Goal: Transaction & Acquisition: Purchase product/service

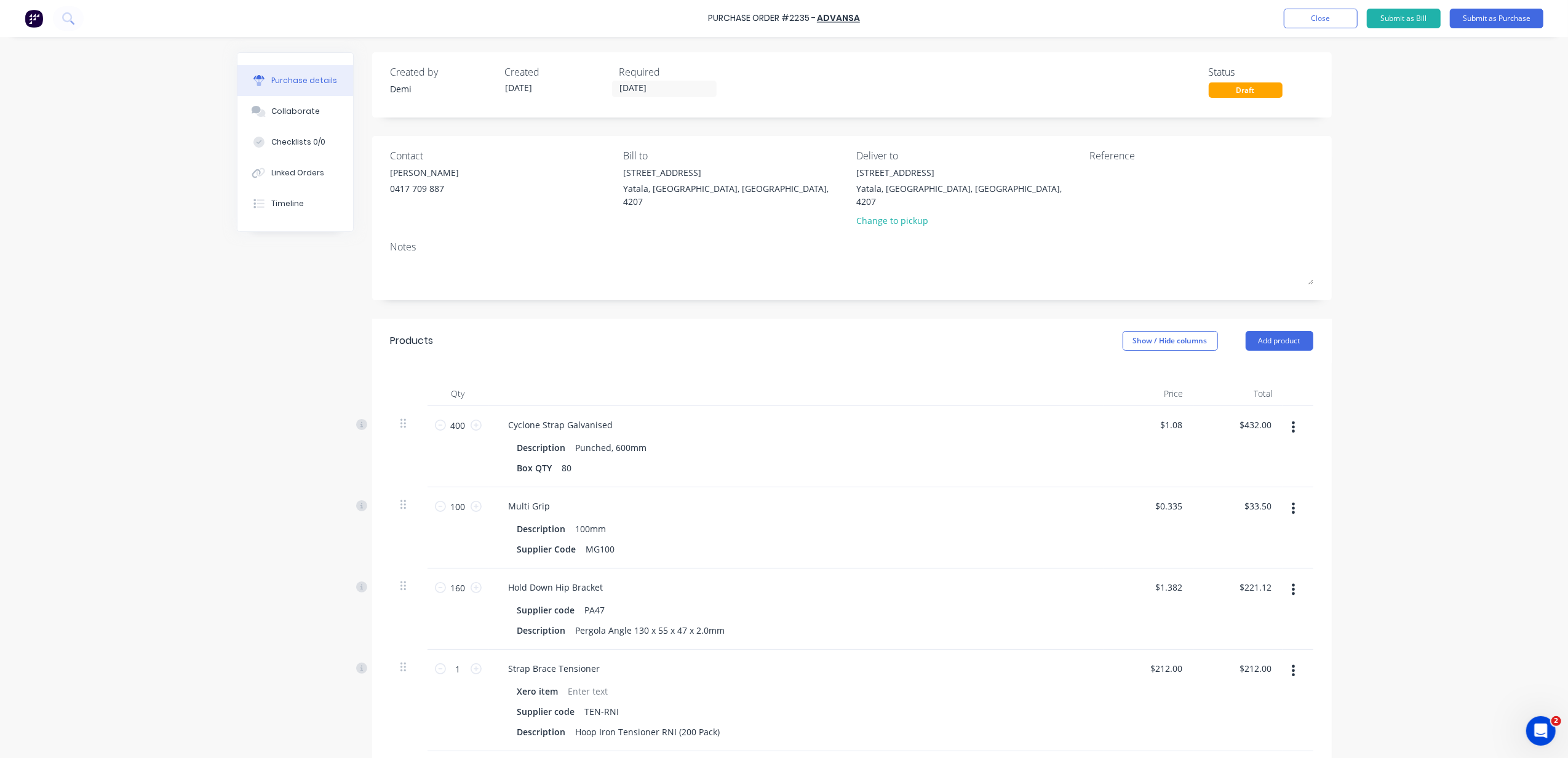
scroll to position [243, 0]
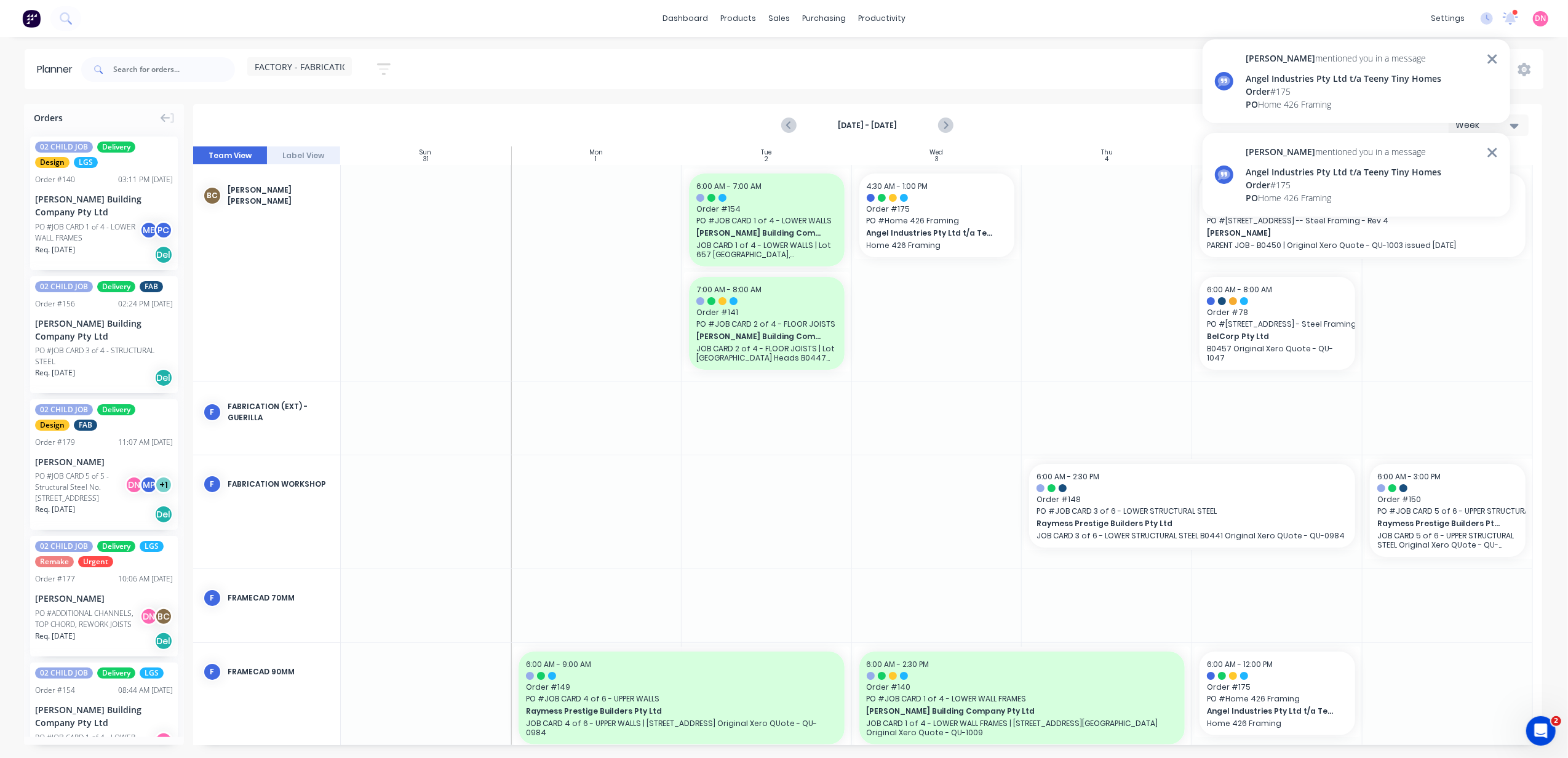
scroll to position [312, 0]
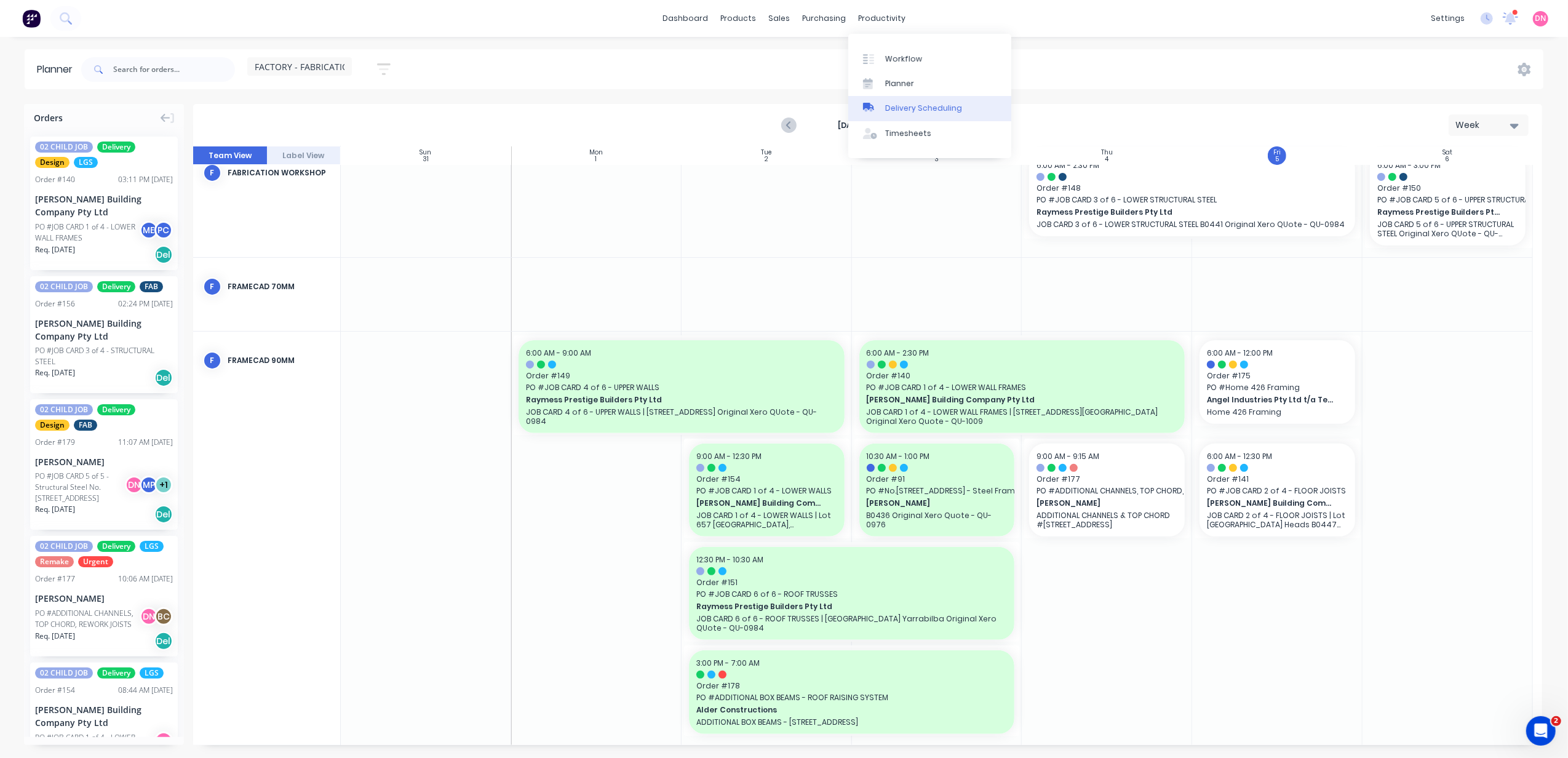
click at [889, 116] on link "Delivery Scheduling" at bounding box center [929, 109] width 163 height 25
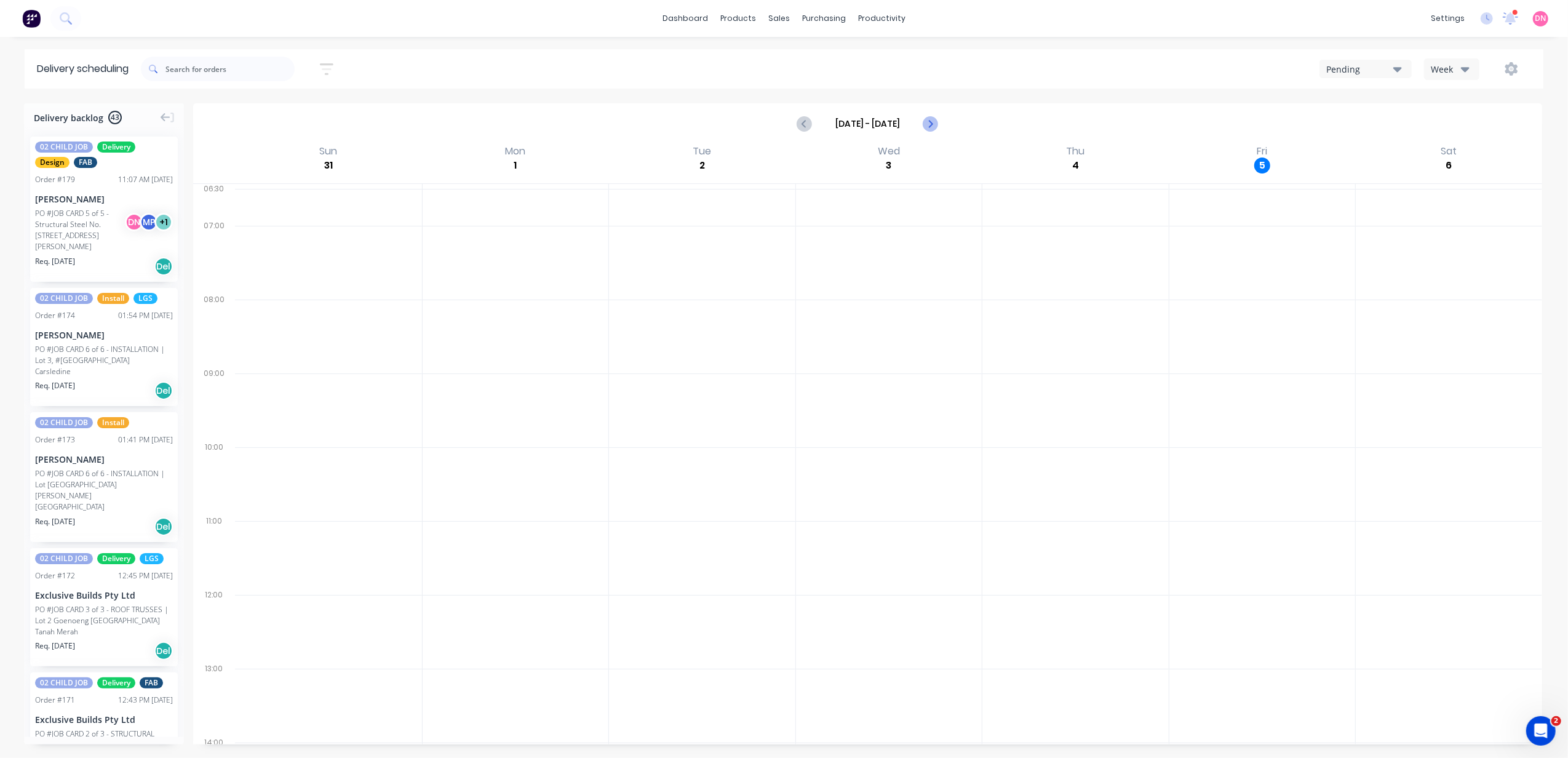
click at [924, 119] on icon "Next page" at bounding box center [929, 123] width 15 height 15
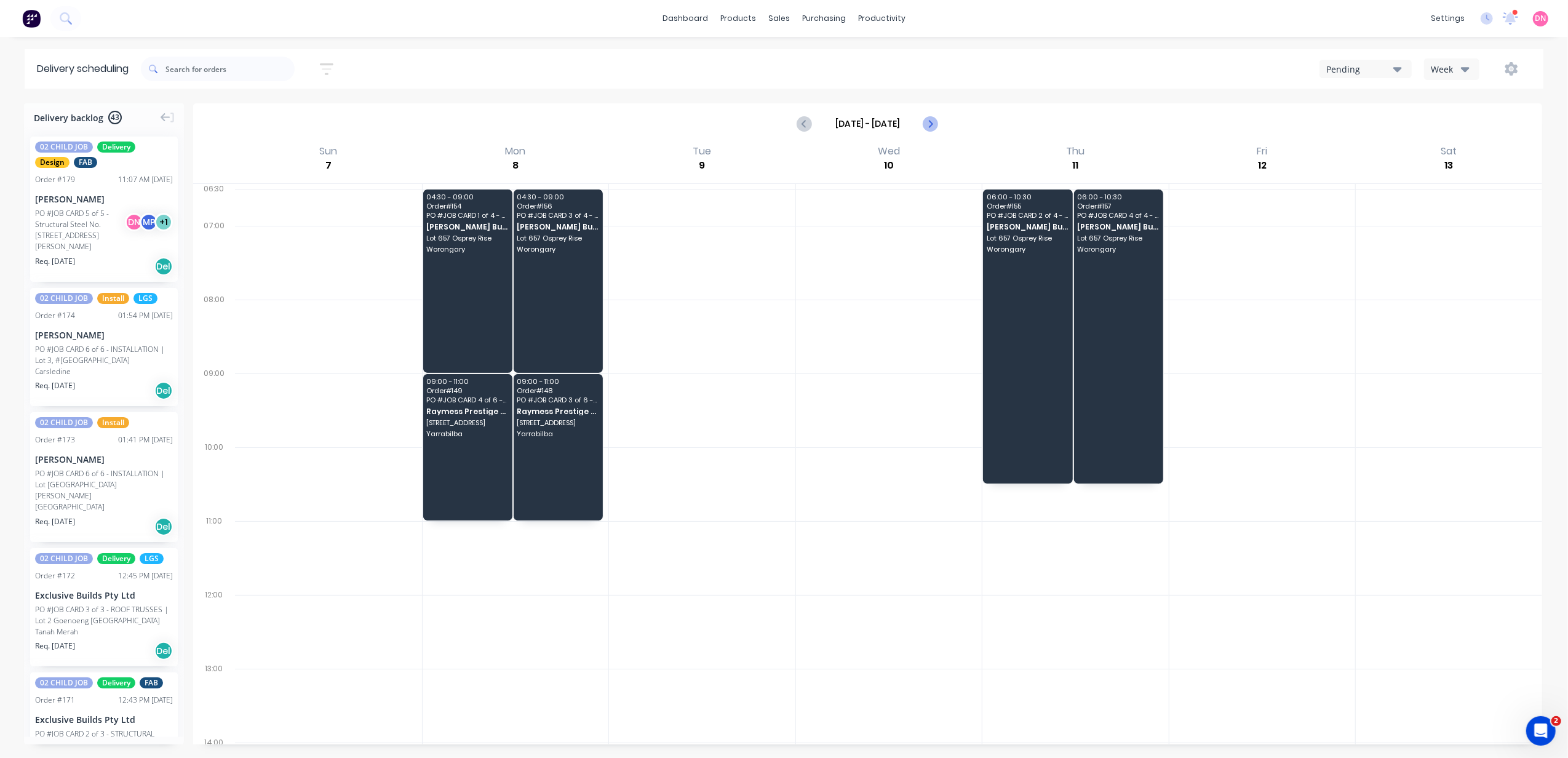
click at [924, 119] on icon "Next page" at bounding box center [929, 123] width 15 height 15
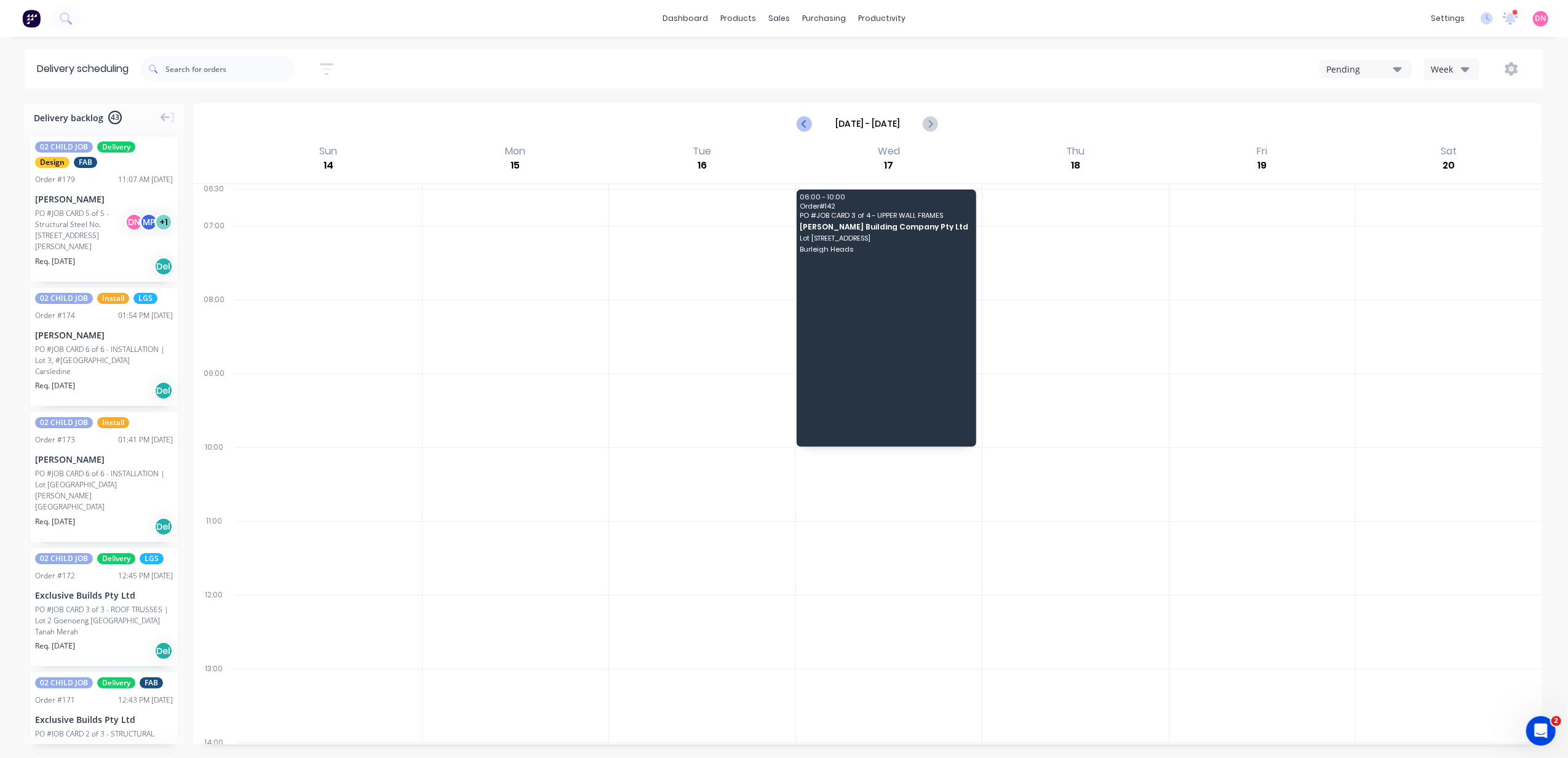
click at [802, 121] on icon "Previous page" at bounding box center [805, 123] width 15 height 15
type input "Sep 7 - Sep 13"
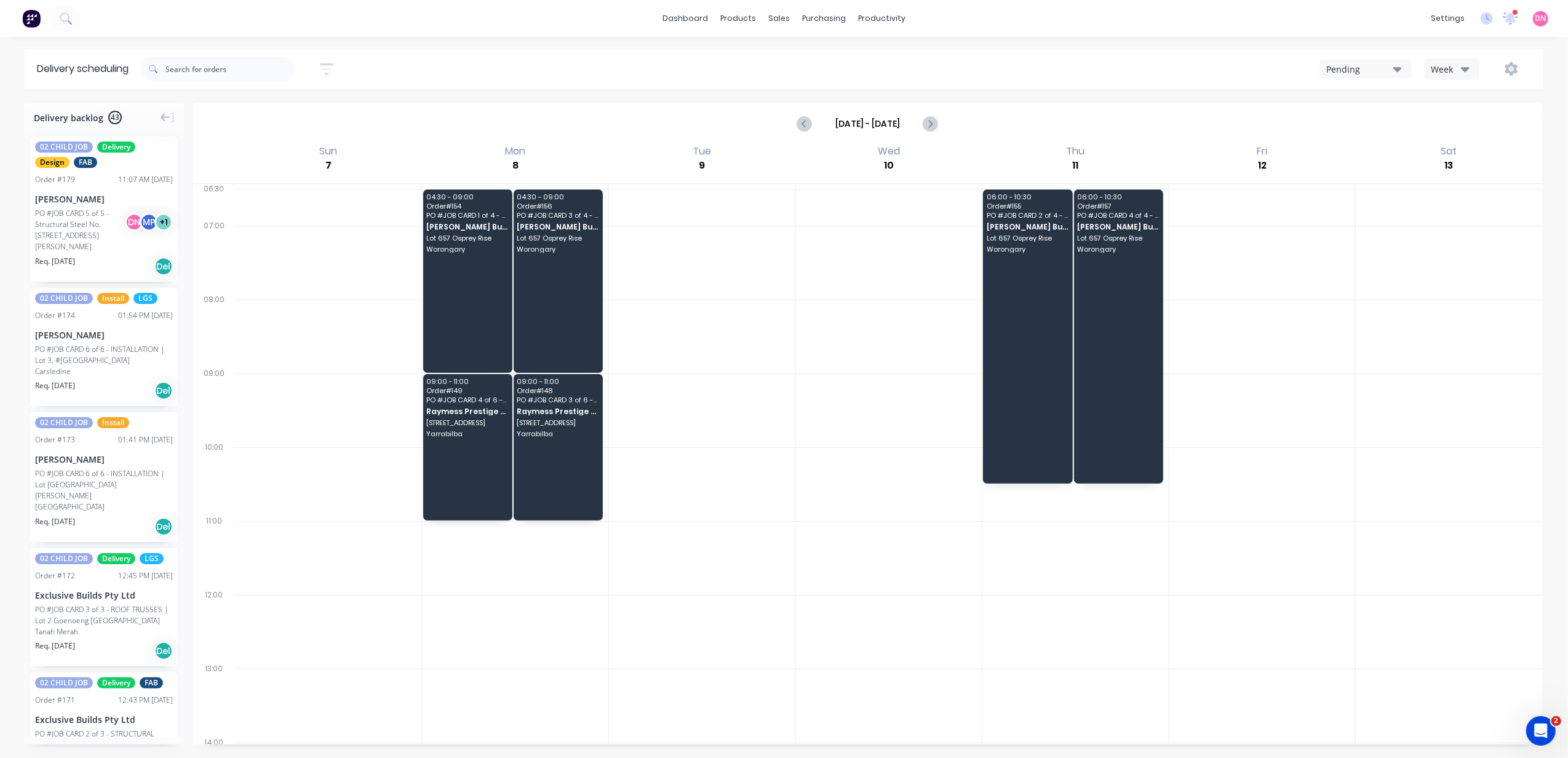
click at [1472, 72] on button "Week" at bounding box center [1451, 69] width 55 height 22
click at [1469, 122] on div "Vehicle" at bounding box center [1485, 126] width 122 height 25
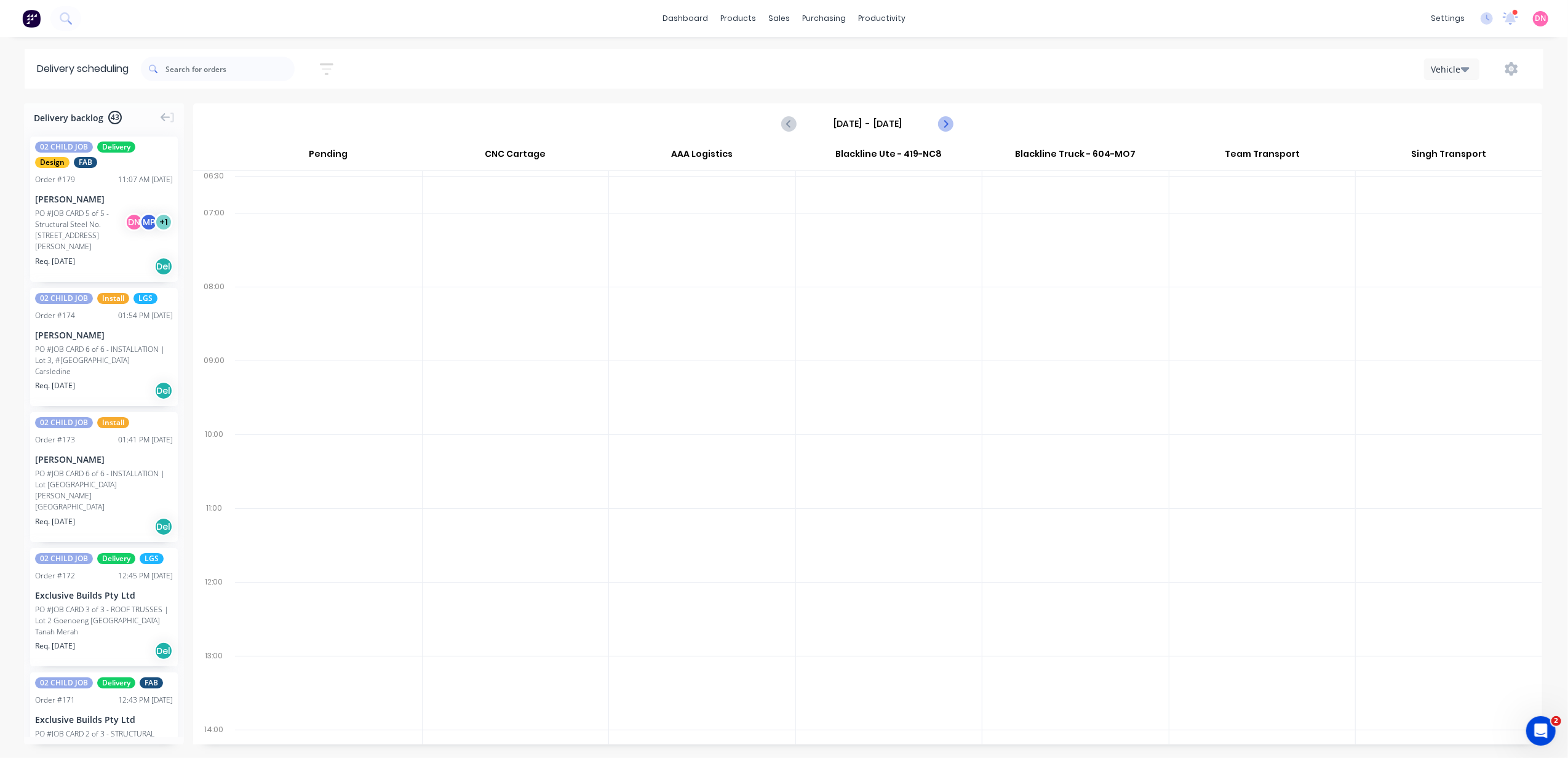
click at [941, 123] on icon "Next page" at bounding box center [945, 123] width 15 height 15
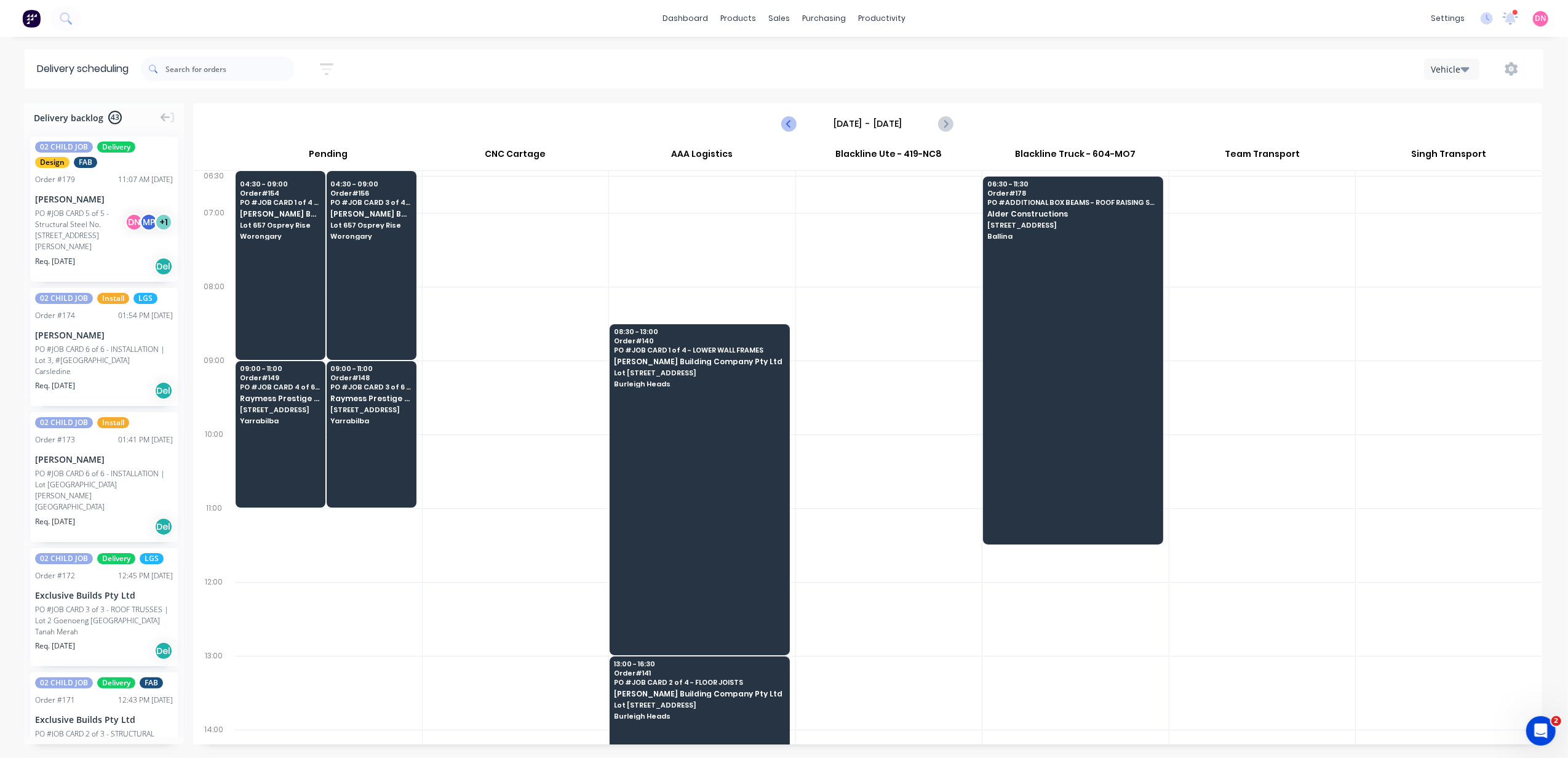
click at [780, 121] on button "Previous page" at bounding box center [790, 123] width 24 height 25
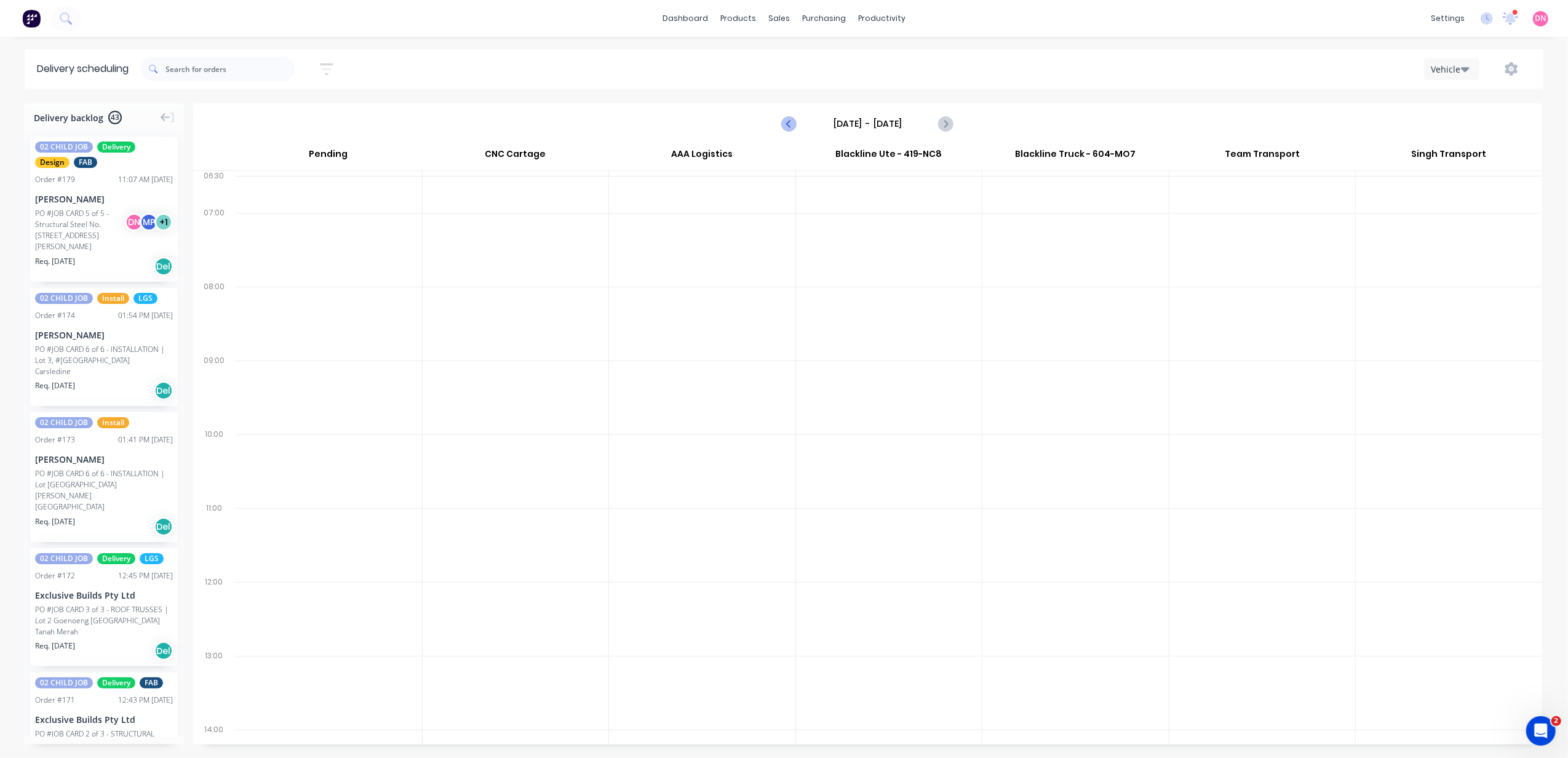
click at [780, 121] on button "Previous page" at bounding box center [790, 123] width 24 height 25
type input "Friday - 05/09/25"
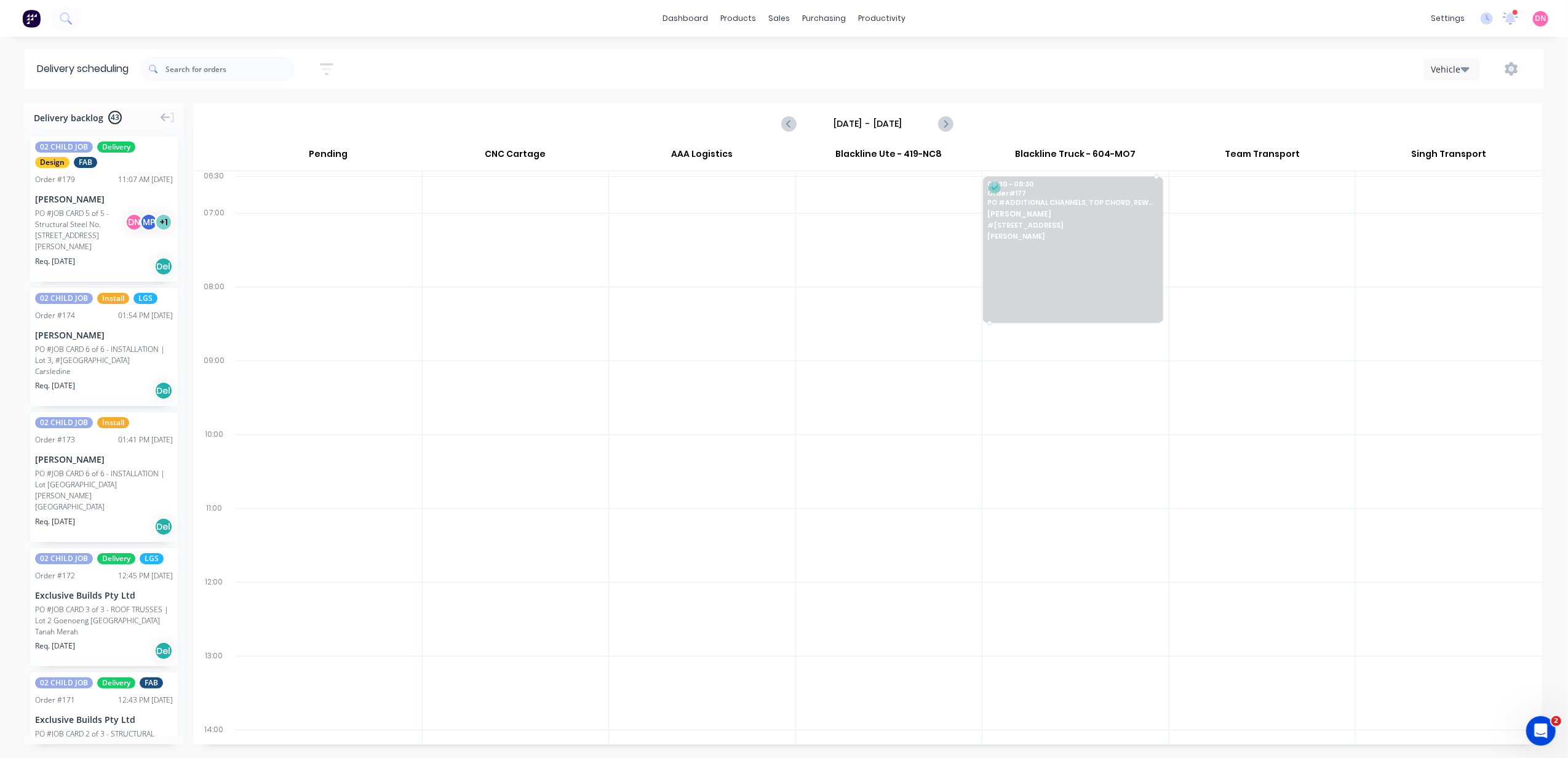
click at [1010, 200] on span "PO # ADDITIONAL CHANNELS, TOP CHORD, REWORK JOISTS" at bounding box center [1072, 202] width 171 height 7
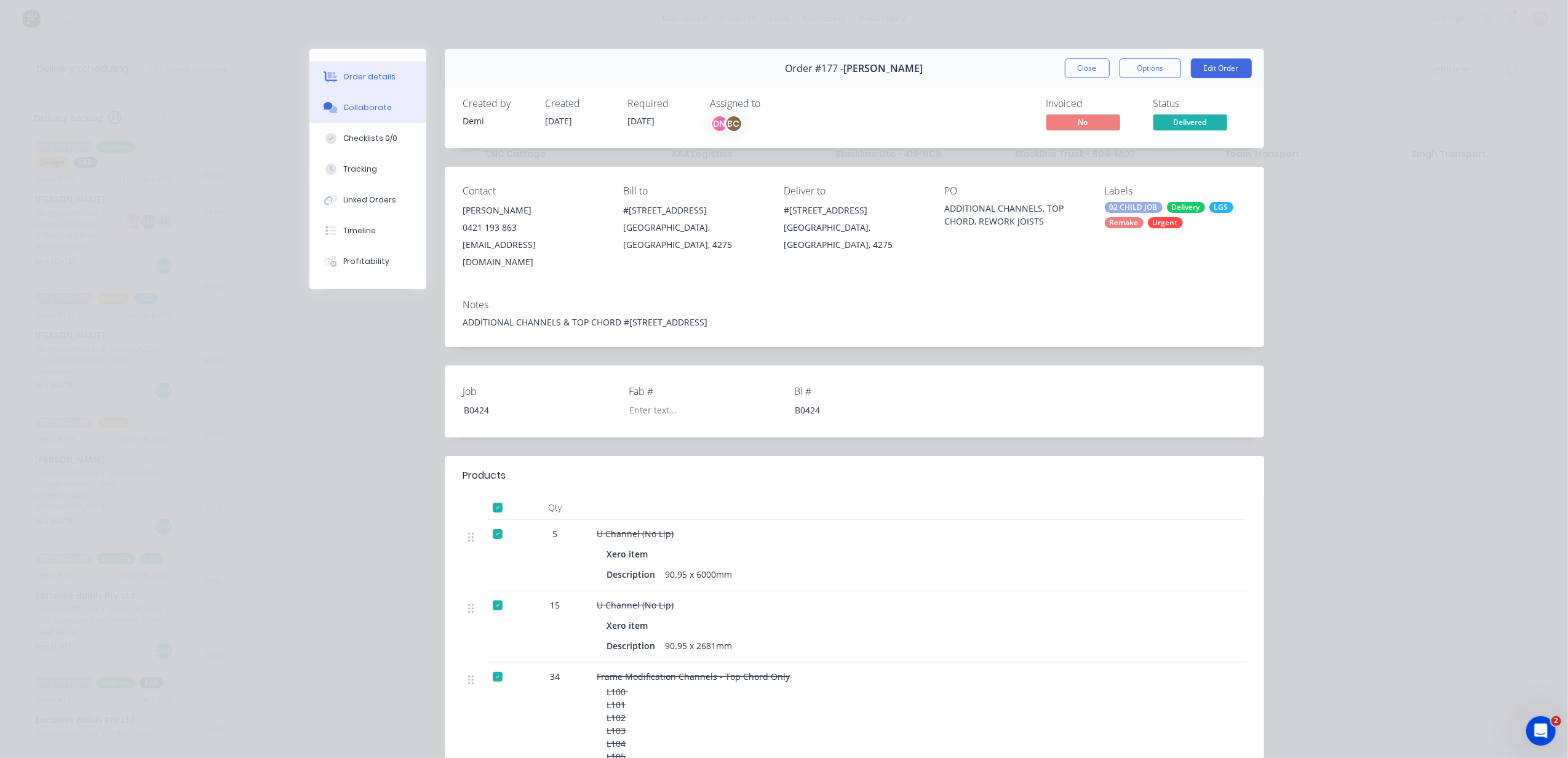
click at [338, 122] on button "Collaborate" at bounding box center [368, 107] width 117 height 31
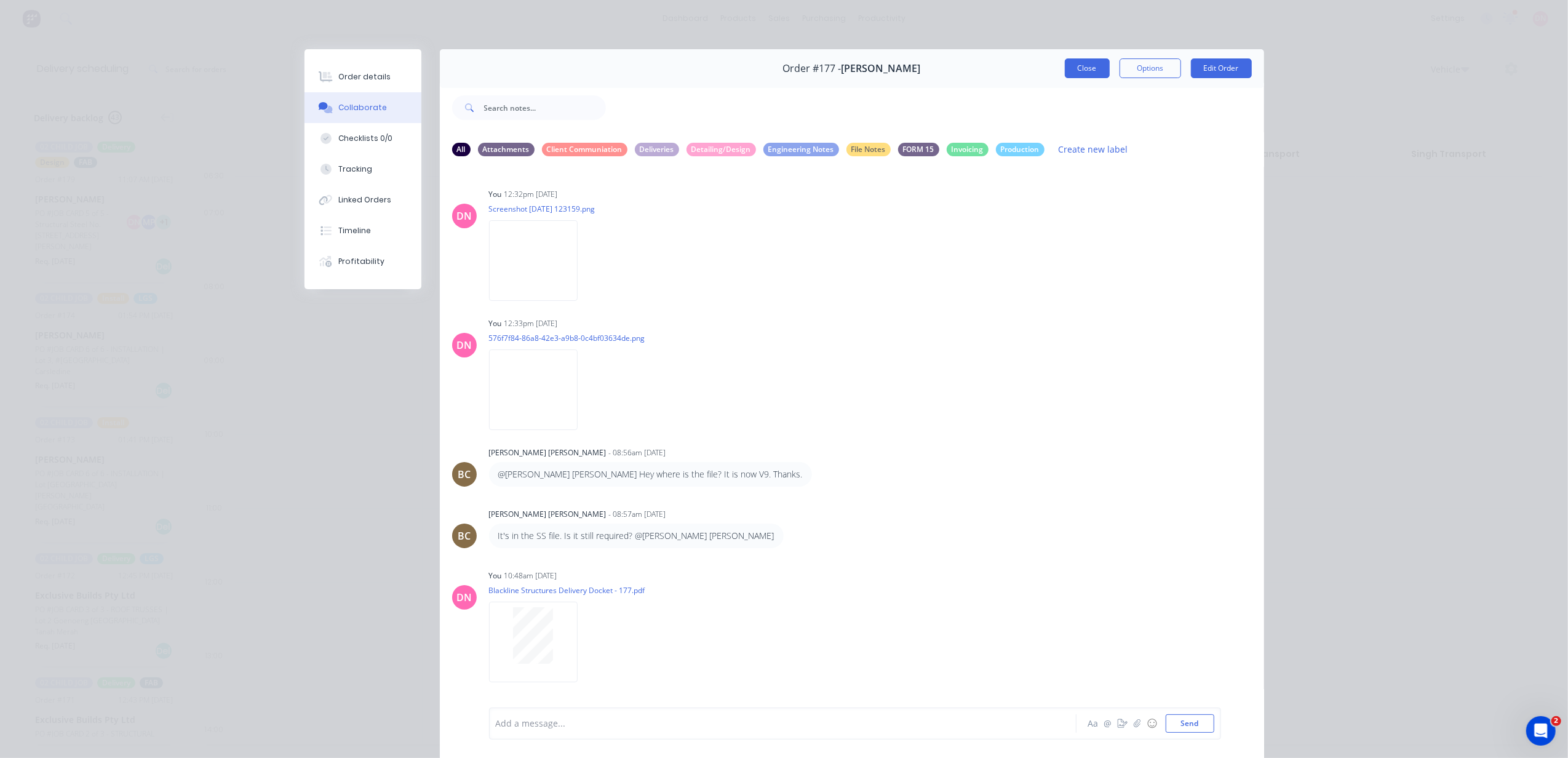
click at [1065, 60] on button "Close" at bounding box center [1087, 68] width 45 height 19
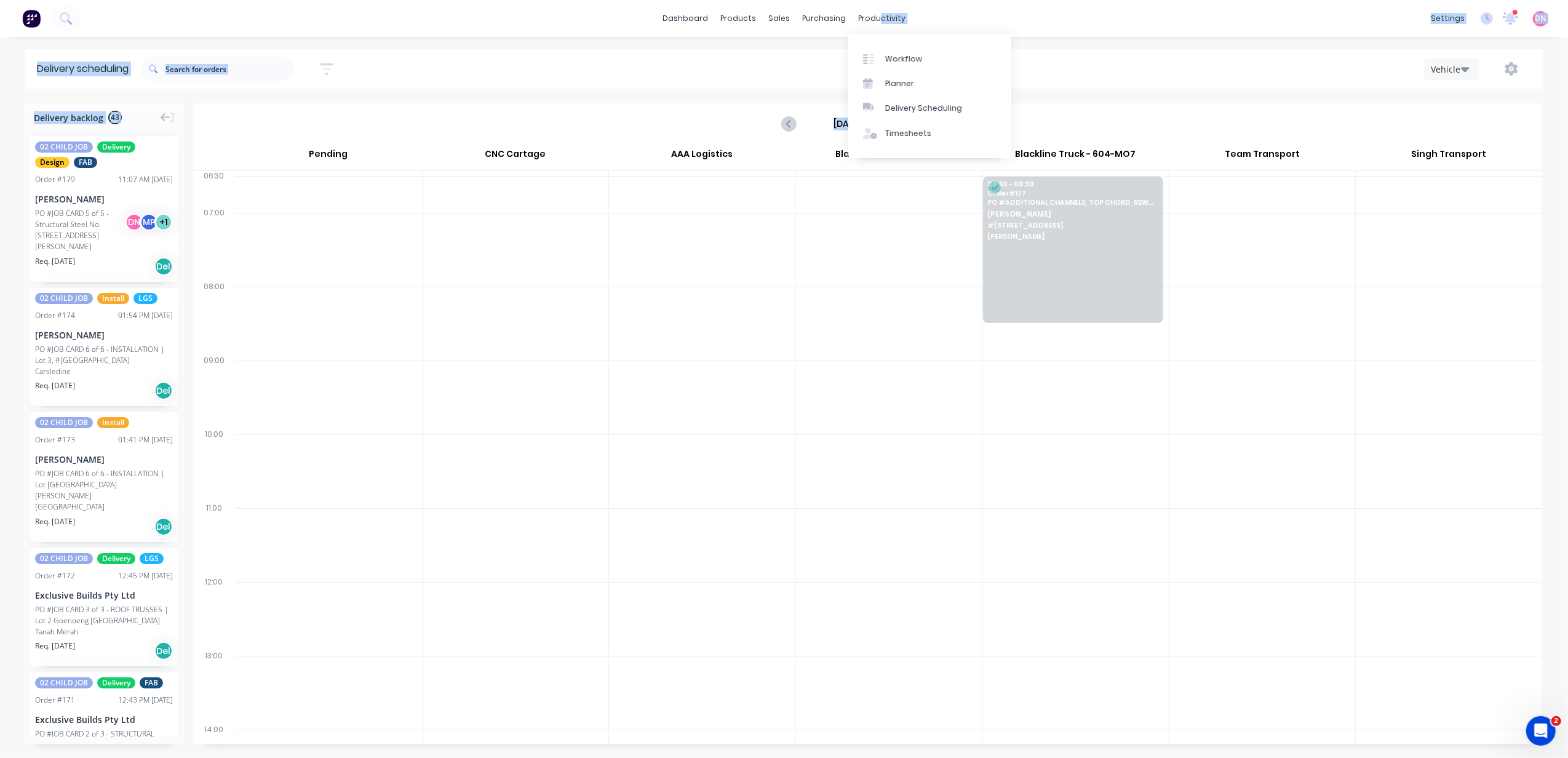
click at [876, 39] on body "dashboard products sales purchasing productivity dashboard products Product Cat…" at bounding box center [784, 379] width 1568 height 758
drag, startPoint x: 876, startPoint y: 39, endPoint x: 866, endPoint y: 63, distance: 26.0
click at [866, 63] on div "Vehicle" at bounding box center [1180, 68] width 701 height 22
click at [875, 60] on div at bounding box center [872, 59] width 18 height 11
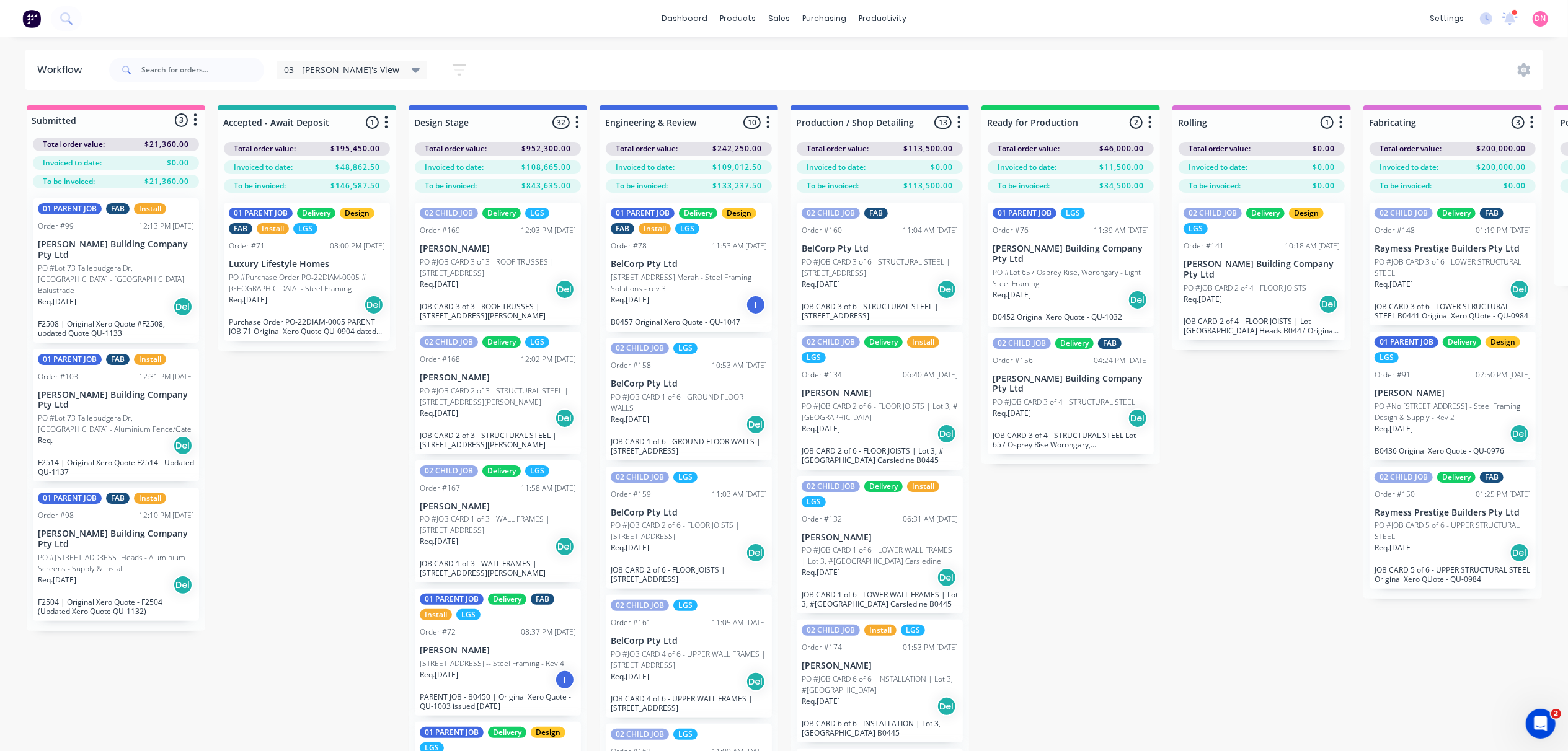
click at [955, 124] on button "button" at bounding box center [959, 123] width 15 height 15
click at [930, 172] on button "Notifications" at bounding box center [904, 169] width 124 height 20
click at [1011, 169] on label at bounding box center [1011, 169] width 0 height 0
click at [992, 178] on input "checkbox" at bounding box center [986, 175] width 10 height 11
checkbox input "false"
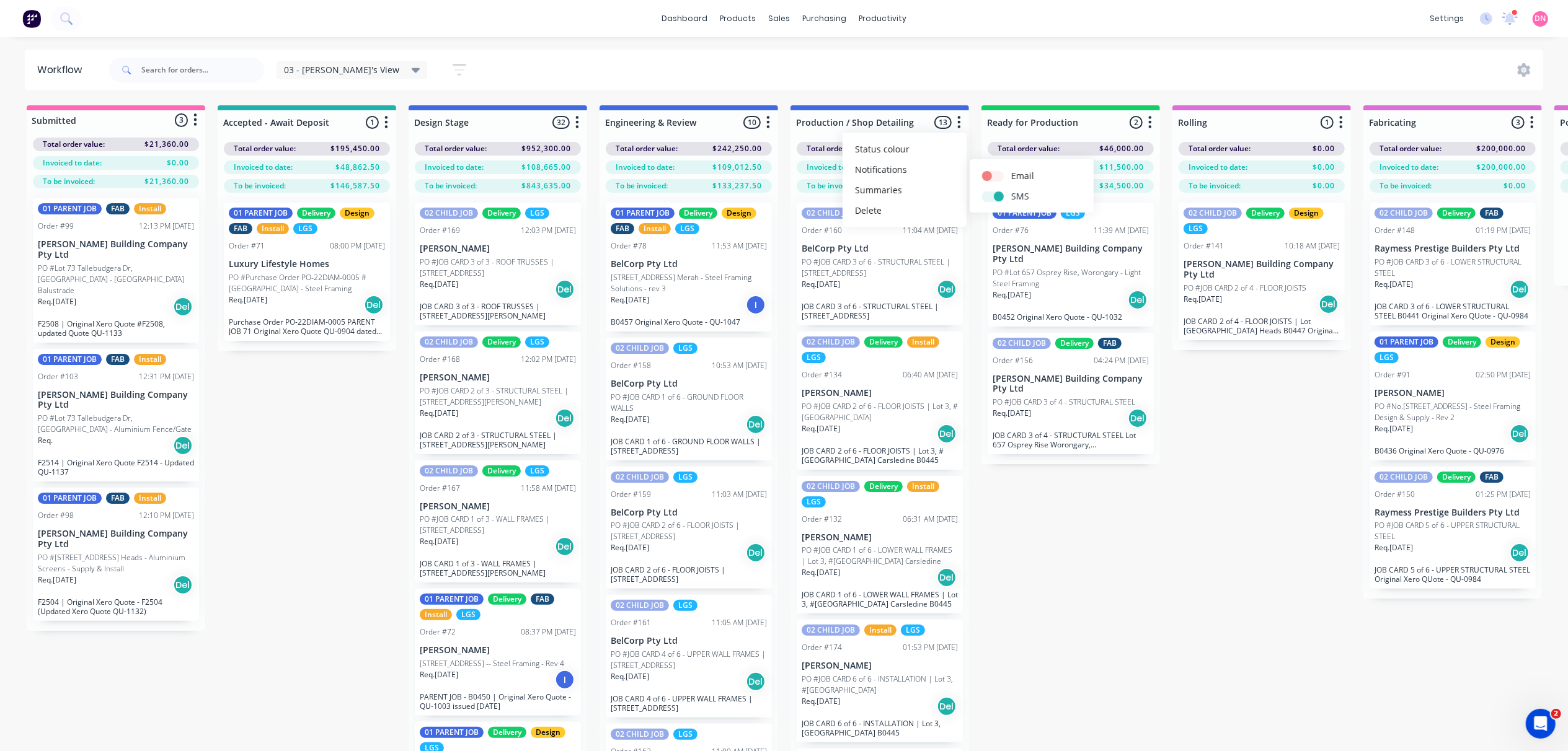
click at [1011, 190] on label at bounding box center [1011, 190] width 0 height 0
click at [990, 197] on input "checkbox" at bounding box center [986, 195] width 10 height 11
checkbox input "false"
click at [1154, 125] on button "button" at bounding box center [1150, 123] width 15 height 15
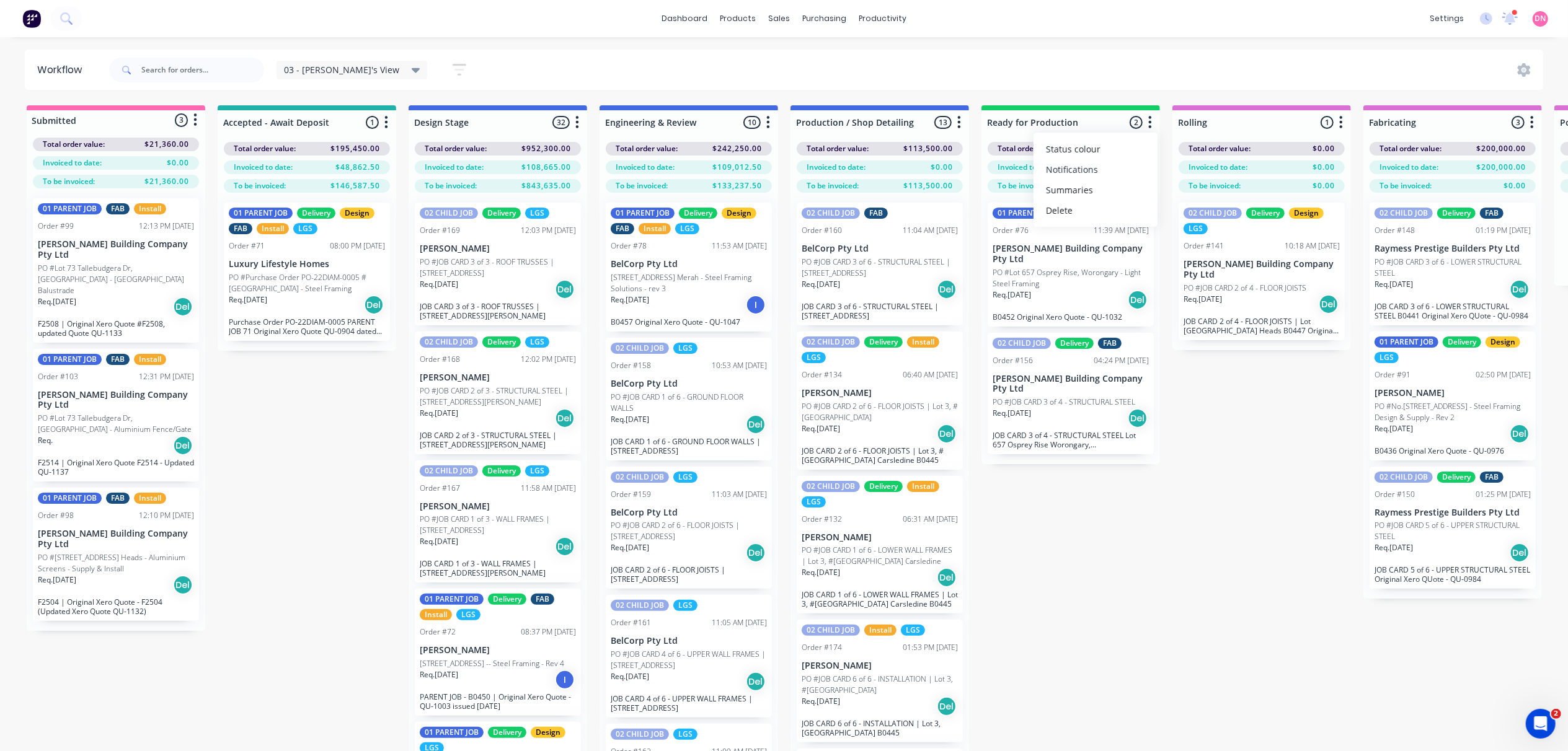
click at [1139, 161] on button "Notifications" at bounding box center [1095, 169] width 124 height 20
click at [1340, 122] on icon "button" at bounding box center [1341, 122] width 4 height 12
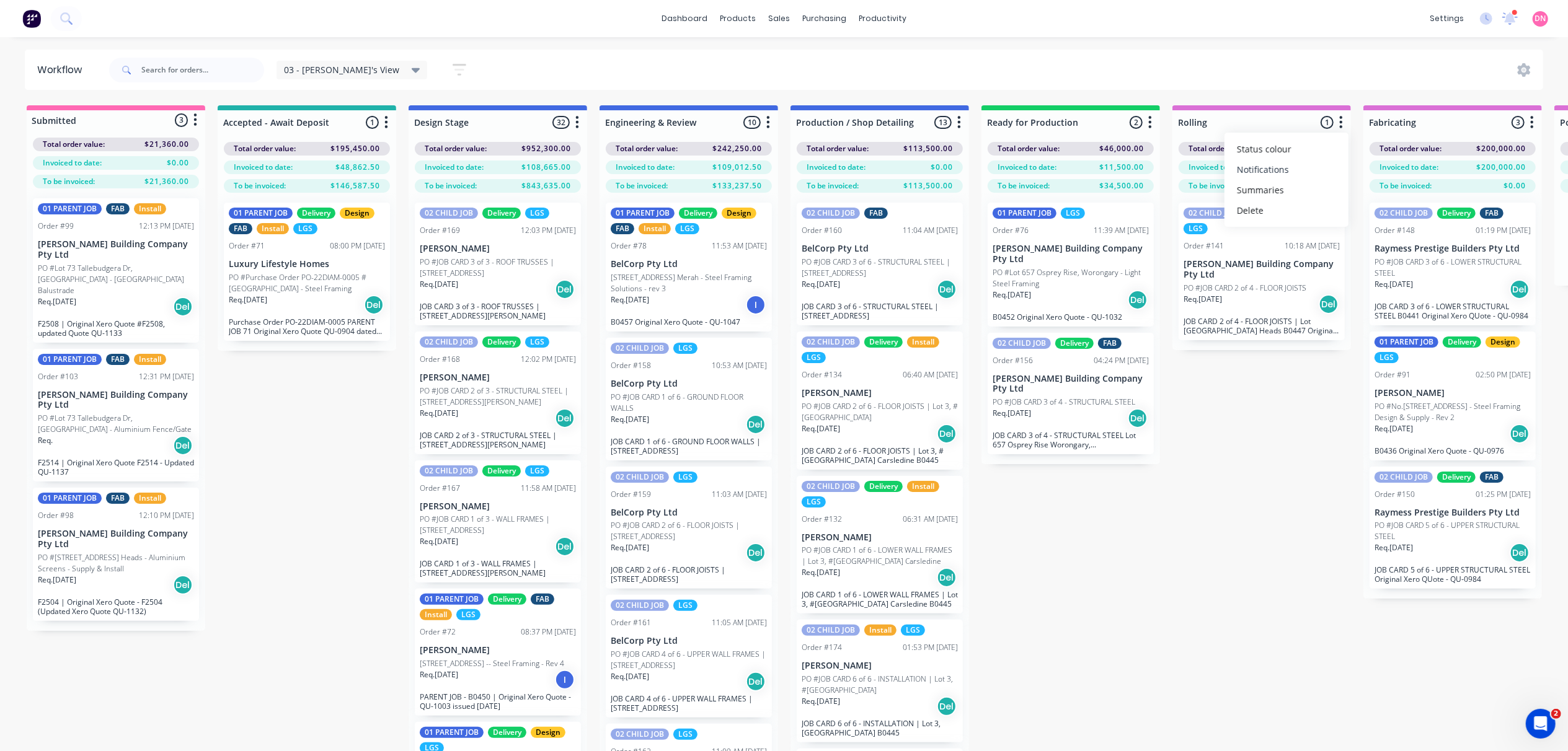
click at [1326, 175] on button "Notifications" at bounding box center [1286, 169] width 124 height 20
click at [1393, 169] on label at bounding box center [1393, 169] width 0 height 0
click at [1374, 172] on input "checkbox" at bounding box center [1368, 175] width 10 height 11
checkbox input "false"
click at [1393, 190] on label at bounding box center [1393, 190] width 0 height 0
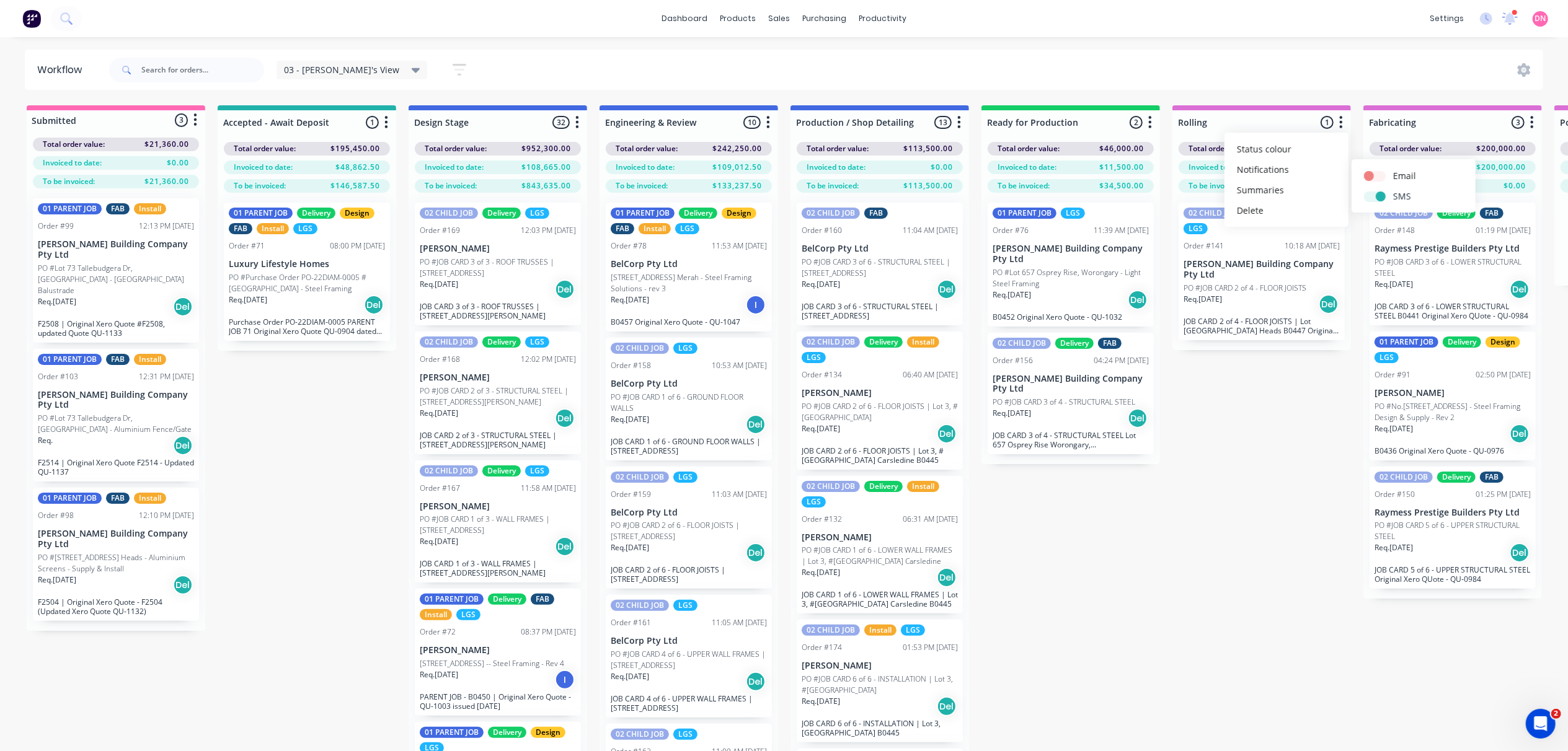
click at [1374, 192] on input "checkbox" at bounding box center [1368, 195] width 10 height 11
checkbox input "false"
click at [1531, 126] on icon "button" at bounding box center [1532, 123] width 4 height 16
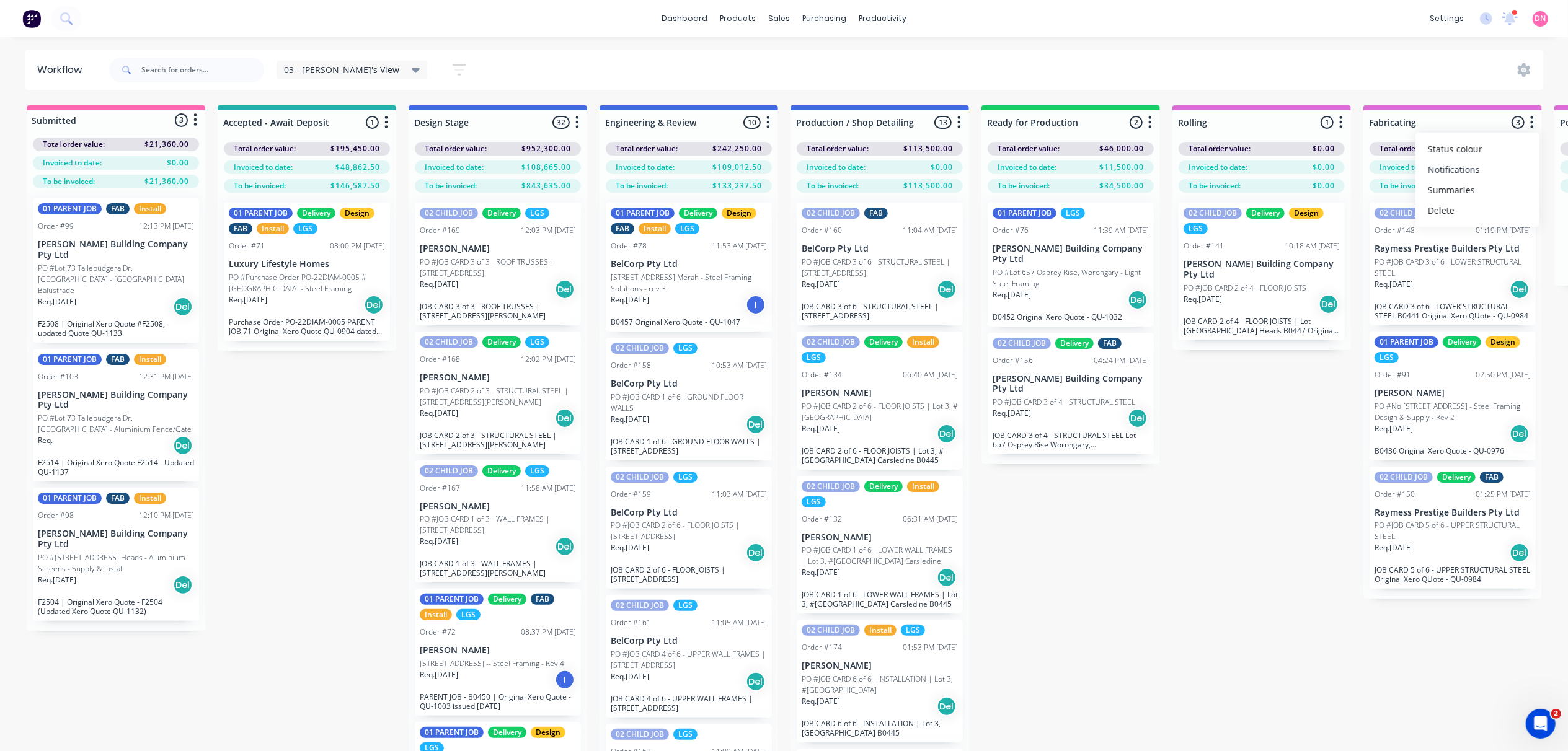
click at [1519, 162] on button "Notifications" at bounding box center [1477, 169] width 124 height 20
click at [1228, 491] on div "Submitted 3 Status colour #FF69B4 hex #FF69B4 Save Cancel Summaries Total order…" at bounding box center [1563, 450] width 3146 height 689
click at [1228, 269] on p "[PERSON_NAME] Building Company Pty Ltd" at bounding box center [1261, 270] width 156 height 21
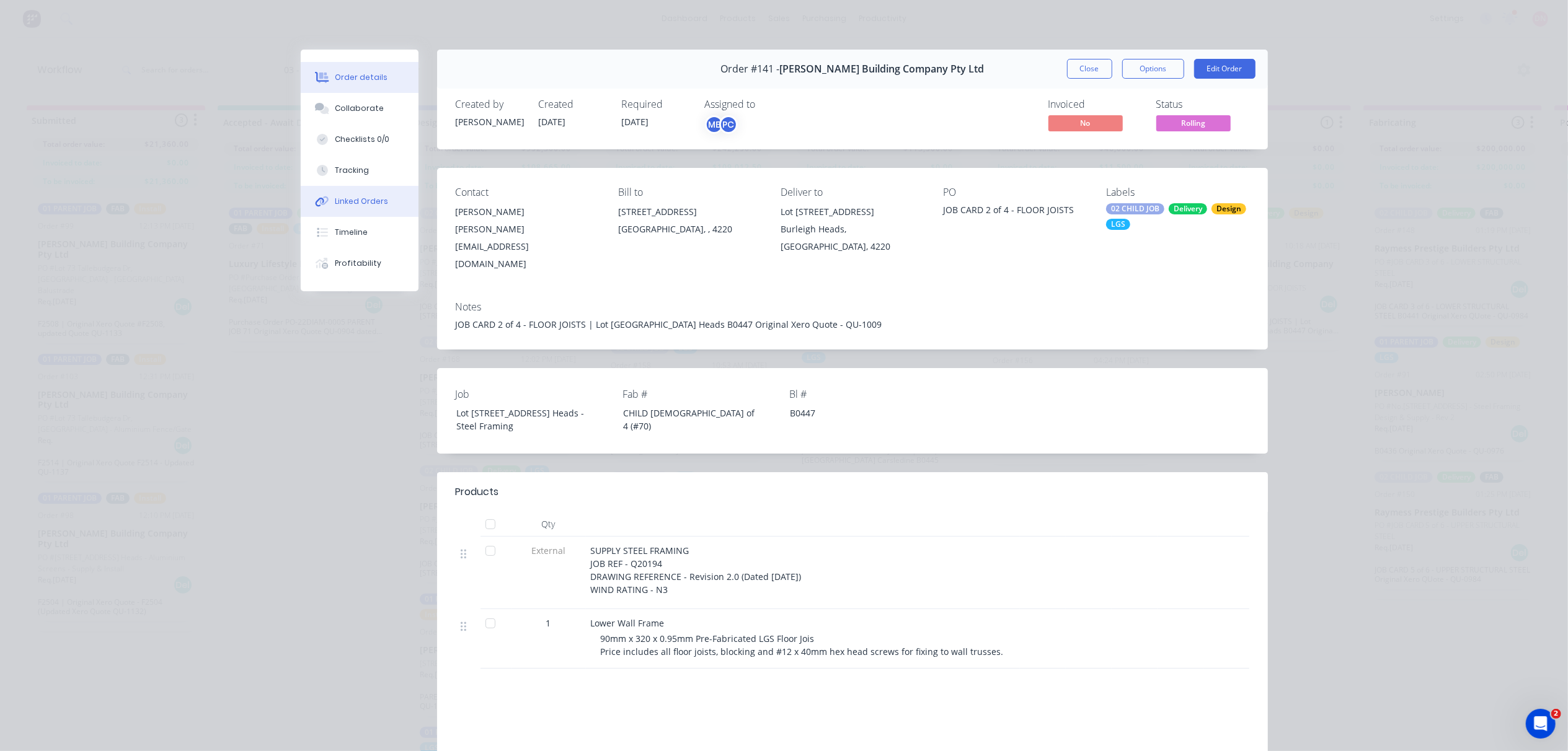
click at [335, 198] on div "Linked Orders" at bounding box center [362, 201] width 53 height 11
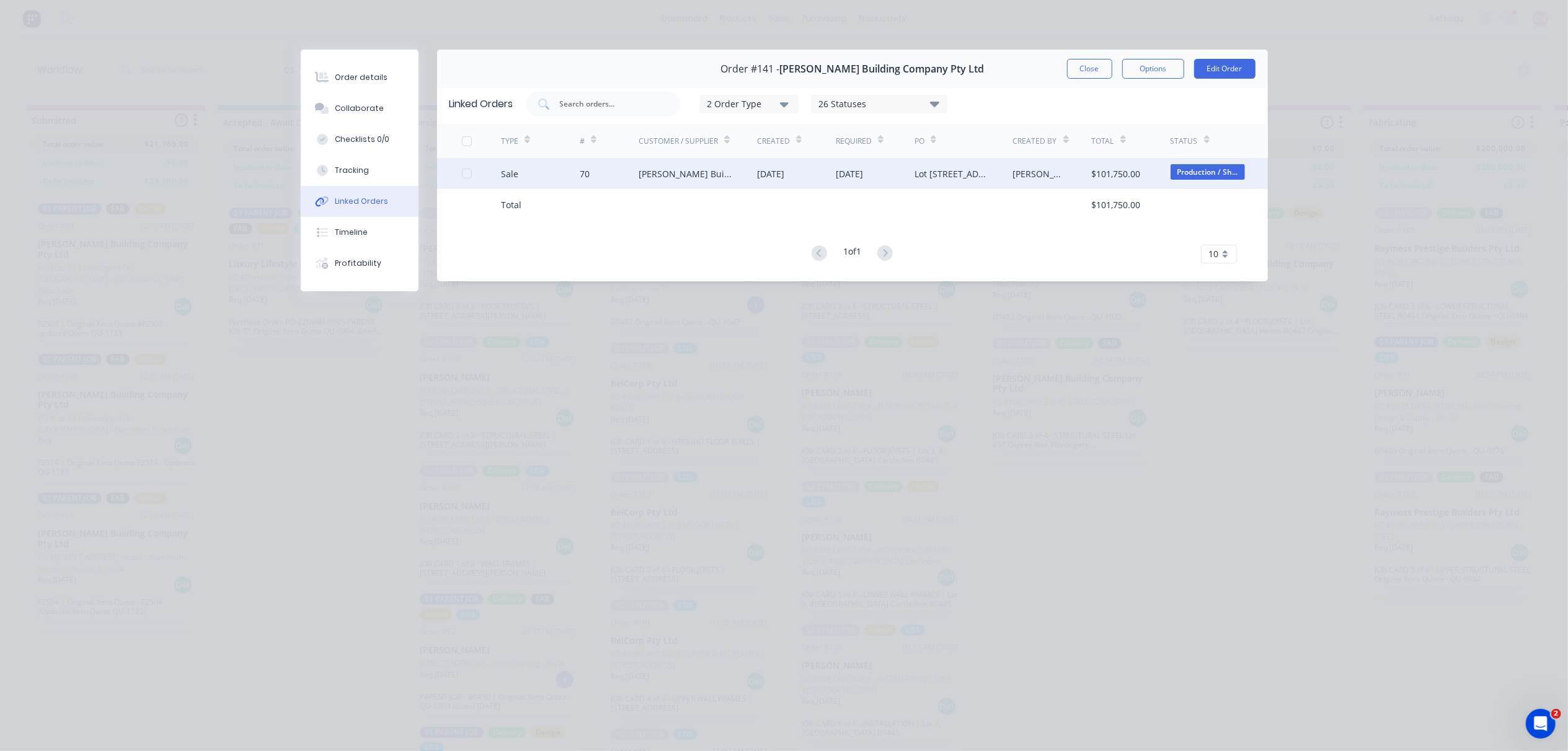
click at [1099, 167] on div "$101,750.00" at bounding box center [1116, 174] width 49 height 13
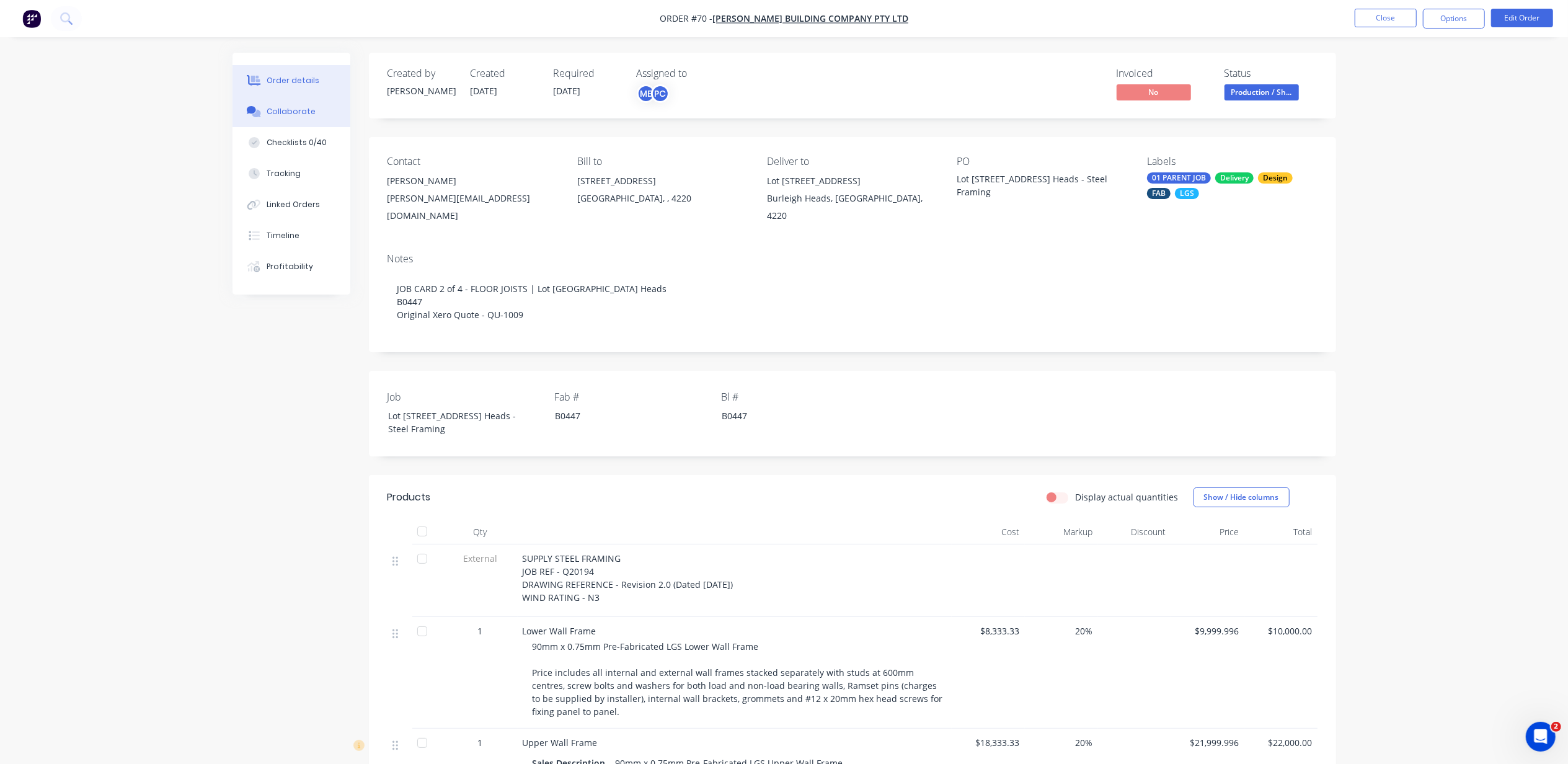
click at [305, 112] on div "Collaborate" at bounding box center [291, 111] width 49 height 11
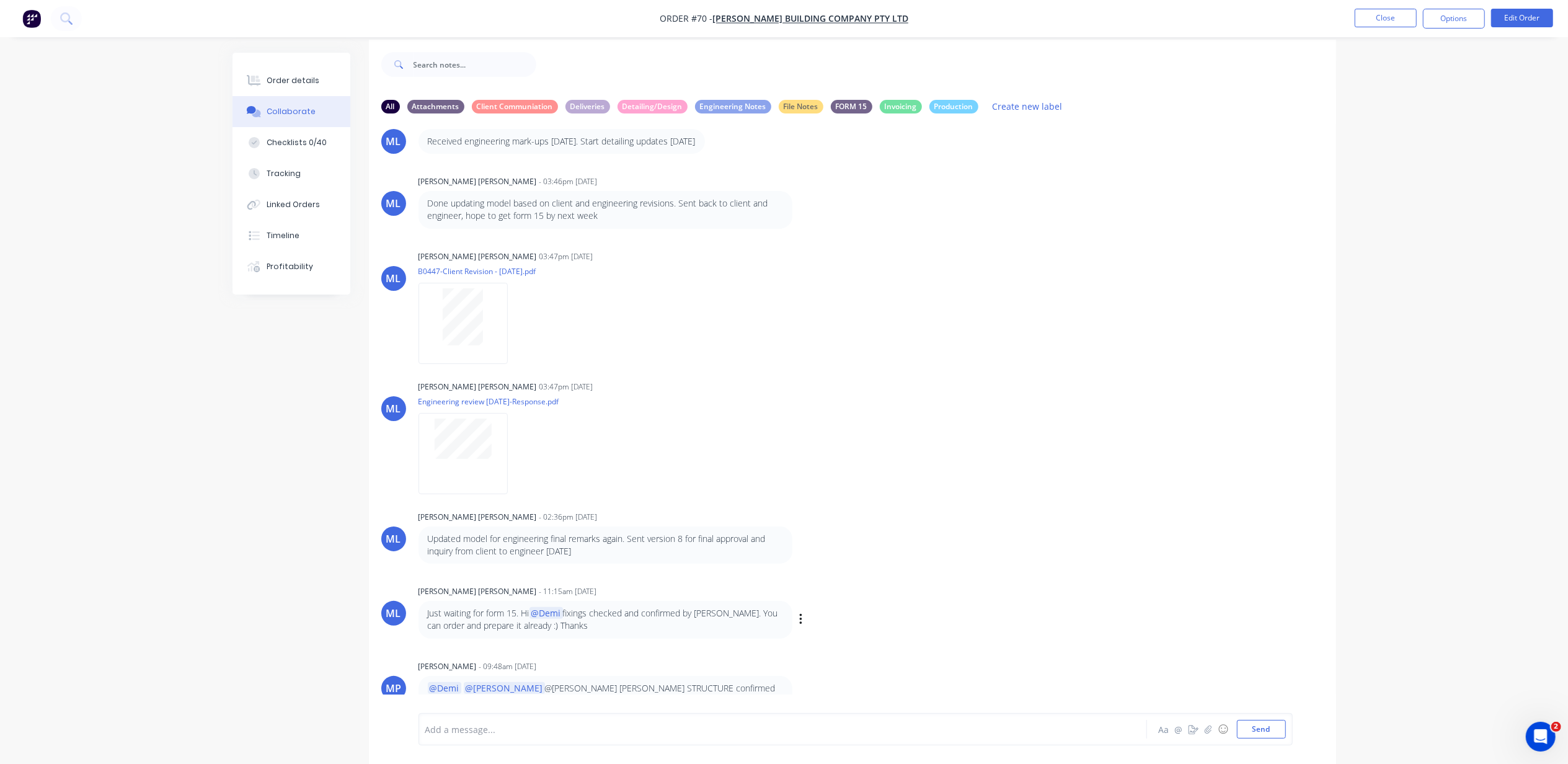
scroll to position [19, 0]
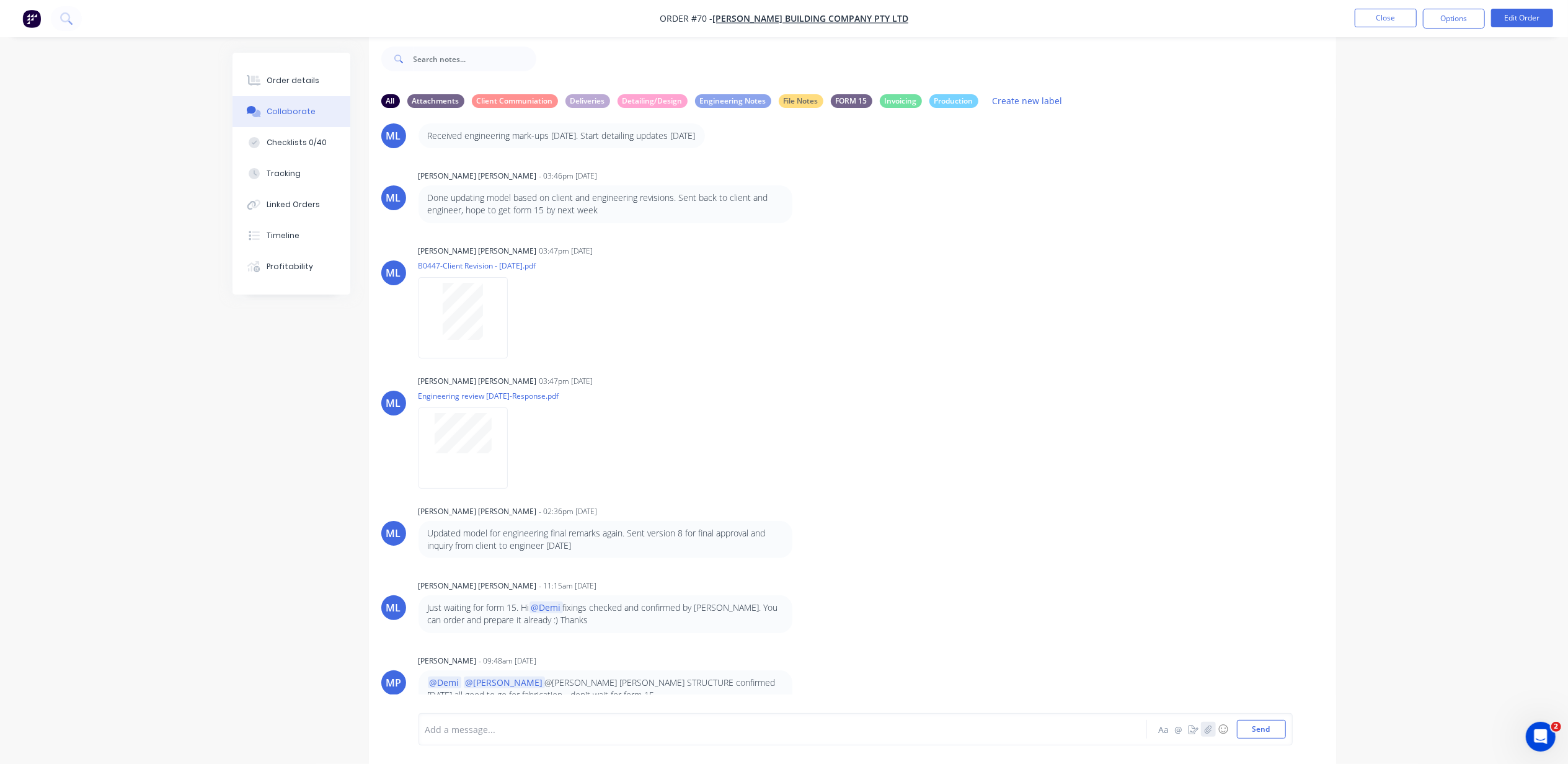
click at [1201, 728] on button "button" at bounding box center [1208, 729] width 15 height 15
click at [1266, 731] on button "Send" at bounding box center [1261, 729] width 49 height 19
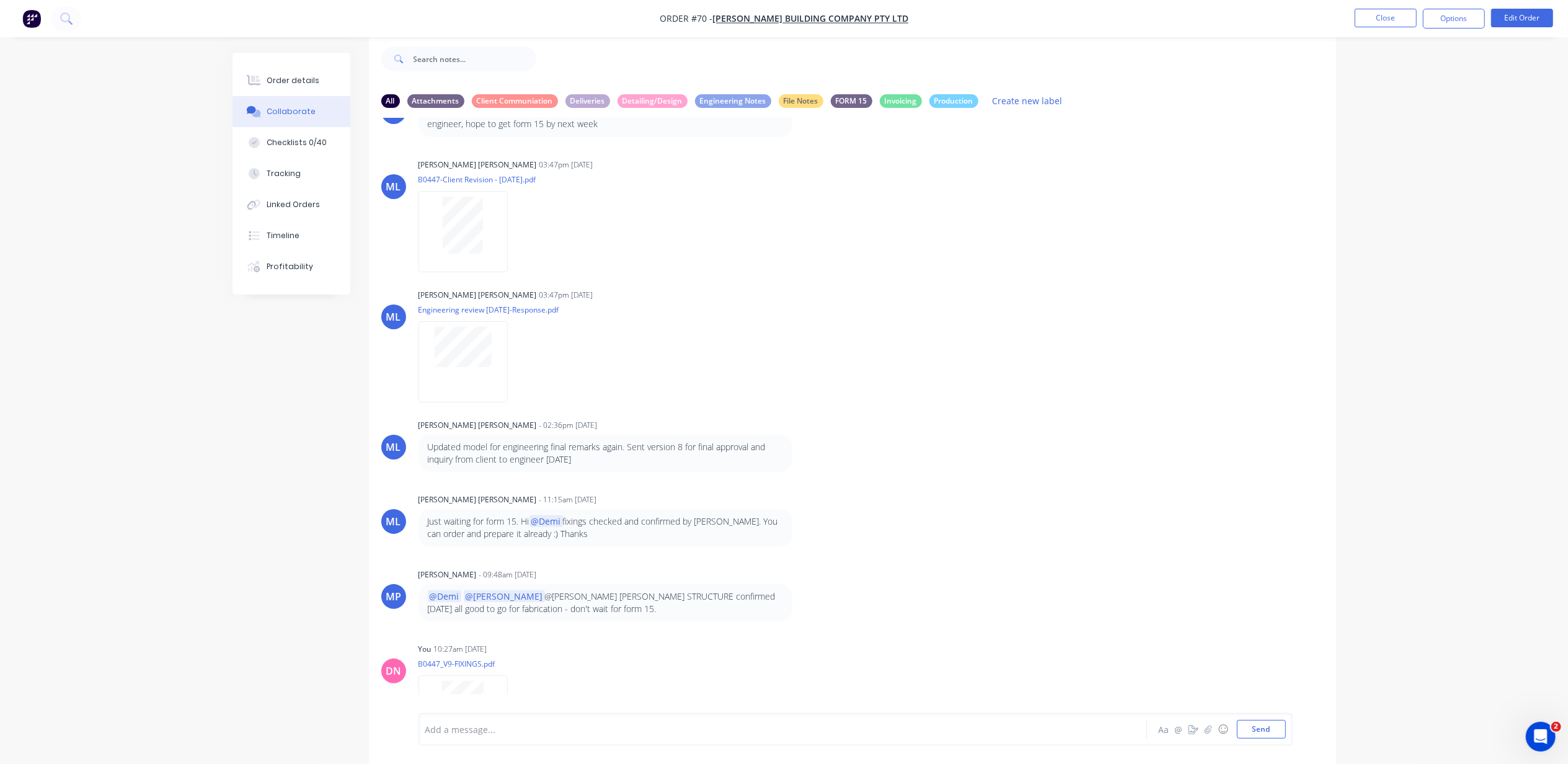
scroll to position [610, 0]
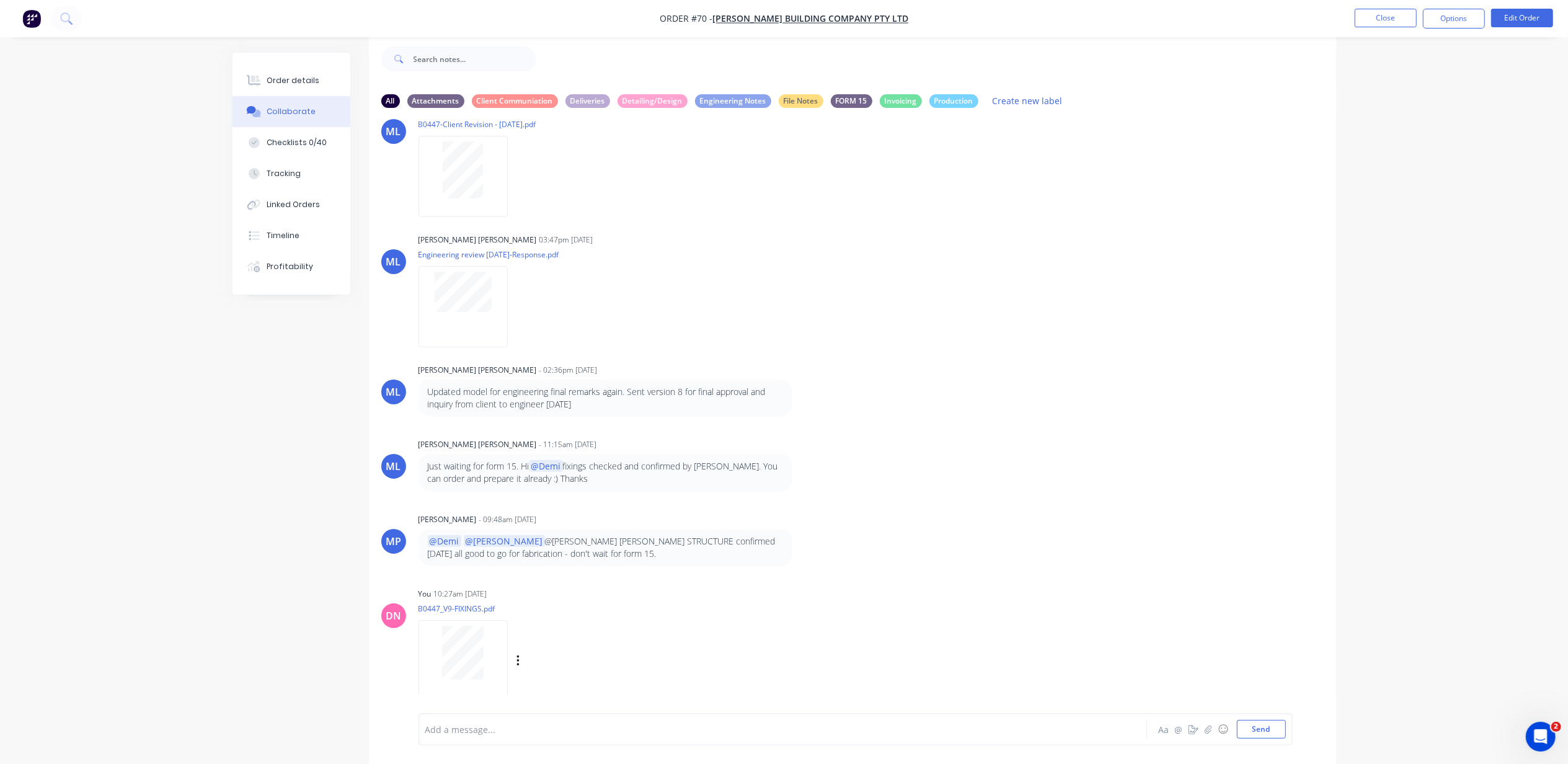
click at [506, 639] on div at bounding box center [462, 661] width 89 height 81
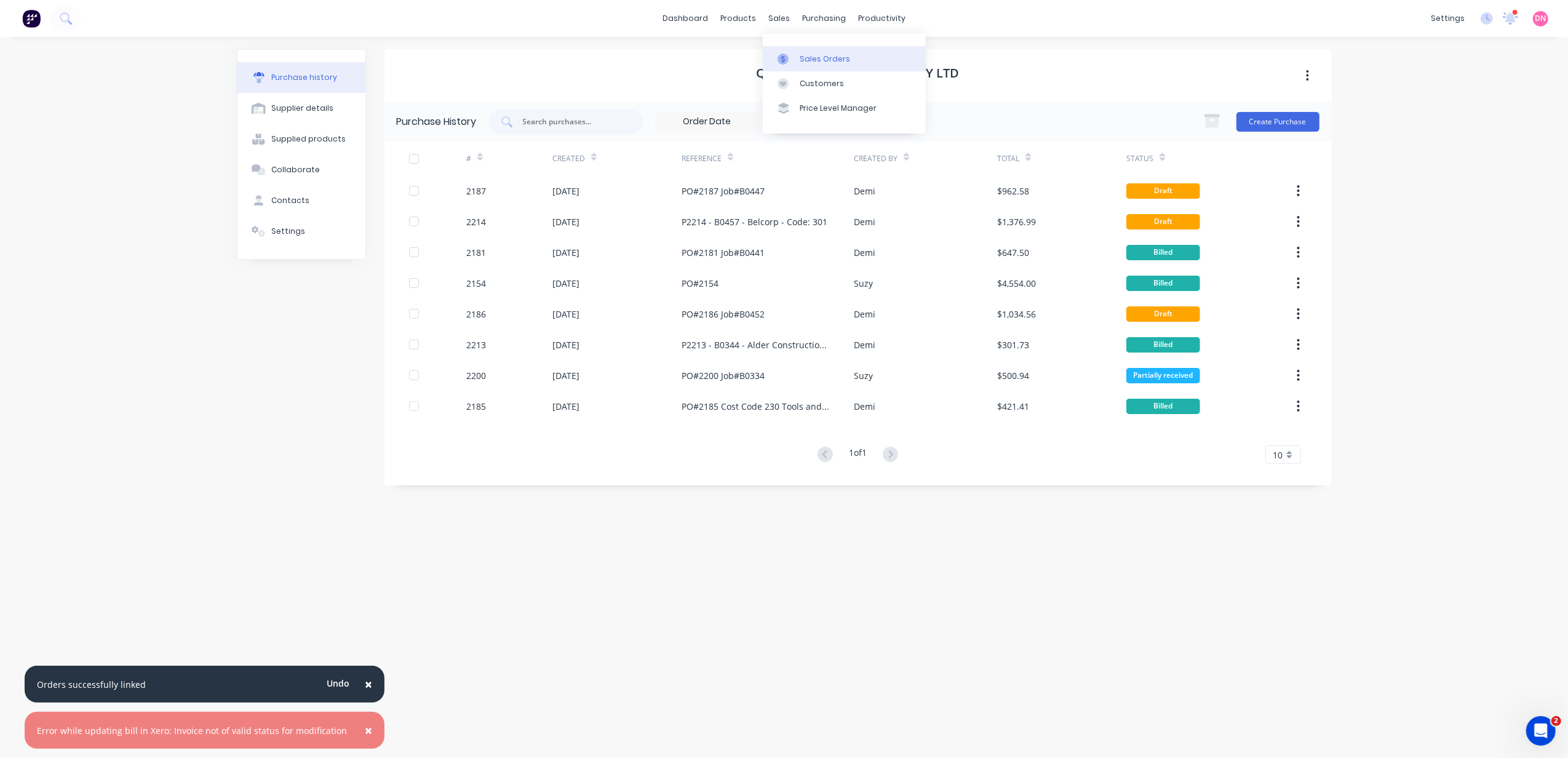
click at [805, 64] on div "Sales Orders" at bounding box center [825, 59] width 51 height 11
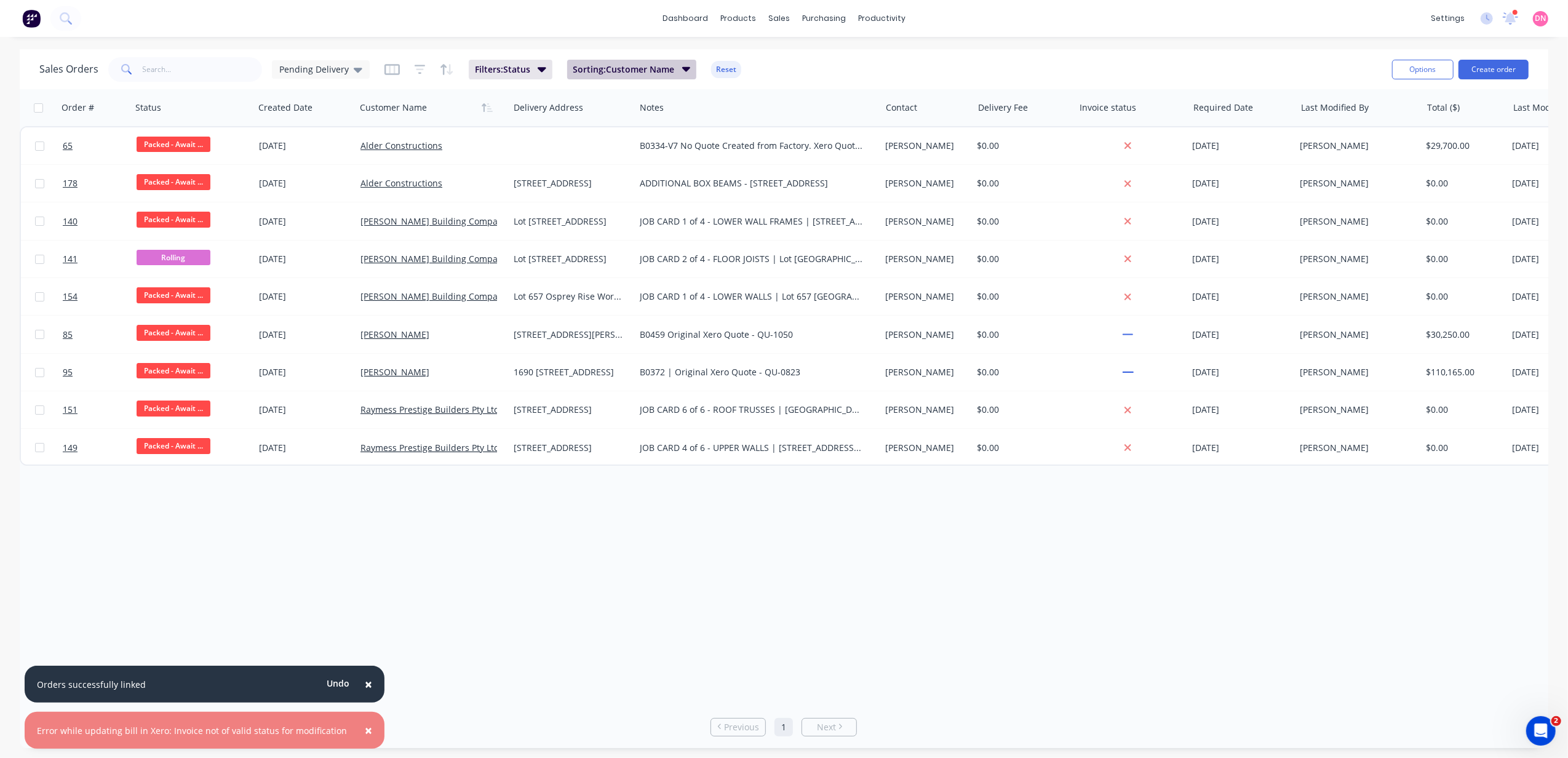
click at [579, 65] on span "Sorting: Customer Name" at bounding box center [624, 69] width 102 height 12
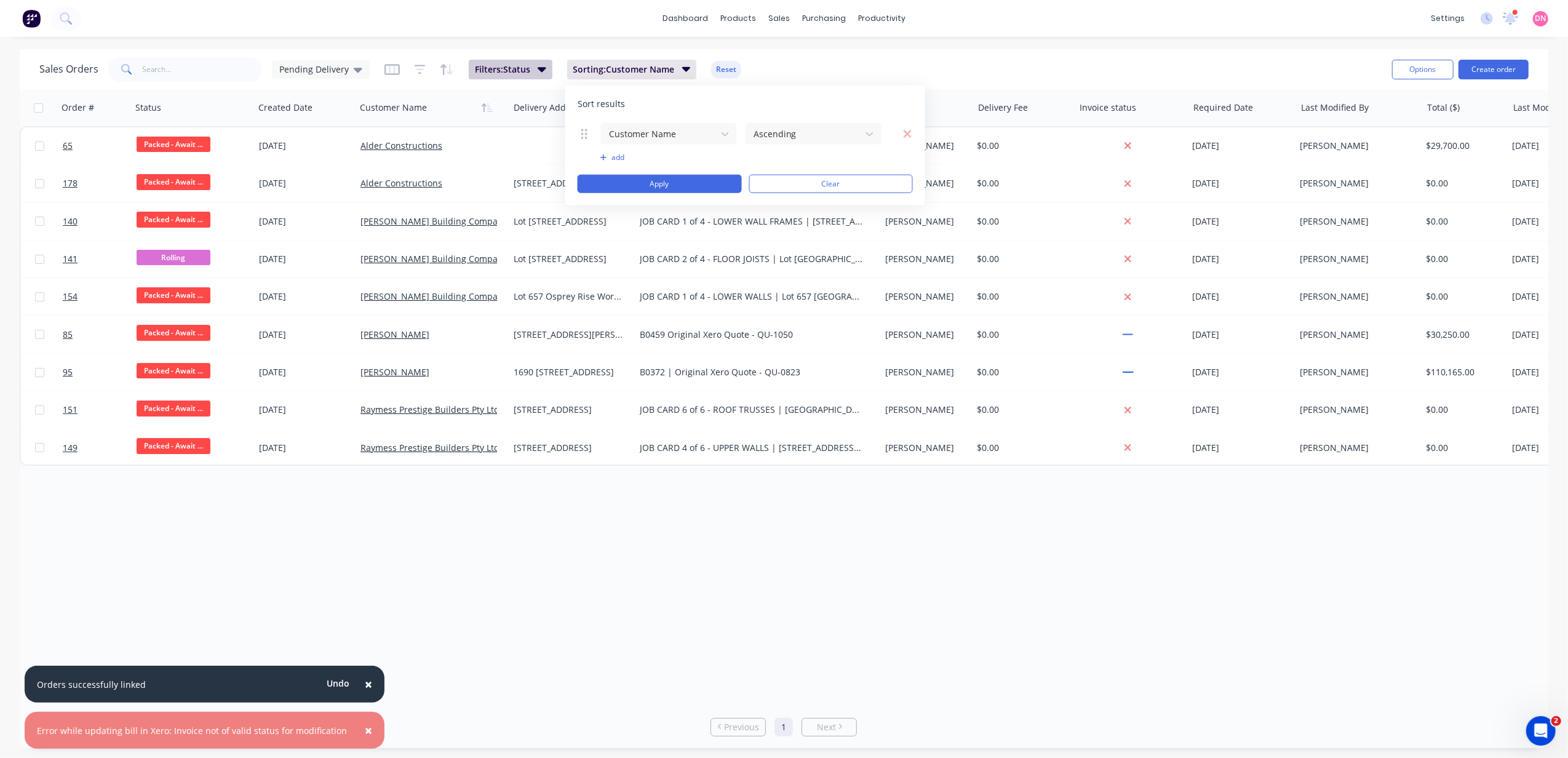
click at [502, 66] on span "Filters: Status" at bounding box center [502, 69] width 55 height 12
click at [360, 67] on div "Pending Delivery" at bounding box center [321, 69] width 98 height 18
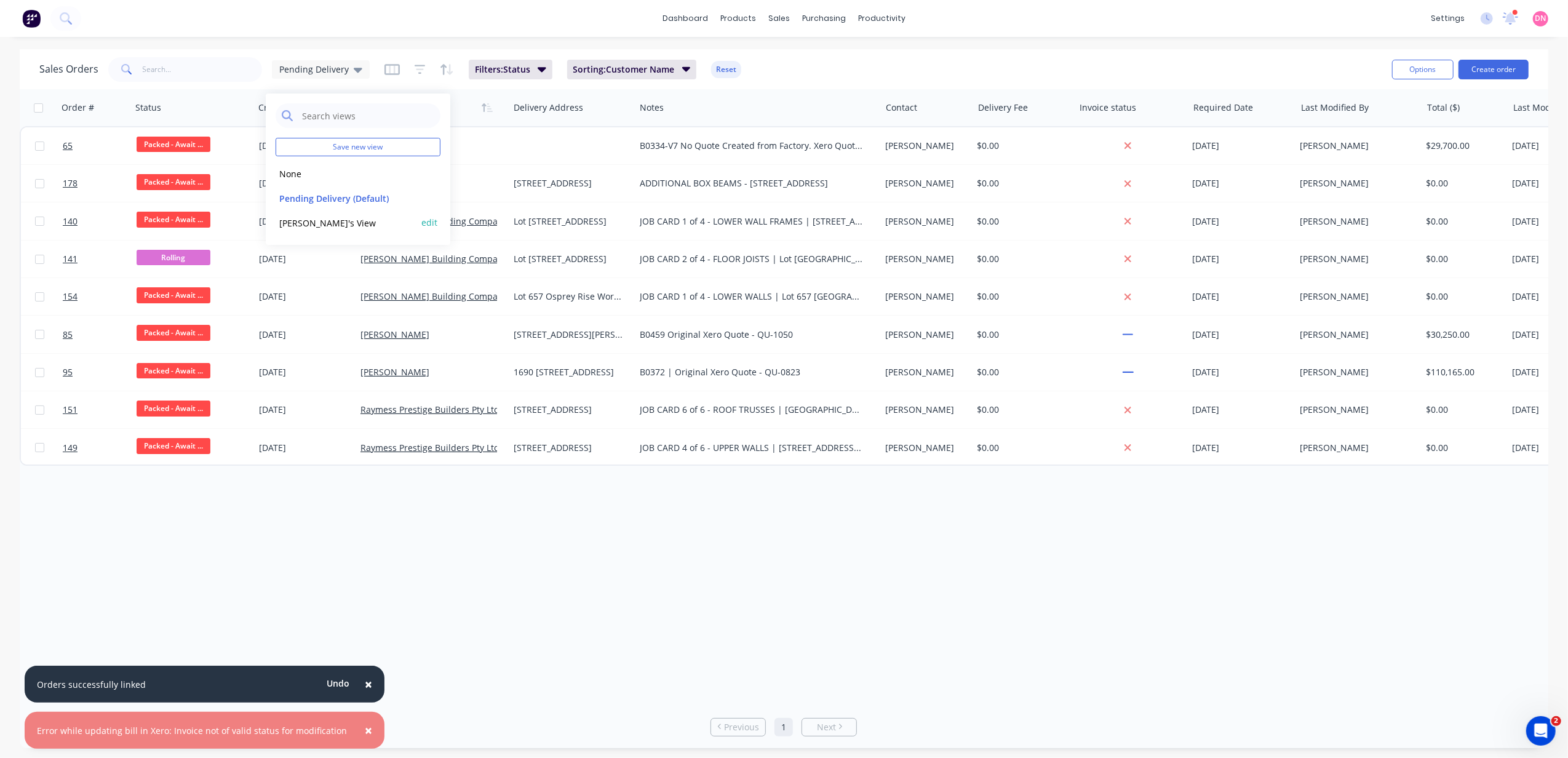
click at [340, 213] on div "Demi's View edit" at bounding box center [358, 222] width 164 height 25
click at [312, 222] on button "Demi's View" at bounding box center [346, 223] width 140 height 14
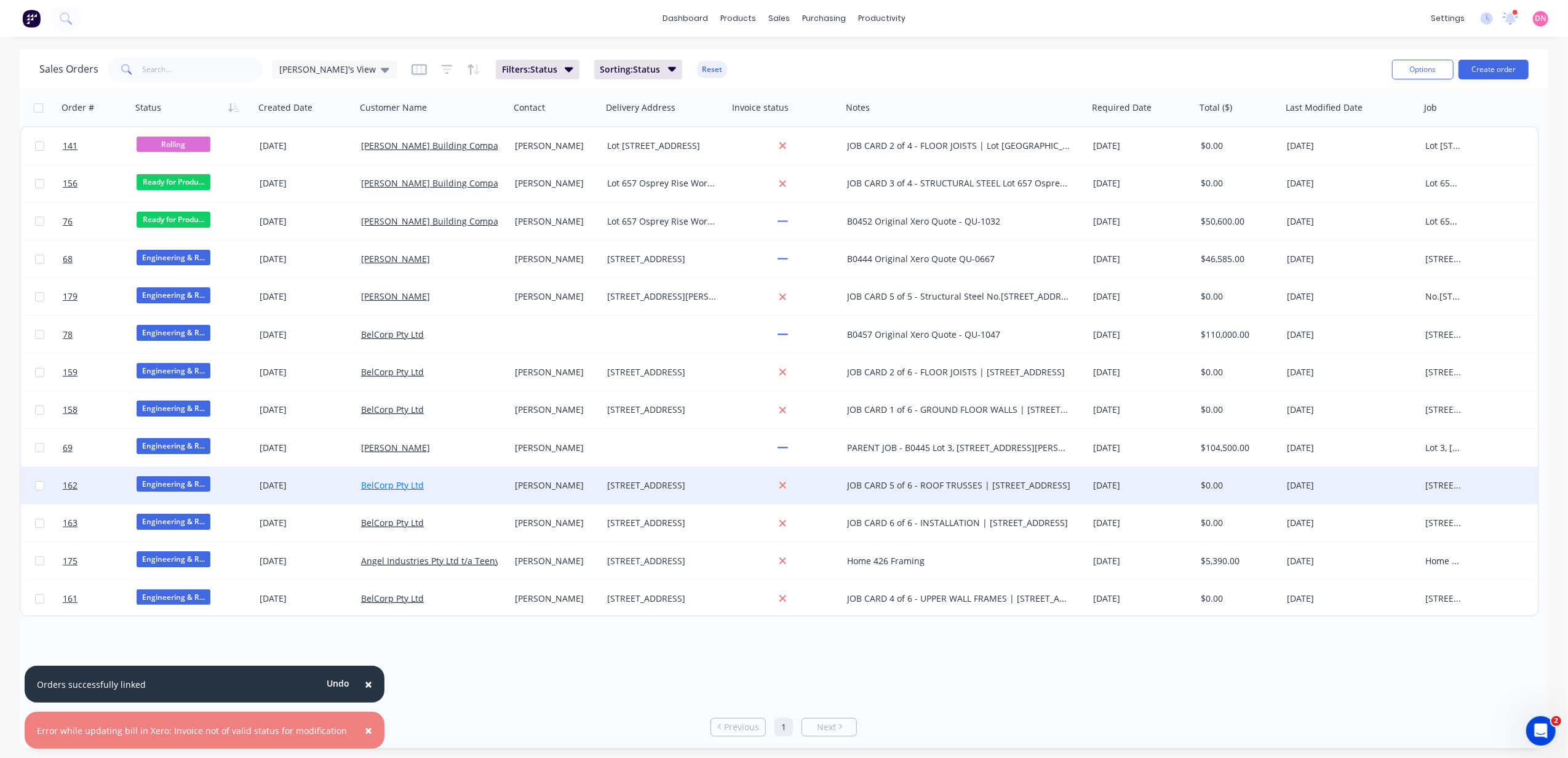
click at [409, 488] on link "BelCorp Pty Ltd" at bounding box center [393, 485] width 63 height 11
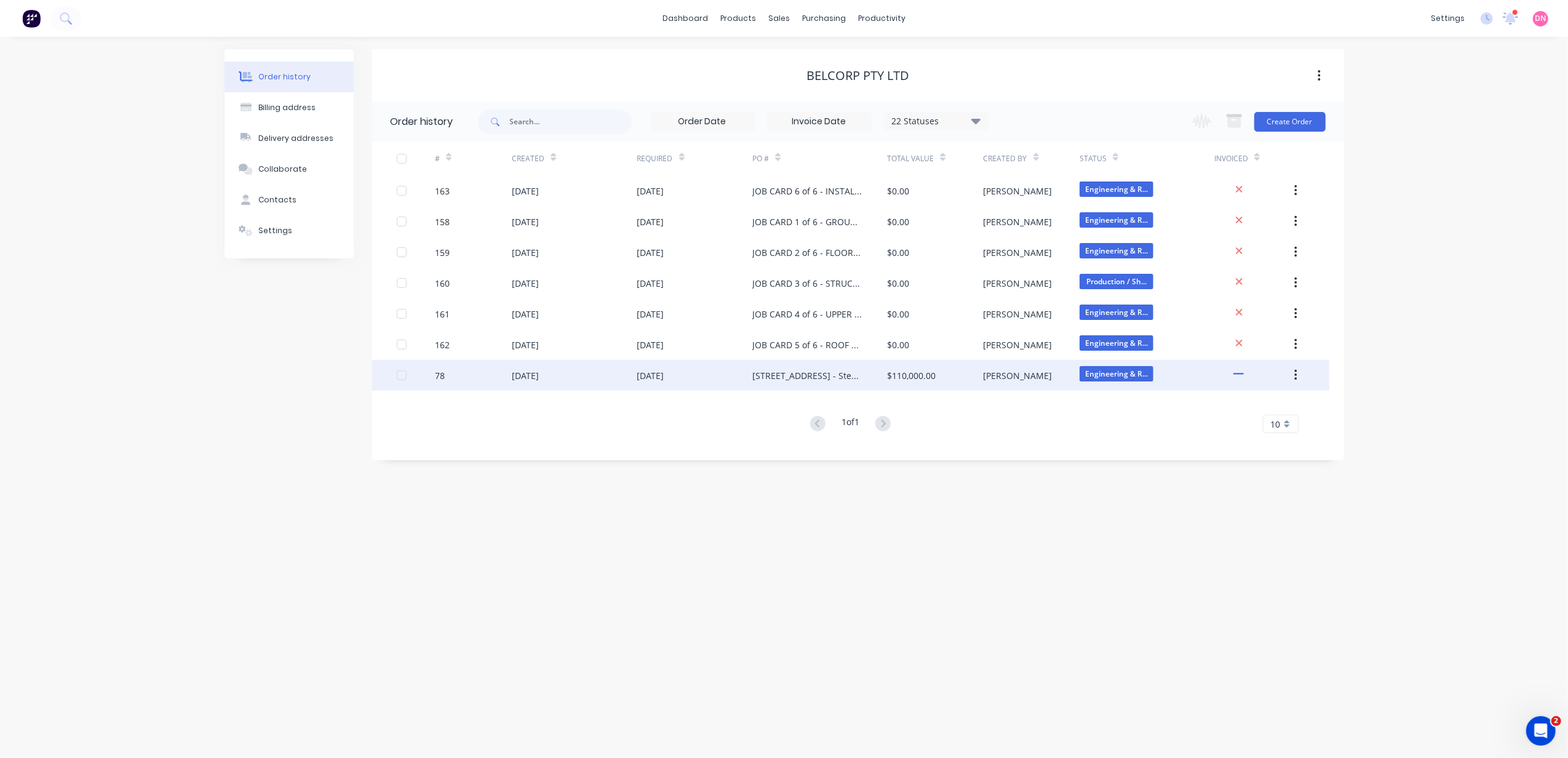
click at [601, 383] on div "05 Aug 2025" at bounding box center [574, 375] width 125 height 31
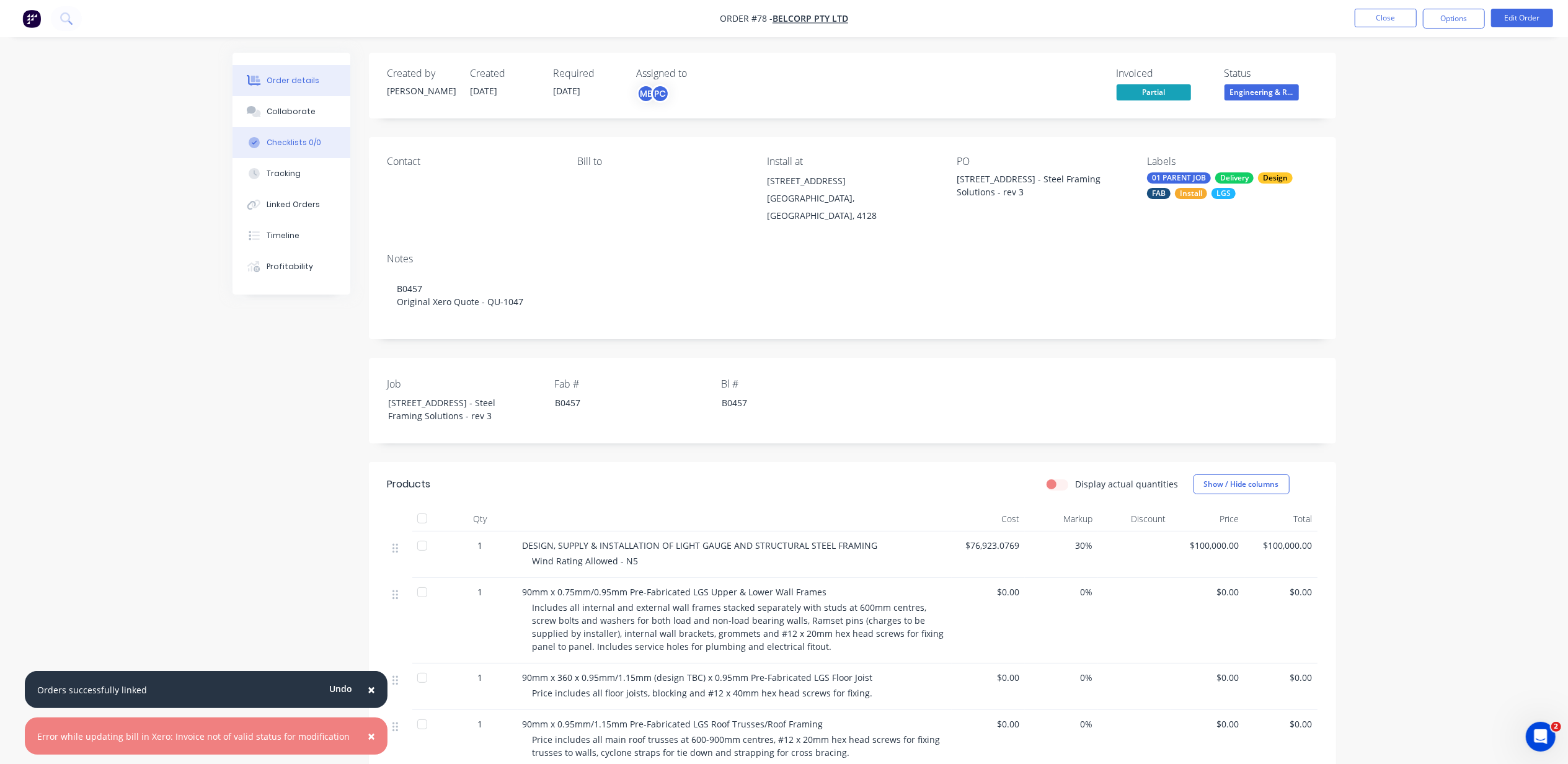
click at [318, 139] on button "Checklists 0/0" at bounding box center [292, 142] width 118 height 31
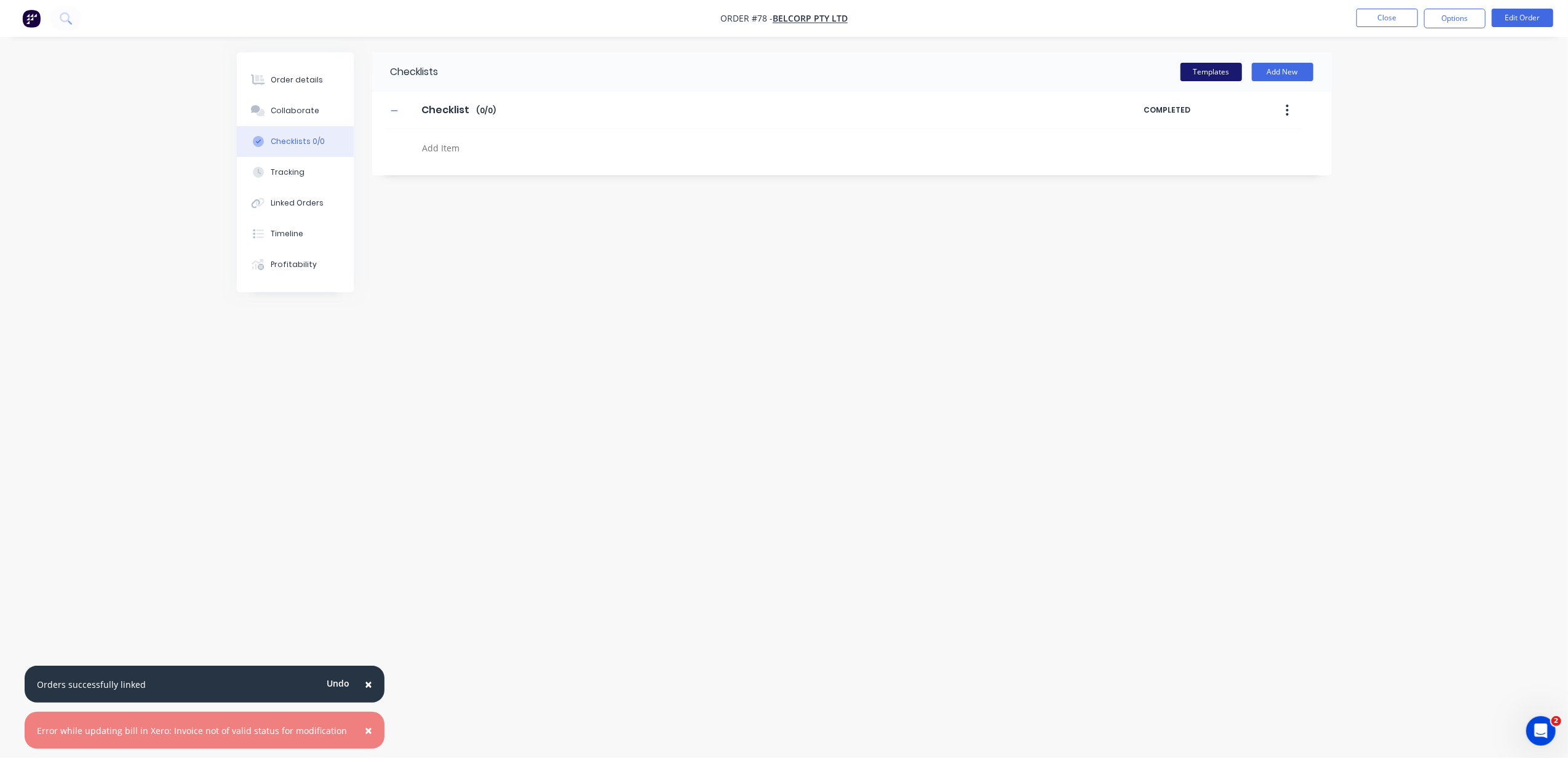
click at [1219, 67] on button "Templates" at bounding box center [1211, 72] width 61 height 18
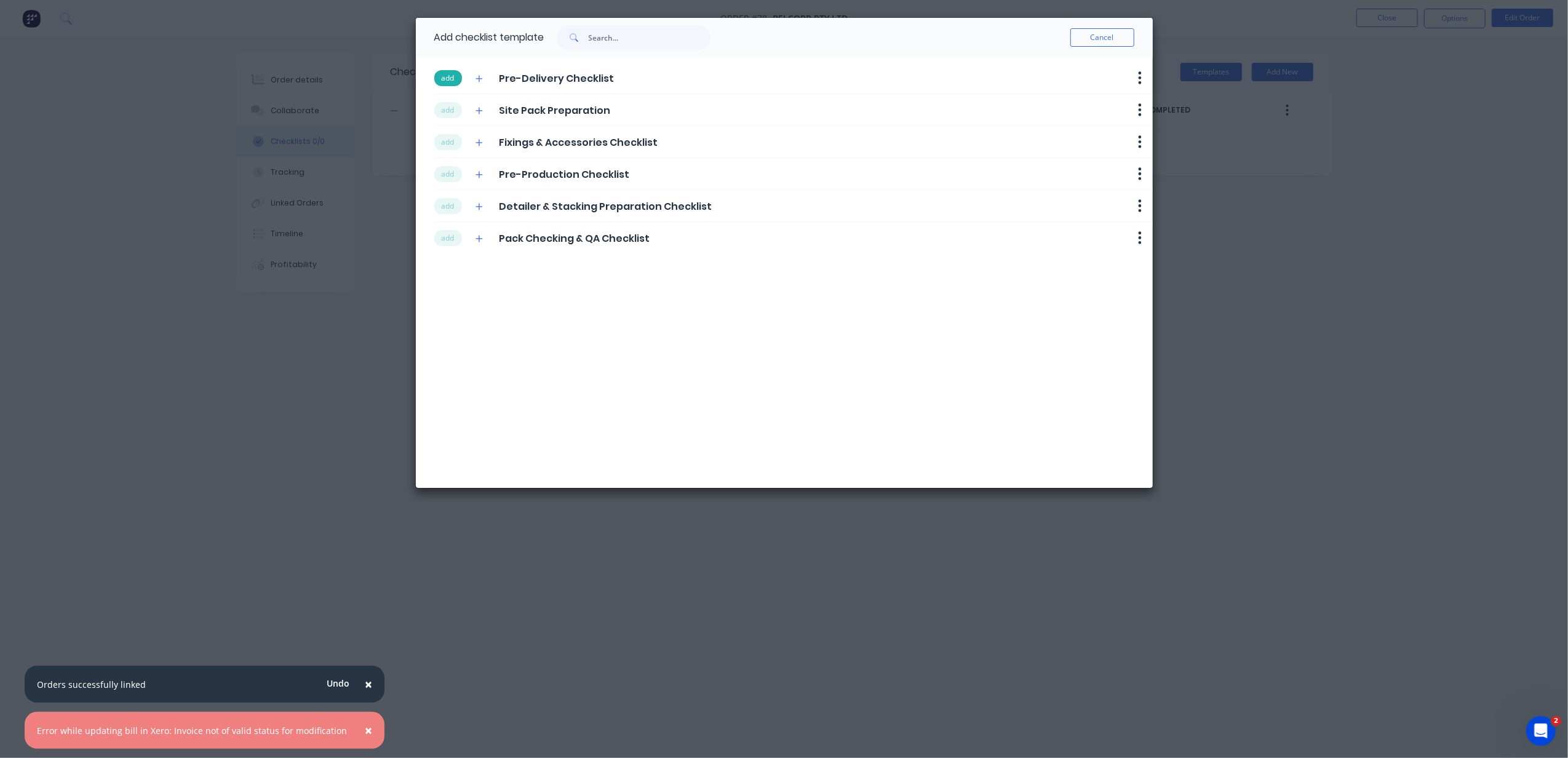
click at [461, 77] on button "add" at bounding box center [448, 78] width 28 height 16
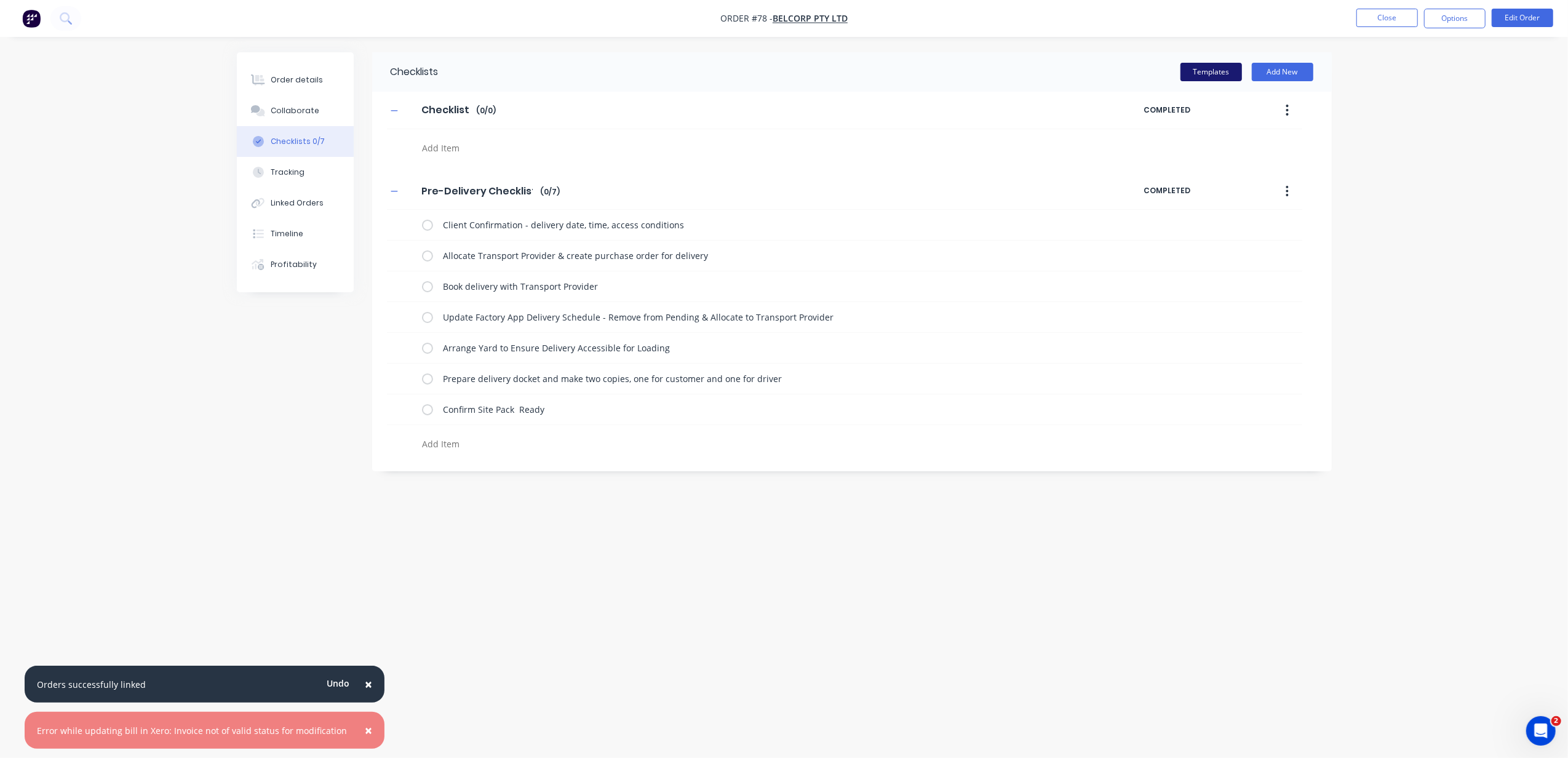
click at [1184, 73] on button "Templates" at bounding box center [1211, 72] width 61 height 18
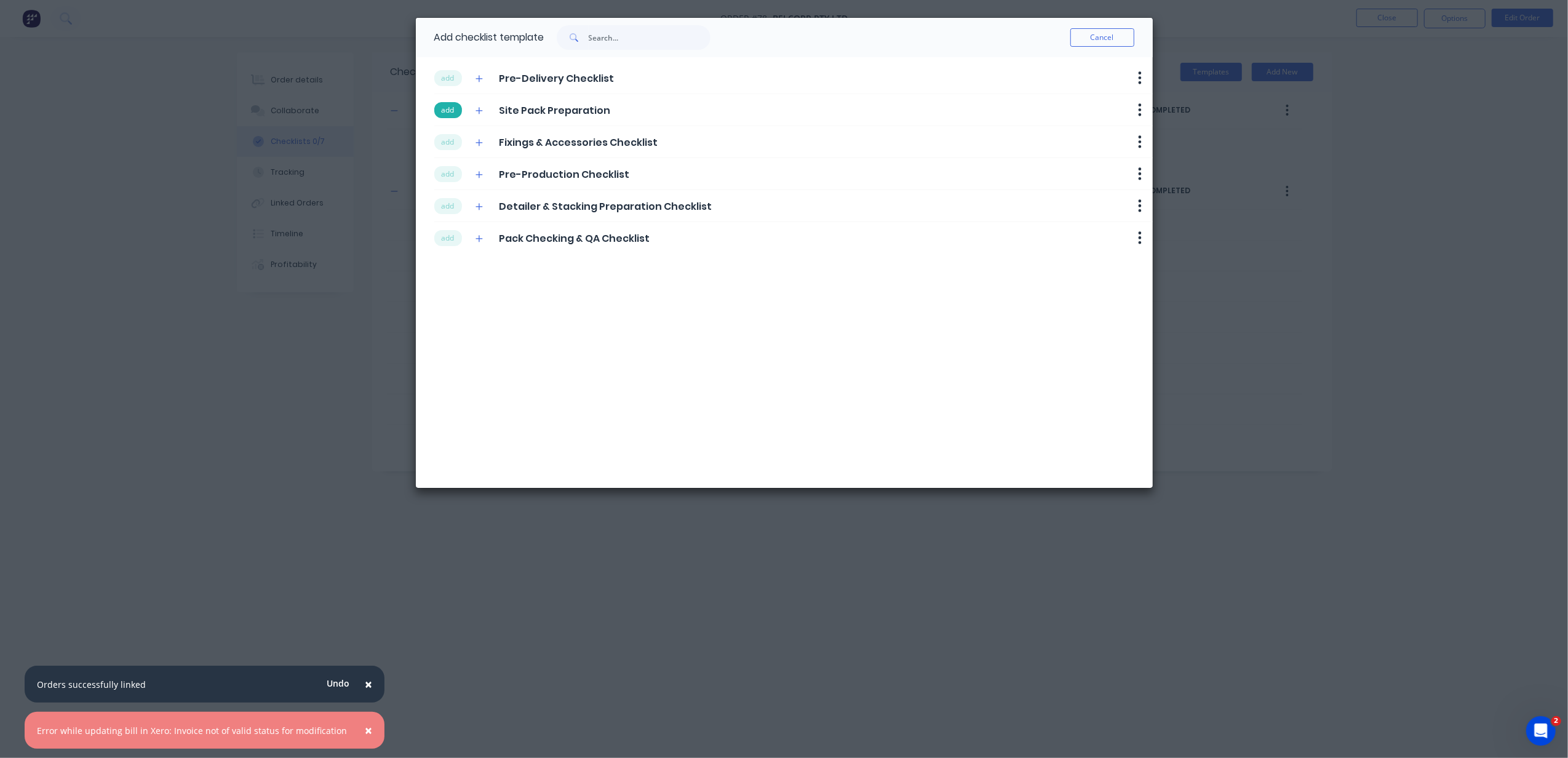
click at [452, 109] on button "add" at bounding box center [448, 110] width 28 height 16
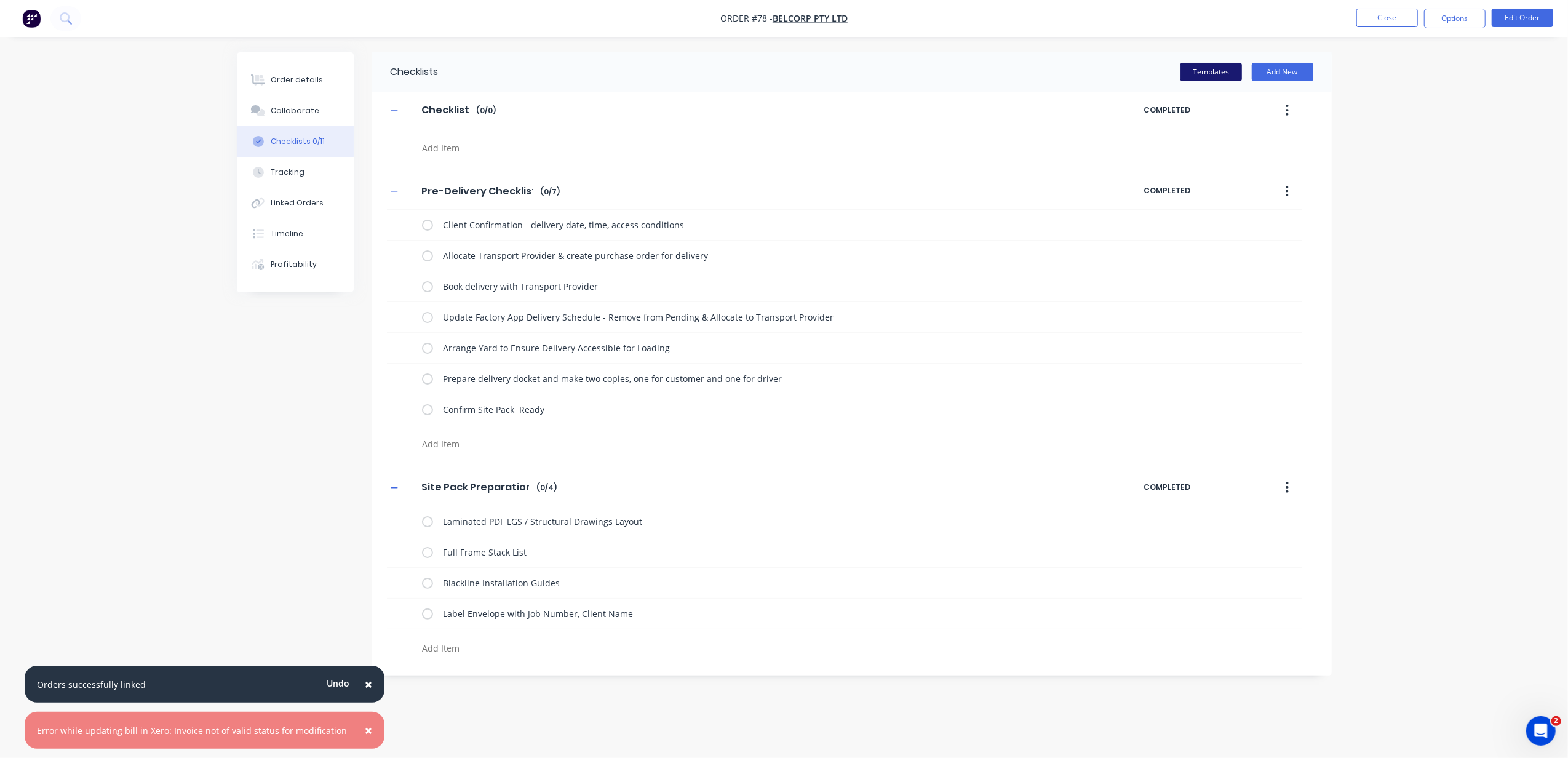
click at [1189, 74] on button "Templates" at bounding box center [1211, 72] width 61 height 18
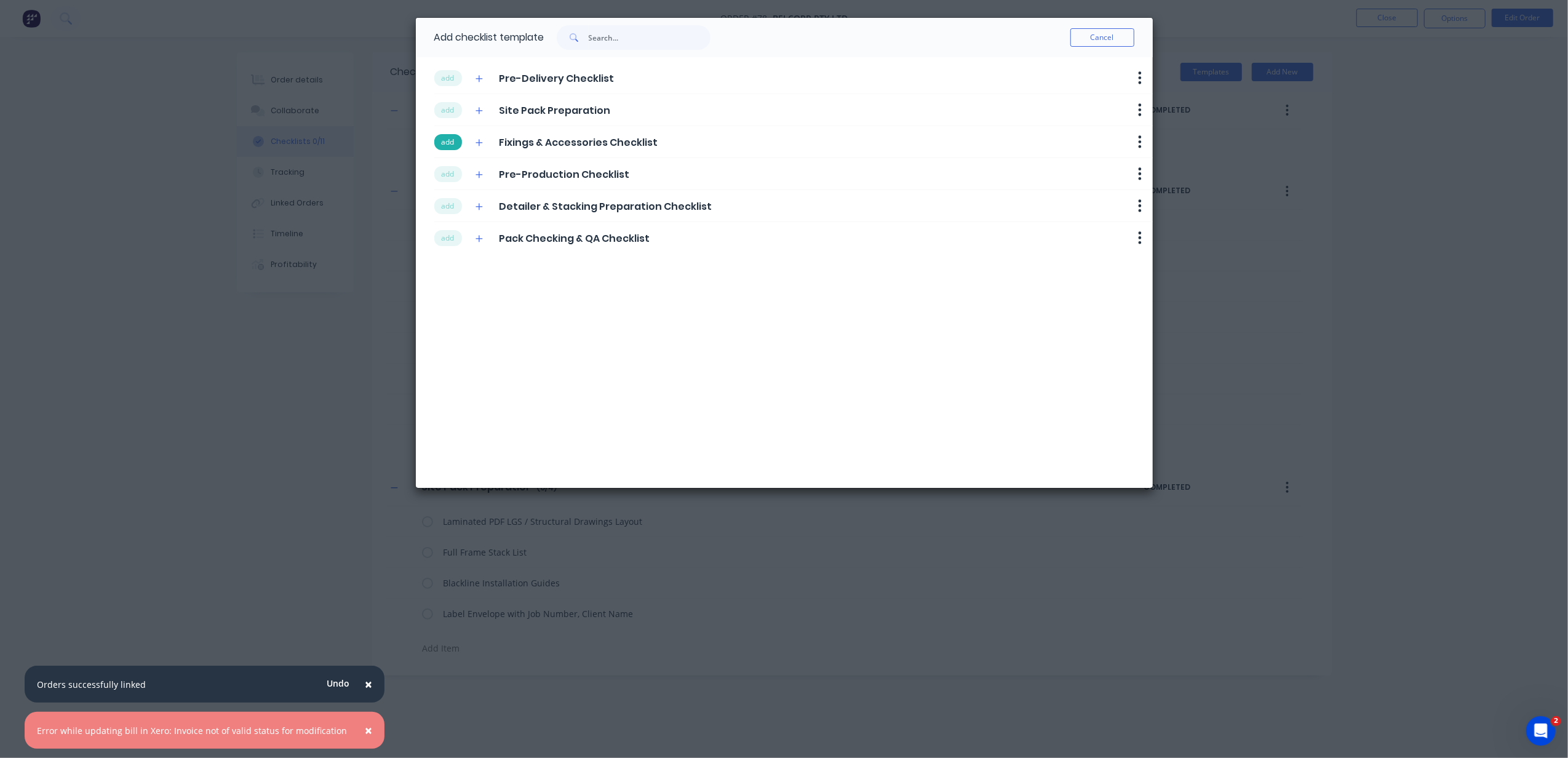
click at [440, 140] on button "add" at bounding box center [448, 142] width 28 height 16
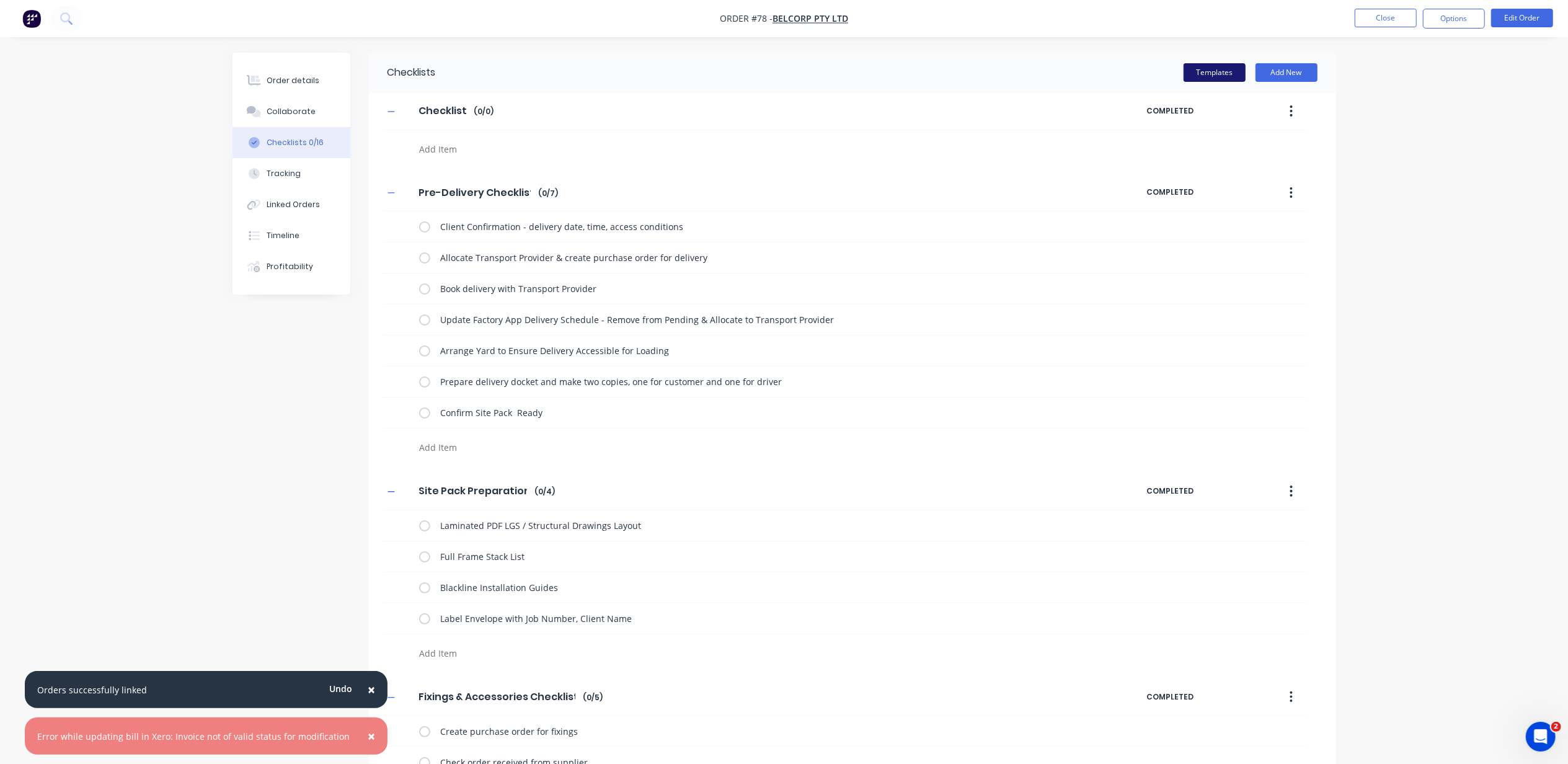
click at [1208, 80] on button "Templates" at bounding box center [1214, 72] width 62 height 19
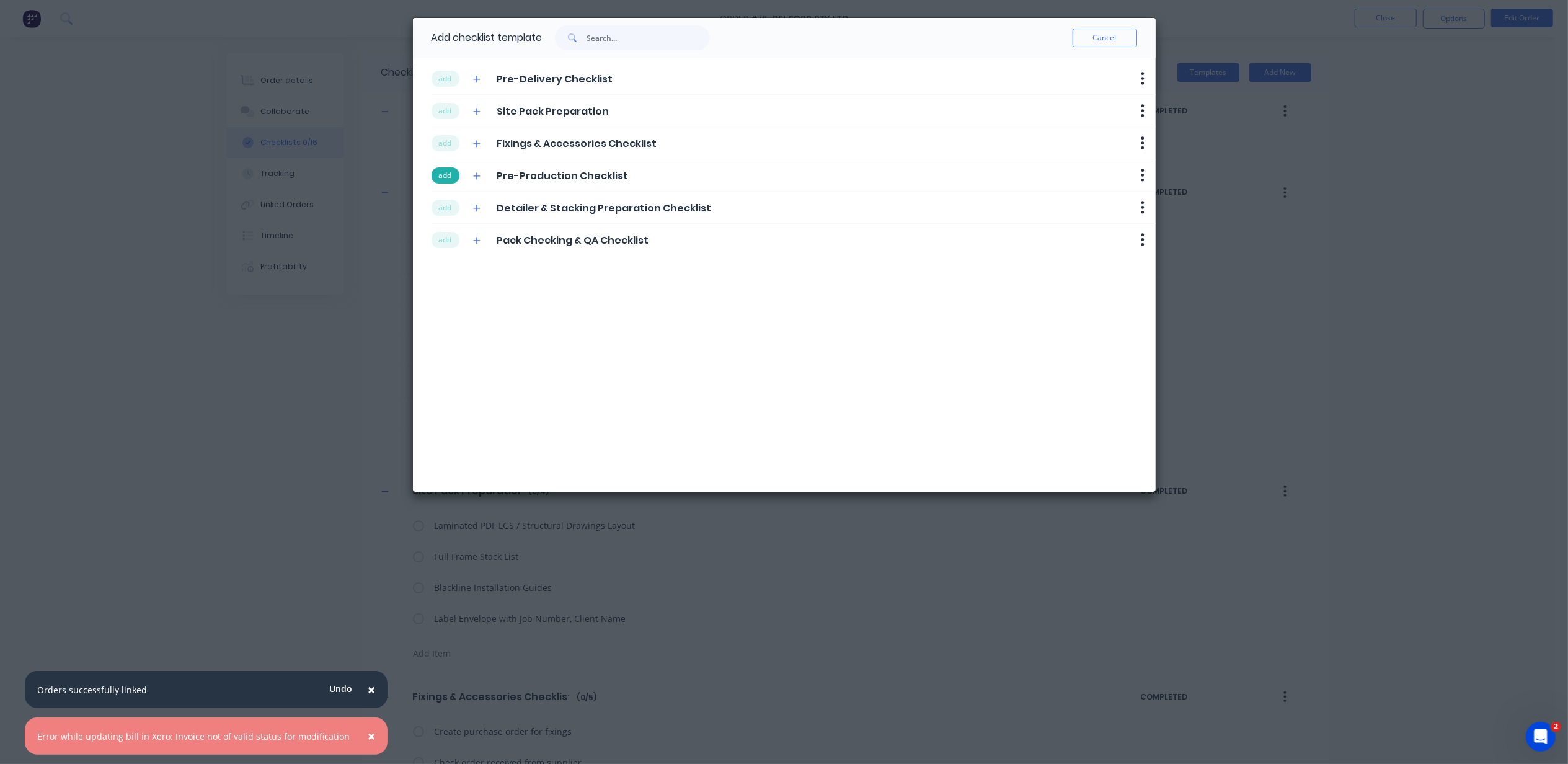
click at [449, 181] on button "add" at bounding box center [445, 176] width 28 height 16
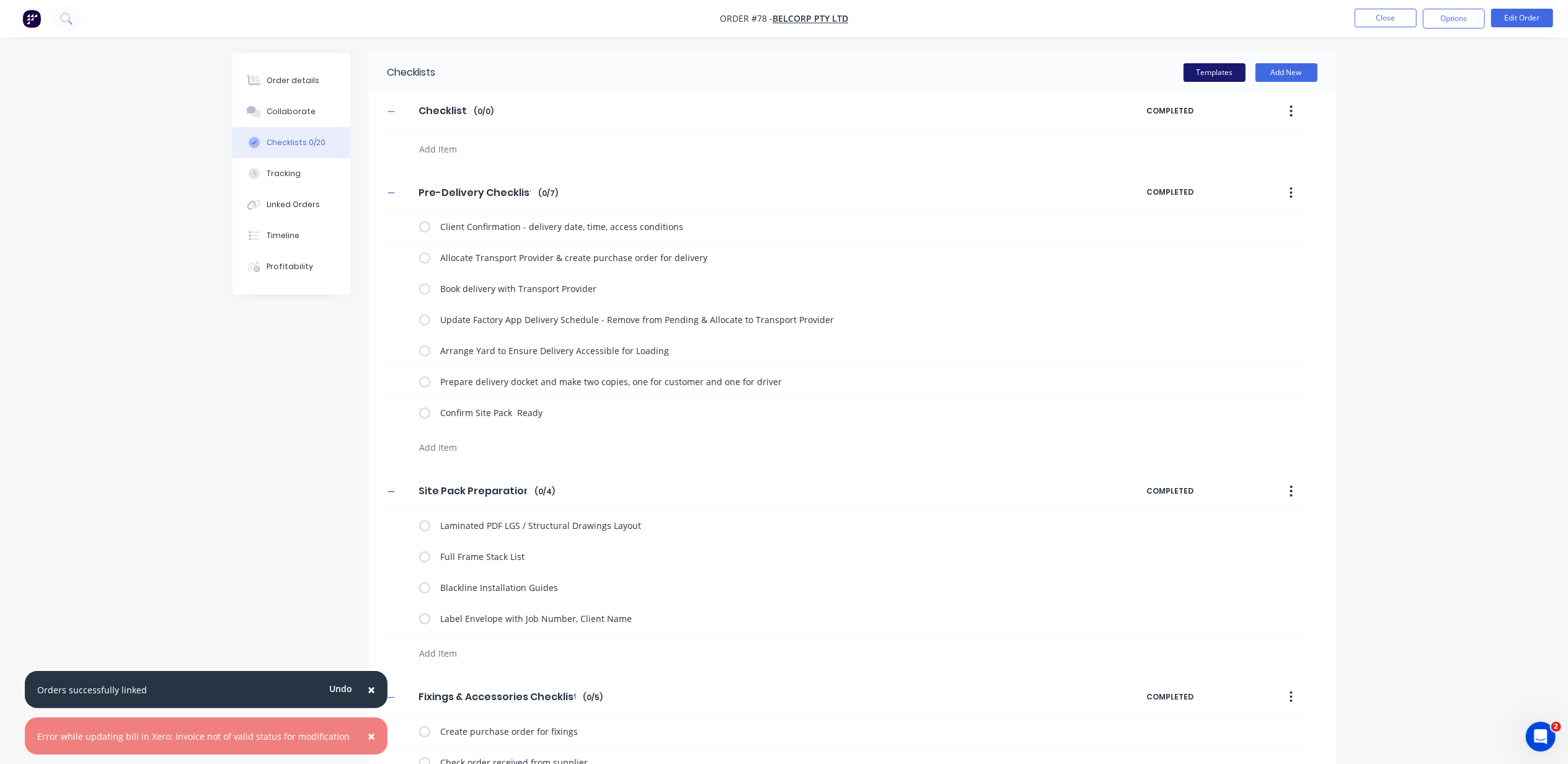
click at [1215, 79] on button "Templates" at bounding box center [1214, 72] width 62 height 19
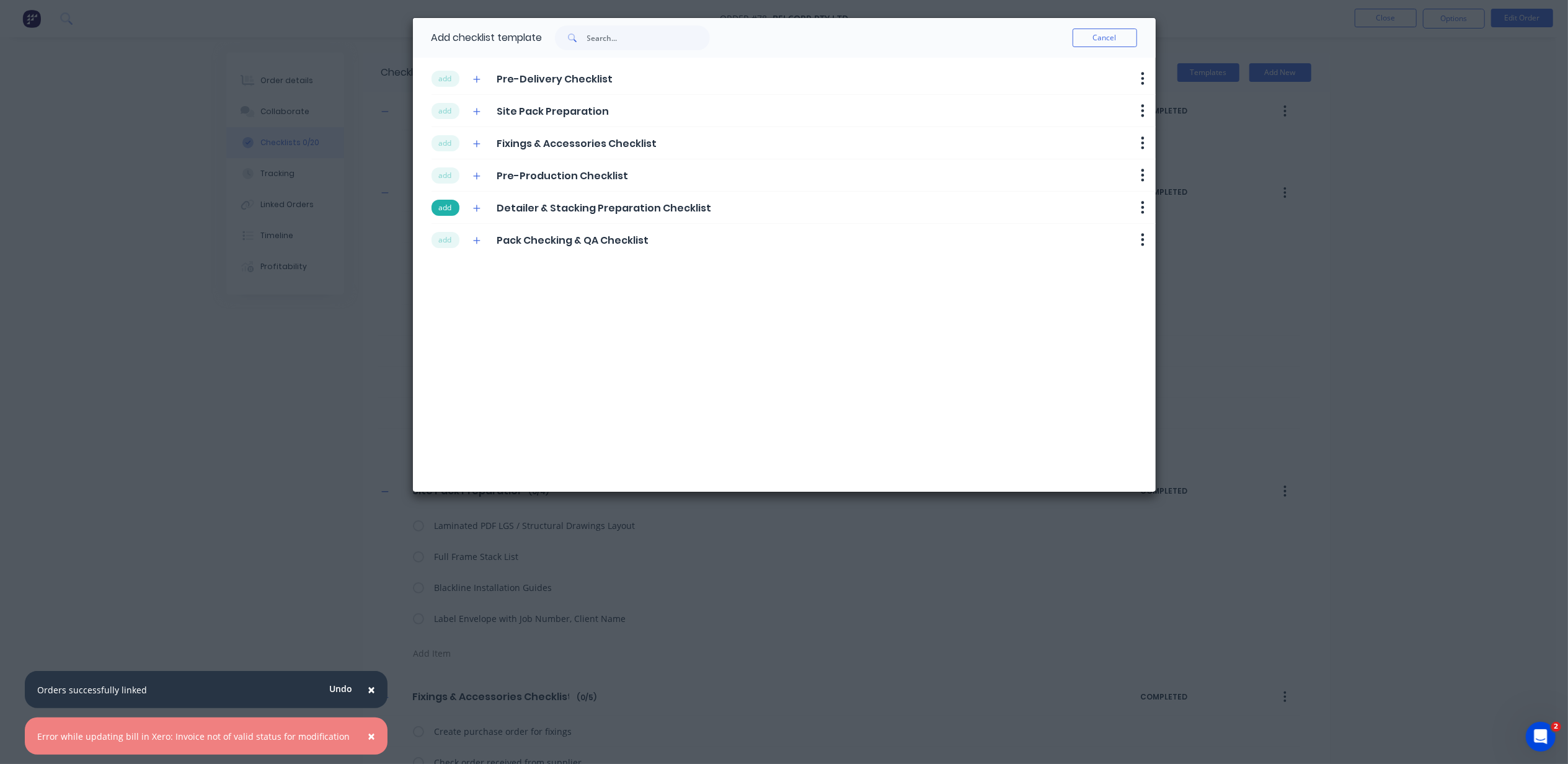
click at [447, 205] on button "add" at bounding box center [445, 207] width 28 height 16
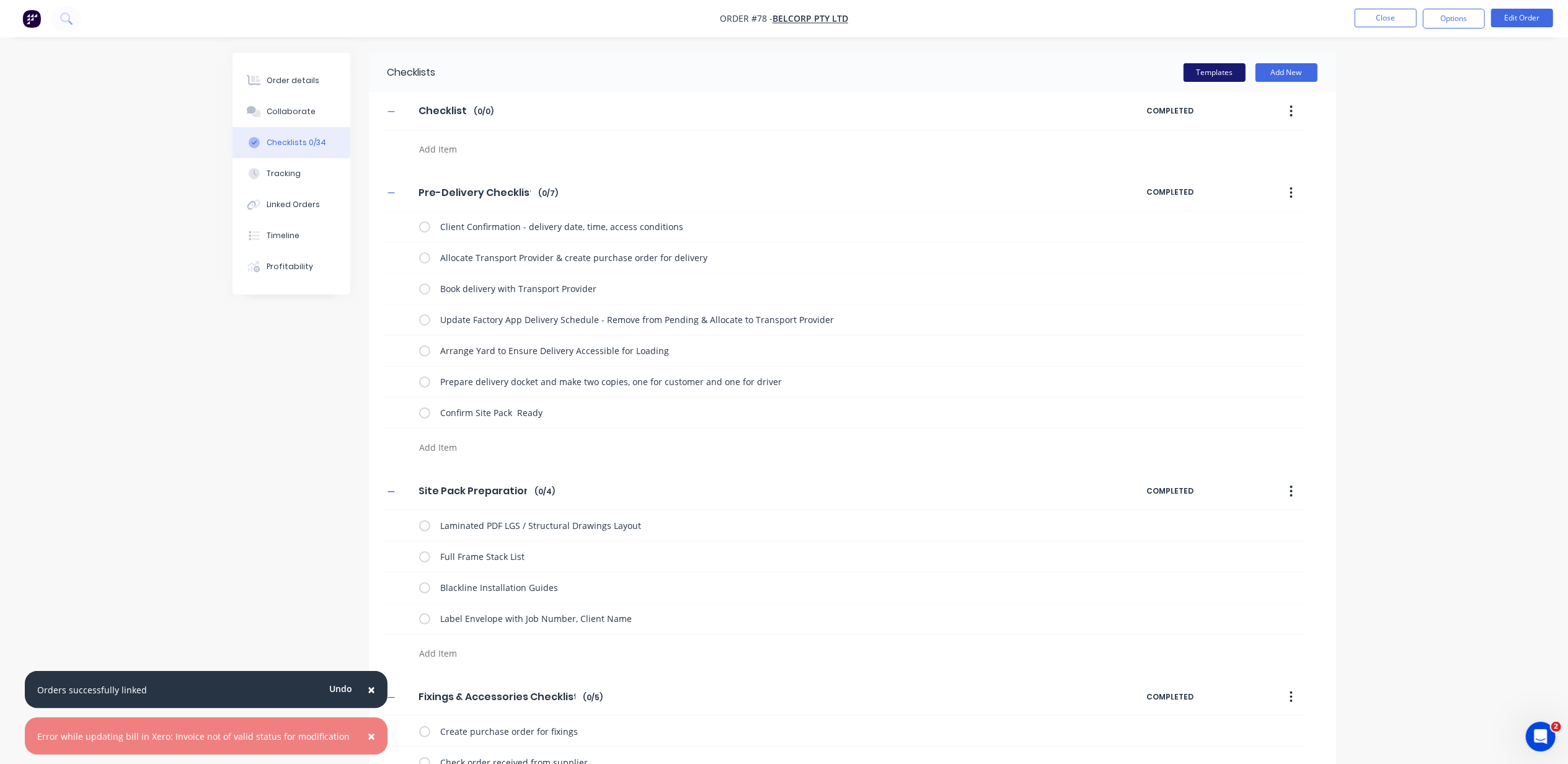
click at [1216, 72] on button "Templates" at bounding box center [1214, 72] width 62 height 19
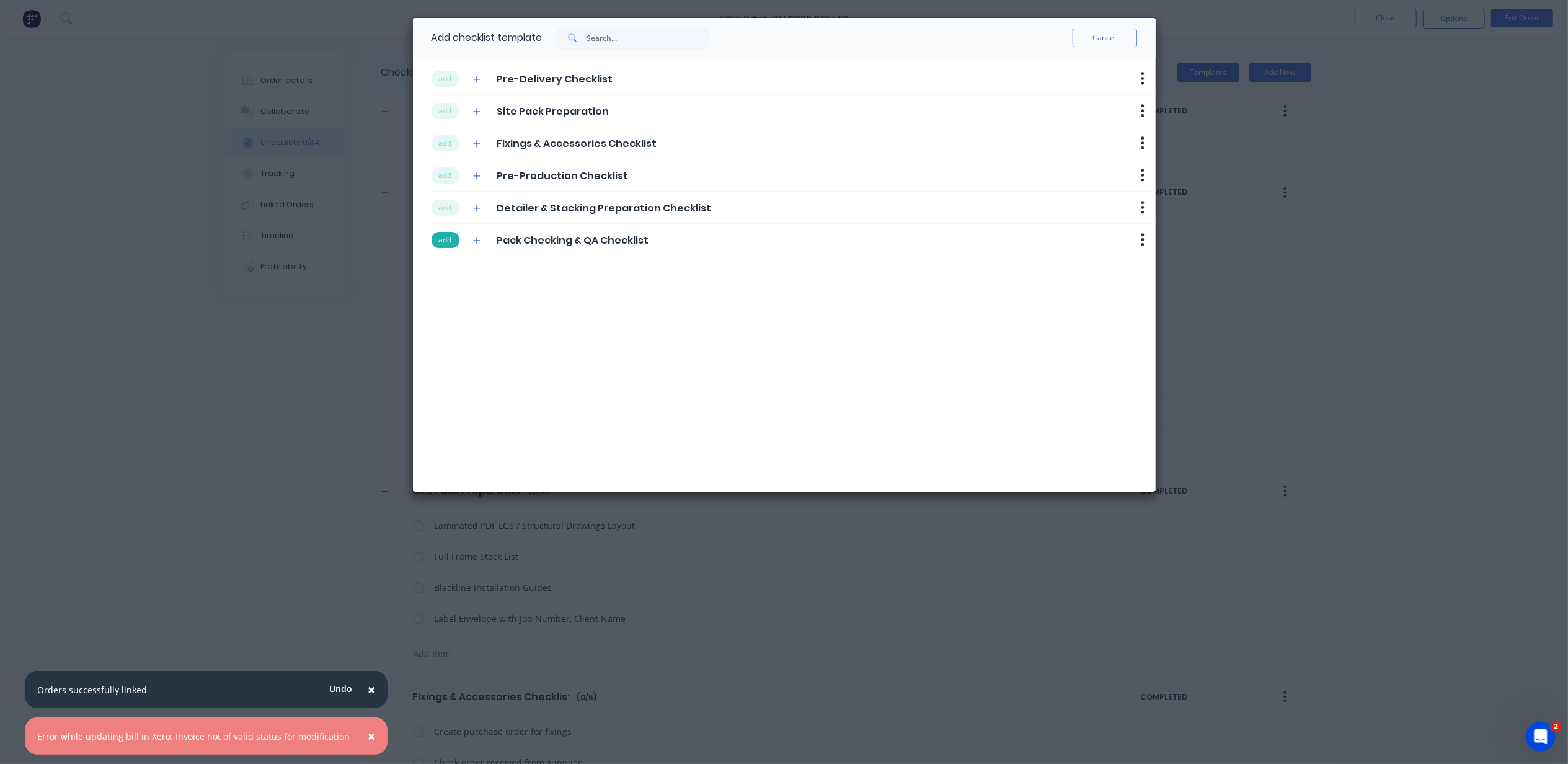
click at [447, 239] on button "add" at bounding box center [445, 240] width 28 height 16
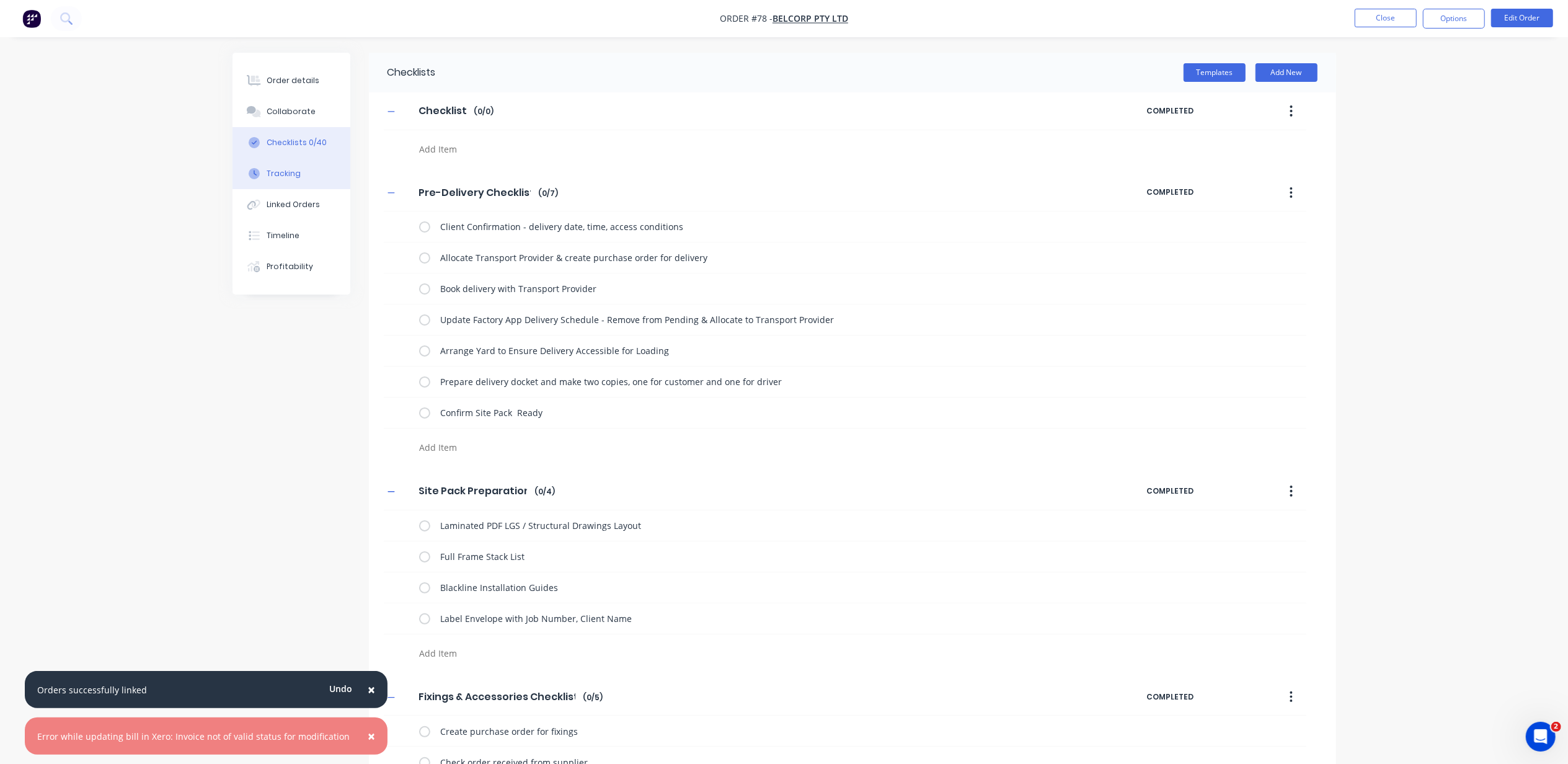
click at [320, 175] on button "Tracking" at bounding box center [292, 173] width 118 height 31
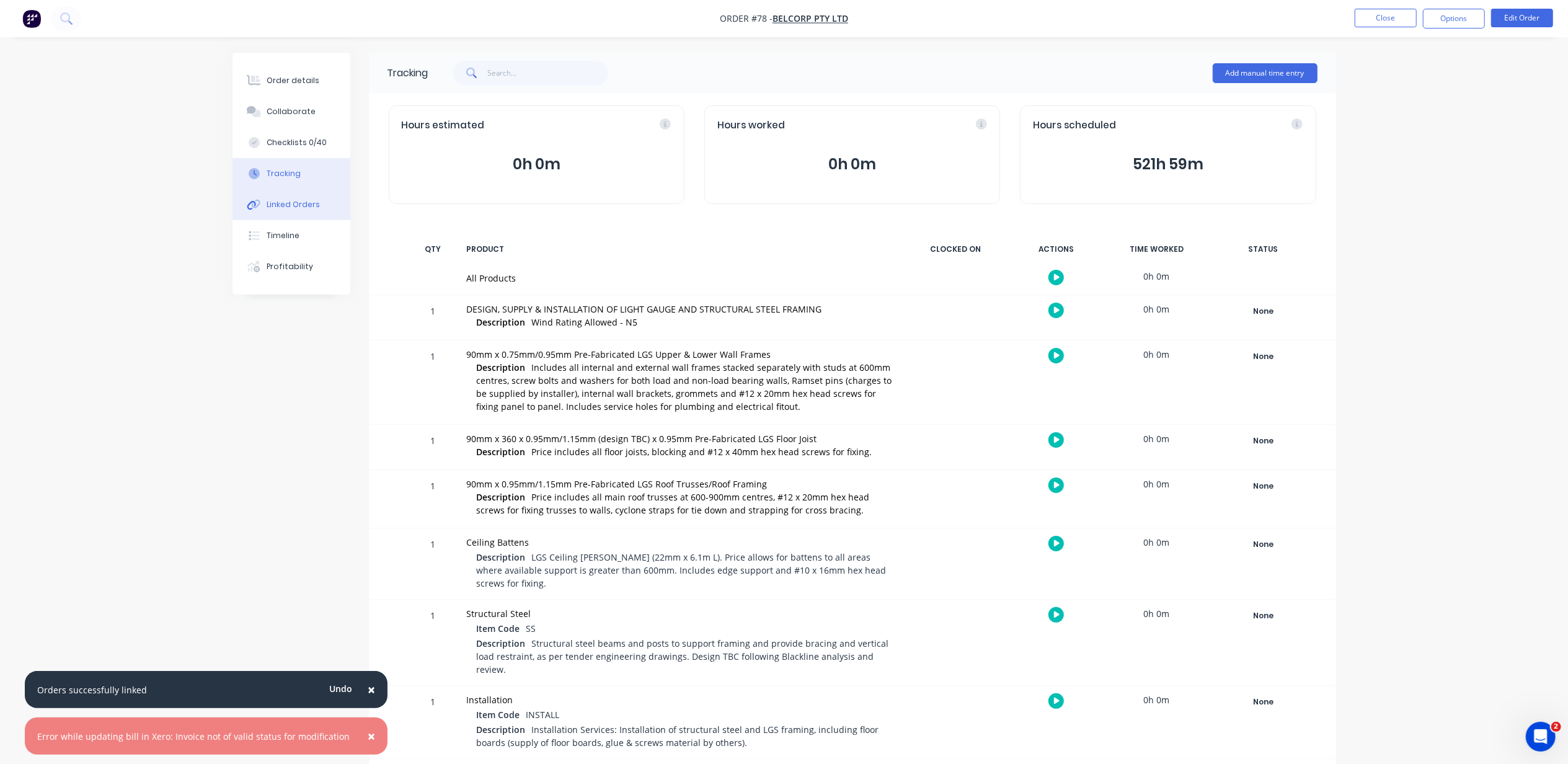
click at [310, 201] on div "Linked Orders" at bounding box center [293, 205] width 53 height 11
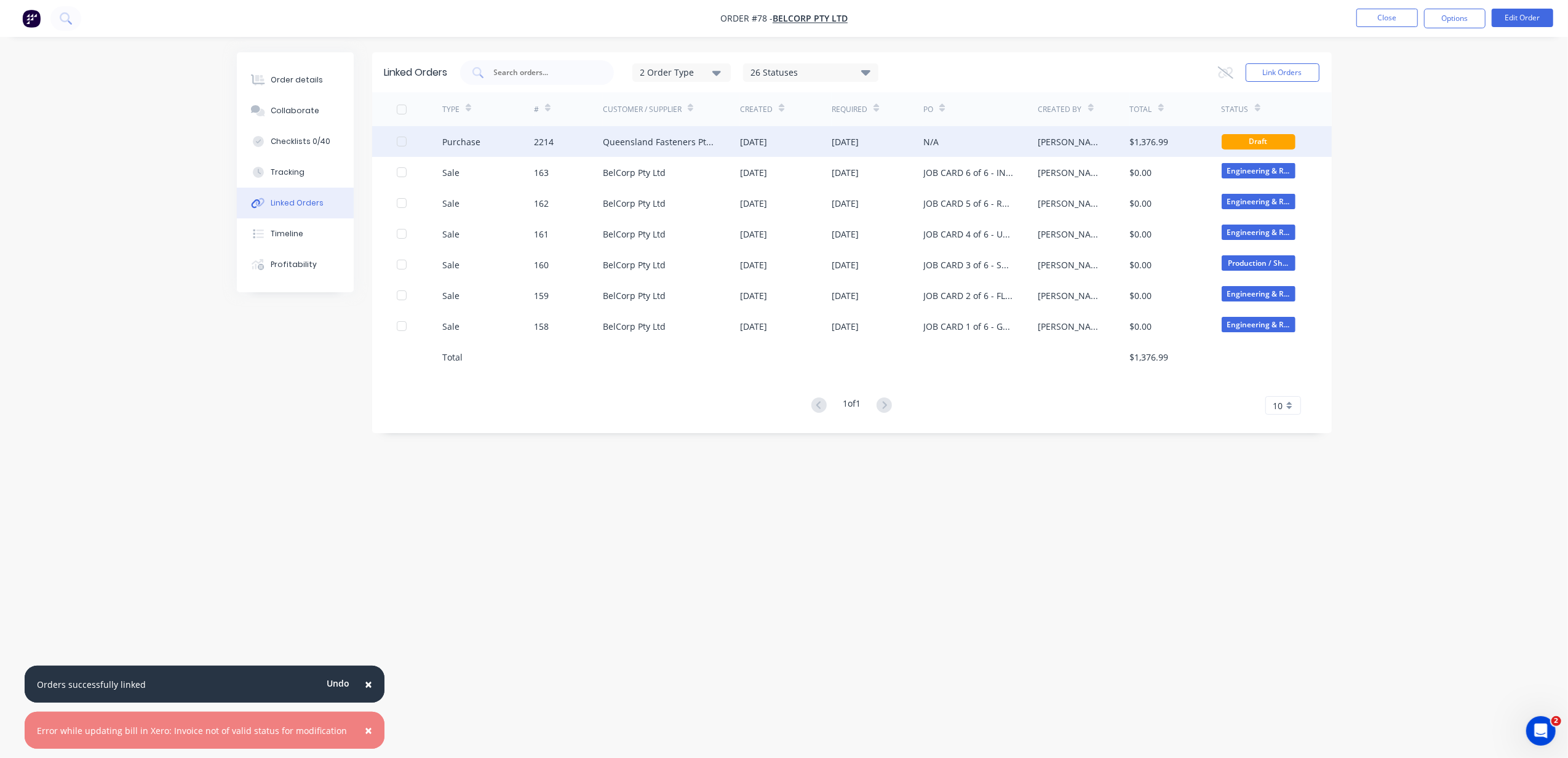
click at [668, 143] on div "Queensland Fasteners Pty Ltd" at bounding box center [659, 142] width 113 height 13
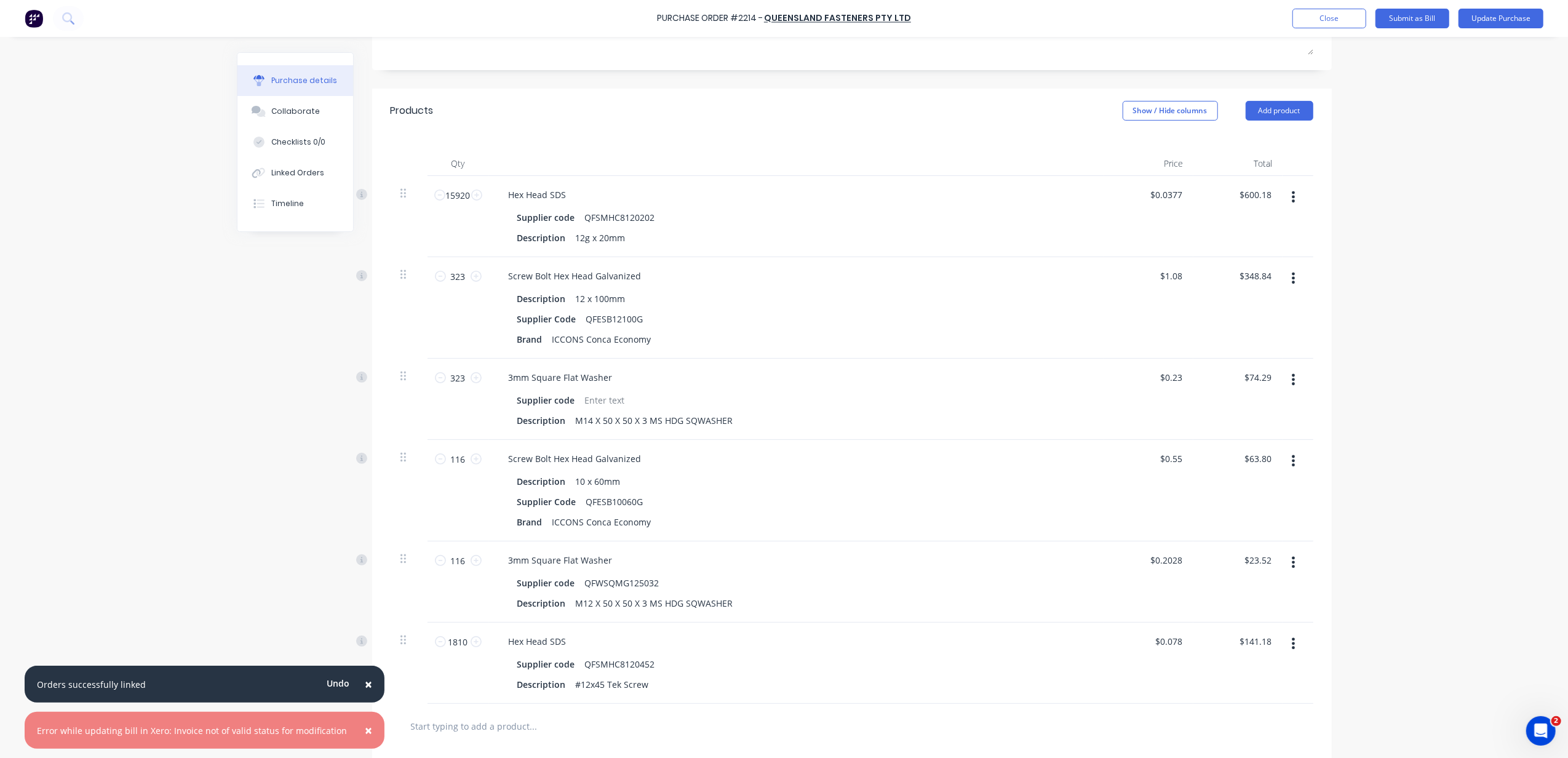
scroll to position [246, 0]
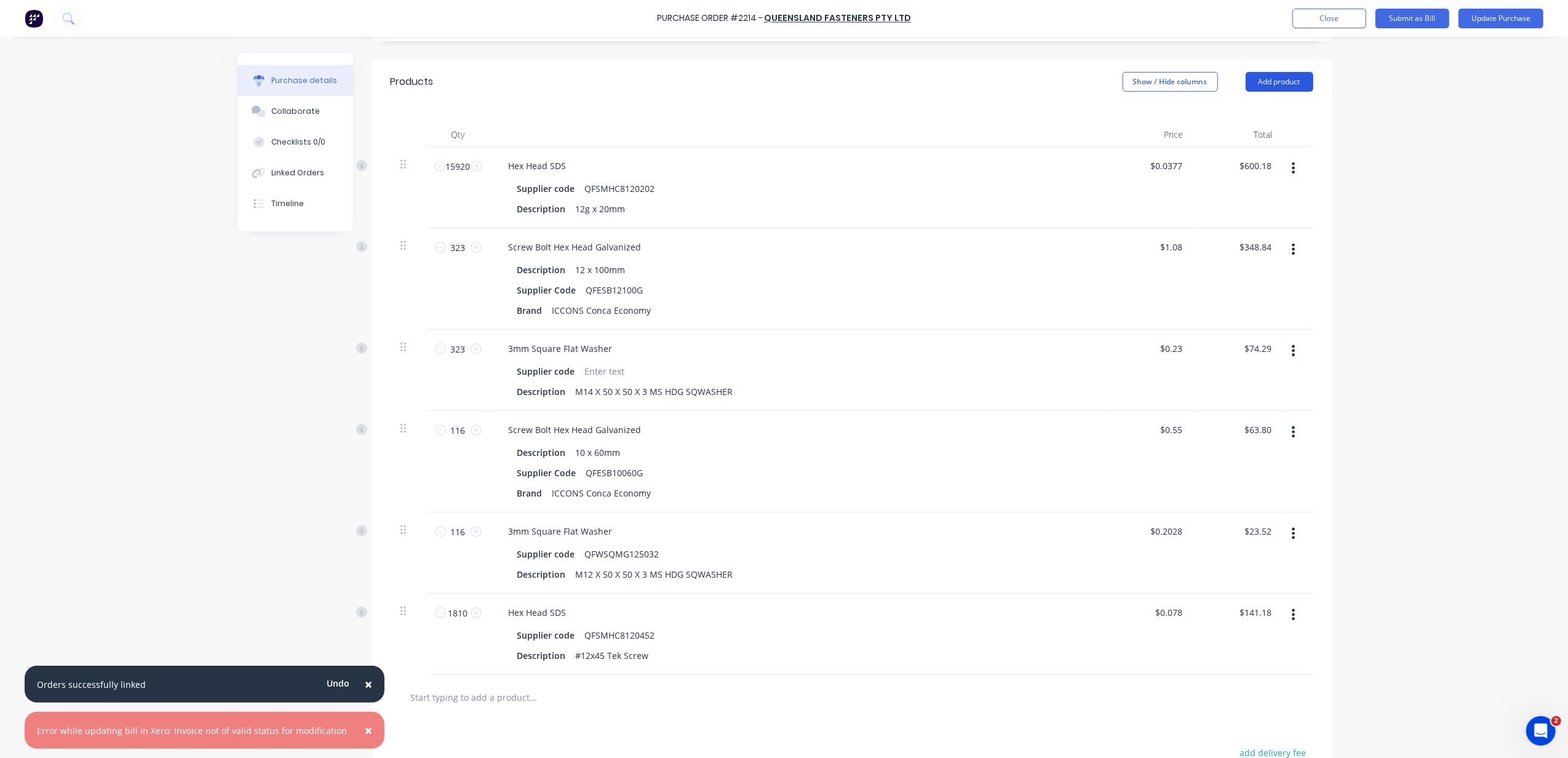
click at [1274, 81] on button "Add product" at bounding box center [1278, 81] width 67 height 19
click at [1268, 109] on div "Product catalogue" at bounding box center [1255, 113] width 94 height 18
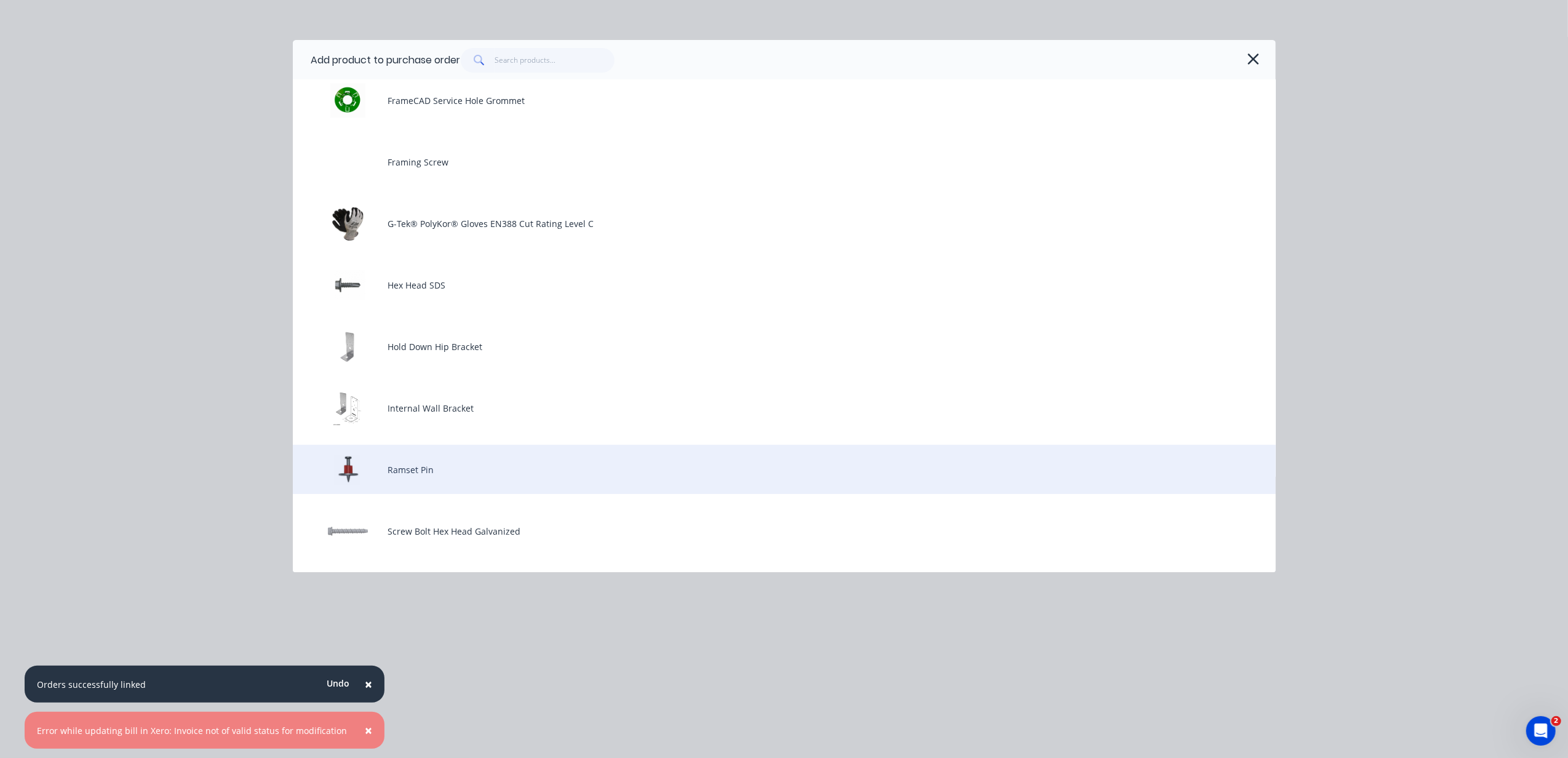
scroll to position [574, 0]
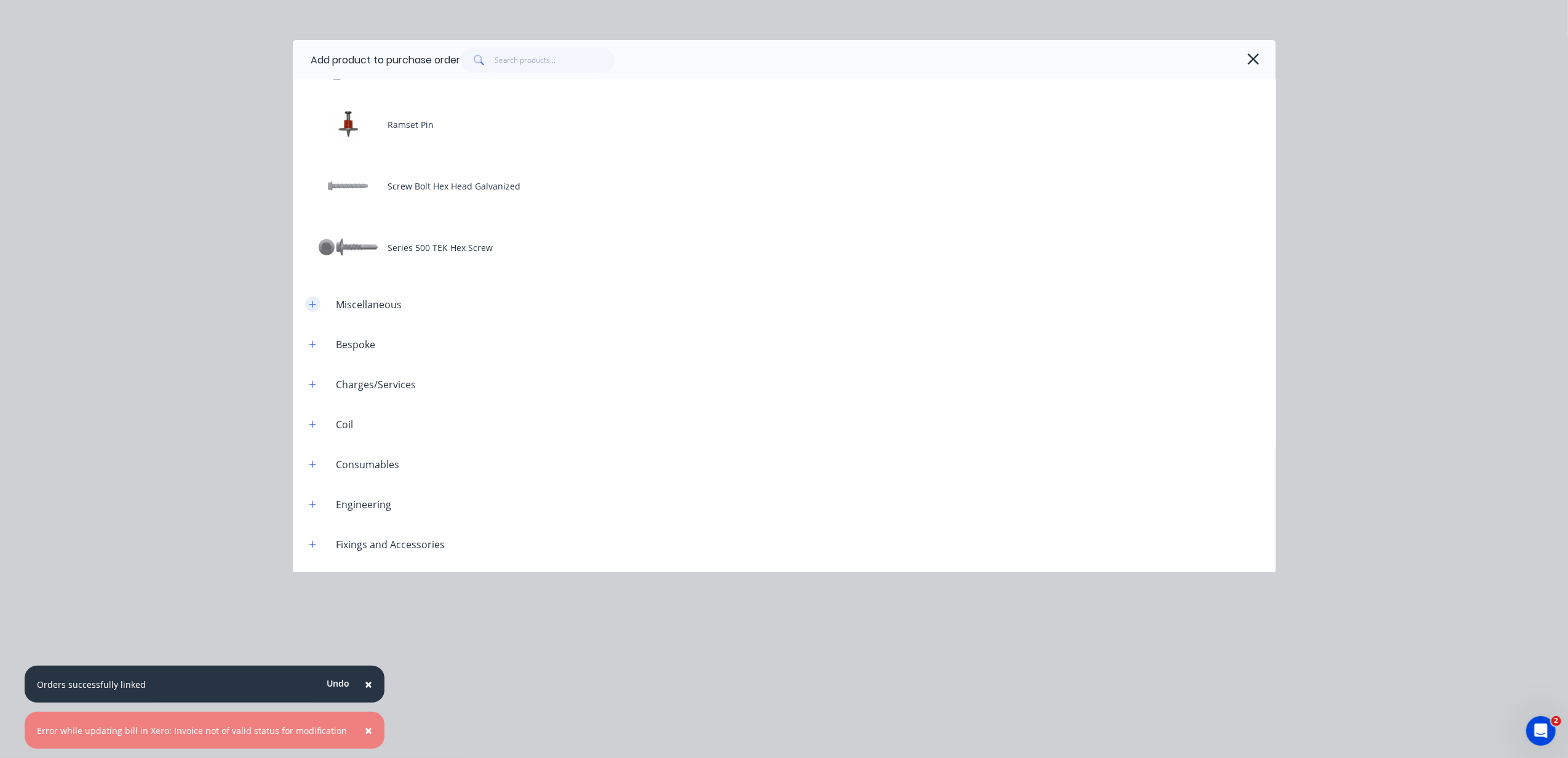
click at [307, 305] on button "button" at bounding box center [313, 305] width 16 height 16
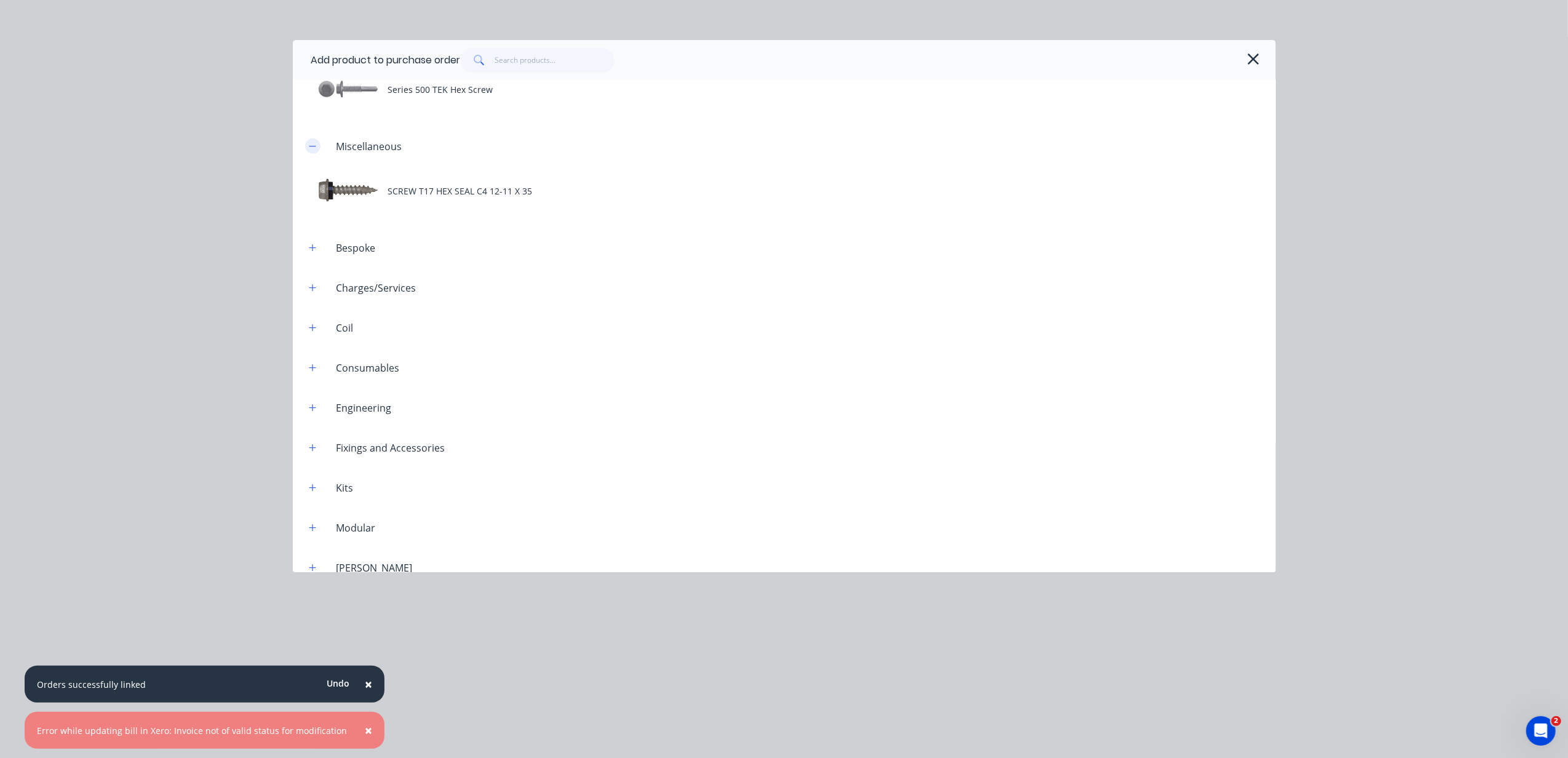
scroll to position [820, 0]
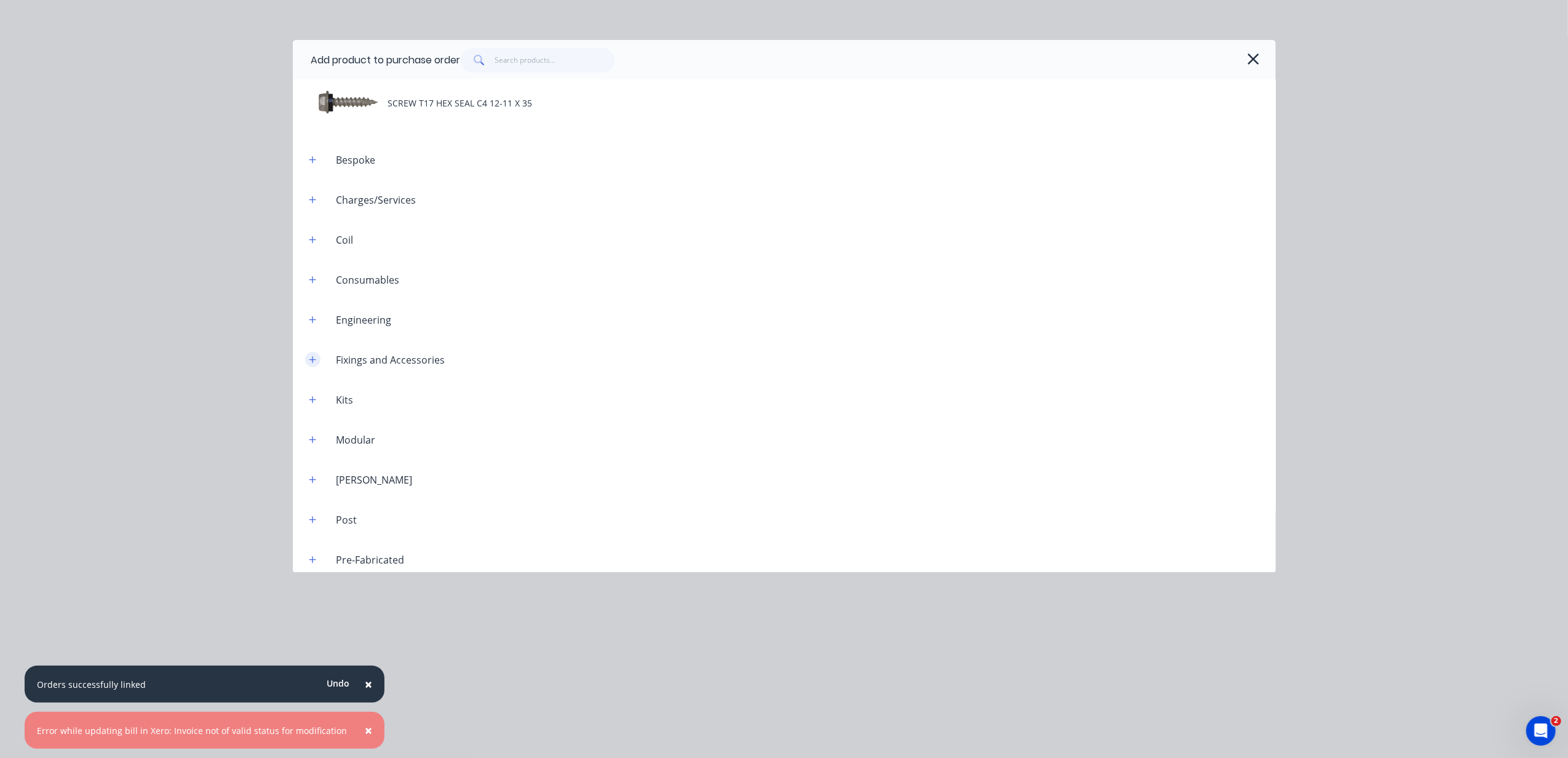
click at [318, 360] on button "button" at bounding box center [313, 360] width 16 height 16
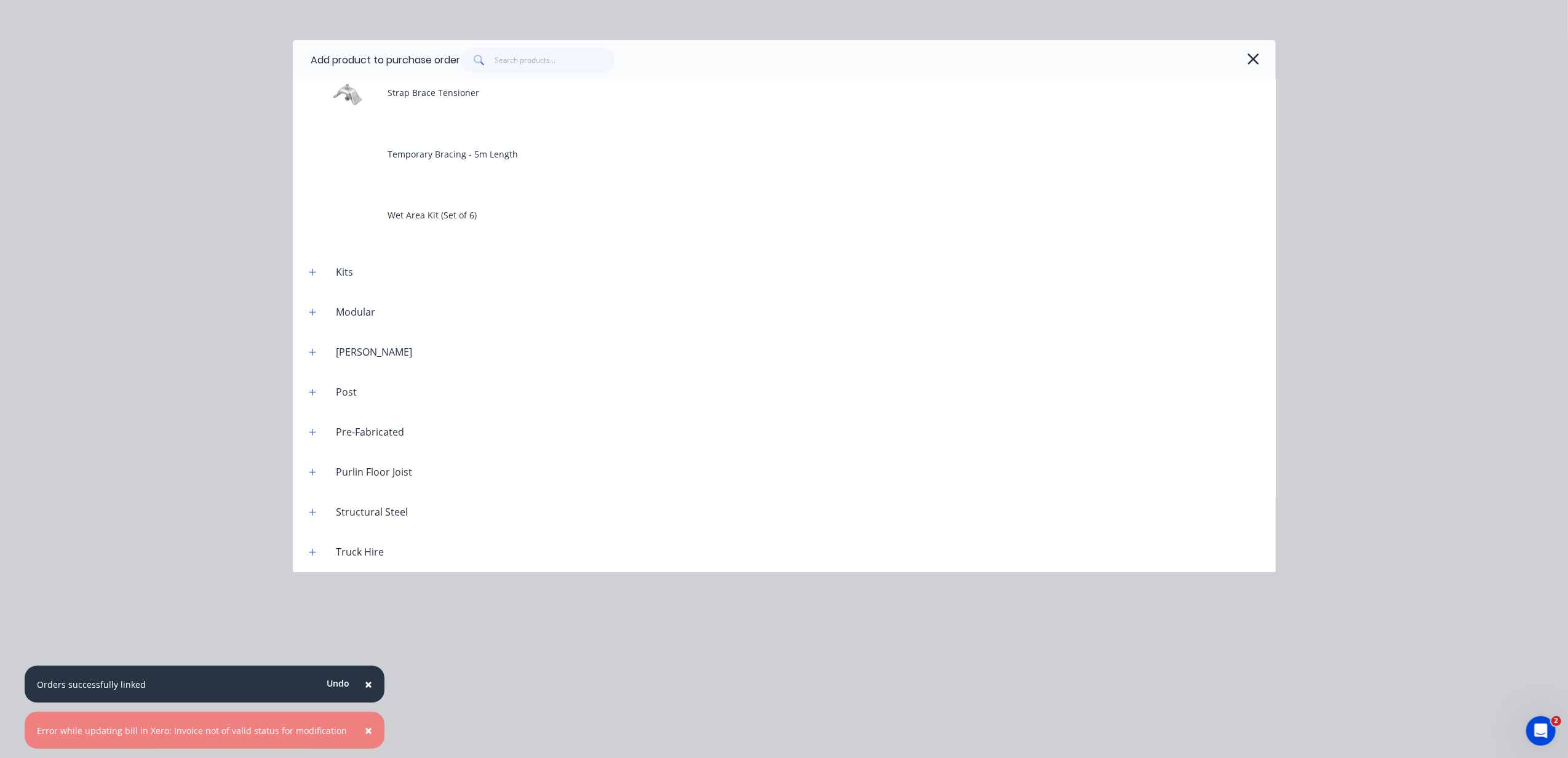
click at [316, 283] on header "Kits" at bounding box center [784, 272] width 983 height 40
click at [318, 277] on button "button" at bounding box center [313, 272] width 16 height 16
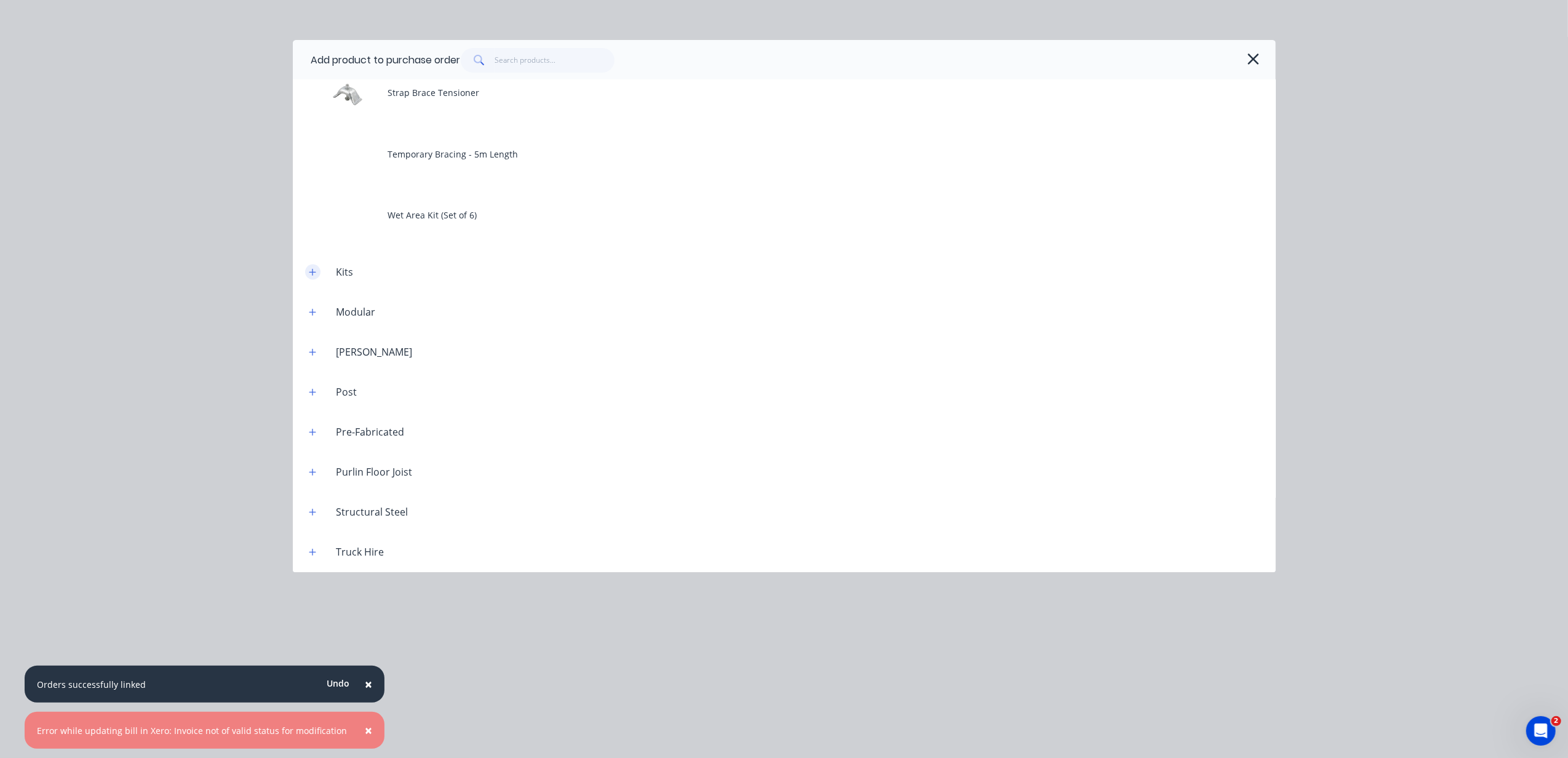
click at [318, 277] on button "button" at bounding box center [313, 272] width 16 height 16
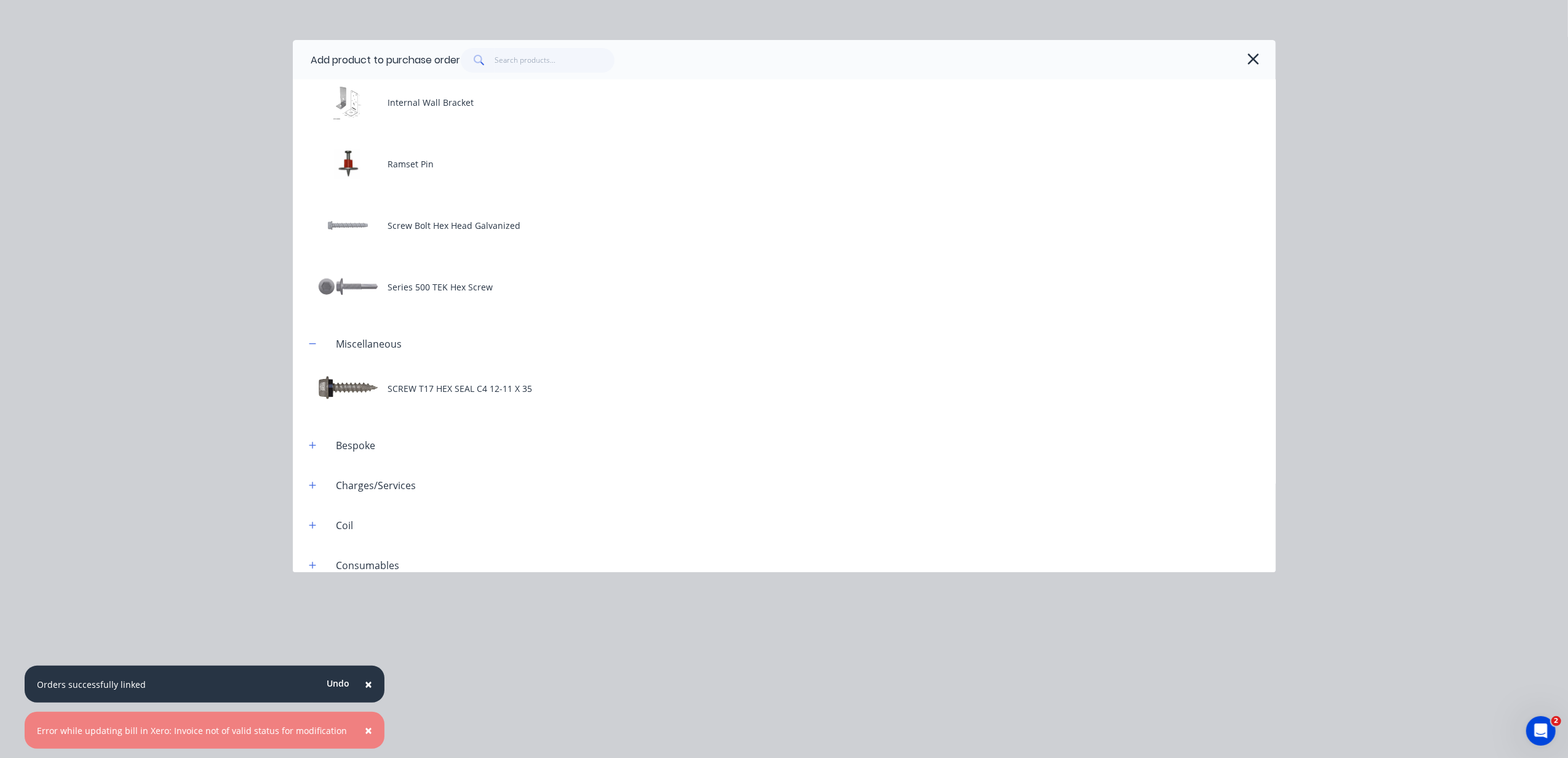
scroll to position [516, 0]
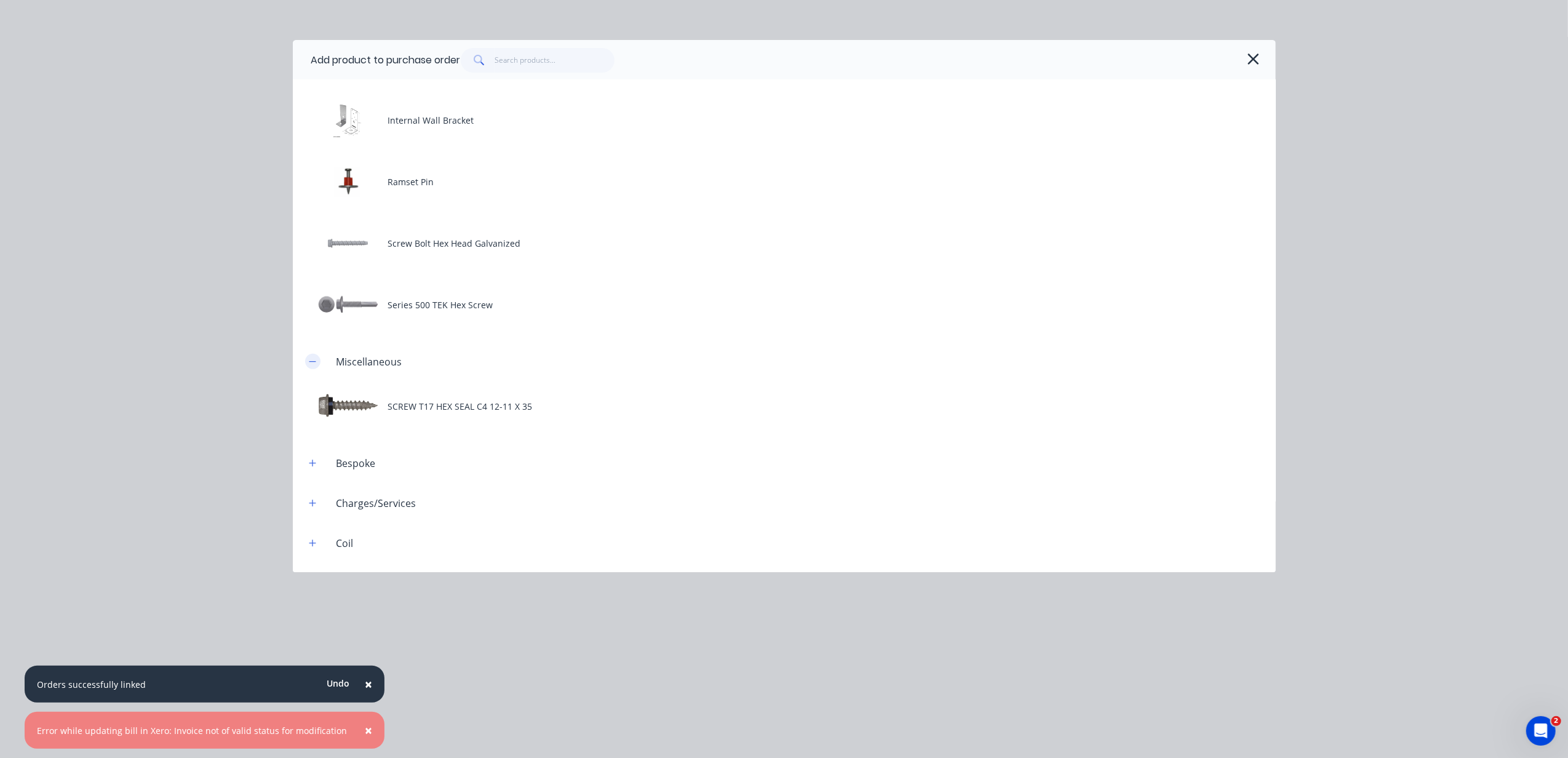
click at [309, 357] on icon "button" at bounding box center [312, 361] width 7 height 9
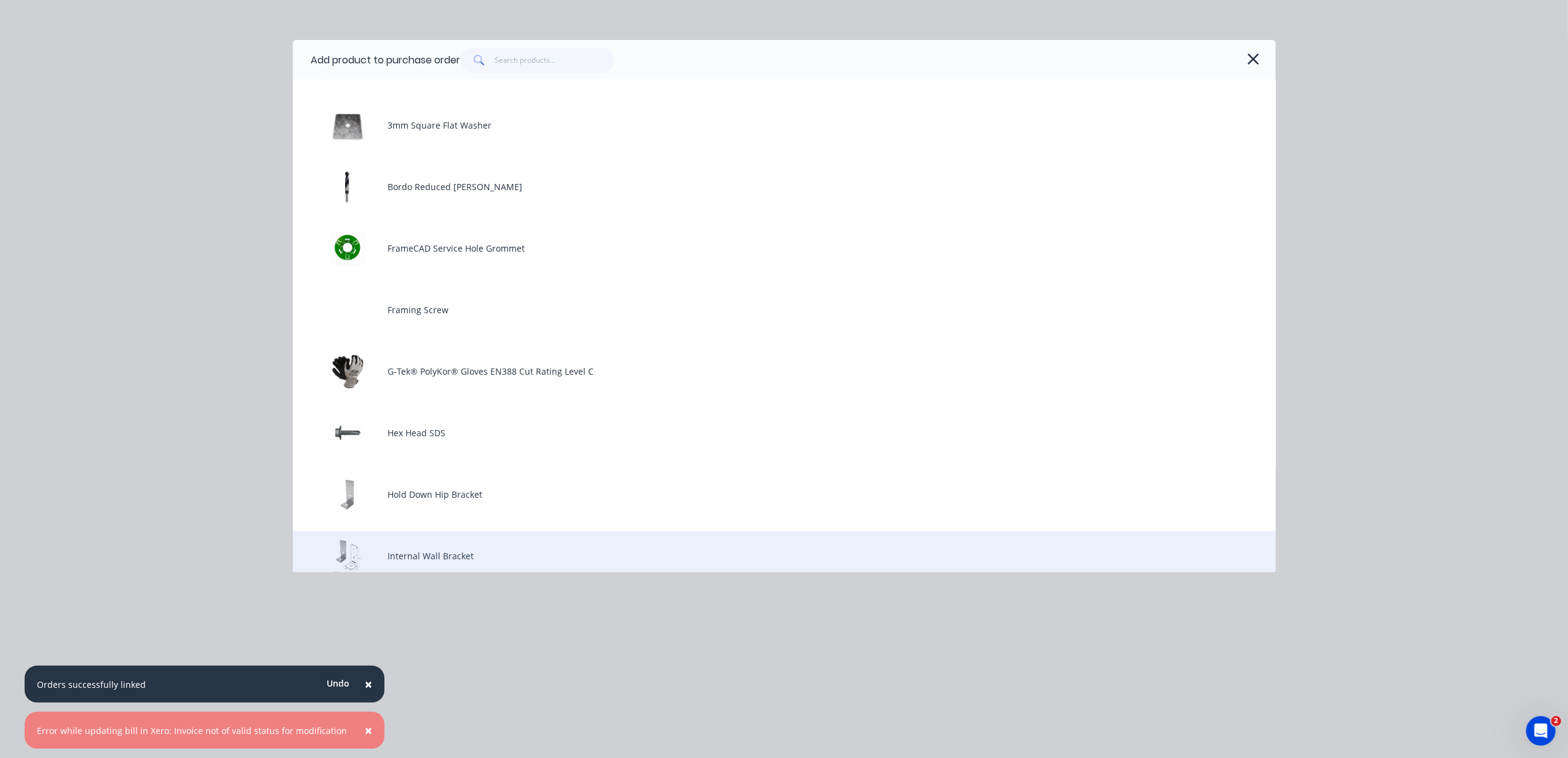
scroll to position [0, 0]
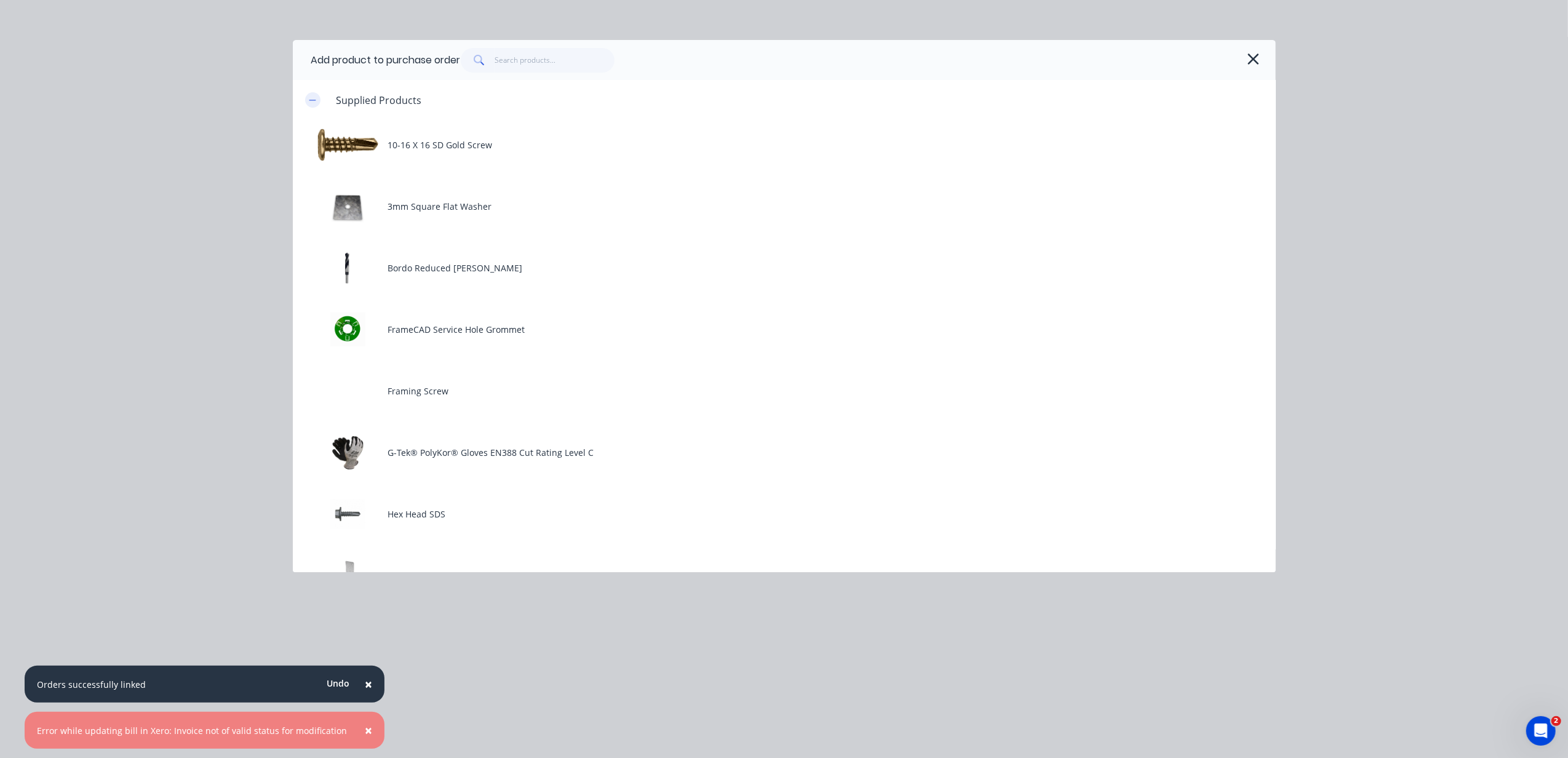
click at [315, 102] on icon "button" at bounding box center [312, 101] width 7 height 9
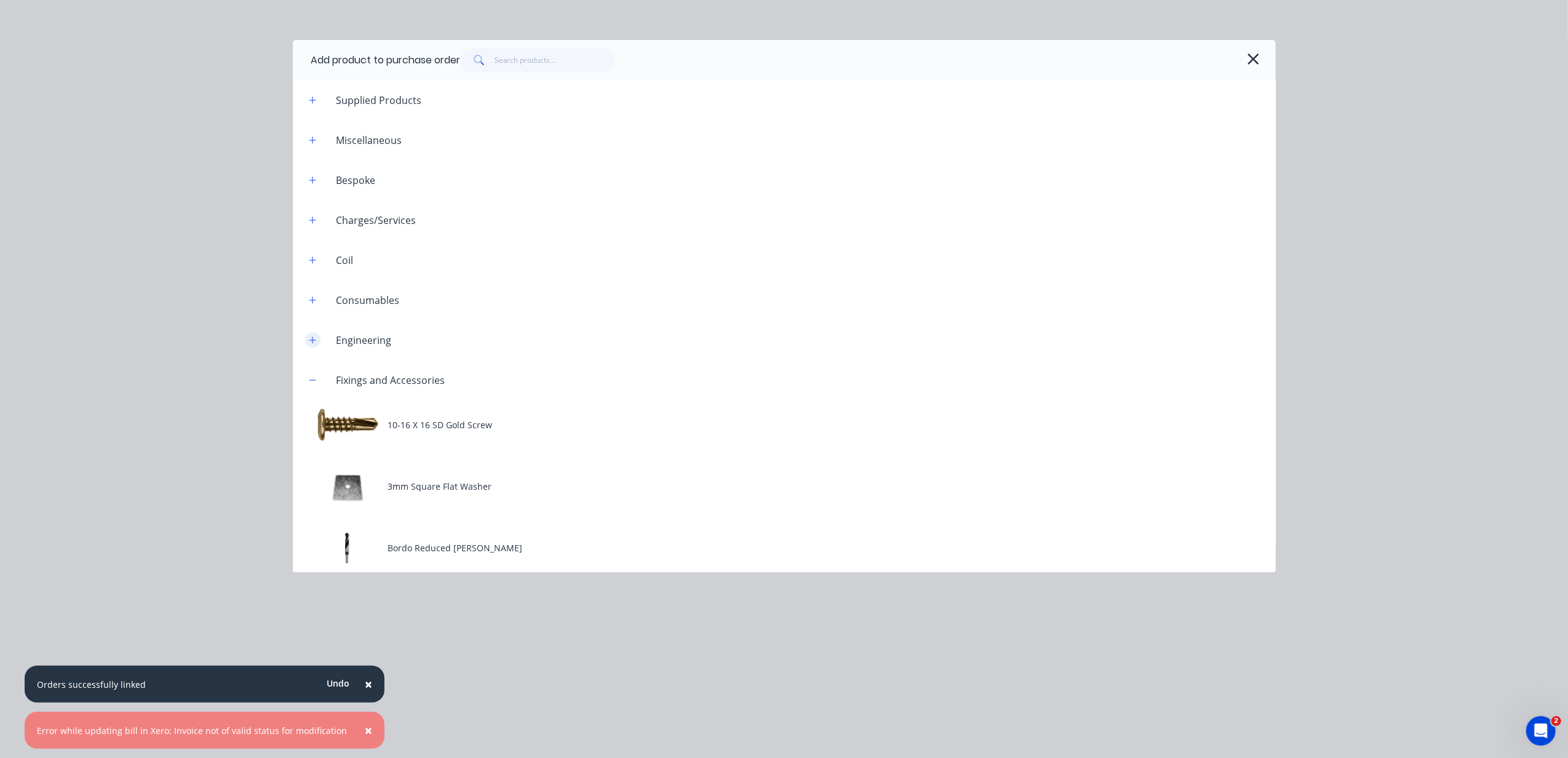
click at [312, 336] on icon "button" at bounding box center [312, 340] width 7 height 9
click at [309, 306] on button "button" at bounding box center [313, 300] width 16 height 16
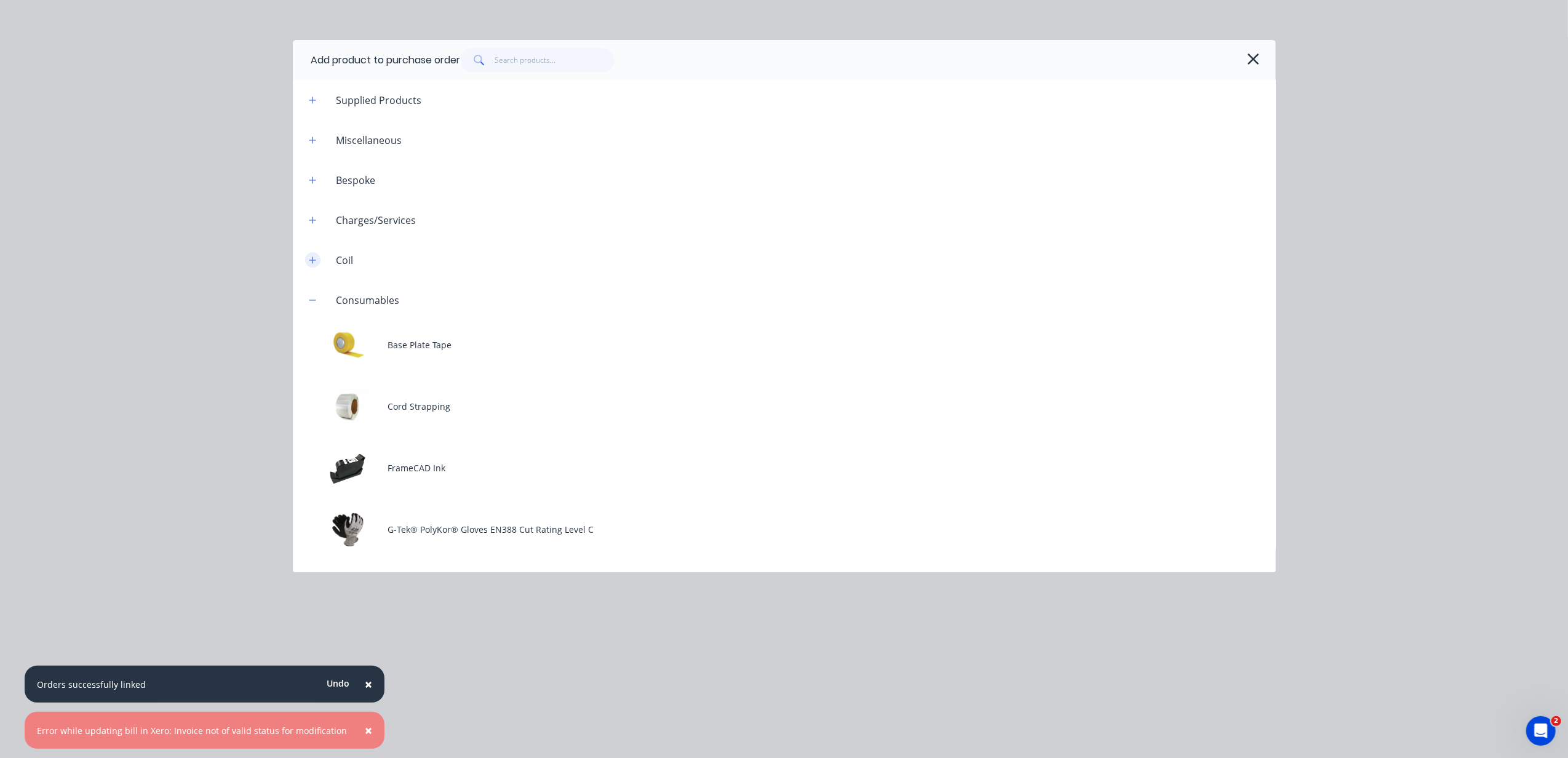
click at [309, 264] on button "button" at bounding box center [313, 260] width 16 height 16
click at [310, 227] on button "button" at bounding box center [313, 221] width 16 height 16
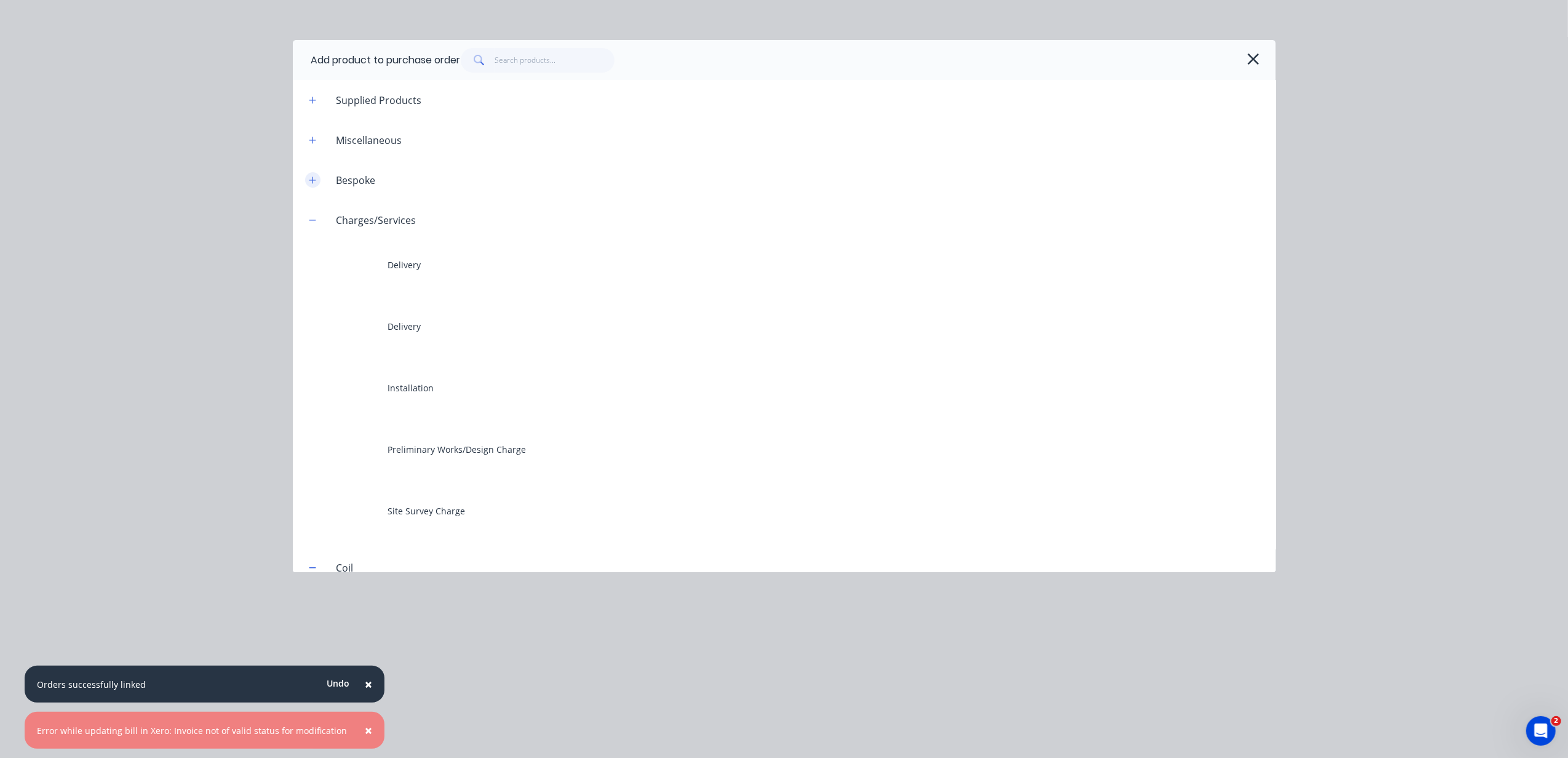
click at [312, 179] on icon "button" at bounding box center [312, 180] width 7 height 9
click at [307, 136] on button "button" at bounding box center [313, 140] width 16 height 16
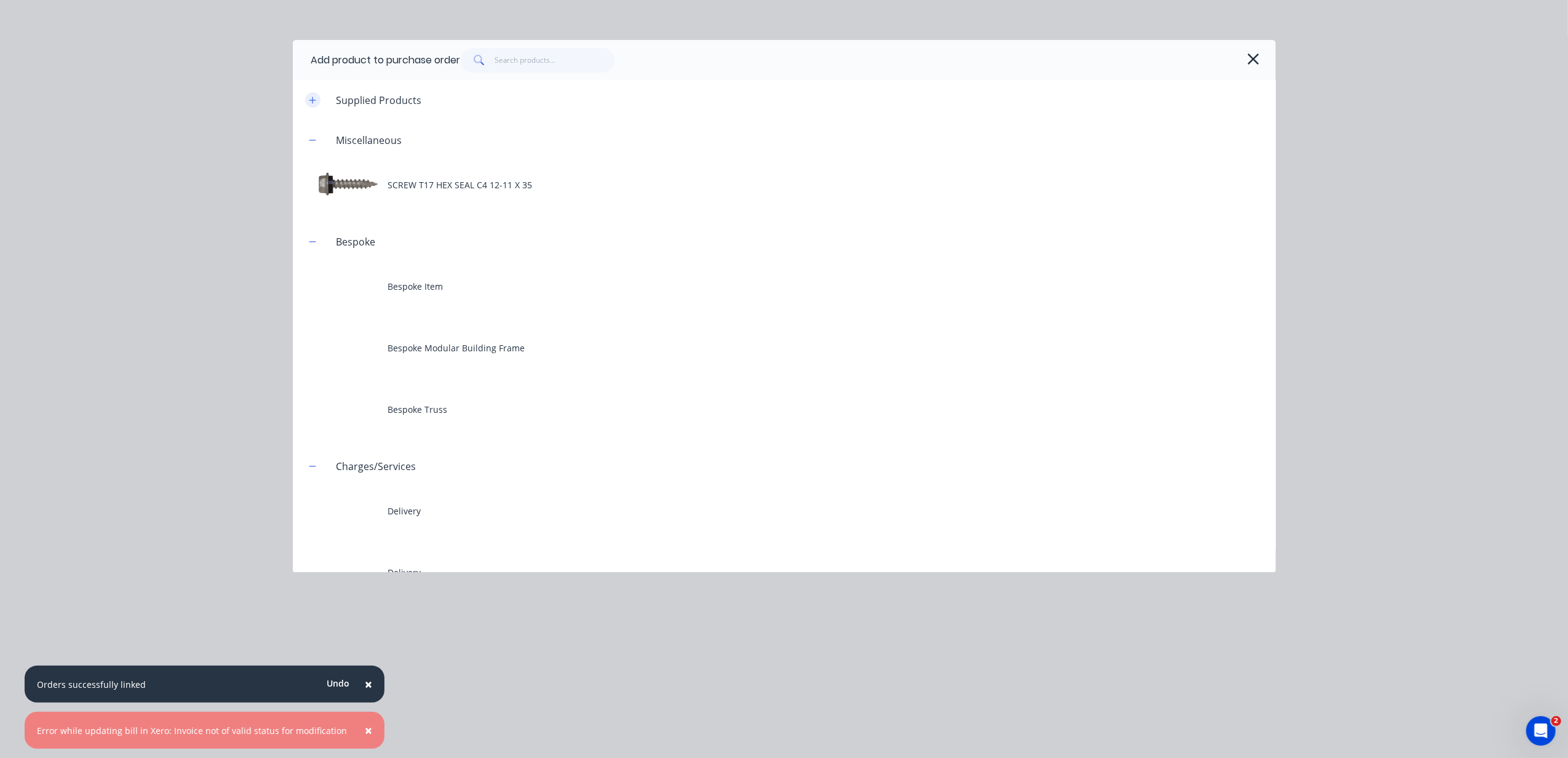
click at [315, 100] on icon "button" at bounding box center [312, 100] width 7 height 7
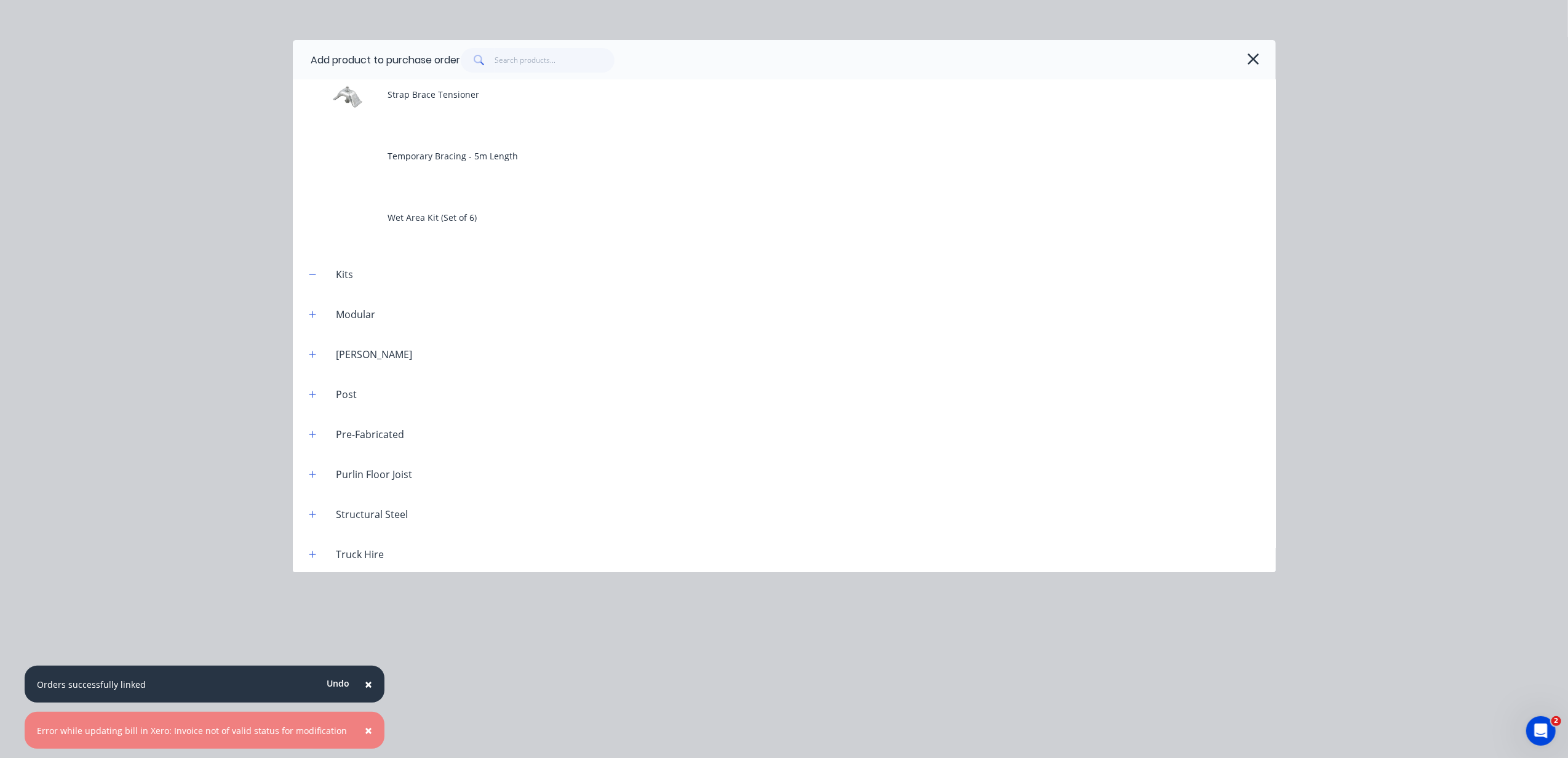
scroll to position [3286, 0]
click at [318, 275] on button "button" at bounding box center [313, 272] width 16 height 16
click at [313, 305] on button "button" at bounding box center [313, 312] width 16 height 16
click at [313, 391] on icon "button" at bounding box center [312, 393] width 7 height 9
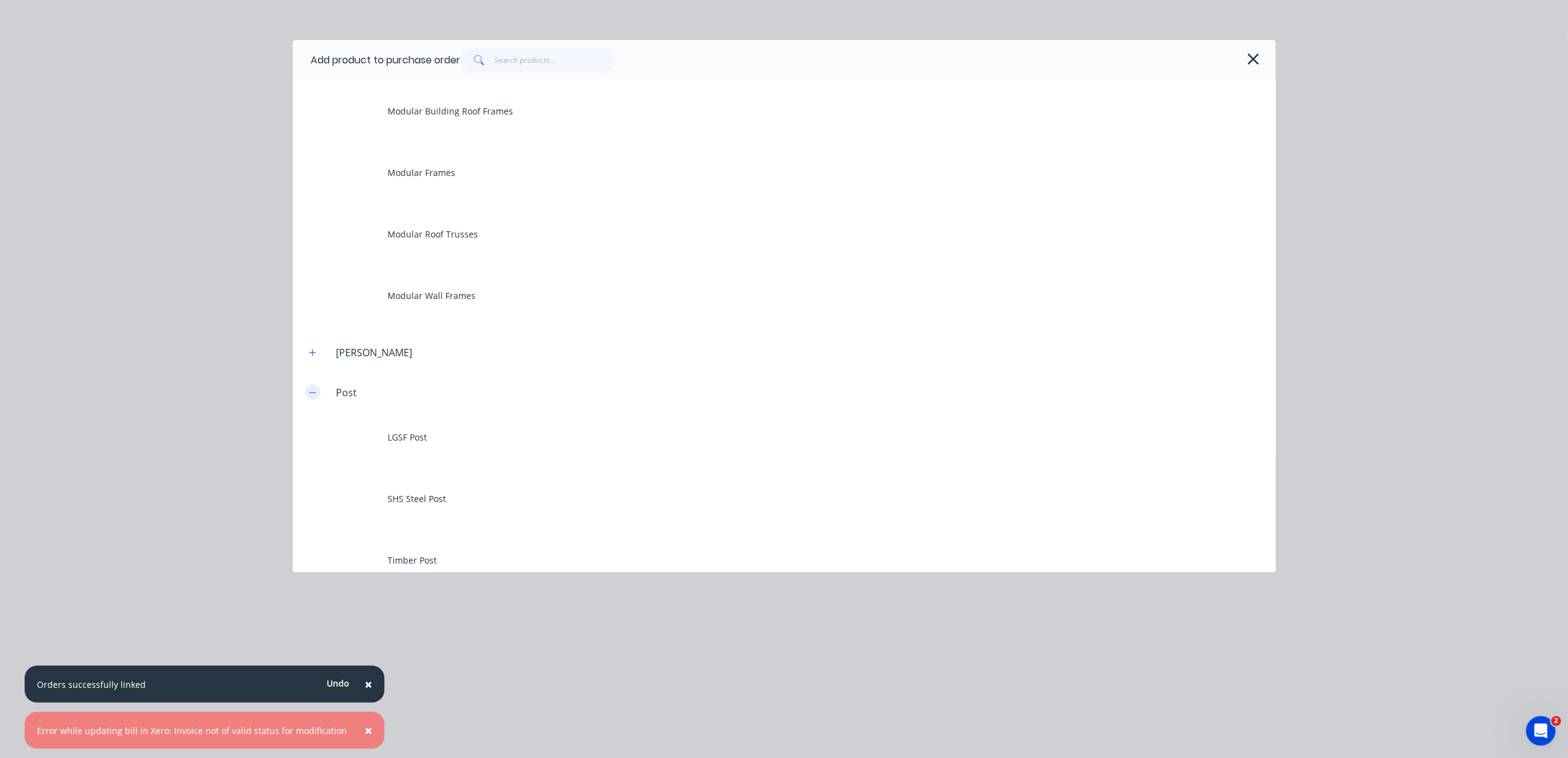
scroll to position [3716, 0]
click at [312, 412] on header "Pre-Fabricated" at bounding box center [784, 432] width 983 height 40
click at [1245, 64] on button "button" at bounding box center [1253, 59] width 19 height 19
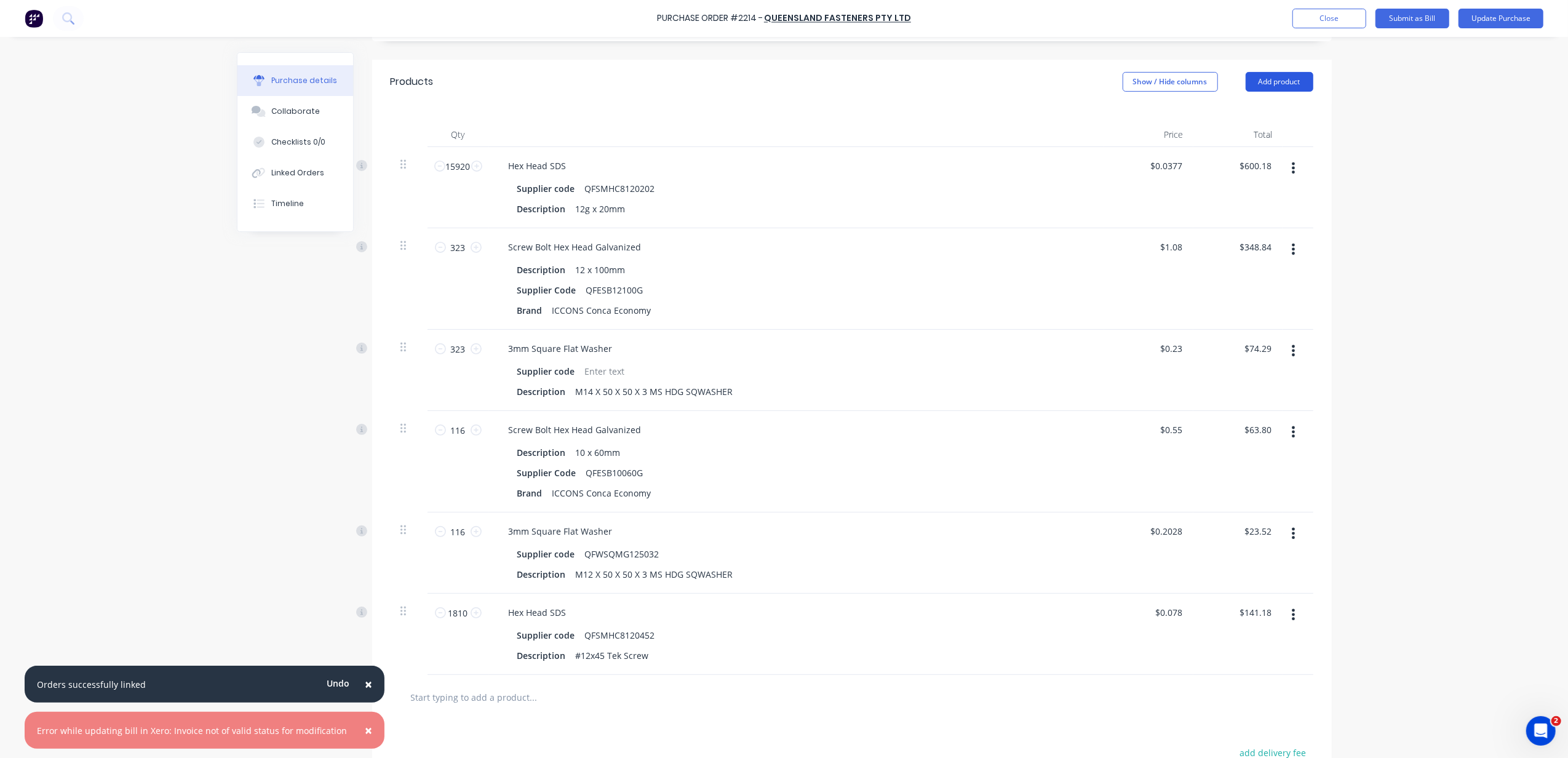
click at [1257, 86] on button "Add product" at bounding box center [1278, 81] width 67 height 19
click at [1254, 111] on div "Product catalogue" at bounding box center [1255, 113] width 94 height 18
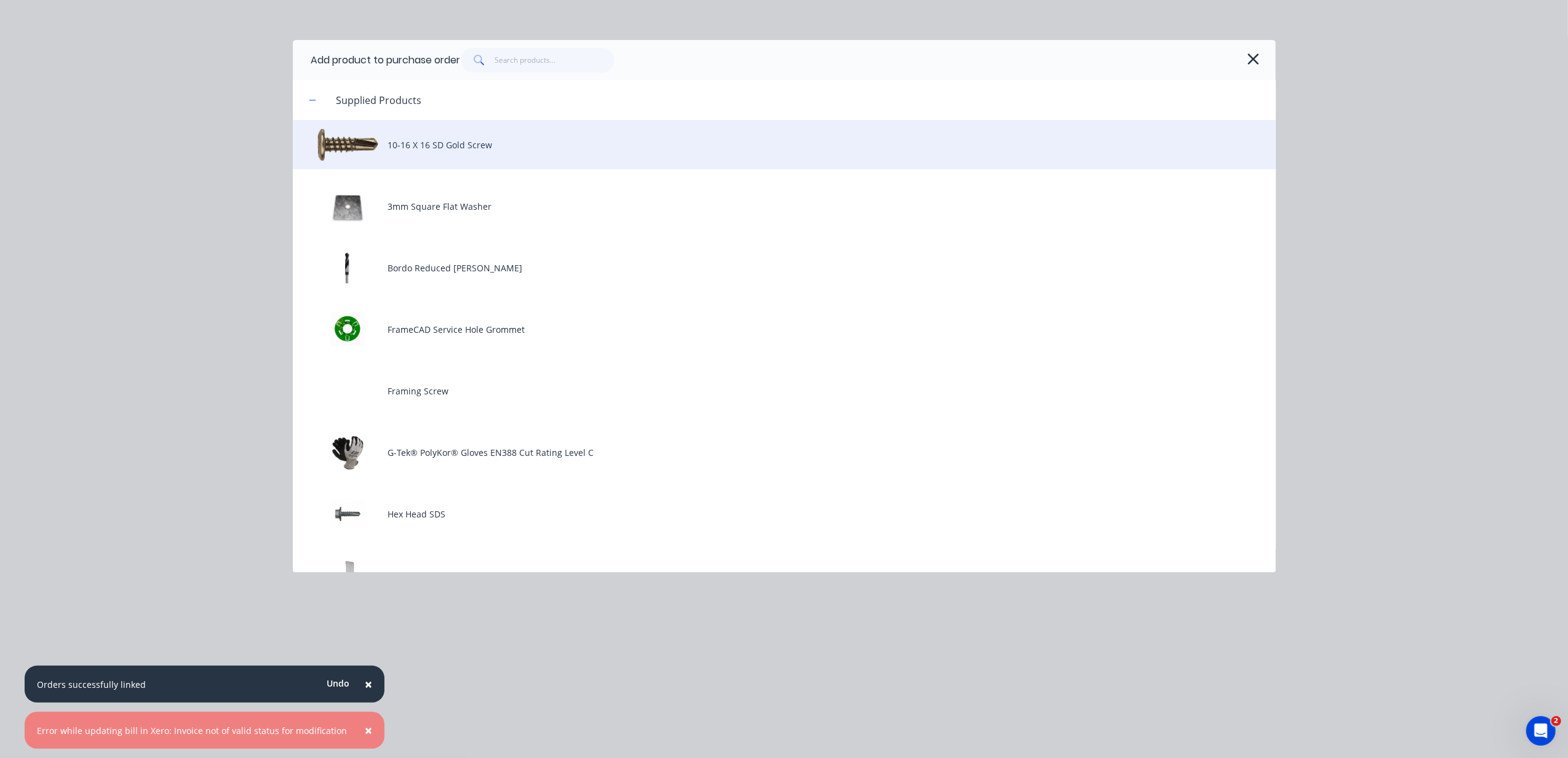
scroll to position [492, 0]
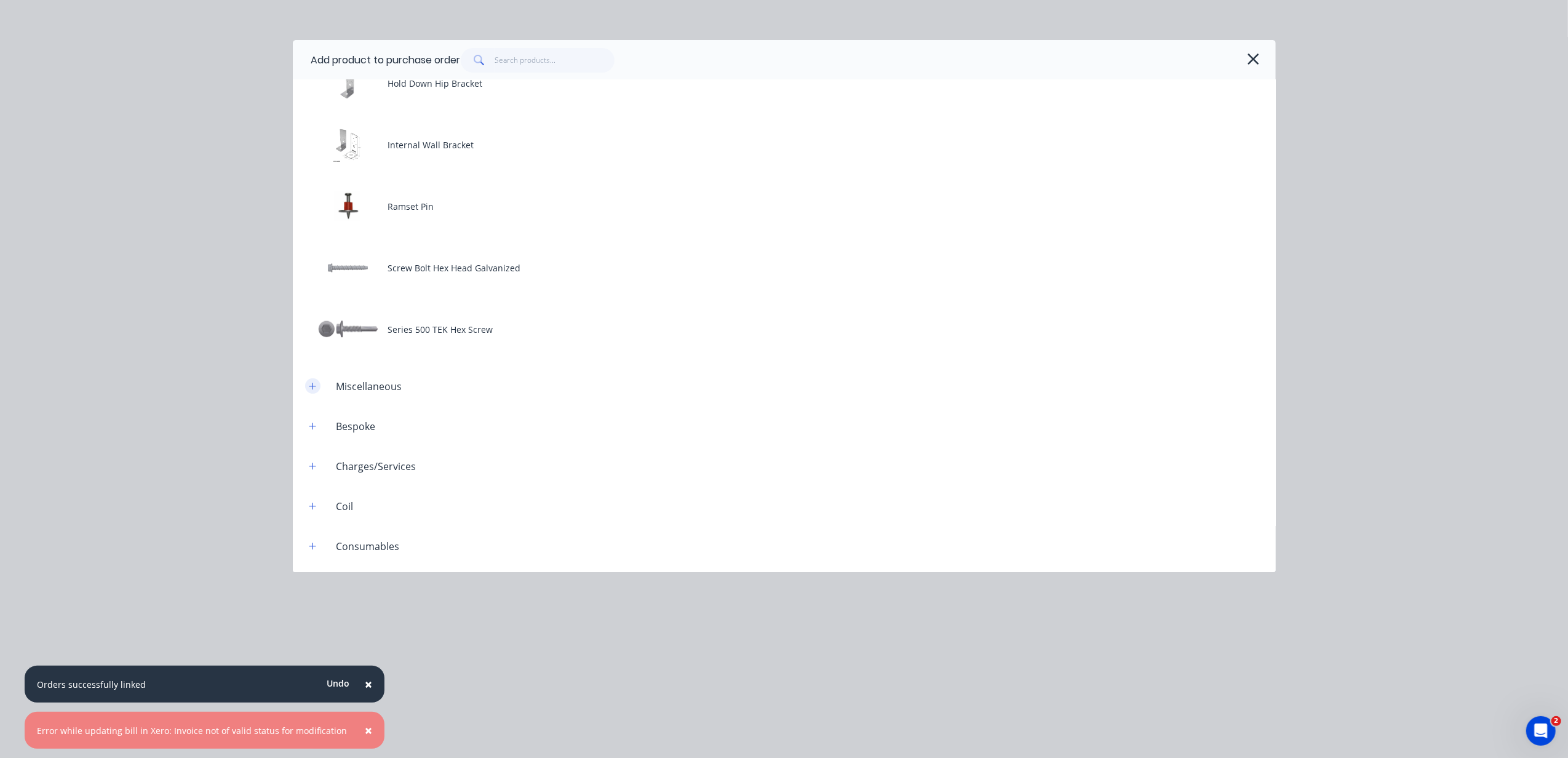
click at [311, 384] on icon "button" at bounding box center [312, 387] width 7 height 9
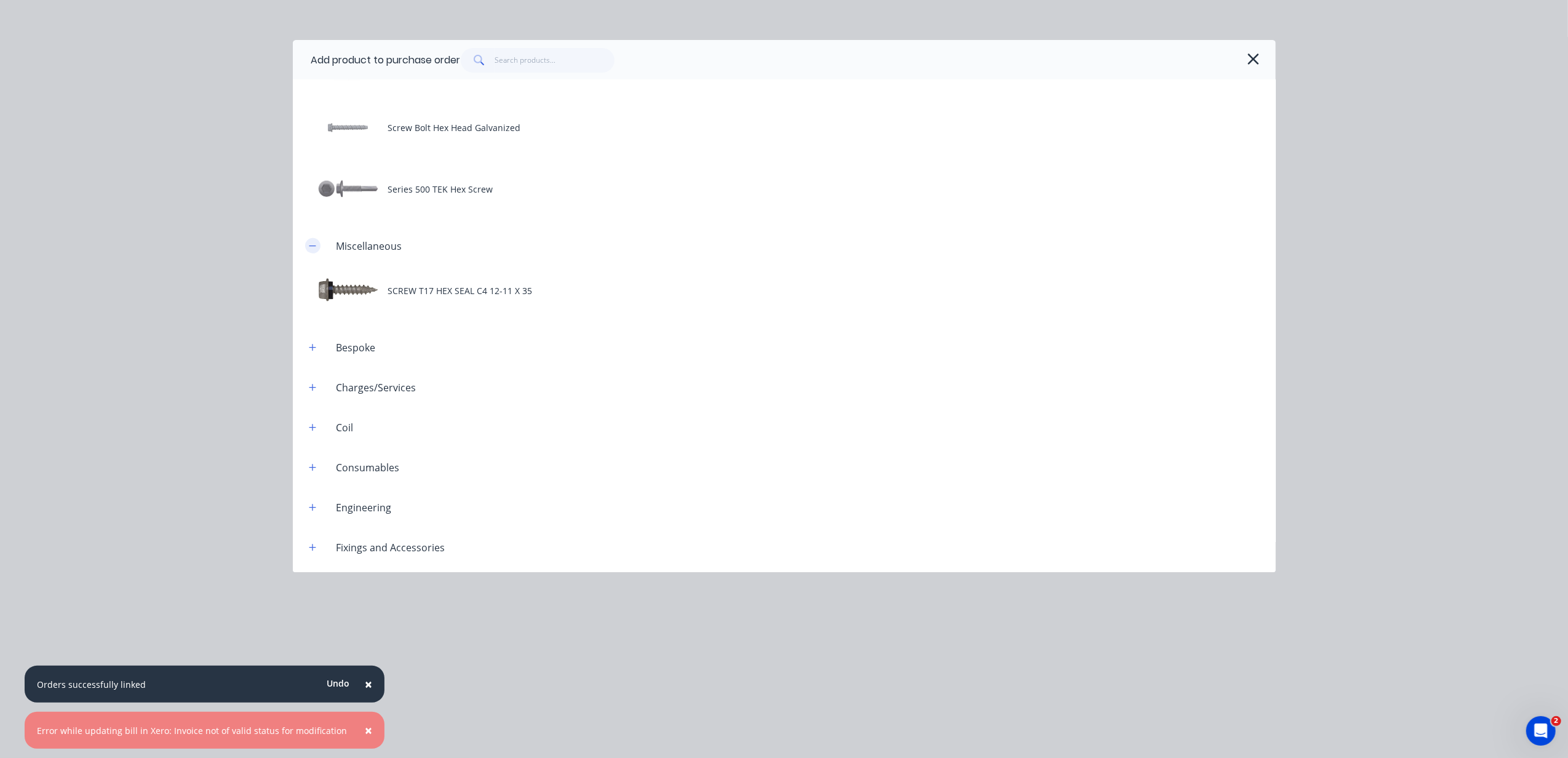
scroll to position [739, 0]
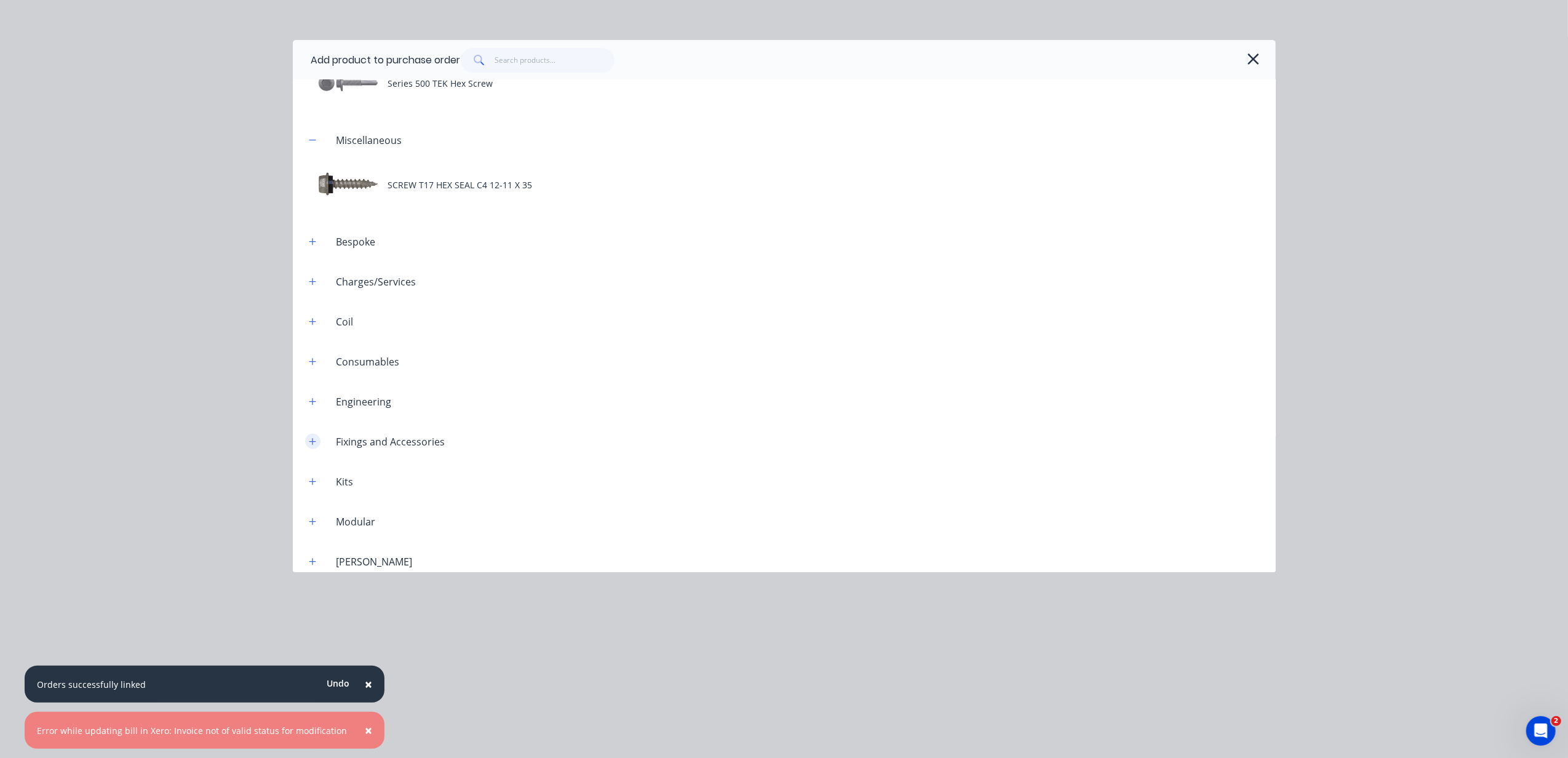
click at [312, 434] on button "button" at bounding box center [313, 442] width 16 height 16
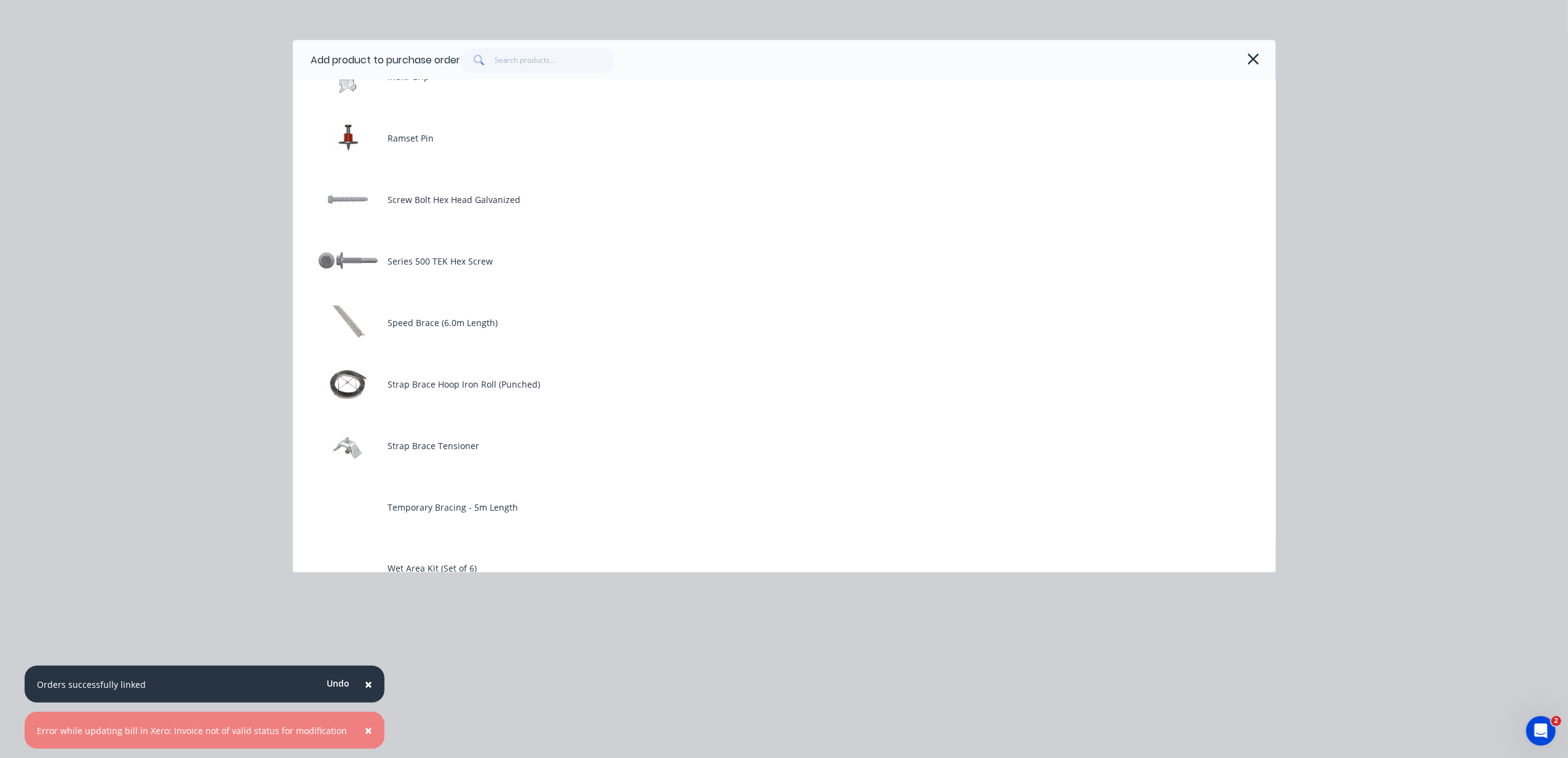
scroll to position [2240, 0]
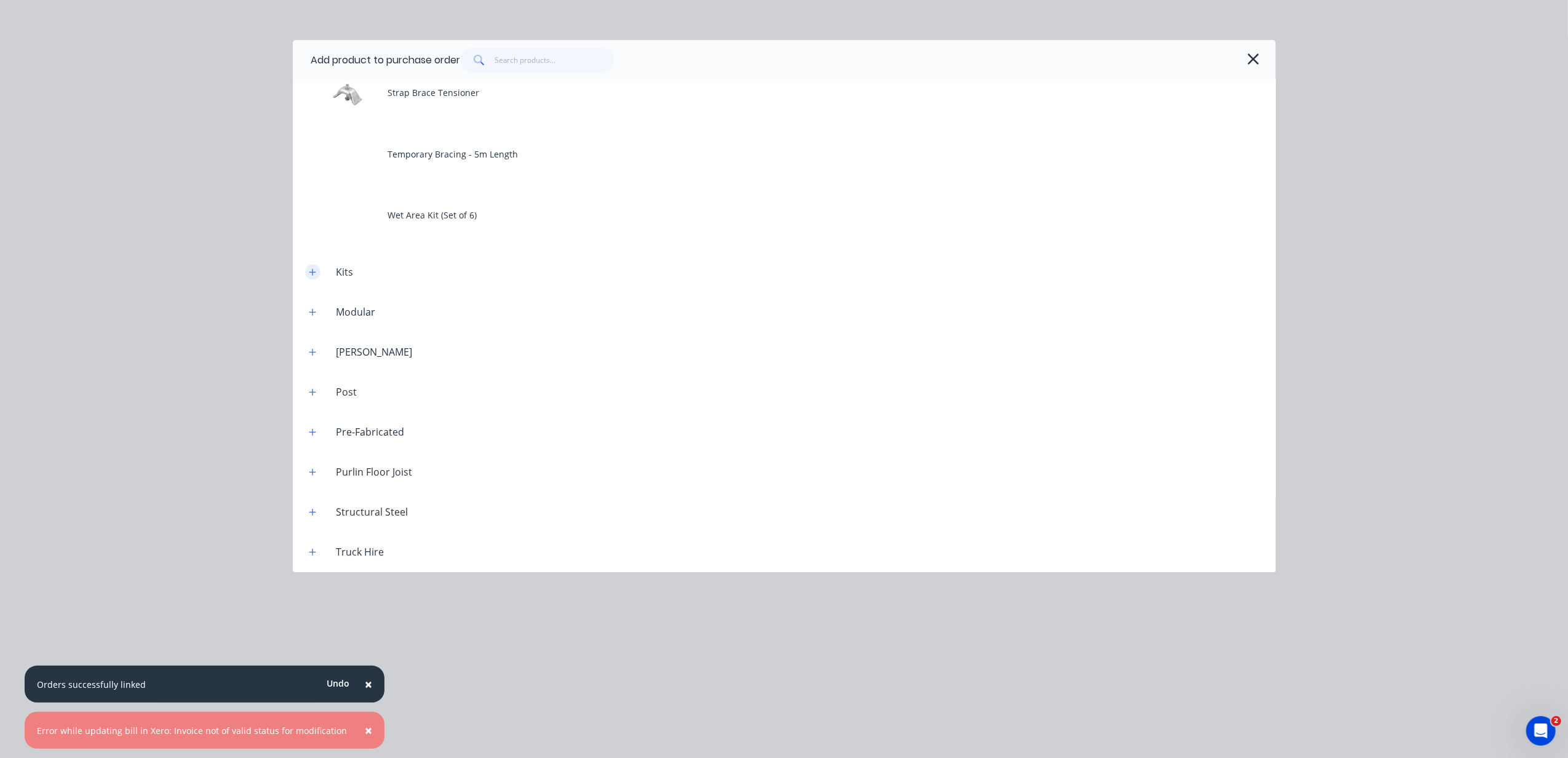
click at [313, 277] on icon "button" at bounding box center [312, 272] width 7 height 9
click at [336, 270] on div "Kits" at bounding box center [345, 272] width 37 height 15
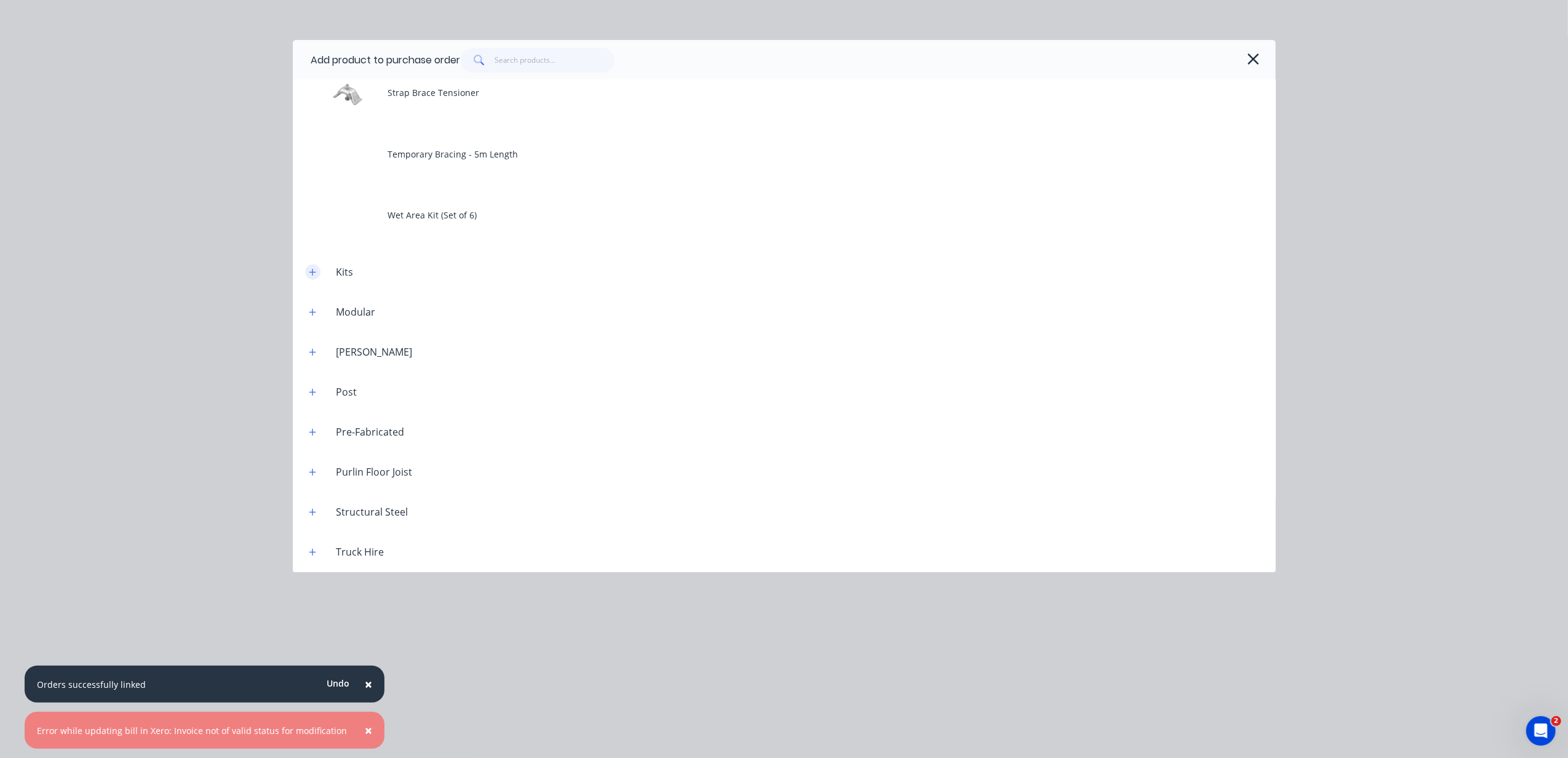
click at [313, 271] on icon "button" at bounding box center [312, 272] width 7 height 9
click at [1250, 57] on icon "button" at bounding box center [1253, 60] width 13 height 18
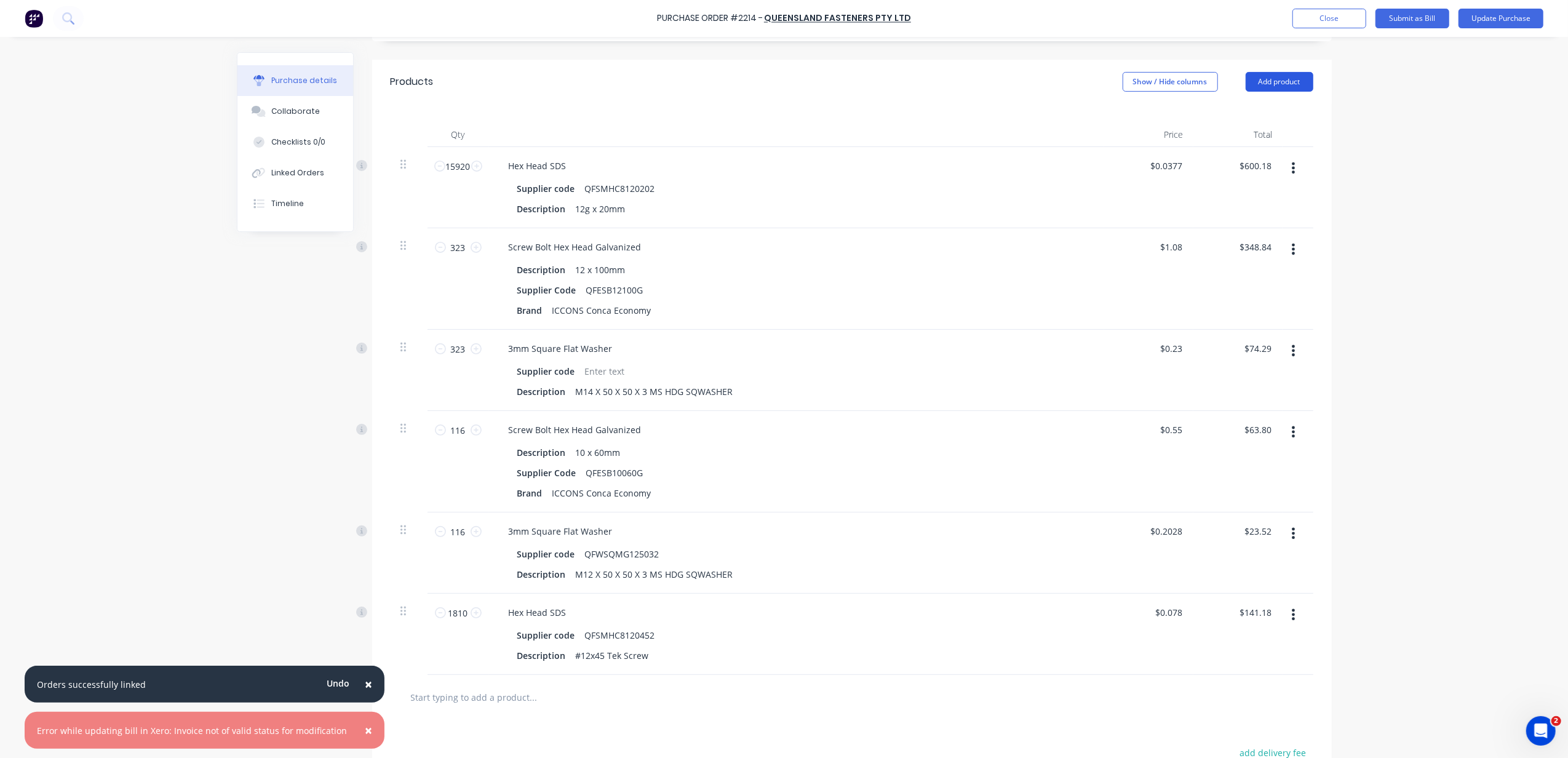
click at [1255, 84] on button "Add product" at bounding box center [1278, 81] width 67 height 19
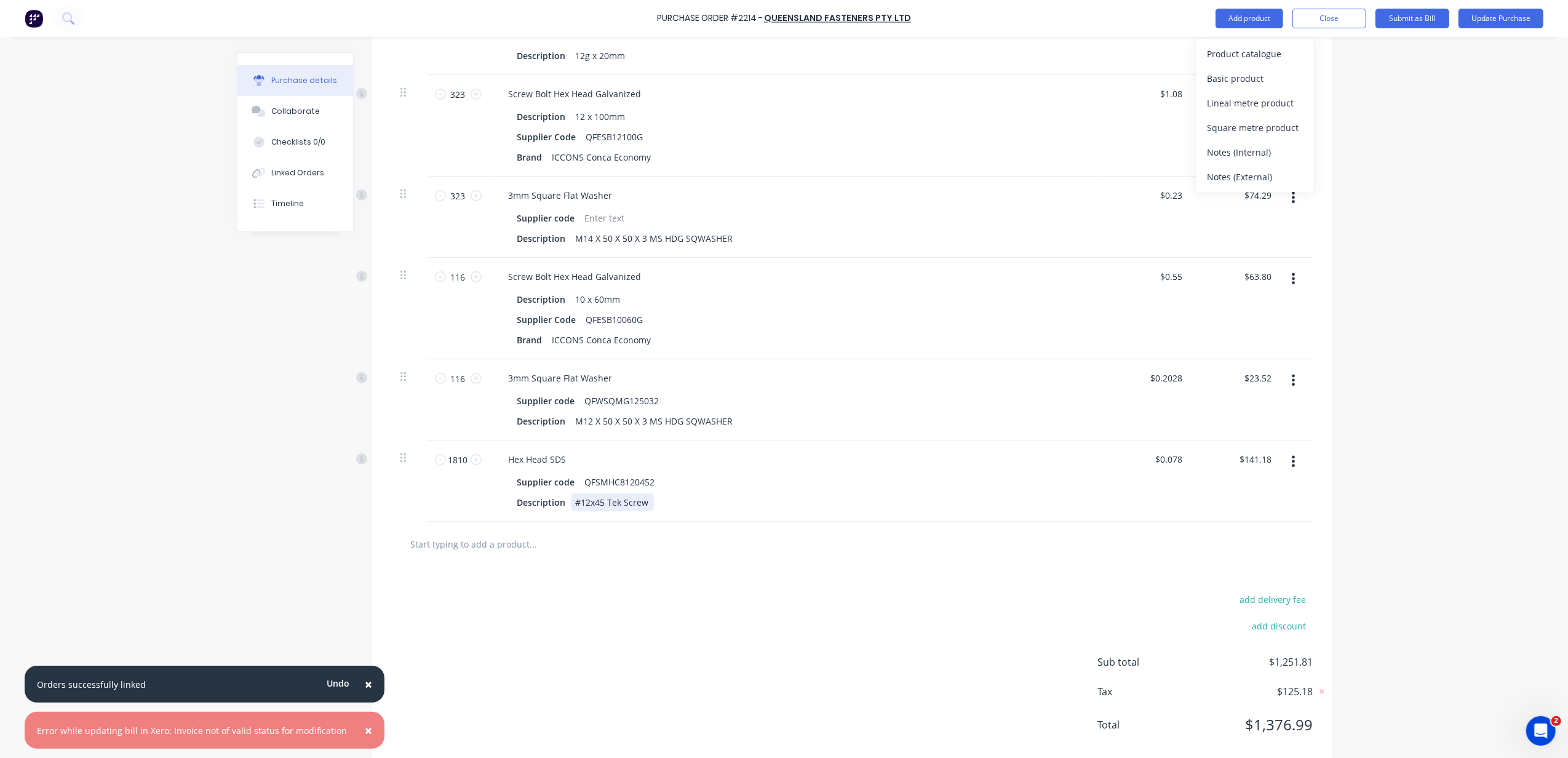
scroll to position [410, 0]
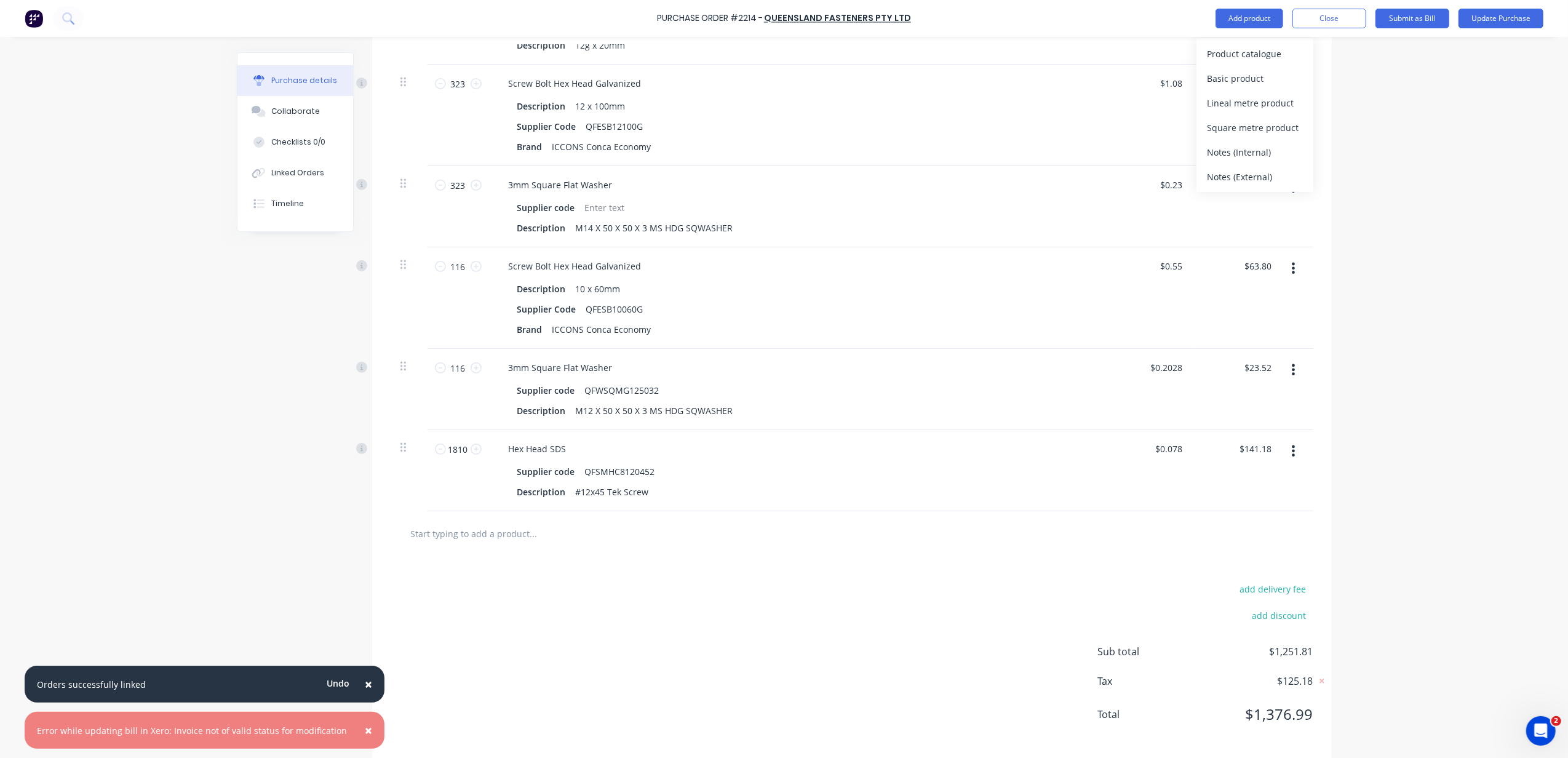
click at [487, 534] on input "text" at bounding box center [533, 533] width 246 height 25
type textarea "x"
type input "f"
type textarea "x"
type input "fi"
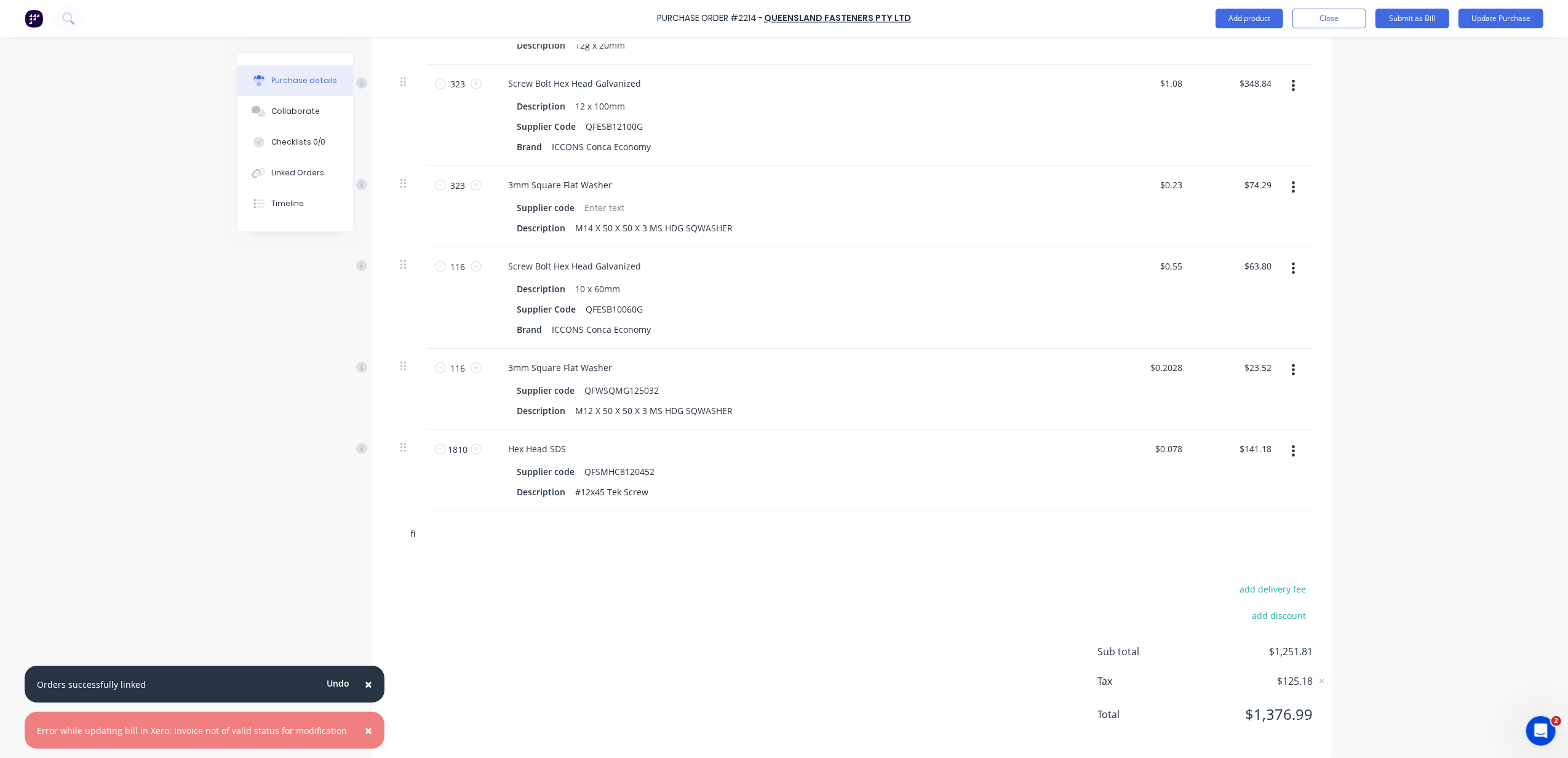
type textarea "x"
type input "fix"
type textarea "x"
type input "fixi"
type textarea "x"
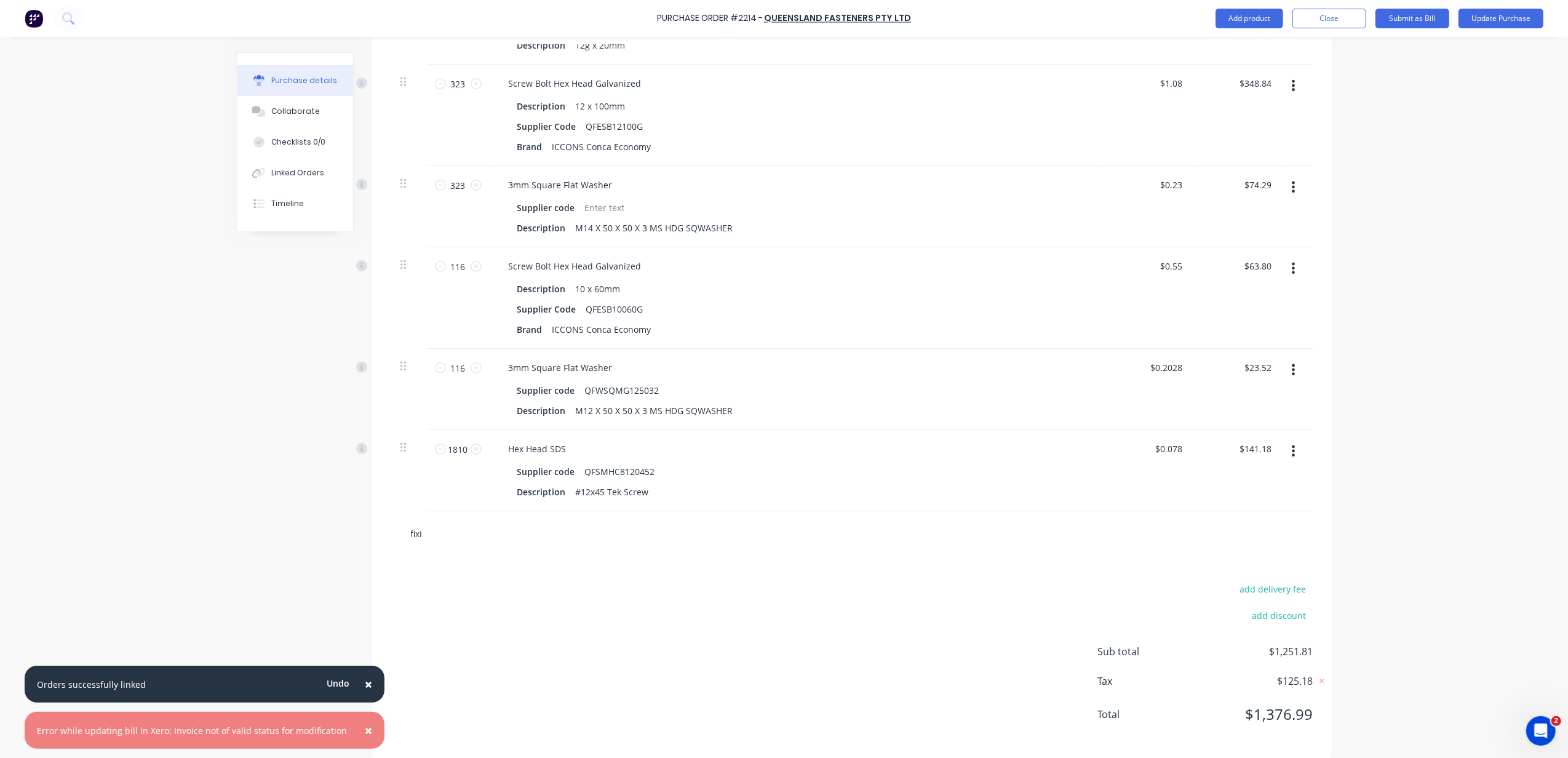
type input "fixin"
type textarea "x"
type input "fixi"
type textarea "x"
type input "fix"
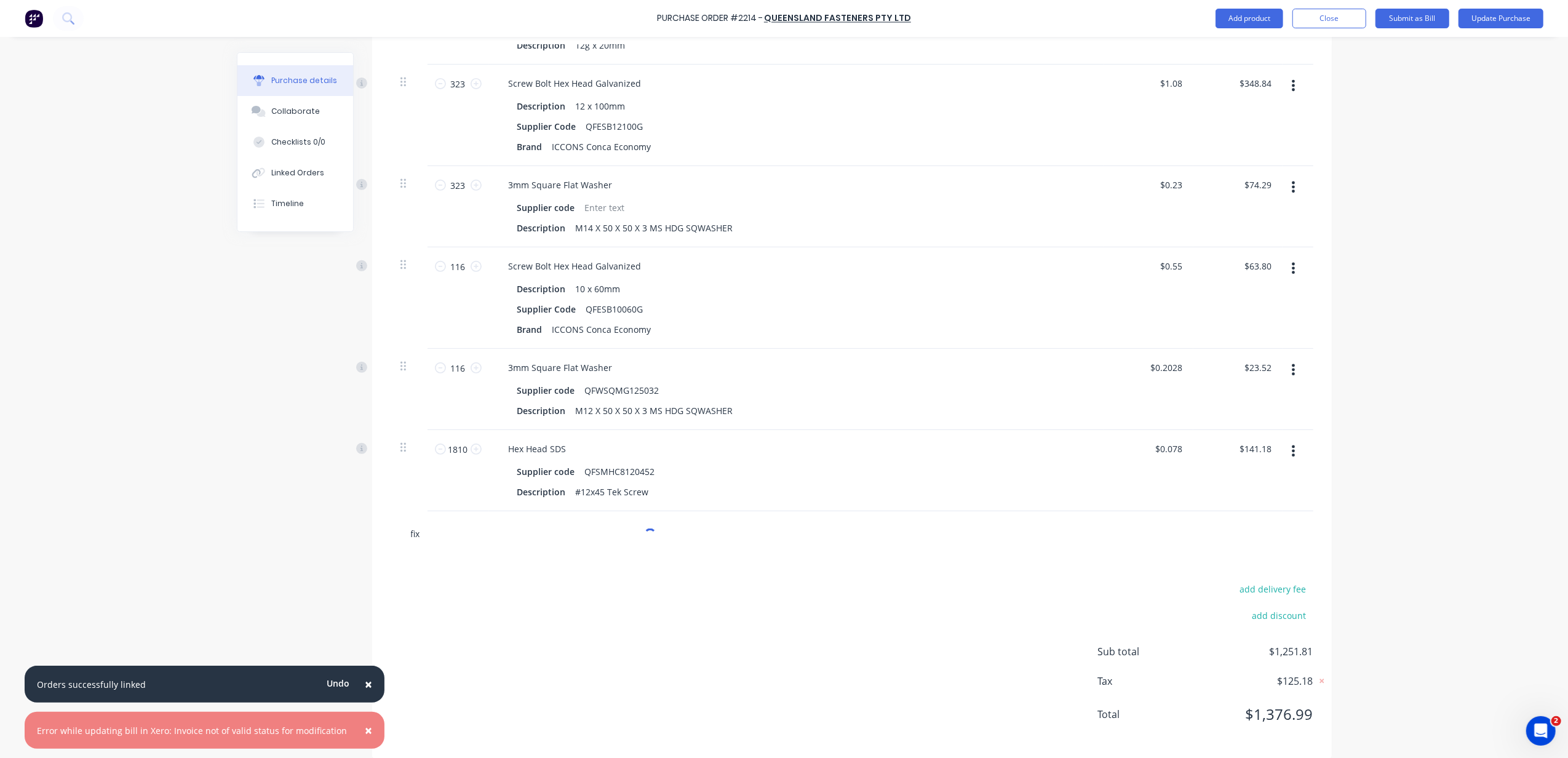
type textarea "x"
type input "fi"
type textarea "x"
type input "f"
type input "ad"
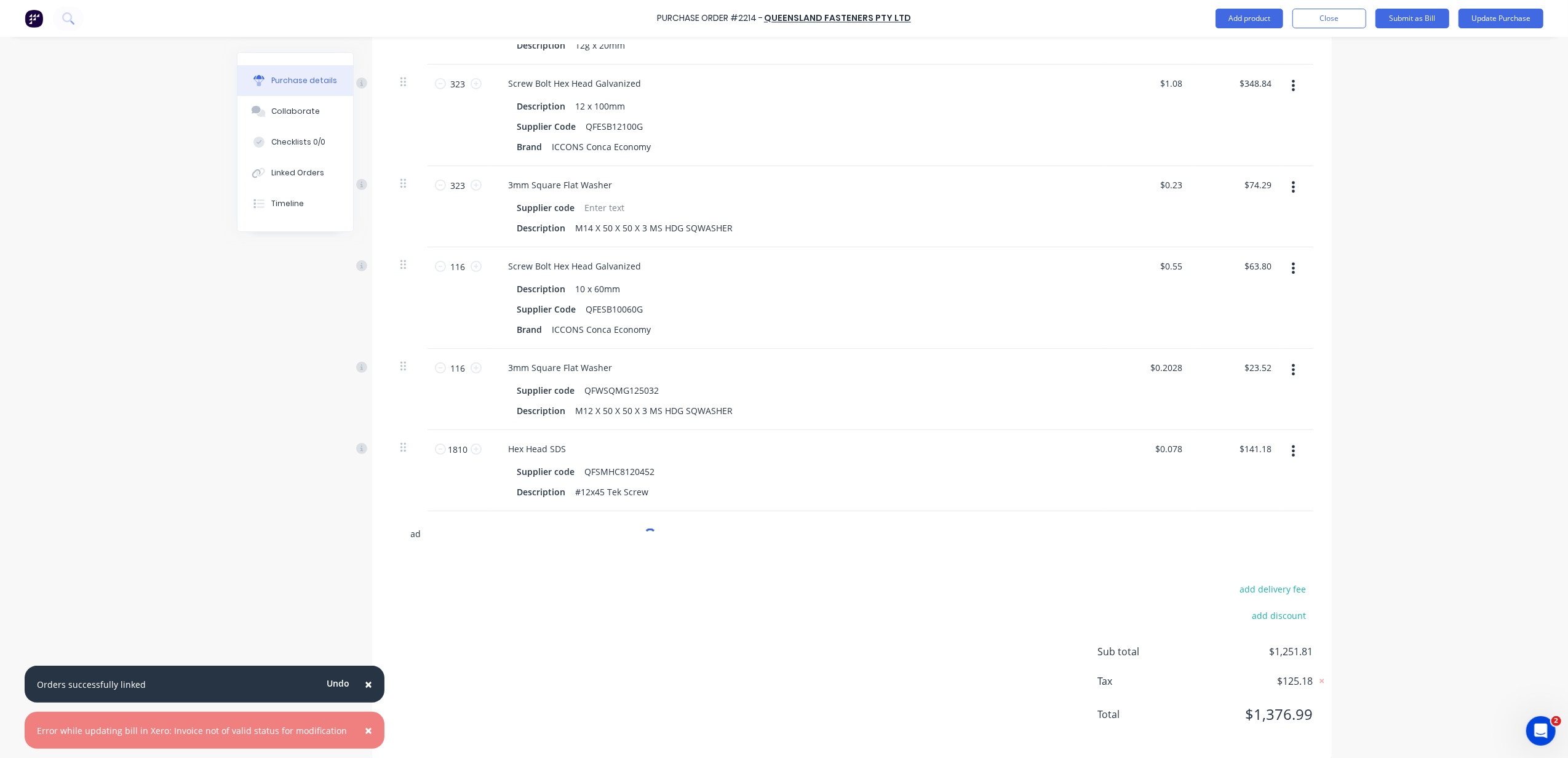
type textarea "x"
type input "add"
type textarea "x"
type input "addi"
type textarea "x"
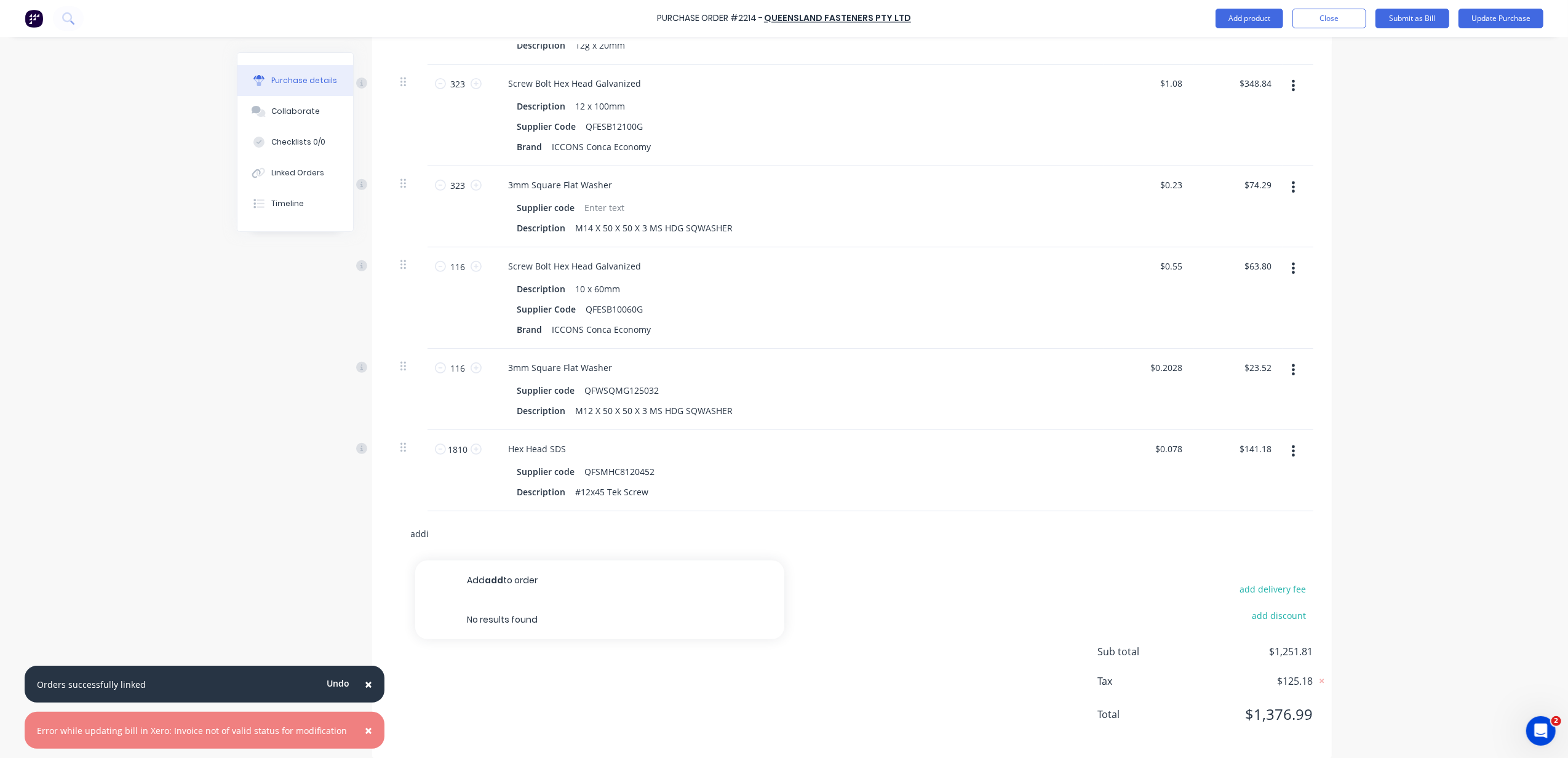
type input "addit"
type textarea "x"
type input "additi"
type textarea "x"
type input "additio"
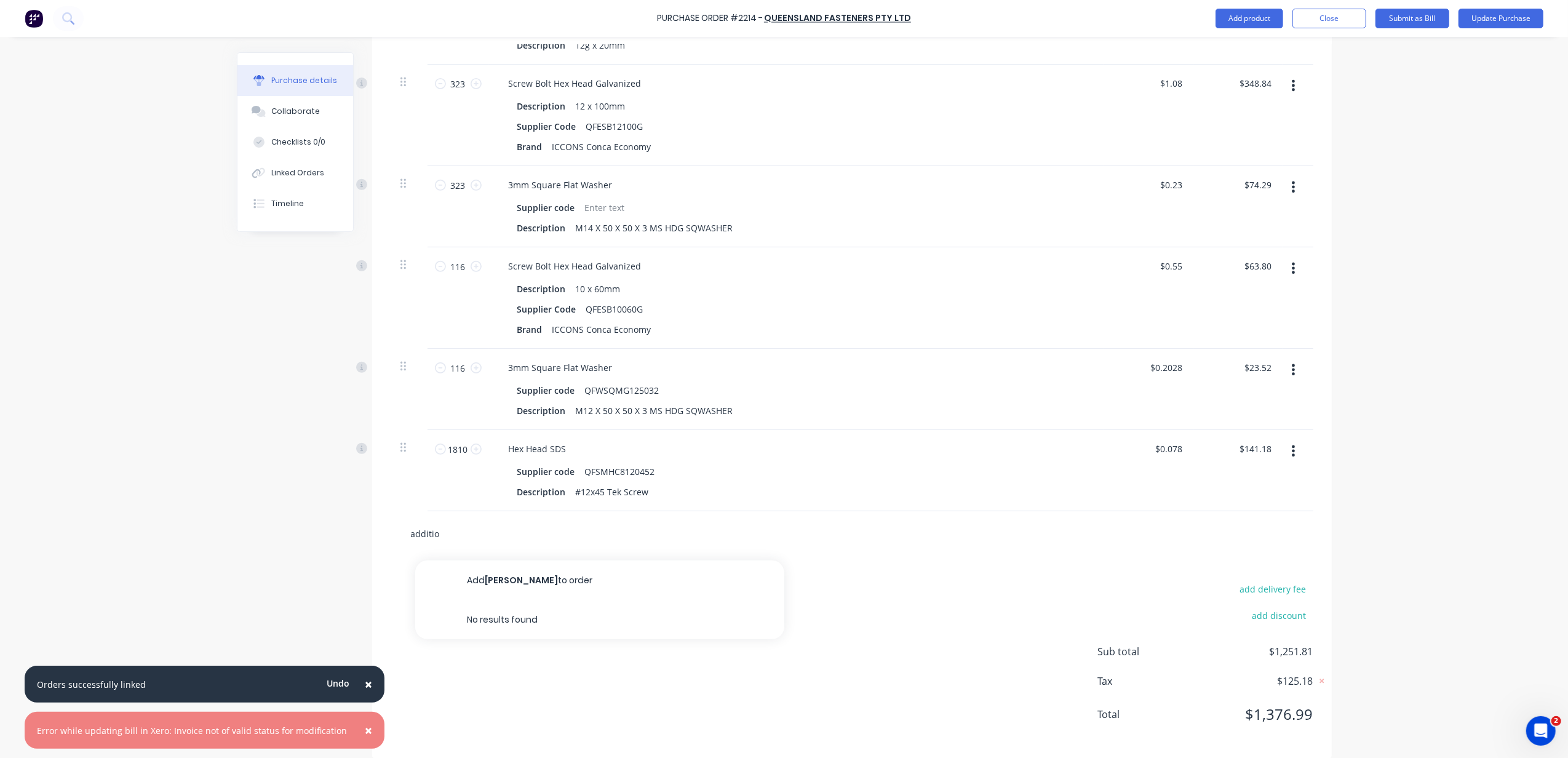
type textarea "x"
type input "addition"
type textarea "x"
type input "additiona"
type textarea "x"
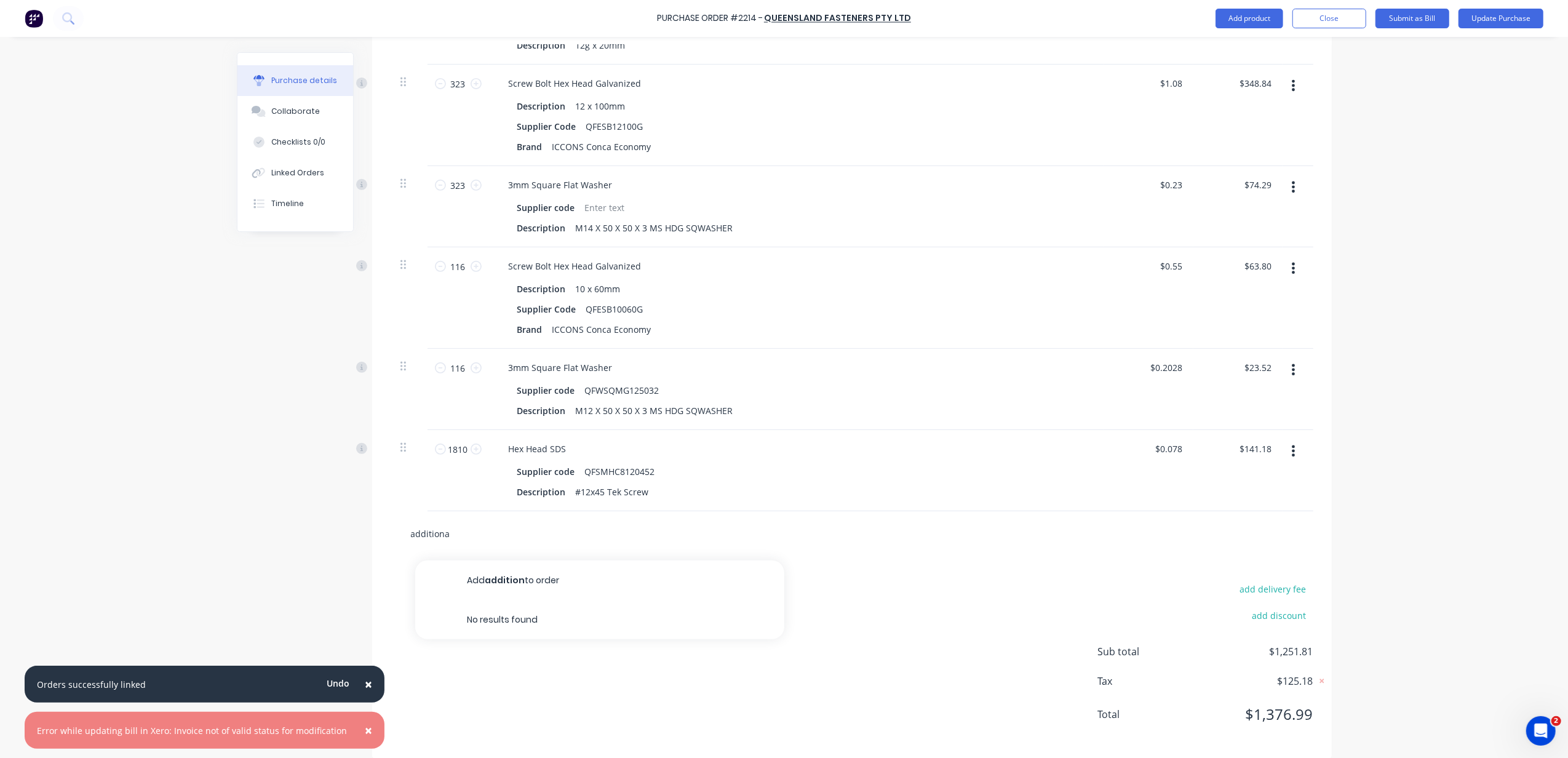
type input "additional"
type textarea "x"
type input "k"
type textarea "x"
type input "ki"
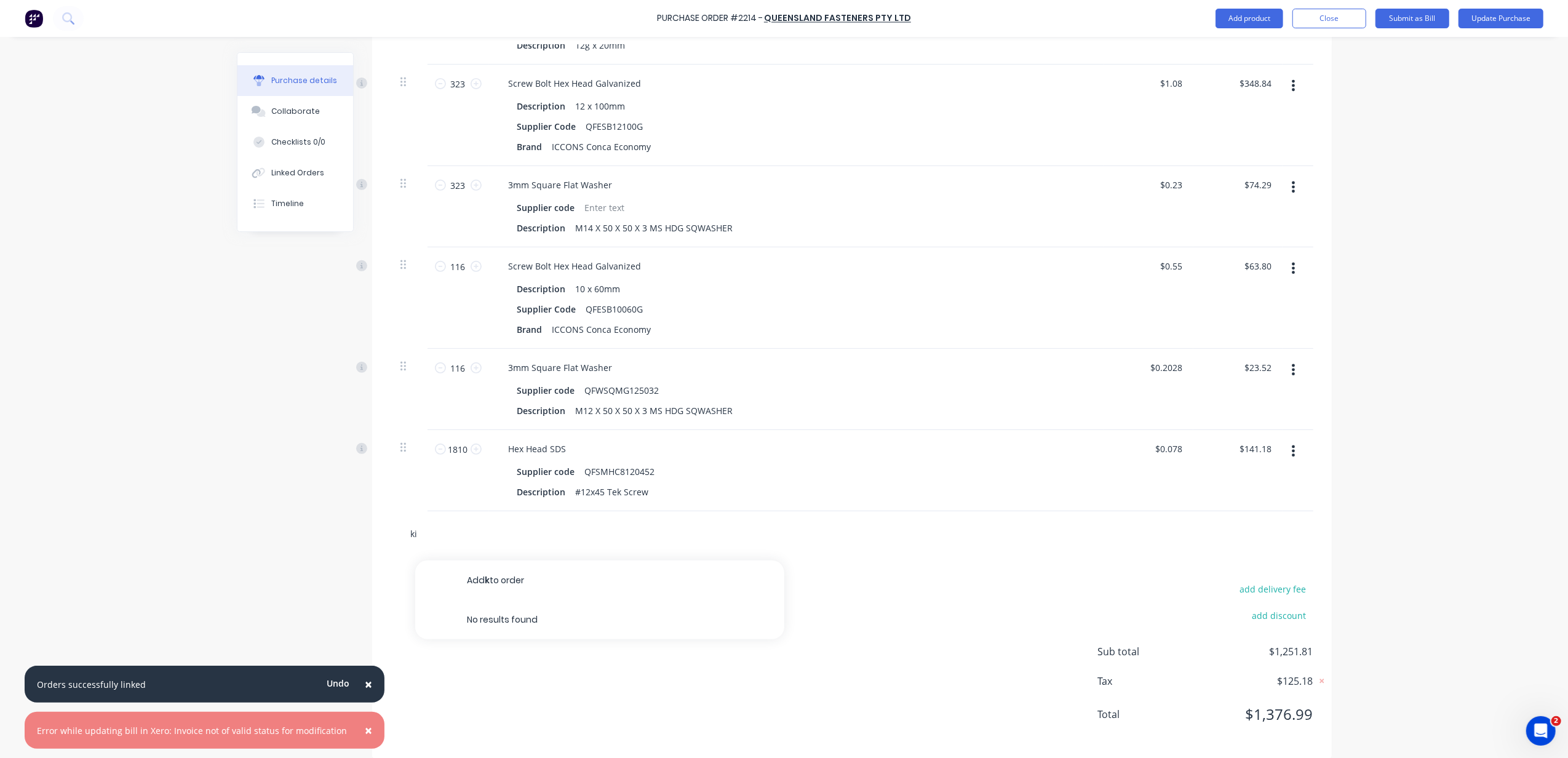
type textarea "x"
type input "kir"
type textarea "x"
type input "ki"
type textarea "x"
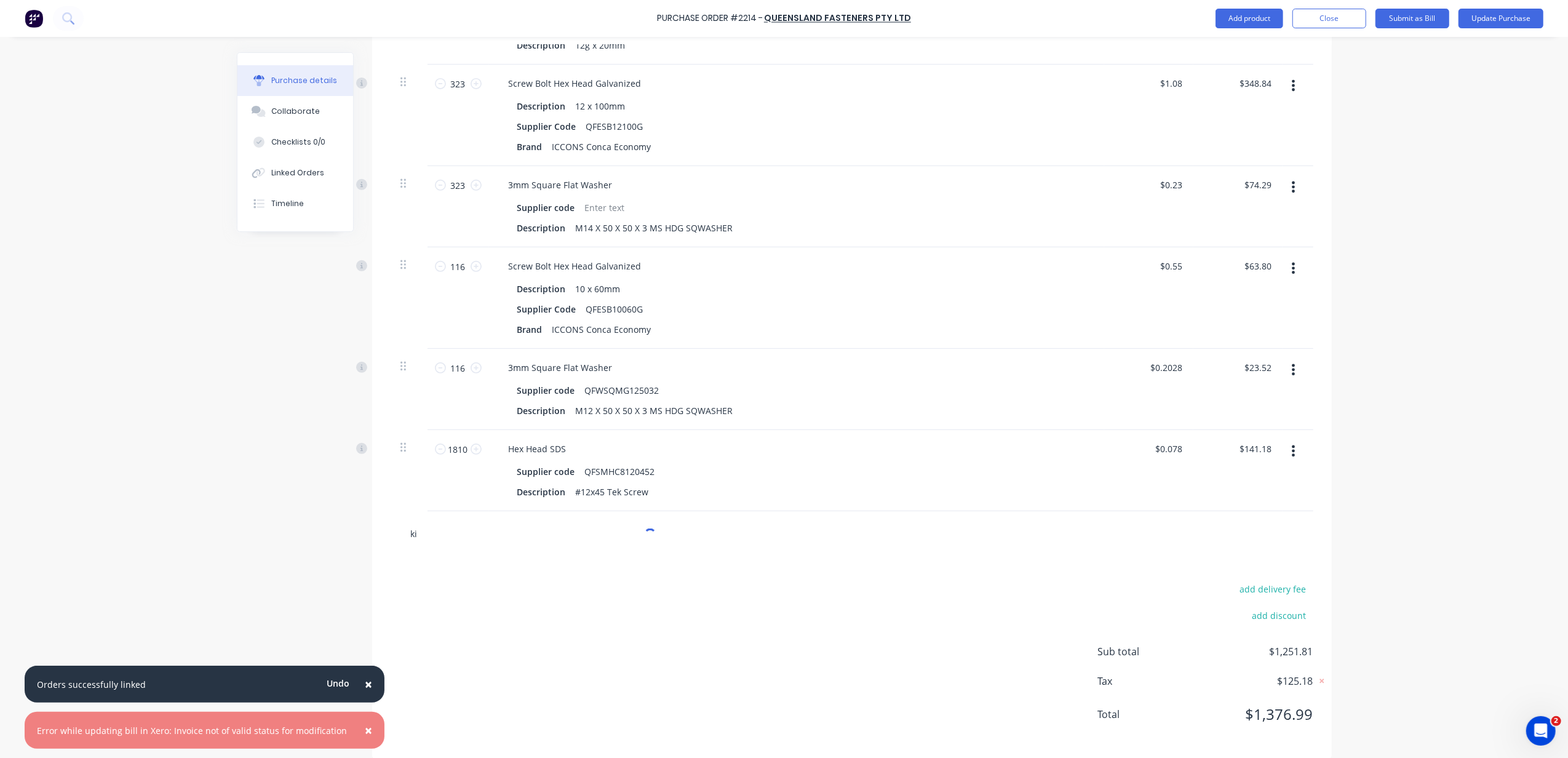
type input "kit"
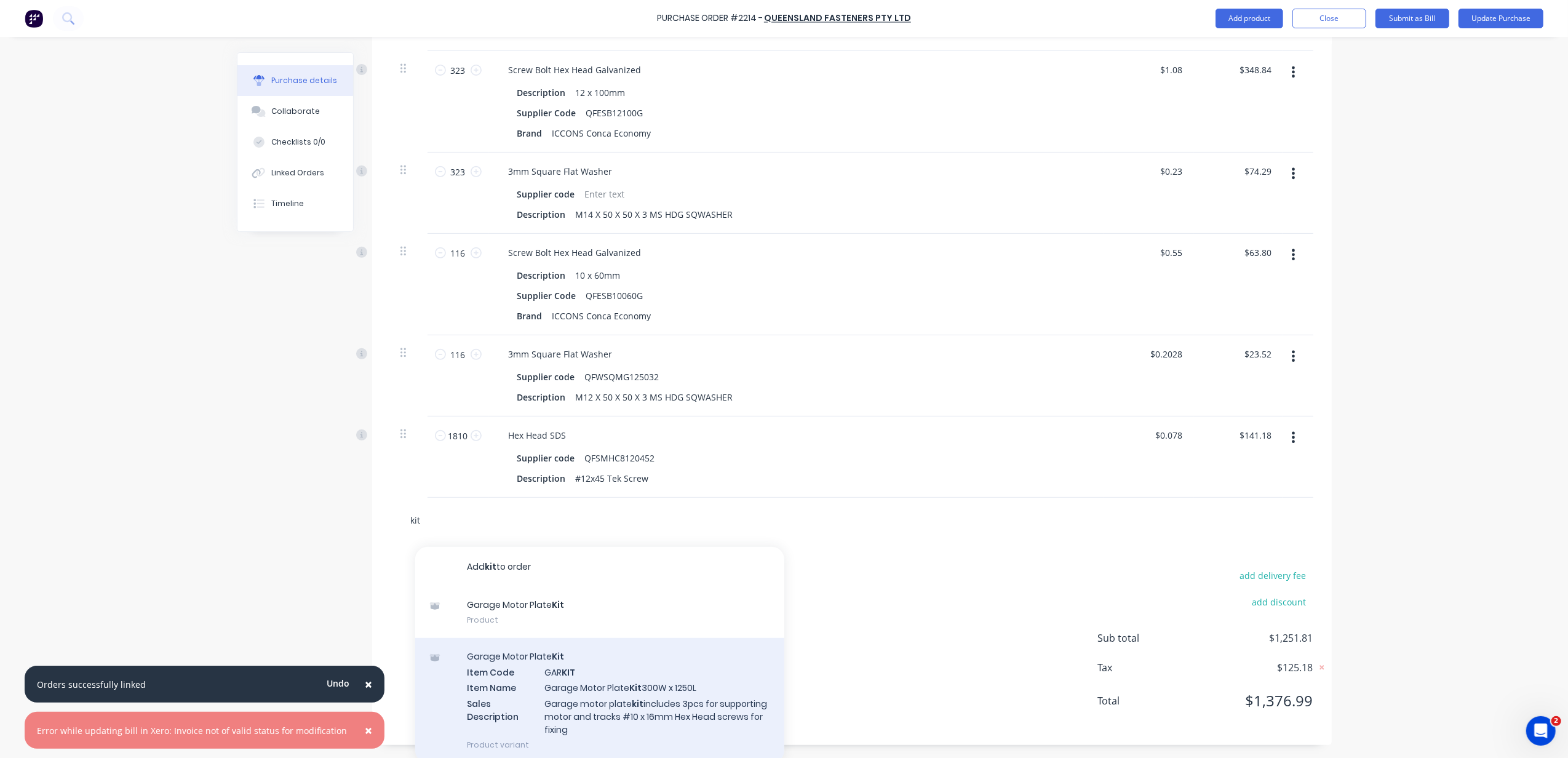
scroll to position [431, 0]
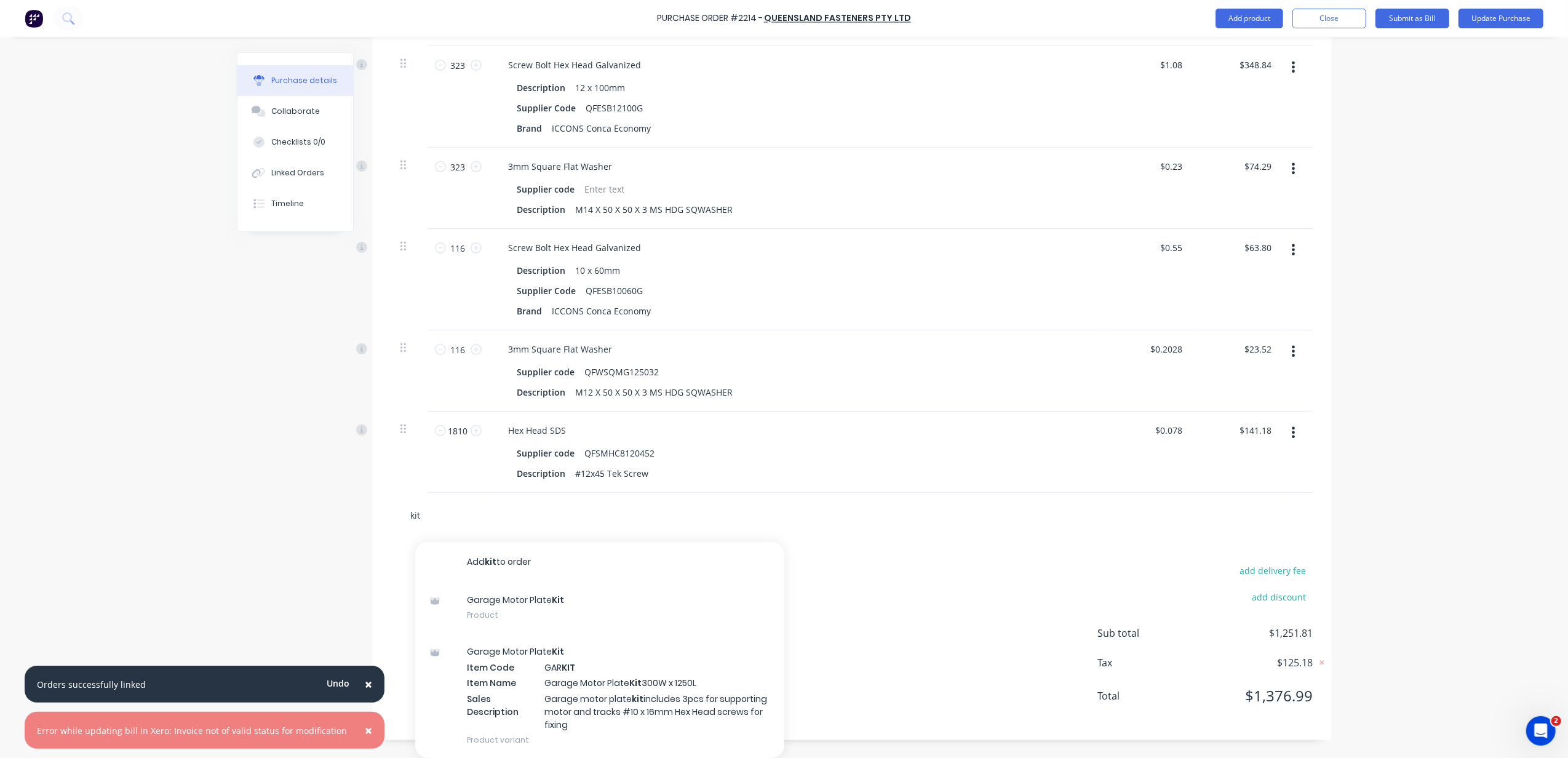
drag, startPoint x: 525, startPoint y: 523, endPoint x: 340, endPoint y: 488, distance: 188.3
click at [337, 495] on div "Created by Demi Created 01/09/25 Required 08/09/25 Status Draft Contact Choose …" at bounding box center [784, 182] width 1095 height 1116
type textarea "x"
type input "f"
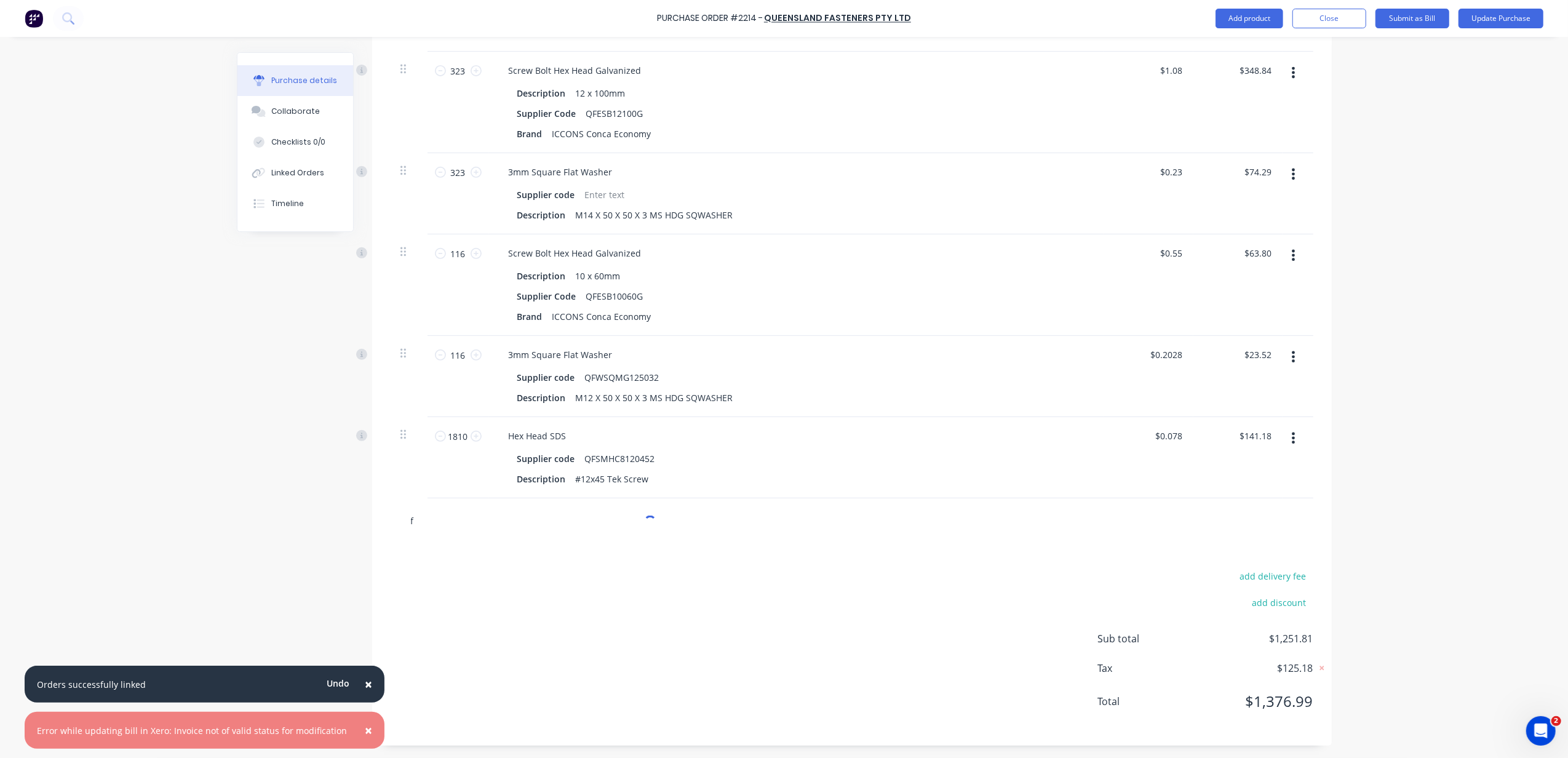
scroll to position [426, 0]
type textarea "x"
type input "fi"
type textarea "x"
type input "fixi"
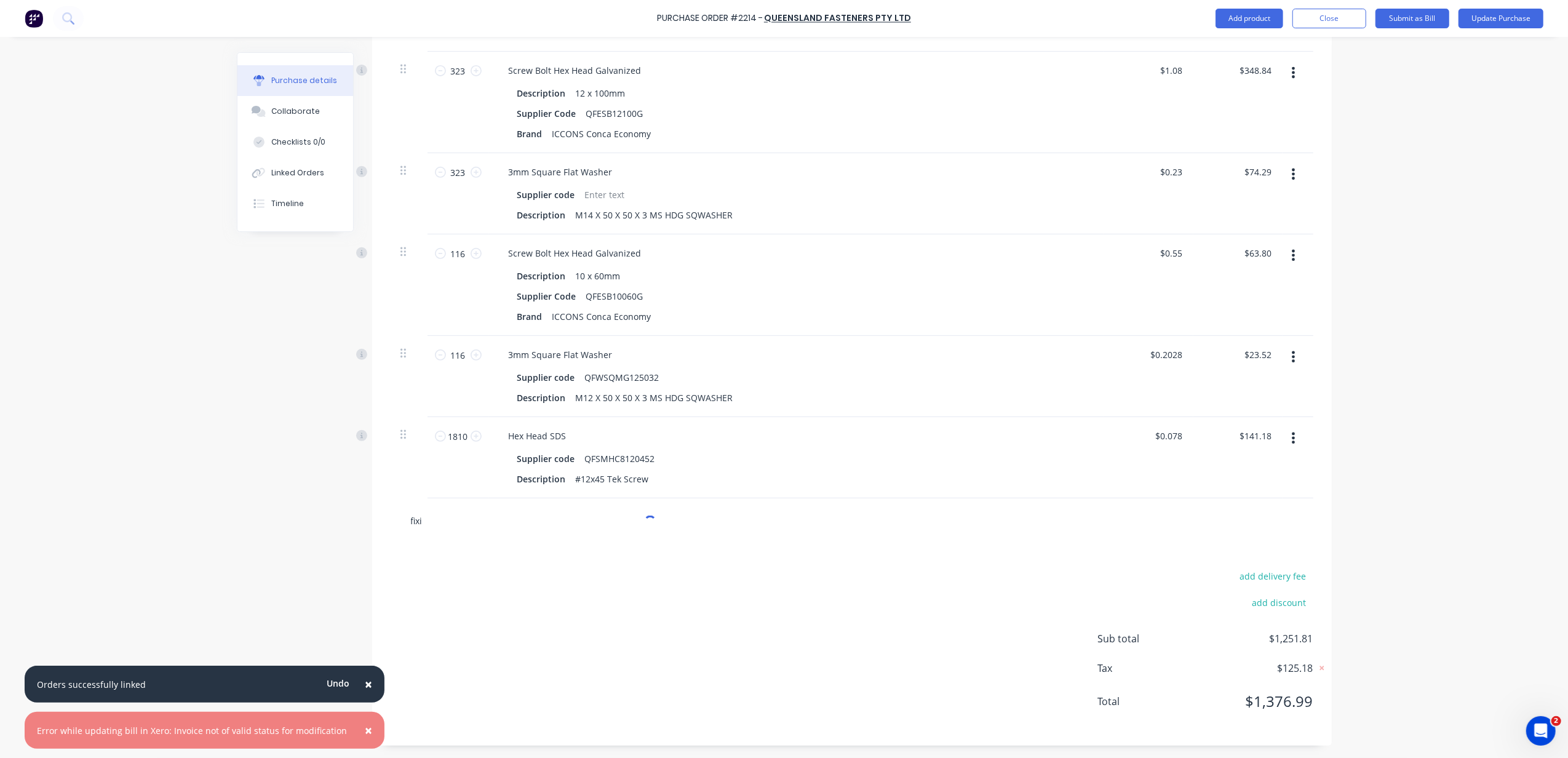
type textarea "x"
type input "fixin"
type textarea "x"
type input "fixing"
type textarea "x"
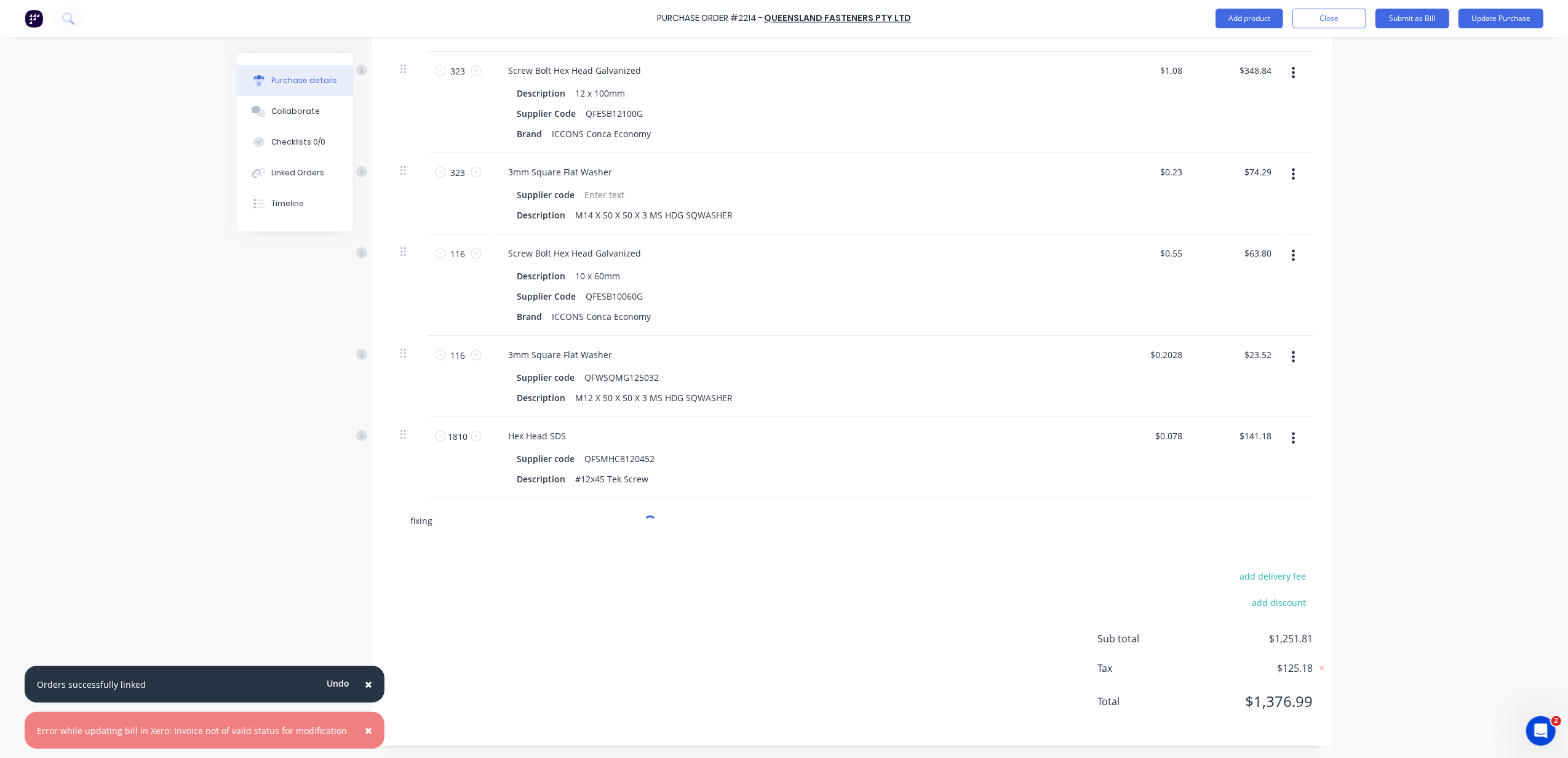
type input "fixings"
type textarea "x"
type input "fixings"
type textarea "x"
type input "fixings a"
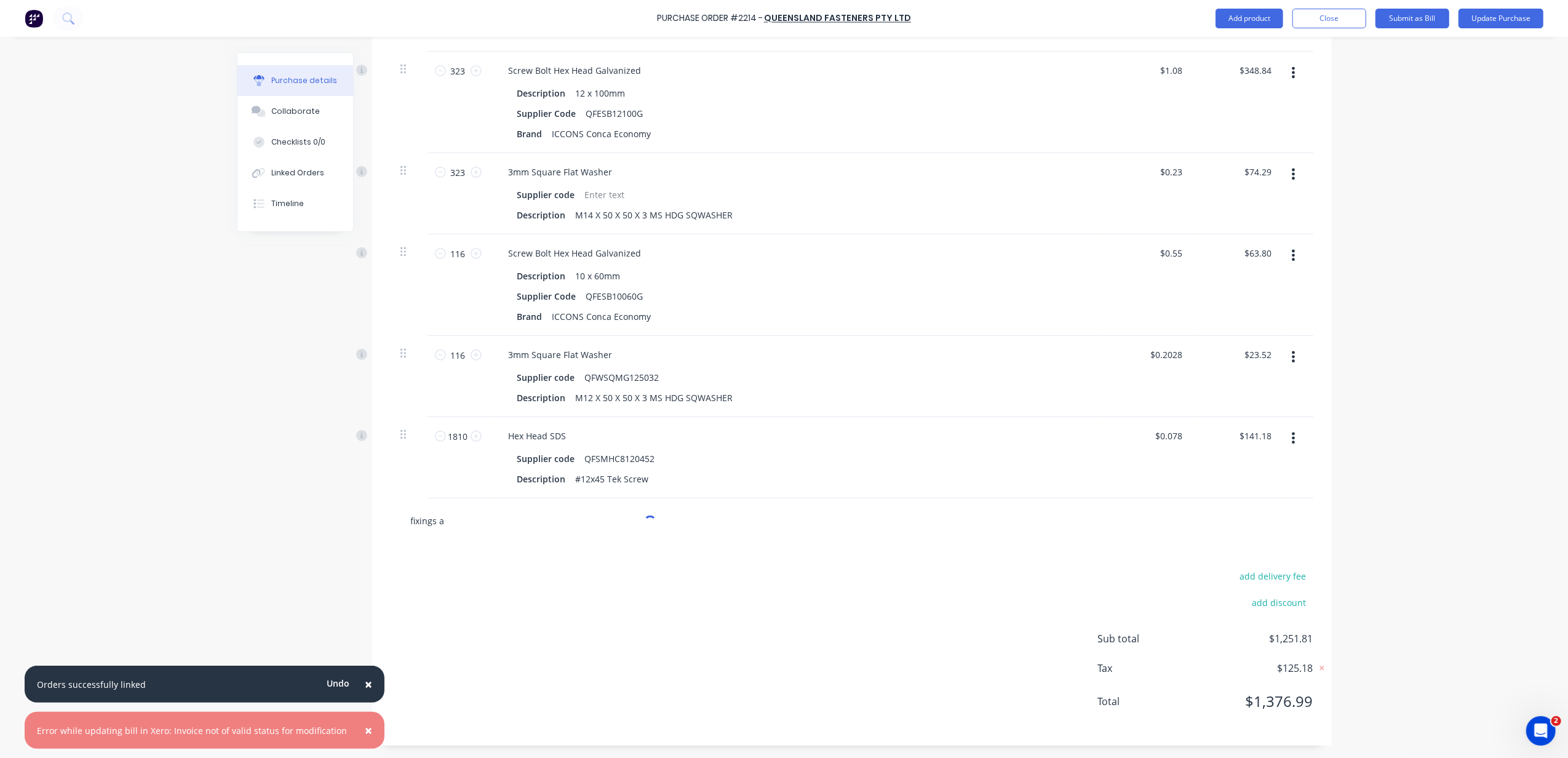
type textarea "x"
type input "fixings an"
type textarea "x"
type input "fixings and"
drag, startPoint x: 448, startPoint y: 517, endPoint x: 263, endPoint y: 481, distance: 188.5
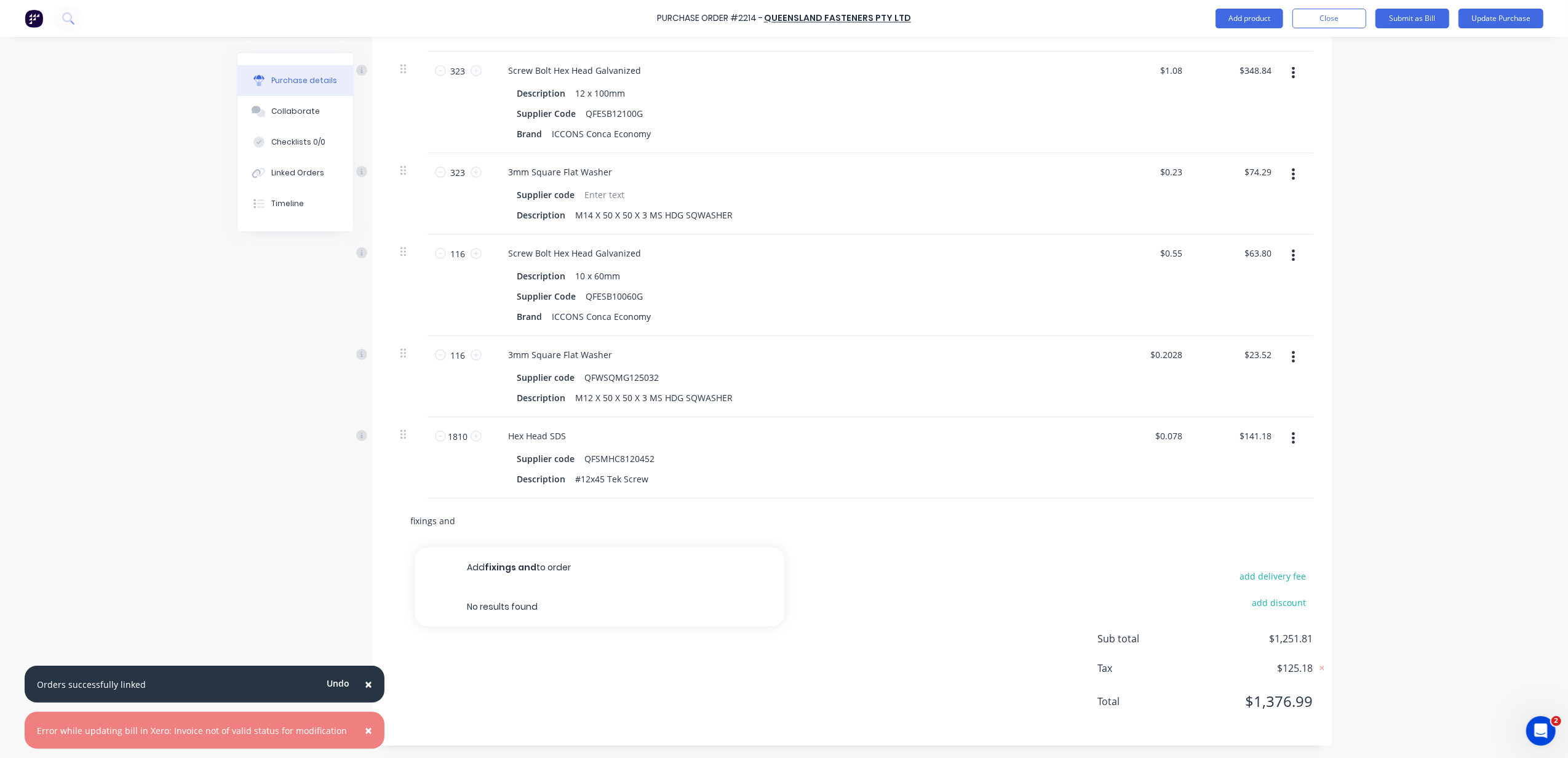
click at [263, 481] on div "Created by Demi Created 01/09/25 Required 08/09/25 Status Draft Contact Choose …" at bounding box center [784, 187] width 1095 height 1116
type textarea "x"
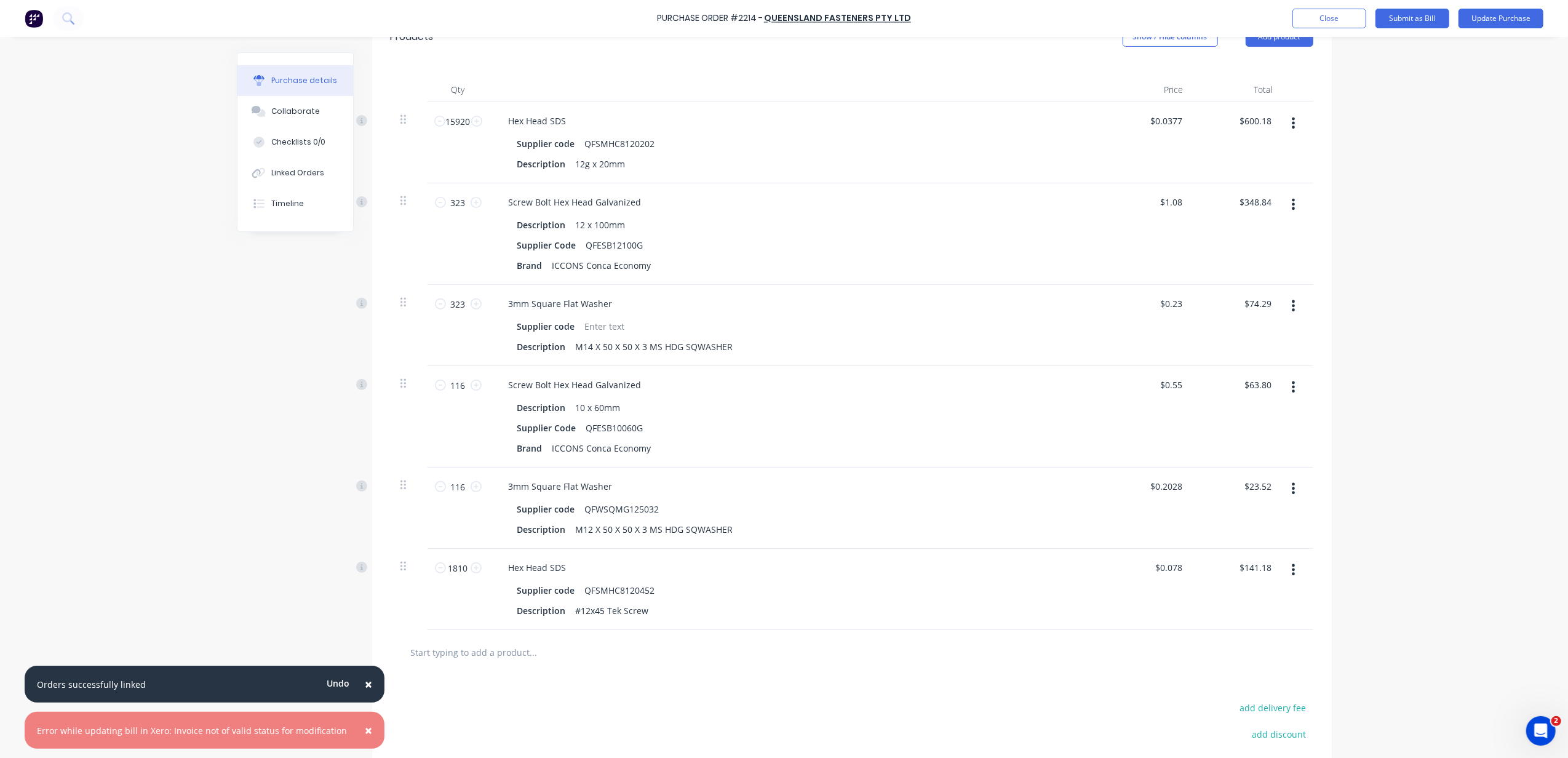
scroll to position [180, 0]
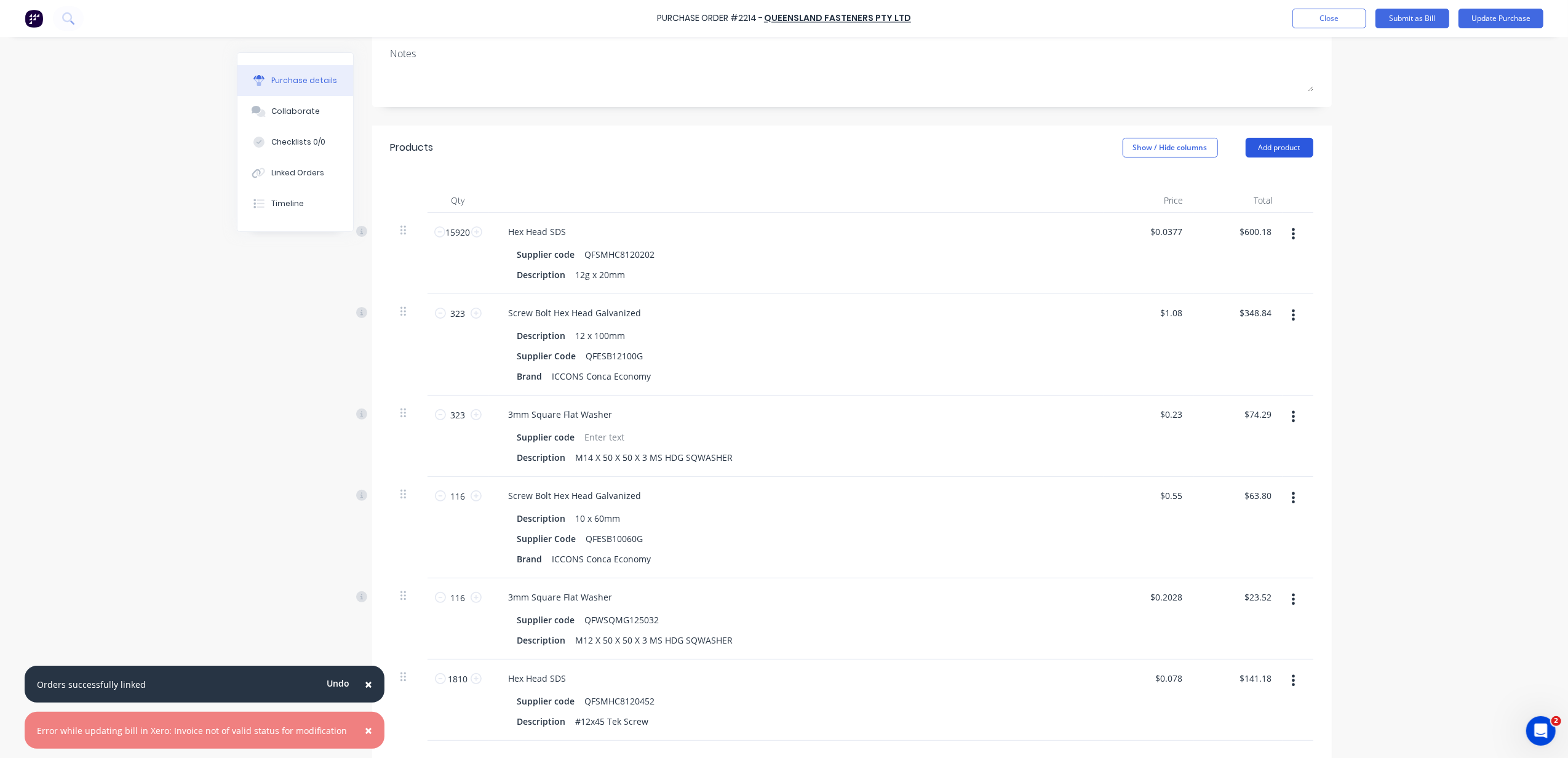
click at [1267, 146] on button "Add product" at bounding box center [1278, 147] width 67 height 19
click at [1283, 179] on div "Product catalogue" at bounding box center [1255, 179] width 94 height 18
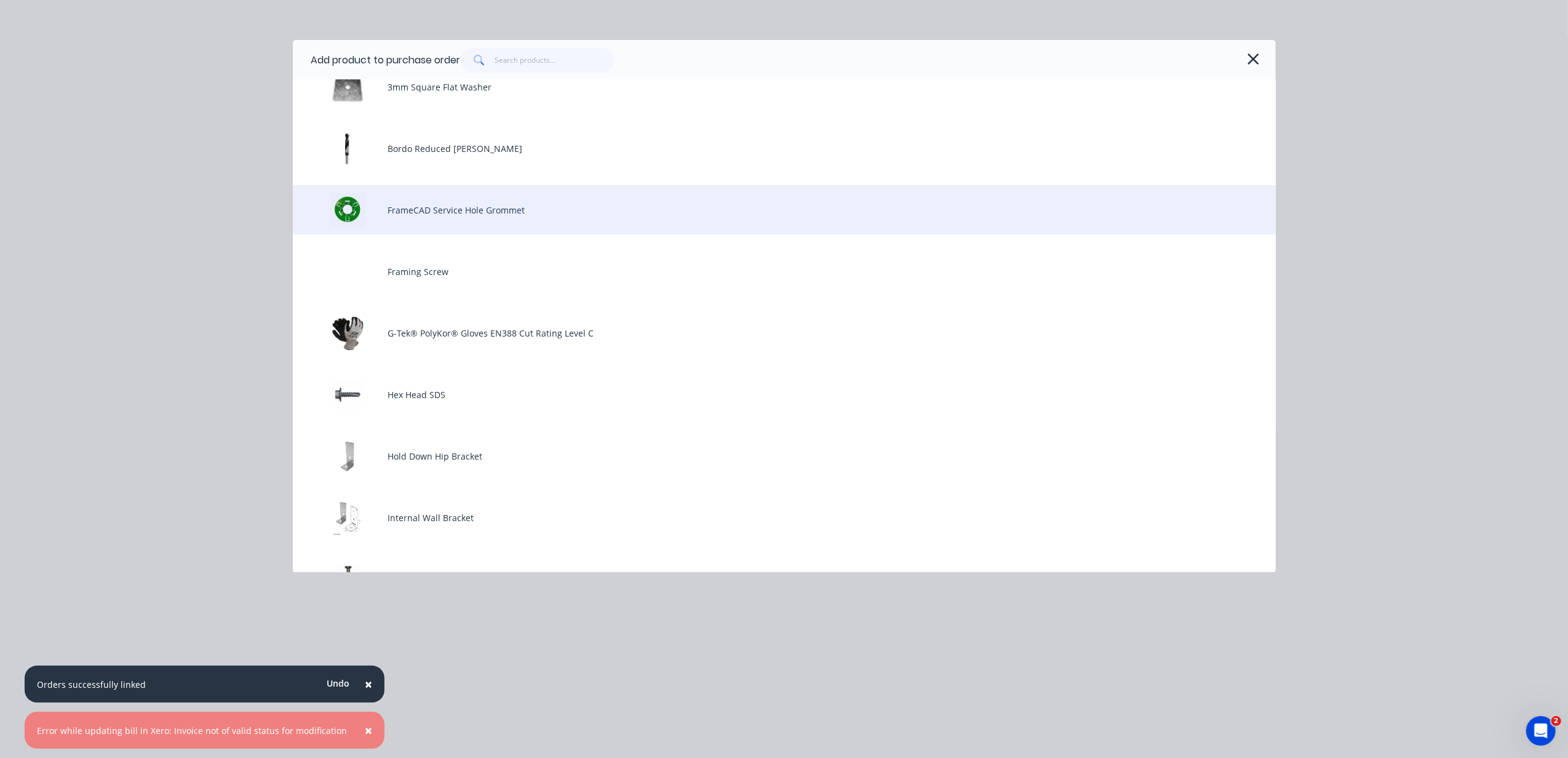
scroll to position [164, 0]
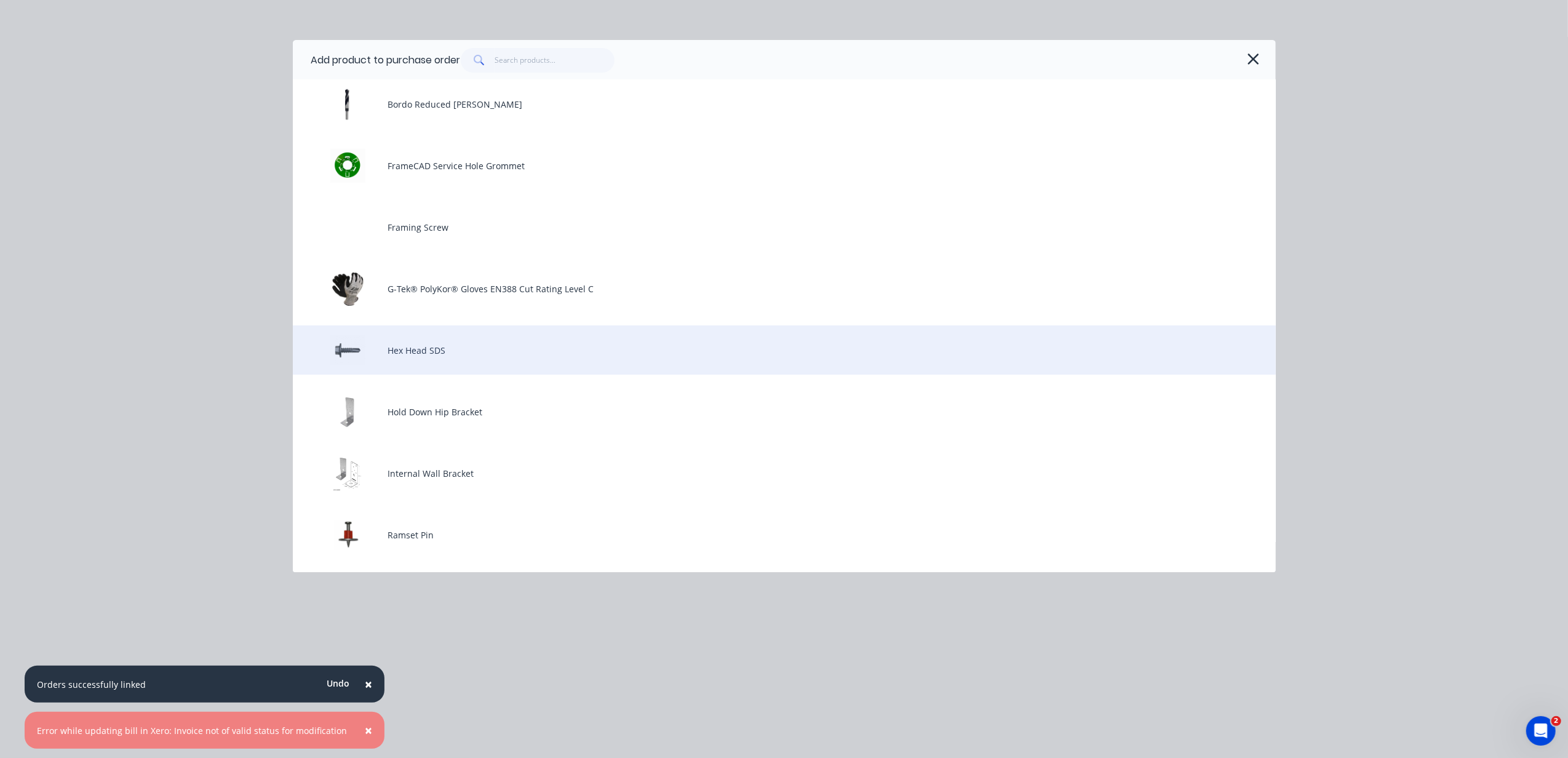
click at [552, 366] on div "Hex Head SDS" at bounding box center [784, 350] width 983 height 49
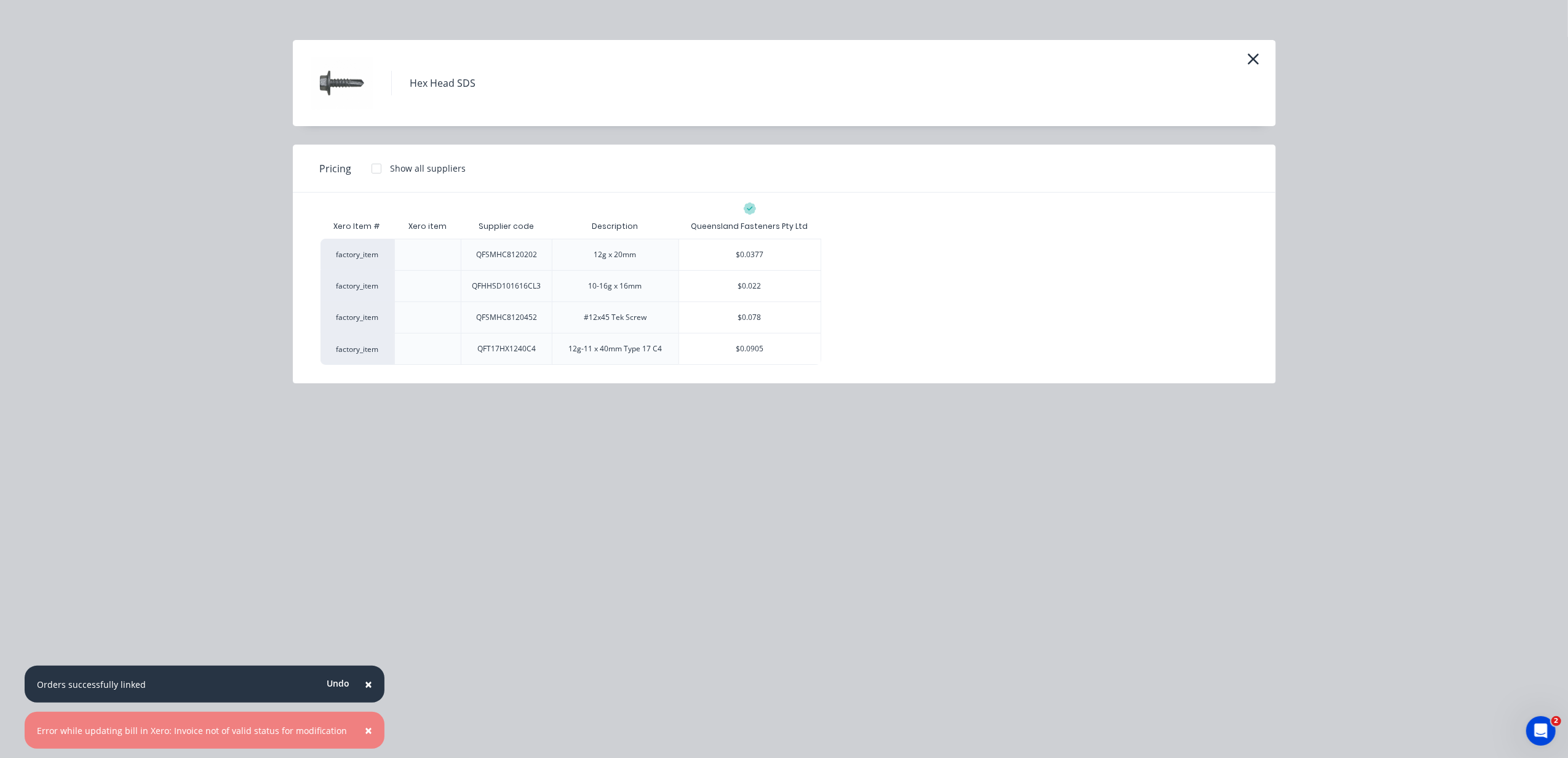
click at [635, 289] on div "10-16g x 16mm" at bounding box center [615, 286] width 53 height 11
click at [643, 287] on div "10-16g x 16mm" at bounding box center [615, 285] width 74 height 31
click at [647, 285] on div "10-16g x 16mm" at bounding box center [615, 285] width 74 height 31
click at [631, 288] on div "10-16g x 16mm" at bounding box center [615, 286] width 53 height 11
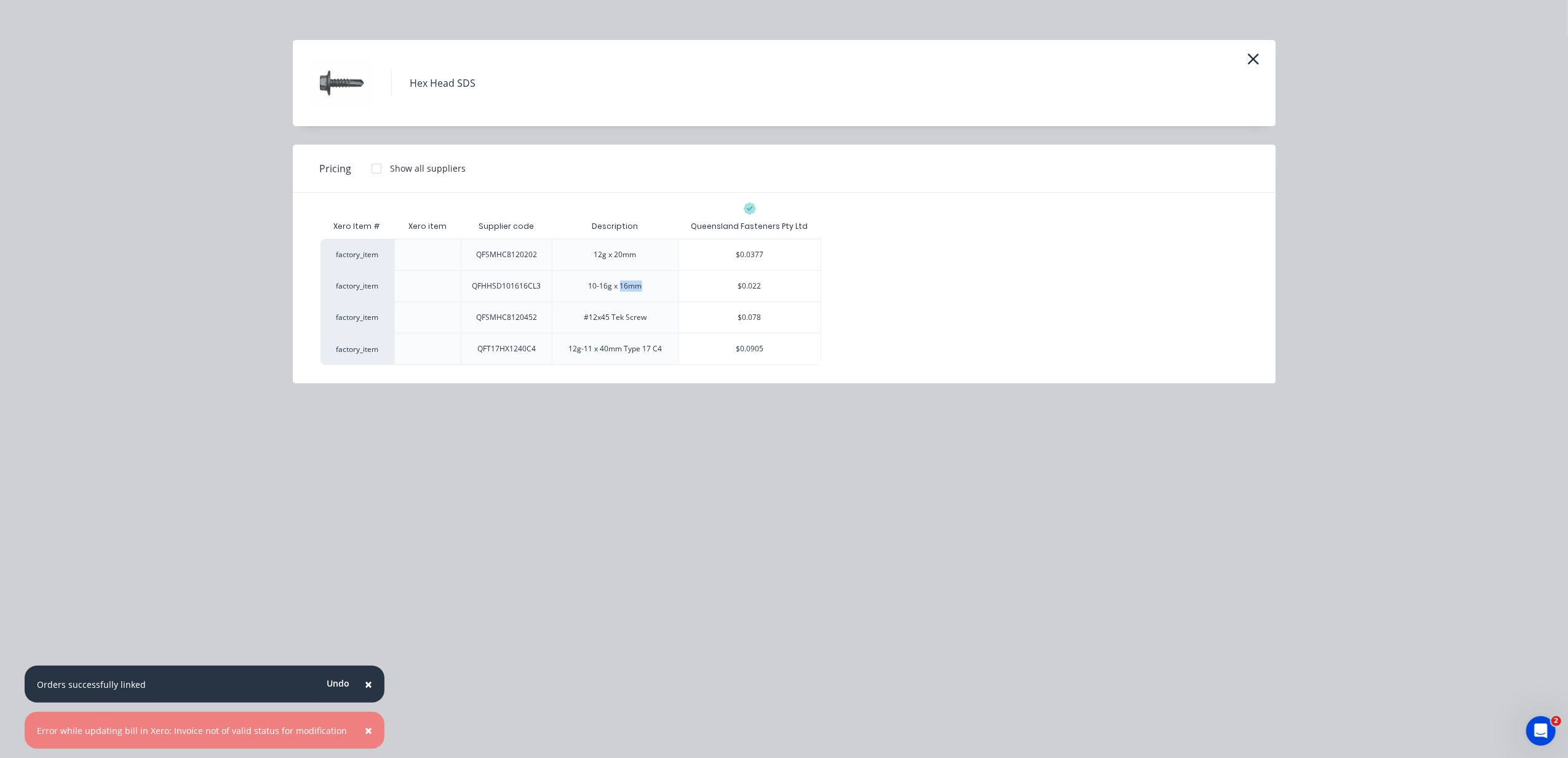
click at [631, 288] on div "10-16g x 16mm" at bounding box center [615, 286] width 53 height 11
drag, startPoint x: 631, startPoint y: 288, endPoint x: 653, endPoint y: 289, distance: 22.0
click at [653, 289] on div "10-16g x 16mm" at bounding box center [615, 286] width 127 height 32
click at [622, 277] on div "10-16g x 16mm" at bounding box center [615, 285] width 74 height 31
click at [587, 288] on div "10-16g x 16mm" at bounding box center [615, 285] width 74 height 31
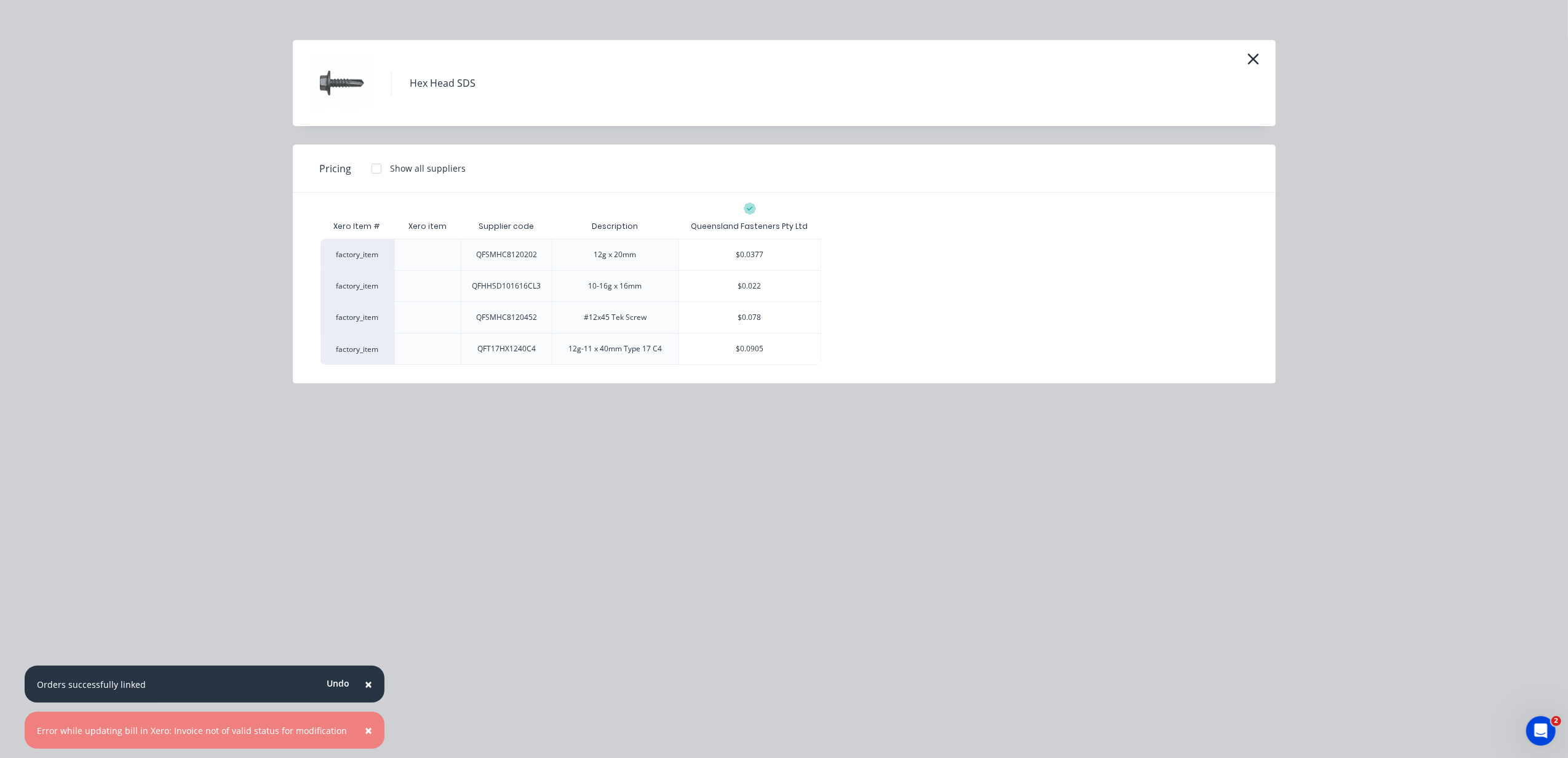
click at [598, 284] on div "10-16g x 16mm" at bounding box center [615, 286] width 53 height 11
click at [773, 281] on div "$0.022" at bounding box center [750, 285] width 142 height 31
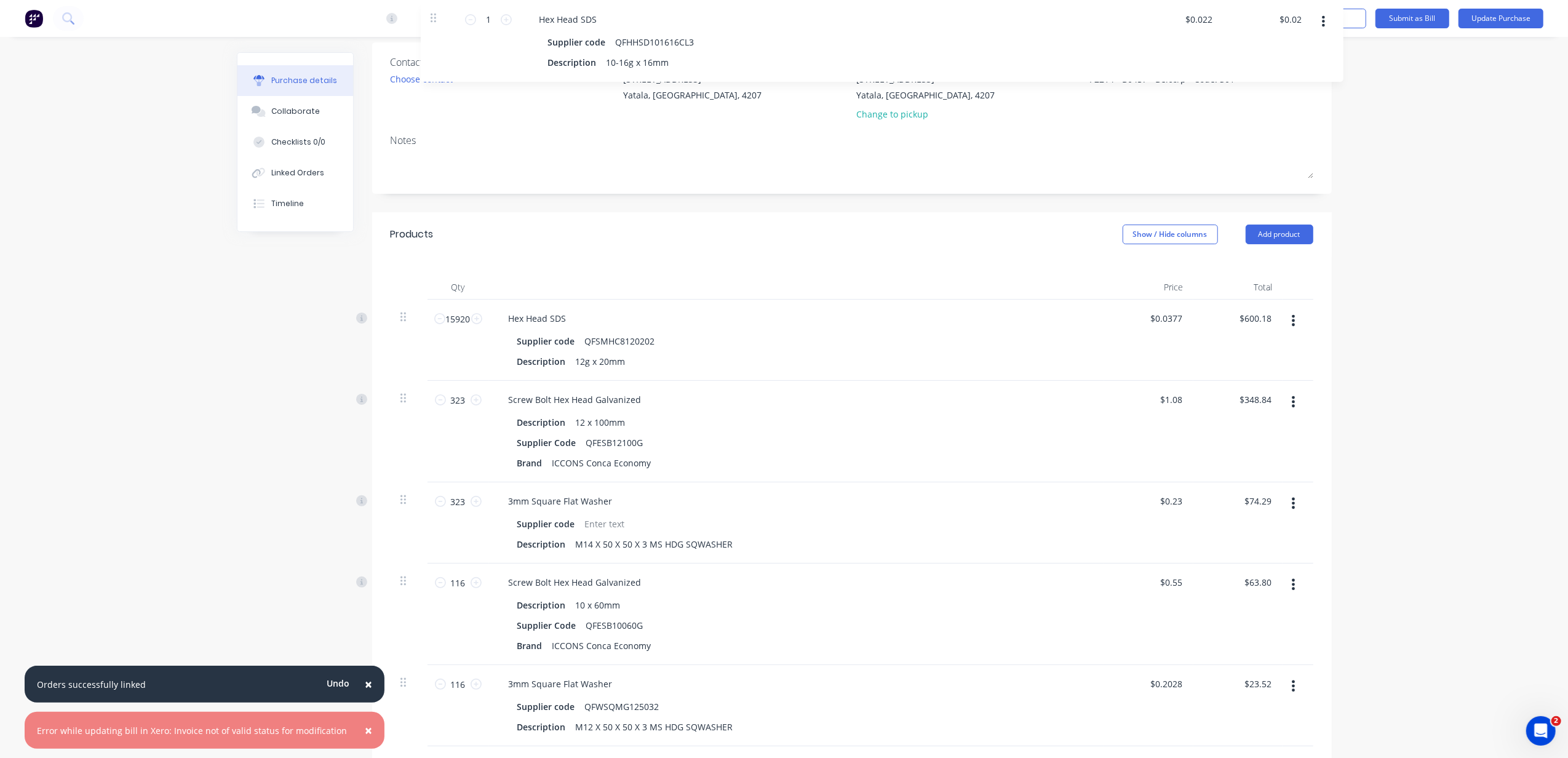
scroll to position [0, 0]
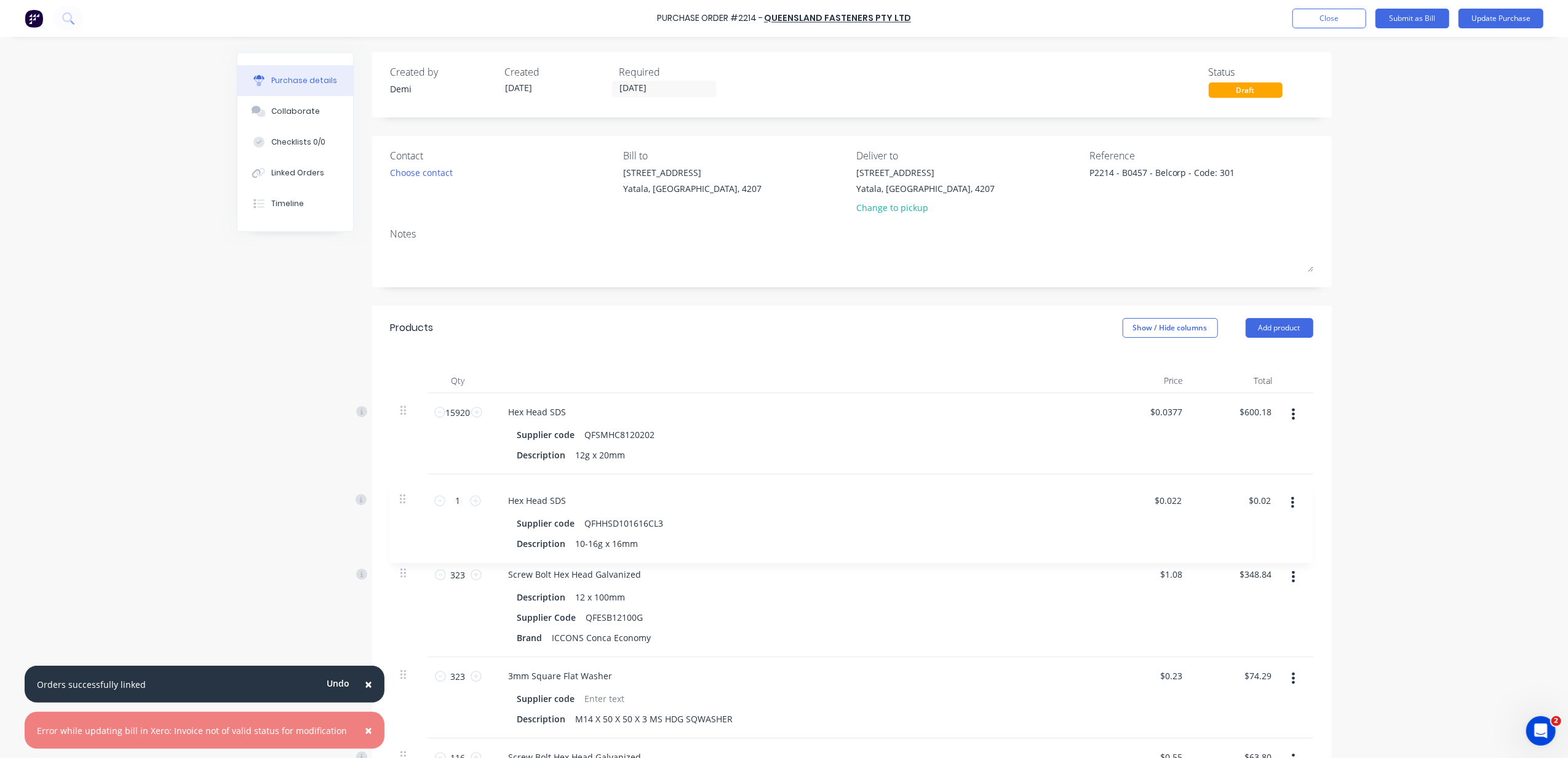
drag, startPoint x: 397, startPoint y: 431, endPoint x: 405, endPoint y: 492, distance: 61.5
click at [405, 492] on div "15920 15920 Hex Head SDS Supplier code QFSMHC8120202 Description 12g x 20mm $0.…" at bounding box center [851, 656] width 922 height 528
drag, startPoint x: 456, startPoint y: 493, endPoint x: 407, endPoint y: 491, distance: 49.0
click at [407, 491] on div "1 1 Hex Head SDS Supplier code QFHHSD101616CL3 Description 10-16g x 16mm $0.022…" at bounding box center [851, 515] width 922 height 81
type textarea "x"
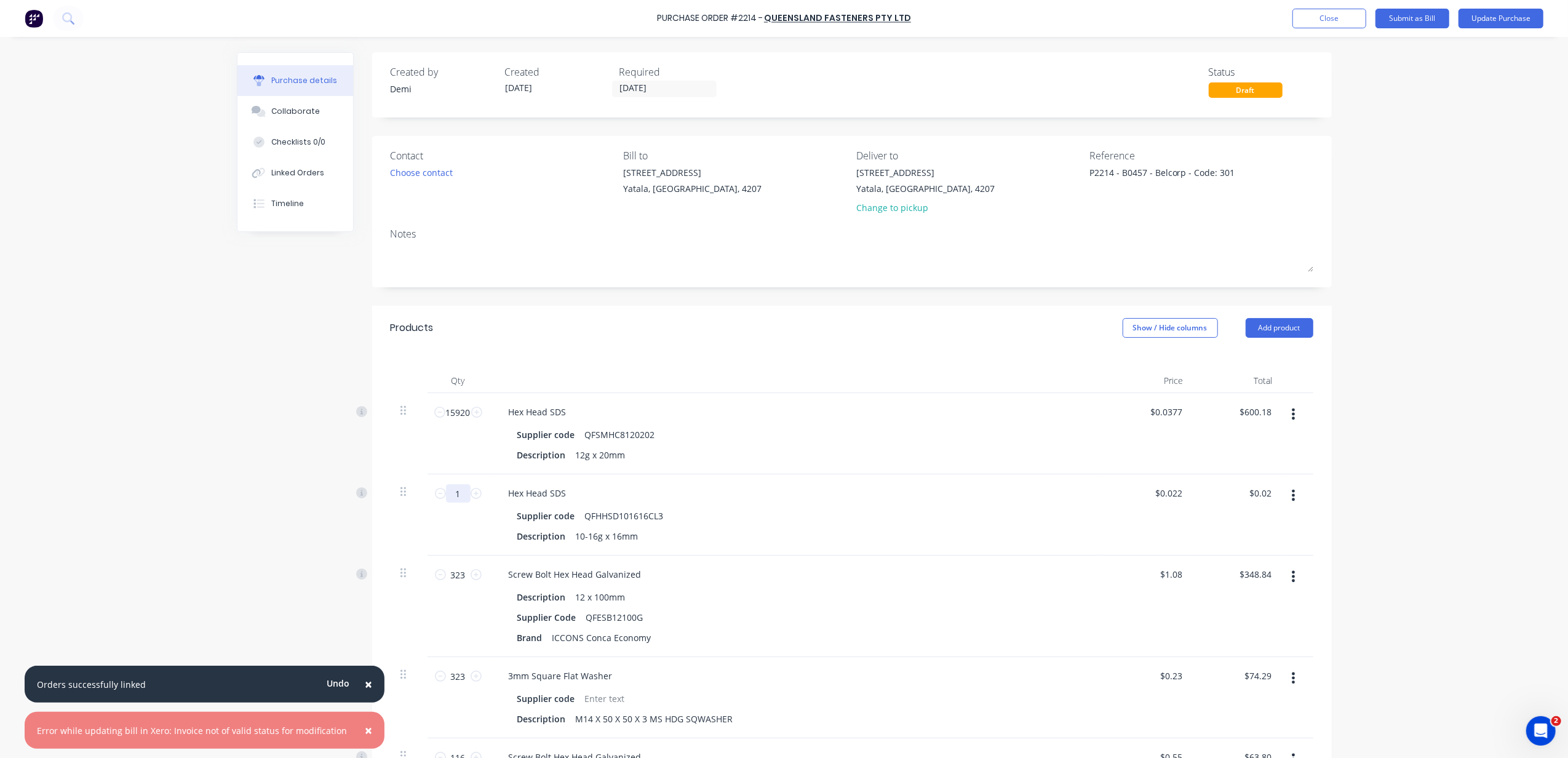
type input "4"
type input "$0.09"
type textarea "x"
type input "47"
type input "$1.03"
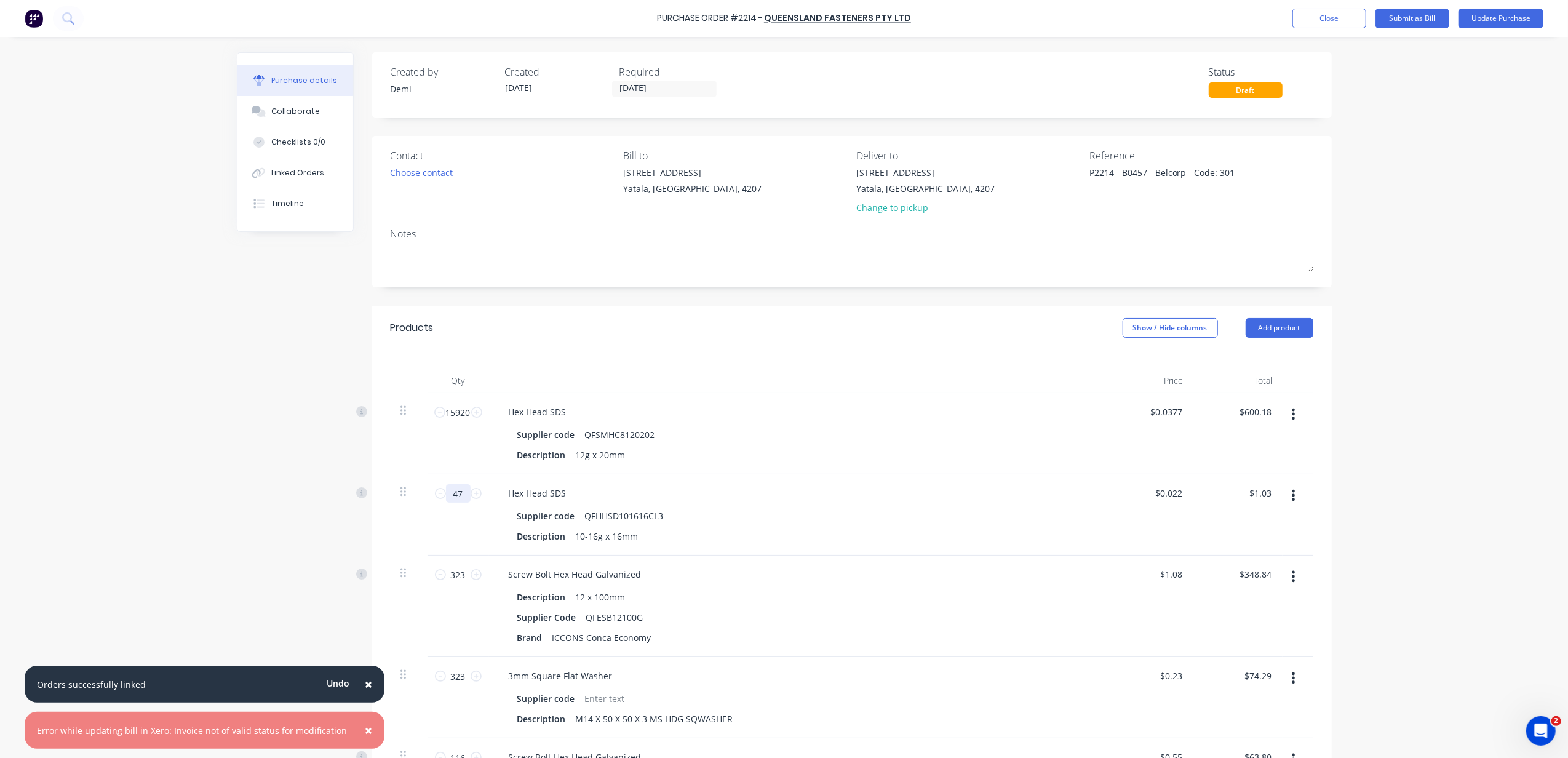
type textarea "x"
type input "476"
type input "$10.47"
type textarea "x"
type input "4760"
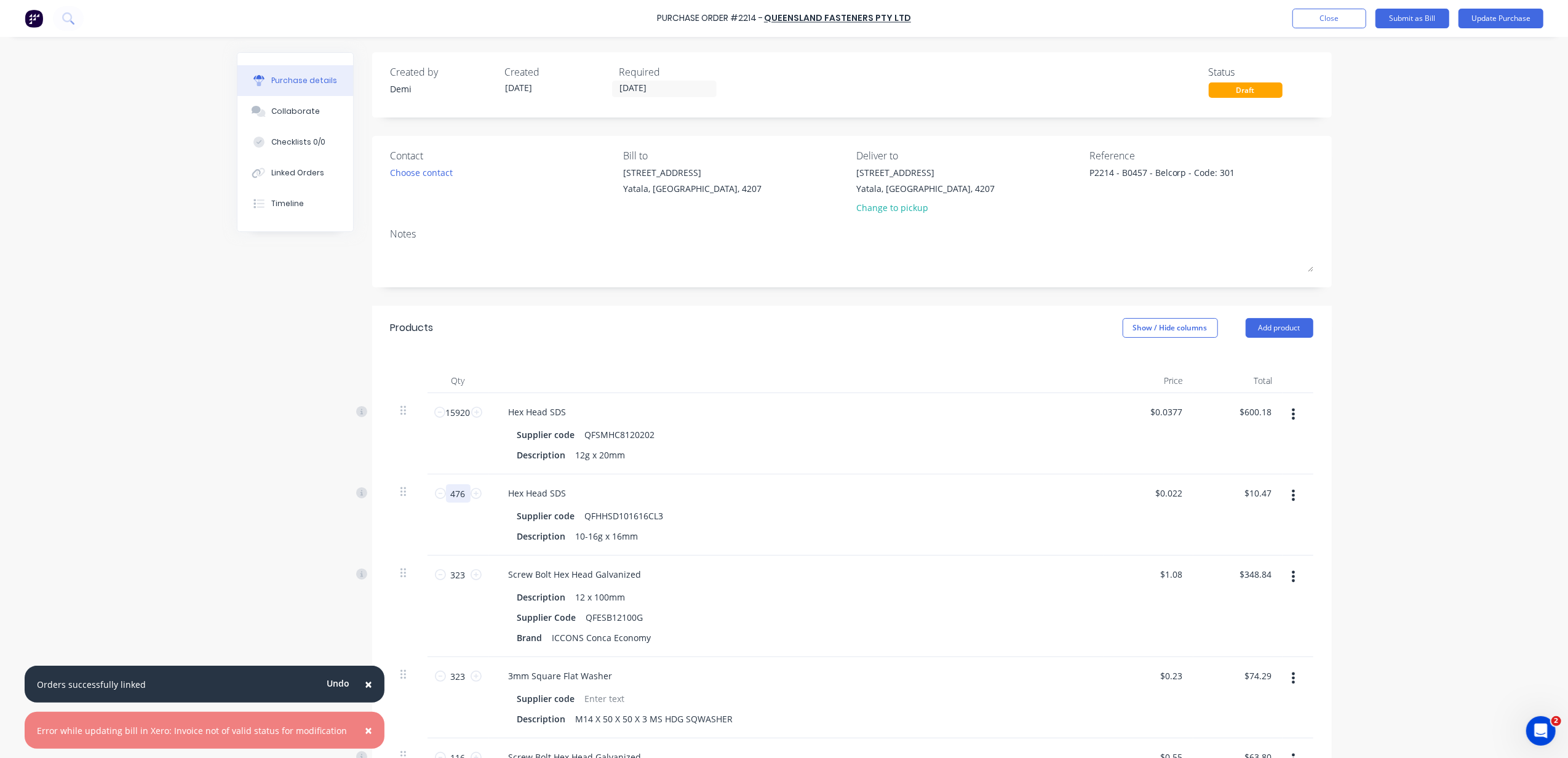
type input "$104.72"
type textarea "x"
type input "4760"
click at [1036, 397] on div "Hex Head SDS Supplier code QFSMHC8120202 Description 12g x 20mm" at bounding box center [796, 433] width 615 height 81
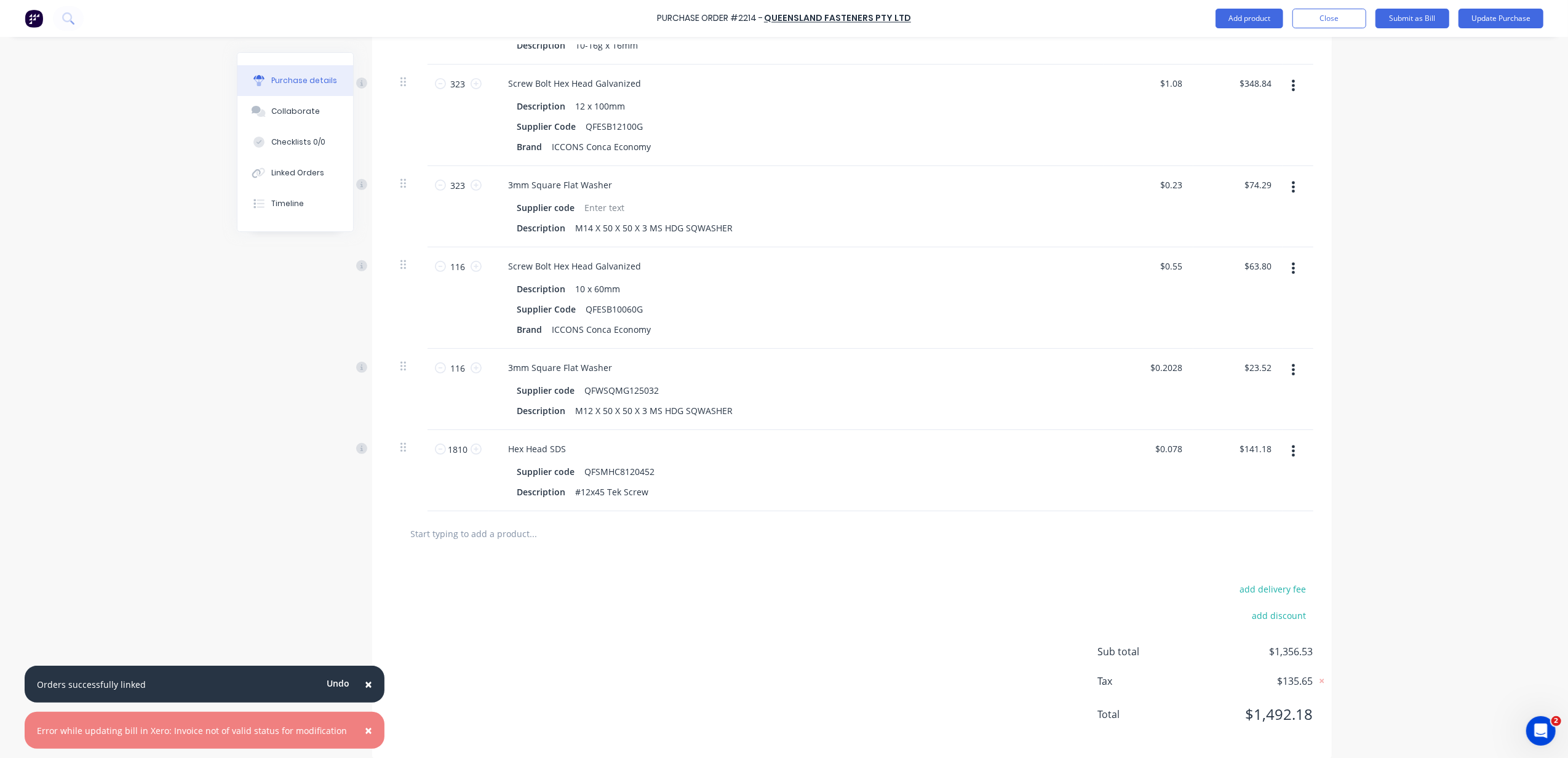
scroll to position [492, 0]
click at [1254, 18] on button "Add product" at bounding box center [1249, 18] width 67 height 19
click at [1253, 57] on div "Product catalogue" at bounding box center [1224, 50] width 94 height 18
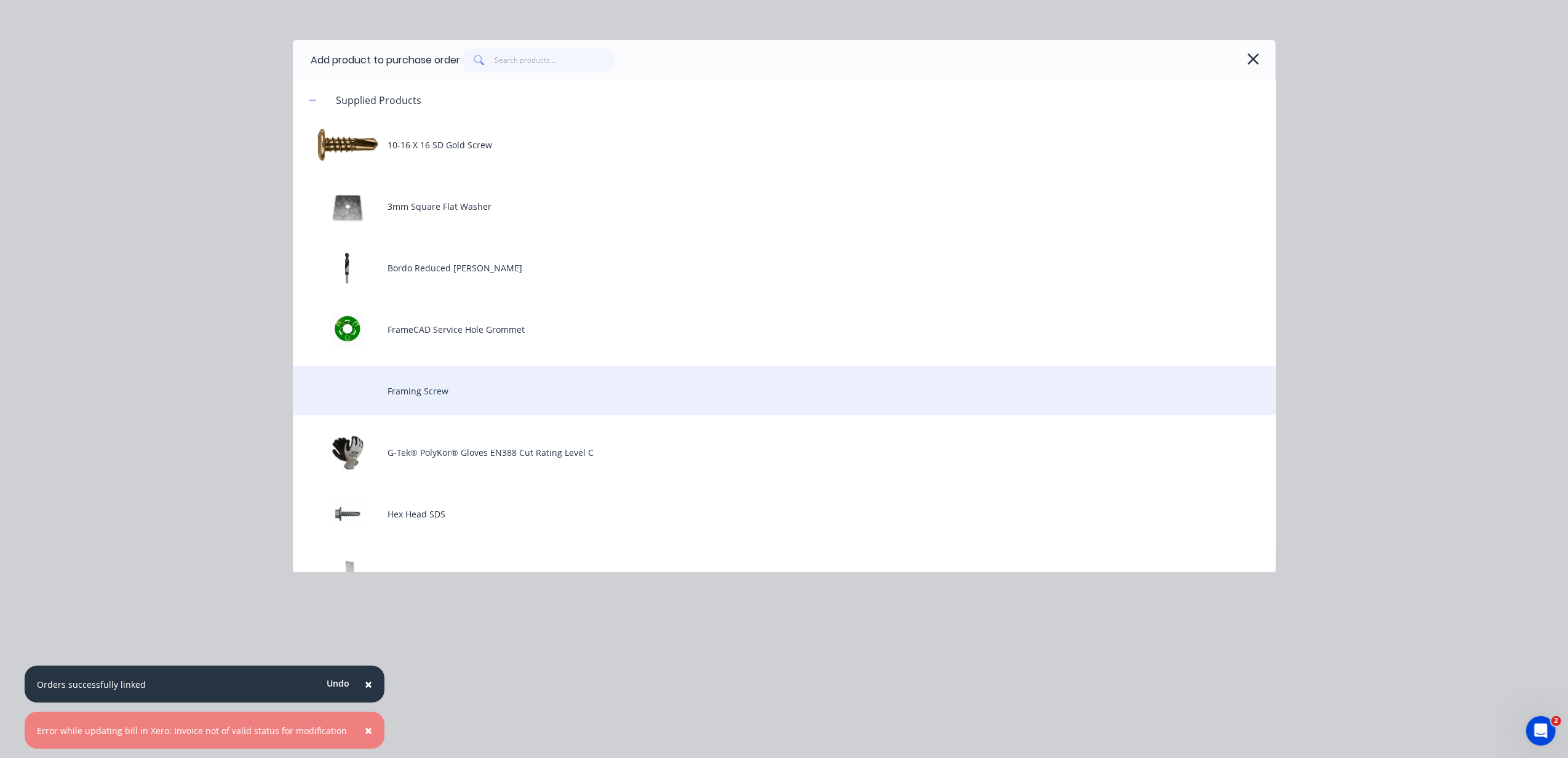
scroll to position [246, 0]
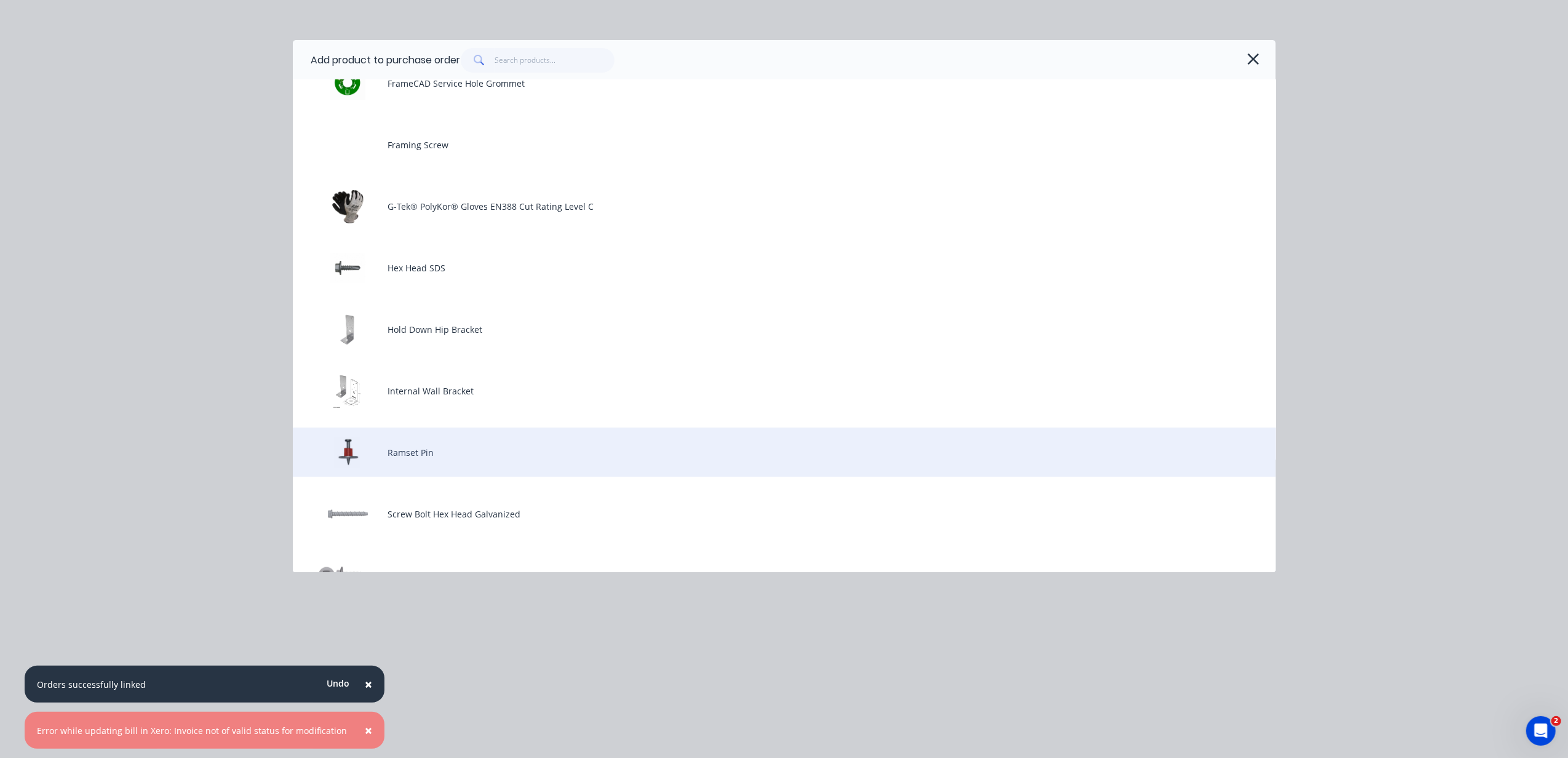
click at [554, 448] on div "Ramset Pin" at bounding box center [784, 453] width 983 height 49
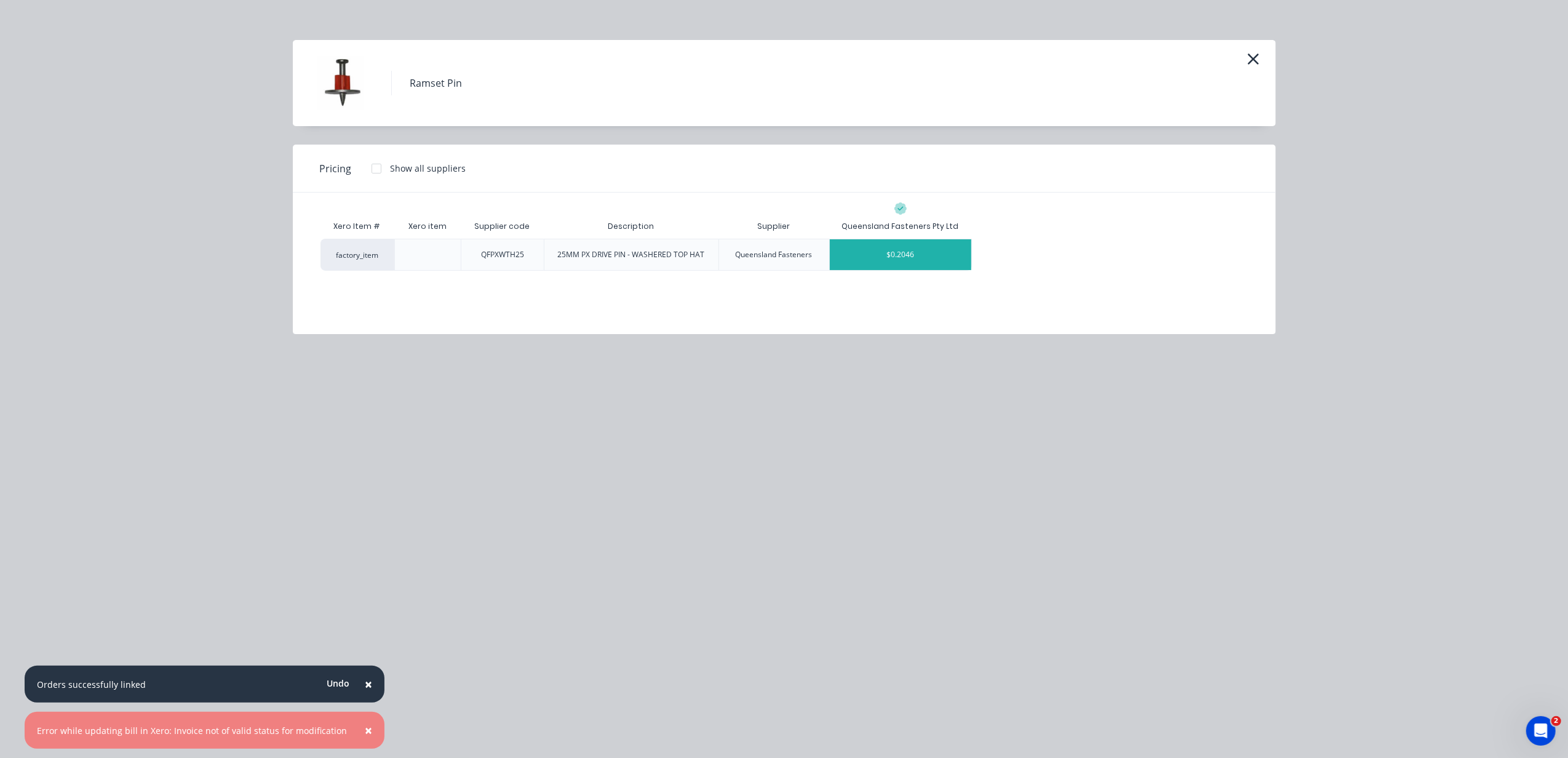
click at [904, 257] on div "$0.2046" at bounding box center [900, 254] width 142 height 31
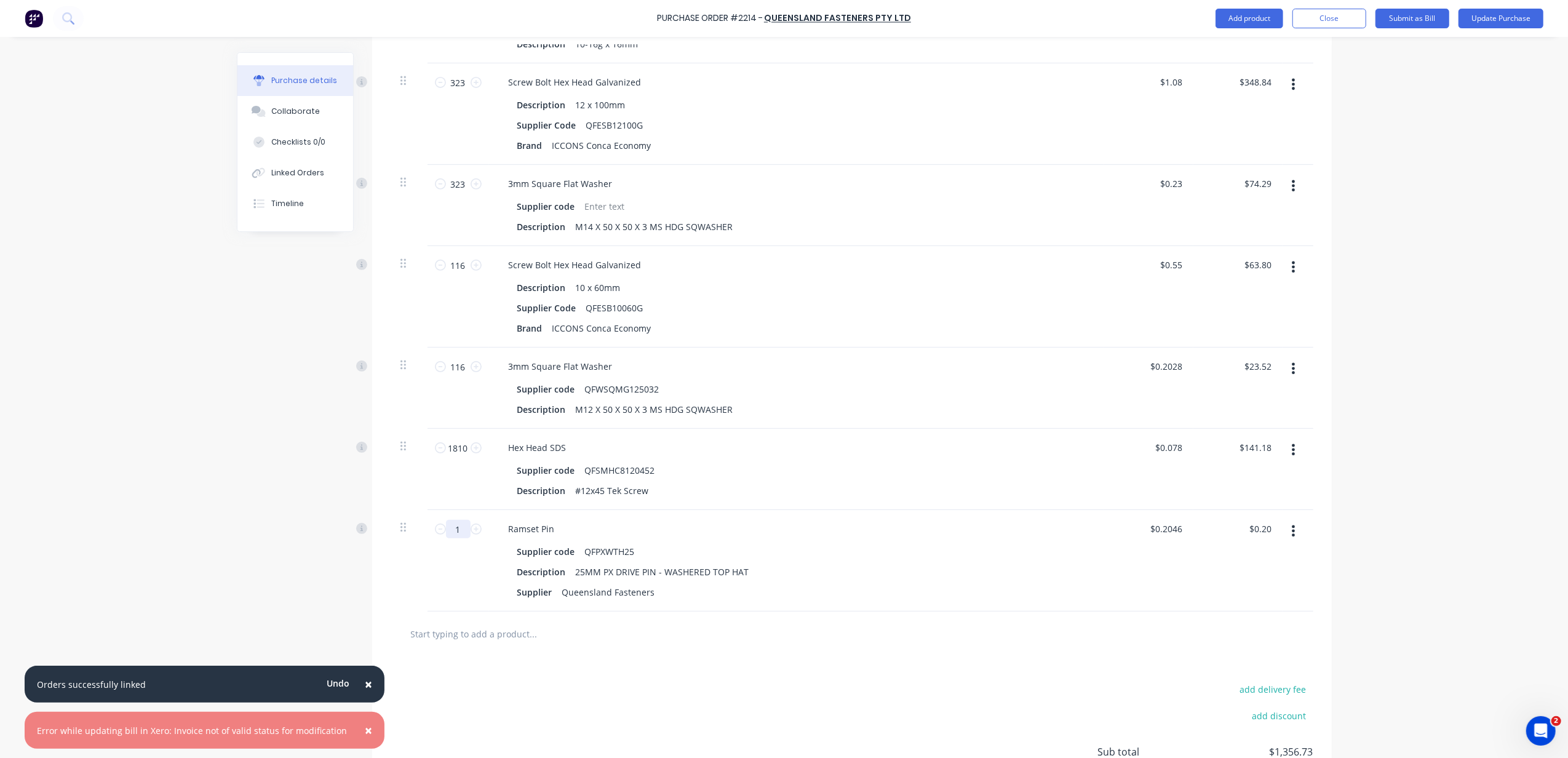
type textarea "x"
click at [458, 528] on input "1" at bounding box center [458, 529] width 24 height 18
type textarea "x"
type input "8"
type input "$1.64"
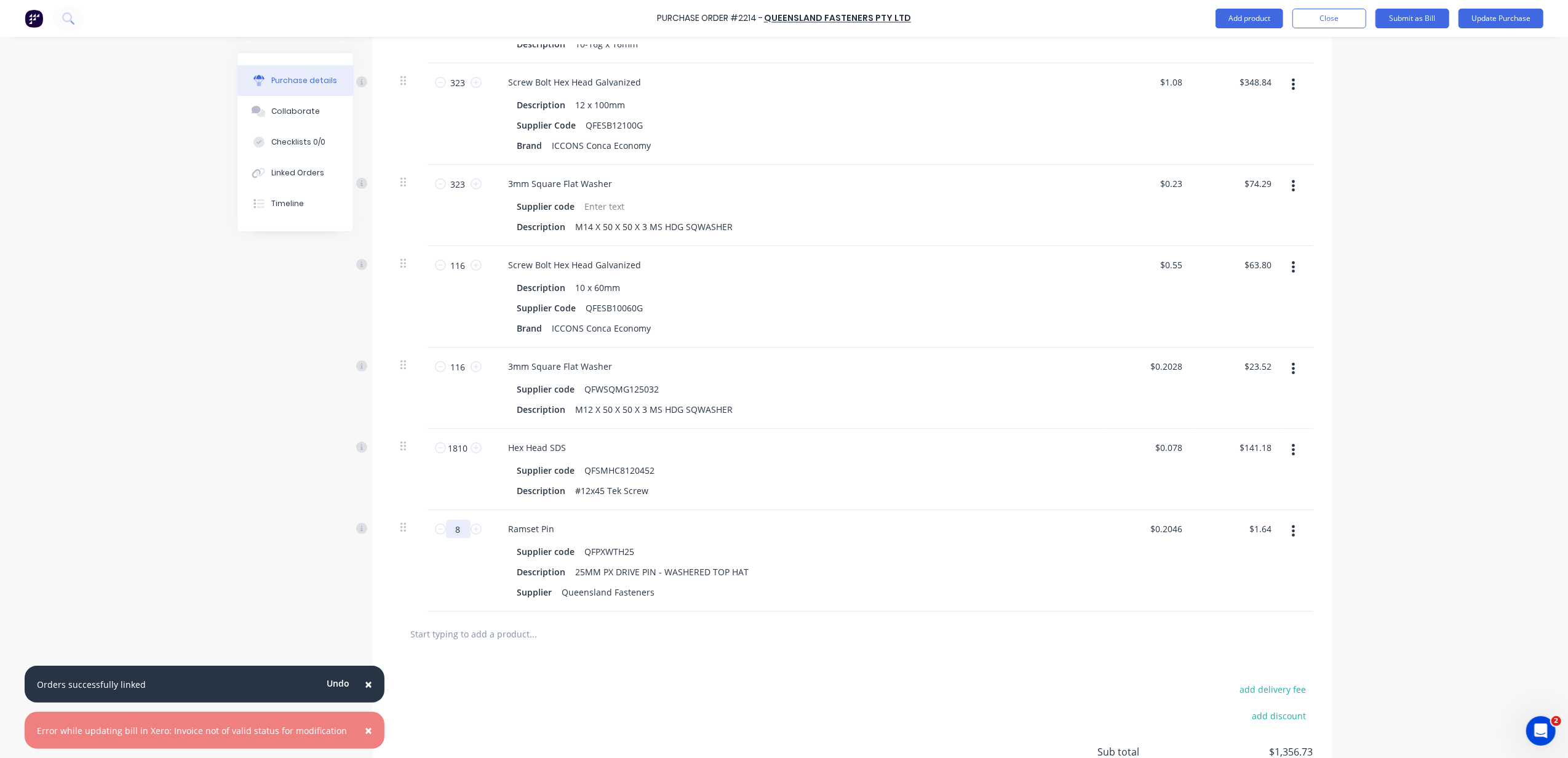
type textarea "x"
type input "80"
type textarea "x"
type input "$16.37"
type textarea "x"
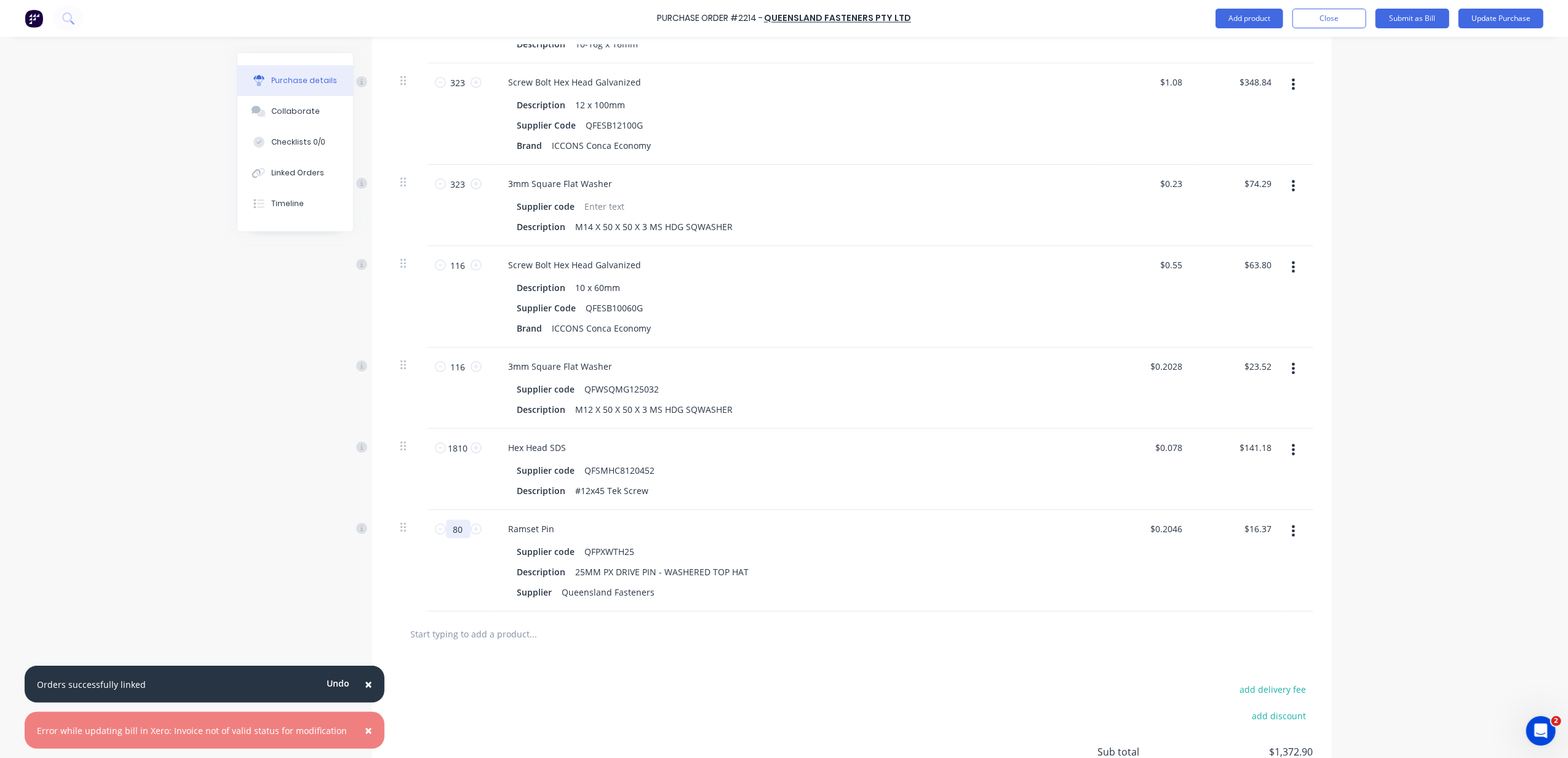
type input "80"
click at [993, 455] on div "Hex Head SDS" at bounding box center [796, 447] width 595 height 18
click at [691, 567] on div "25MM PX DRIVE PIN - WASHERED TOP HAT" at bounding box center [662, 572] width 183 height 18
click at [1268, 23] on button "Add product" at bounding box center [1249, 18] width 67 height 19
click at [1256, 59] on button "Product catalogue" at bounding box center [1225, 50] width 117 height 25
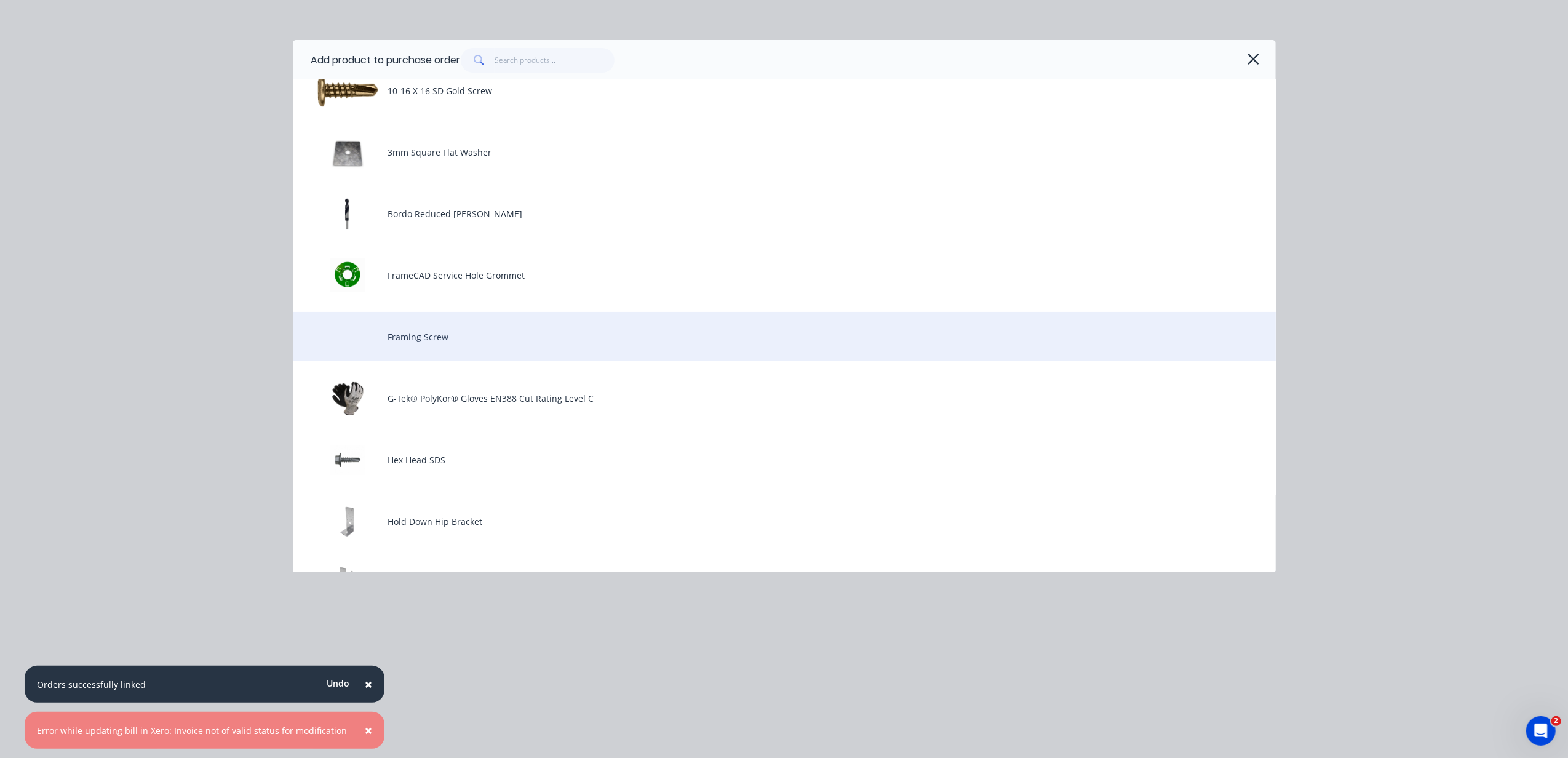
scroll to position [164, 0]
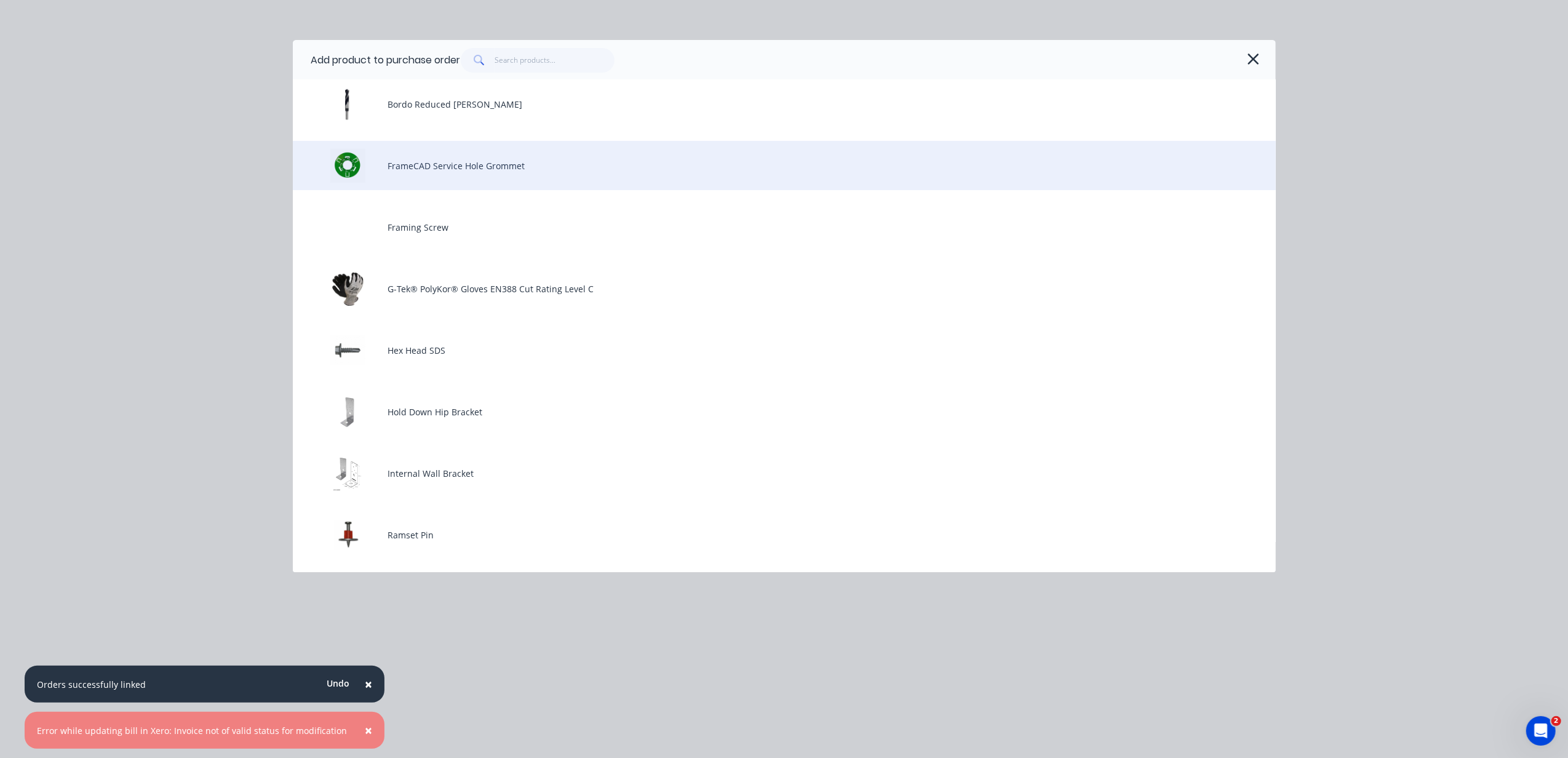
click at [498, 173] on div "FrameCAD Service Hole Grommet" at bounding box center [784, 165] width 983 height 49
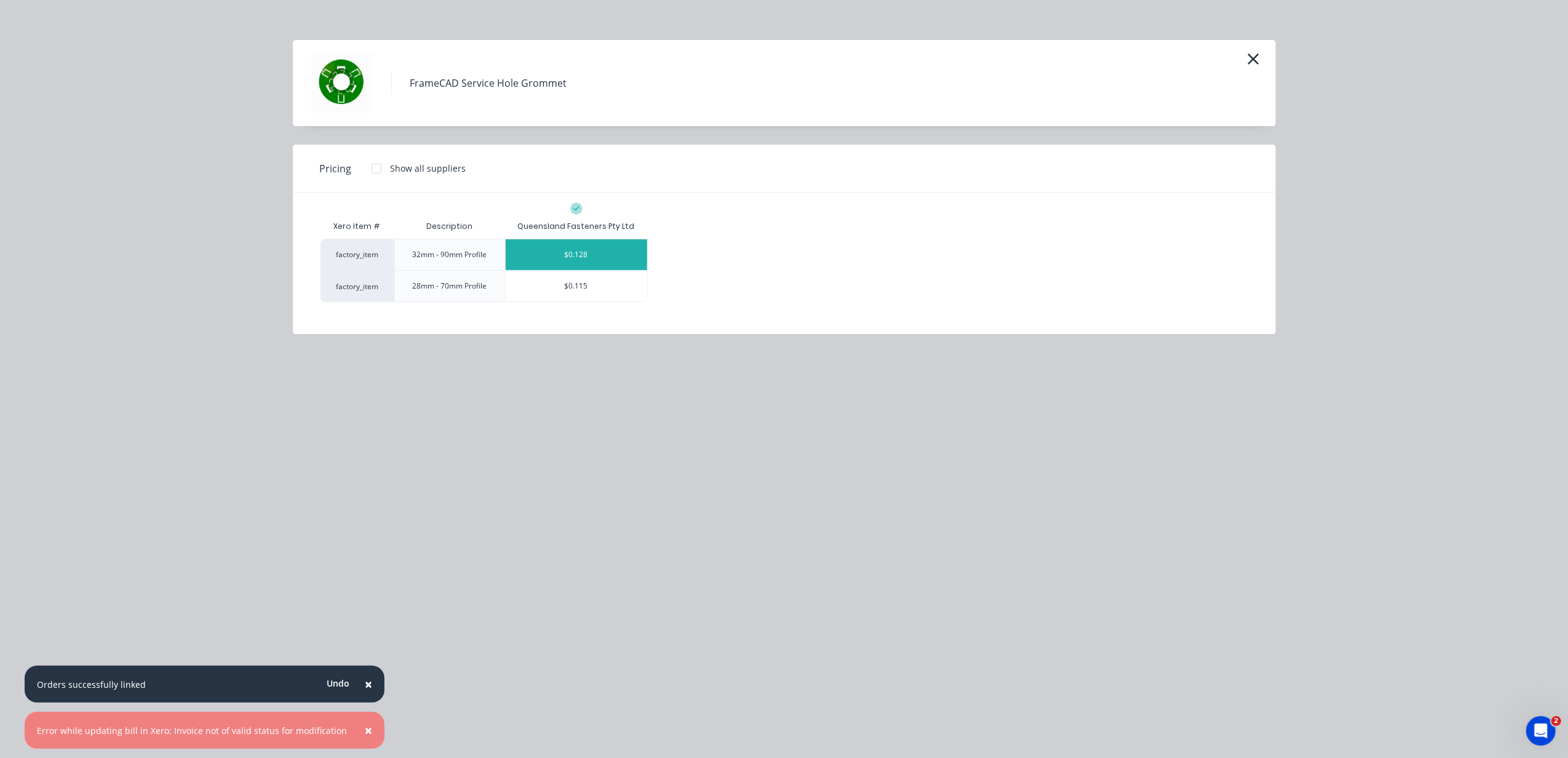
click at [566, 252] on div "$0.128" at bounding box center [577, 254] width 142 height 31
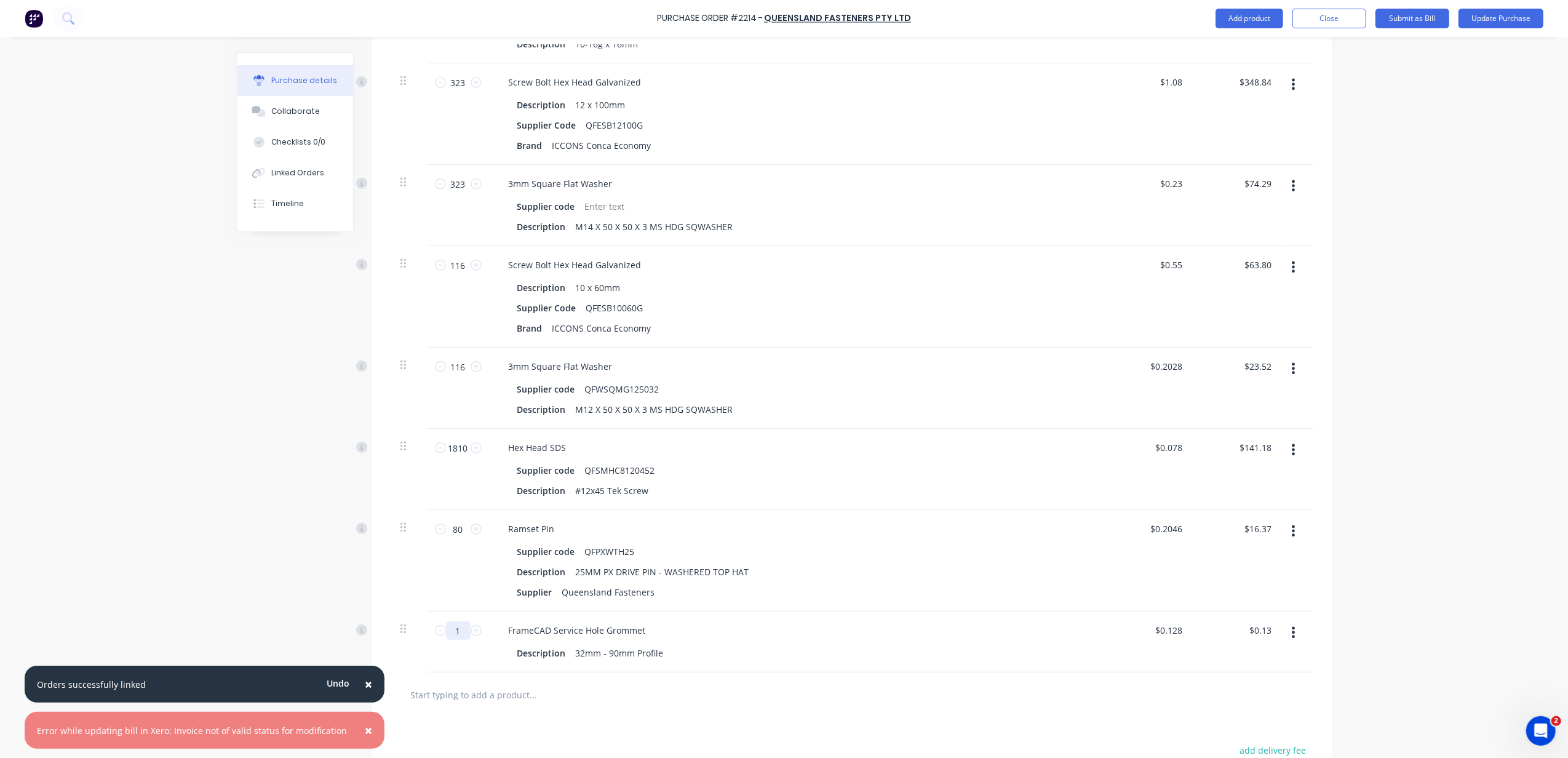
click at [458, 633] on input "1" at bounding box center [458, 630] width 24 height 18
type textarea "x"
type input "5"
type input "$0.64"
type textarea "x"
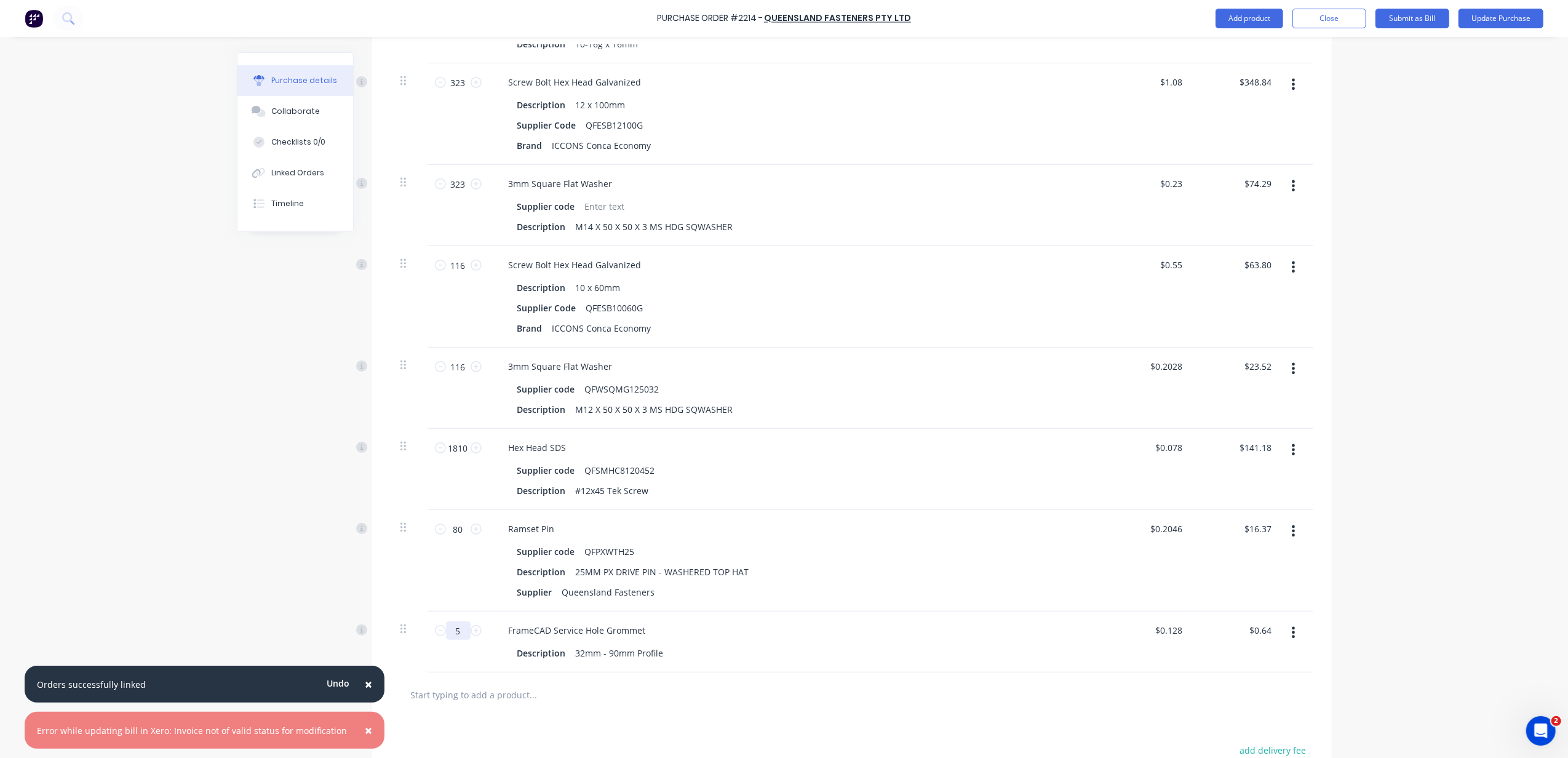
type input "55"
type input "$7.04"
type textarea "x"
type input "550"
type input "$70.40"
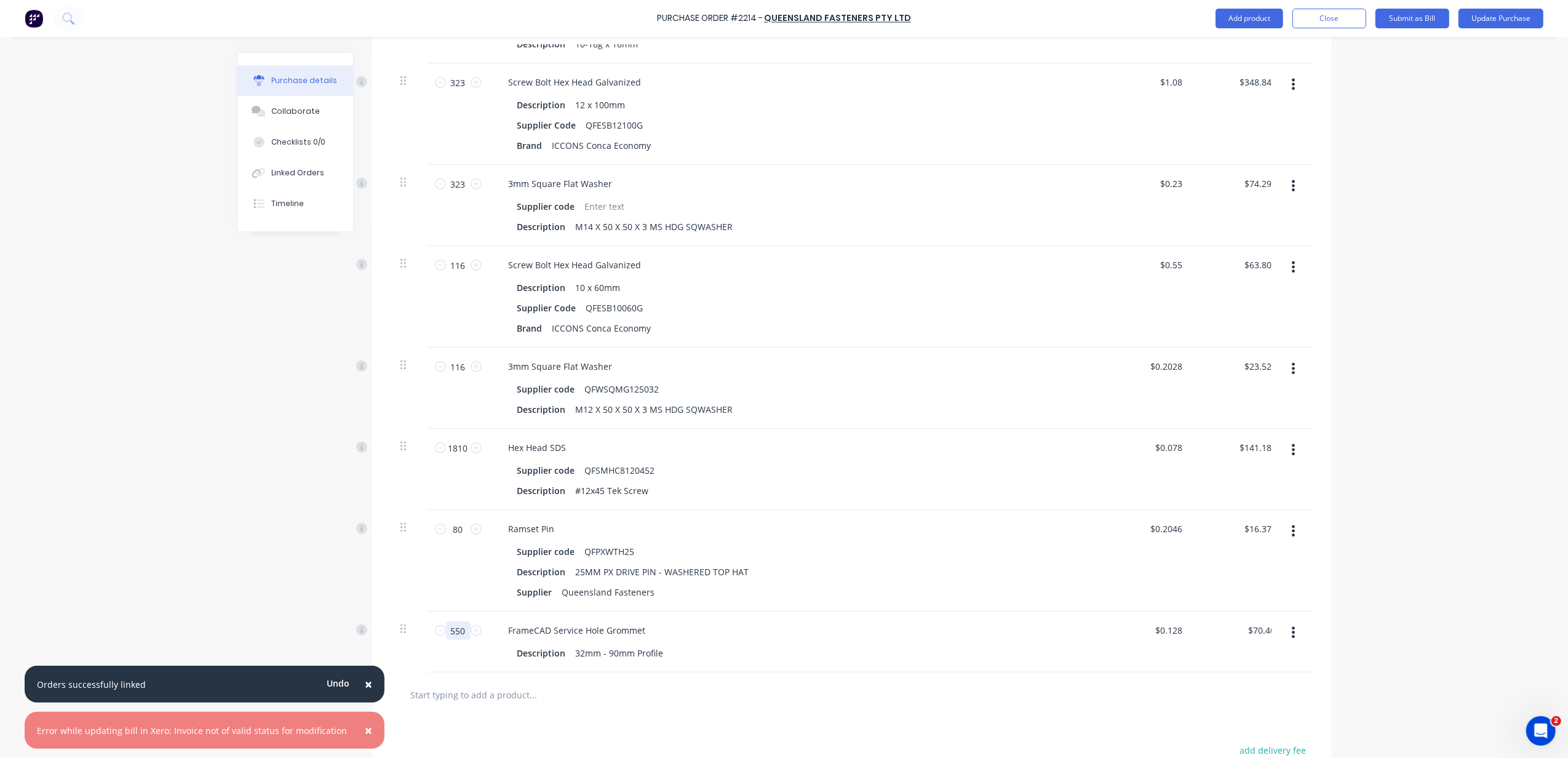
type textarea "x"
type input "550"
type textarea "x"
click at [578, 658] on div "32mm - 90mm Profile" at bounding box center [620, 653] width 98 height 18
click at [823, 628] on div "FrameCAD Service Hole Grommet" at bounding box center [796, 630] width 595 height 18
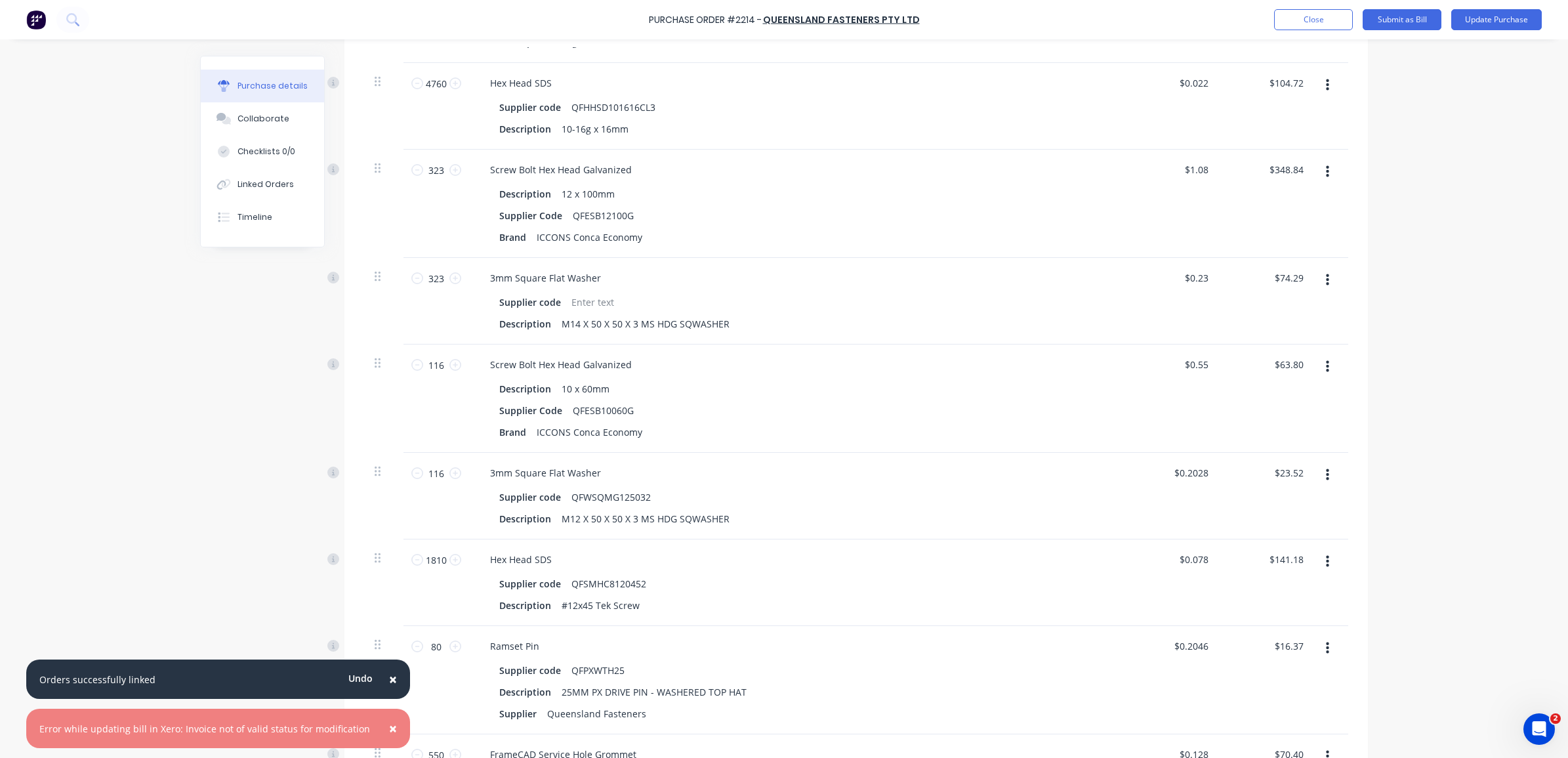
scroll to position [443, 0]
click at [1312, 472] on button "button" at bounding box center [1327, 474] width 31 height 23
click at [1291, 585] on button "Delete" at bounding box center [1286, 588] width 111 height 26
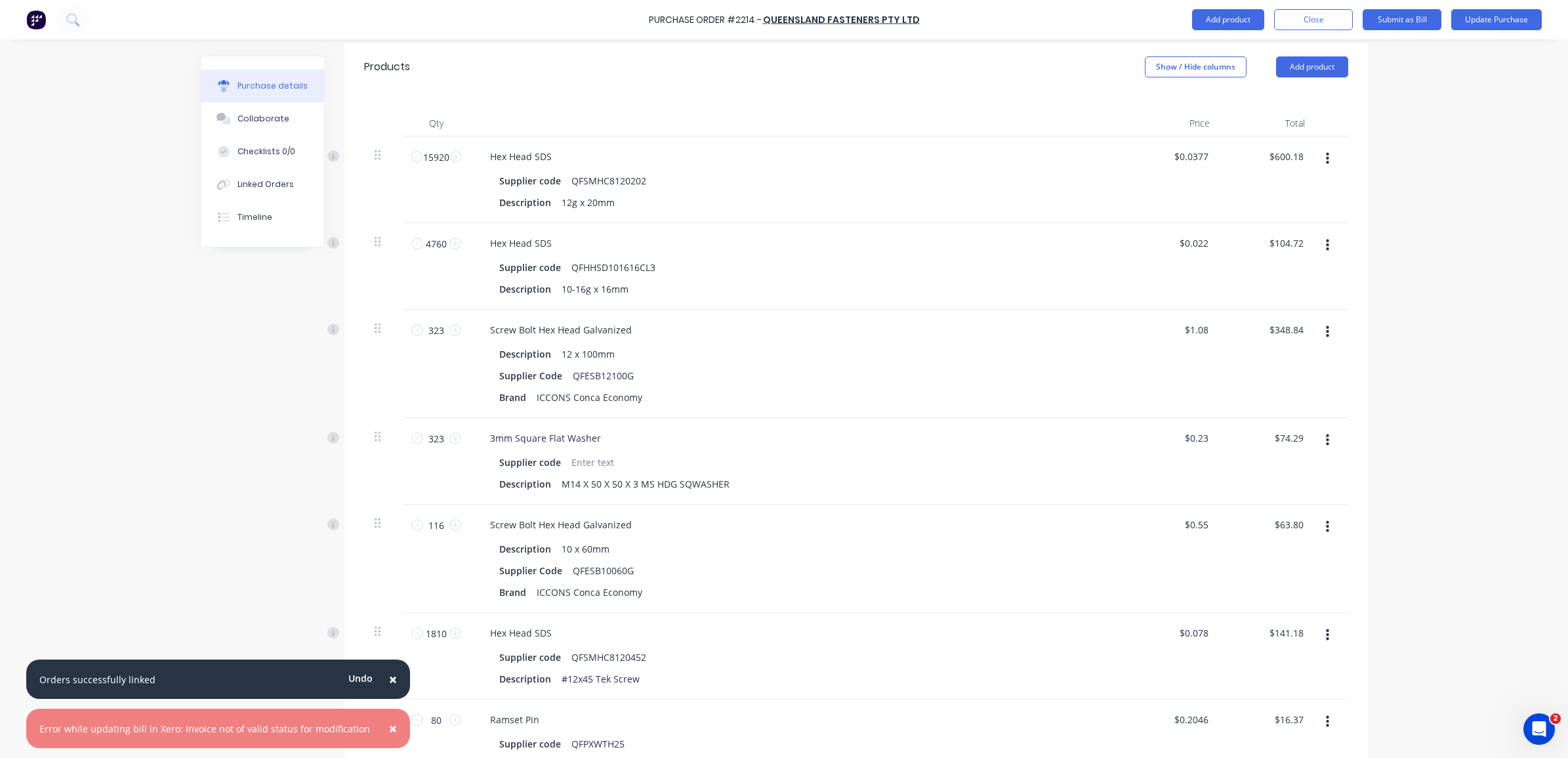
scroll to position [677, 0]
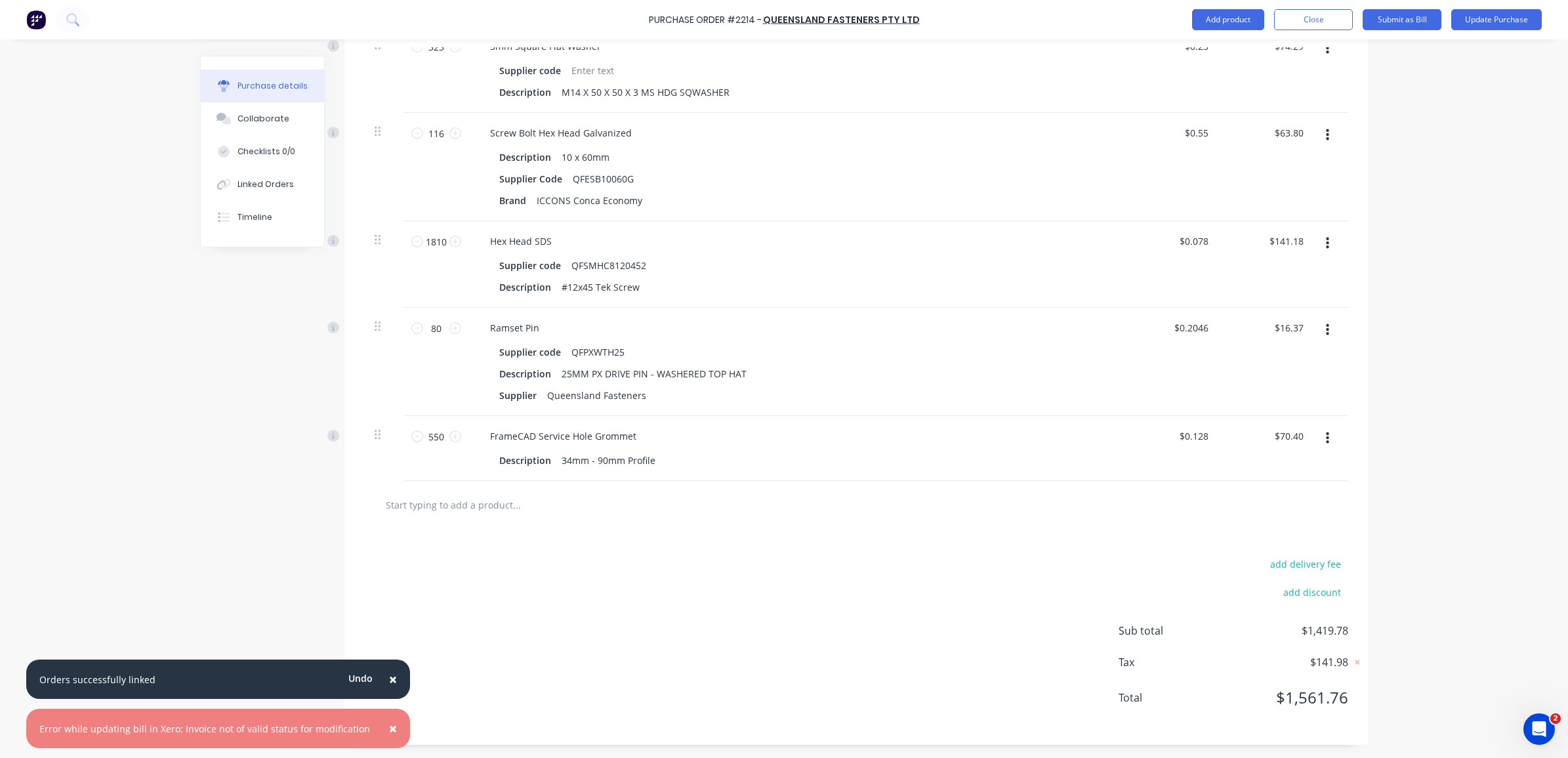
click at [500, 502] on input "text" at bounding box center [516, 505] width 262 height 26
paste input "M12X3mm Flat Washers (for NON-LB Walls tiedown) 116"
type textarea "x"
type input "M12X3mm Flat Washers (for NON-LB Walls tiedown) 116"
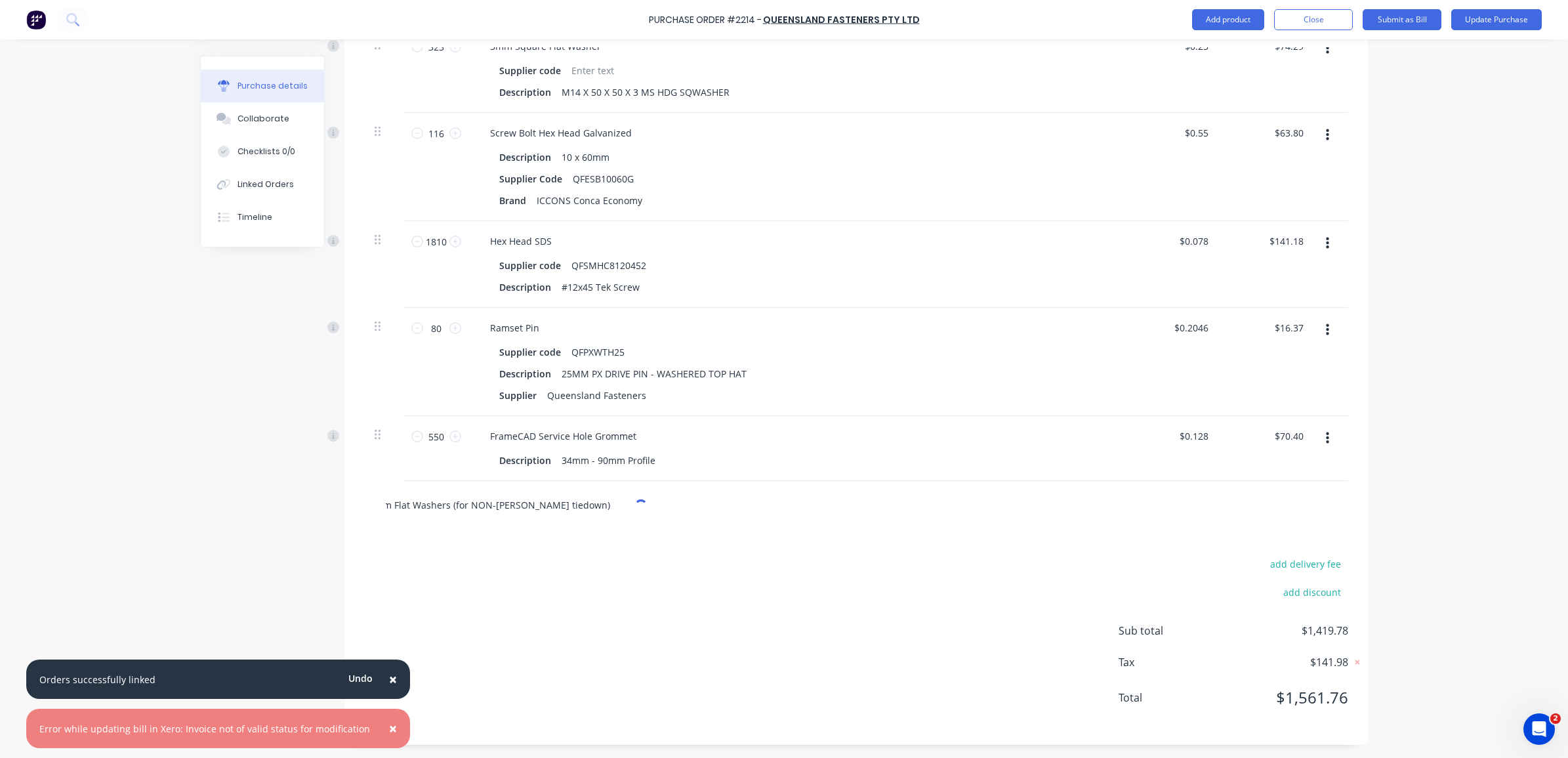
type textarea "x"
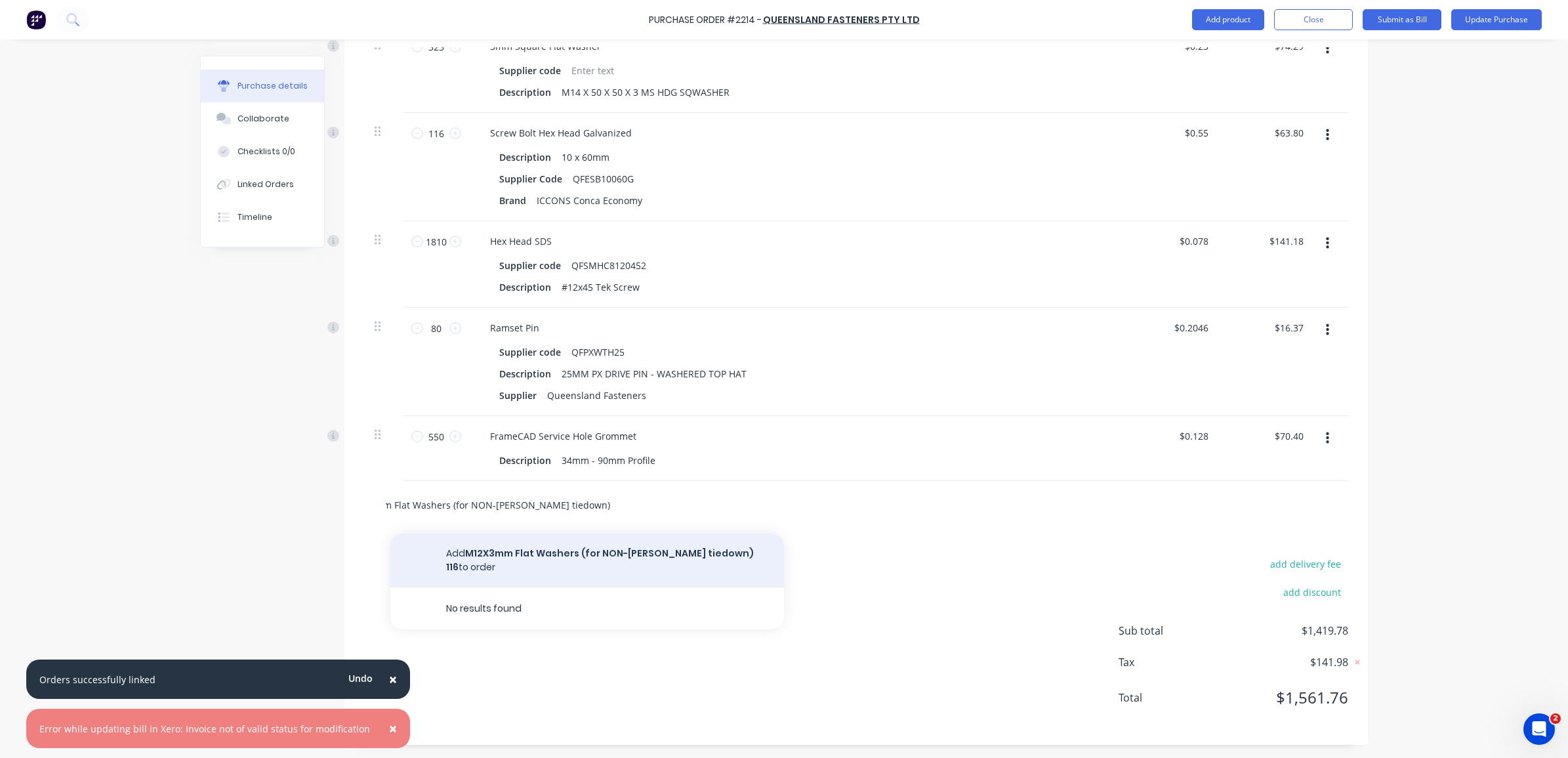
type input "M12X3mm Flat Washers (for NON-LB Walls tiedown) 116"
click at [733, 555] on button "Add M12X3mm Flat Washers (for NON-LB Walls tiedown) 116 to order" at bounding box center [587, 560] width 394 height 54
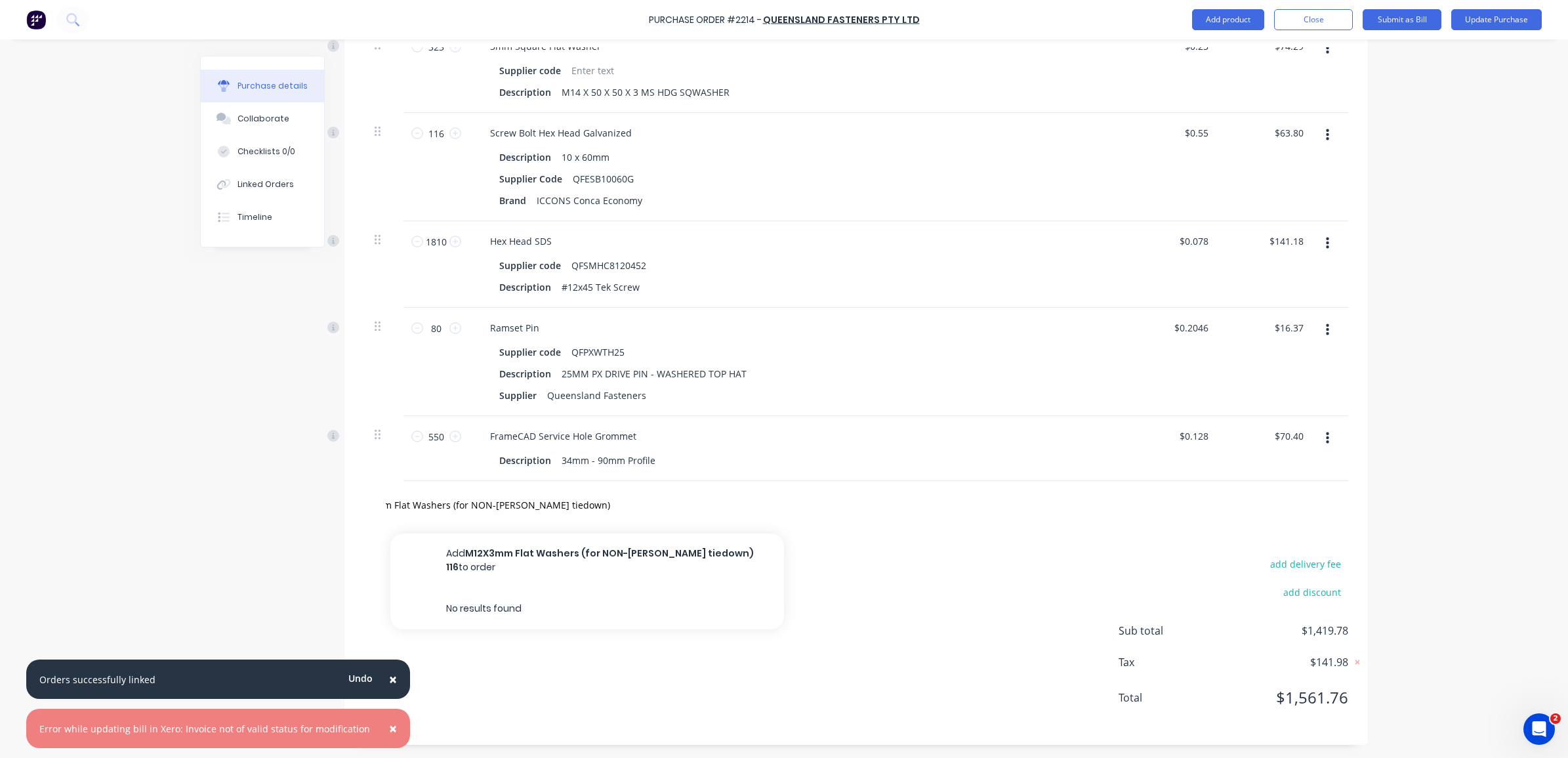
type textarea "x"
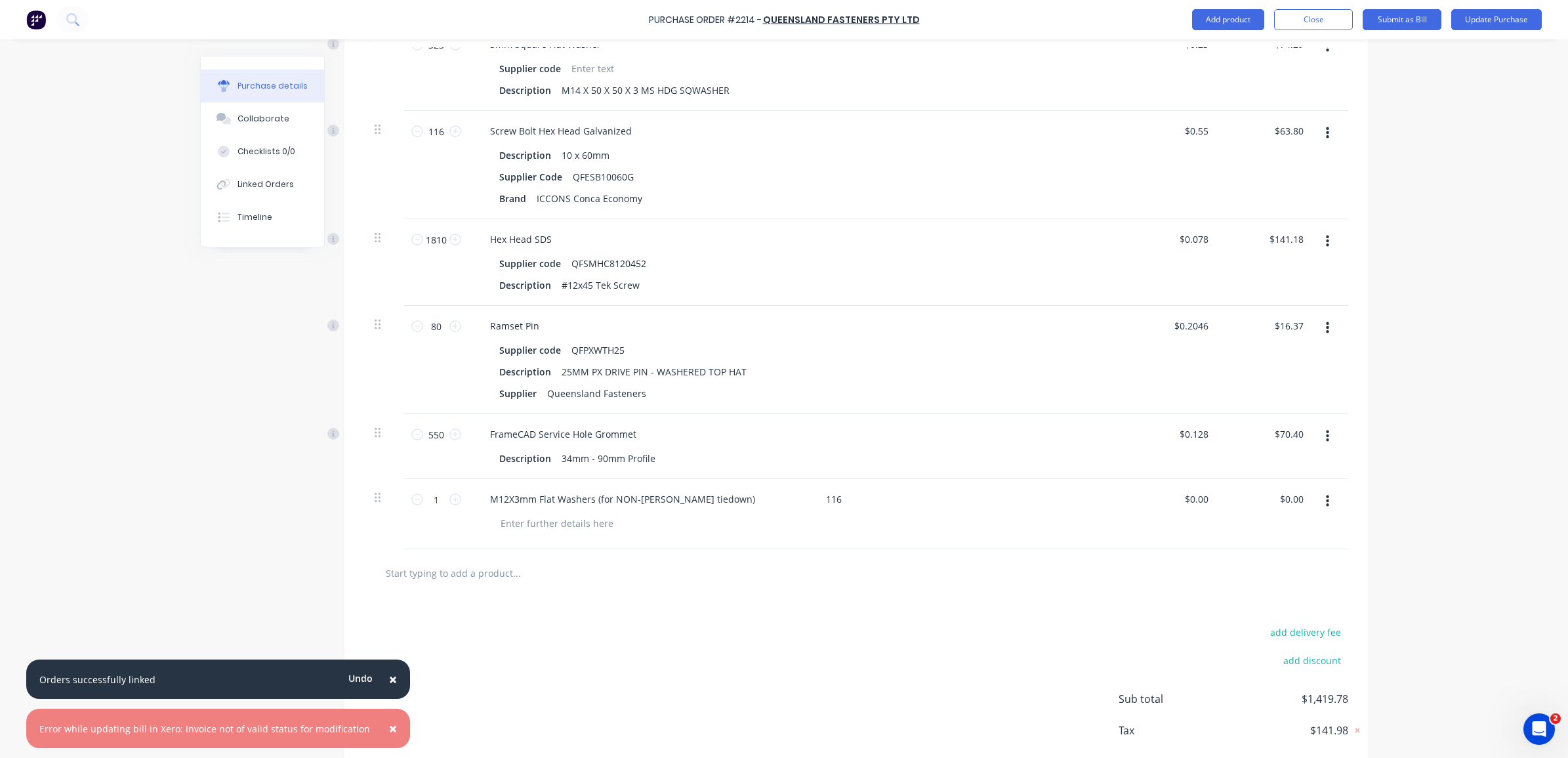
click at [1323, 502] on button "button" at bounding box center [1327, 500] width 31 height 23
click at [1289, 613] on button "Delete" at bounding box center [1286, 615] width 111 height 26
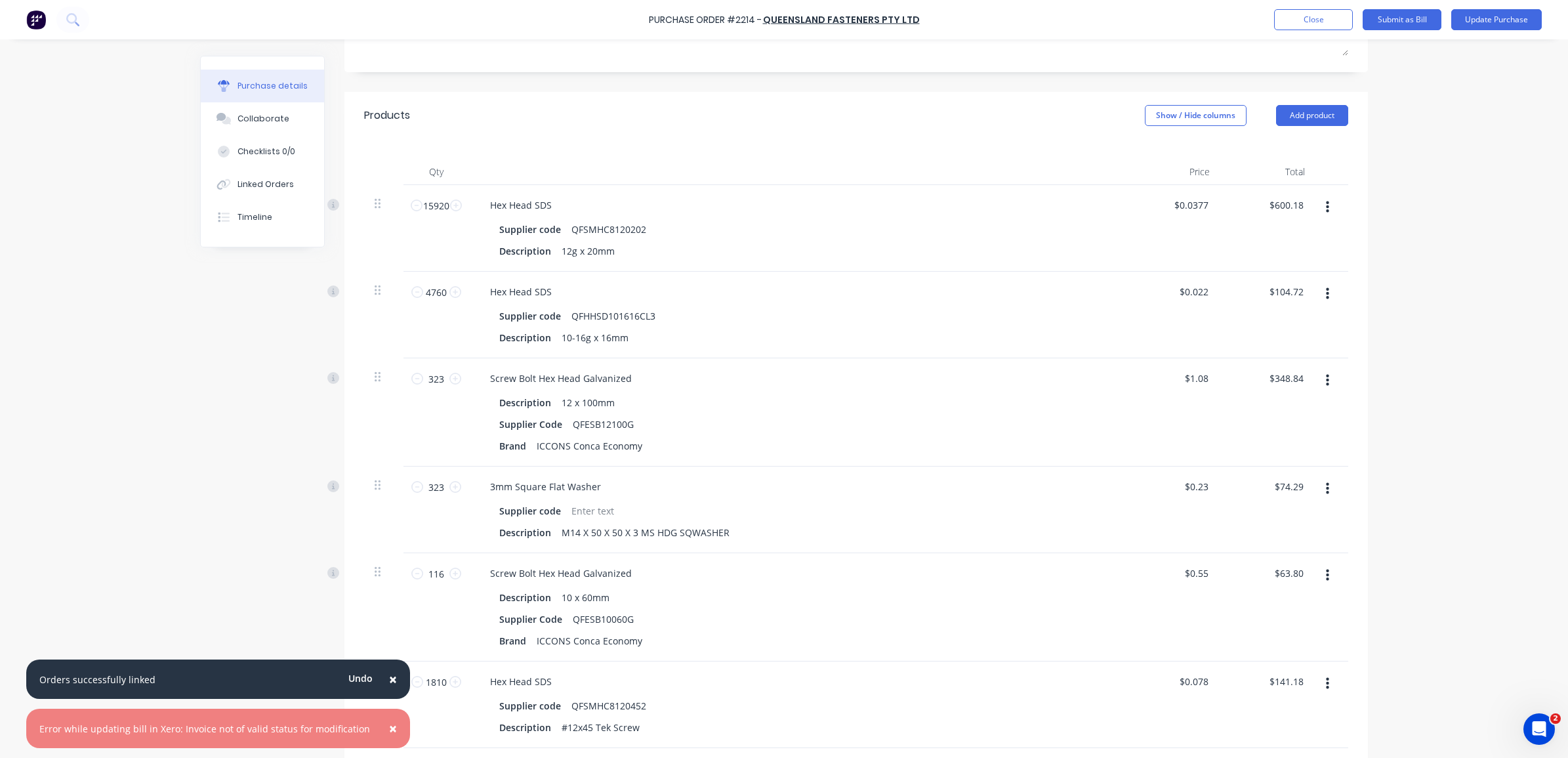
scroll to position [103, 0]
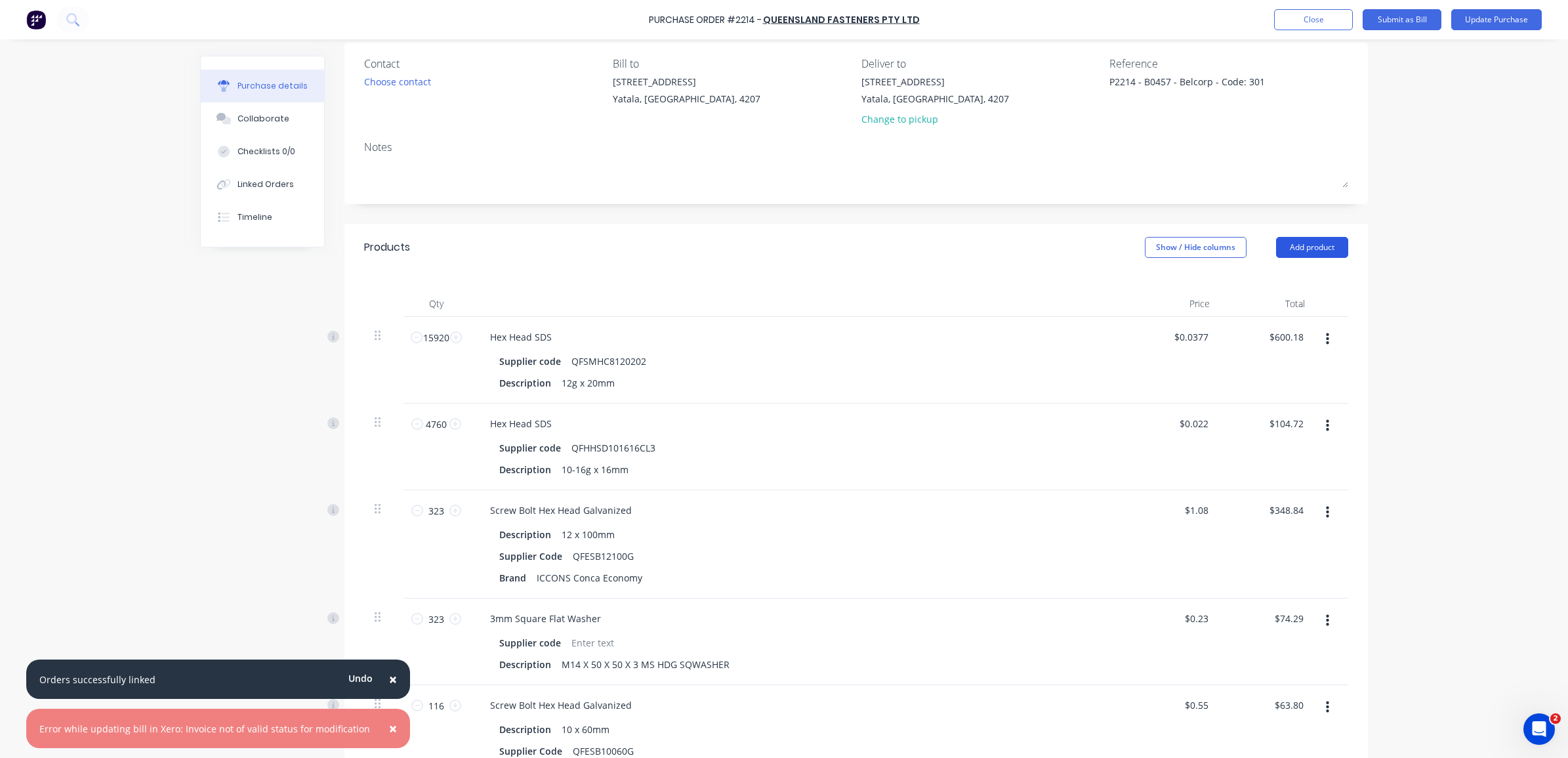
click at [1299, 240] on button "Add product" at bounding box center [1311, 247] width 72 height 21
click at [1302, 375] on button "Notes (Internal)" at bounding box center [1286, 386] width 125 height 26
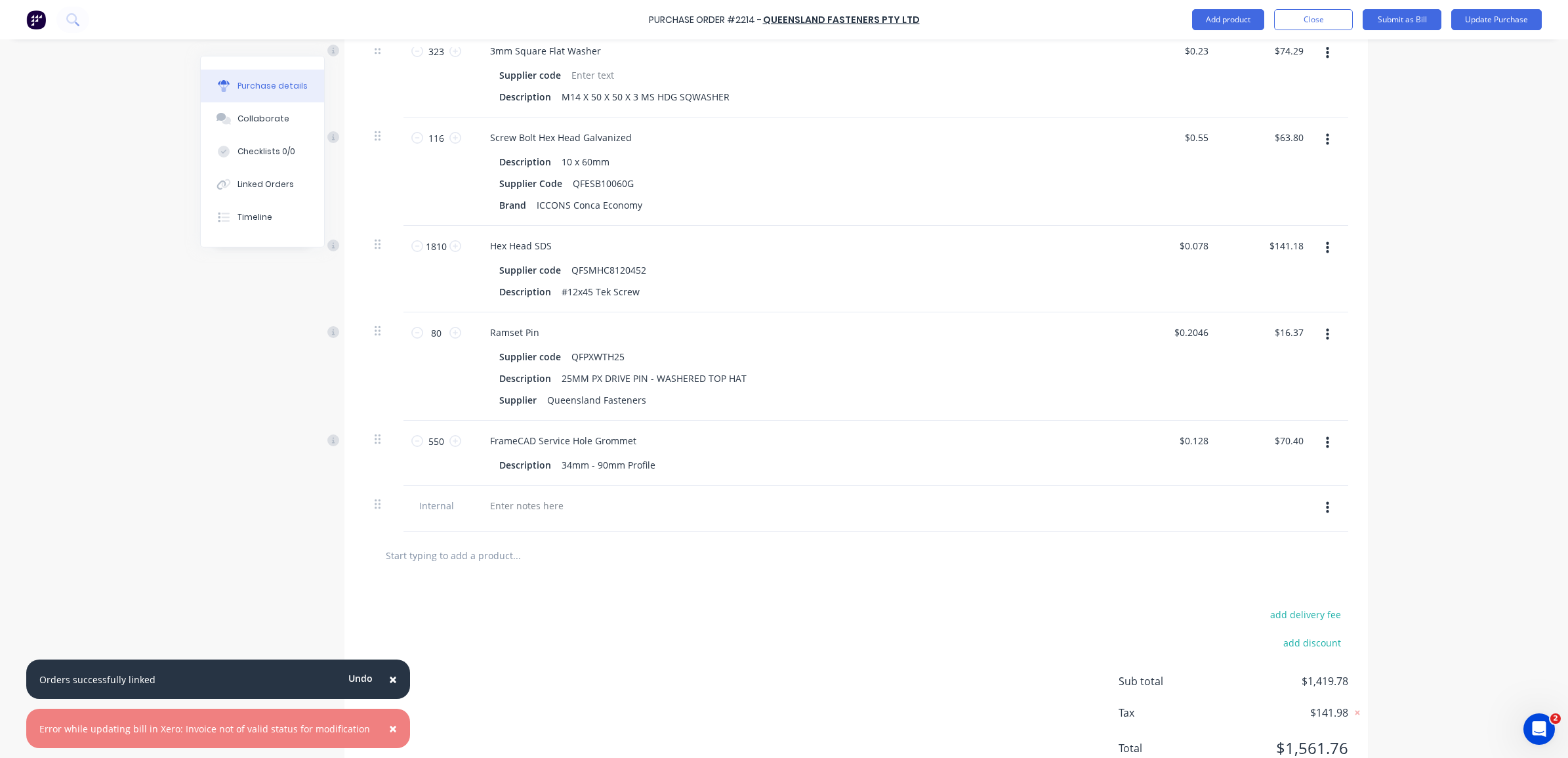
scroll to position [723, 0]
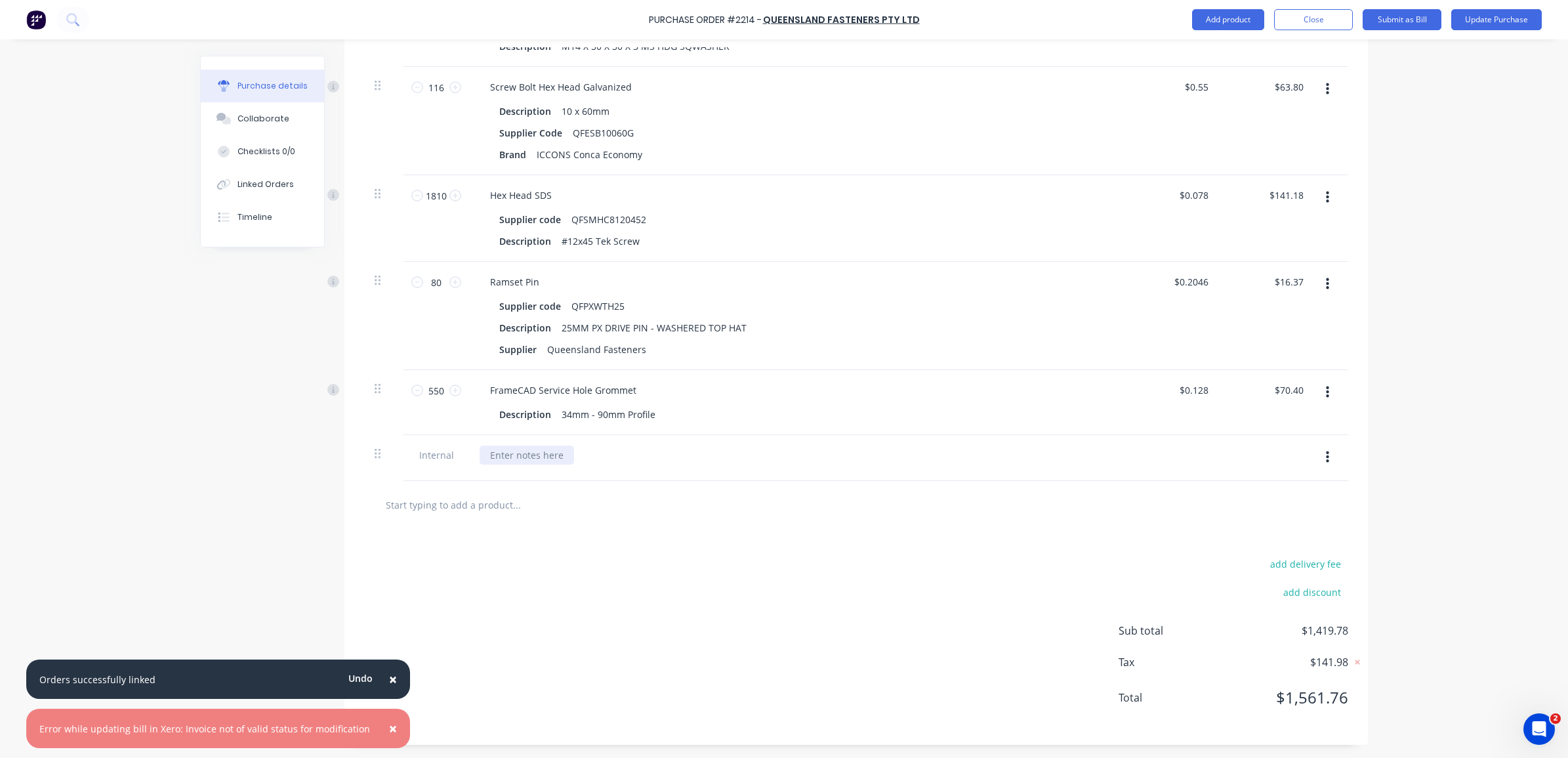
type textarea "x"
click at [507, 455] on div at bounding box center [526, 455] width 94 height 19
paste div
click at [739, 451] on div "M12X3mm Flat Washers (for NON-LB Walls tiedown) 116" at bounding box center [665, 455] width 372 height 19
click at [791, 455] on div "M12X3mm Flat Washers (for NON-LB Walls tiedown) 116" at bounding box center [665, 455] width 372 height 19
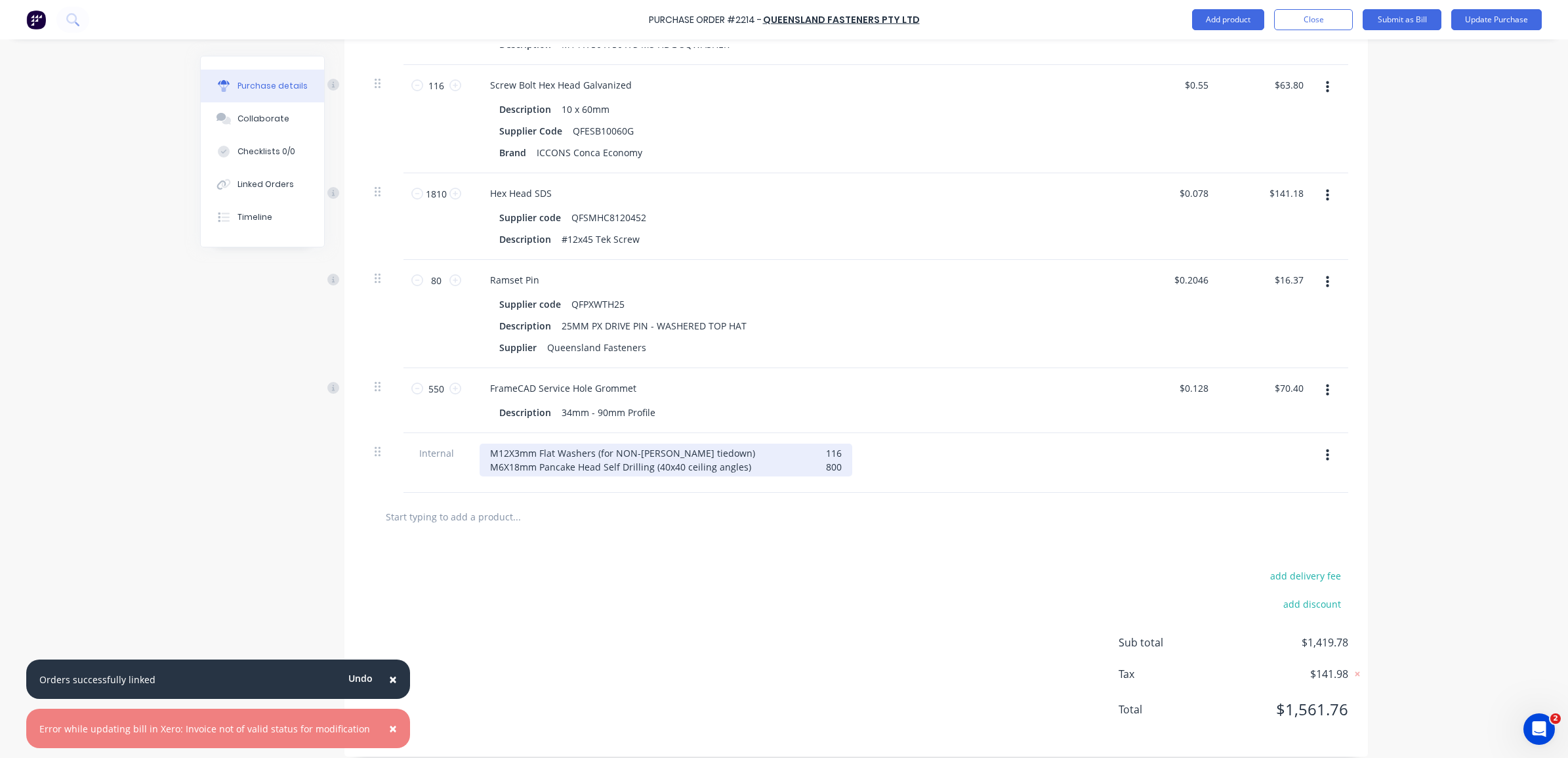
drag, startPoint x: 805, startPoint y: 464, endPoint x: 815, endPoint y: 470, distance: 11.7
click at [805, 465] on div "M12X3mm Flat Washers (for NON-LB Walls tiedown) 116 M6X18mm Pancake Head Self D…" at bounding box center [665, 459] width 372 height 33
click at [827, 473] on div "M12X3mm Flat Washers (for NON-LB Walls tiedown) 116 M6X18mm Pancake Head Self D…" at bounding box center [665, 459] width 372 height 33
click at [791, 481] on div "M12X3mm Flat Washers (for NON-LB Walls tiedown) 116 M6X18mm Pancake Head Self D…" at bounding box center [665, 467] width 372 height 47
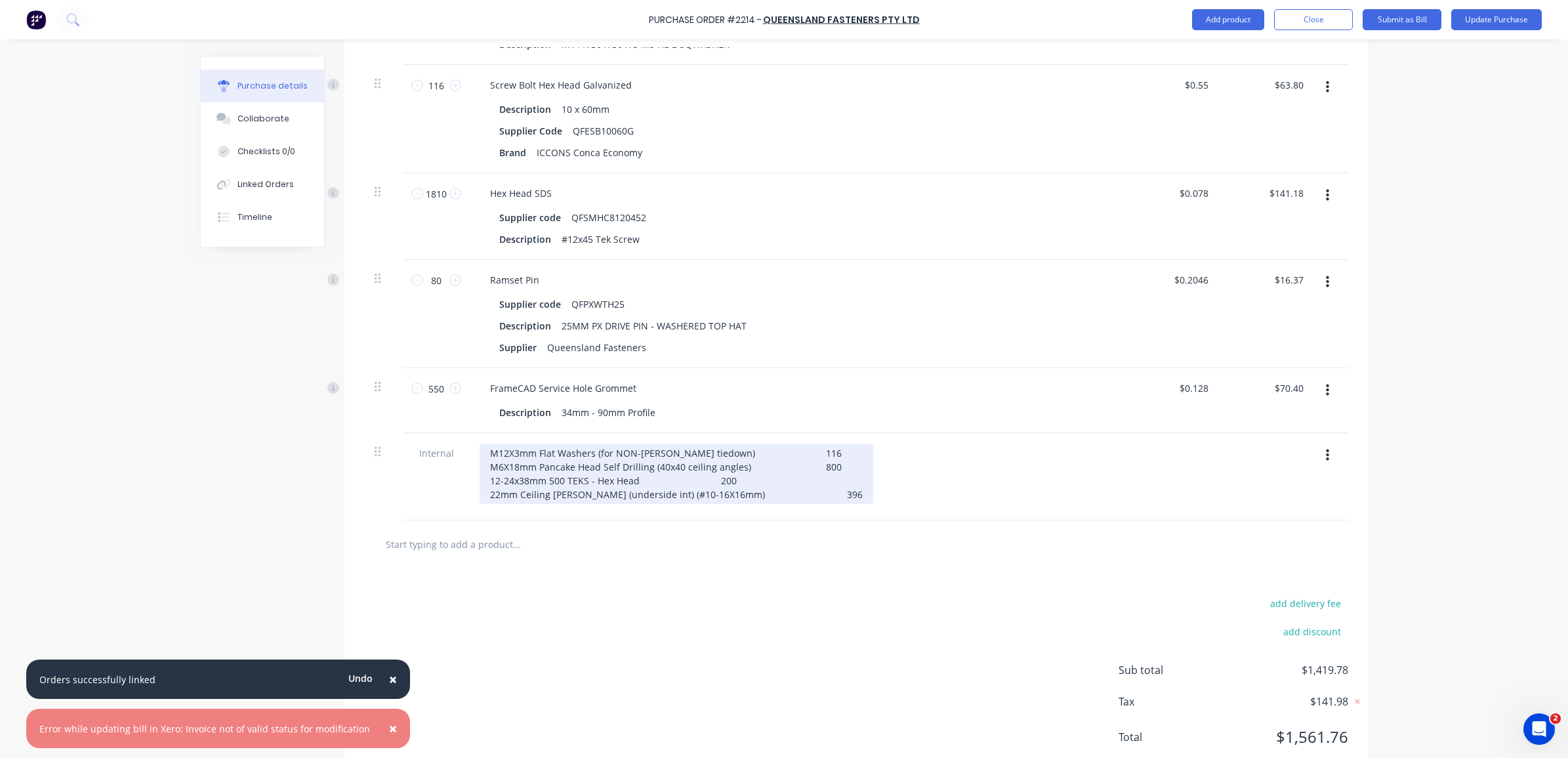
drag, startPoint x: 830, startPoint y: 496, endPoint x: 819, endPoint y: 496, distance: 11.0
click at [820, 496] on div "M12X3mm Flat Washers (for NON-LB Walls tiedown) 116 M6X18mm Pancake Head Self D…" at bounding box center [677, 473] width 394 height 61
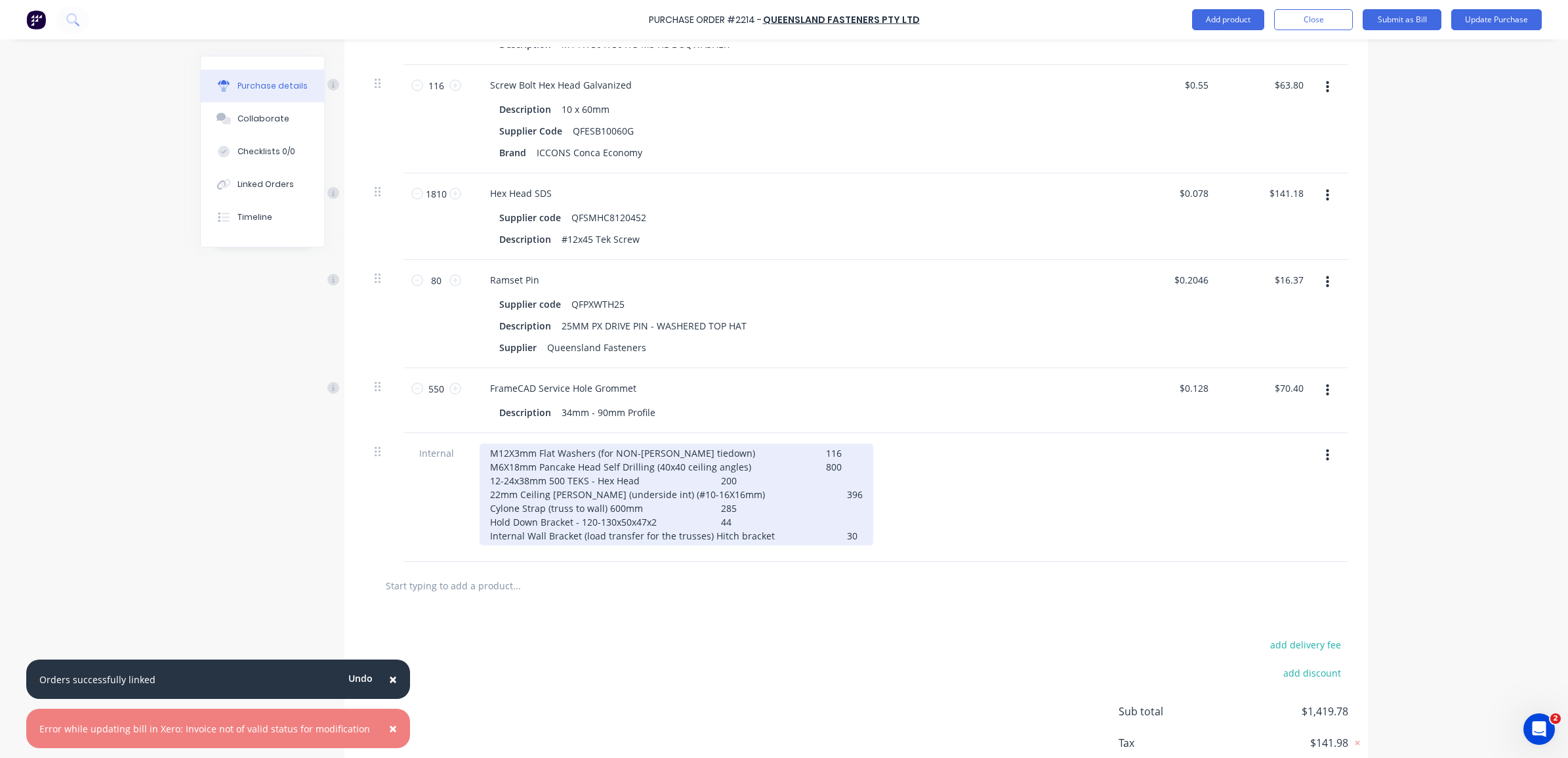
click at [845, 531] on div "M12X3mm Flat Washers (for NON-LB Walls tiedown) 116 M6X18mm Pancake Head Self D…" at bounding box center [677, 494] width 394 height 102
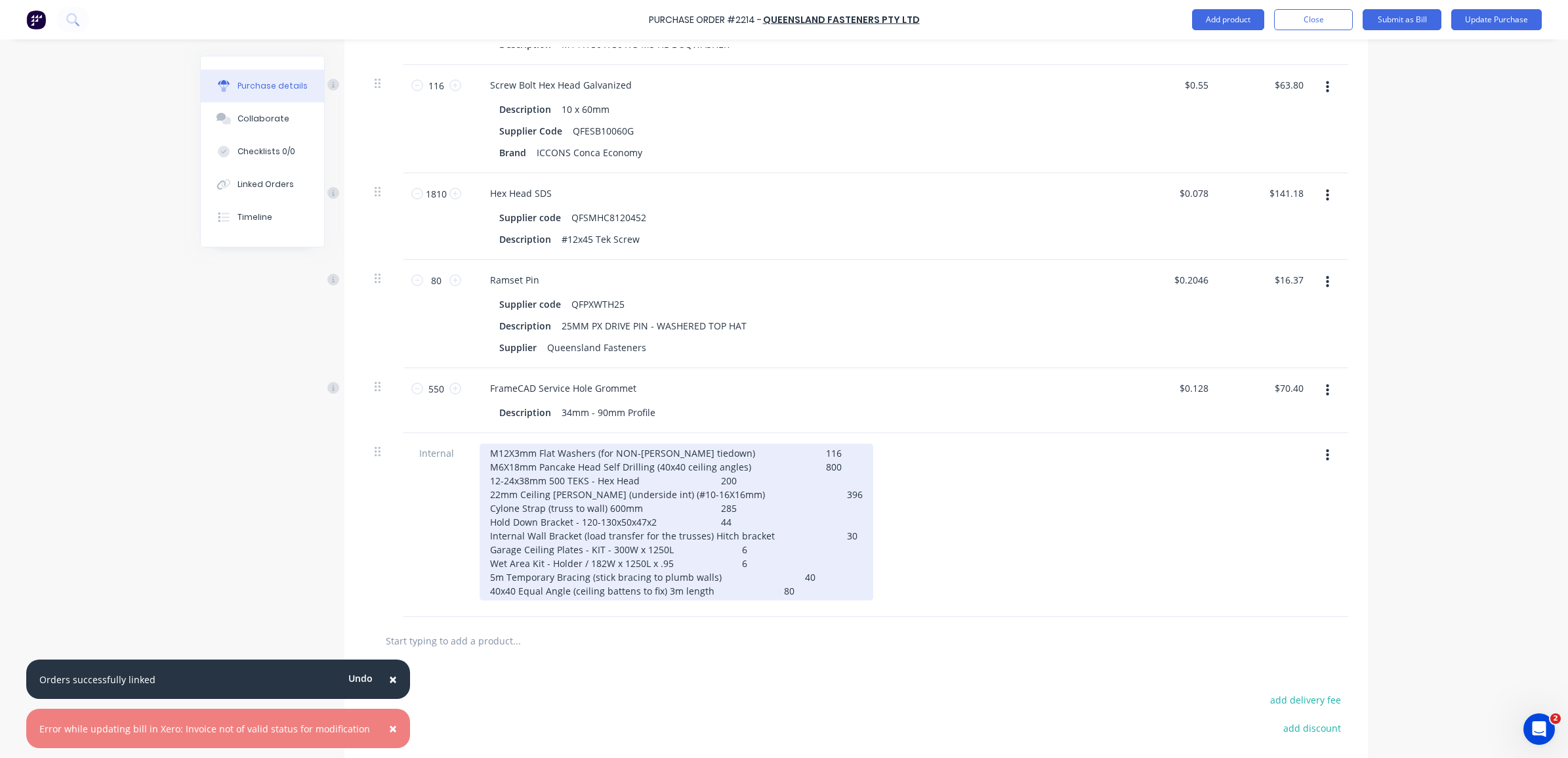
click at [684, 481] on div "M12X3mm Flat Washers (for NON-LB Walls tiedown) 116 M6X18mm Pancake Head Self D…" at bounding box center [677, 522] width 394 height 157
click at [677, 509] on div "M12X3mm Flat Washers (for NON-LB Walls tiedown) 116 M6X18mm Pancake Head Self D…" at bounding box center [677, 522] width 394 height 157
click at [809, 528] on div "M12X3mm Flat Washers (for NON-LB Walls tiedown) 116 M6X18mm Pancake Head Self D…" at bounding box center [677, 522] width 394 height 157
click at [808, 467] on div "M12X3mm Flat Washers (for NON-LB Walls tiedown) 116 M6X18mm Pancake Head Self D…" at bounding box center [677, 522] width 394 height 157
click at [774, 547] on div "M12X3mm Flat Washers (for NON-LB Walls tiedown) 116 M6X18mm Pancake Head Self D…" at bounding box center [677, 522] width 394 height 157
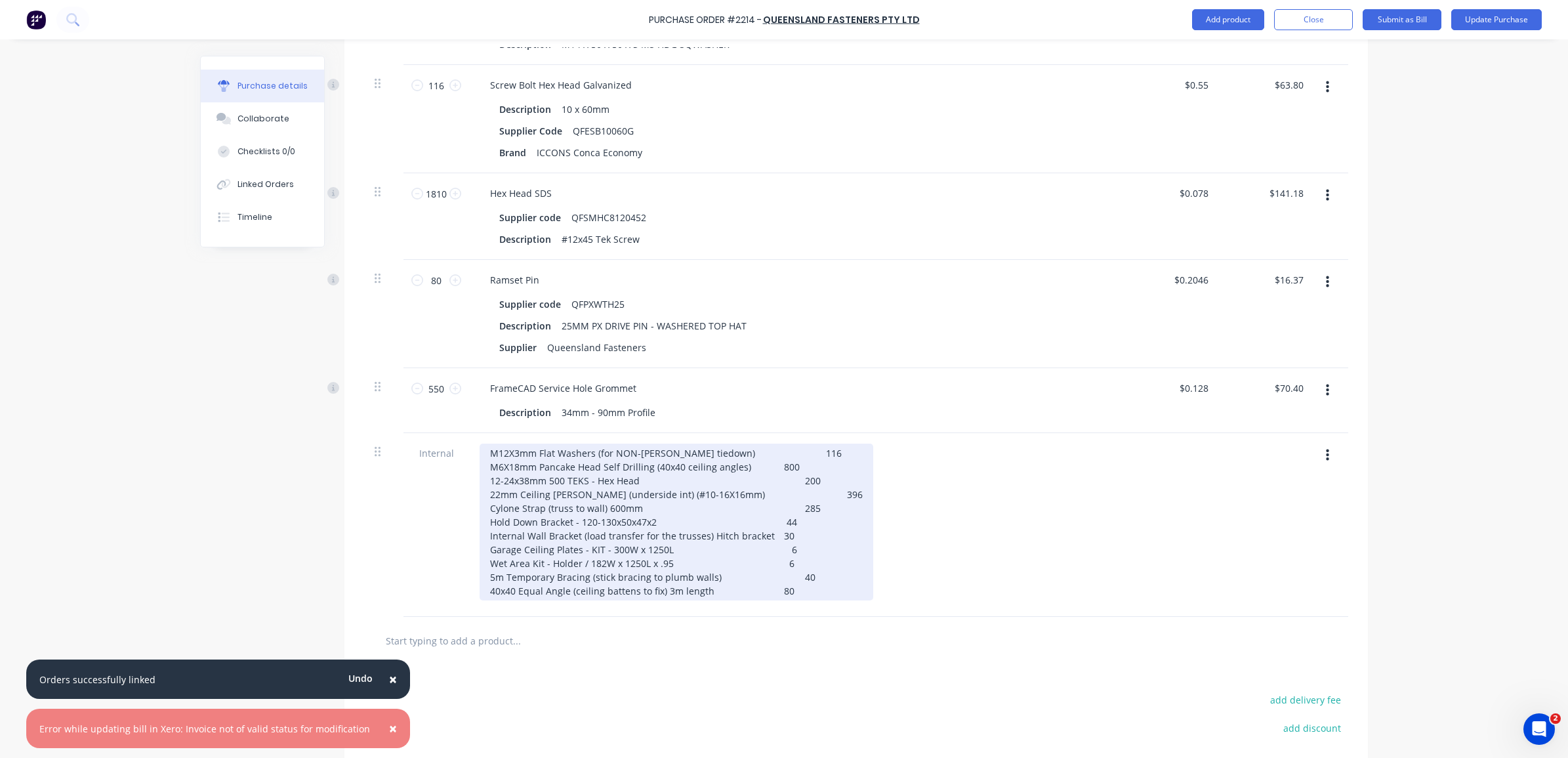
click at [765, 571] on div "M12X3mm Flat Washers (for NON-LB Walls tiedown) 116 M6X18mm Pancake Head Self D…" at bounding box center [677, 522] width 394 height 157
click at [752, 542] on div "M12X3mm Flat Washers (for NON-LB Walls tiedown) 116 M6X18mm Pancake Head Self D…" at bounding box center [677, 522] width 394 height 157
drag, startPoint x: 759, startPoint y: 551, endPoint x: 767, endPoint y: 560, distance: 12.0
click at [760, 551] on div "M12X3mm Flat Washers (for NON-LB Walls tiedown) 116 M6X18mm Pancake Head Self D…" at bounding box center [677, 522] width 394 height 157
click at [768, 556] on div "M12X3mm Flat Washers (for NON-LB Walls tiedown) 116 M6X18mm Pancake Head Self D…" at bounding box center [677, 522] width 394 height 157
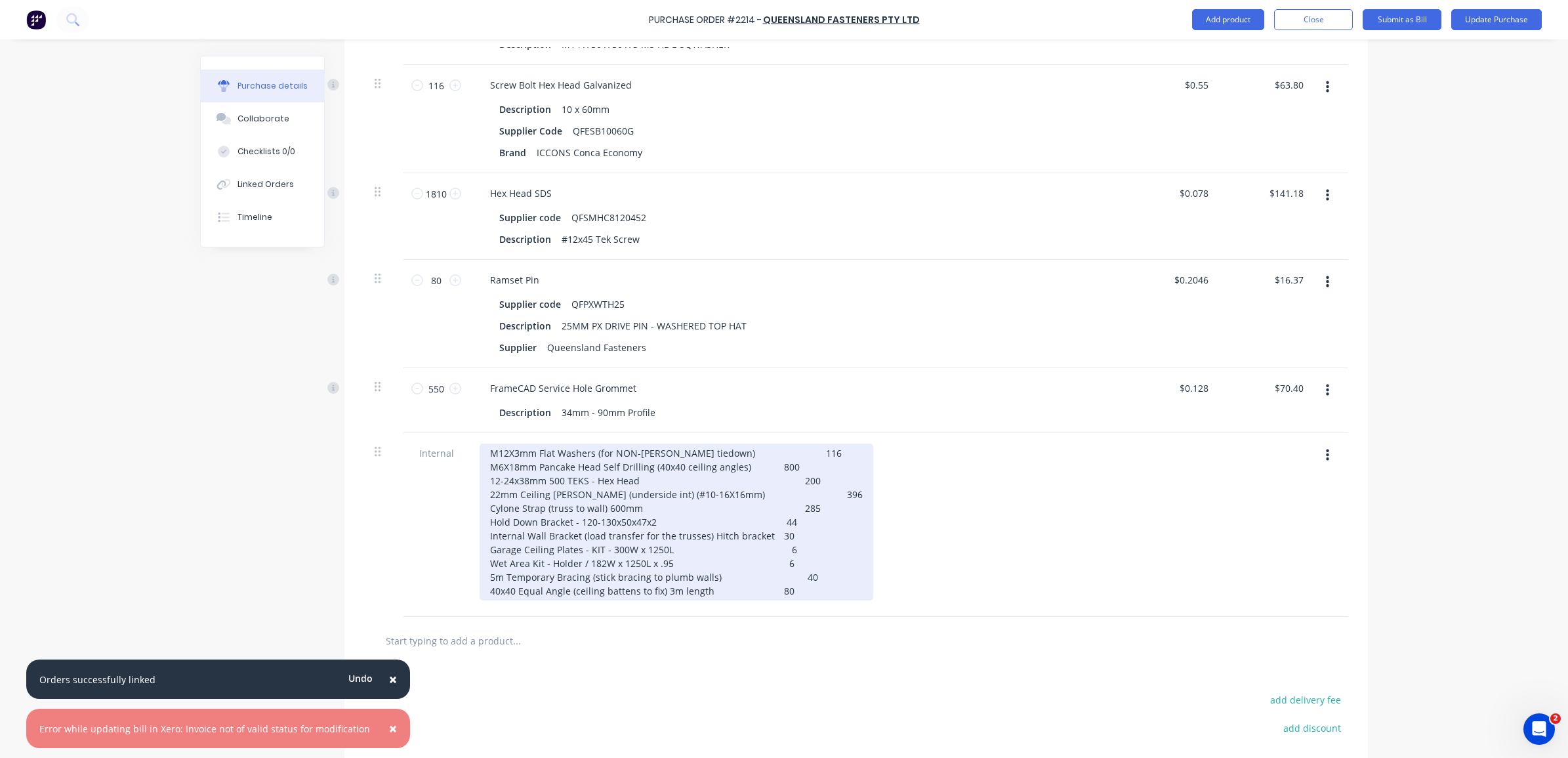
click at [767, 555] on div "M12X3mm Flat Washers (for NON-LB Walls tiedown) 116 M6X18mm Pancake Head Self D…" at bounding box center [677, 522] width 394 height 157
click at [772, 568] on div "M12X3mm Flat Washers (for NON-LB Walls tiedown) 116 M6X18mm Pancake Head Self D…" at bounding box center [677, 522] width 394 height 157
click at [765, 583] on div "M12X3mm Flat Washers (for NON-LB Walls tiedown) 116 M6X18mm Pancake Head Self D…" at bounding box center [677, 522] width 394 height 157
click at [763, 596] on div "M12X3mm Flat Washers (for NON-LB Walls tiedown) 116 M6X18mm Pancake Head Self D…" at bounding box center [677, 522] width 394 height 157
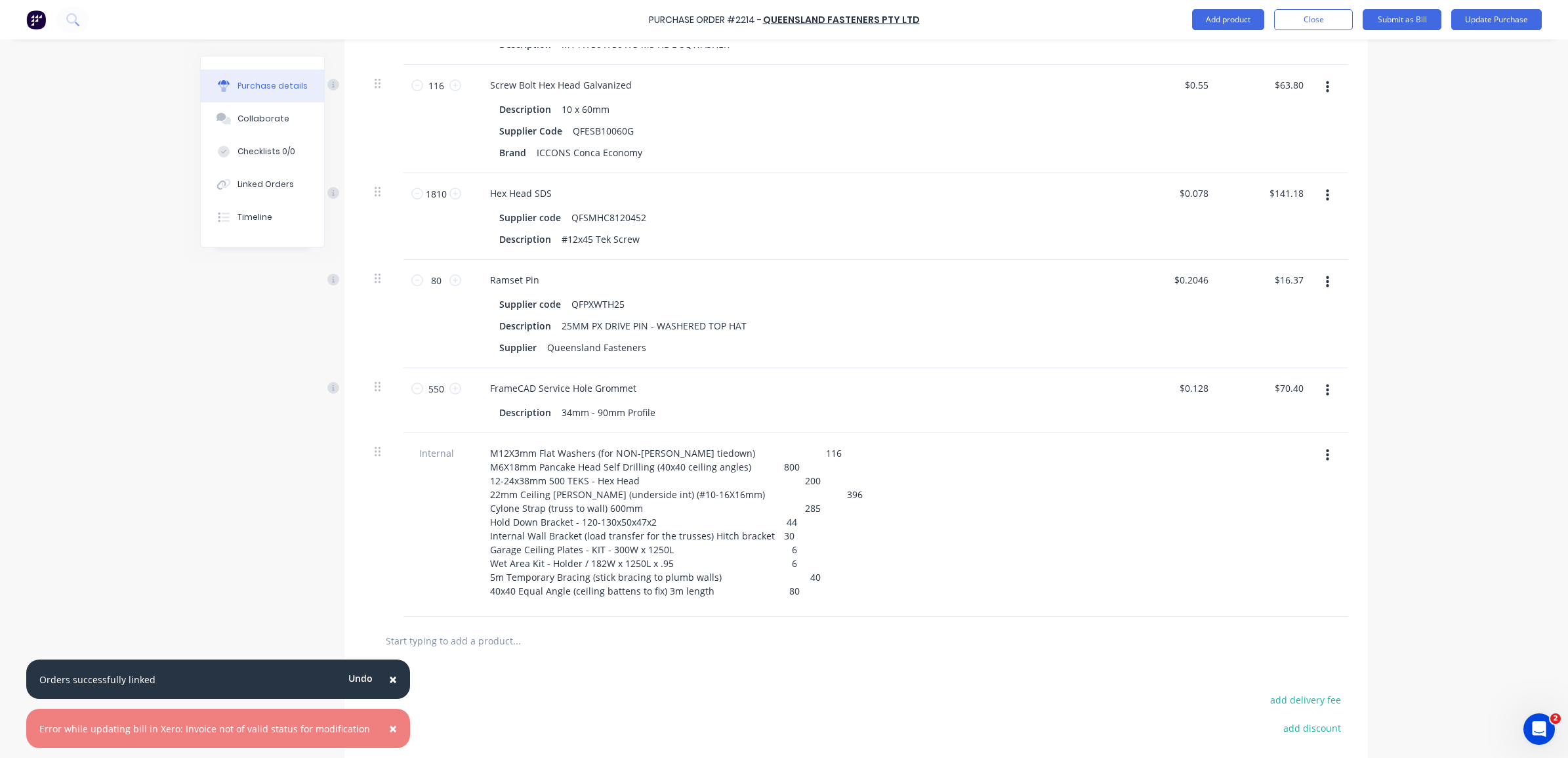
click at [862, 567] on div "M12X3mm Flat Washers (for NON-LB Walls tiedown) 116 M6X18mm Pancake Head Self D…" at bounding box center [797, 522] width 635 height 157
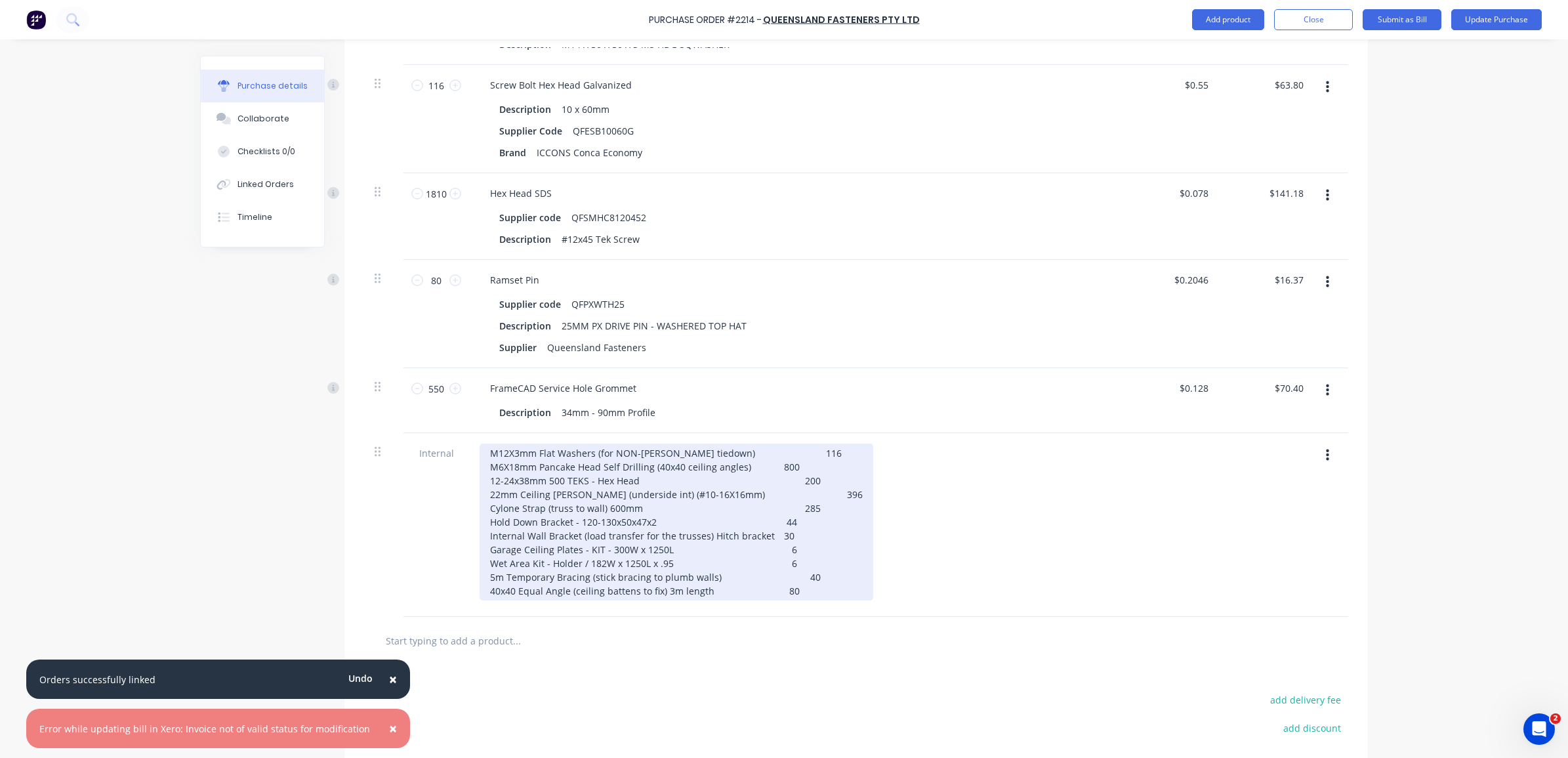
click at [761, 536] on div "M12X3mm Flat Washers (for NON-LB Walls tiedown) 116 M6X18mm Pancake Head Self D…" at bounding box center [677, 522] width 394 height 157
click at [483, 454] on div "M12X3mm Flat Washers (for NON-LB Walls tiedown) 116 M6X18mm Pancake Head Self D…" at bounding box center [677, 522] width 394 height 157
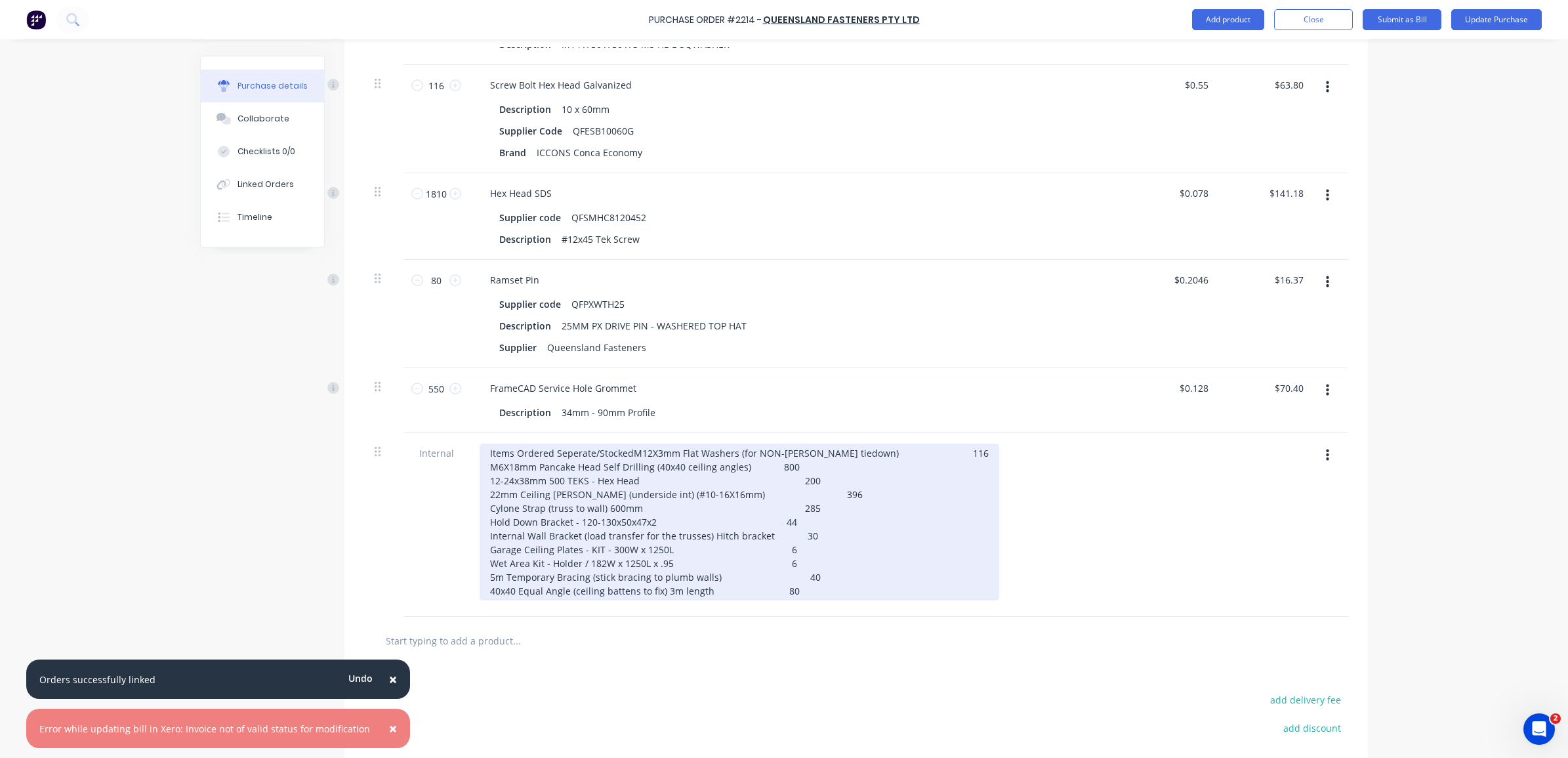
click at [669, 451] on div "Items Ordered Seperate/Stocked M12X3mm Flat Washers (for NON-LB Walls tiedown) …" at bounding box center [739, 522] width 520 height 157
click at [612, 454] on div "Items Ordered Seperate/Stocked M12X3mm Flat Washers (for NON-LB Walls tiedown) …" at bounding box center [739, 522] width 520 height 157
drag, startPoint x: 628, startPoint y: 454, endPoint x: 510, endPoint y: 448, distance: 118.2
click at [510, 448] on div "Items Ordered Seperate/Stocked M12X3mm Flat Washers (for NON-LB Walls tiedown) …" at bounding box center [739, 522] width 520 height 157
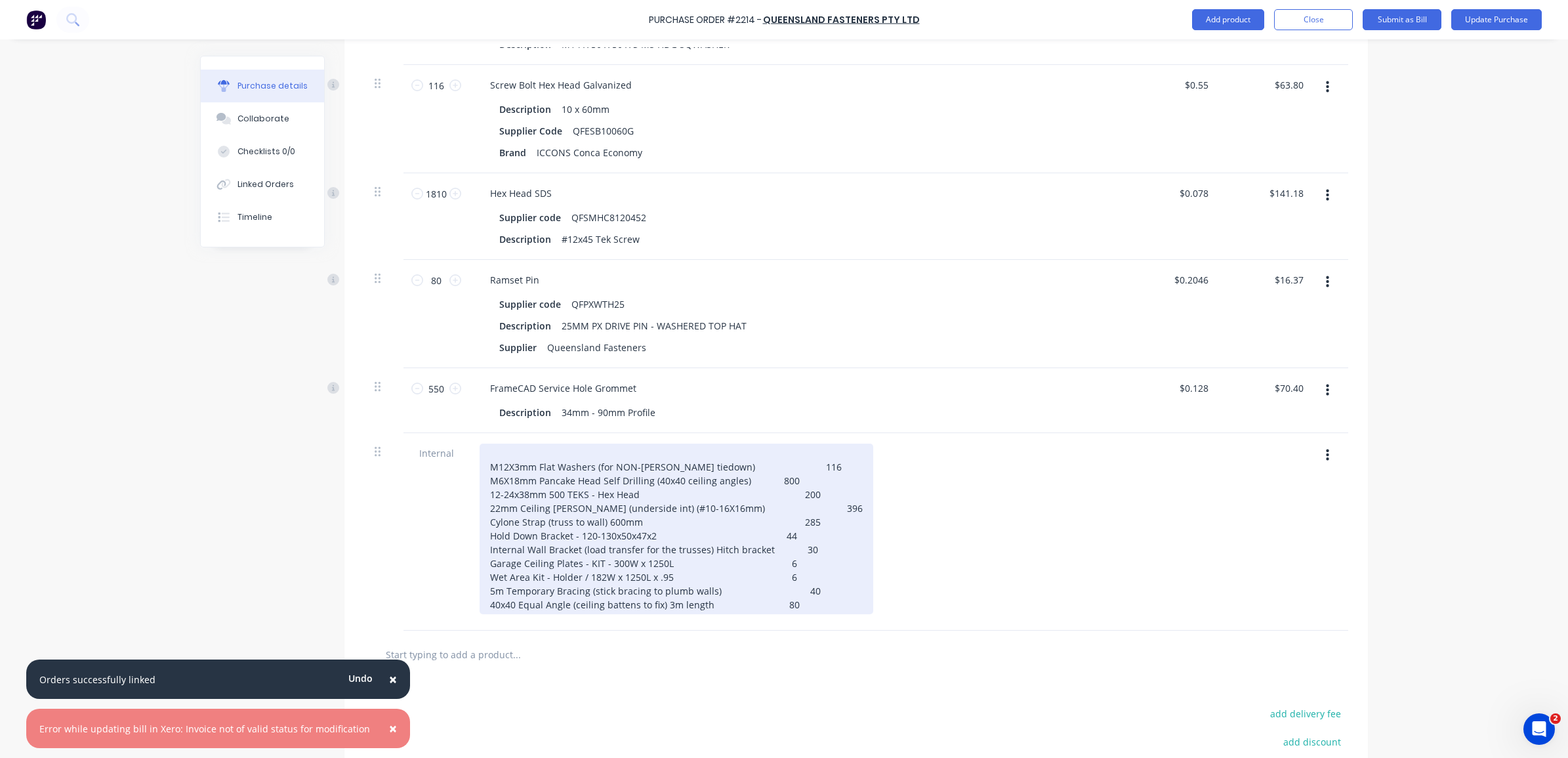
click at [785, 507] on div "M12X3mm Flat Washers (for NON-LB Walls tiedown) 116 M6X18mm Pancake Head Self D…" at bounding box center [677, 528] width 394 height 171
drag, startPoint x: 788, startPoint y: 507, endPoint x: 465, endPoint y: 526, distance: 323.6
click at [469, 526] on div "M12X3mm Flat Washers (for NON-LB Walls tiedown) 116 M6X18mm Pancake Head Self D…" at bounding box center [797, 532] width 656 height 198
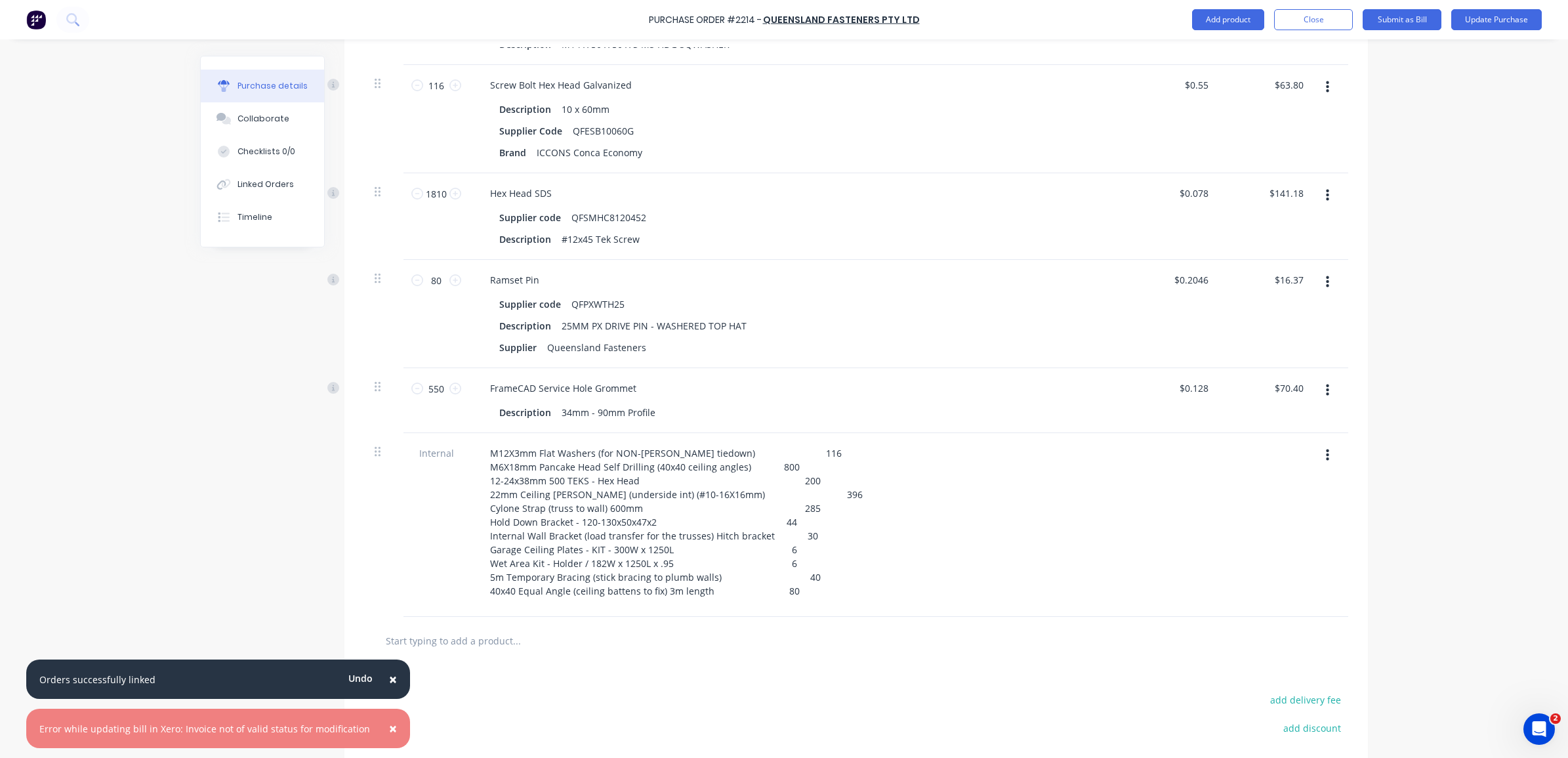
click at [801, 509] on div "M12X3mm Flat Washers (for NON-LB Walls tiedown) 116 M6X18mm Pancake Head Self D…" at bounding box center [797, 522] width 635 height 157
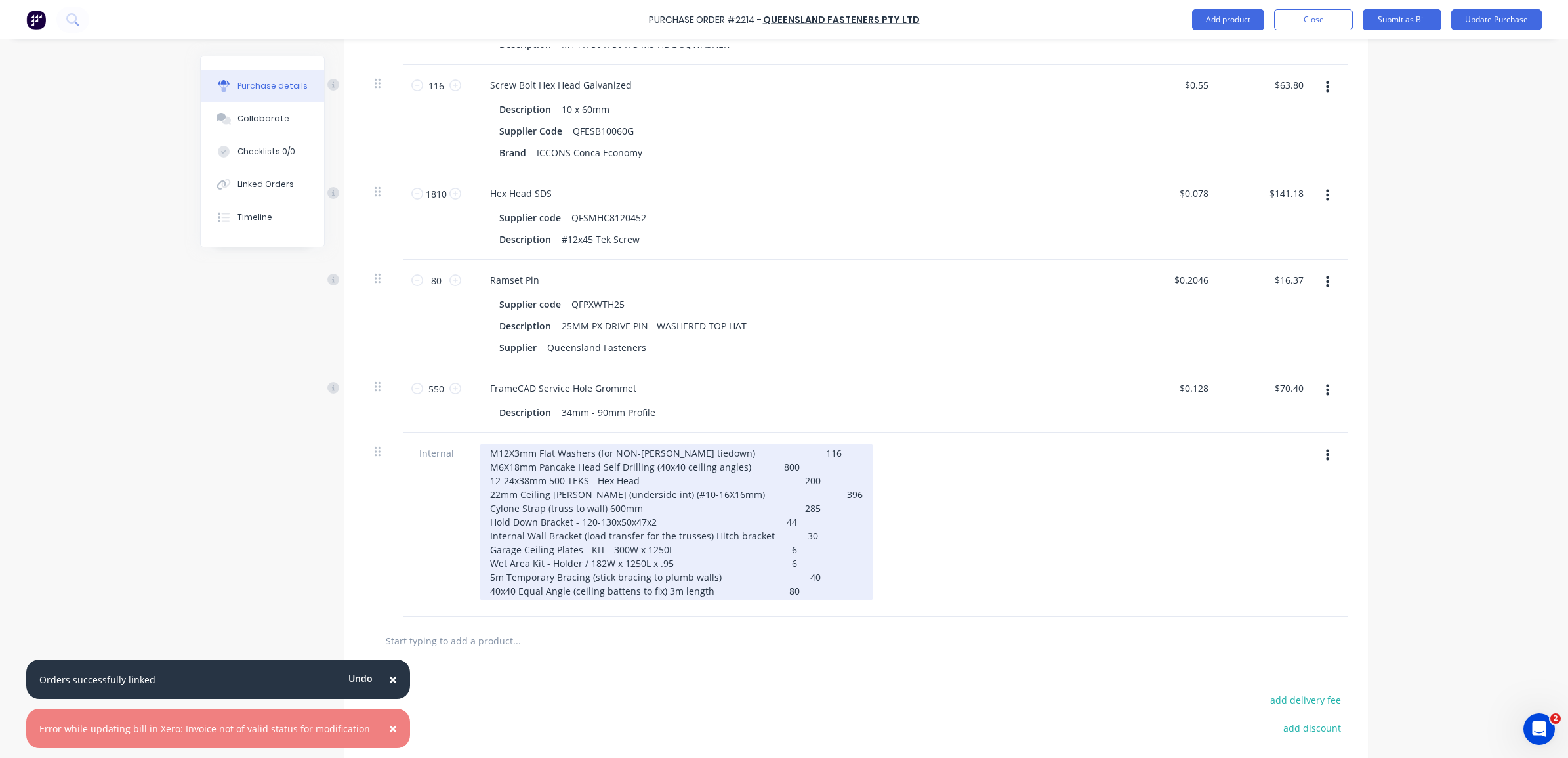
click at [788, 497] on div "M12X3mm Flat Washers (for NON-LB Walls tiedown) 116 M6X18mm Pancake Head Self D…" at bounding box center [677, 522] width 394 height 157
click at [483, 452] on div "M12X3mm Flat Washers (for NON-LB Walls tiedown) 116 M6X18mm Pancake Head Self D…" at bounding box center [677, 522] width 394 height 157
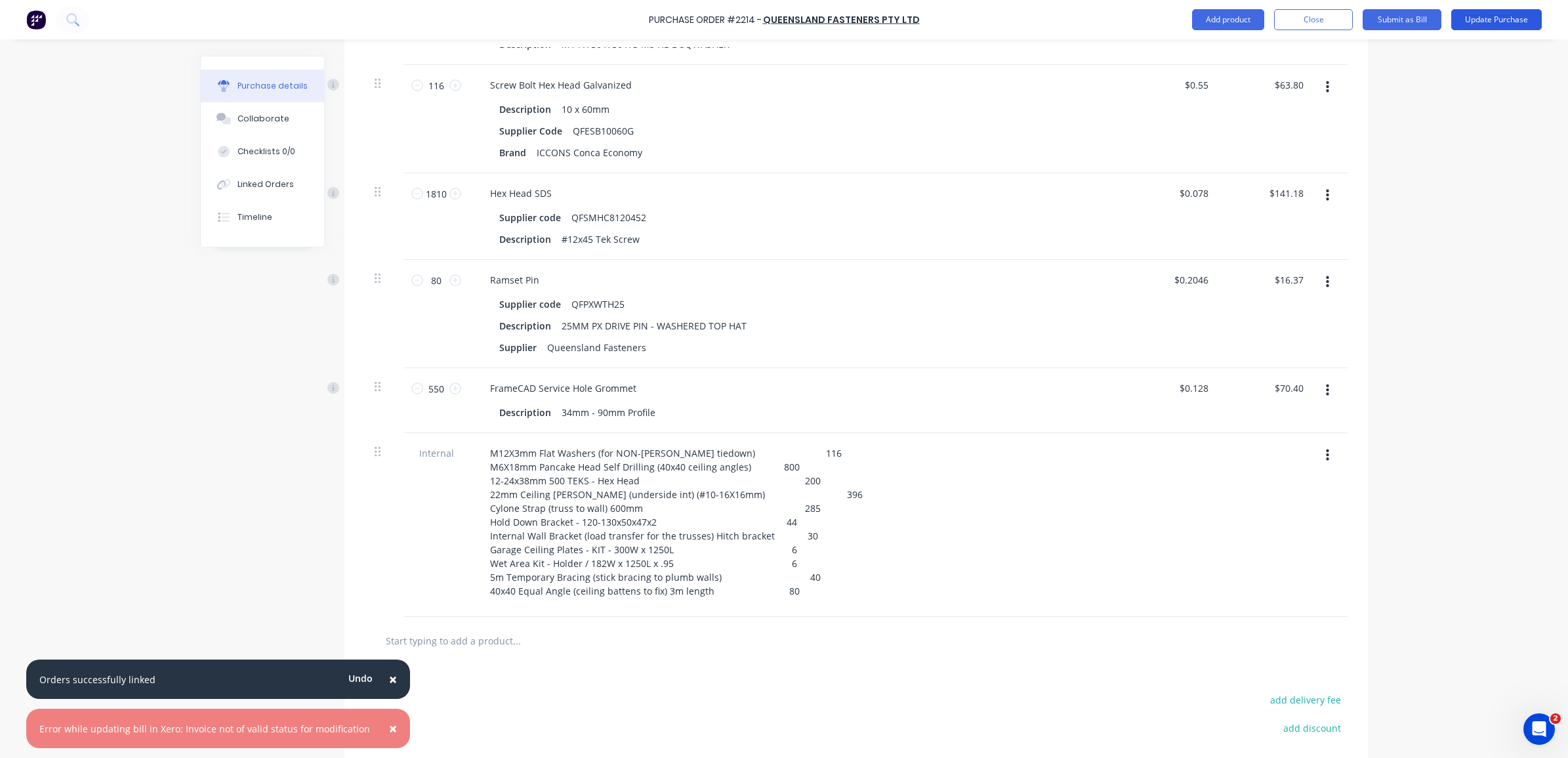
click at [1488, 11] on button "Update Purchase" at bounding box center [1496, 20] width 91 height 21
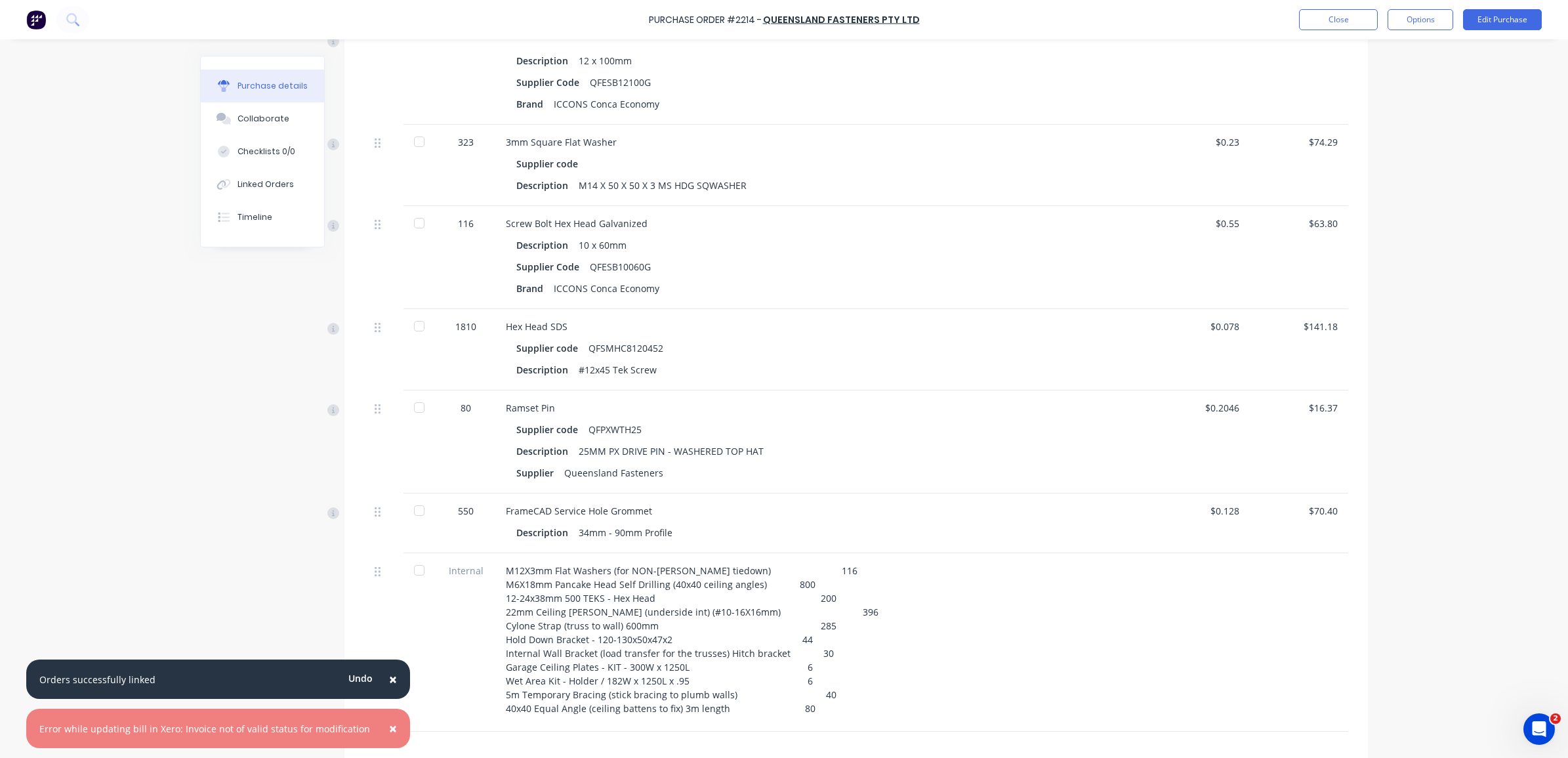
scroll to position [538, 0]
click at [1481, 17] on button "Edit Purchase" at bounding box center [1503, 20] width 78 height 21
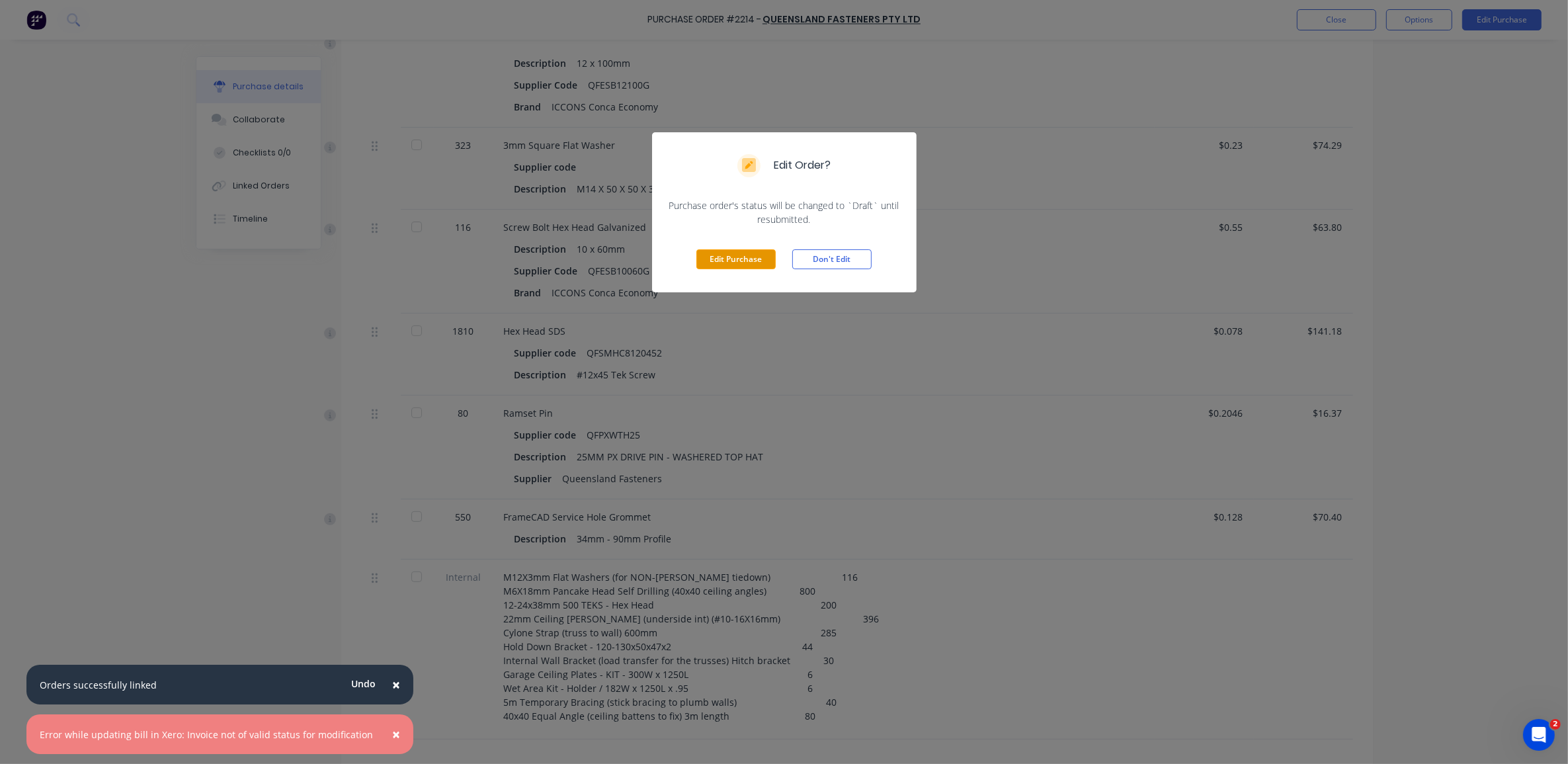
click at [736, 263] on button "Edit Purchase" at bounding box center [736, 259] width 79 height 20
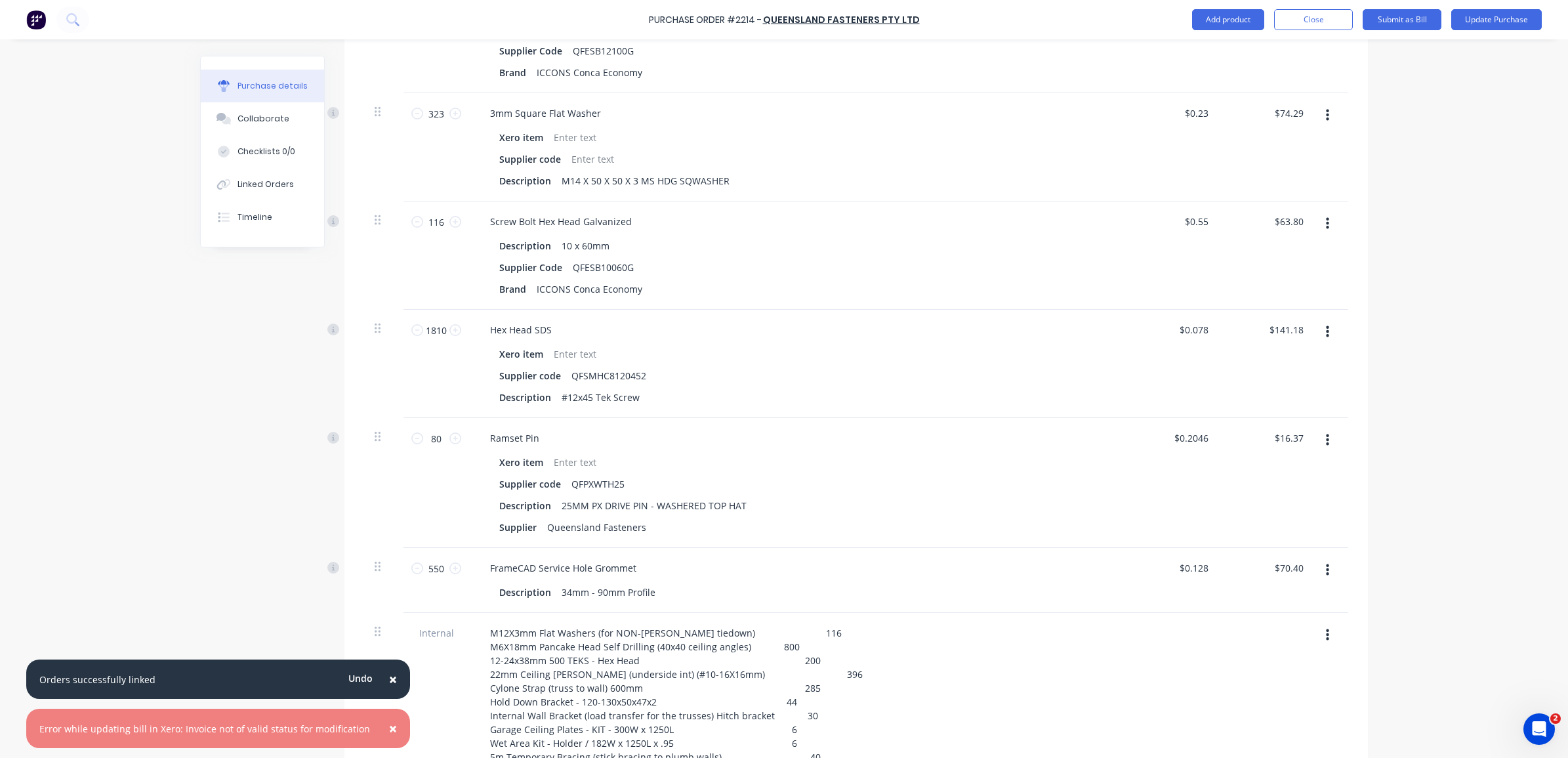
scroll to position [805, 0]
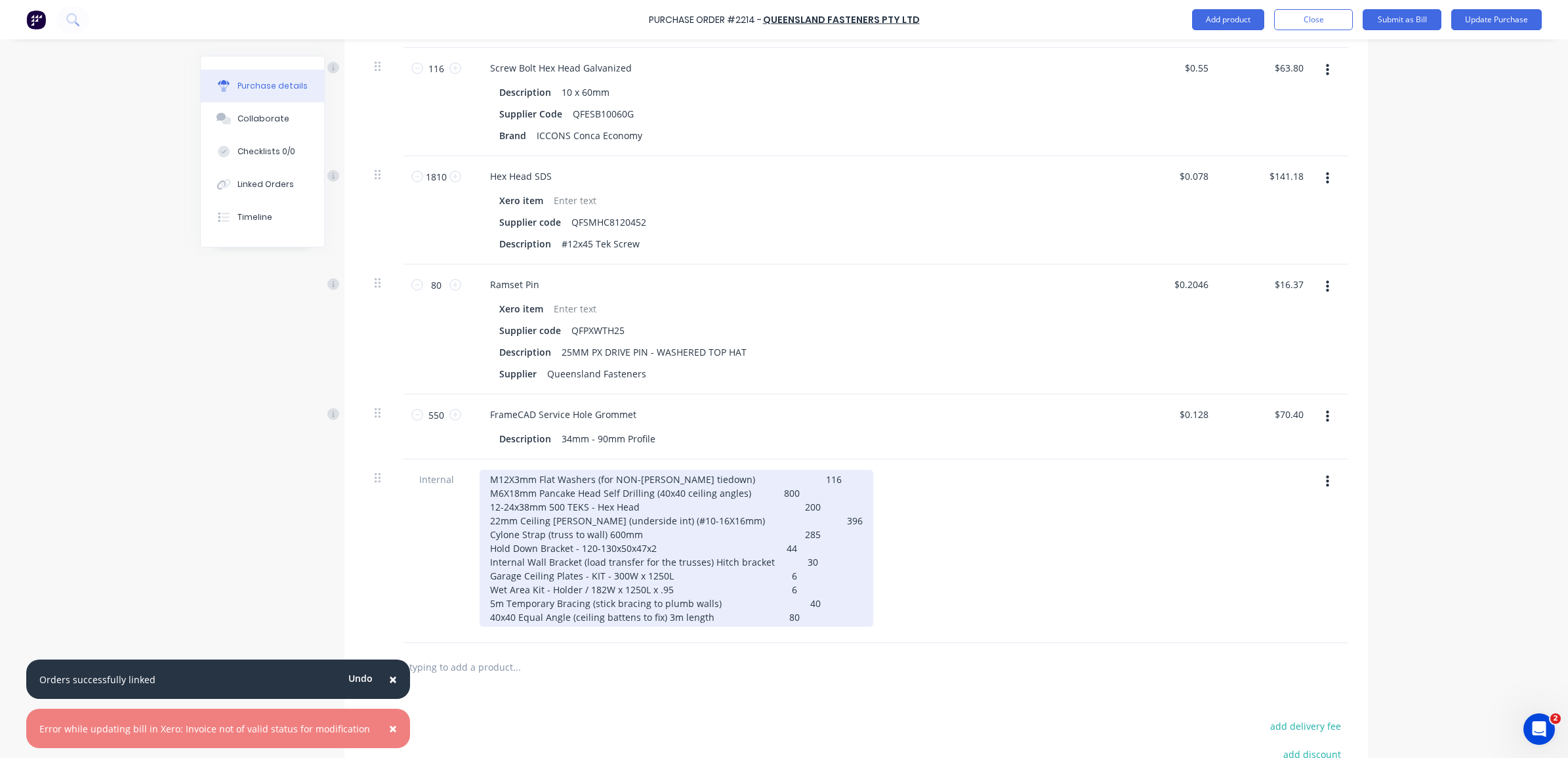
click at [503, 554] on div "M12X3mm Flat Washers (for NON-LB Walls tiedown) 116 M6X18mm Pancake Head Self D…" at bounding box center [677, 548] width 394 height 157
type textarea "x"
drag, startPoint x: 492, startPoint y: 530, endPoint x: 500, endPoint y: 536, distance: 10.0
click at [493, 530] on div "M12X3mm Flat Washers (for NON-LB Walls tiedown) 116 M6X18mm Pancake Head Self D…" at bounding box center [677, 548] width 394 height 157
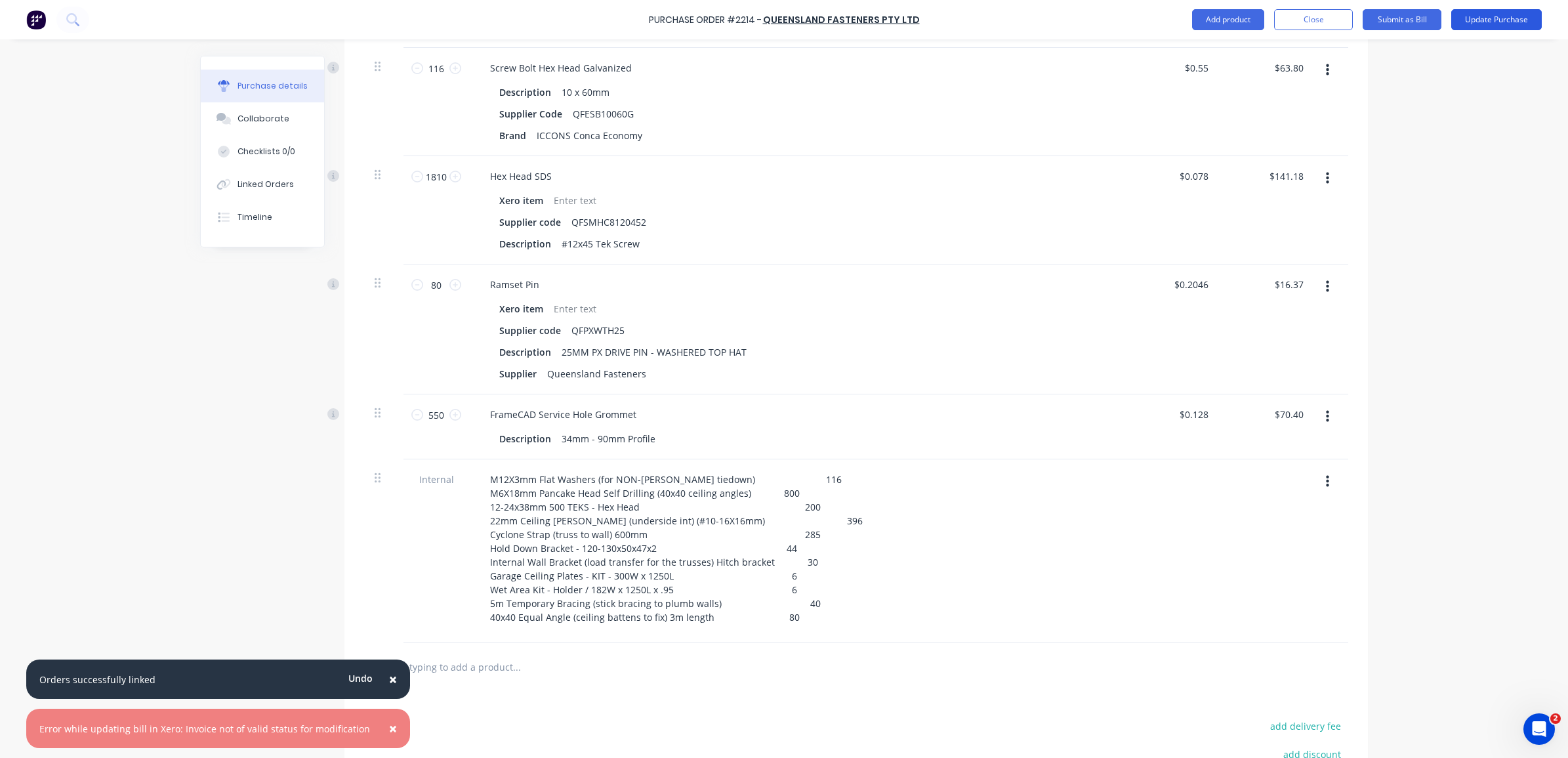
click at [1492, 17] on button "Update Purchase" at bounding box center [1496, 20] width 91 height 21
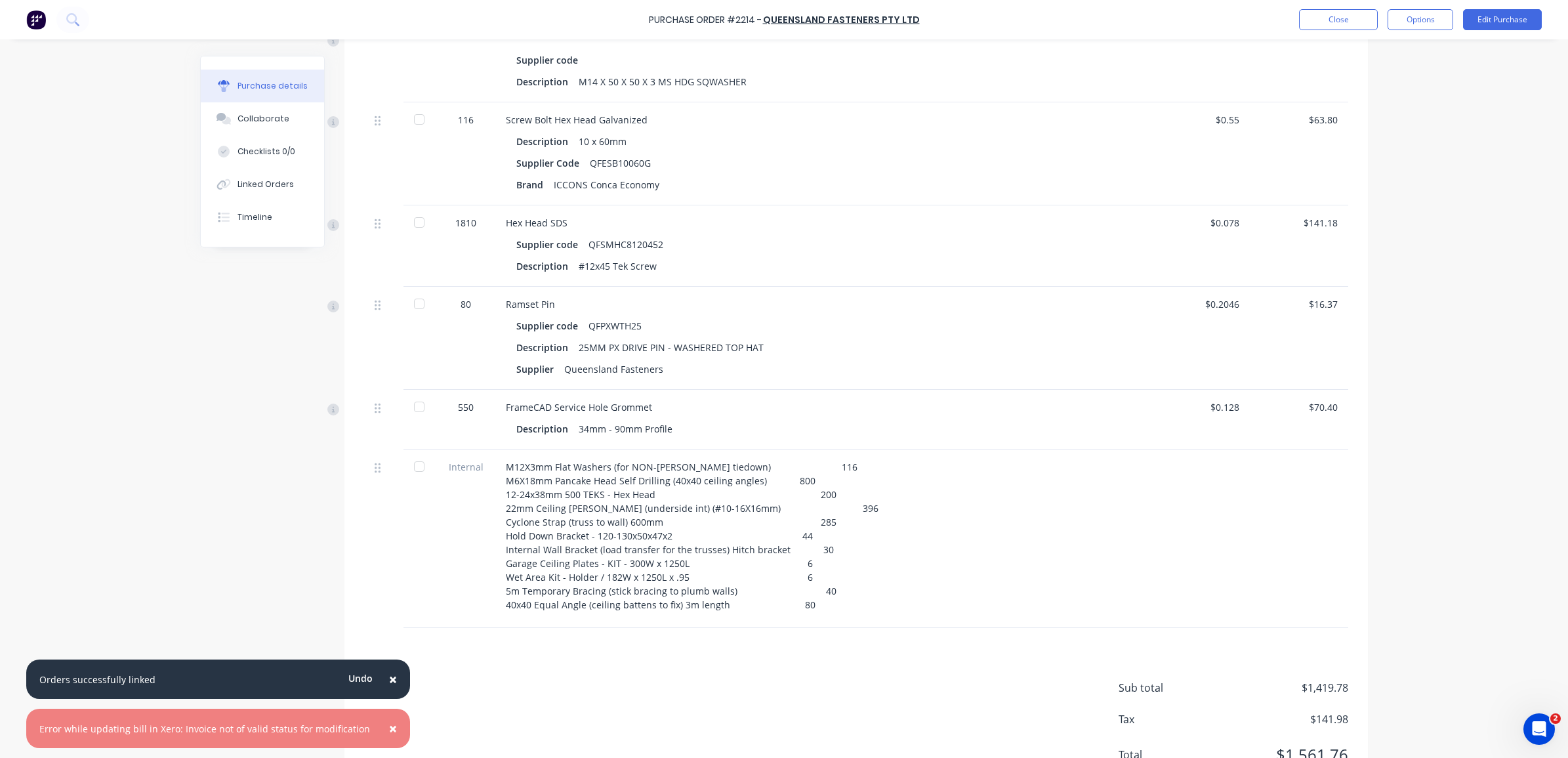
scroll to position [702, 0]
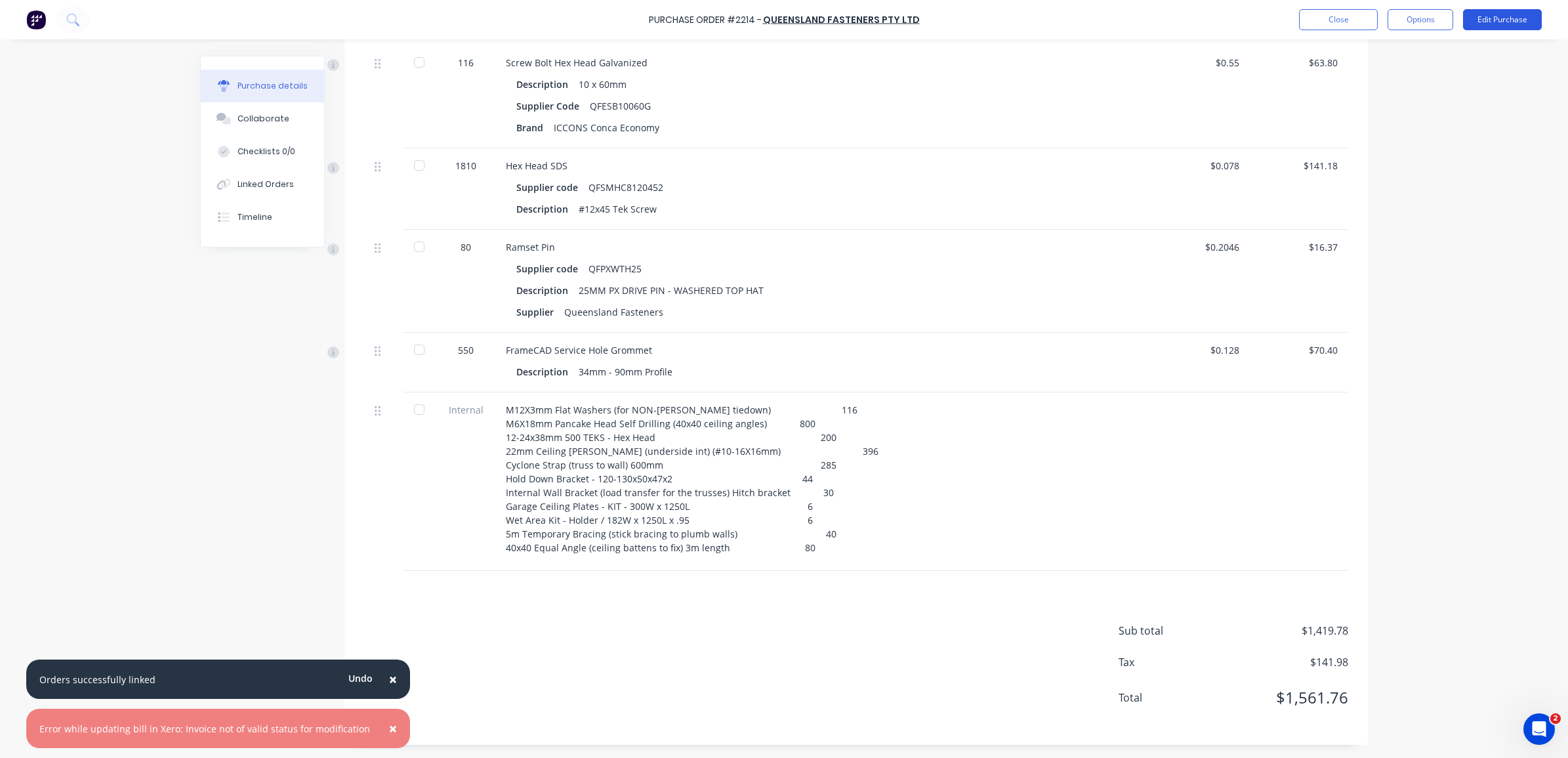
click at [1494, 13] on button "Edit Purchase" at bounding box center [1503, 20] width 78 height 21
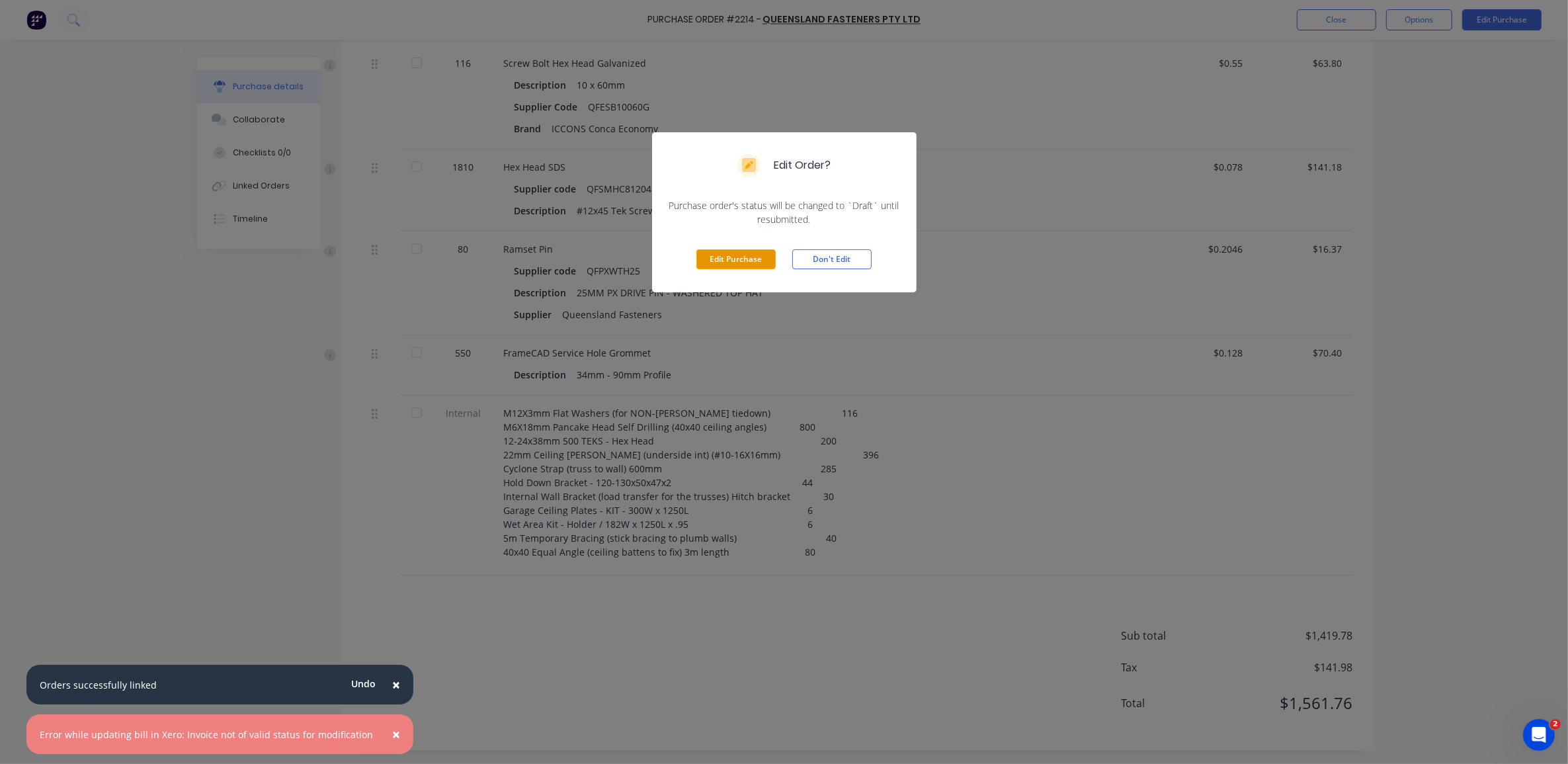
click at [740, 265] on button "Edit Purchase" at bounding box center [736, 259] width 79 height 20
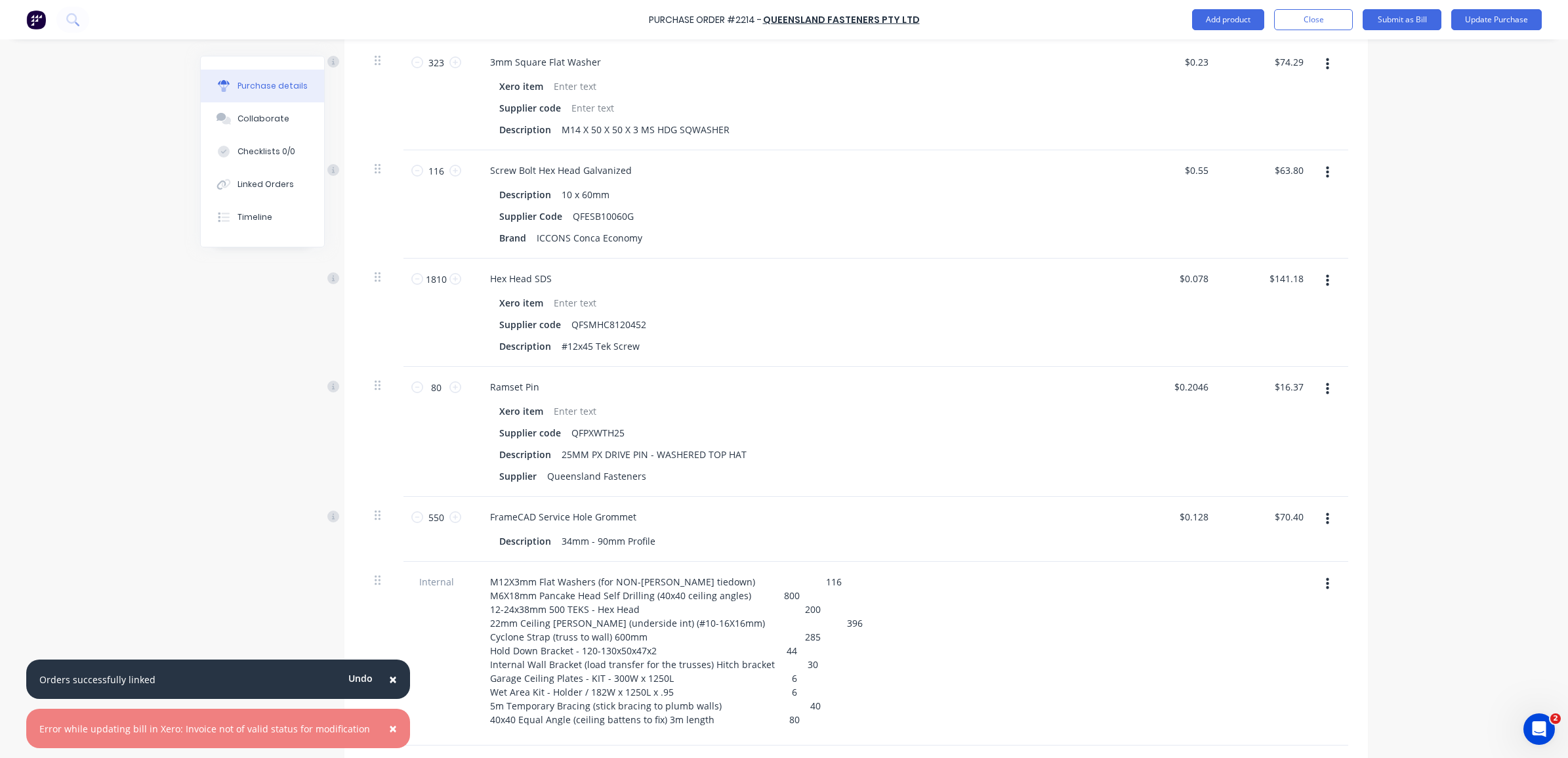
scroll to position [723, 0]
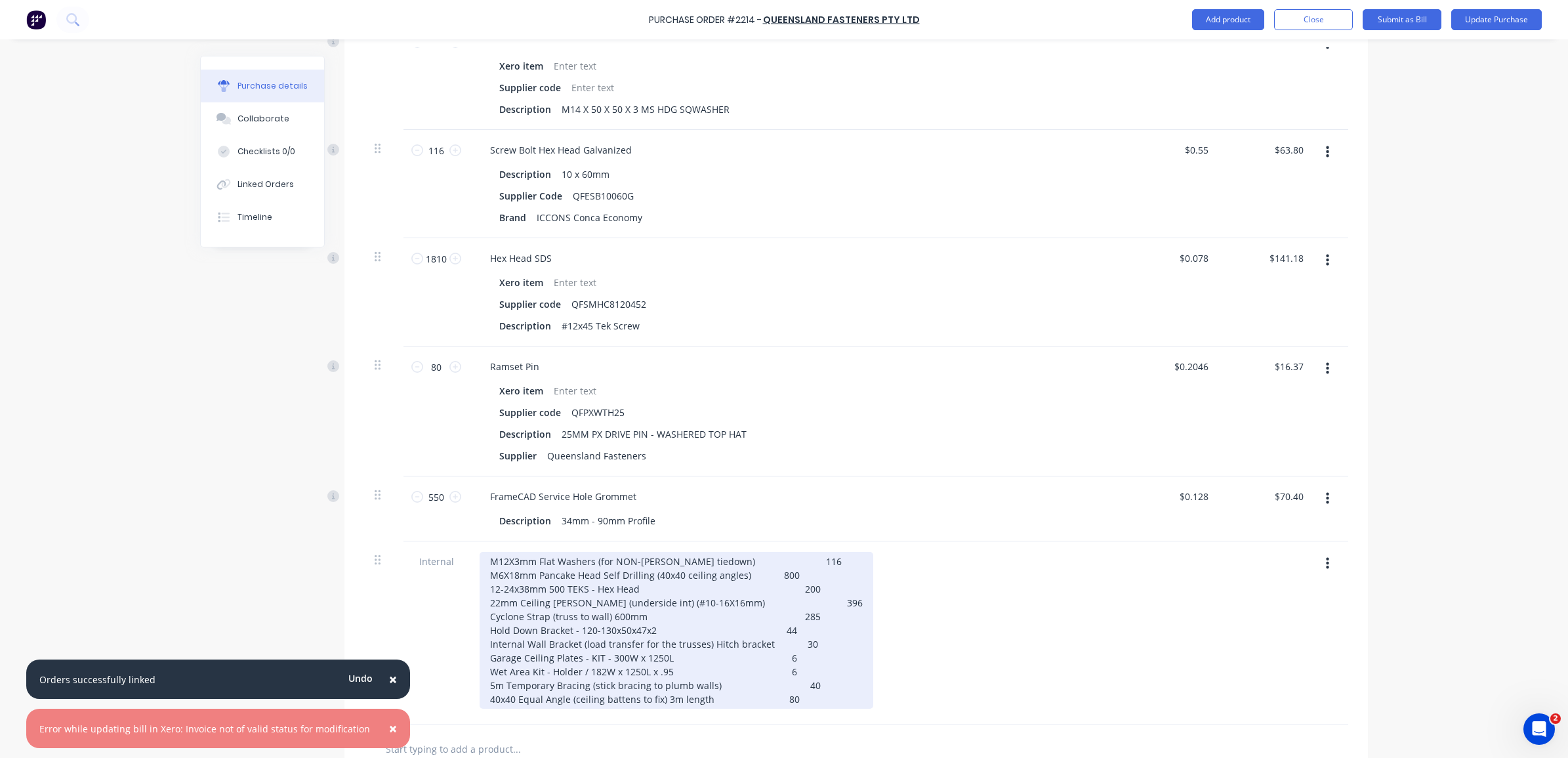
type textarea "x"
click at [789, 613] on div "M12X3mm Flat Washers (for NON-LB Walls tiedown) 116 M6X18mm Pancake Head Self D…" at bounding box center [677, 630] width 394 height 157
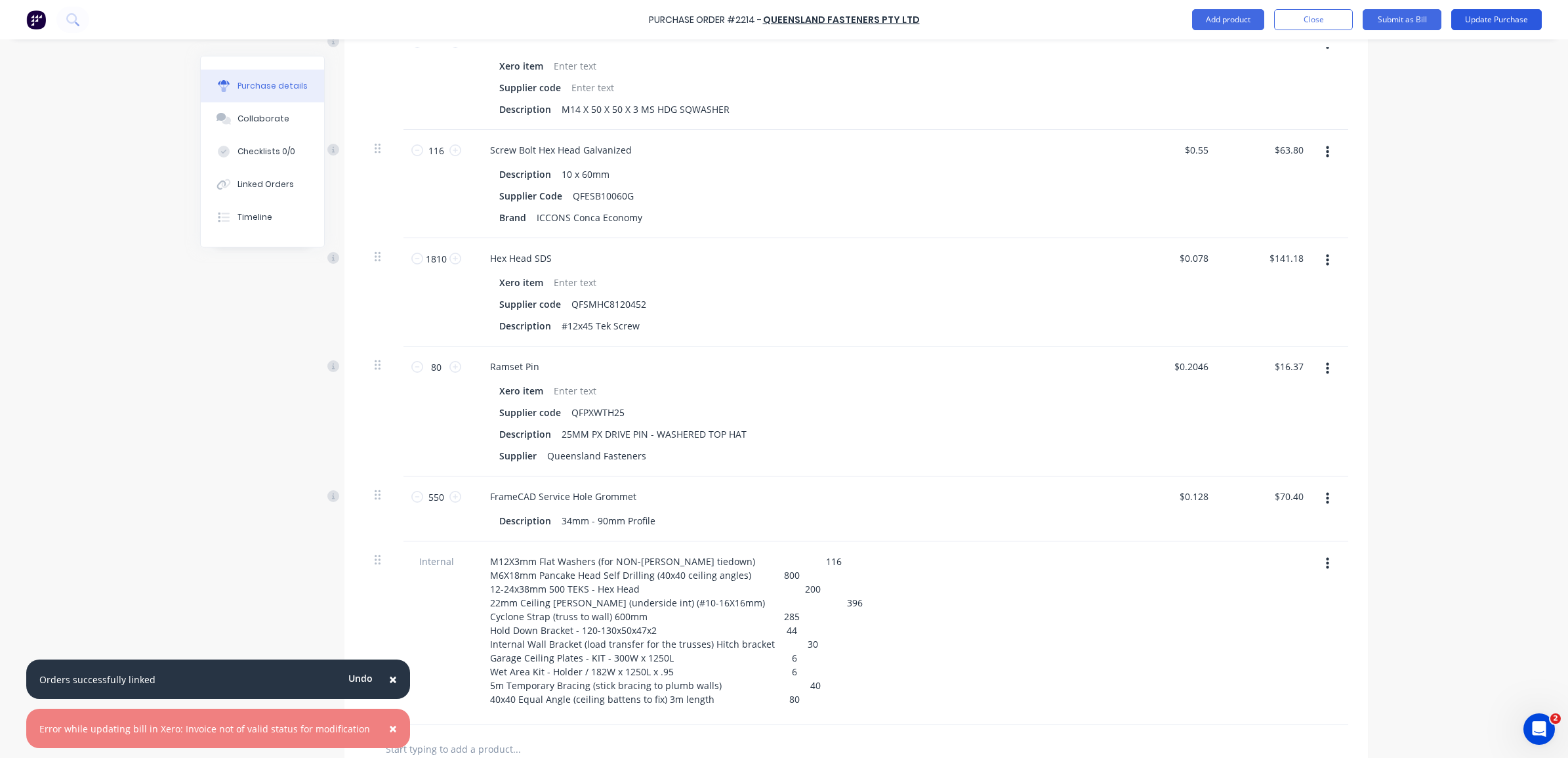
click at [1492, 23] on button "Update Purchase" at bounding box center [1496, 20] width 91 height 21
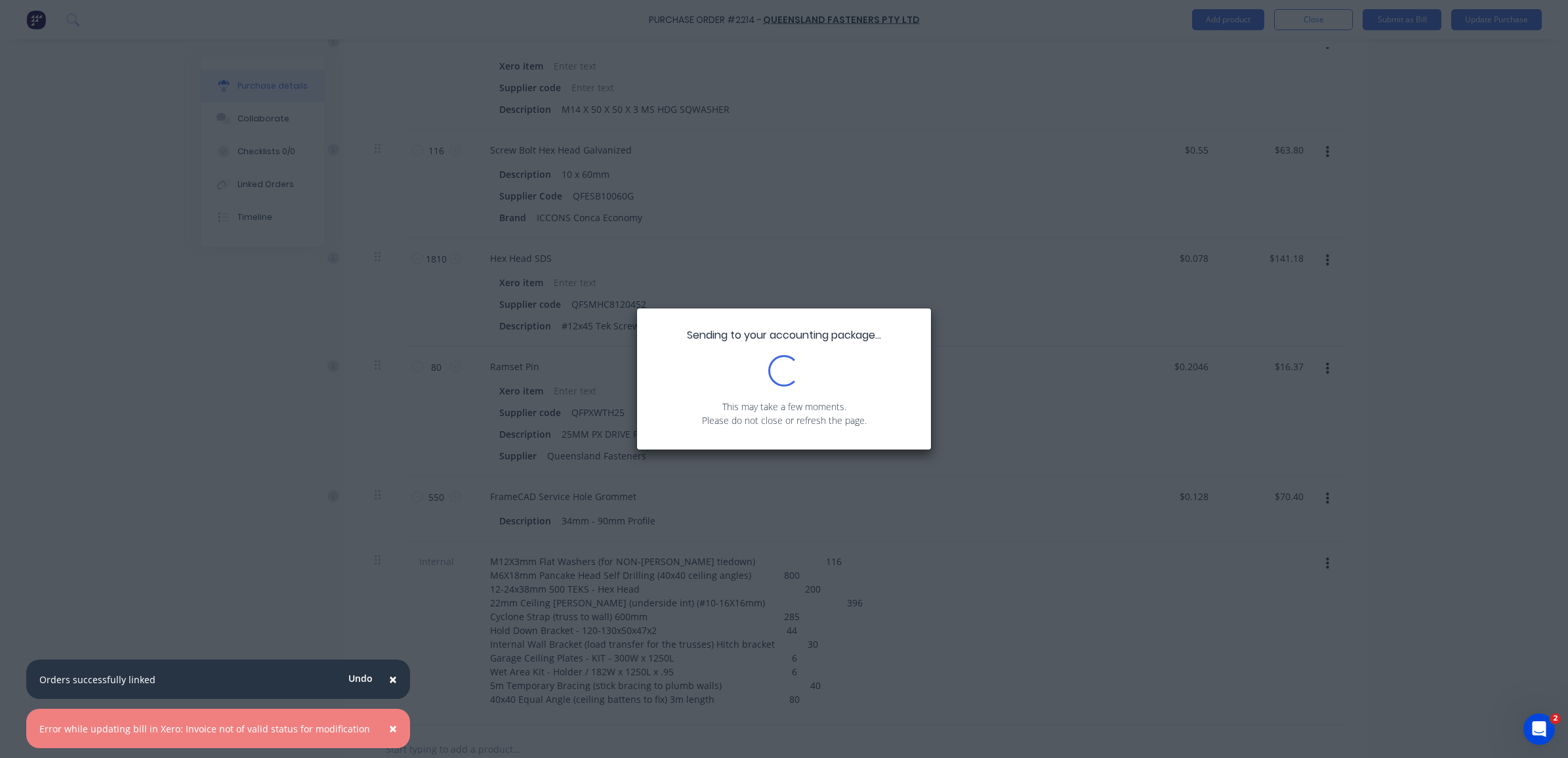
scroll to position [0, 0]
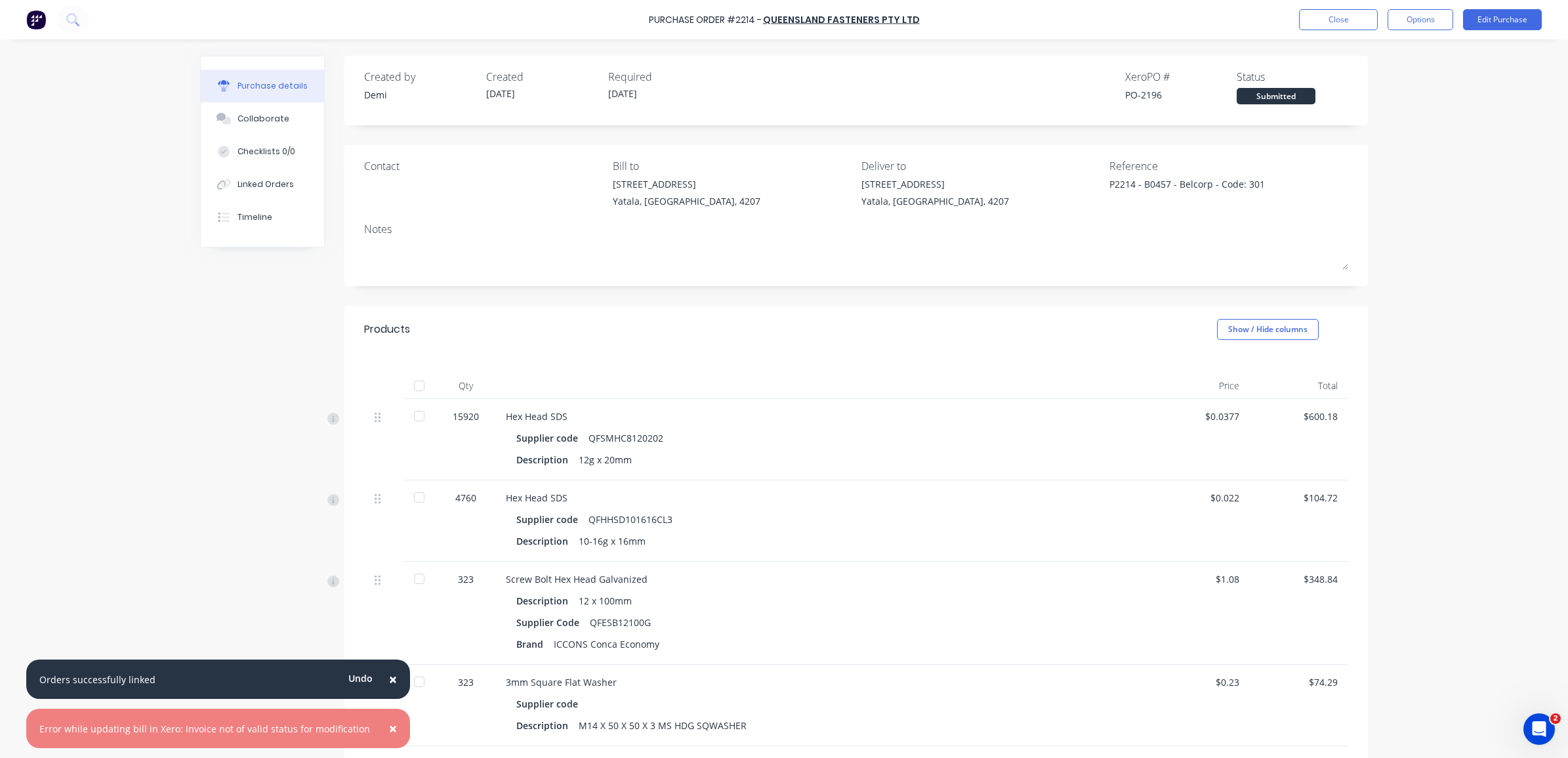
click at [609, 96] on div "Created by Demi Created 01/09/25 Required 08/09/25" at bounding box center [541, 87] width 356 height 35
drag, startPoint x: 622, startPoint y: 91, endPoint x: 763, endPoint y: 103, distance: 141.5
click at [763, 103] on div "Created by Demi Created 01/09/25 Required 08/09/25 Xero PO # PO-2196 Status Sub…" at bounding box center [856, 87] width 984 height 35
click at [1414, 23] on button "Options" at bounding box center [1421, 20] width 65 height 21
click at [1488, 26] on button "Edit Purchase" at bounding box center [1503, 20] width 78 height 21
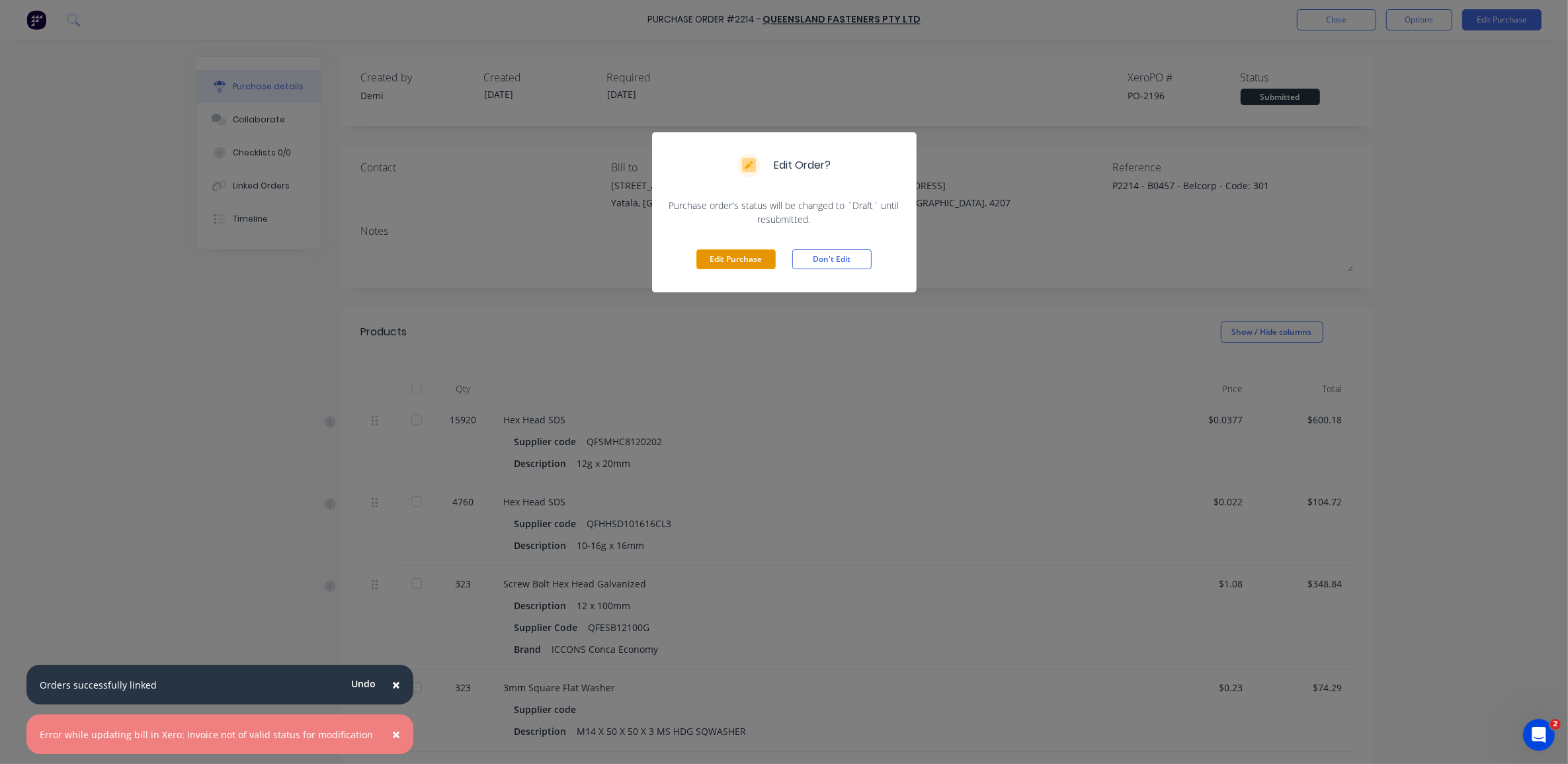
click at [758, 255] on button "Edit Purchase" at bounding box center [736, 259] width 79 height 20
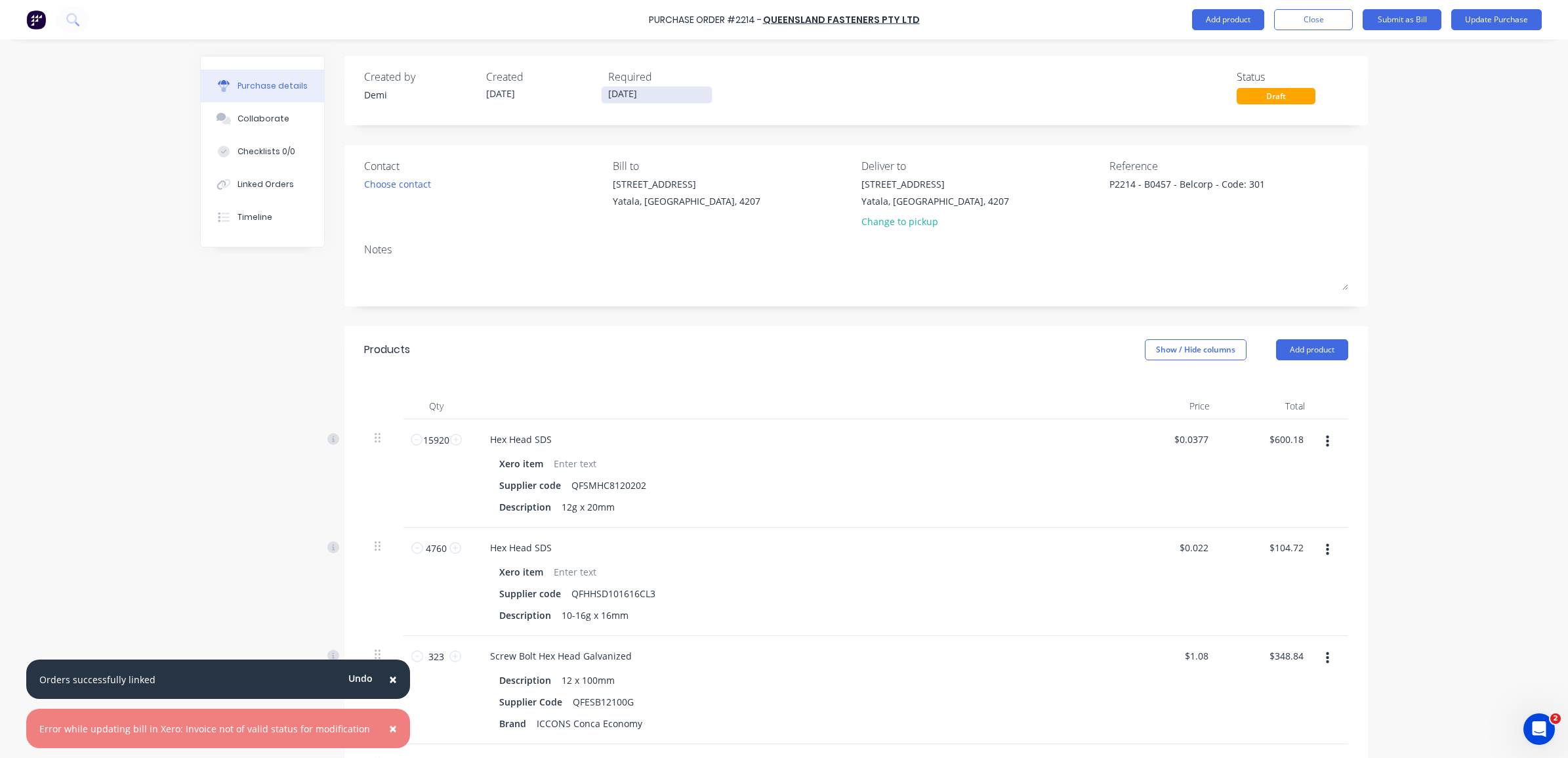
click at [634, 90] on input "[DATE]" at bounding box center [657, 95] width 110 height 17
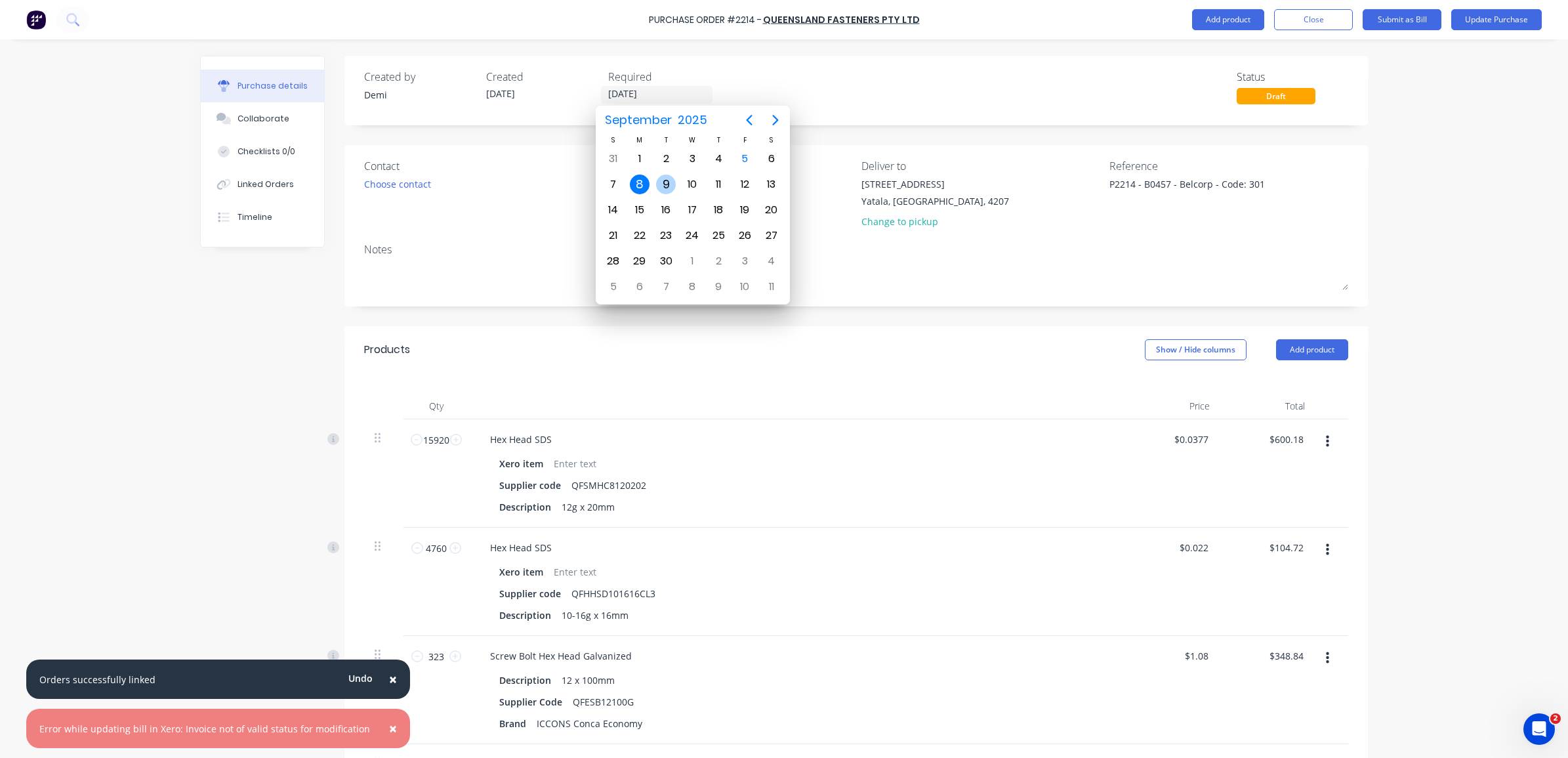
click at [665, 186] on div "9" at bounding box center [665, 184] width 20 height 20
type textarea "x"
type input "09/09/25"
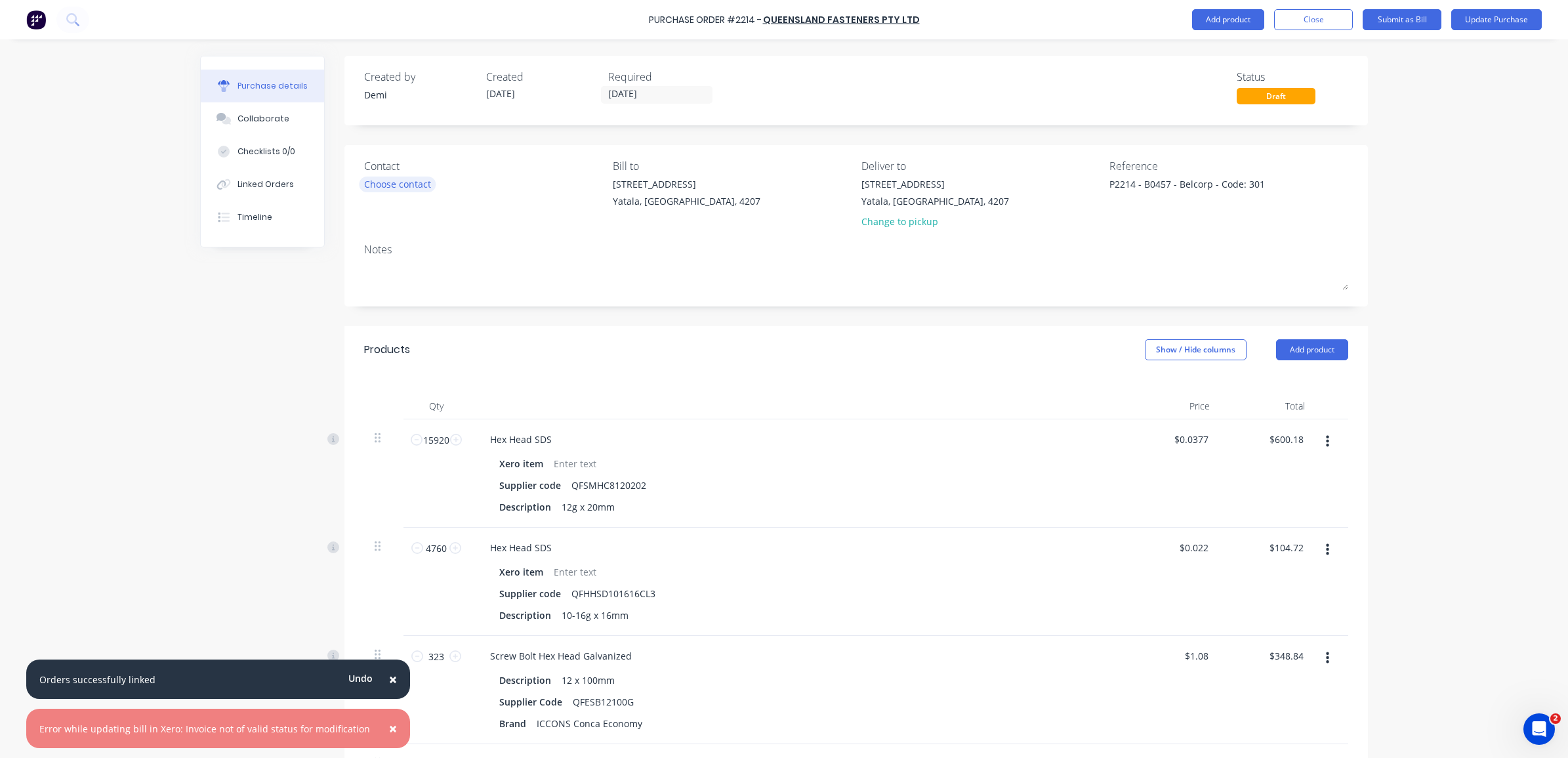
click at [418, 185] on div "Choose contact" at bounding box center [398, 184] width 67 height 14
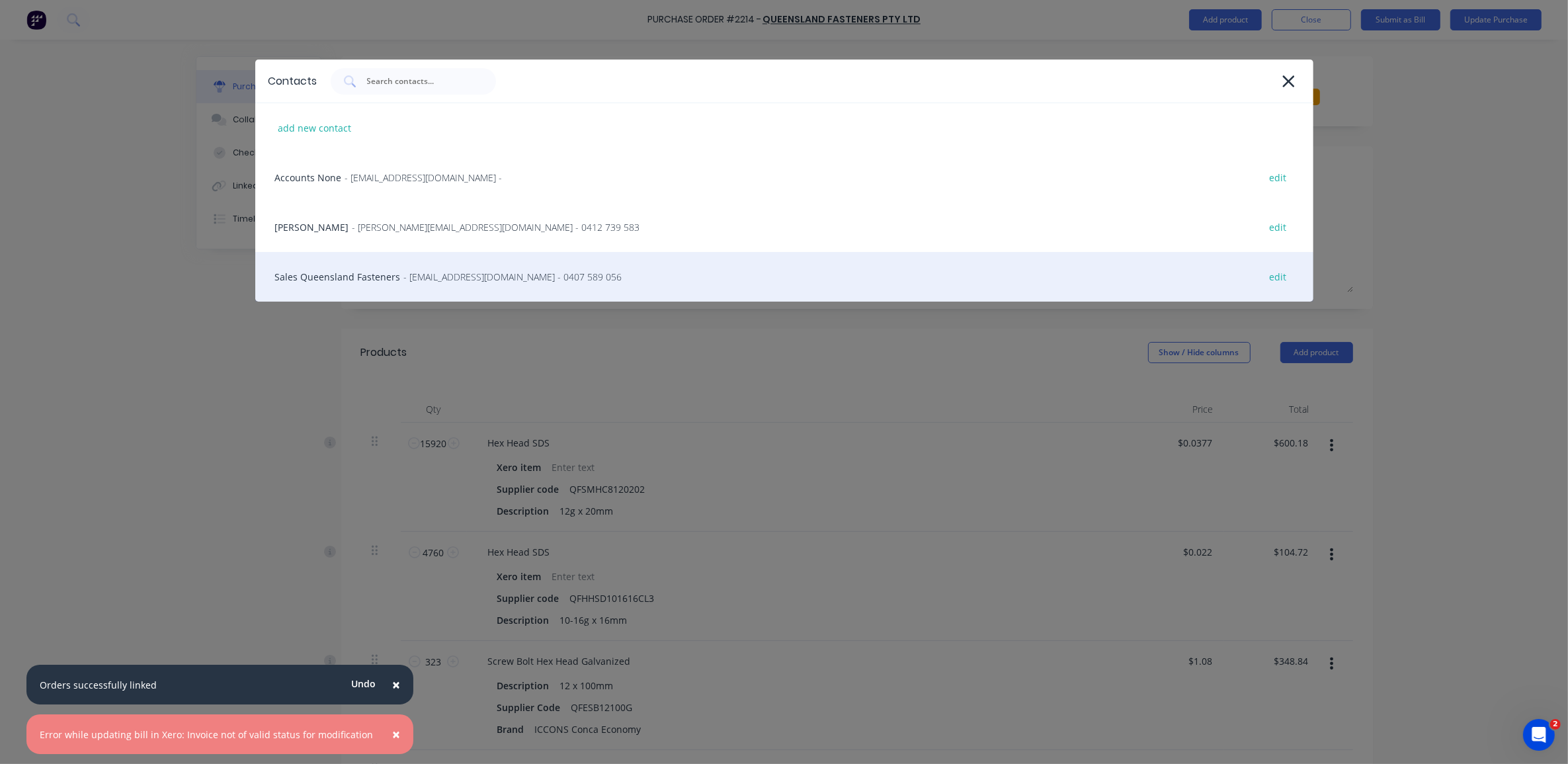
click at [439, 288] on div "Sales Queensland Fasteners - sales@queenslandfasteners.com - 0407 589 056 edit" at bounding box center [784, 277] width 1058 height 50
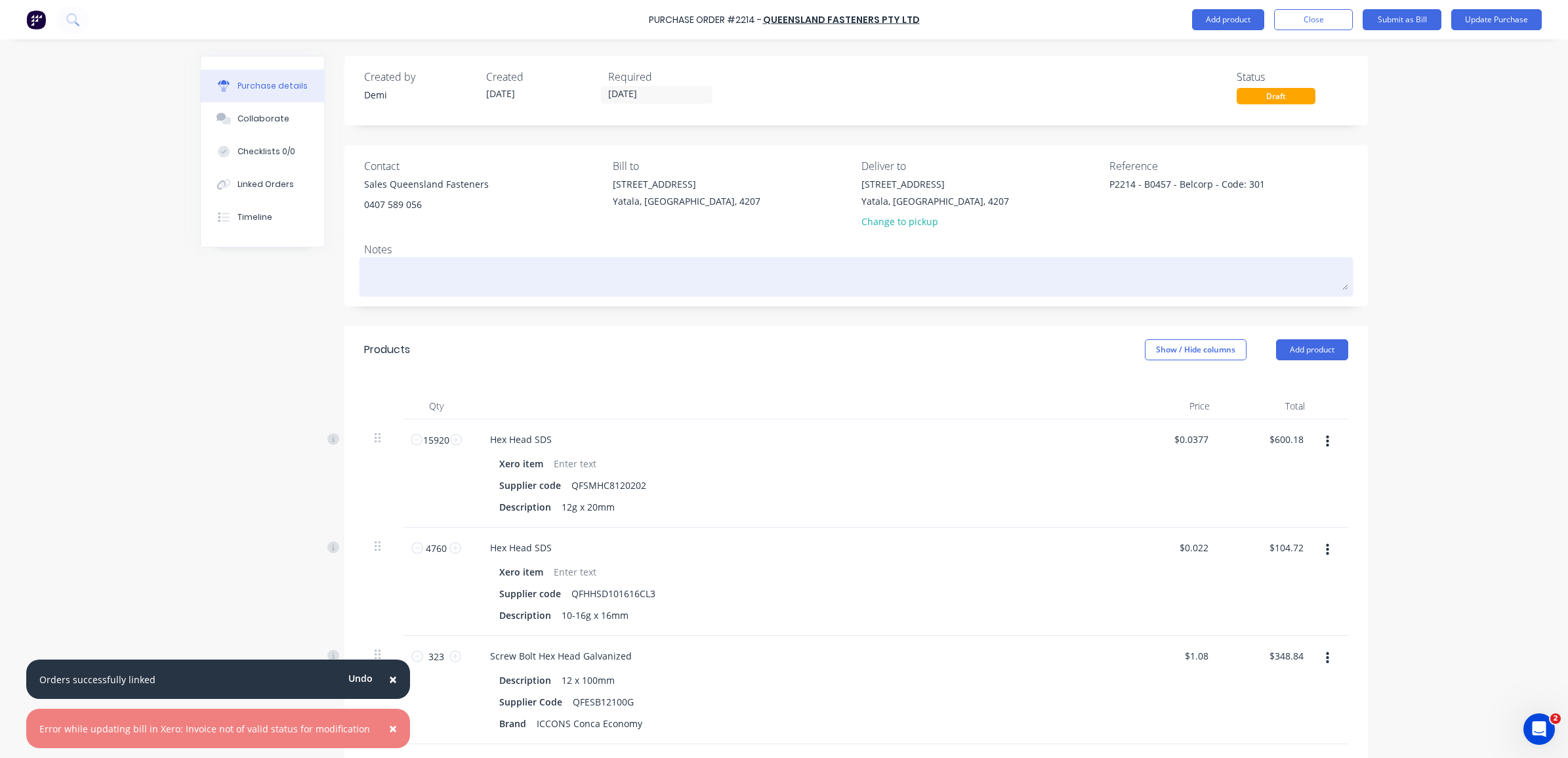
click at [446, 271] on textarea at bounding box center [856, 275] width 984 height 30
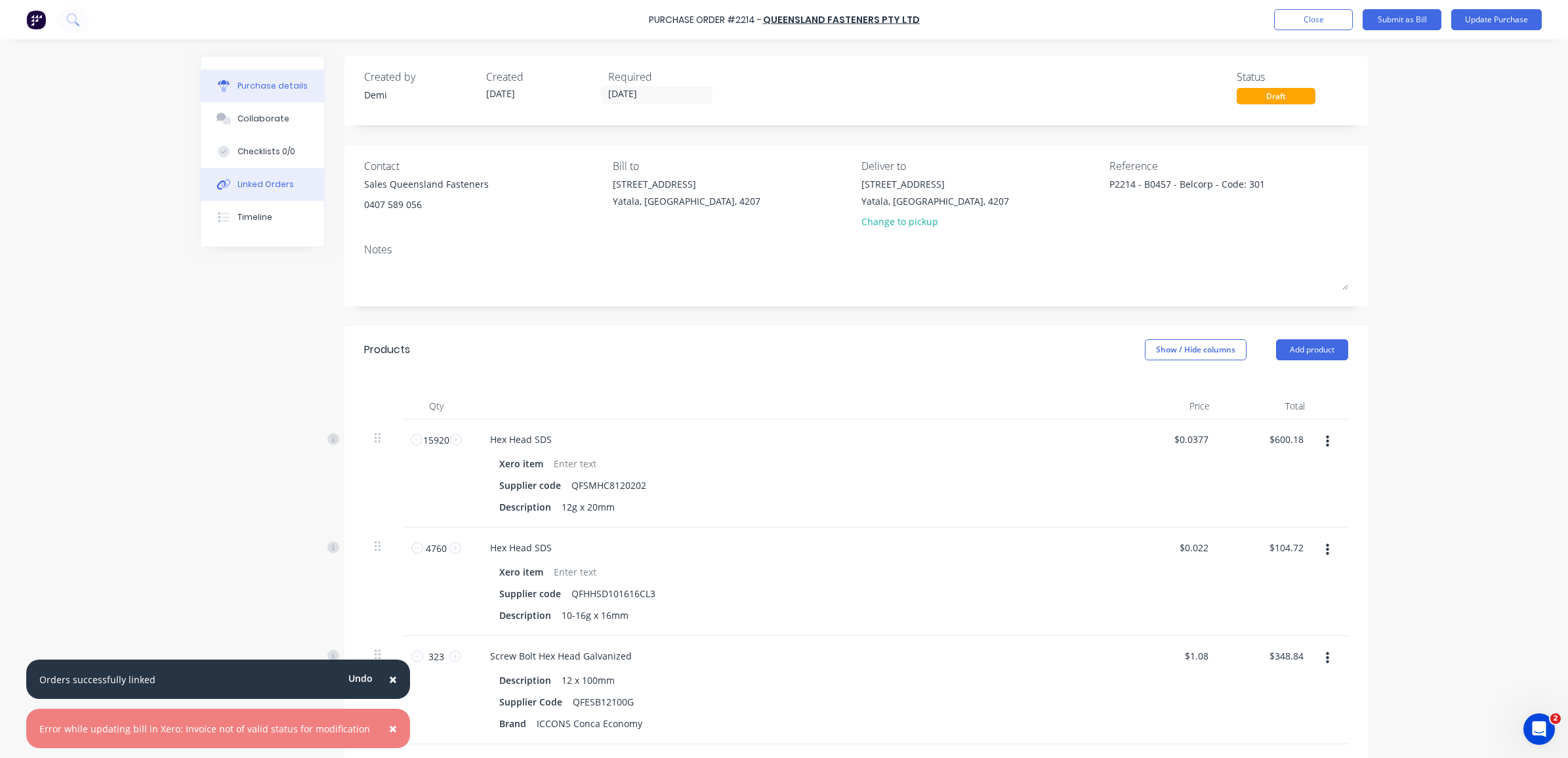
click at [292, 185] on button "Linked Orders" at bounding box center [262, 184] width 123 height 33
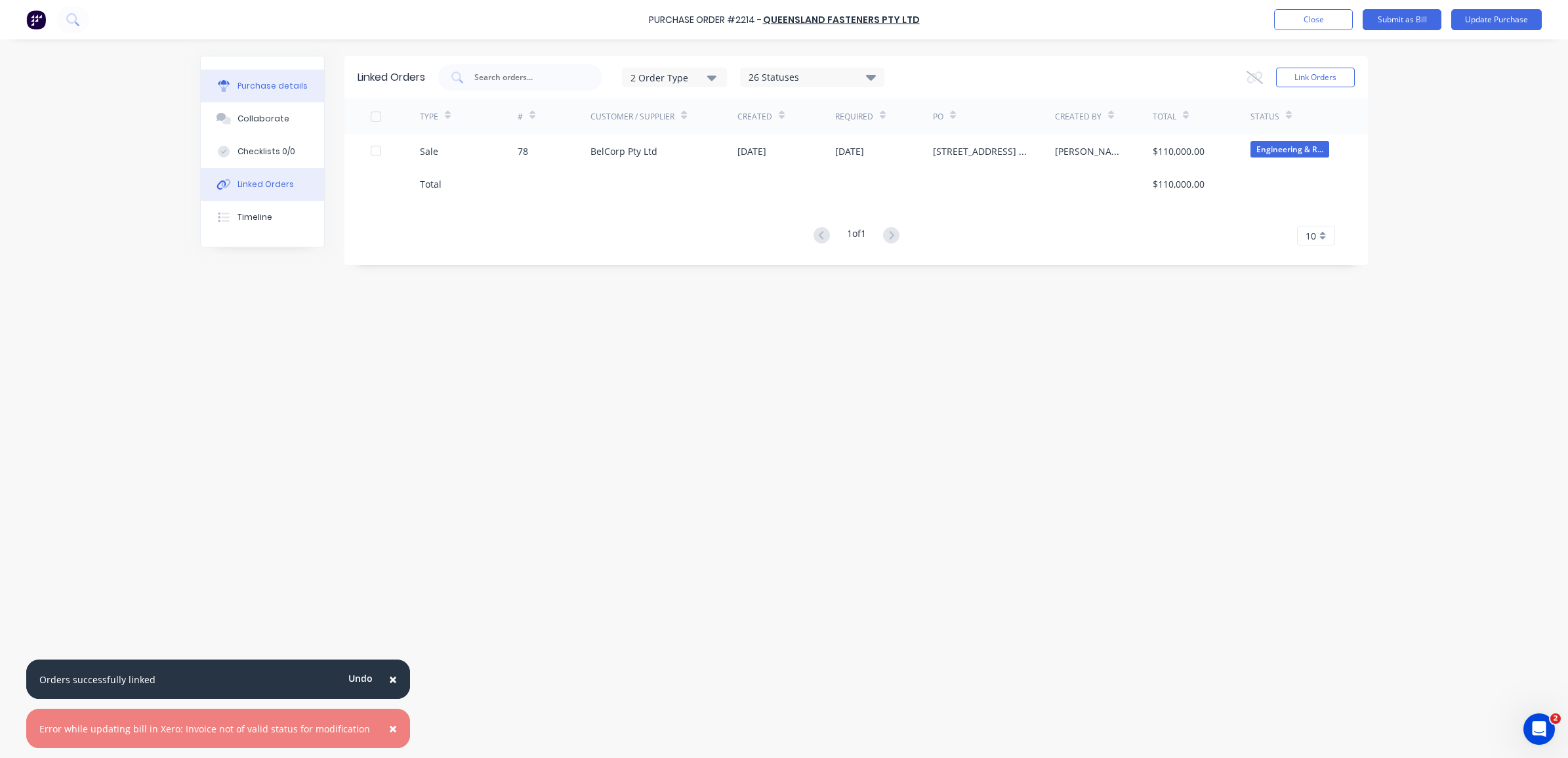
click at [306, 83] on button "Purchase details" at bounding box center [262, 86] width 123 height 33
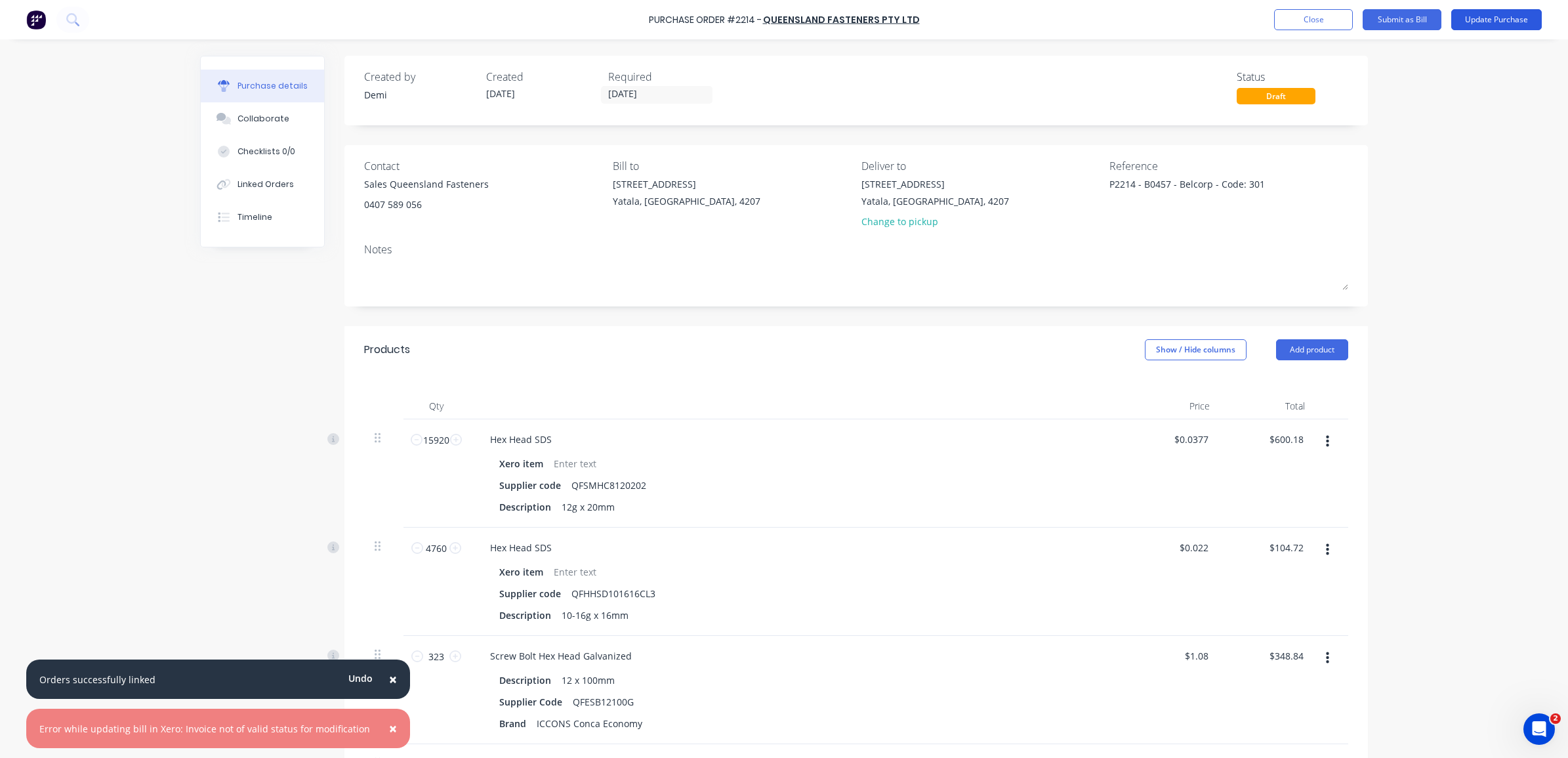
click at [1475, 18] on button "Update Purchase" at bounding box center [1496, 20] width 91 height 21
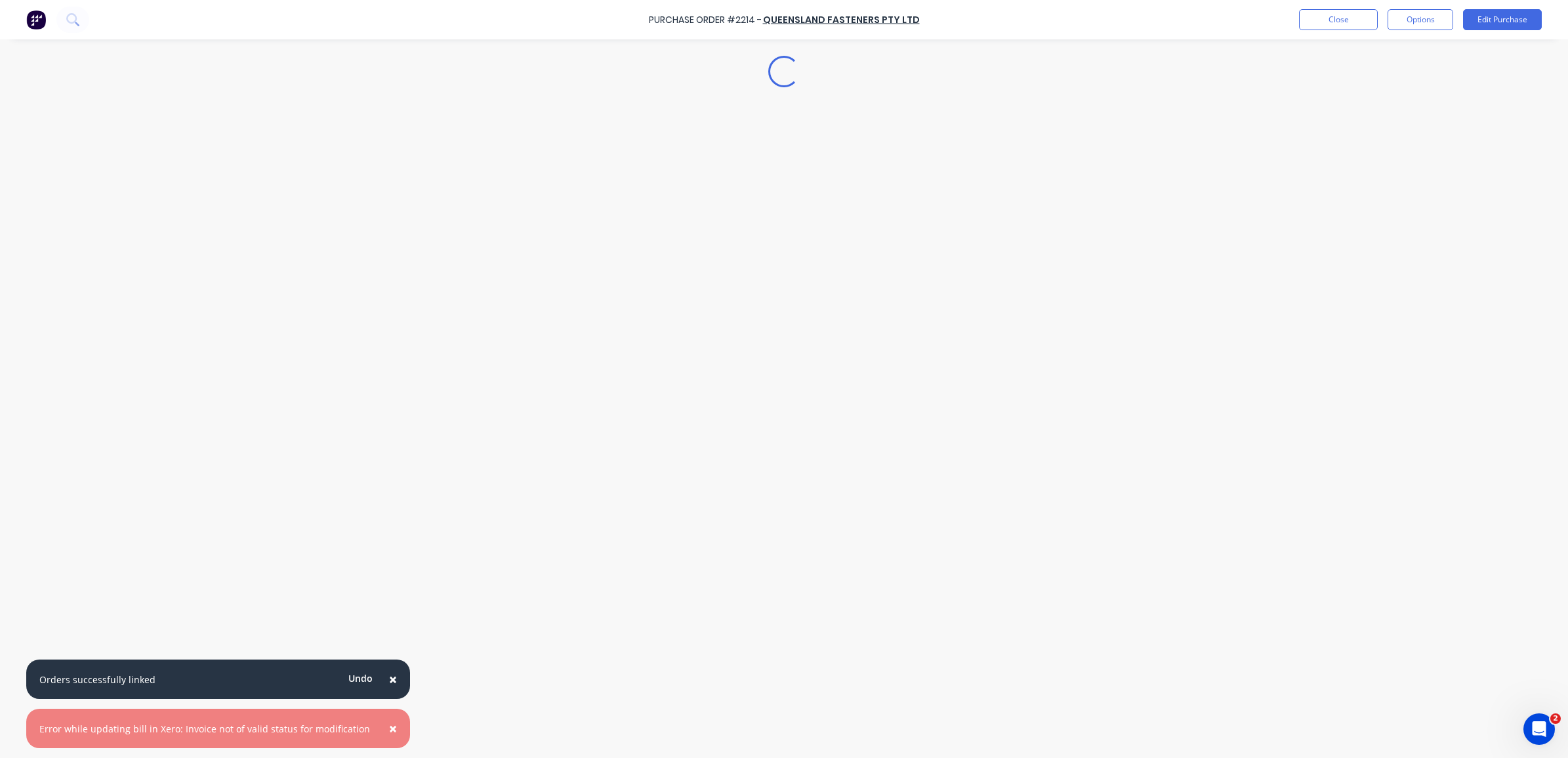
type textarea "x"
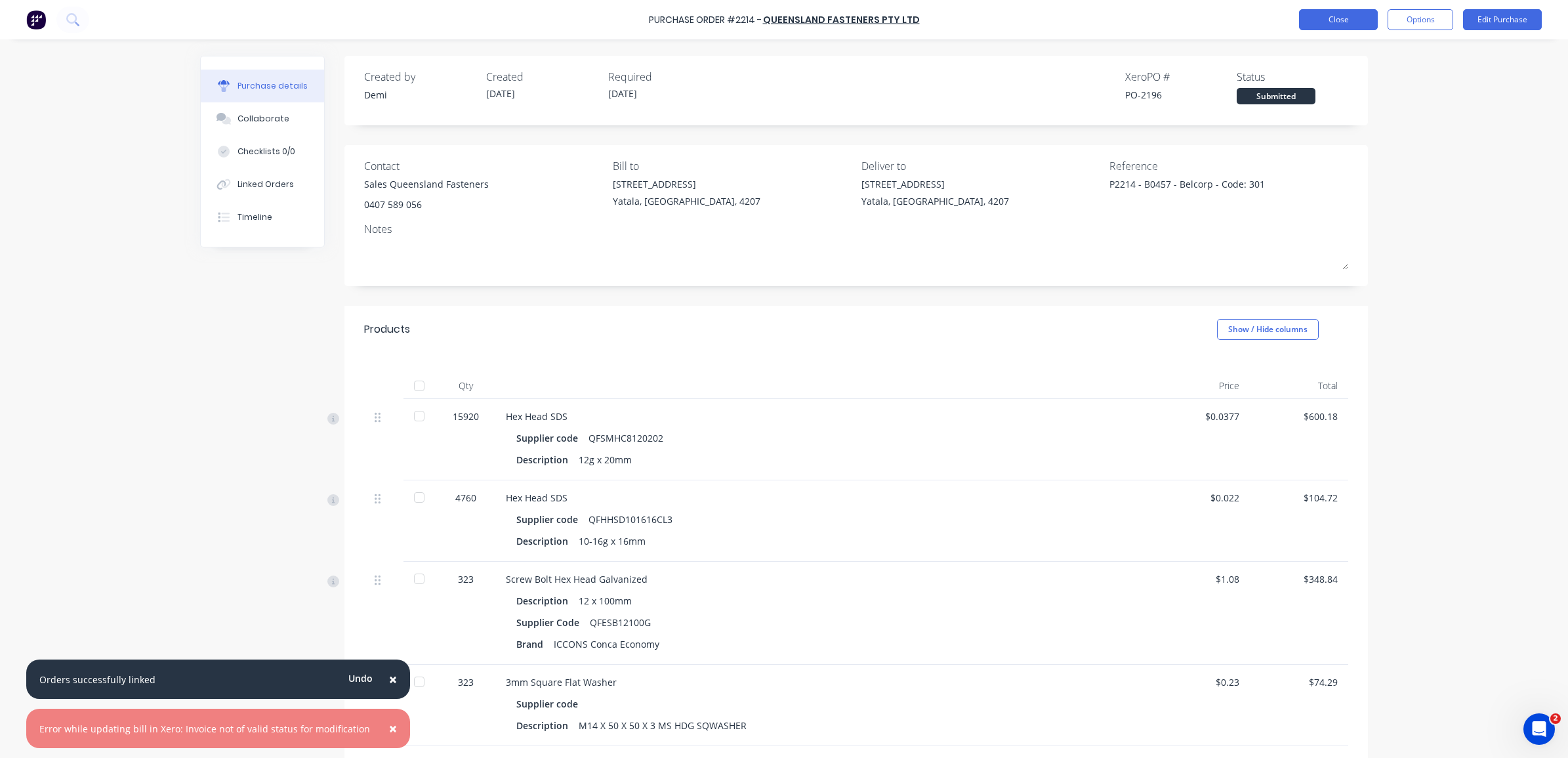
click at [1358, 21] on button "Close" at bounding box center [1338, 20] width 78 height 21
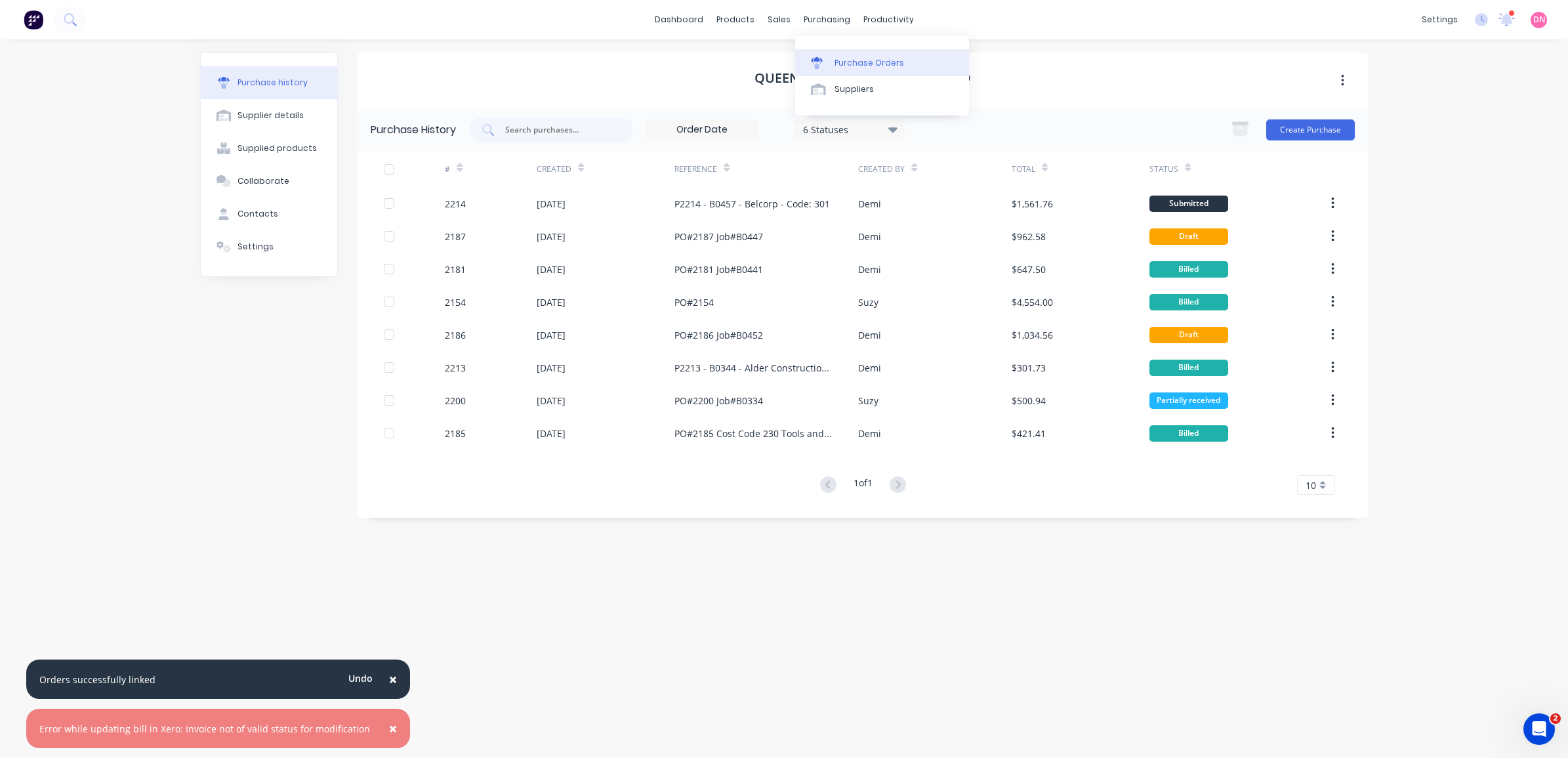
click at [830, 58] on div at bounding box center [820, 63] width 20 height 12
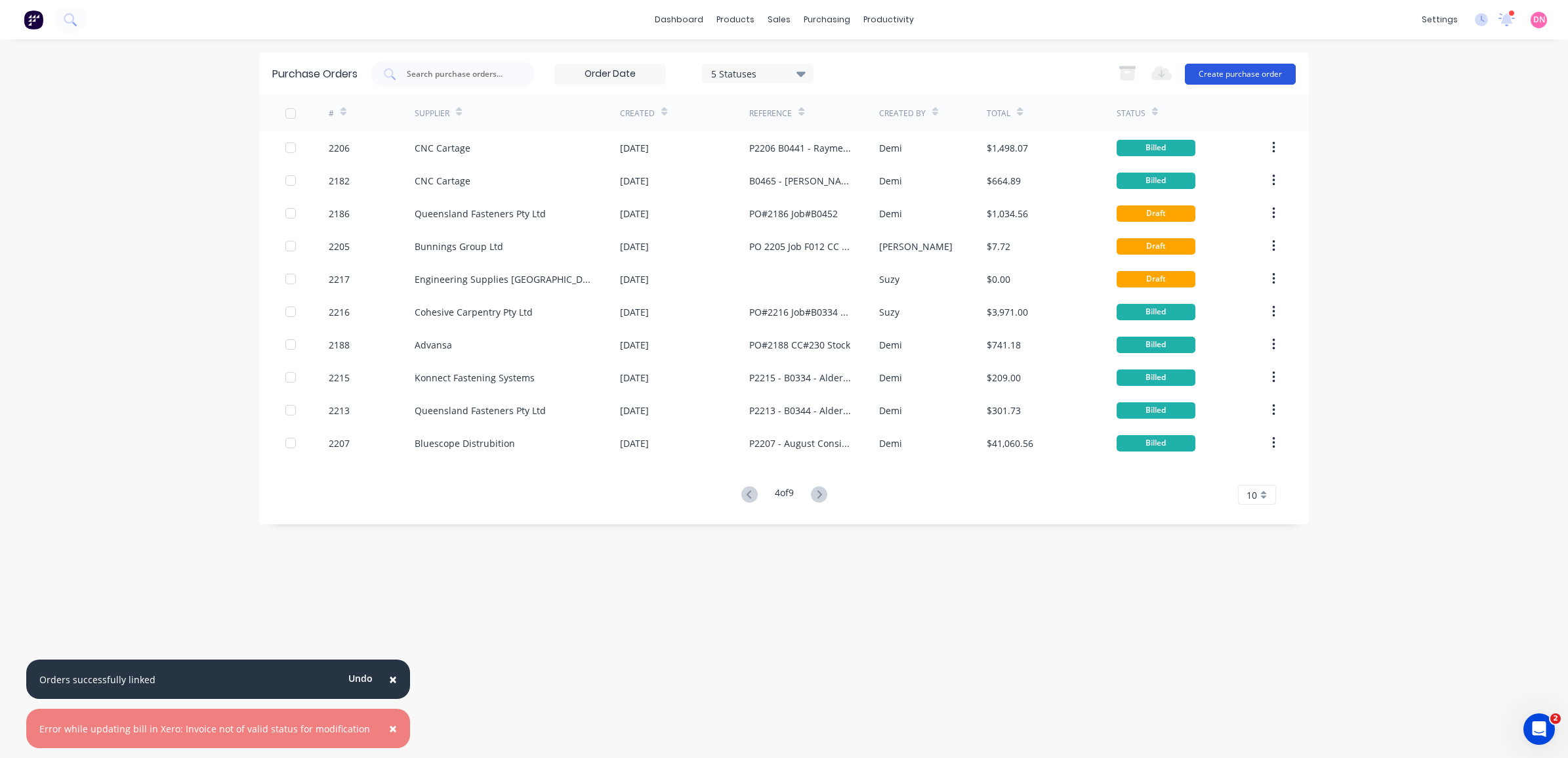
click at [1221, 72] on button "Create purchase order" at bounding box center [1240, 74] width 111 height 21
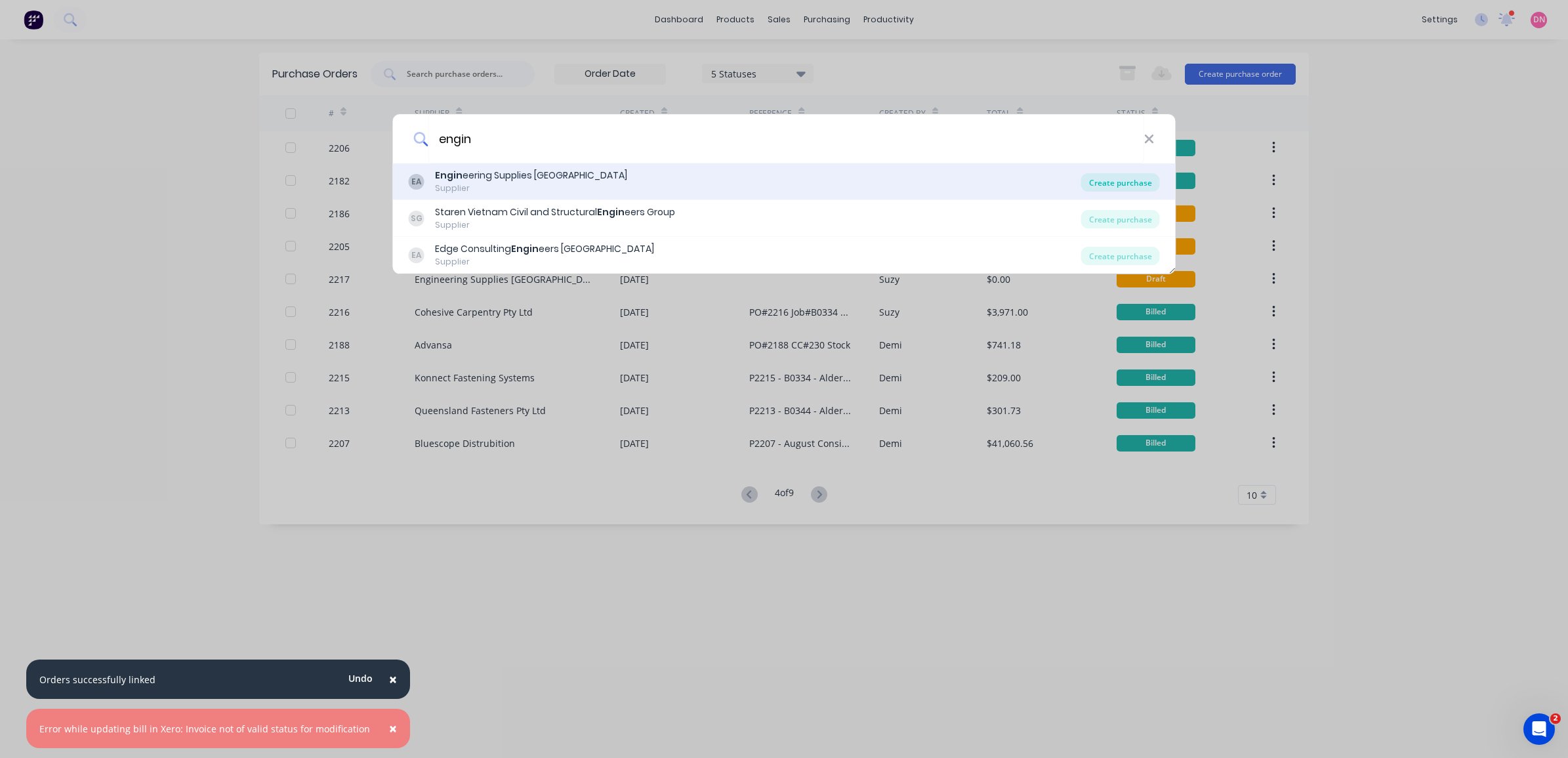
type input "engin"
click at [1102, 180] on div "Create purchase" at bounding box center [1120, 183] width 78 height 19
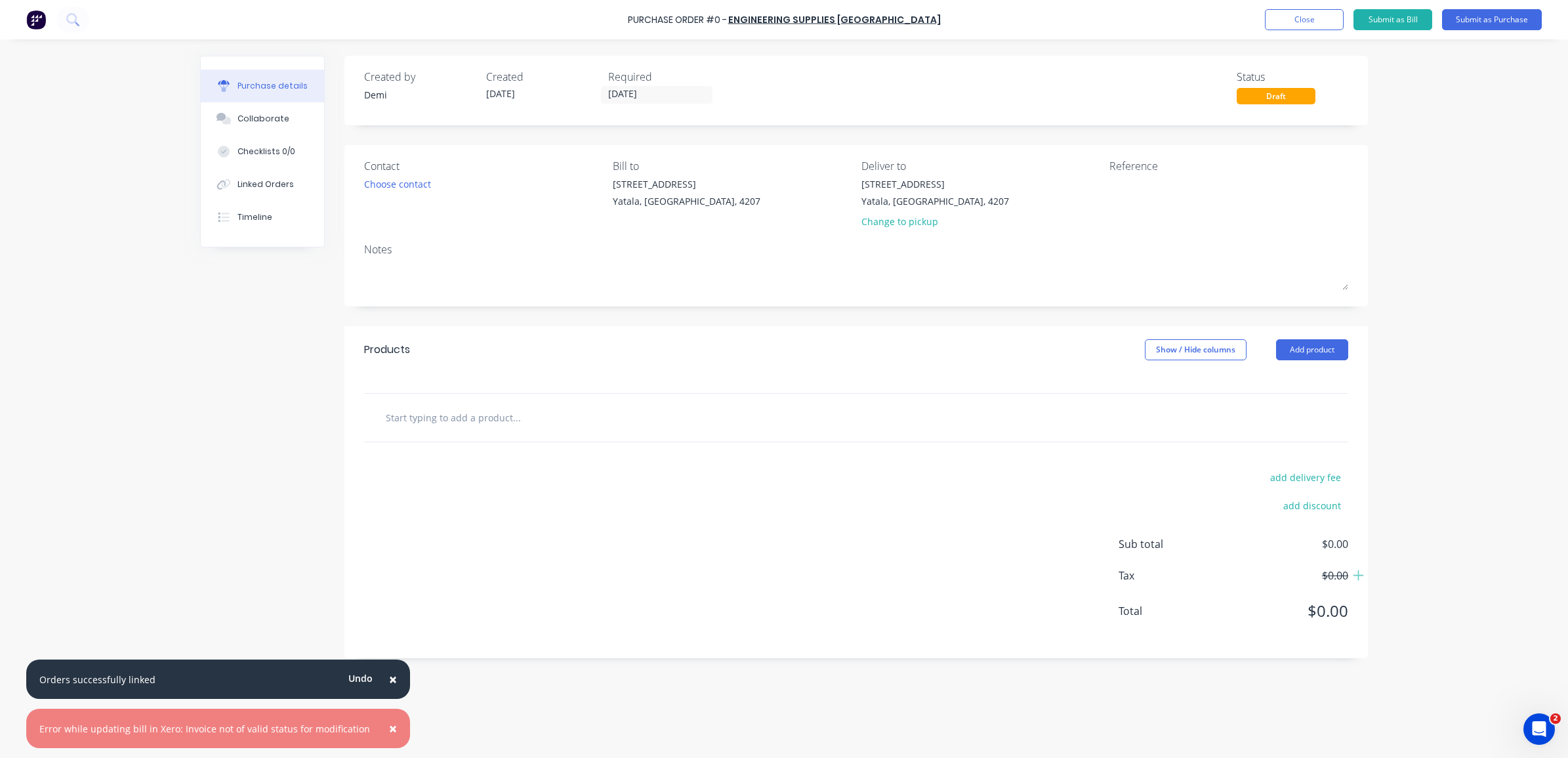
click at [901, 303] on div "Contact Choose contact Bill to 33 Computer Road Yatala, Queensland, 4207 Delive…" at bounding box center [856, 225] width 1024 height 161
click at [591, 428] on input "text" at bounding box center [516, 417] width 262 height 26
click at [1517, 267] on div "× Orders successfully linked Undo × Error while updating bill in Xero: Invoice …" at bounding box center [784, 379] width 1568 height 758
click at [681, 412] on div at bounding box center [571, 417] width 394 height 26
click at [507, 409] on input "text" at bounding box center [516, 417] width 262 height 26
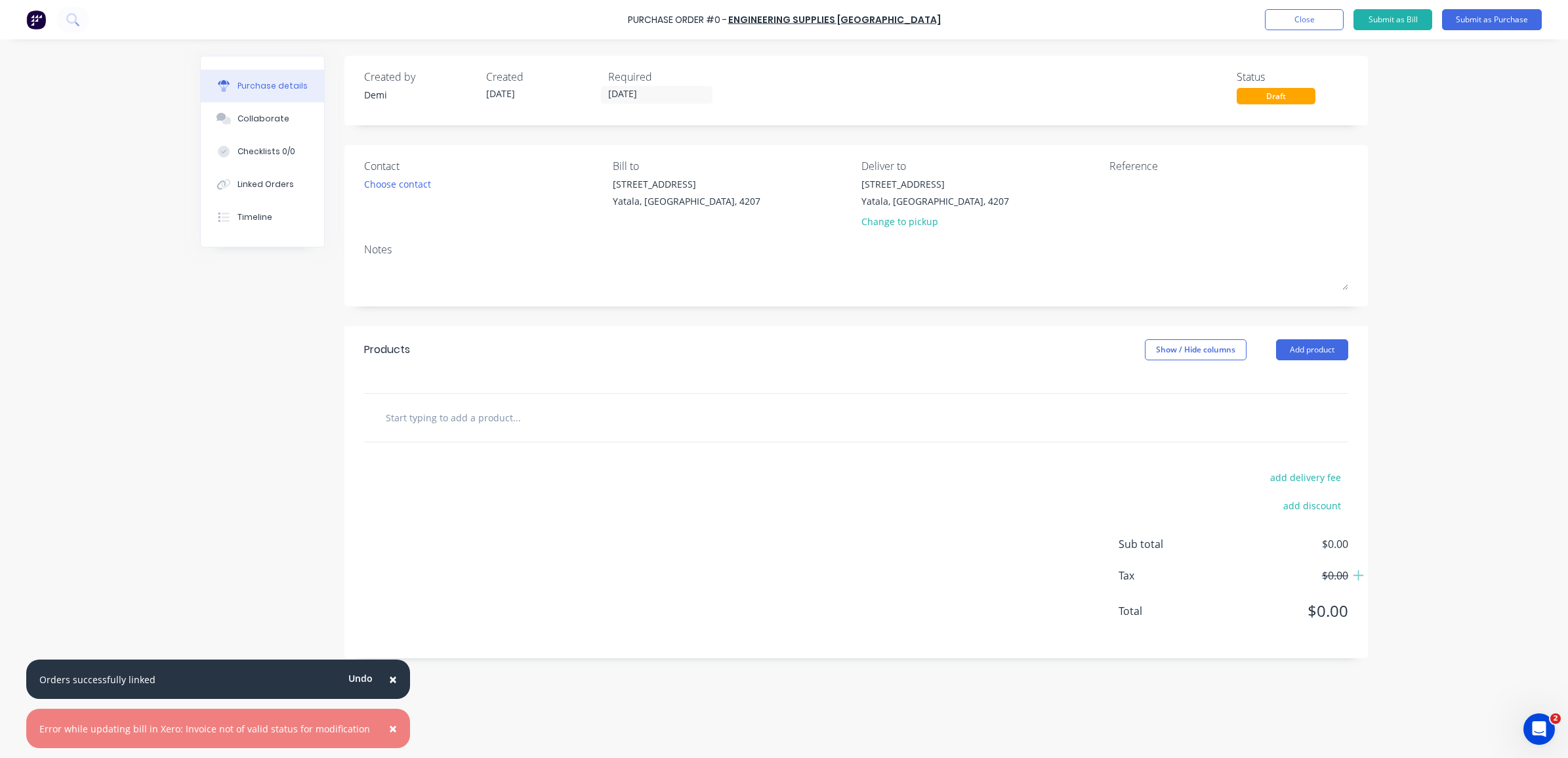
paste input "50 x M16 8.8S Bolt Nut Washers Length 55mm"
click at [408, 412] on input "50 x M16 8.8S Bolt Nut Washers Length 55mm" at bounding box center [516, 417] width 262 height 26
type input "M16 8.8S Bolt Nut Washers Length 55mm"
click at [574, 535] on div "add delivery fee add discount Sub total $0.00 Tax $0.00 Total $0.00" at bounding box center [856, 550] width 1024 height 216
click at [598, 441] on div "M16 8.8S Bolt Nut Washers Length 55mm" at bounding box center [856, 417] width 984 height 48
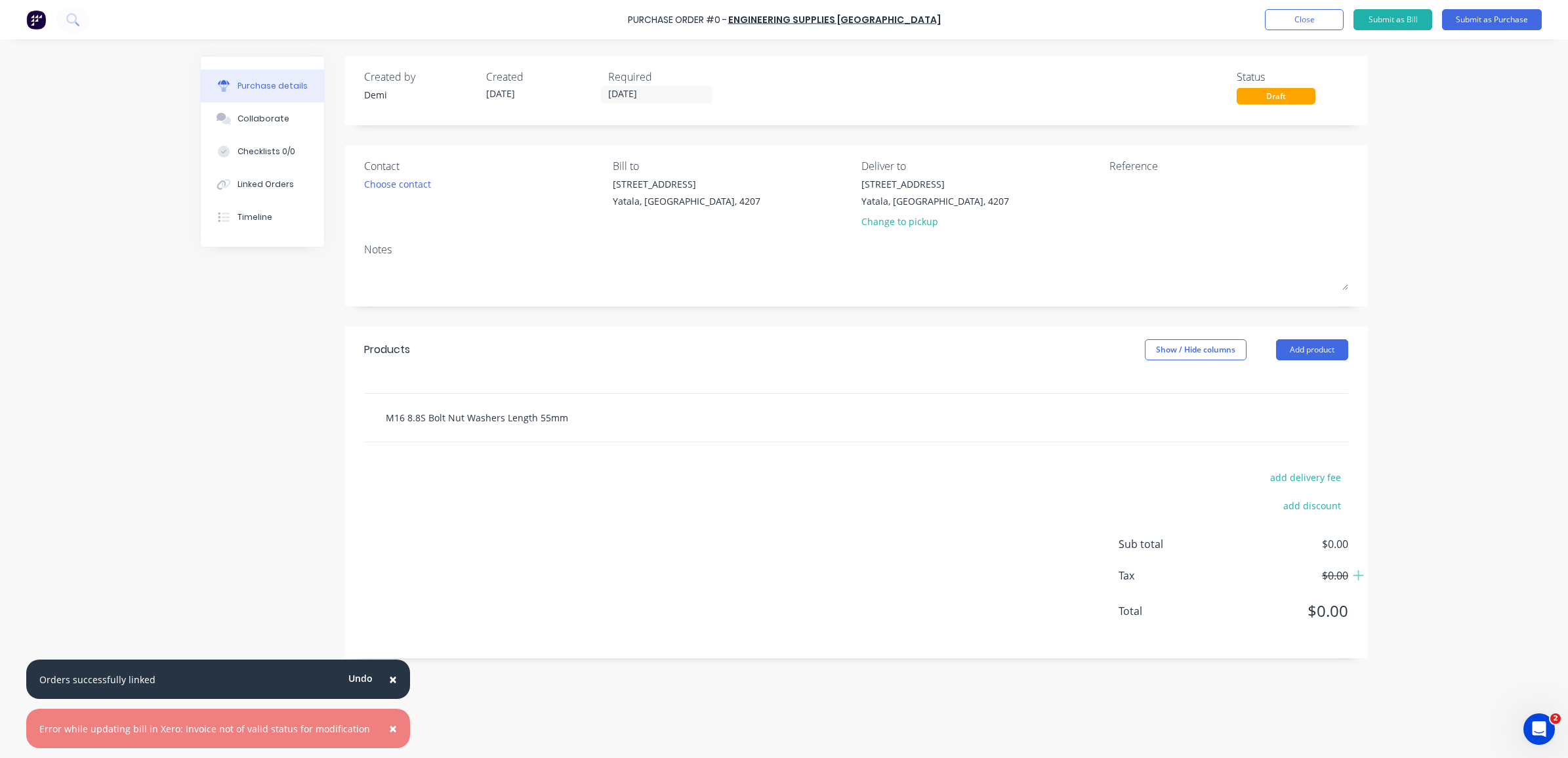
click at [623, 414] on input "M16 8.8S Bolt Nut Washers Length 55mm" at bounding box center [516, 417] width 262 height 26
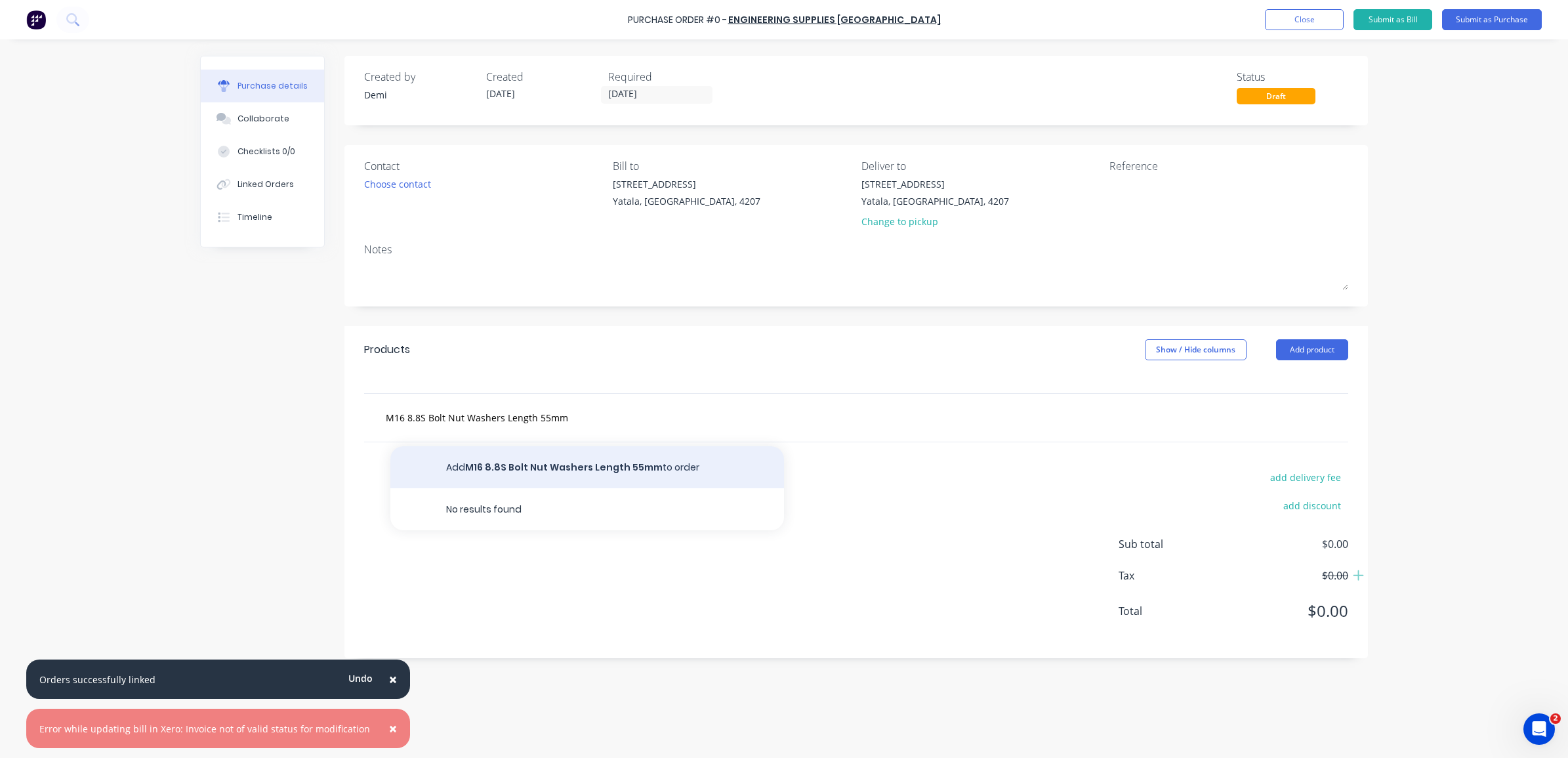
click at [504, 470] on button "Add M16 8.8S Bolt Nut Washers Length 55mm to order" at bounding box center [587, 467] width 394 height 42
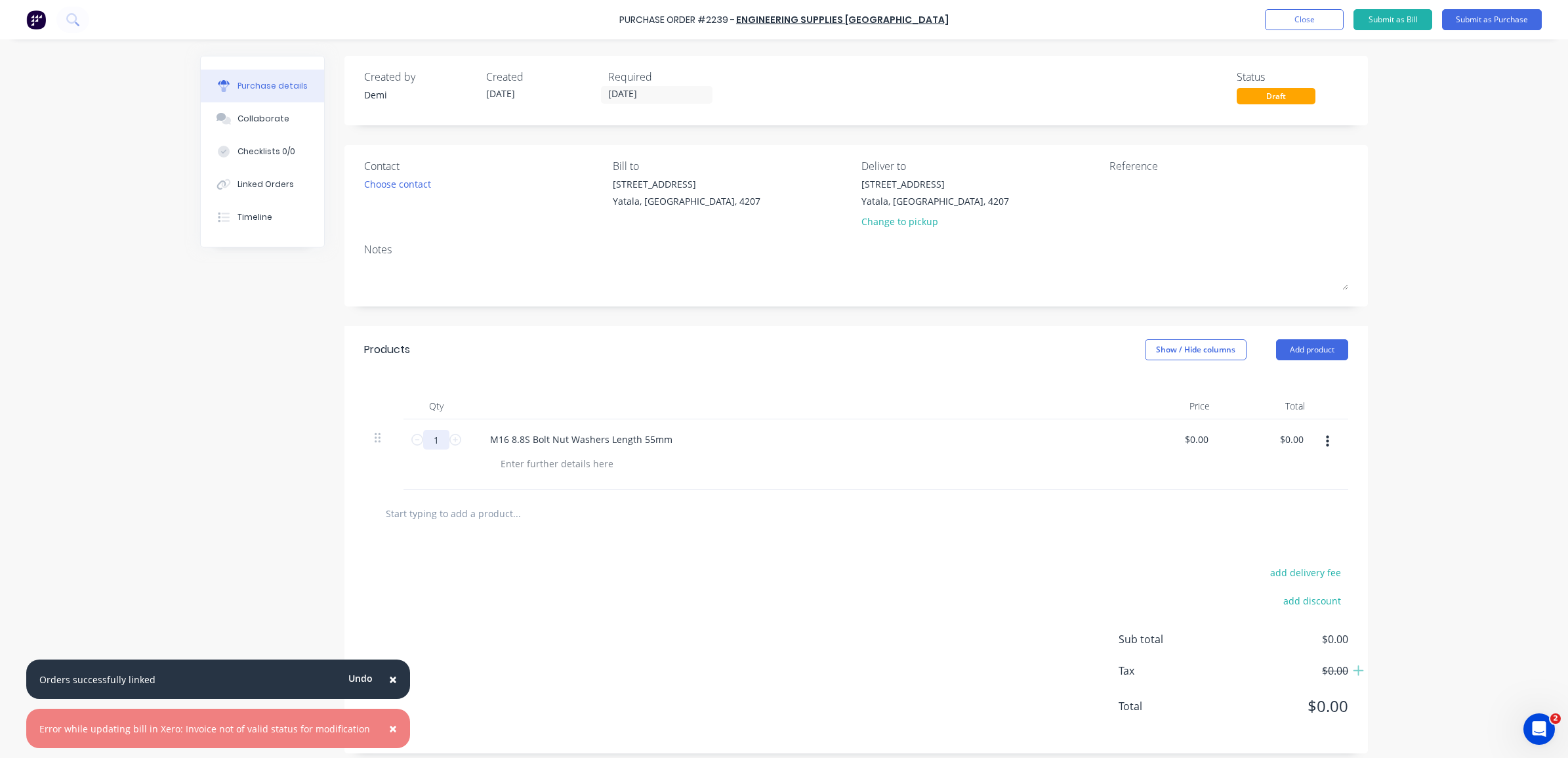
drag, startPoint x: 440, startPoint y: 439, endPoint x: 376, endPoint y: 440, distance: 64.0
click at [376, 440] on div "1 1 M16 8.8S Bolt Nut Washers Length 55mm $0.00 $0.00 $0.00 $0.00" at bounding box center [856, 454] width 984 height 70
type input "50"
click at [701, 578] on div "add delivery fee add discount Sub total $0.00 Tax $0.00 Total $0.00" at bounding box center [856, 645] width 1024 height 216
click at [633, 509] on input "text" at bounding box center [516, 513] width 262 height 26
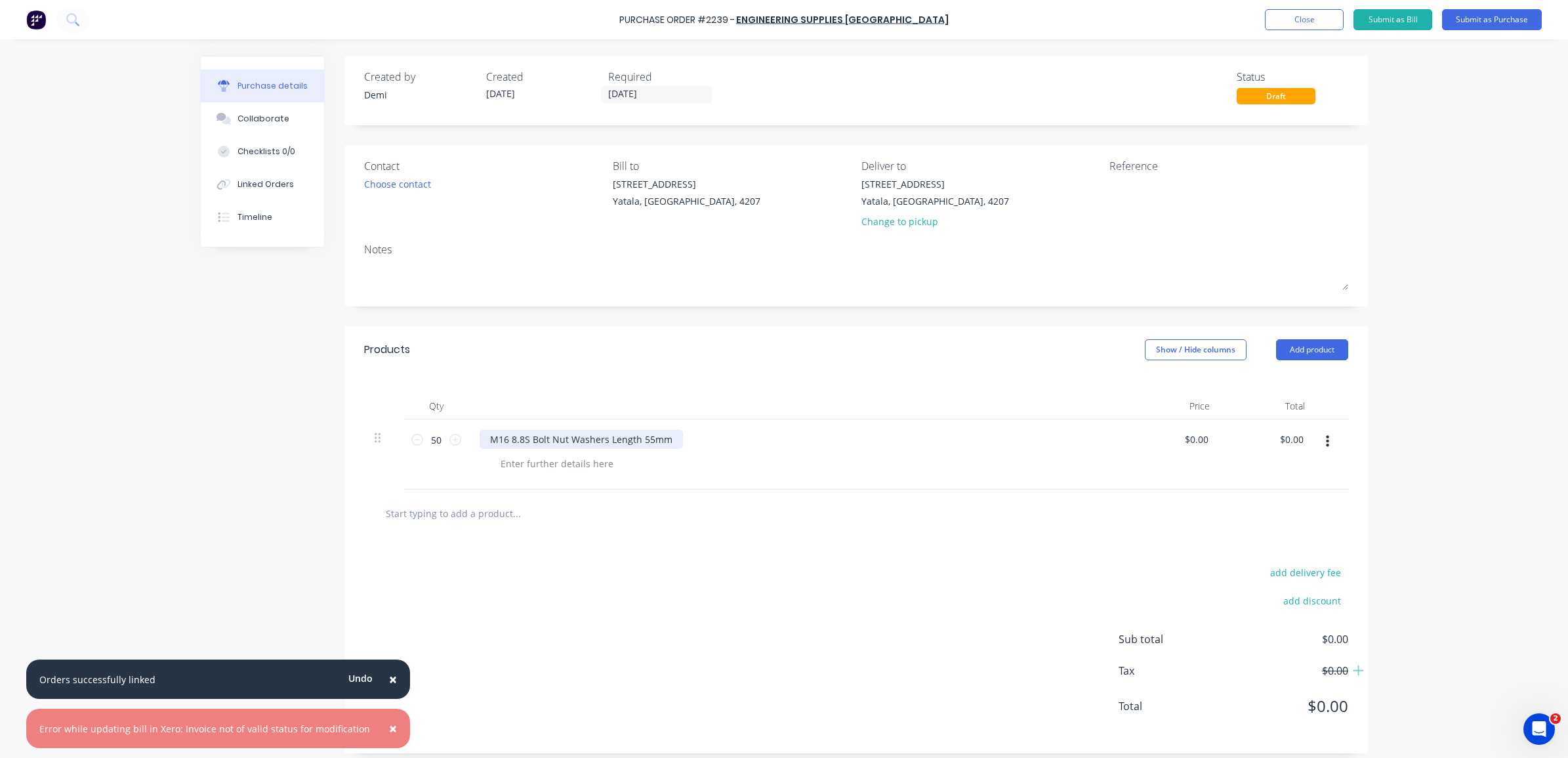
click at [542, 441] on div "M16 8.8S Bolt Nut Washers Length 55mm" at bounding box center [581, 439] width 203 height 19
drag, startPoint x: 542, startPoint y: 441, endPoint x: 536, endPoint y: 443, distance: 6.3
click at [536, 443] on div "M16 8.8S Bolt Nut Washers Length 55mm" at bounding box center [581, 439] width 203 height 19
drag, startPoint x: 473, startPoint y: 438, endPoint x: 751, endPoint y: 453, distance: 278.4
click at [751, 453] on div "M16 8.8S Bolt Nut Washers Length 55mm" at bounding box center [797, 454] width 656 height 70
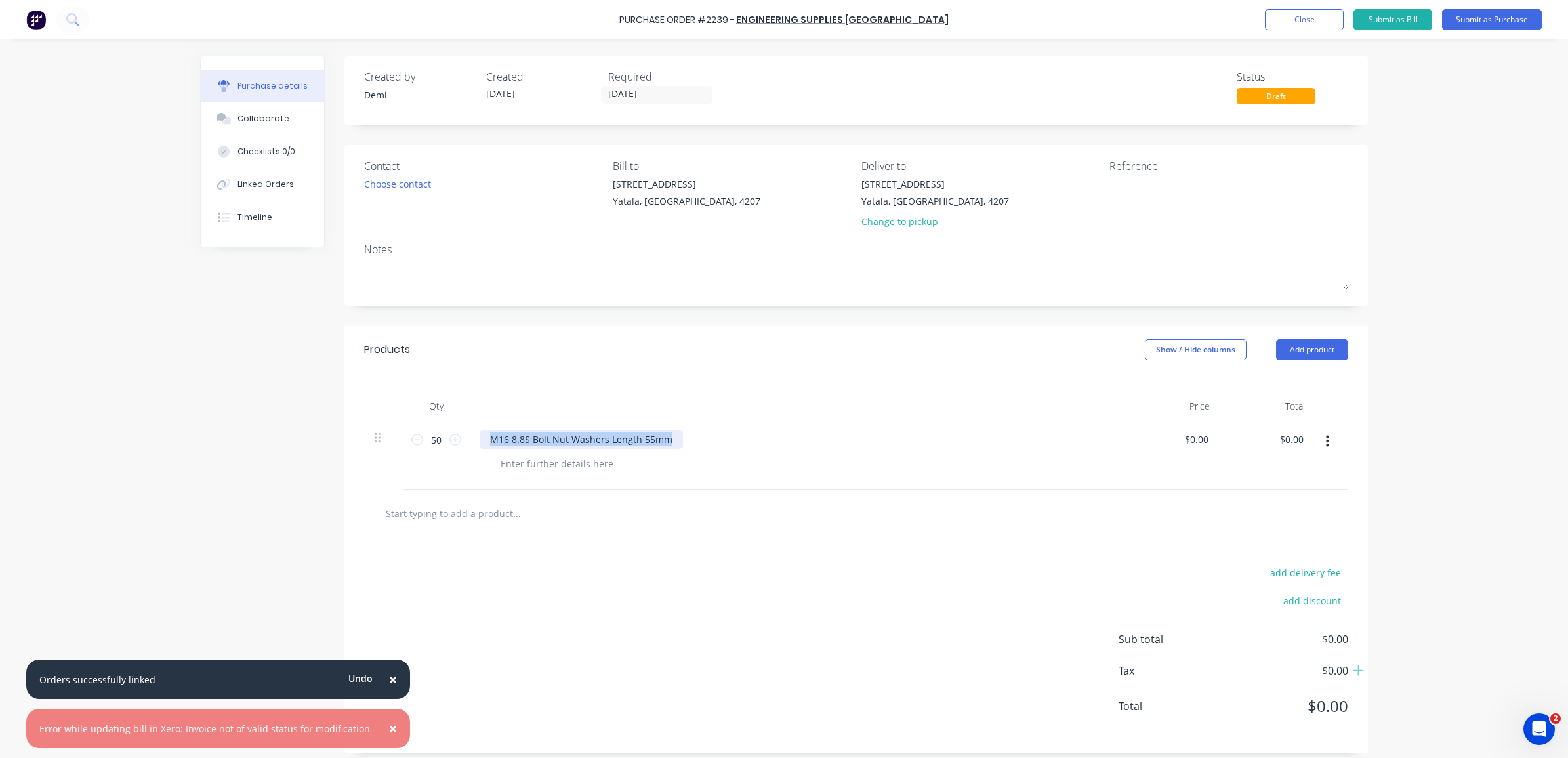
copy div "M16 8.8S Bolt Nut Washers Length 55mm"
click at [1316, 11] on button "Close" at bounding box center [1304, 20] width 78 height 21
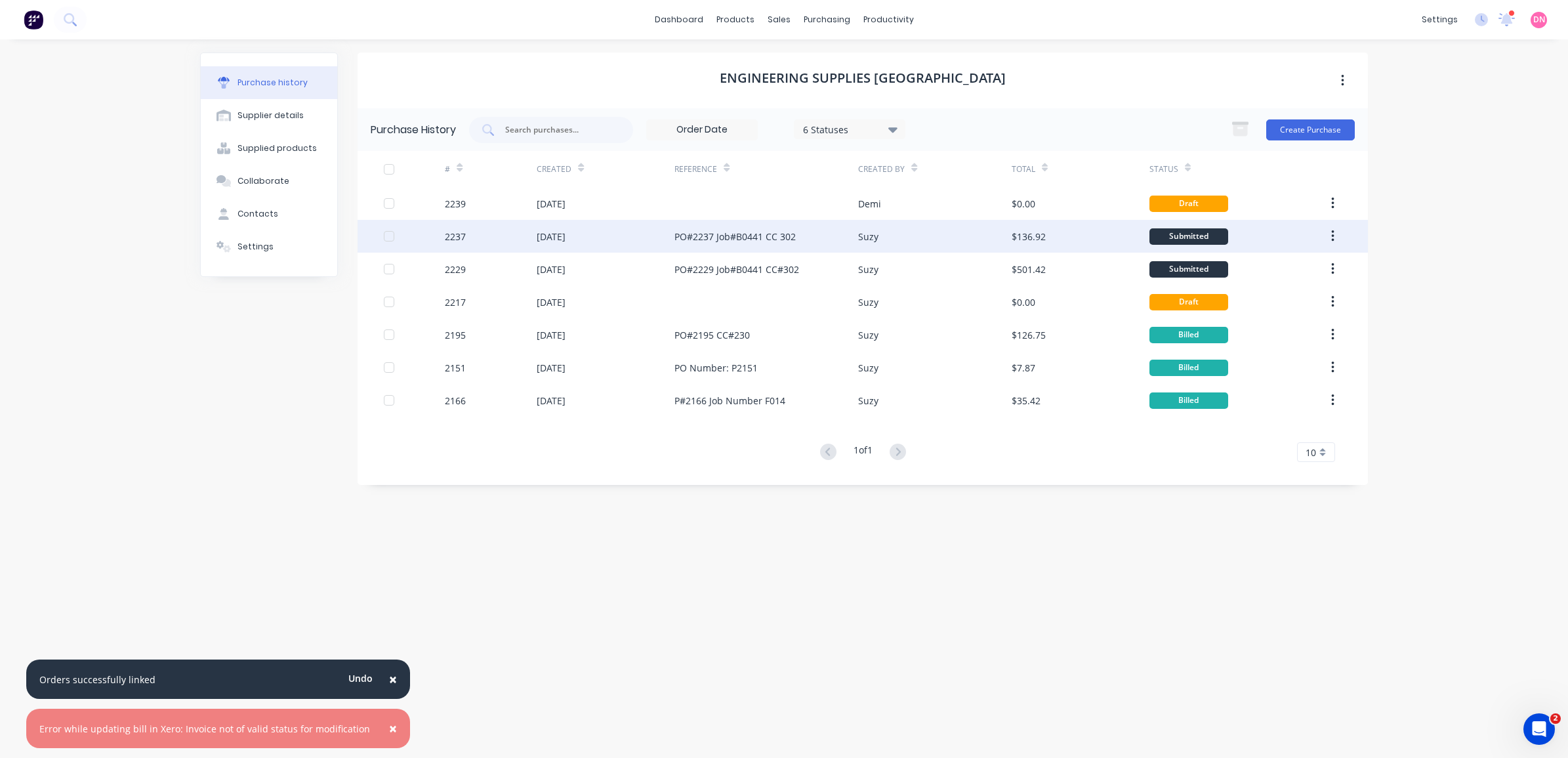
click at [871, 244] on div "Suzy" at bounding box center [934, 235] width 153 height 33
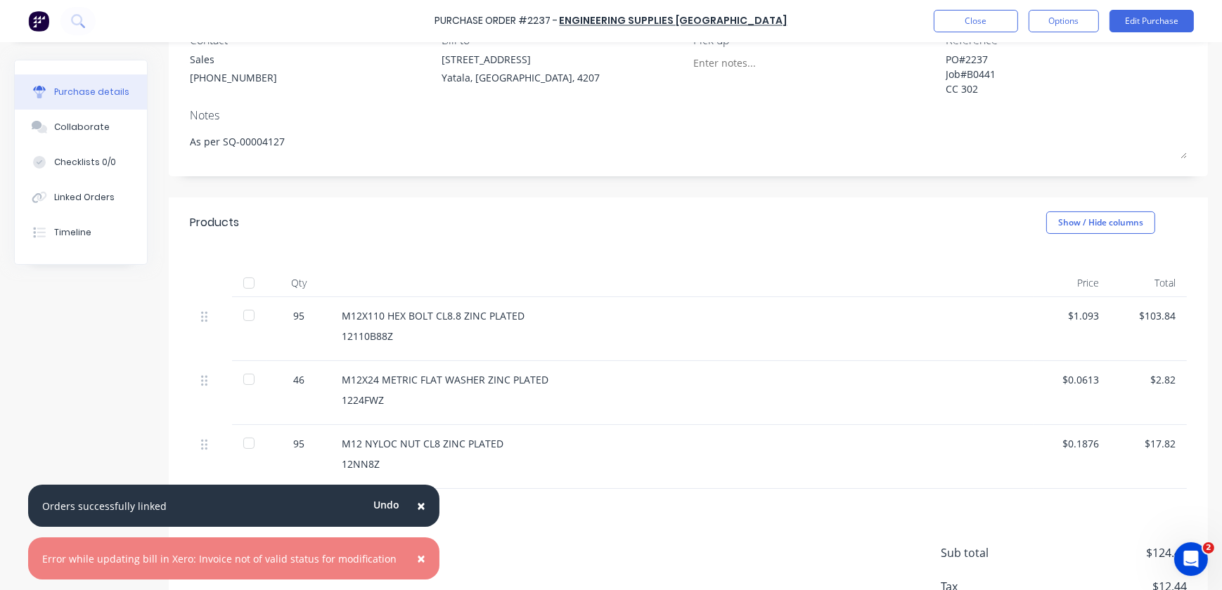
scroll to position [191, 0]
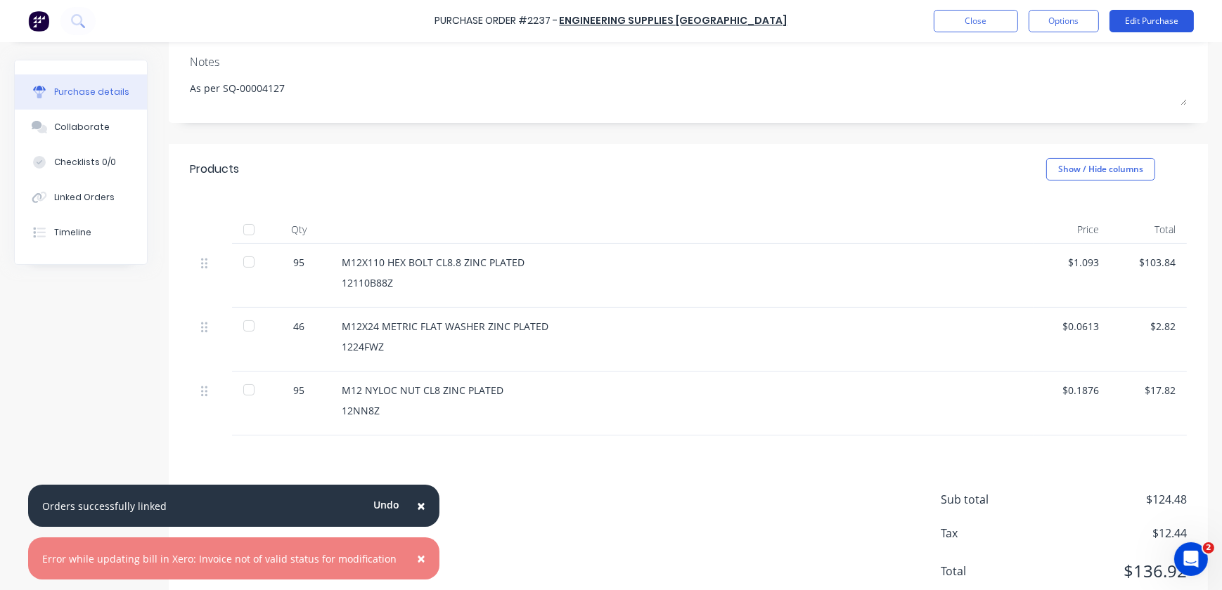
click at [1153, 20] on button "Edit Purchase" at bounding box center [1151, 21] width 84 height 22
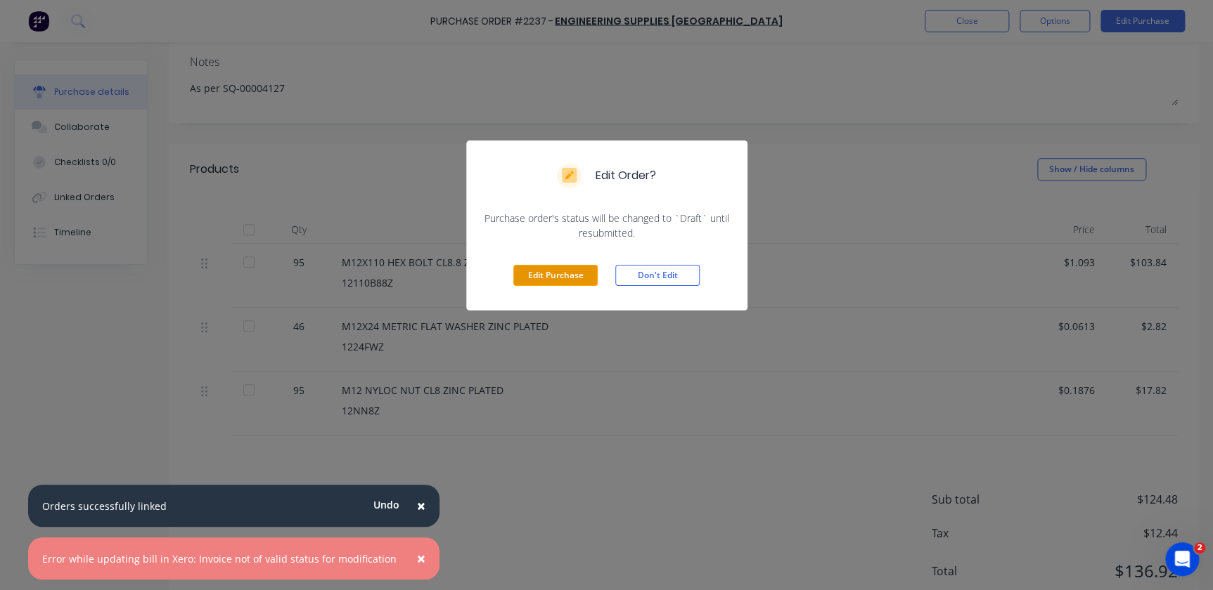
click at [562, 267] on button "Edit Purchase" at bounding box center [555, 275] width 84 height 21
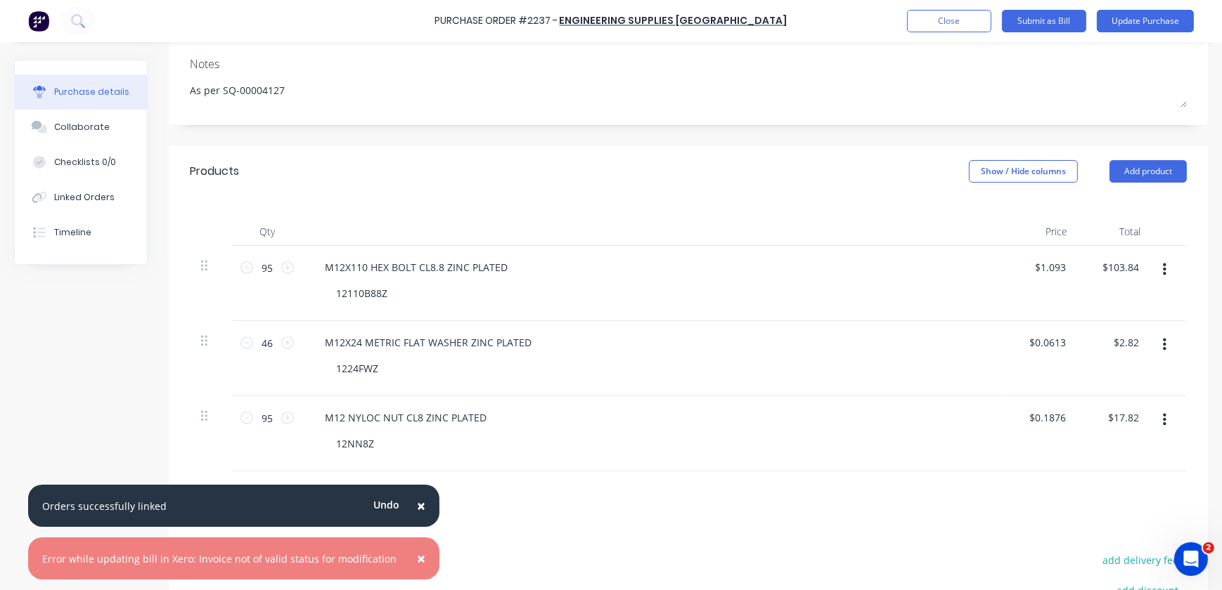
scroll to position [369, 0]
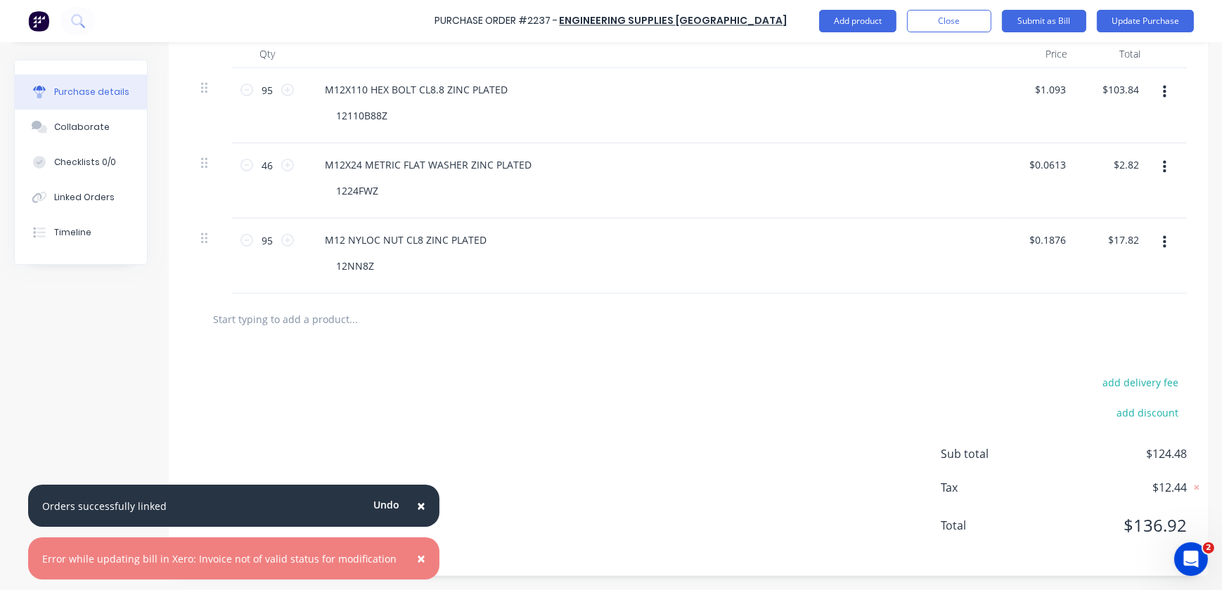
click at [323, 332] on input "text" at bounding box center [352, 319] width 281 height 28
paste input "M16 8.8S Bolt Nut Washers Length 55mm"
type textarea "x"
type input "M16 8.8S Bolt Nut Washers Length 55mm"
type textarea "x"
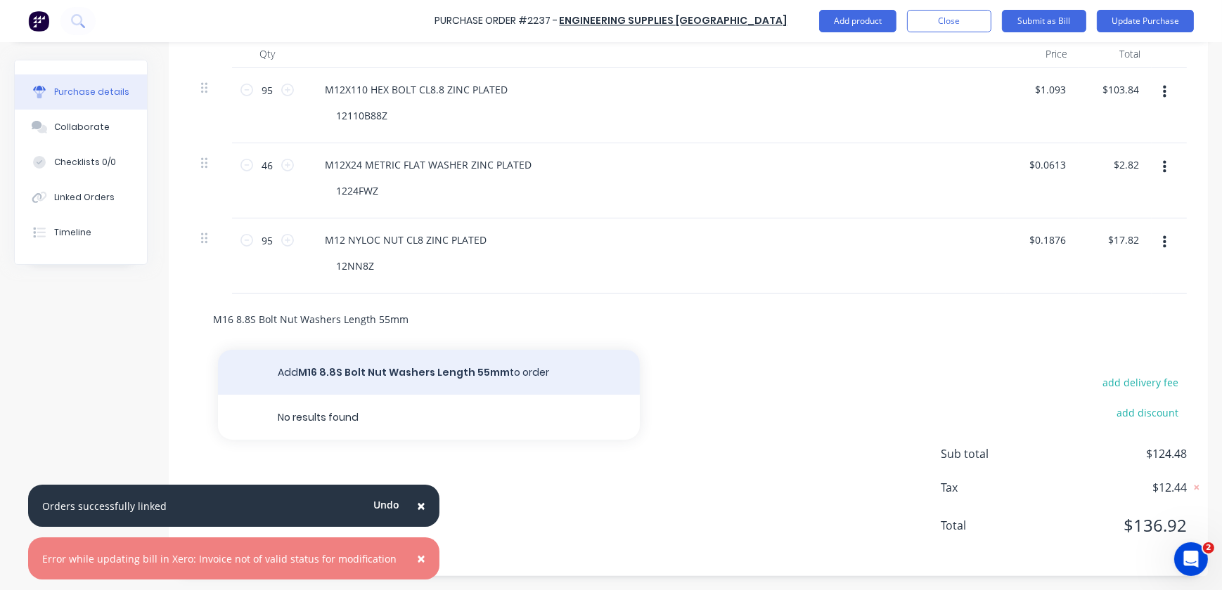
type input "M16 8.8S Bolt Nut Washers Length 55mm"
click at [470, 364] on button "Add M16 8.8S Bolt Nut Washers Length 55mm to order" at bounding box center [429, 372] width 422 height 45
type textarea "x"
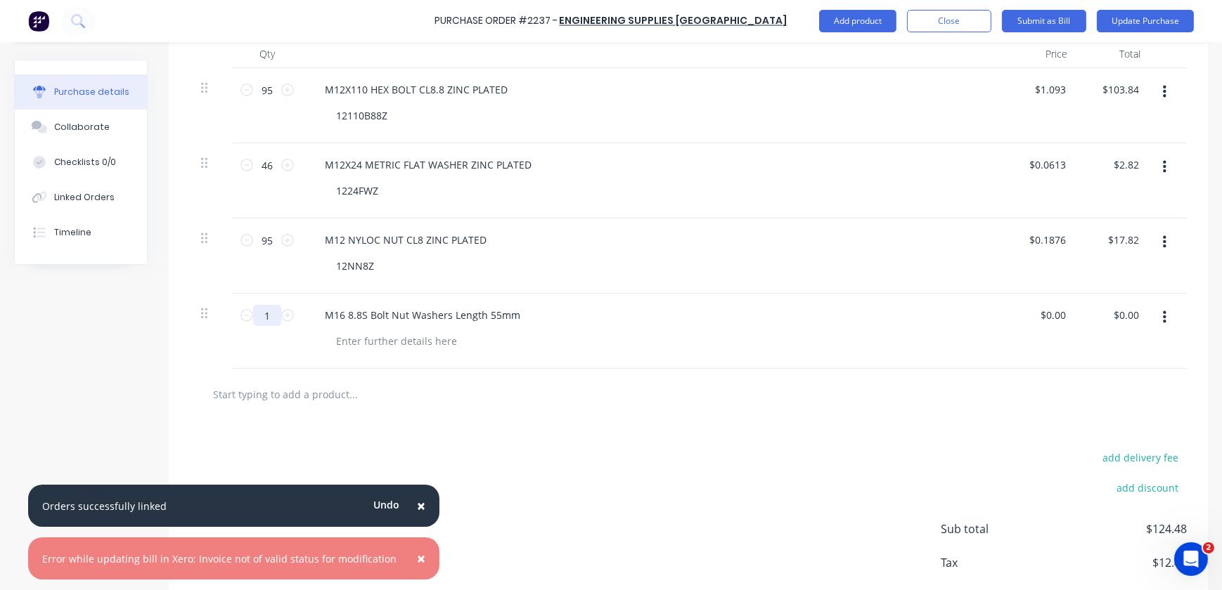
click at [271, 311] on input "1" at bounding box center [267, 315] width 28 height 21
type textarea "x"
type input "5"
type textarea "x"
type input "50"
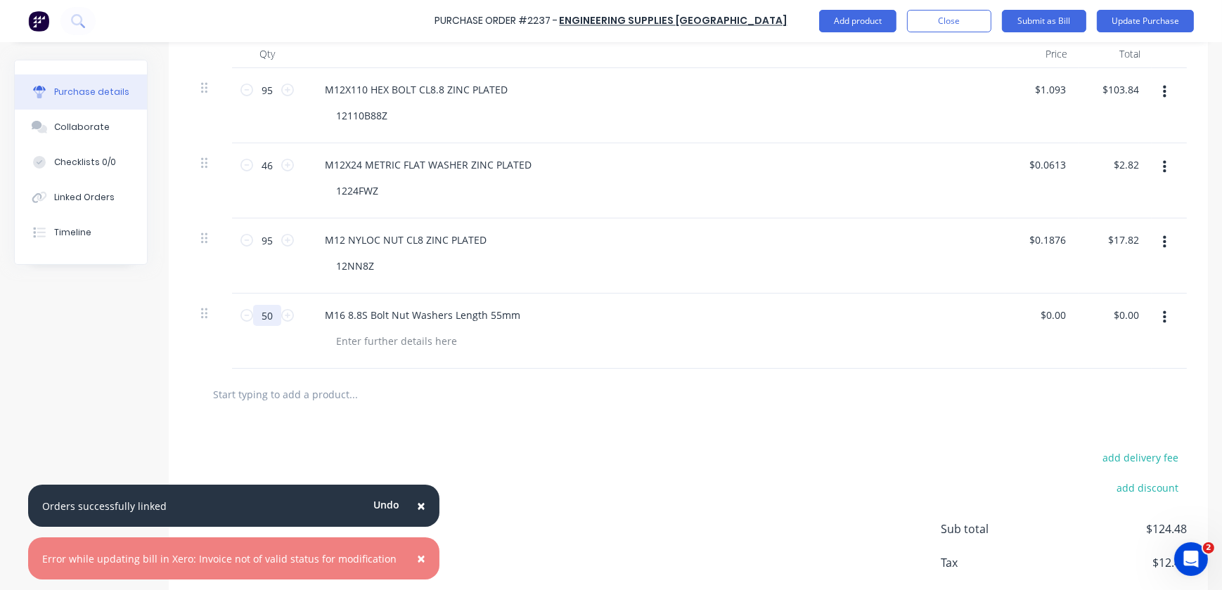
type textarea "x"
type input "50"
click at [427, 383] on input "text" at bounding box center [352, 394] width 281 height 28
click at [485, 312] on div "M16 8.8S Bolt Nut Washers Length 55mm" at bounding box center [423, 315] width 218 height 20
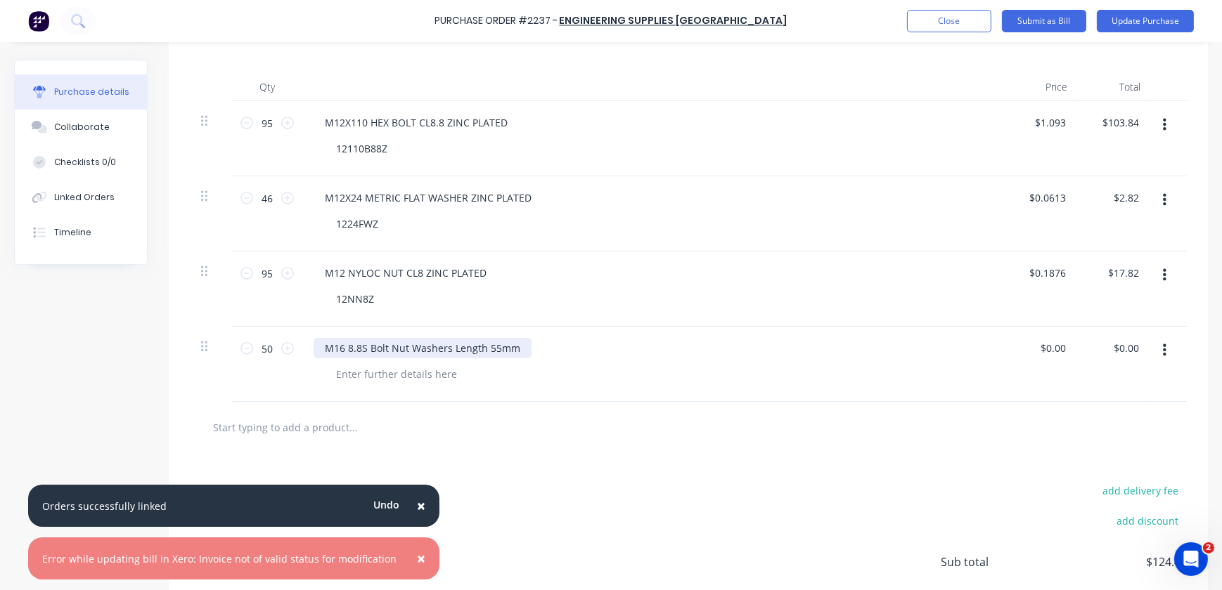
scroll to position [305, 0]
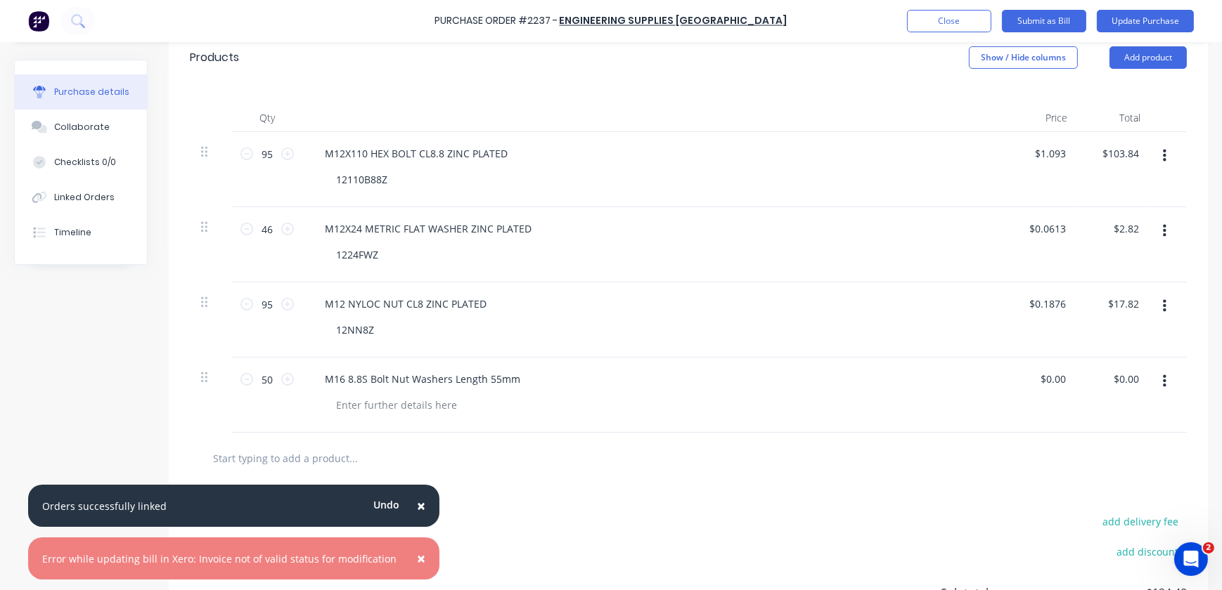
click at [644, 307] on div "M12 NYLOC NUT CL8 ZINC PLATED" at bounding box center [654, 304] width 680 height 20
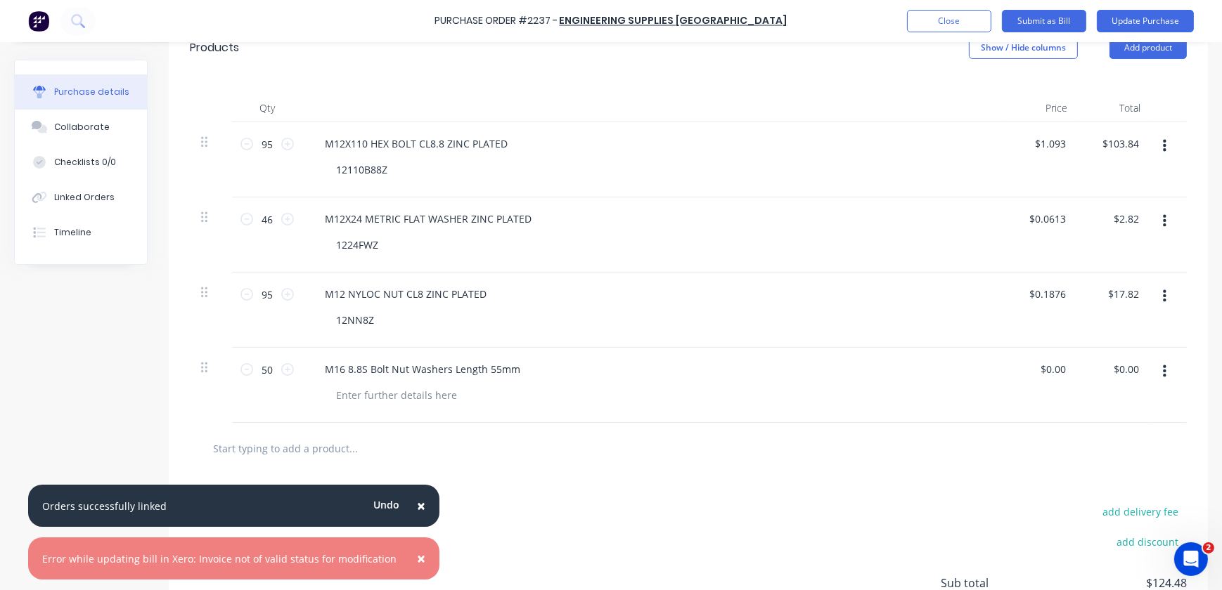
scroll to position [316, 0]
click at [1124, 23] on button "Update Purchase" at bounding box center [1145, 21] width 97 height 22
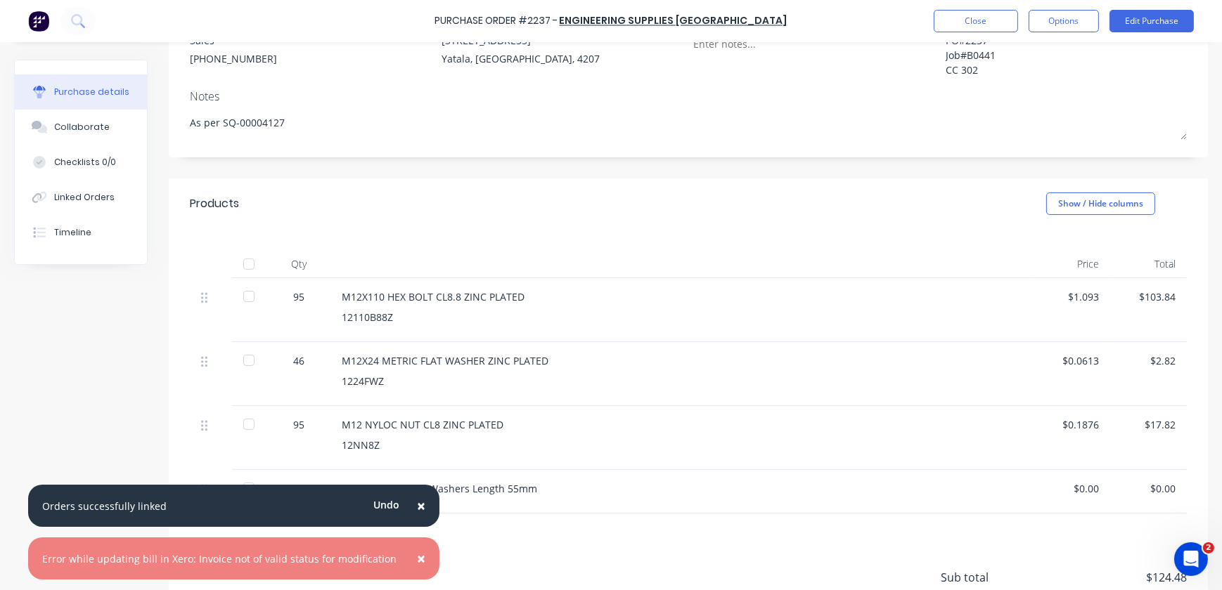
scroll to position [0, 0]
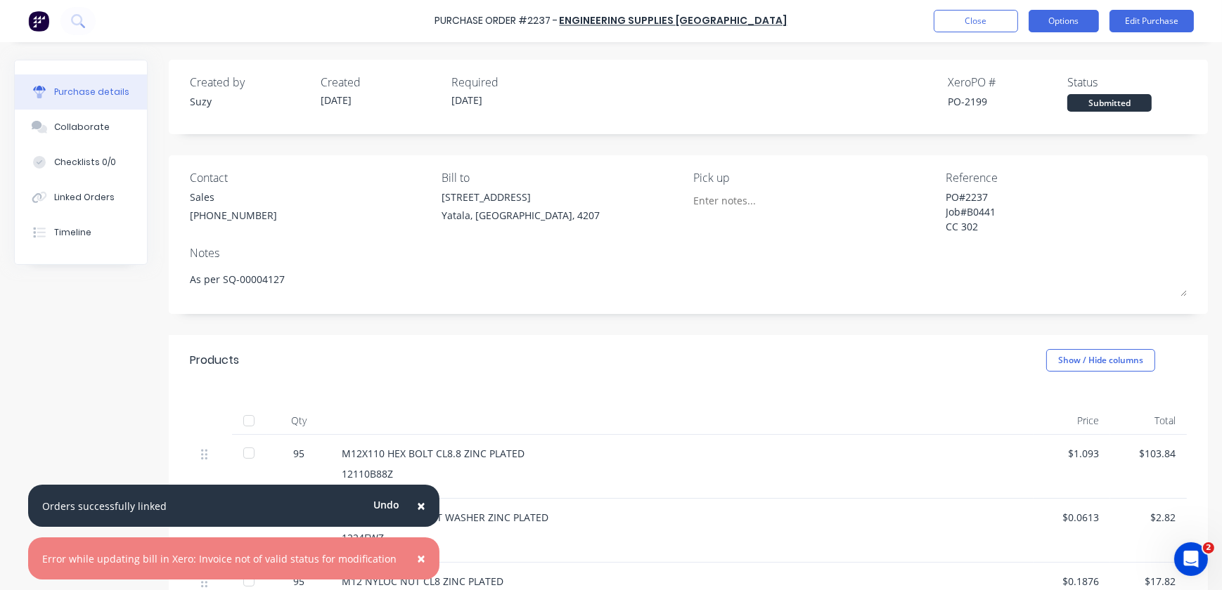
click at [1071, 19] on button "Options" at bounding box center [1063, 21] width 70 height 22
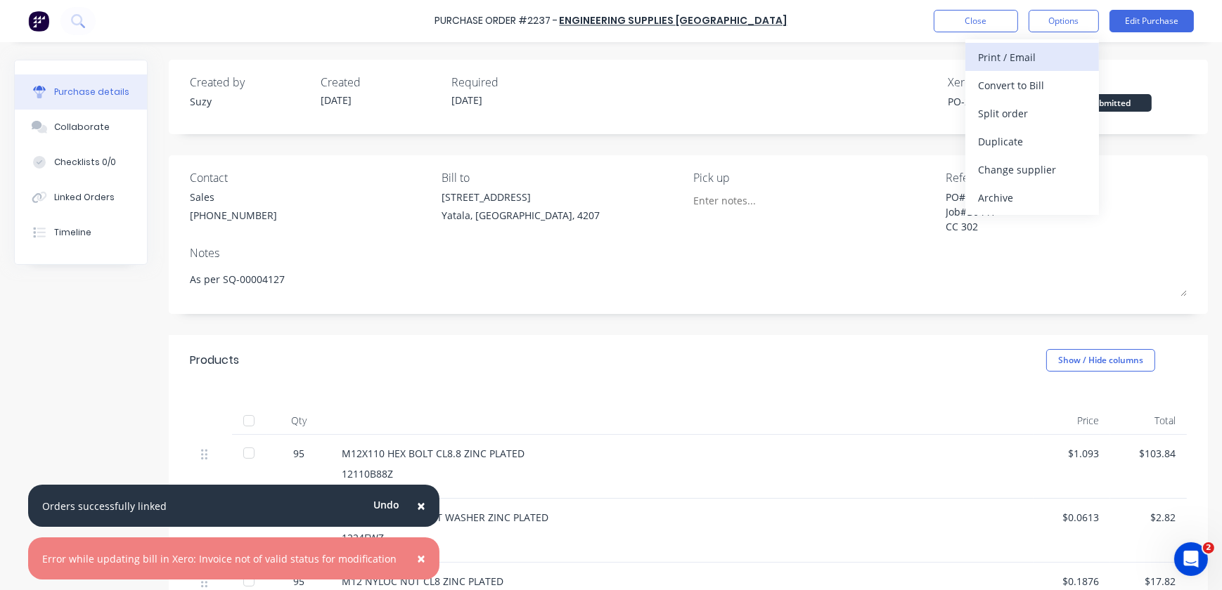
click at [1061, 53] on div "Print / Email" at bounding box center [1032, 57] width 108 height 20
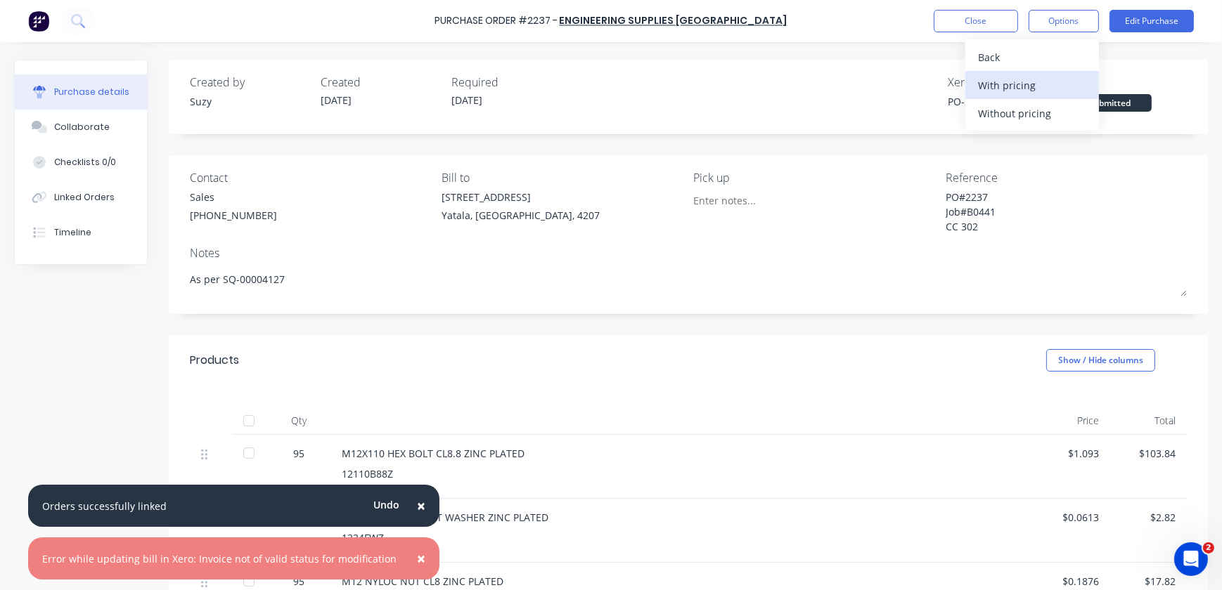
click at [1045, 89] on div "With pricing" at bounding box center [1032, 85] width 108 height 20
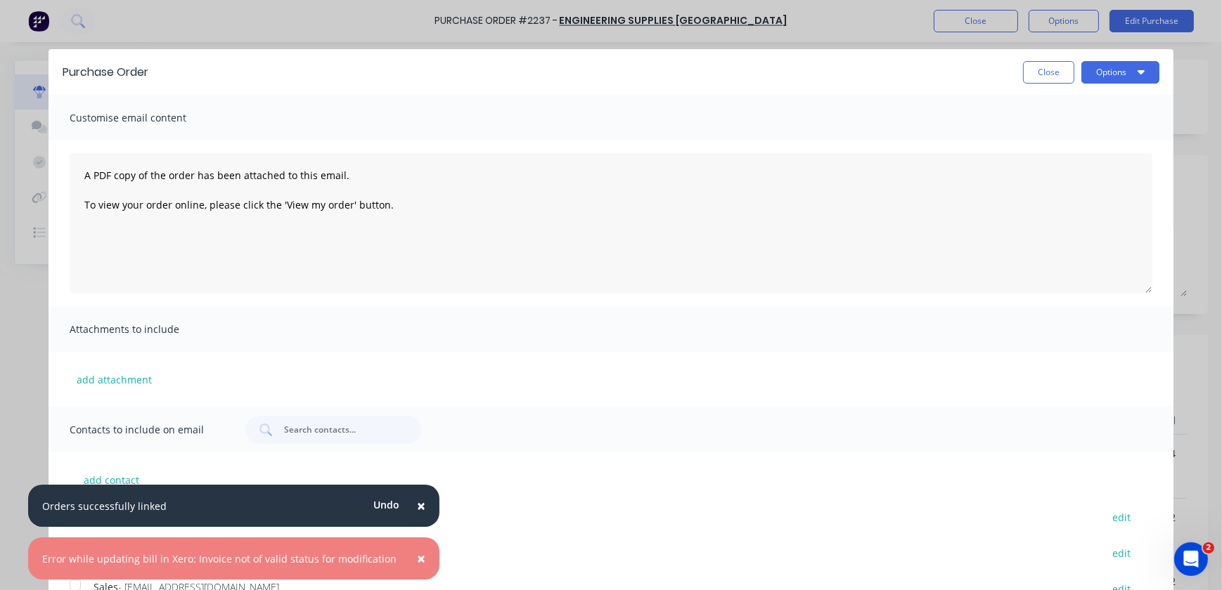
scroll to position [4, 0]
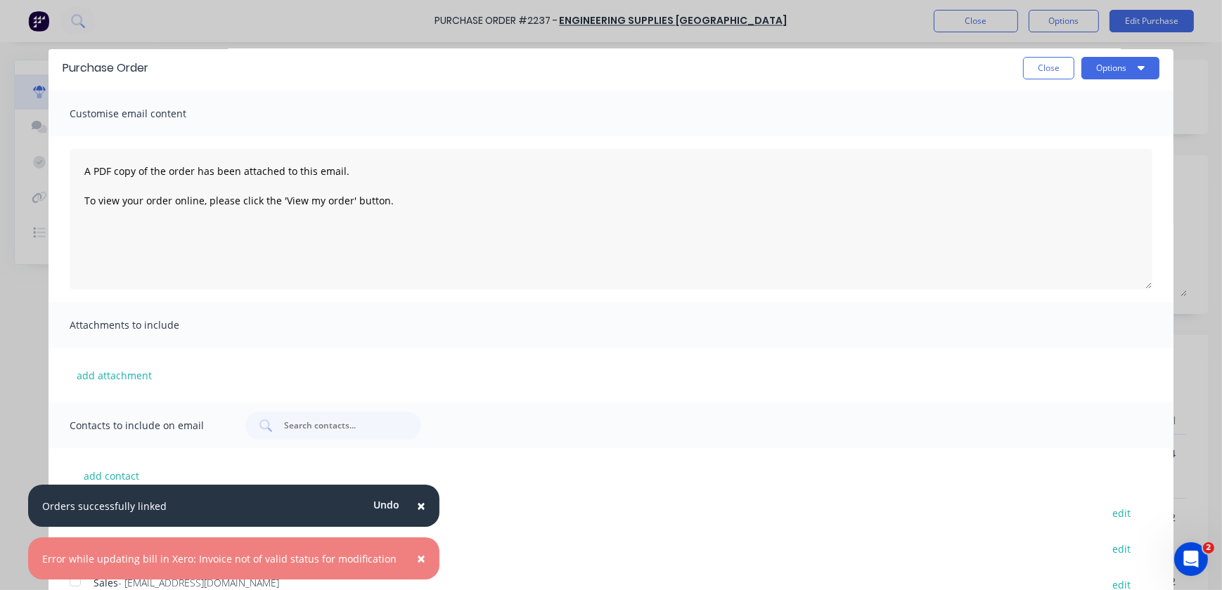
click at [417, 498] on span "×" at bounding box center [421, 506] width 8 height 20
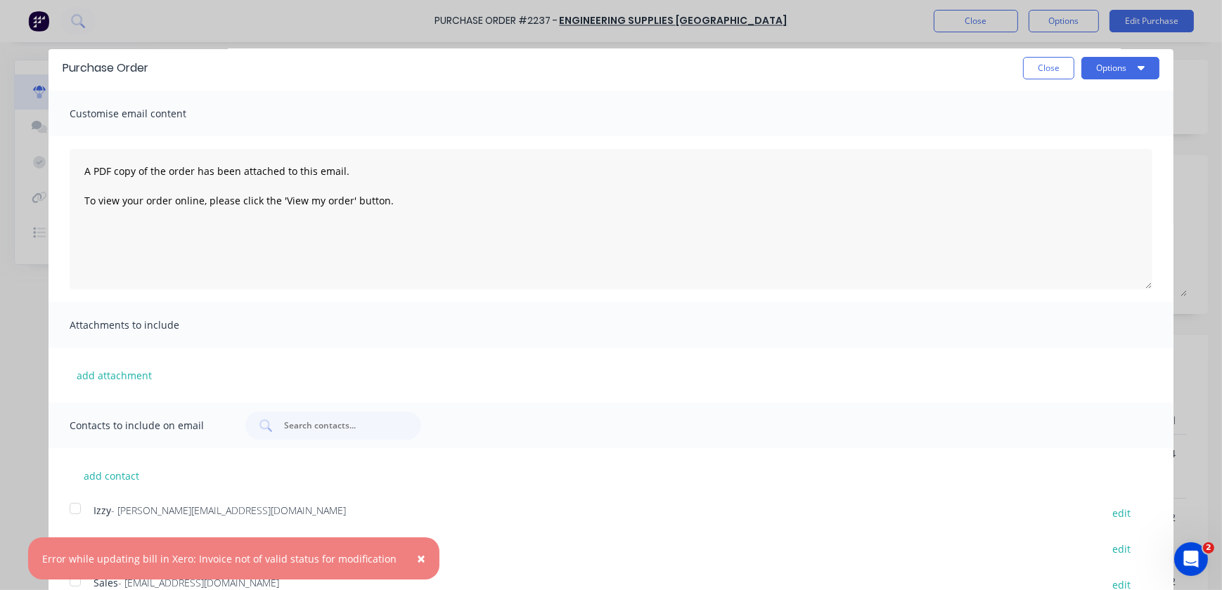
click at [417, 551] on span "×" at bounding box center [421, 559] width 8 height 20
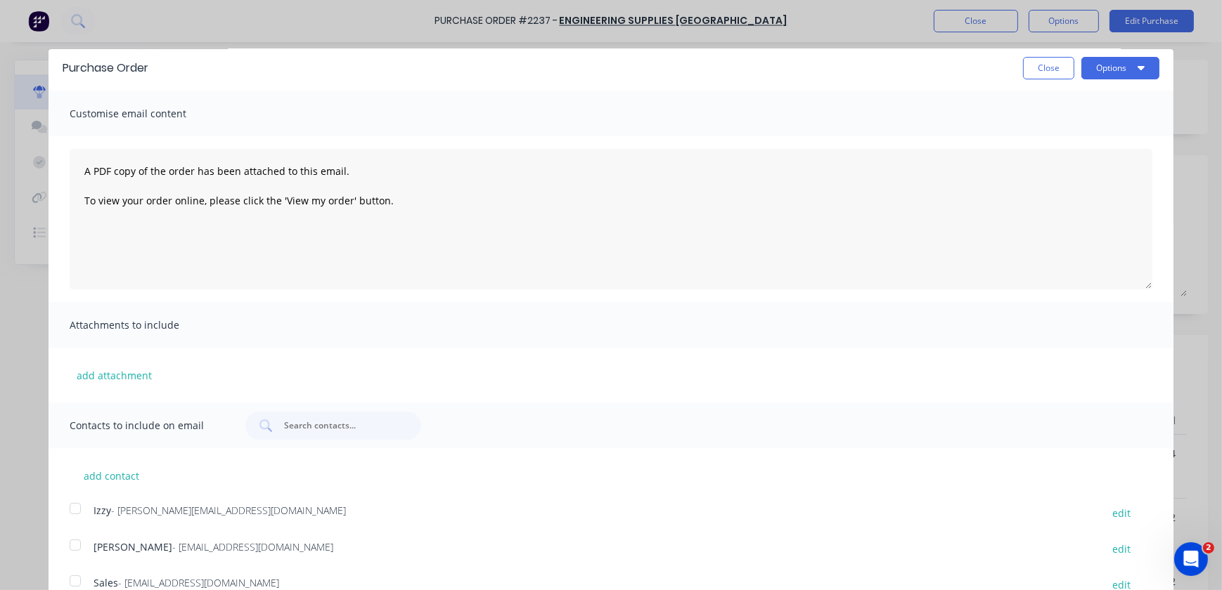
click at [81, 577] on div at bounding box center [75, 581] width 28 height 28
click at [1090, 67] on button "Options" at bounding box center [1120, 68] width 78 height 22
click at [1072, 135] on div "Email" at bounding box center [1092, 132] width 108 height 20
type textarea "x"
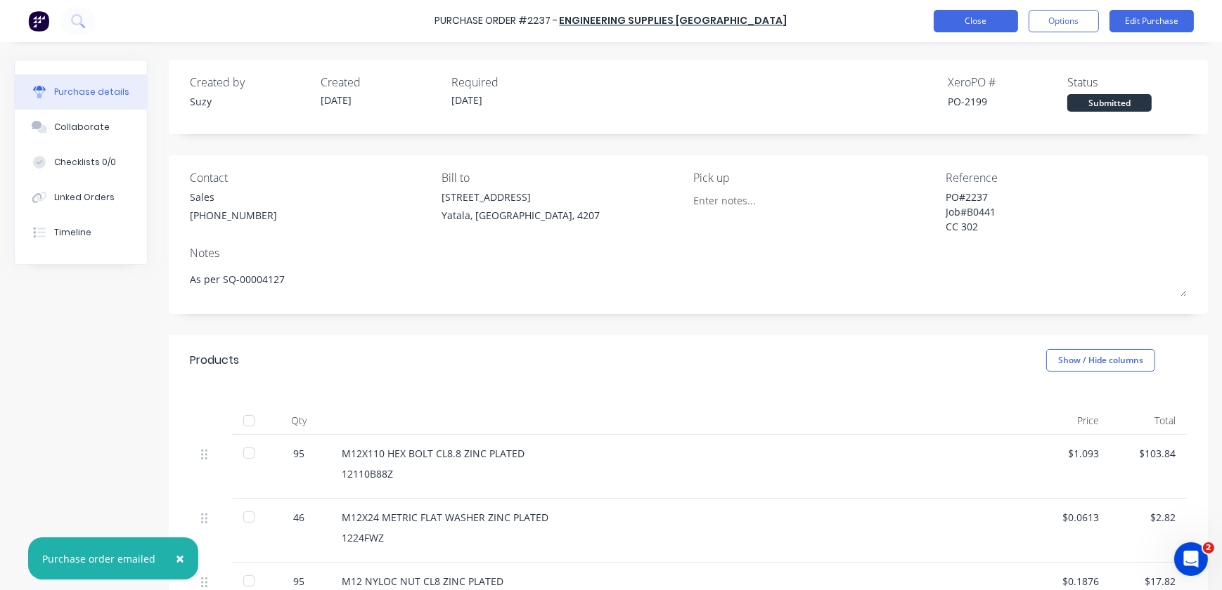
click at [1002, 22] on button "Close" at bounding box center [976, 21] width 84 height 22
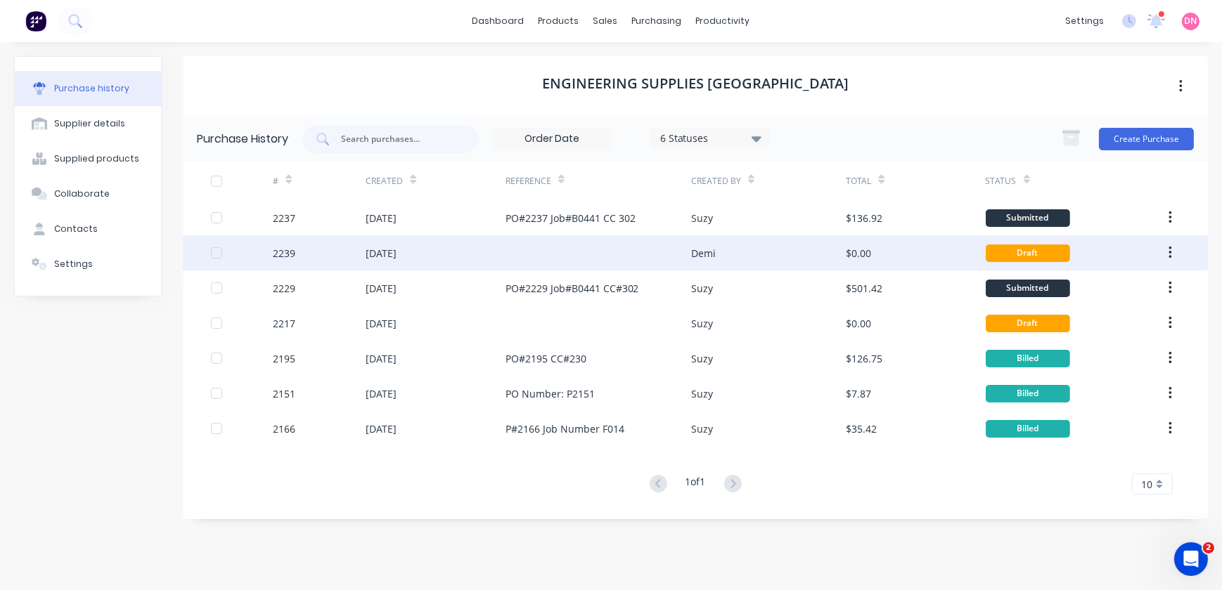
click at [783, 257] on div "Demi" at bounding box center [768, 252] width 155 height 35
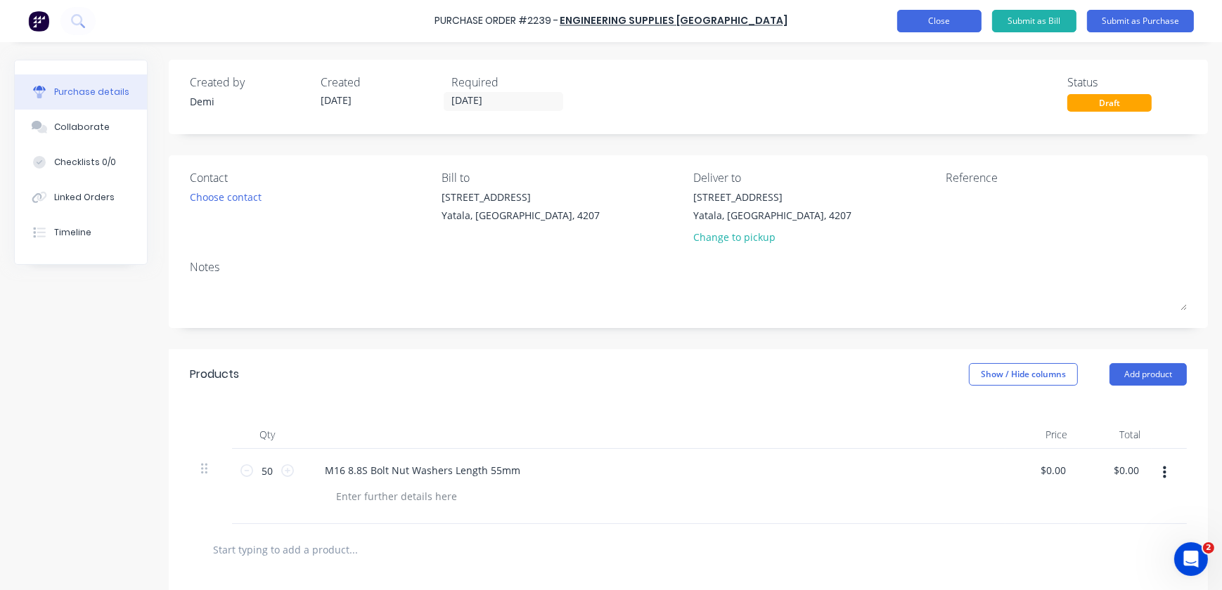
click at [934, 23] on button "Close" at bounding box center [939, 21] width 84 height 22
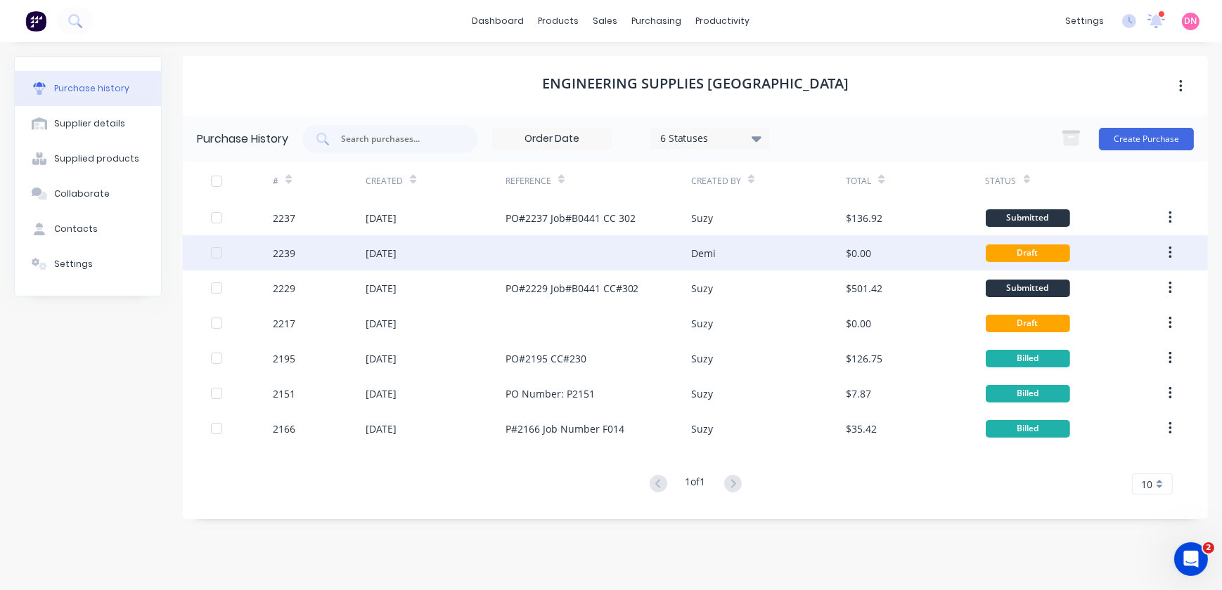
click at [217, 255] on div at bounding box center [216, 253] width 28 height 28
click at [1174, 251] on button "button" at bounding box center [1170, 252] width 33 height 25
click at [1154, 290] on div "Archive" at bounding box center [1120, 290] width 108 height 20
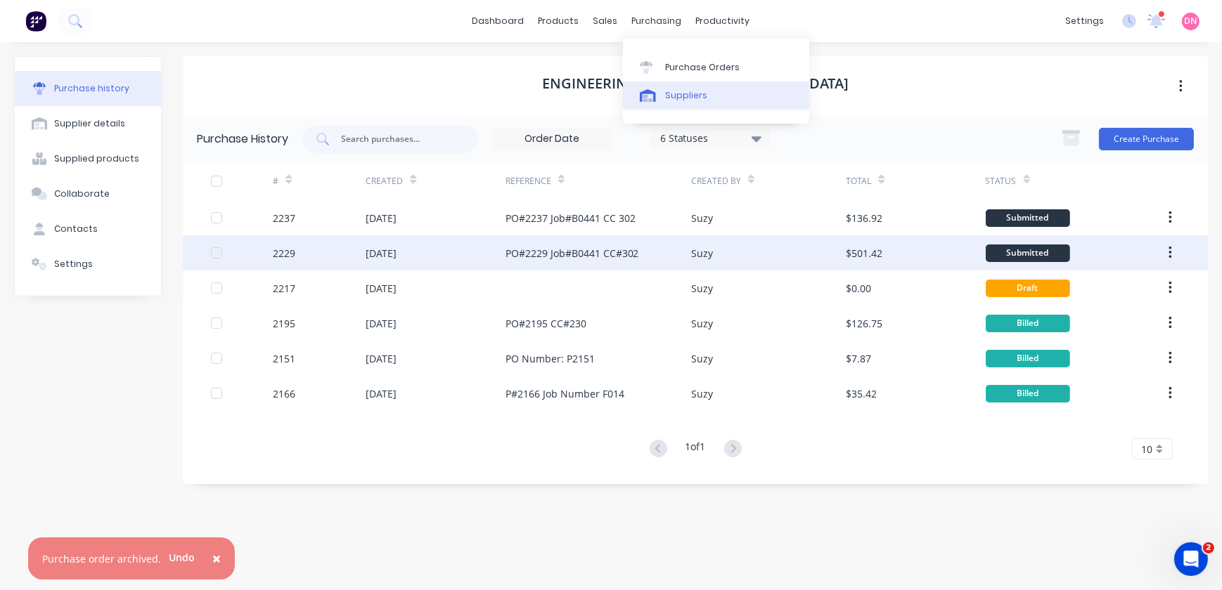
click at [671, 101] on div "Suppliers" at bounding box center [686, 95] width 42 height 13
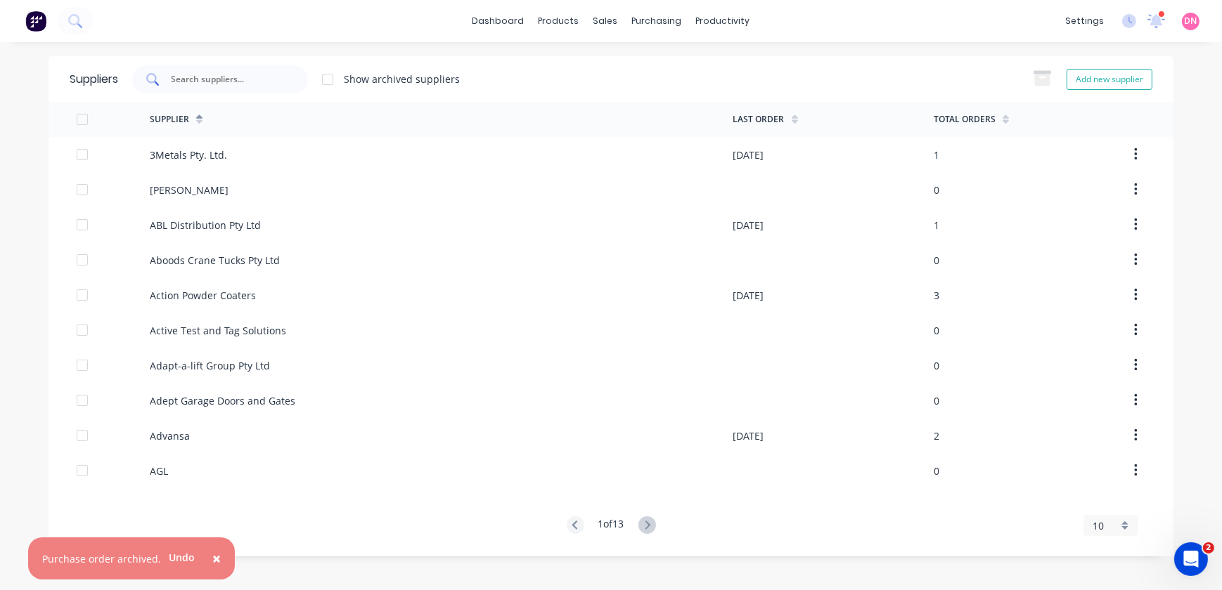
click at [278, 70] on div at bounding box center [220, 79] width 176 height 28
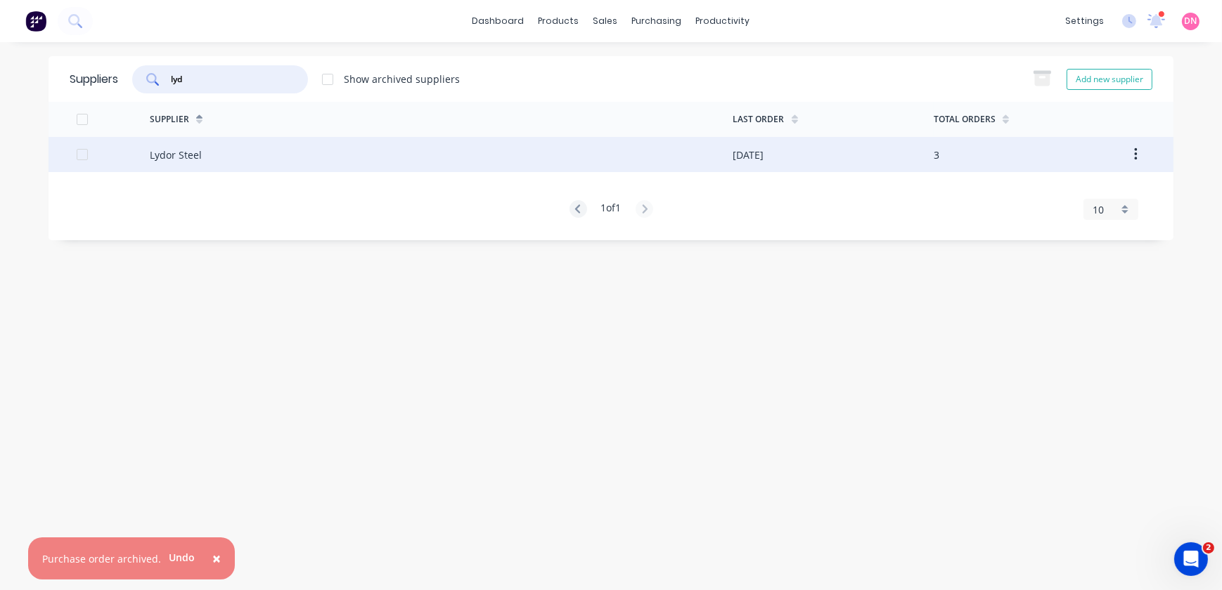
type input "lyd"
click at [166, 160] on div "Lydor Steel" at bounding box center [176, 155] width 52 height 15
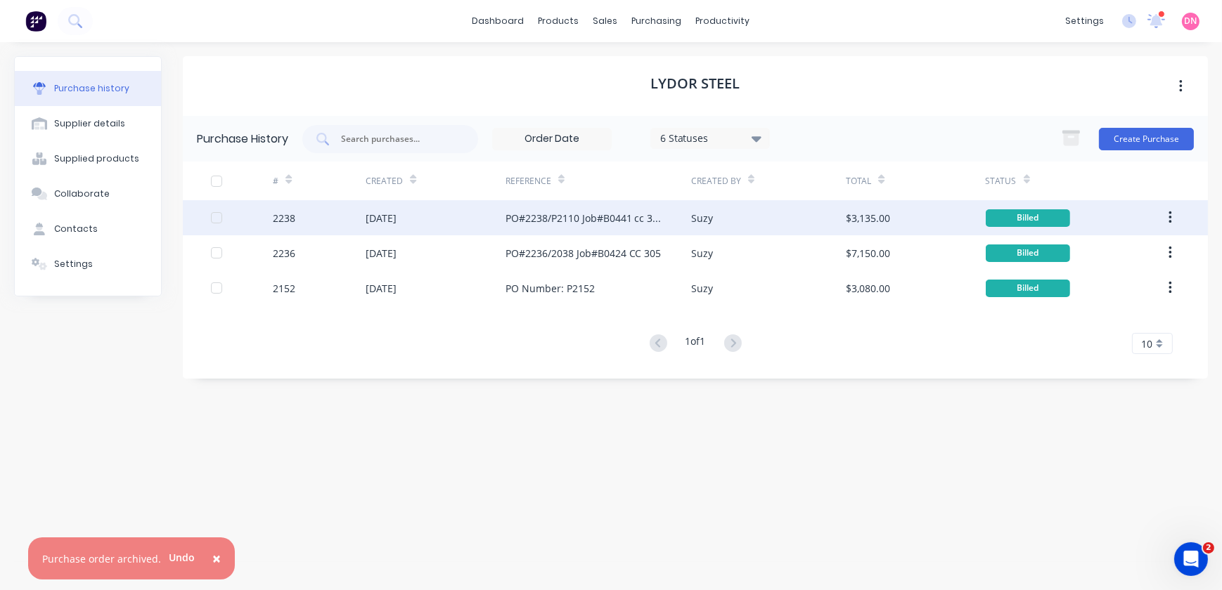
click at [372, 220] on div "[DATE]" at bounding box center [381, 218] width 31 height 15
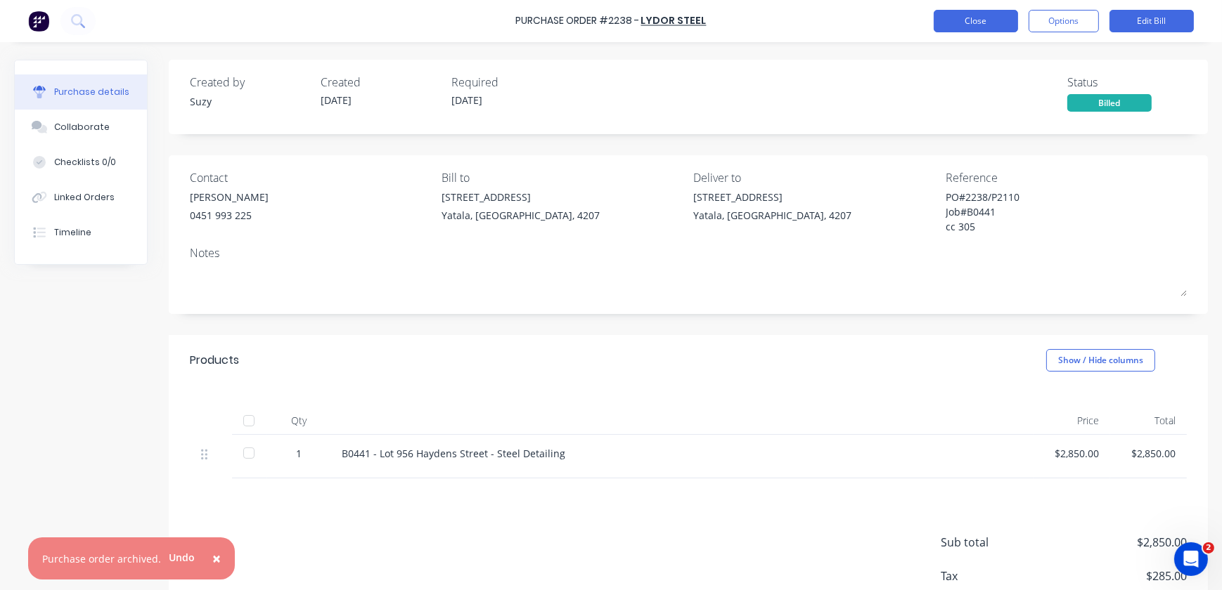
click at [1007, 18] on button "Close" at bounding box center [976, 21] width 84 height 22
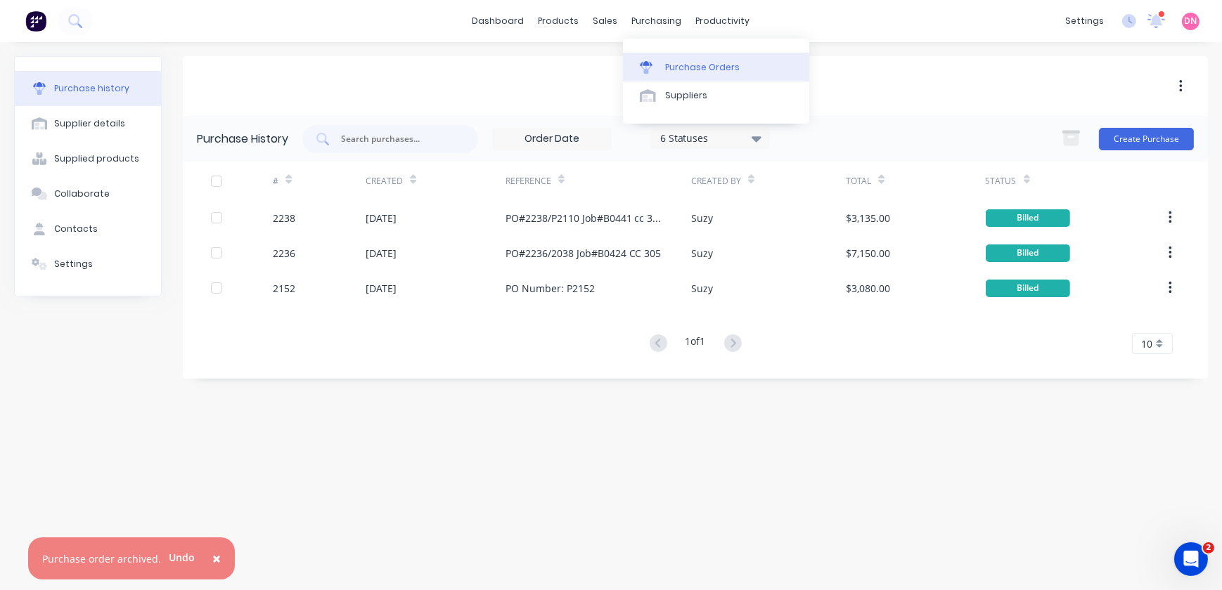
click at [655, 69] on div at bounding box center [650, 67] width 21 height 13
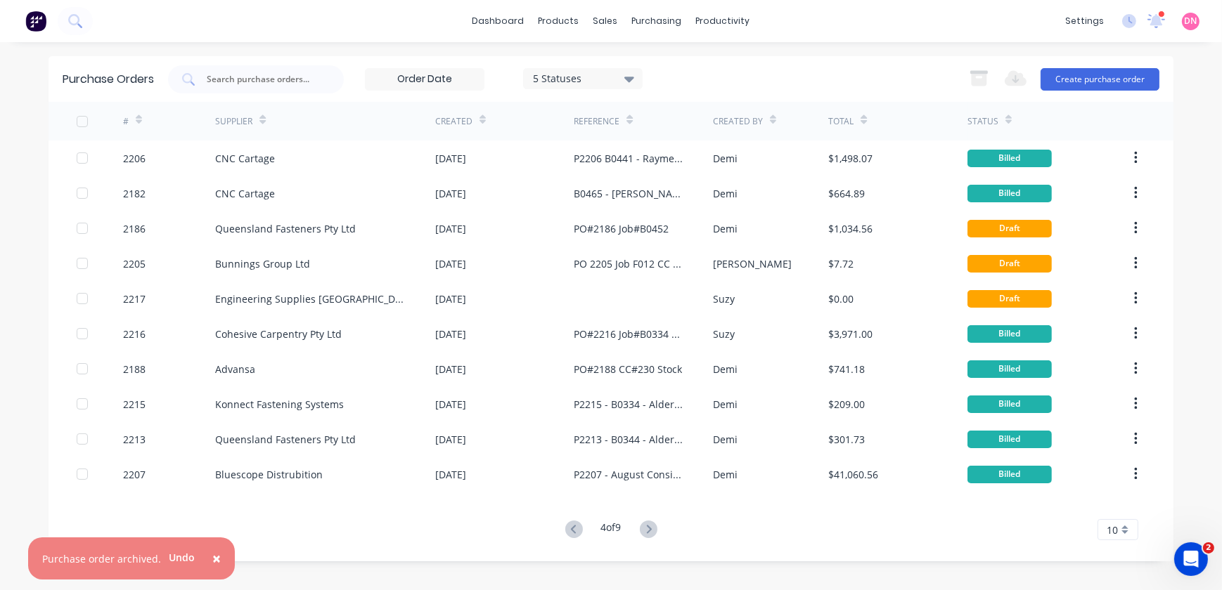
click at [571, 527] on icon at bounding box center [572, 529] width 5 height 8
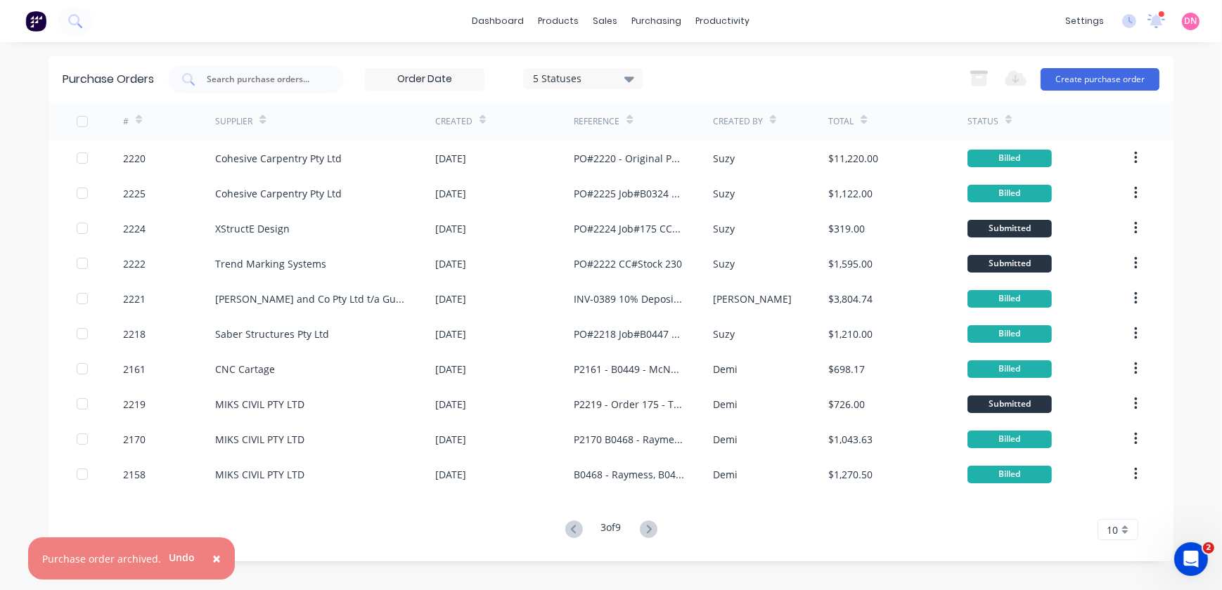
click at [571, 527] on icon at bounding box center [572, 529] width 5 height 8
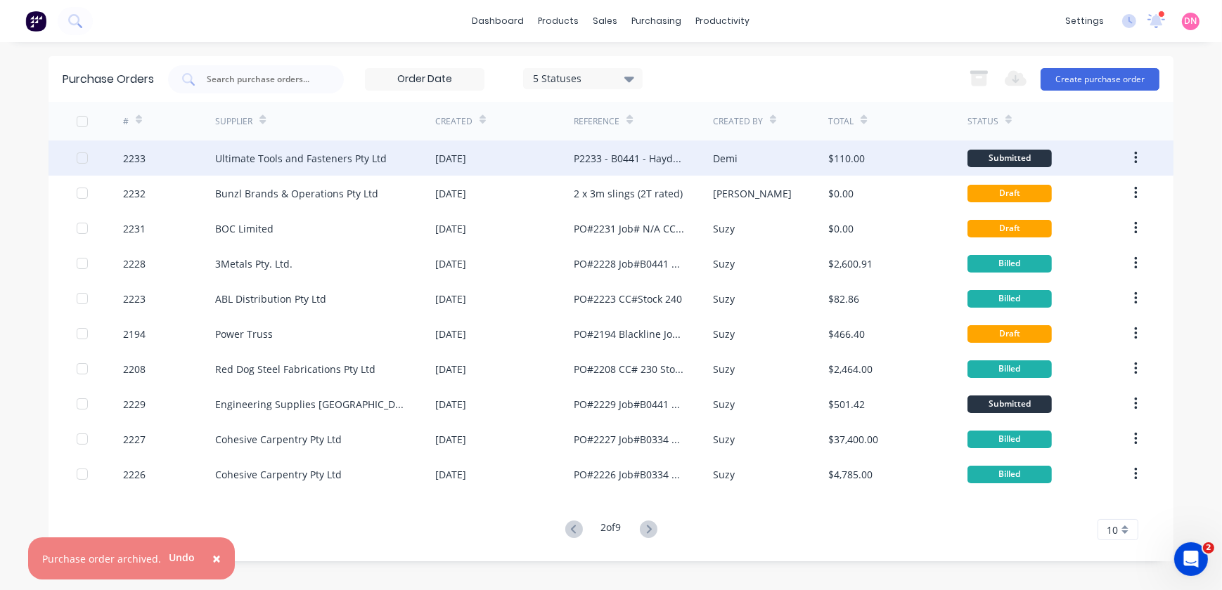
click at [757, 164] on div "Demi" at bounding box center [771, 158] width 116 height 35
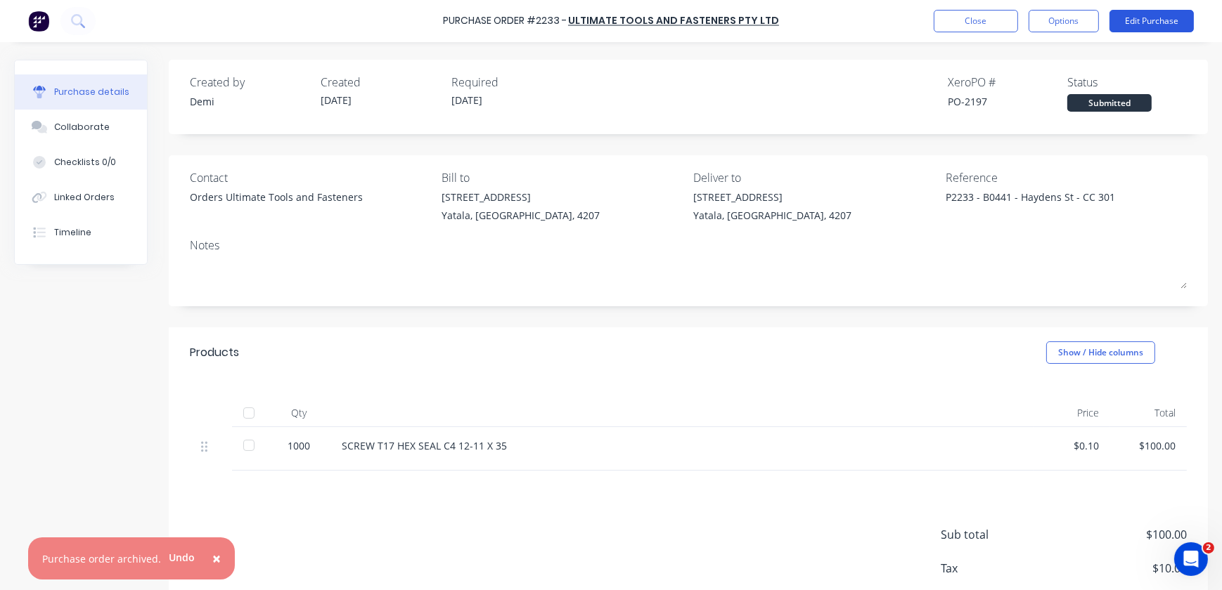
click at [1170, 21] on button "Edit Purchase" at bounding box center [1151, 21] width 84 height 22
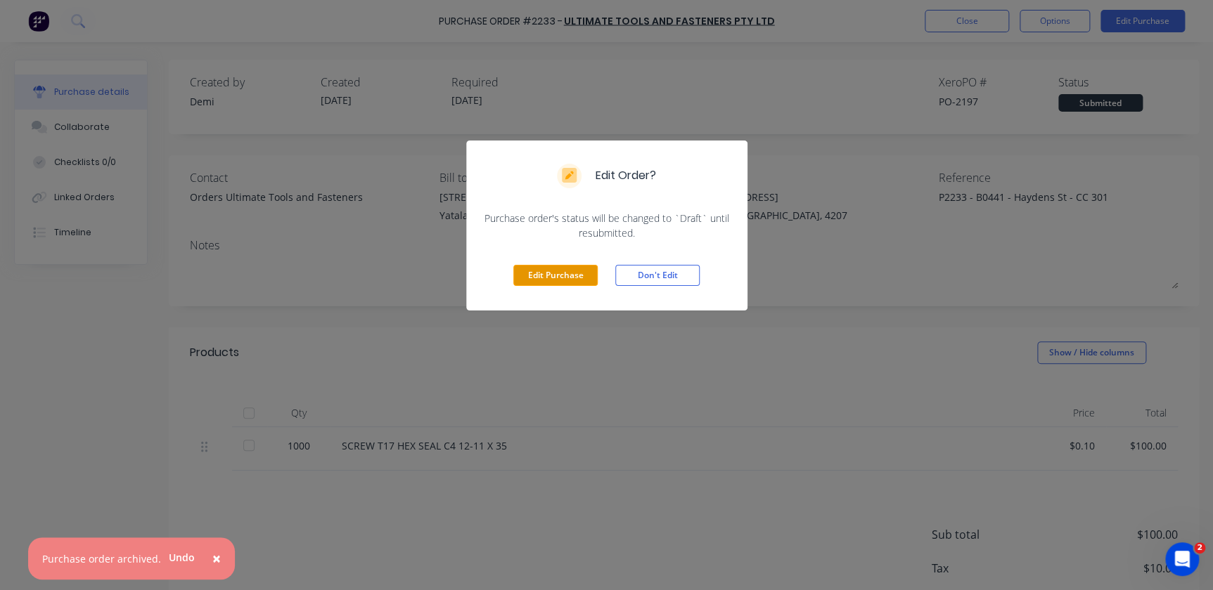
click at [583, 280] on button "Edit Purchase" at bounding box center [555, 275] width 84 height 21
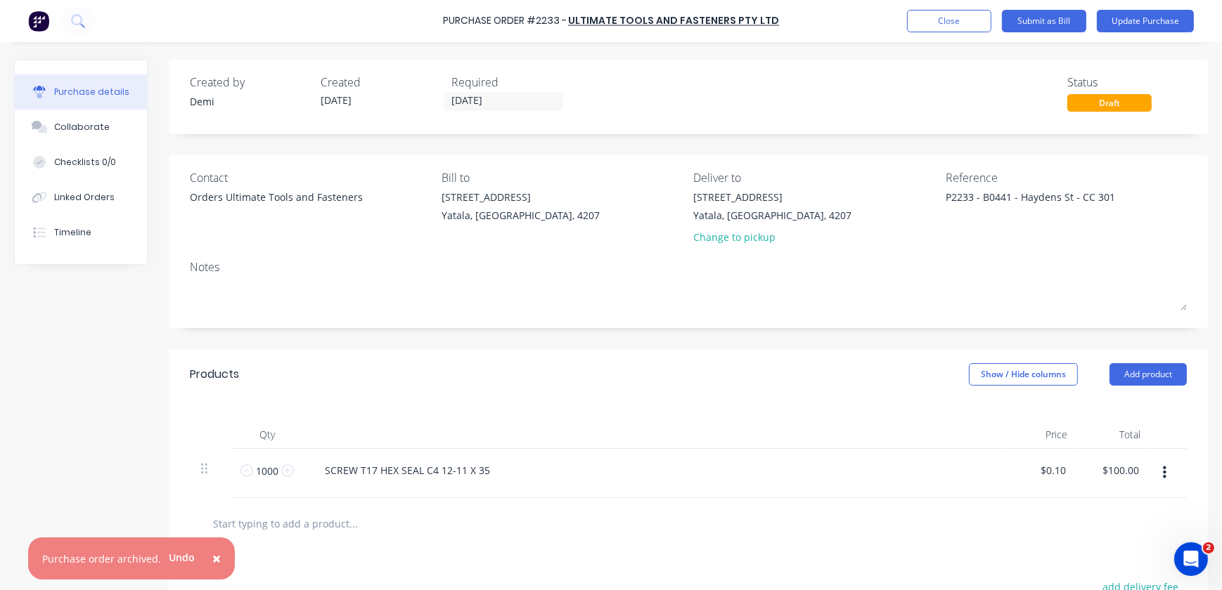
click at [332, 513] on input "text" at bounding box center [352, 524] width 281 height 28
paste input "MA-CSCG12160"
type textarea "x"
type input "MA-CSCG12160"
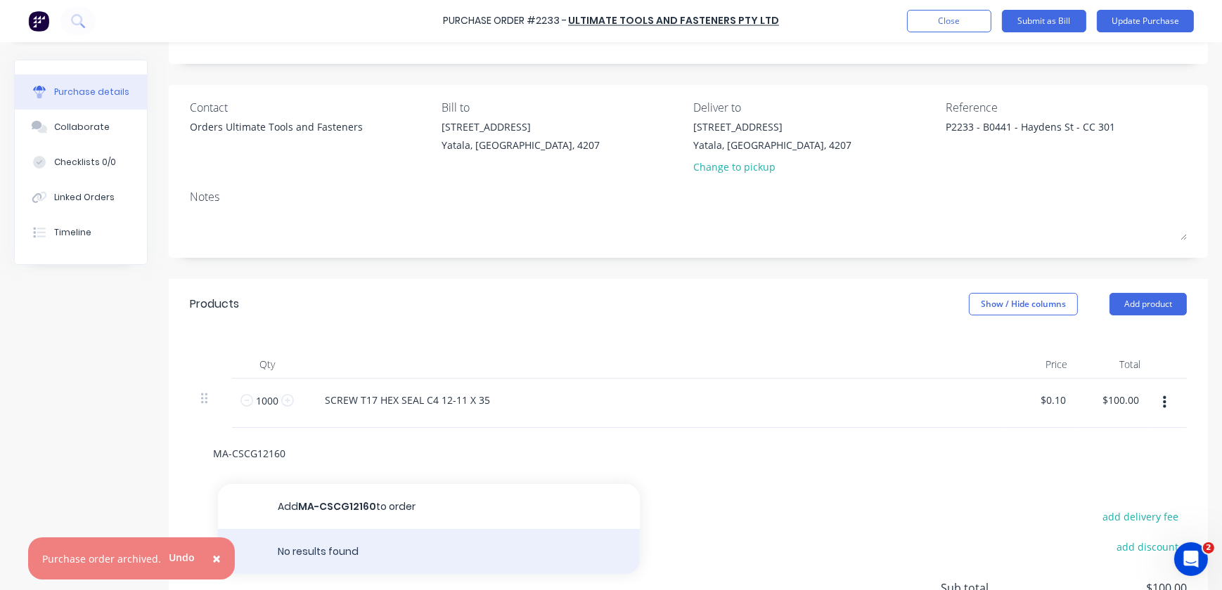
scroll to position [127, 0]
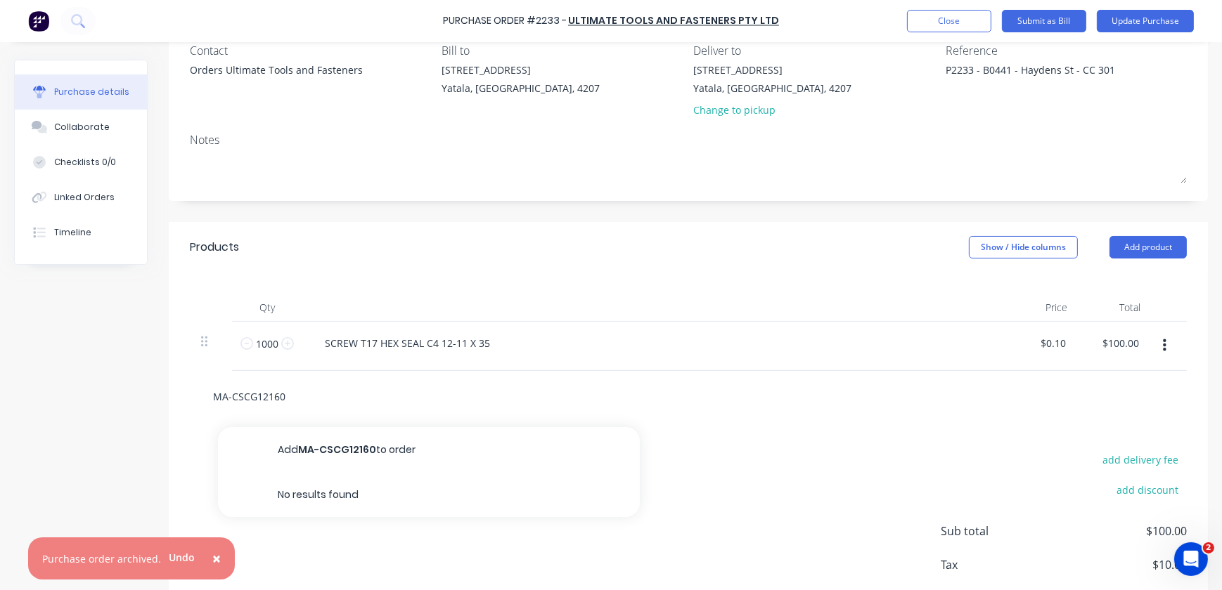
drag, startPoint x: 335, startPoint y: 403, endPoint x: 169, endPoint y: 398, distance: 166.0
click at [169, 398] on div "MA-CSCG12160 Add MA-CSCG12160 to order No results found" at bounding box center [688, 396] width 1039 height 51
type textarea "x"
click at [295, 384] on input "text" at bounding box center [352, 396] width 281 height 28
paste input "STUD CHEMICAL CHISEL PNT GAL M12 X 160MM"
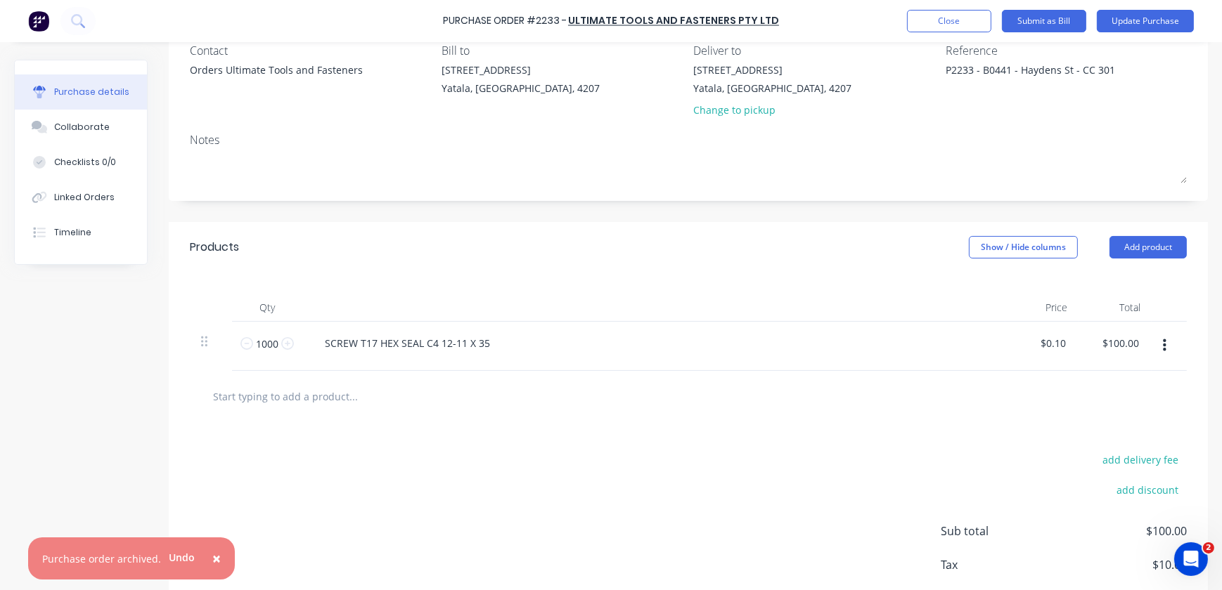
type textarea "x"
type input "STUD CHEMICAL CHISEL PNT GAL M12 X 160MM"
type textarea "x"
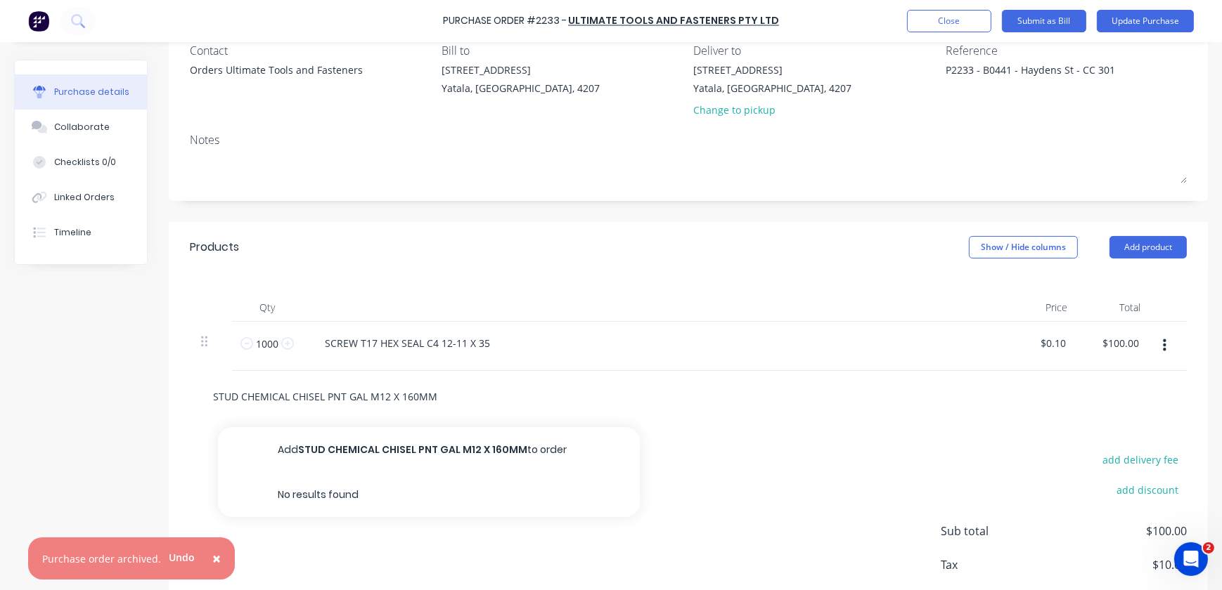
type input "STUD CHEMICAL CHISEL PNT GAL M12 X 160MM"
click at [485, 432] on button "Add STUD CHEMICAL CHISEL PNT GAL M12 X 160MM to order" at bounding box center [429, 449] width 422 height 45
type textarea "x"
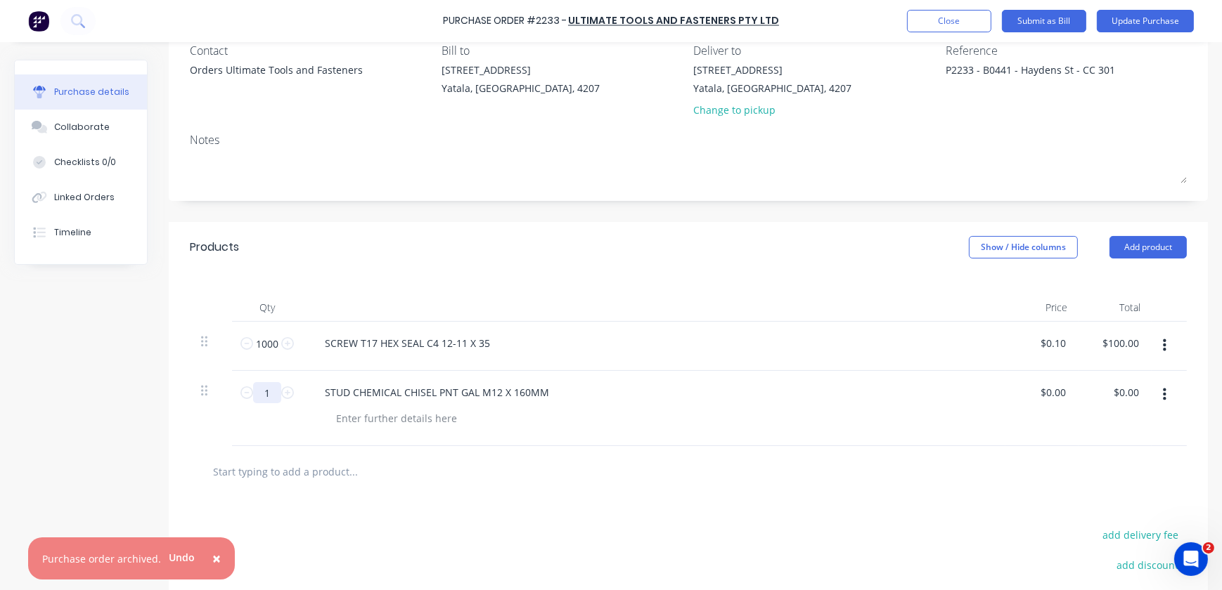
drag, startPoint x: 273, startPoint y: 392, endPoint x: 261, endPoint y: 393, distance: 12.0
click at [261, 392] on input "1" at bounding box center [267, 392] width 28 height 21
type textarea "x"
type input "5"
type textarea "x"
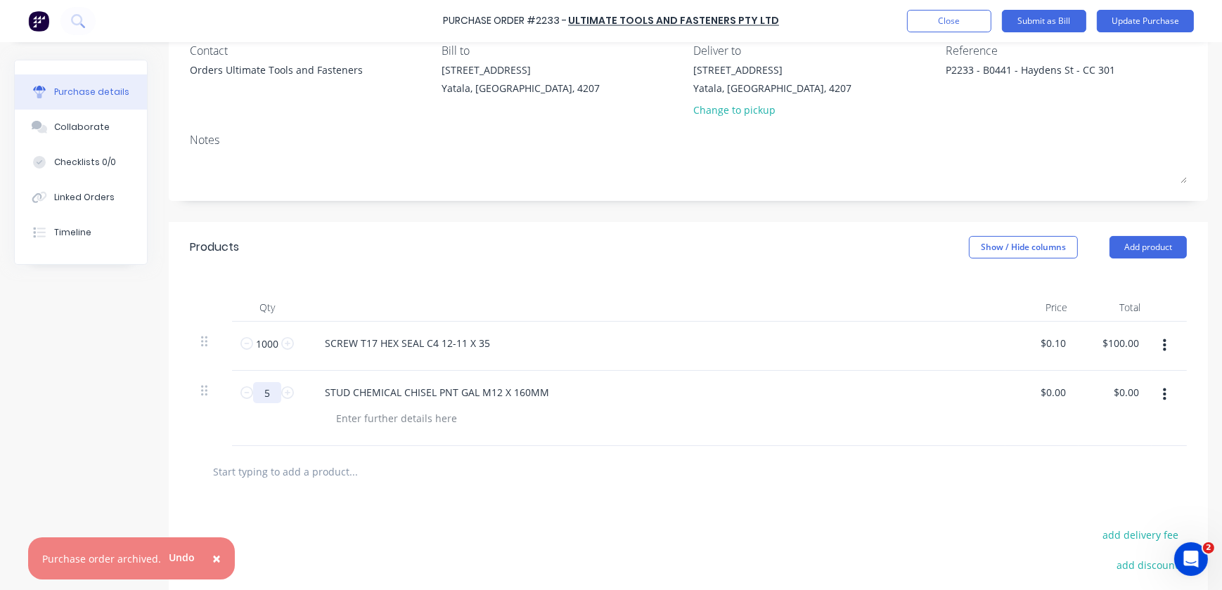
type input "54"
type textarea "x"
type input "54"
click at [696, 435] on div "STUD CHEMICAL CHISEL PNT GAL M12 X 160MM" at bounding box center [653, 408] width 703 height 75
type textarea "x"
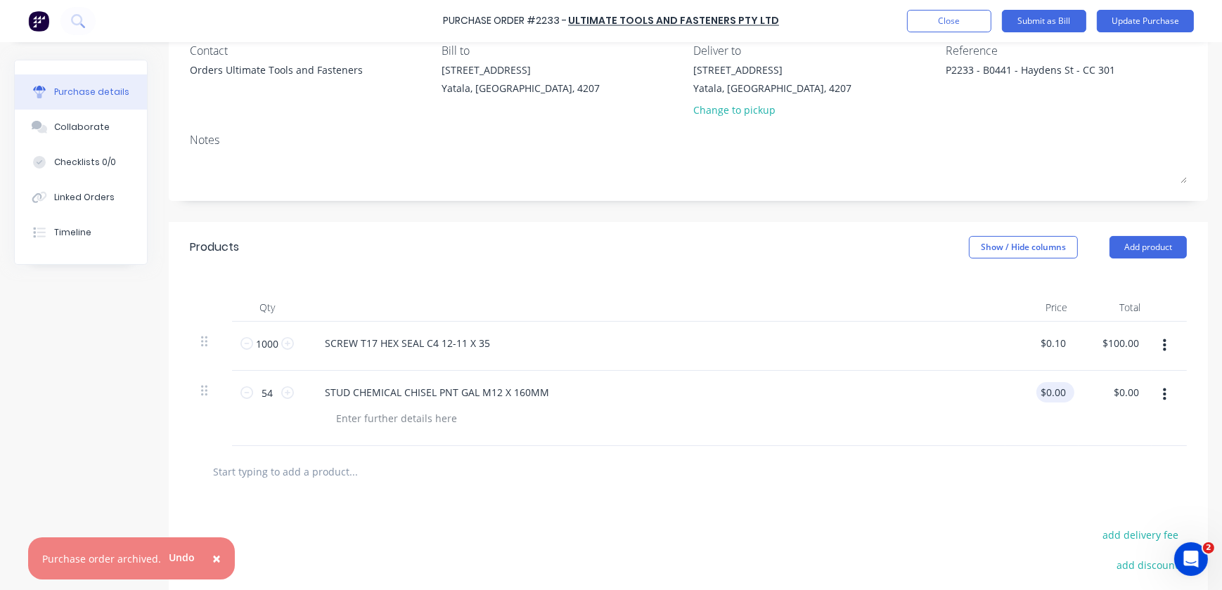
type input "0.00"
click at [1039, 385] on div "0.00 $0.00" at bounding box center [1052, 392] width 32 height 20
type textarea "x"
type input "$0.00"
type textarea "x"
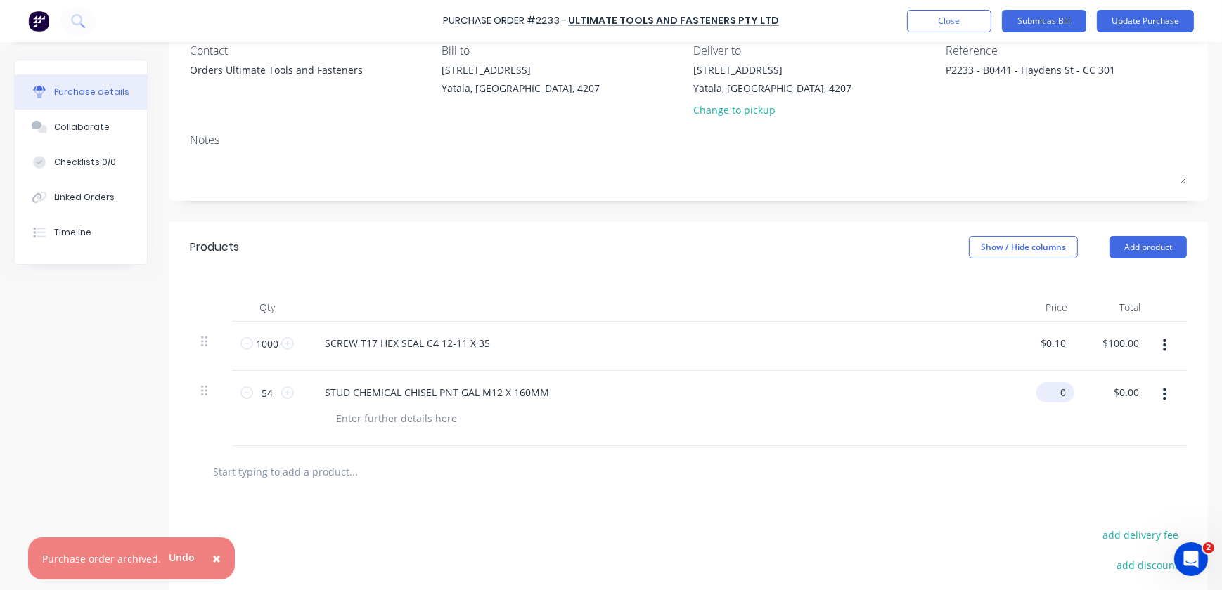
click at [1047, 389] on input "0" at bounding box center [1052, 392] width 32 height 20
type input "47.0772"
type textarea "x"
type input "$47.0772"
type input "$2,542.17"
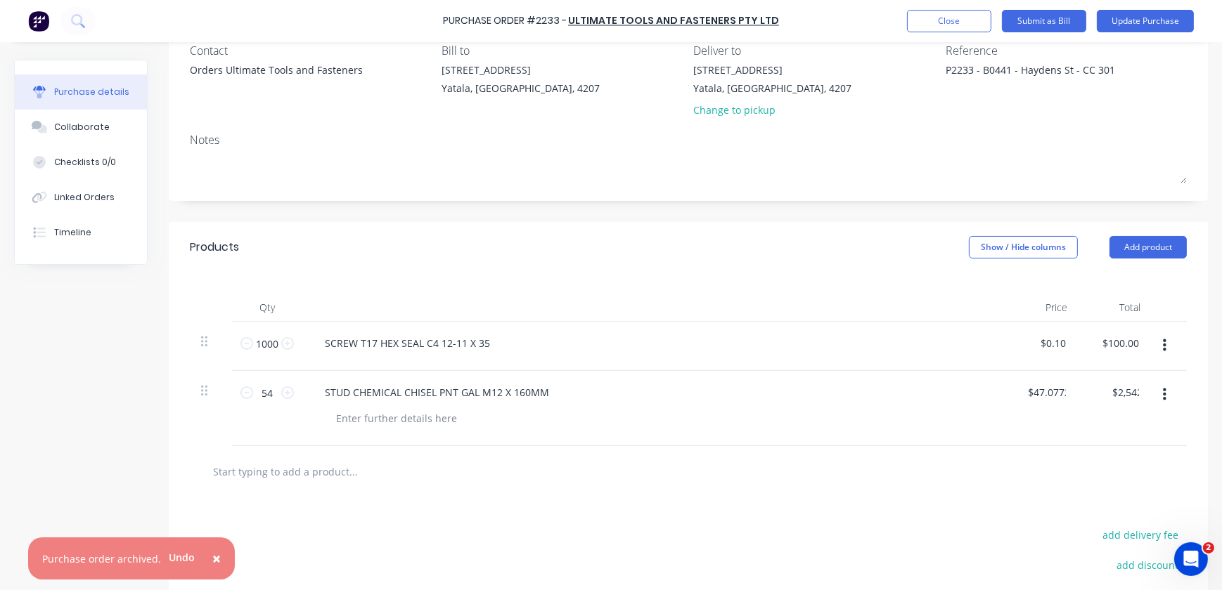
click at [1035, 433] on div "$47.0772 47.0772" at bounding box center [1041, 408] width 73 height 75
type textarea "x"
type input "47.0772"
click at [1044, 390] on input "47.0772" at bounding box center [1047, 392] width 44 height 20
type textarea "x"
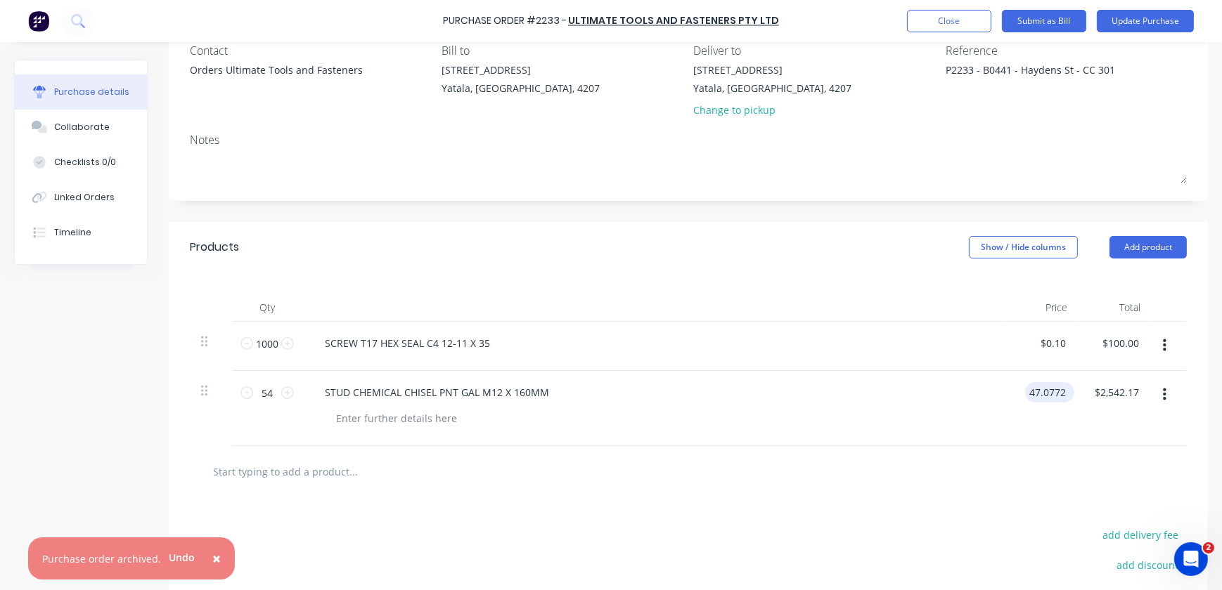
type input "47.0772"
drag, startPoint x: 1061, startPoint y: 387, endPoint x: 1052, endPoint y: 388, distance: 8.5
click at [1052, 388] on div "47.0772 47.0772" at bounding box center [1049, 392] width 49 height 20
click at [1052, 388] on input "47.0772" at bounding box center [1047, 392] width 44 height 20
type textarea "x"
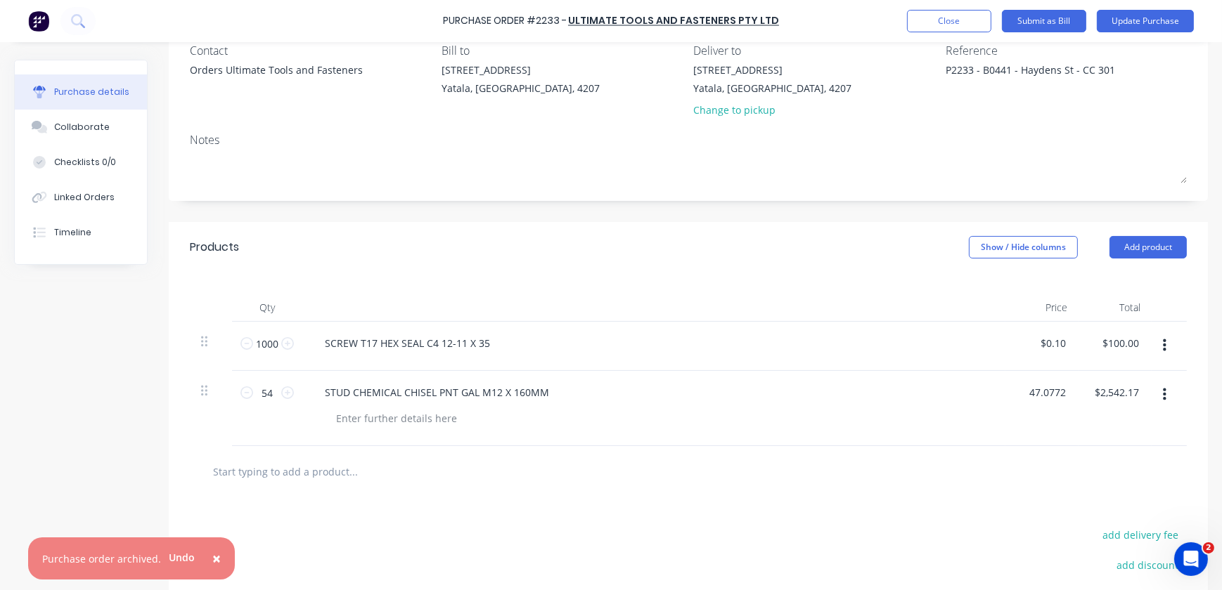
drag, startPoint x: 1058, startPoint y: 391, endPoint x: 950, endPoint y: 392, distance: 107.6
click at [949, 392] on div "54 54 STUD CHEMICAL CHISEL PNT GAL M12 X 160MM 47.0772 47.0772 $2,542.17 $2,542…" at bounding box center [688, 408] width 997 height 75
type input "0.8718"
click at [1052, 385] on input "0.8718" at bounding box center [1050, 392] width 38 height 20
type textarea "x"
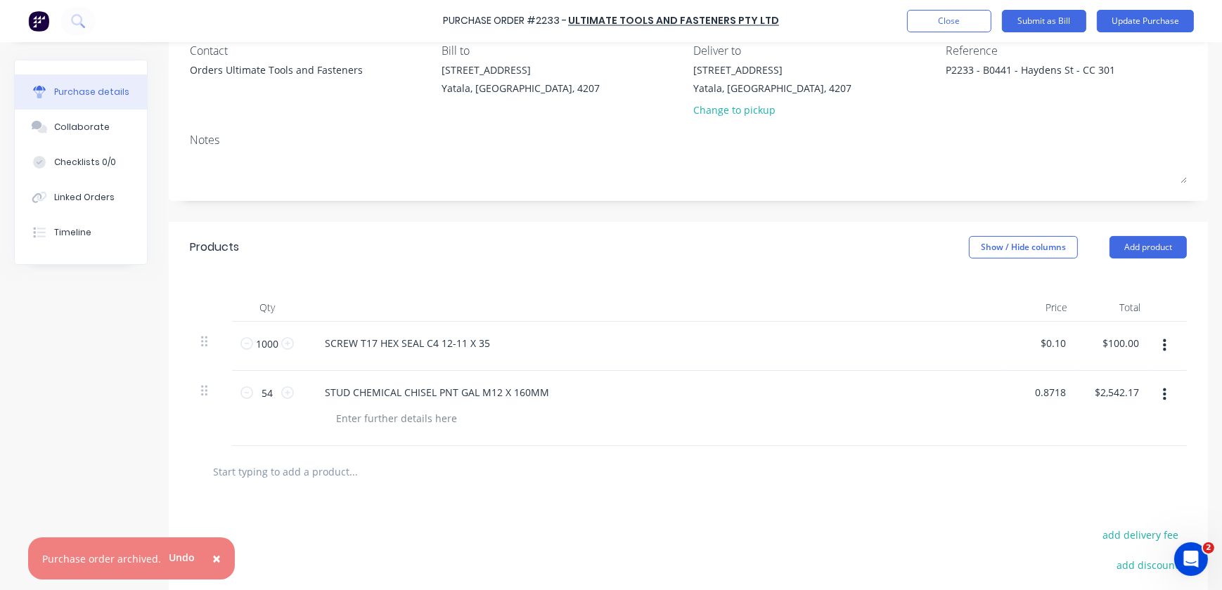
type input "$0.8718"
type input "$47.08"
click at [1048, 415] on div "$0.8718 0.8718" at bounding box center [1041, 408] width 73 height 75
click at [321, 469] on input "text" at bounding box center [352, 472] width 281 height 28
paste input "PORTWEST CT45 NITRILE GLOVES - XS"
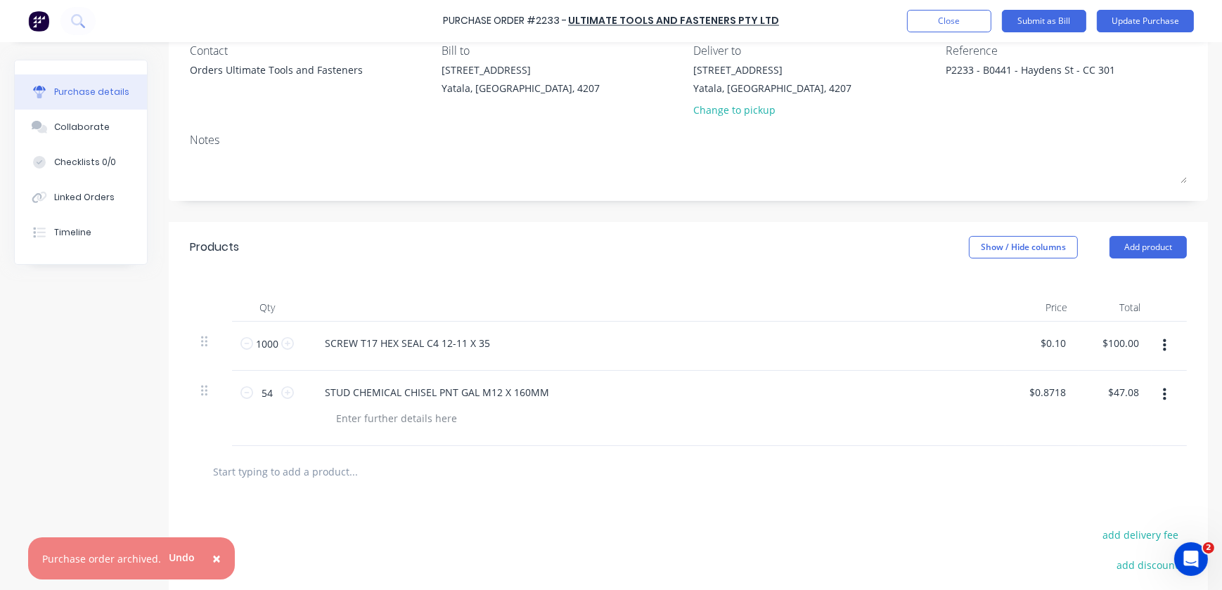
type textarea "x"
type input "PORTWEST CT45 NITRILE GLOVES - XS"
type textarea "x"
type input "PORTWEST CT45 NITRILE GLOVES - XS"
click at [455, 493] on div "PORTWEST CT45 NITRILE GLOVES - XS" at bounding box center [688, 471] width 997 height 51
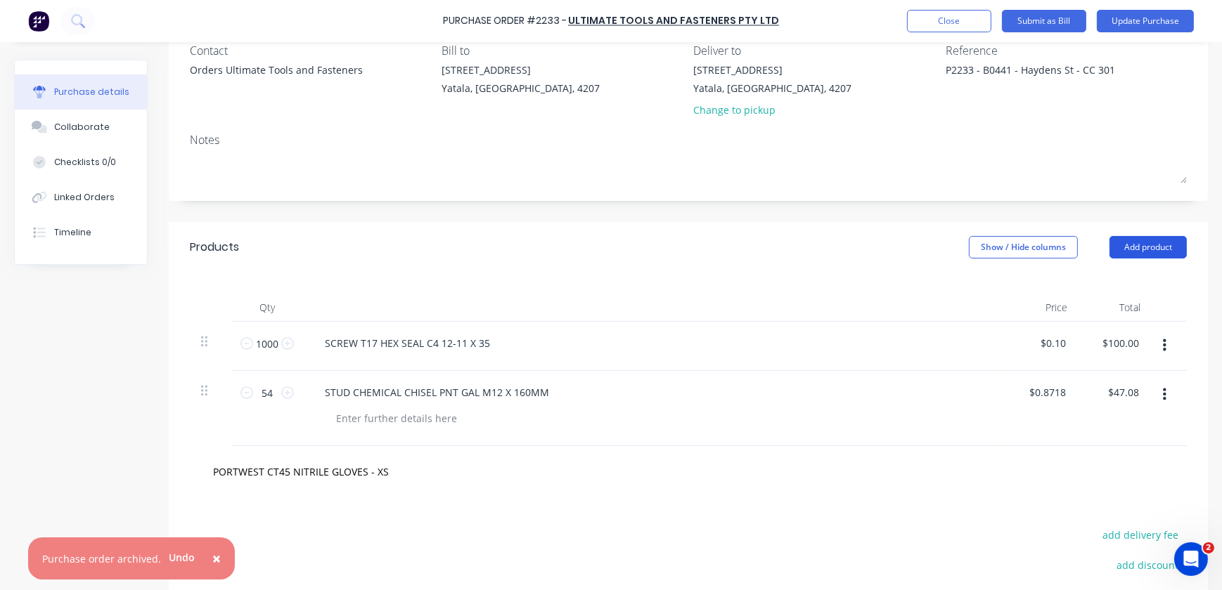
click at [1122, 250] on button "Add product" at bounding box center [1147, 247] width 77 height 22
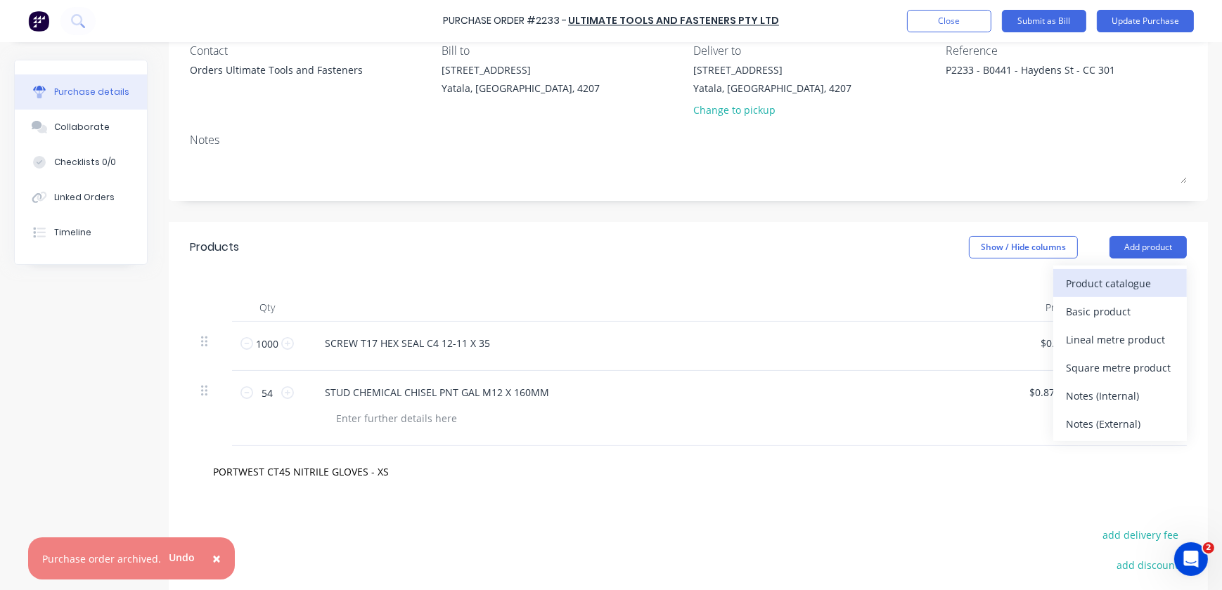
click at [1150, 287] on div "Product catalogue" at bounding box center [1120, 283] width 108 height 20
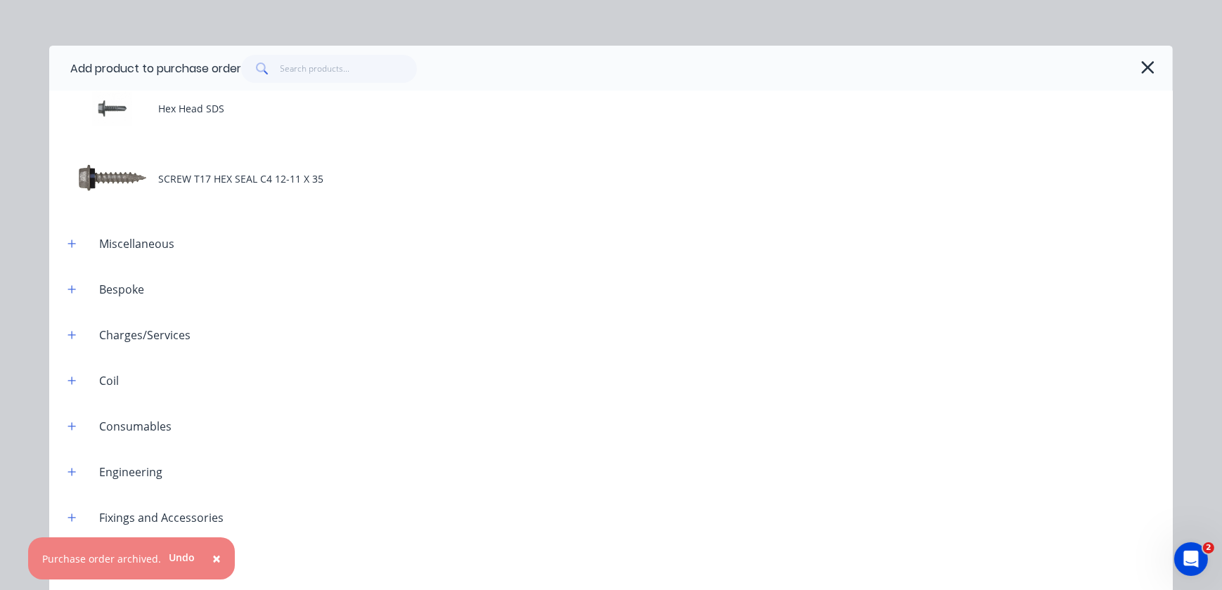
scroll to position [0, 0]
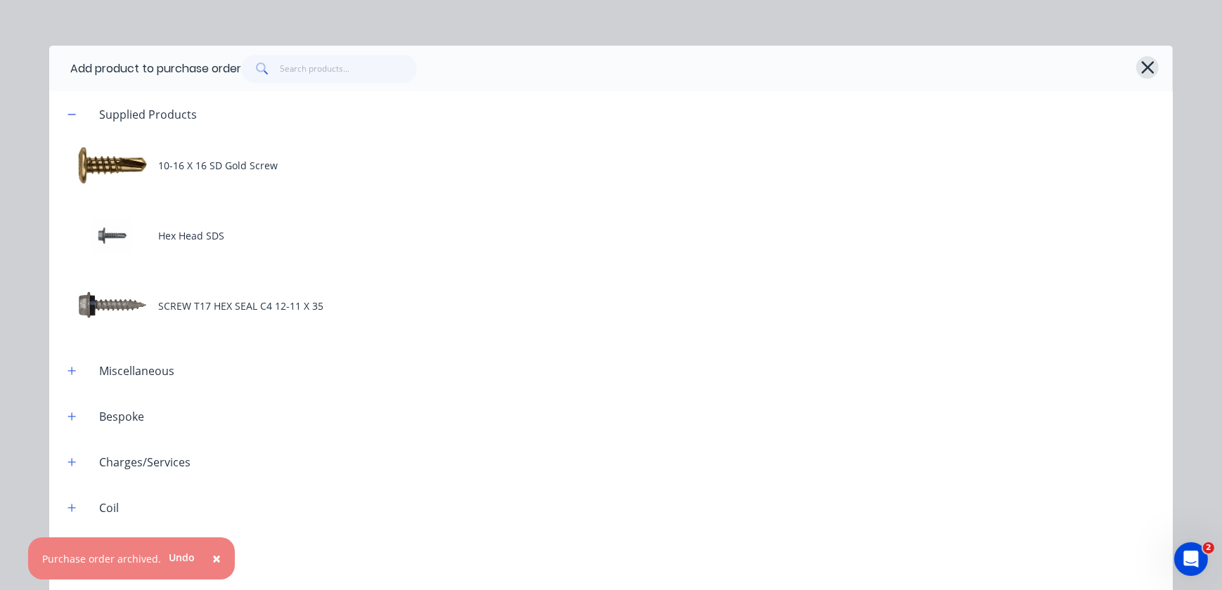
click at [1153, 63] on button "button" at bounding box center [1147, 67] width 22 height 22
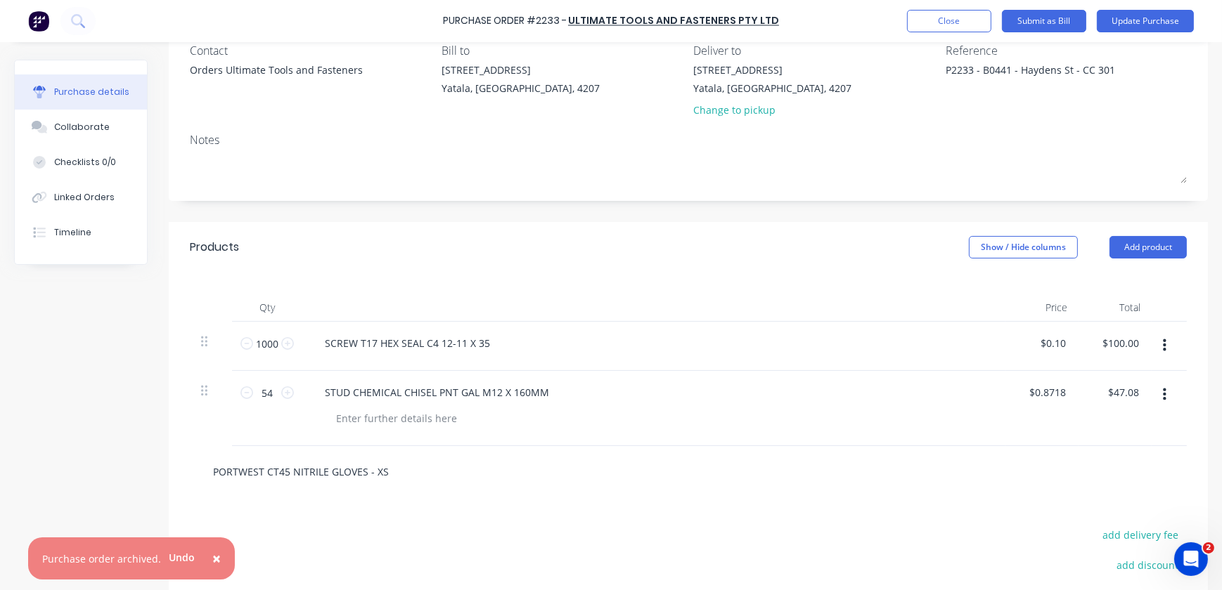
click at [274, 473] on input "PORTWEST CT45 NITRILE GLOVES - XS" at bounding box center [352, 472] width 281 height 28
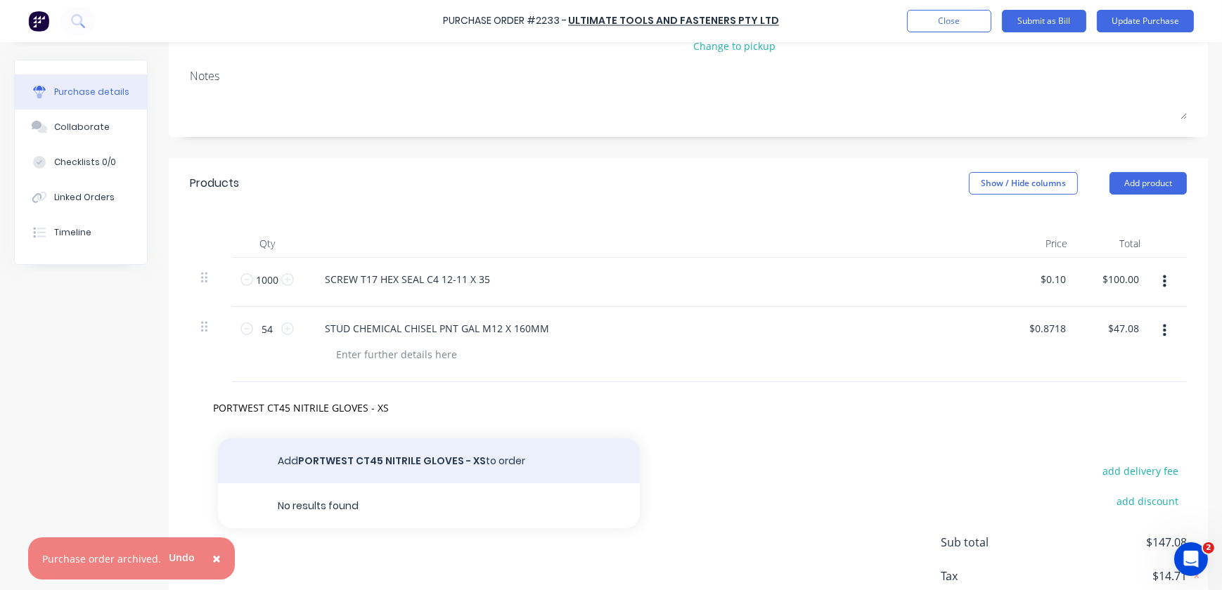
click at [368, 464] on button "Add PORTWEST CT45 NITRILE GLOVES - XS to order" at bounding box center [429, 461] width 422 height 45
type textarea "x"
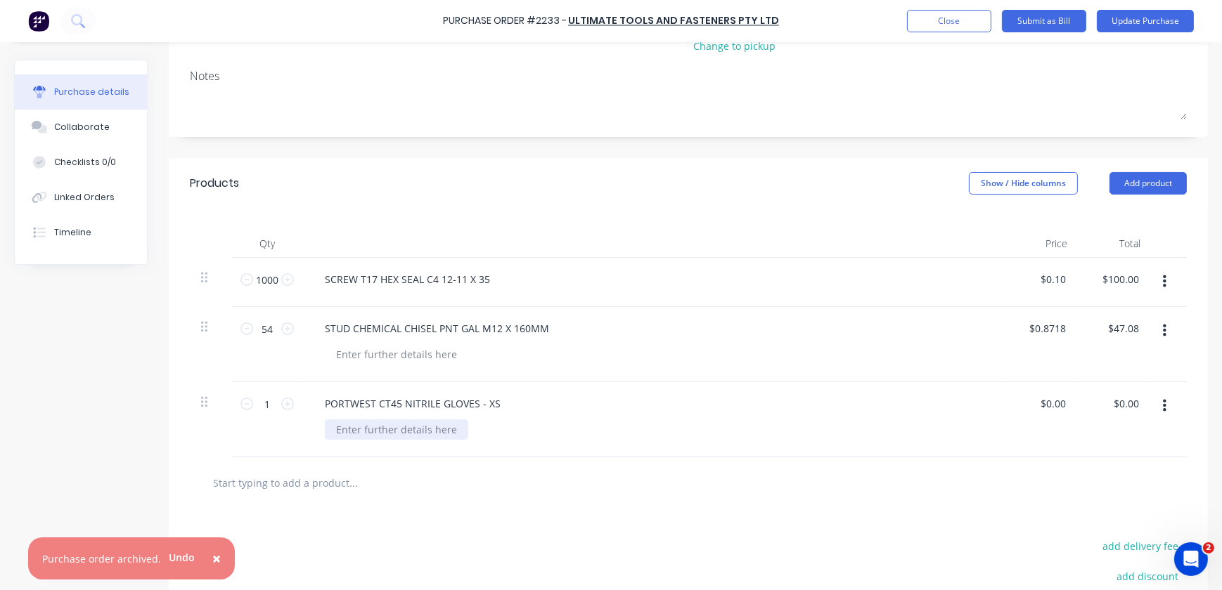
type textarea "x"
click at [360, 432] on div at bounding box center [396, 430] width 143 height 20
paste div
click at [438, 467] on div at bounding box center [688, 483] width 997 height 51
click at [286, 403] on icon at bounding box center [287, 404] width 13 height 13
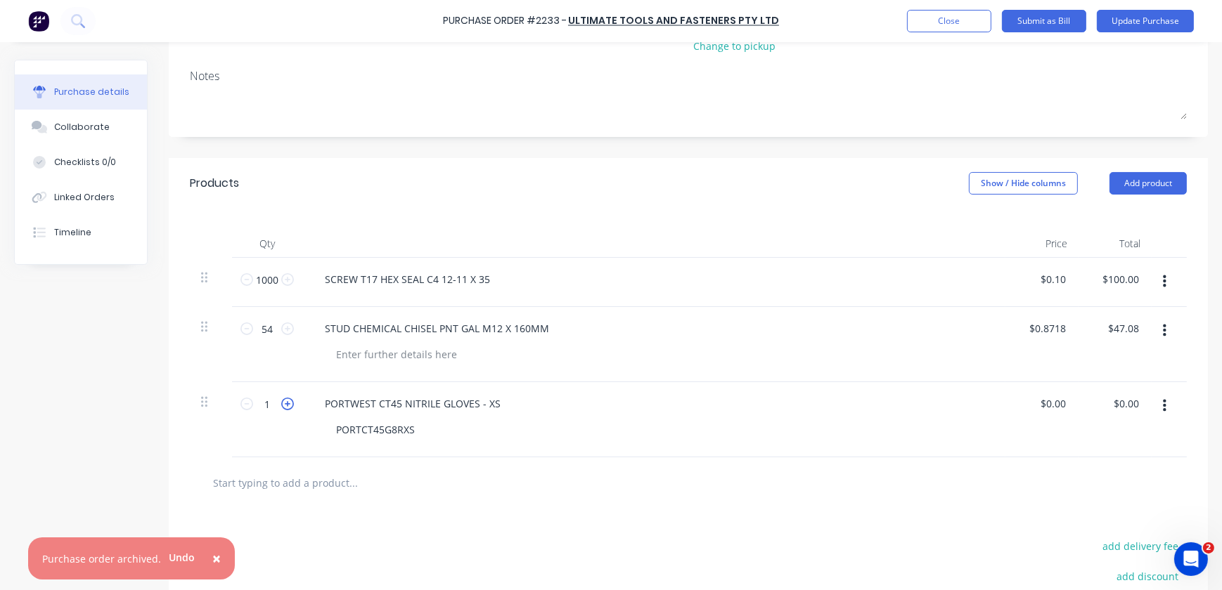
type textarea "x"
type input "2"
click at [286, 403] on icon at bounding box center [287, 404] width 13 height 13
type textarea "x"
type input "3"
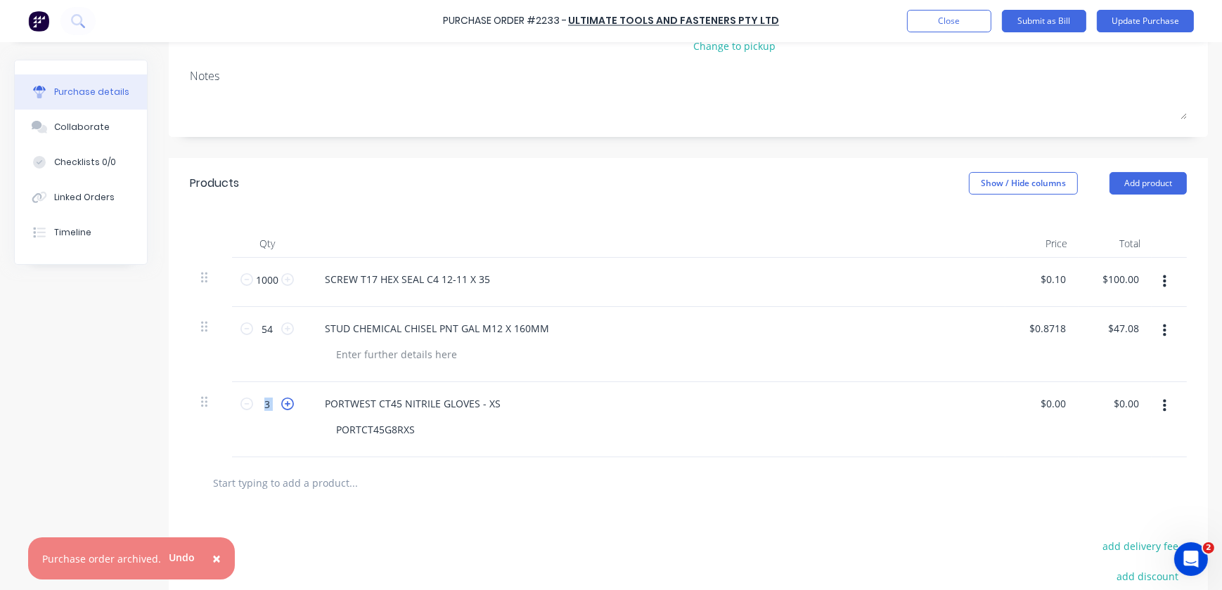
click at [286, 403] on icon at bounding box center [287, 404] width 13 height 13
type textarea "x"
type input "4"
click at [286, 403] on icon at bounding box center [287, 404] width 13 height 13
type textarea "x"
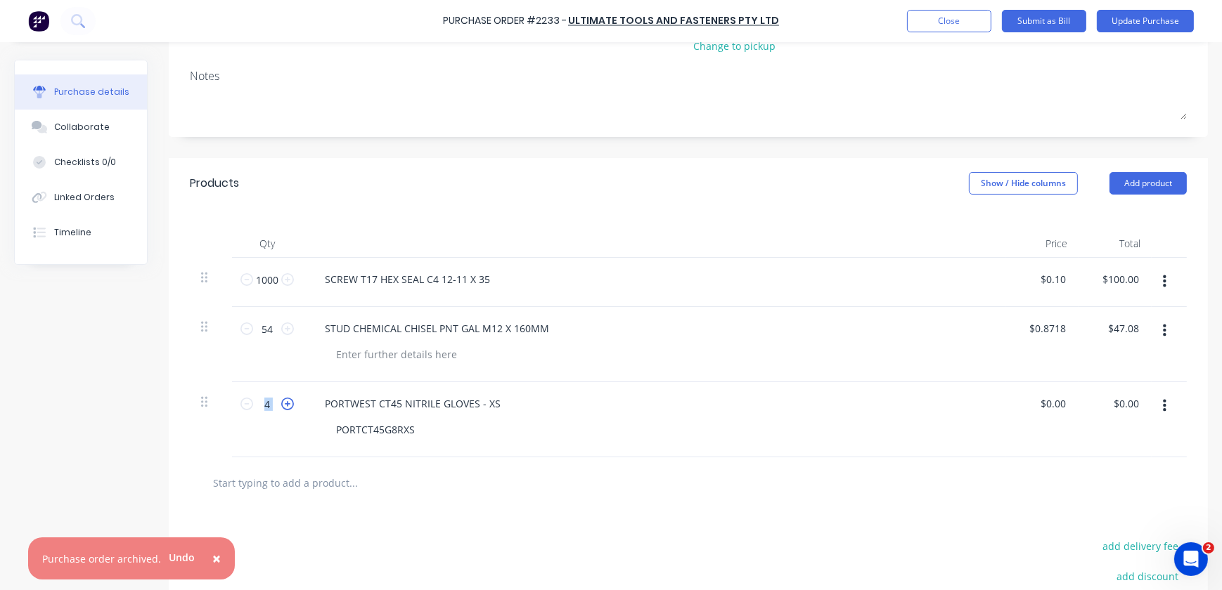
type input "5"
click at [286, 403] on icon at bounding box center [287, 404] width 13 height 13
type textarea "x"
type input "6"
click at [286, 403] on icon at bounding box center [287, 404] width 13 height 13
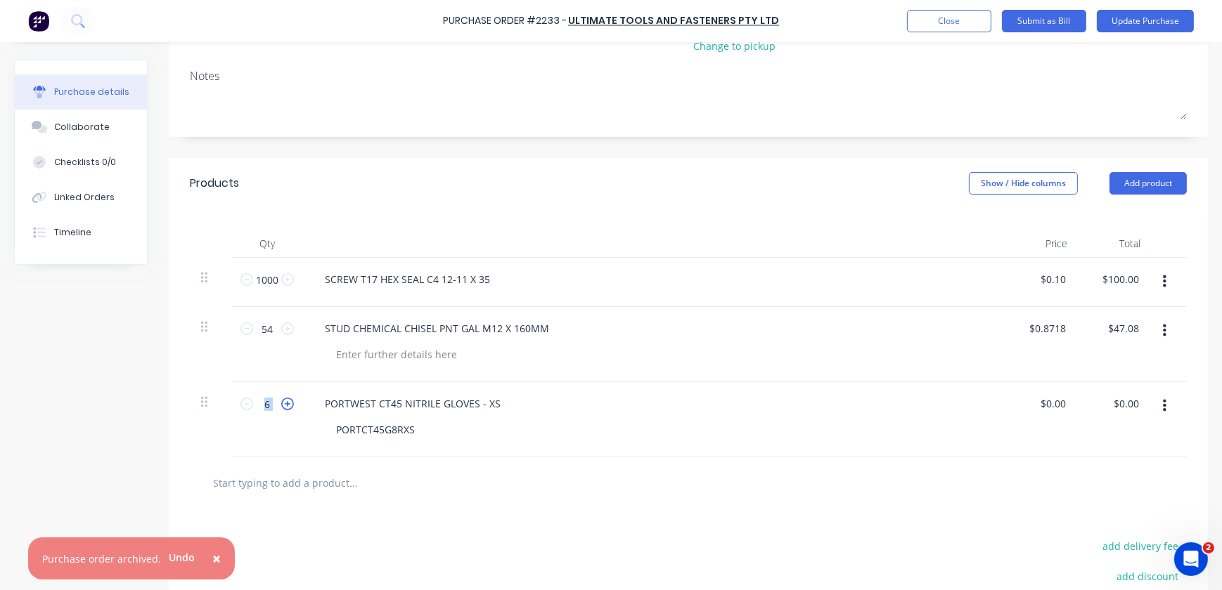
type textarea "x"
type input "7"
click at [285, 403] on icon at bounding box center [287, 404] width 13 height 13
type textarea "x"
type input "8"
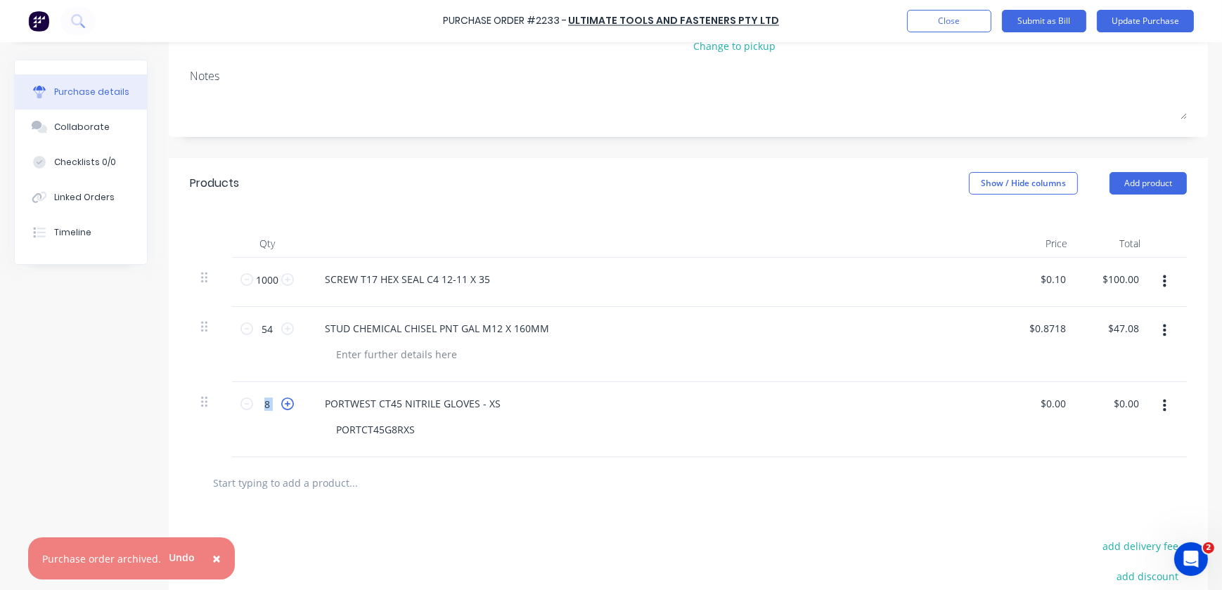
click at [285, 403] on icon at bounding box center [287, 404] width 13 height 13
type textarea "x"
type input "9"
click at [285, 403] on icon at bounding box center [287, 404] width 13 height 13
type textarea "x"
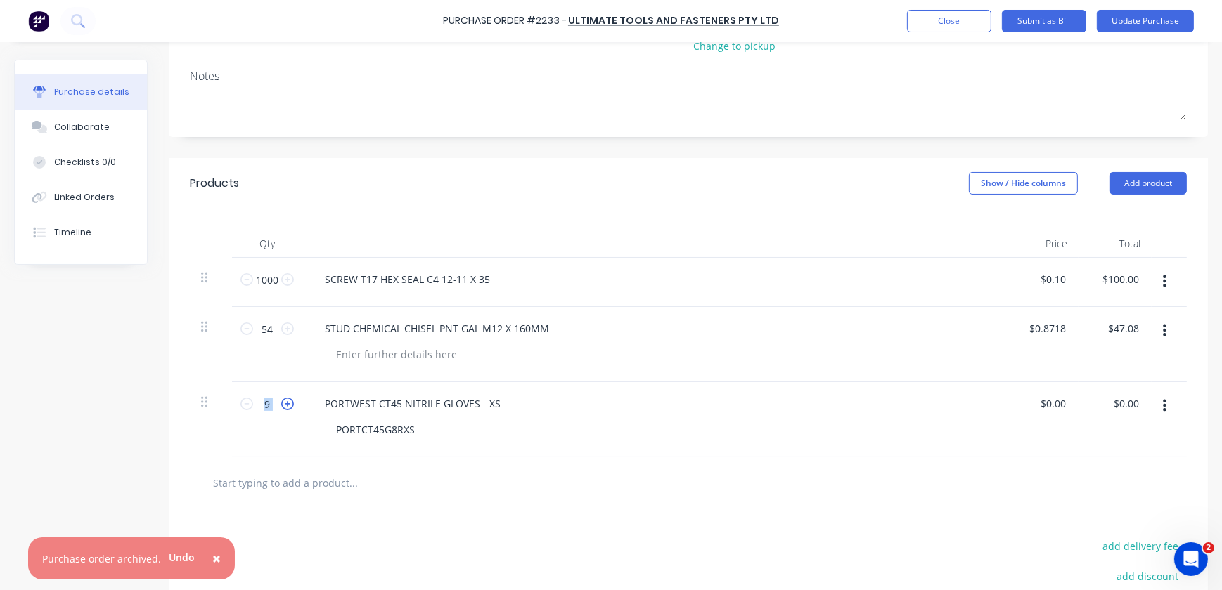
type input "10"
click at [285, 403] on icon at bounding box center [287, 404] width 13 height 13
type textarea "x"
type input "11"
click at [285, 403] on icon at bounding box center [287, 404] width 13 height 13
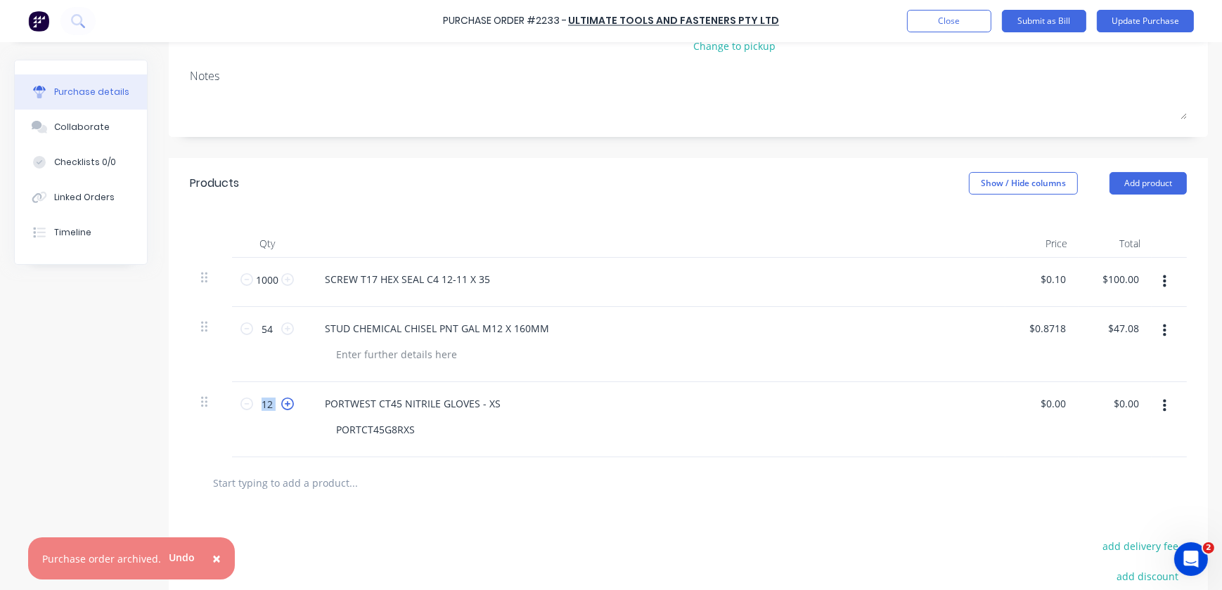
click at [285, 403] on icon at bounding box center [287, 404] width 13 height 13
click at [284, 403] on icon at bounding box center [287, 404] width 13 height 13
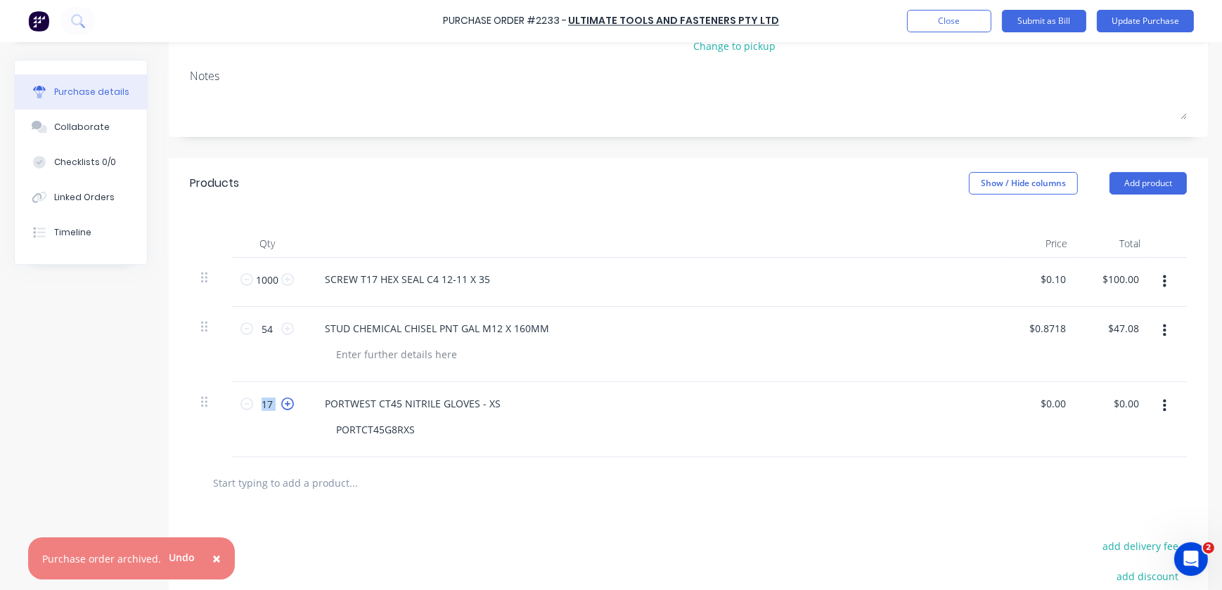
click at [284, 403] on icon at bounding box center [287, 404] width 13 height 13
drag, startPoint x: 284, startPoint y: 403, endPoint x: 420, endPoint y: 352, distance: 145.5
click at [420, 352] on div at bounding box center [396, 354] width 143 height 20
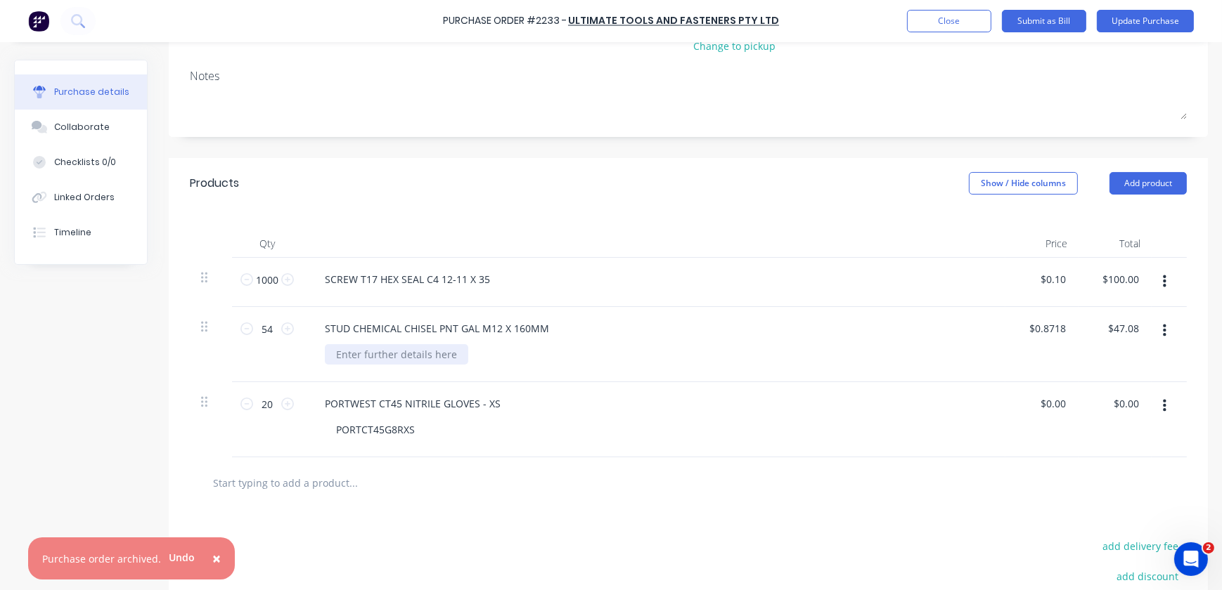
click at [365, 360] on div at bounding box center [396, 354] width 143 height 20
paste div
click at [550, 446] on div "PORTWEST CT45 NITRILE GLOVES - XS PORTCT45G8RXS" at bounding box center [653, 419] width 703 height 75
click at [249, 408] on icon at bounding box center [246, 404] width 13 height 13
click at [250, 406] on icon at bounding box center [246, 404] width 13 height 13
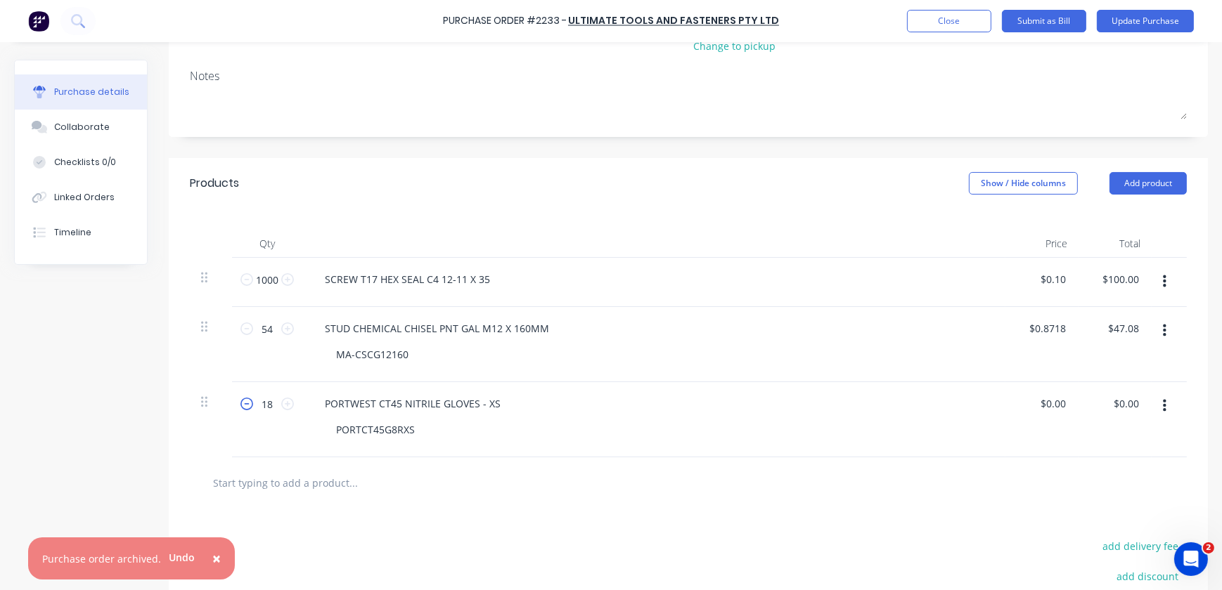
click at [250, 406] on icon at bounding box center [246, 404] width 13 height 13
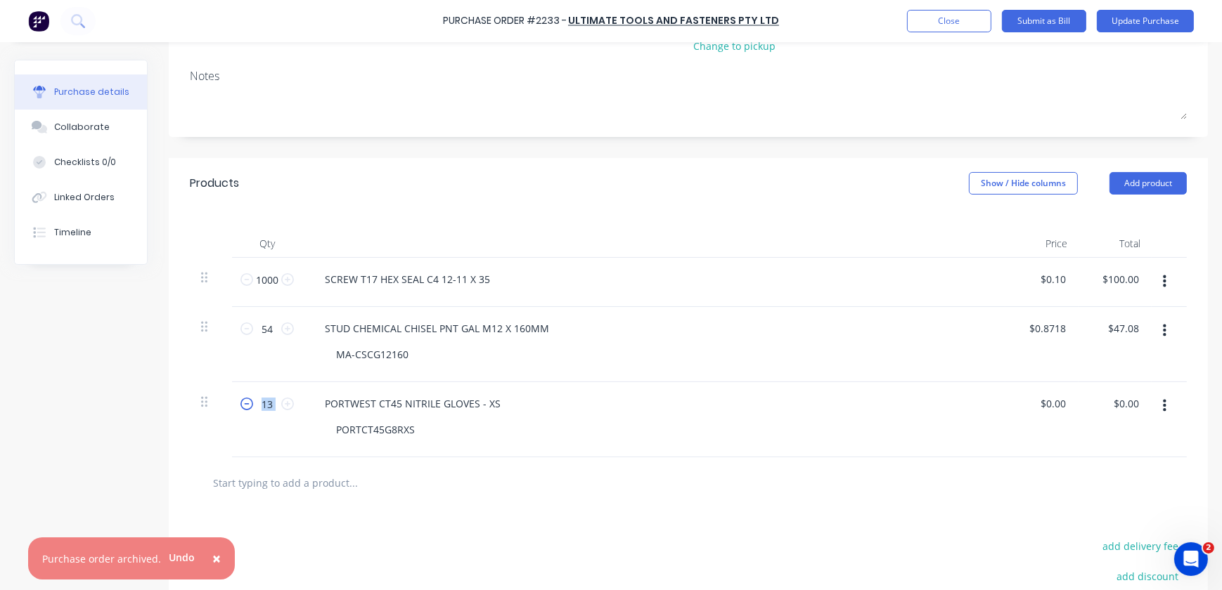
click at [250, 406] on icon at bounding box center [246, 404] width 13 height 13
click at [555, 442] on div "PORTWEST CT45 NITRILE GLOVES - XS PORTCT45G8RXS" at bounding box center [653, 419] width 703 height 75
click at [1056, 406] on input "0.00" at bounding box center [1052, 404] width 32 height 20
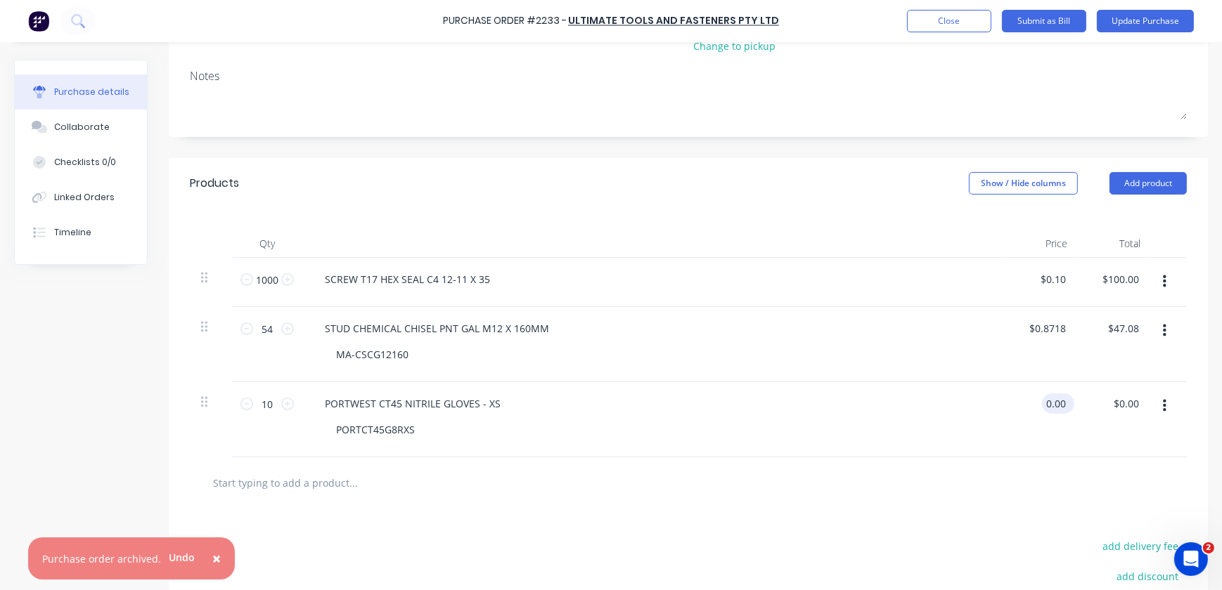
paste input "$9.73"
drag, startPoint x: 1069, startPoint y: 403, endPoint x: 997, endPoint y: 406, distance: 72.5
click at [997, 406] on div "10 10 PORTWEST CT45 NITRILE GLOVES - XS PORTCT45G8RXS 0.0$9.73 0 0.0$9.73 0 $0.…" at bounding box center [688, 419] width 997 height 75
paste input "$9.73"
click at [253, 403] on input "10" at bounding box center [267, 404] width 28 height 21
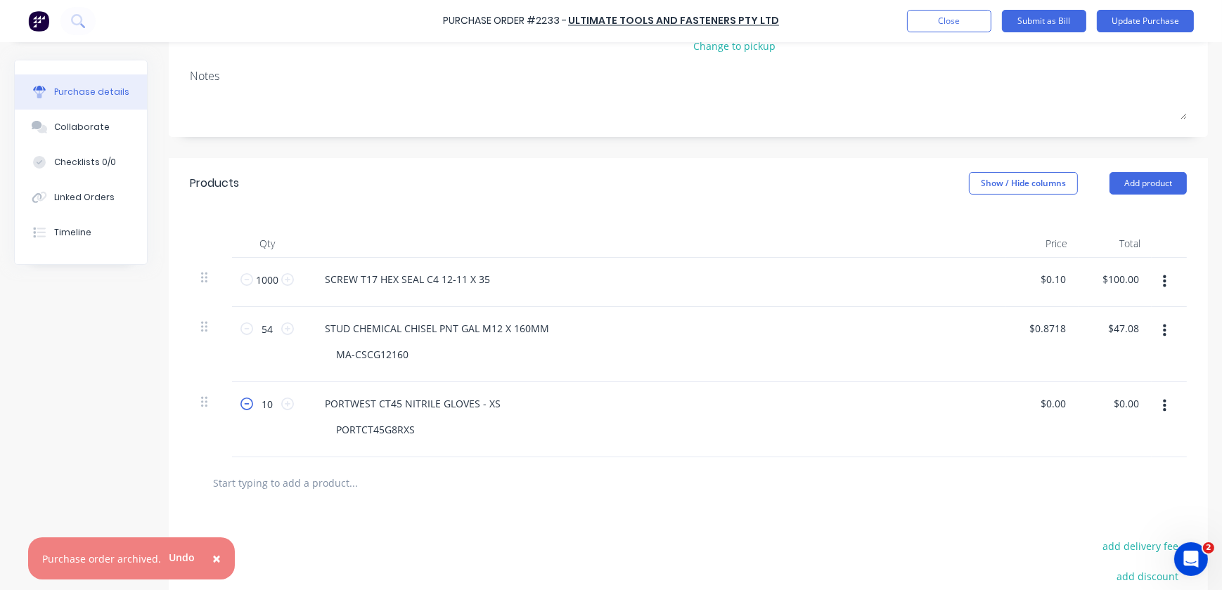
click at [247, 403] on icon at bounding box center [246, 404] width 13 height 13
click at [247, 404] on icon at bounding box center [246, 404] width 13 height 13
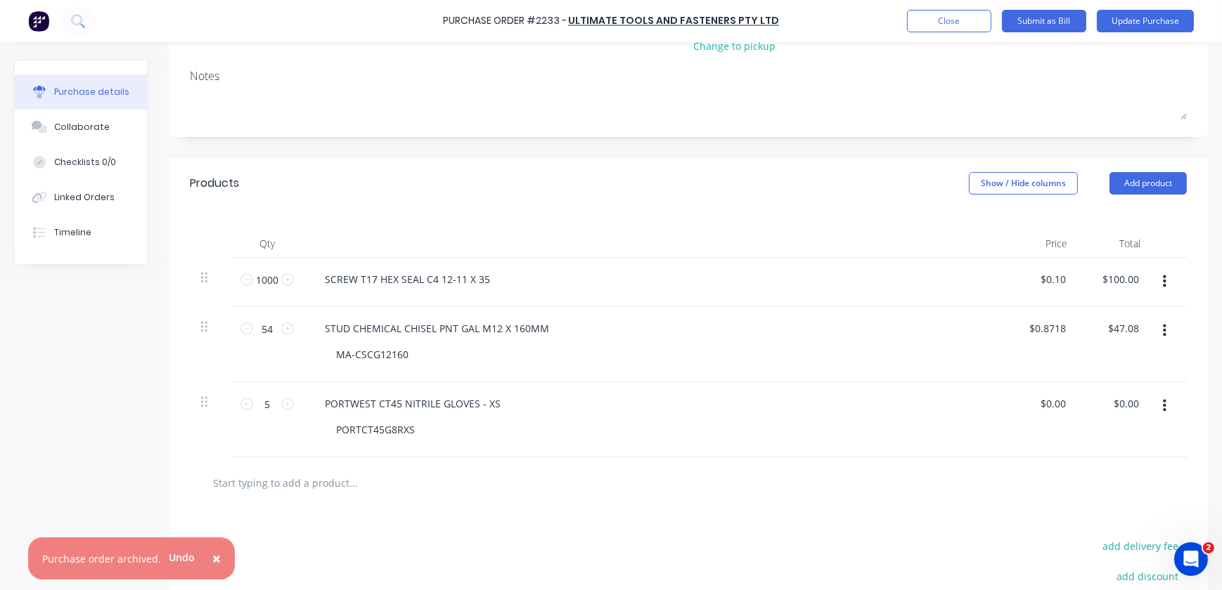
click at [437, 432] on div "PORTCT45G8RXS" at bounding box center [659, 430] width 669 height 20
click at [472, 396] on div "PORTWEST CT45 NITRILE GLOVES - XS" at bounding box center [413, 404] width 198 height 20
click at [557, 429] on div "PORTCT45G8RXS" at bounding box center [659, 430] width 669 height 20
click at [1054, 402] on input "0.00" at bounding box center [1052, 404] width 32 height 20
drag, startPoint x: 1055, startPoint y: 401, endPoint x: 885, endPoint y: 444, distance: 175.4
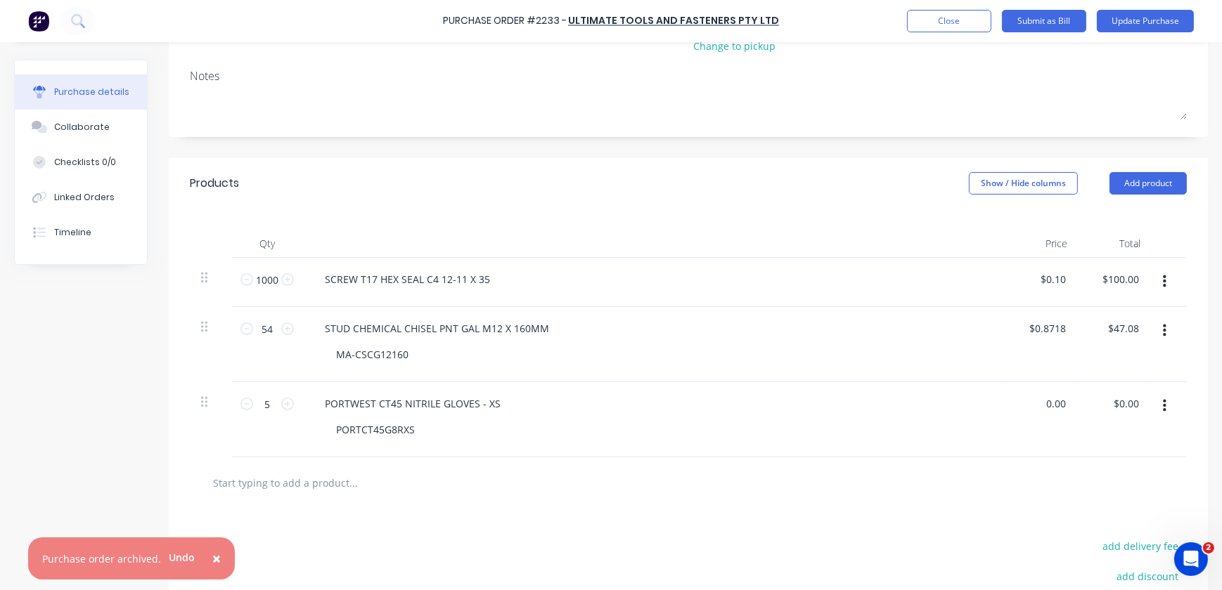
click at [885, 444] on div "5 5 PORTWEST CT45 NITRILE GLOVES - XS PORTCT45G8RXS 0.00 0.00 $0.00 $0.00" at bounding box center [688, 419] width 997 height 75
click at [1033, 418] on div "$9.73 9.73" at bounding box center [1041, 419] width 73 height 75
drag, startPoint x: 235, startPoint y: 413, endPoint x: 252, endPoint y: 418, distance: 17.6
click at [252, 444] on div "5 5" at bounding box center [267, 419] width 70 height 75
click at [248, 403] on icon at bounding box center [246, 404] width 13 height 13
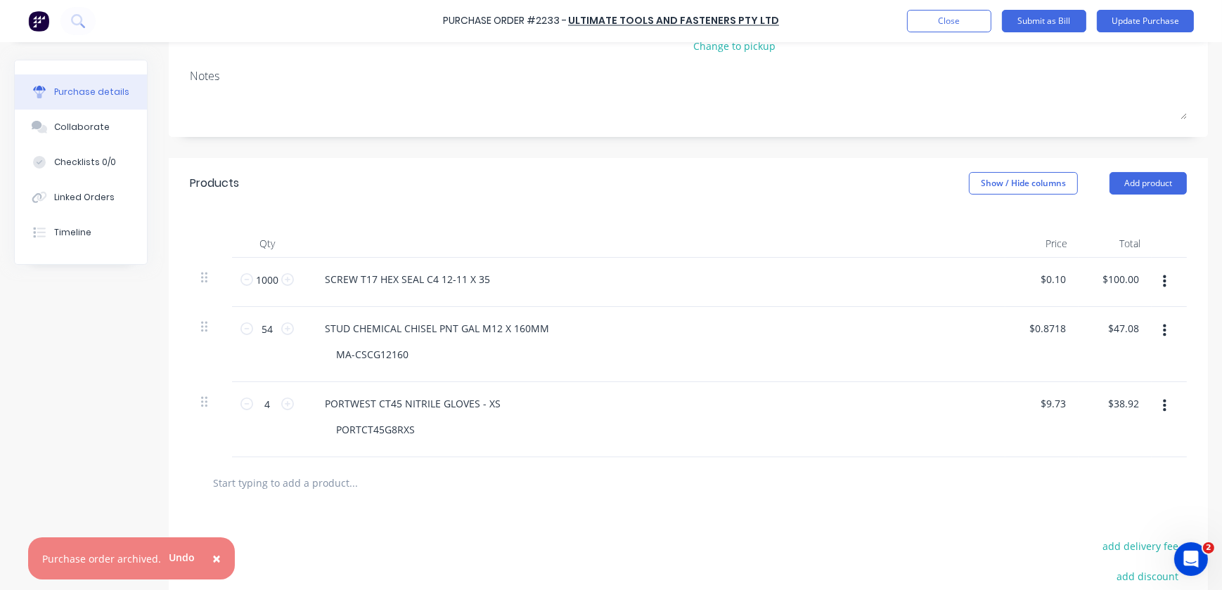
click at [323, 485] on input "text" at bounding box center [352, 483] width 281 height 28
paste input "BBTEC PURE EPOXY GEN3 585ML INJECTION SYSTEM"
click at [905, 470] on div "BBTEC PURE EPOXY GEN3 585ML INJECTION SYSTEM" at bounding box center [688, 483] width 974 height 28
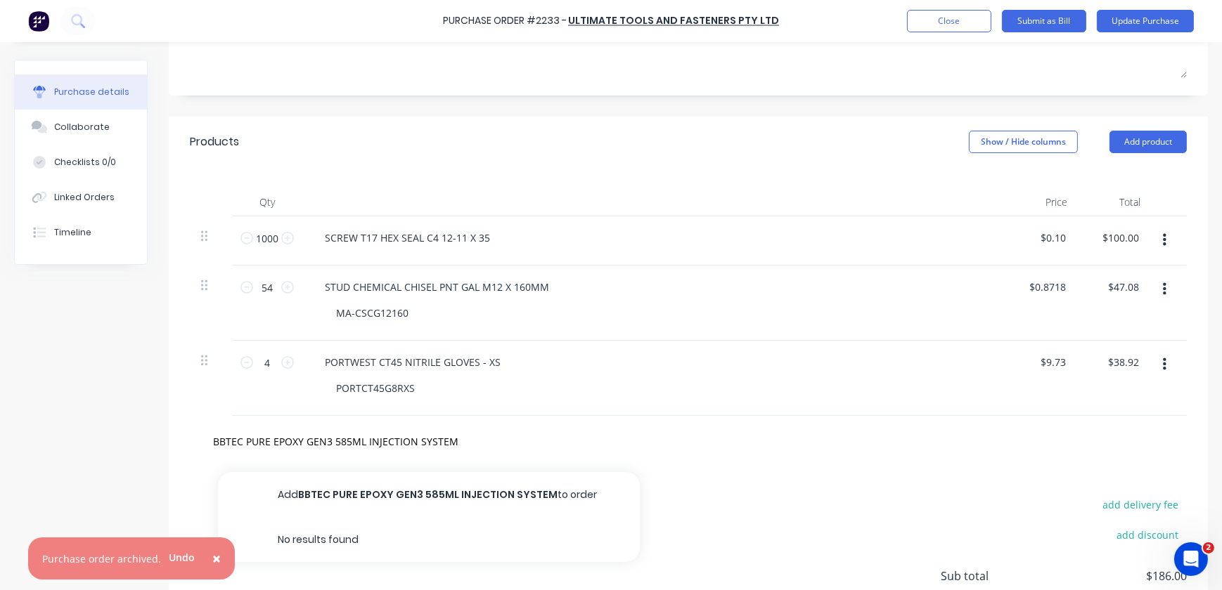
scroll to position [255, 0]
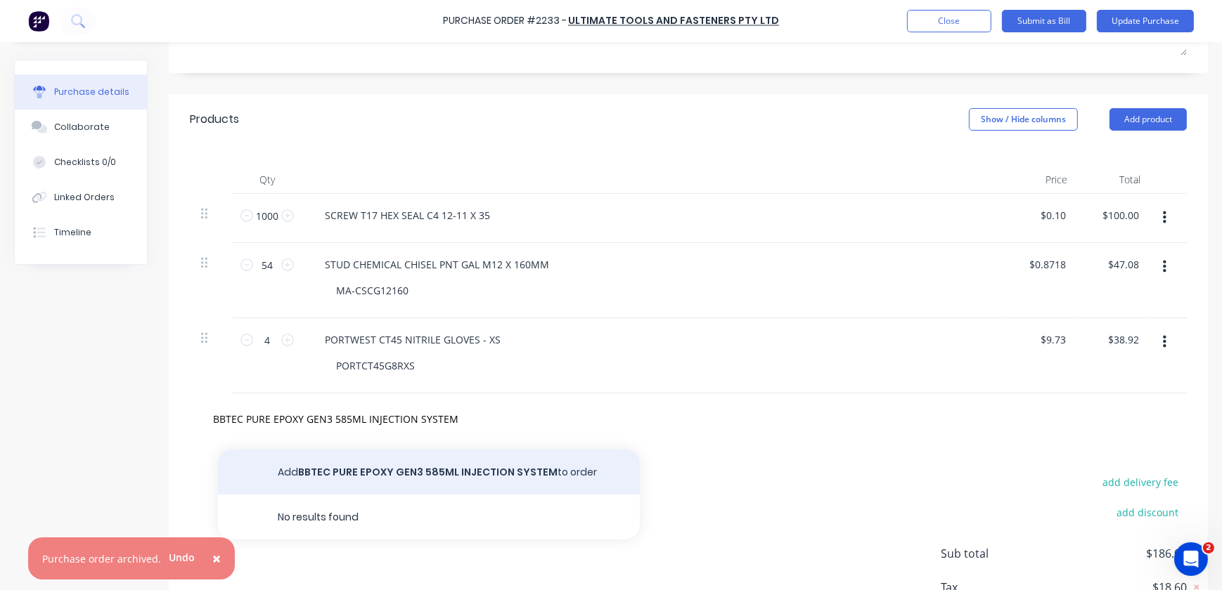
click at [500, 466] on button "Add BBTEC PURE EPOXY GEN3 585ML INJECTION SYSTEM to order" at bounding box center [429, 472] width 422 height 45
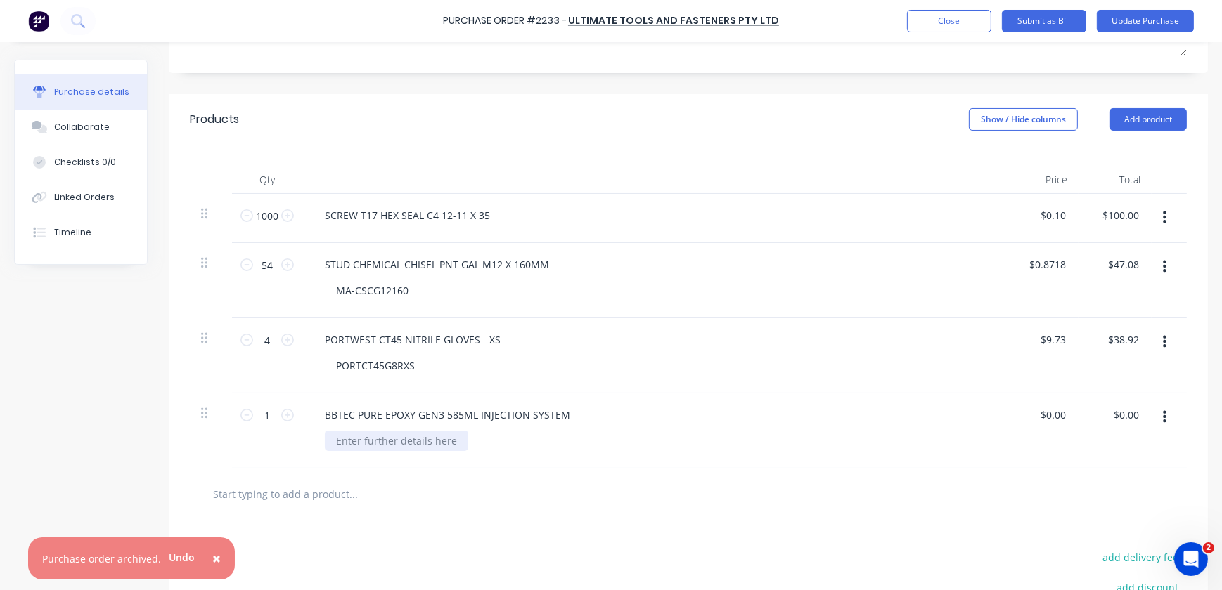
click at [346, 441] on div at bounding box center [396, 441] width 143 height 20
paste div
click at [1055, 416] on input "0.00" at bounding box center [1052, 415] width 32 height 20
click at [1010, 458] on div "$53.22 $53.22" at bounding box center [1041, 431] width 73 height 75
click at [311, 496] on input "text" at bounding box center [352, 494] width 281 height 28
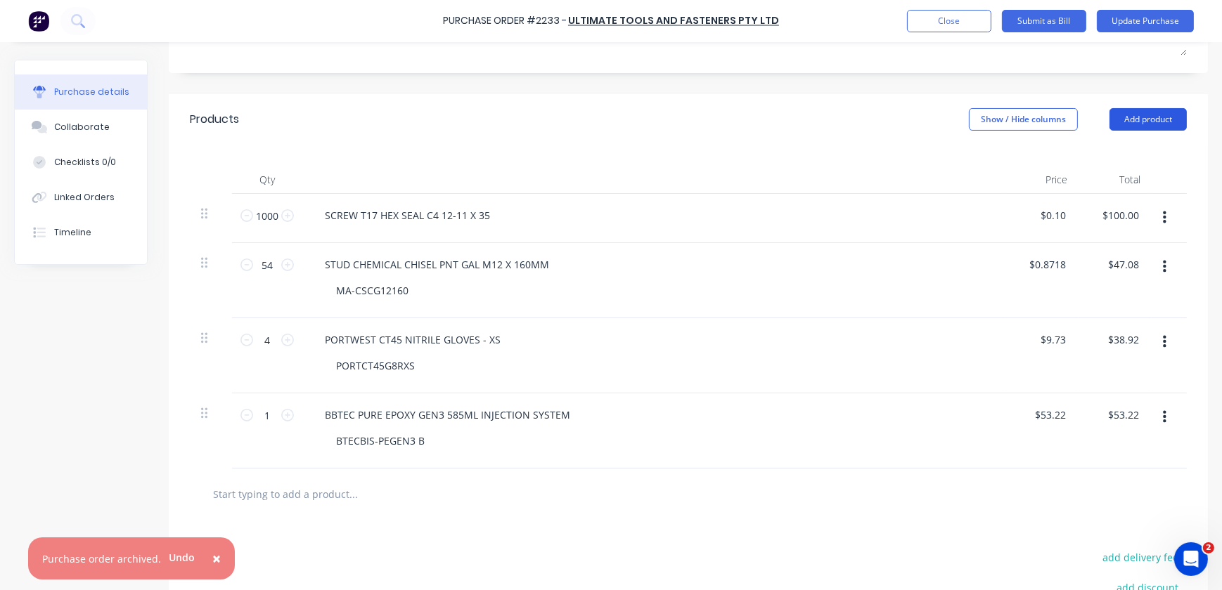
click at [1135, 119] on button "Add product" at bounding box center [1147, 119] width 77 height 22
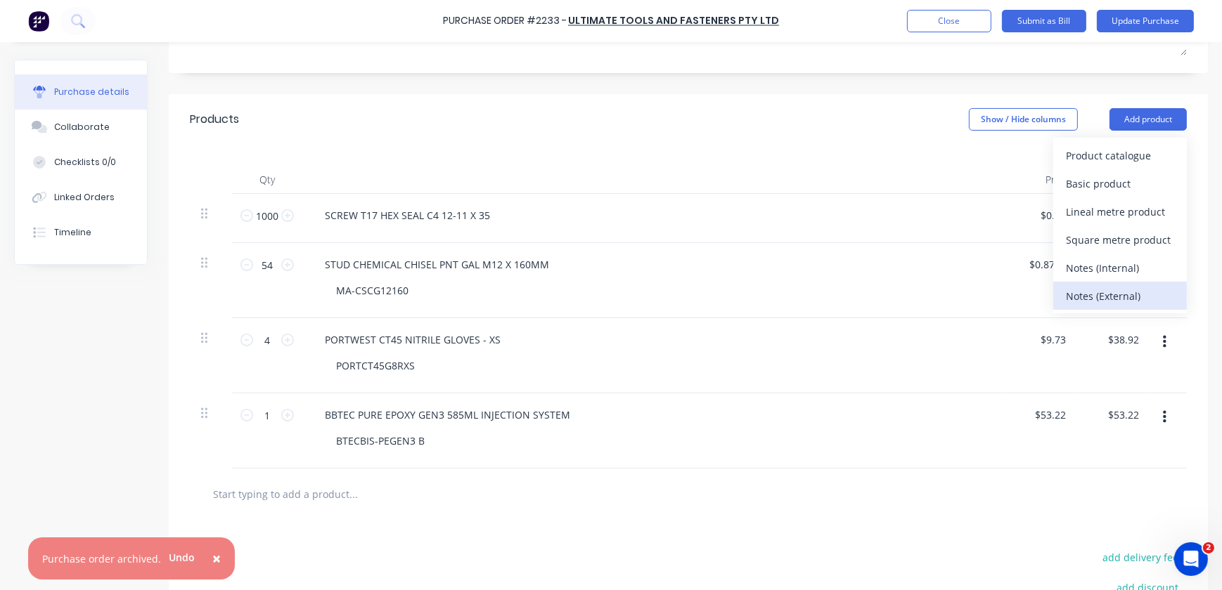
click at [1131, 288] on div "Notes (External)" at bounding box center [1120, 296] width 108 height 20
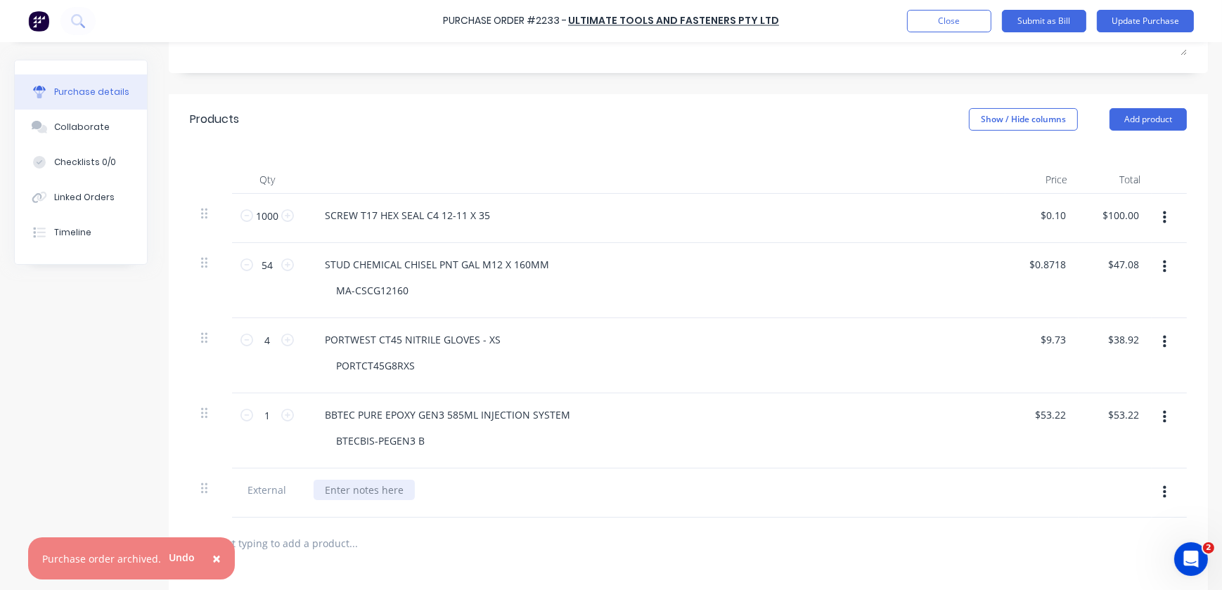
click at [377, 484] on div at bounding box center [364, 490] width 101 height 20
click at [449, 527] on div at bounding box center [688, 543] width 997 height 51
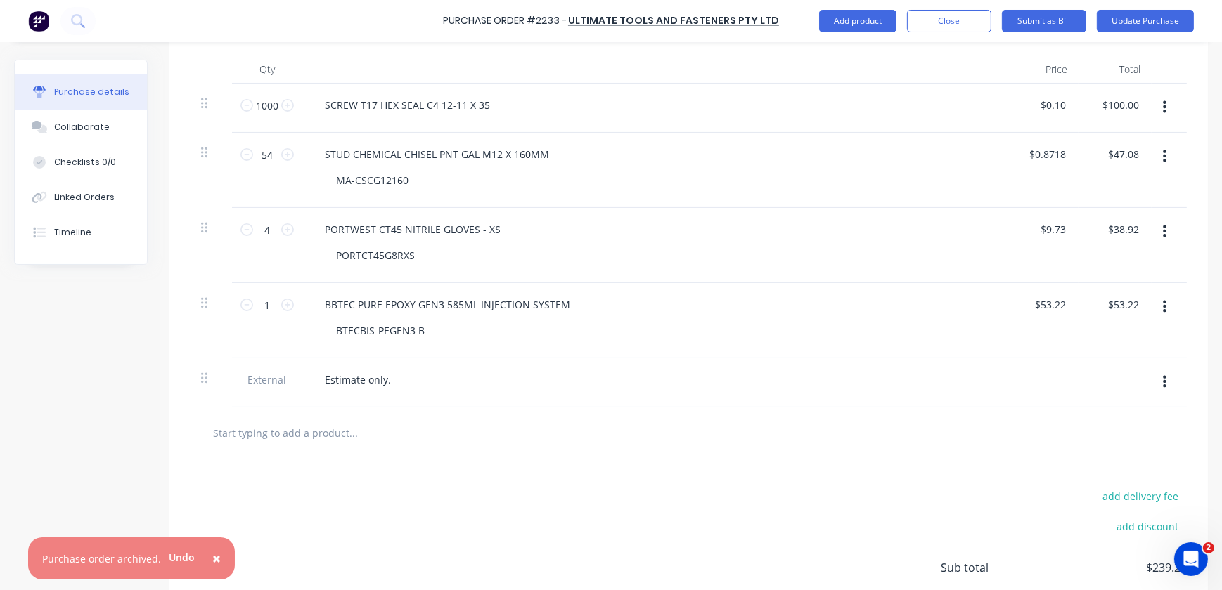
scroll to position [351, 0]
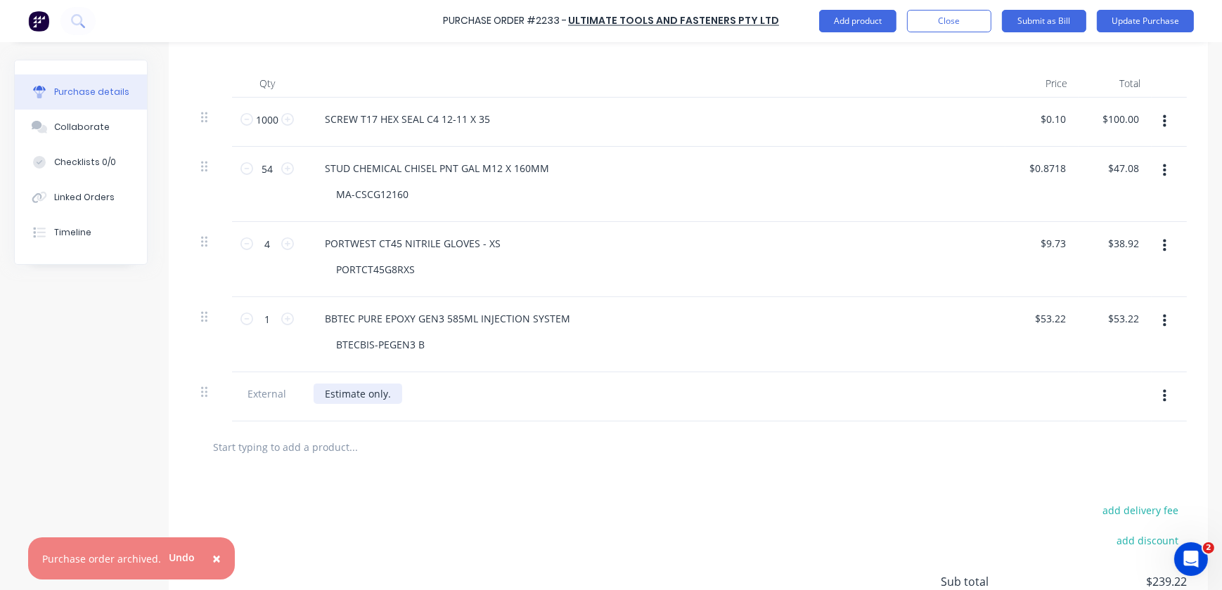
drag, startPoint x: 328, startPoint y: 394, endPoint x: 403, endPoint y: 399, distance: 76.1
click at [326, 394] on div "Estimate only." at bounding box center [358, 394] width 89 height 20
drag, startPoint x: 492, startPoint y: 392, endPoint x: 536, endPoint y: 436, distance: 61.6
click at [536, 436] on div "Products Show / Hide columns Add product Qty Price Total 1000 1000 SCREW T17 HE…" at bounding box center [688, 351] width 1039 height 706
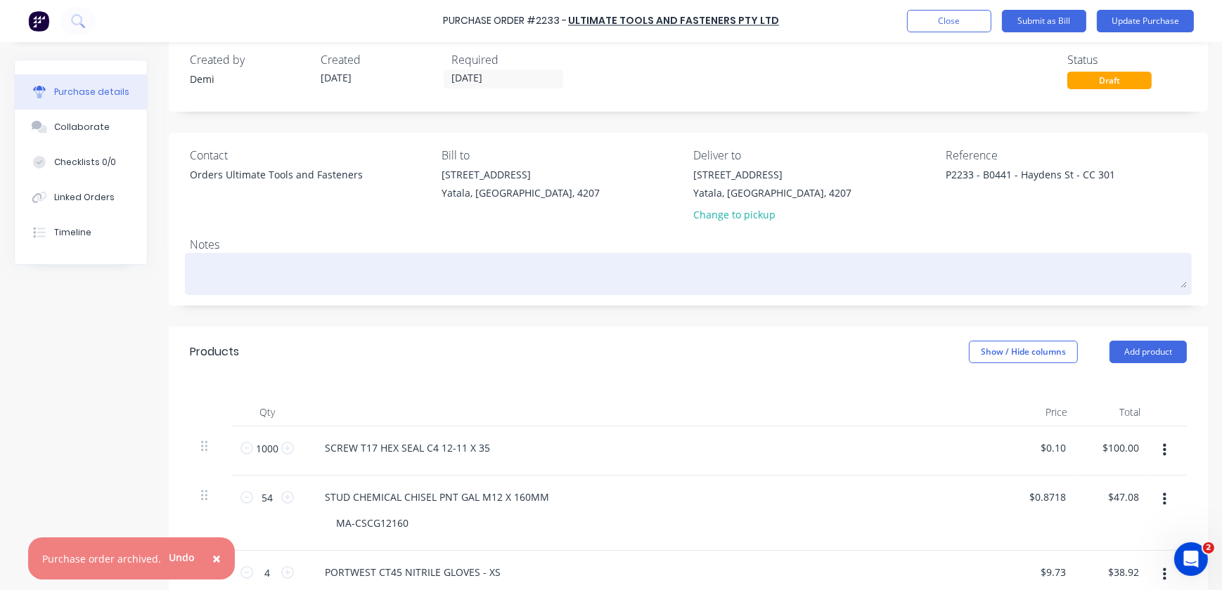
scroll to position [0, 0]
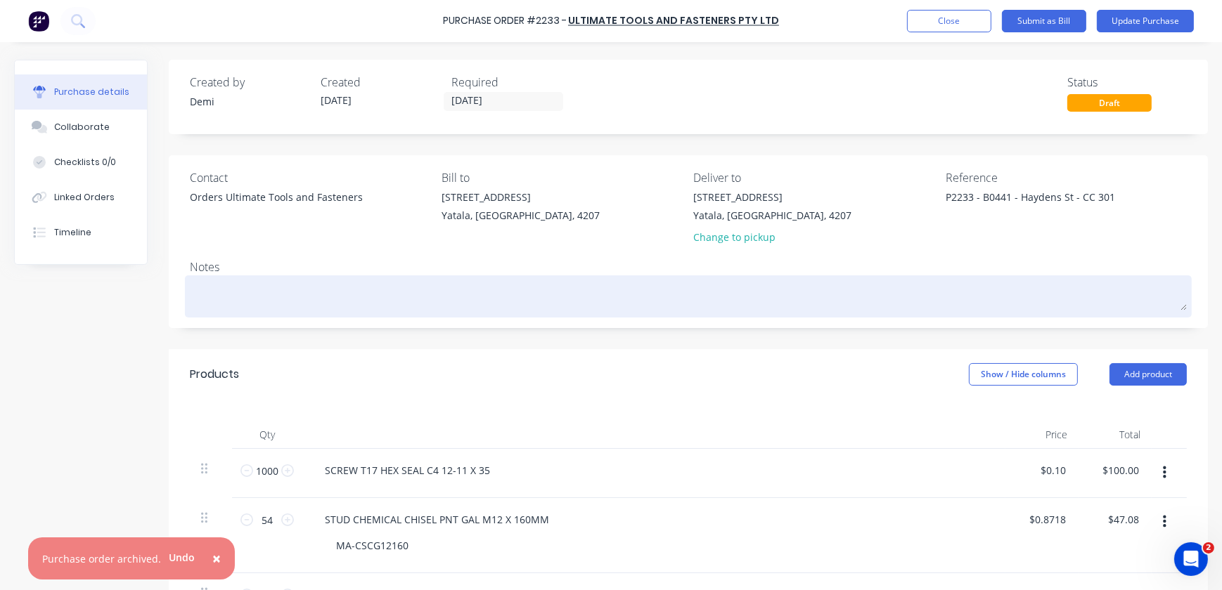
click at [321, 287] on textarea at bounding box center [688, 295] width 997 height 32
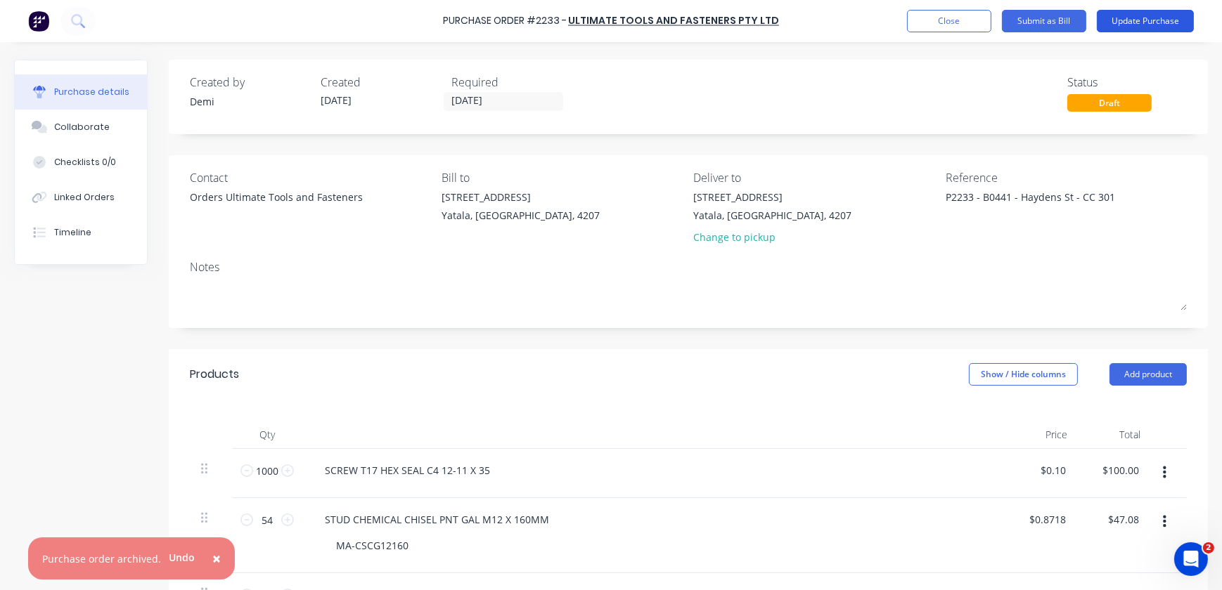
click at [1128, 20] on button "Update Purchase" at bounding box center [1145, 21] width 97 height 22
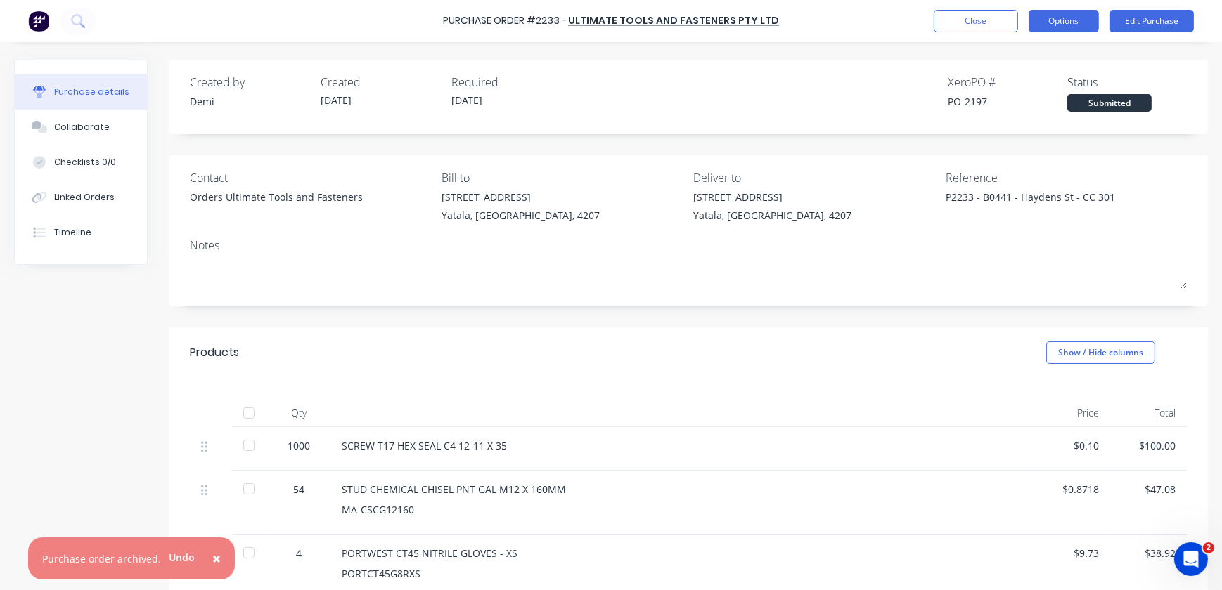
click at [1039, 23] on button "Options" at bounding box center [1063, 21] width 70 height 22
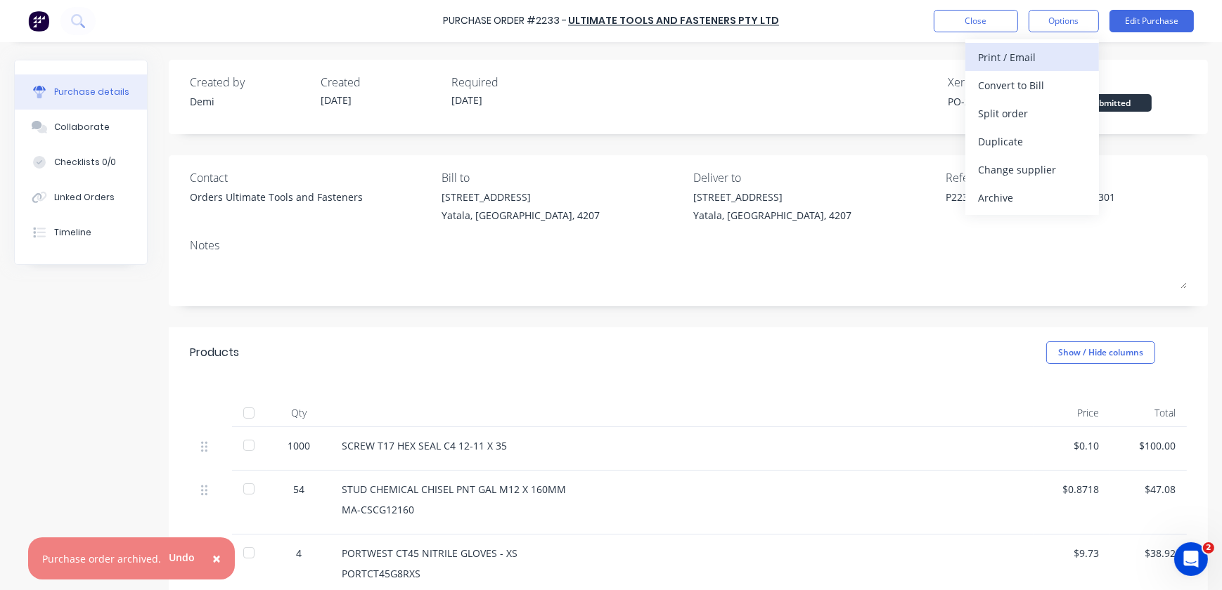
click at [1036, 50] on div "Print / Email" at bounding box center [1032, 57] width 108 height 20
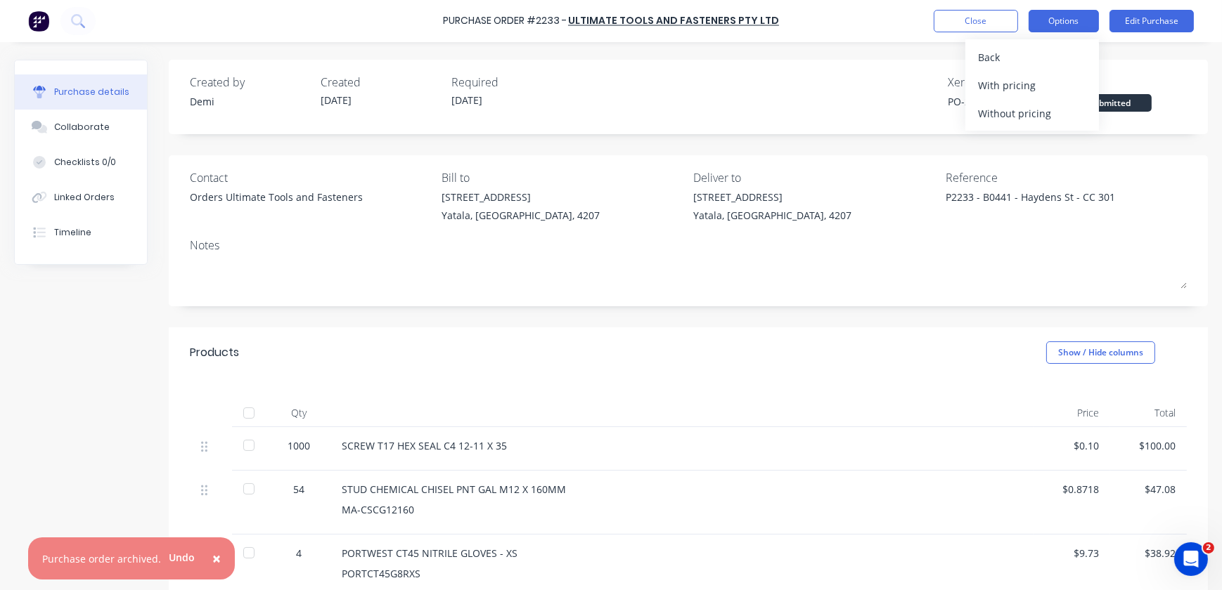
click at [1054, 27] on button "Options" at bounding box center [1063, 21] width 70 height 22
click at [1120, 25] on button "Edit Purchase" at bounding box center [1151, 21] width 84 height 22
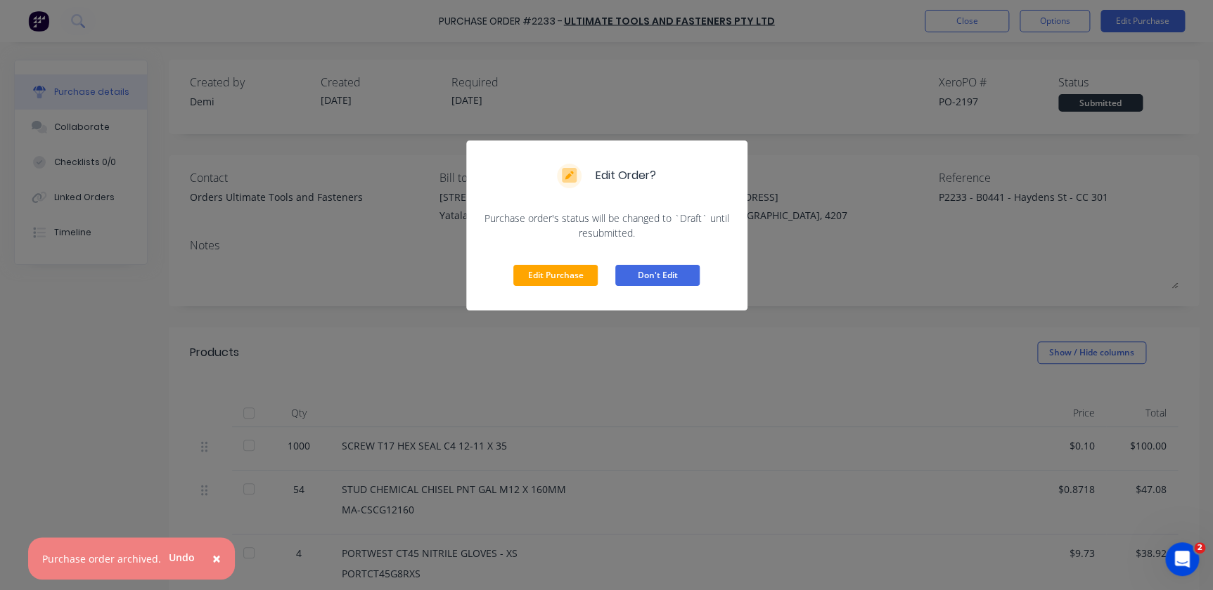
click at [671, 273] on button "Don't Edit" at bounding box center [657, 275] width 84 height 21
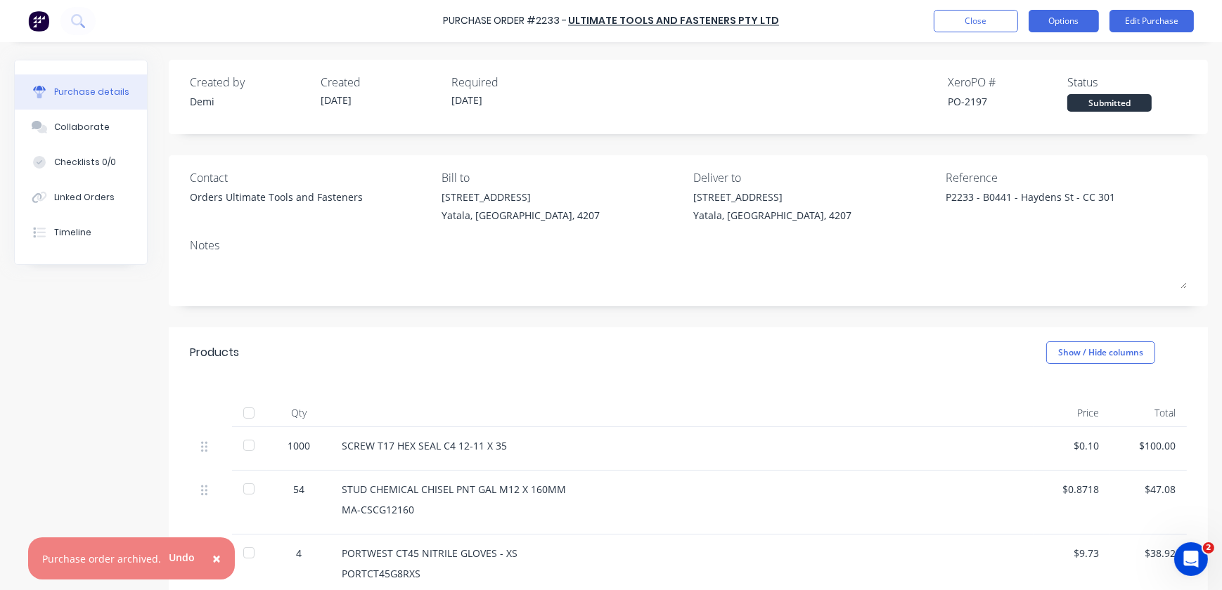
click at [1088, 16] on button "Options" at bounding box center [1063, 21] width 70 height 22
click at [1082, 14] on button "Options" at bounding box center [1063, 21] width 70 height 22
click at [1150, 18] on button "Edit Purchase" at bounding box center [1151, 21] width 84 height 22
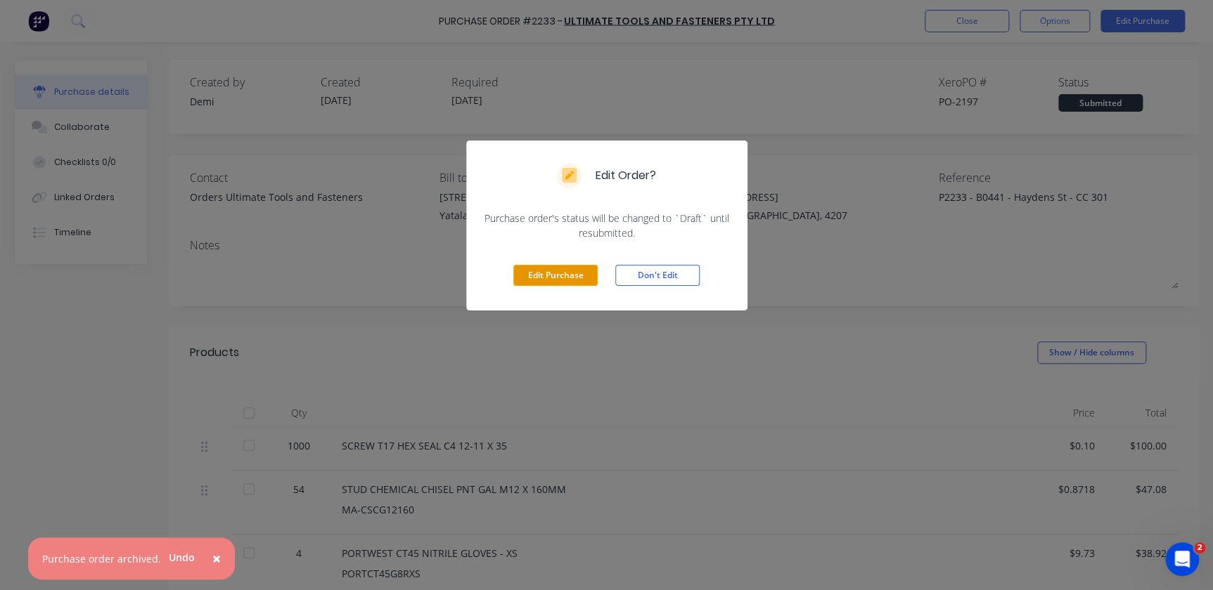
click at [526, 273] on button "Edit Purchase" at bounding box center [555, 275] width 84 height 21
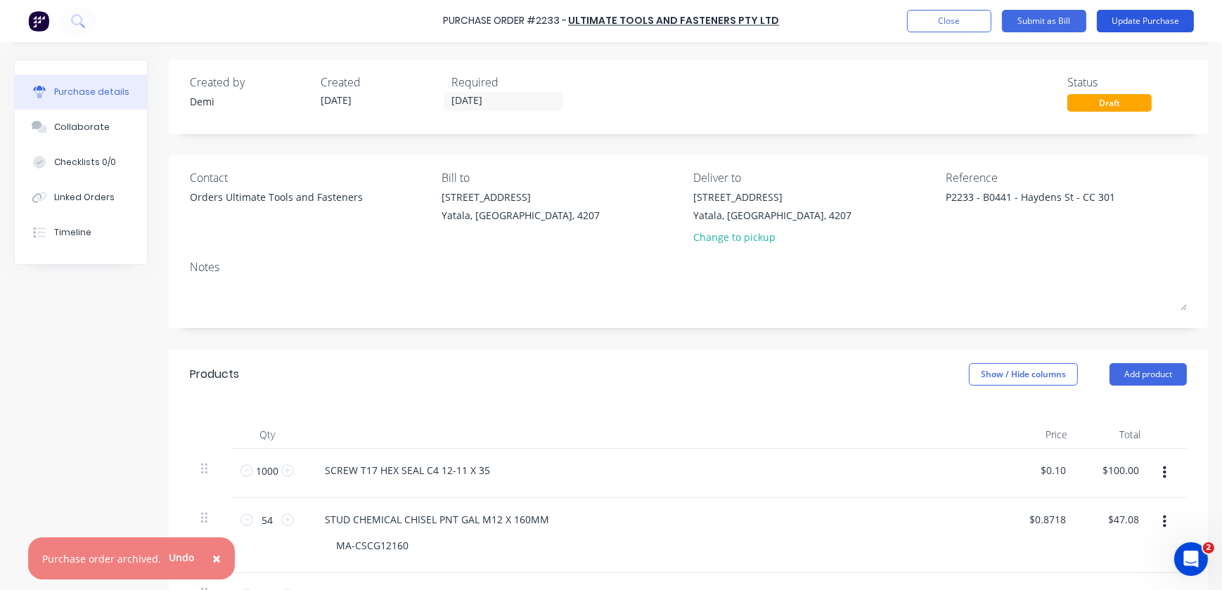
click at [1118, 15] on button "Update Purchase" at bounding box center [1145, 21] width 97 height 22
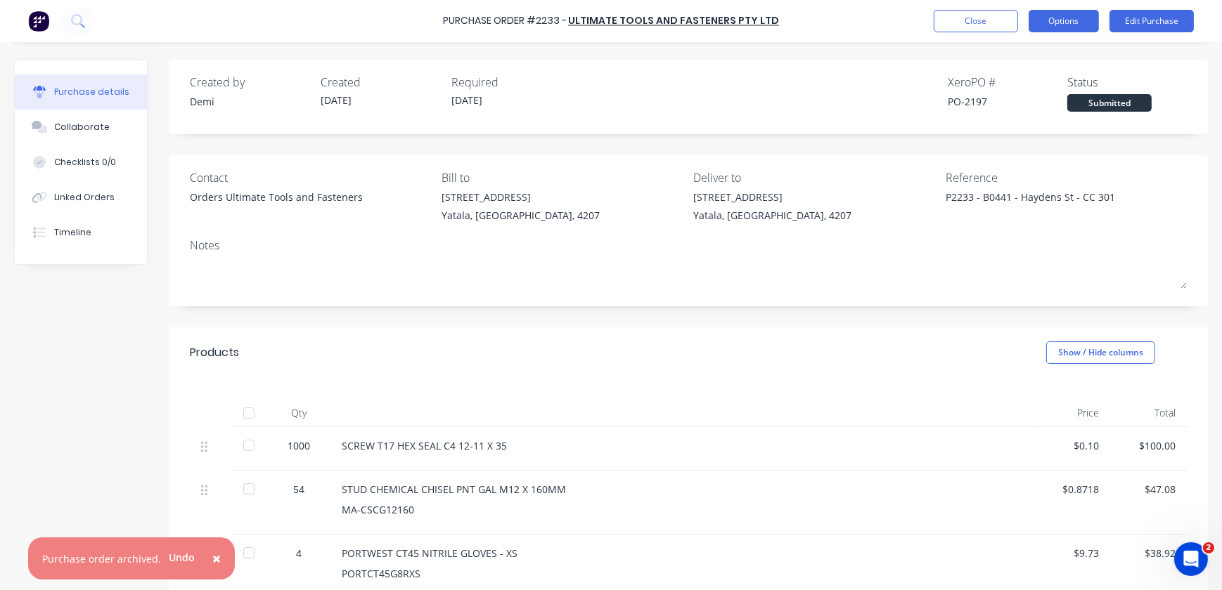
click at [1084, 16] on button "Options" at bounding box center [1063, 21] width 70 height 22
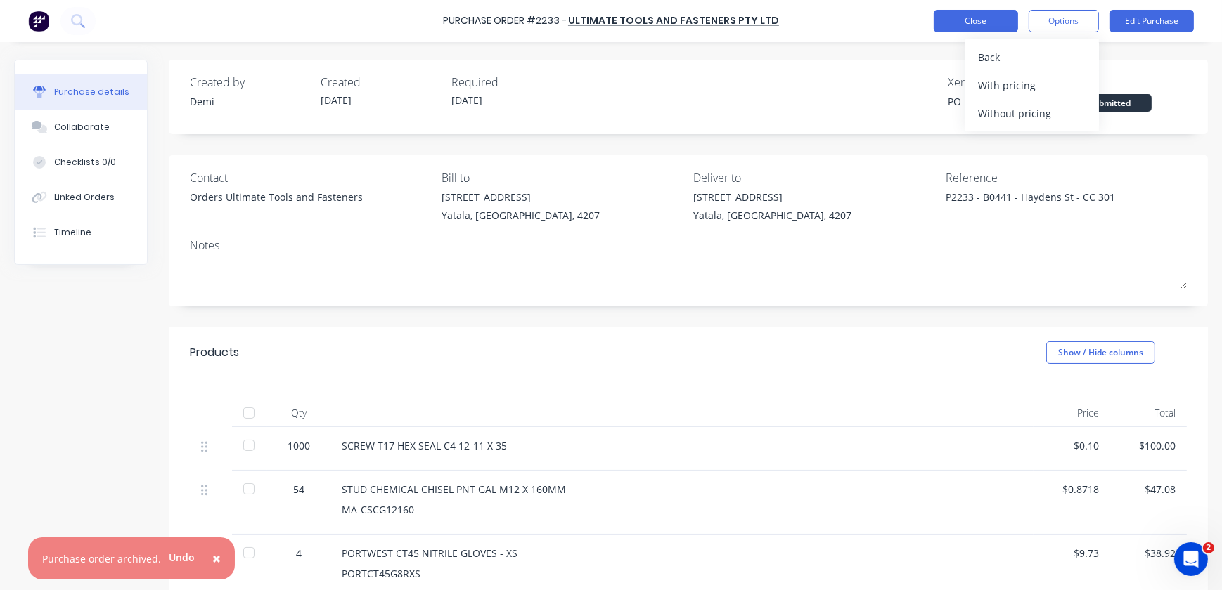
click at [1005, 27] on button "Close" at bounding box center [976, 21] width 84 height 22
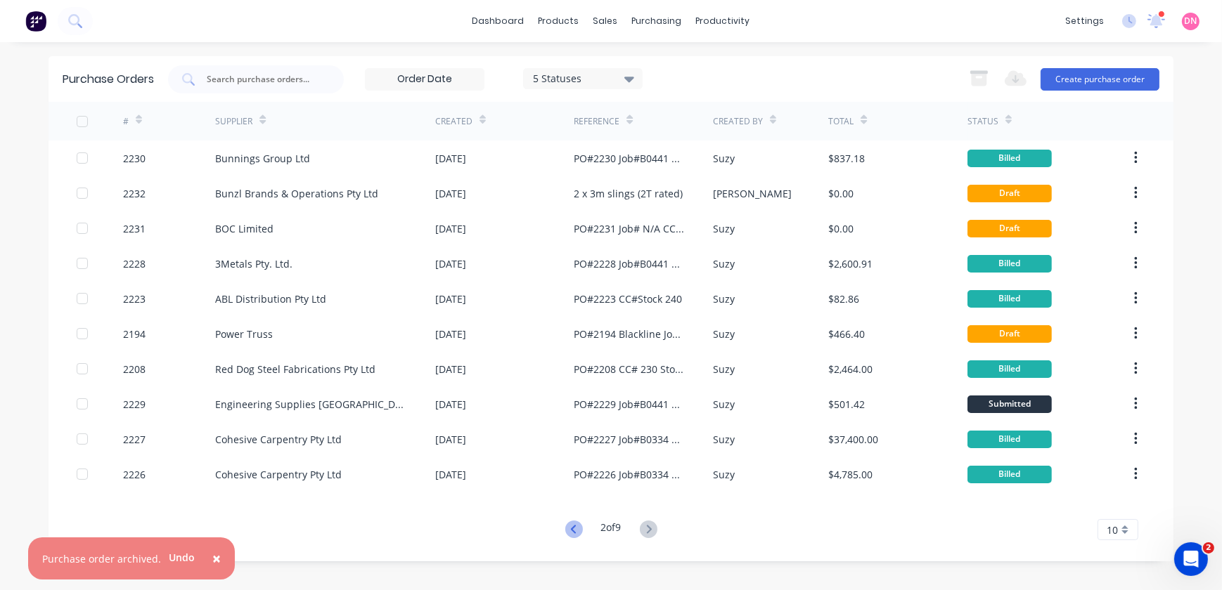
click at [574, 522] on icon at bounding box center [574, 530] width 18 height 18
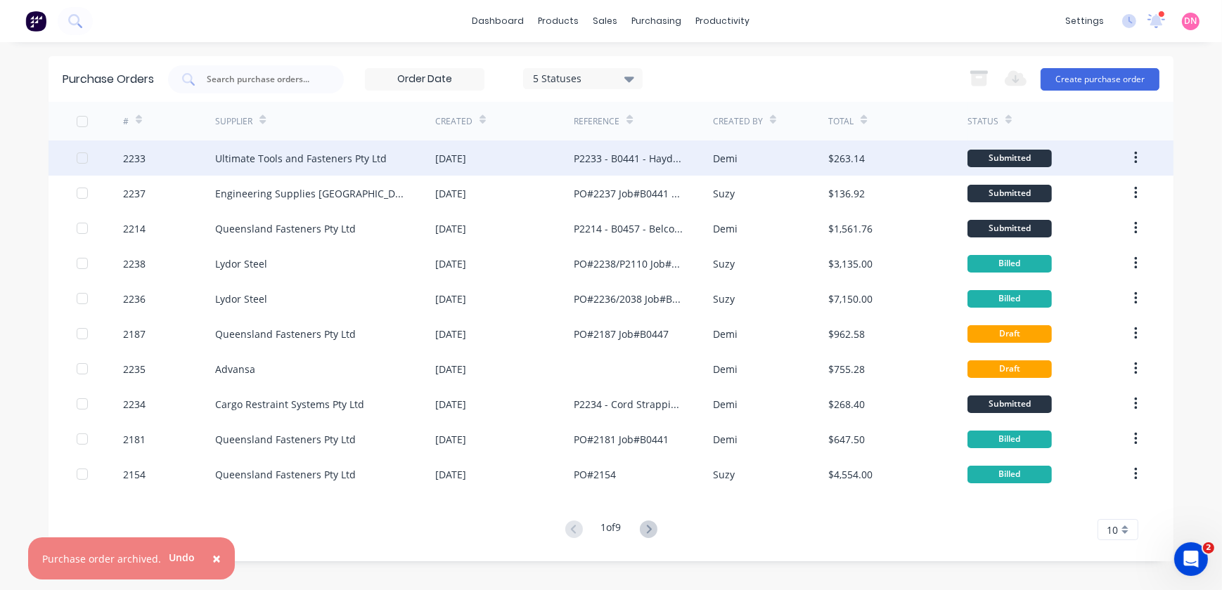
click at [290, 162] on div "Ultimate Tools and Fasteners Pty Ltd" at bounding box center [301, 158] width 172 height 15
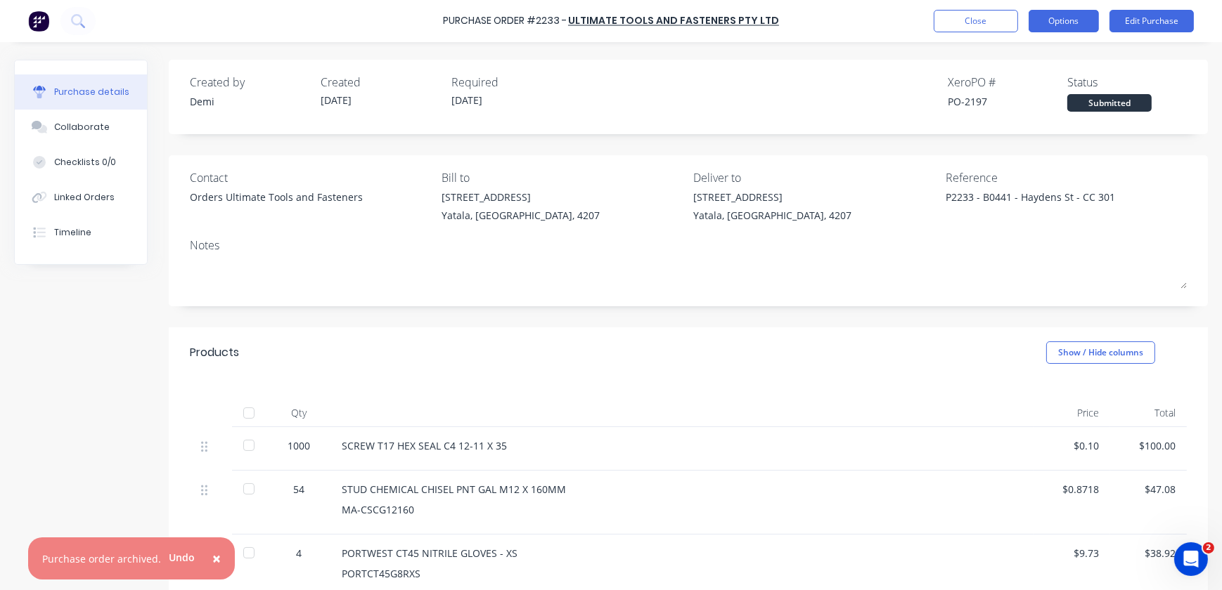
click at [1059, 22] on button "Options" at bounding box center [1063, 21] width 70 height 22
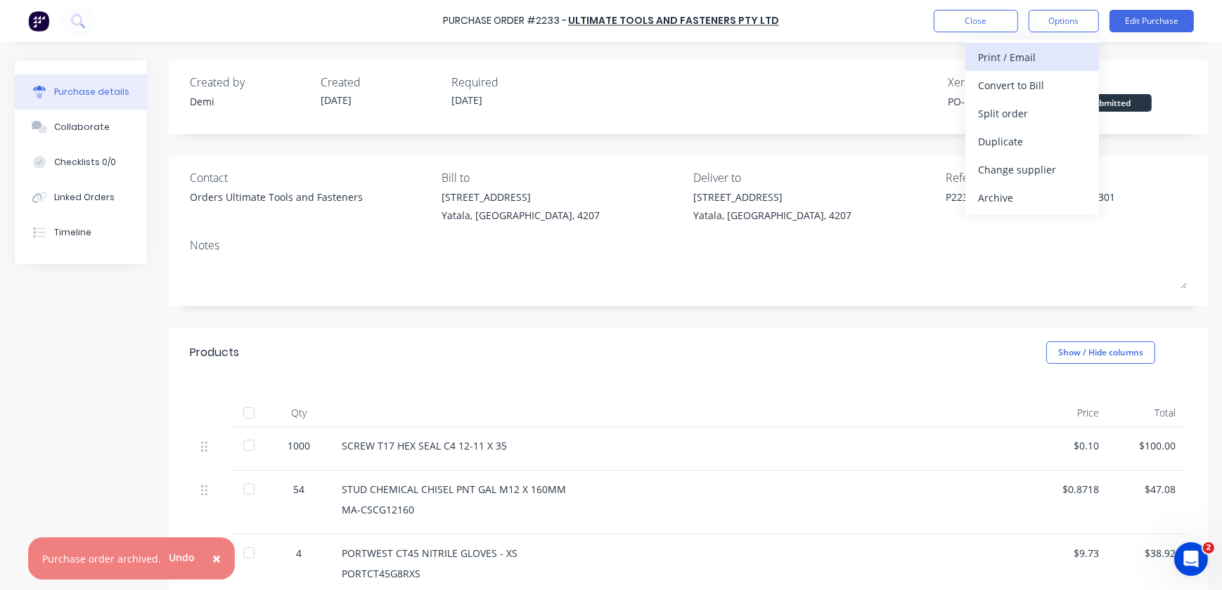
click at [1055, 61] on div "Print / Email" at bounding box center [1032, 57] width 108 height 20
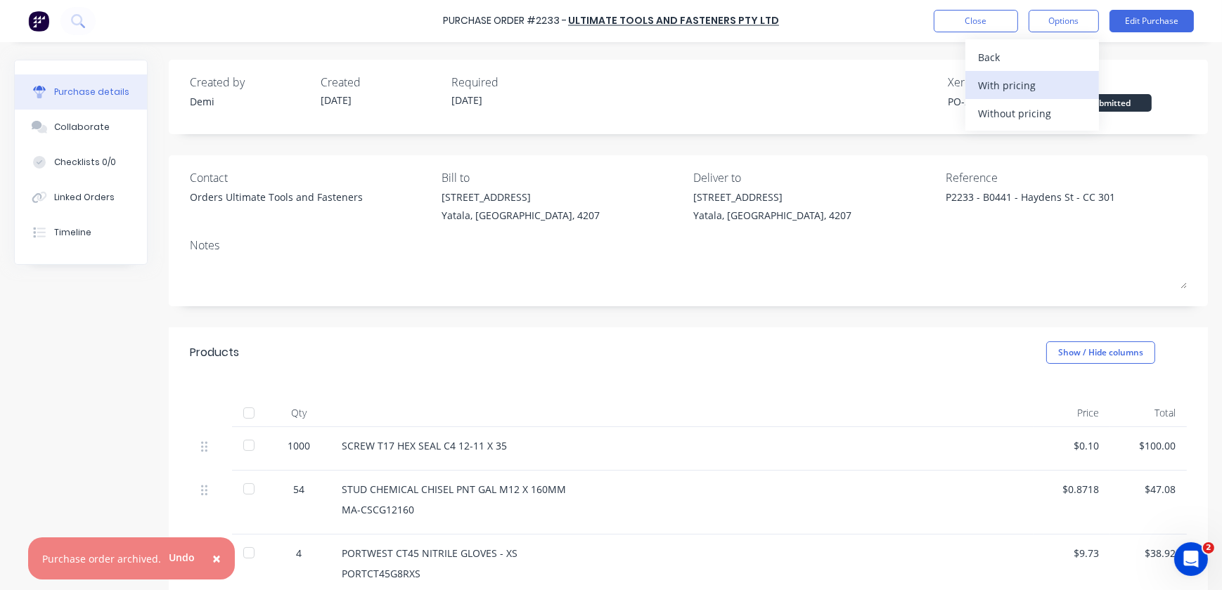
click at [1045, 84] on div "With pricing" at bounding box center [1032, 85] width 108 height 20
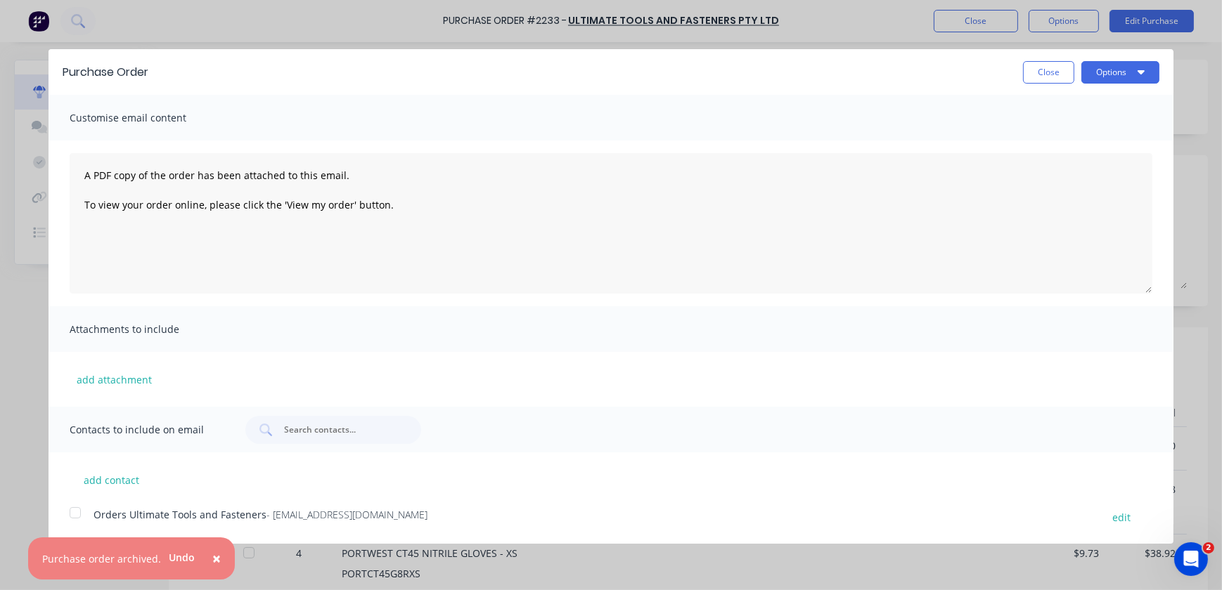
click at [77, 516] on div at bounding box center [75, 513] width 28 height 28
click at [1143, 80] on button "Options" at bounding box center [1120, 72] width 78 height 22
click at [1124, 132] on div "Email" at bounding box center [1092, 136] width 108 height 20
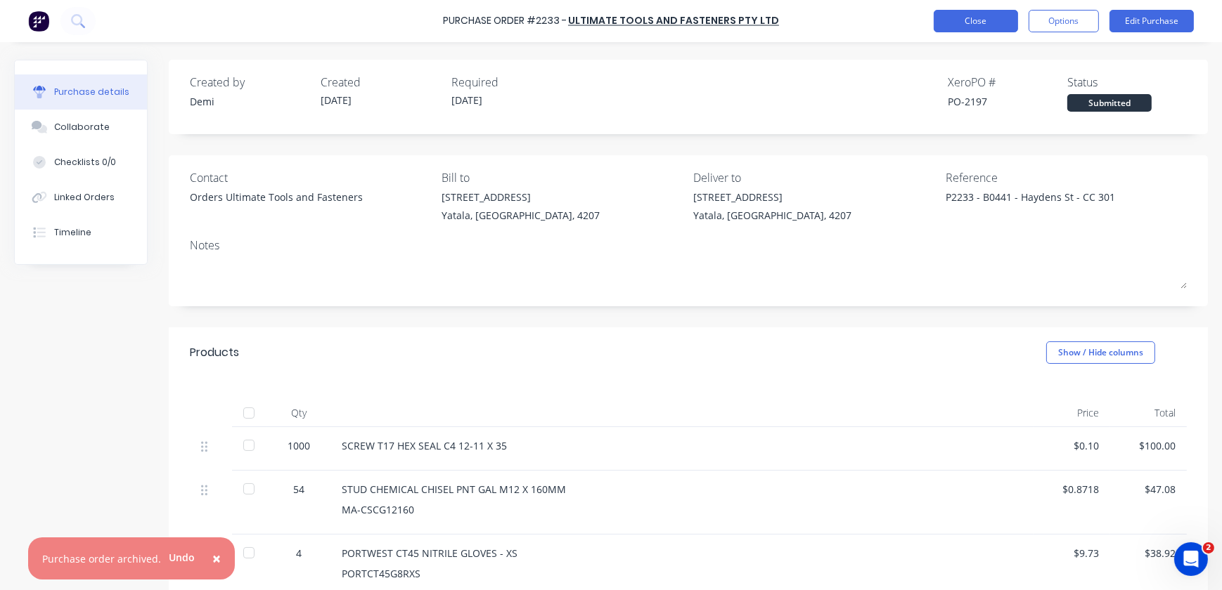
click at [974, 15] on button "Close" at bounding box center [976, 21] width 84 height 22
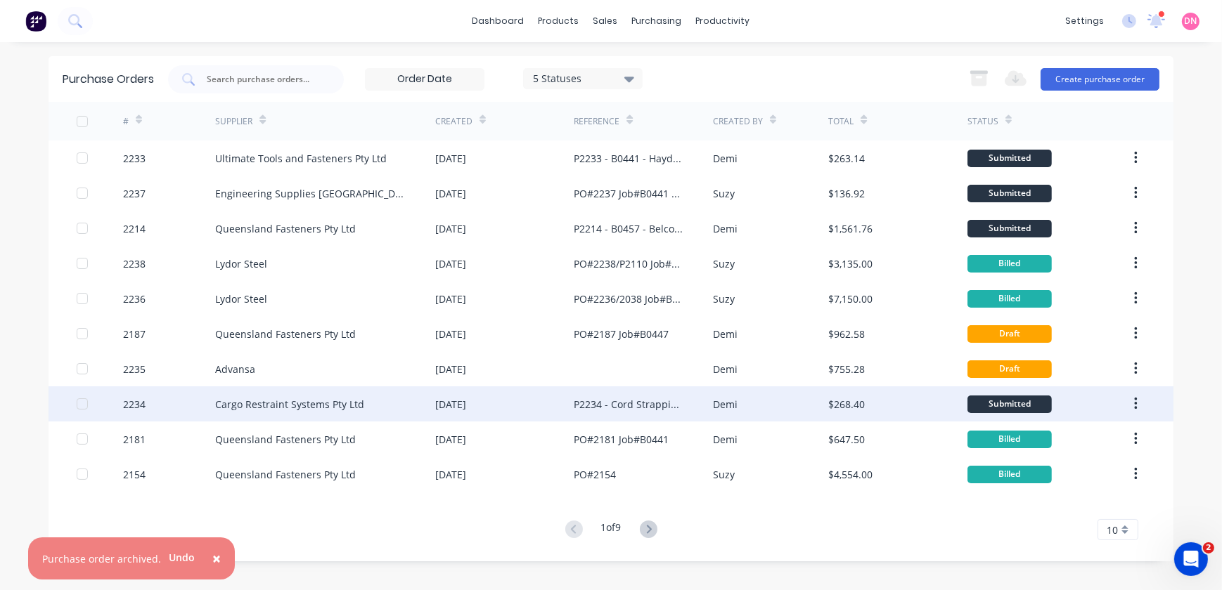
click at [846, 399] on div "$268.40" at bounding box center [846, 404] width 37 height 15
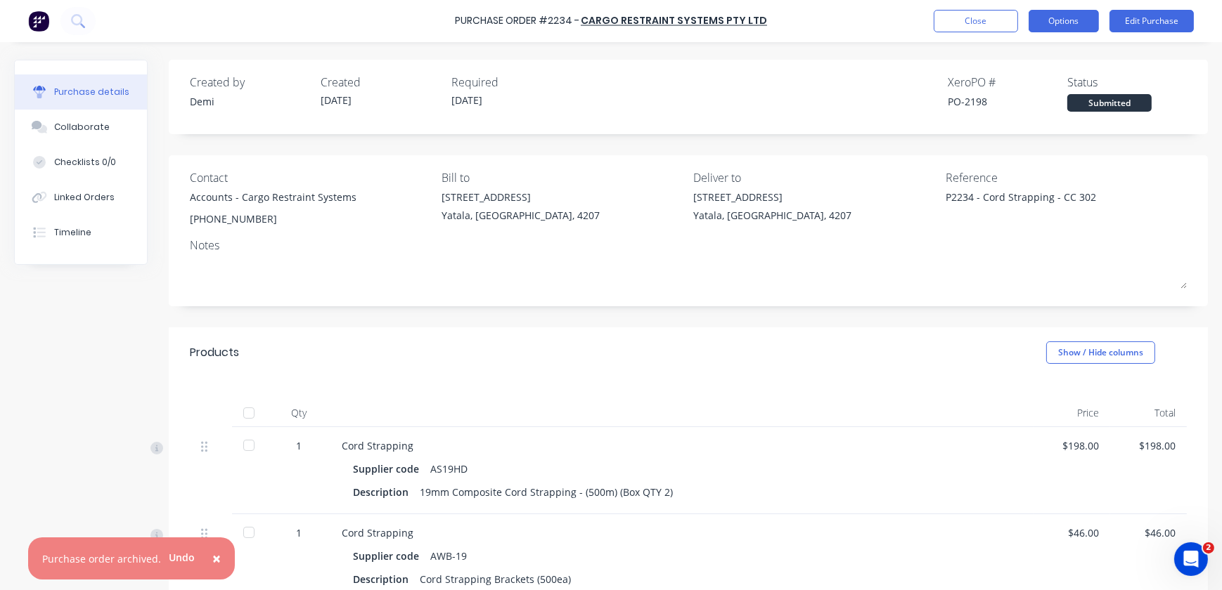
click at [1092, 24] on button "Options" at bounding box center [1063, 21] width 70 height 22
click at [246, 446] on div at bounding box center [249, 446] width 28 height 28
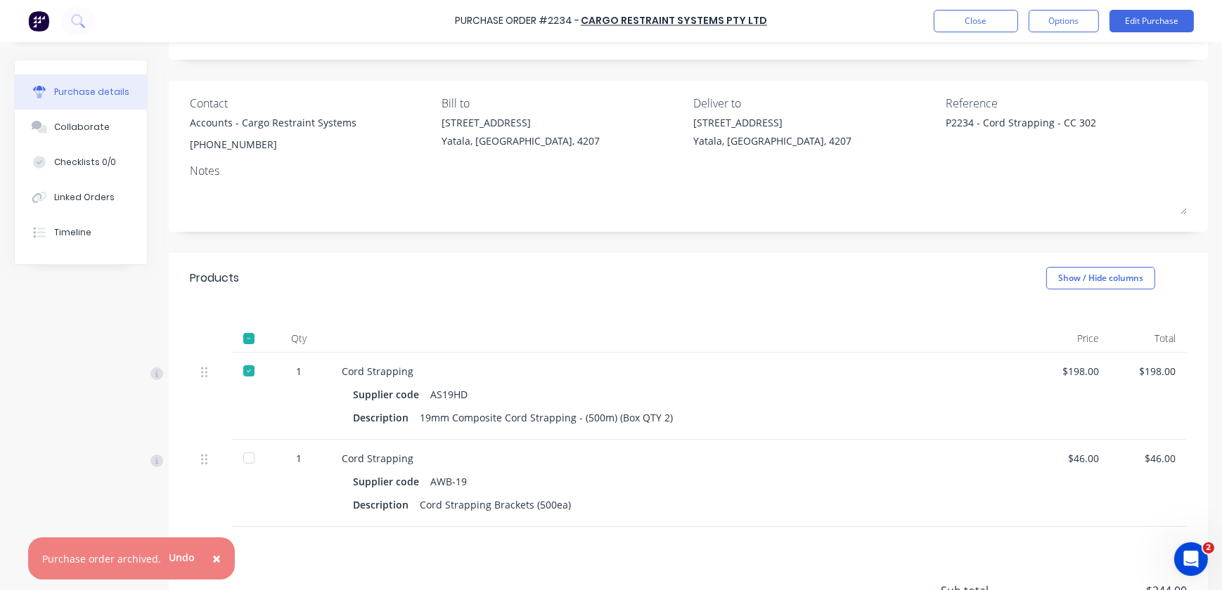
scroll to position [127, 0]
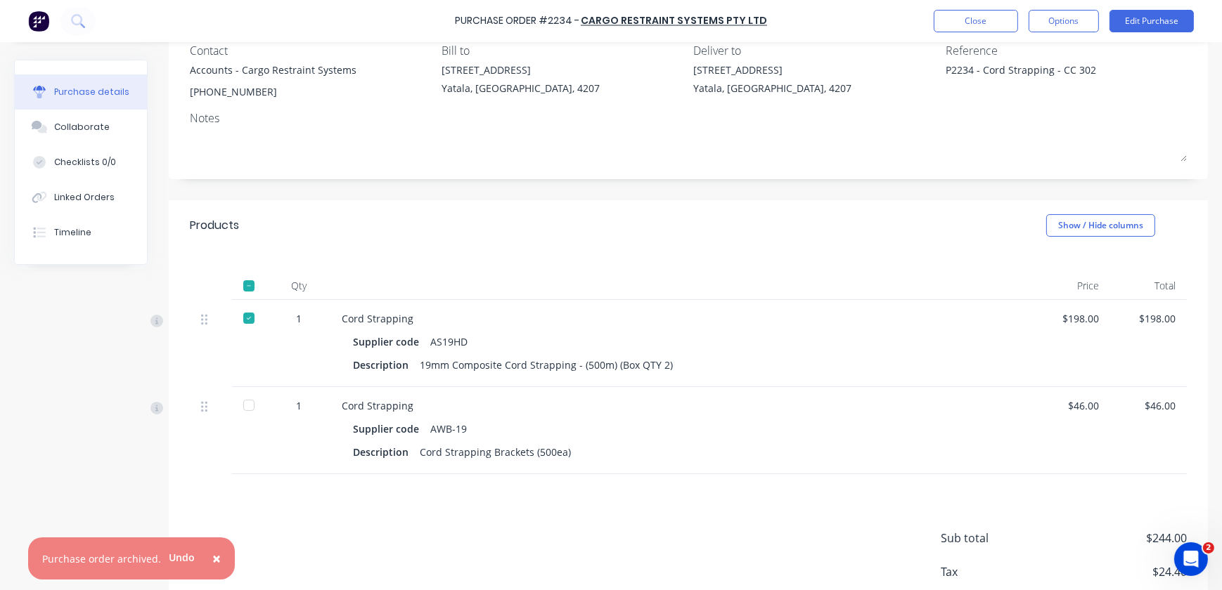
click at [247, 411] on div at bounding box center [249, 406] width 28 height 28
click at [1062, 30] on button "Options" at bounding box center [1063, 21] width 70 height 22
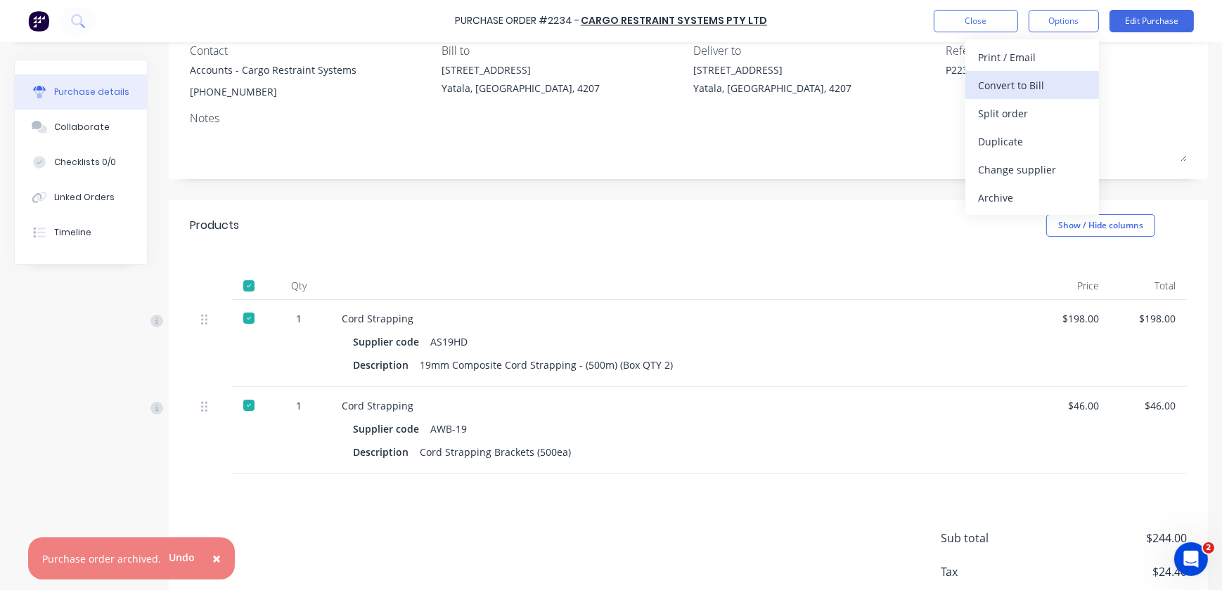
click at [1056, 77] on div "Convert to Bill" at bounding box center [1032, 85] width 108 height 20
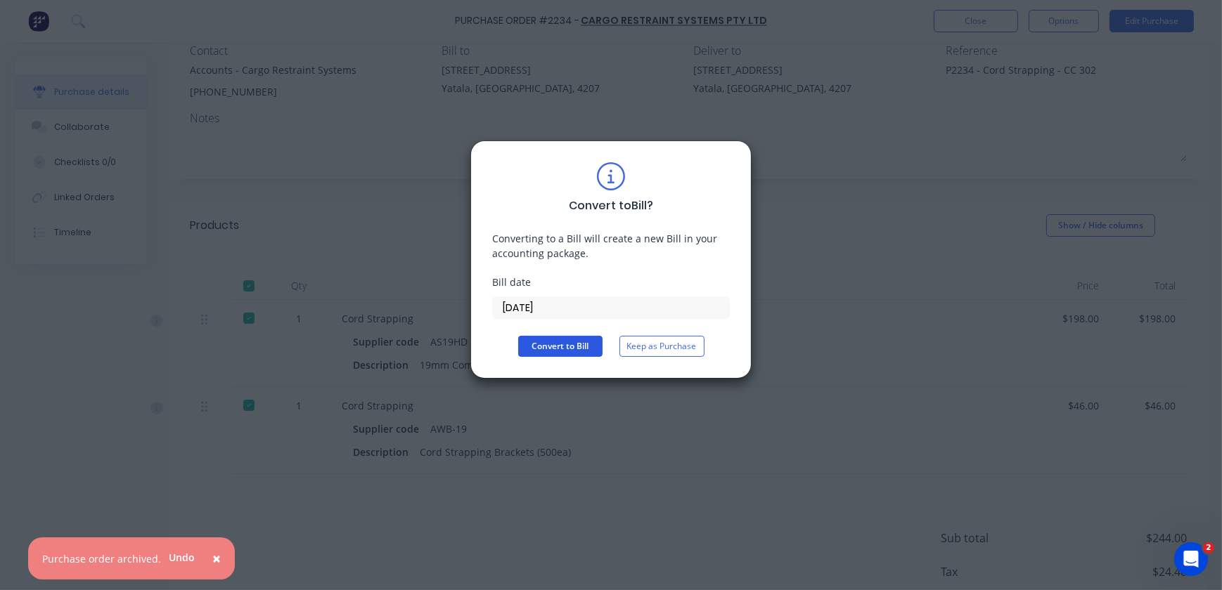
click at [561, 351] on button "Convert to Bill" at bounding box center [560, 346] width 84 height 21
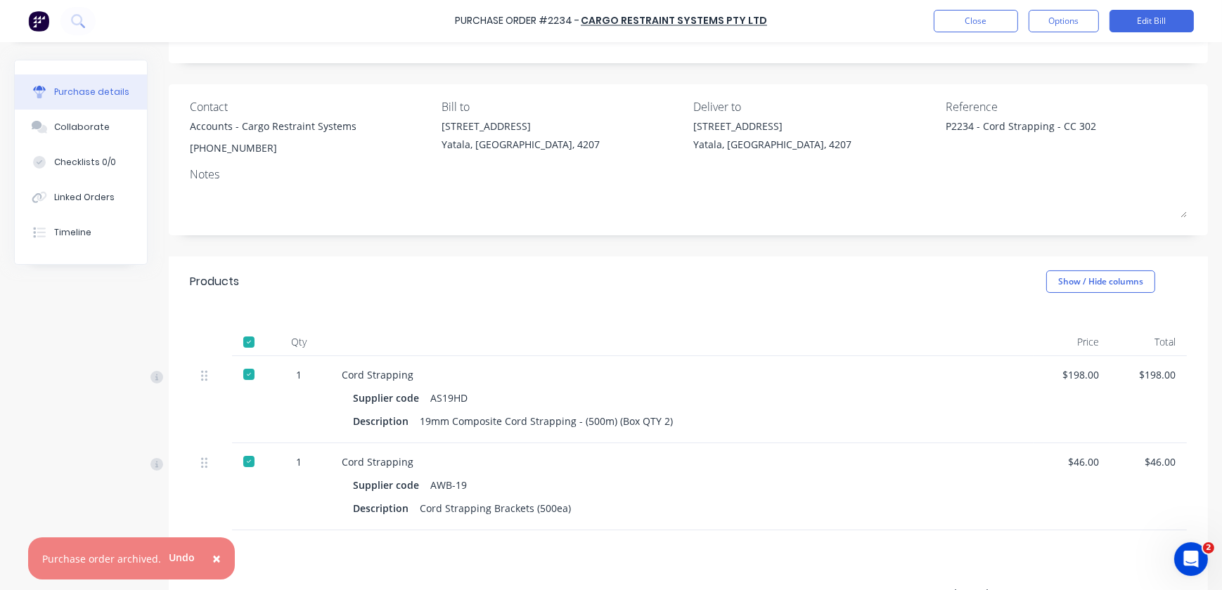
scroll to position [0, 0]
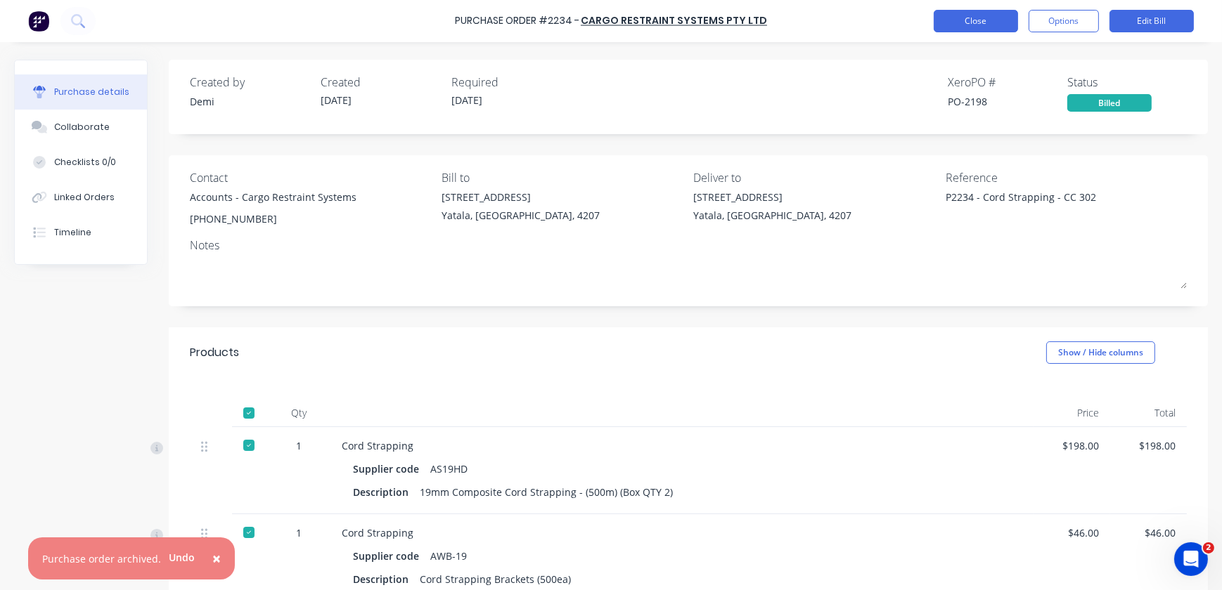
click at [1001, 22] on button "Close" at bounding box center [976, 21] width 84 height 22
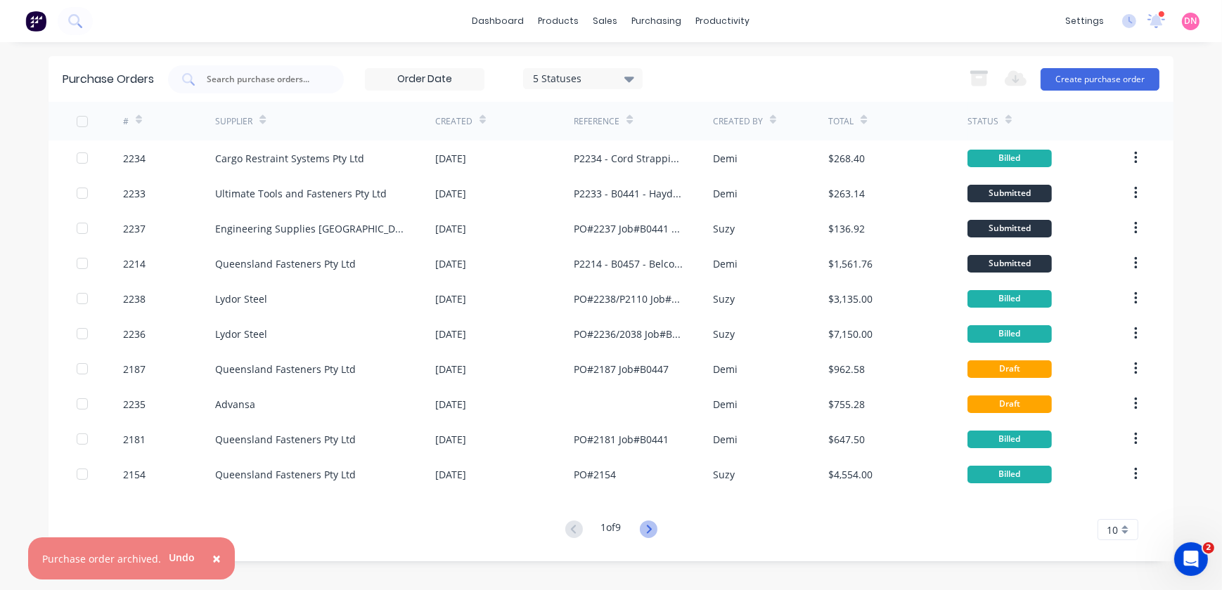
click at [657, 527] on icon at bounding box center [649, 530] width 18 height 18
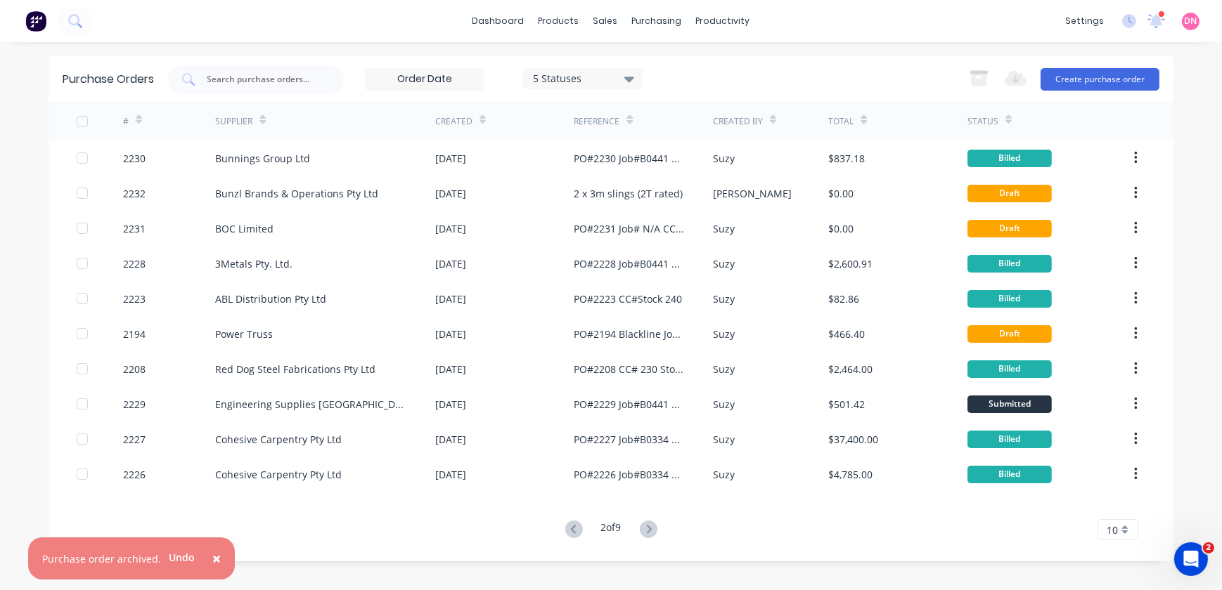
click at [657, 527] on icon at bounding box center [649, 530] width 18 height 18
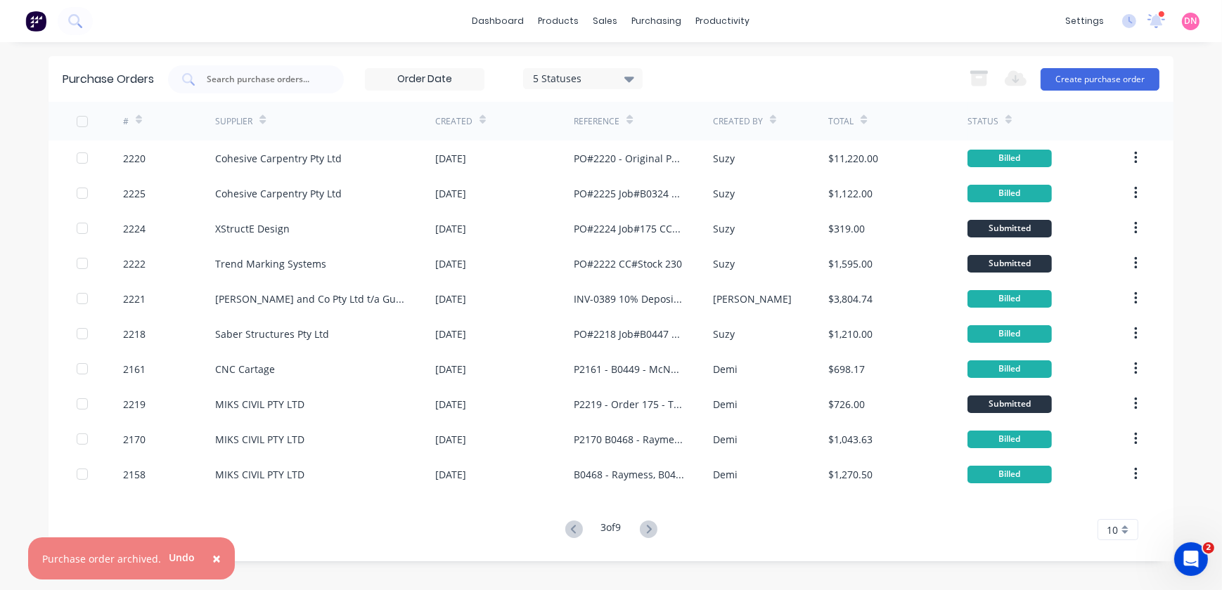
click at [638, 85] on div "5 Statuses" at bounding box center [582, 78] width 119 height 21
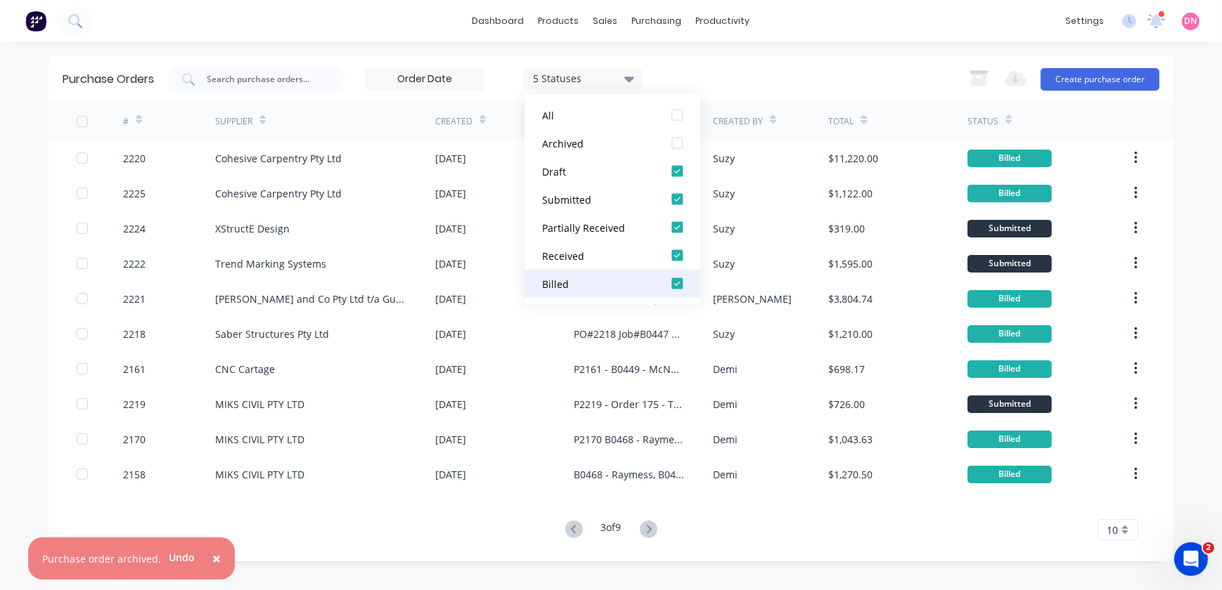
click at [683, 288] on div at bounding box center [677, 284] width 28 height 28
click at [797, 106] on div "Created By" at bounding box center [771, 121] width 116 height 39
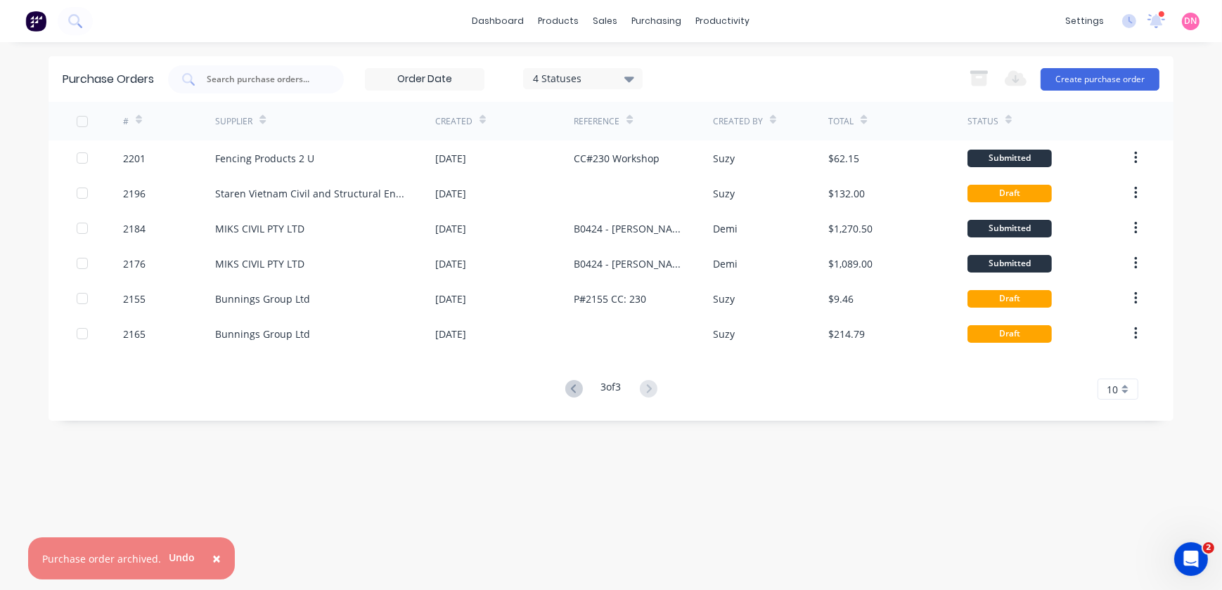
click at [1120, 406] on div "Purchase Orders 4 Statuses 4 Statuses Export to Excel (XLSX) Create purchase or…" at bounding box center [611, 238] width 1125 height 365
click at [1117, 391] on span "10" at bounding box center [1111, 389] width 11 height 15
click at [1120, 560] on div "35" at bounding box center [1117, 564] width 39 height 25
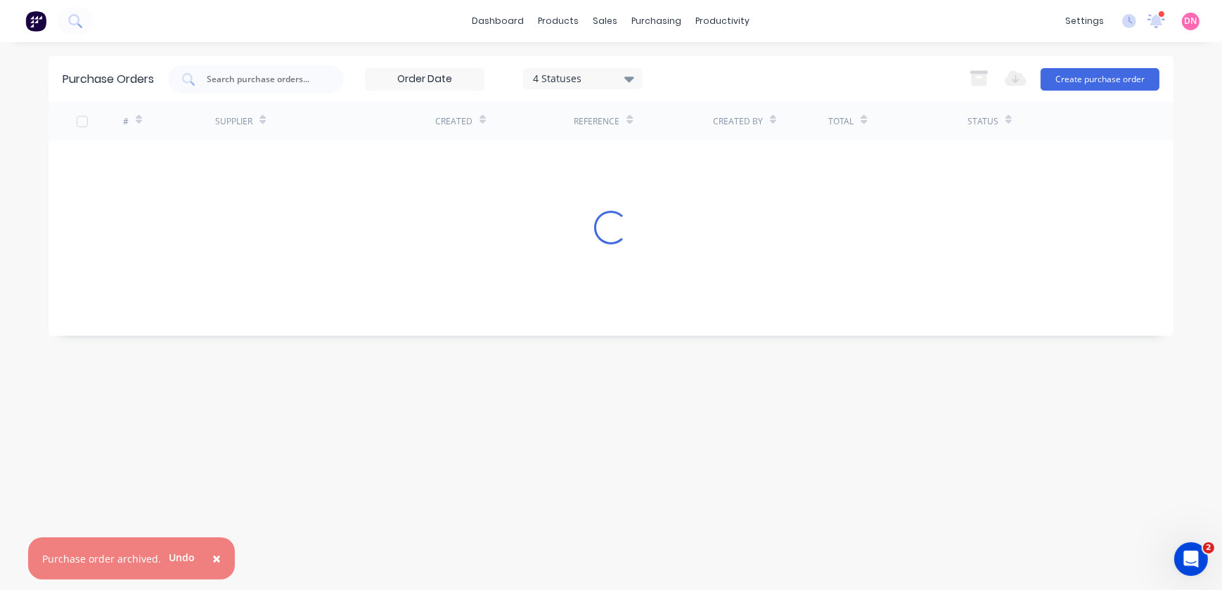
click at [1122, 561] on div "Purchase Orders 4 Statuses 4 Statuses Export to Excel (XLSX) Create purchase or…" at bounding box center [611, 316] width 1125 height 520
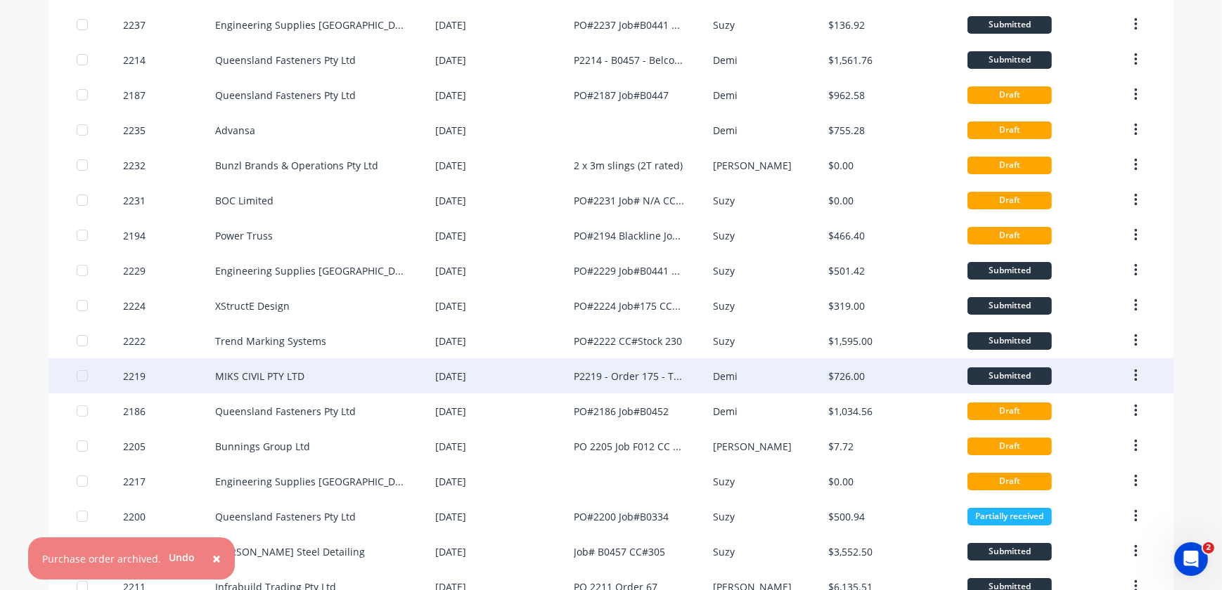
scroll to position [191, 0]
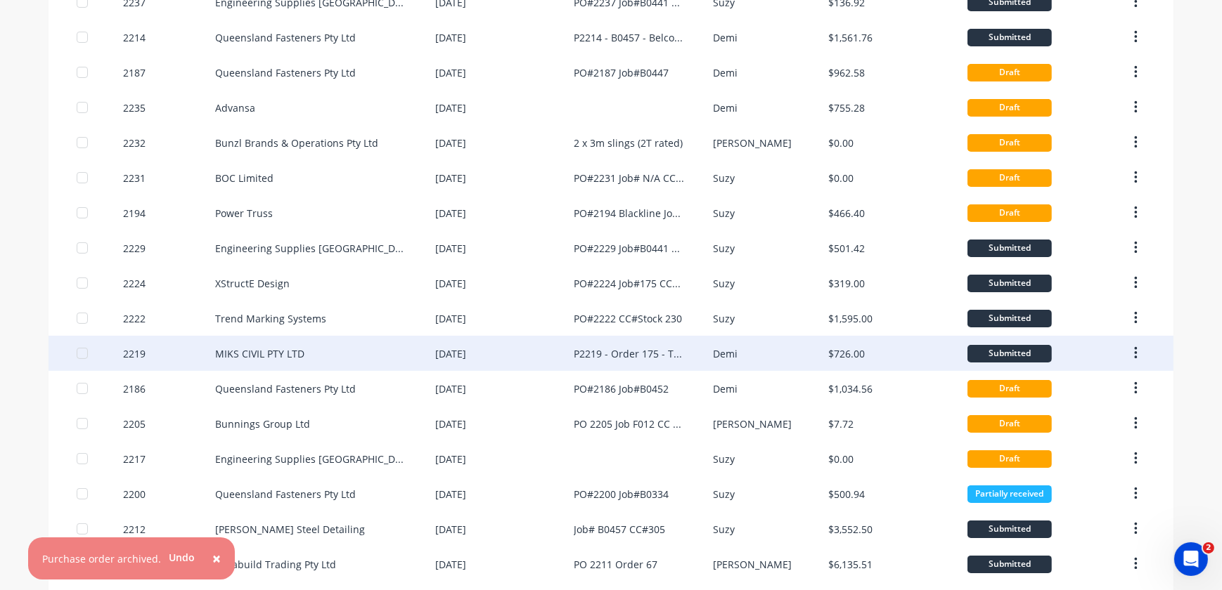
click at [648, 348] on div "P2219 - Order 175 - Teeny Tiny - Home 426" at bounding box center [629, 354] width 110 height 15
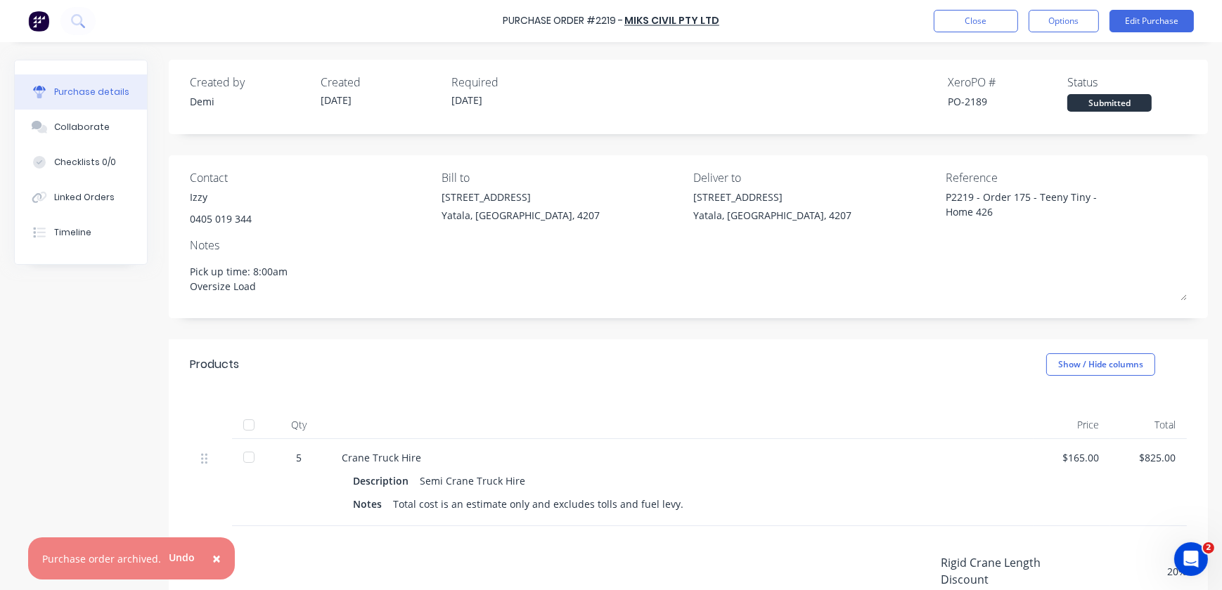
scroll to position [63, 0]
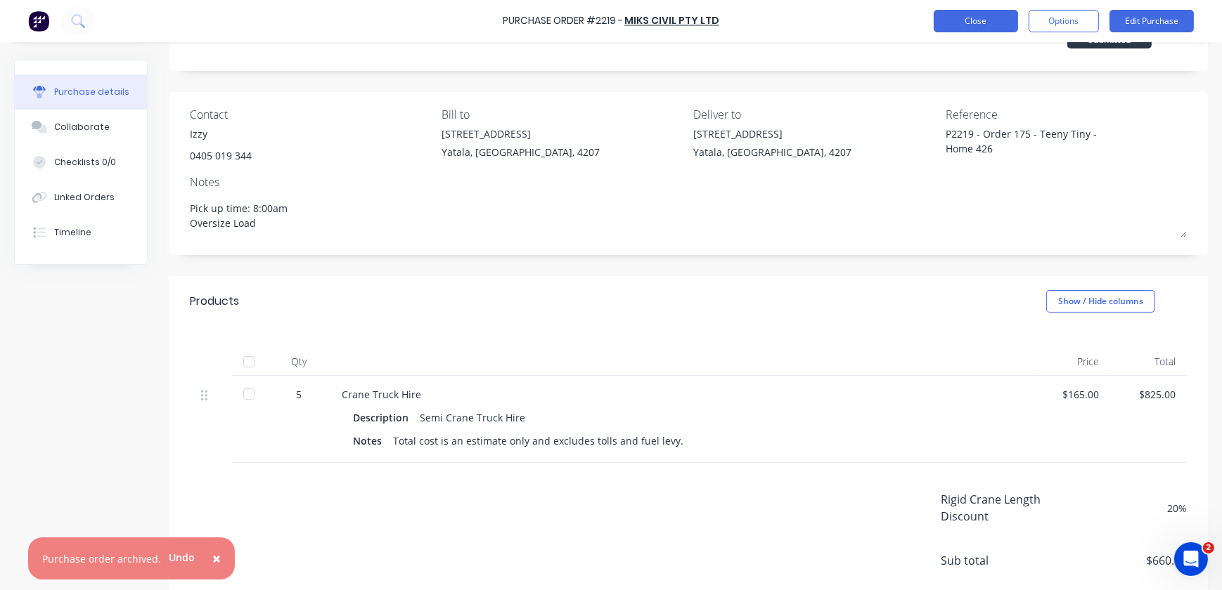
click at [973, 15] on button "Close" at bounding box center [976, 21] width 84 height 22
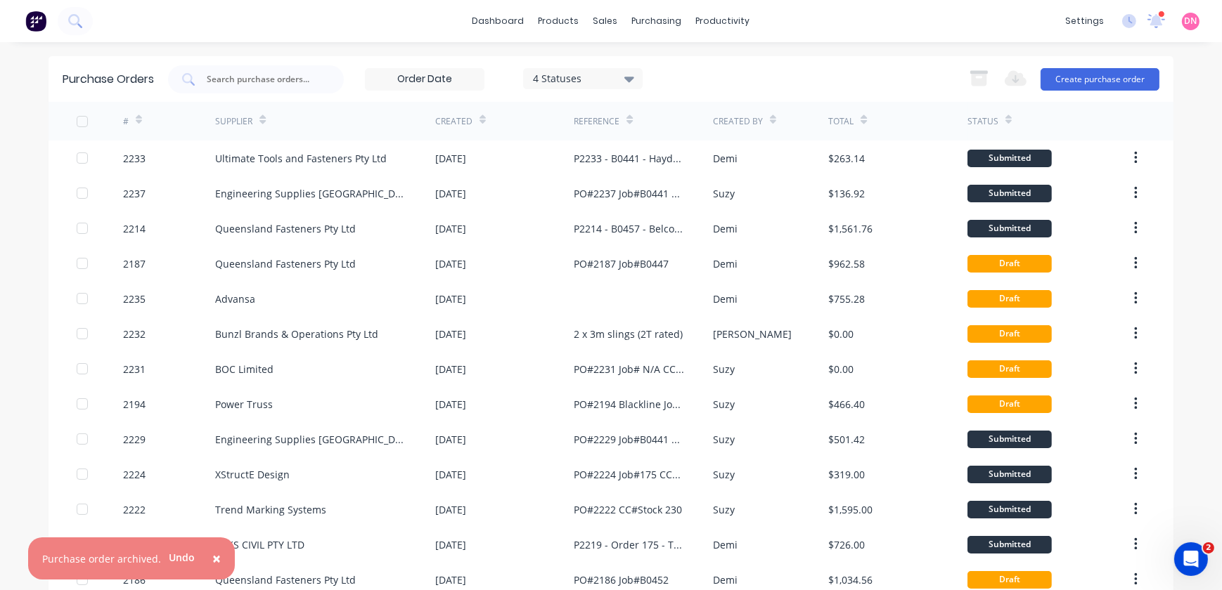
click at [616, 80] on div "4 Statuses" at bounding box center [583, 78] width 101 height 15
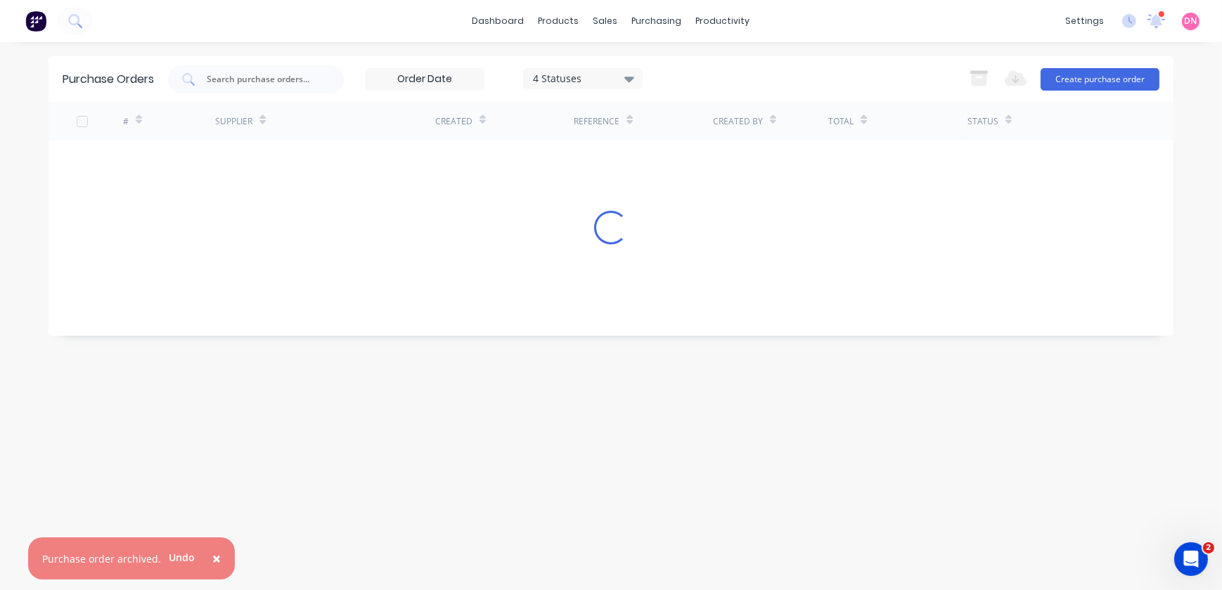
click at [424, 80] on input at bounding box center [425, 79] width 118 height 21
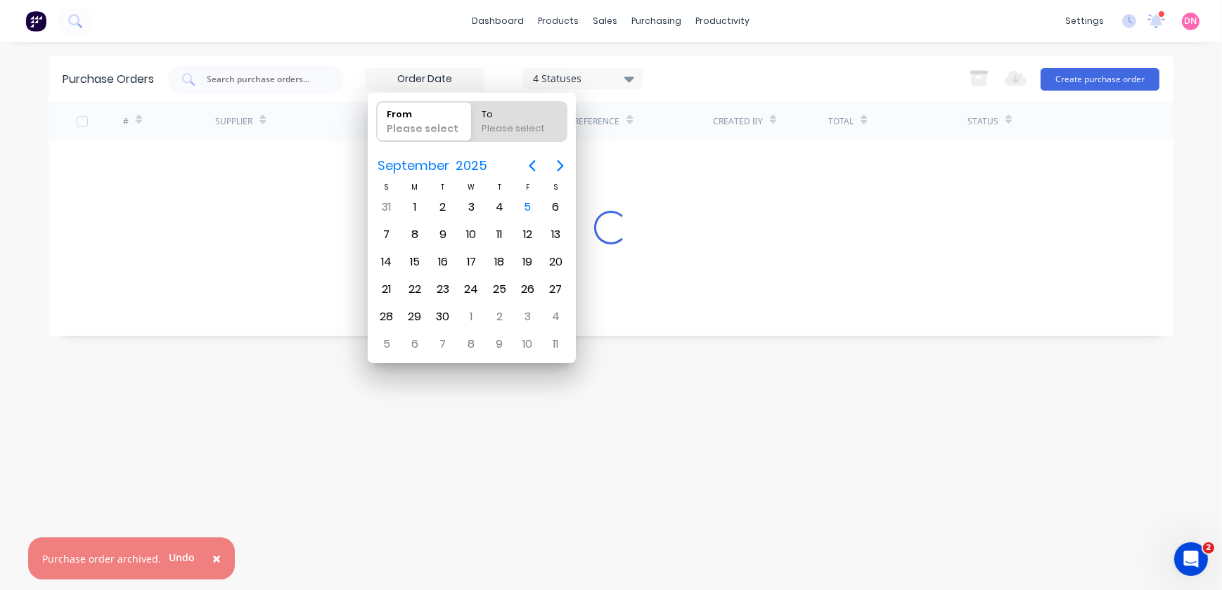
click at [536, 76] on div "4 Statuses" at bounding box center [583, 78] width 101 height 15
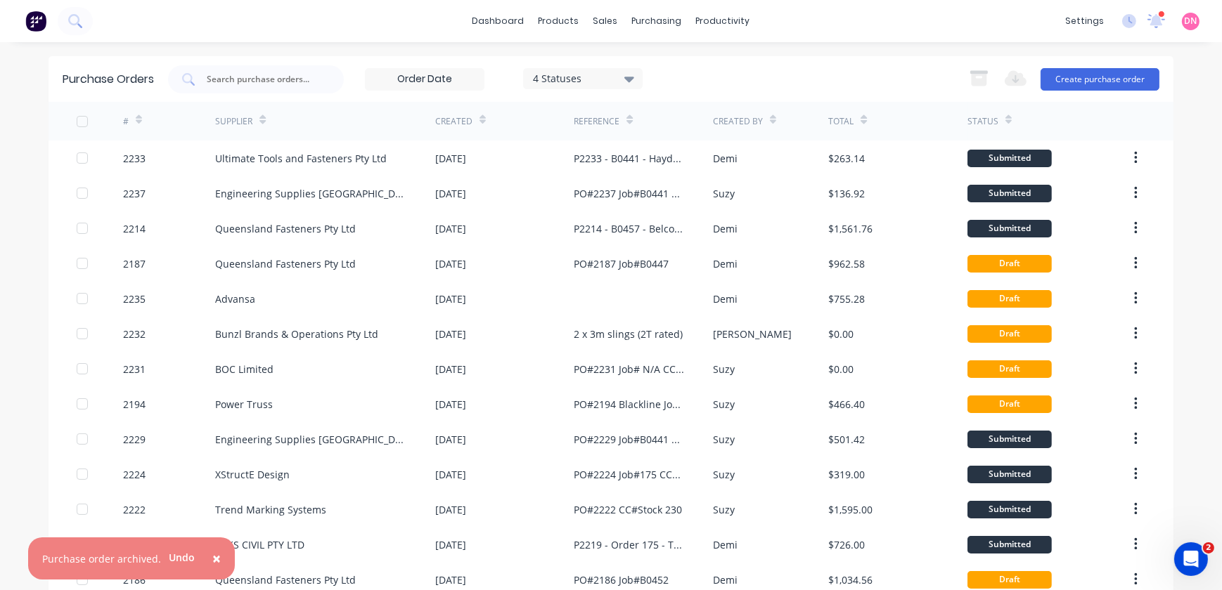
click at [697, 76] on div "4 Statuses 4 Statuses Export to Excel (XLSX) Create purchase order" at bounding box center [663, 79] width 991 height 28
click at [770, 121] on icon at bounding box center [773, 122] width 6 height 4
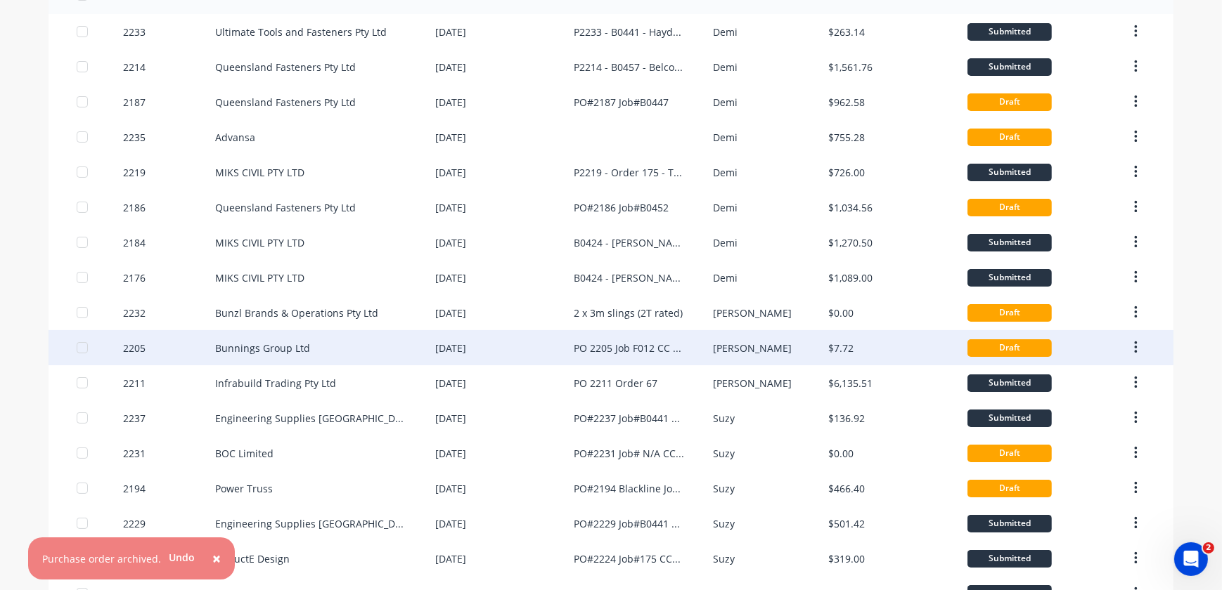
scroll to position [127, 0]
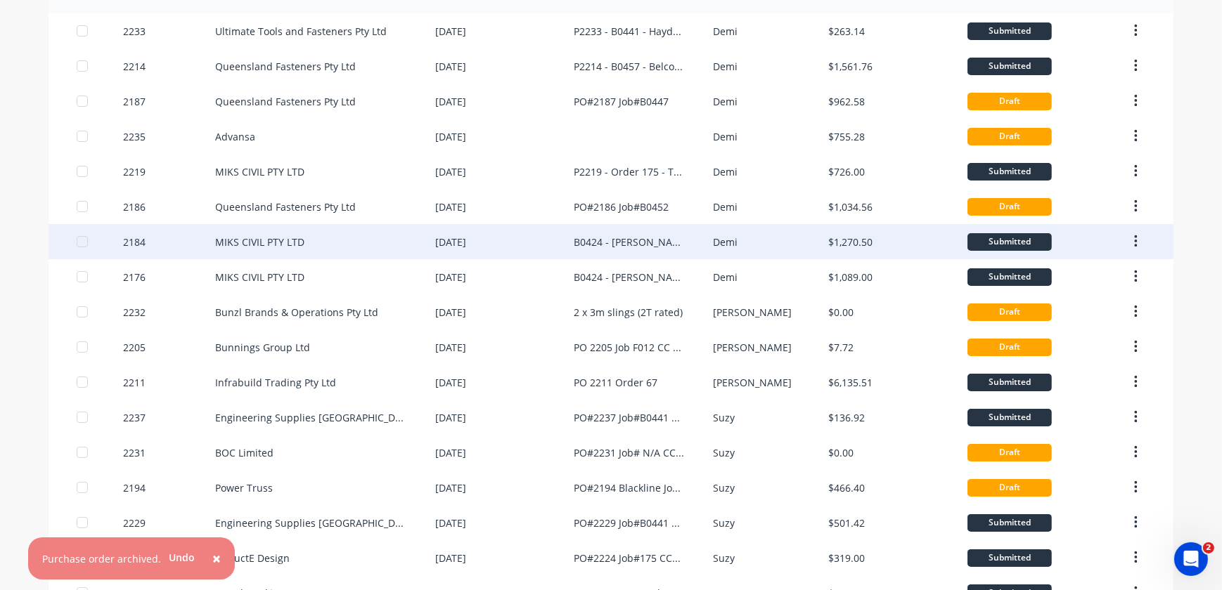
click at [732, 248] on div "Demi" at bounding box center [771, 241] width 116 height 35
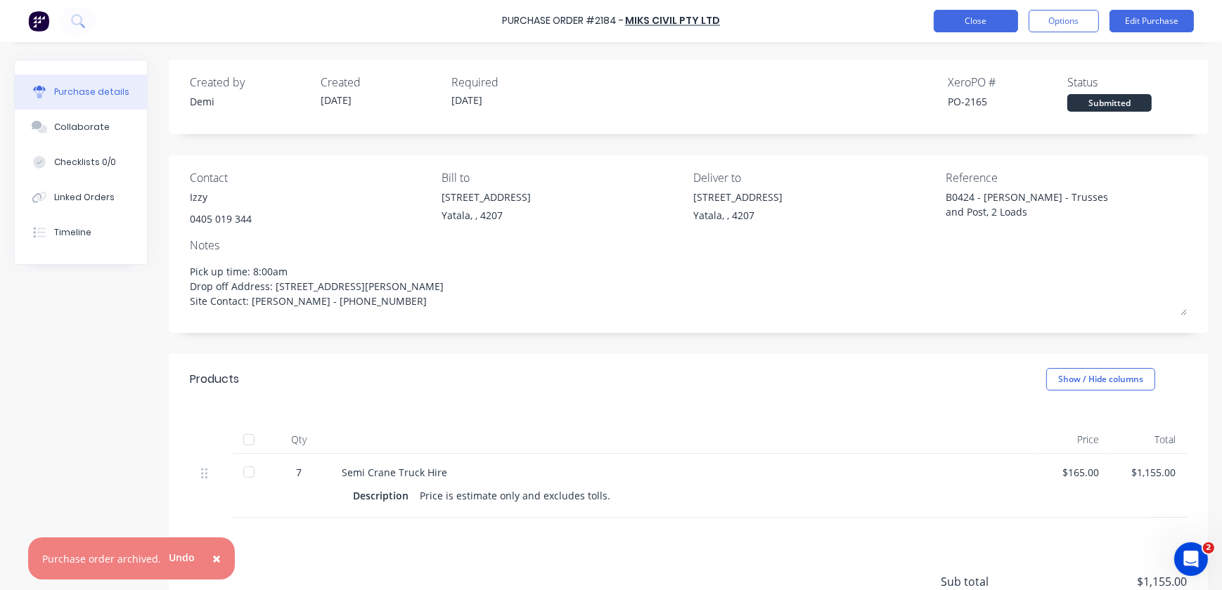
click at [965, 18] on button "Close" at bounding box center [976, 21] width 84 height 22
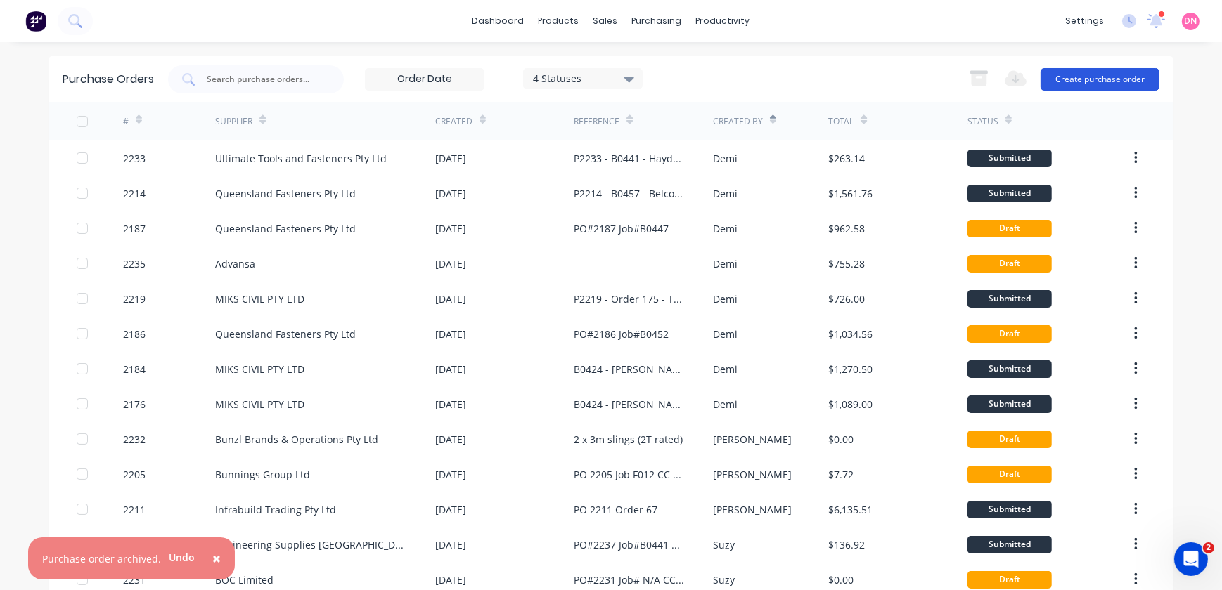
click at [1046, 71] on button "Create purchase order" at bounding box center [1099, 79] width 119 height 22
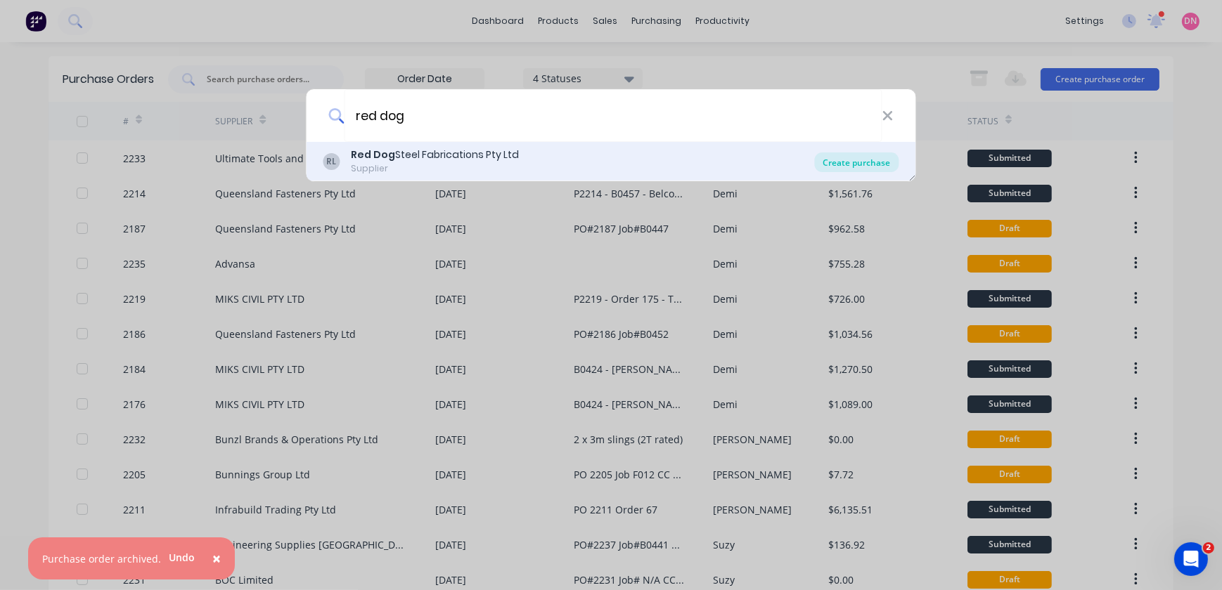
click at [849, 162] on div "Create purchase" at bounding box center [857, 163] width 84 height 20
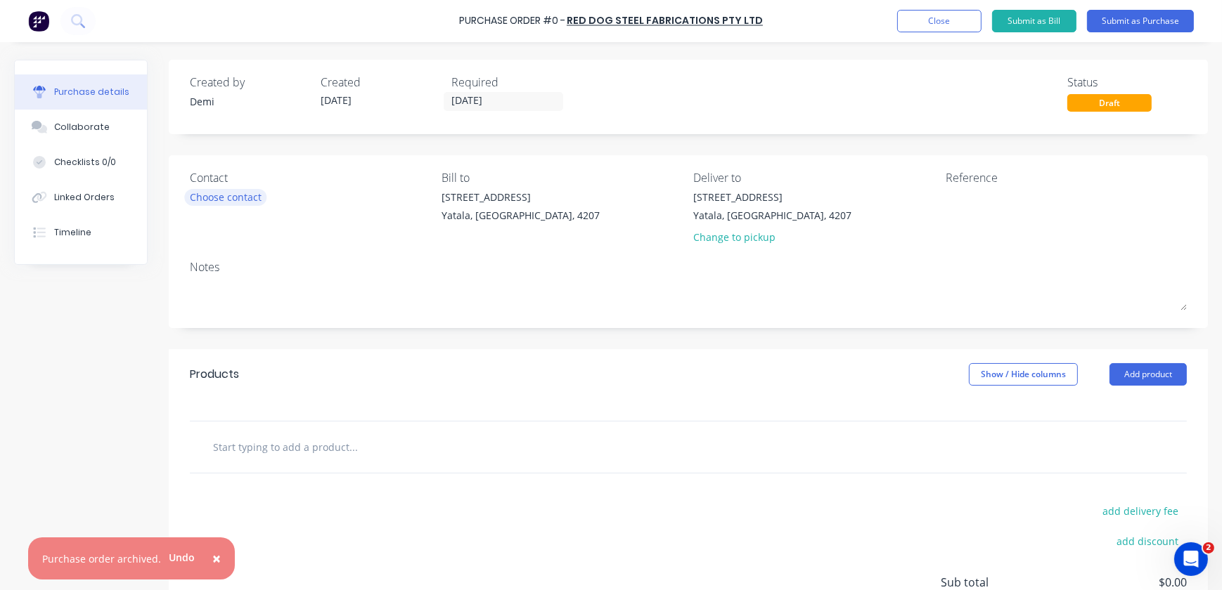
click at [252, 195] on div "Choose contact" at bounding box center [226, 197] width 72 height 15
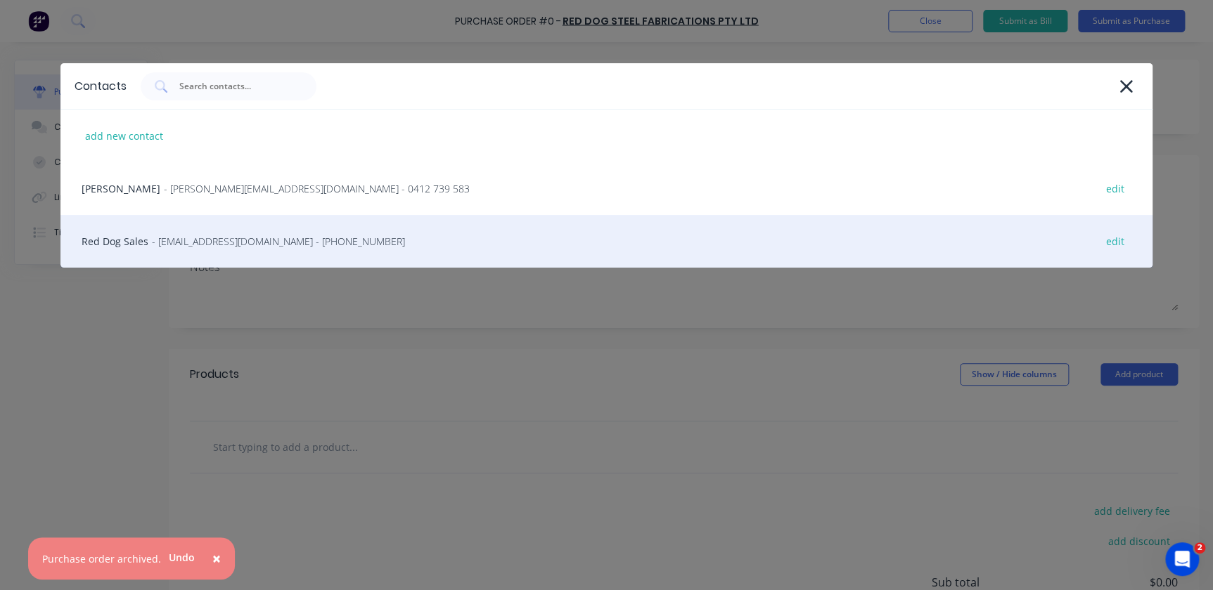
click at [268, 238] on span "- sales@rdss.com.au - (07) 5428 2053" at bounding box center [278, 241] width 253 height 15
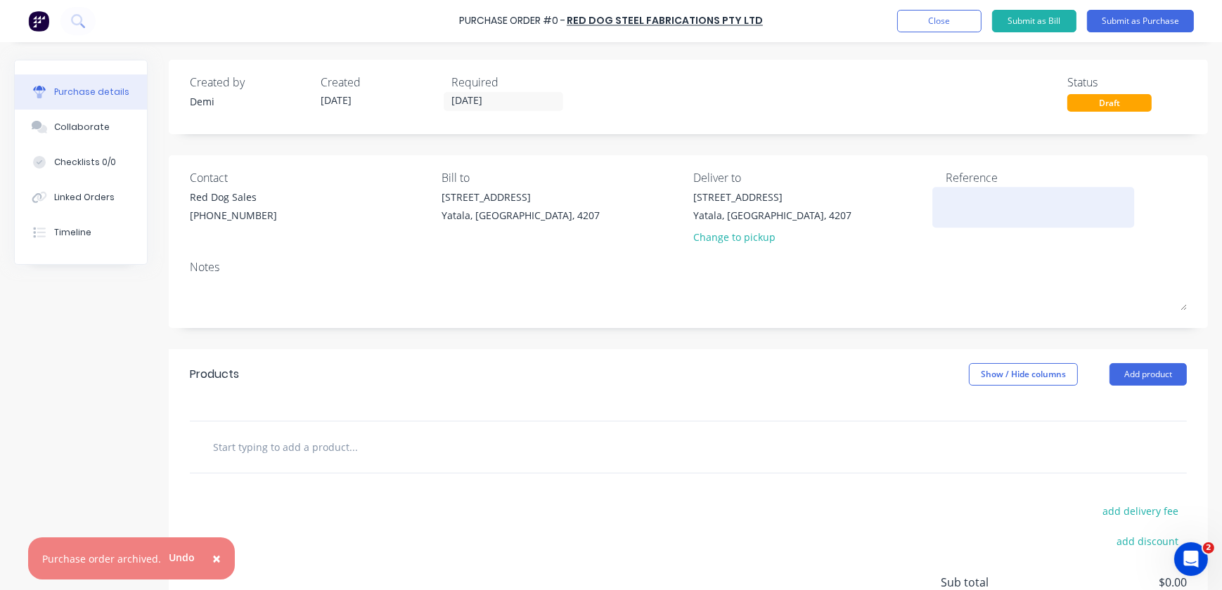
click at [984, 199] on textarea at bounding box center [1033, 206] width 176 height 32
click at [487, 442] on input "text" at bounding box center [352, 447] width 281 height 28
drag, startPoint x: 379, startPoint y: 448, endPoint x: 396, endPoint y: 446, distance: 17.0
click at [381, 448] on input "text" at bounding box center [352, 447] width 281 height 28
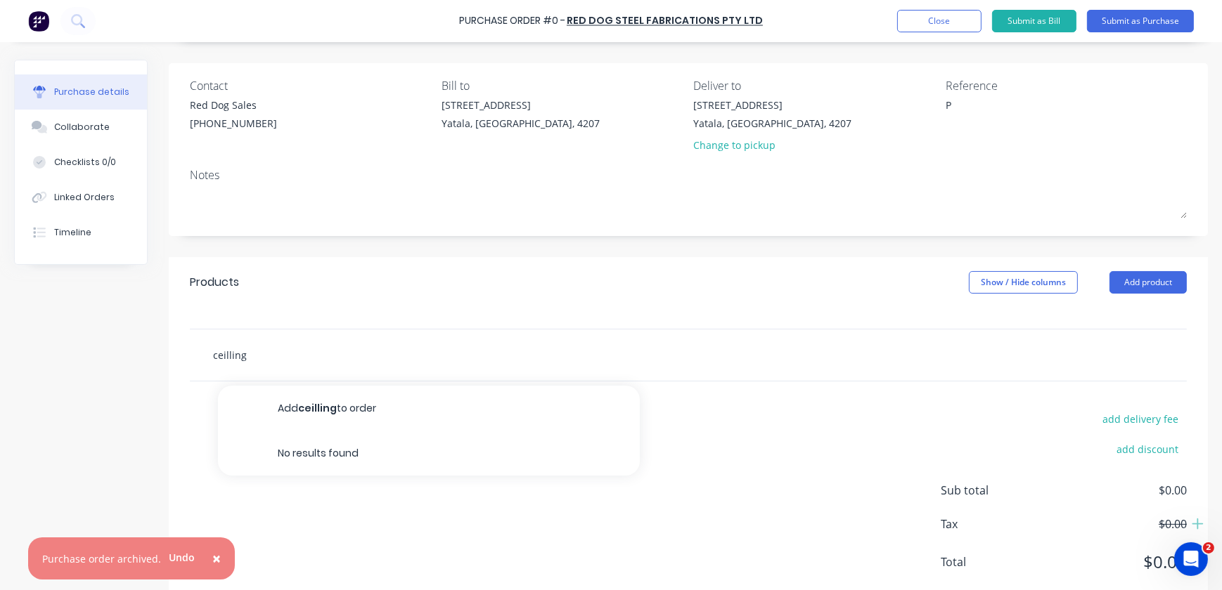
scroll to position [127, 0]
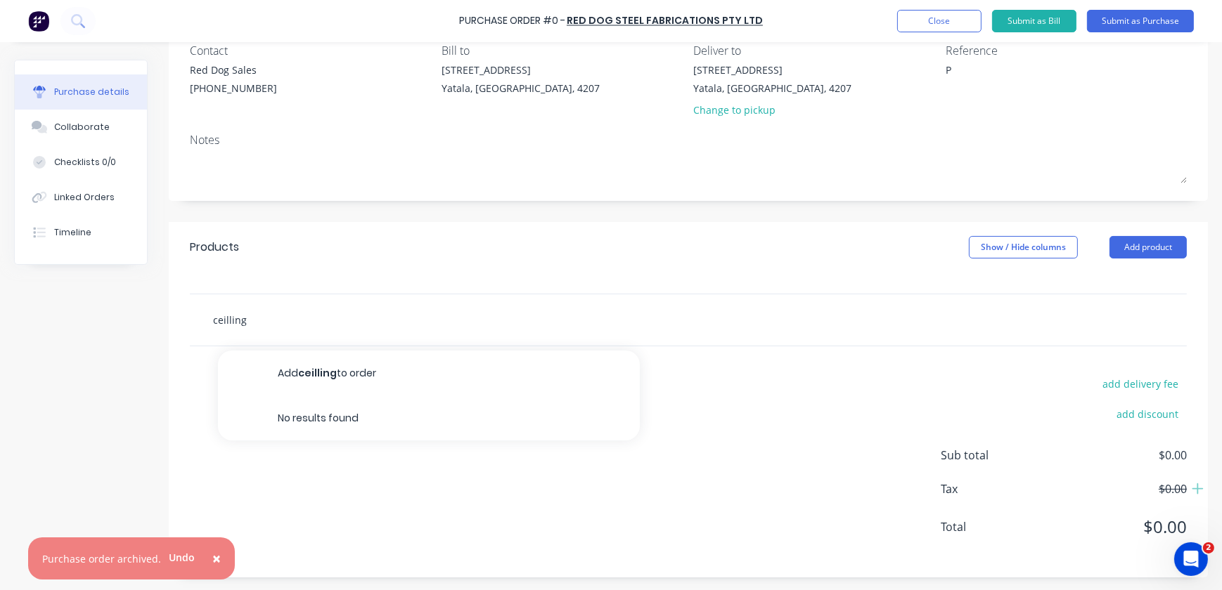
drag, startPoint x: 327, startPoint y: 323, endPoint x: 74, endPoint y: 319, distance: 253.1
click at [74, 319] on div "Created by Demi Created 05/09/25 Required 05/09/25 Status Draft Contact Red Dog…" at bounding box center [611, 255] width 1194 height 645
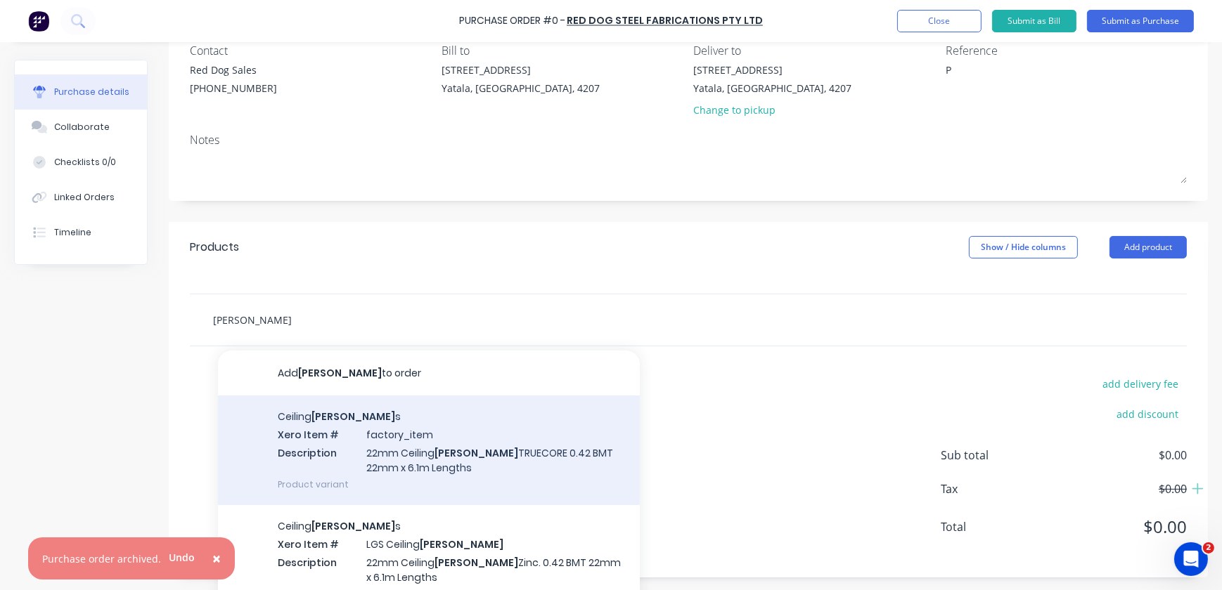
scroll to position [63, 0]
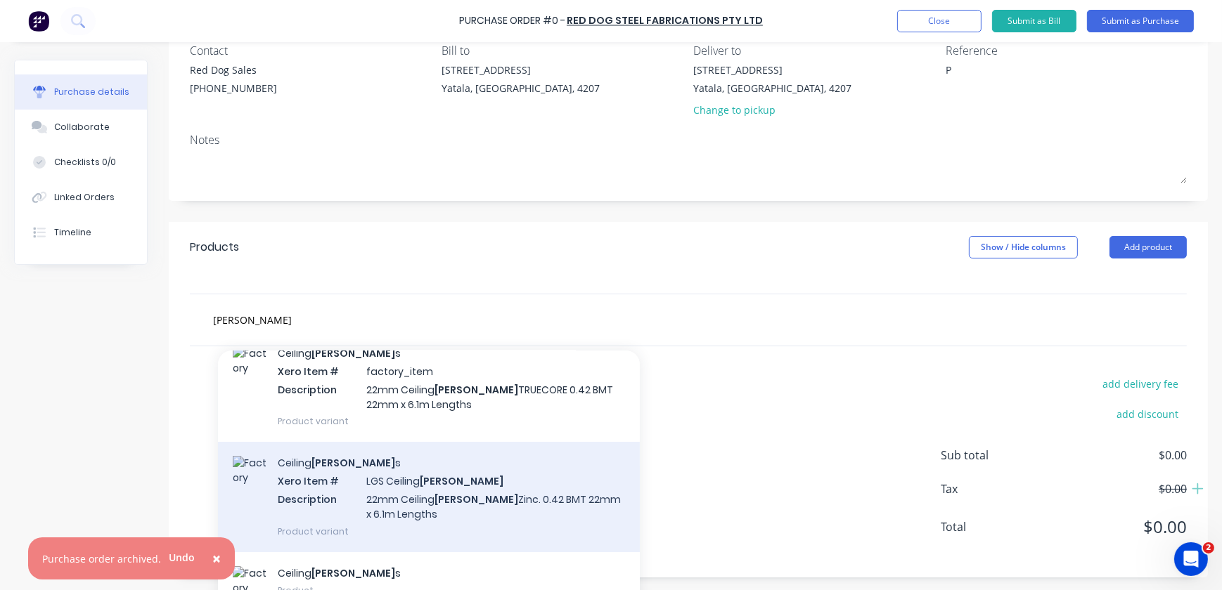
click at [350, 484] on div "Ceiling Batten s Xero Item # LGS Ceiling Batten Description 22mm Ceiling Batten…" at bounding box center [429, 497] width 422 height 110
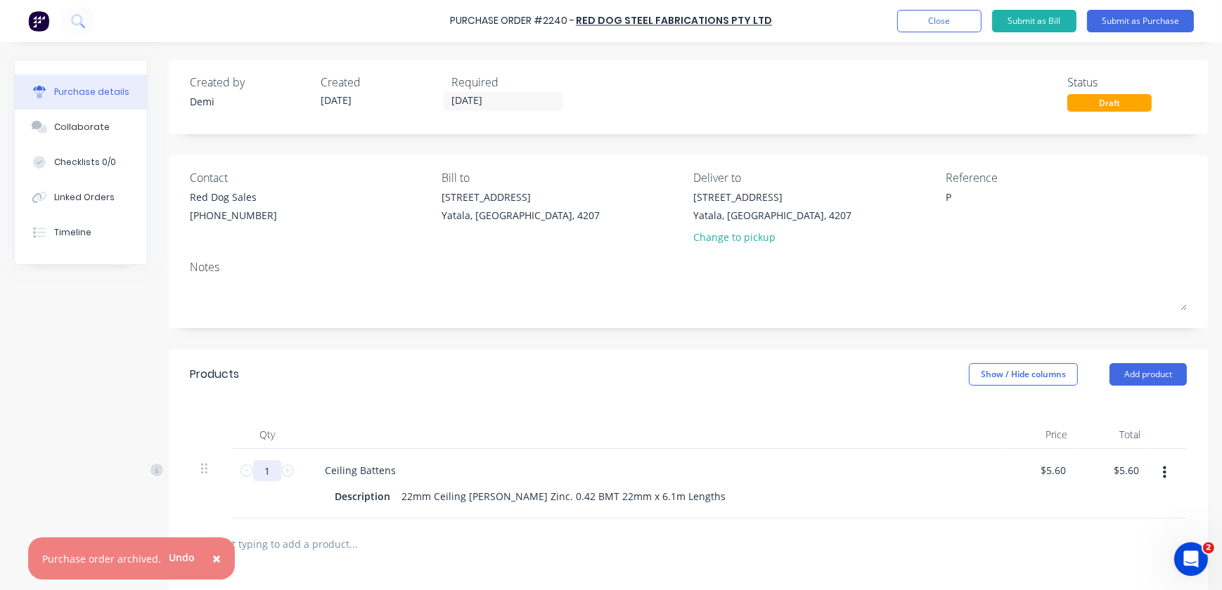
drag, startPoint x: 274, startPoint y: 469, endPoint x: 233, endPoint y: 465, distance: 40.9
click at [233, 465] on div "1 1" at bounding box center [267, 484] width 70 height 70
click at [977, 207] on textarea "P" at bounding box center [1033, 206] width 176 height 32
click at [1047, 202] on textarea "P2240 - Stock - CC" at bounding box center [1033, 206] width 176 height 32
click at [485, 101] on input "[DATE]" at bounding box center [503, 102] width 118 height 18
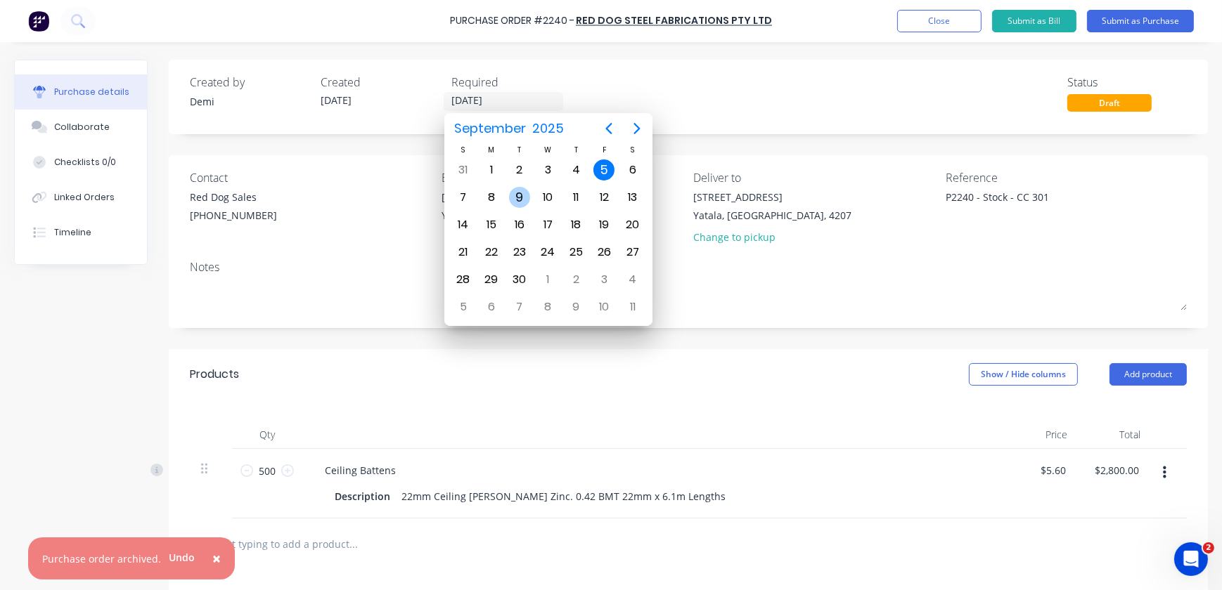
click at [528, 198] on div "9" at bounding box center [519, 197] width 21 height 21
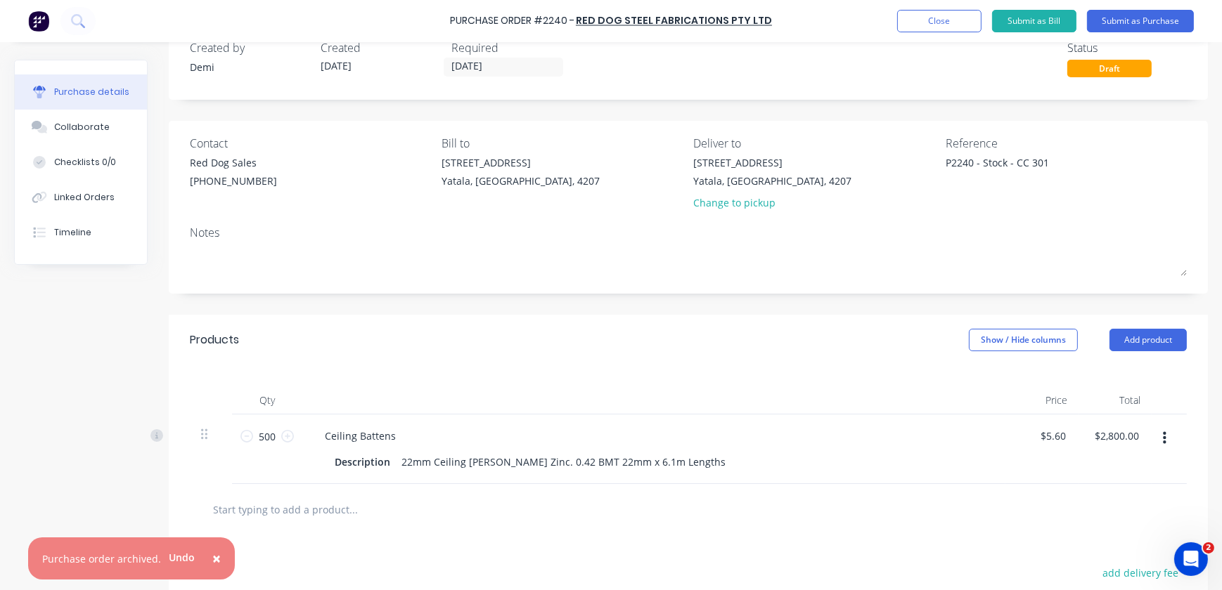
scroll to position [63, 0]
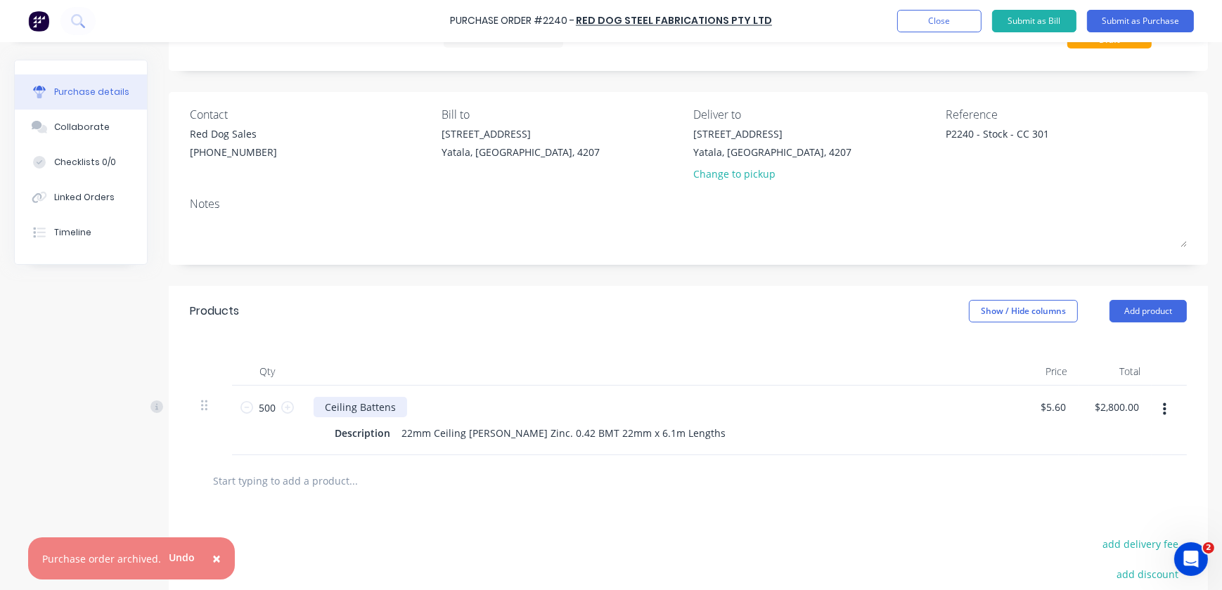
click at [377, 411] on div "Ceiling Battens" at bounding box center [360, 407] width 93 height 20
click at [408, 432] on div "22mm Ceiling Batten Zinc. 0.42 BMT 22mm x 6.1m Lengths" at bounding box center [563, 433] width 335 height 20
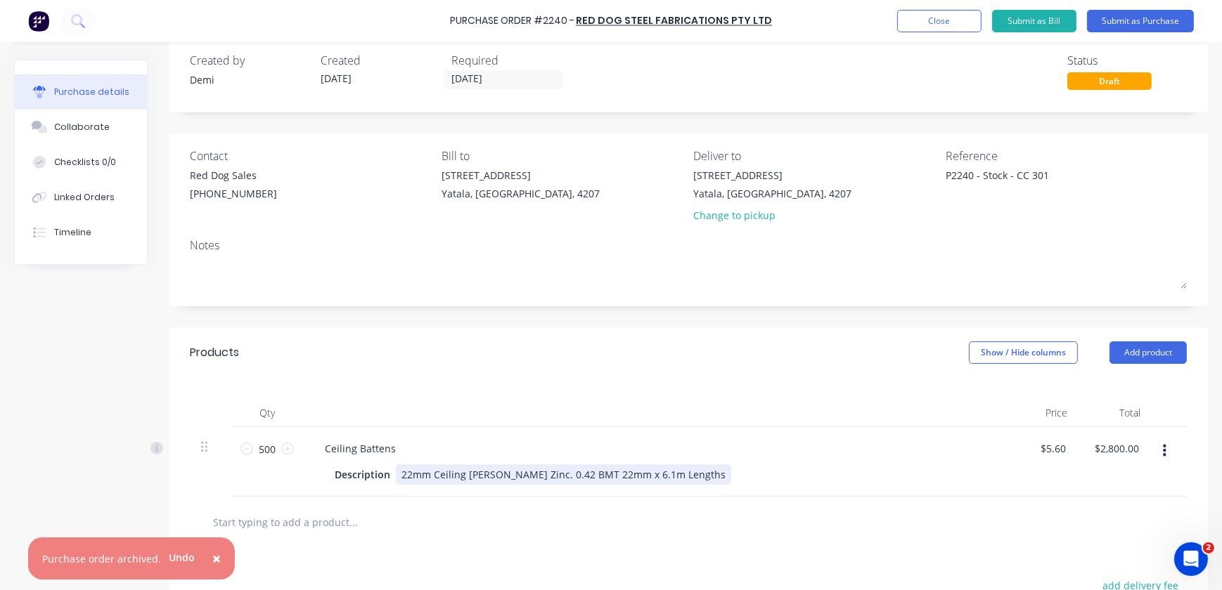
scroll to position [0, 0]
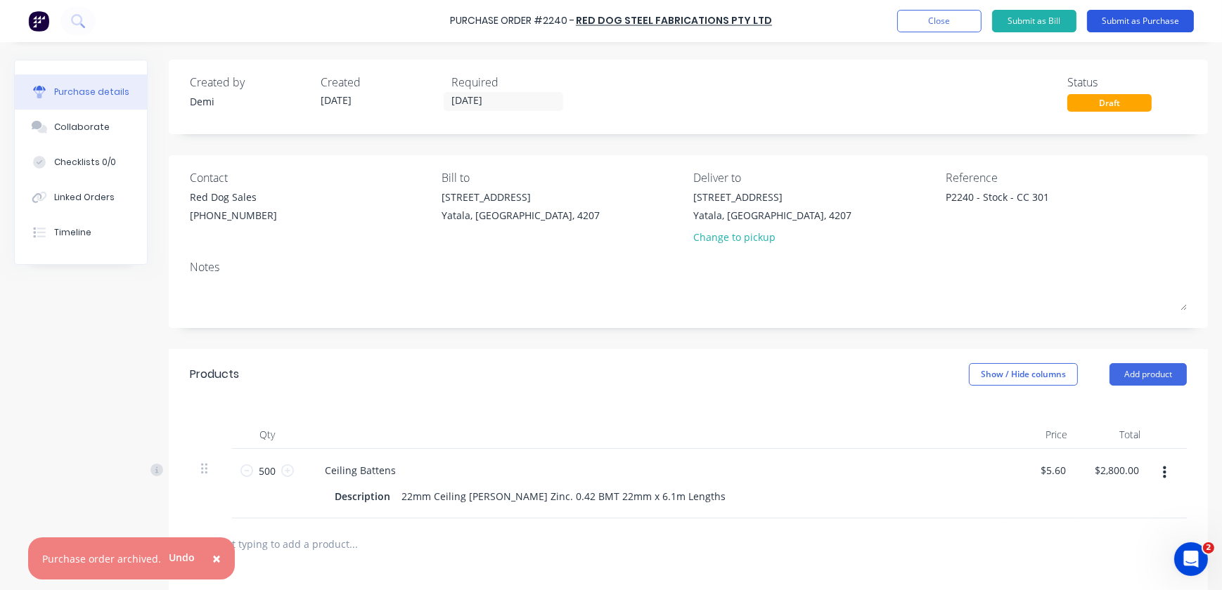
click at [1120, 21] on button "Submit as Purchase" at bounding box center [1140, 21] width 107 height 22
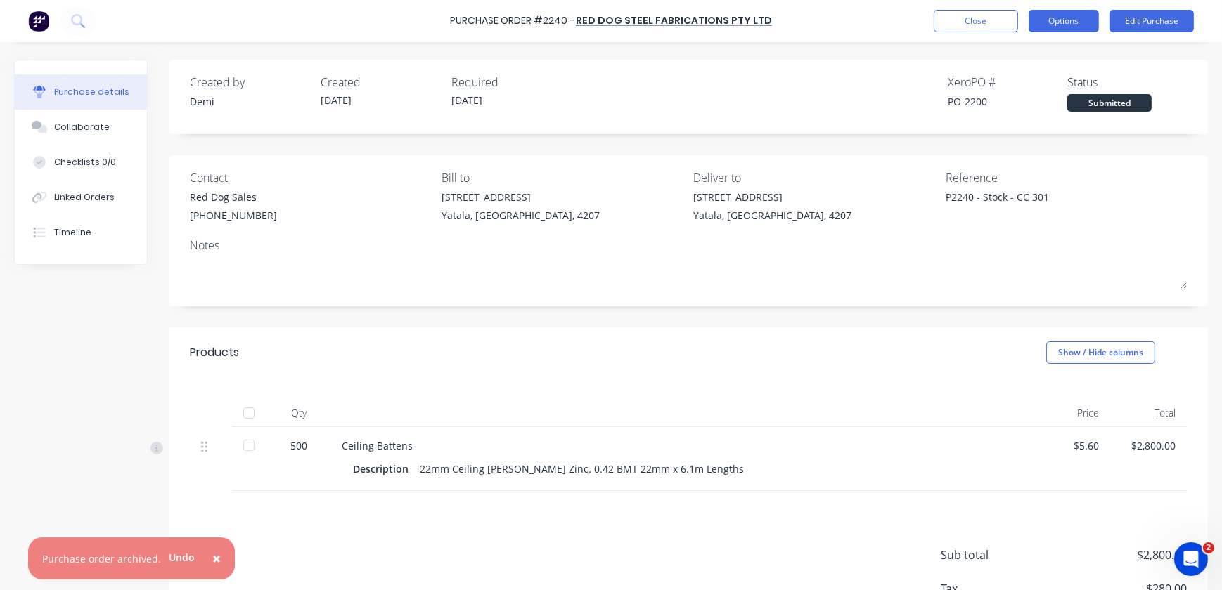
click at [1090, 18] on button "Options" at bounding box center [1063, 21] width 70 height 22
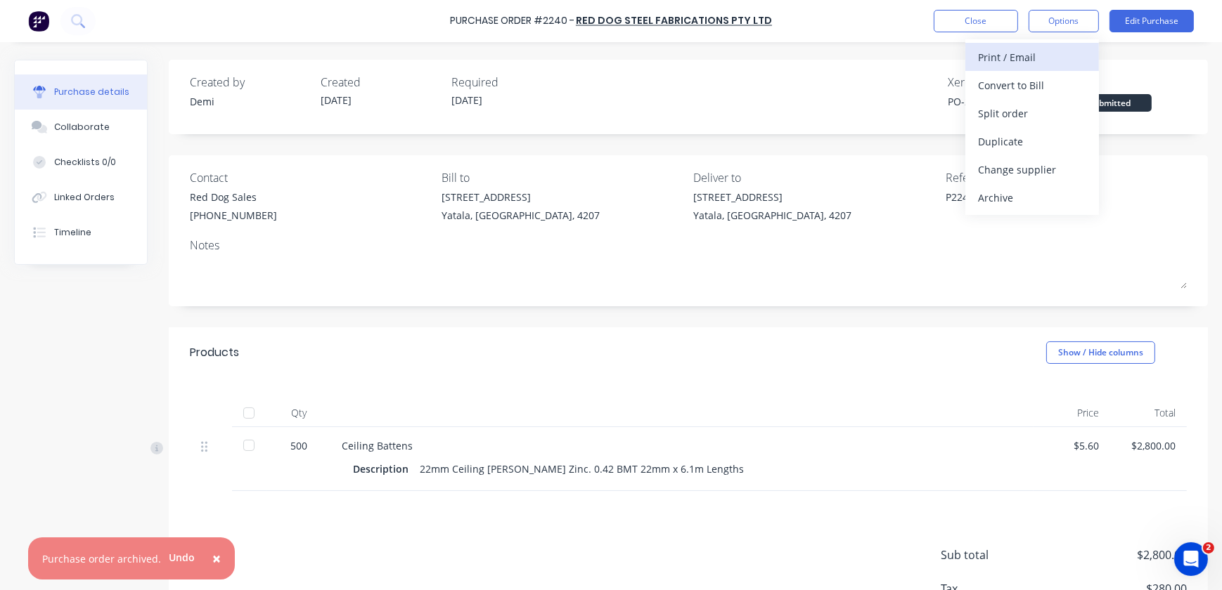
click at [1050, 58] on div "Print / Email" at bounding box center [1032, 57] width 108 height 20
click at [1042, 81] on div "With pricing" at bounding box center [1032, 85] width 108 height 20
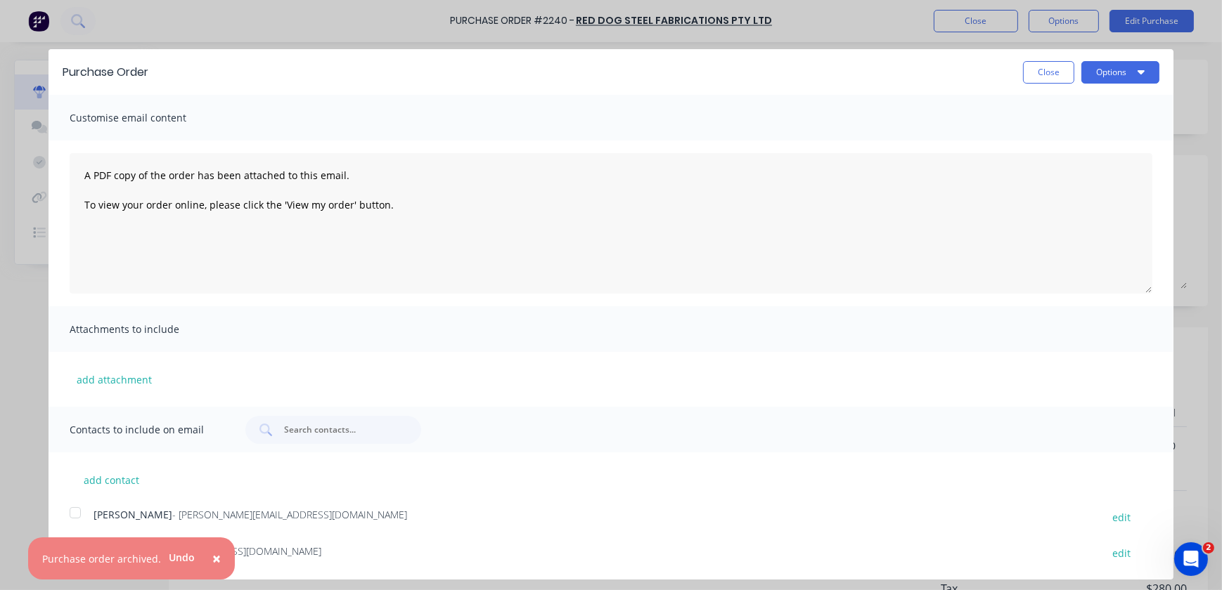
click at [212, 552] on span "×" at bounding box center [216, 559] width 8 height 20
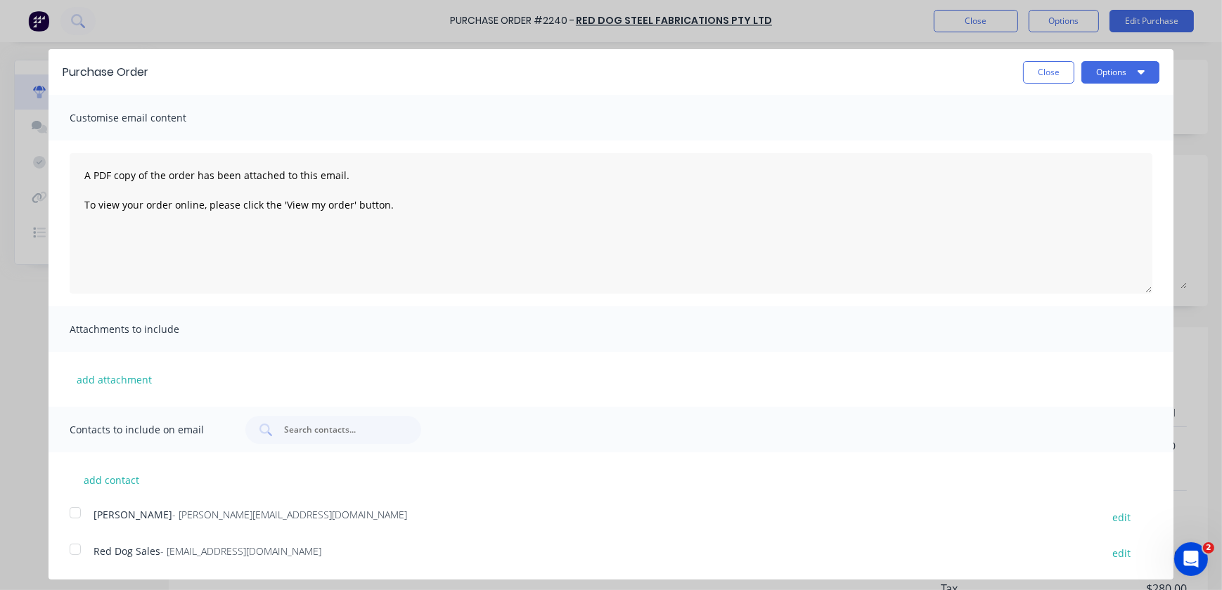
click at [75, 548] on div at bounding box center [75, 550] width 28 height 28
click at [1128, 67] on button "Options" at bounding box center [1120, 72] width 78 height 22
click at [1121, 136] on div "Email" at bounding box center [1092, 136] width 108 height 20
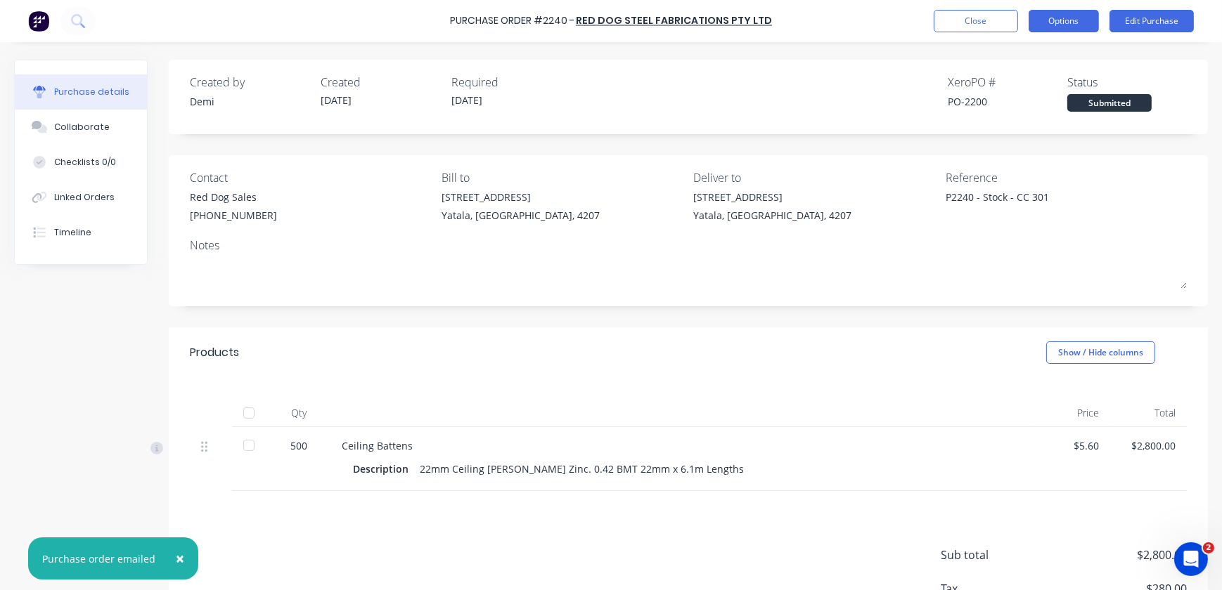
click at [1080, 23] on button "Options" at bounding box center [1063, 21] width 70 height 22
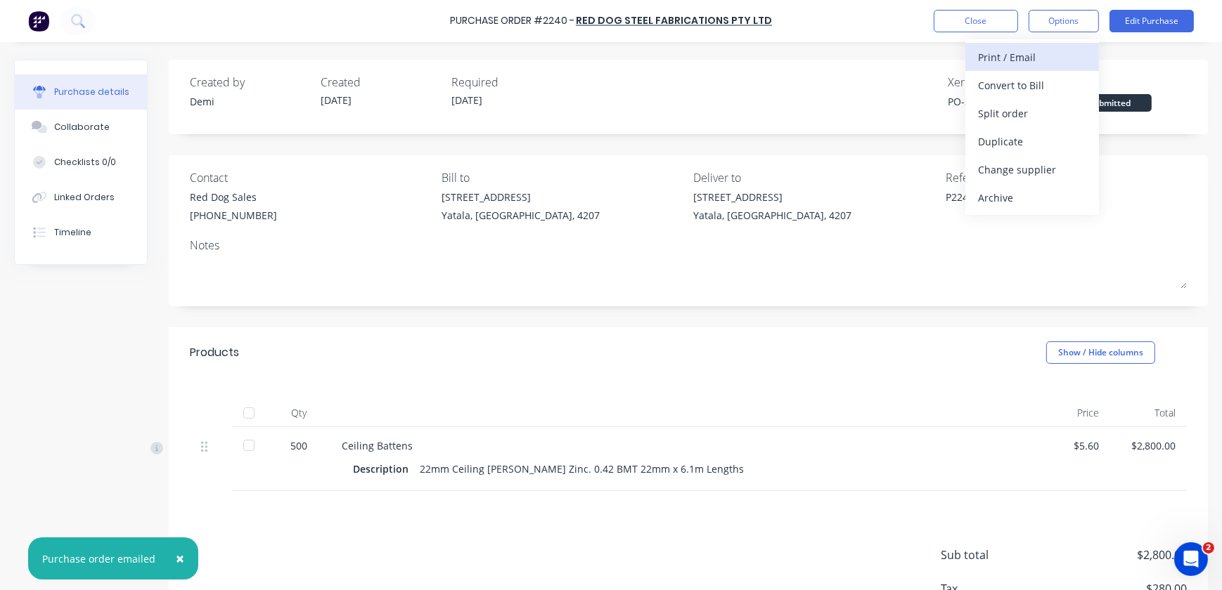
click at [1075, 58] on div "Print / Email" at bounding box center [1032, 57] width 108 height 20
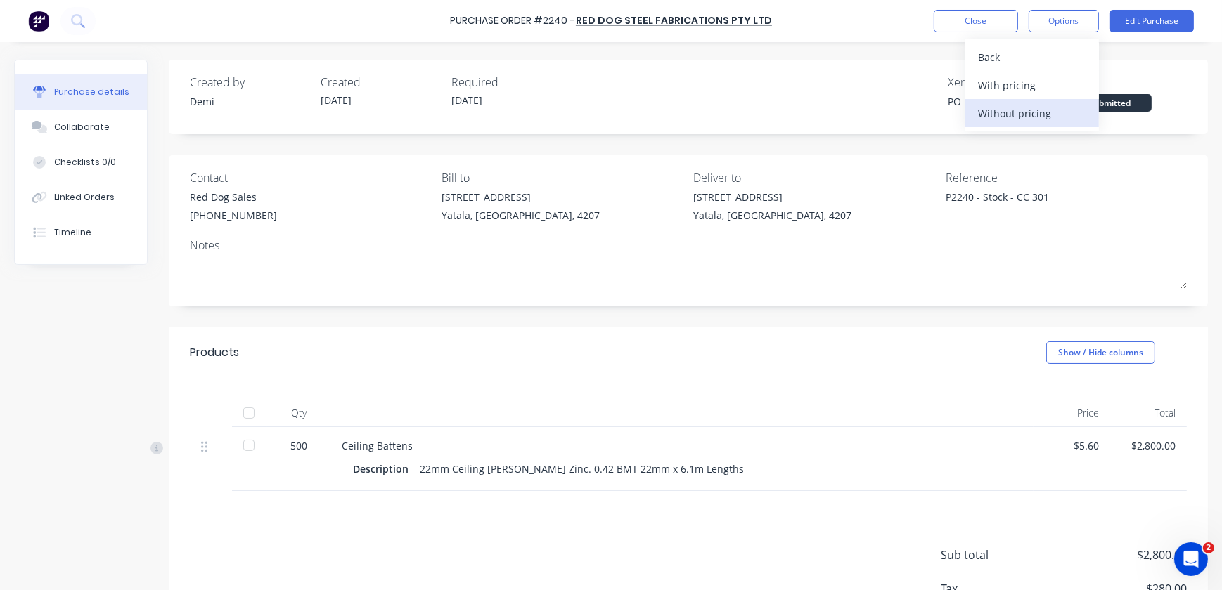
click at [1068, 106] on div "Without pricing" at bounding box center [1032, 113] width 108 height 20
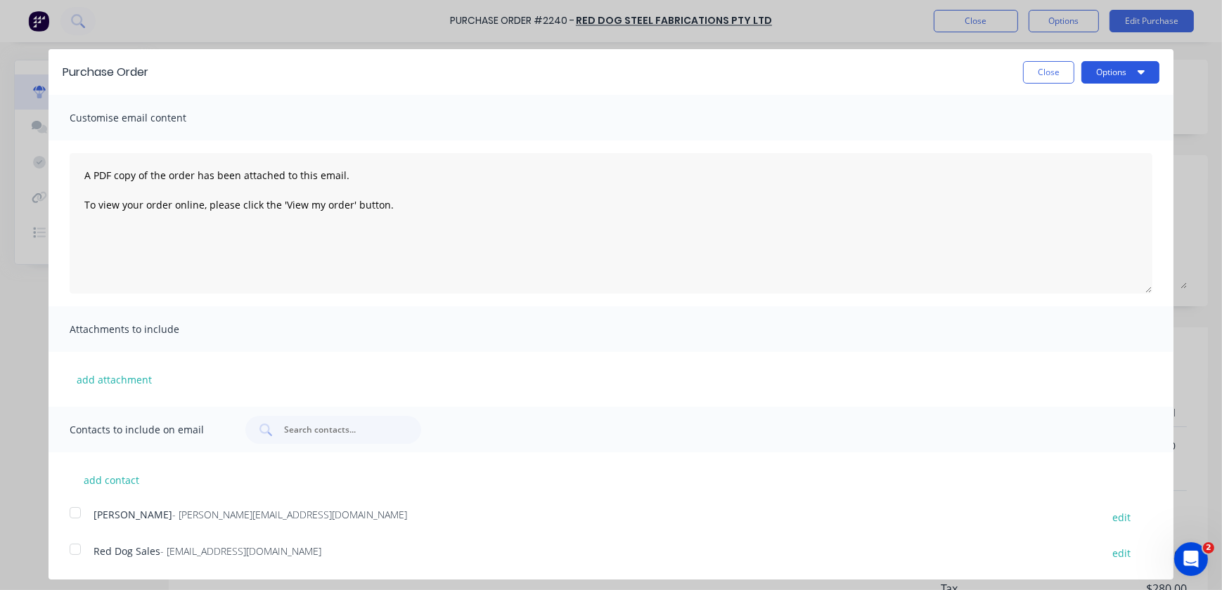
click at [1133, 79] on button "Options" at bounding box center [1120, 72] width 78 height 22
click at [1118, 109] on div "Print" at bounding box center [1092, 108] width 108 height 20
click at [1062, 75] on button "Close" at bounding box center [1048, 72] width 51 height 22
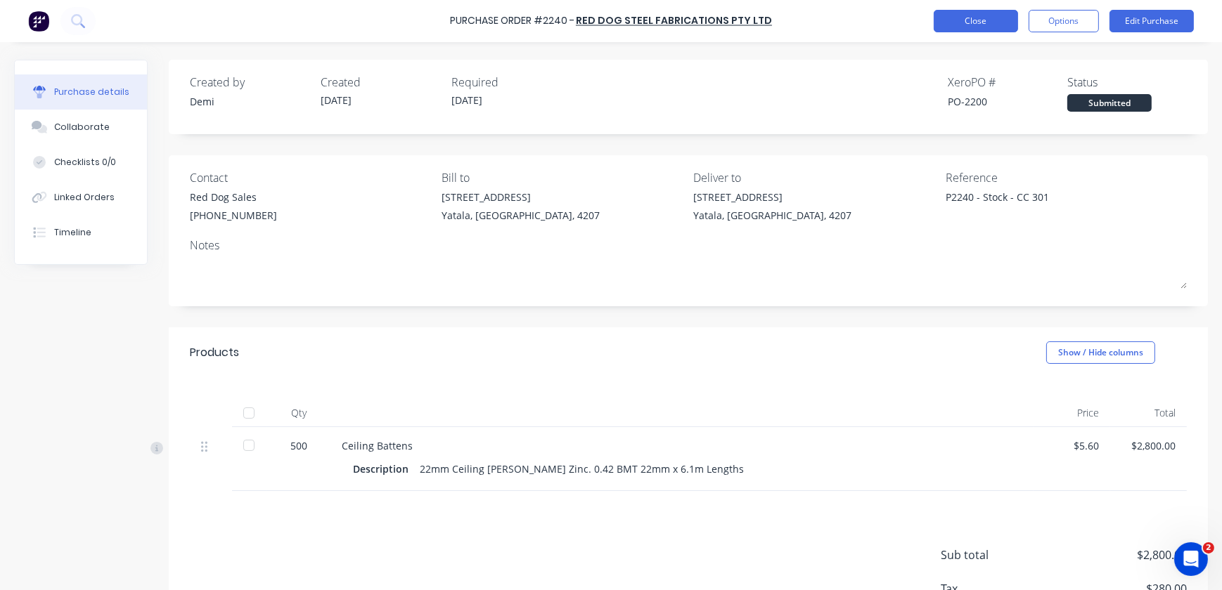
click at [1008, 15] on button "Close" at bounding box center [976, 21] width 84 height 22
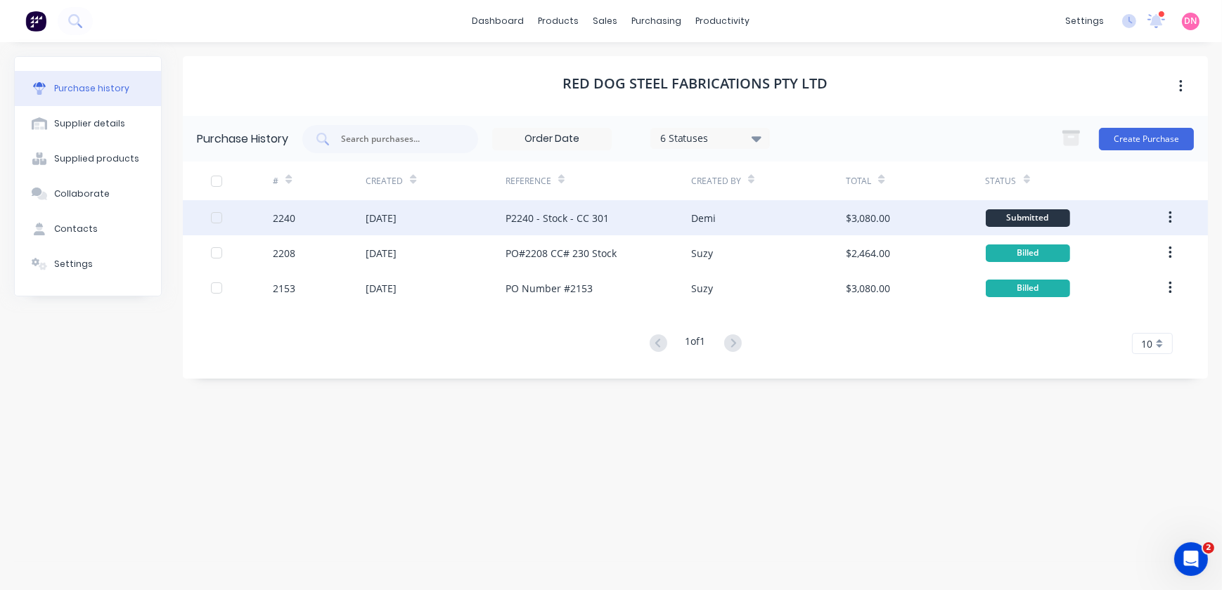
click at [1167, 225] on button "button" at bounding box center [1170, 217] width 33 height 25
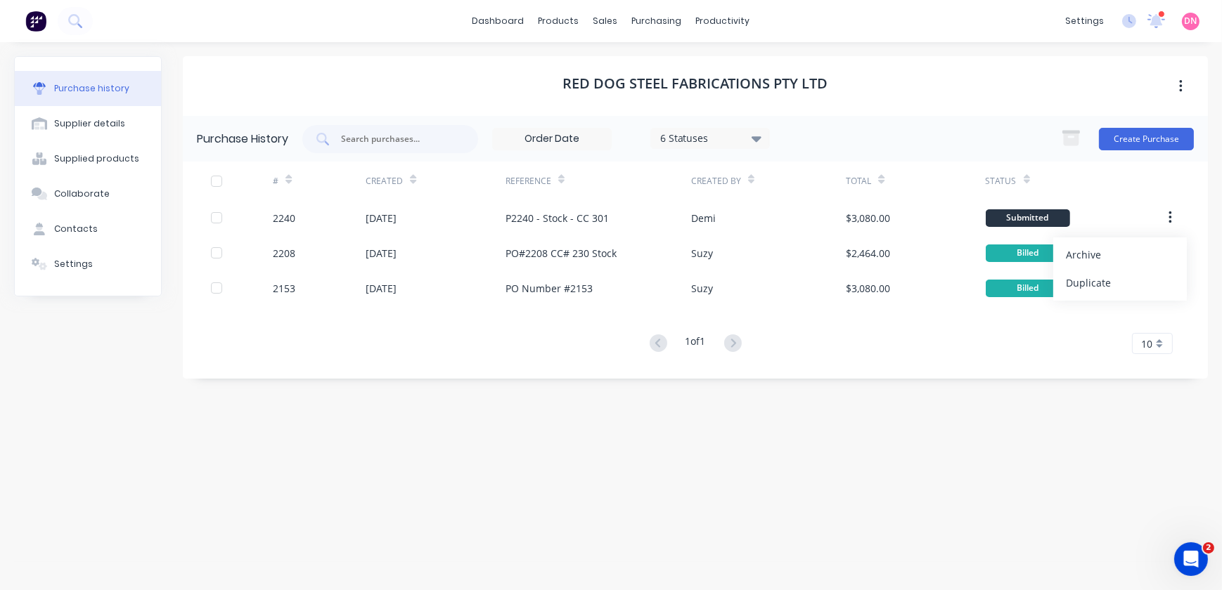
click at [663, 373] on div "Purchase History 6 Statuses 6 Statuses Create Purchase # Created Reference Crea…" at bounding box center [695, 247] width 1025 height 263
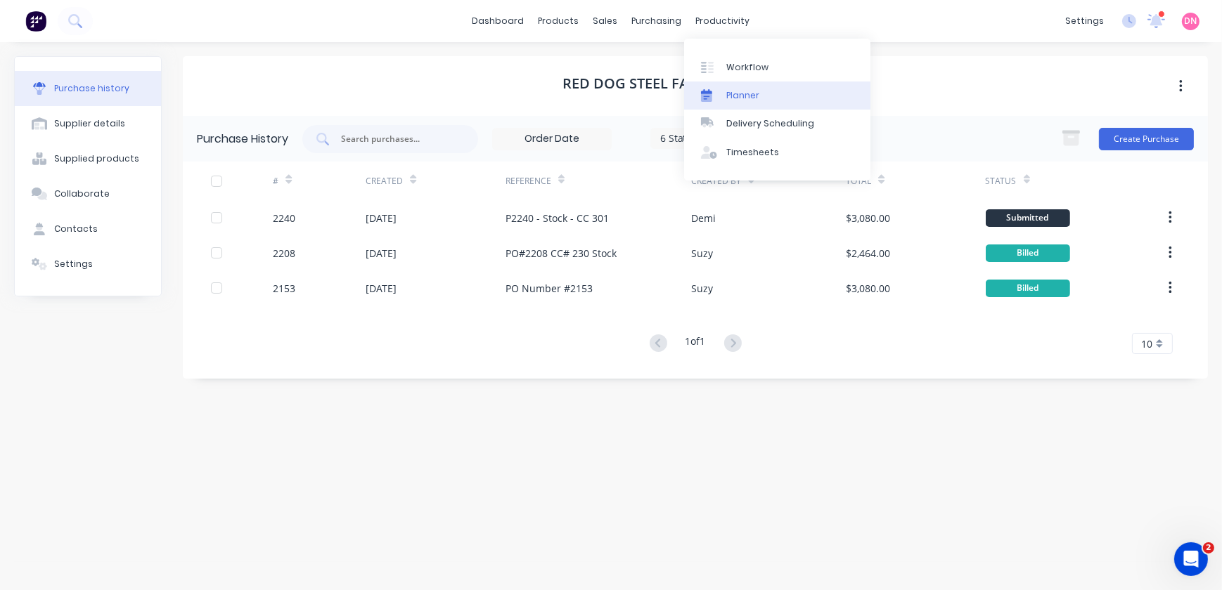
click at [723, 90] on link "Planner" at bounding box center [777, 96] width 186 height 28
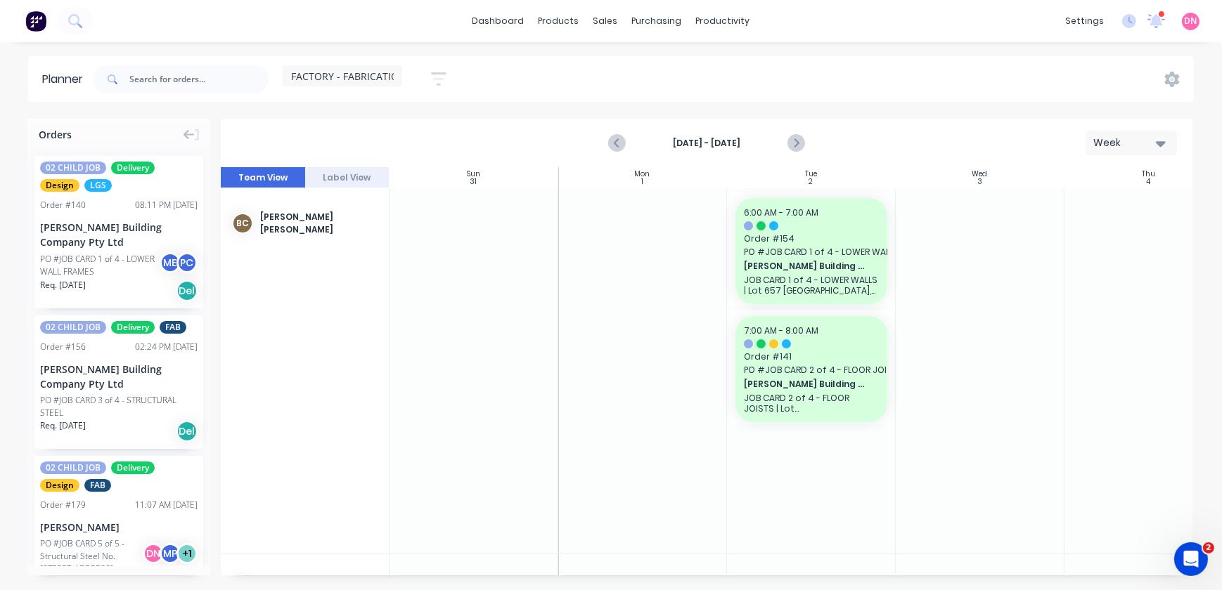
click at [398, 80] on div "FACTORY - FABRICATION" at bounding box center [342, 75] width 119 height 21
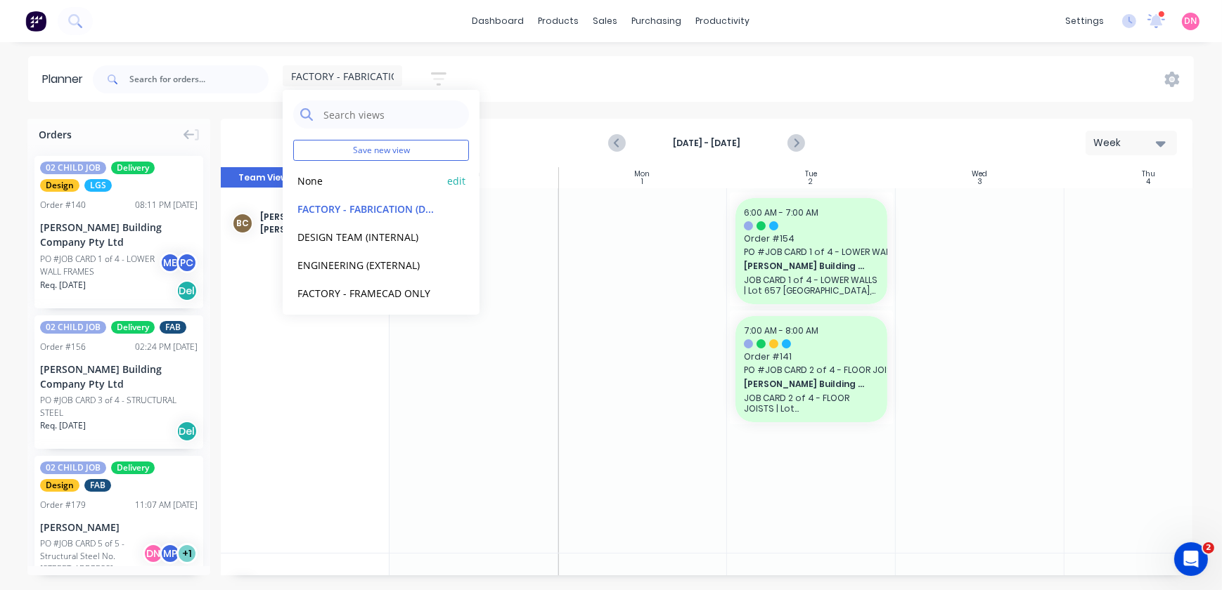
click at [320, 176] on button "None" at bounding box center [368, 180] width 150 height 16
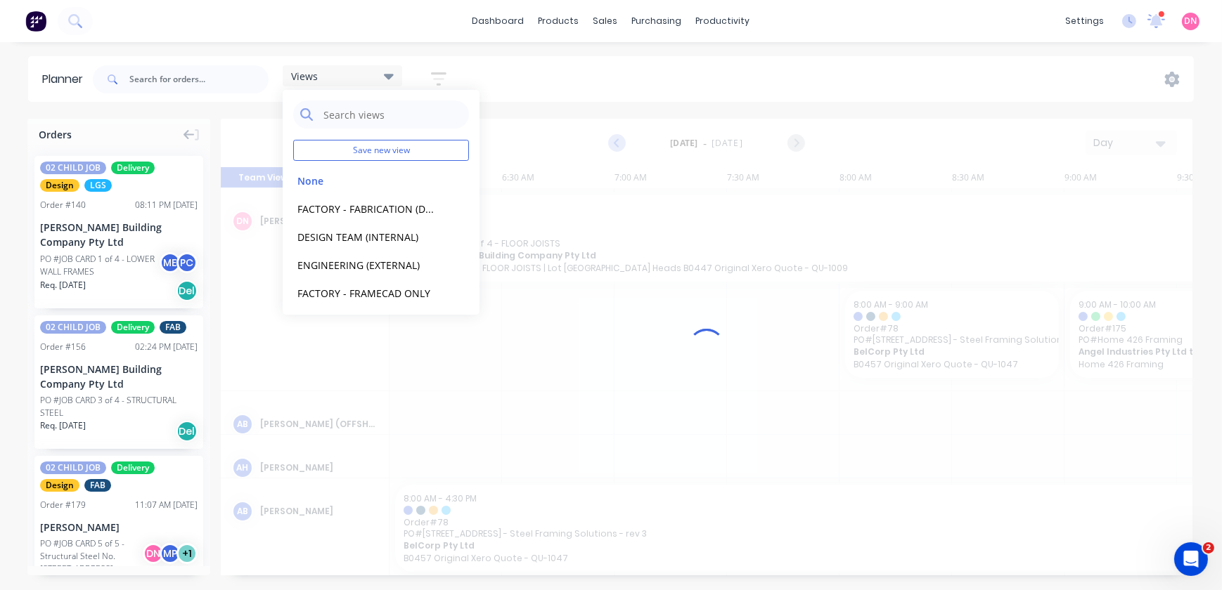
scroll to position [0, 1114]
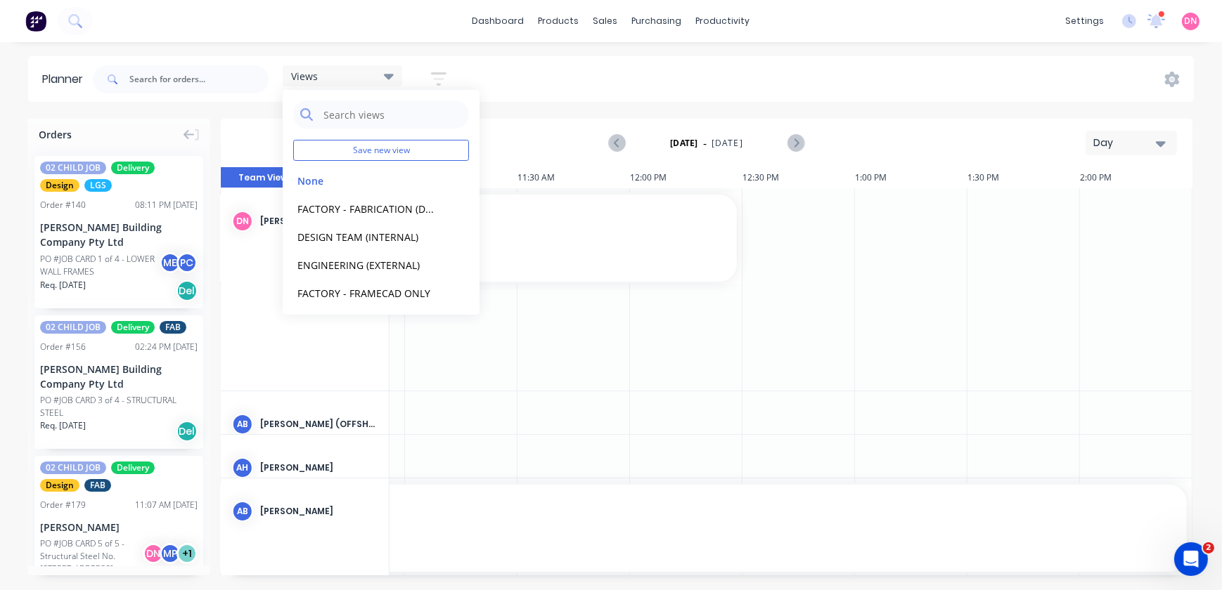
click at [648, 72] on div "Views Save new view None edit FACTORY - FABRICATION (Default) edit DESIGN TEAM …" at bounding box center [642, 79] width 1104 height 42
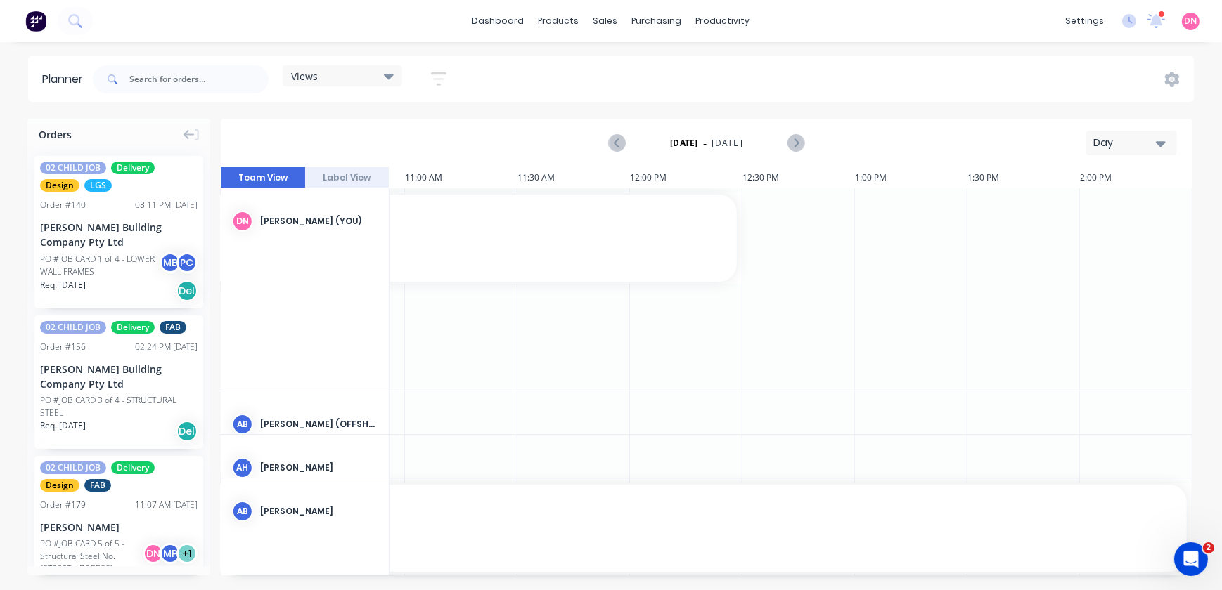
click at [437, 82] on icon "button" at bounding box center [438, 79] width 15 height 18
click at [545, 78] on div "Views Save new view None edit FACTORY - FABRICATION (Default) edit DESIGN TEAM …" at bounding box center [642, 79] width 1104 height 42
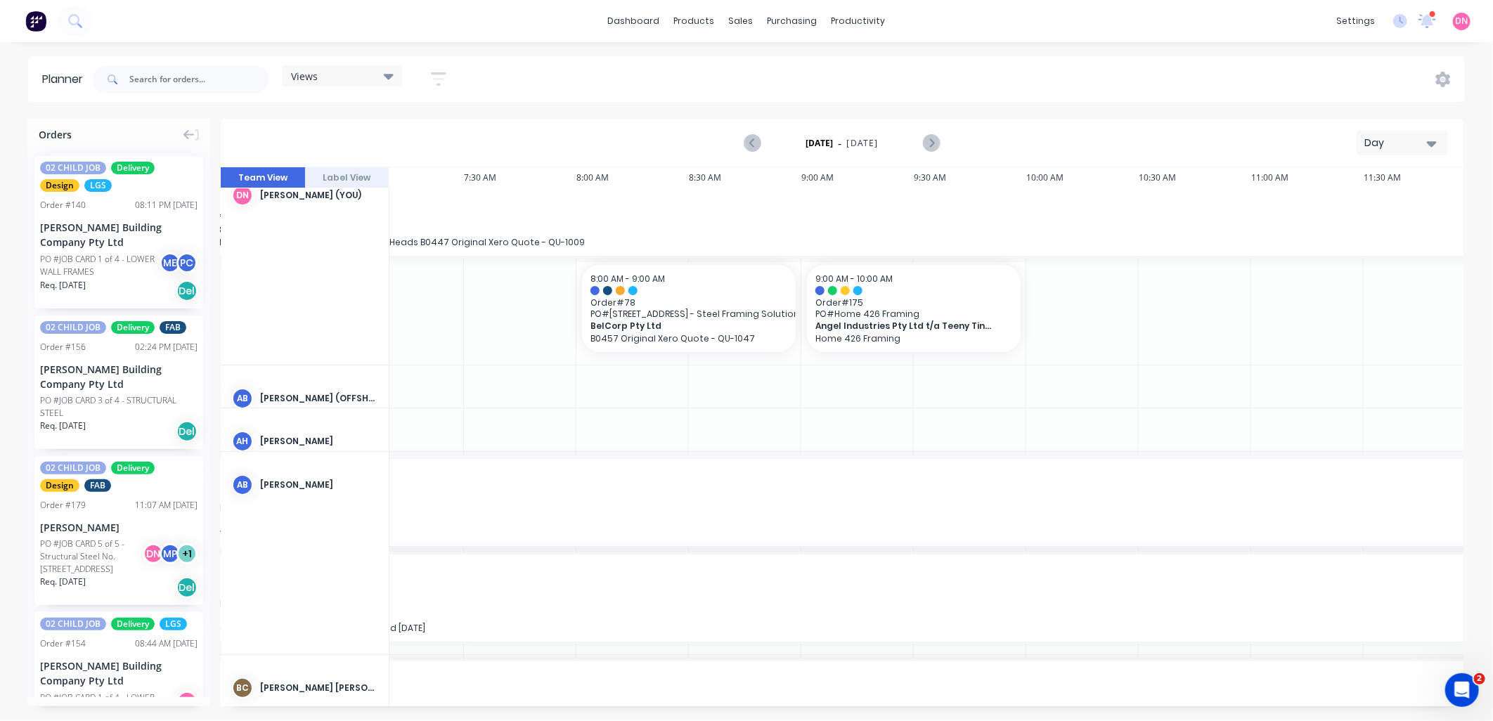
scroll to position [38, 263]
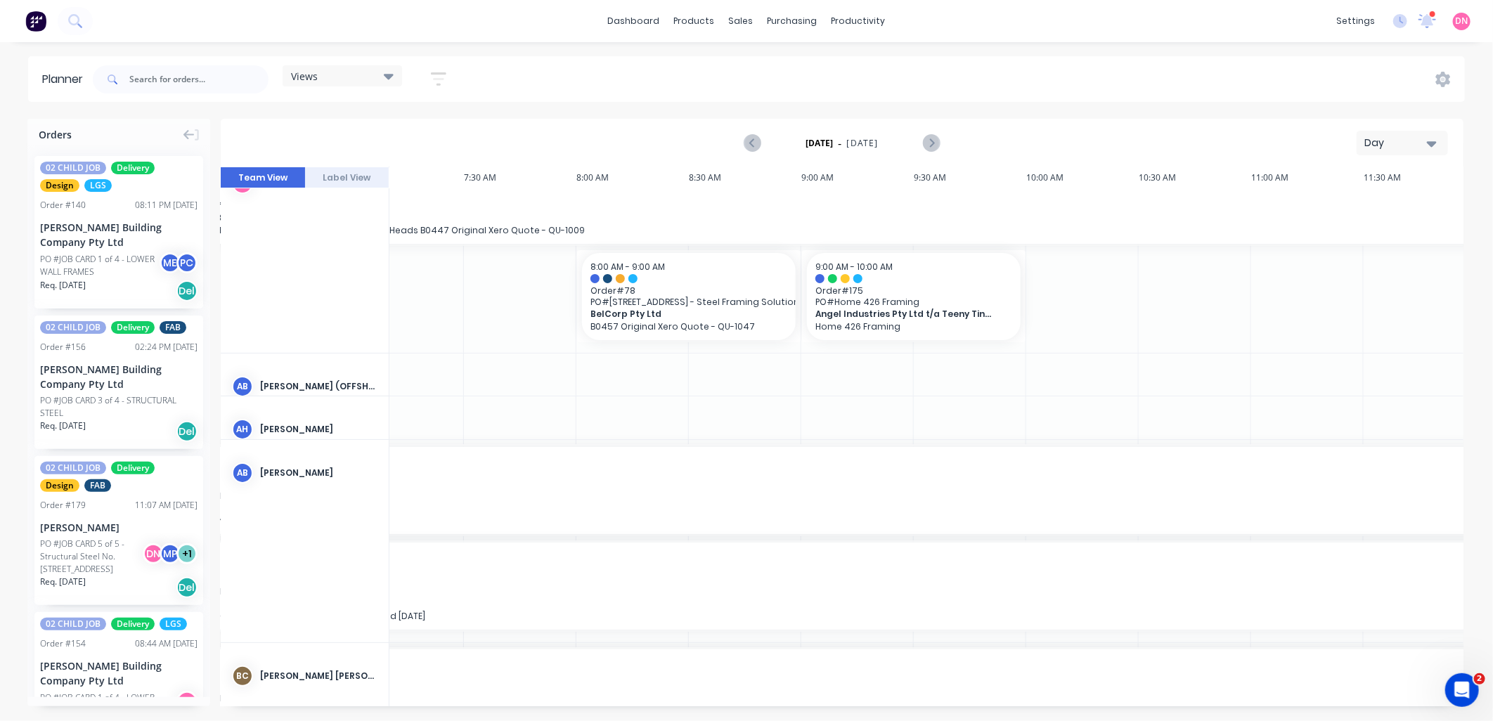
drag, startPoint x: 762, startPoint y: 701, endPoint x: 536, endPoint y: 678, distance: 227.5
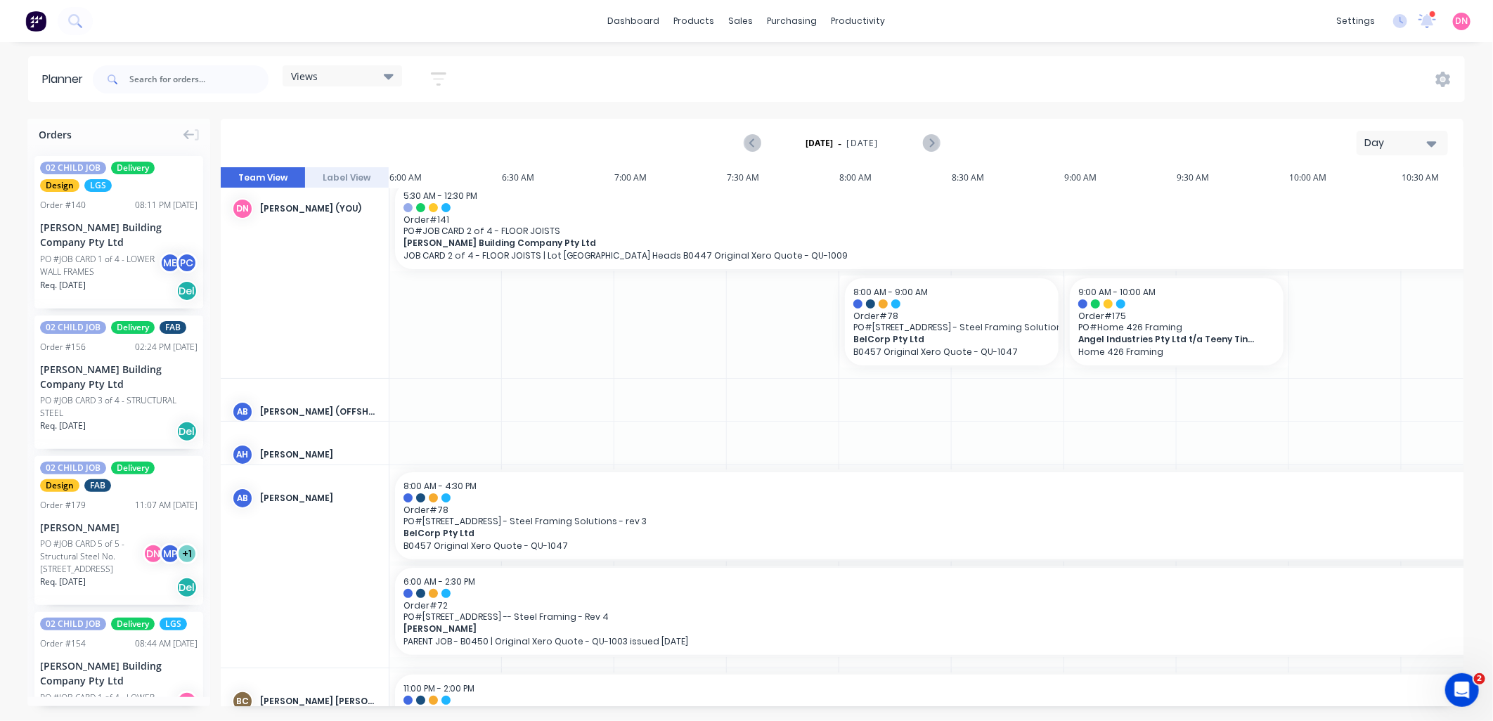
scroll to position [0, 0]
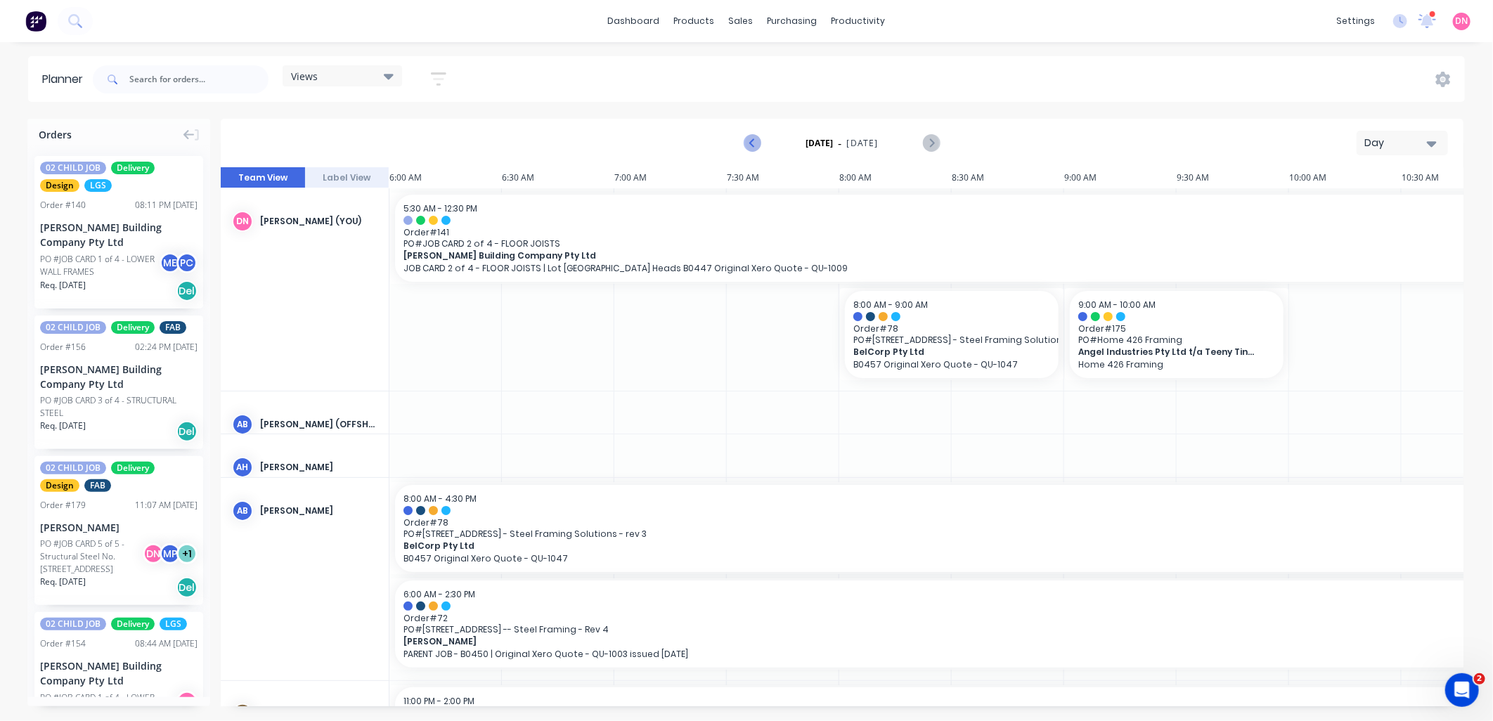
click at [754, 143] on icon "Previous page" at bounding box center [752, 143] width 17 height 17
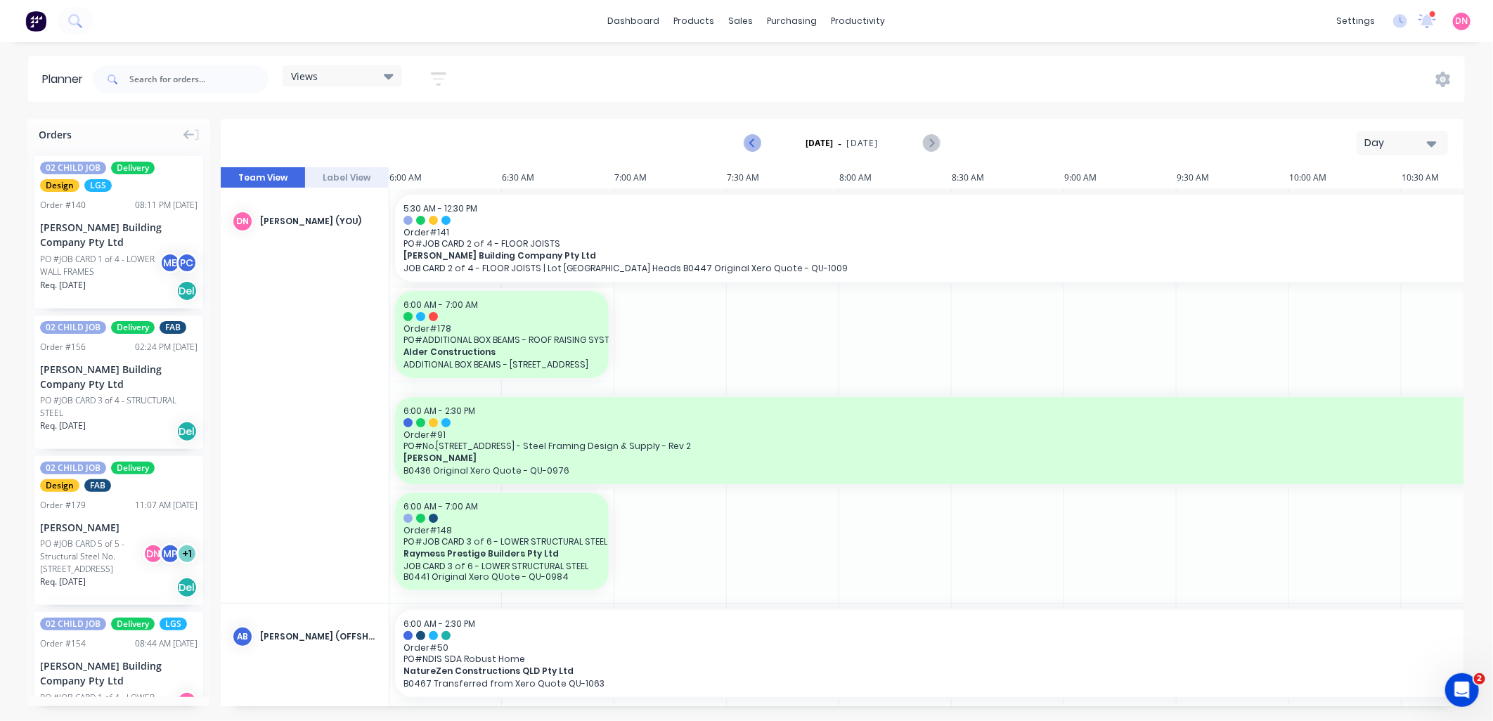
scroll to position [0, 842]
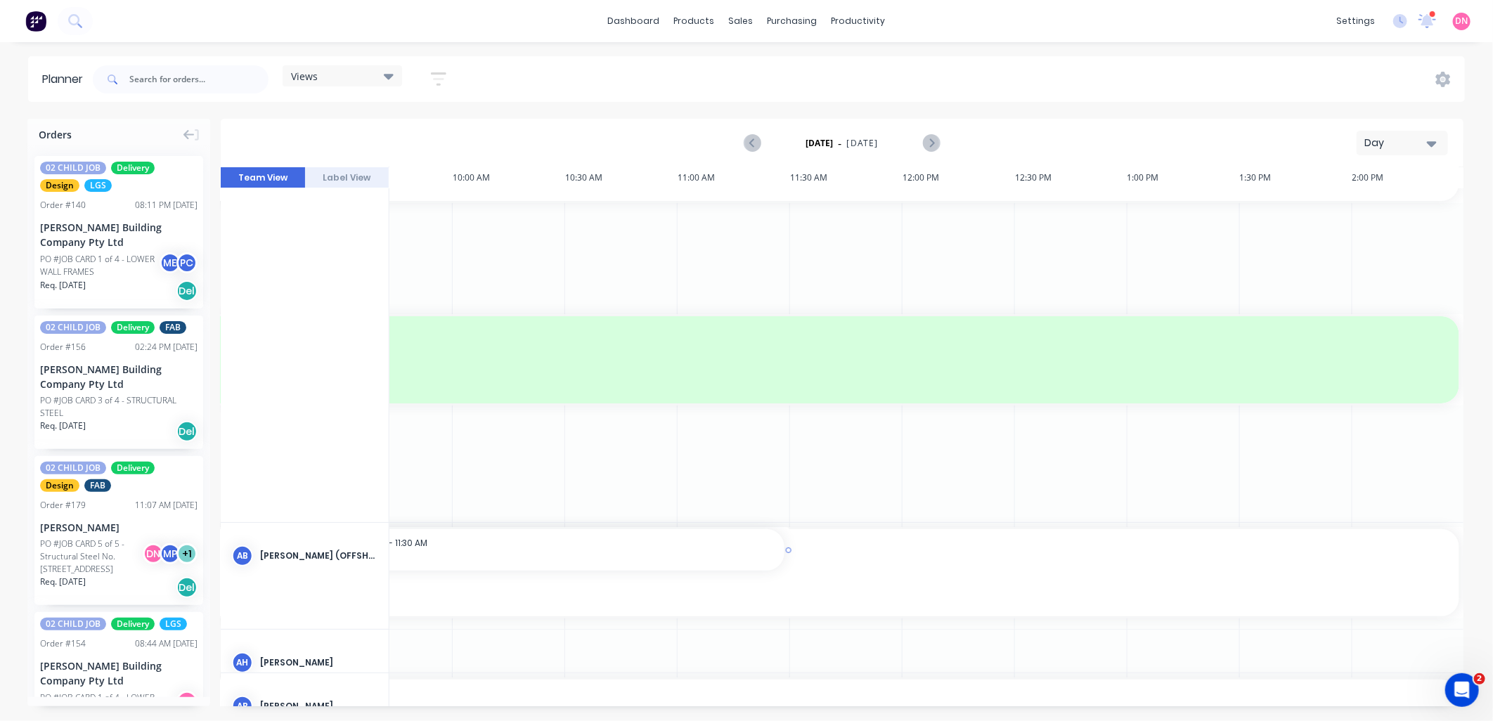
drag, startPoint x: 767, startPoint y: 699, endPoint x: 404, endPoint y: 692, distance: 362.8
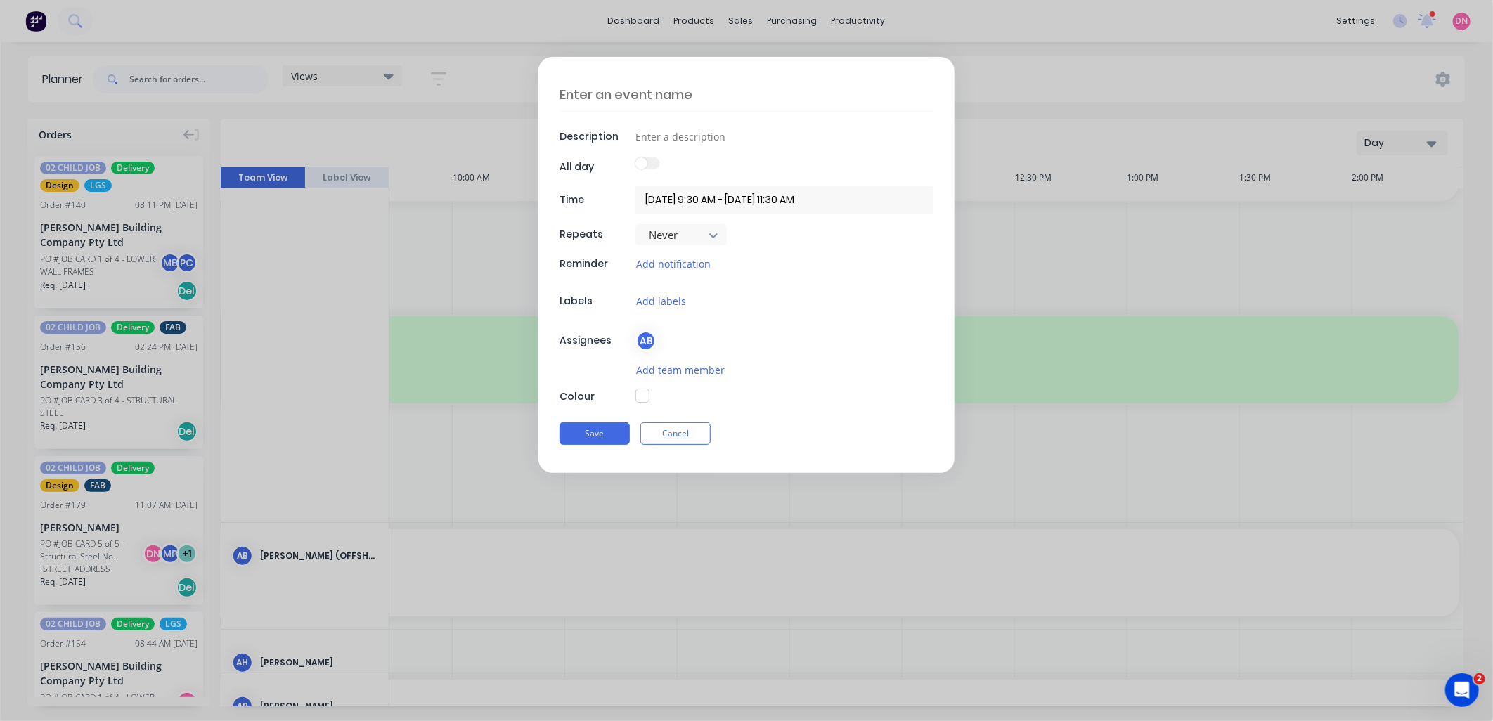
scroll to position [96, 824]
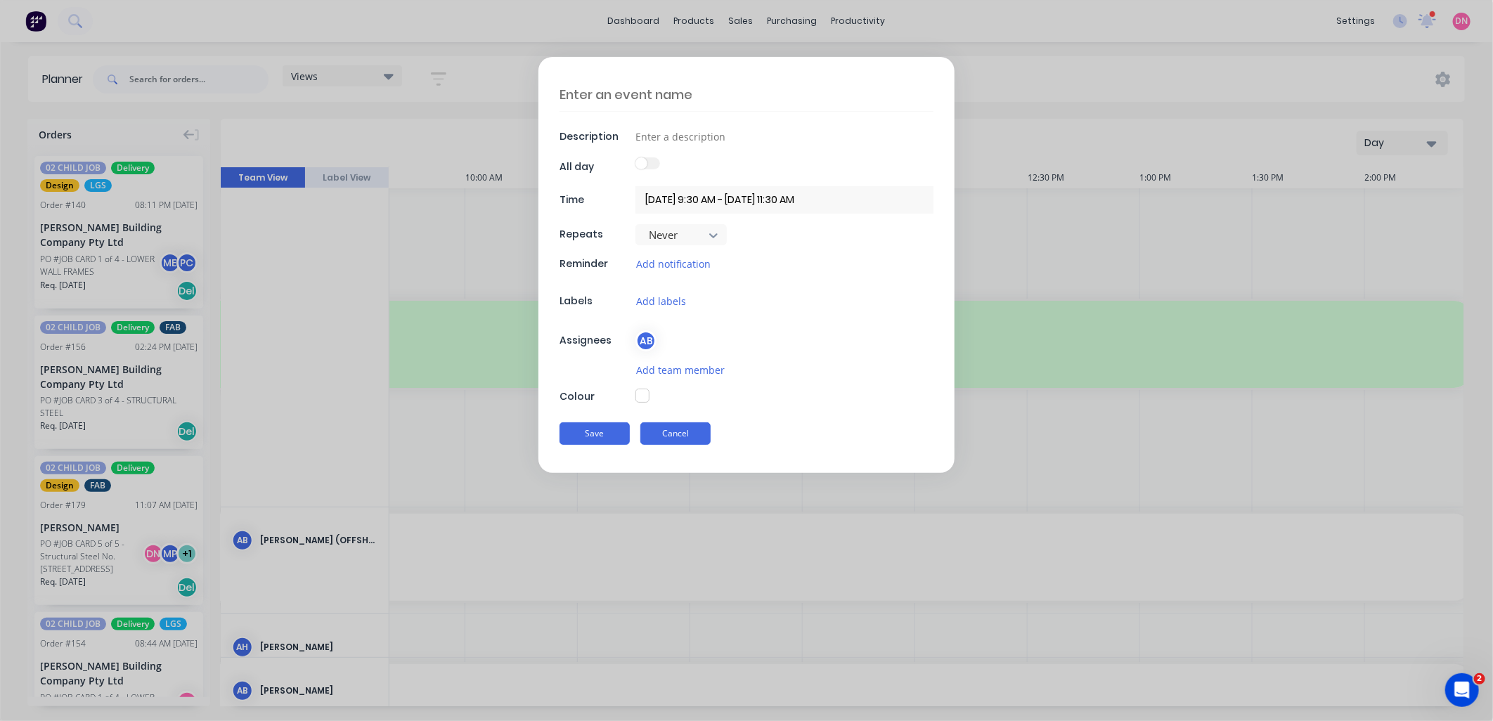
click at [690, 432] on button "Cancel" at bounding box center [675, 433] width 70 height 22
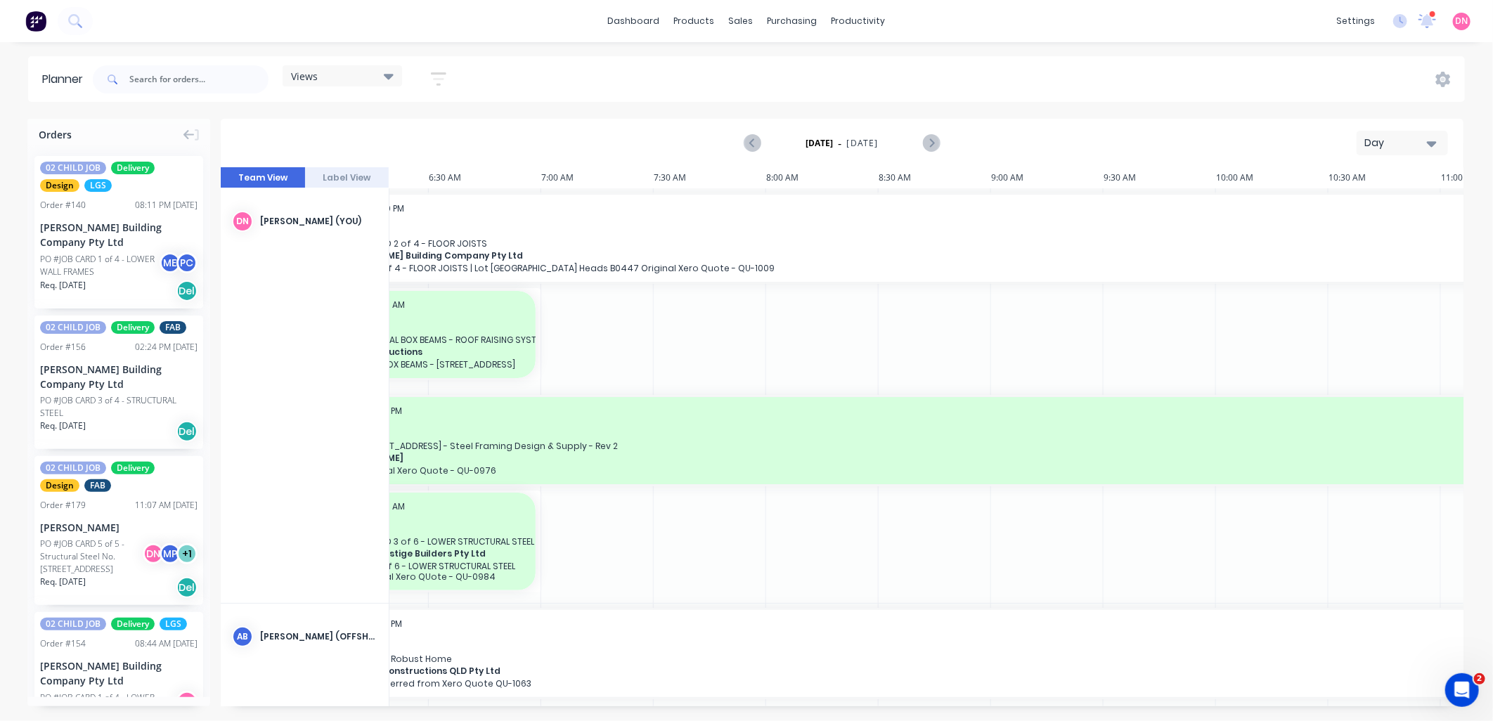
scroll to position [0, 0]
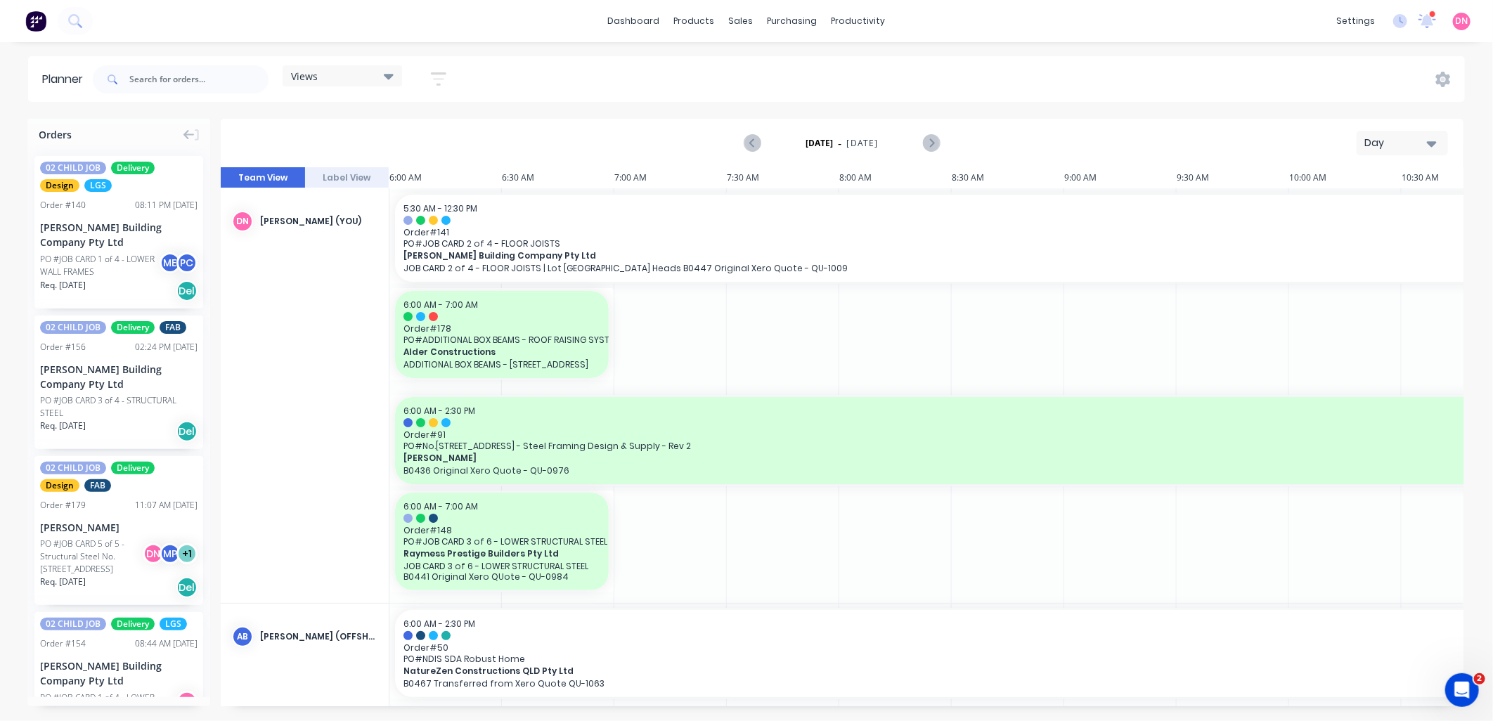
click at [437, 82] on icon "button" at bounding box center [438, 79] width 15 height 18
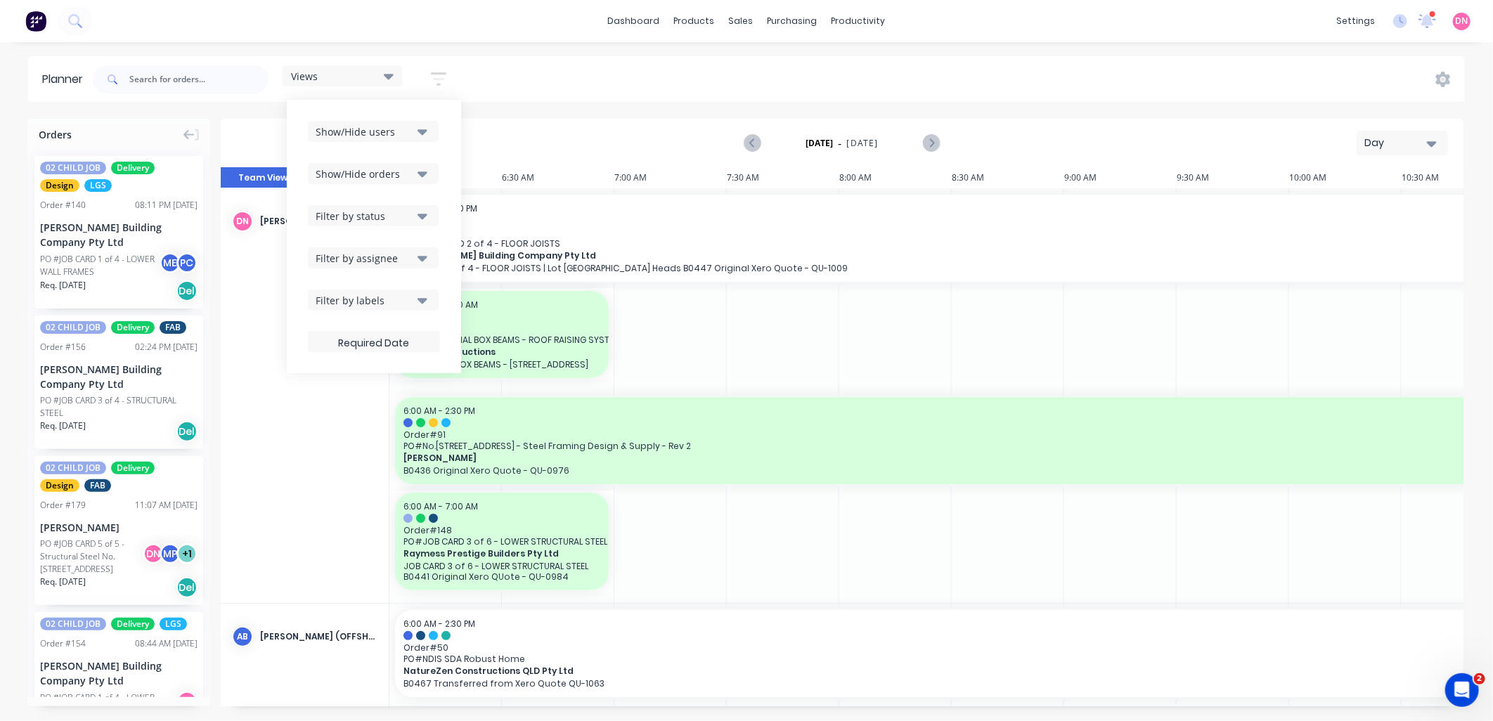
click at [403, 293] on div "Filter by labels" at bounding box center [365, 300] width 98 height 15
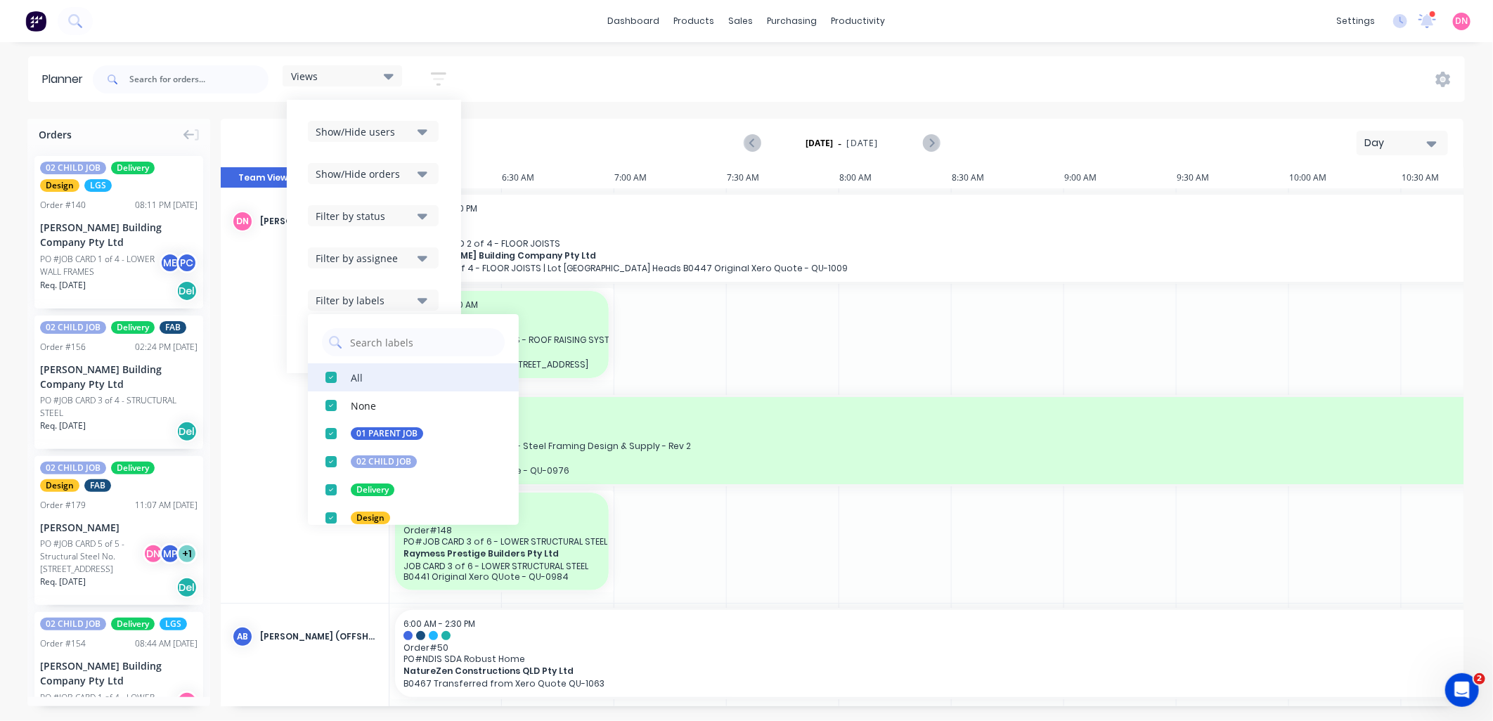
click at [330, 378] on div "button" at bounding box center [331, 377] width 28 height 28
click at [329, 437] on div "button" at bounding box center [331, 434] width 28 height 28
click at [330, 496] on div "button" at bounding box center [331, 490] width 28 height 28
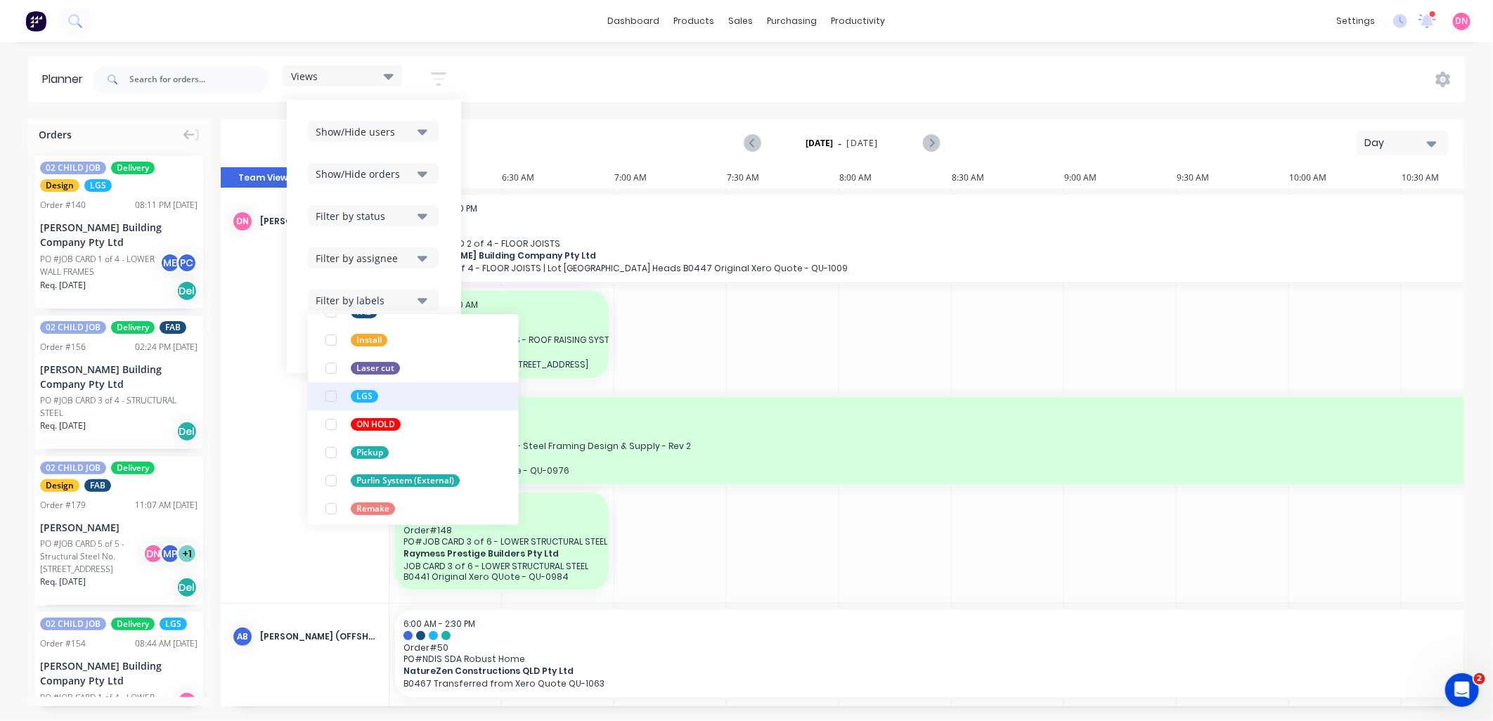
click at [335, 402] on div "button" at bounding box center [331, 396] width 28 height 28
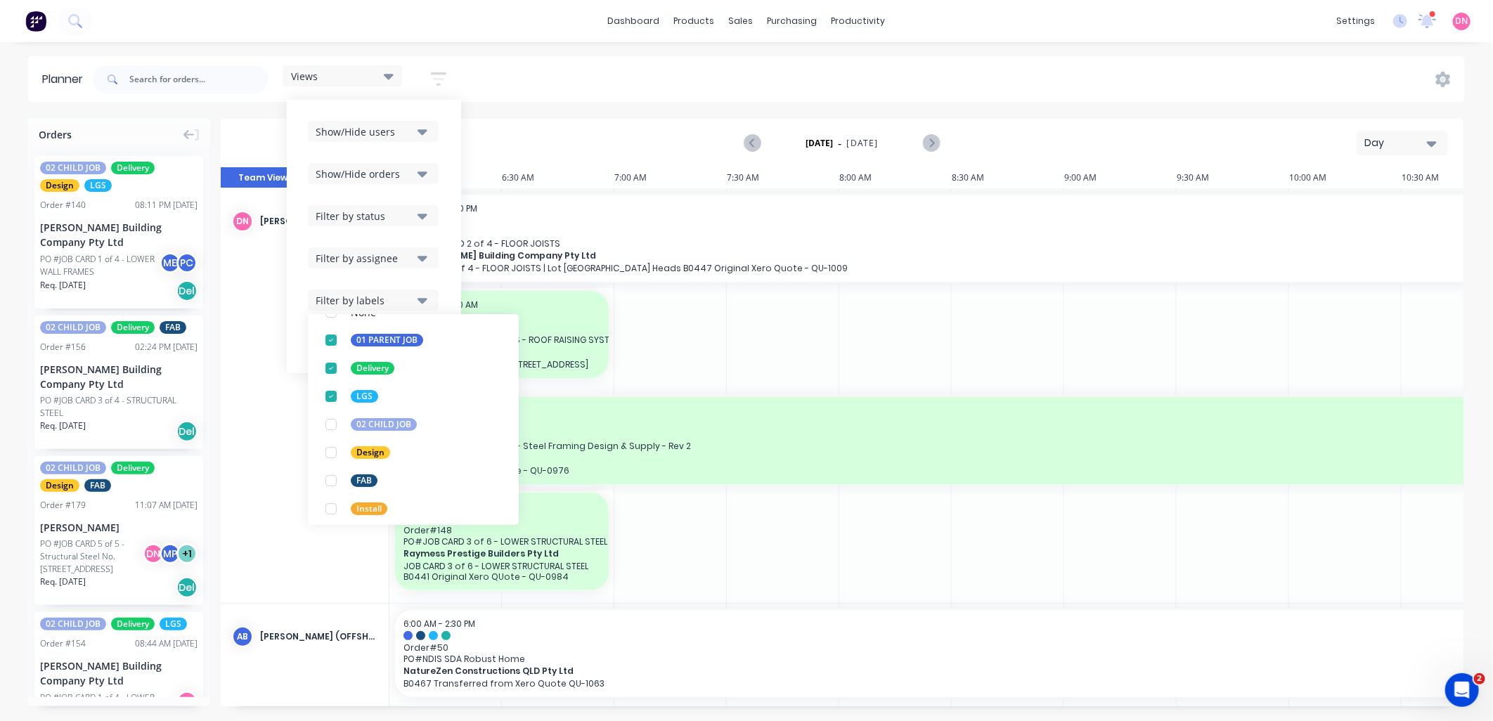
click at [650, 105] on div "Planner Views Save new view None edit FACTORY - FABRICATION (Default) edit DESI…" at bounding box center [746, 388] width 1493 height 664
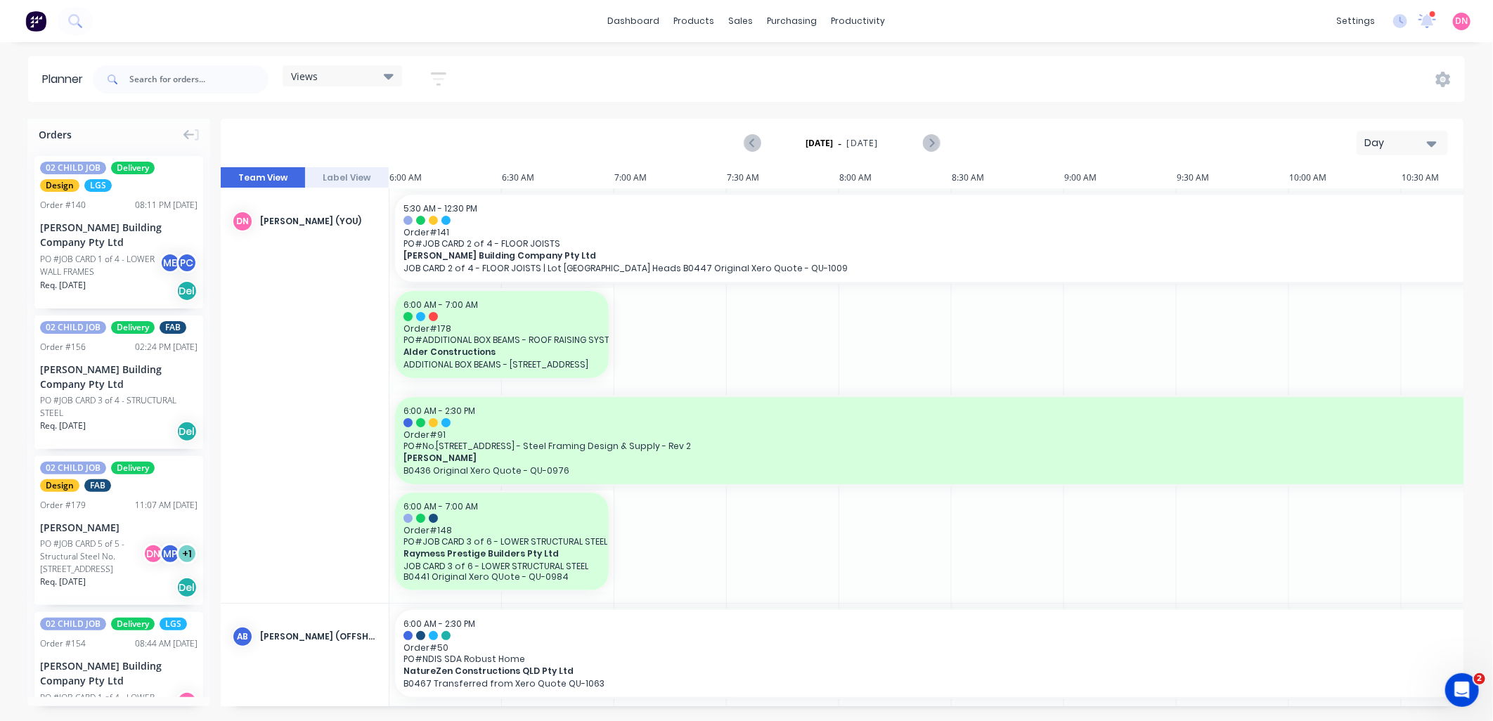
click at [440, 84] on icon "button" at bounding box center [438, 78] width 15 height 13
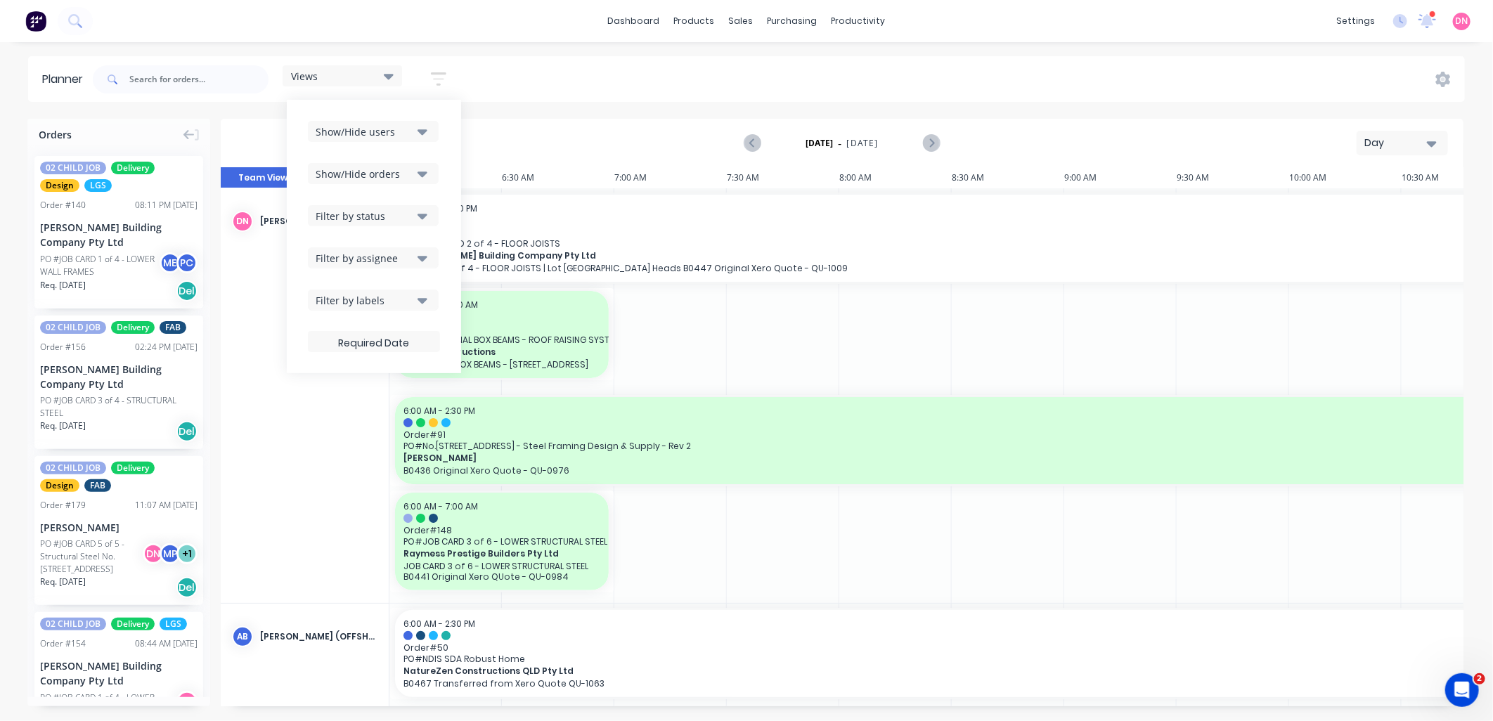
click at [418, 263] on button "Filter by assignee" at bounding box center [373, 257] width 131 height 21
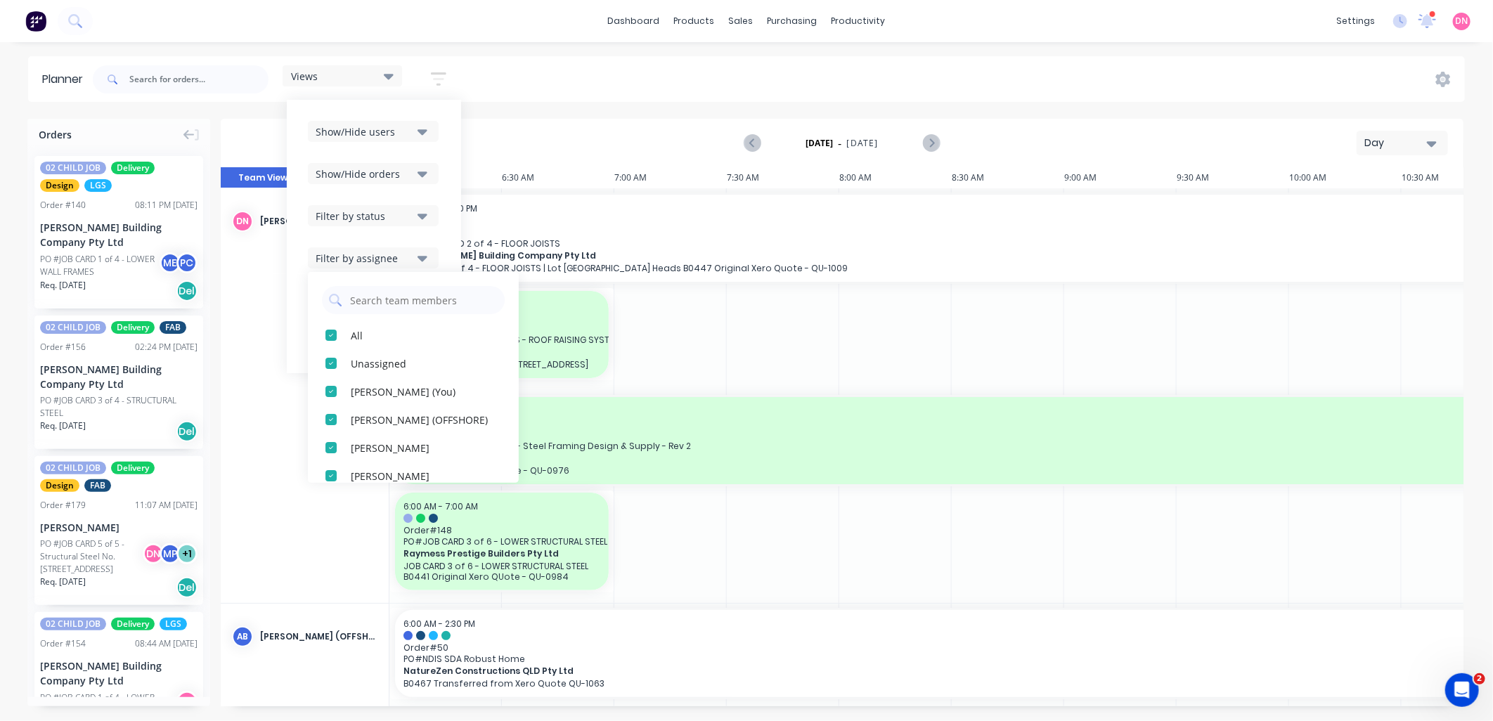
click at [416, 268] on button "Filter by assignee" at bounding box center [373, 257] width 131 height 21
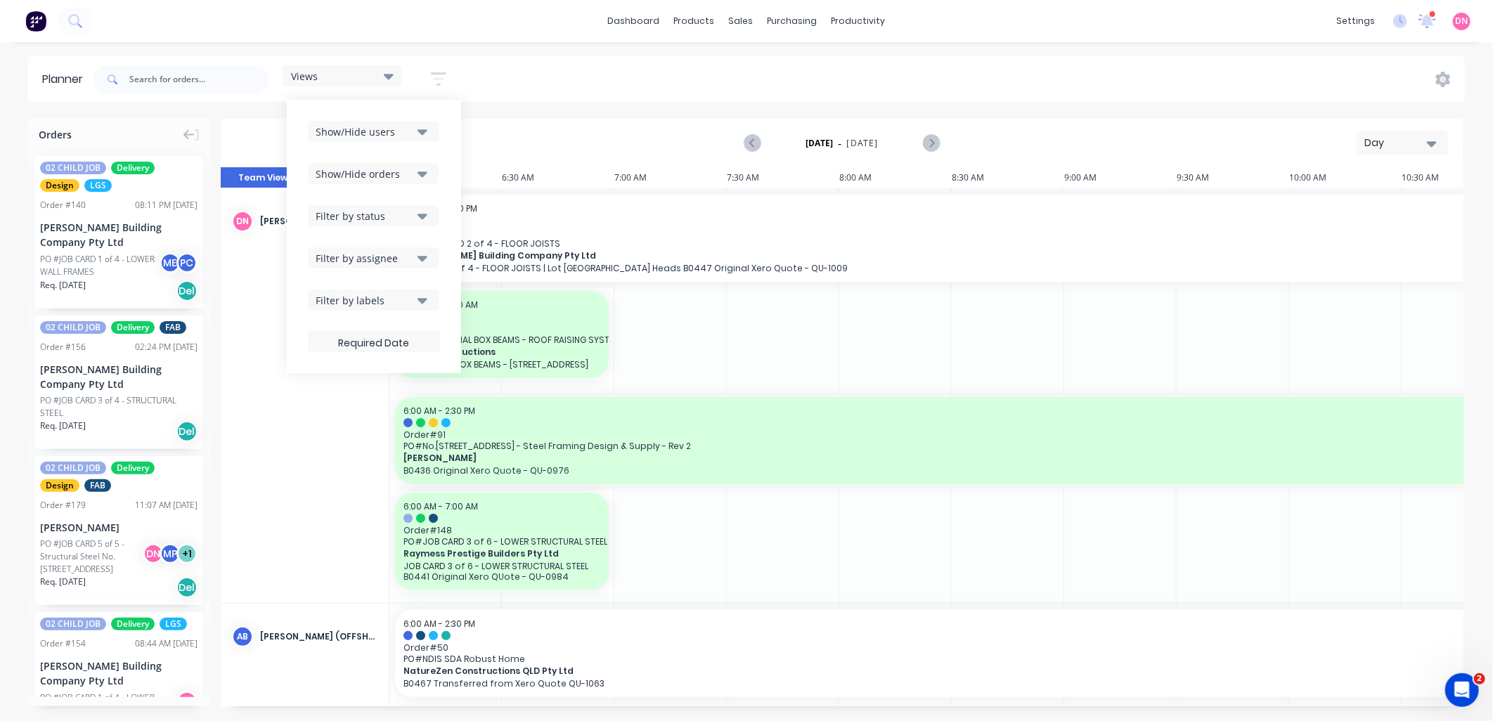
click at [418, 262] on button "Filter by assignee" at bounding box center [373, 257] width 131 height 21
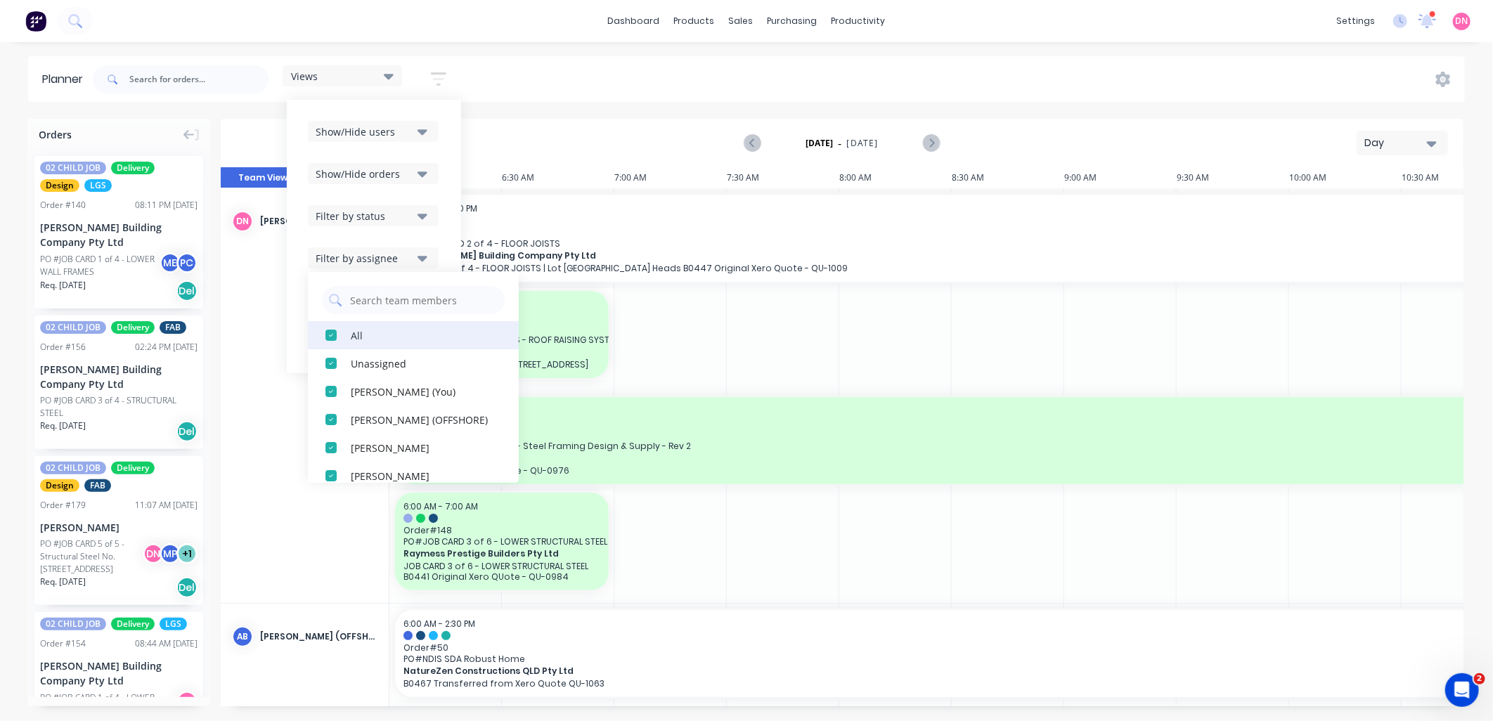
click at [335, 342] on div "button" at bounding box center [331, 335] width 28 height 28
click at [332, 387] on div "button" at bounding box center [331, 391] width 28 height 28
click at [434, 240] on div "Show/Hide users Show/Hide orders Filter by status Filter by assignee All Unassi…" at bounding box center [374, 236] width 132 height 231
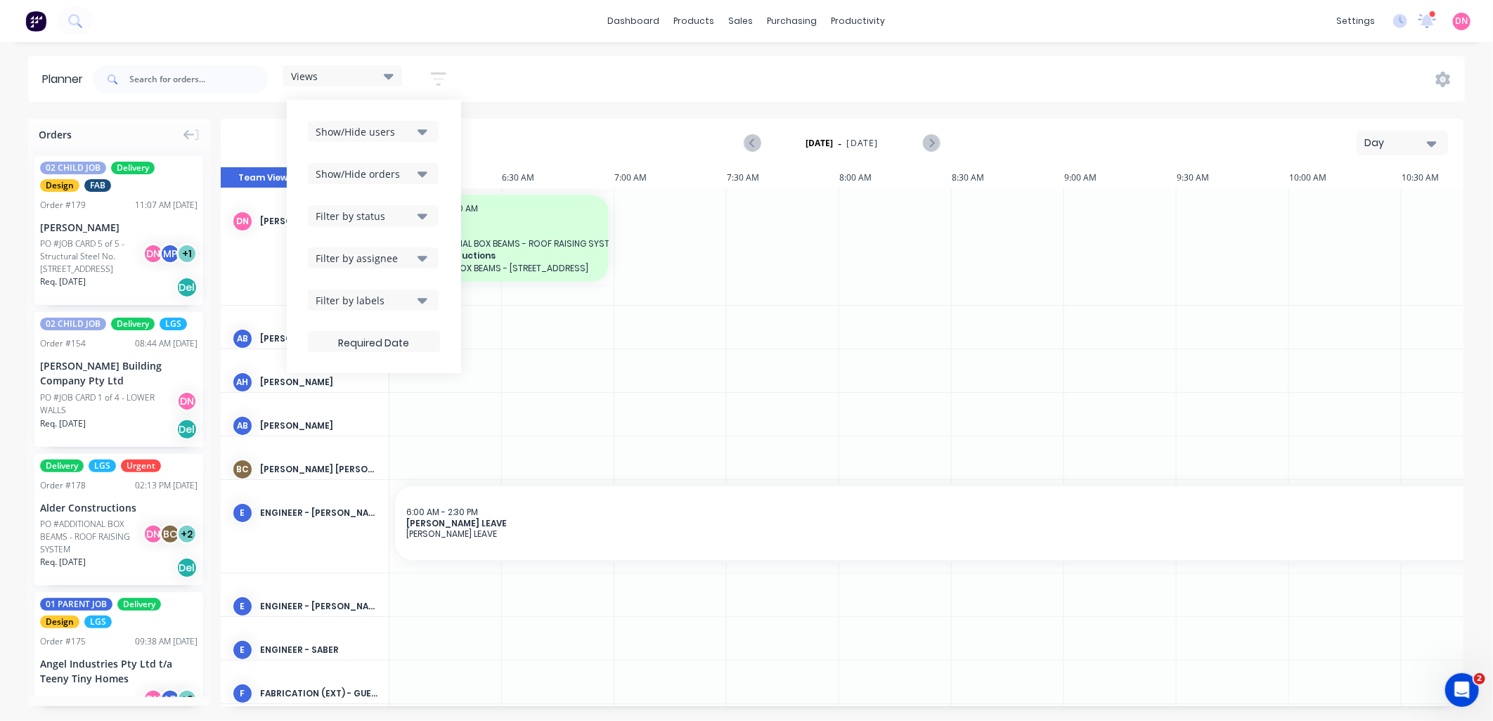
click at [422, 261] on icon "button" at bounding box center [423, 257] width 10 height 15
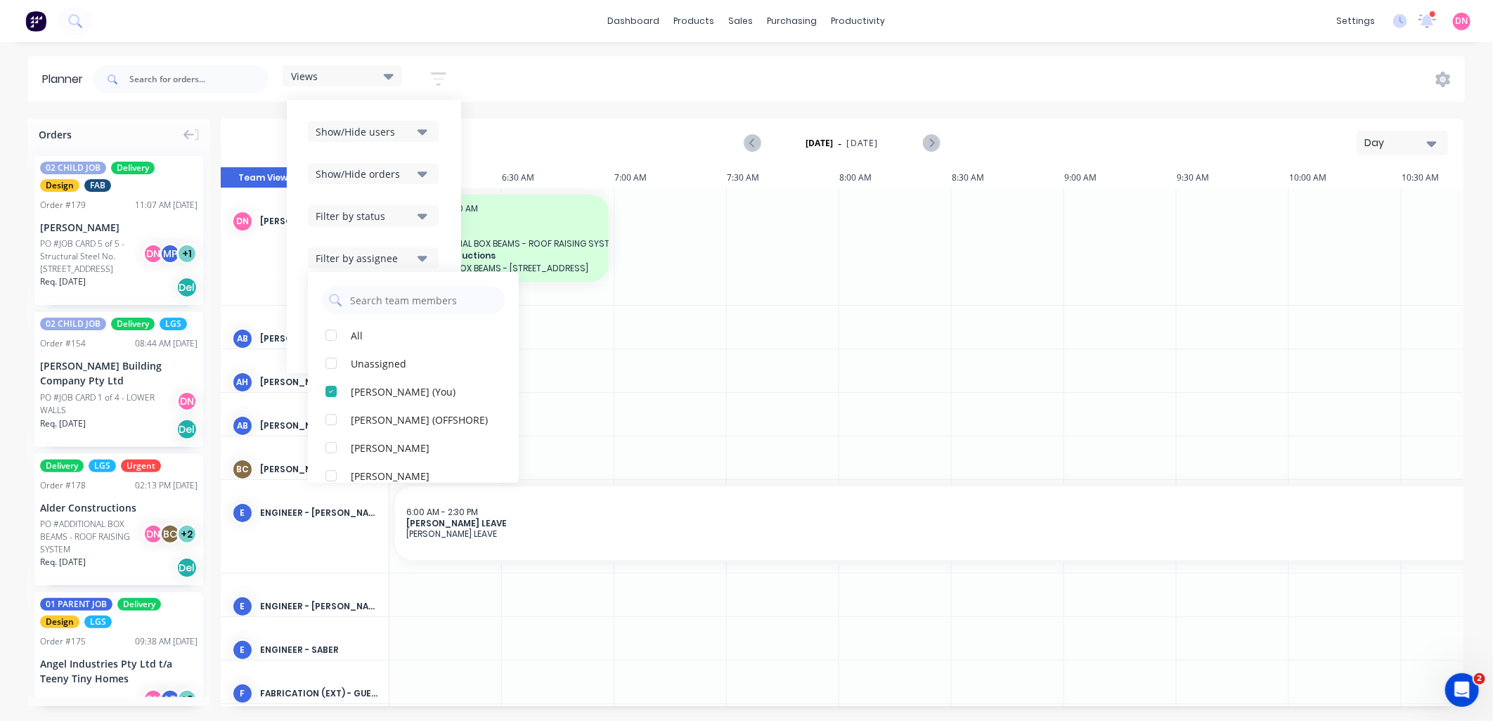
click at [422, 261] on icon "button" at bounding box center [423, 257] width 10 height 15
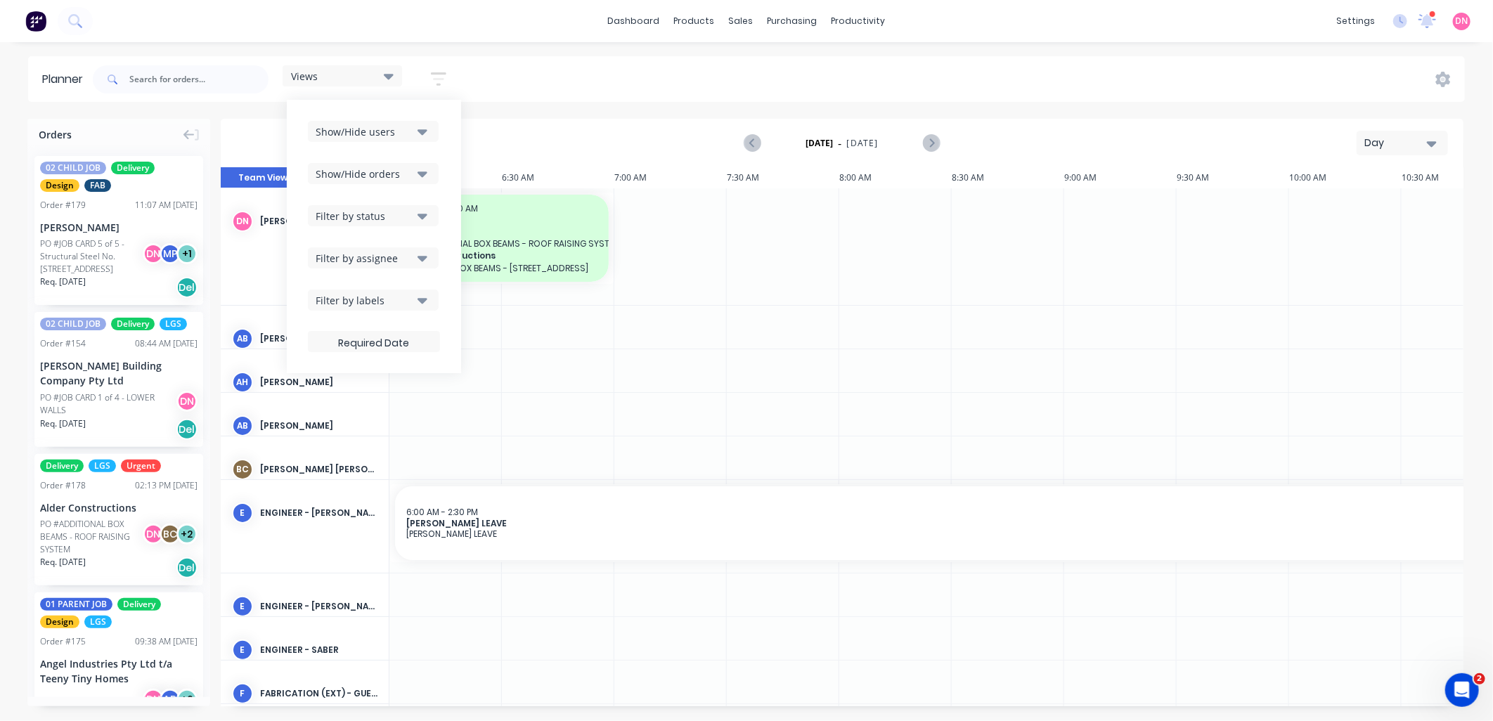
click at [409, 306] on div "Filter by labels" at bounding box center [365, 300] width 98 height 15
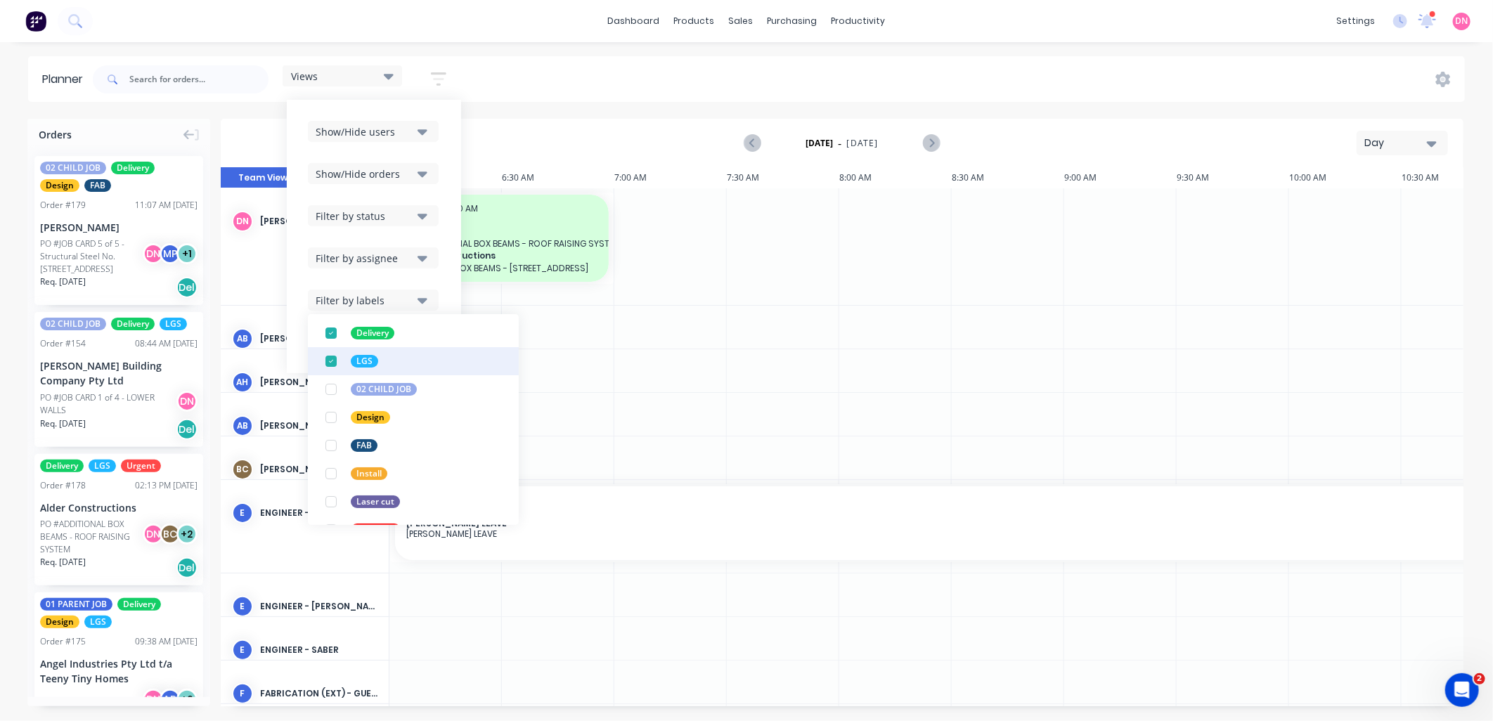
scroll to position [156, 0]
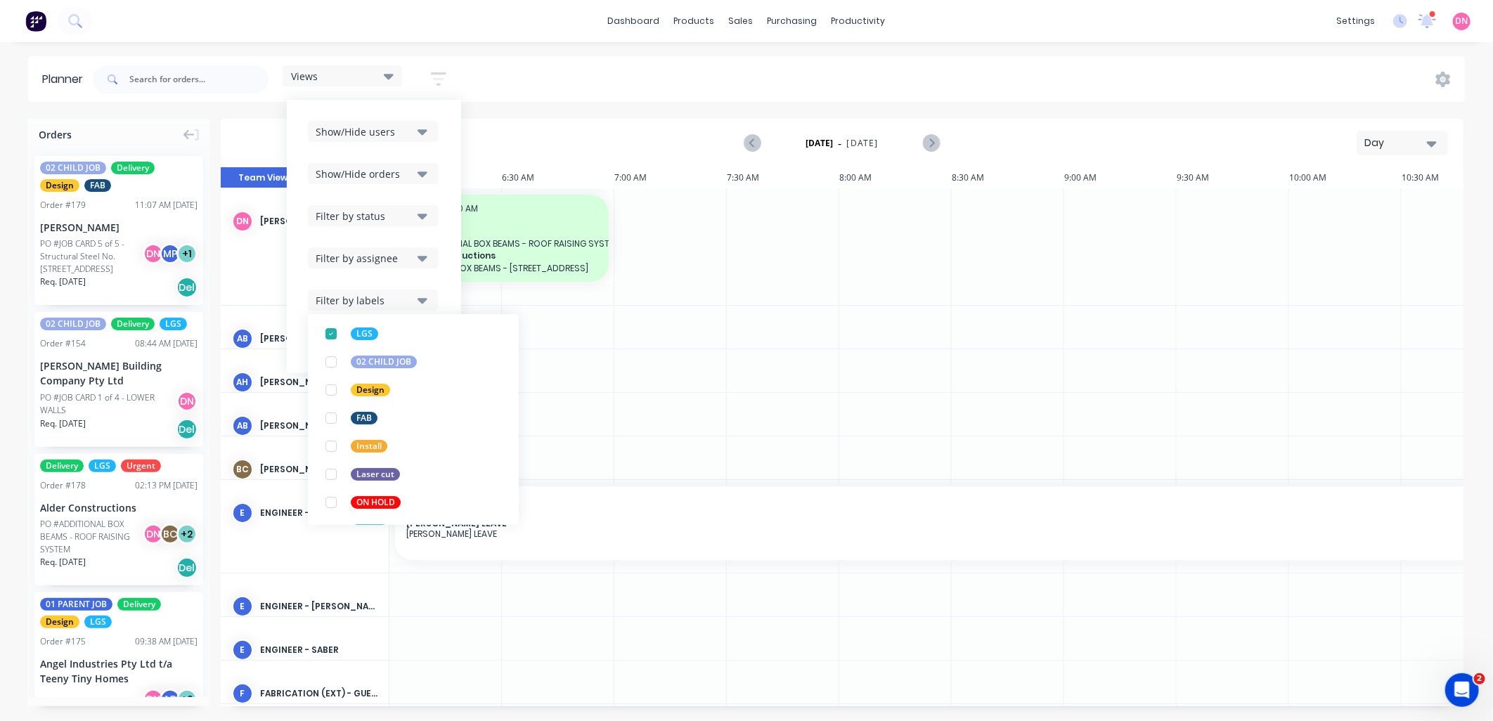
click at [441, 285] on div "Show/Hide users Show/Hide orders Filter by status Filter by assignee Filter by …" at bounding box center [374, 236] width 174 height 273
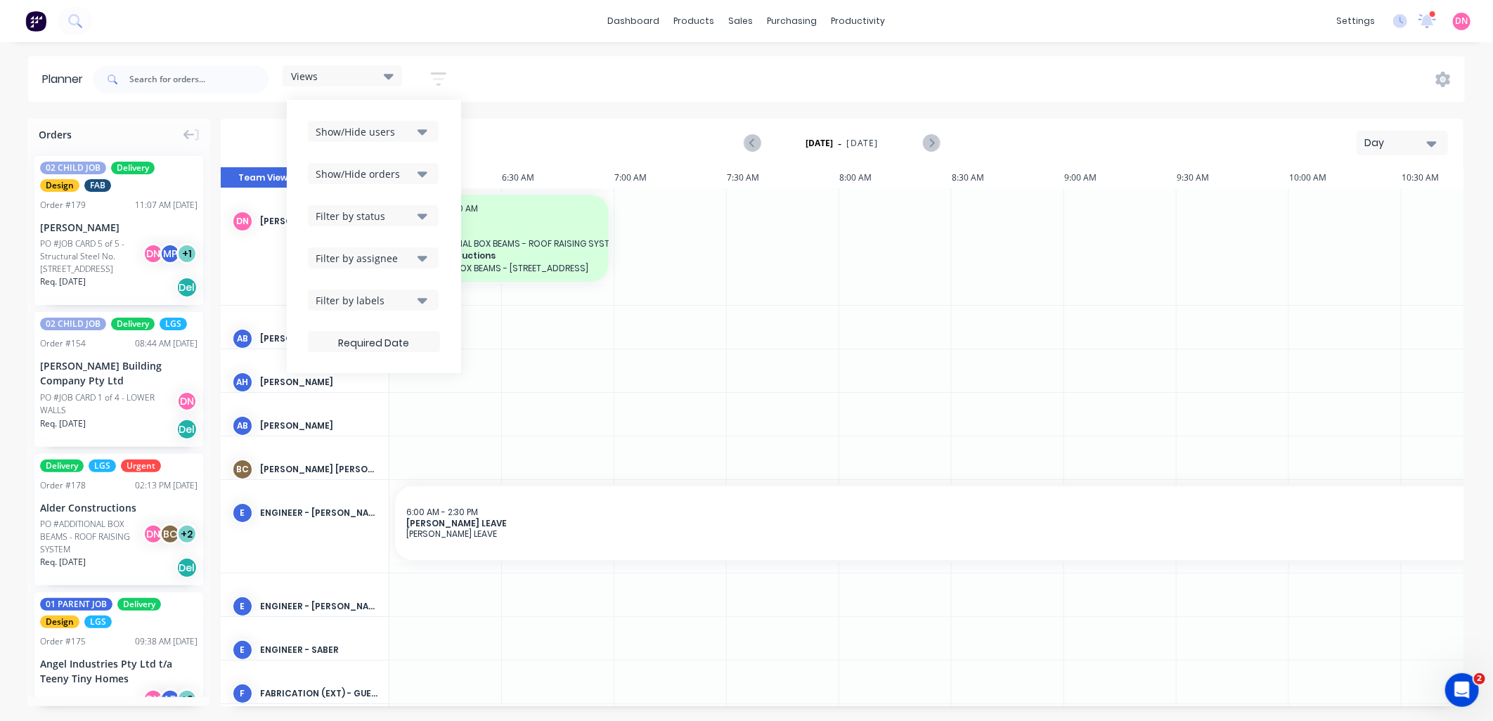
click at [512, 70] on div "Views Save new view None edit FACTORY - FABRICATION (Default) edit DESIGN TEAM …" at bounding box center [777, 79] width 1375 height 42
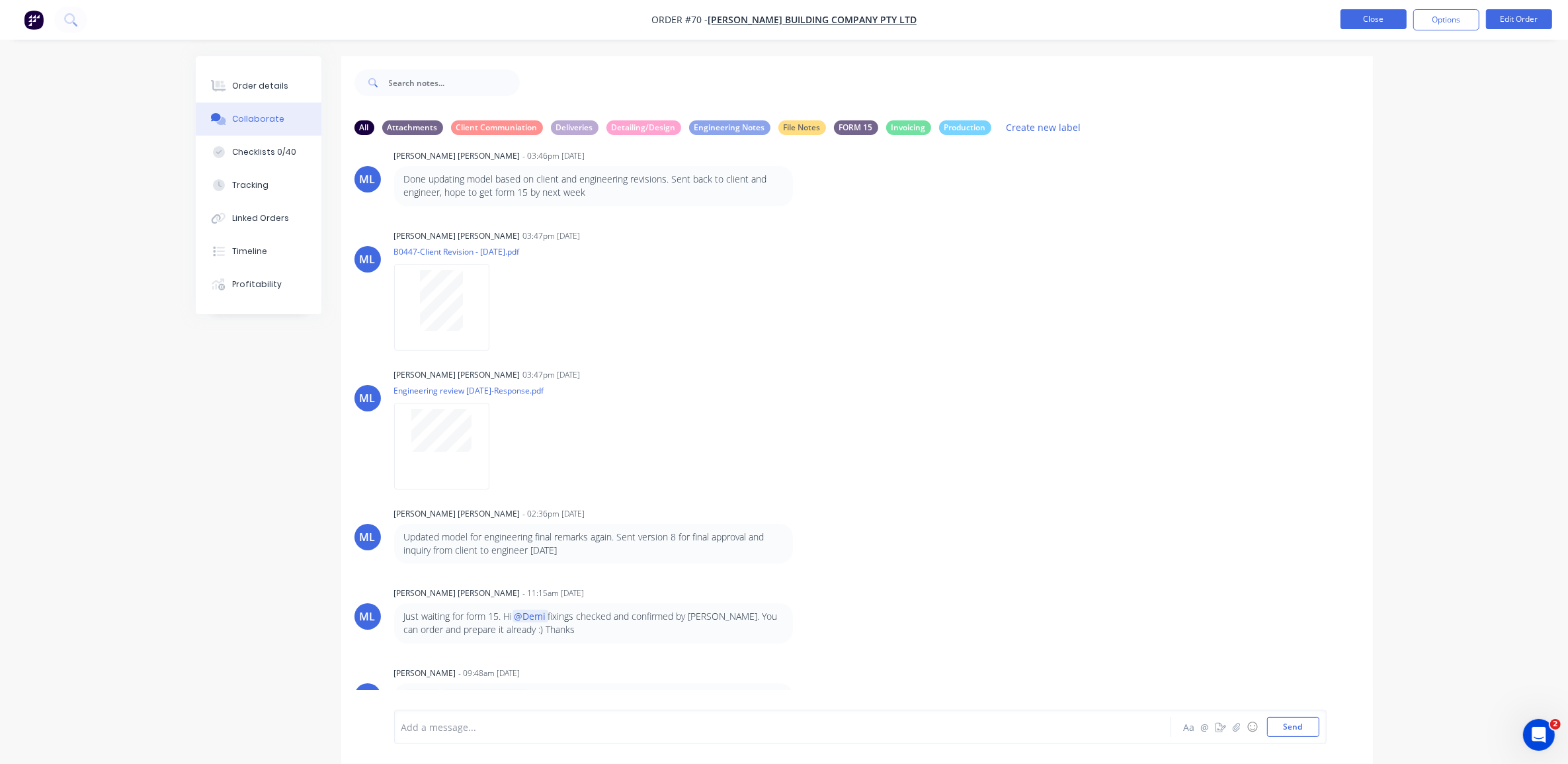
click at [1372, 24] on button "Close" at bounding box center [1373, 19] width 66 height 20
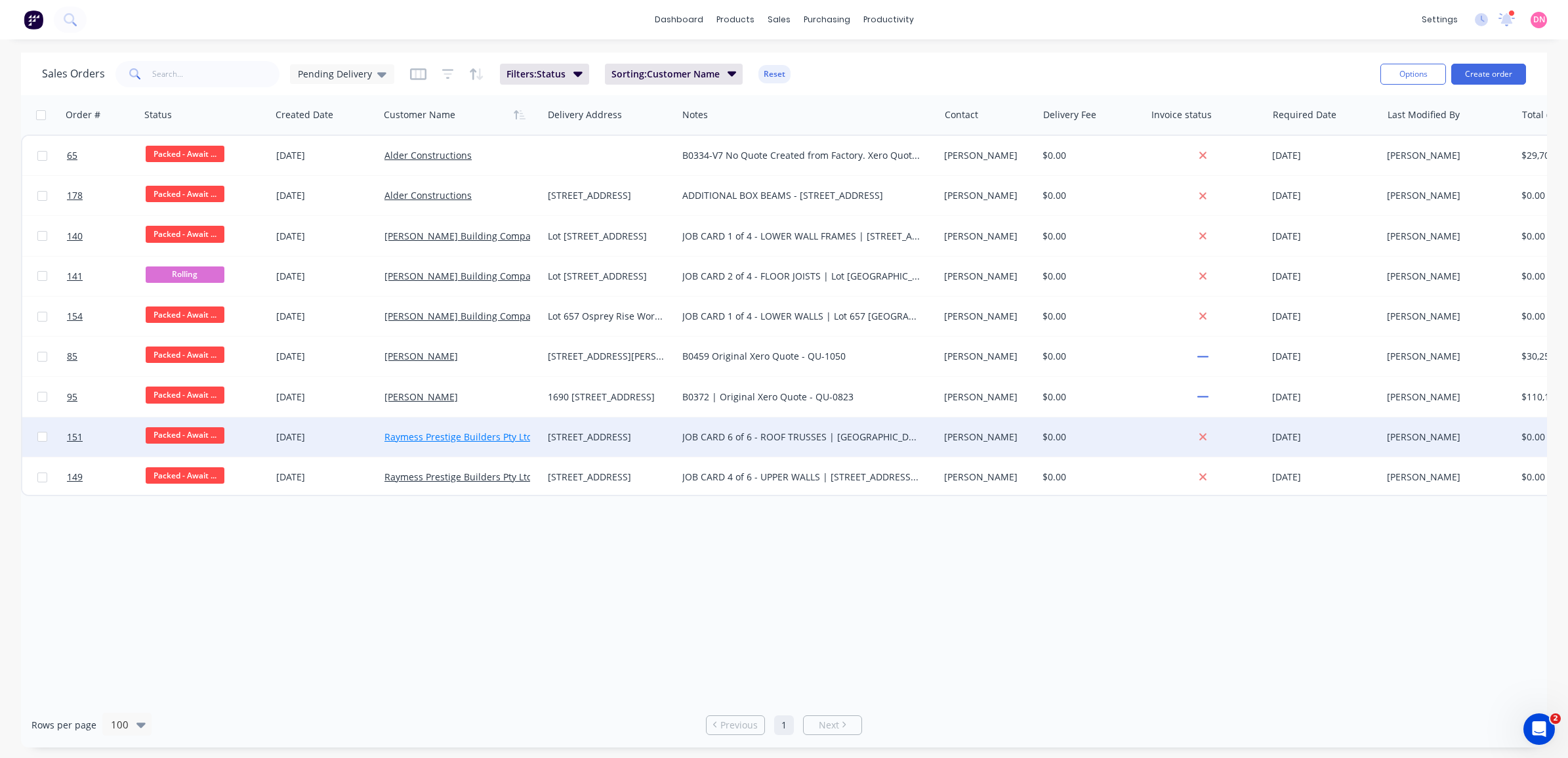
click at [401, 432] on link "Raymess Prestige Builders Pty Ltd" at bounding box center [458, 436] width 148 height 12
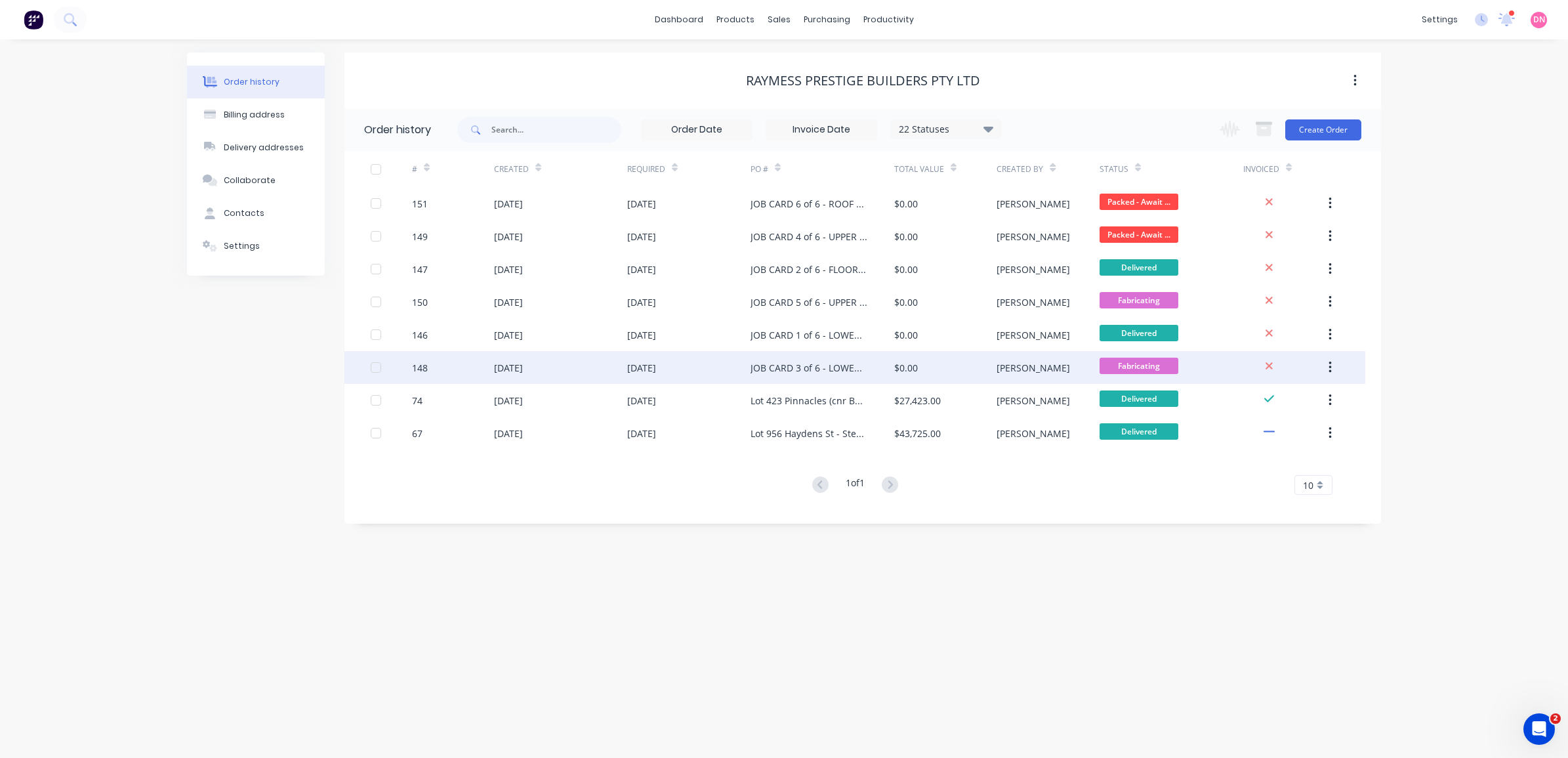
click at [777, 374] on div "JOB CARD 3 of 6 - LOWER STRUCTURAL STEEL" at bounding box center [822, 367] width 144 height 33
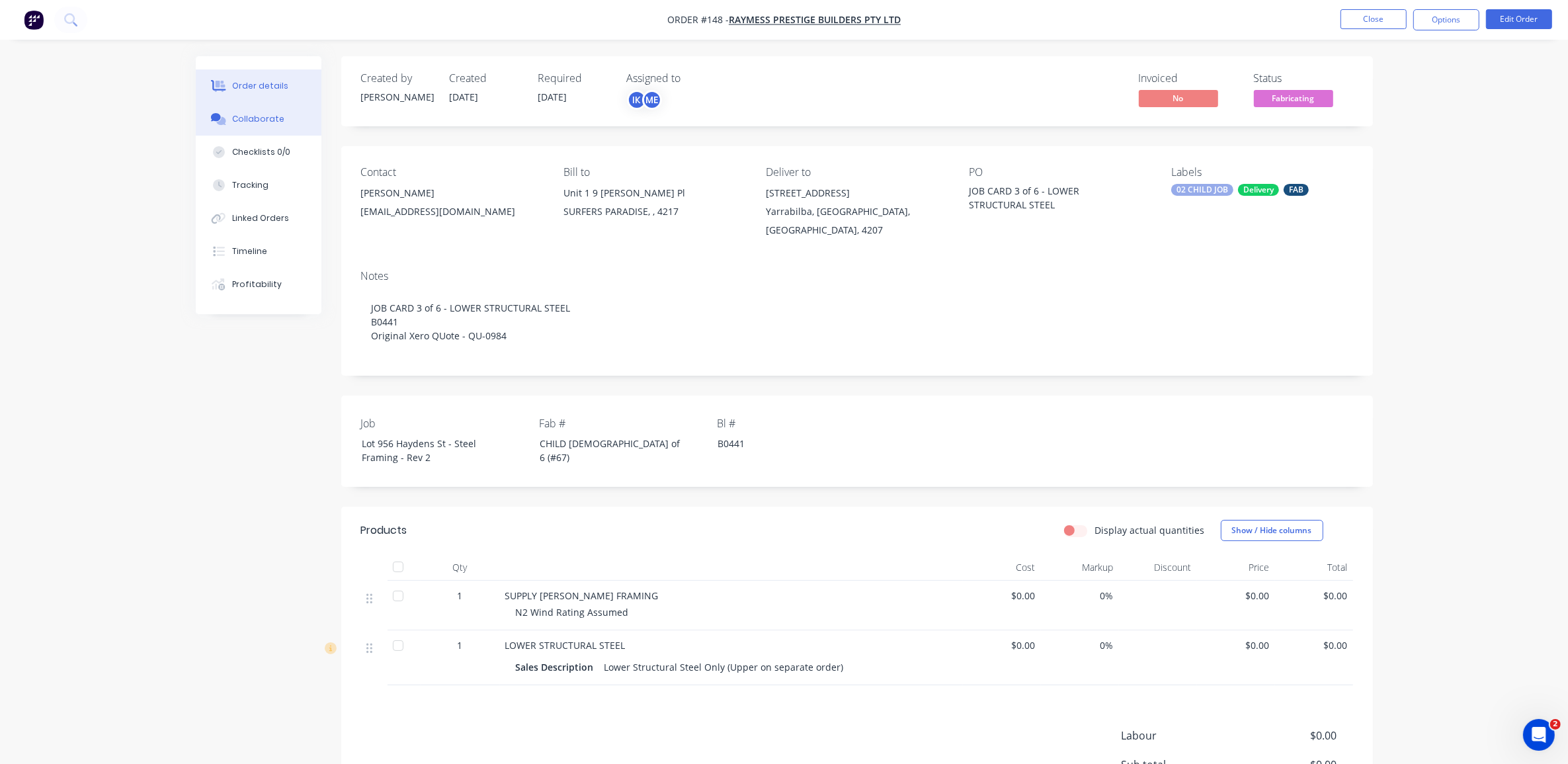
click at [271, 127] on button "Collaborate" at bounding box center [259, 119] width 126 height 33
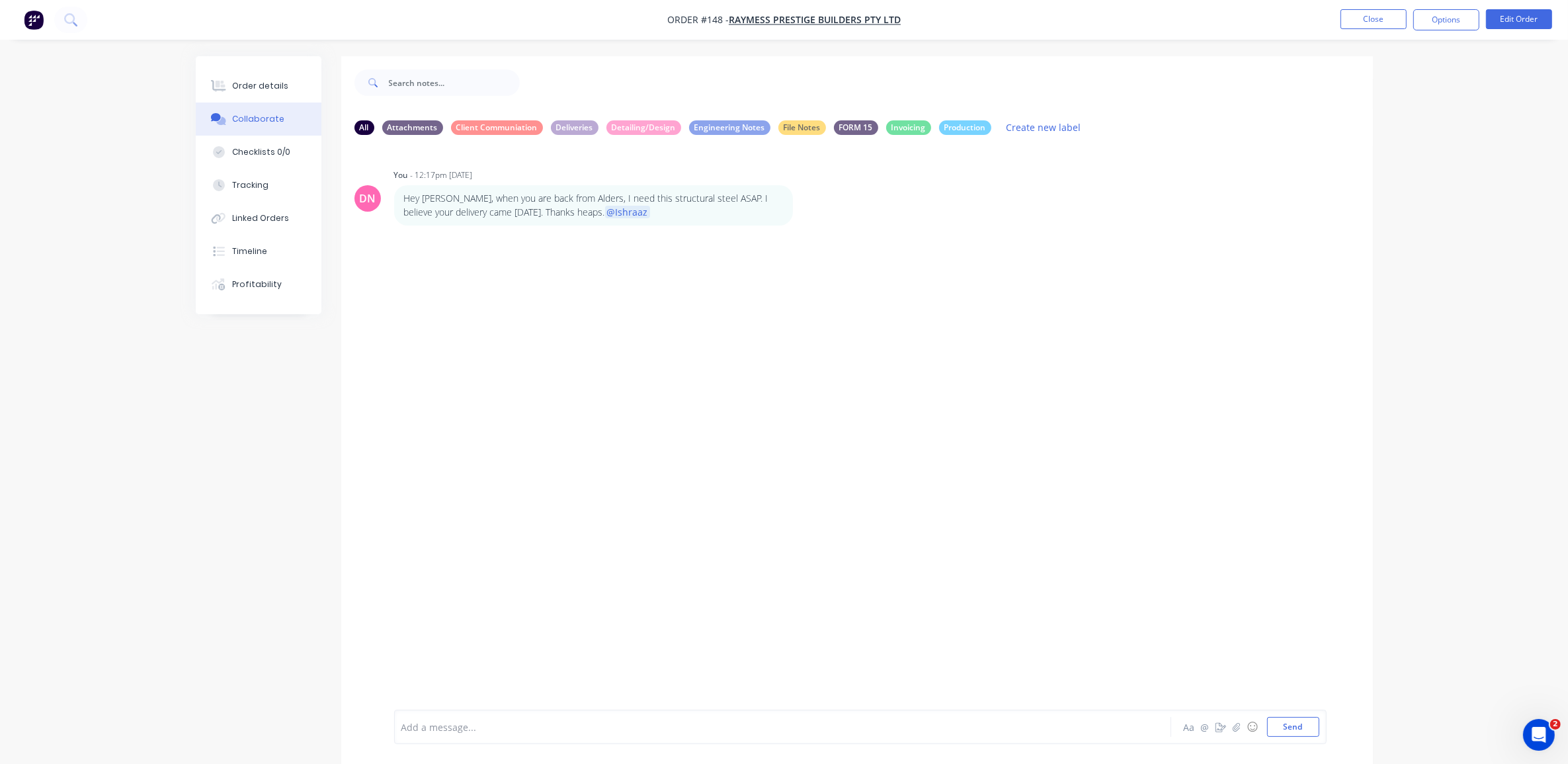
drag, startPoint x: 725, startPoint y: 277, endPoint x: 619, endPoint y: 286, distance: 106.4
click at [639, 282] on div "DN You - 12:17pm 02/09/25 Hey Iz, when you are back from Alders, I need this st…" at bounding box center [857, 428] width 1032 height 565
click at [219, 151] on icon at bounding box center [218, 152] width 6 height 4
type textarea "x"
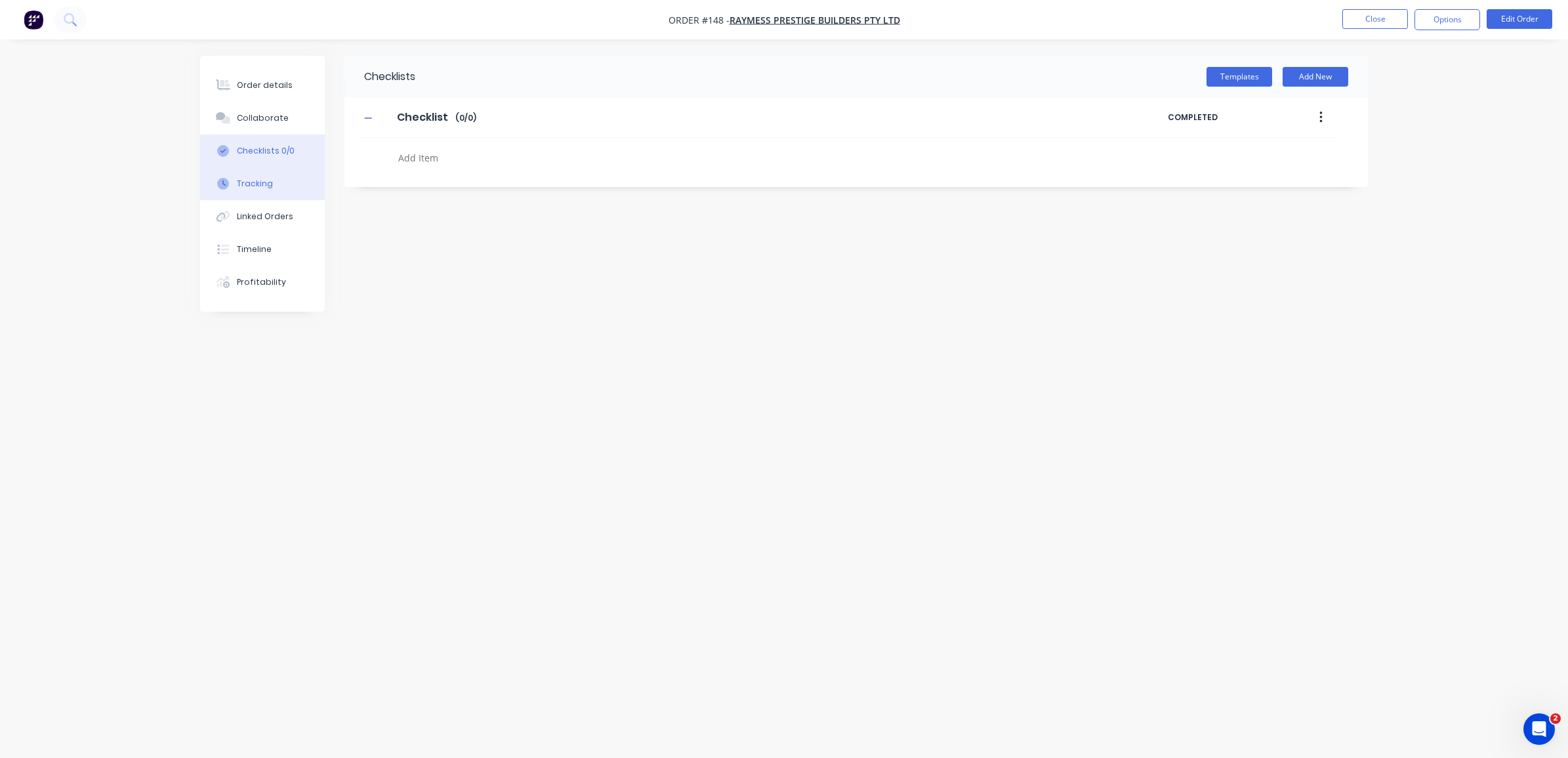
click at [241, 185] on div "Tracking" at bounding box center [255, 183] width 36 height 12
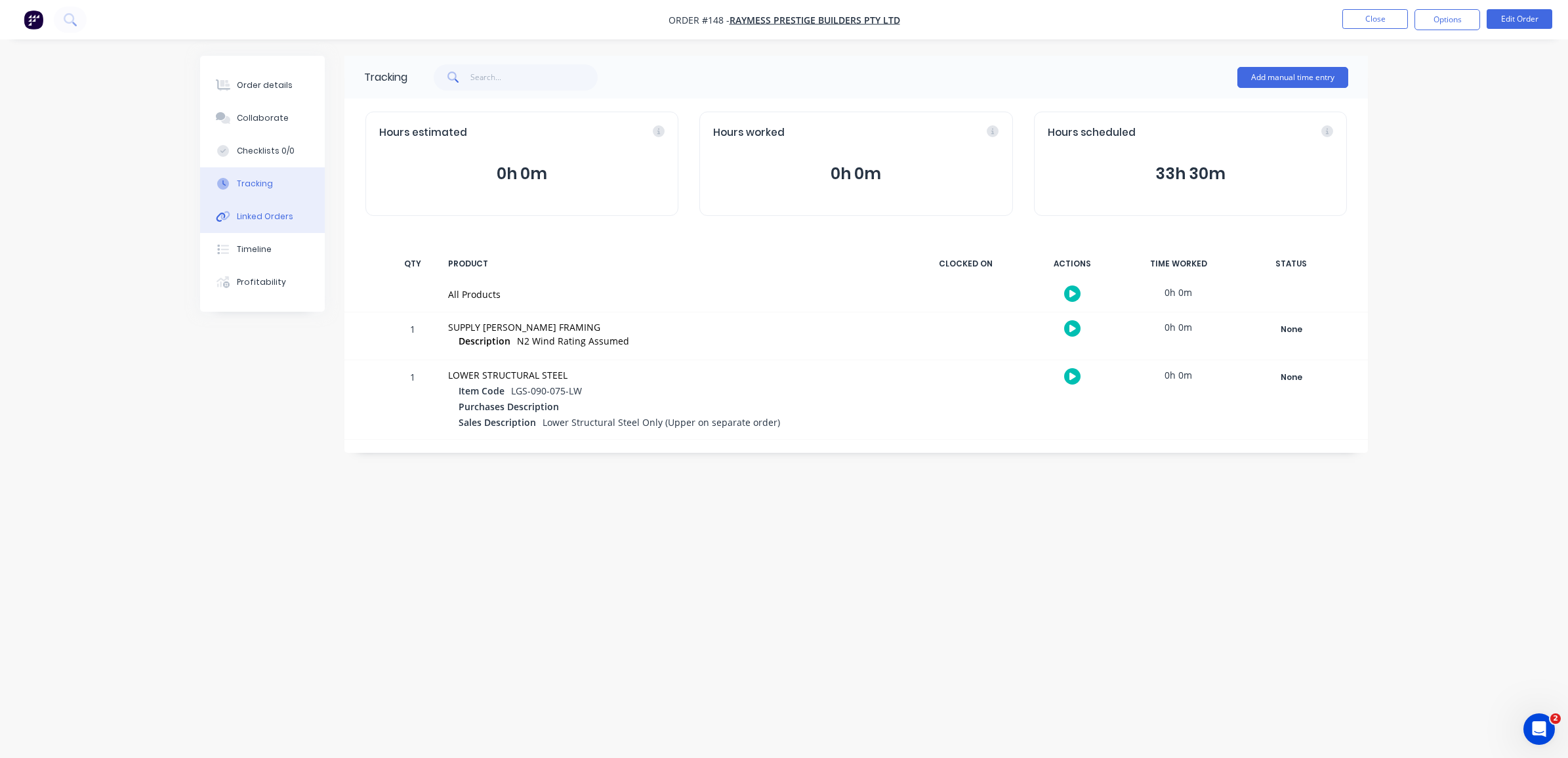
click at [250, 217] on div "Linked Orders" at bounding box center [265, 217] width 56 height 12
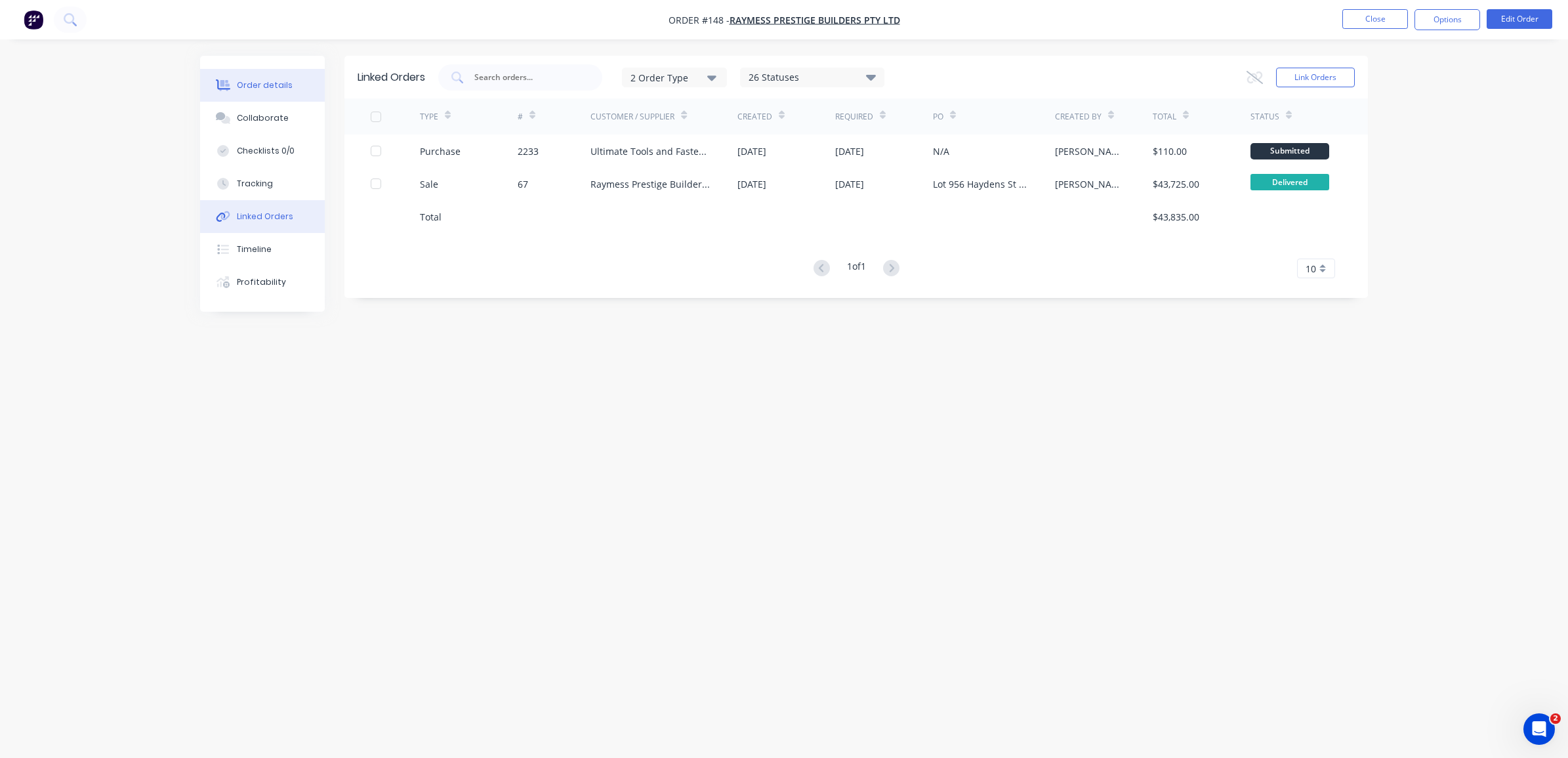
click at [264, 69] on button "Order details" at bounding box center [262, 85] width 125 height 33
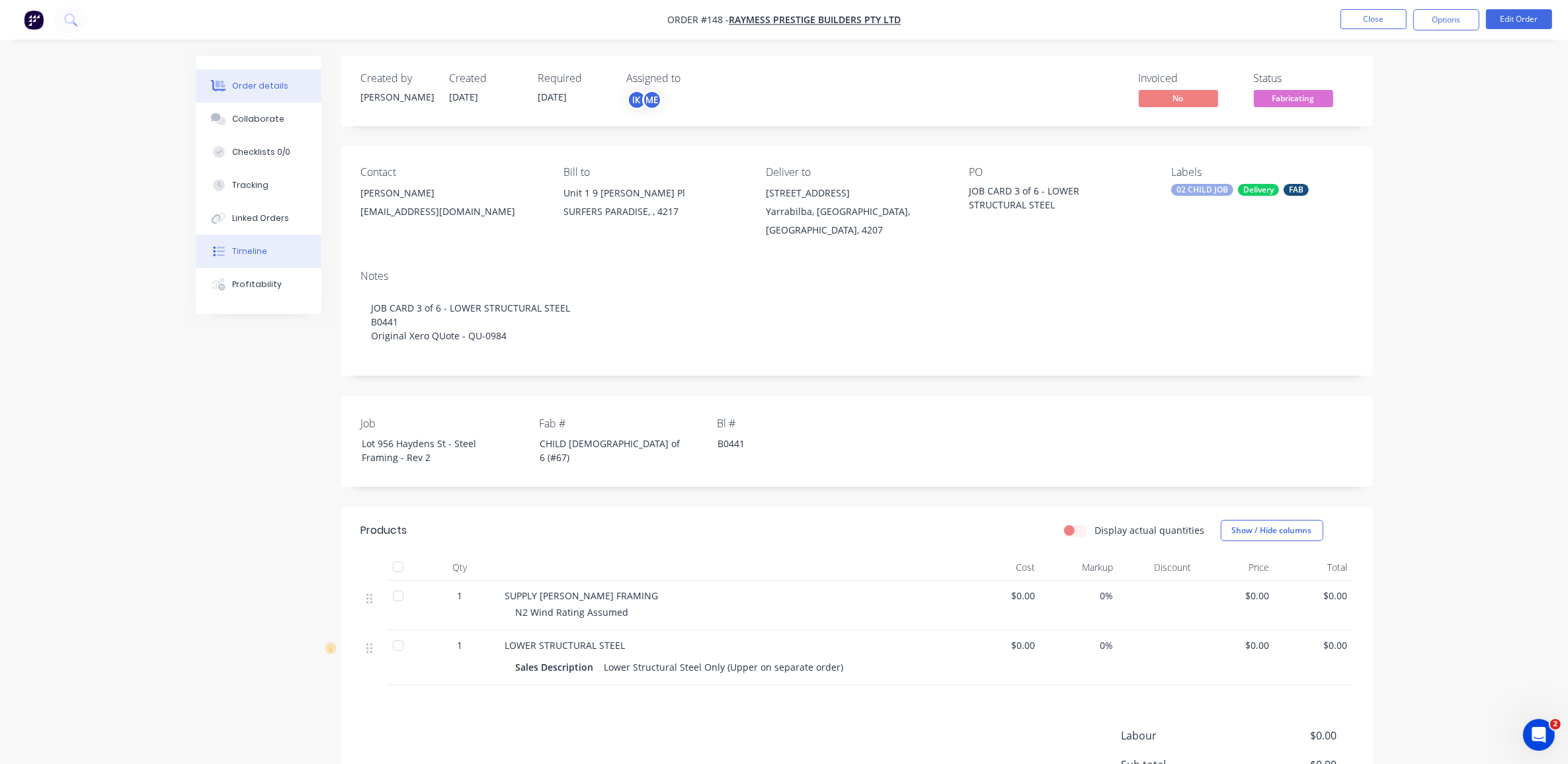
click at [229, 263] on button "Timeline" at bounding box center [259, 251] width 126 height 33
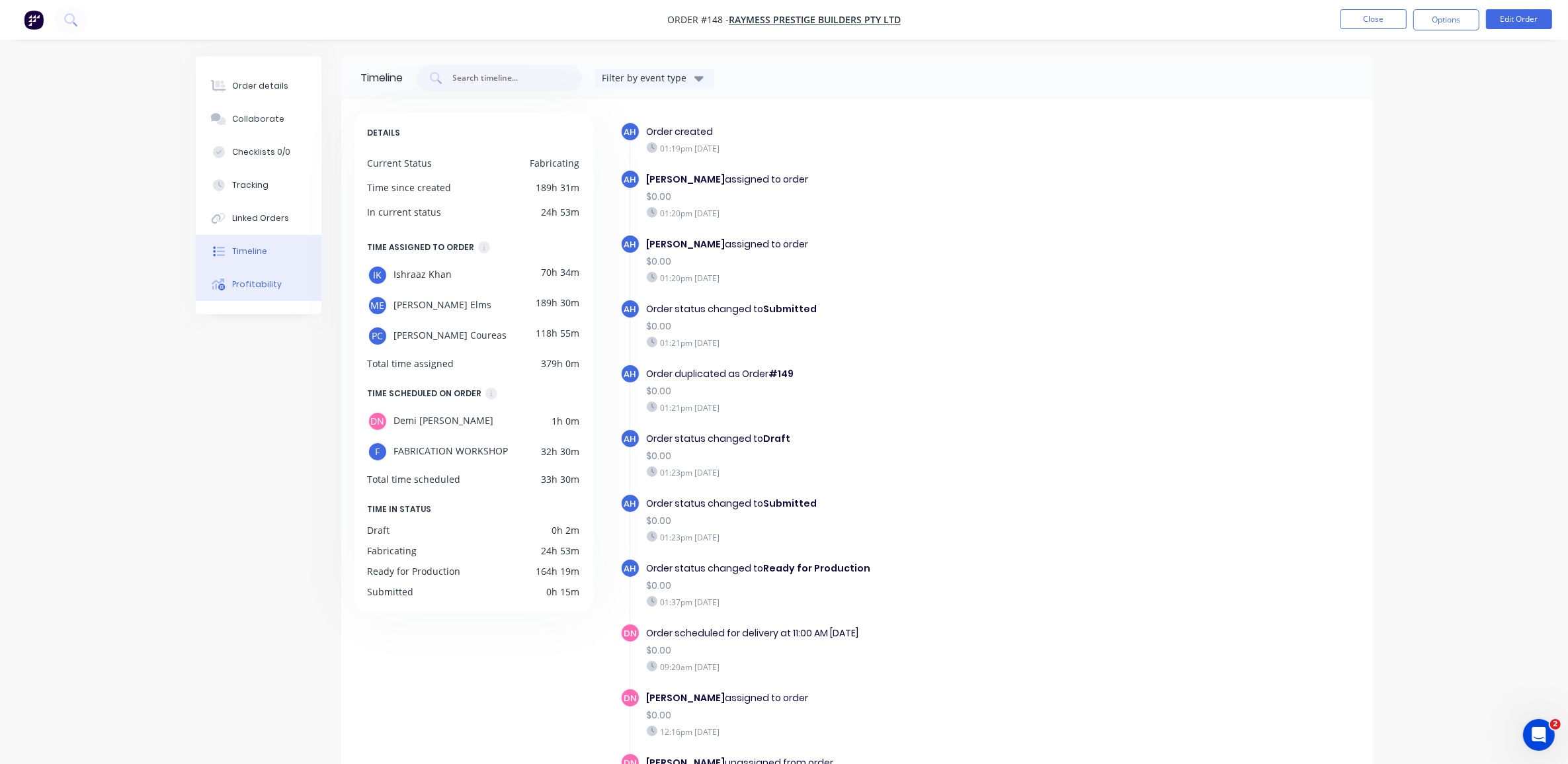
click at [231, 296] on button "Profitability" at bounding box center [259, 284] width 126 height 33
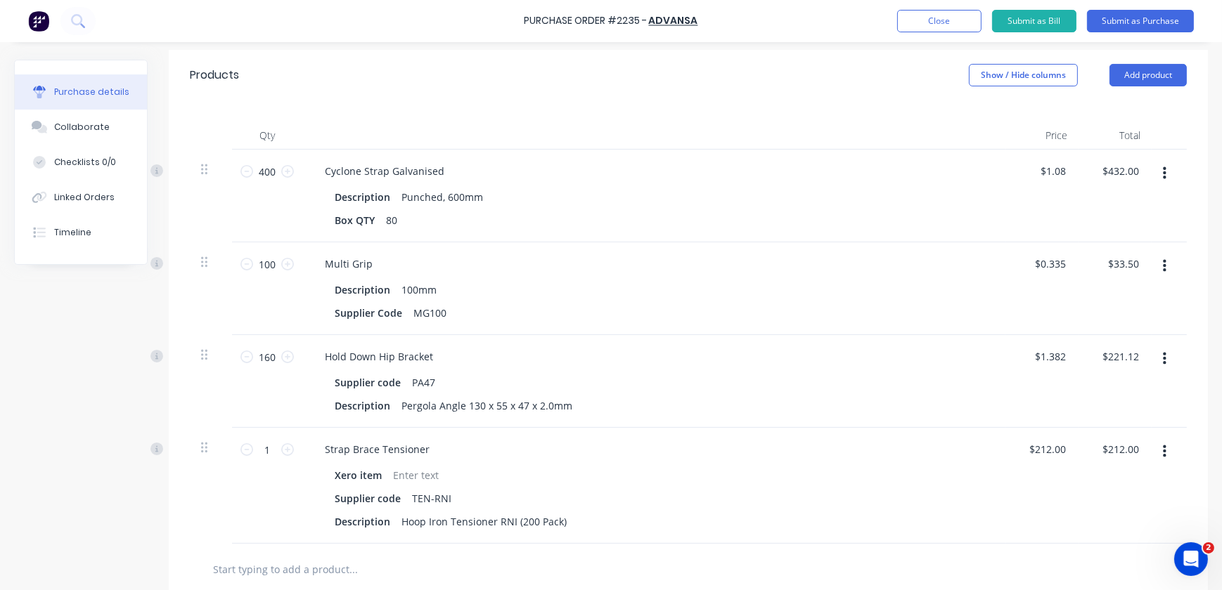
scroll to position [319, 0]
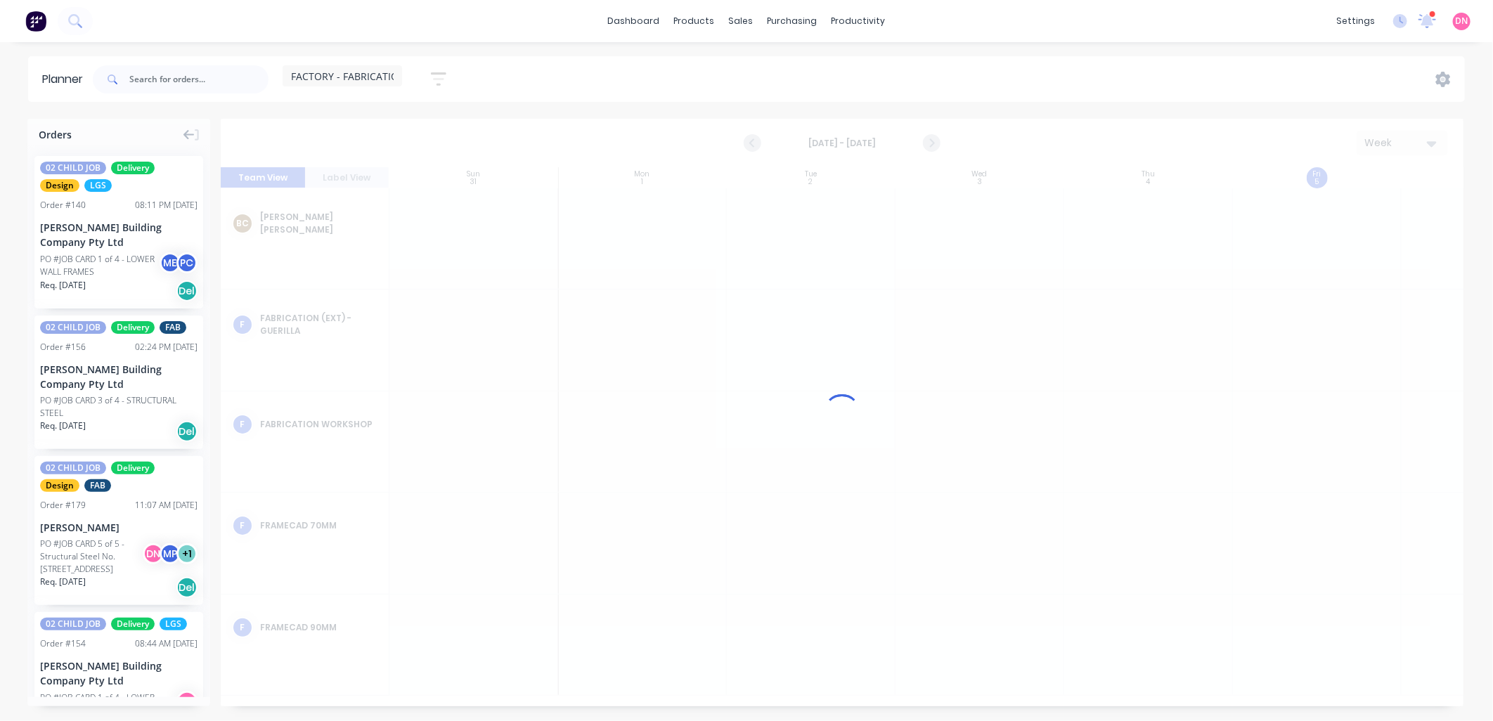
scroll to position [0, 1]
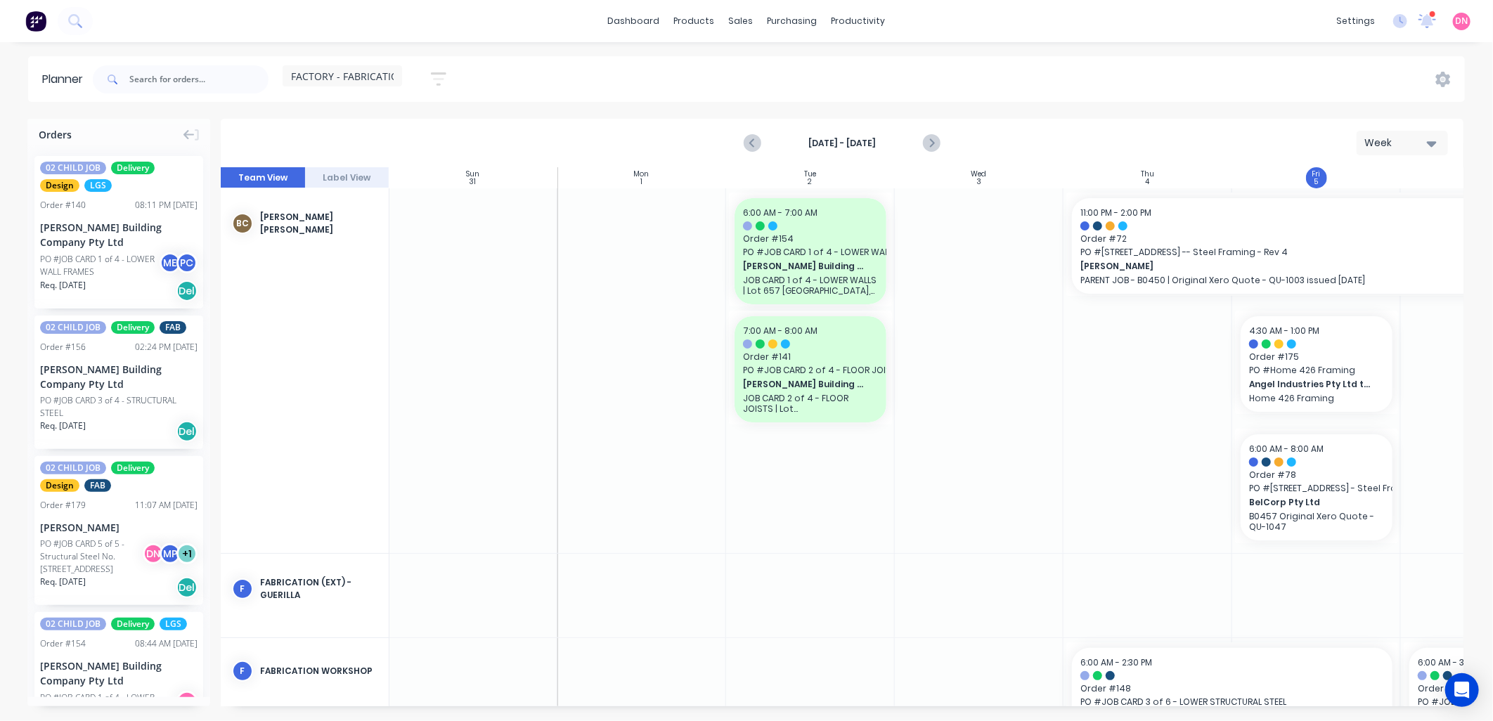
click at [359, 71] on span "FACTORY - FABRICATION" at bounding box center [348, 76] width 115 height 15
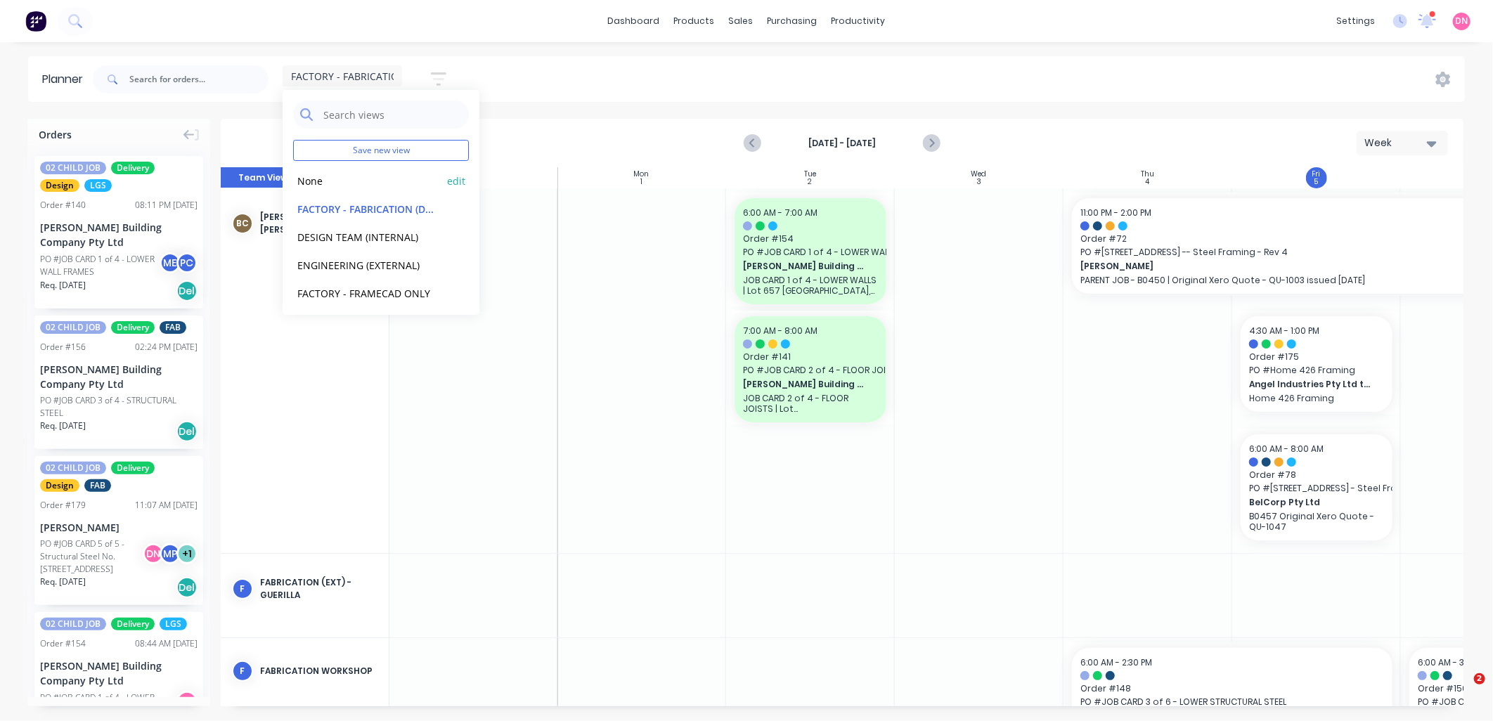
click at [329, 180] on button "None" at bounding box center [368, 180] width 150 height 16
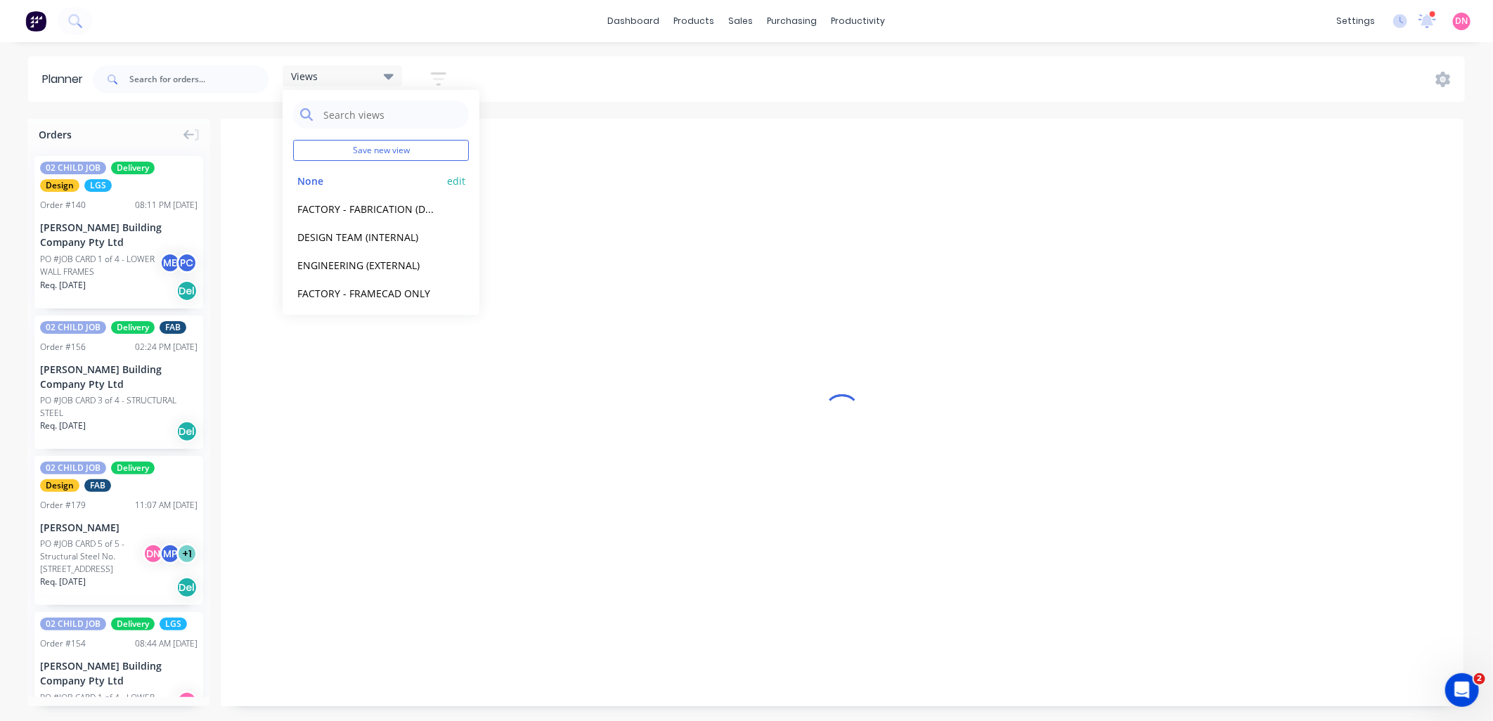
scroll to position [0, 842]
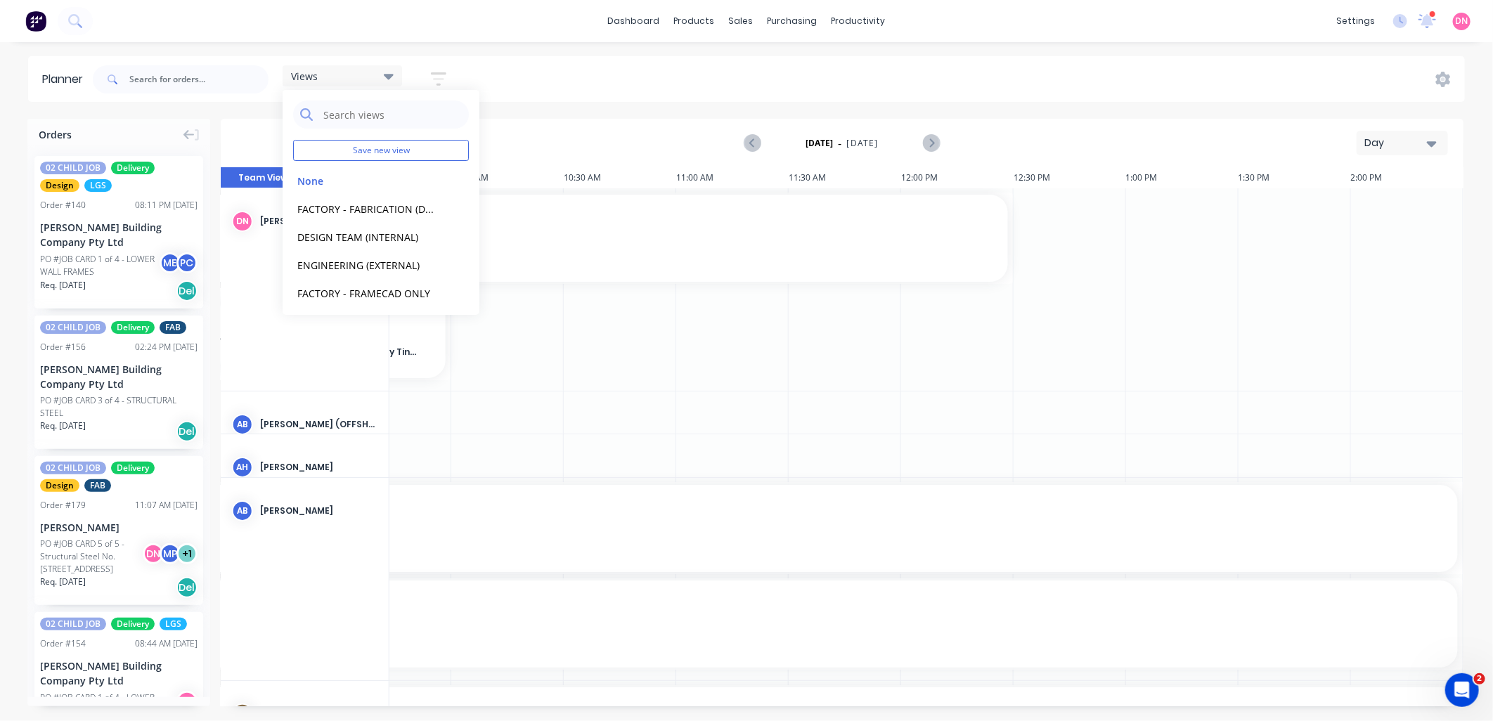
click at [521, 96] on div "Views Save new view None edit FACTORY - FABRICATION (Default) edit DESIGN TEAM …" at bounding box center [777, 79] width 1375 height 42
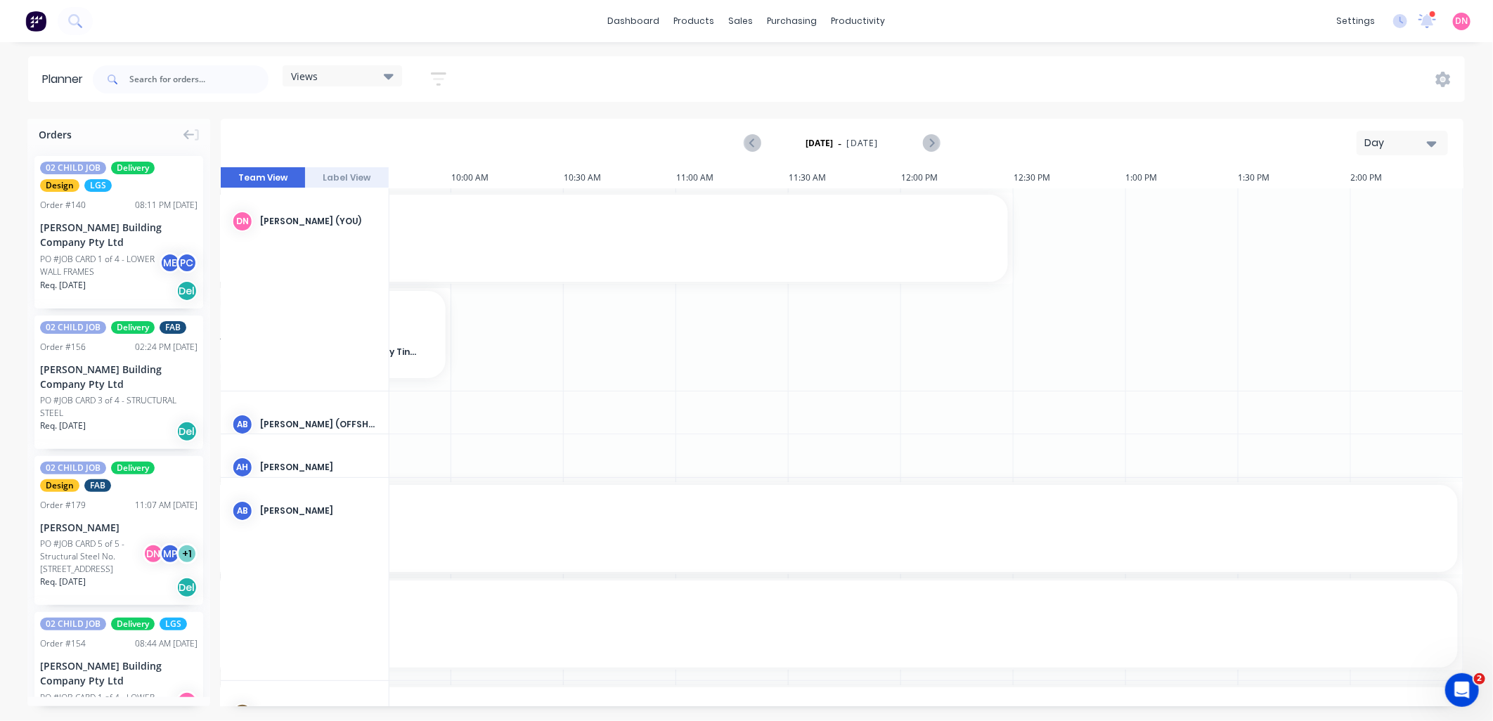
click at [740, 711] on div "Orders 02 CHILD JOB Delivery Design LGS Order # 140 08:11 PM [DATE] [PERSON_NAM…" at bounding box center [746, 420] width 1493 height 602
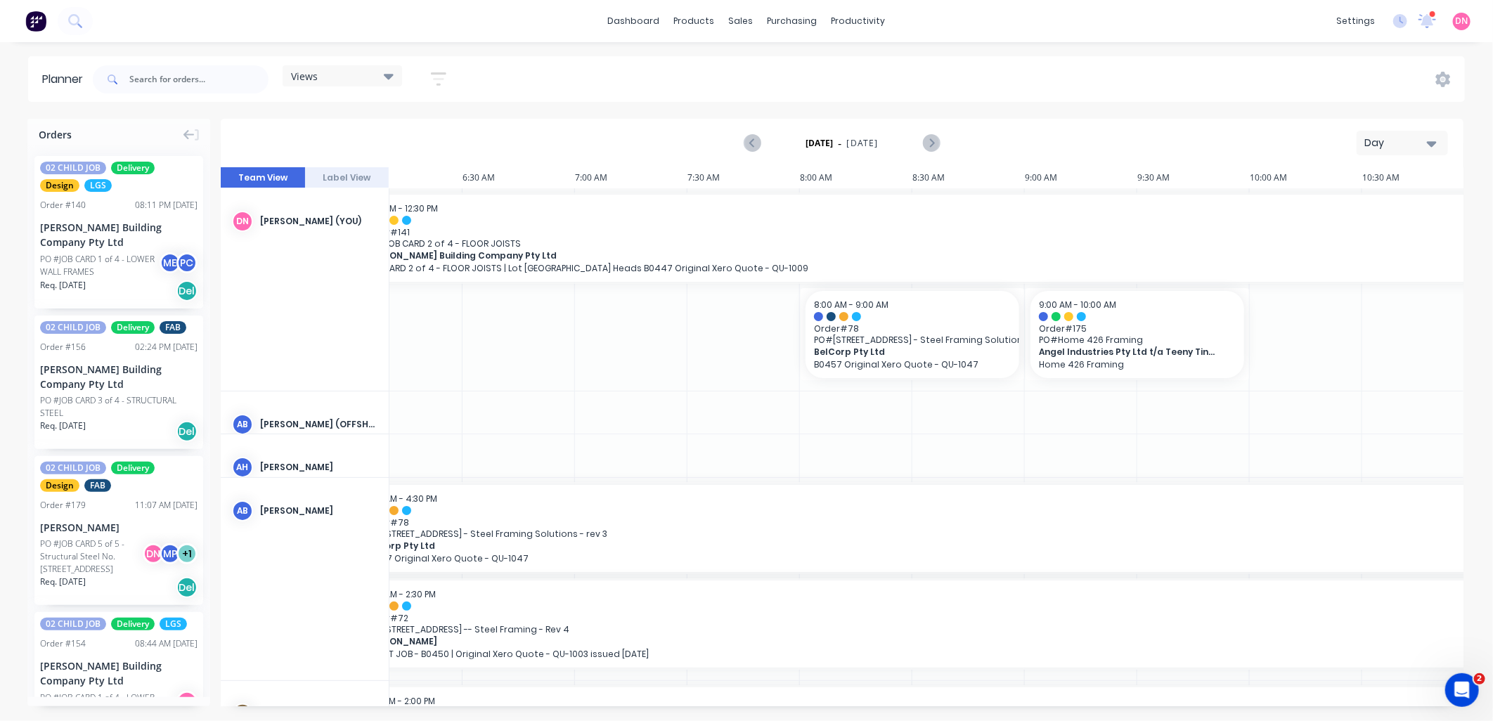
scroll to position [0, 0]
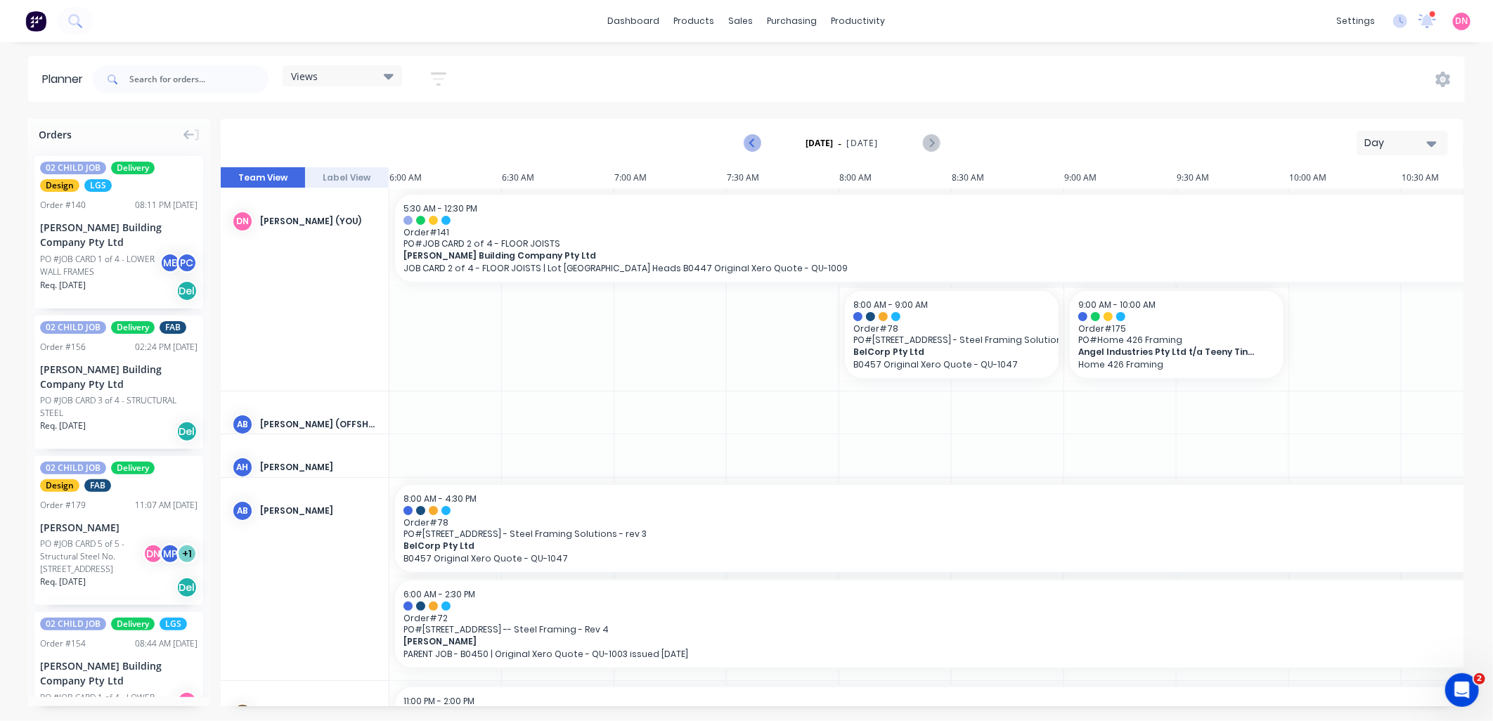
click at [757, 149] on icon "Previous page" at bounding box center [752, 143] width 17 height 17
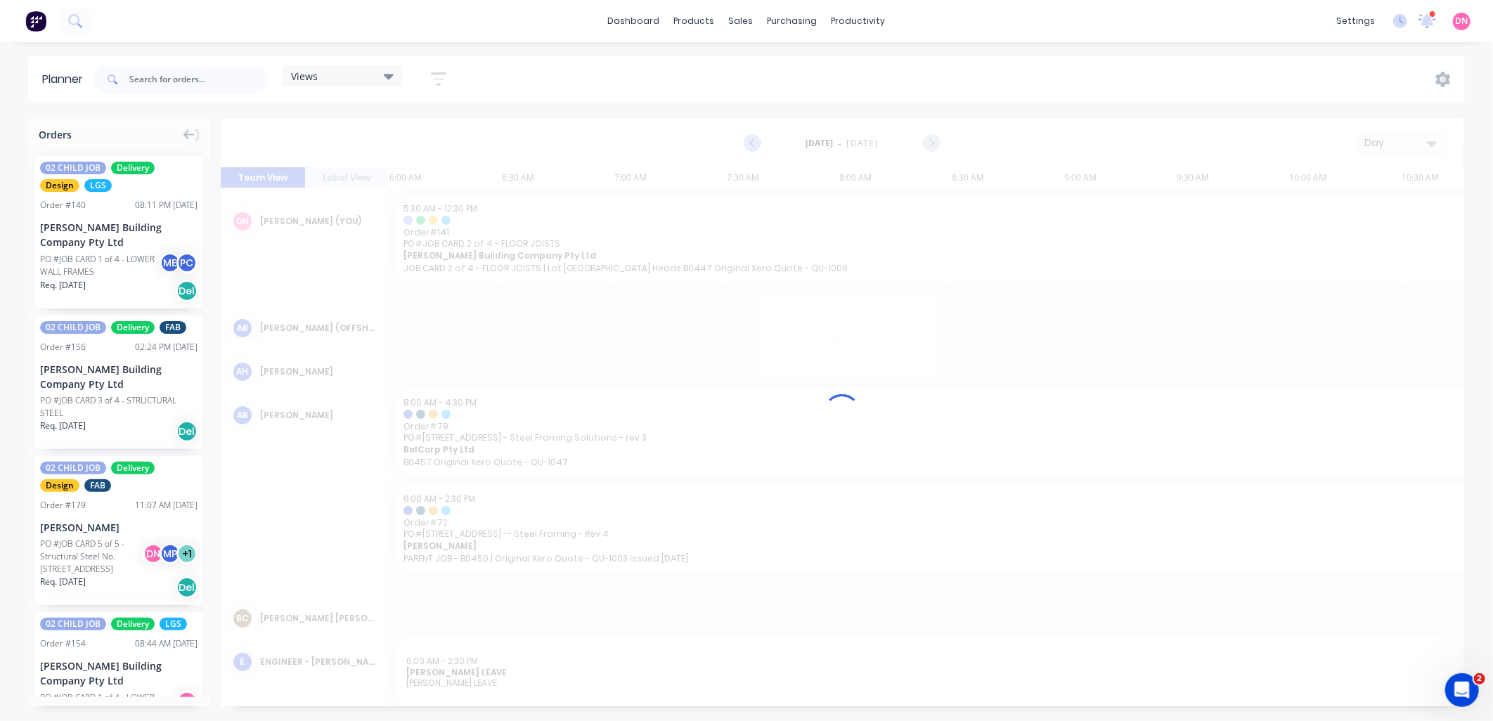
scroll to position [0, 842]
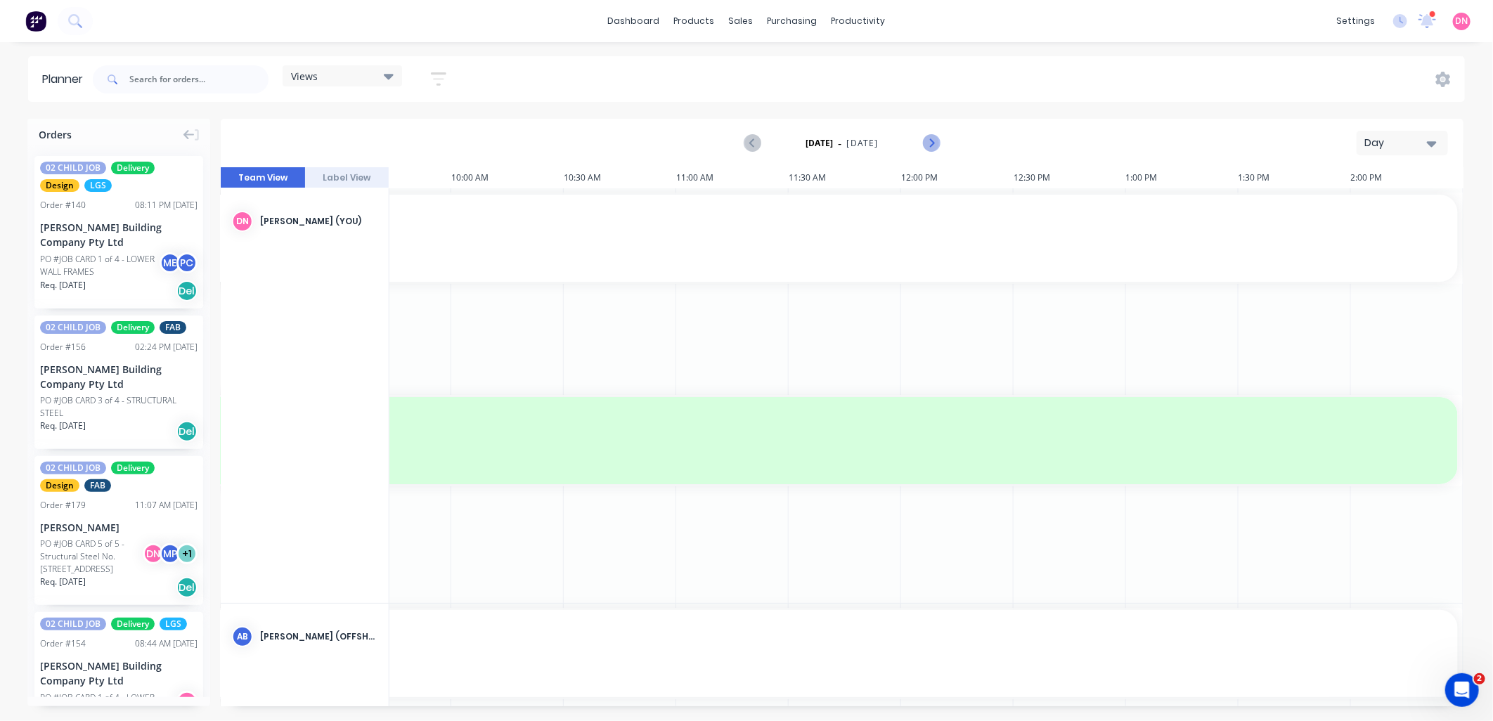
click at [926, 141] on icon "Next page" at bounding box center [930, 143] width 17 height 17
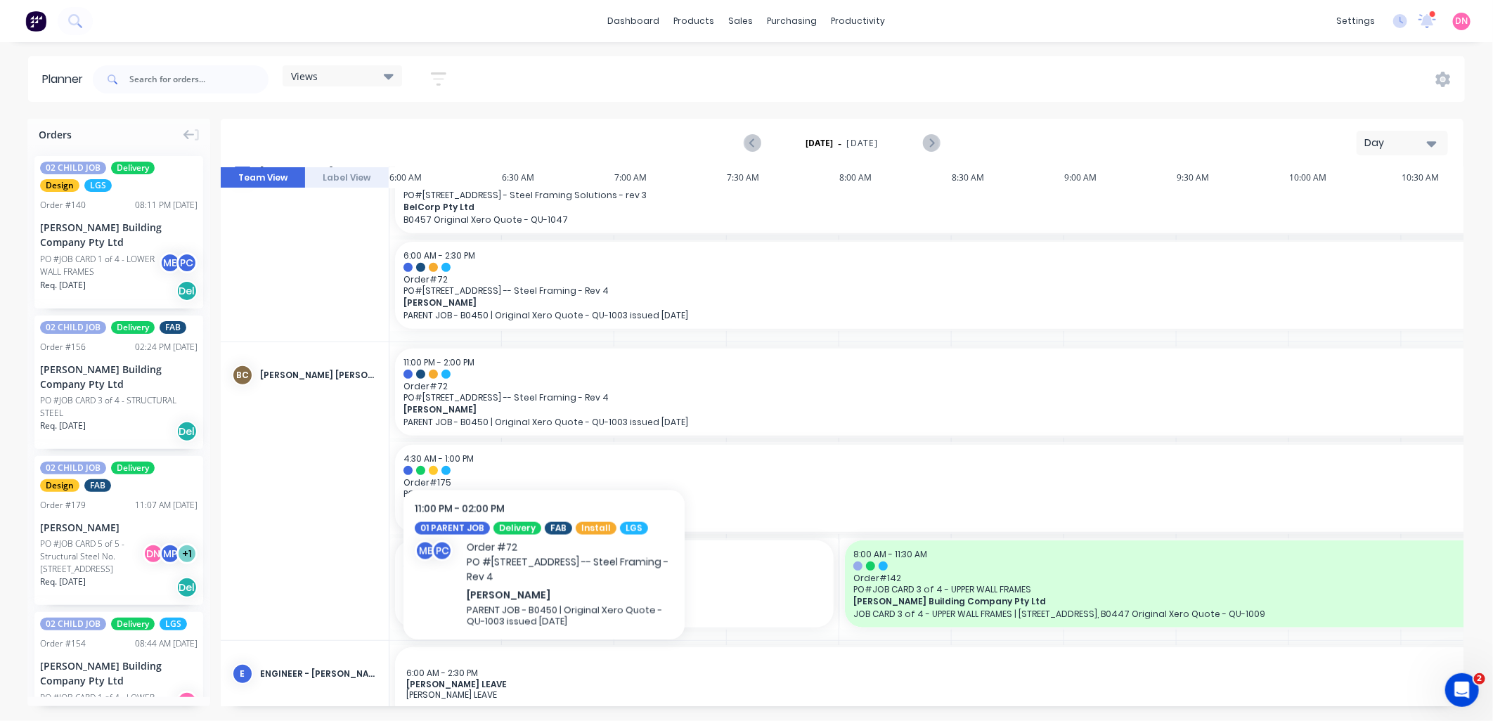
scroll to position [367, 0]
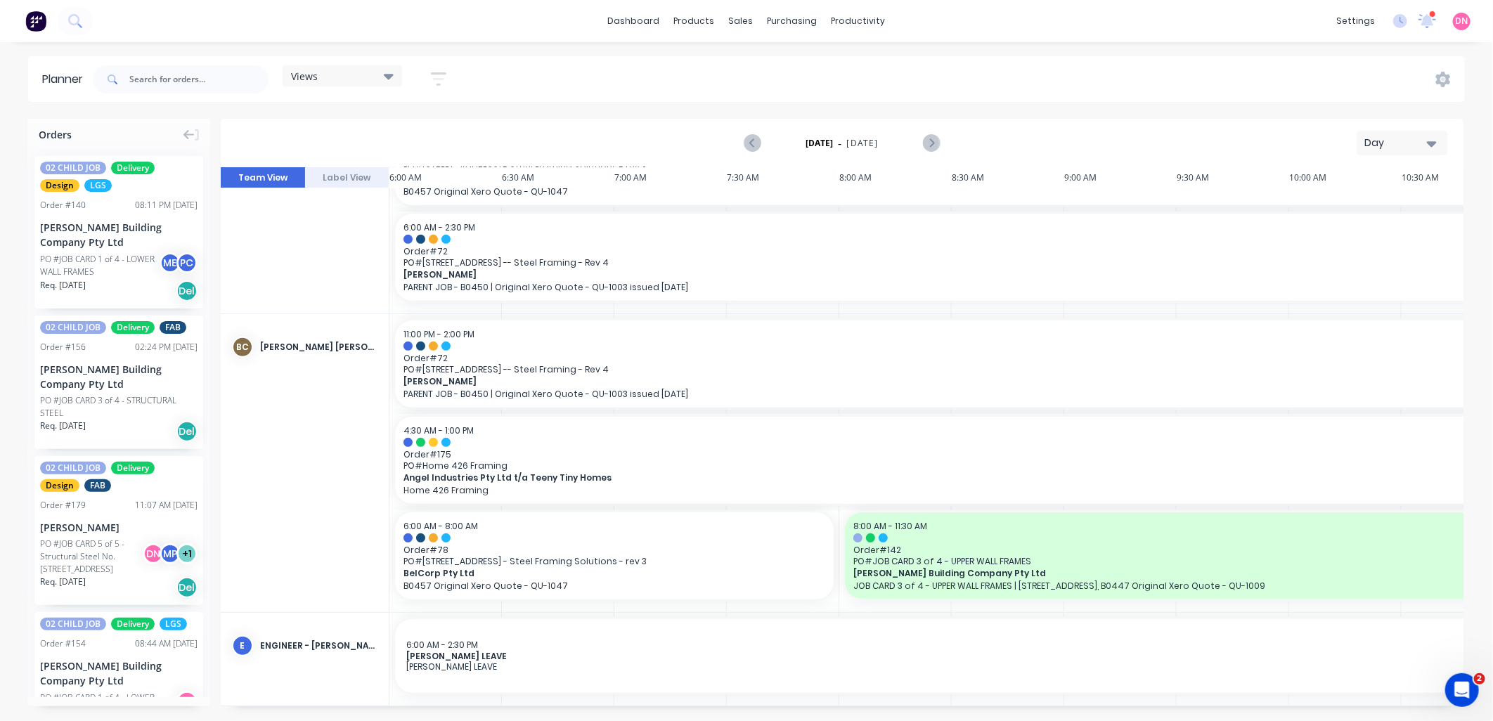
click at [315, 75] on span "Views" at bounding box center [304, 76] width 27 height 15
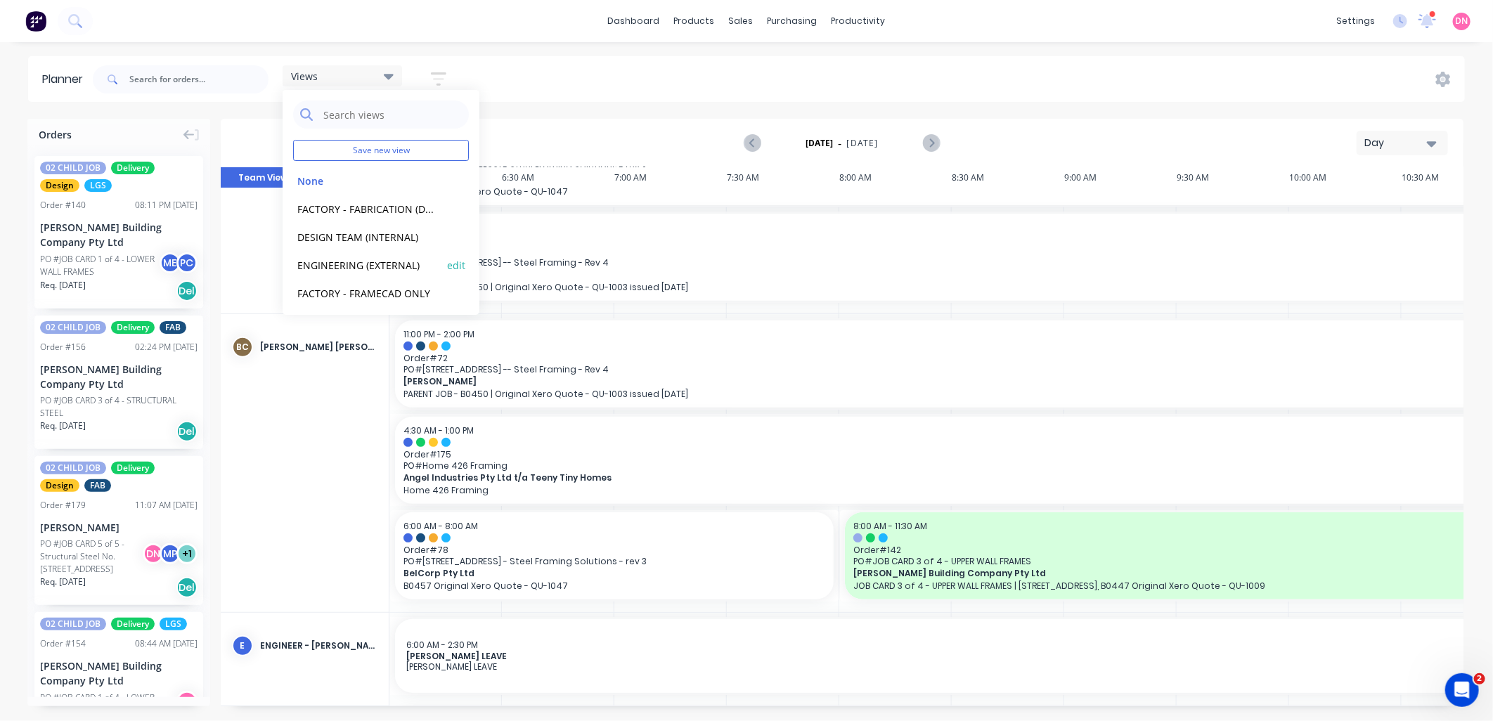
scroll to position [31, 0]
click at [368, 201] on button "DESIGN TEAM (INTERNAL)" at bounding box center [368, 206] width 150 height 16
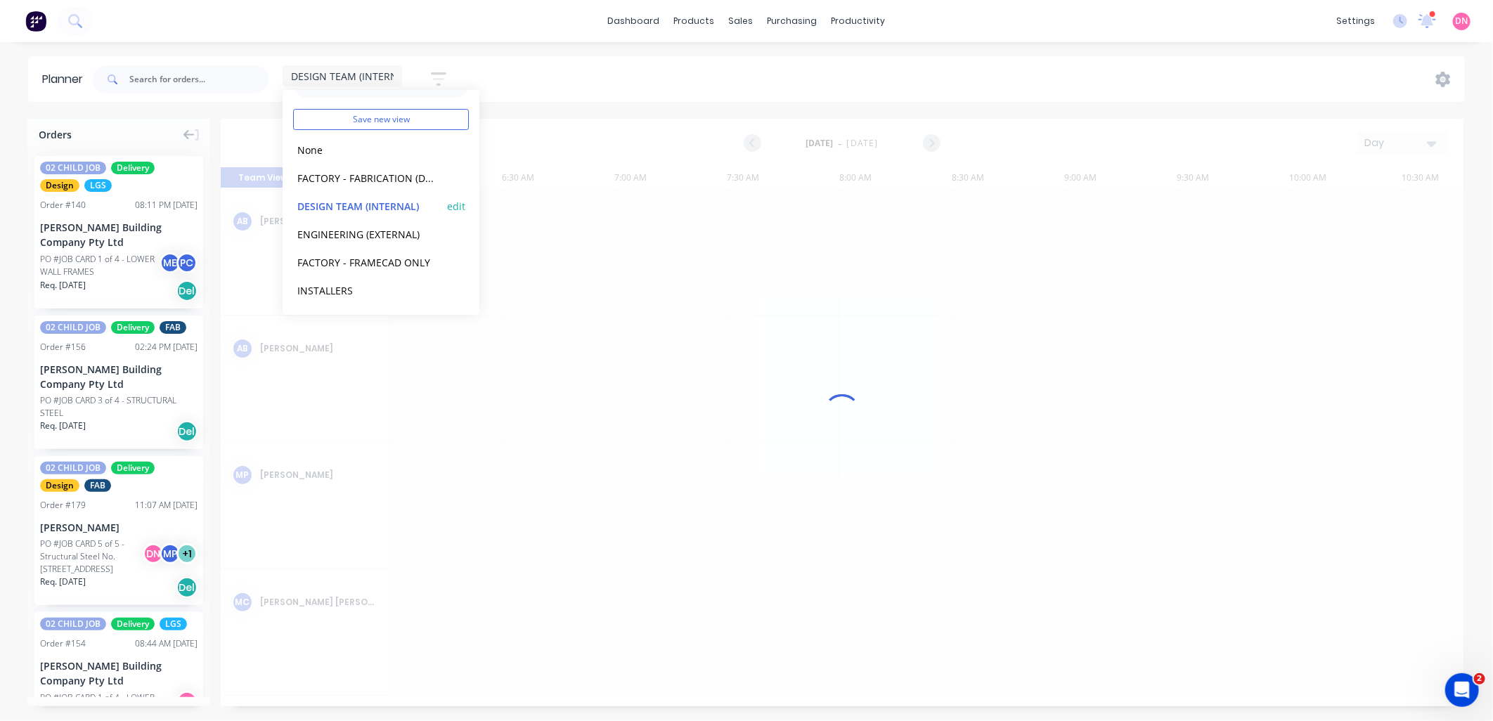
scroll to position [0, 837]
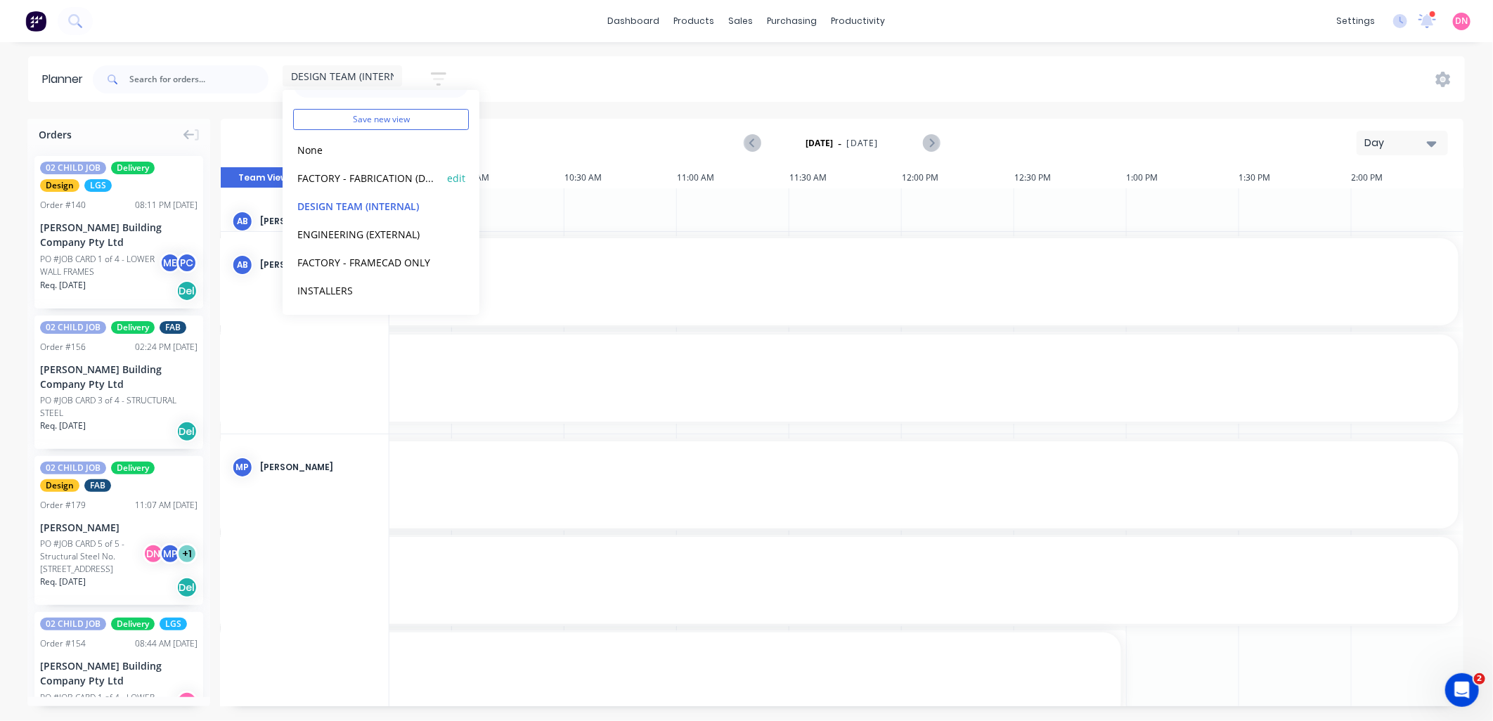
click at [388, 176] on button "FACTORY - FABRICATION (Default)" at bounding box center [368, 177] width 150 height 16
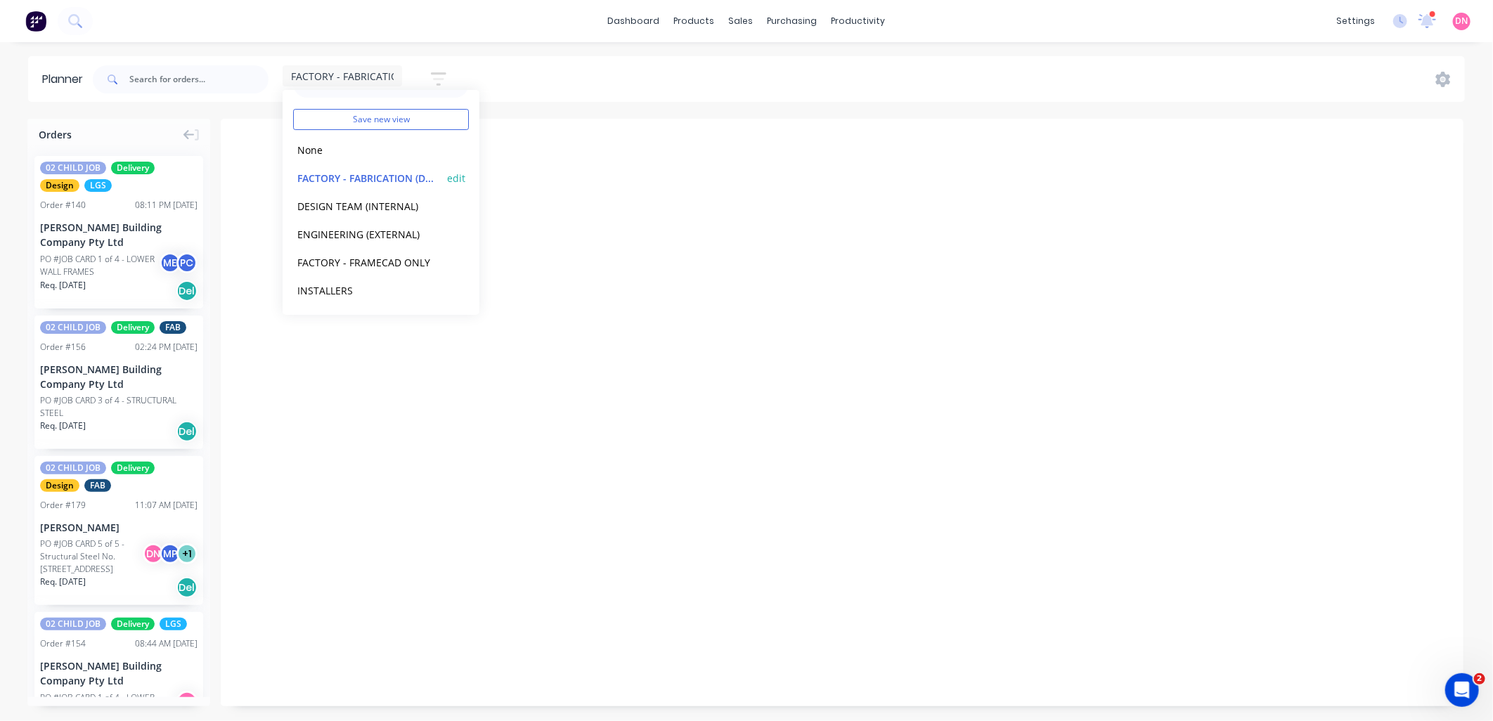
scroll to position [0, 1]
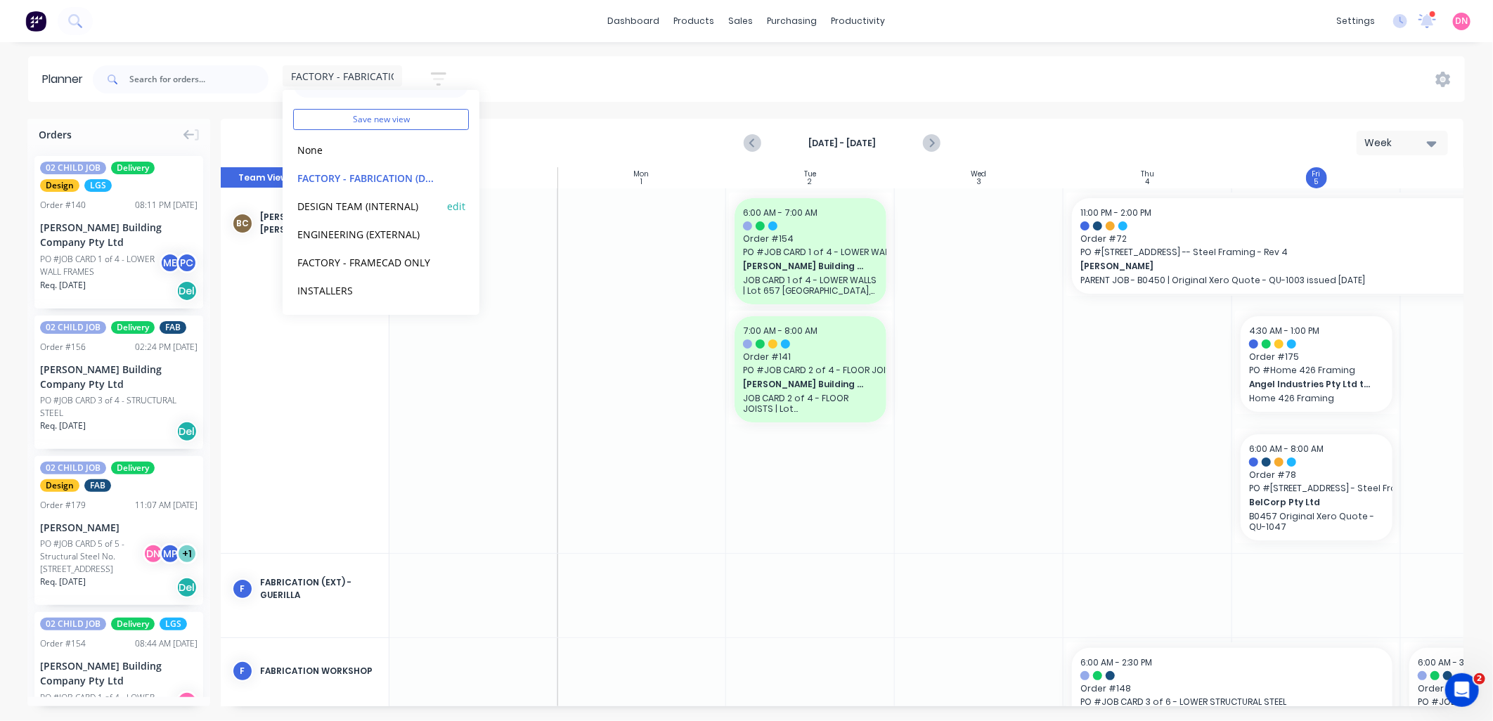
click at [387, 205] on button "DESIGN TEAM (INTERNAL)" at bounding box center [368, 206] width 150 height 16
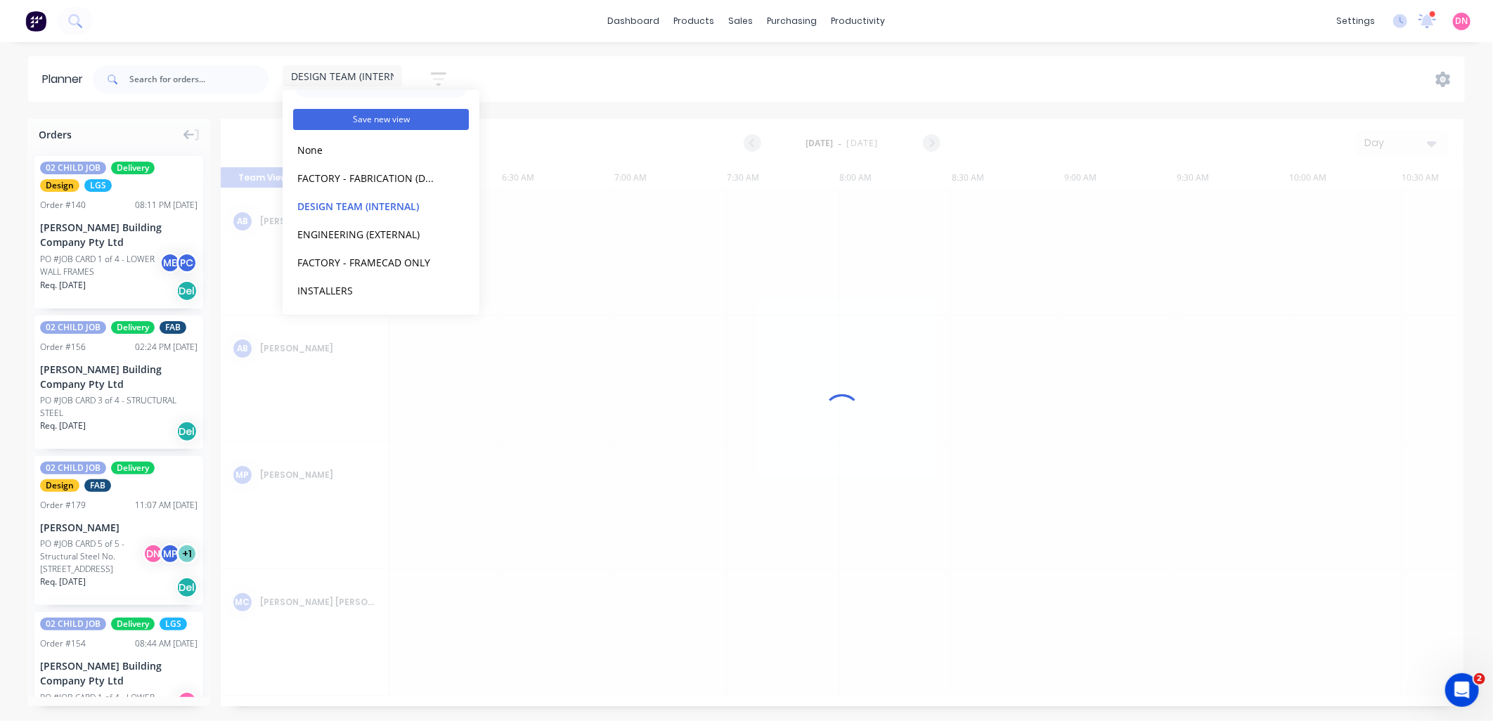
scroll to position [0, 837]
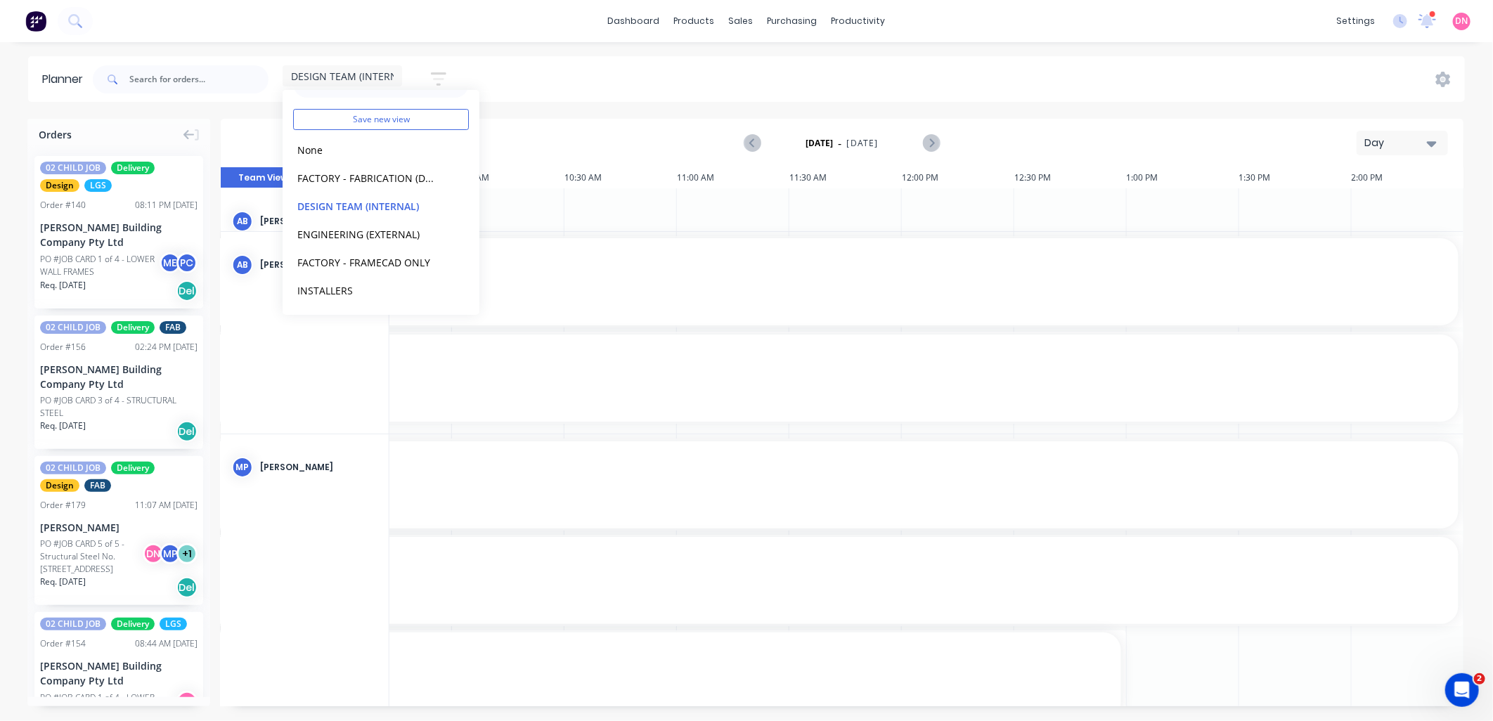
click at [528, 74] on div "DESIGN TEAM (INTERNAL) Save new view None edit FACTORY - FABRICATION (Default) …" at bounding box center [777, 79] width 1375 height 42
click at [374, 82] on div "DESIGN TEAM (INTERNAL)" at bounding box center [342, 75] width 119 height 21
click at [368, 257] on button "ENGINEERING (EXTERNAL)" at bounding box center [368, 265] width 150 height 16
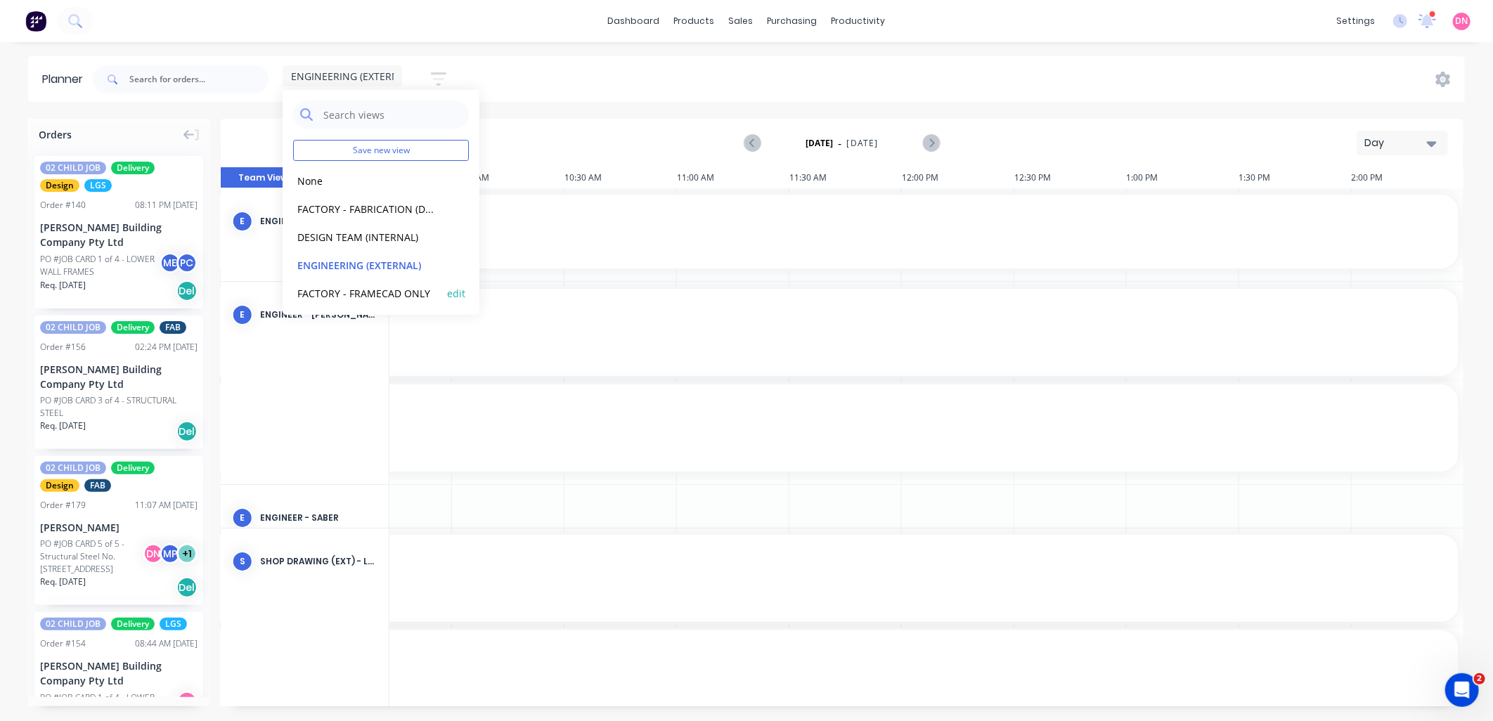
click at [380, 285] on button "FACTORY - FRAMECAD ONLY" at bounding box center [368, 293] width 150 height 16
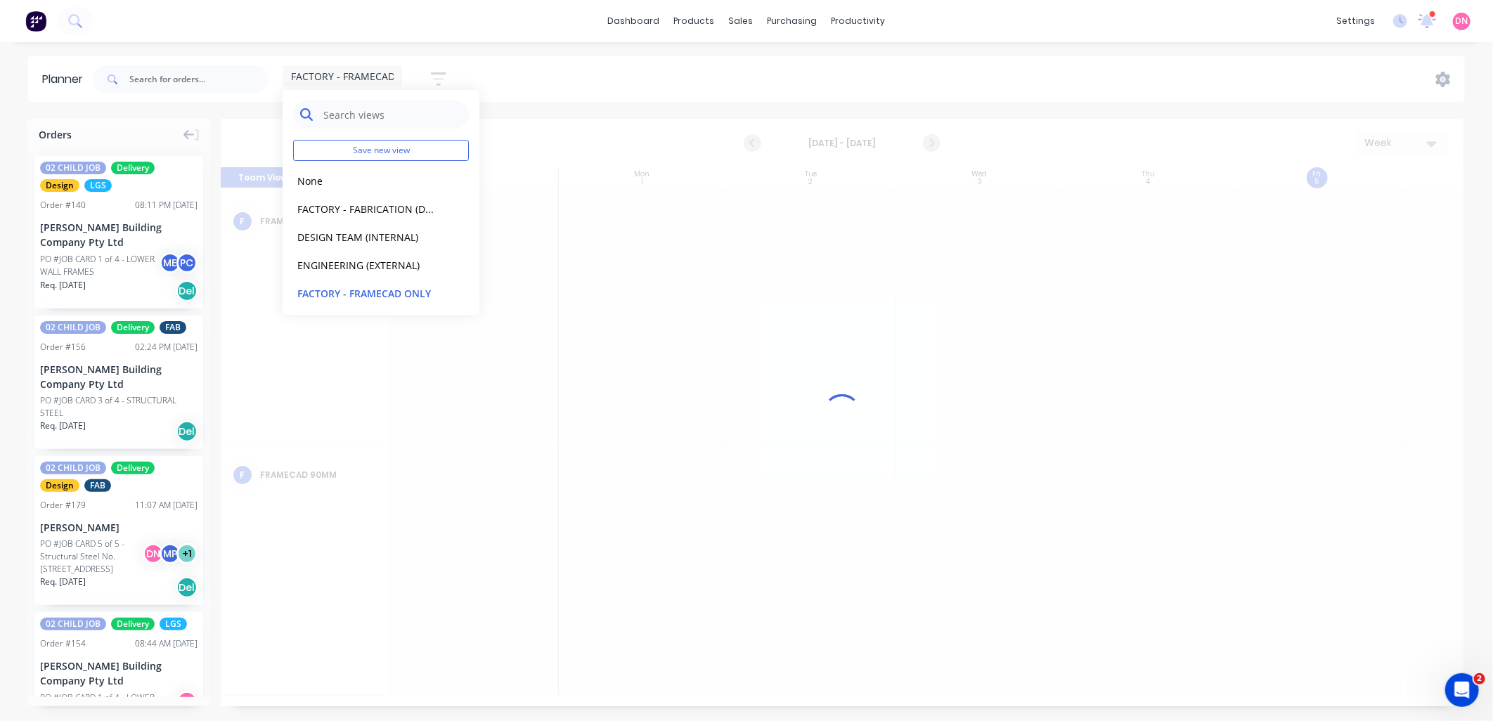
scroll to position [0, 1]
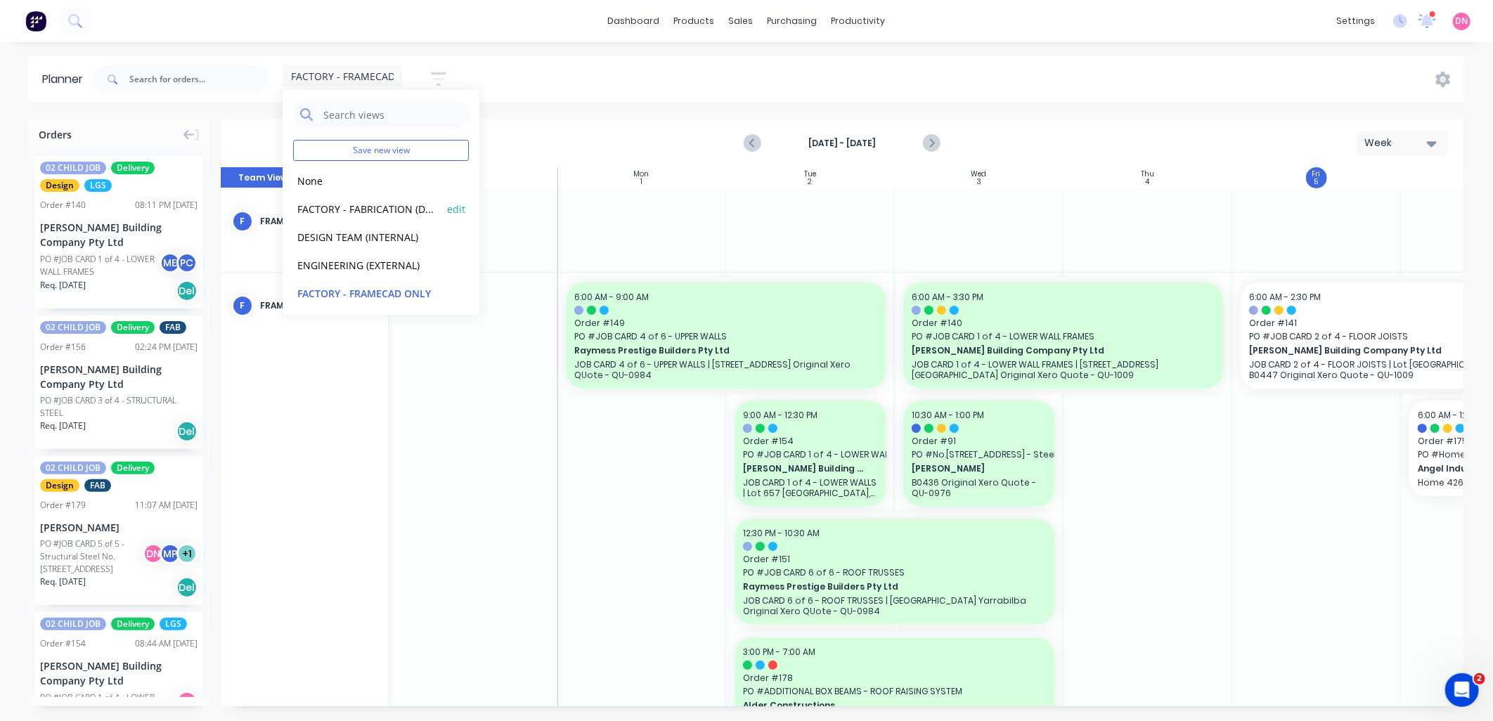
click at [352, 207] on button "FACTORY - FABRICATION (Default)" at bounding box center [368, 208] width 150 height 16
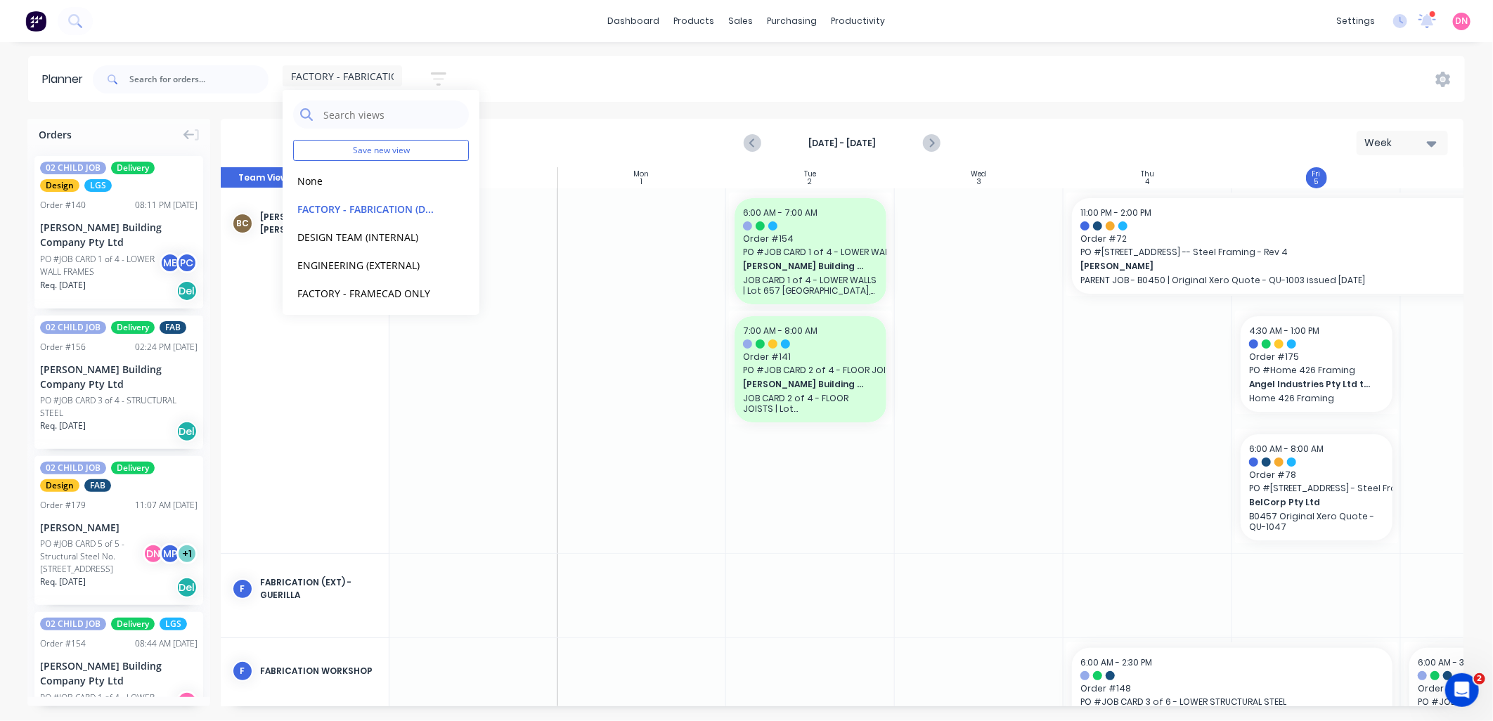
click at [557, 319] on div at bounding box center [473, 370] width 169 height 365
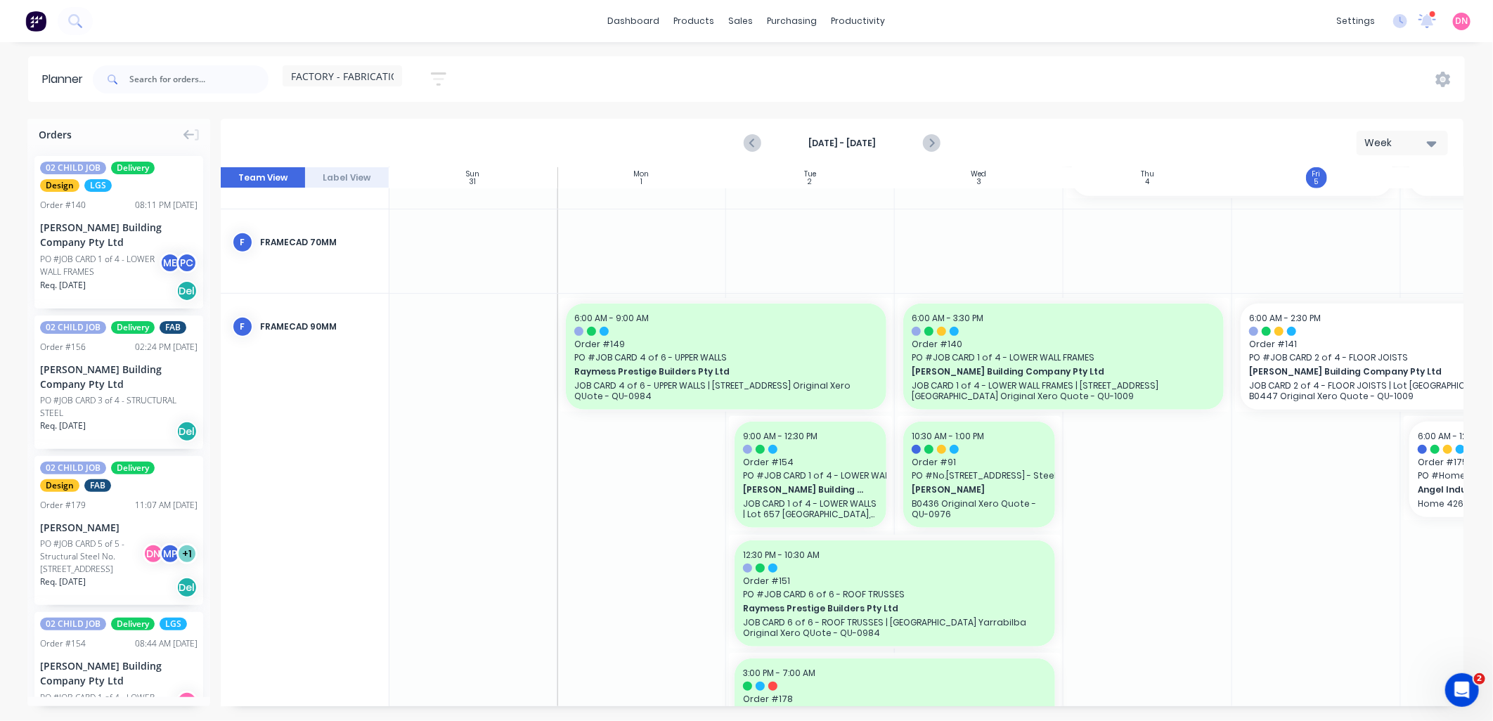
scroll to position [645, 1]
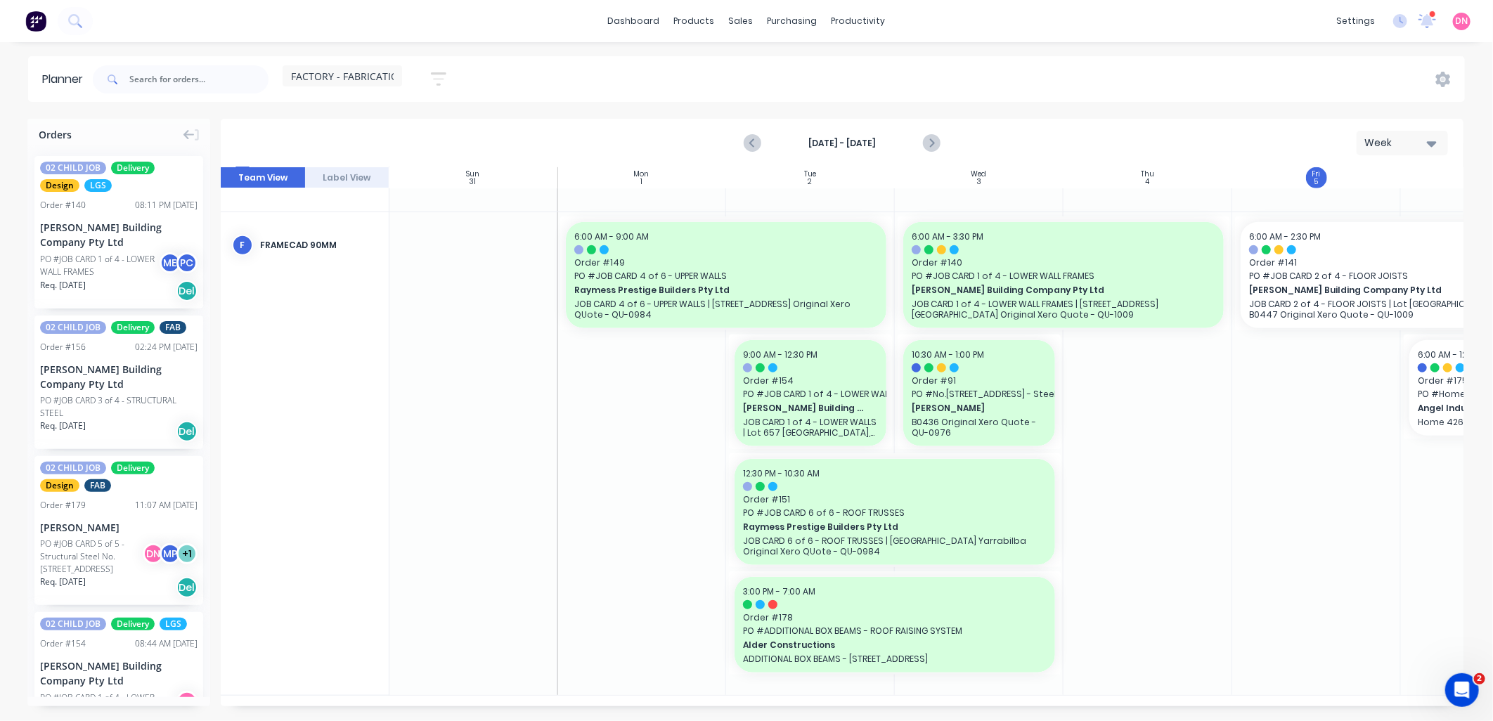
click at [426, 78] on button "button" at bounding box center [438, 78] width 45 height 27
click at [403, 214] on div "Filter by status" at bounding box center [365, 216] width 98 height 15
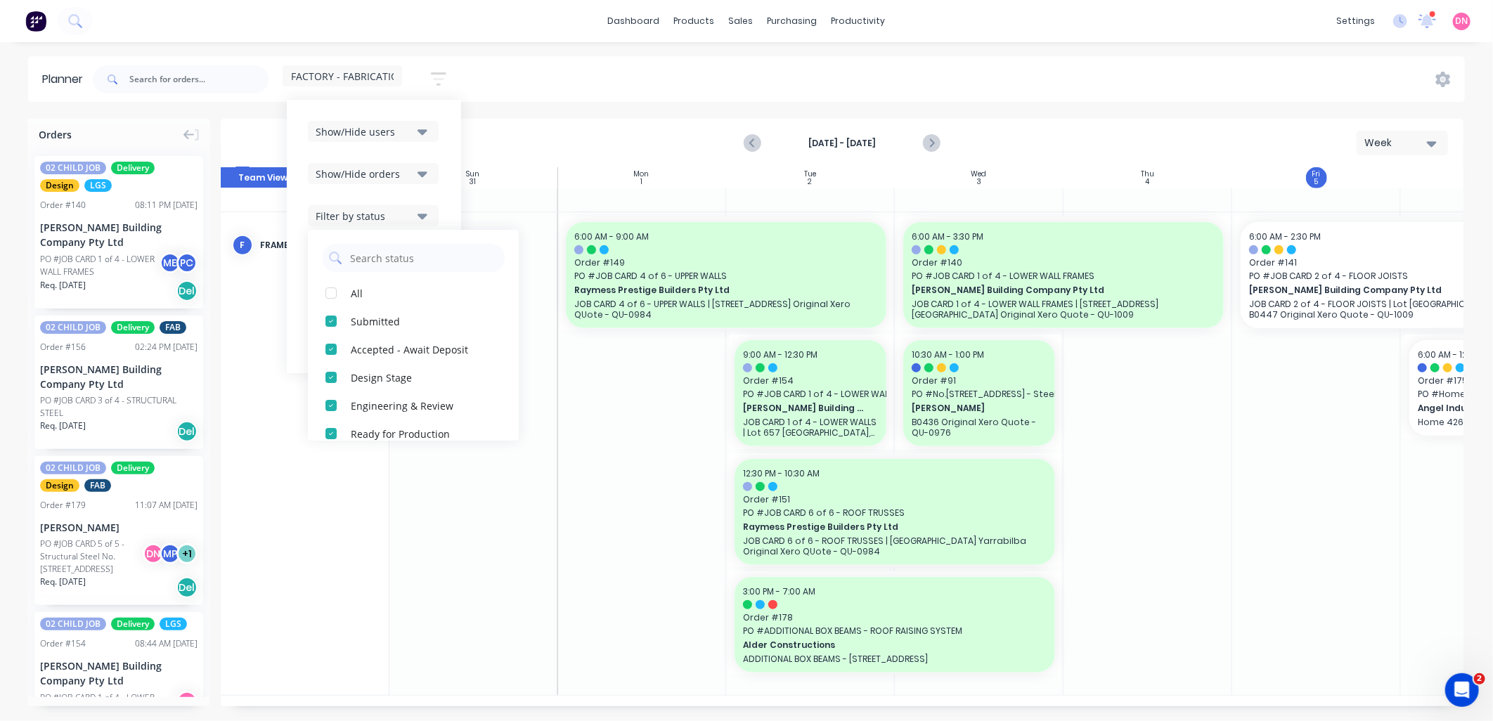
click at [403, 214] on div "Filter by status" at bounding box center [365, 216] width 98 height 15
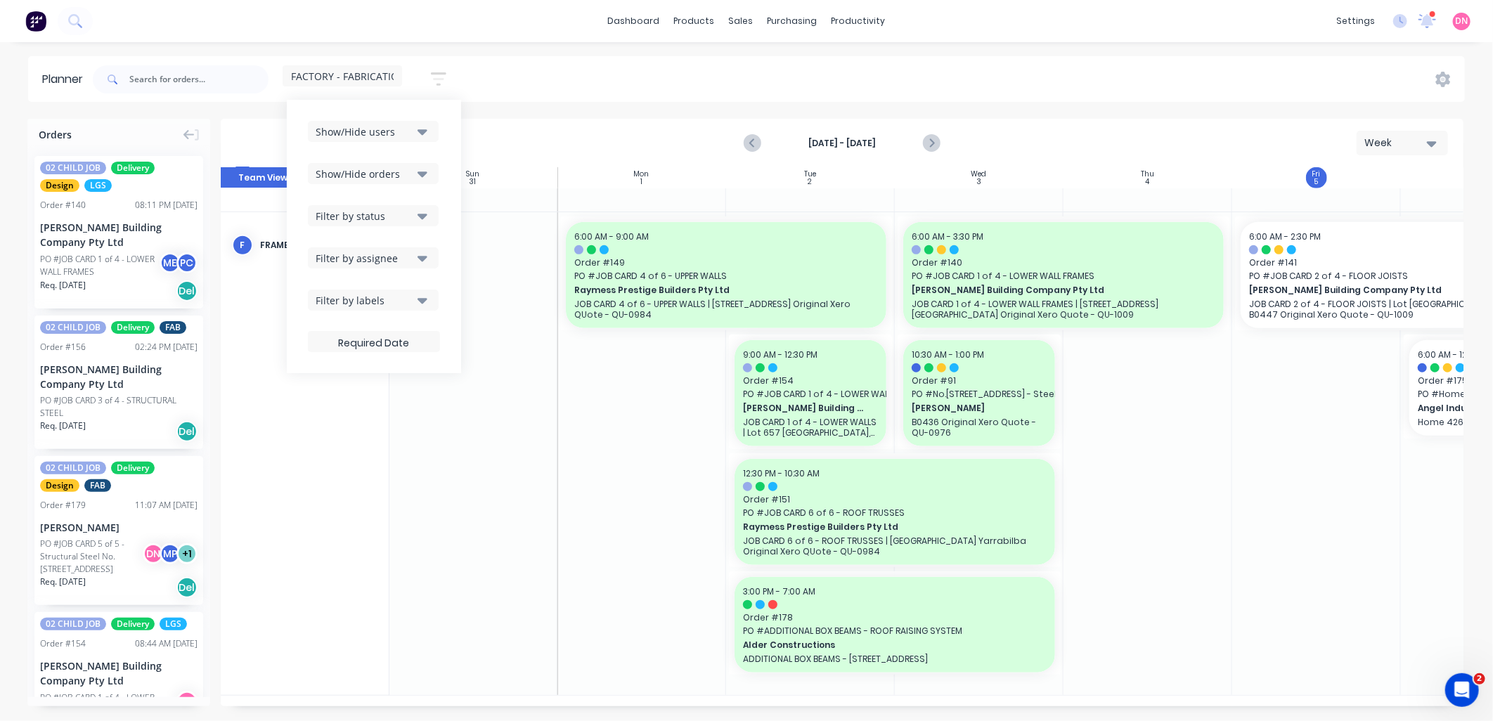
click at [401, 257] on div "Filter by assignee" at bounding box center [365, 258] width 98 height 15
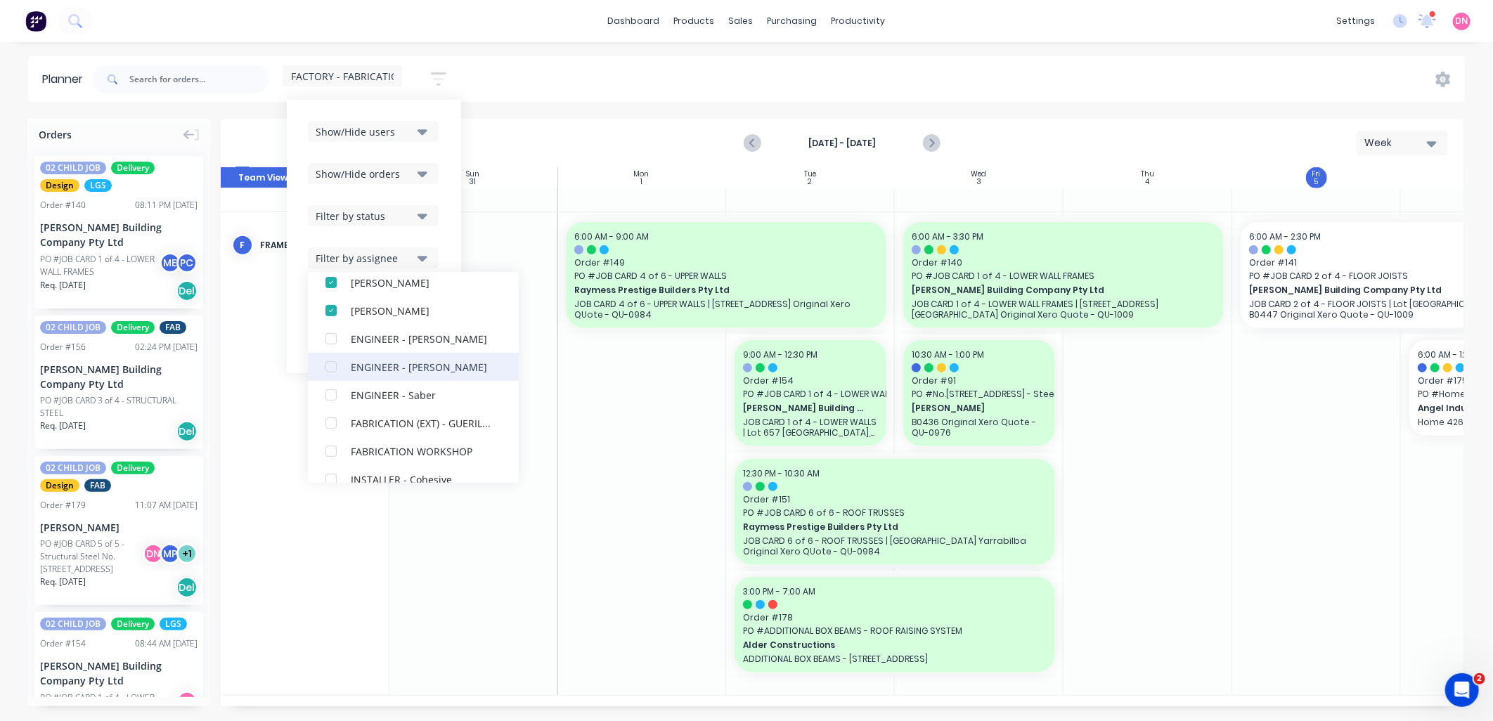
scroll to position [0, 0]
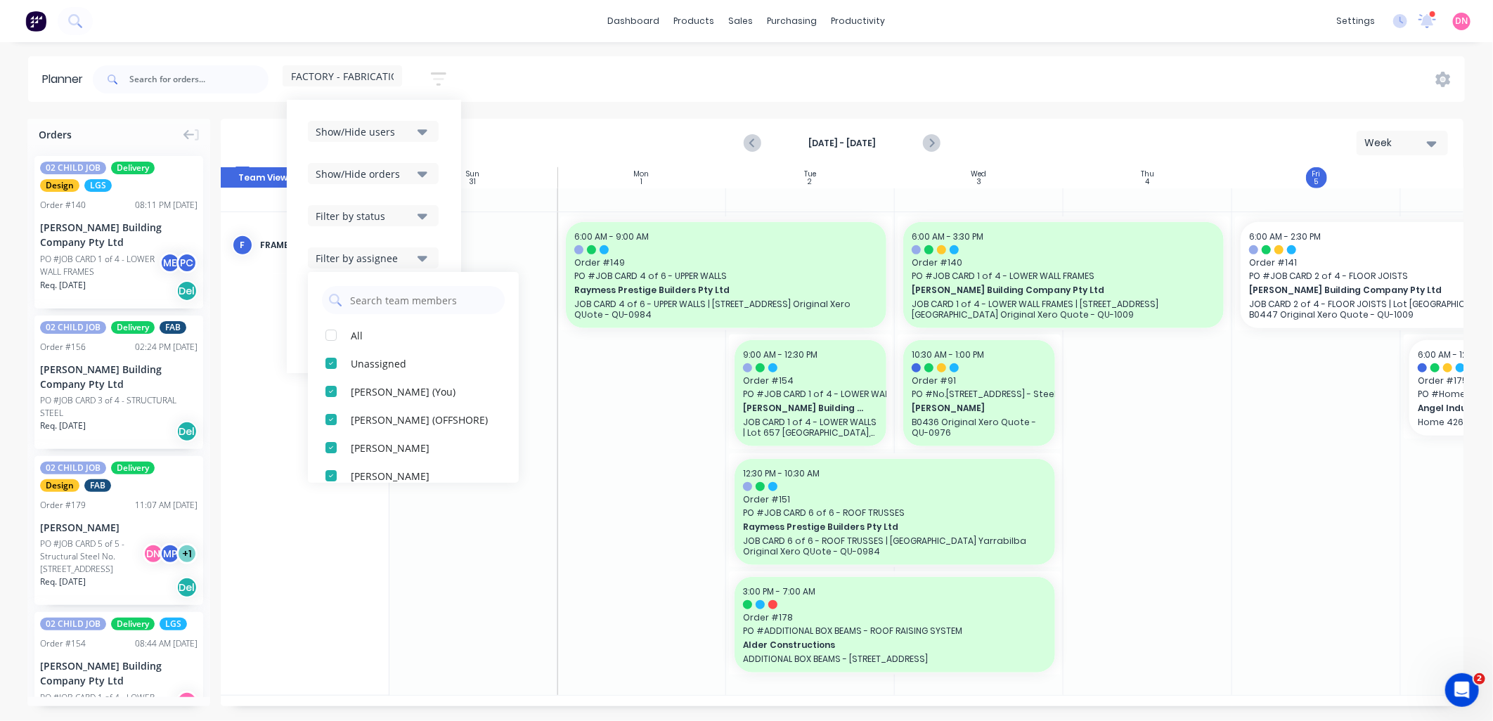
click at [573, 151] on div "Aug 31st - Sep 6th Week" at bounding box center [842, 143] width 1240 height 46
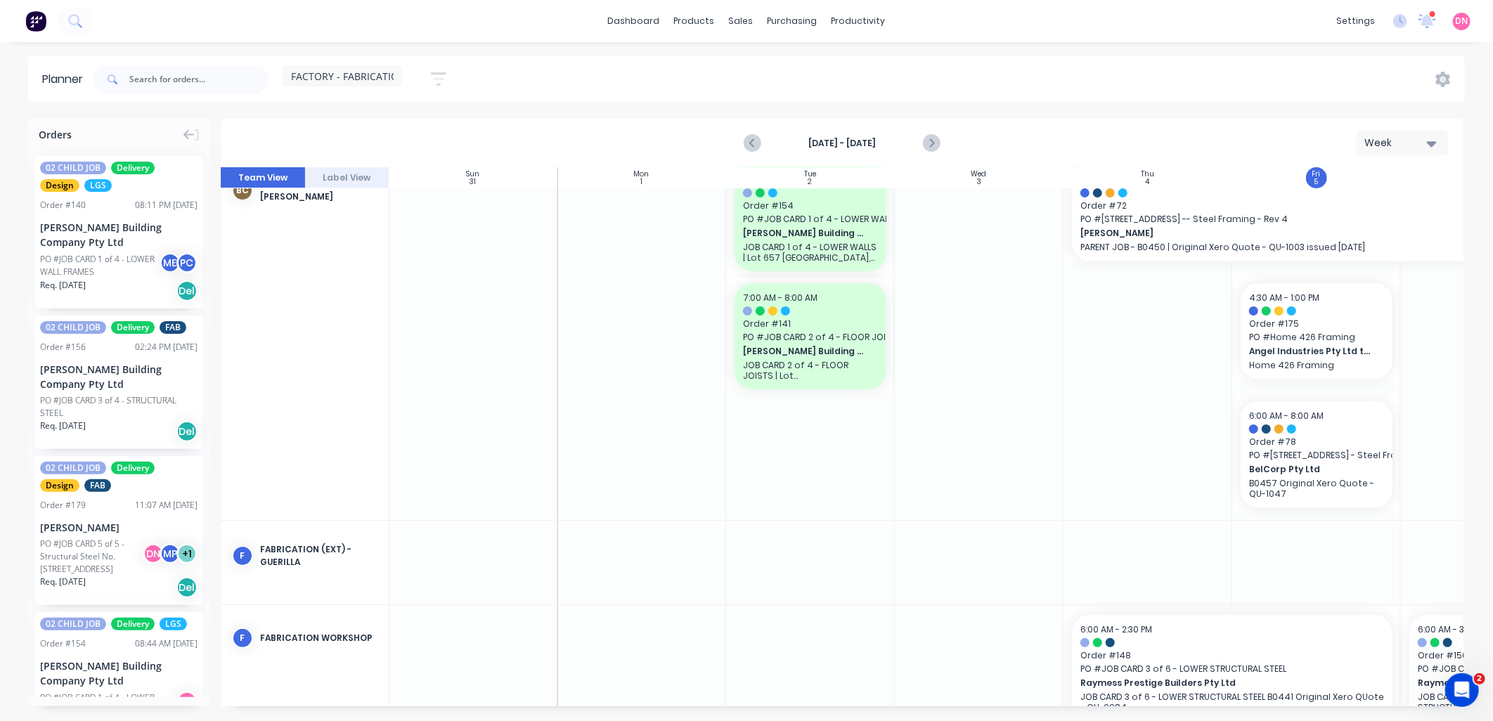
scroll to position [0, 1]
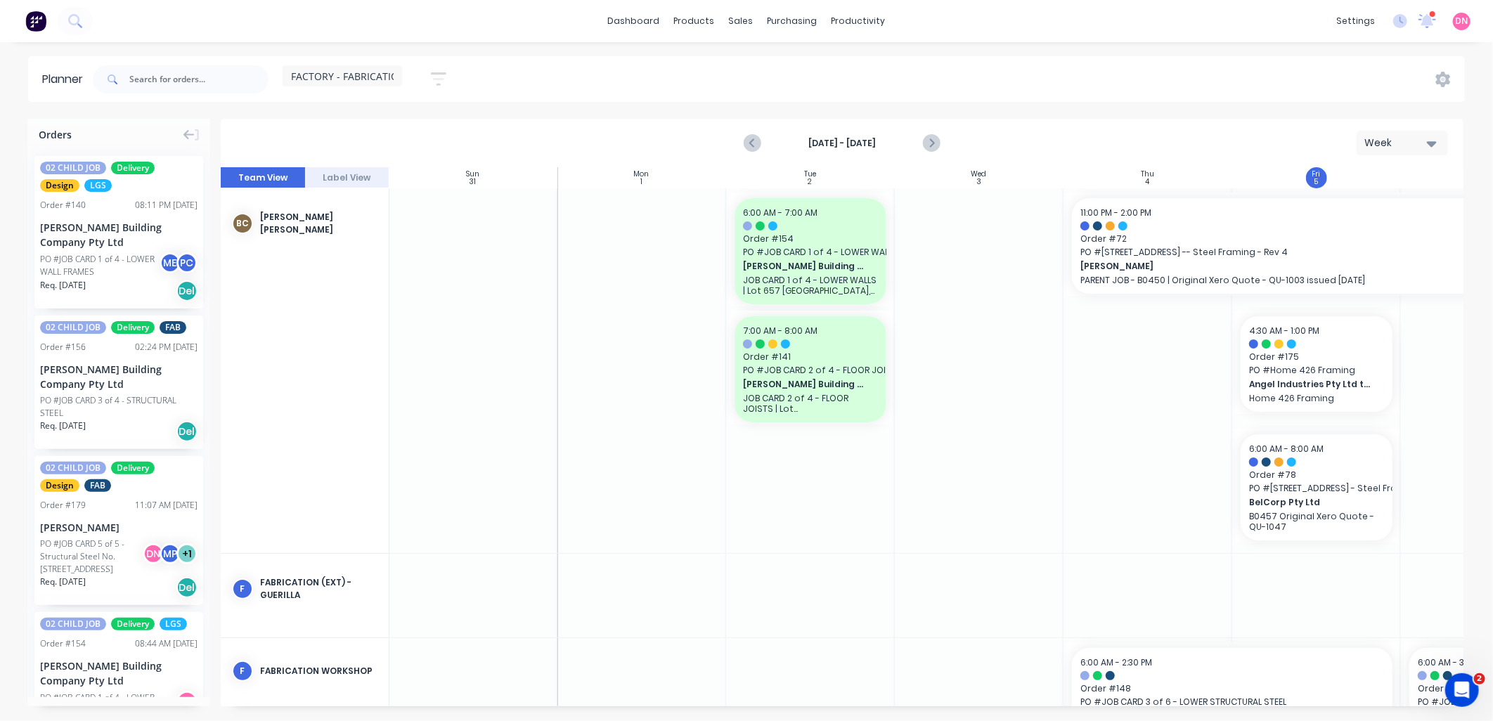
click at [378, 72] on span "FACTORY - FABRICATION" at bounding box center [348, 76] width 115 height 15
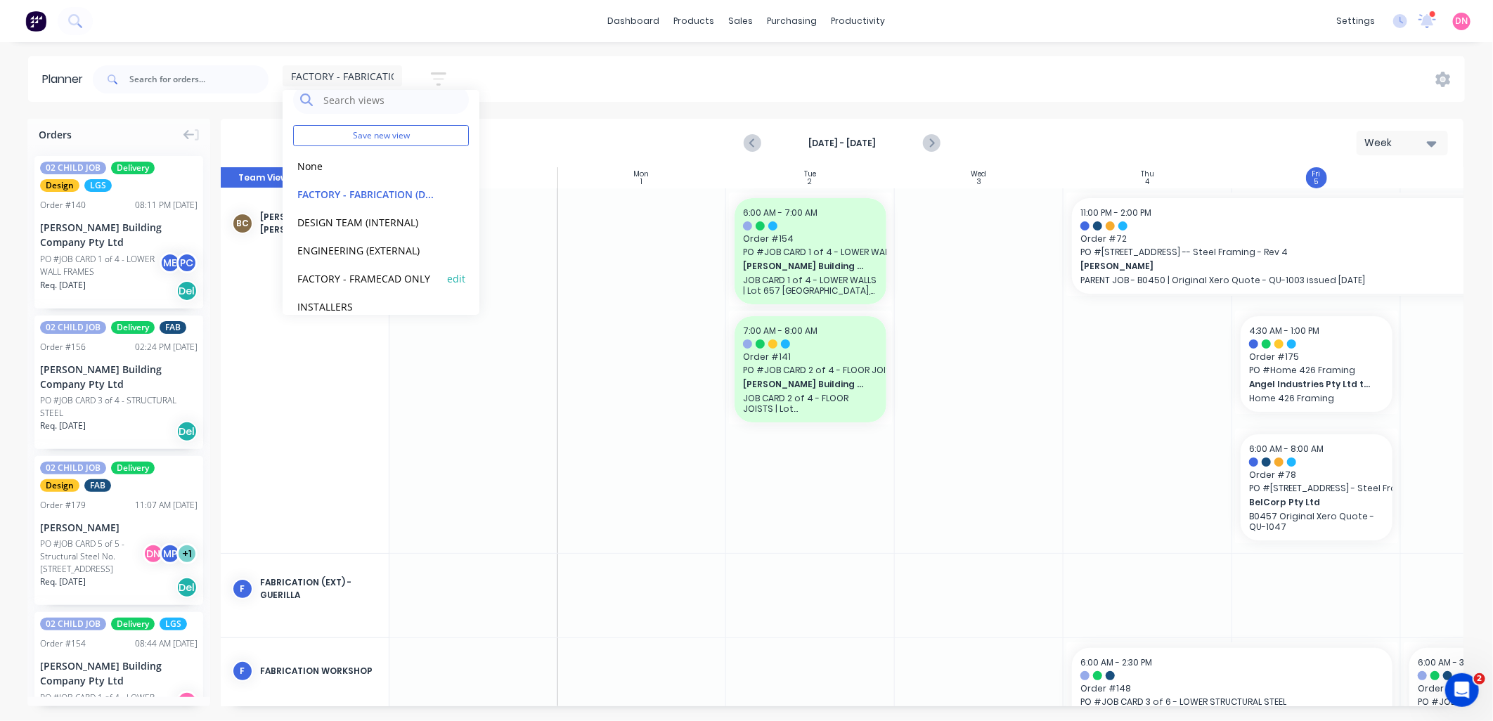
scroll to position [0, 0]
click at [312, 180] on button "None" at bounding box center [368, 180] width 150 height 16
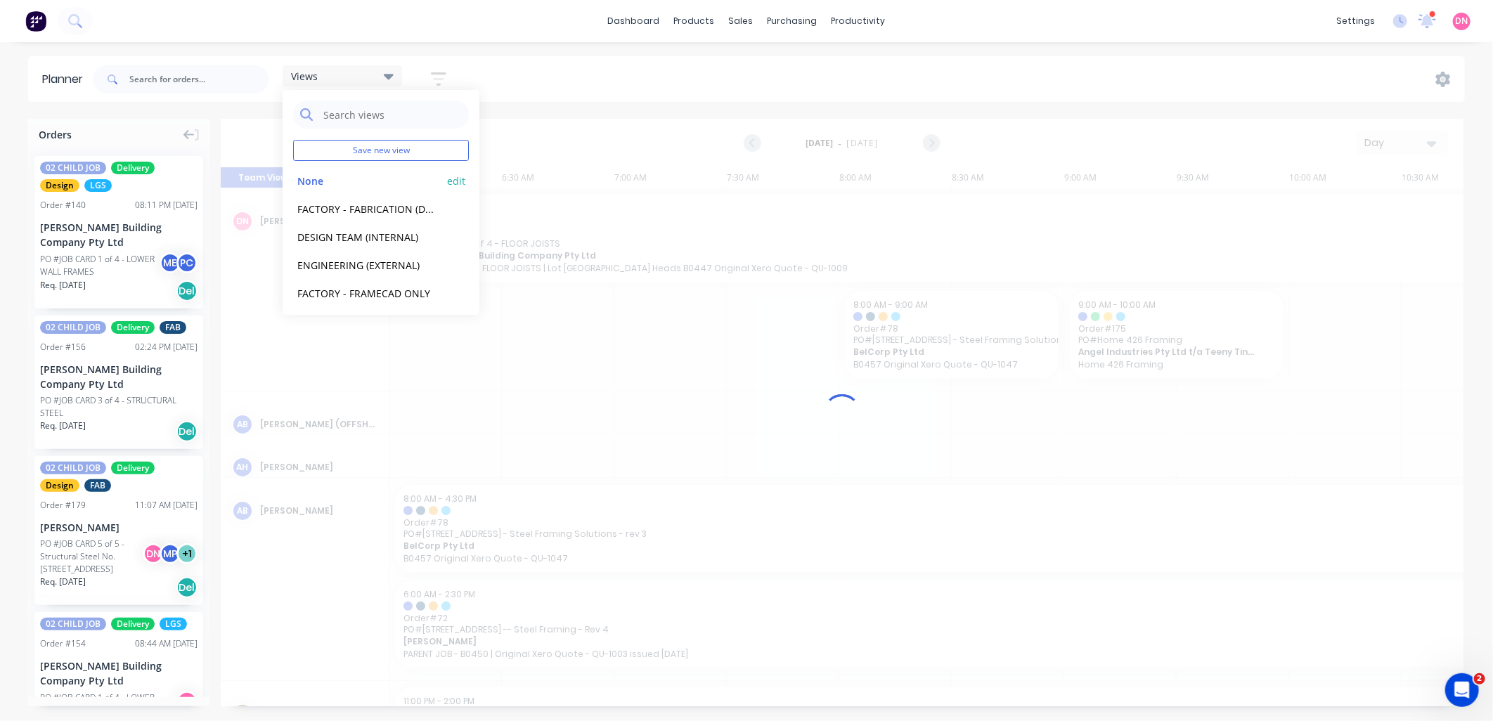
scroll to position [0, 842]
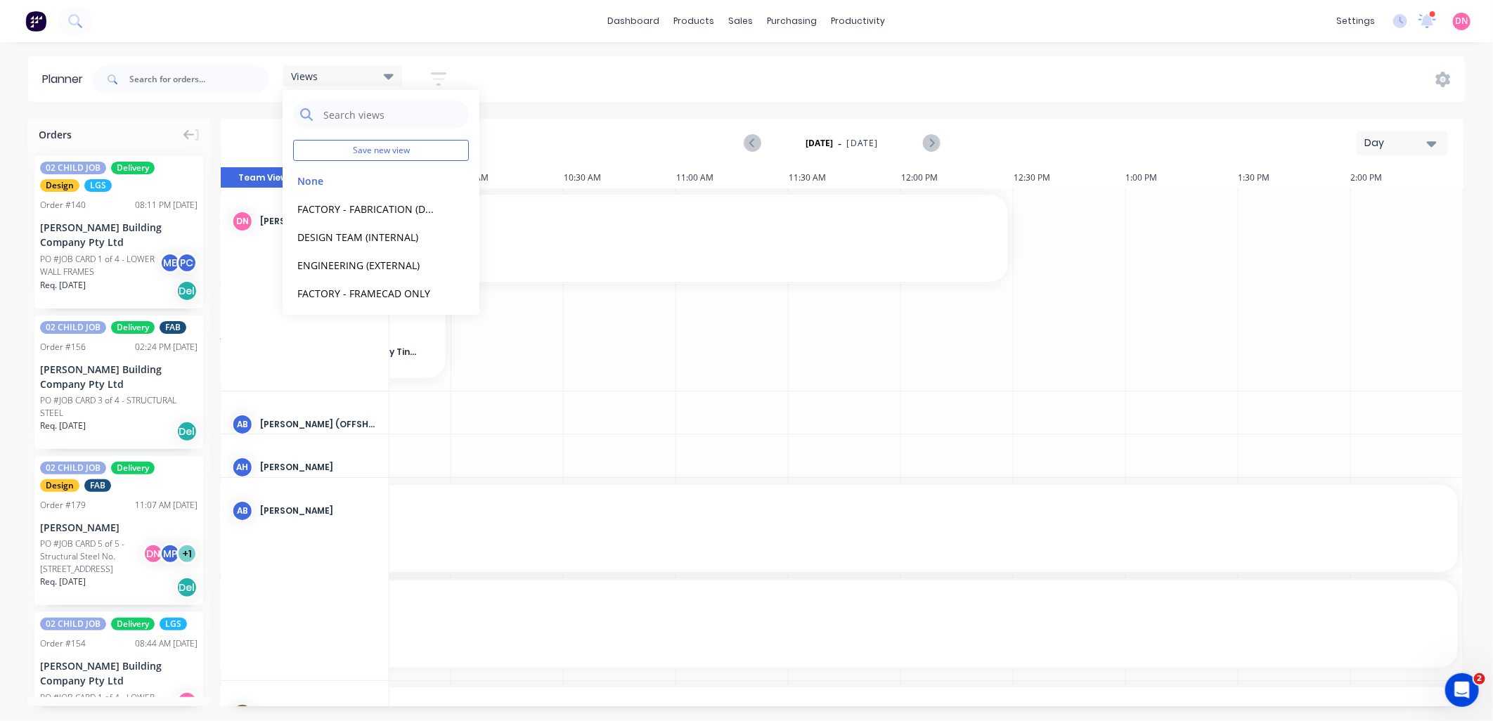
click at [676, 51] on div "dashboard products sales purchasing productivity dashboard products Product Cat…" at bounding box center [746, 360] width 1493 height 721
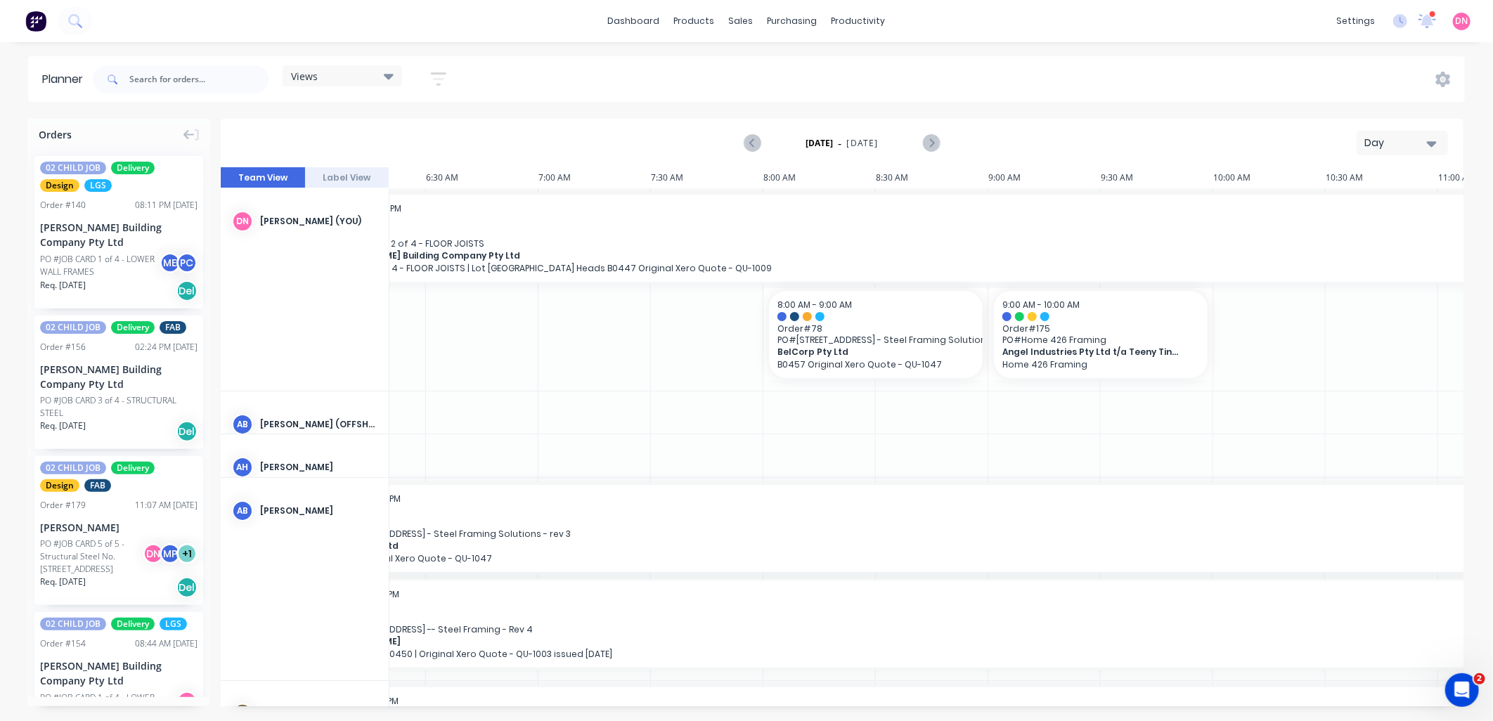
scroll to position [0, 0]
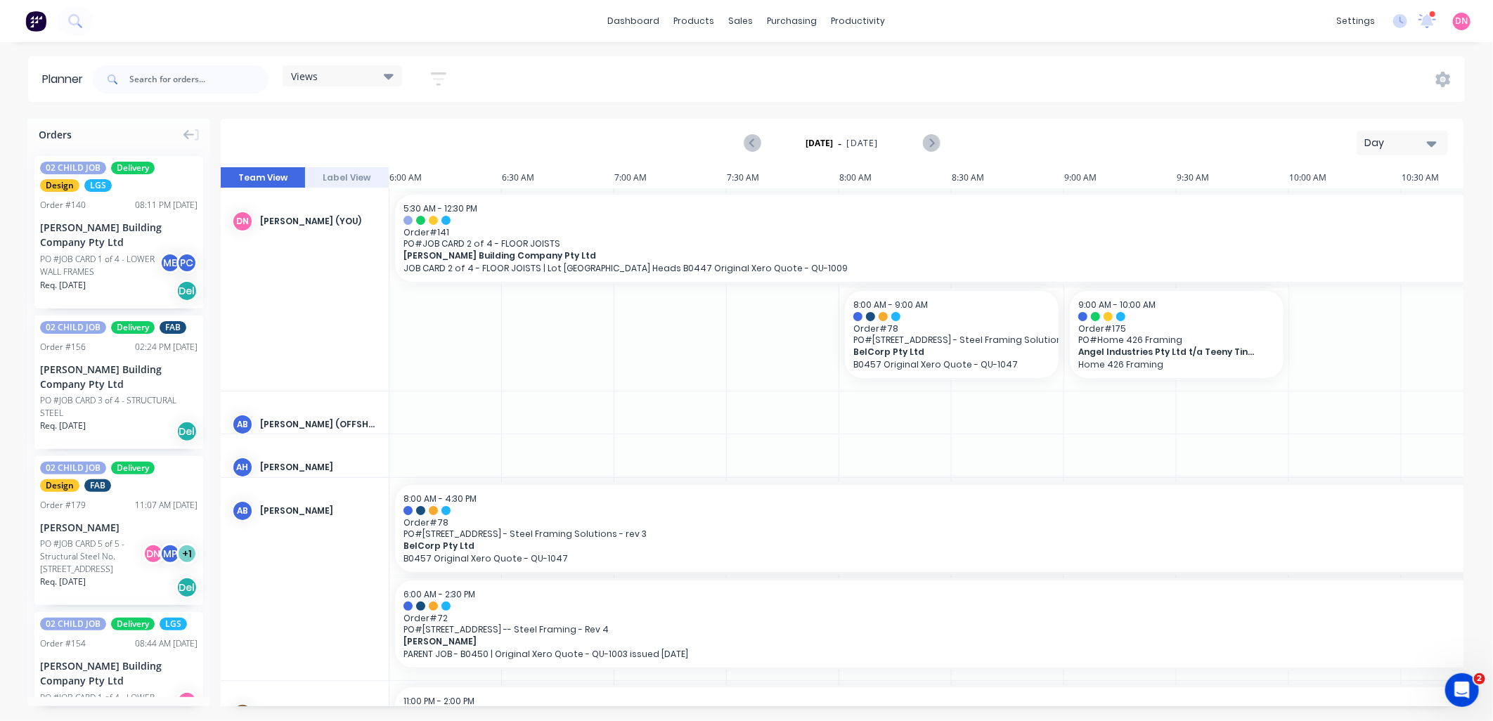
click at [451, 72] on button "button" at bounding box center [438, 78] width 45 height 27
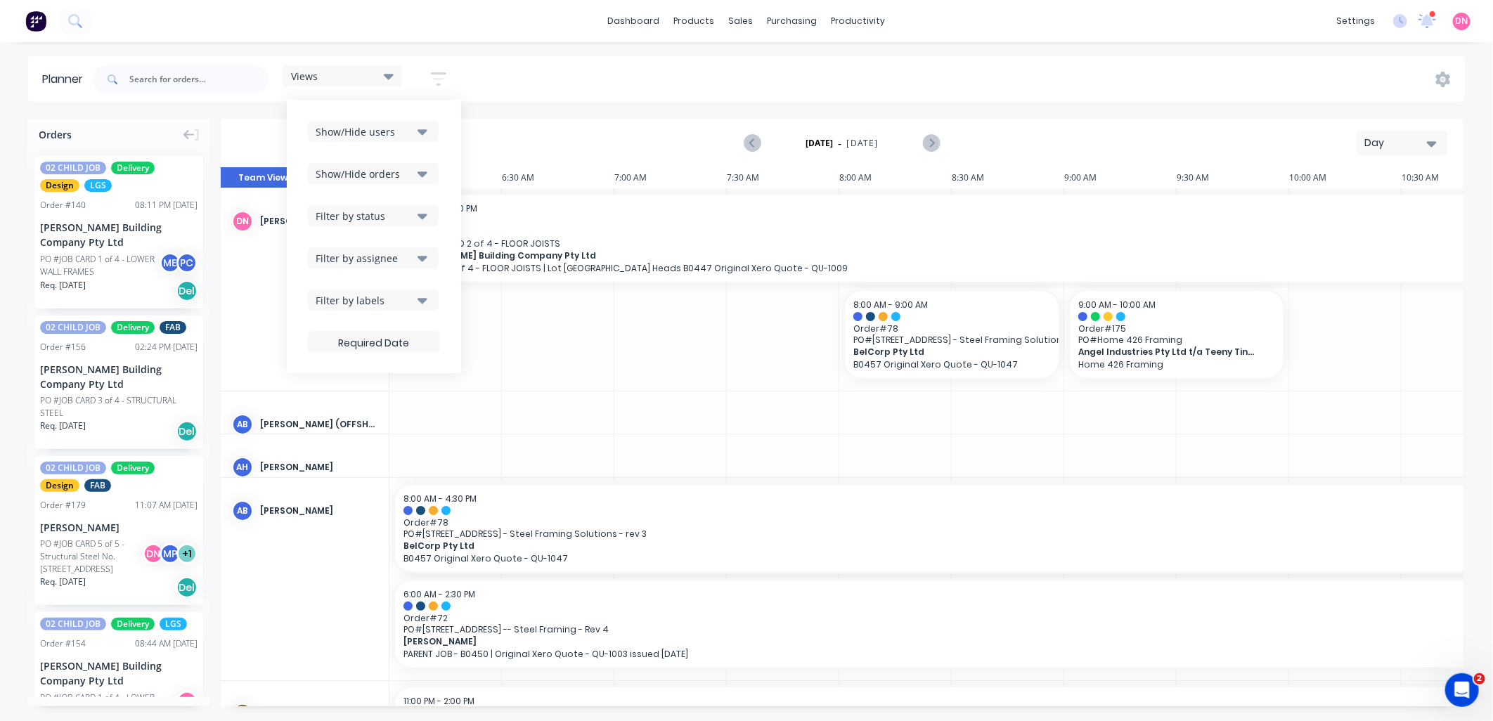
click at [411, 122] on button "Show/Hide users" at bounding box center [373, 131] width 131 height 21
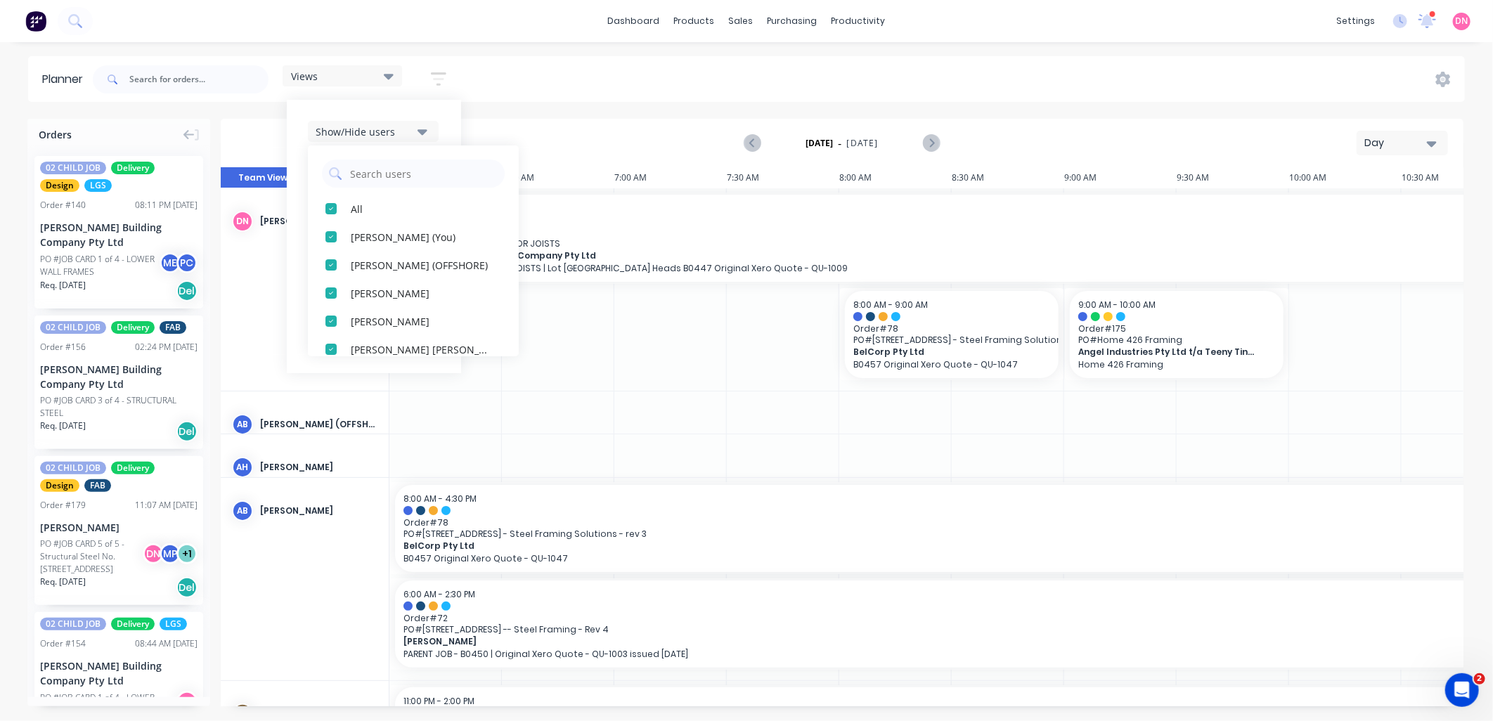
click at [411, 122] on button "Show/Hide users" at bounding box center [373, 131] width 131 height 21
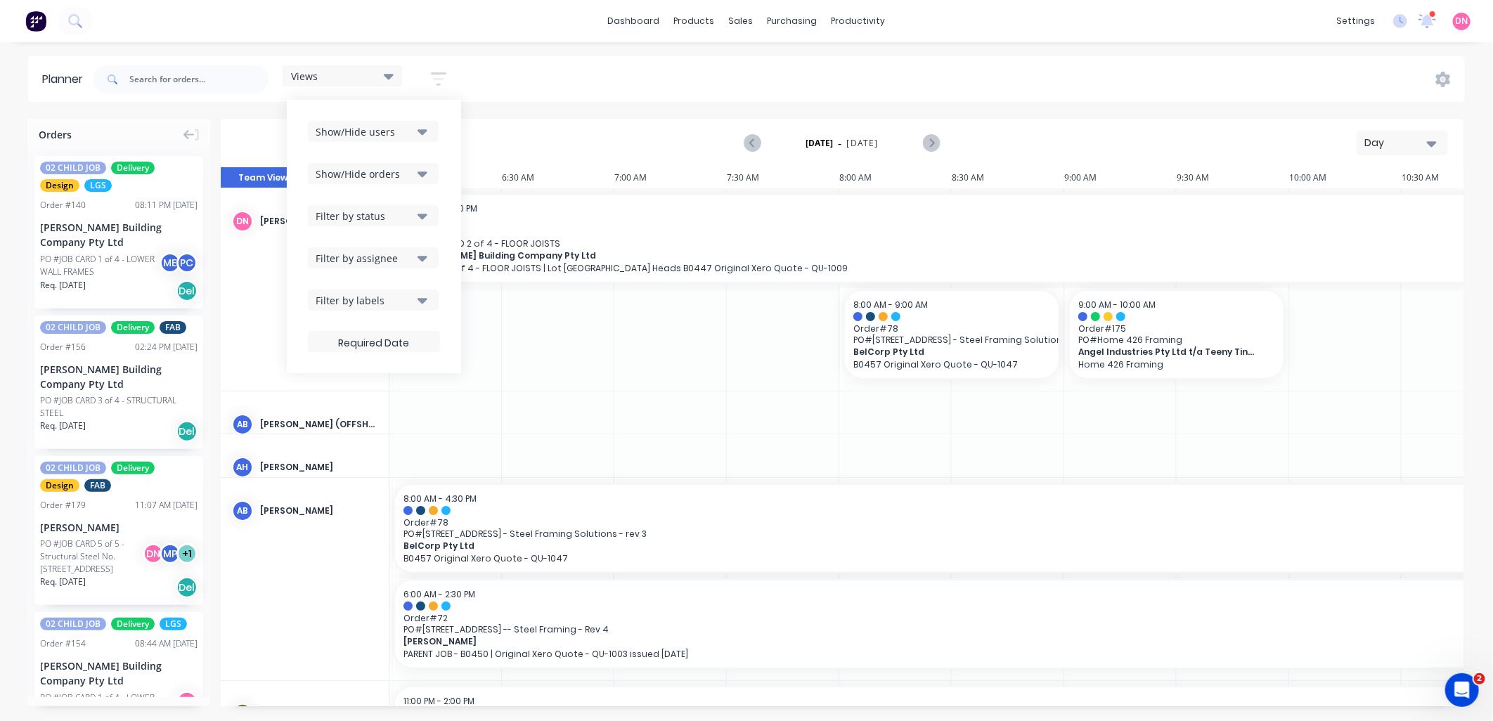
click at [1452, 77] on div "Views Save new view None edit FACTORY - FABRICATION (Default) edit DESIGN TEAM …" at bounding box center [777, 79] width 1375 height 42
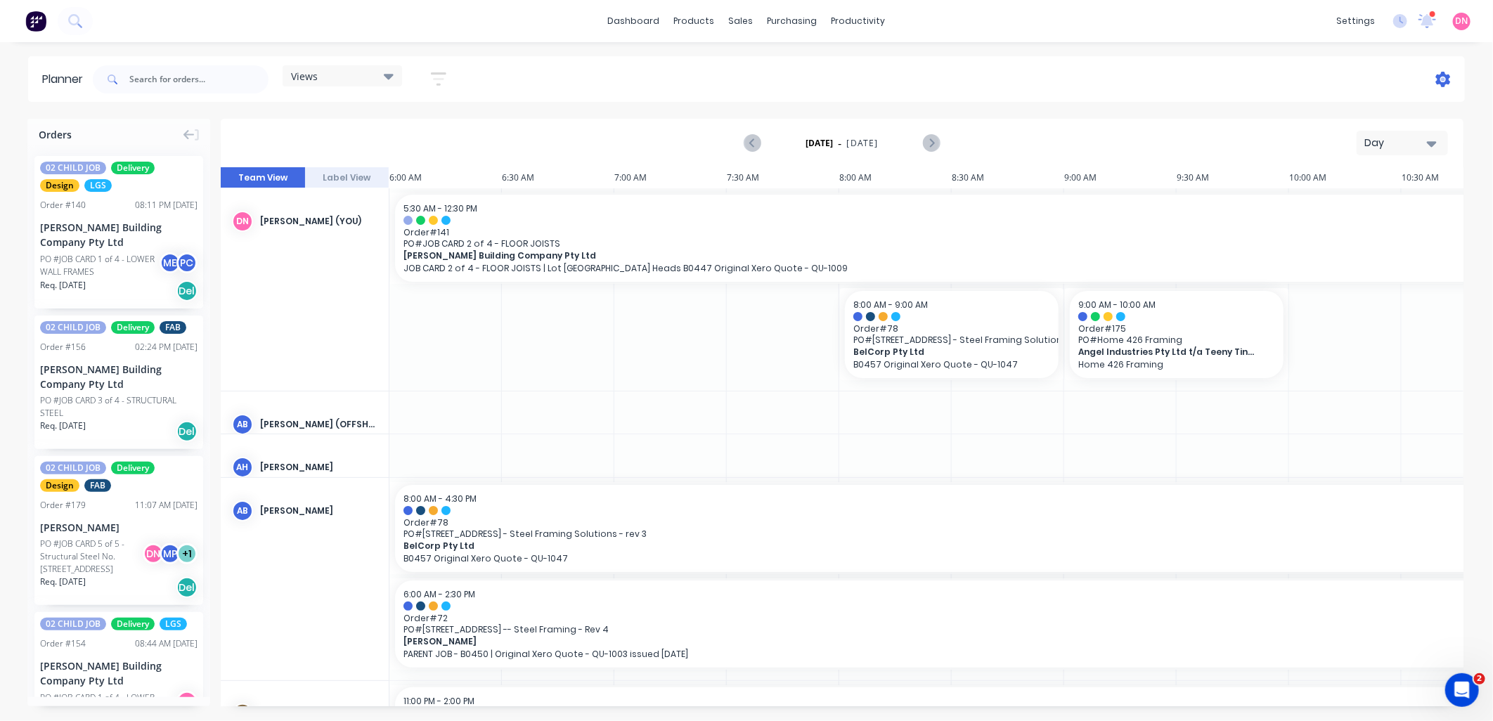
click at [1444, 79] on icon at bounding box center [1443, 79] width 4 height 4
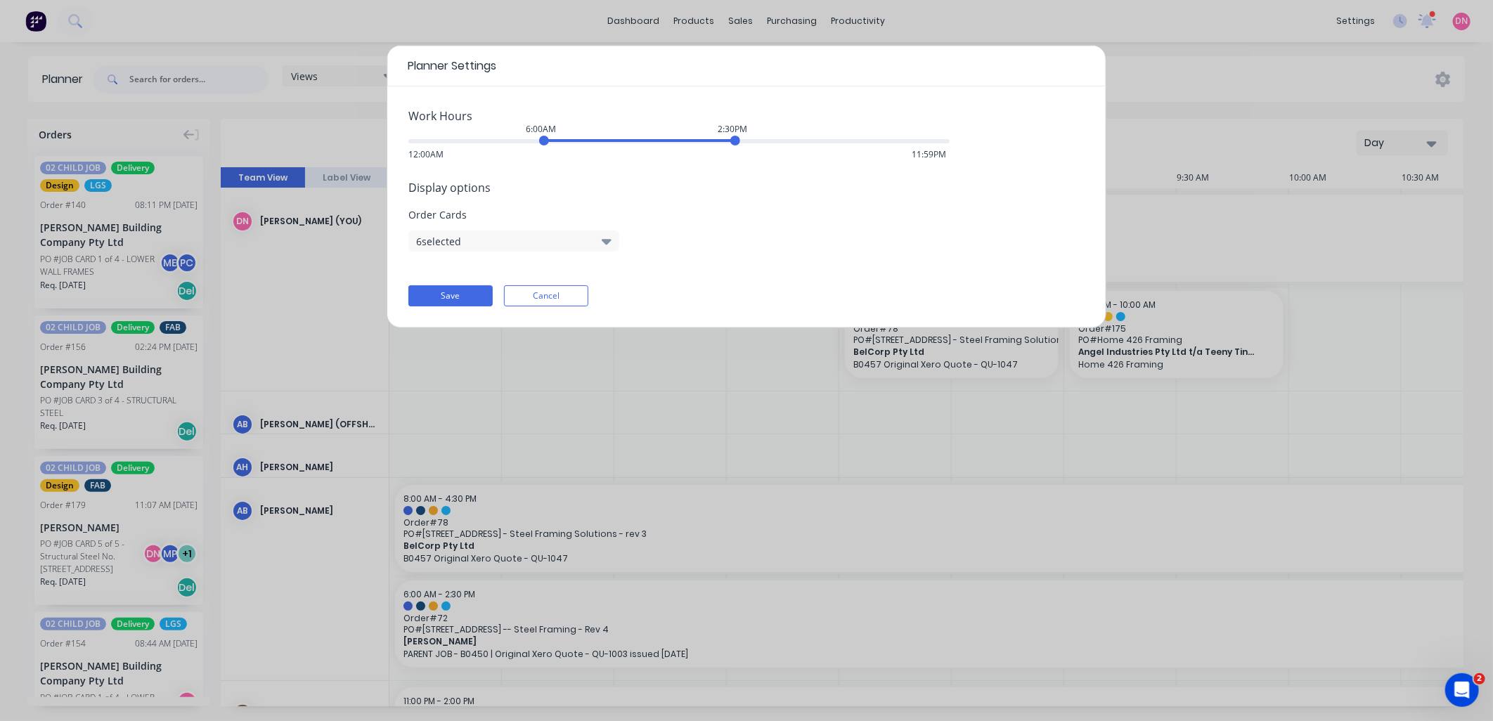
click at [521, 232] on button "6 selected" at bounding box center [513, 241] width 211 height 21
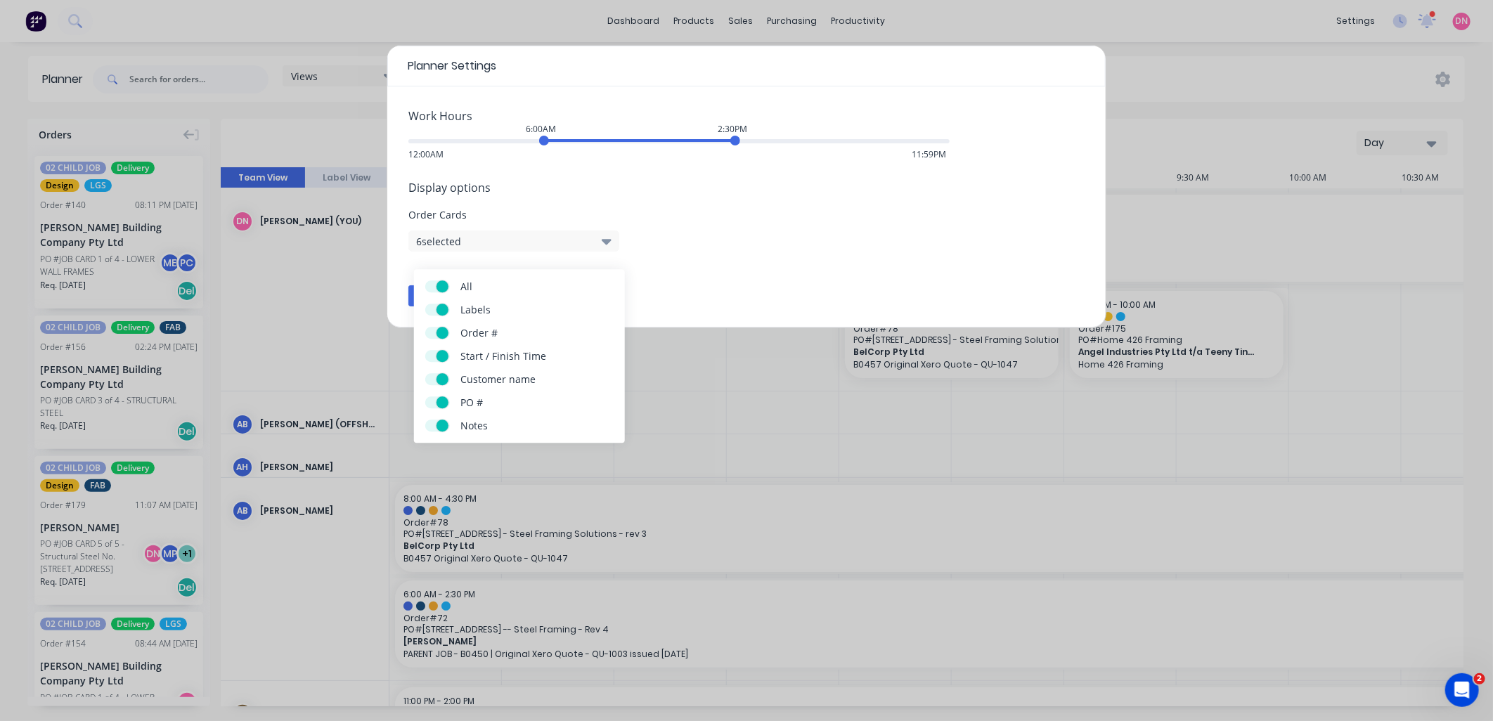
click at [521, 232] on button "6 selected" at bounding box center [513, 241] width 211 height 21
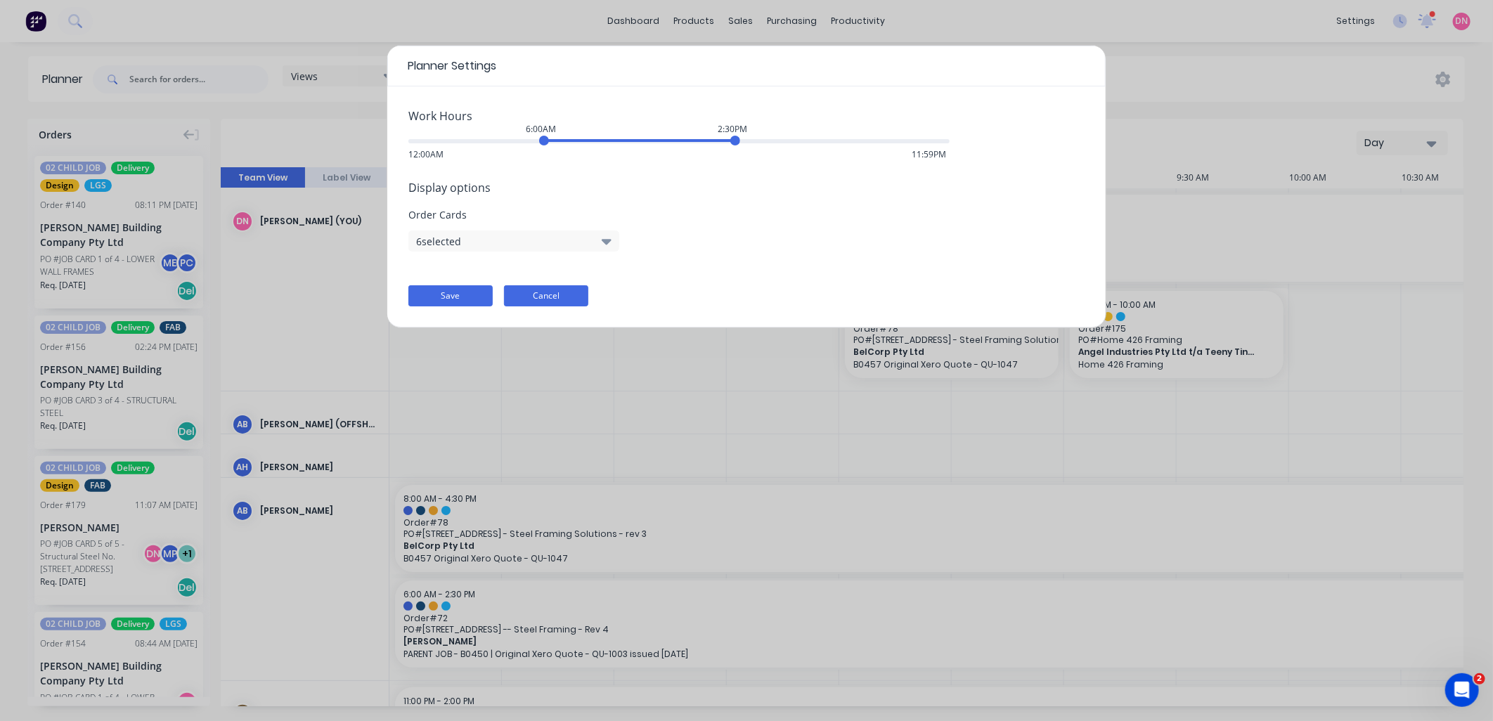
click at [525, 291] on button "Cancel" at bounding box center [546, 295] width 84 height 21
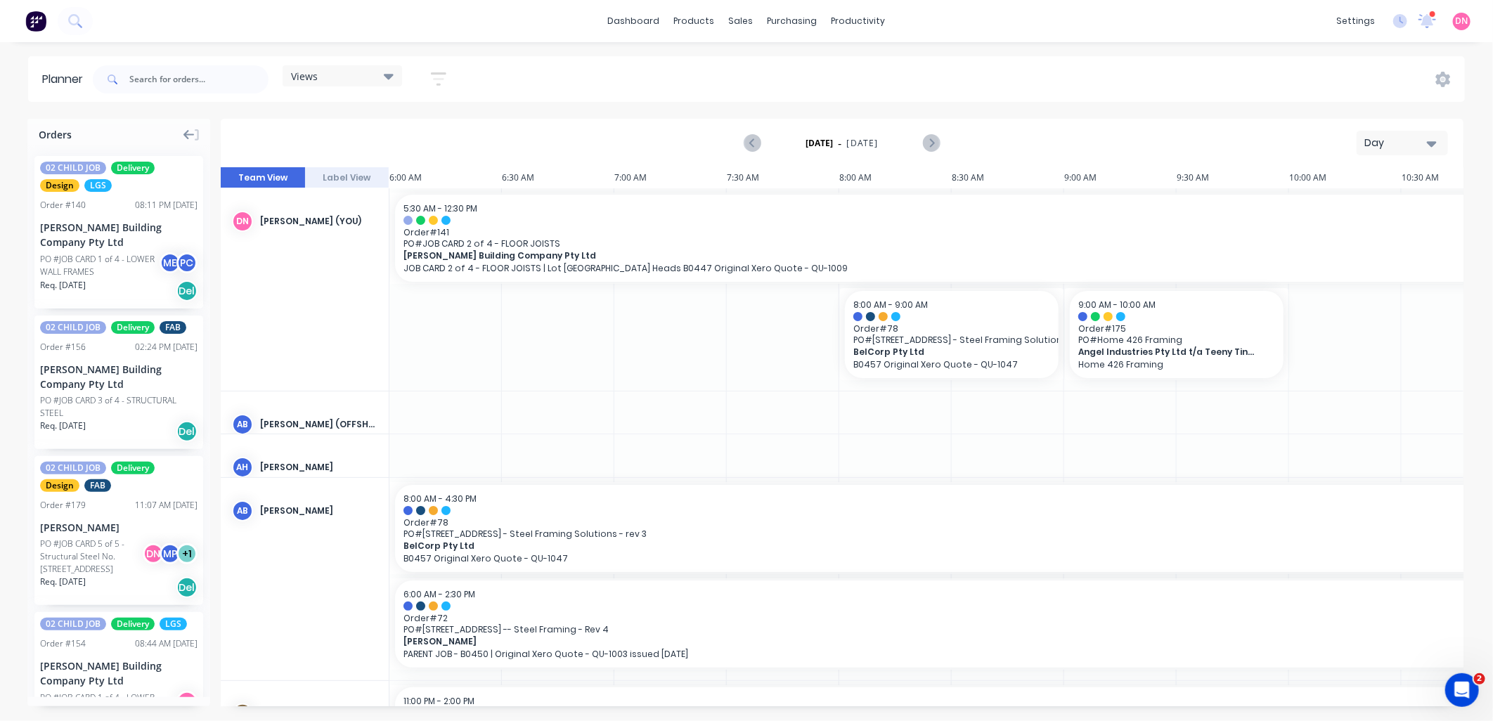
click at [184, 134] on icon at bounding box center [188, 135] width 11 height 10
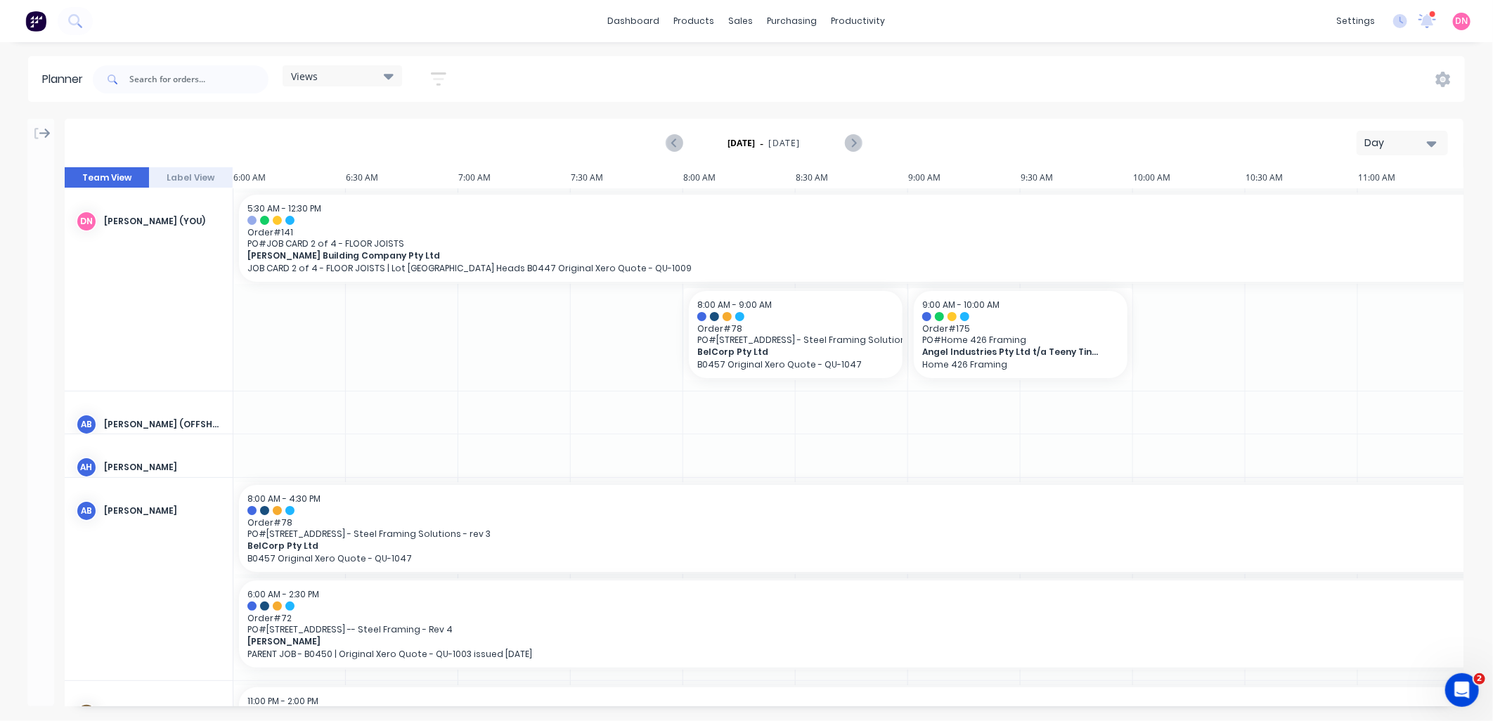
click at [39, 137] on icon at bounding box center [44, 133] width 11 height 13
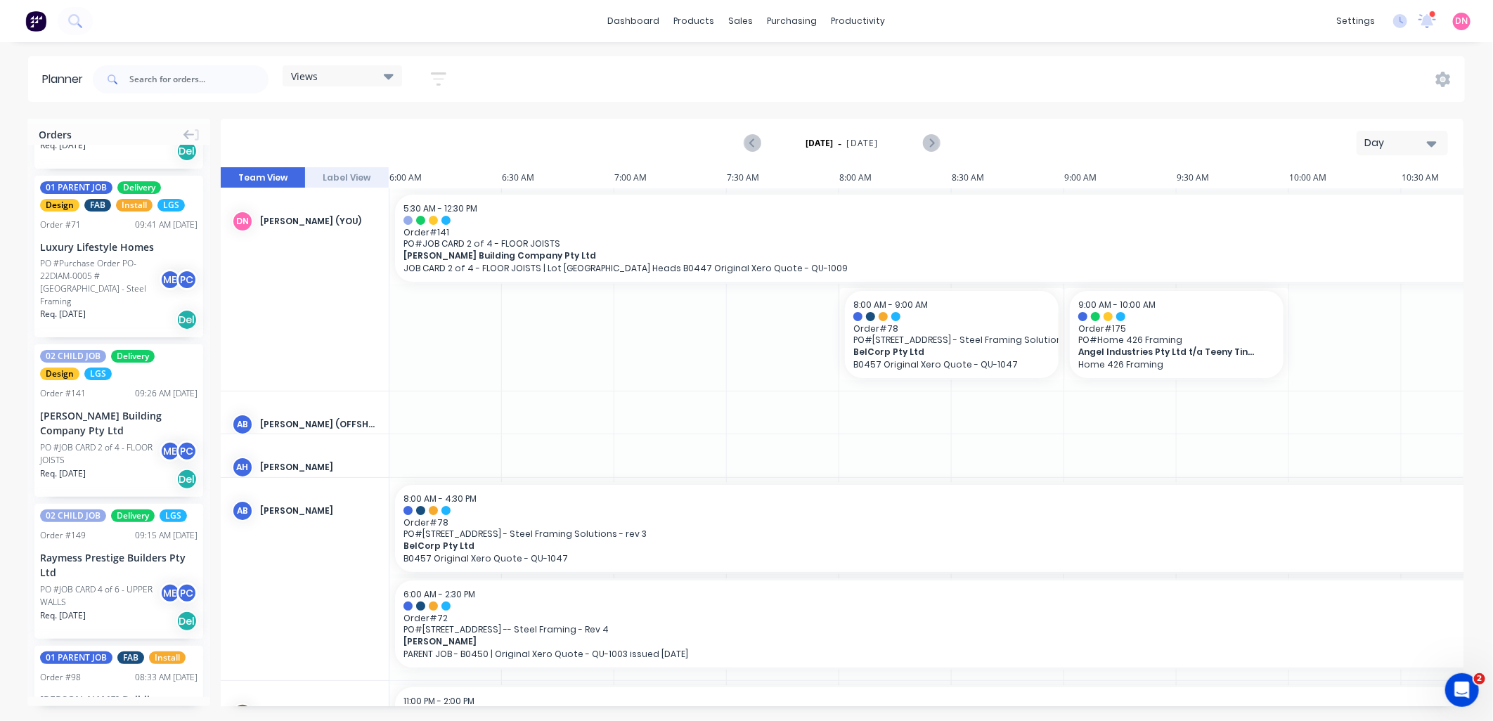
scroll to position [1015, 0]
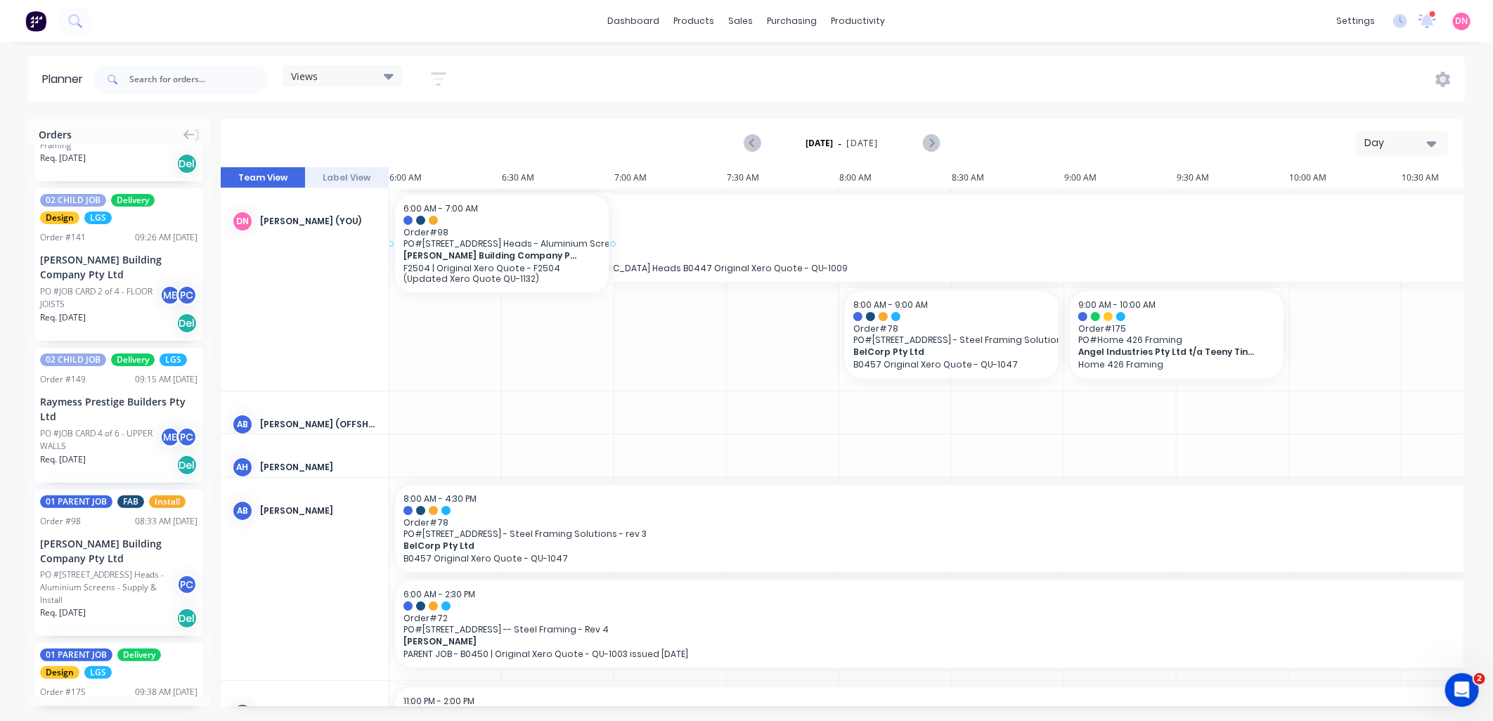
drag, startPoint x: 96, startPoint y: 556, endPoint x: 402, endPoint y: 285, distance: 409.3
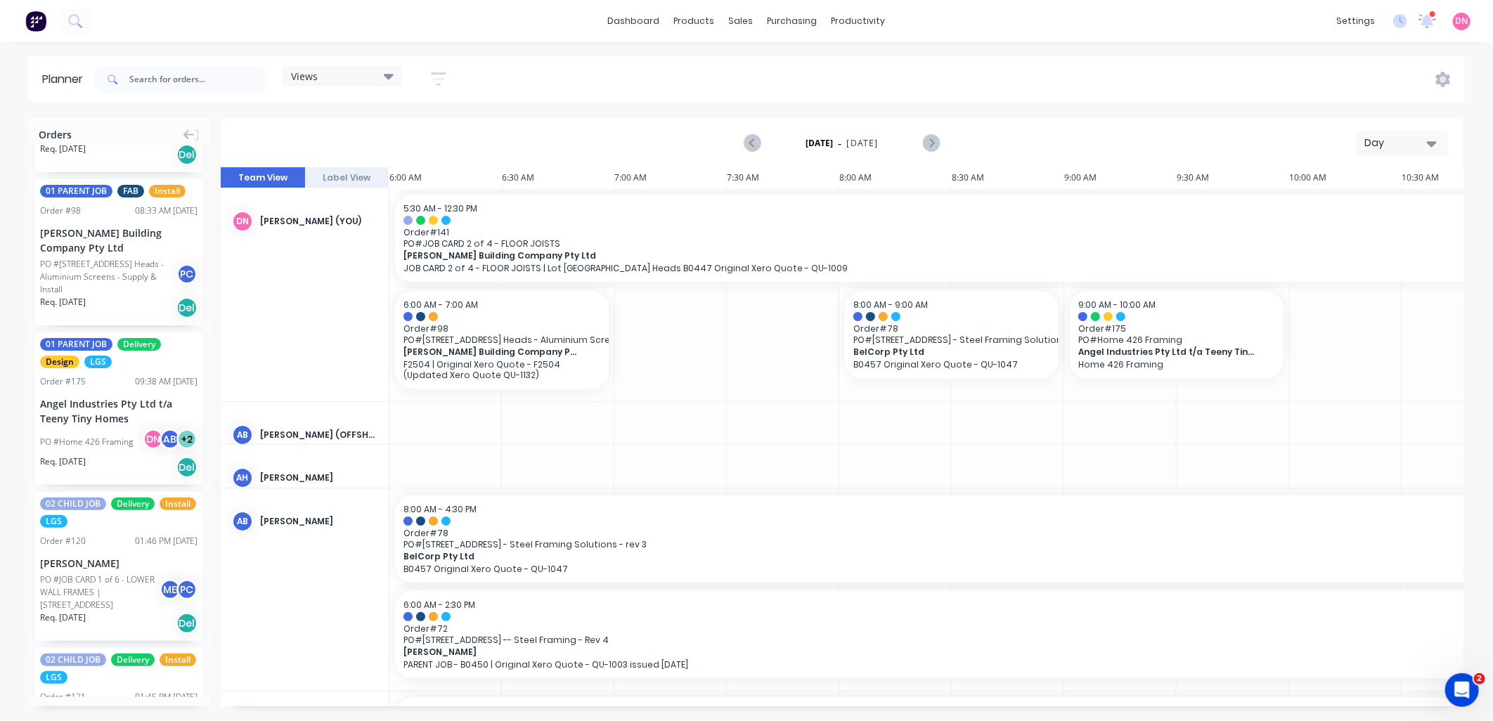
scroll to position [1327, 0]
drag, startPoint x: 117, startPoint y: 385, endPoint x: 458, endPoint y: 280, distance: 356.2
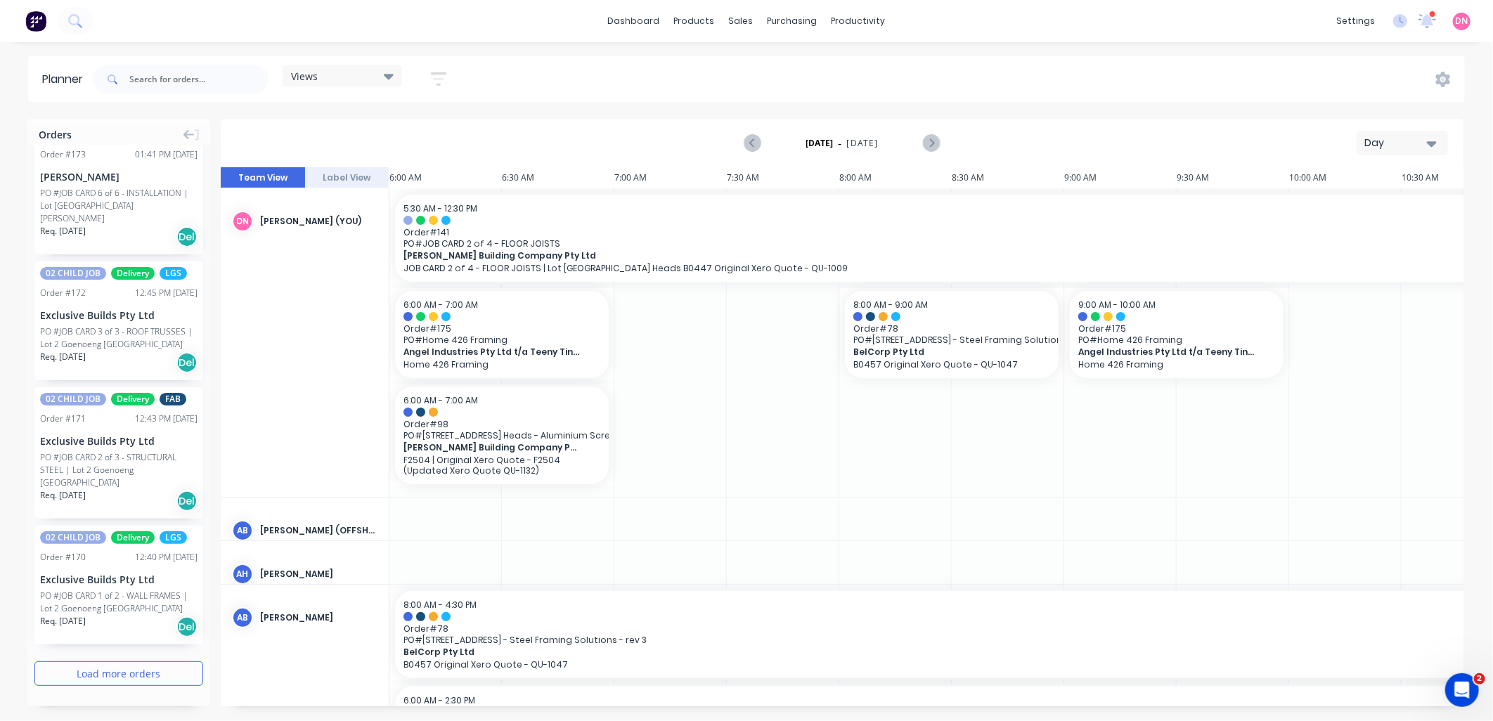
scroll to position [2524, 0]
click at [102, 664] on button "Load more orders" at bounding box center [118, 673] width 169 height 25
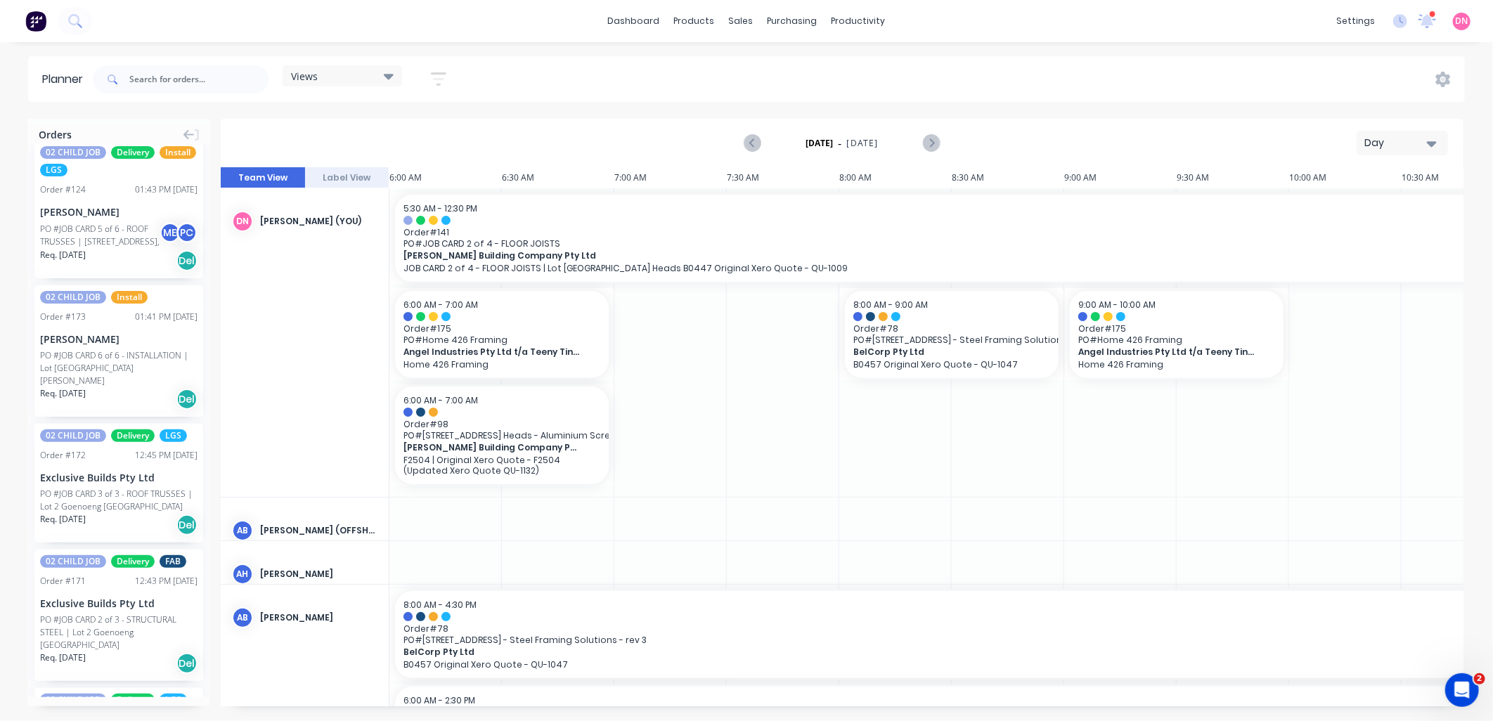
scroll to position [4007, 0]
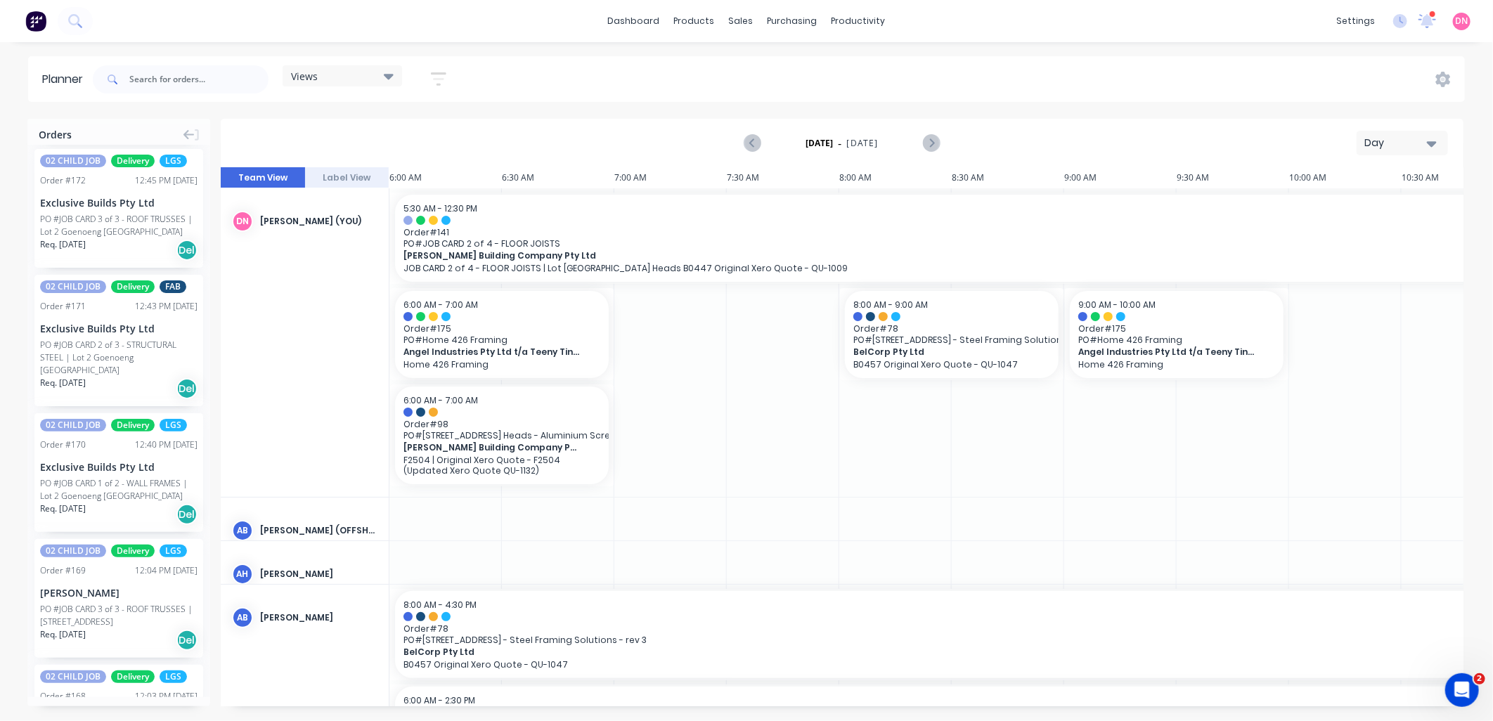
click at [445, 85] on icon "button" at bounding box center [438, 79] width 15 height 18
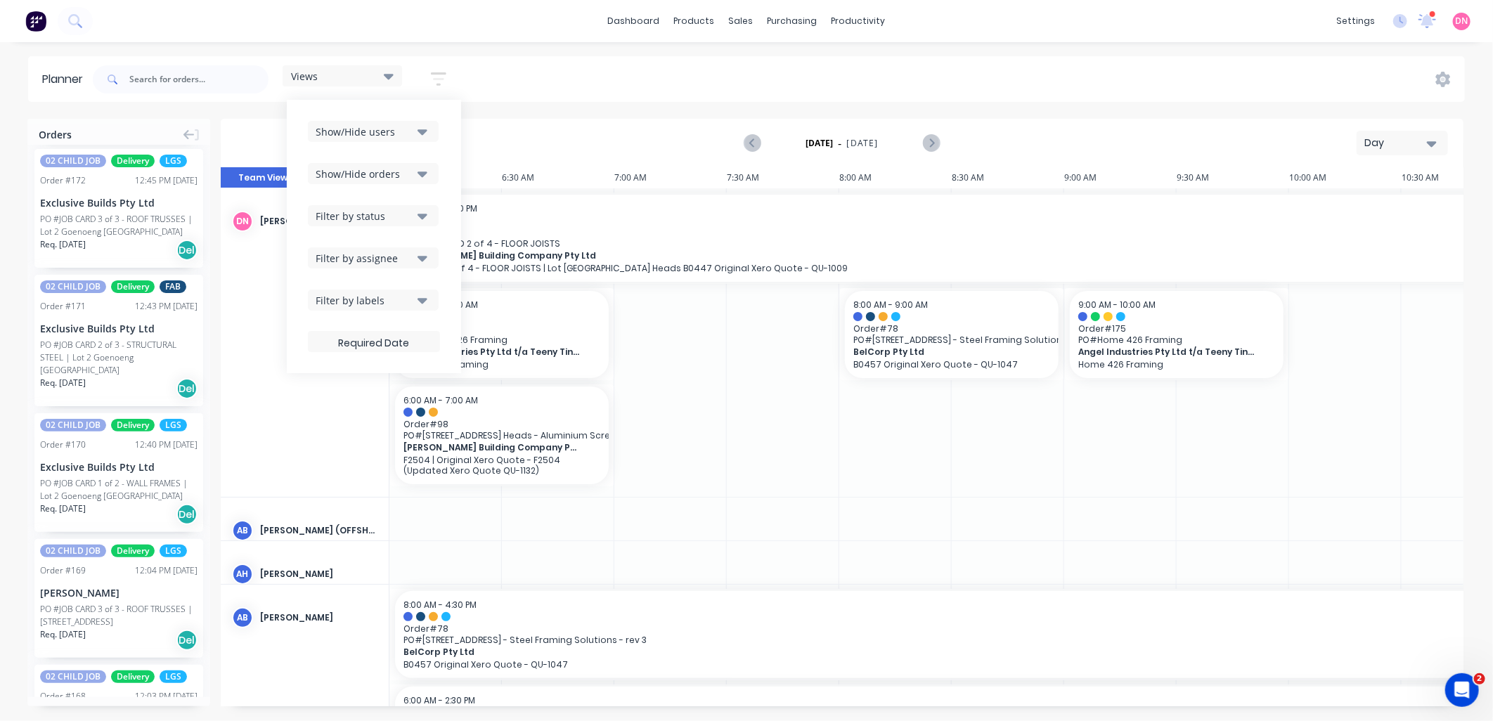
click at [418, 228] on div "Show/Hide users Show/Hide orders Filter by status Filter by assignee Filter by …" at bounding box center [374, 236] width 132 height 231
click at [418, 219] on button "Filter by status" at bounding box center [373, 215] width 131 height 21
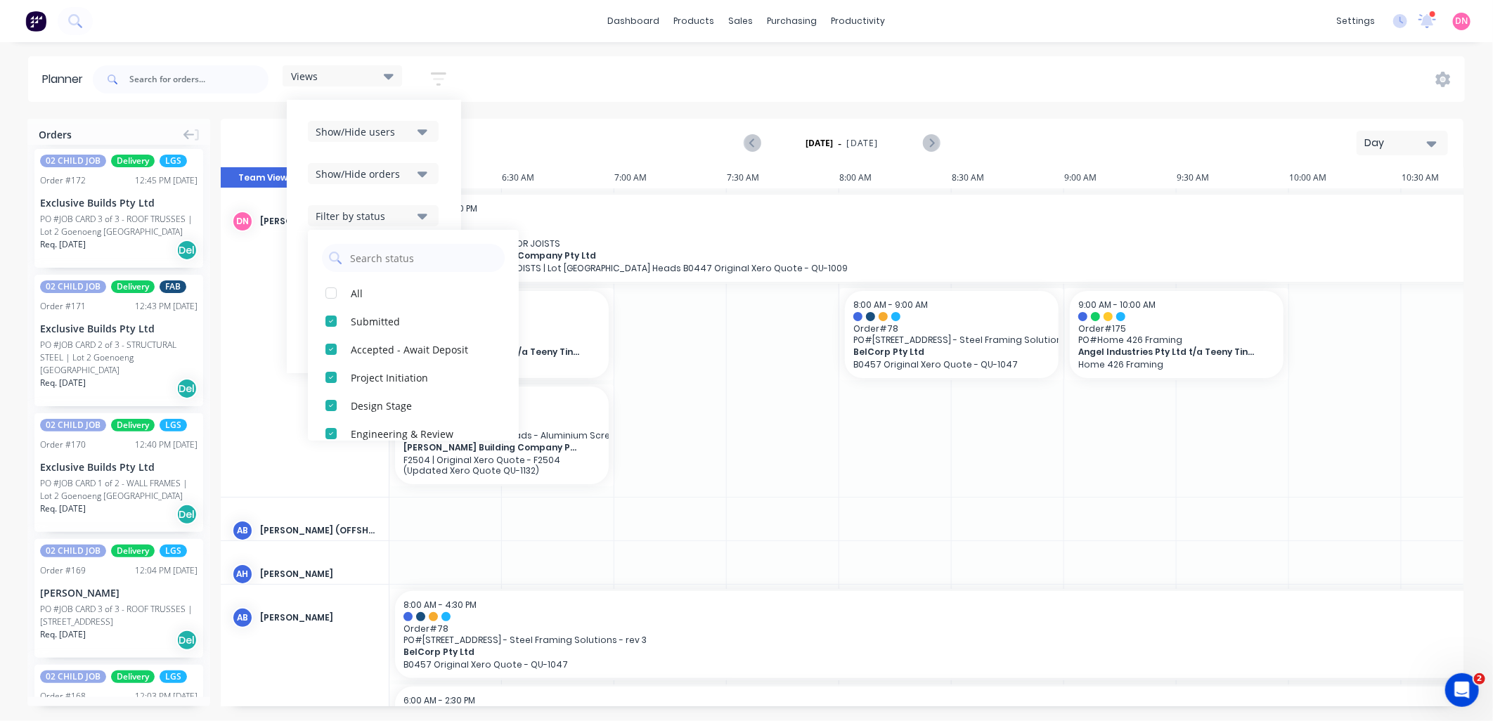
click at [418, 219] on button "Filter by status" at bounding box center [373, 215] width 131 height 21
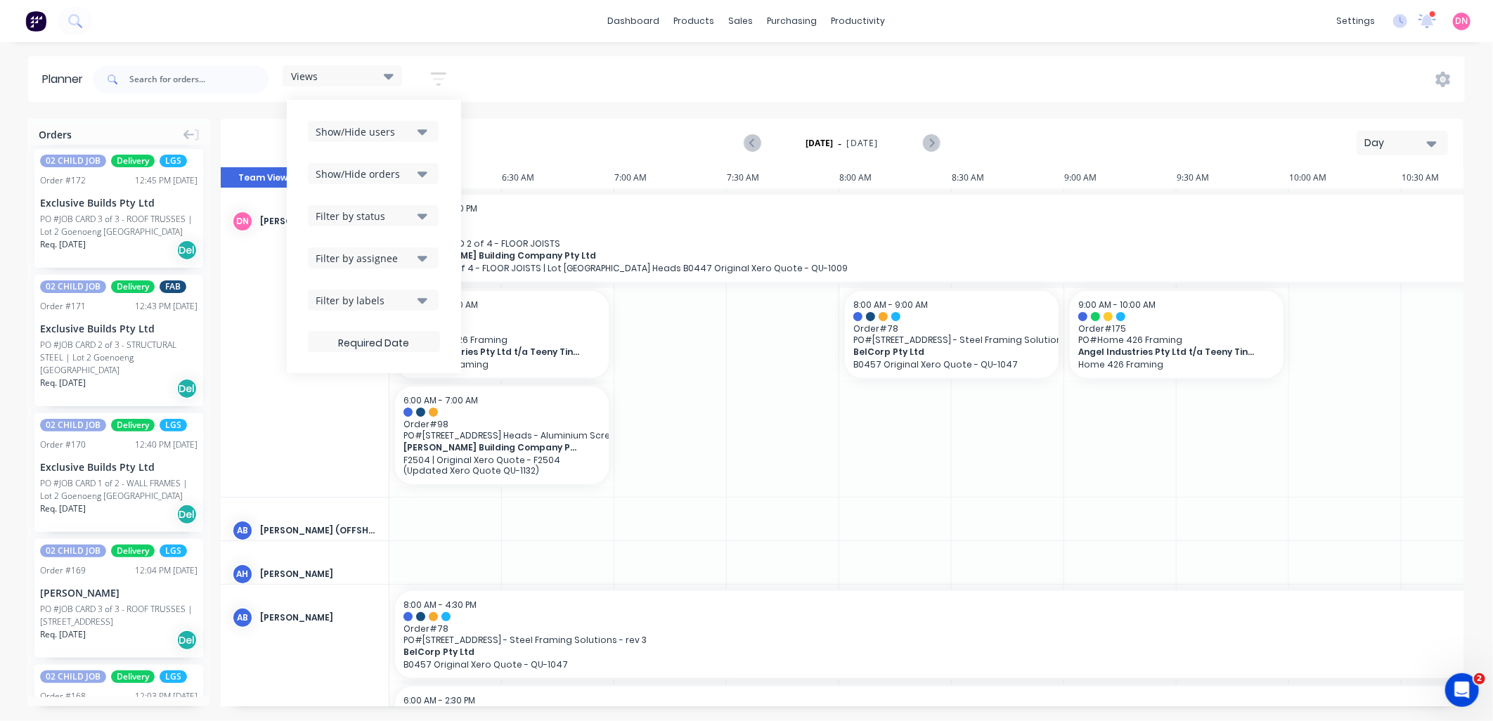
click at [418, 174] on button "Show/Hide orders" at bounding box center [373, 173] width 131 height 21
click at [413, 257] on div "Filter by assignee" at bounding box center [365, 258] width 98 height 15
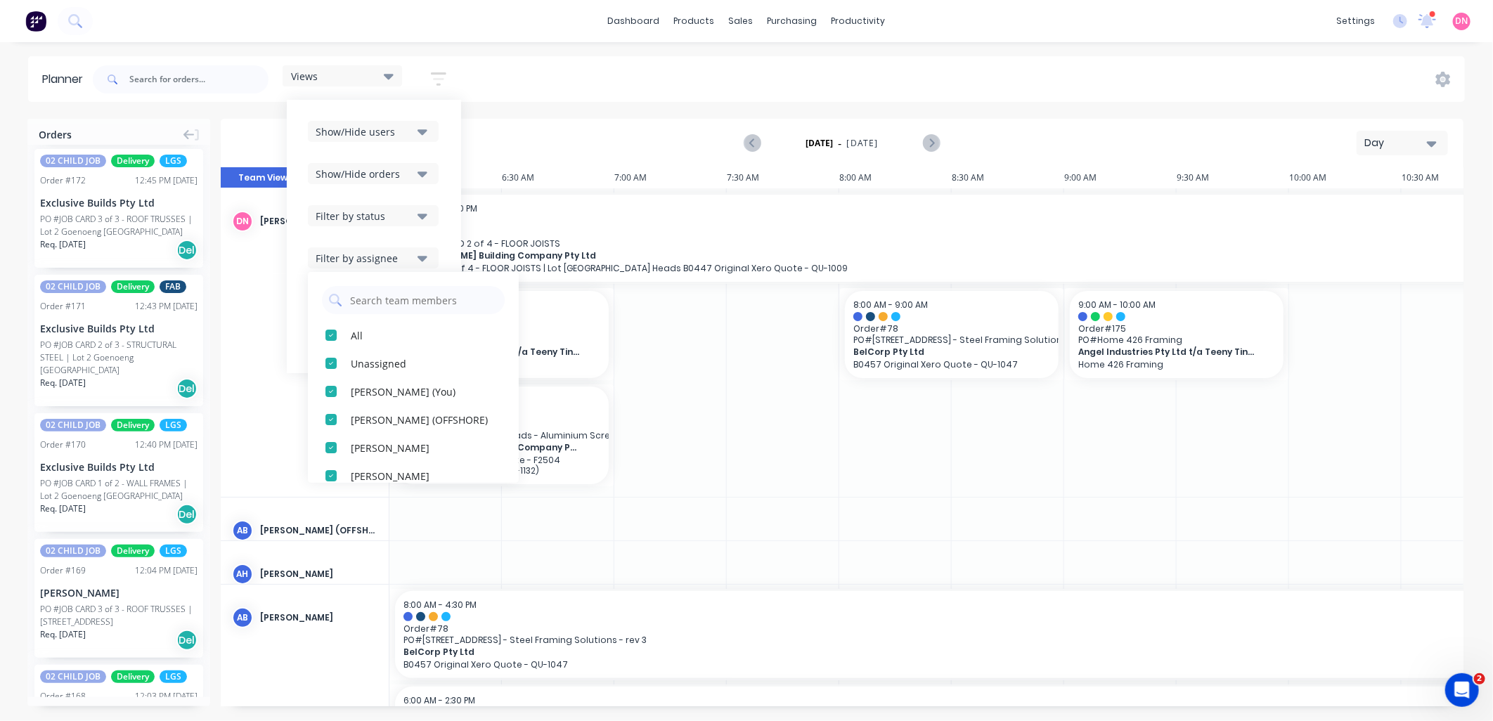
click at [413, 257] on div "Filter by assignee" at bounding box center [365, 258] width 98 height 15
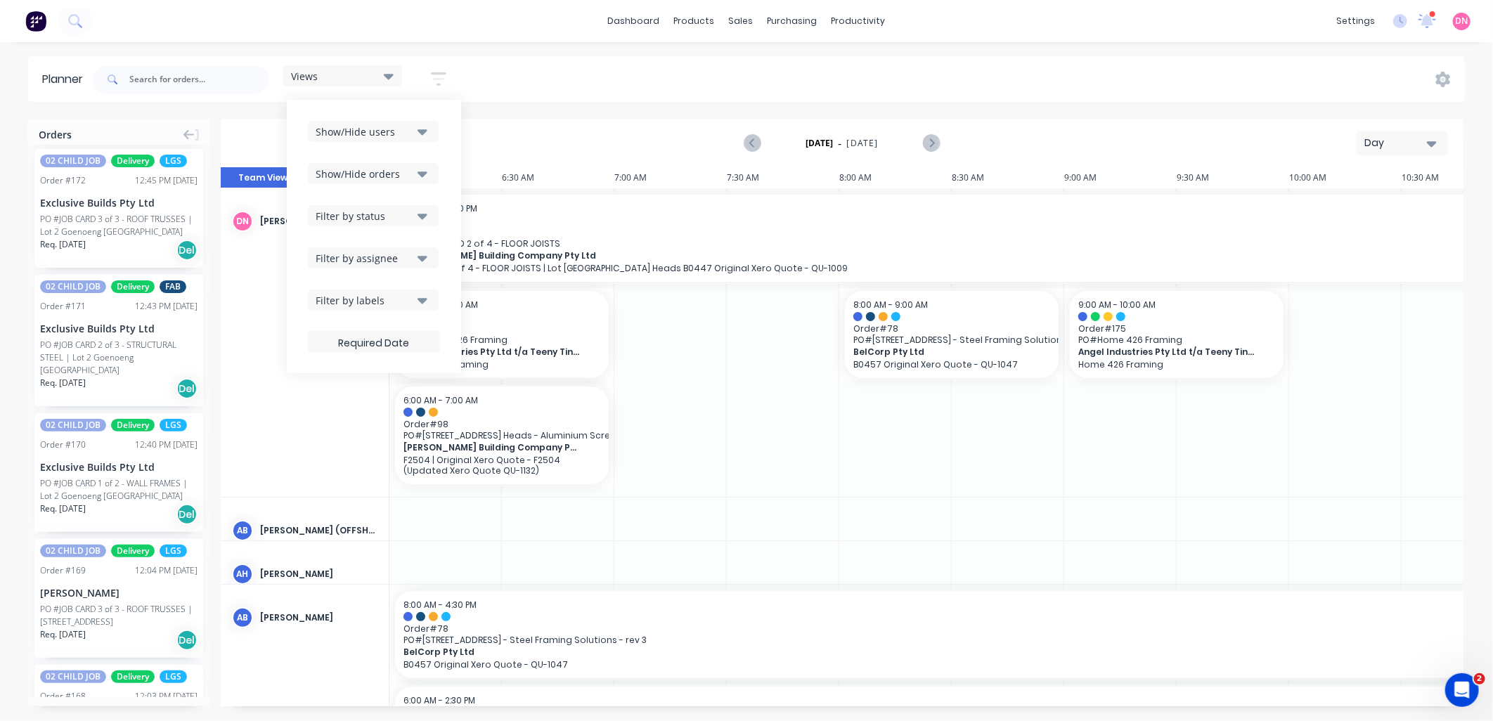
click at [413, 305] on div "Filter by labels" at bounding box center [365, 300] width 98 height 15
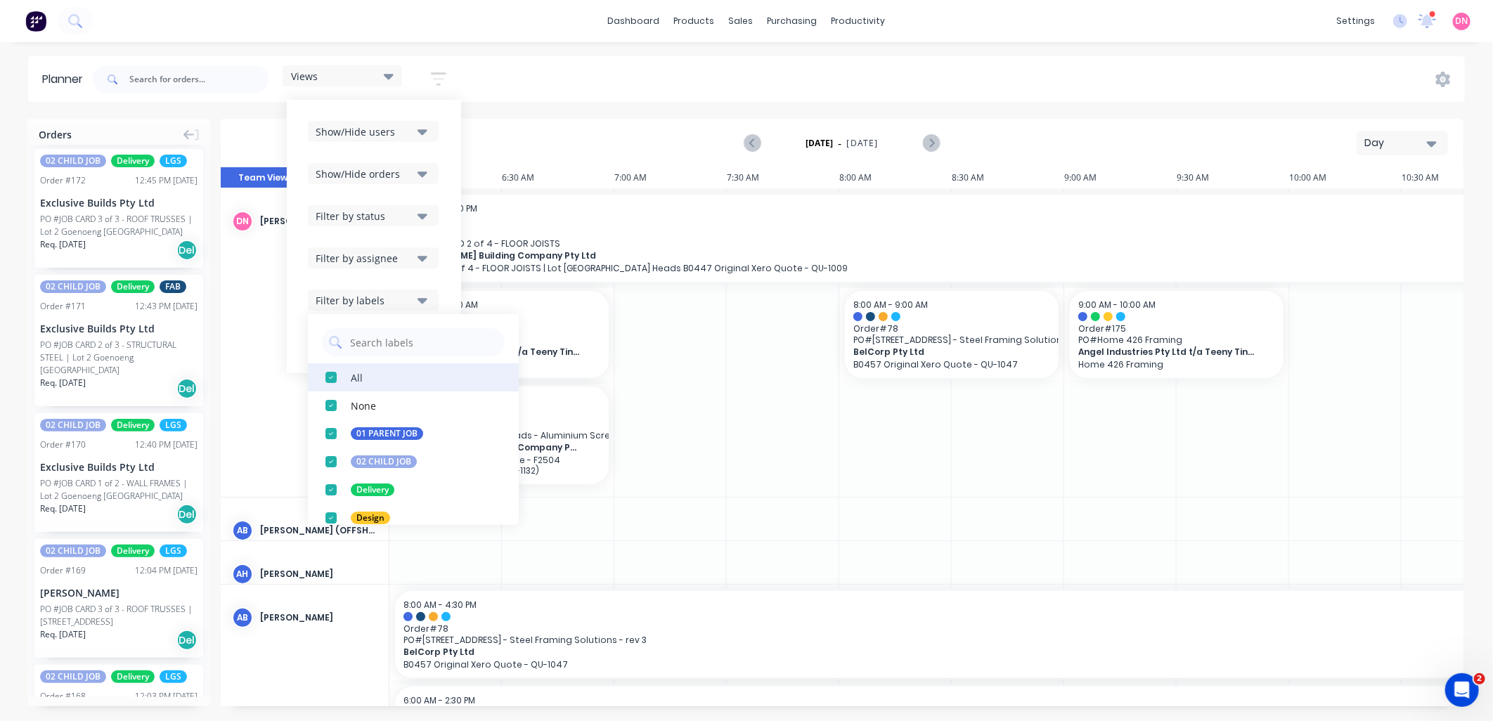
click at [332, 383] on div "button" at bounding box center [331, 377] width 28 height 28
click at [335, 432] on div "button" at bounding box center [331, 434] width 28 height 28
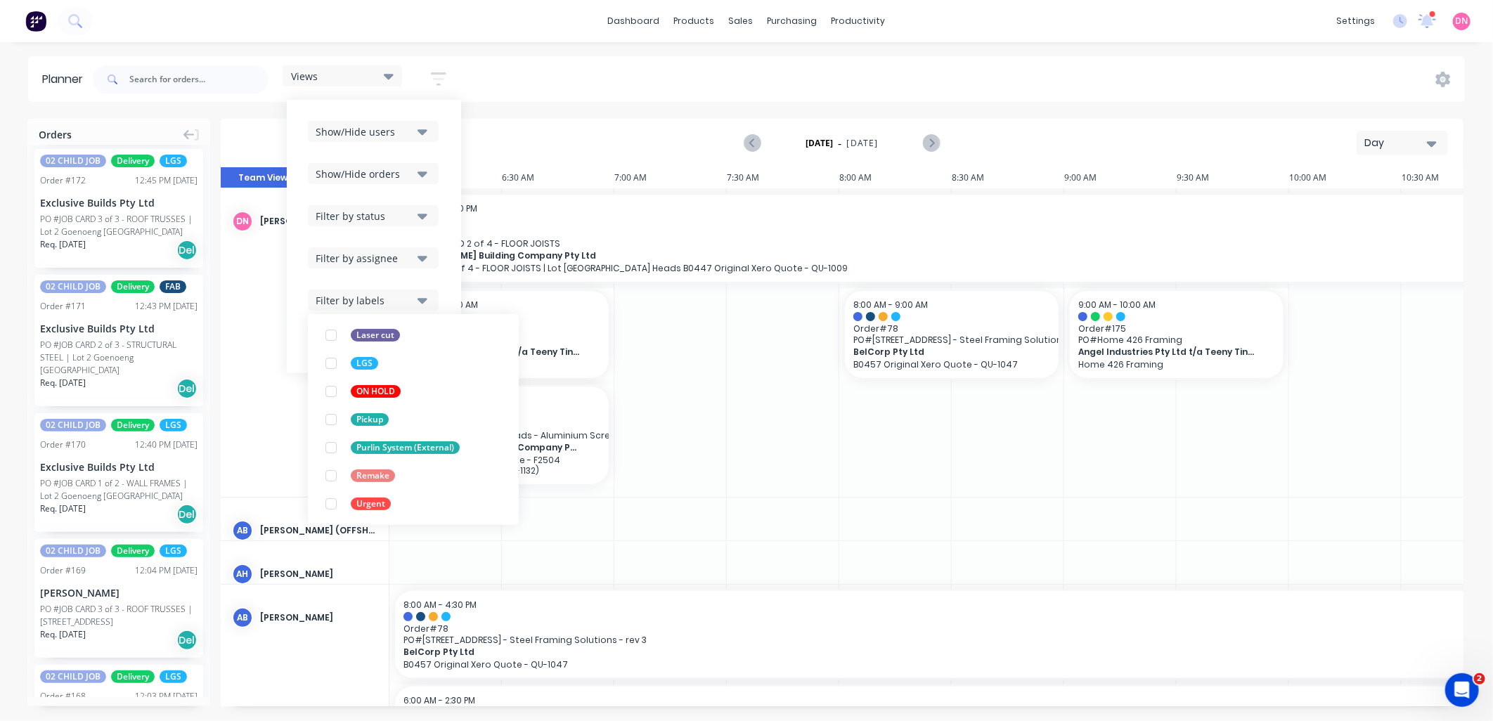
scroll to position [188, 0]
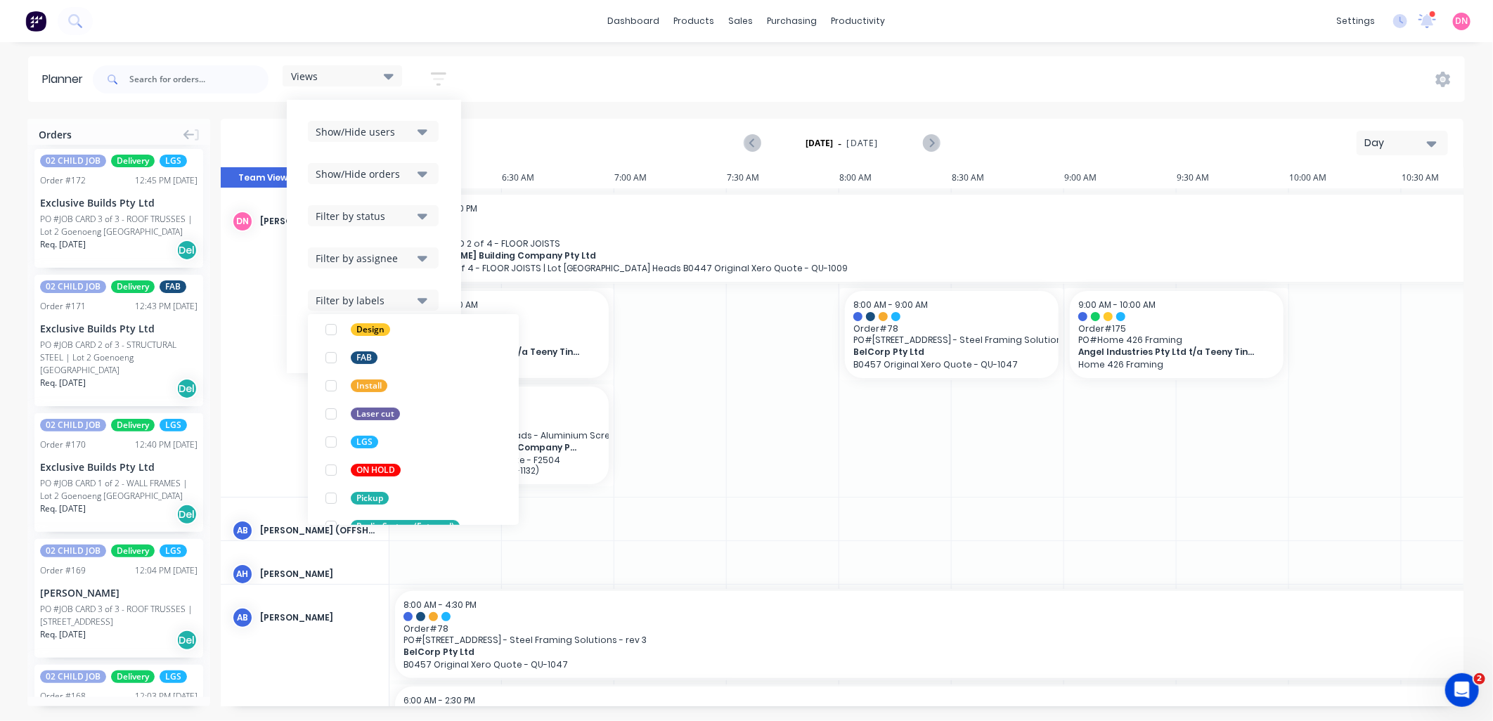
click at [446, 284] on div "Show/Hide users Show/Hide orders Filter by status Filter by assignee Filter by …" at bounding box center [374, 236] width 174 height 273
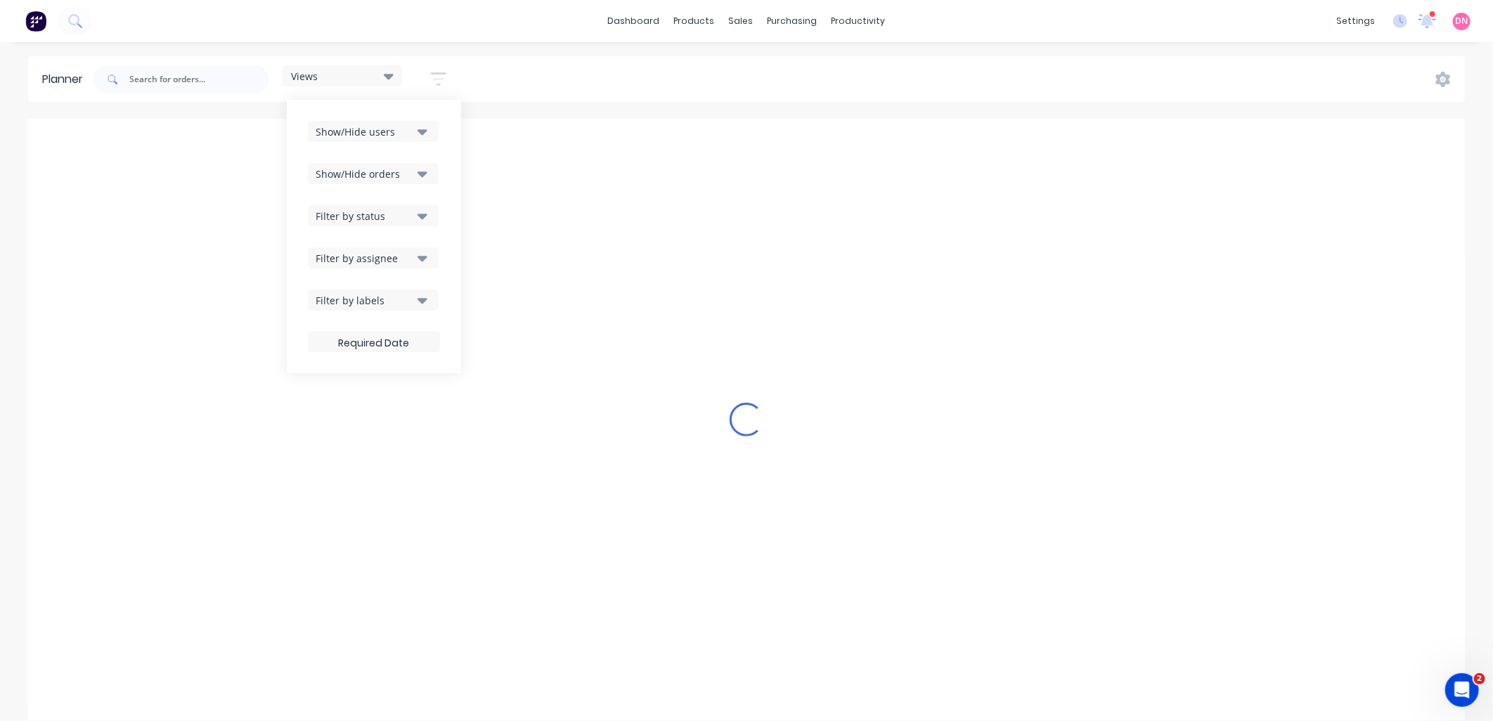
scroll to position [0, 0]
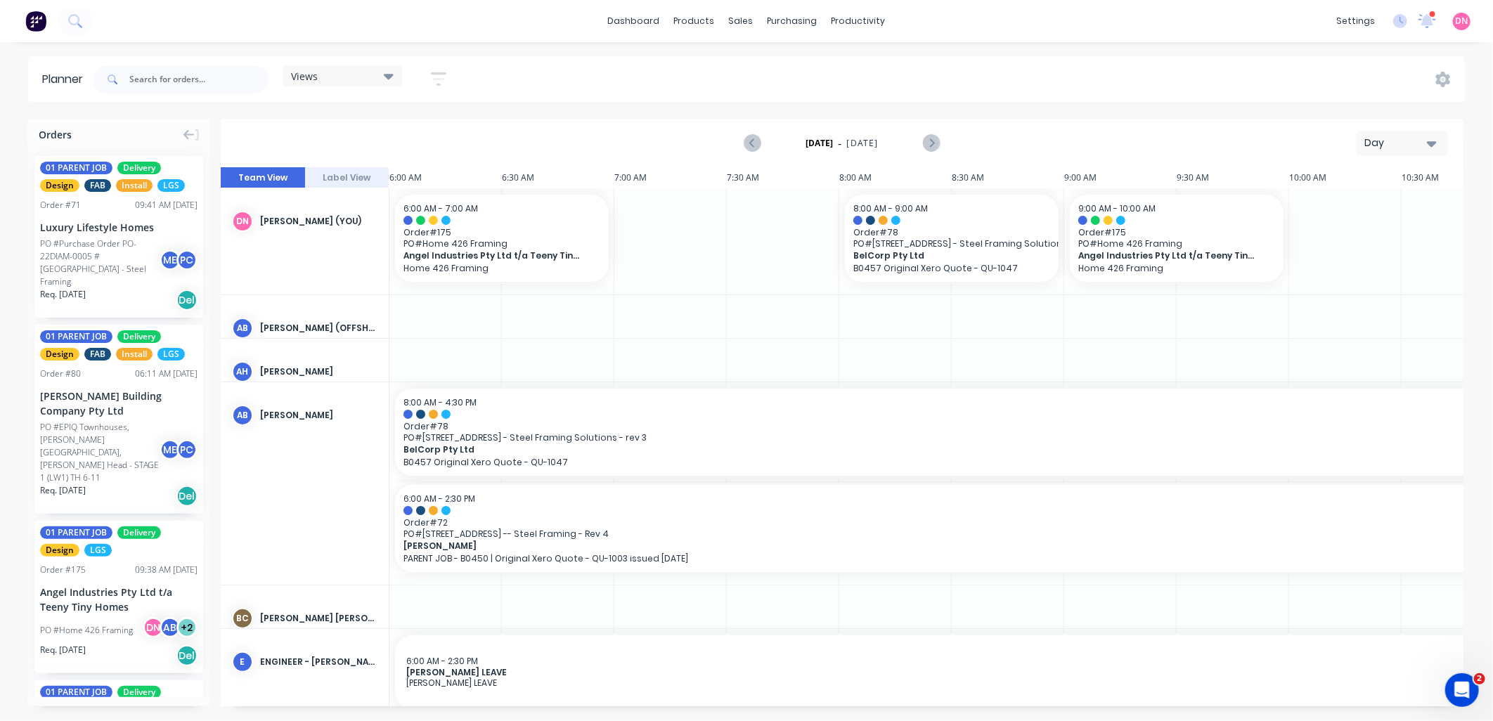
click at [538, 80] on div "Views Save new view None edit FACTORY - FABRICATION (Default) edit DESIGN TEAM …" at bounding box center [777, 79] width 1375 height 42
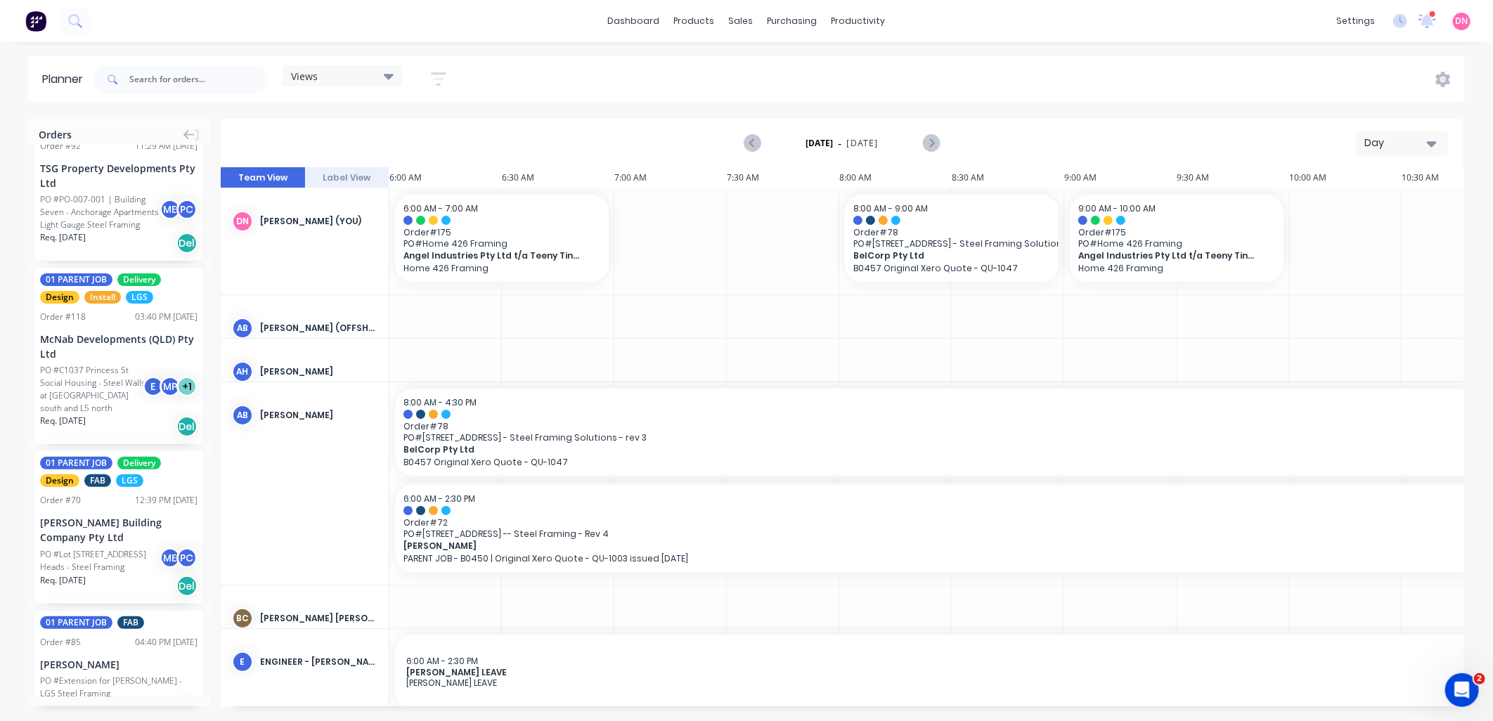
scroll to position [1718, 0]
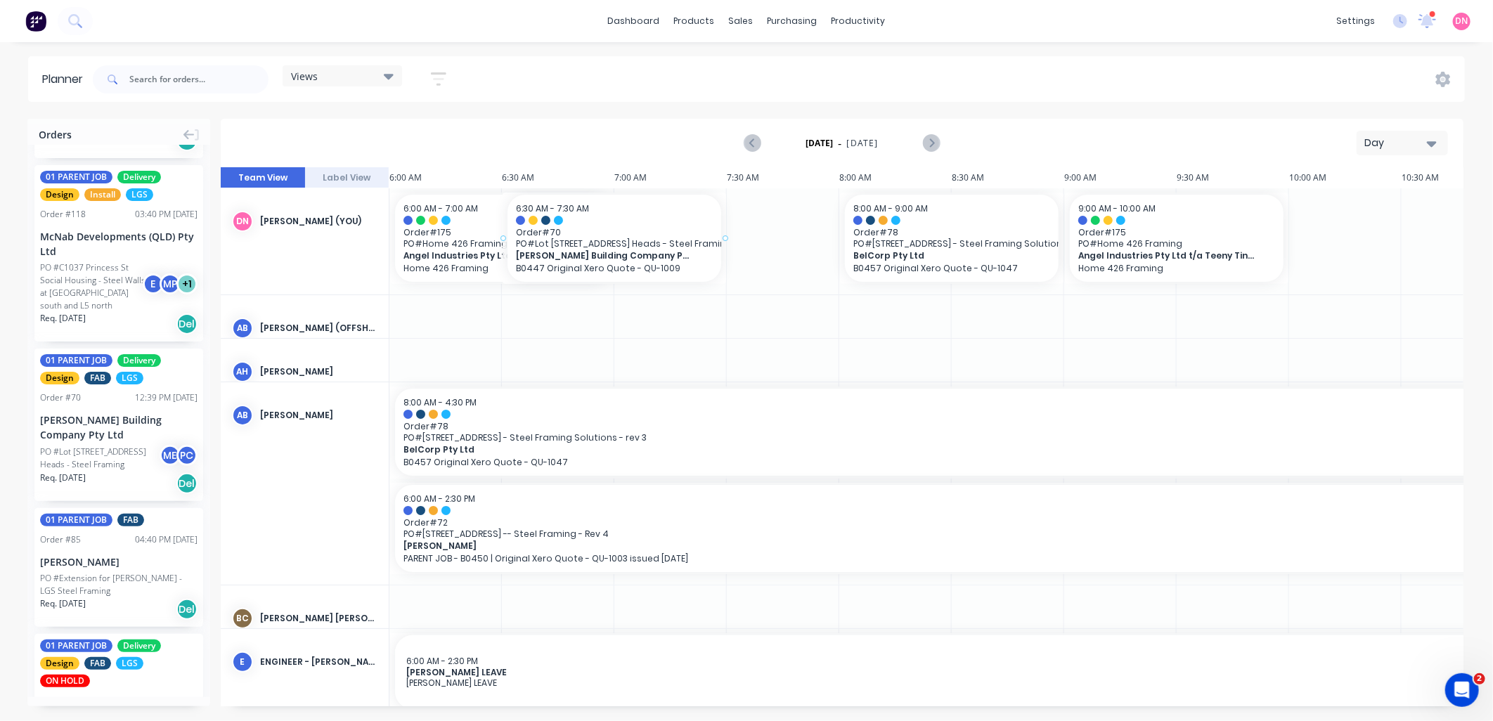
drag, startPoint x: 111, startPoint y: 375, endPoint x: 509, endPoint y: 247, distance: 418.1
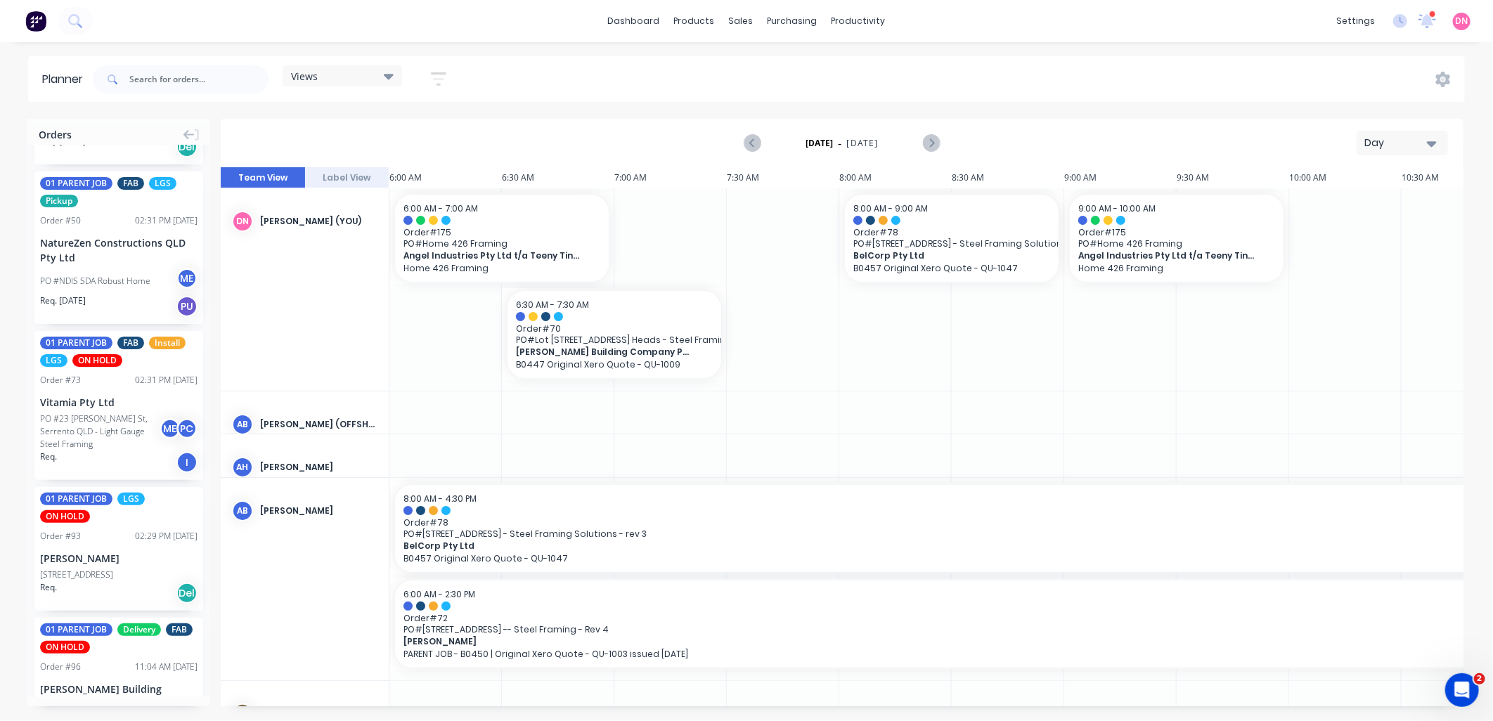
scroll to position [2569, 0]
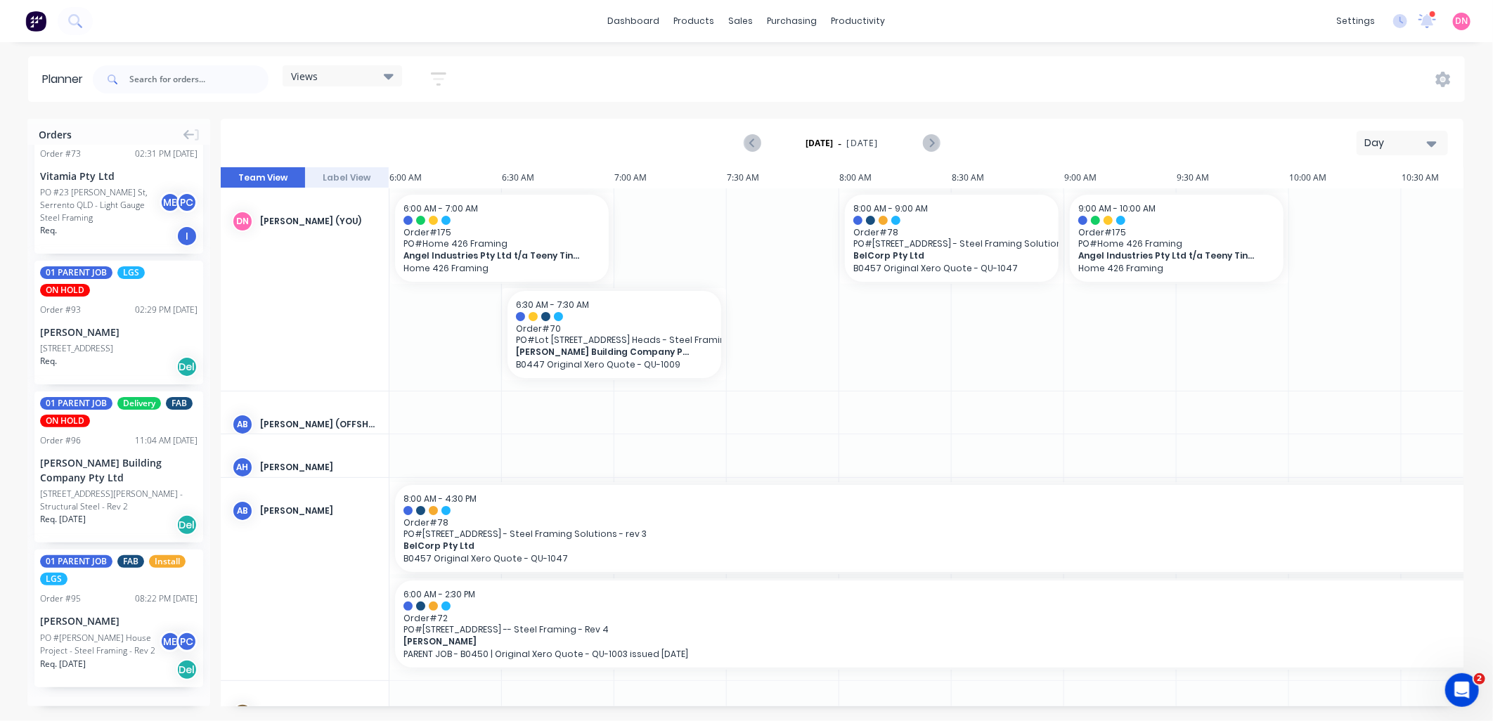
click at [117, 704] on button "Load more orders" at bounding box center [118, 716] width 169 height 25
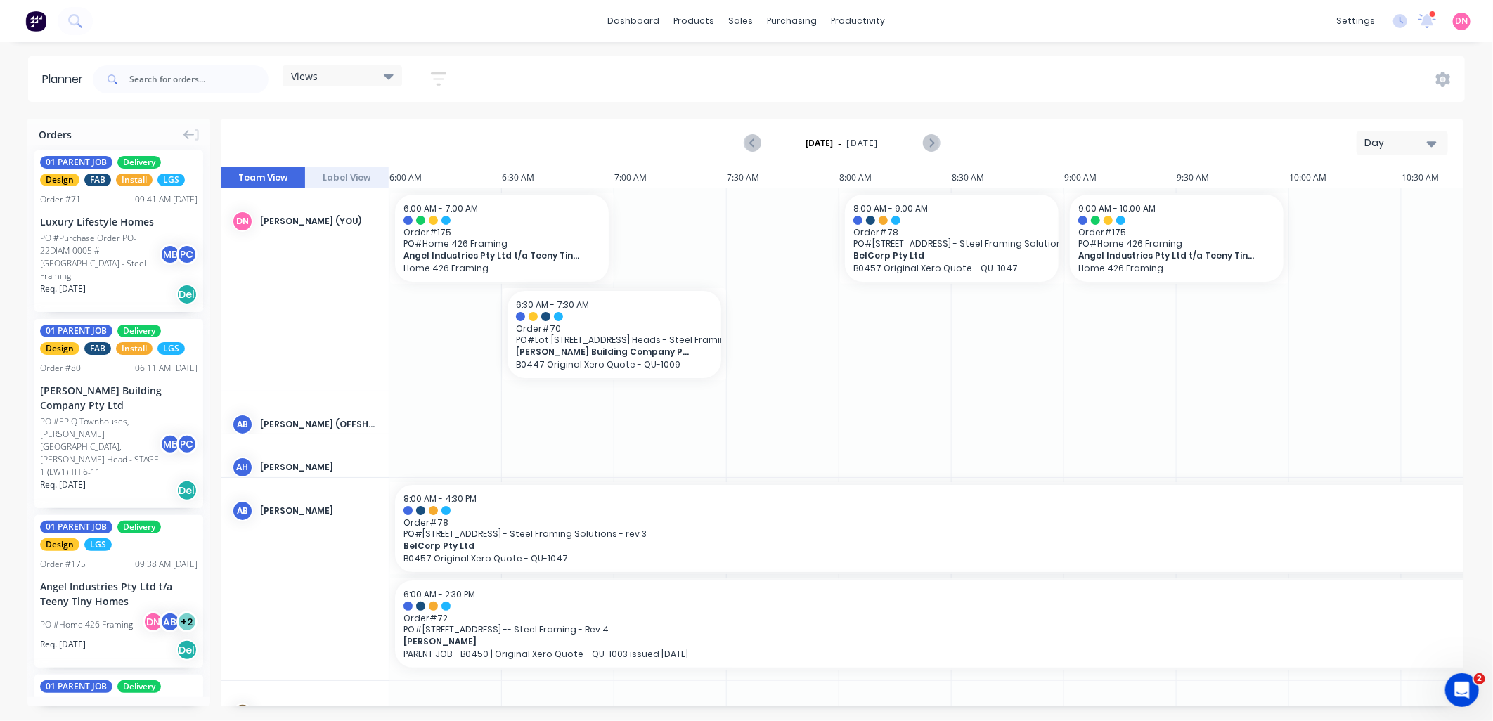
scroll to position [0, 0]
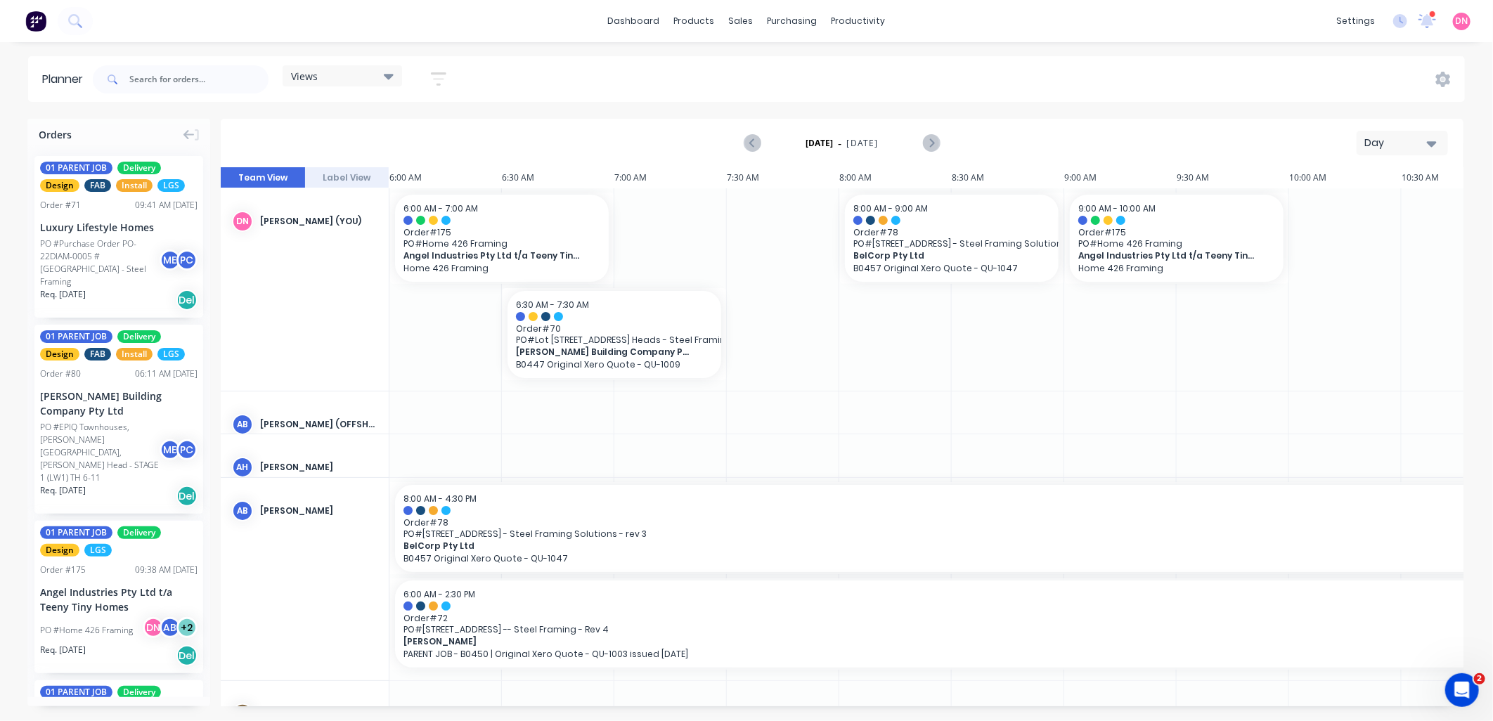
click at [381, 73] on div "Views" at bounding box center [342, 76] width 103 height 13
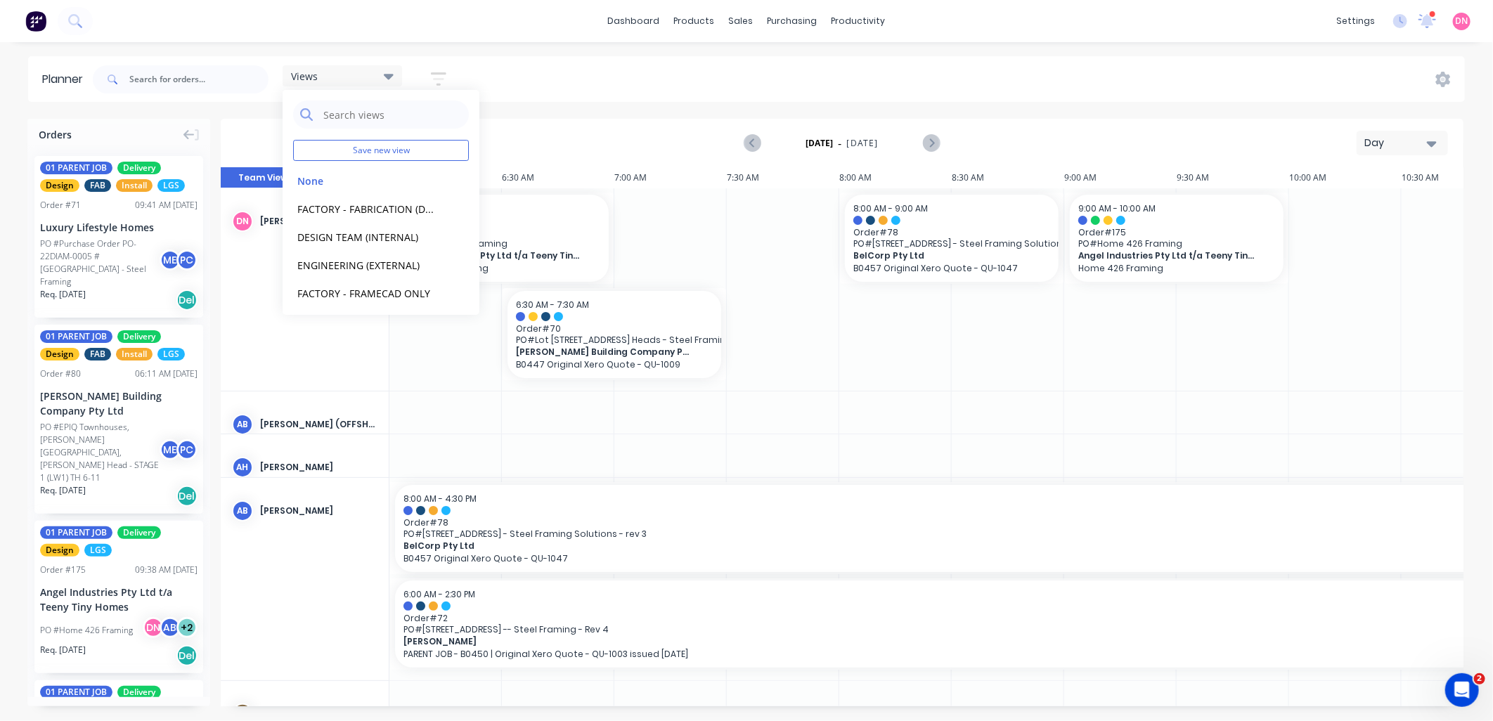
click at [443, 69] on button "button" at bounding box center [438, 78] width 45 height 27
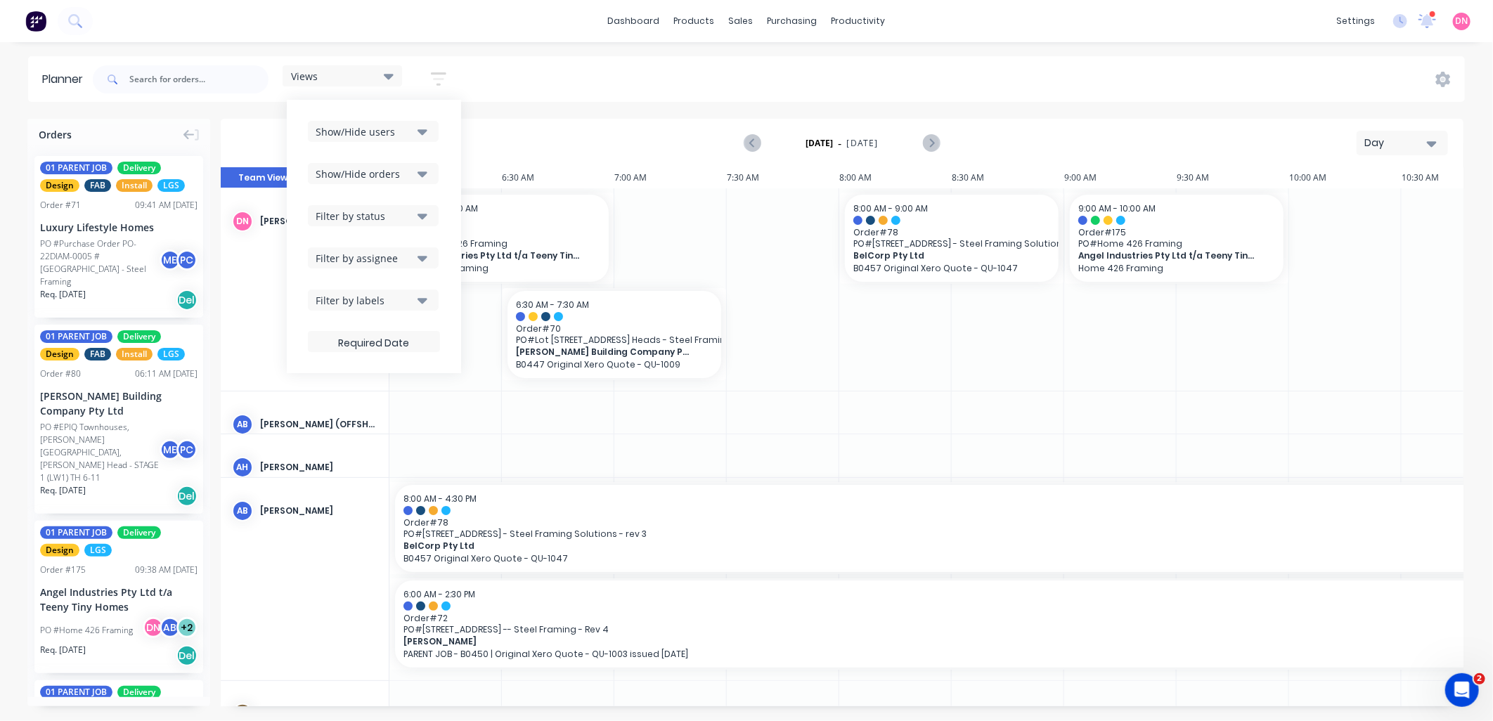
click at [404, 217] on div "Filter by status" at bounding box center [365, 216] width 98 height 15
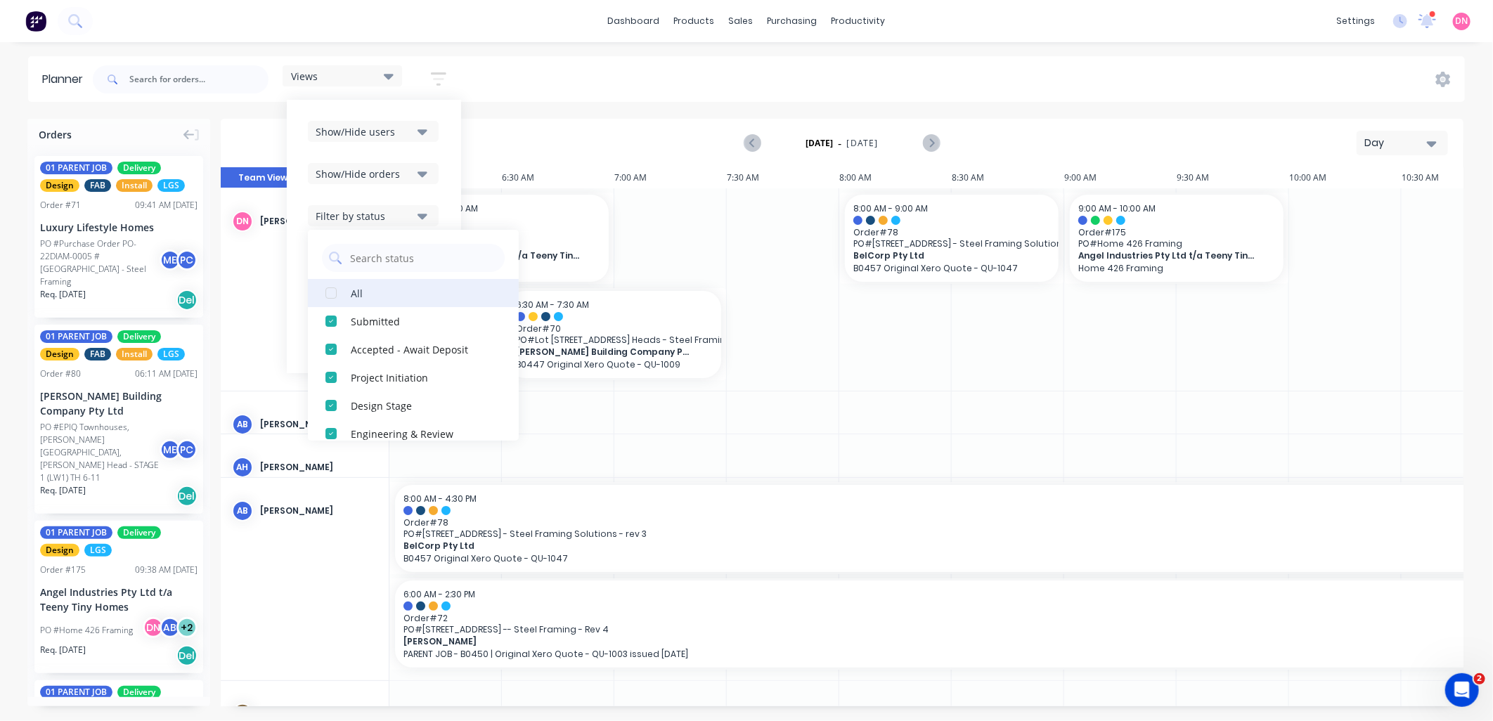
click at [333, 293] on div "button" at bounding box center [331, 293] width 28 height 28
click at [426, 200] on div "Show/Hide users Show/Hide orders Filter by status All Draft Quote Archived Deli…" at bounding box center [374, 236] width 132 height 231
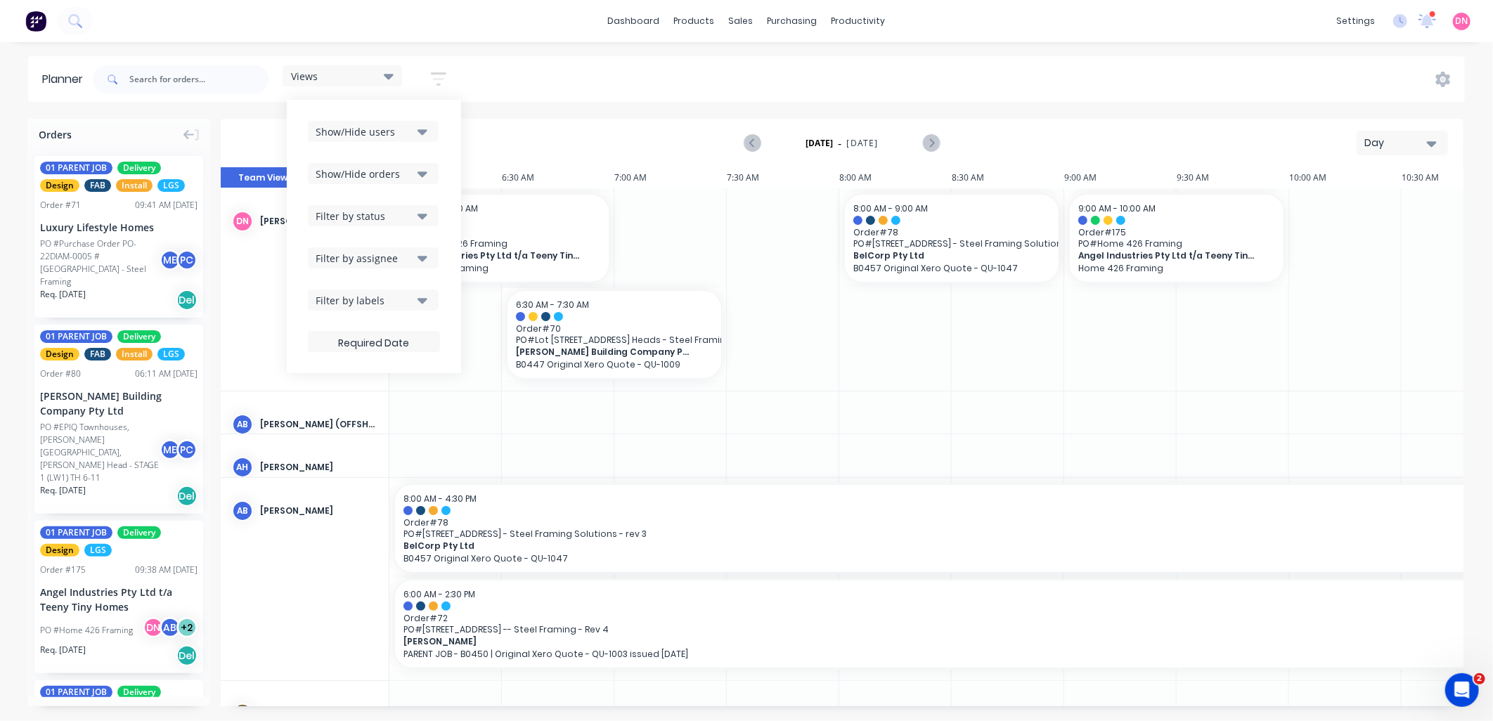
click at [420, 173] on icon "button" at bounding box center [423, 175] width 10 height 6
click at [413, 258] on div "Filter by assignee" at bounding box center [365, 258] width 98 height 15
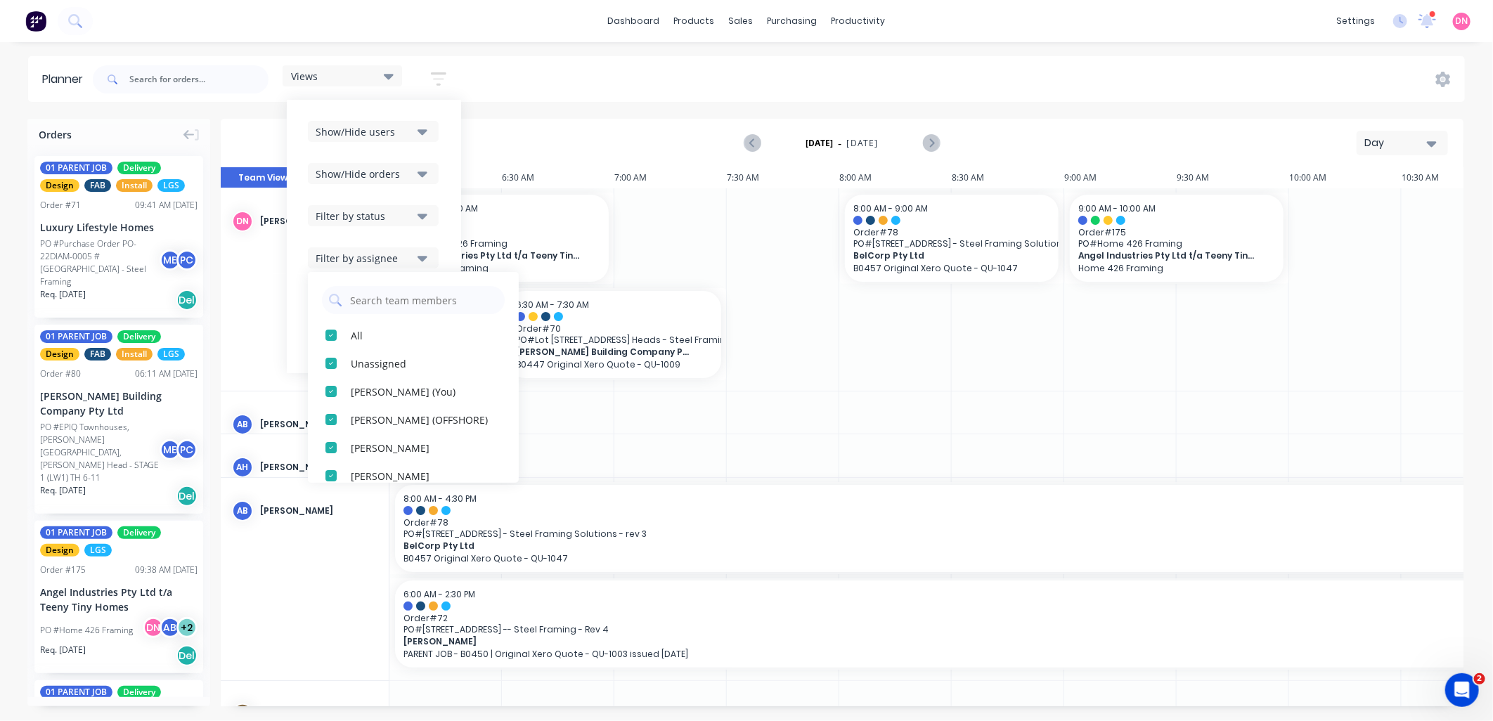
click at [422, 254] on icon "button" at bounding box center [423, 257] width 10 height 15
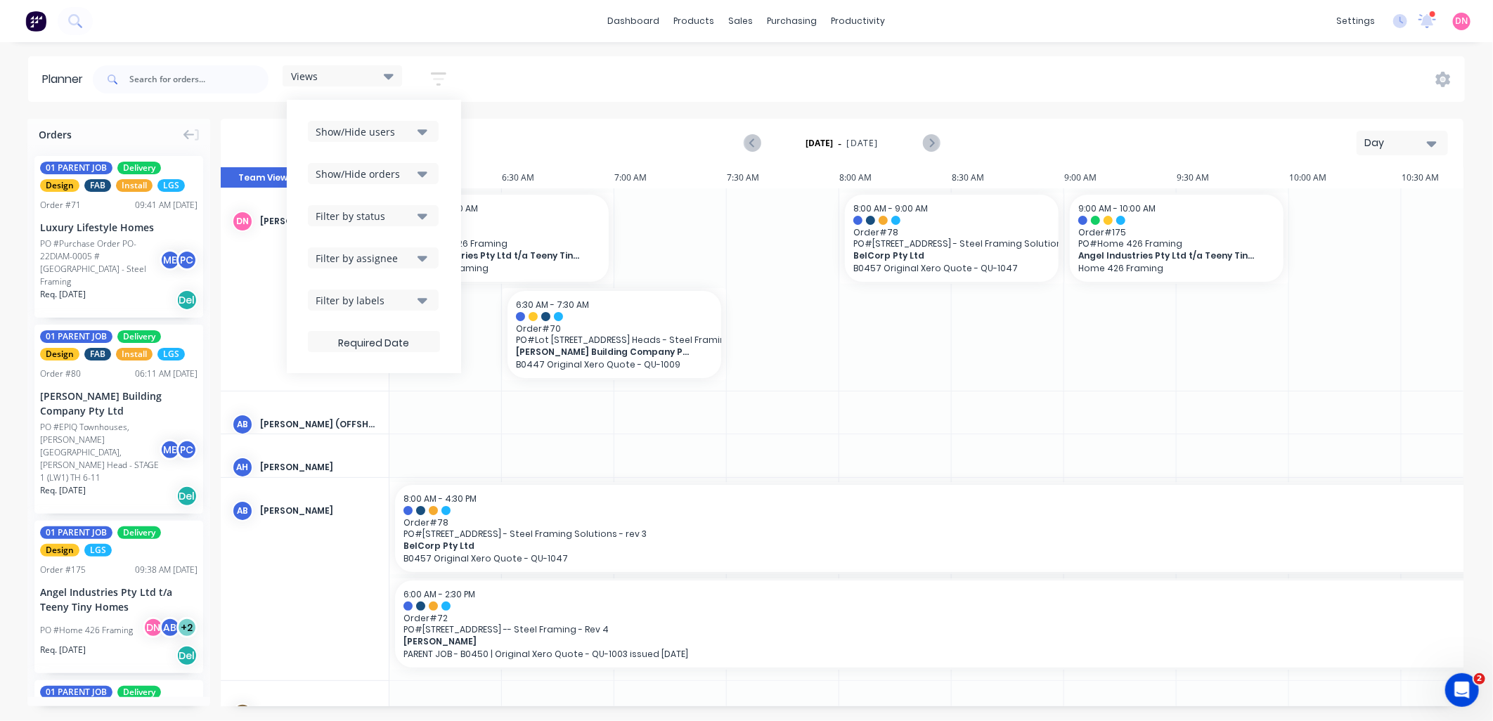
click at [411, 310] on button "Filter by labels" at bounding box center [373, 300] width 131 height 21
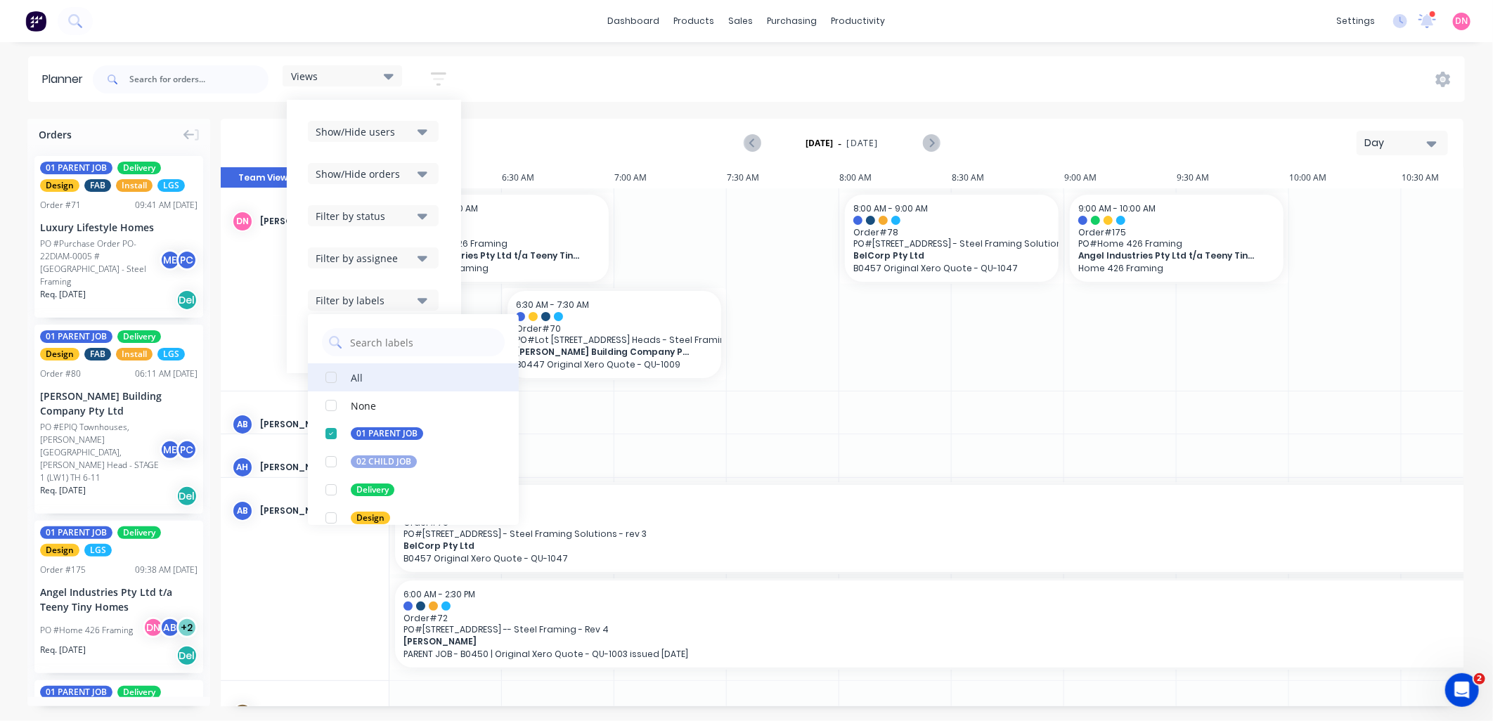
click at [330, 373] on div "button" at bounding box center [331, 377] width 28 height 28
click at [444, 292] on div "Show/Hide users Show/Hide orders Filter by status Filter by assignee Filter by …" at bounding box center [374, 236] width 174 height 273
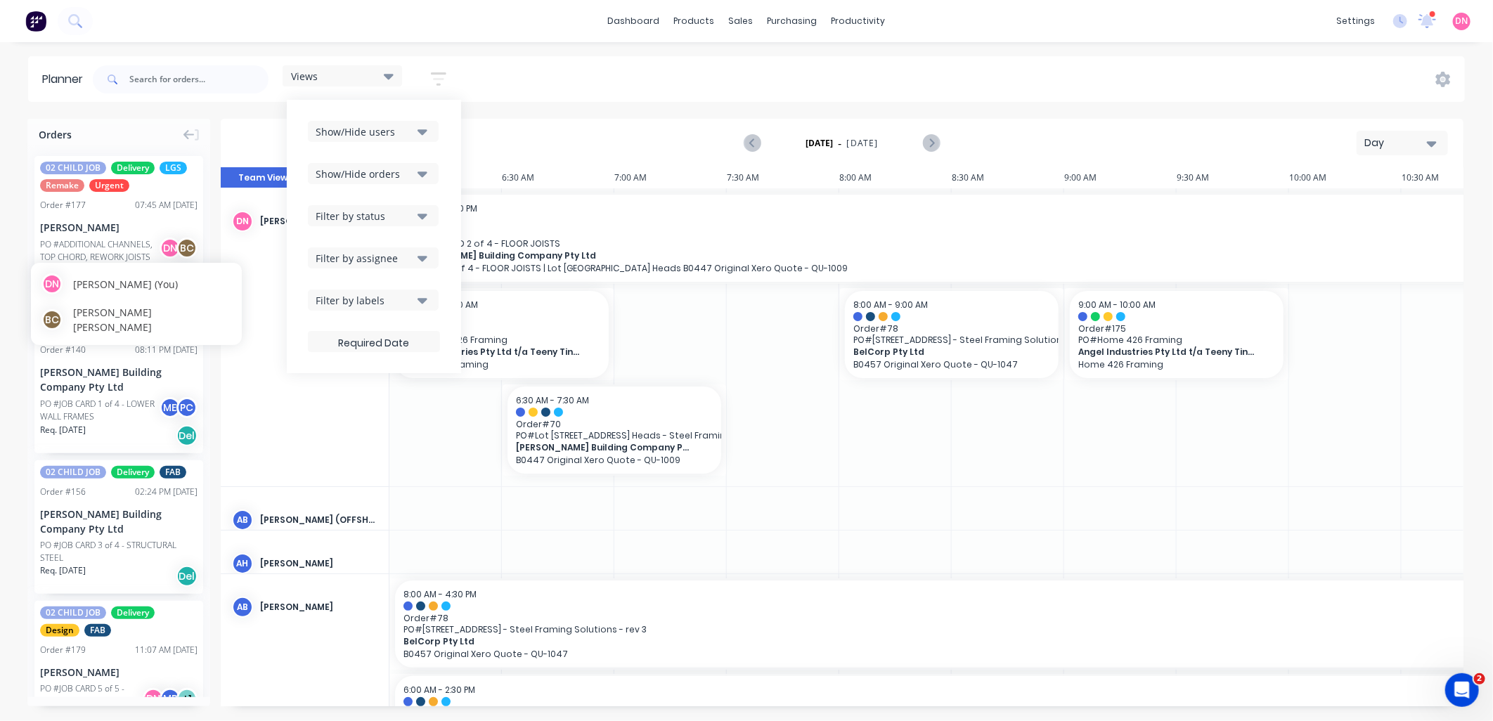
click at [163, 291] on div "DN Demi Nguyen (You)" at bounding box center [136, 283] width 190 height 21
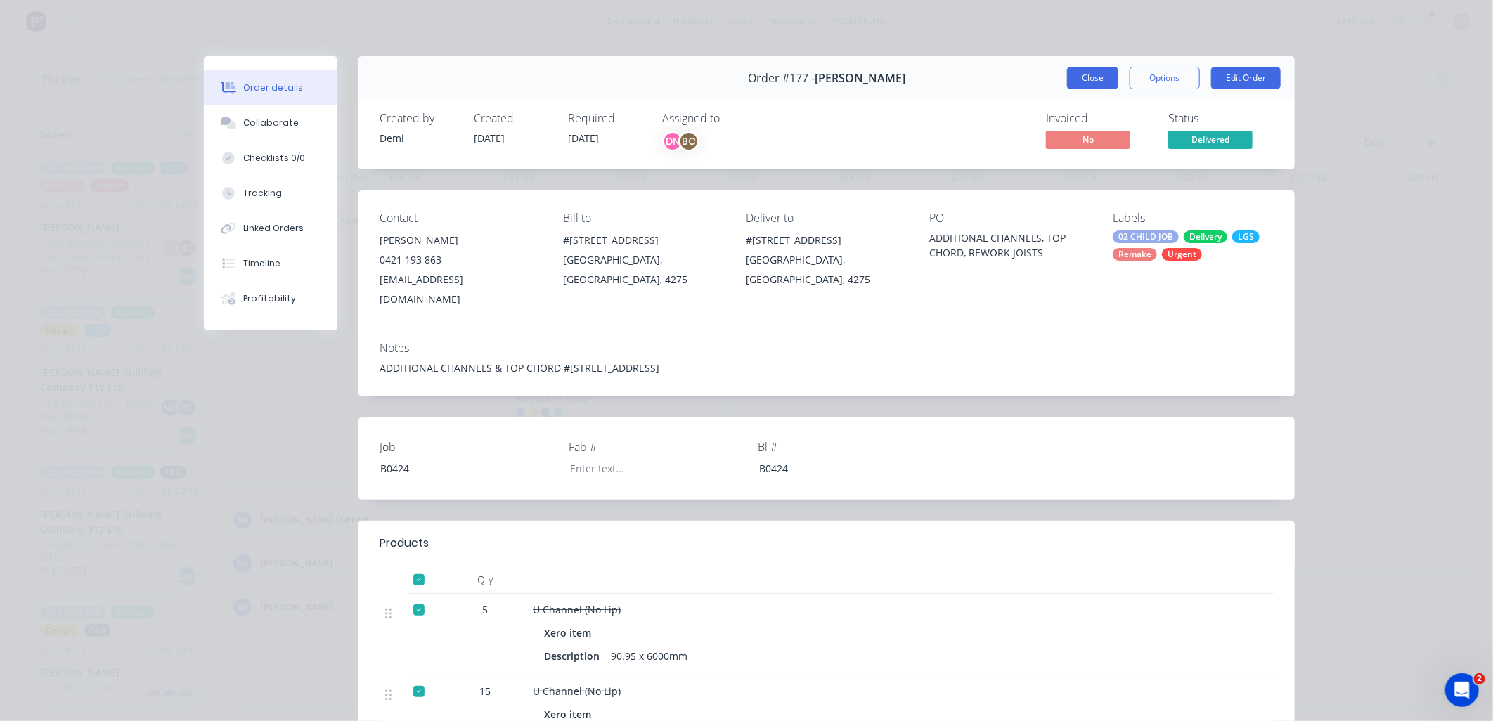
click at [1093, 83] on button "Close" at bounding box center [1092, 78] width 51 height 22
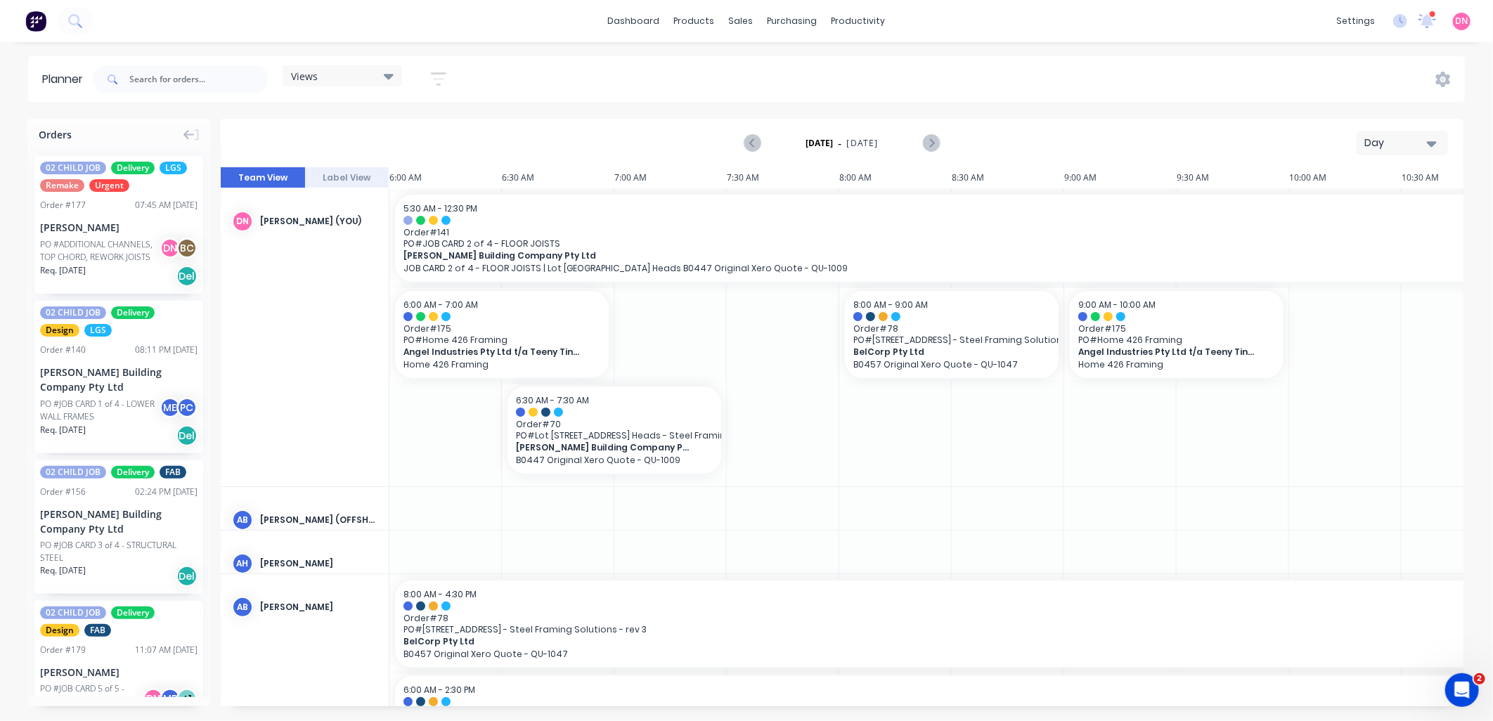
click at [1092, 73] on div "Views Save new view None edit FACTORY - FABRICATION (Default) edit DESIGN TEAM …" at bounding box center [777, 79] width 1375 height 42
click at [139, 254] on div "PO #ADDITIONAL CHANNELS, TOP CHORD, REWORK JOISTS" at bounding box center [102, 250] width 124 height 25
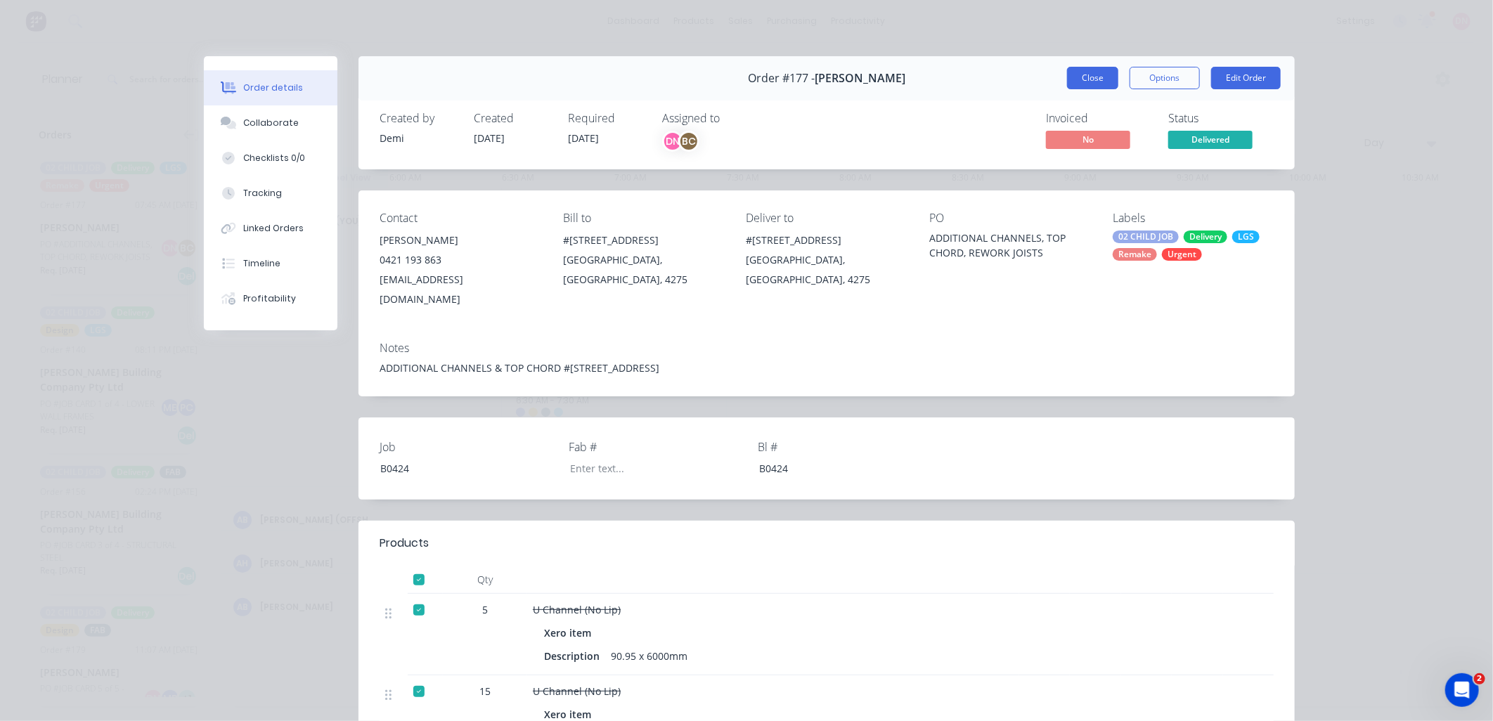
click at [1099, 74] on button "Close" at bounding box center [1092, 78] width 51 height 22
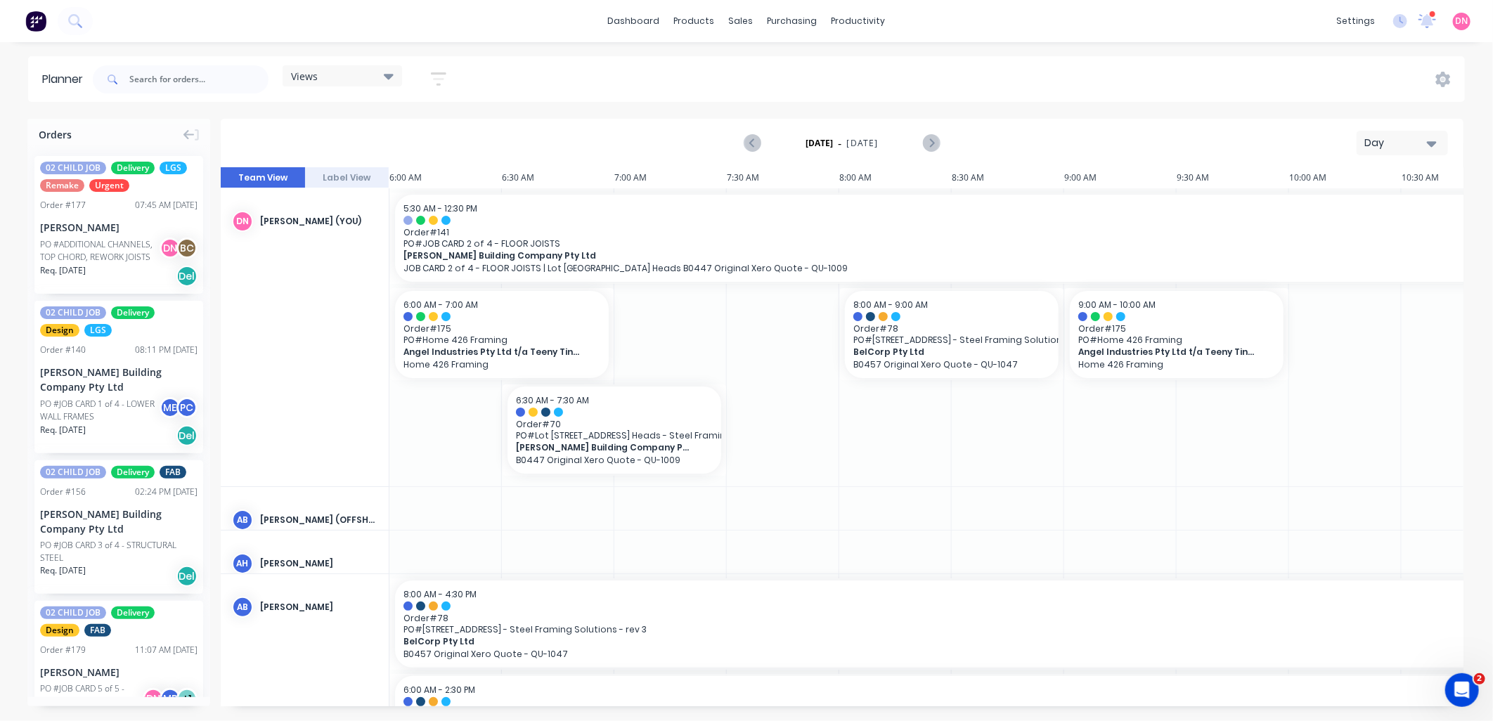
click at [382, 82] on div "Views" at bounding box center [342, 76] width 103 height 13
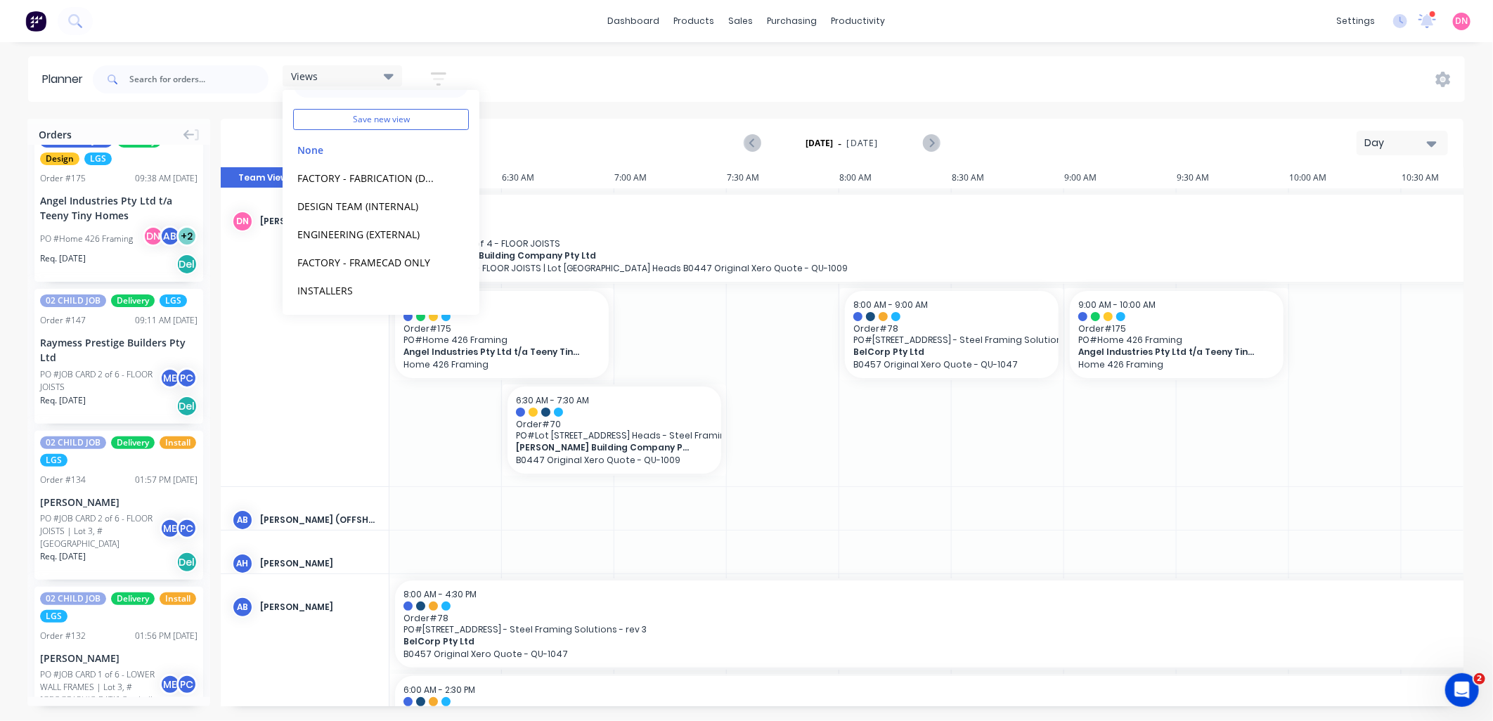
scroll to position [2448, 0]
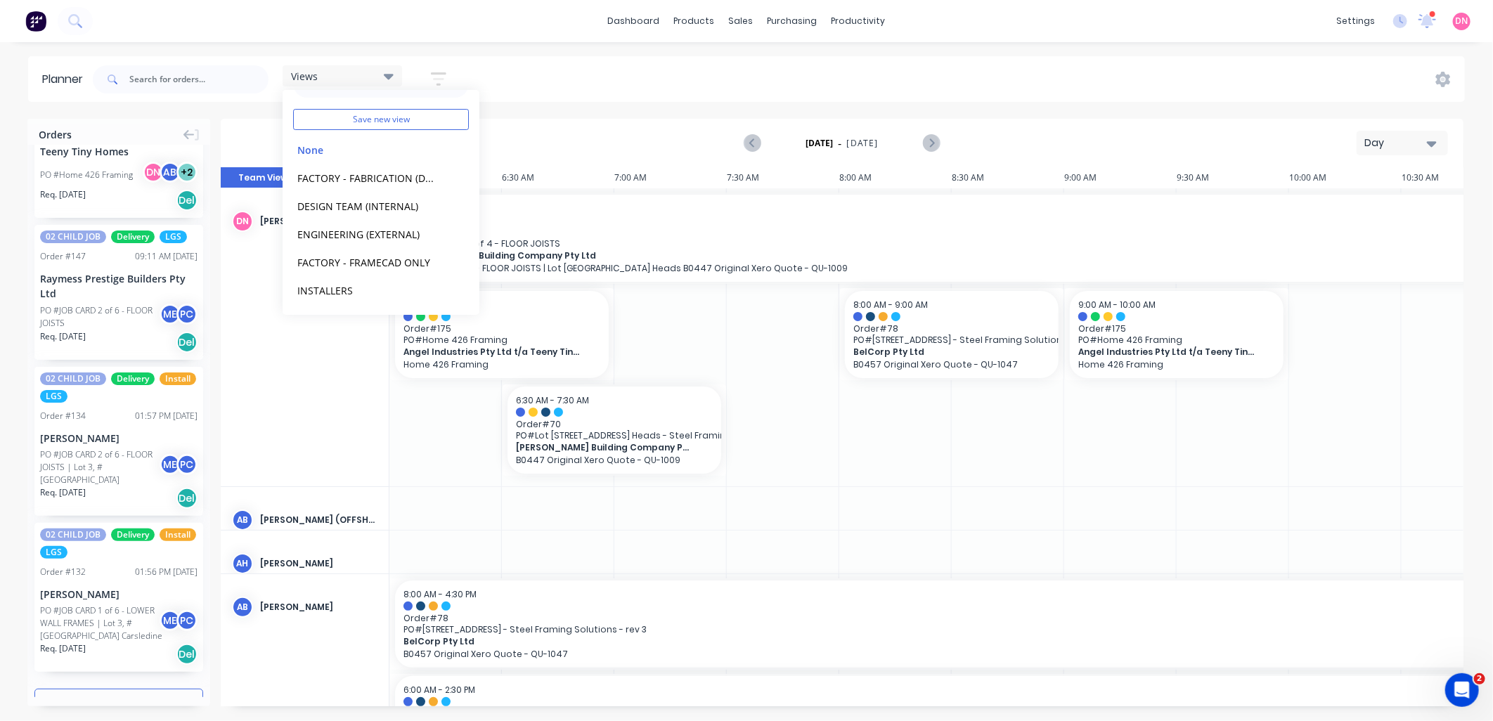
click at [151, 689] on button "Load more orders" at bounding box center [118, 701] width 169 height 25
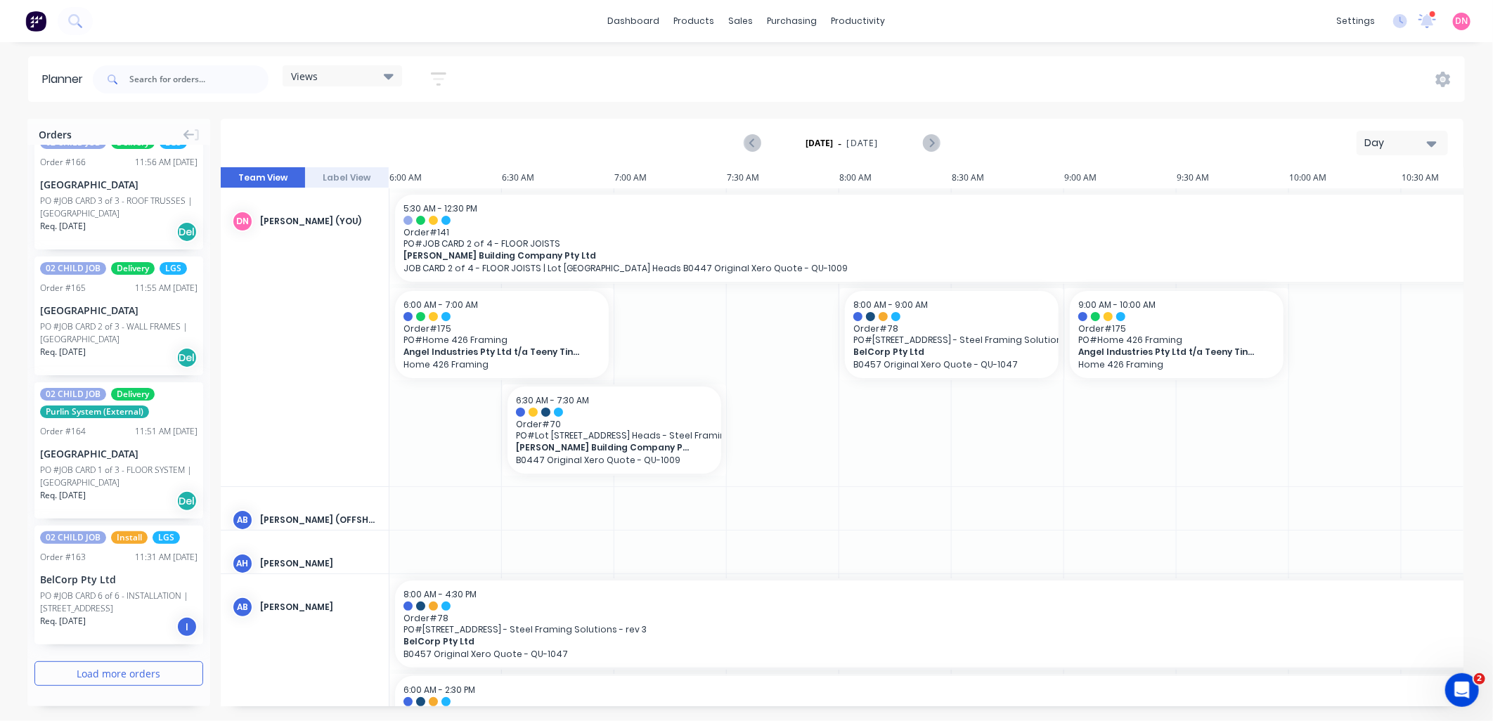
scroll to position [5309, 0]
click at [198, 69] on input "text" at bounding box center [198, 79] width 139 height 28
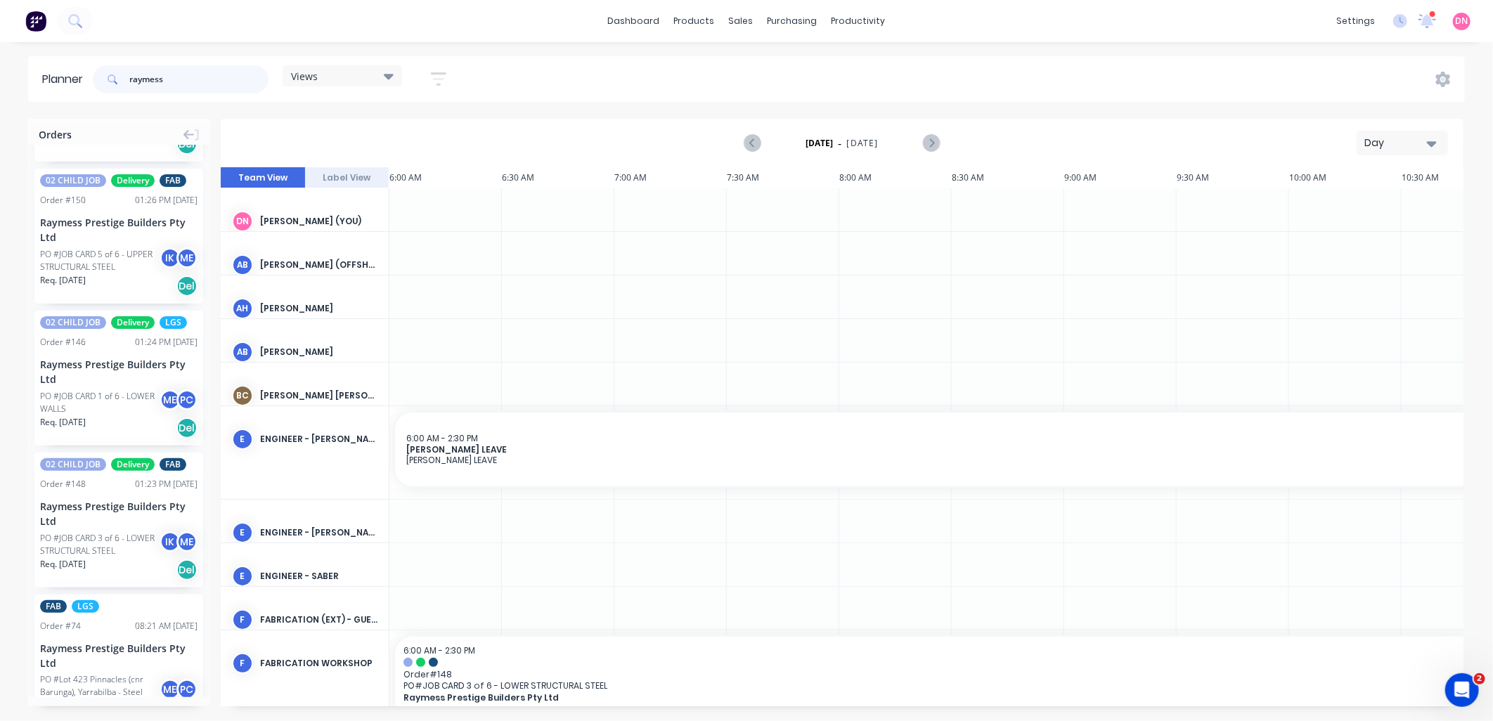
scroll to position [474, 0]
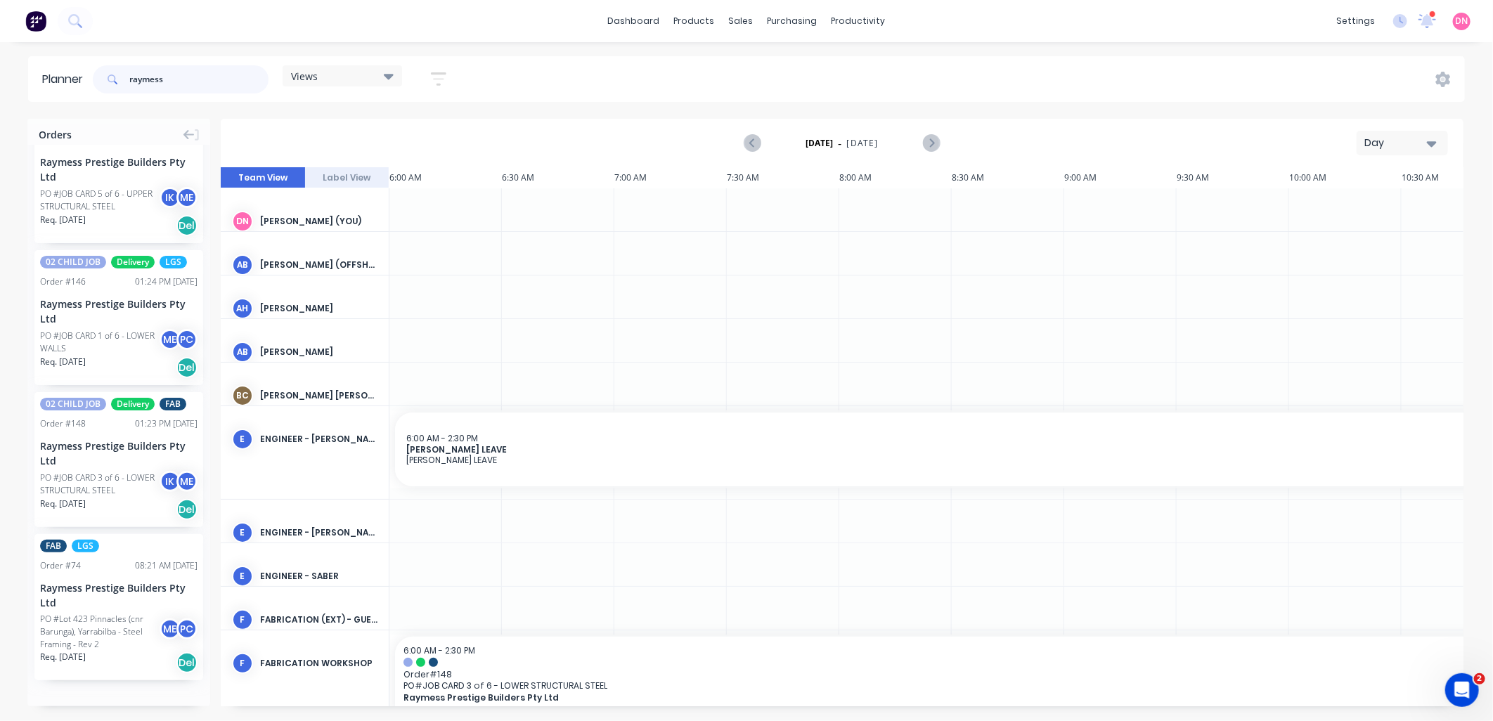
type input "raymess"
drag, startPoint x: 121, startPoint y: 447, endPoint x: 465, endPoint y: 202, distance: 422.5
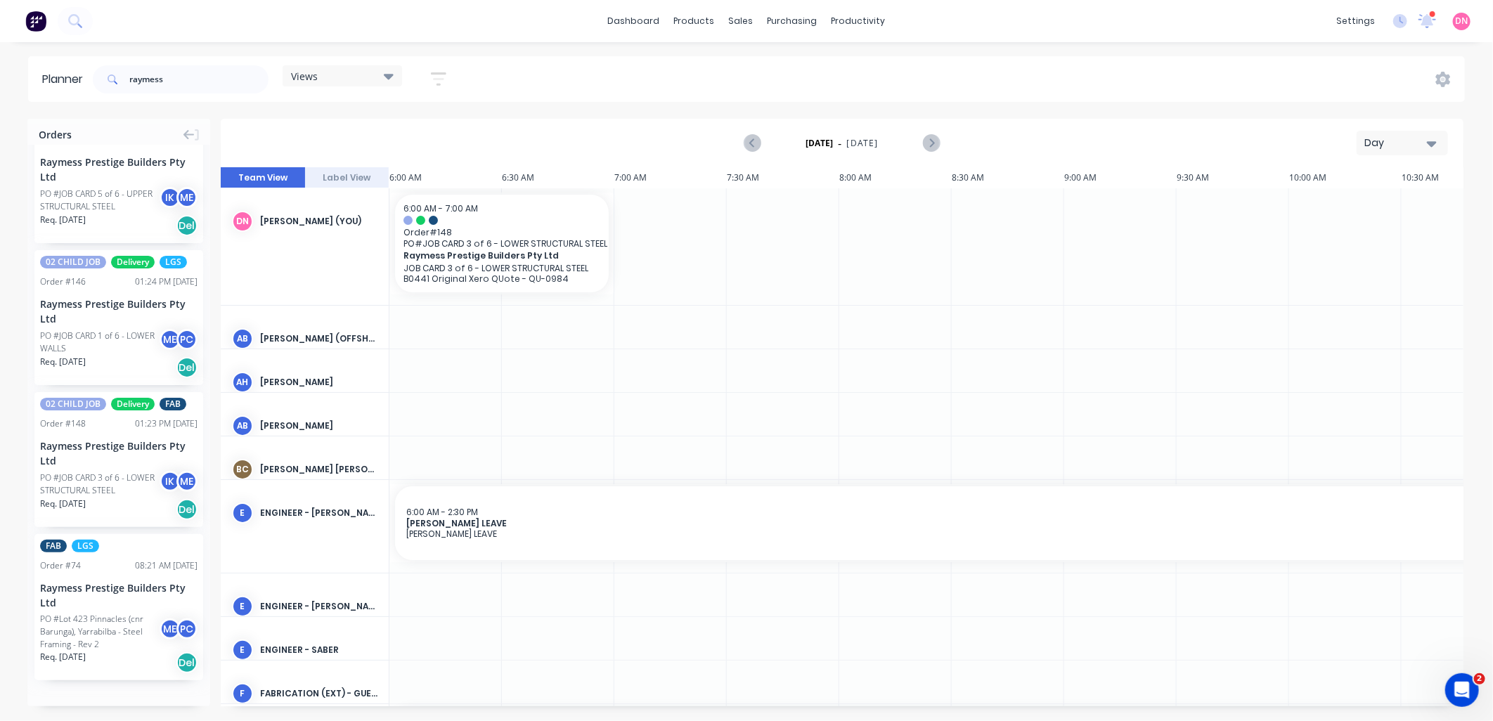
click at [392, 71] on icon at bounding box center [389, 75] width 10 height 15
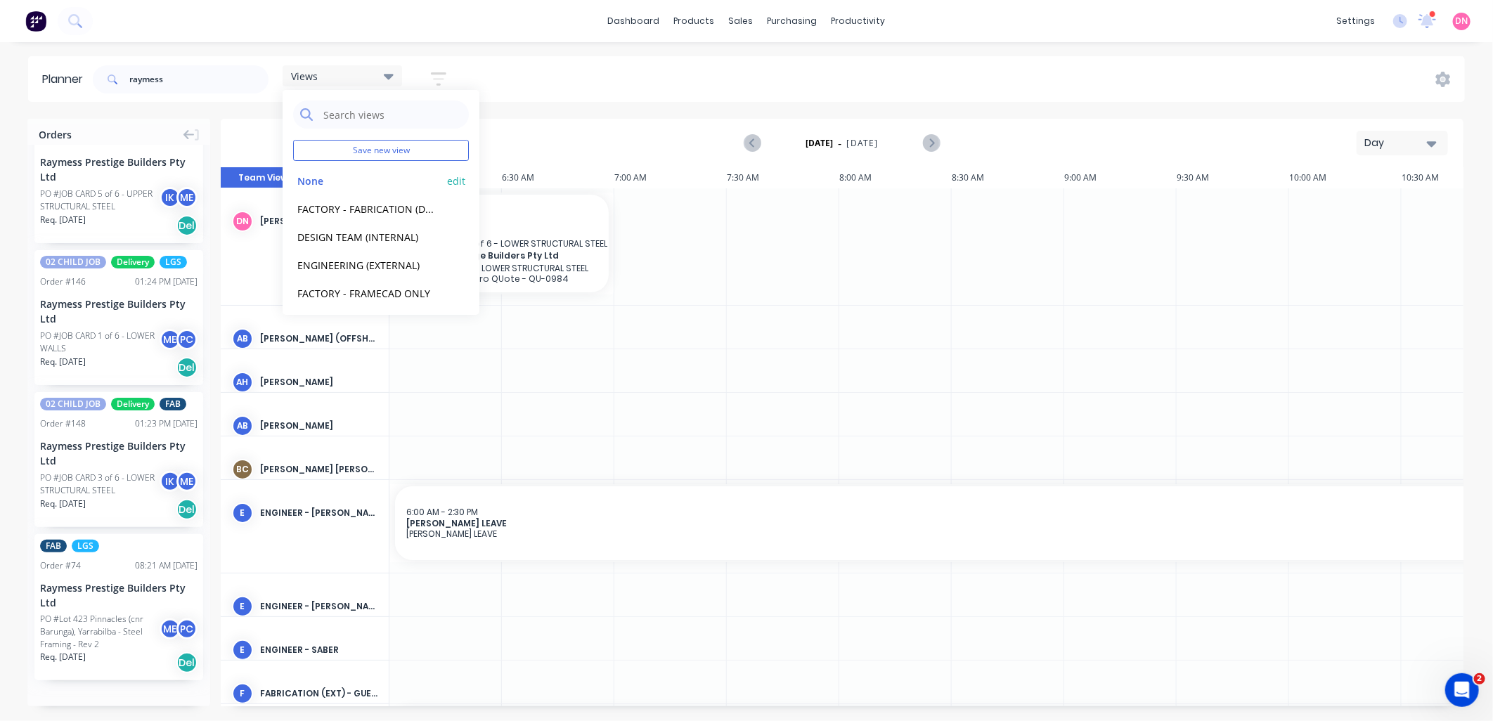
click at [328, 183] on button "None" at bounding box center [368, 180] width 150 height 16
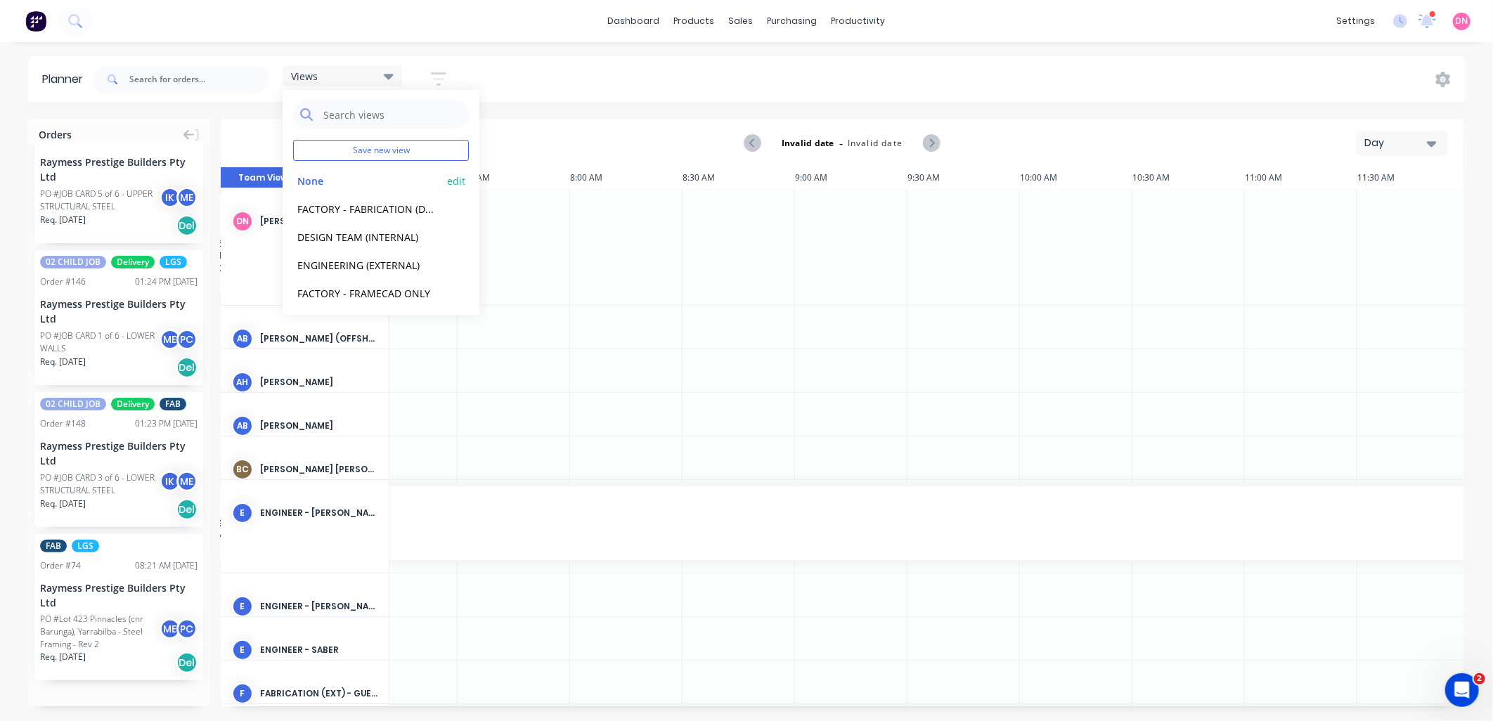
scroll to position [0, 842]
click at [1071, 61] on div "Views Save new view None edit FACTORY - FABRICATION (Default) edit DESIGN TEAM …" at bounding box center [777, 79] width 1375 height 42
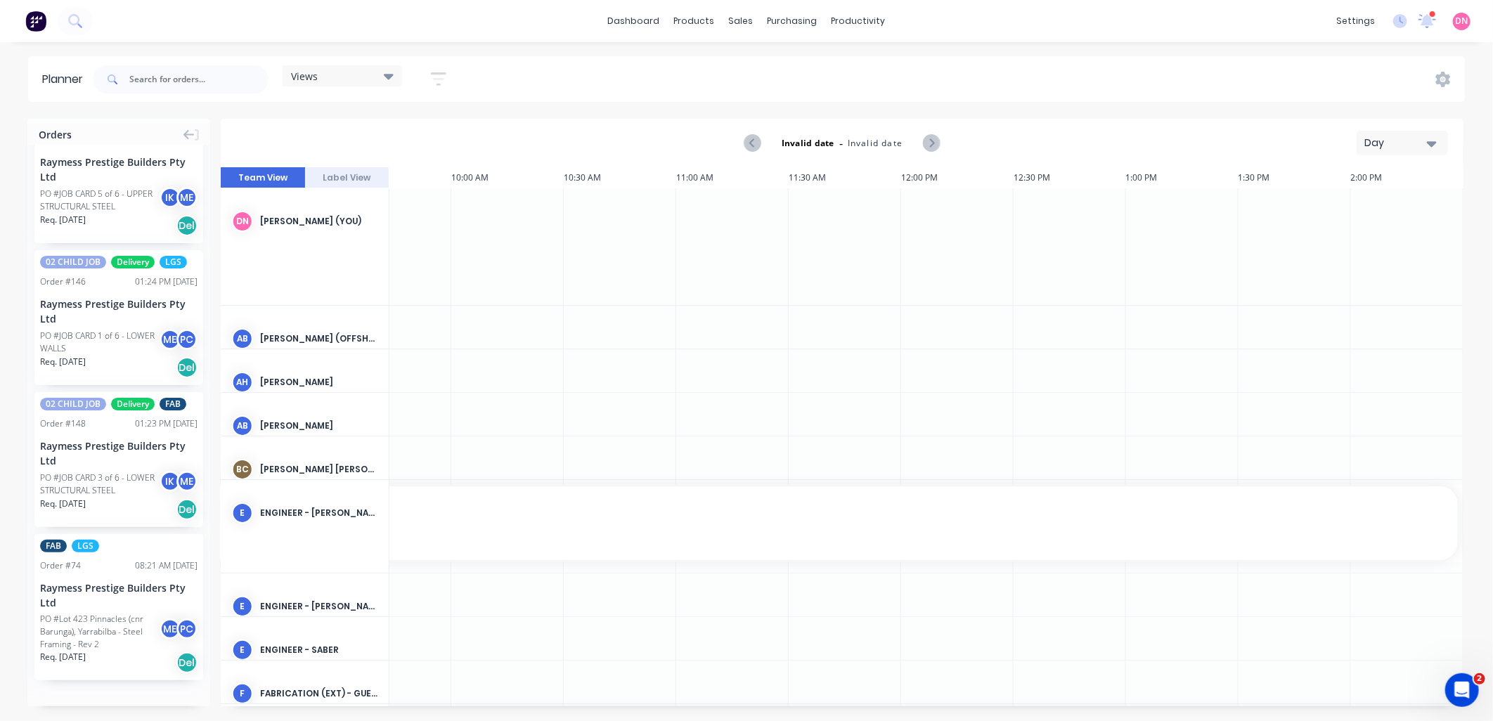
click at [429, 71] on button "button" at bounding box center [438, 78] width 45 height 27
click at [406, 247] on button "Filter by assignee" at bounding box center [373, 257] width 131 height 21
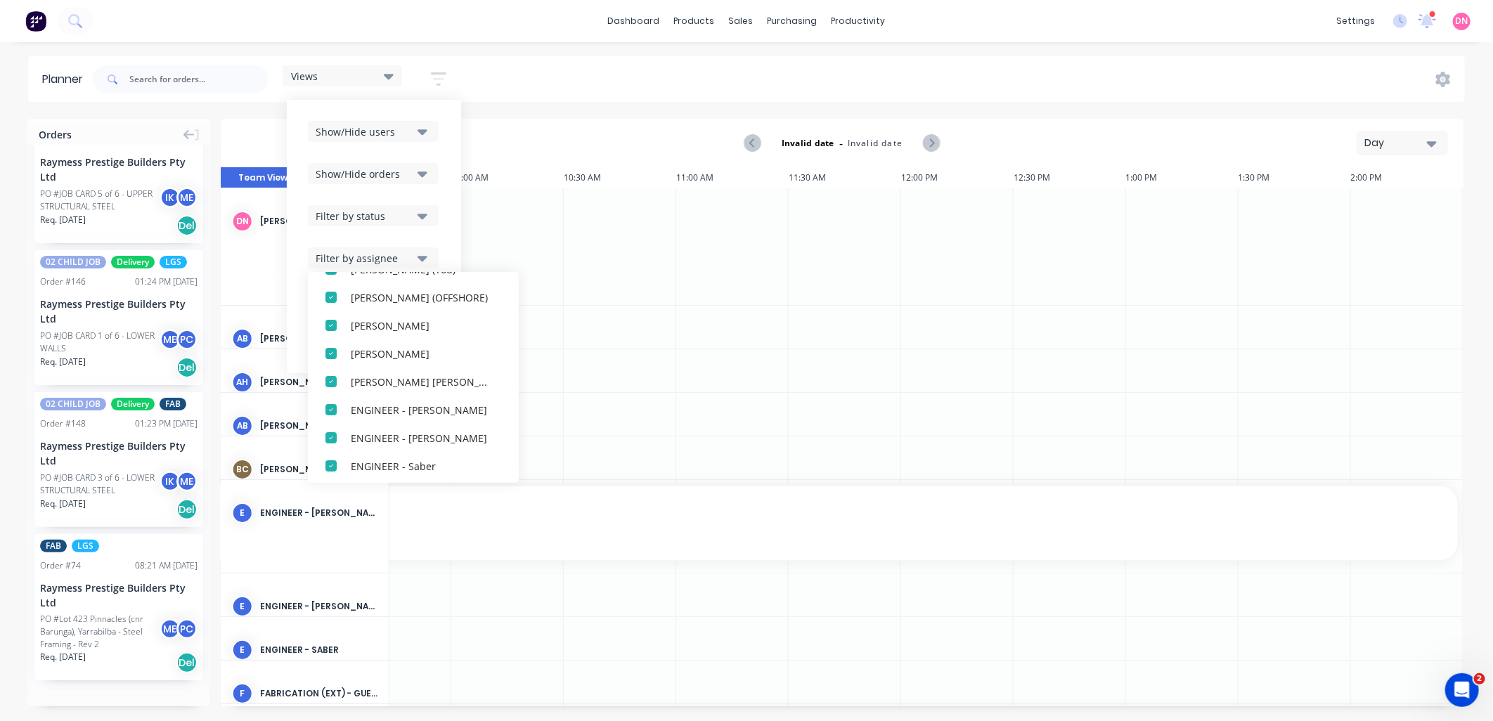
scroll to position [492, 0]
click at [413, 259] on div "Filter by assignee" at bounding box center [365, 258] width 98 height 15
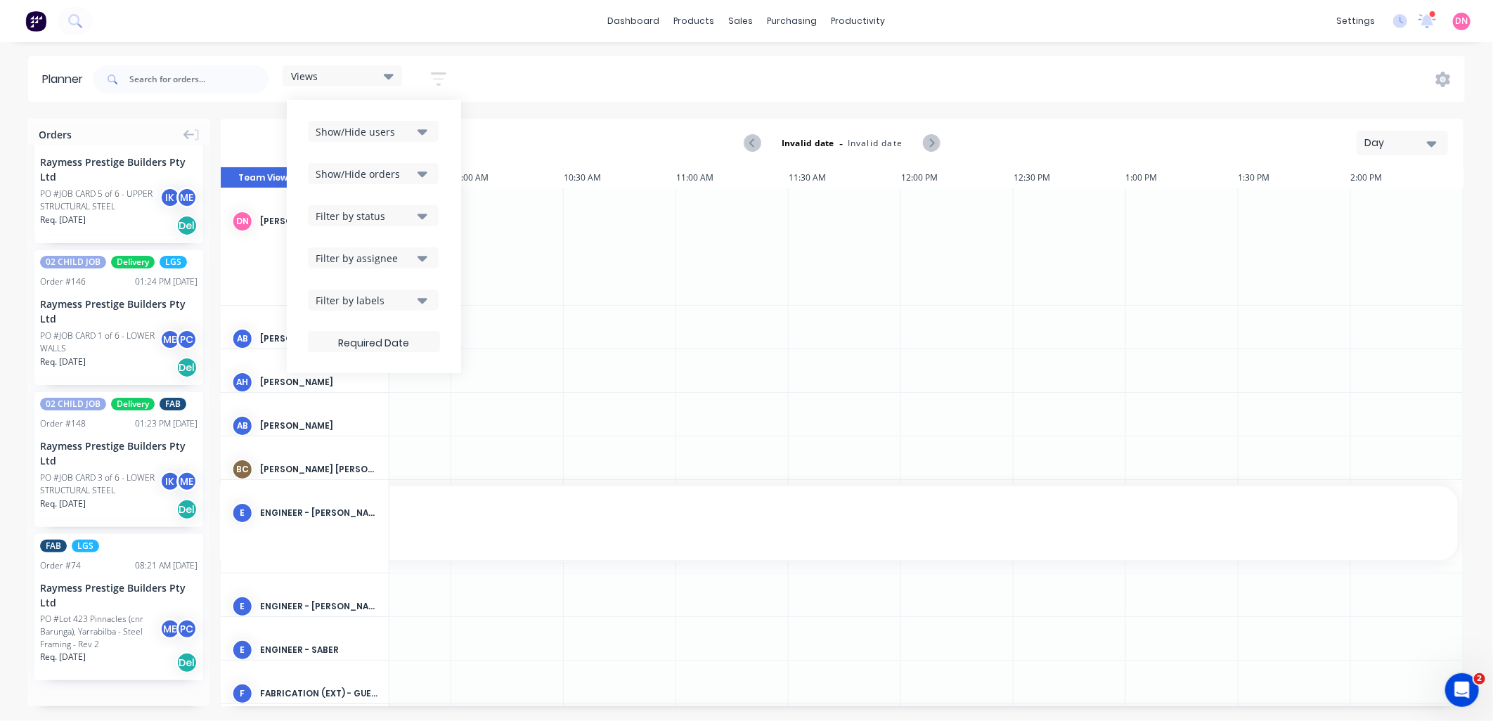
click at [427, 292] on icon "button" at bounding box center [423, 299] width 10 height 15
click at [586, 129] on div "Invalid date - Invalid date Day" at bounding box center [842, 143] width 1240 height 46
click at [753, 142] on icon "Previous page" at bounding box center [752, 143] width 17 height 17
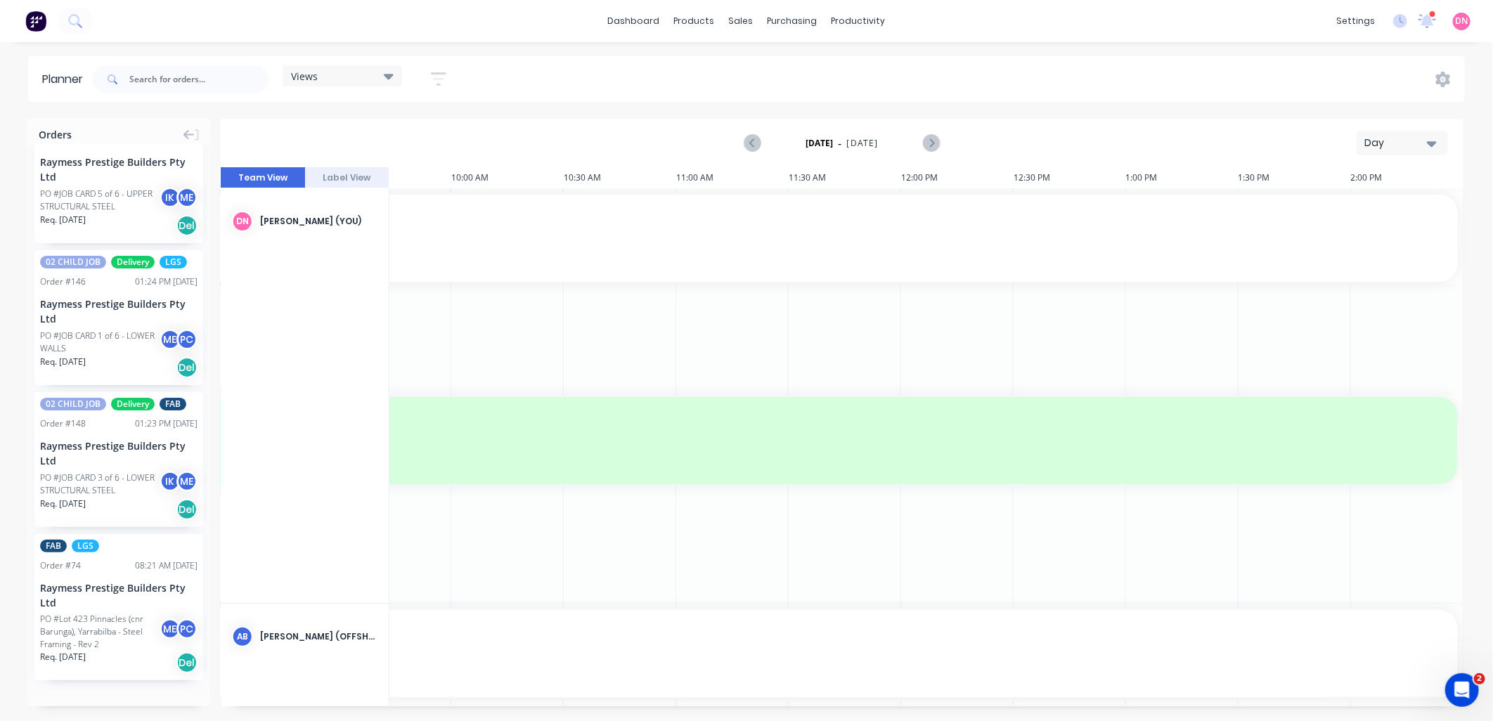
click at [392, 72] on icon at bounding box center [389, 75] width 10 height 15
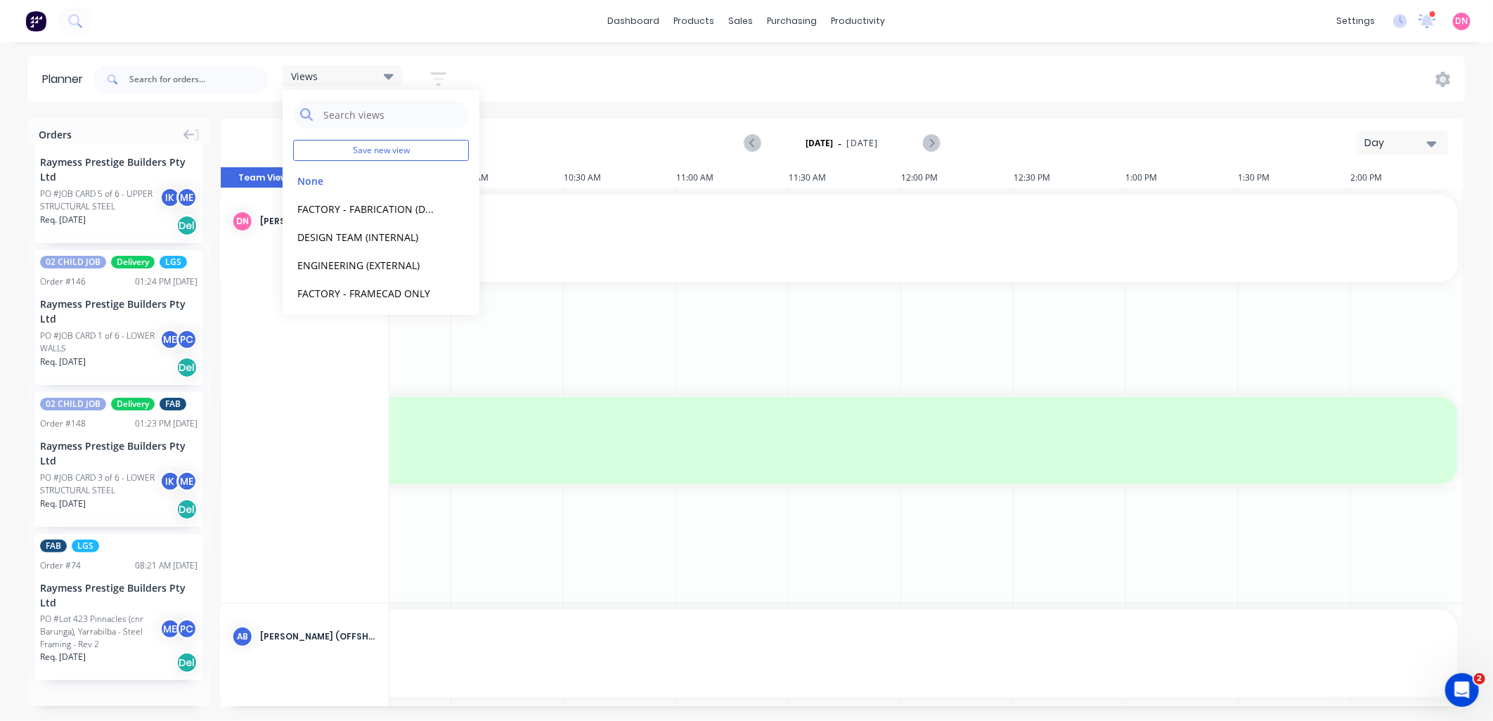
click at [441, 65] on button "button" at bounding box center [438, 78] width 45 height 27
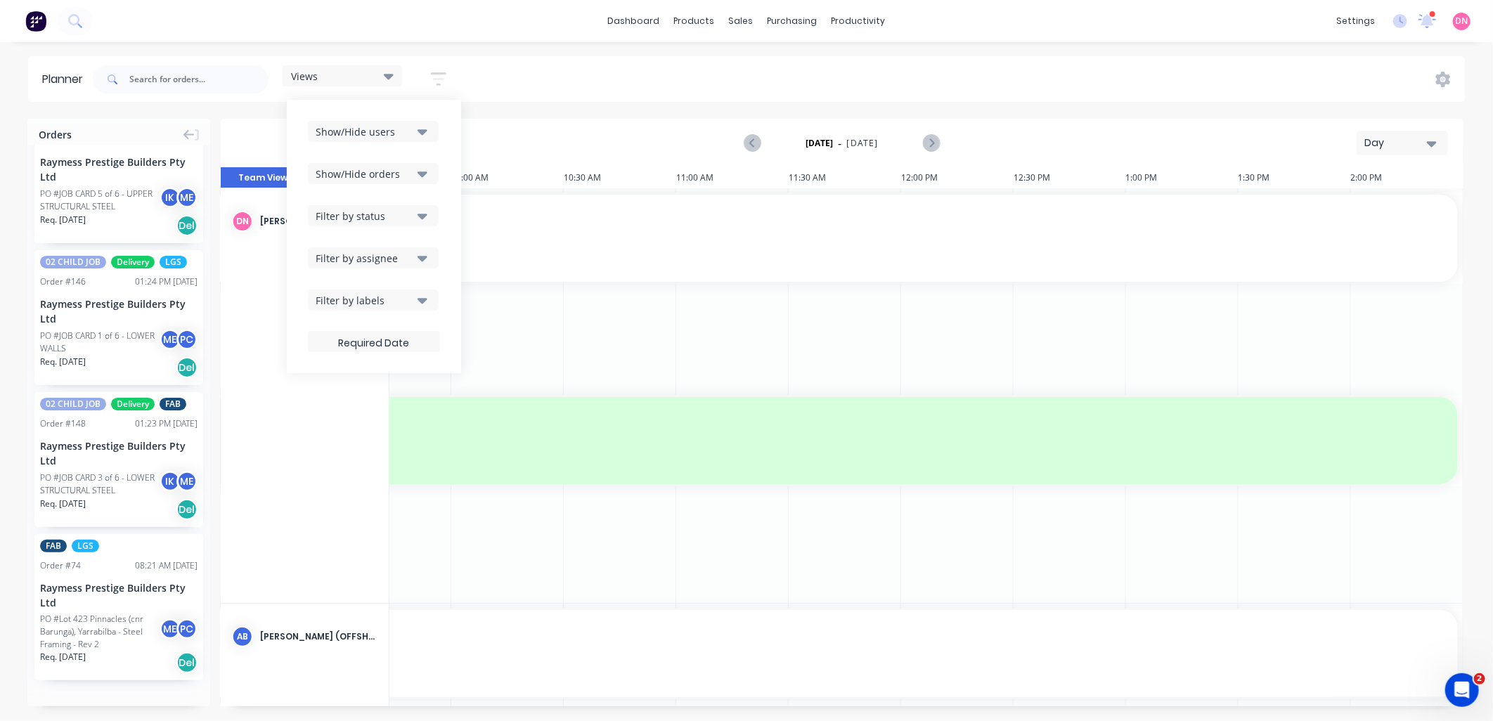
click at [441, 65] on button "button" at bounding box center [438, 78] width 45 height 27
click at [427, 128] on icon "button" at bounding box center [423, 131] width 10 height 15
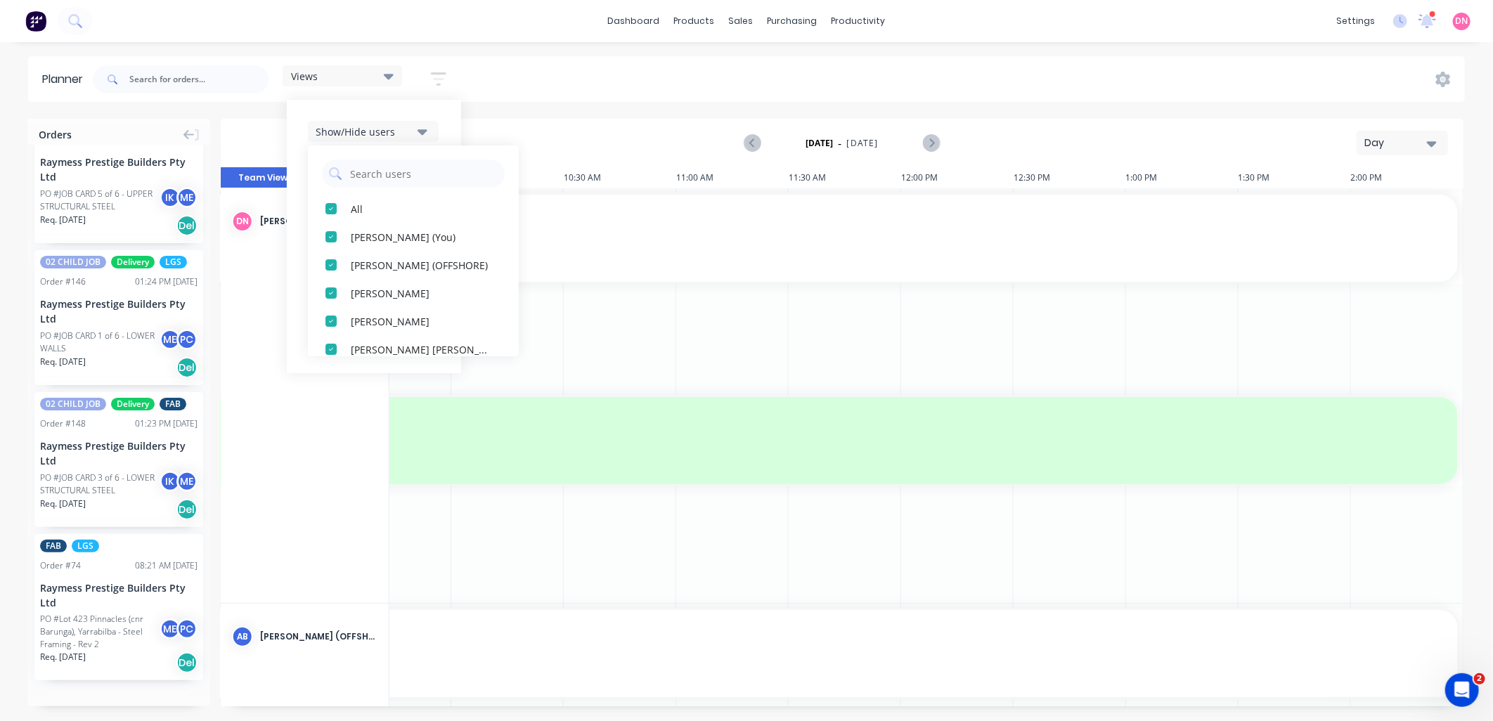
click at [427, 128] on icon "button" at bounding box center [423, 131] width 10 height 15
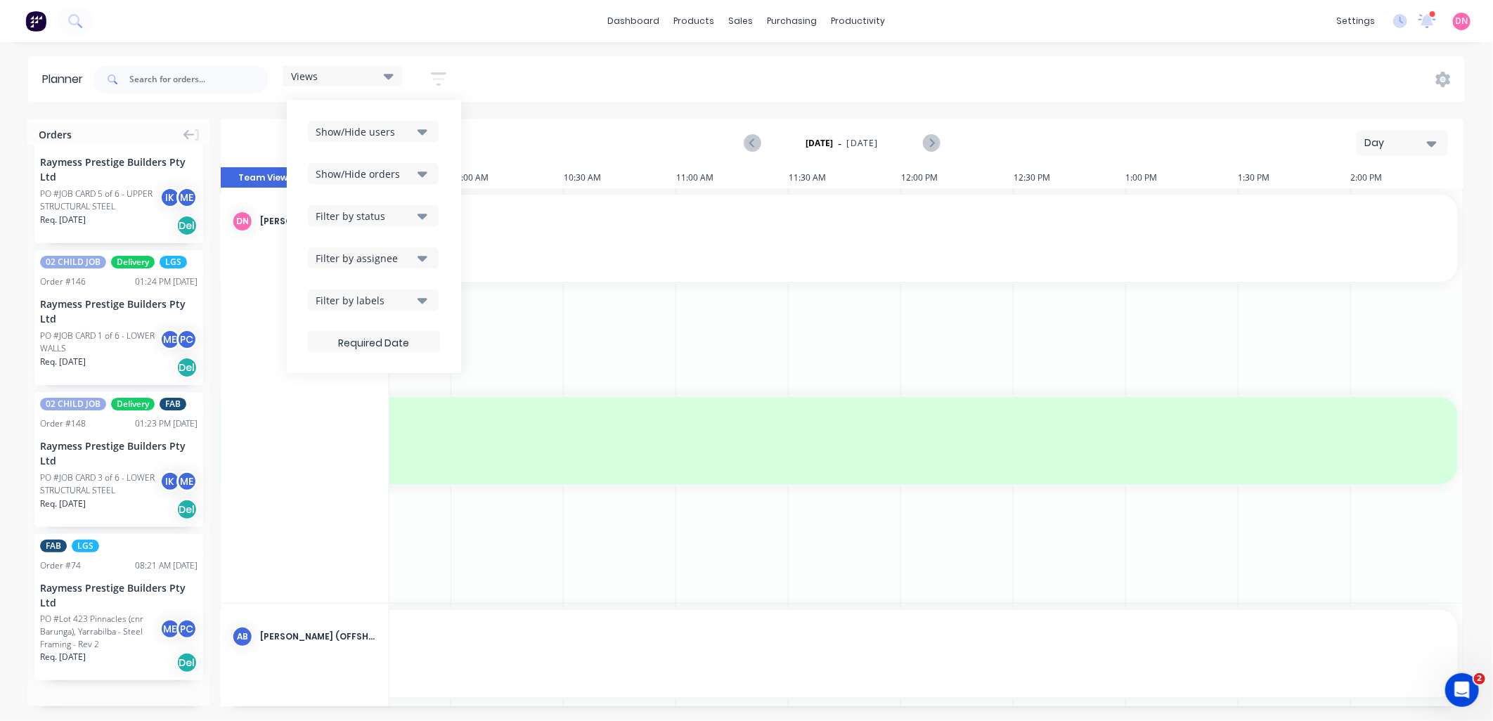
click at [432, 195] on div "Show/Hide users Show/Hide orders Filter by status Filter by assignee Filter by …" at bounding box center [374, 236] width 132 height 231
click at [427, 179] on icon "button" at bounding box center [423, 173] width 10 height 15
click at [425, 222] on icon "button" at bounding box center [423, 215] width 10 height 15
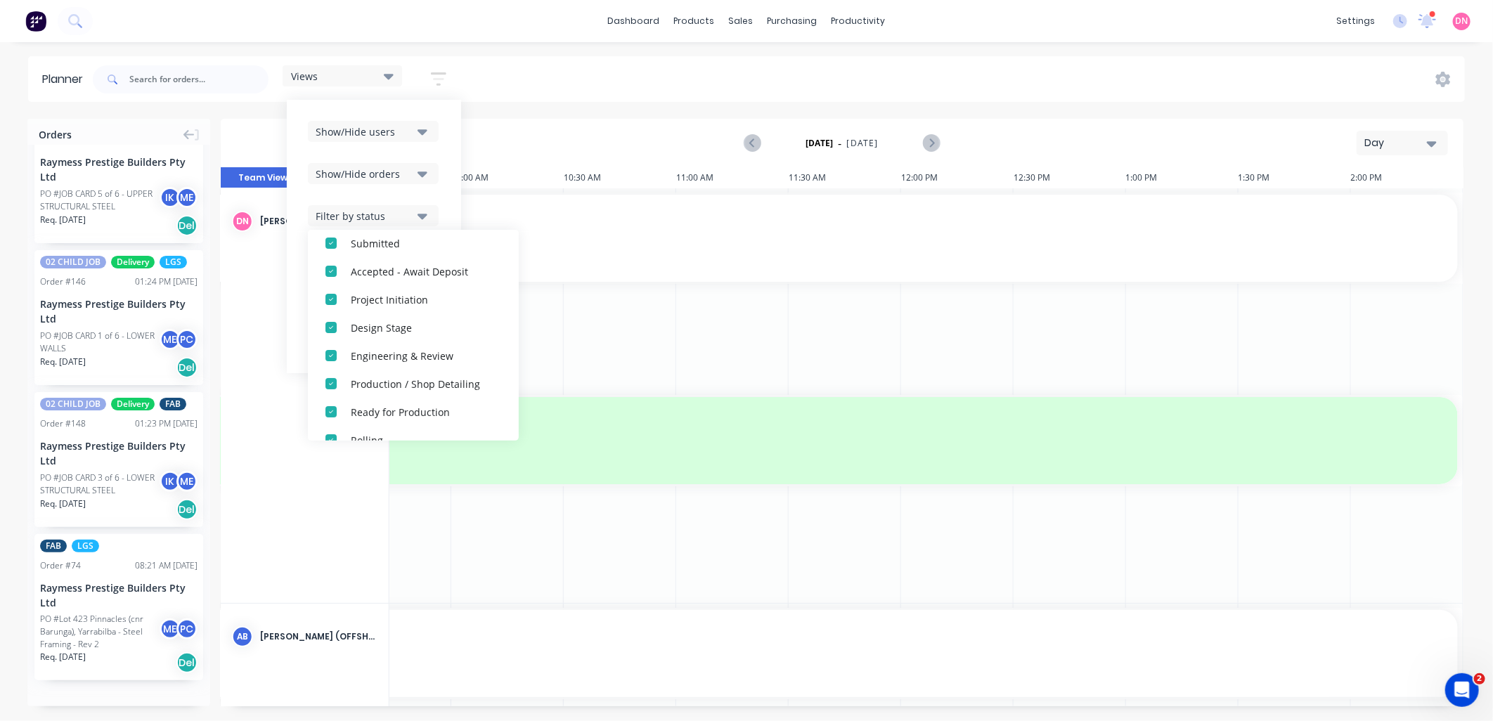
scroll to position [0, 0]
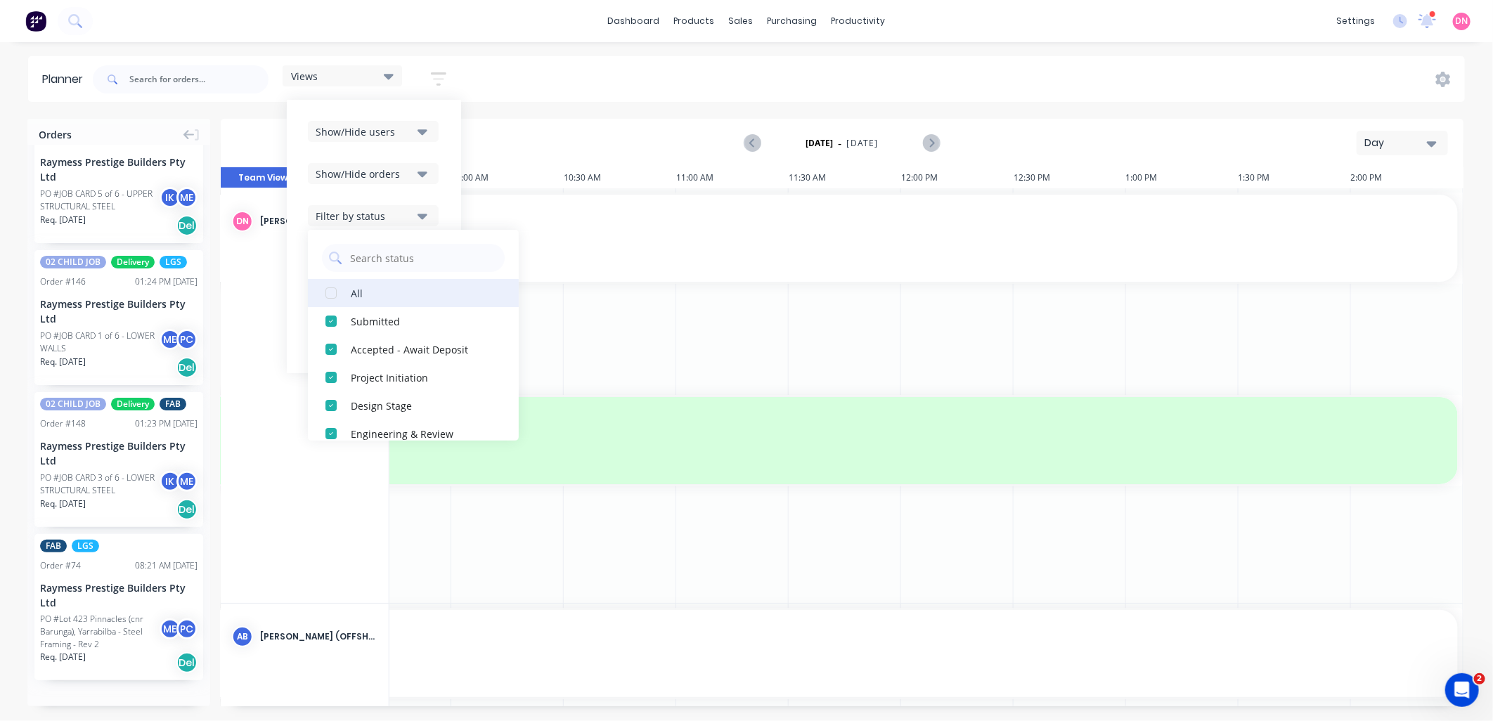
click at [335, 290] on div "button" at bounding box center [331, 293] width 28 height 28
click at [410, 209] on div "Filter by status" at bounding box center [365, 216] width 98 height 15
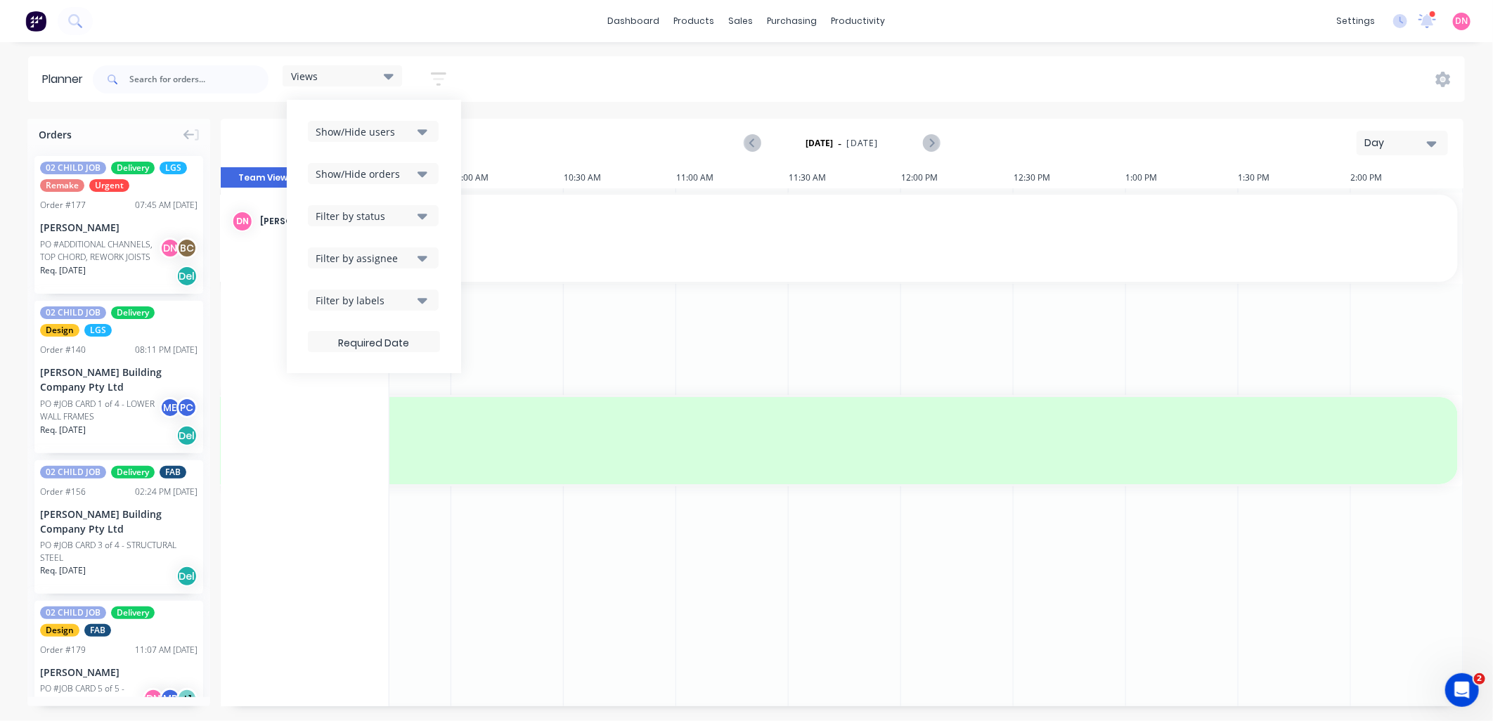
click at [411, 258] on div "Filter by assignee" at bounding box center [365, 258] width 98 height 15
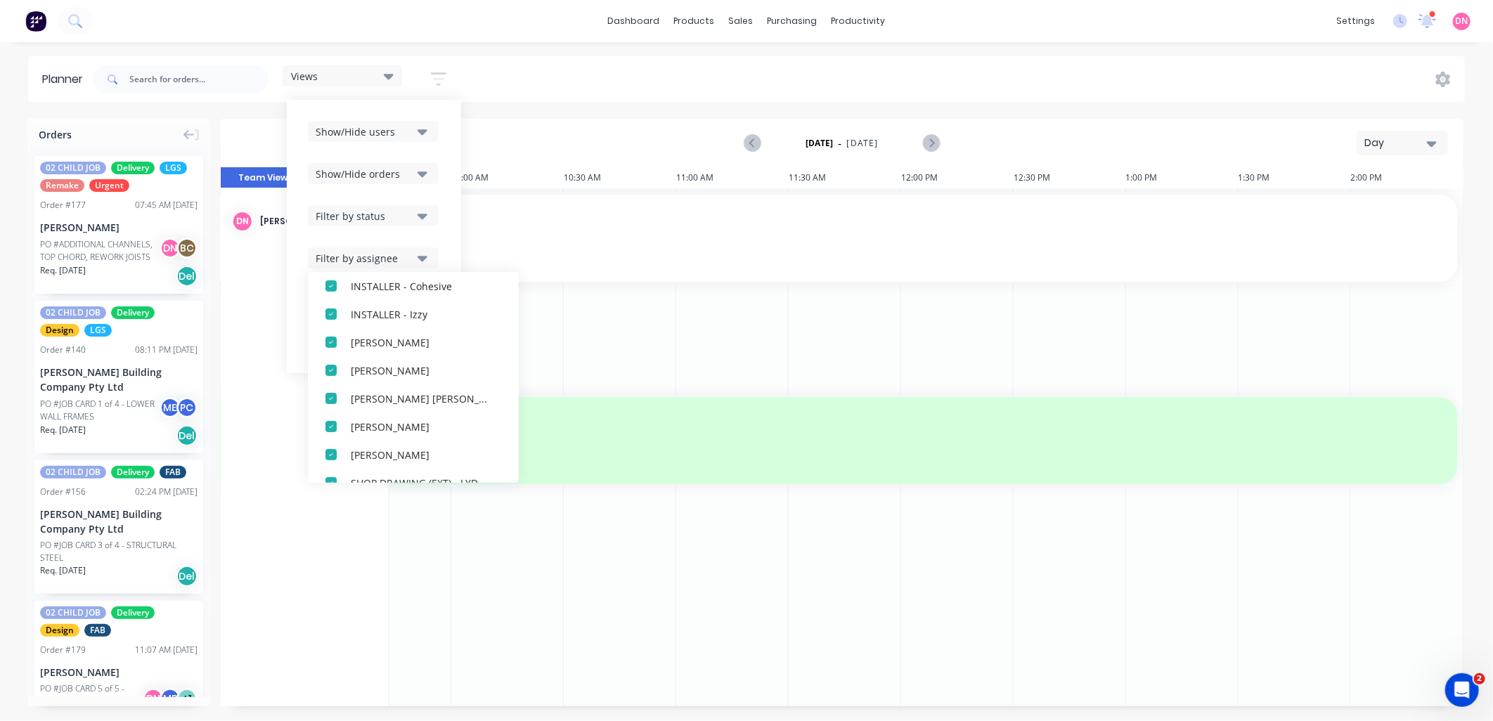
scroll to position [468, 0]
click at [426, 258] on icon "button" at bounding box center [423, 259] width 10 height 6
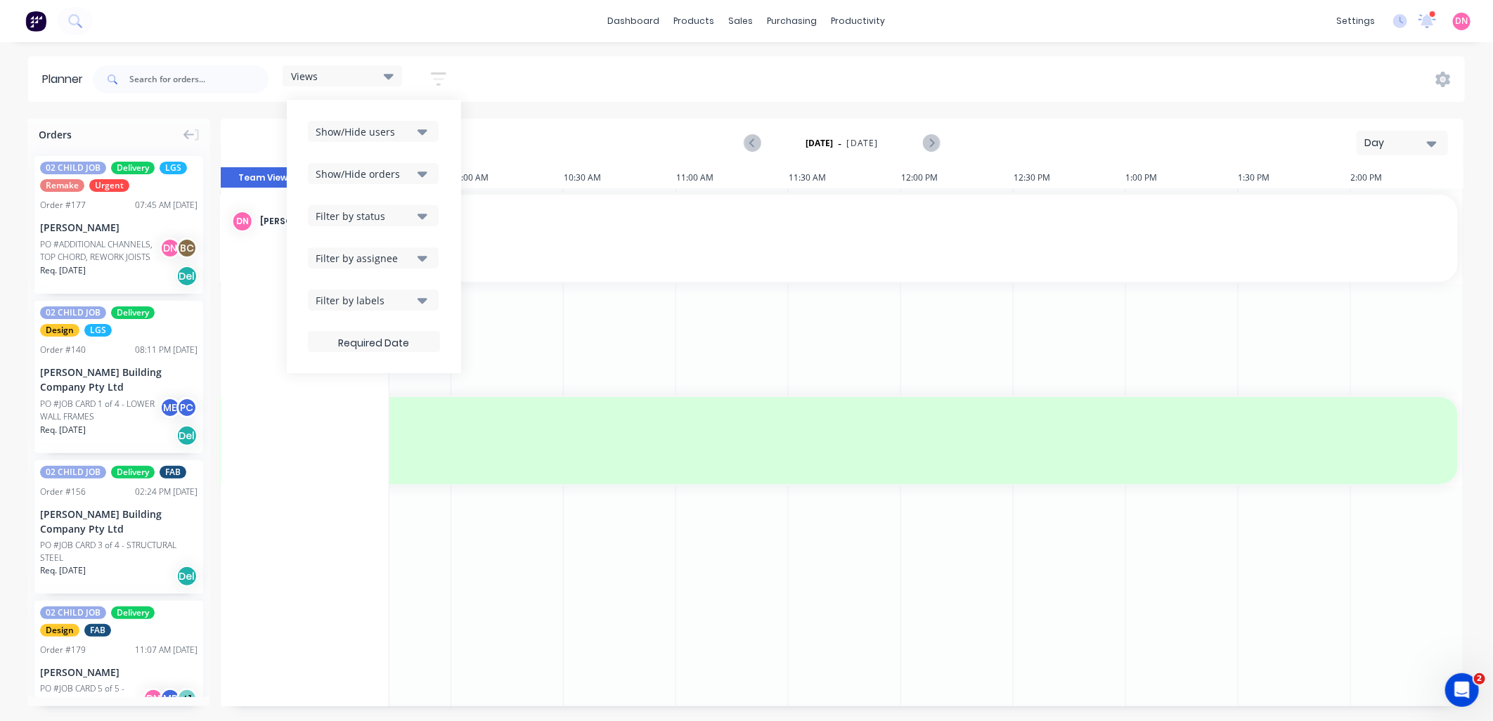
click at [427, 290] on button "Filter by labels" at bounding box center [373, 300] width 131 height 21
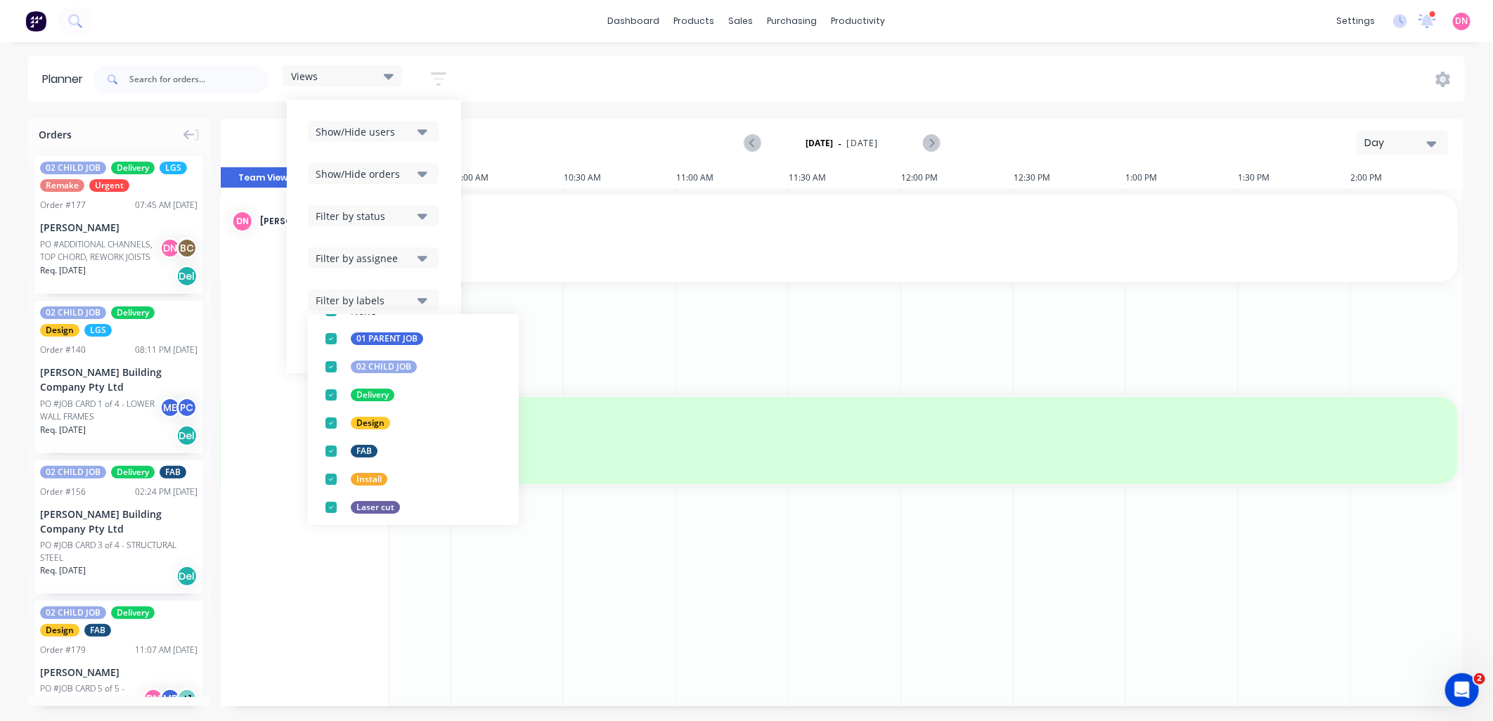
scroll to position [267, 0]
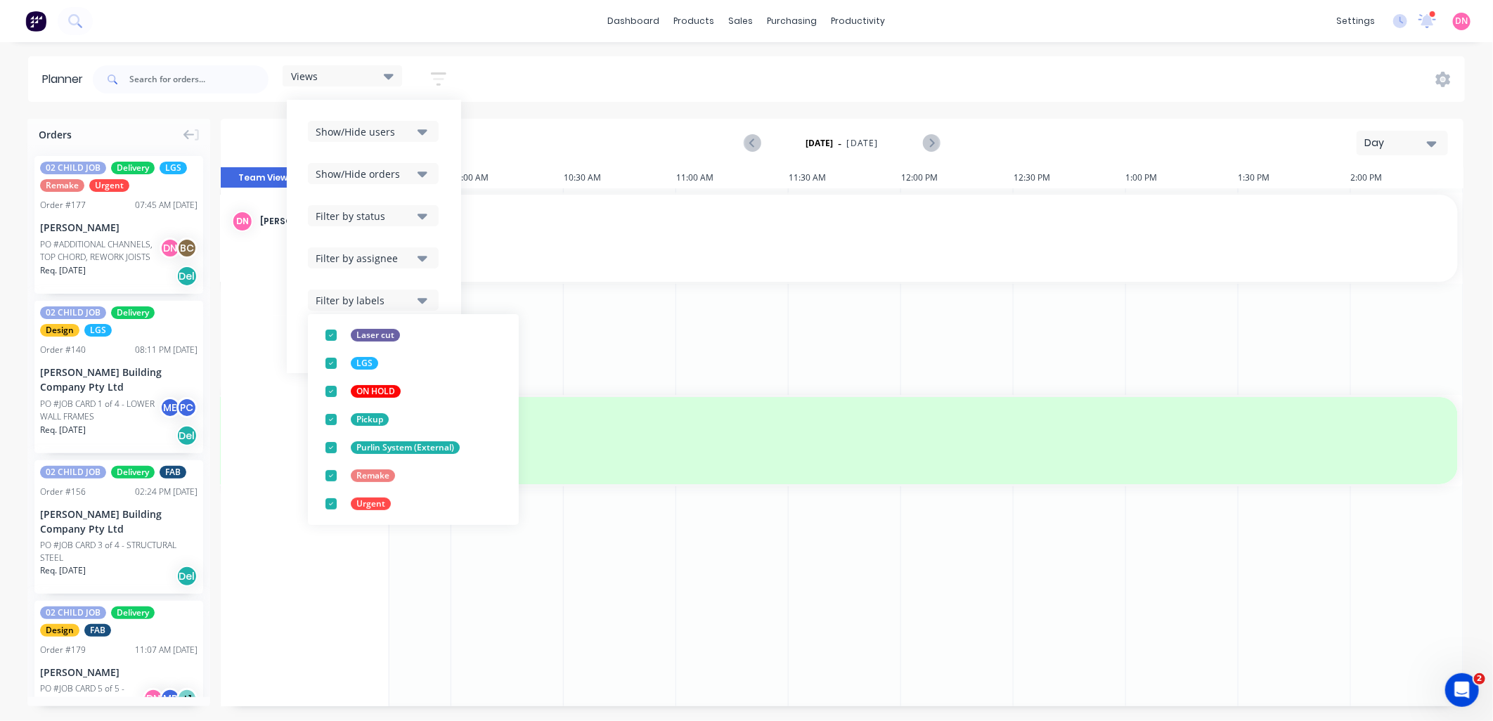
click at [412, 290] on button "Filter by labels" at bounding box center [373, 300] width 131 height 21
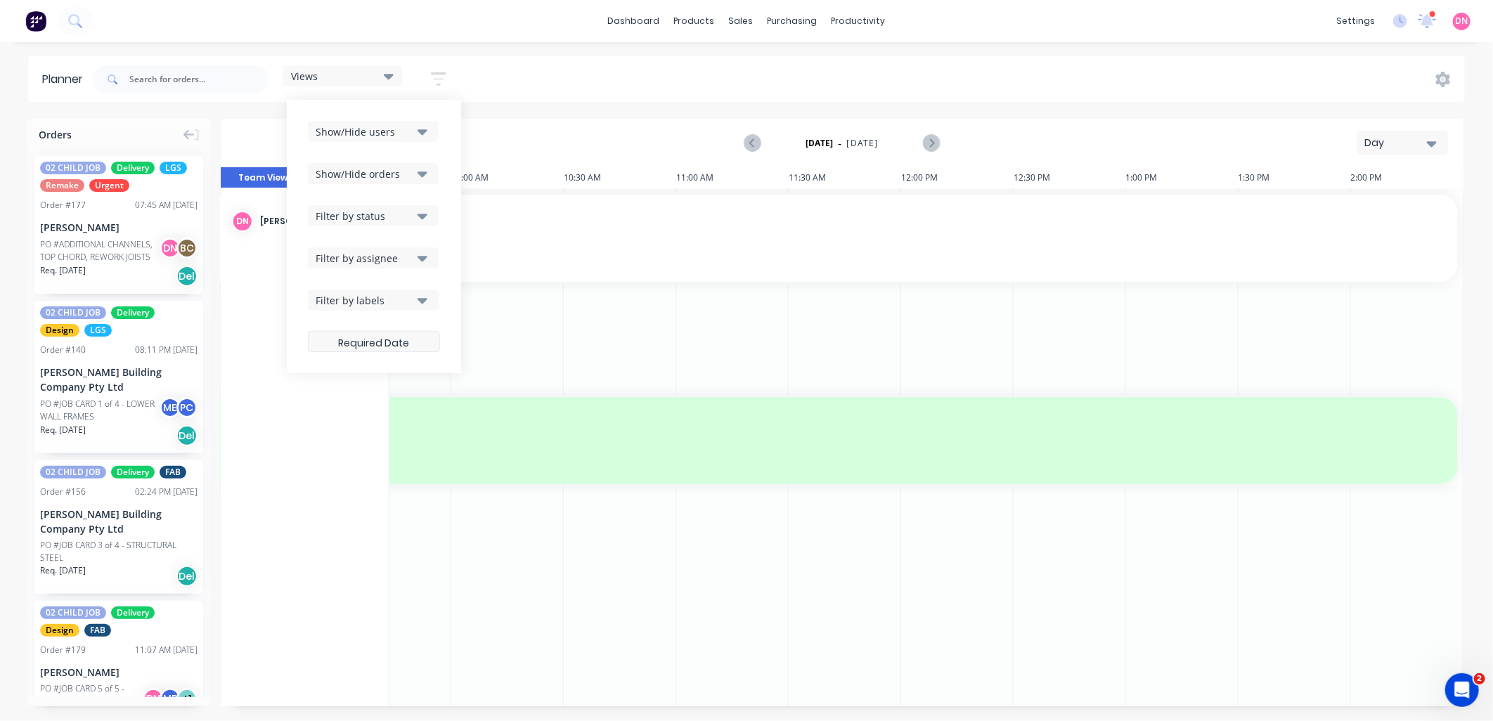
click at [406, 337] on label at bounding box center [374, 341] width 132 height 21
click at [406, 337] on input at bounding box center [374, 343] width 131 height 27
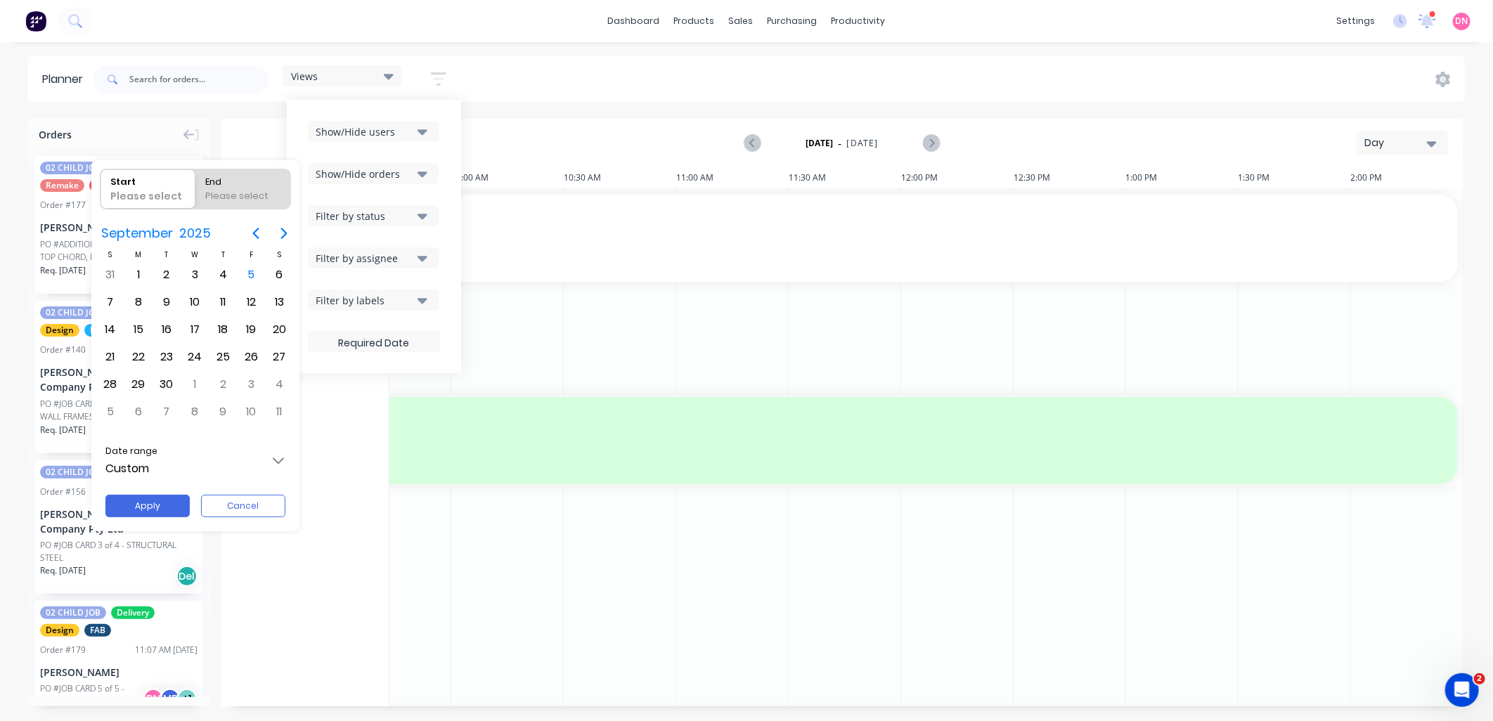
click at [257, 458] on input "Custom" at bounding box center [195, 460] width 204 height 39
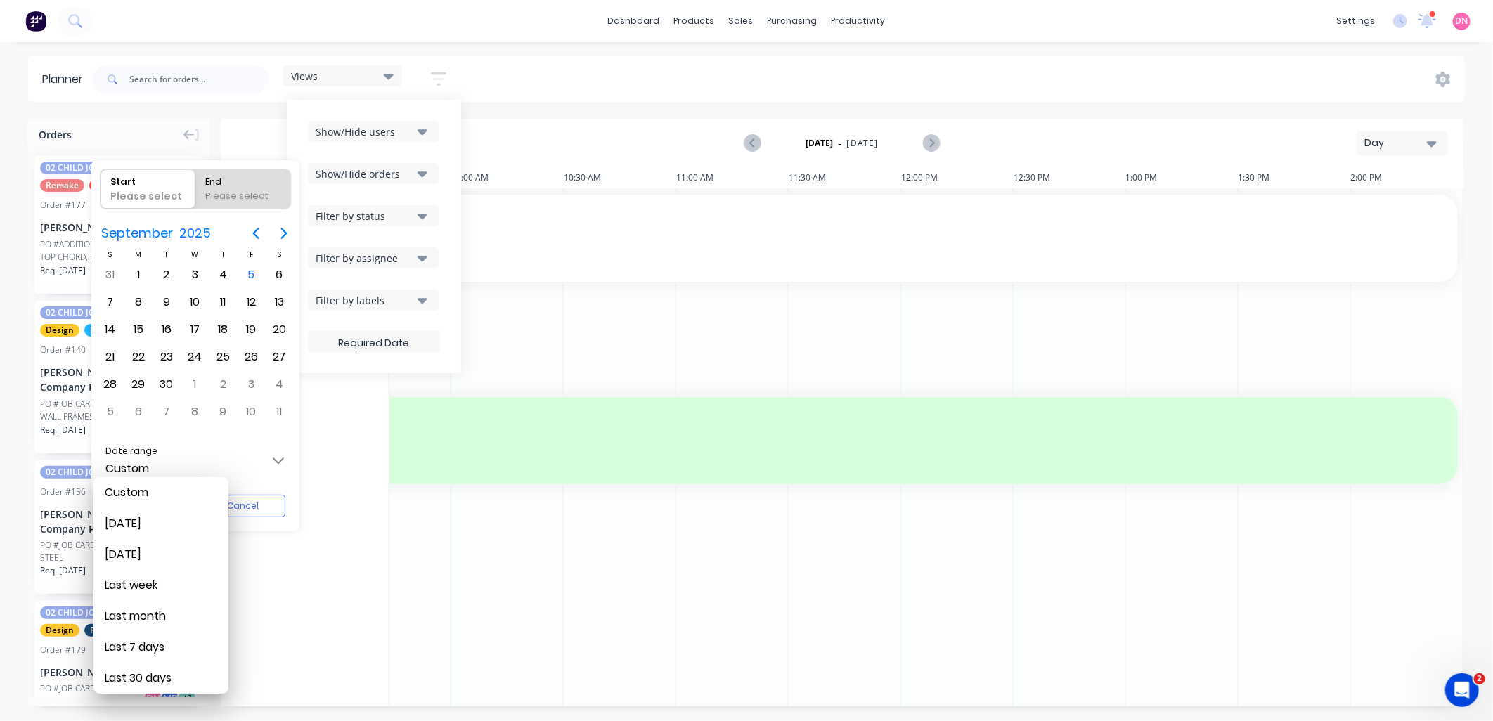
click at [183, 672] on div "Last 30 days" at bounding box center [161, 678] width 112 height 31
type input "07/08/25 - 05/09/25"
type input "Last 30 days"
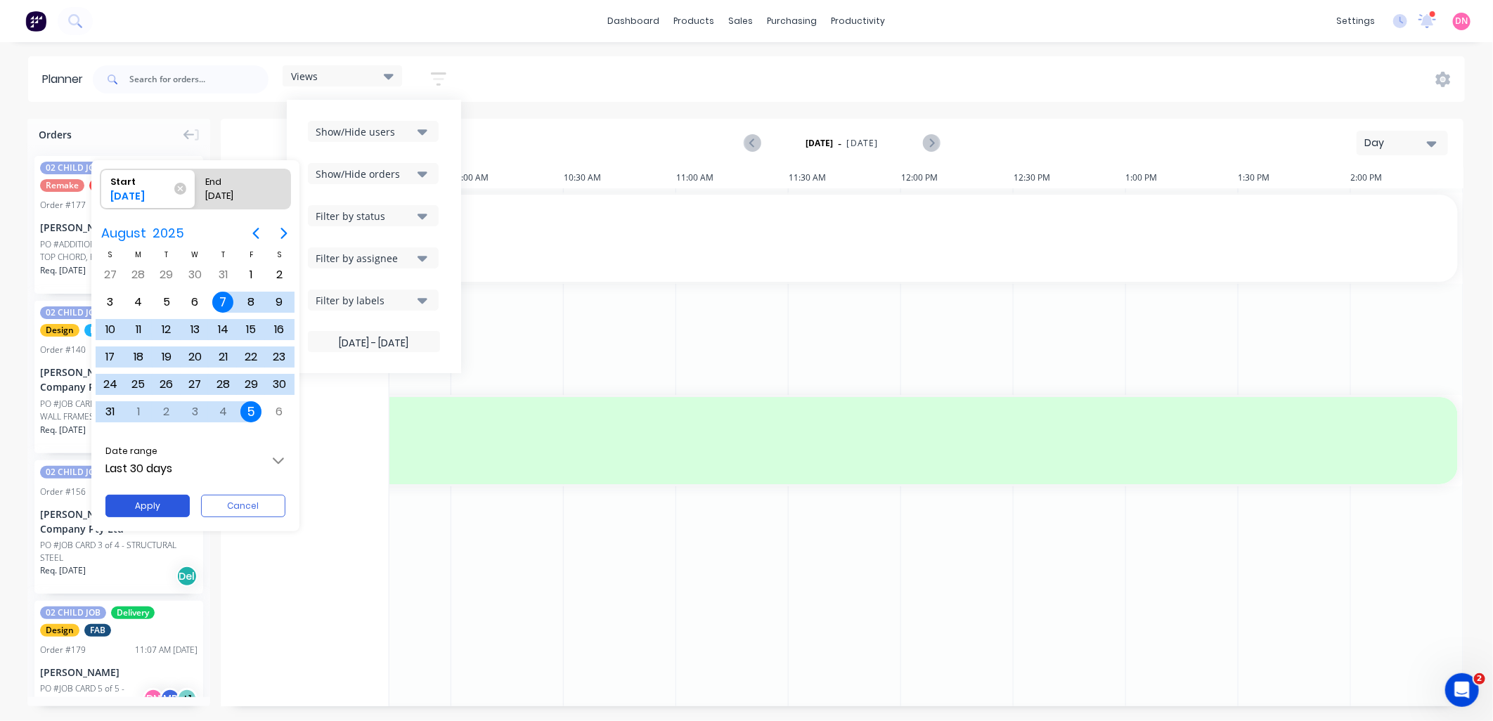
click at [185, 498] on button "Apply" at bounding box center [147, 506] width 84 height 22
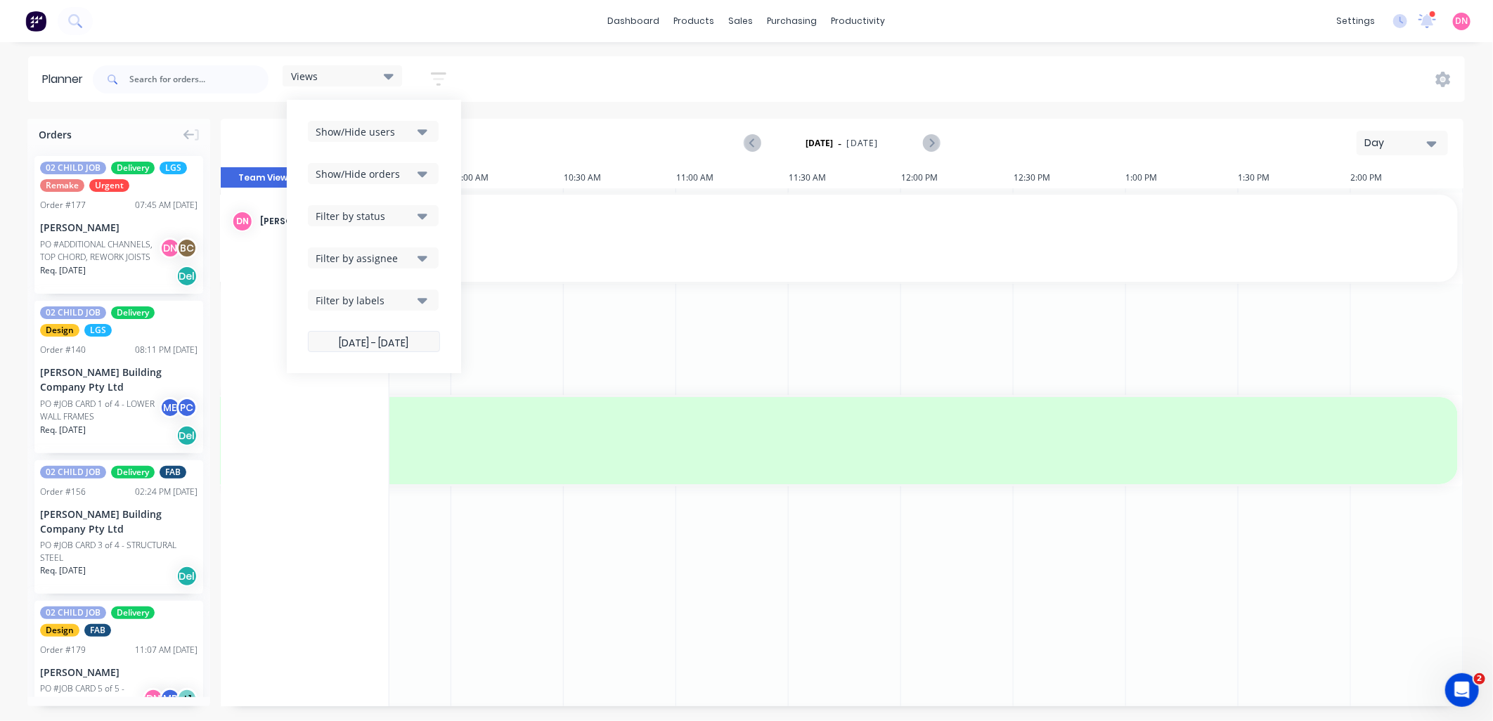
click at [373, 337] on label "07/08/25 - 05/09/25" at bounding box center [374, 341] width 132 height 21
click at [373, 337] on input "07/08/25 - 05/09/25" at bounding box center [374, 343] width 131 height 27
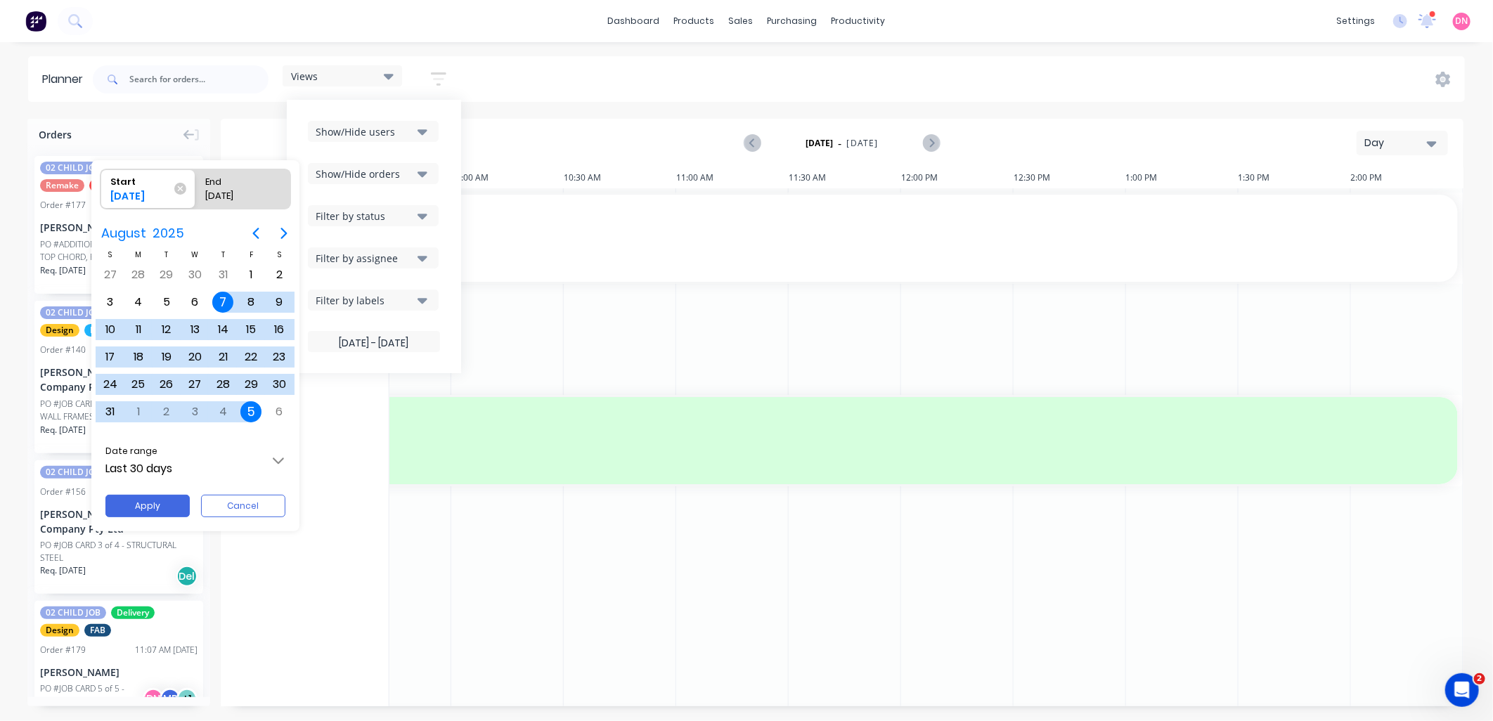
click at [253, 193] on div "[DATE]" at bounding box center [236, 199] width 72 height 20
click at [196, 193] on input "End 05/09/25" at bounding box center [195, 188] width 1 height 39
radio input "true"
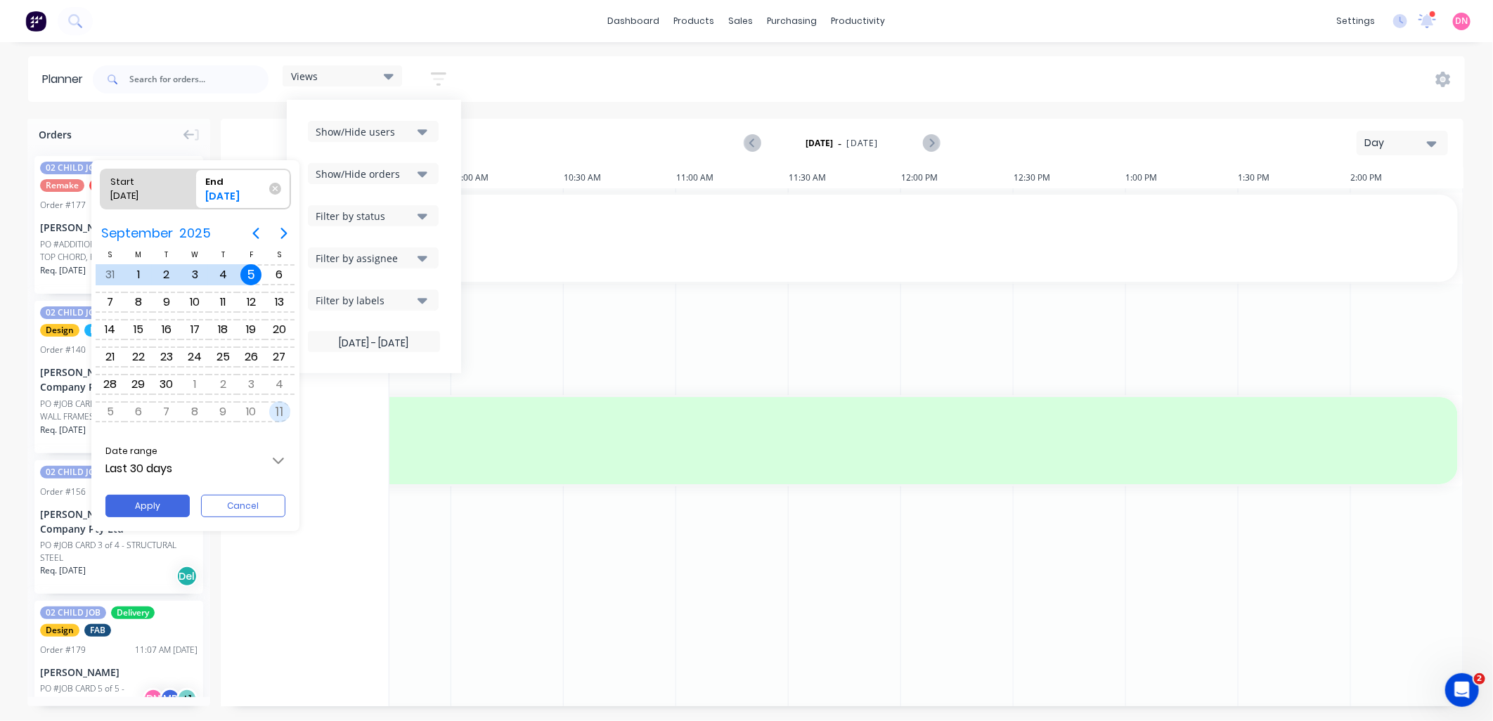
click at [281, 401] on div "11" at bounding box center [279, 411] width 21 height 21
type input "07/08/25 - 11/10/25"
type input "Custom"
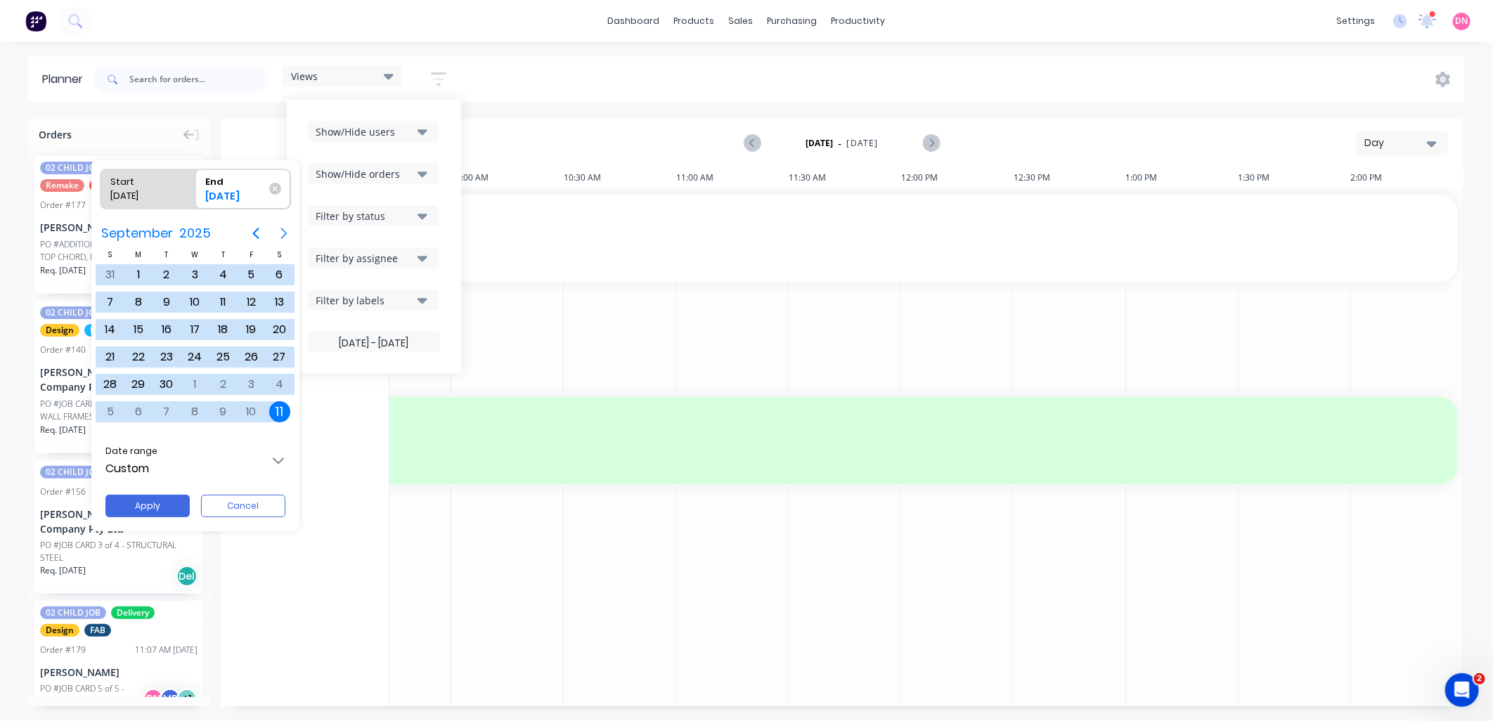
click at [283, 236] on icon "Next page" at bounding box center [283, 233] width 6 height 11
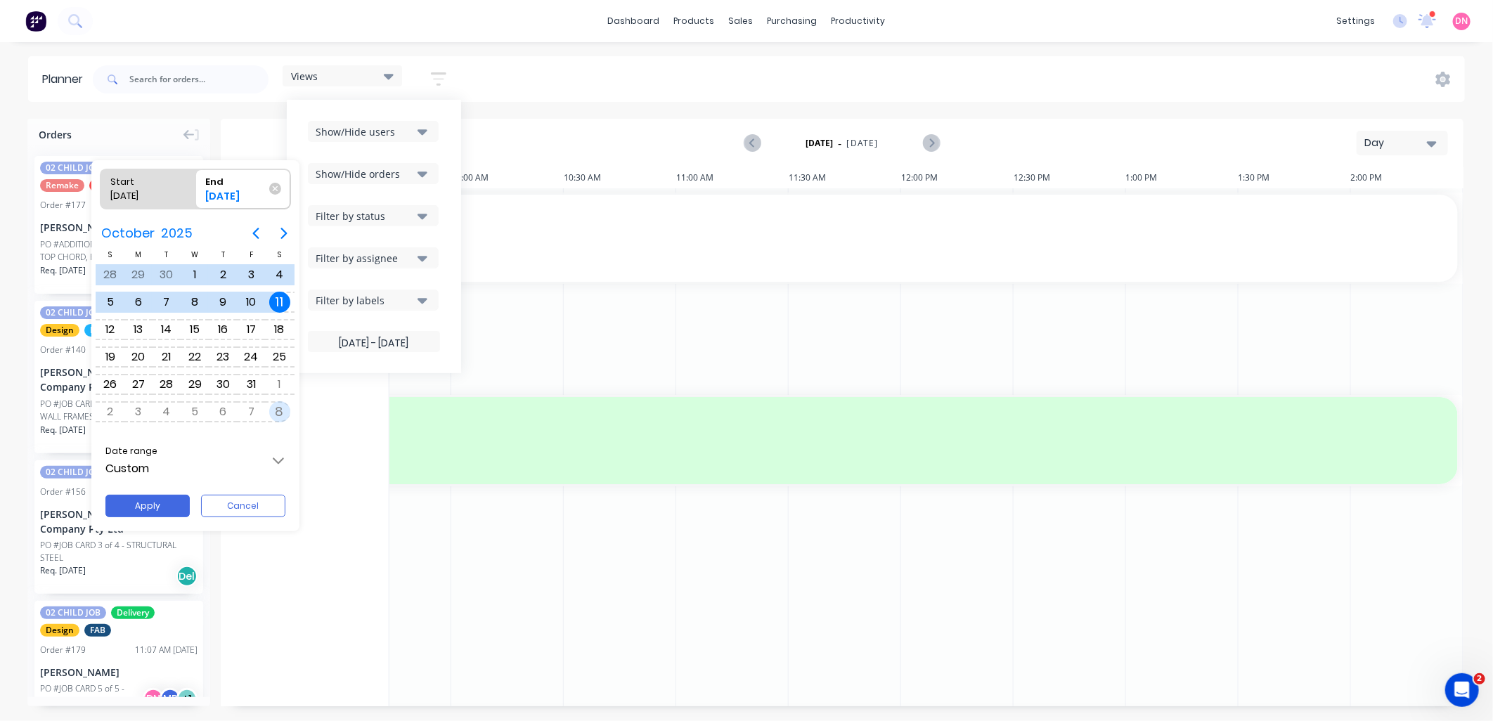
drag, startPoint x: 277, startPoint y: 415, endPoint x: 261, endPoint y: 432, distance: 22.9
click at [276, 415] on div "8" at bounding box center [279, 411] width 21 height 21
type input "07/08/25 - 08/11/25"
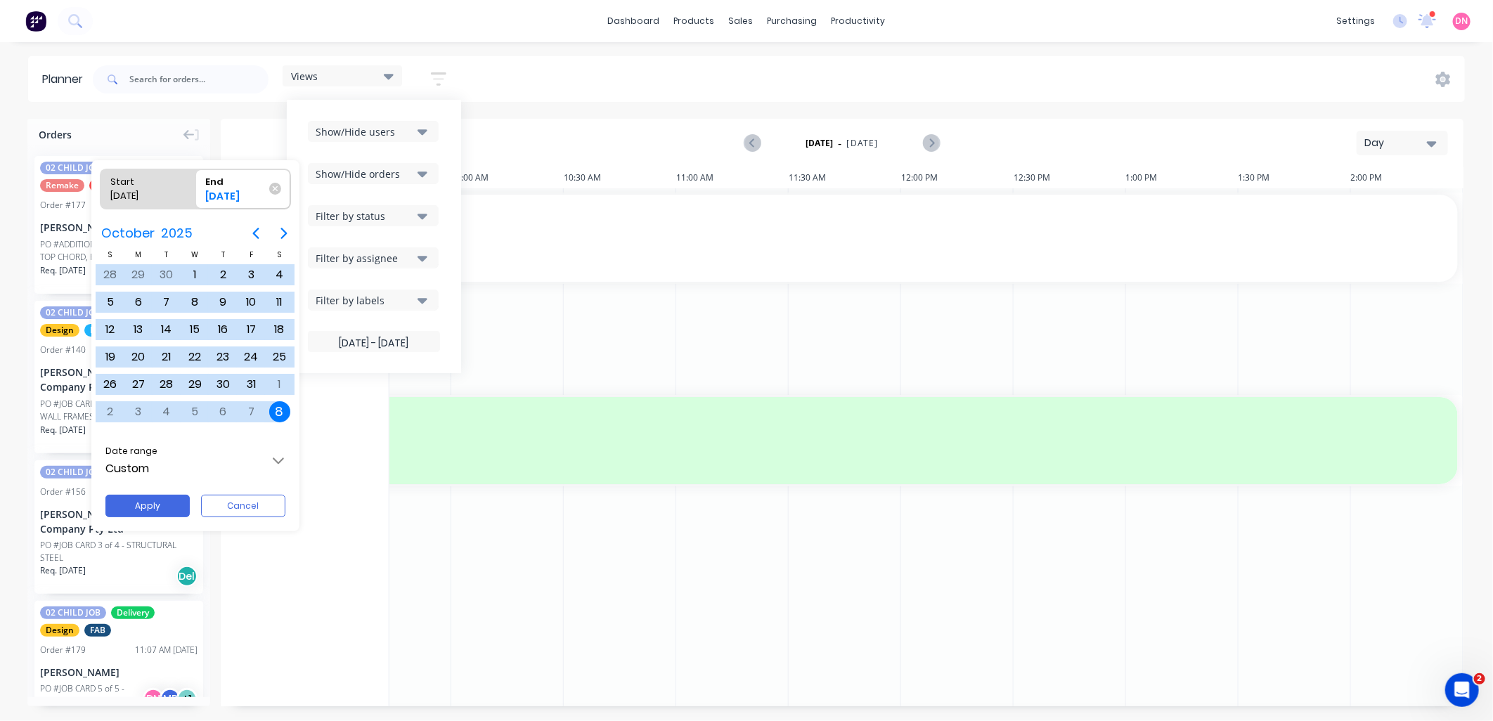
click at [195, 495] on div "Apply Cancel" at bounding box center [195, 506] width 202 height 28
click at [178, 502] on button "Apply" at bounding box center [147, 506] width 84 height 22
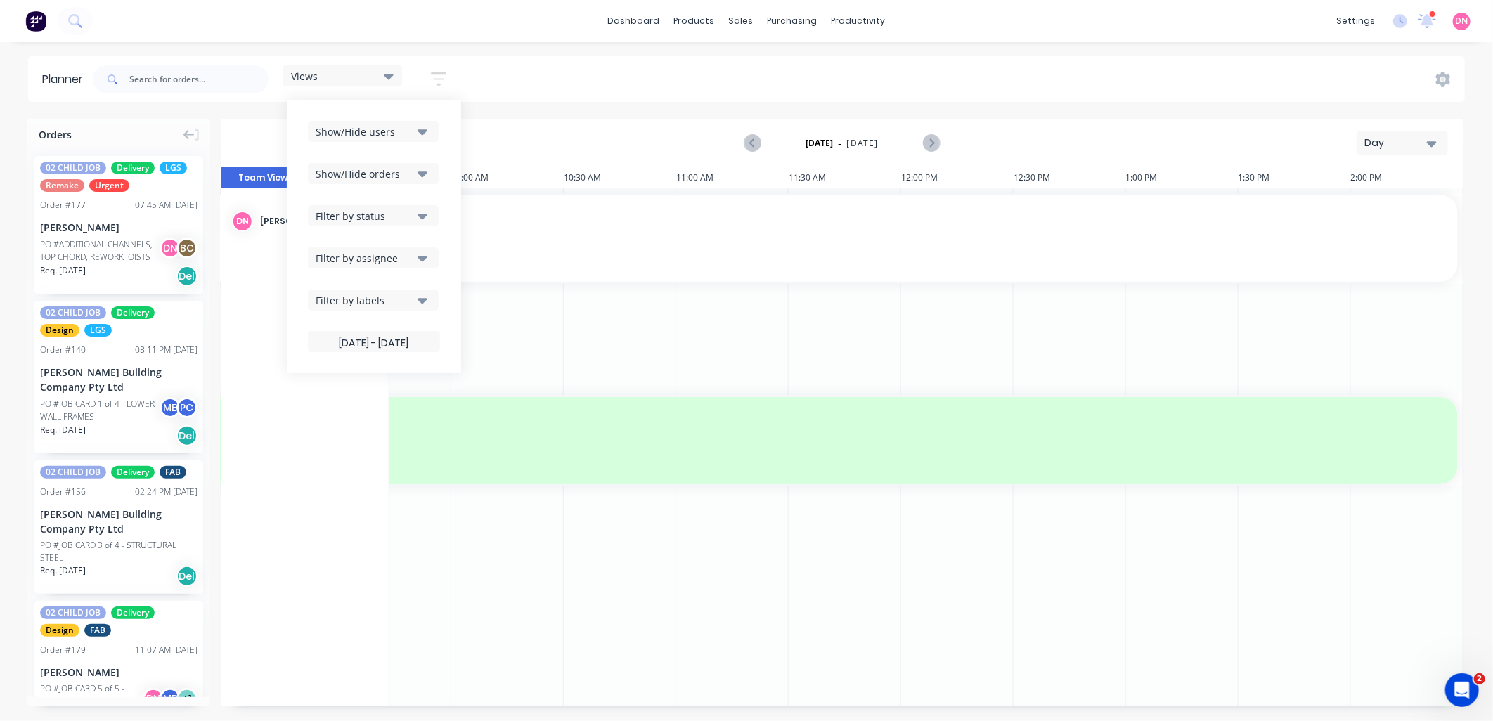
click at [538, 160] on div "Thursday - 04/09/25 Day" at bounding box center [842, 143] width 1240 height 46
drag, startPoint x: 890, startPoint y: 706, endPoint x: 592, endPoint y: 697, distance: 298.2
click at [592, 697] on div "10:30 AM 04 Thu Thursday, September 4, 2025 6:00 AM 6:30 AM 7:00 AM 7:30 AM 8:0…" at bounding box center [842, 436] width 1243 height 539
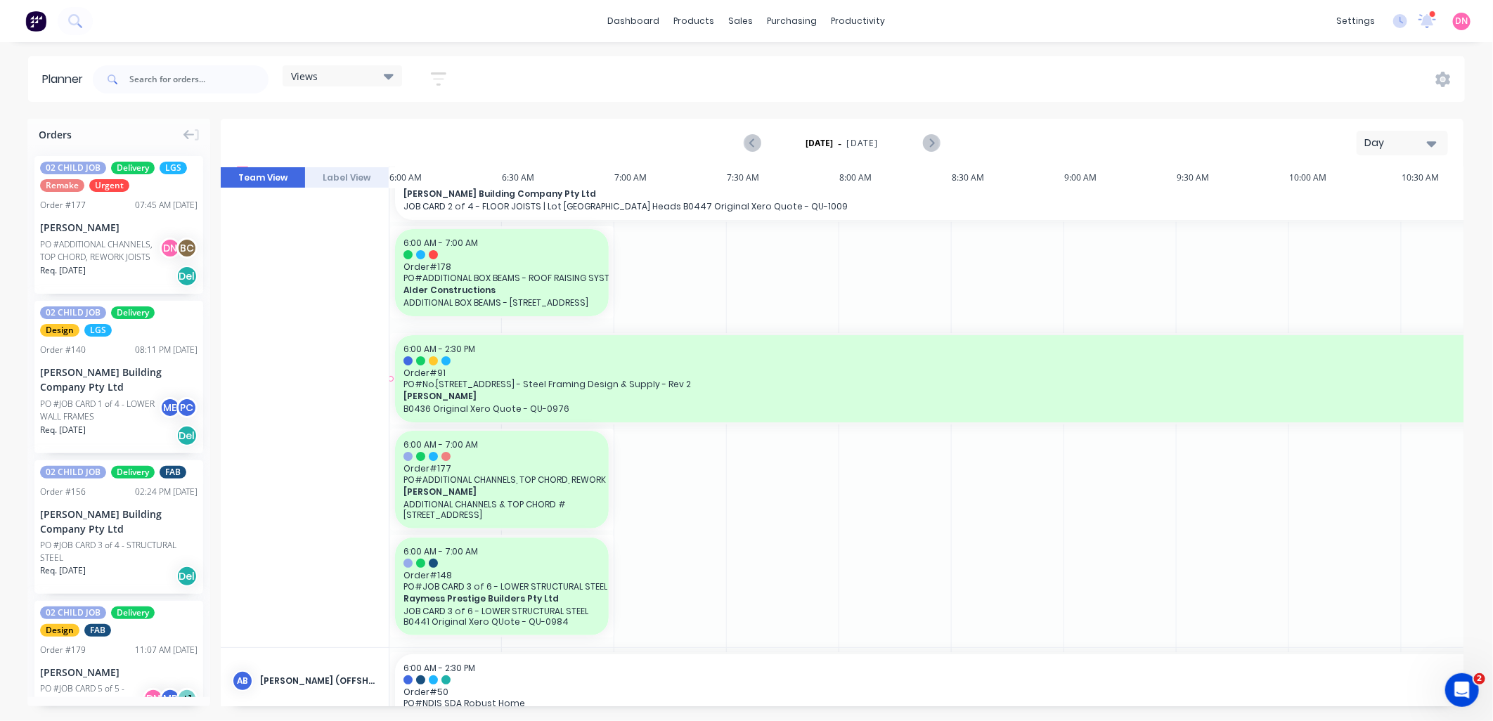
scroll to position [156, 0]
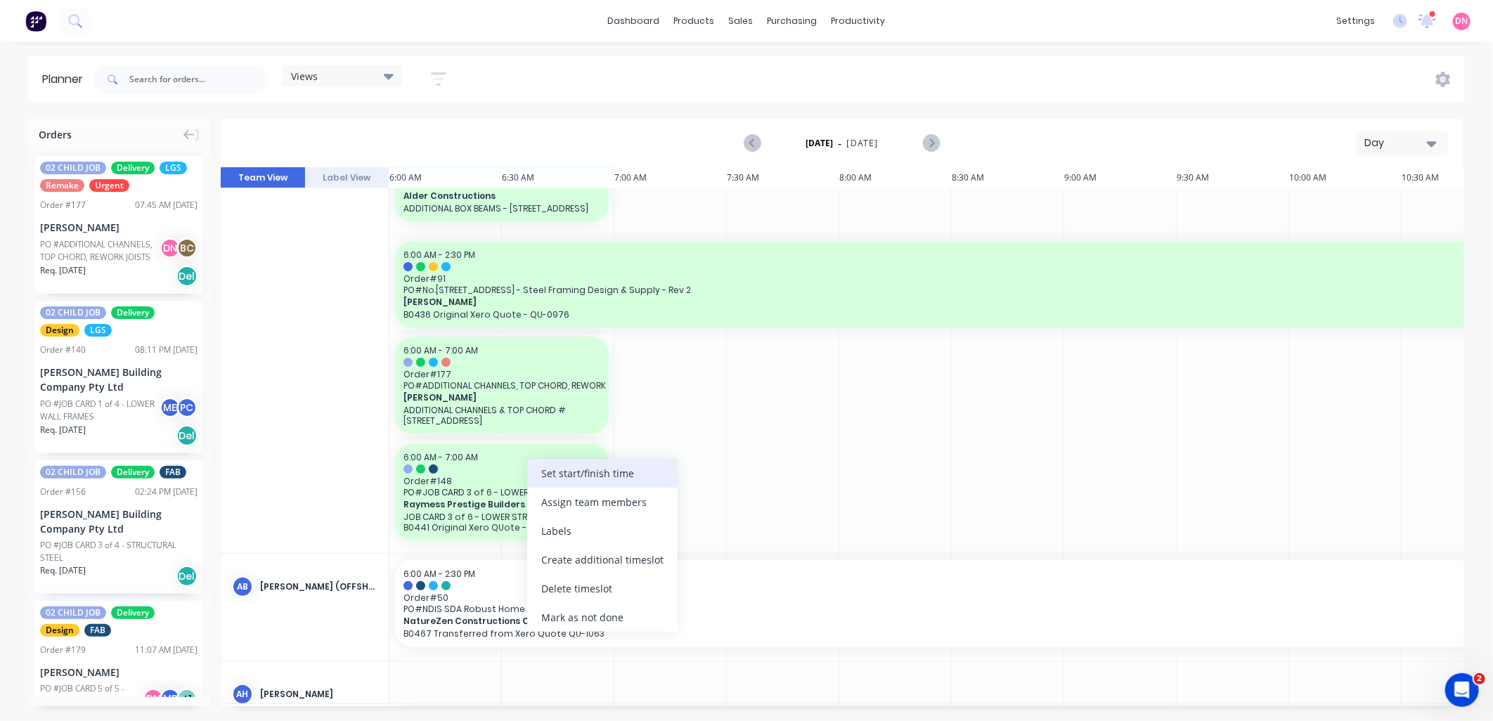
click at [559, 477] on div "Set start/finish time" at bounding box center [602, 473] width 150 height 29
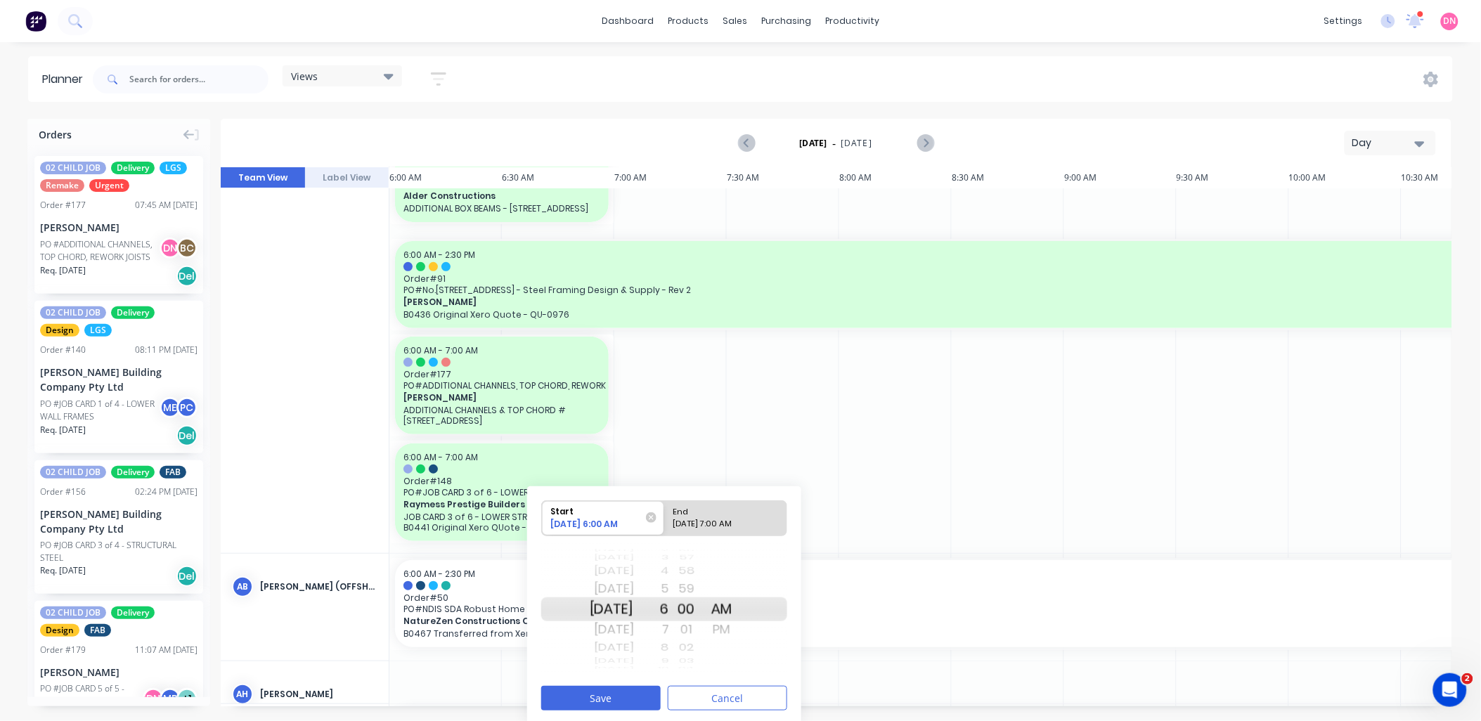
click at [722, 517] on div "End" at bounding box center [719, 510] width 102 height 18
click at [665, 517] on input "End 09/04/2025 7:00 AM" at bounding box center [664, 518] width 1 height 34
radio input "true"
click at [634, 634] on div "[DATE]" at bounding box center [612, 630] width 44 height 22
click at [733, 630] on div "PM" at bounding box center [721, 630] width 35 height 22
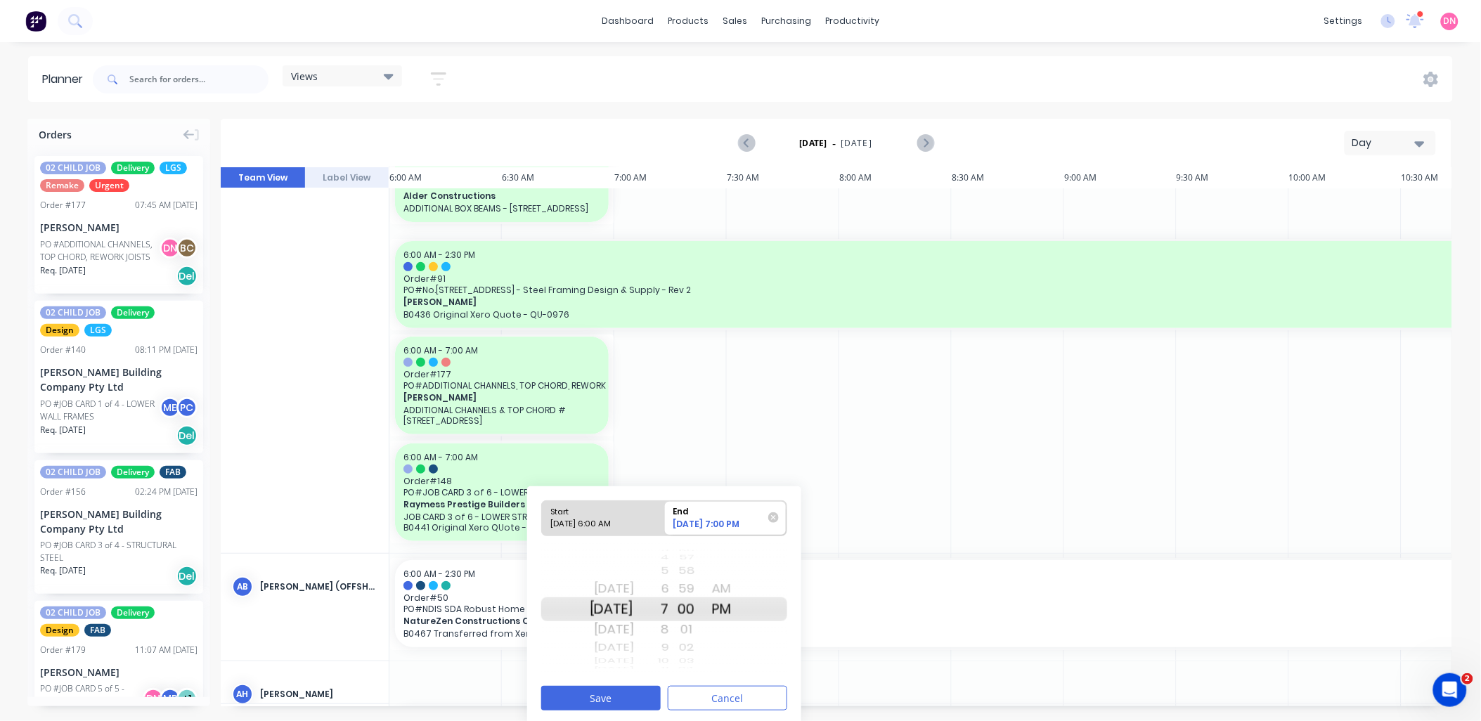
click at [669, 652] on div "9" at bounding box center [651, 648] width 35 height 18
click at [669, 652] on div "11" at bounding box center [651, 648] width 35 height 18
click at [669, 631] on div "12" at bounding box center [651, 630] width 35 height 22
click at [643, 692] on button "Save" at bounding box center [600, 698] width 119 height 25
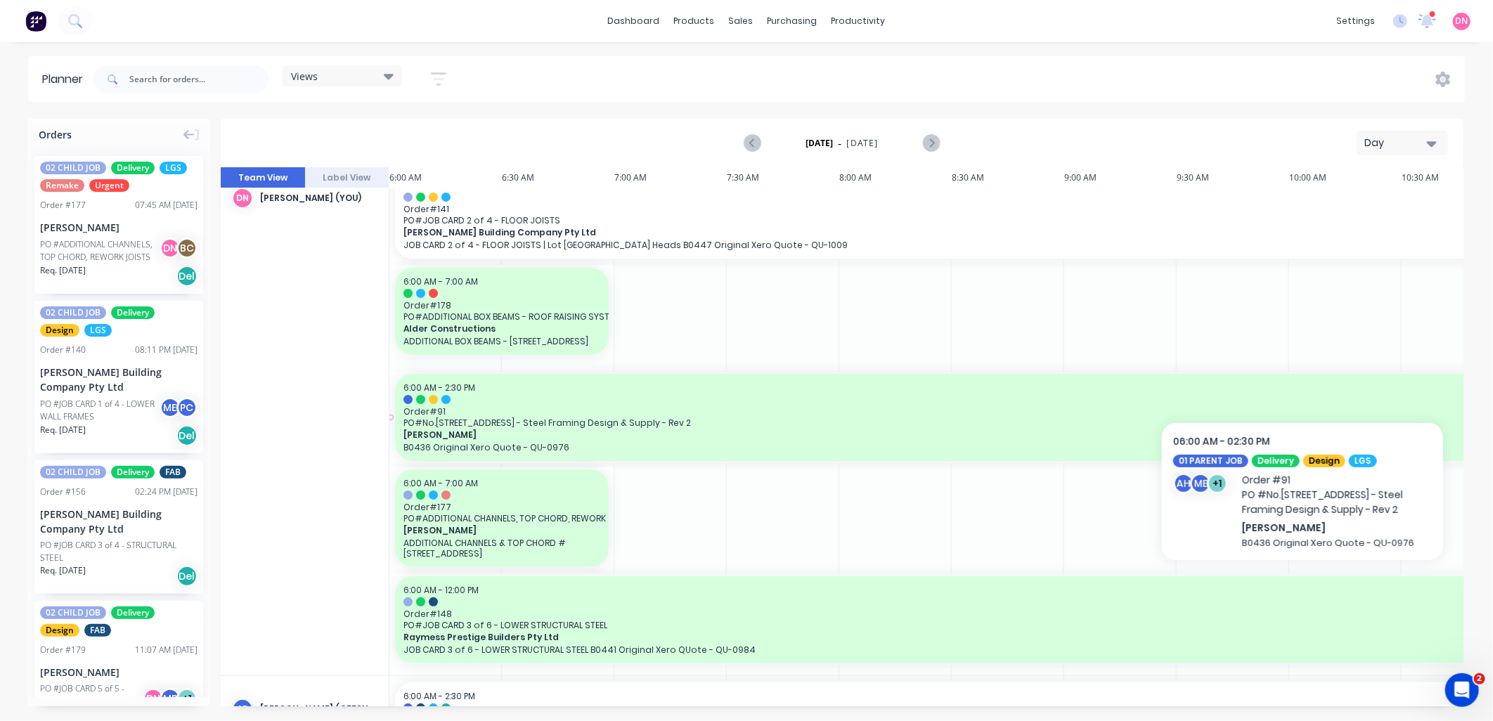
scroll to position [0, 0]
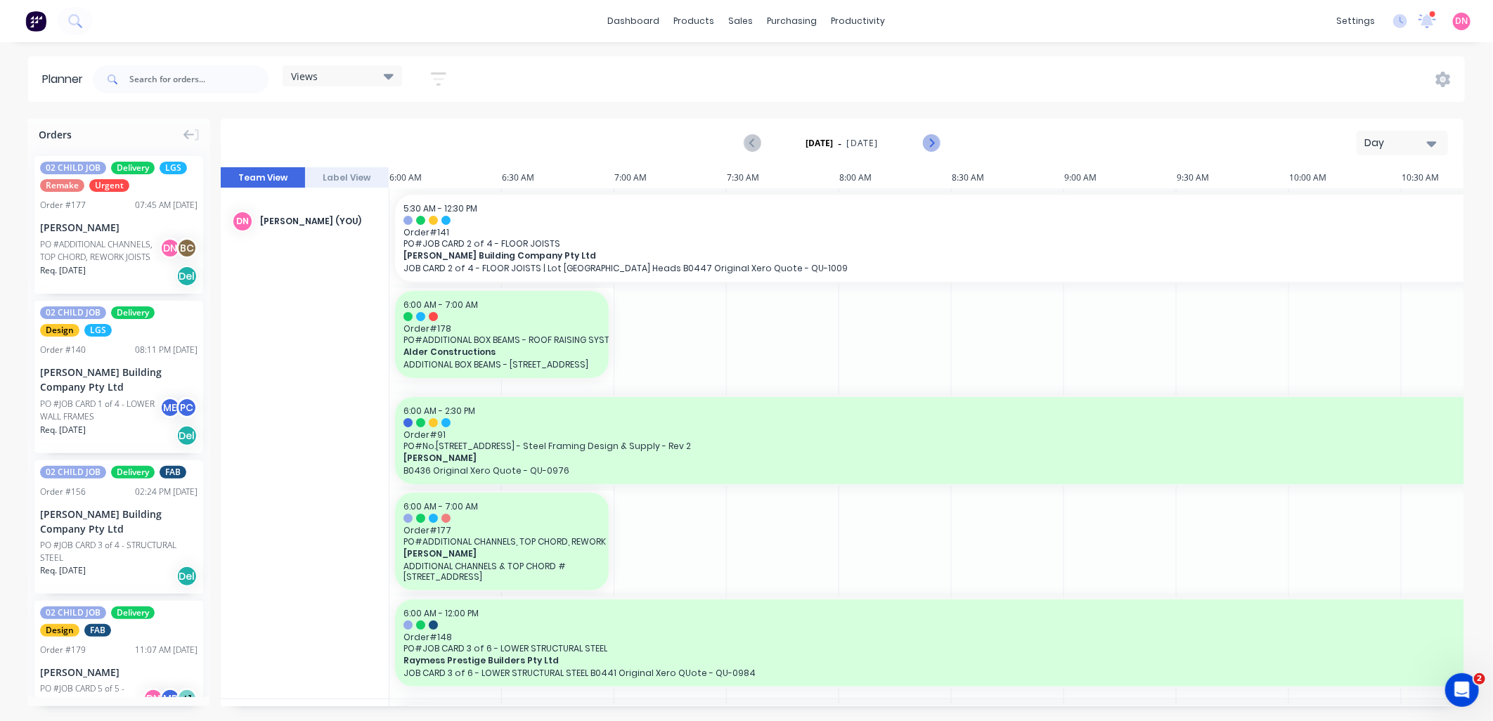
click at [930, 145] on icon "Next page" at bounding box center [931, 143] width 6 height 11
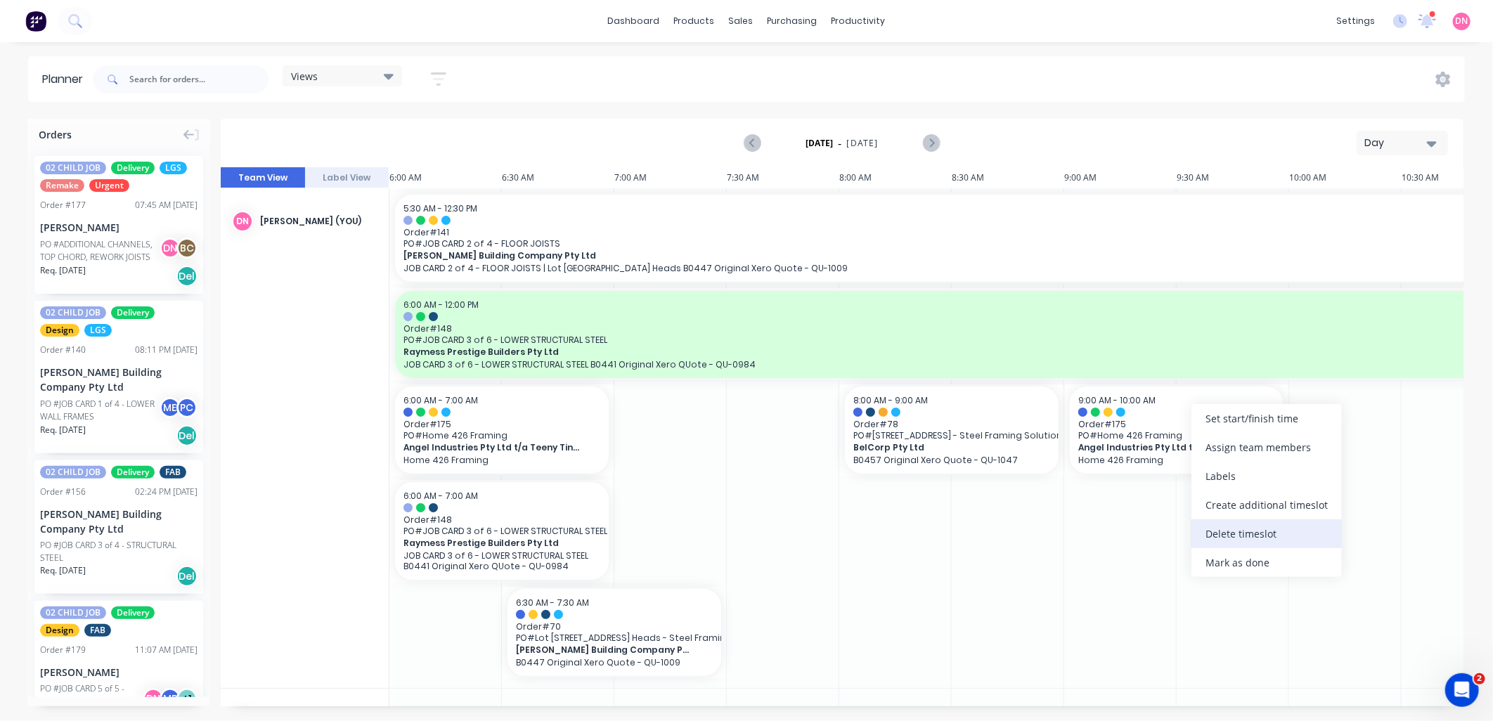
click at [1254, 531] on div "Delete timeslot" at bounding box center [1266, 533] width 150 height 29
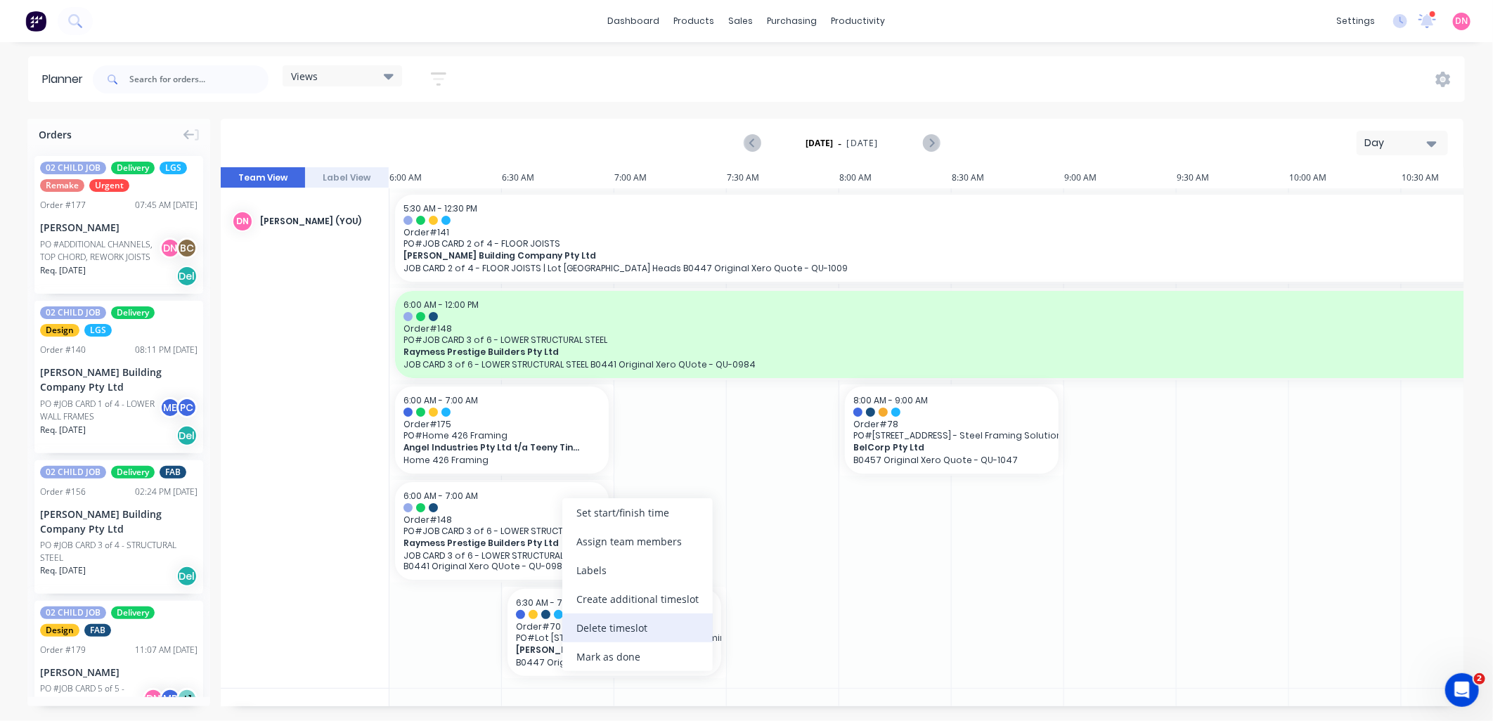
click at [649, 635] on div "Delete timeslot" at bounding box center [637, 628] width 150 height 29
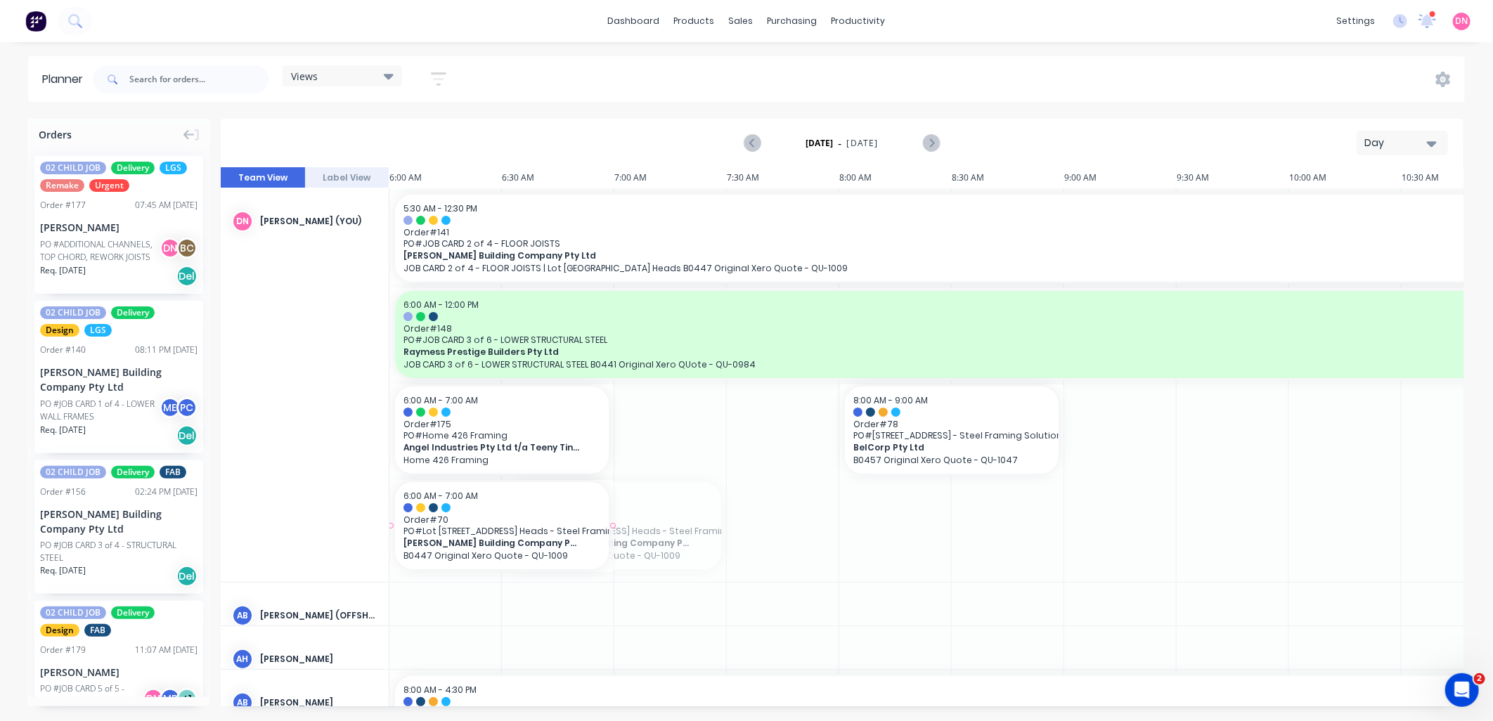
drag, startPoint x: 649, startPoint y: 532, endPoint x: 543, endPoint y: 527, distance: 105.6
drag, startPoint x: 914, startPoint y: 438, endPoint x: 477, endPoint y: 465, distance: 438.0
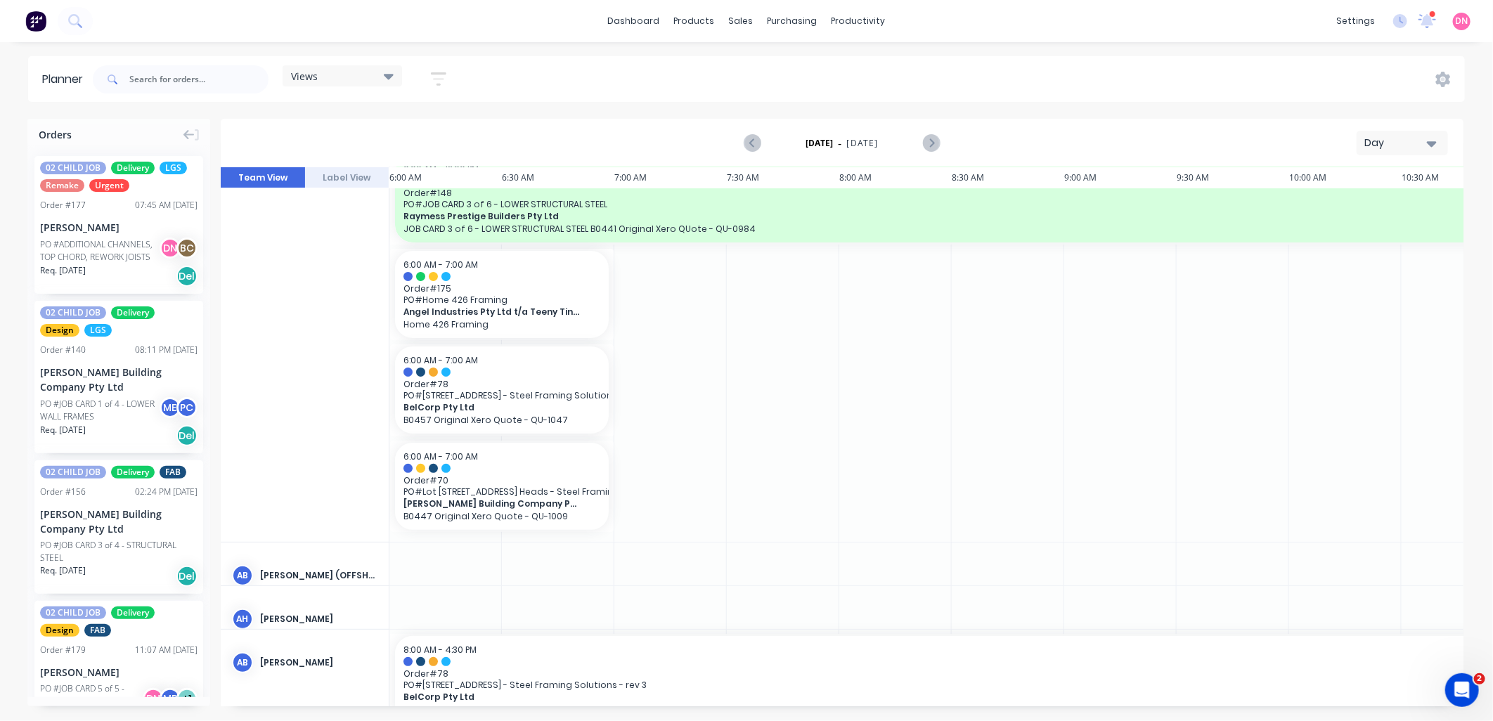
scroll to position [277, 0]
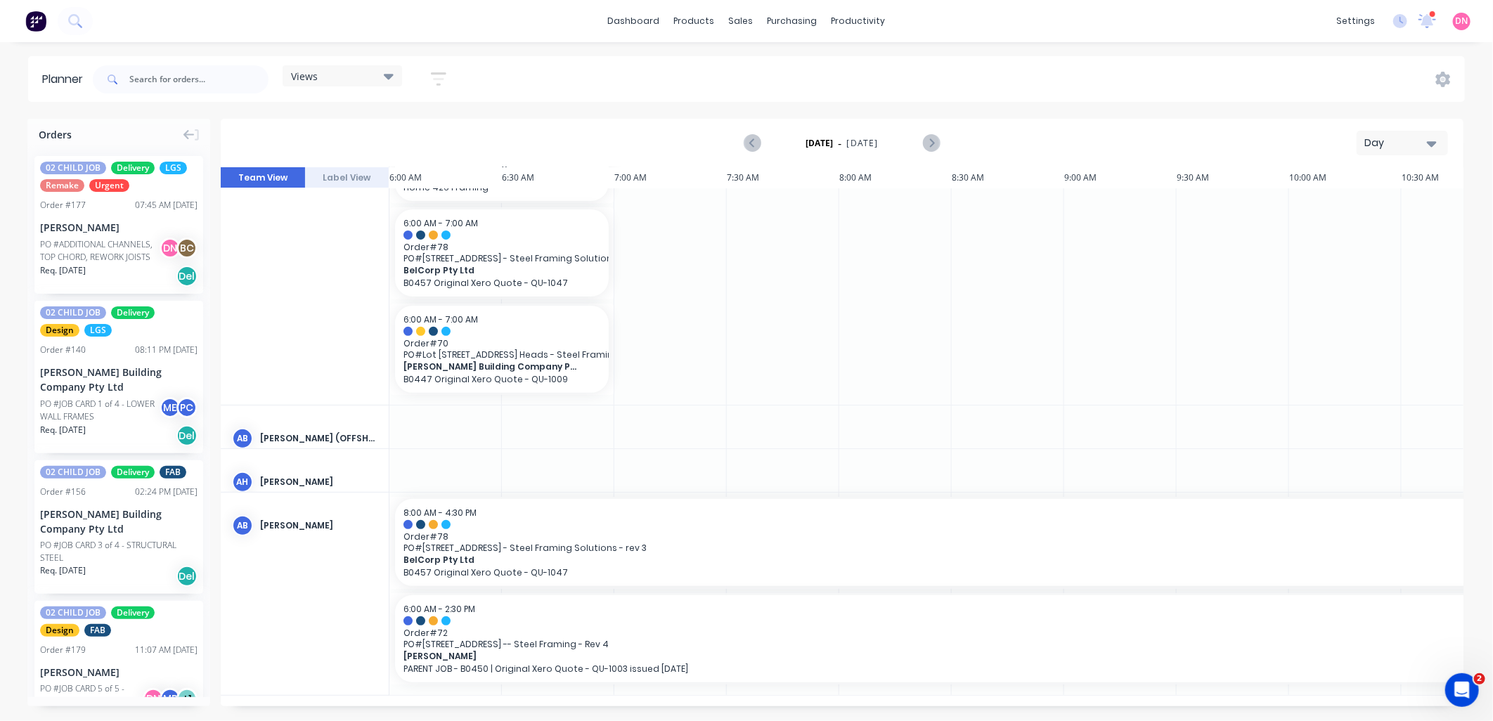
click at [351, 79] on div "Views" at bounding box center [342, 76] width 103 height 13
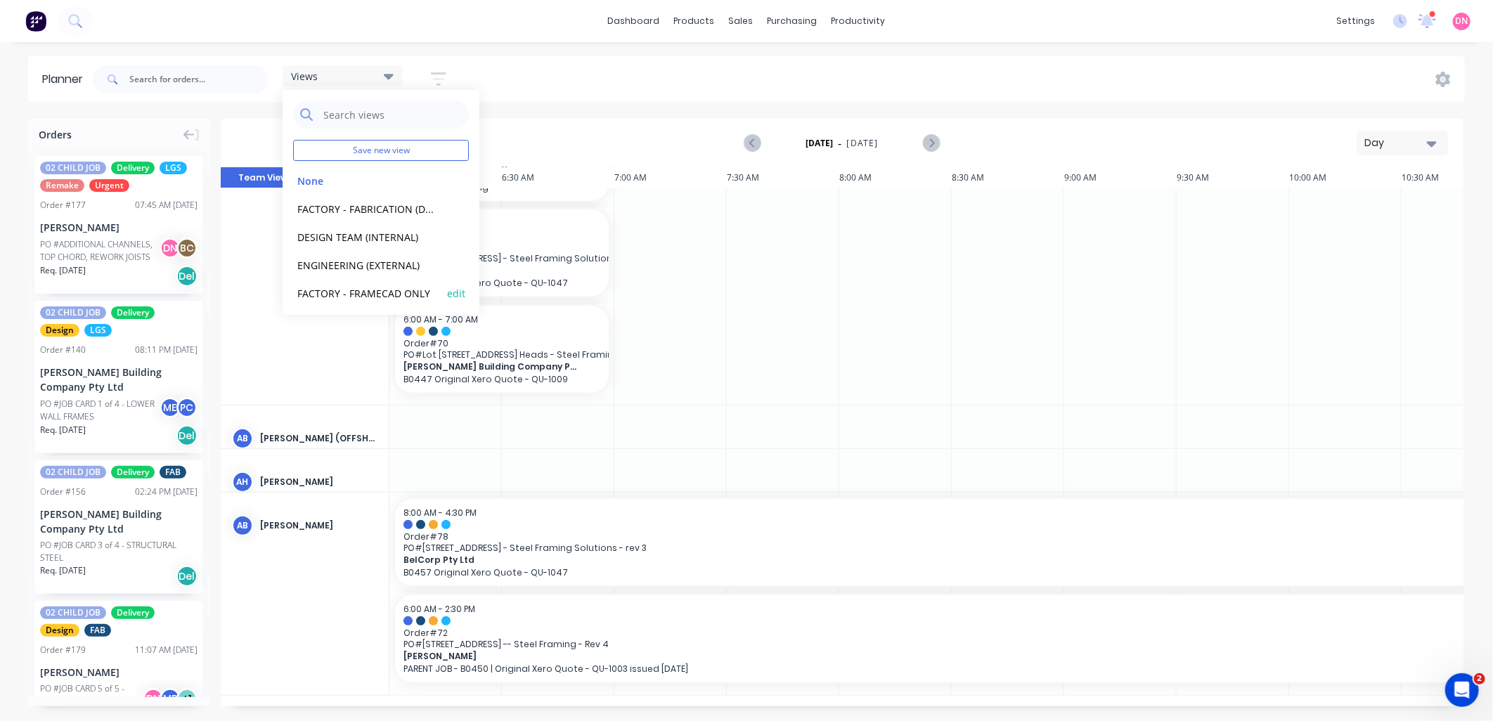
click at [401, 285] on button "FACTORY - FRAMECAD ONLY" at bounding box center [368, 293] width 150 height 16
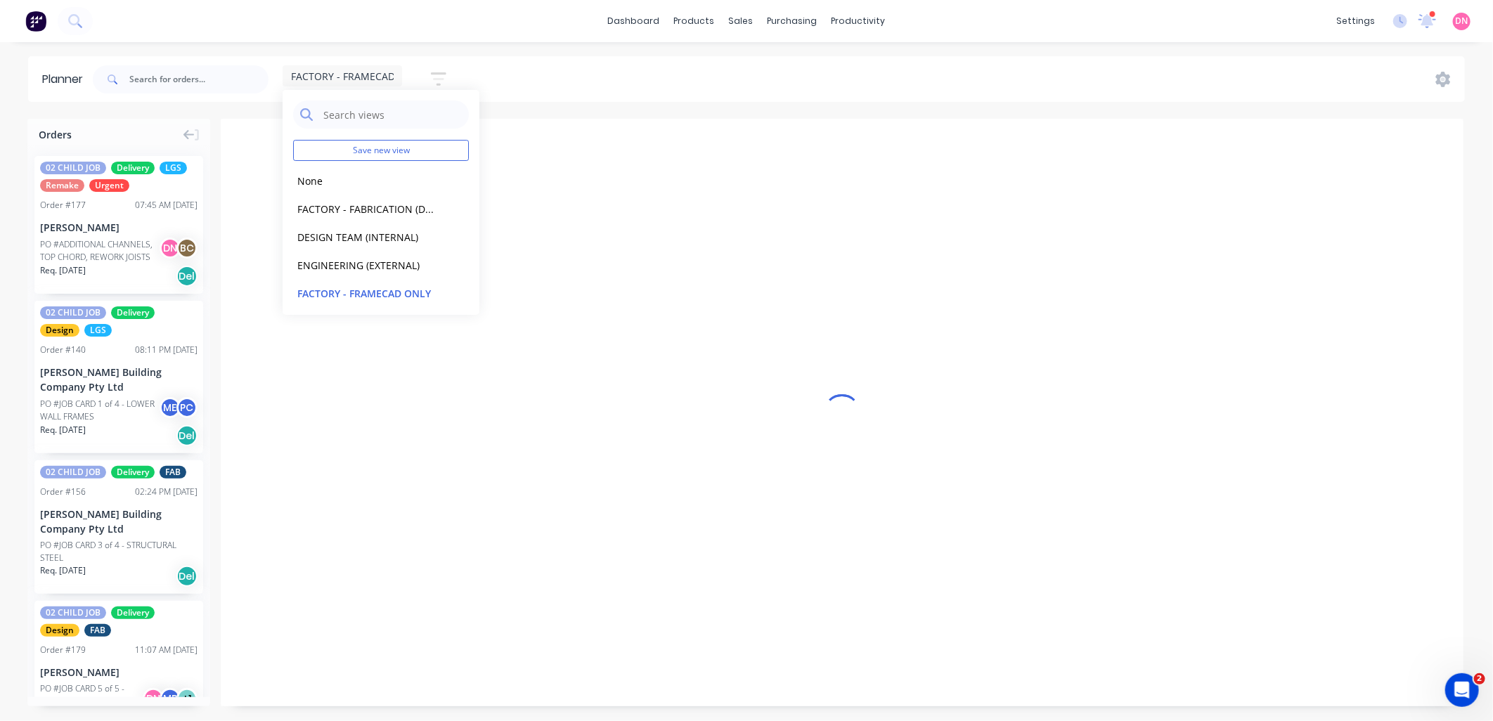
scroll to position [0, 1]
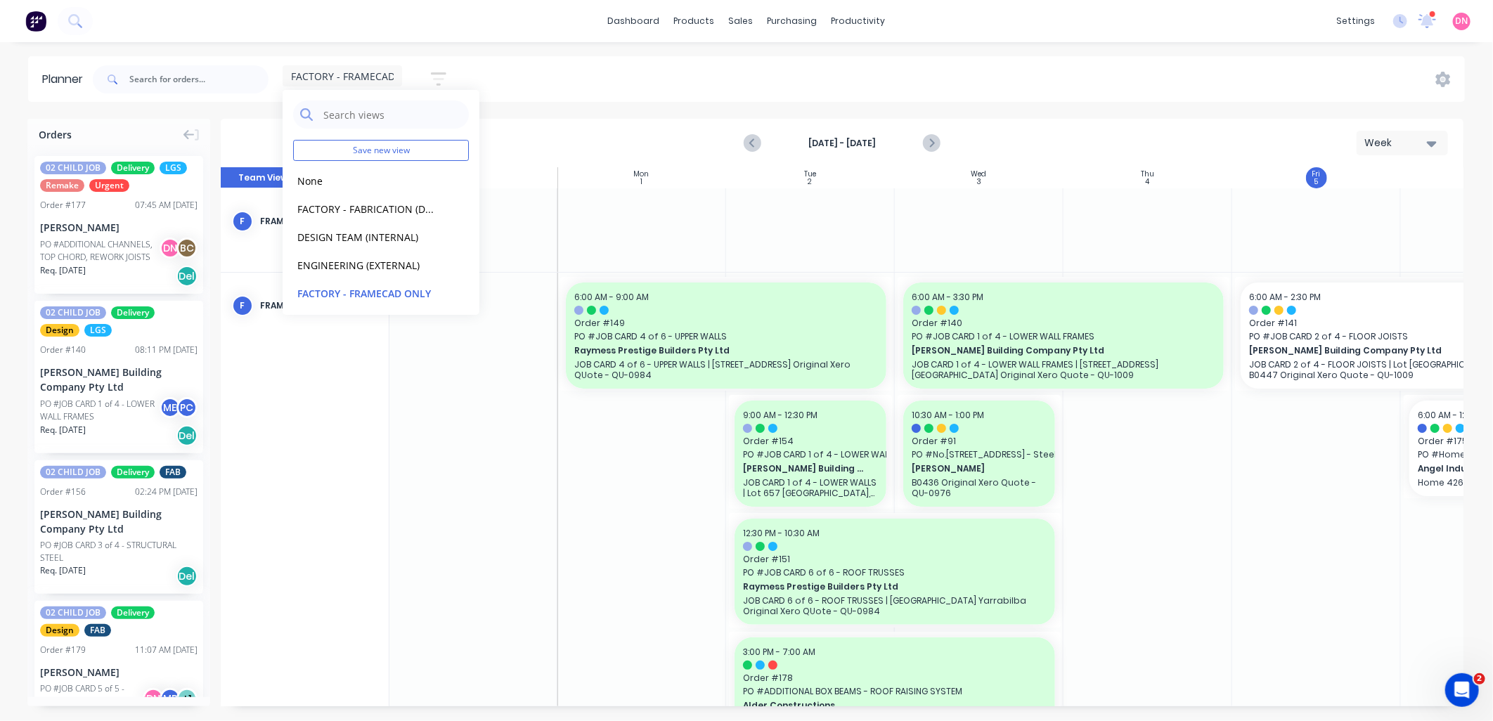
click at [1290, 460] on div at bounding box center [1316, 514] width 169 height 483
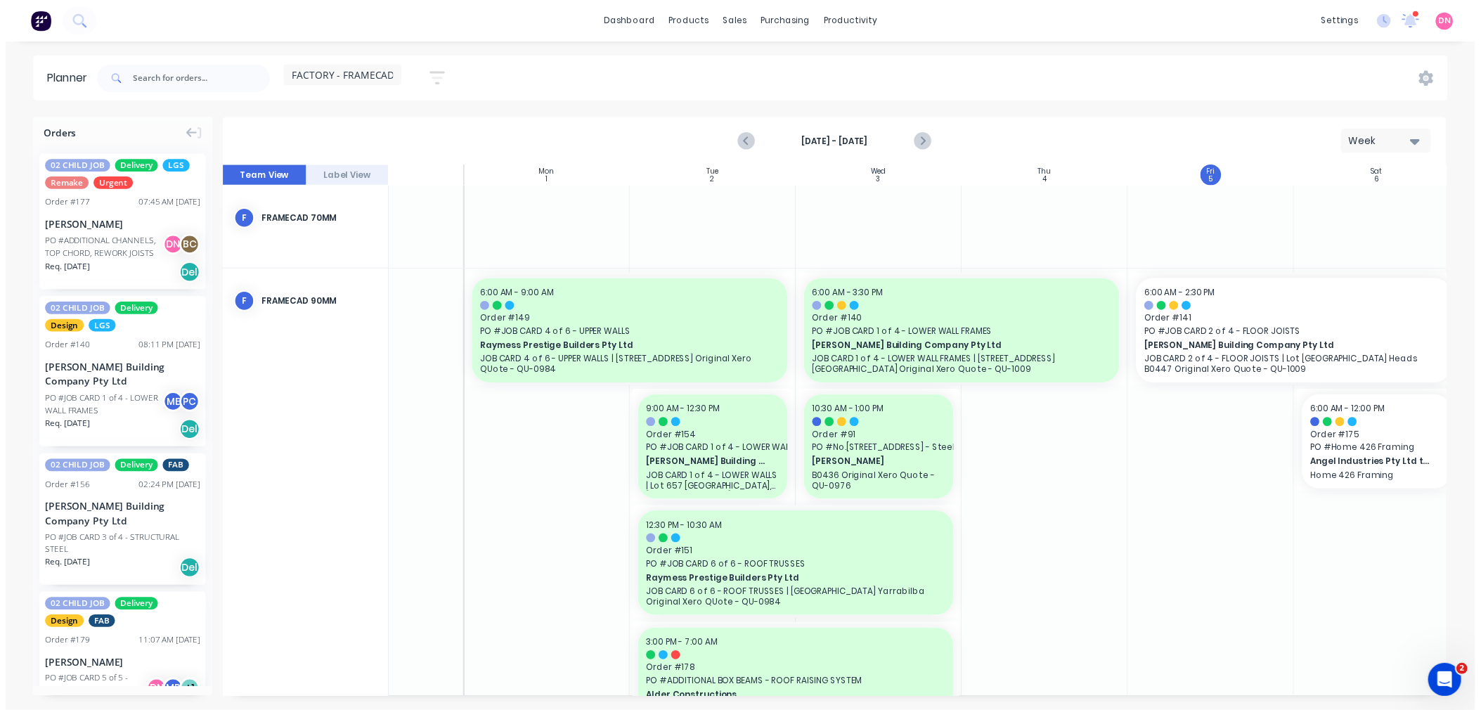
scroll to position [0, 111]
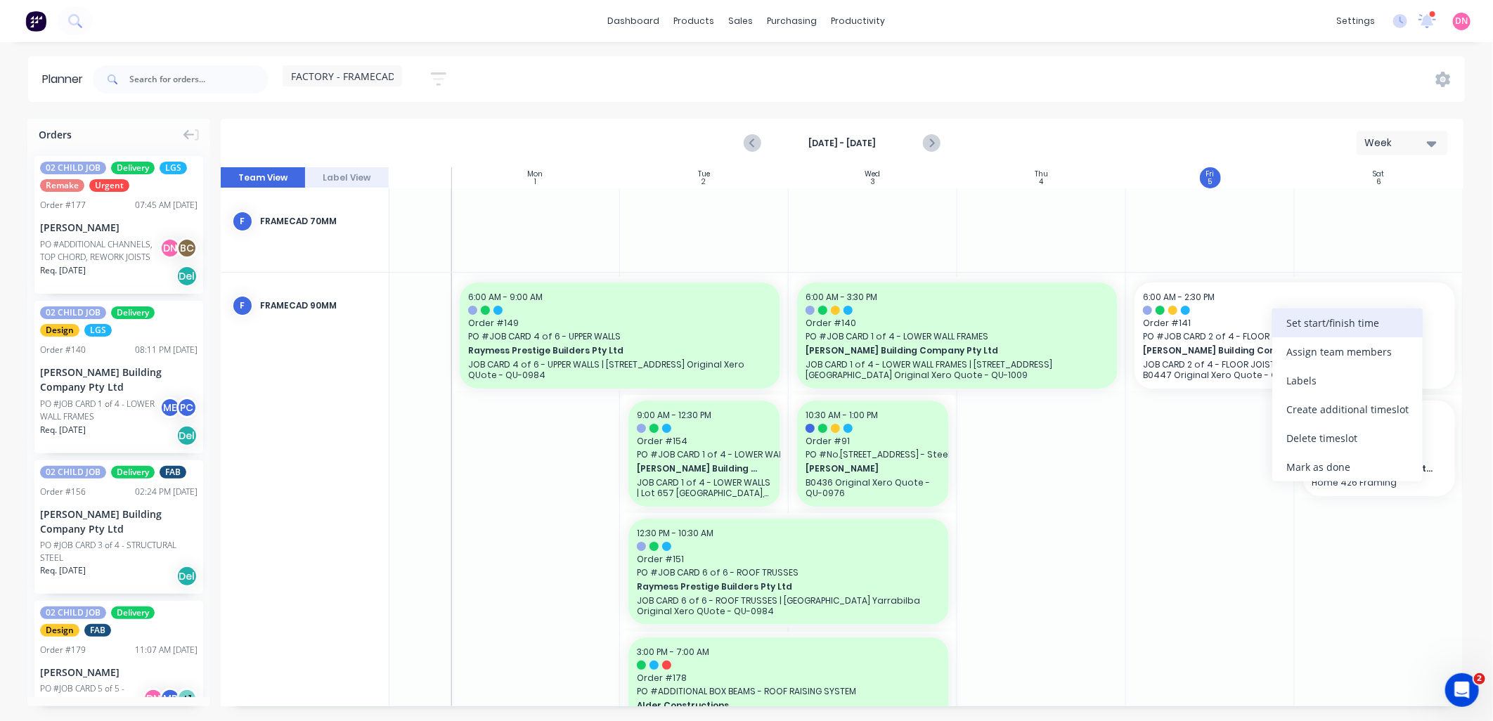
click at [1317, 317] on div "Set start/finish time" at bounding box center [1347, 323] width 150 height 29
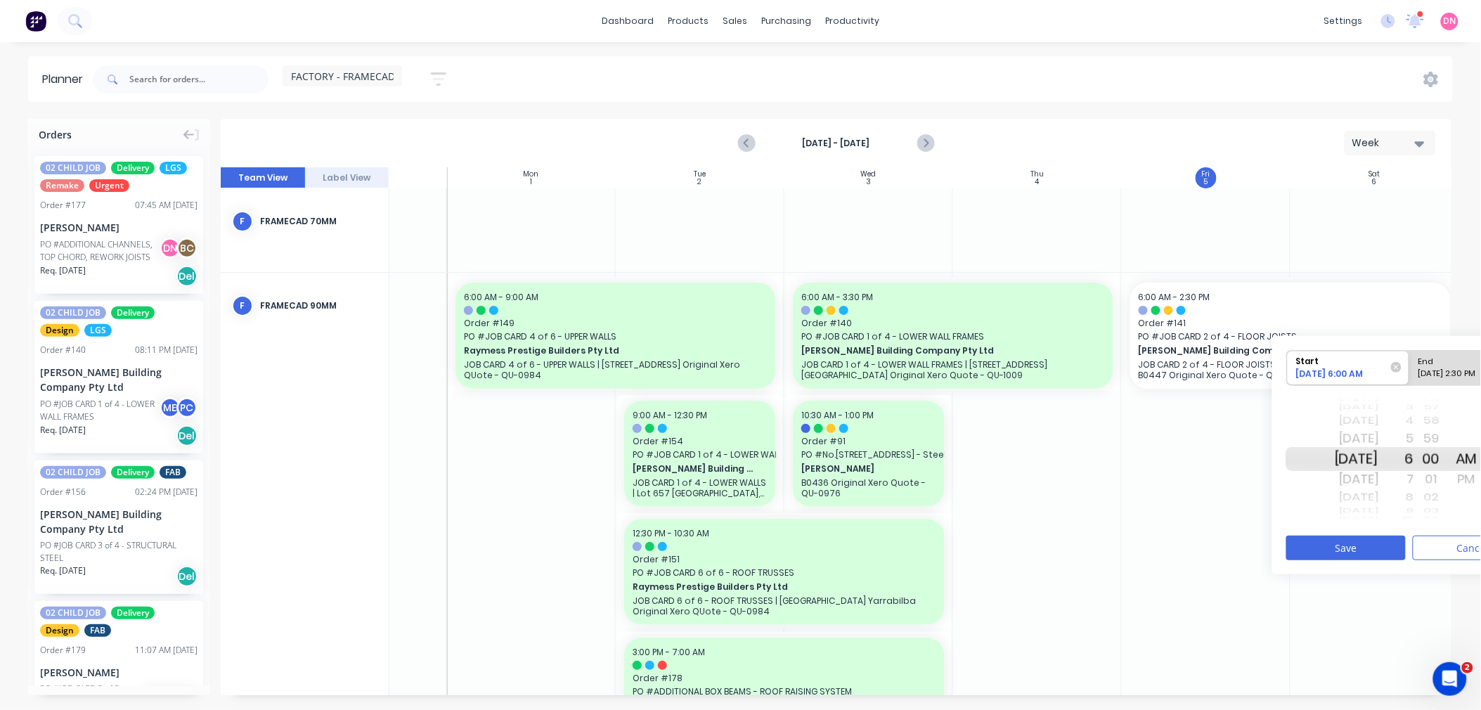
click at [1432, 494] on div "Sun Jul 27 Mon Jul 28 Tue Jul 29 Wed Jul 30 Thu Jul 31 Fri Aug 1 Sat Aug 2 Sun …" at bounding box center [1409, 459] width 246 height 132
click at [1414, 508] on div "9" at bounding box center [1396, 511] width 35 height 12
click at [1414, 500] on div "11" at bounding box center [1396, 498] width 35 height 18
click at [1480, 479] on div "PM" at bounding box center [1466, 479] width 35 height 22
click at [1414, 500] on div "1" at bounding box center [1396, 498] width 35 height 18
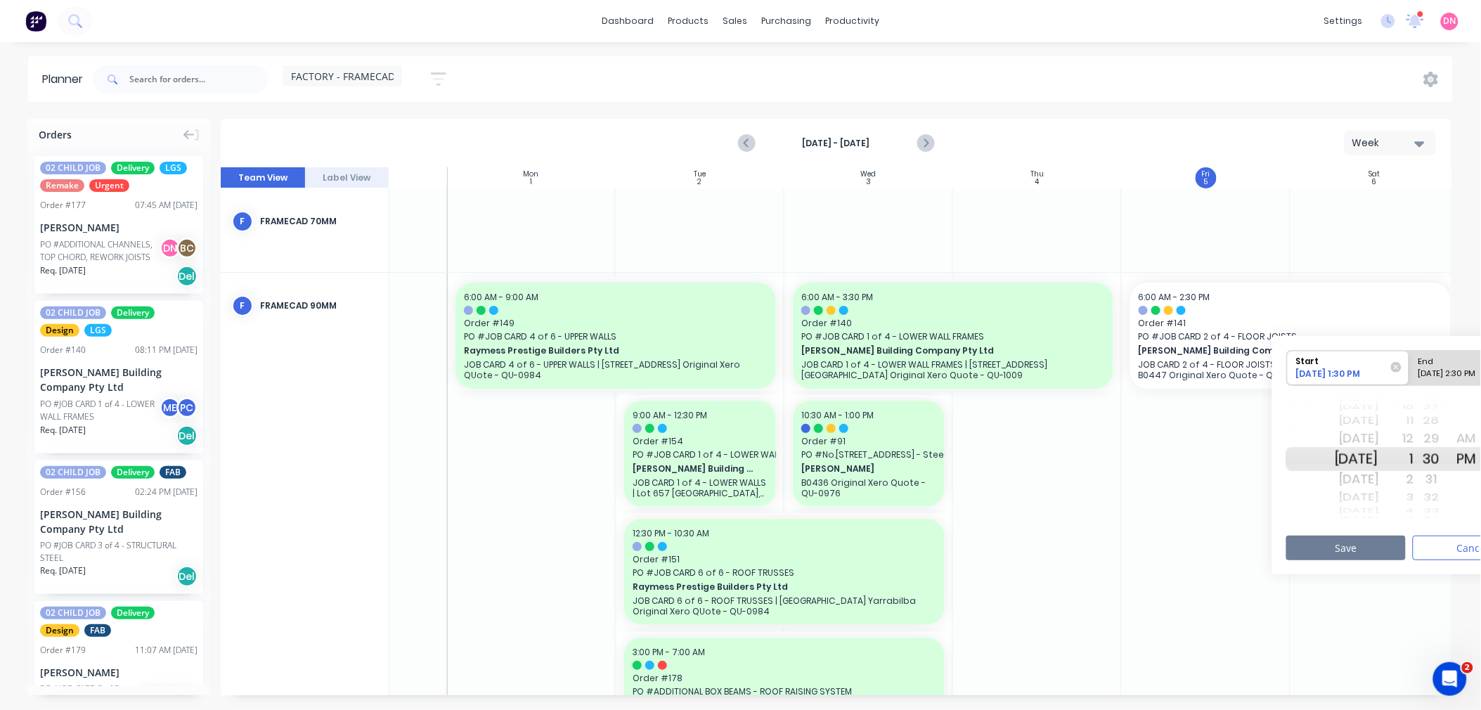
click at [1388, 554] on button "Save" at bounding box center [1345, 548] width 119 height 25
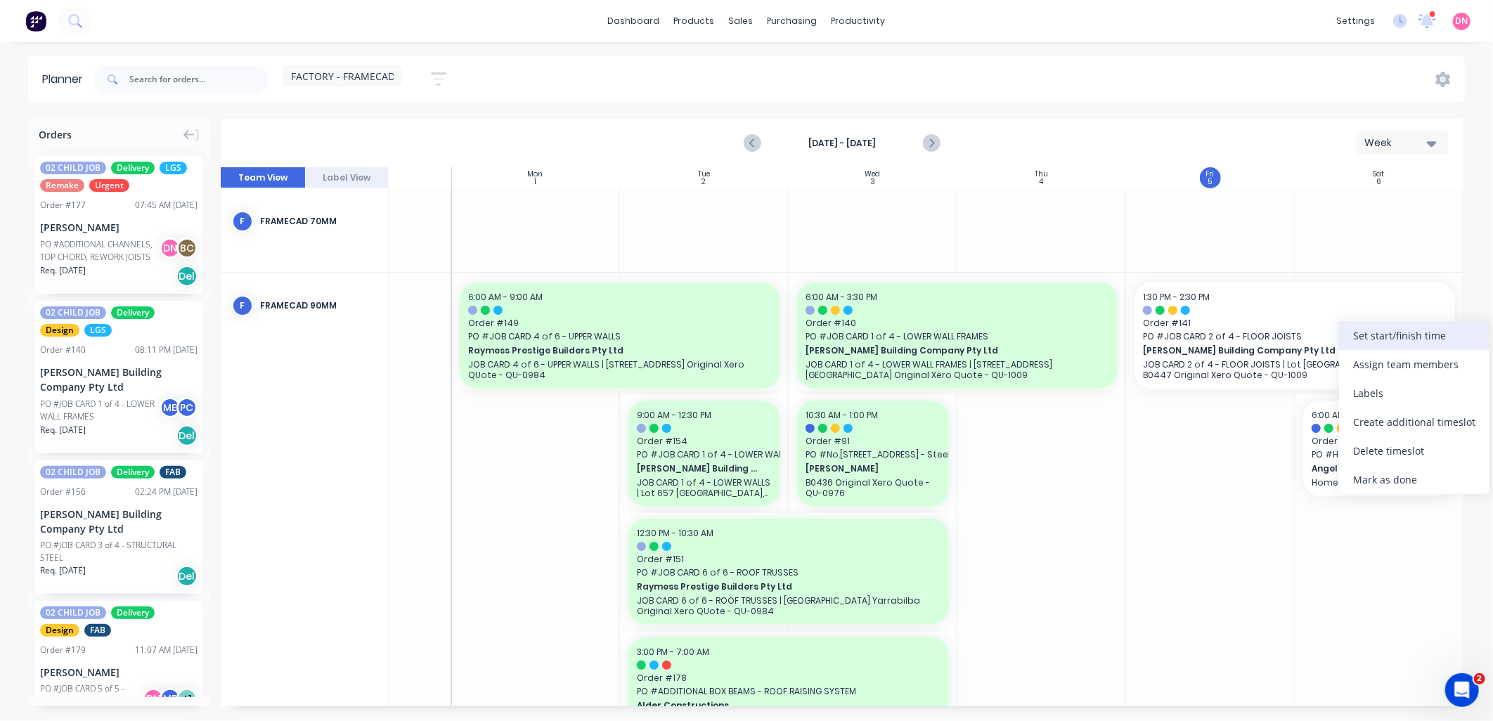
click at [1374, 345] on div "Set start/finish time" at bounding box center [1414, 335] width 150 height 29
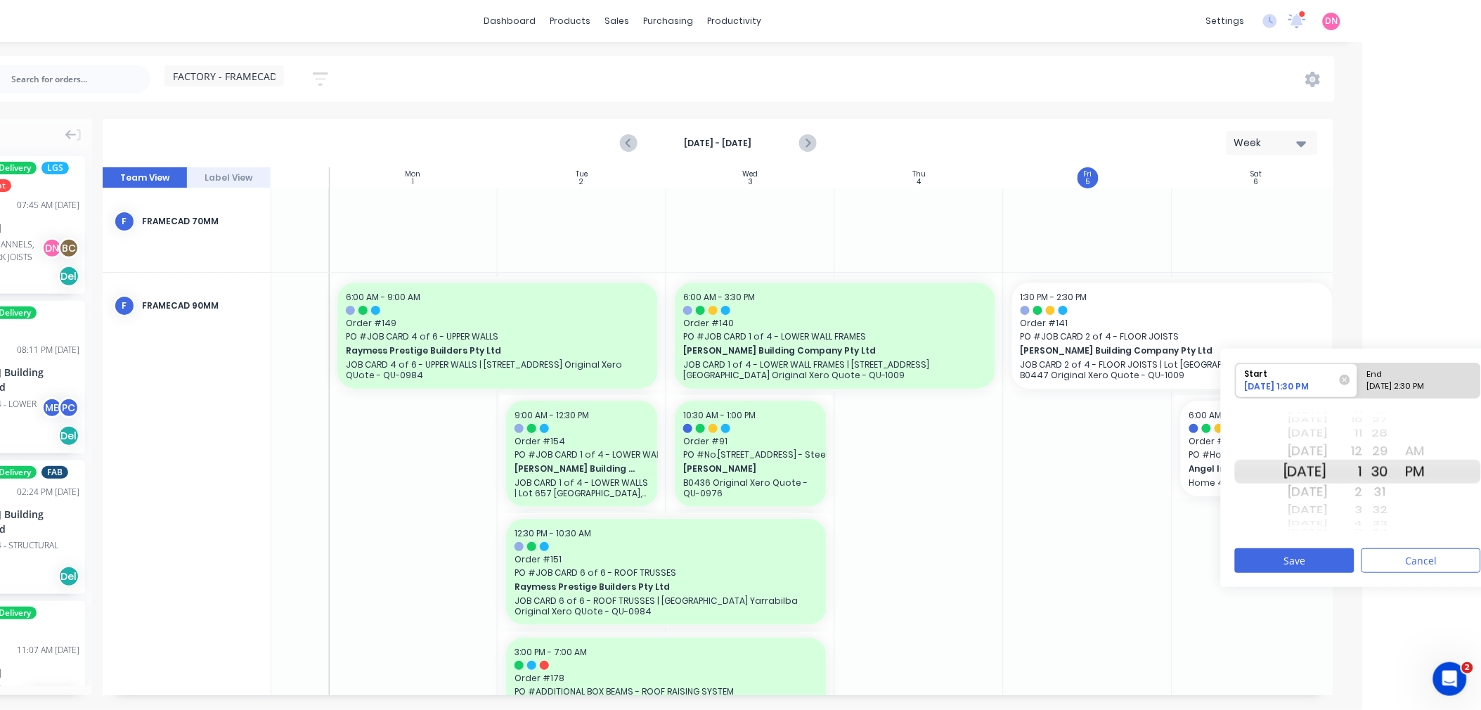
scroll to position [0, 124]
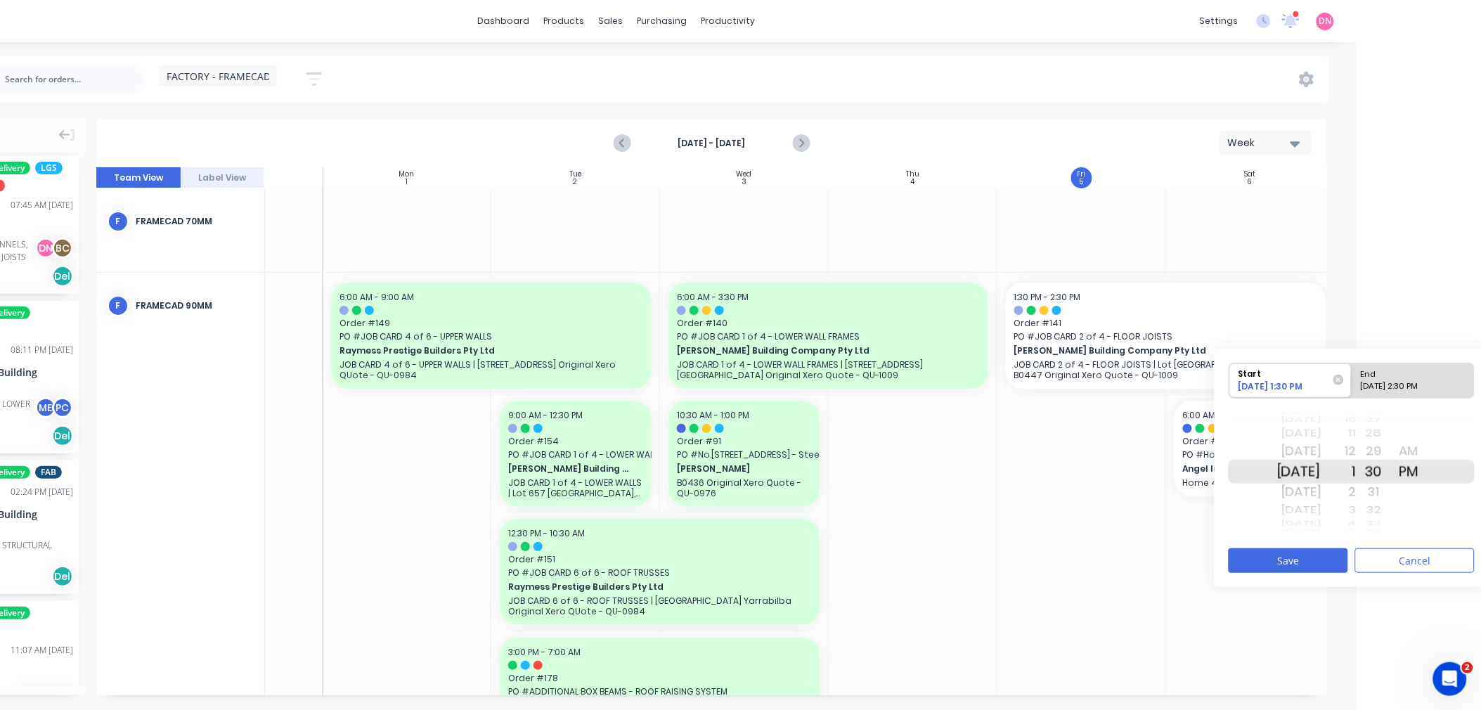
click at [1427, 458] on div "AM" at bounding box center [1409, 451] width 35 height 22
click at [1357, 489] on div "2" at bounding box center [1339, 492] width 35 height 22
click at [1375, 509] on div "02" at bounding box center [1374, 510] width 35 height 18
click at [1374, 513] on div "Sun Jul 27 Mon Jul 28 Tue Jul 29 Wed Jul 30 Thu Jul 31 Fri Aug 1 Sat Aug 2 Sun …" at bounding box center [1352, 472] width 246 height 132
click at [1357, 515] on div "4" at bounding box center [1339, 510] width 35 height 18
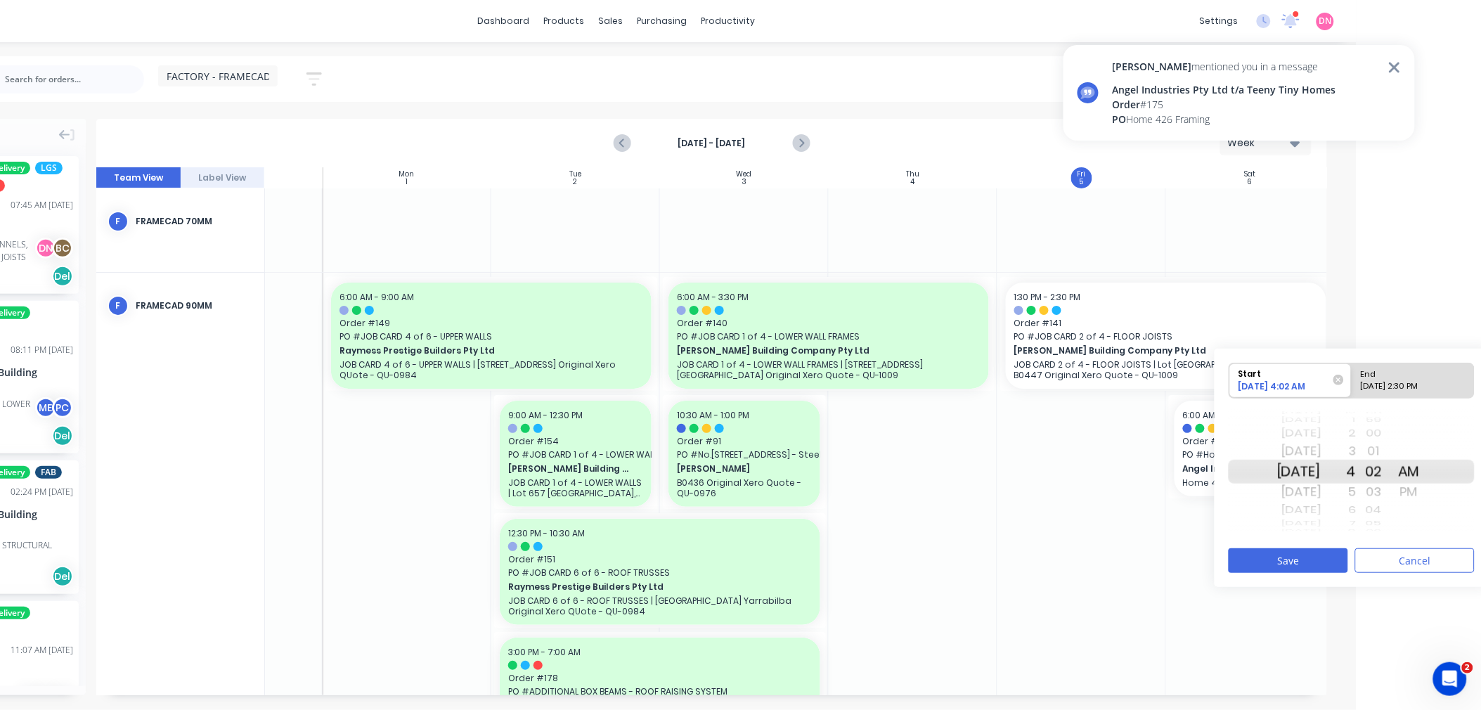
click at [1357, 517] on div "6" at bounding box center [1339, 510] width 35 height 18
click at [1357, 517] on div "8" at bounding box center [1339, 510] width 35 height 18
click at [1357, 517] on div "11" at bounding box center [1339, 523] width 35 height 12
drag, startPoint x: 1371, startPoint y: 488, endPoint x: 1374, endPoint y: 533, distance: 45.1
click at [1371, 545] on div "Start 09/05/2025 11:02 AM End 09/06/2025 2:30 PM Sun Jul 27 Mon Jul 28 Tue Jul …" at bounding box center [1352, 468] width 274 height 238
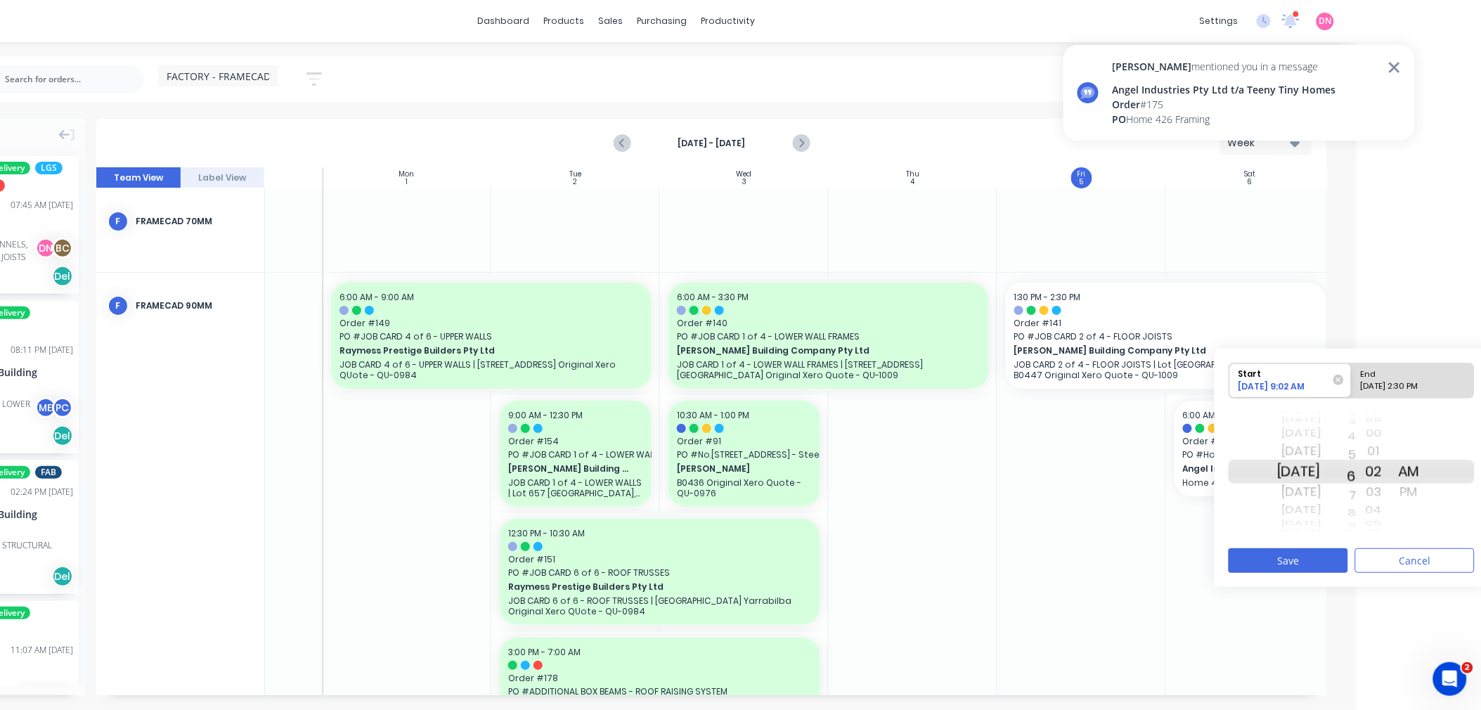
drag, startPoint x: 1372, startPoint y: 472, endPoint x: 1375, endPoint y: 546, distance: 73.9
click at [1375, 546] on div "Start 09/05/2025 9:02 AM End 09/06/2025 2:30 PM Sun Jul 27 Mon Jul 28 Tue Jul 2…" at bounding box center [1352, 468] width 274 height 238
drag, startPoint x: 1401, startPoint y: 481, endPoint x: 1395, endPoint y: 521, distance: 40.5
click at [1392, 521] on div "20 21 22 23 24 25 26 27 28 29 30 31 32 33 34 35 36 37 38 39 40 41 42 43 44 45 4…" at bounding box center [1374, 472] width 35 height 134
click at [1414, 391] on div "09/06/2025 2:30 PM" at bounding box center [1407, 389] width 102 height 18
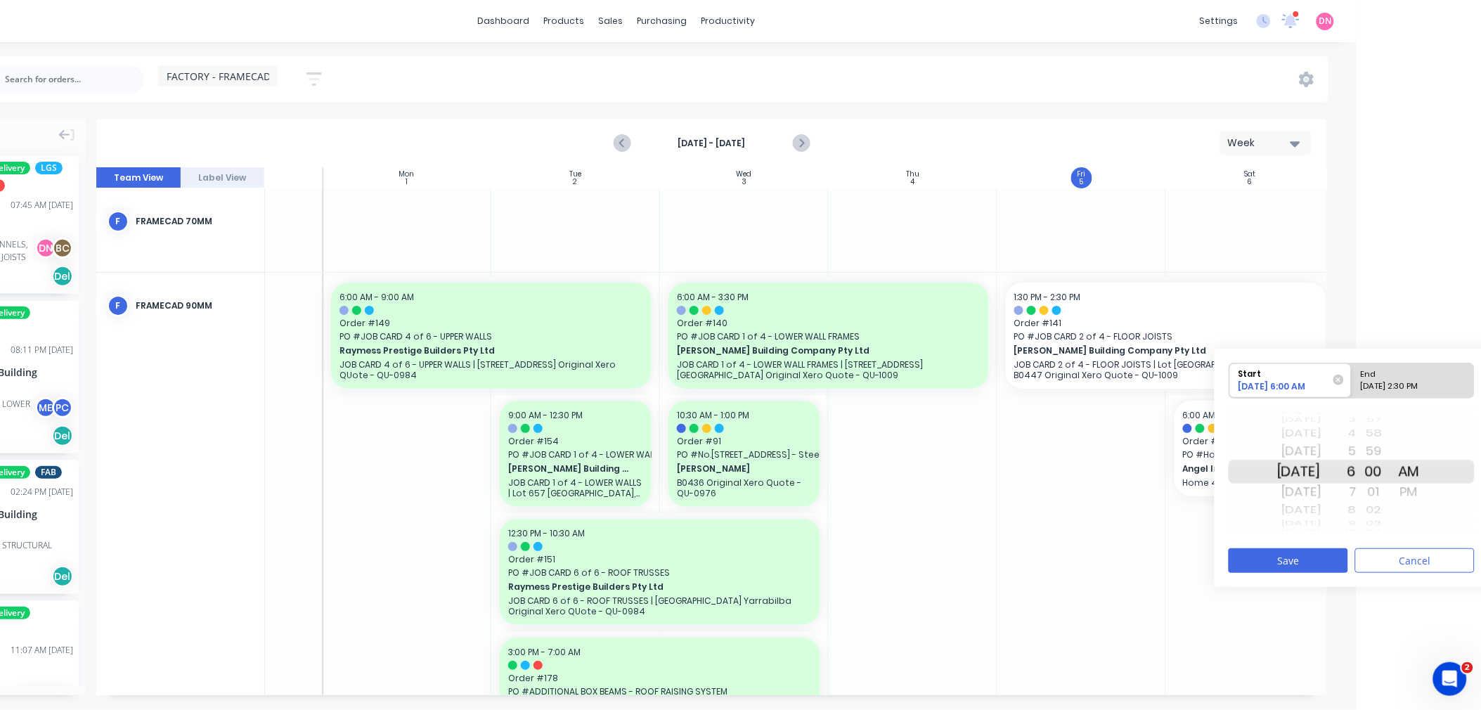
click at [1352, 391] on input "End 09/06/2025 2:30 PM" at bounding box center [1352, 380] width 1 height 34
radio input "true"
click at [1357, 455] on div "1" at bounding box center [1339, 451] width 35 height 22
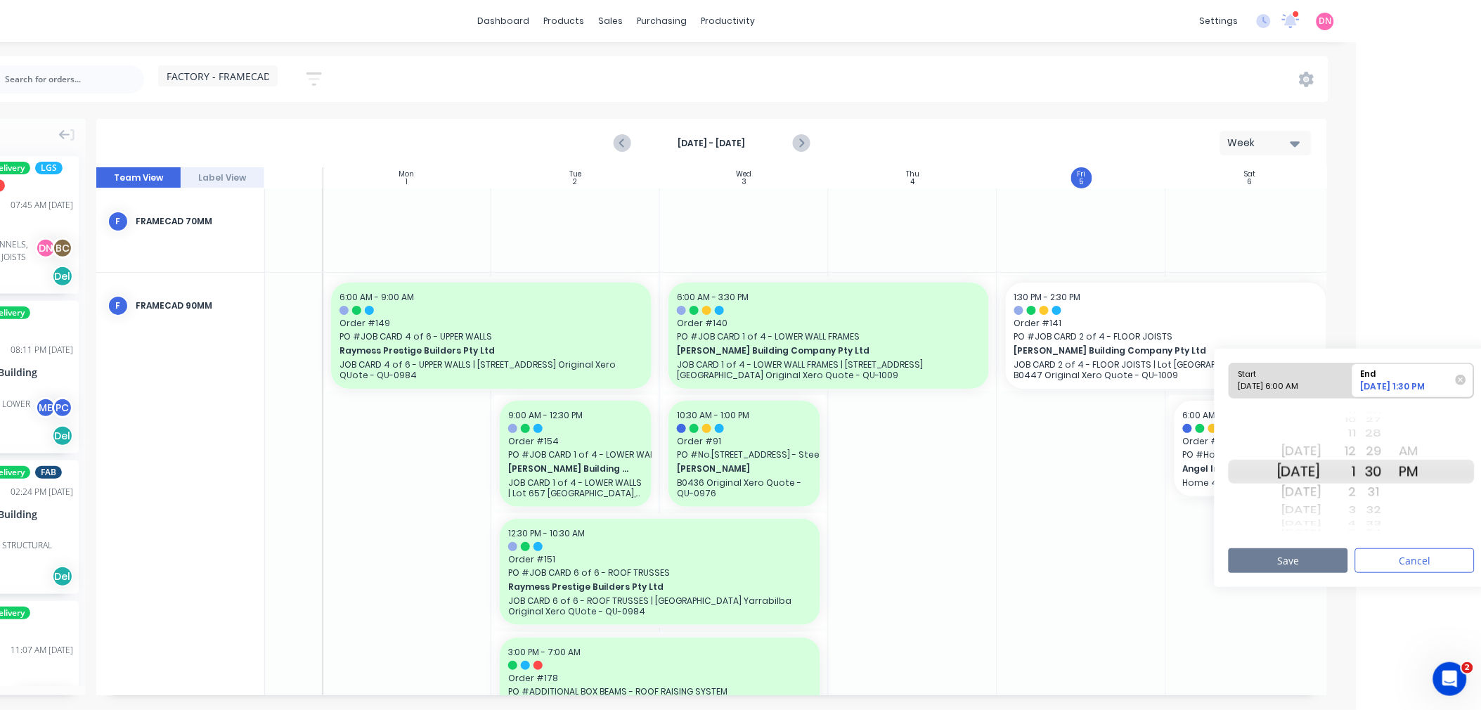
click at [1325, 556] on button "Save" at bounding box center [1288, 560] width 119 height 25
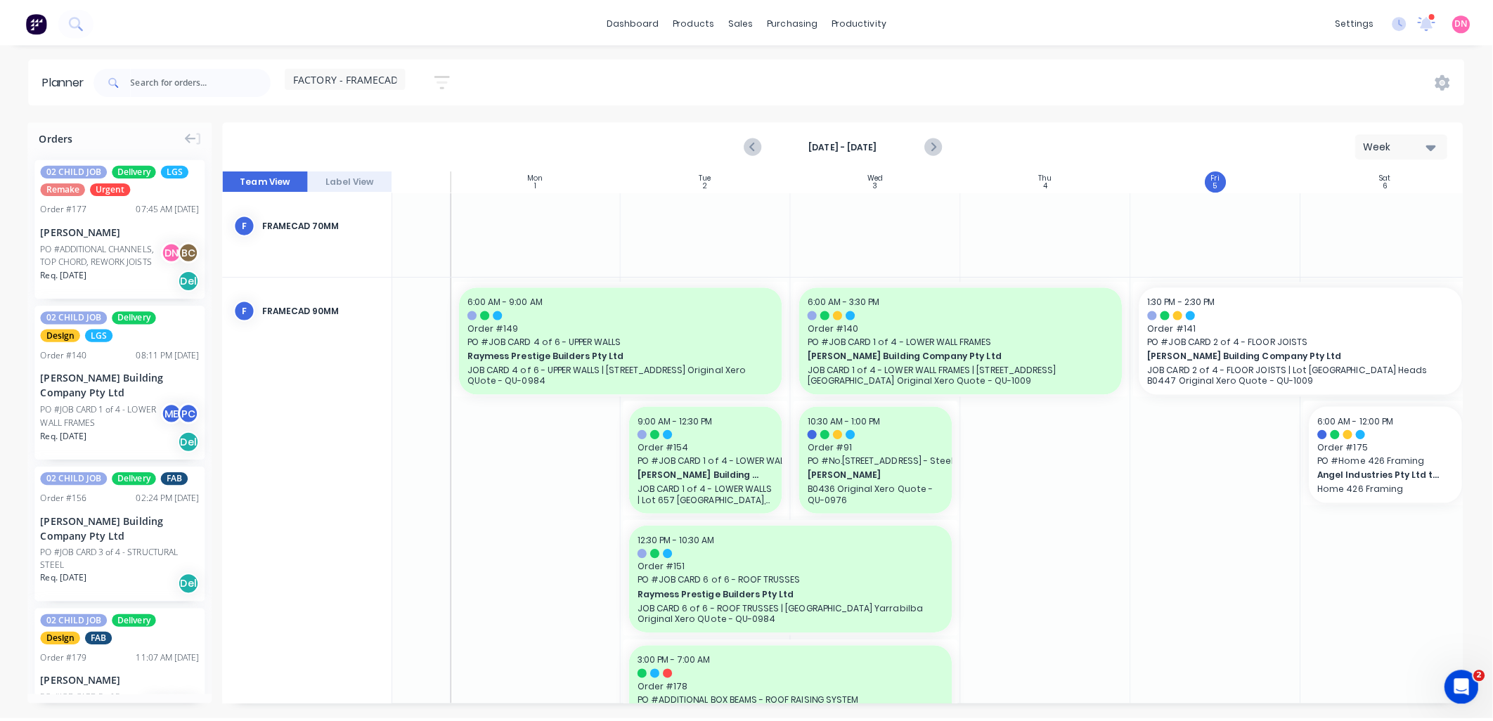
scroll to position [0, 0]
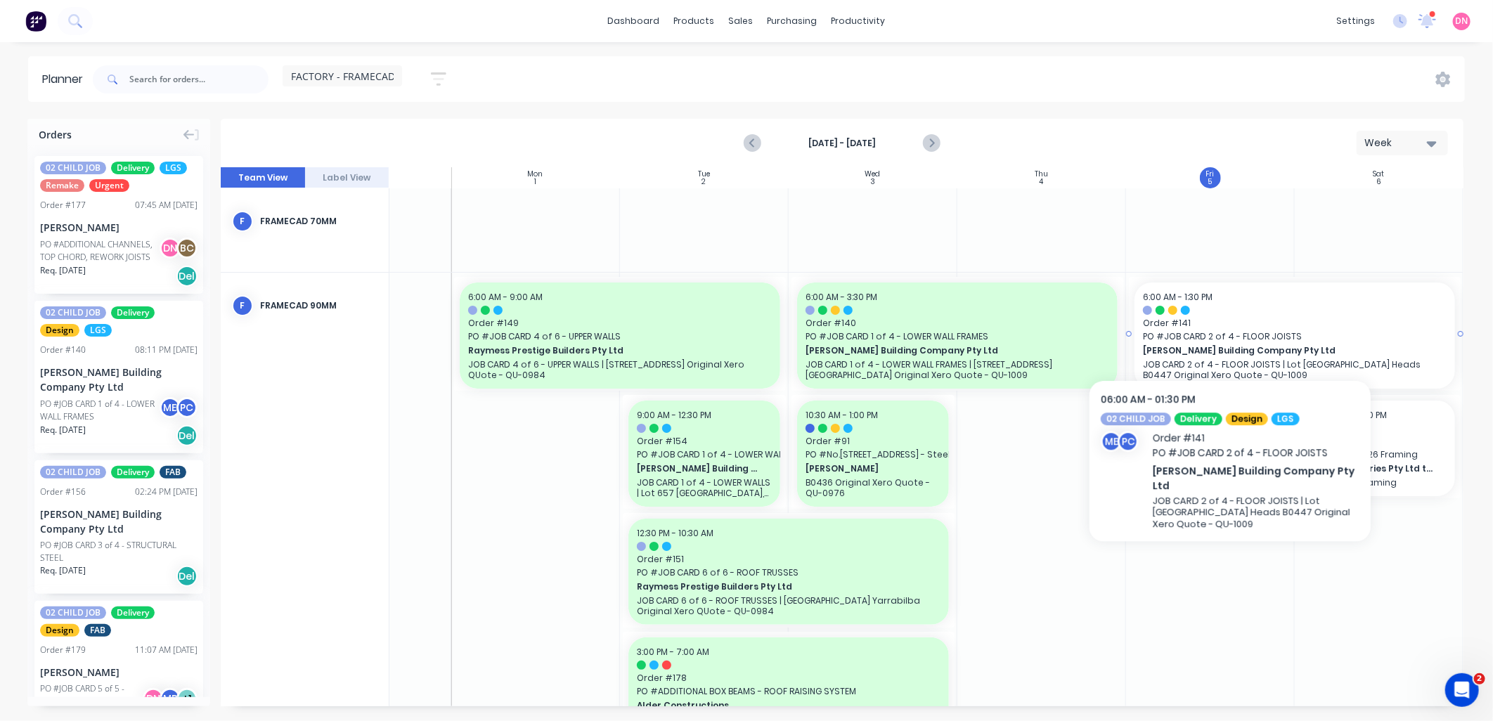
drag, startPoint x: 1227, startPoint y: 346, endPoint x: 1230, endPoint y: 325, distance: 20.7
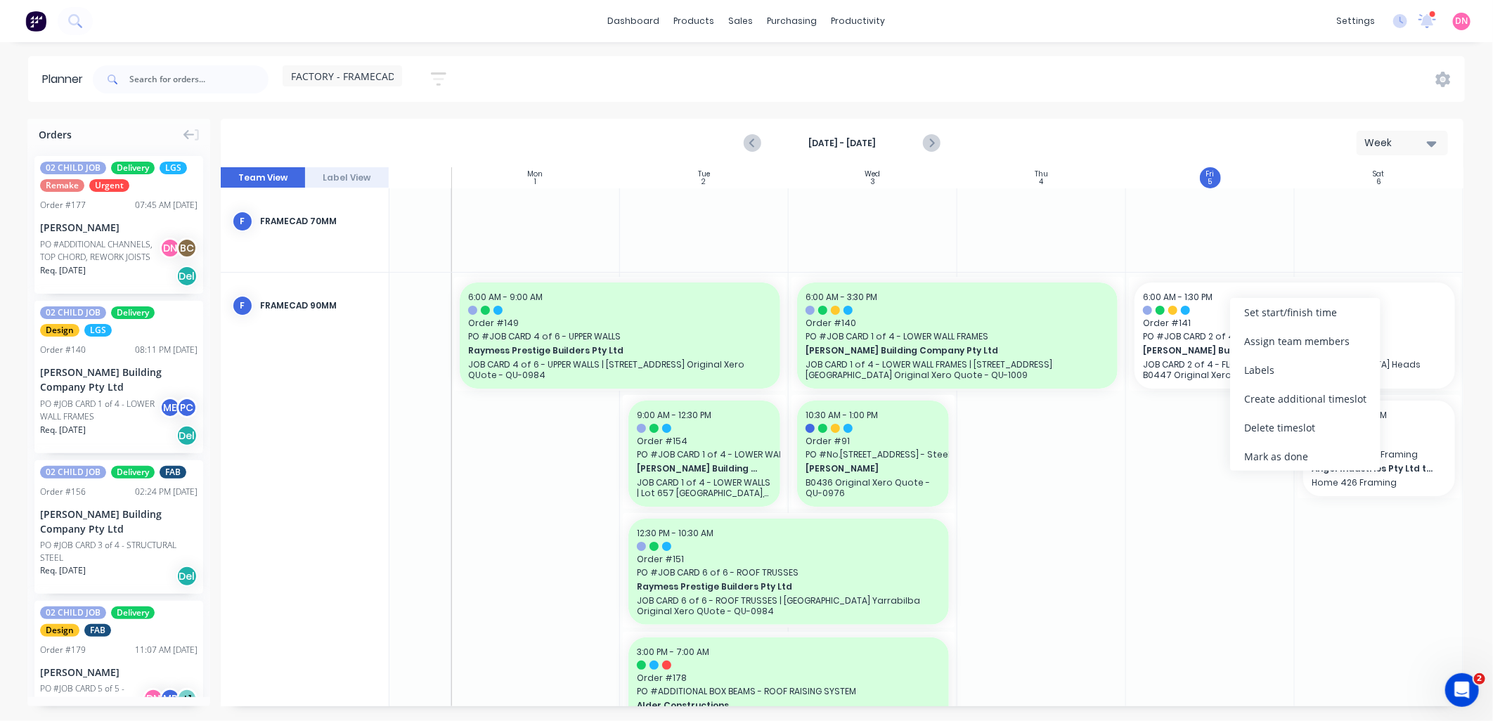
click at [1348, 453] on div "Mark as done" at bounding box center [1305, 456] width 150 height 29
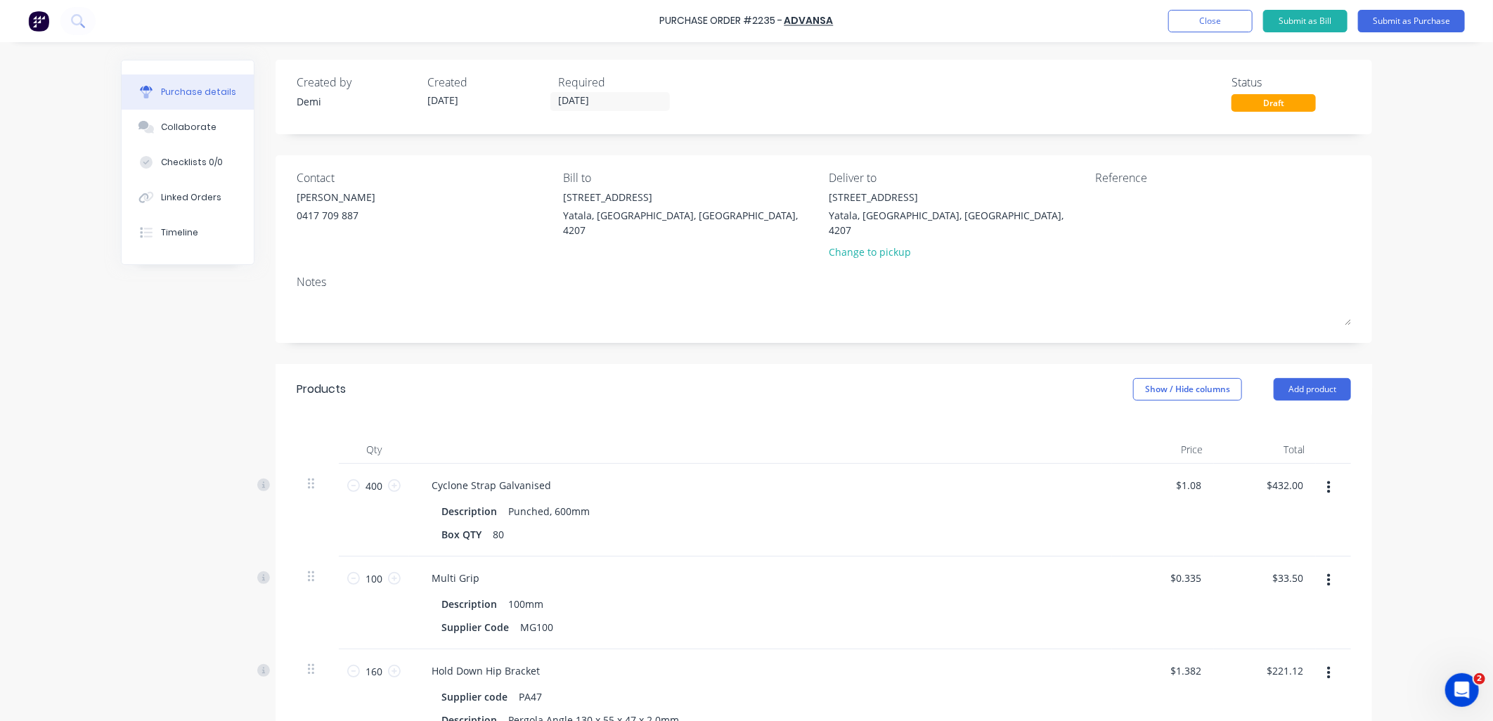
scroll to position [319, 0]
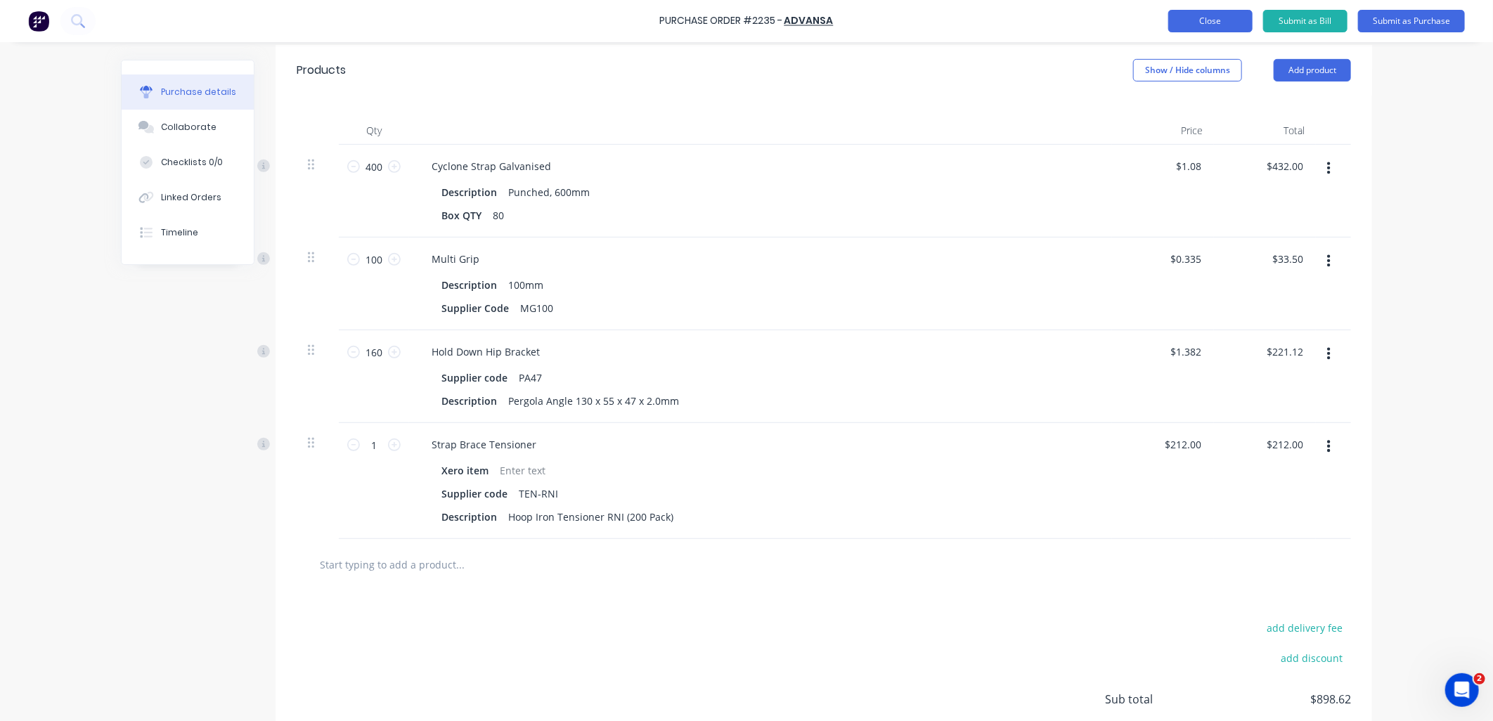
click at [1185, 24] on button "Close" at bounding box center [1210, 21] width 84 height 22
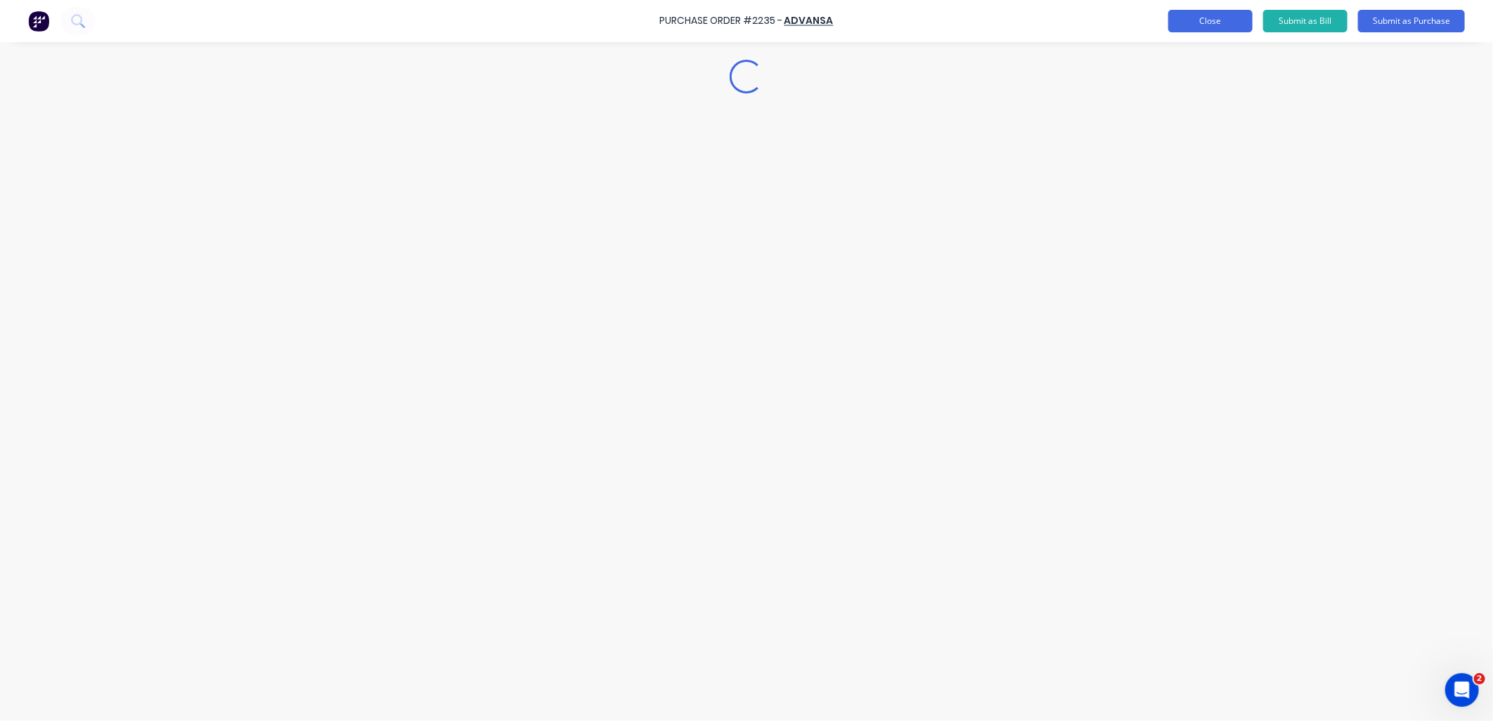
scroll to position [0, 0]
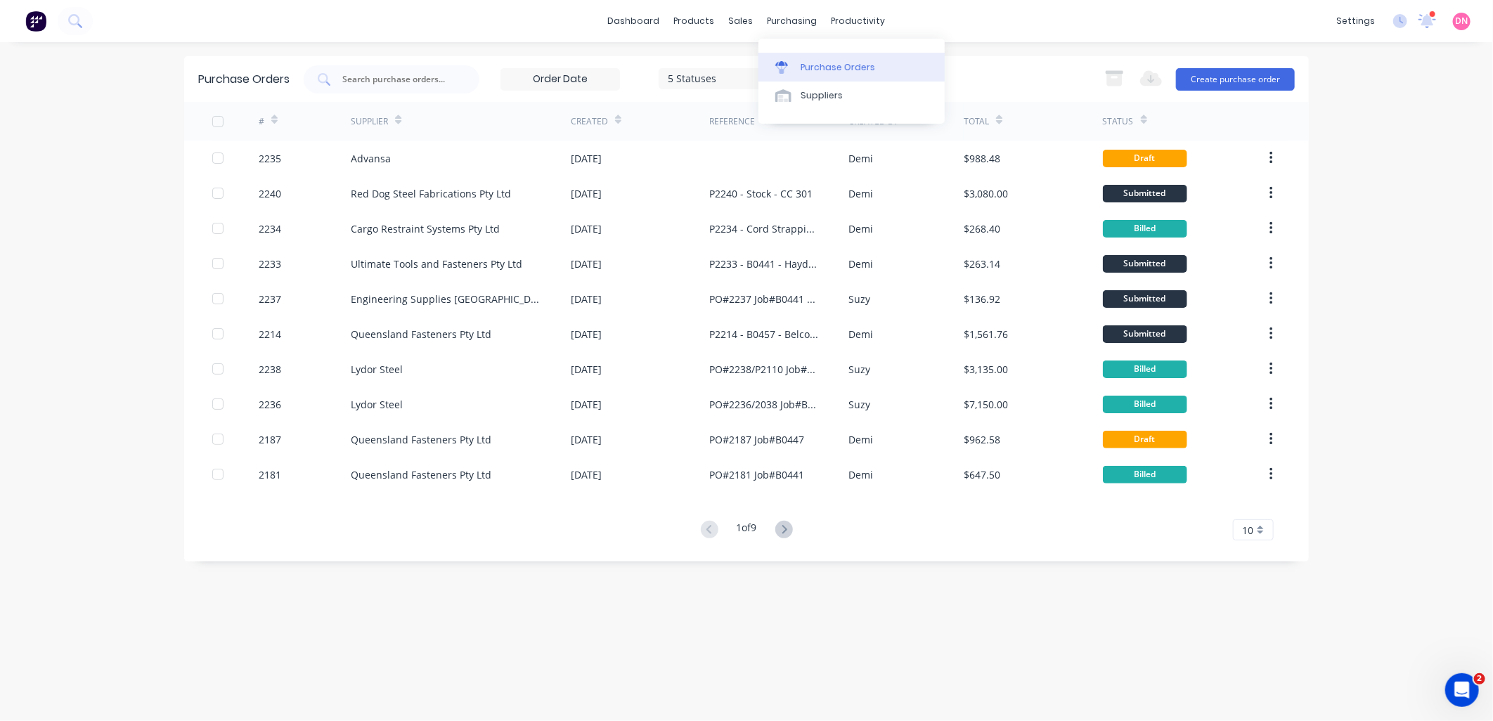
click at [787, 55] on link "Purchase Orders" at bounding box center [851, 67] width 186 height 28
click at [795, 57] on link "Purchase Orders" at bounding box center [851, 67] width 186 height 28
click at [1188, 72] on button "Create purchase order" at bounding box center [1235, 79] width 119 height 22
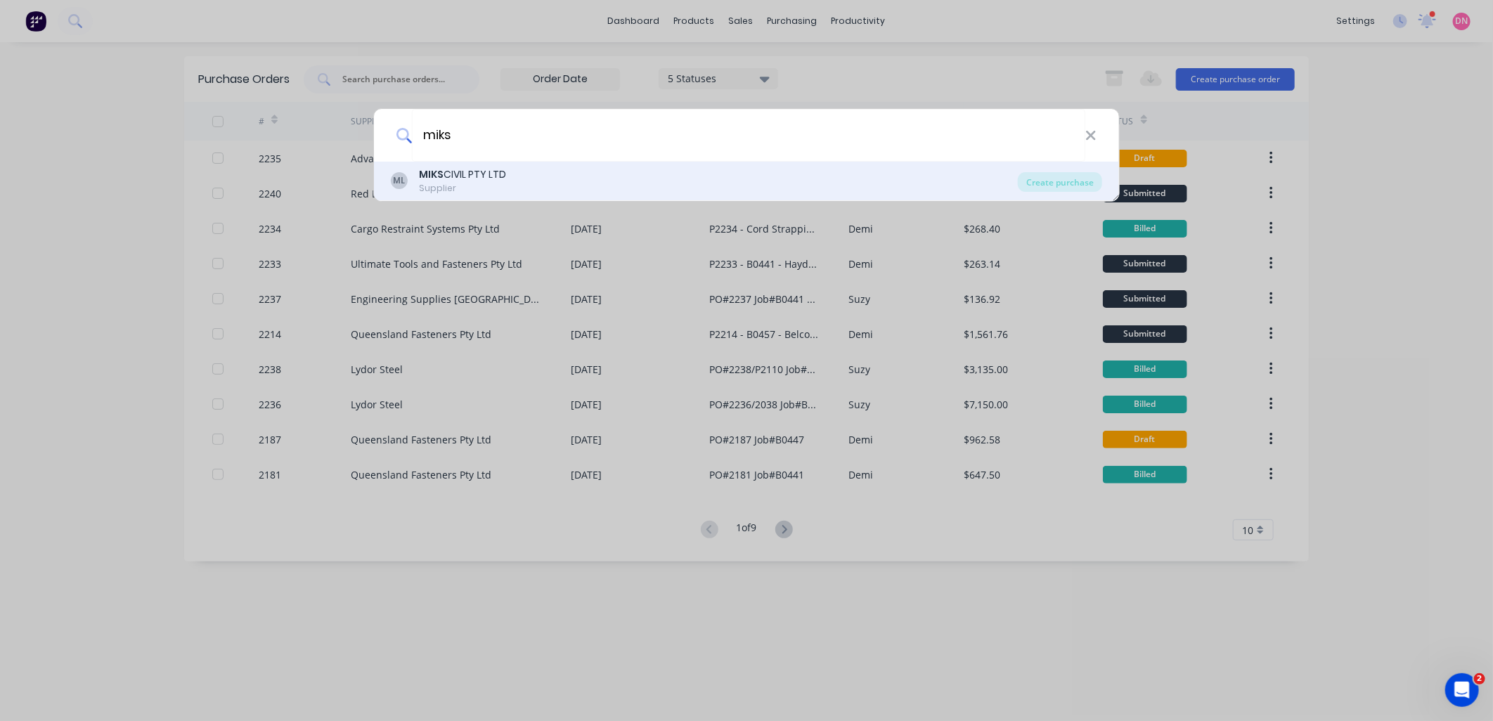
type input "miks"
click at [1075, 198] on div "[PERSON_NAME] CIVIL PTY LTD Supplier Create purchase" at bounding box center [746, 181] width 745 height 39
click at [1071, 188] on div "Create purchase" at bounding box center [1060, 182] width 84 height 20
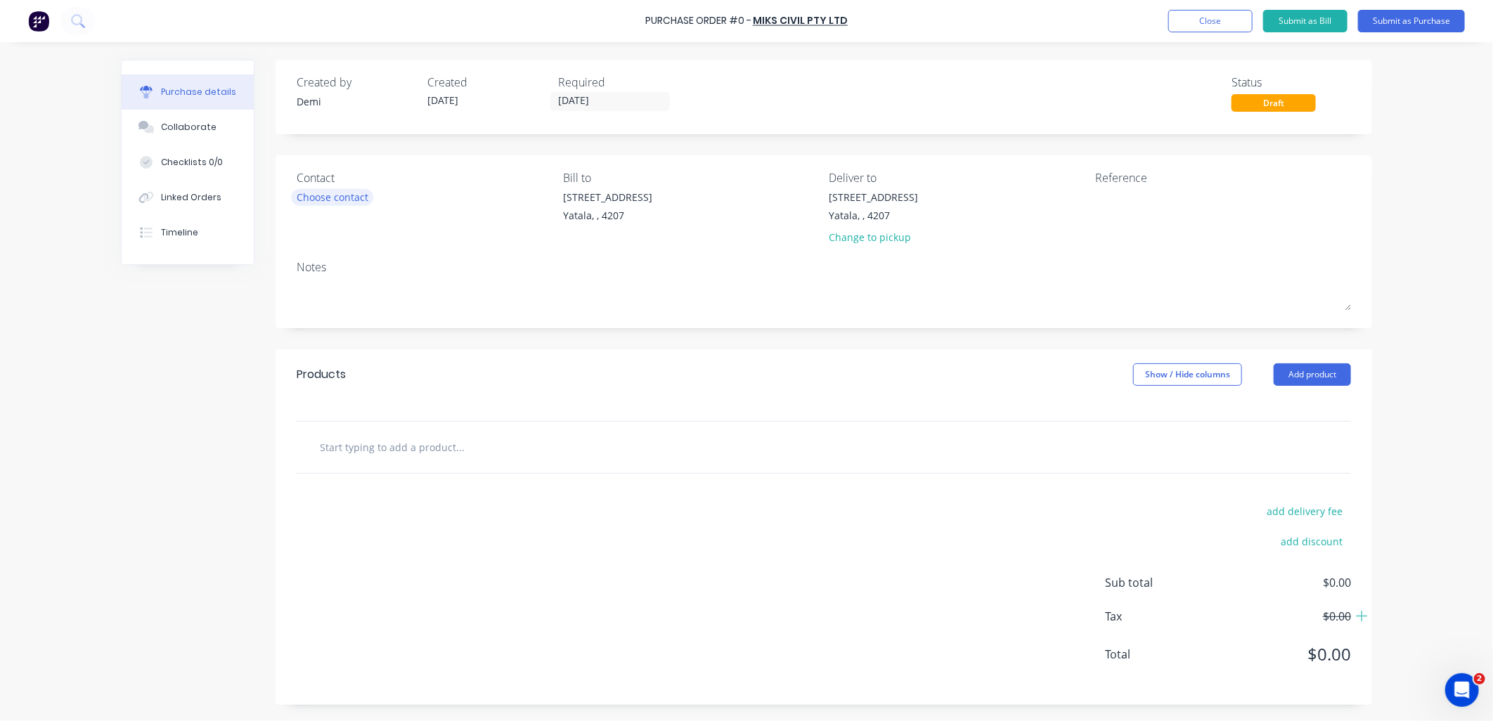
click at [337, 197] on div "Choose contact" at bounding box center [333, 197] width 72 height 15
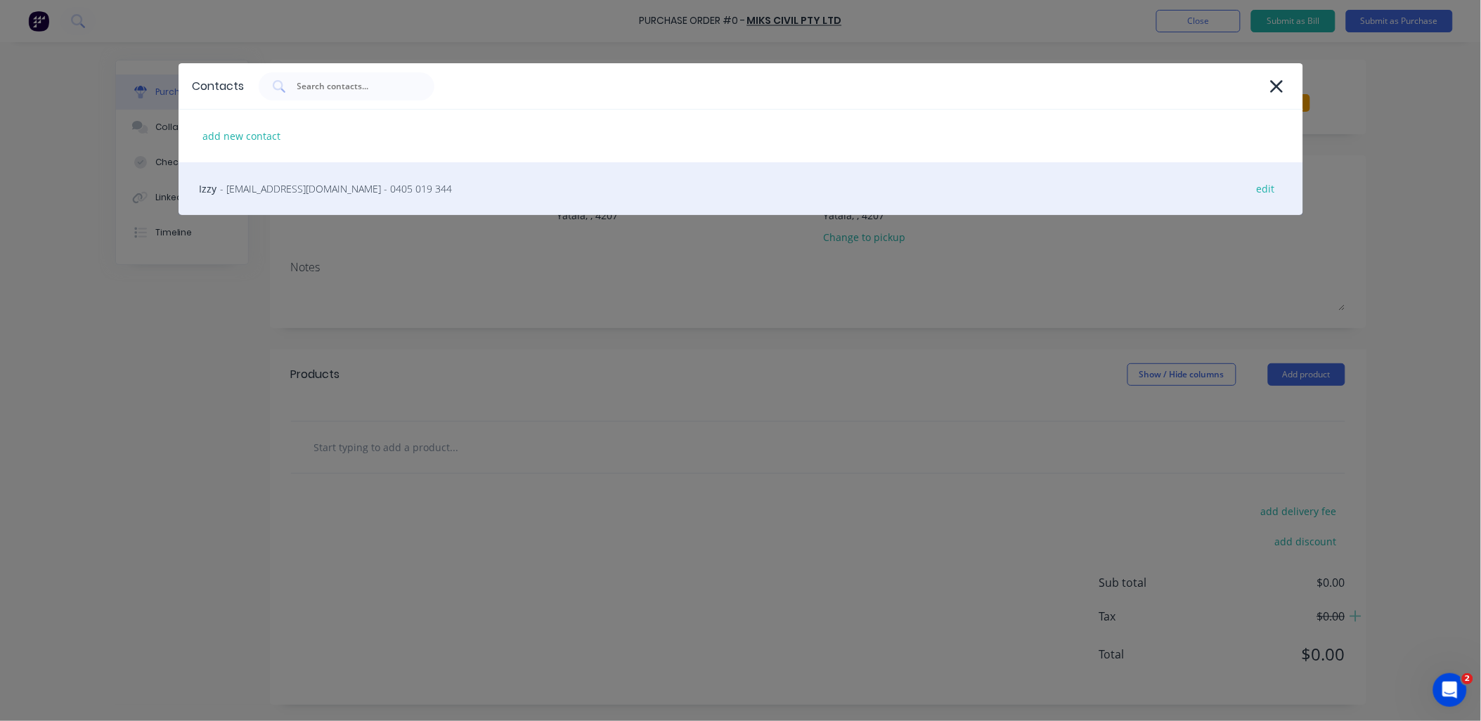
click at [339, 195] on span "- [EMAIL_ADDRESS][DOMAIN_NAME] - 0405 019 344" at bounding box center [337, 188] width 232 height 15
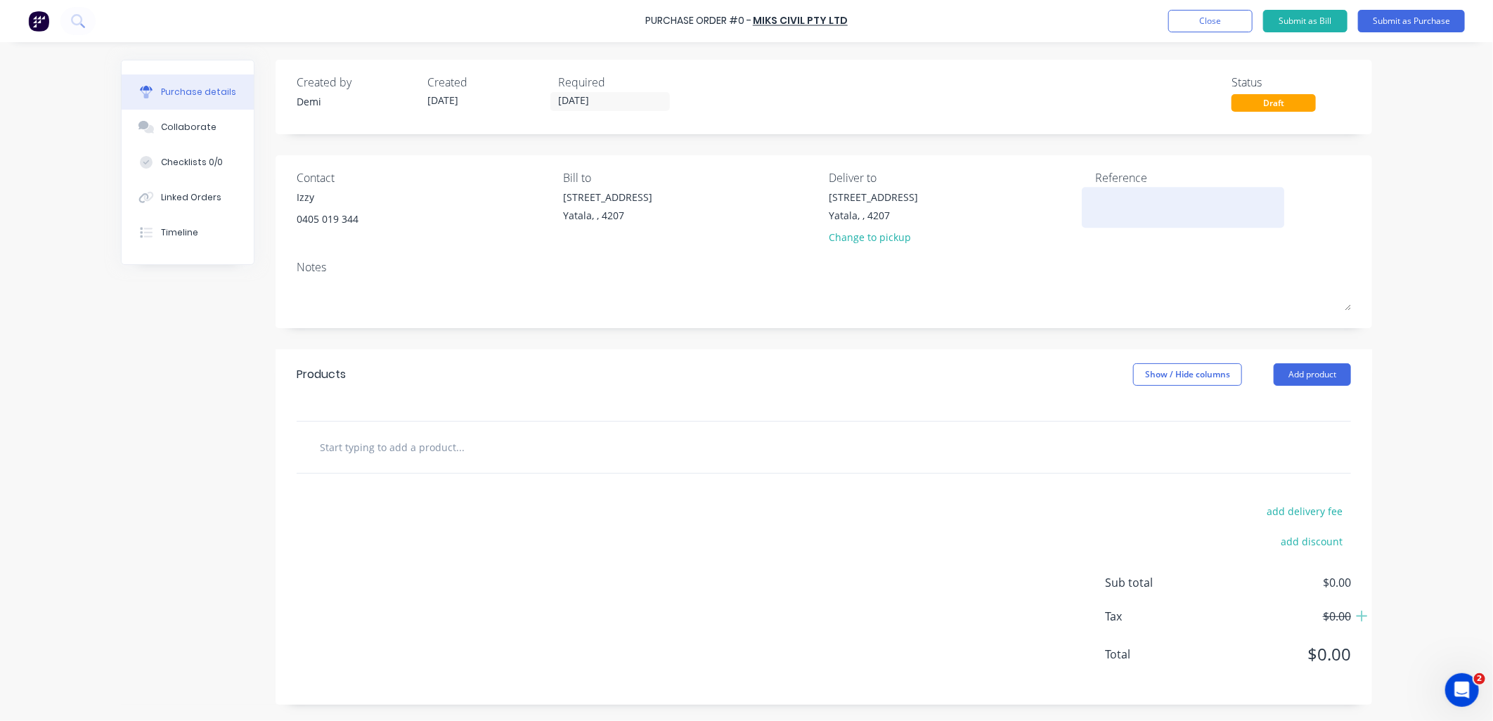
click at [1143, 202] on textarea at bounding box center [1183, 206] width 176 height 32
click at [612, 440] on div at bounding box center [519, 447] width 422 height 28
click at [476, 439] on input "text" at bounding box center [459, 447] width 281 height 28
click at [1298, 382] on button "Add product" at bounding box center [1312, 374] width 77 height 22
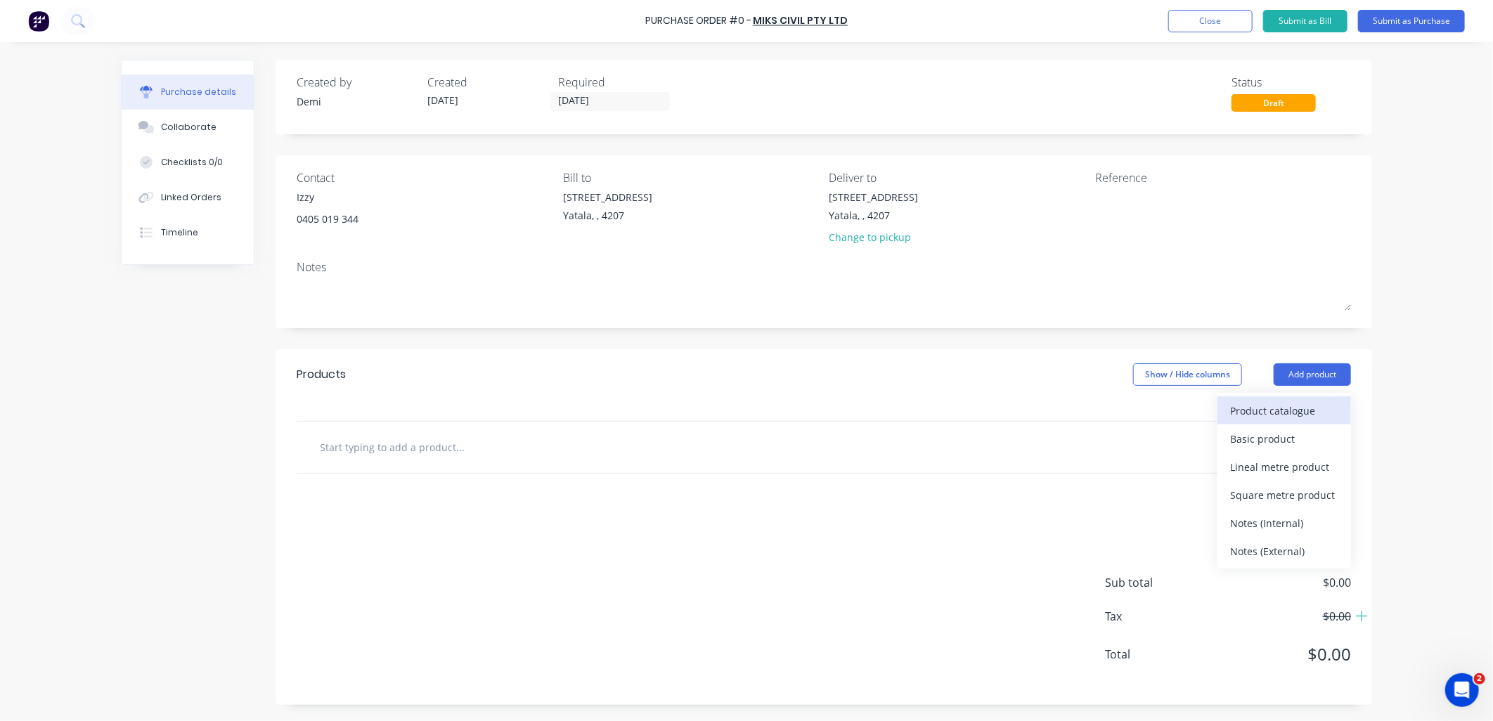
click at [1298, 415] on div "Product catalogue" at bounding box center [1284, 411] width 108 height 20
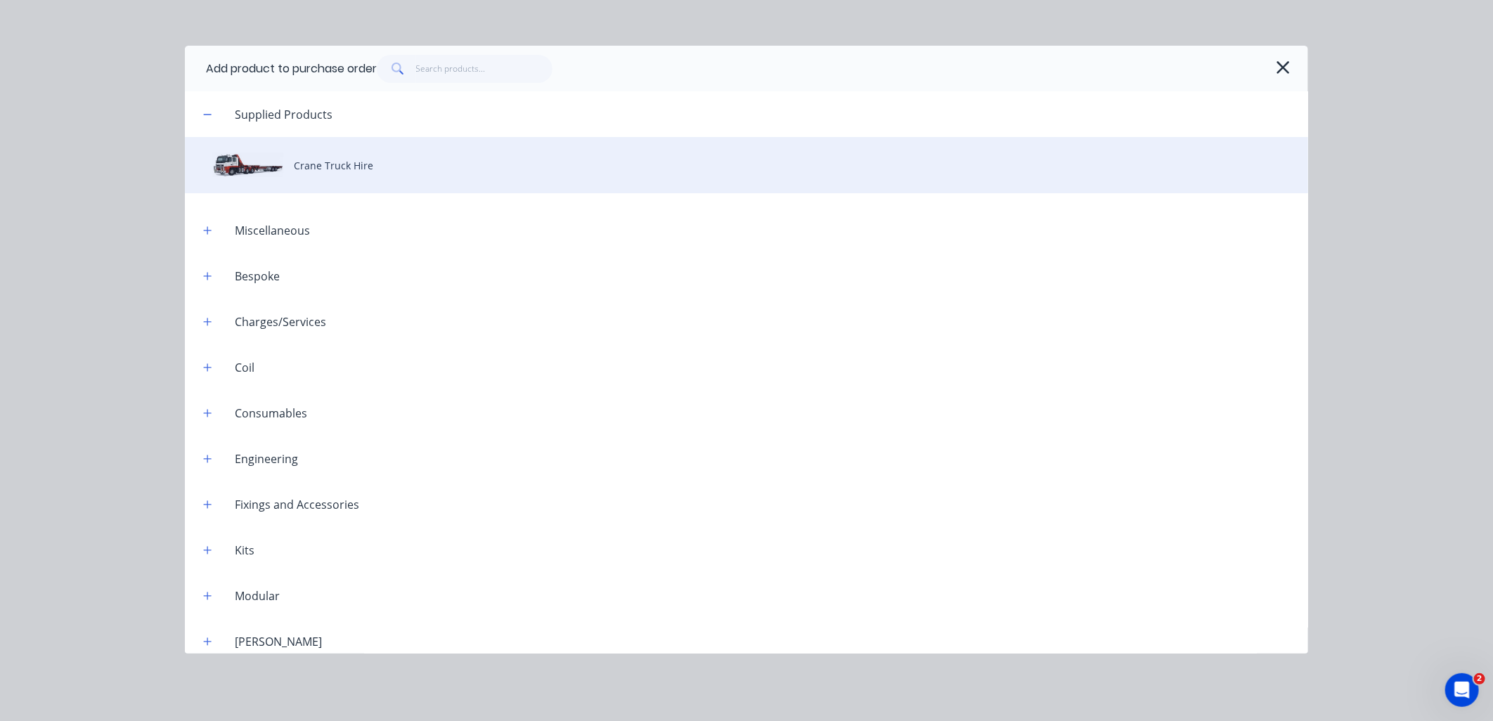
click at [266, 165] on div "Crane Truck Hire" at bounding box center [746, 165] width 1123 height 56
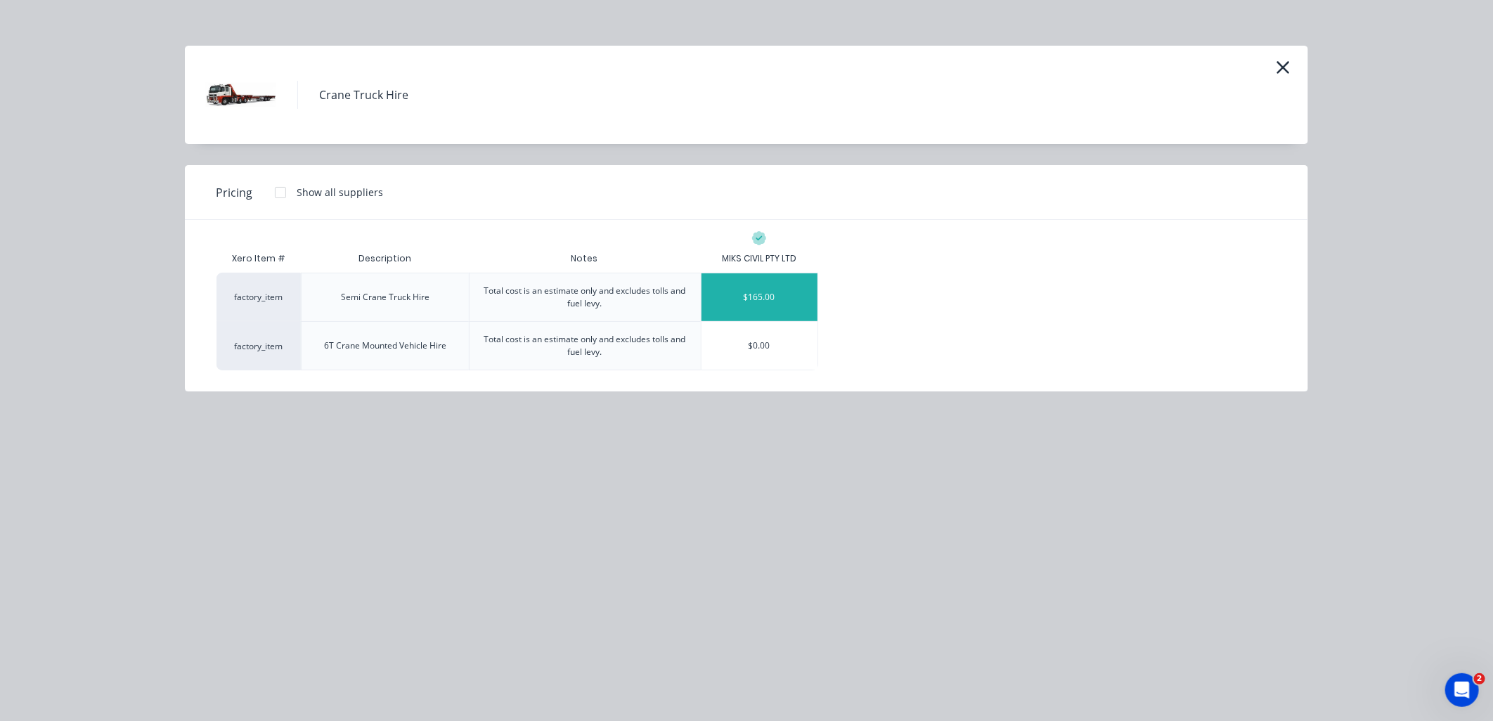
click at [726, 290] on div "$165.00" at bounding box center [760, 297] width 116 height 48
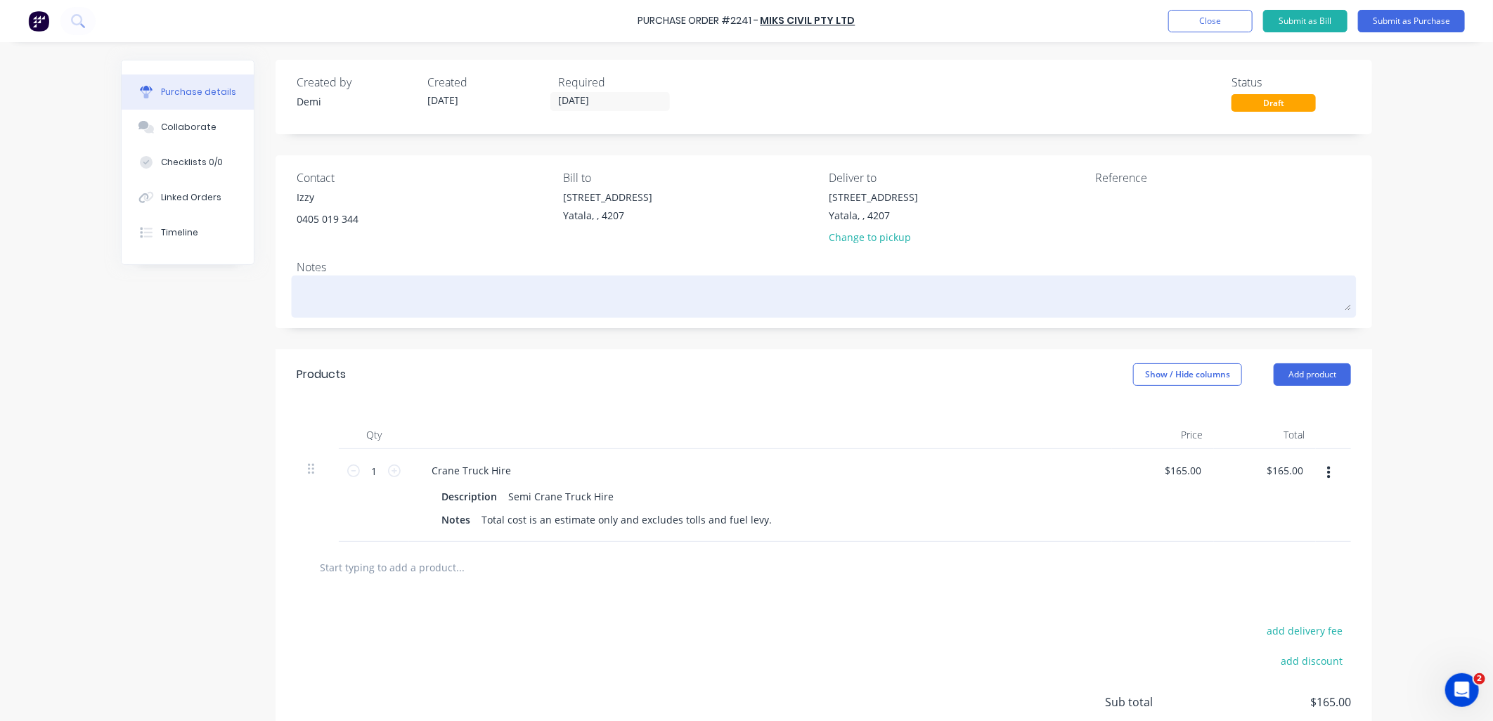
click at [417, 287] on textarea at bounding box center [824, 295] width 1054 height 32
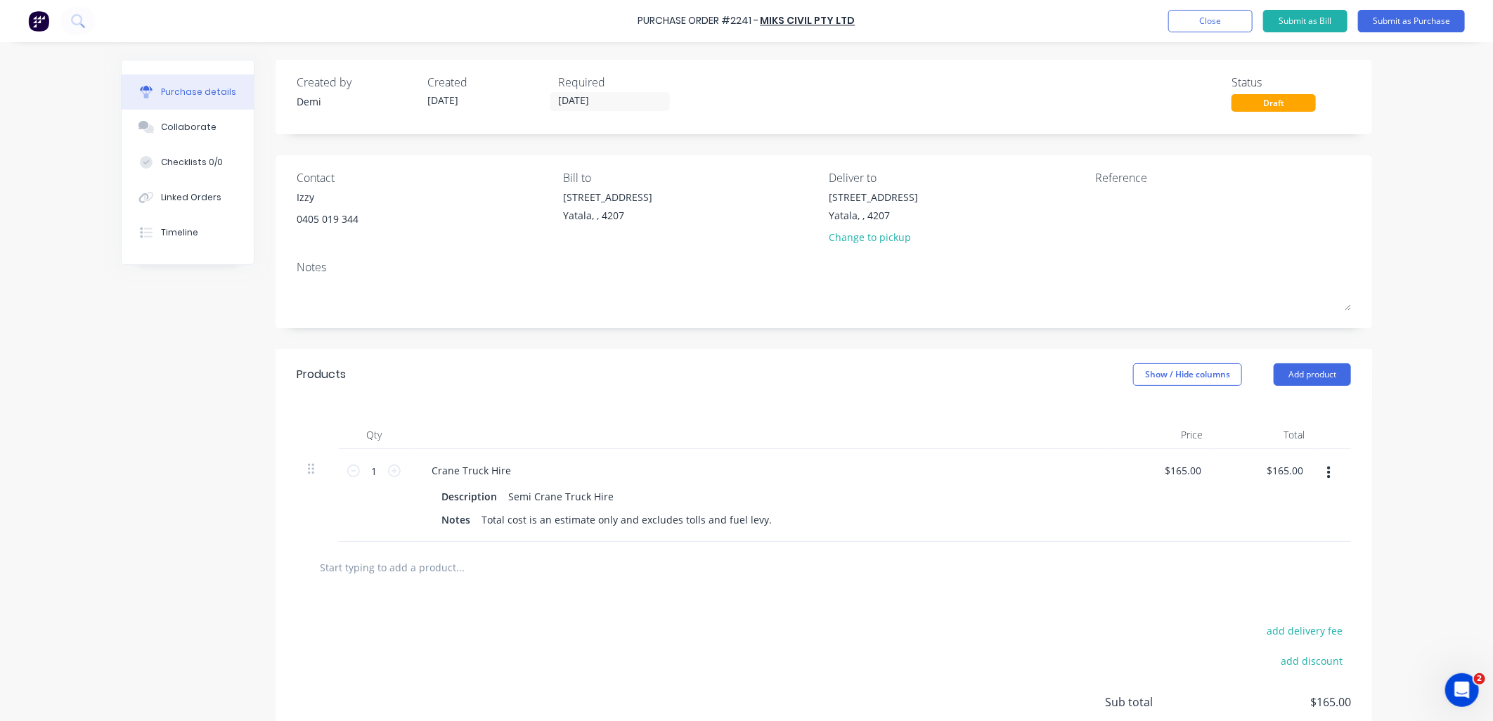
drag, startPoint x: 186, startPoint y: 198, endPoint x: 316, endPoint y: 179, distance: 131.3
click at [186, 198] on div "Linked Orders" at bounding box center [191, 197] width 60 height 13
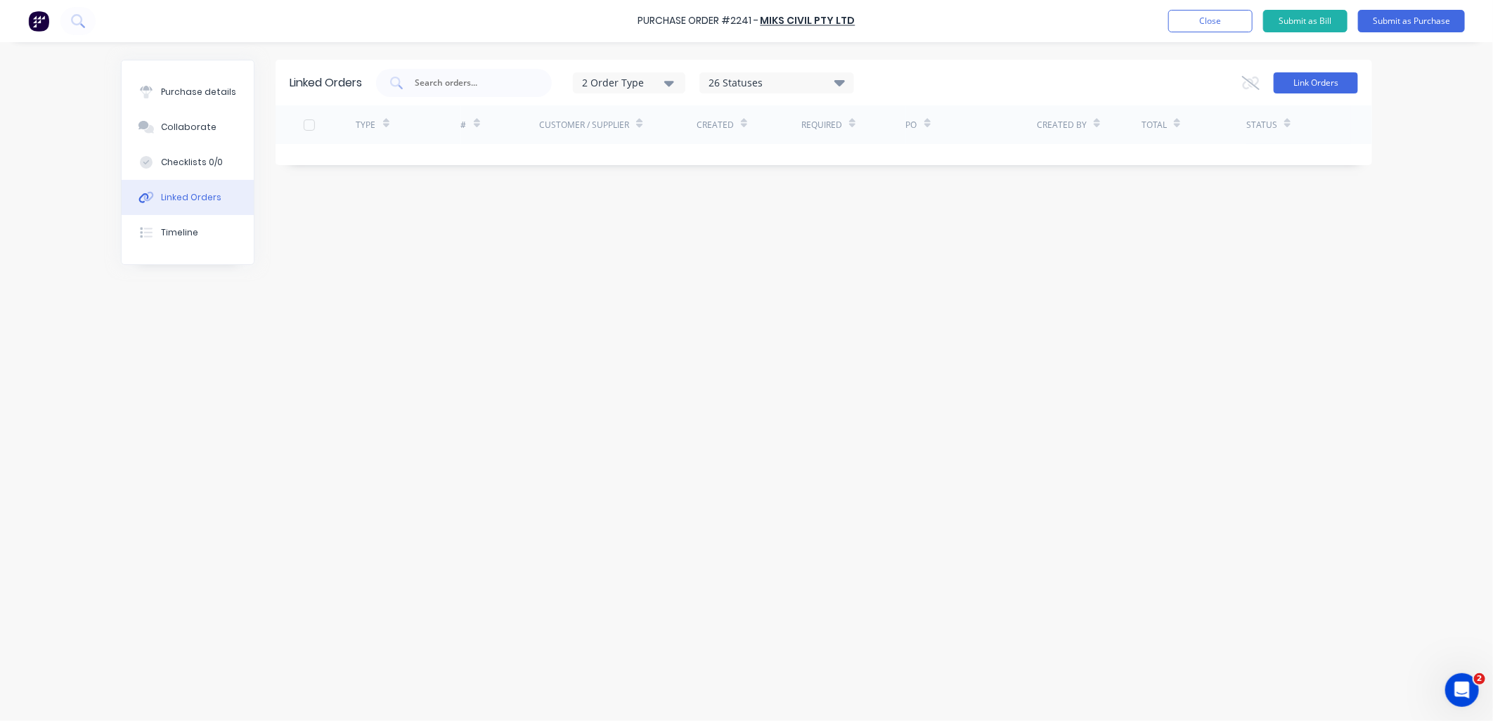
click at [1294, 89] on button "Link Orders" at bounding box center [1316, 82] width 84 height 21
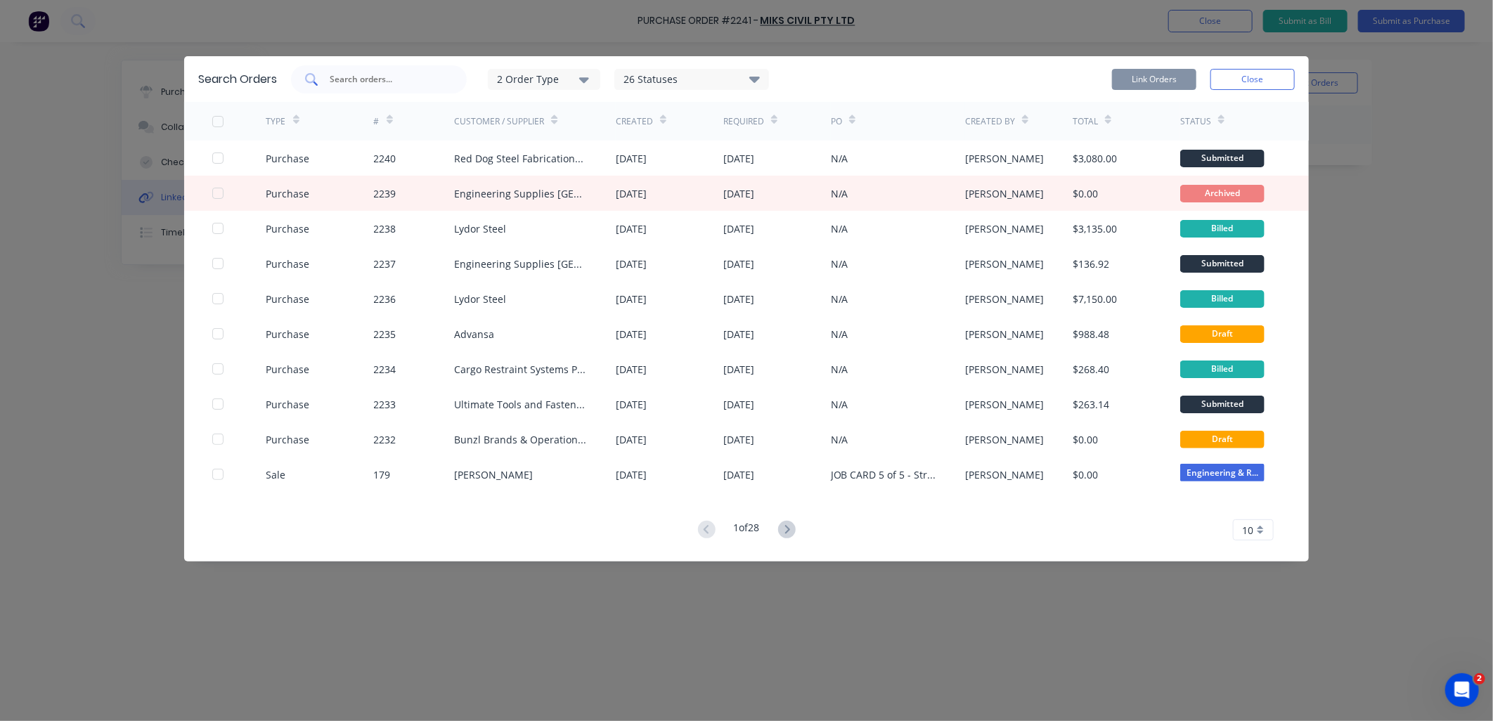
click at [375, 78] on input "text" at bounding box center [386, 79] width 117 height 14
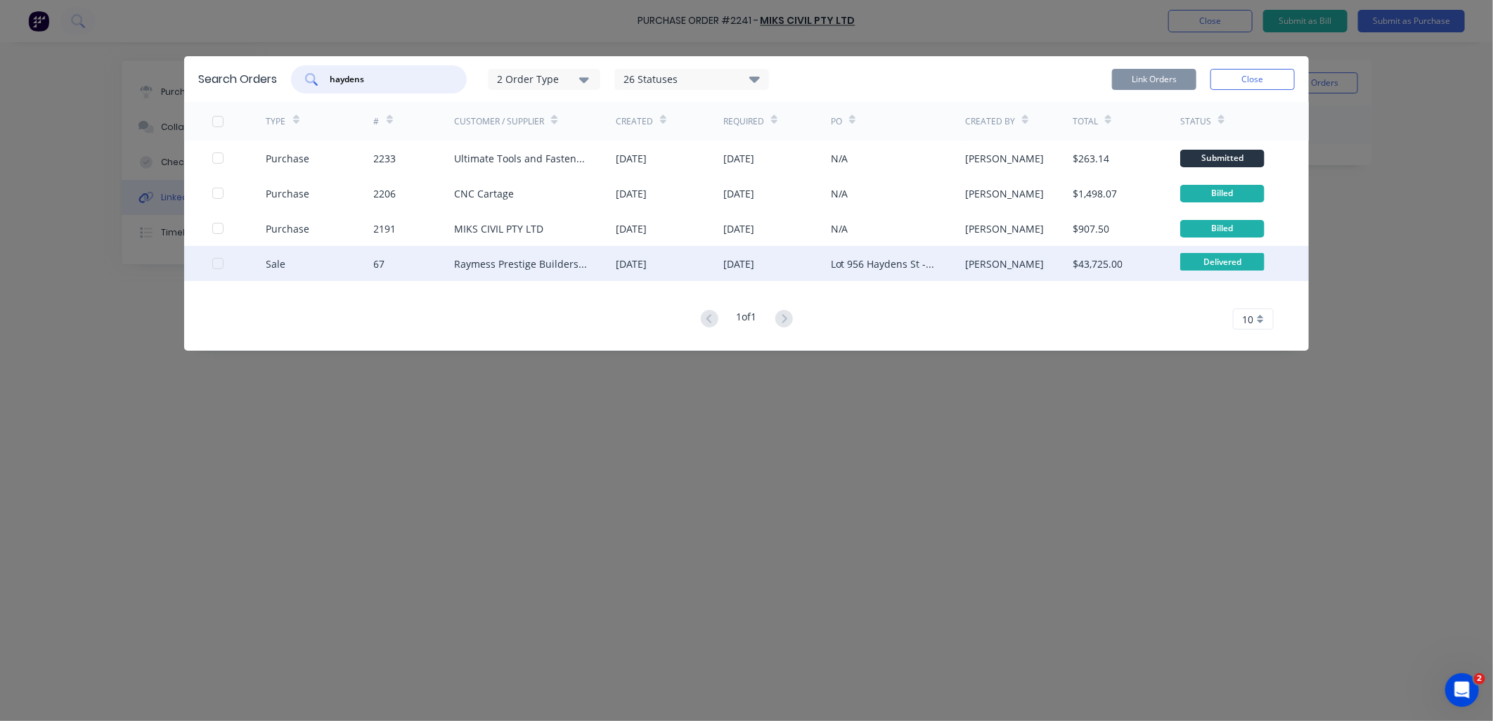
type input "haydens"
click at [212, 271] on div at bounding box center [239, 263] width 54 height 35
click at [218, 265] on div at bounding box center [218, 264] width 28 height 28
click at [1174, 79] on button "Link Orders" at bounding box center [1154, 79] width 84 height 21
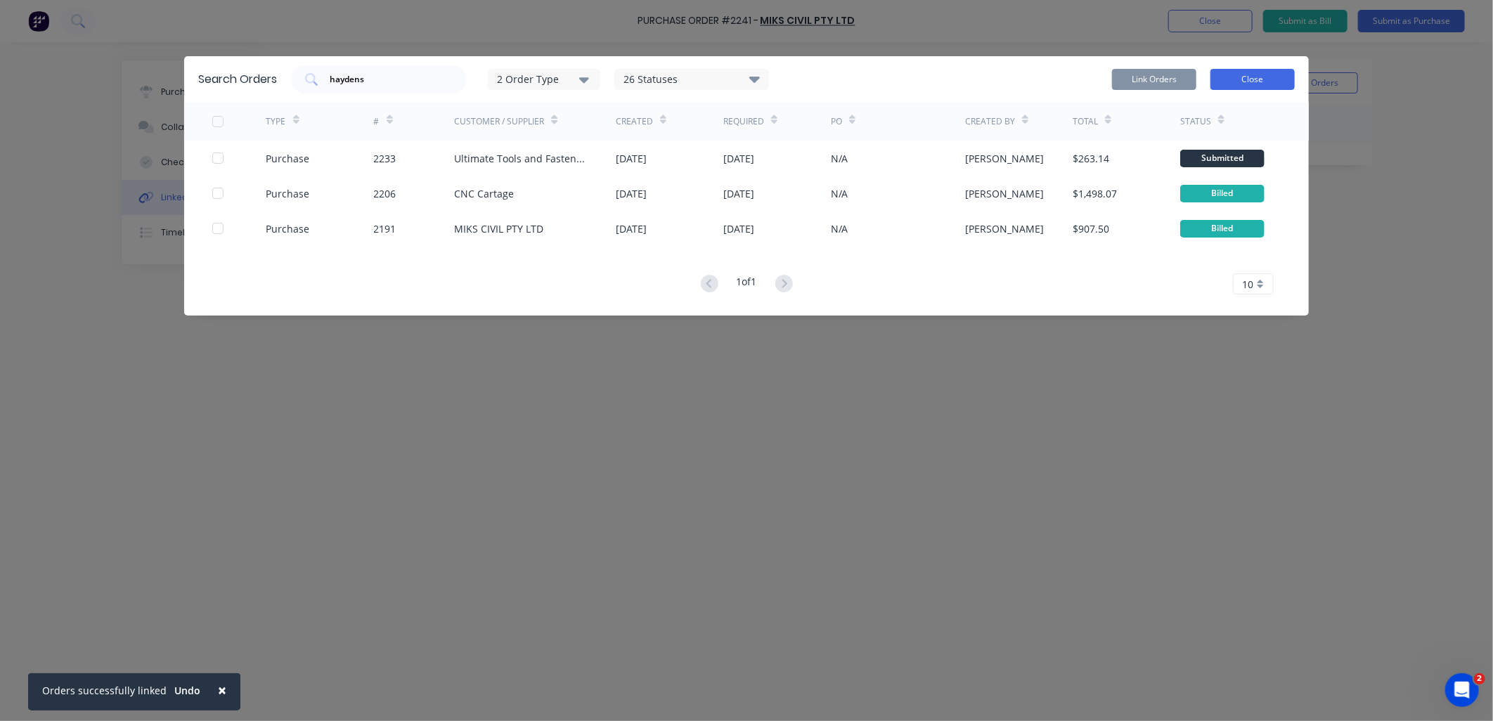
click at [1236, 72] on button "Close" at bounding box center [1252, 79] width 84 height 21
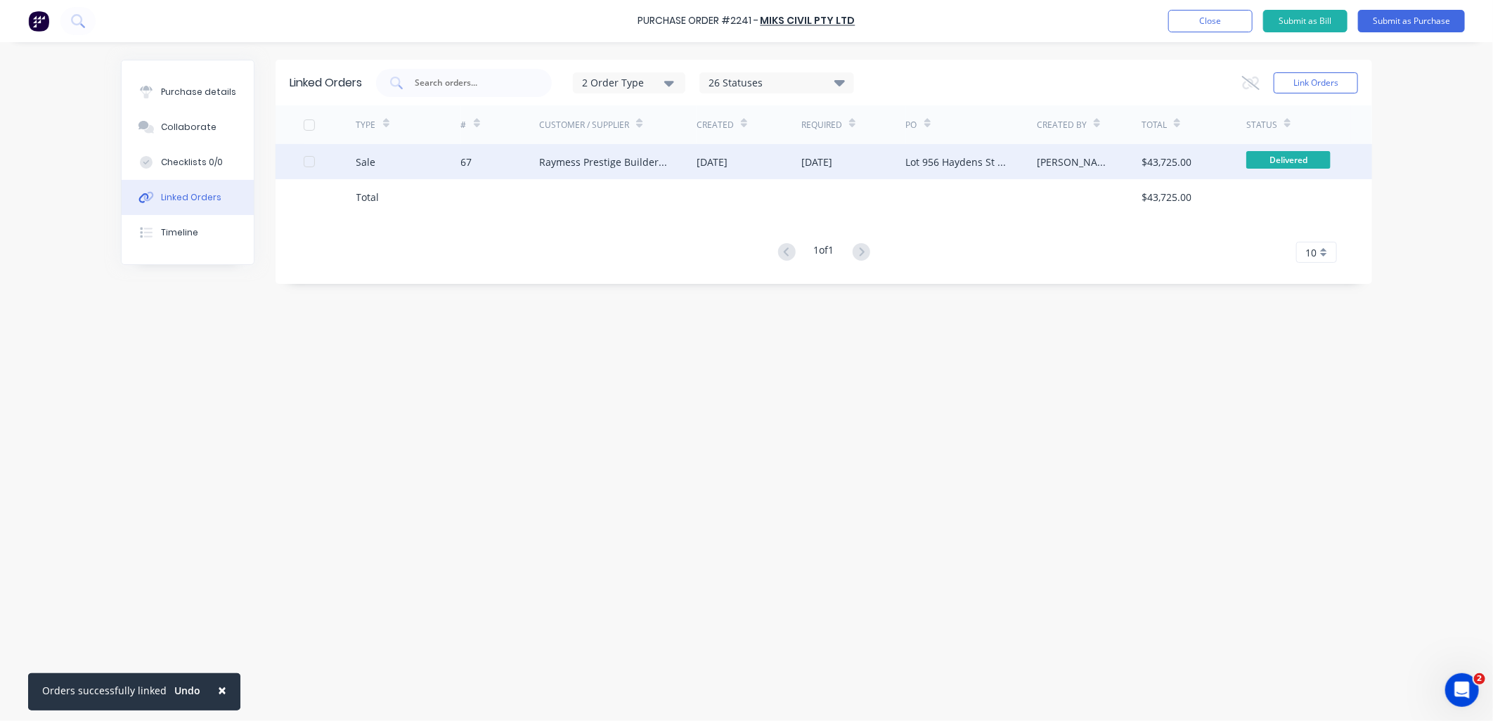
click at [621, 167] on div "Raymess Prestige Builders Pty Ltd" at bounding box center [603, 162] width 129 height 15
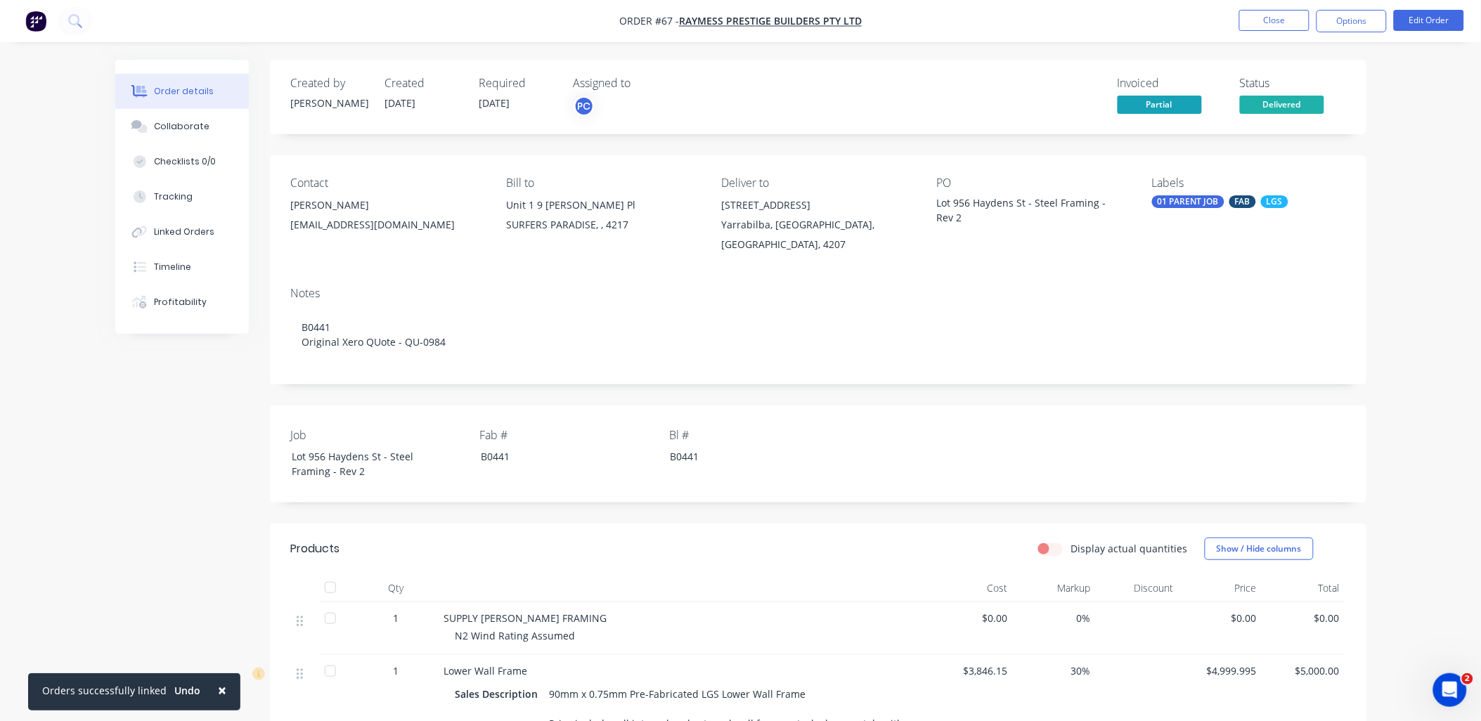
click at [872, 222] on div "Yarrabilba, [GEOGRAPHIC_DATA], [GEOGRAPHIC_DATA], 4207" at bounding box center [817, 234] width 193 height 39
drag, startPoint x: 723, startPoint y: 202, endPoint x: 903, endPoint y: 236, distance: 183.8
click at [903, 236] on div "[STREET_ADDRESS]" at bounding box center [817, 224] width 193 height 59
copy div "[STREET_ADDRESS]"
click at [178, 241] on button "Linked Orders" at bounding box center [182, 231] width 134 height 35
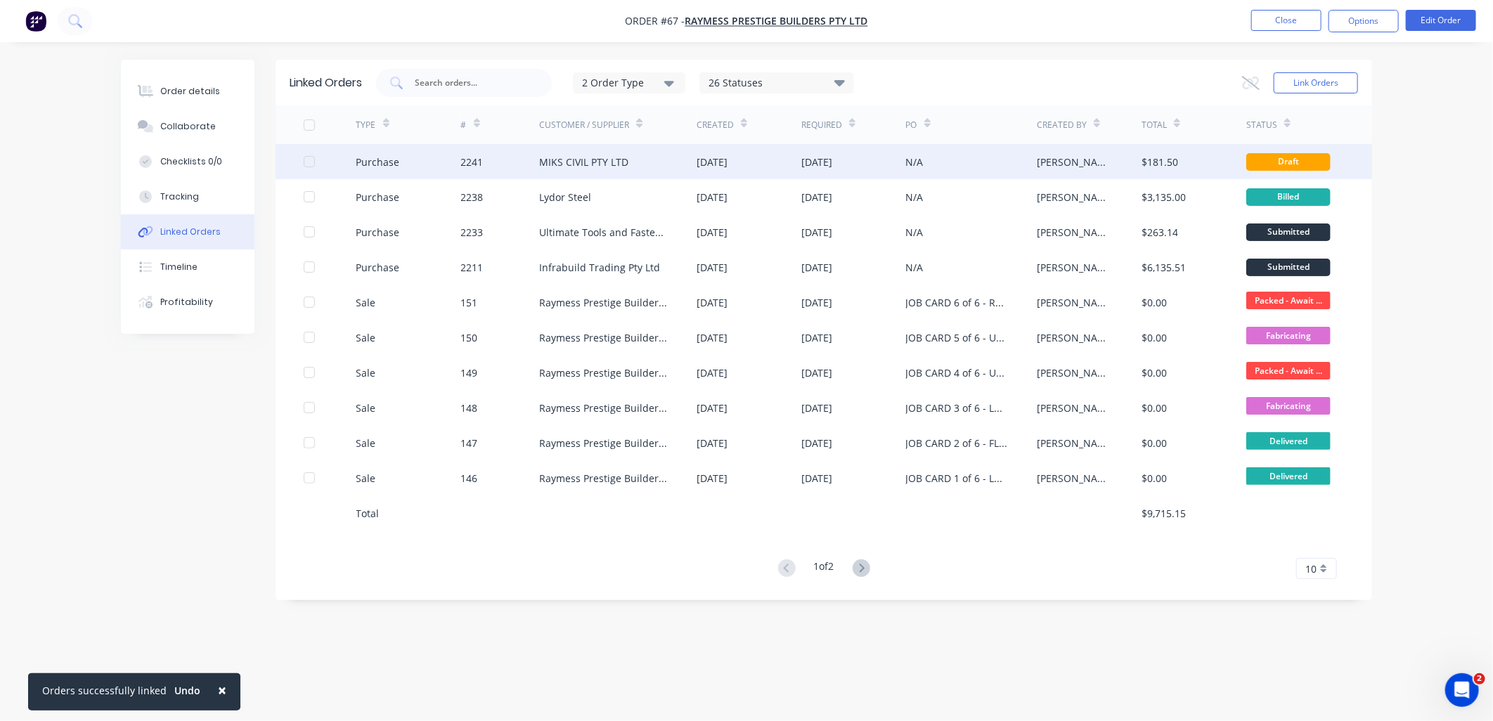
click at [598, 165] on div "MIKS CIVIL PTY LTD" at bounding box center [583, 162] width 89 height 15
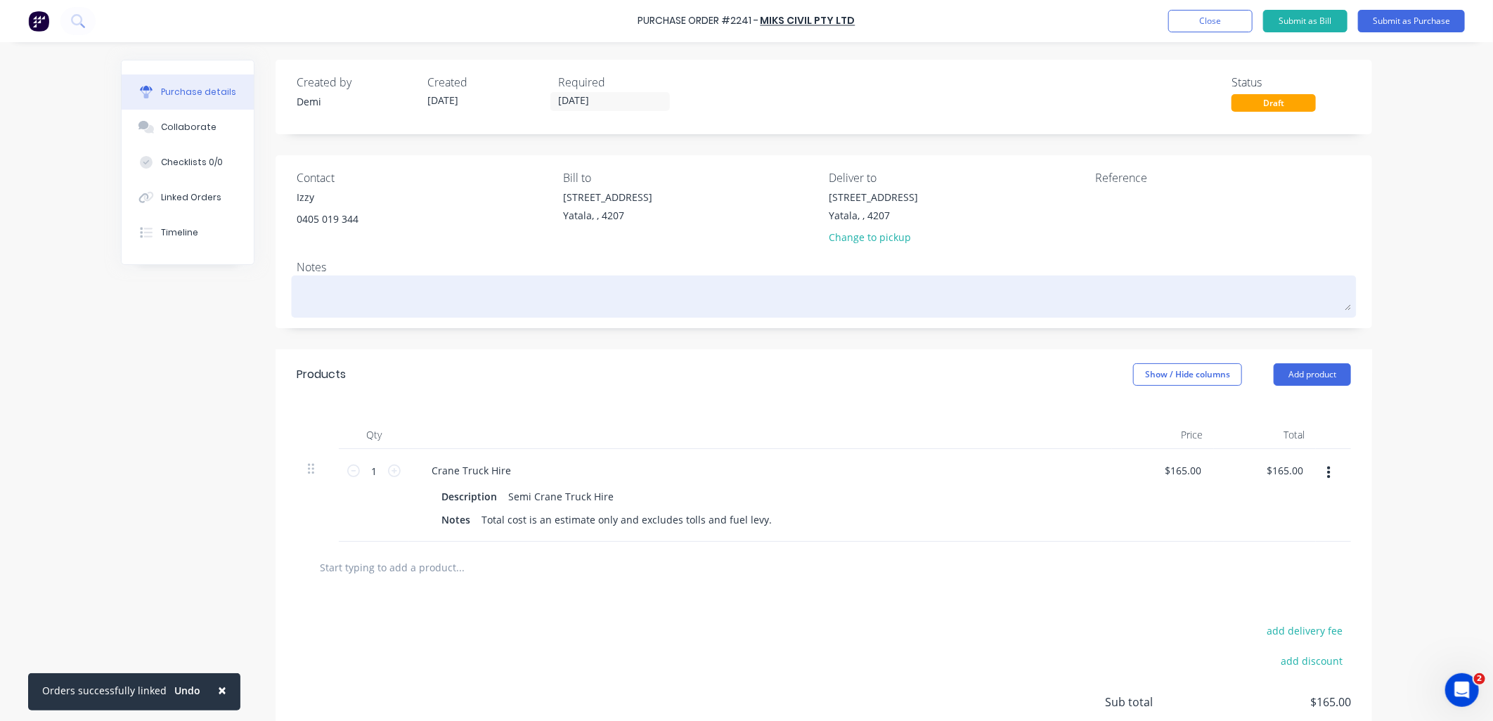
click at [349, 284] on textarea at bounding box center [824, 295] width 1054 height 32
paste textarea "[STREET_ADDRESS]"
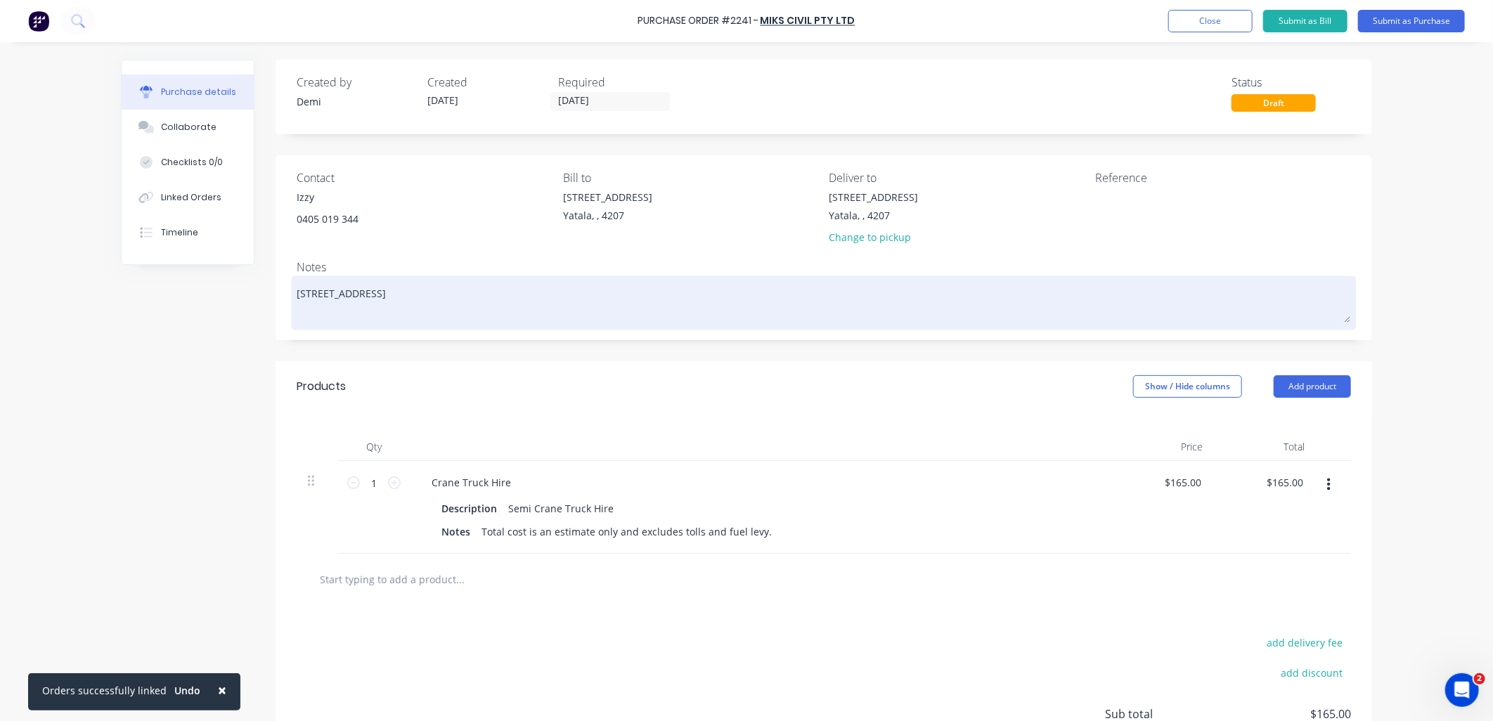
type textarea "x"
type textarea "[STREET_ADDRESS]"
type textarea "x"
type textarea "[STREET_ADDRESS]"
click at [297, 304] on div "[STREET_ADDRESS]" at bounding box center [824, 302] width 1054 height 47
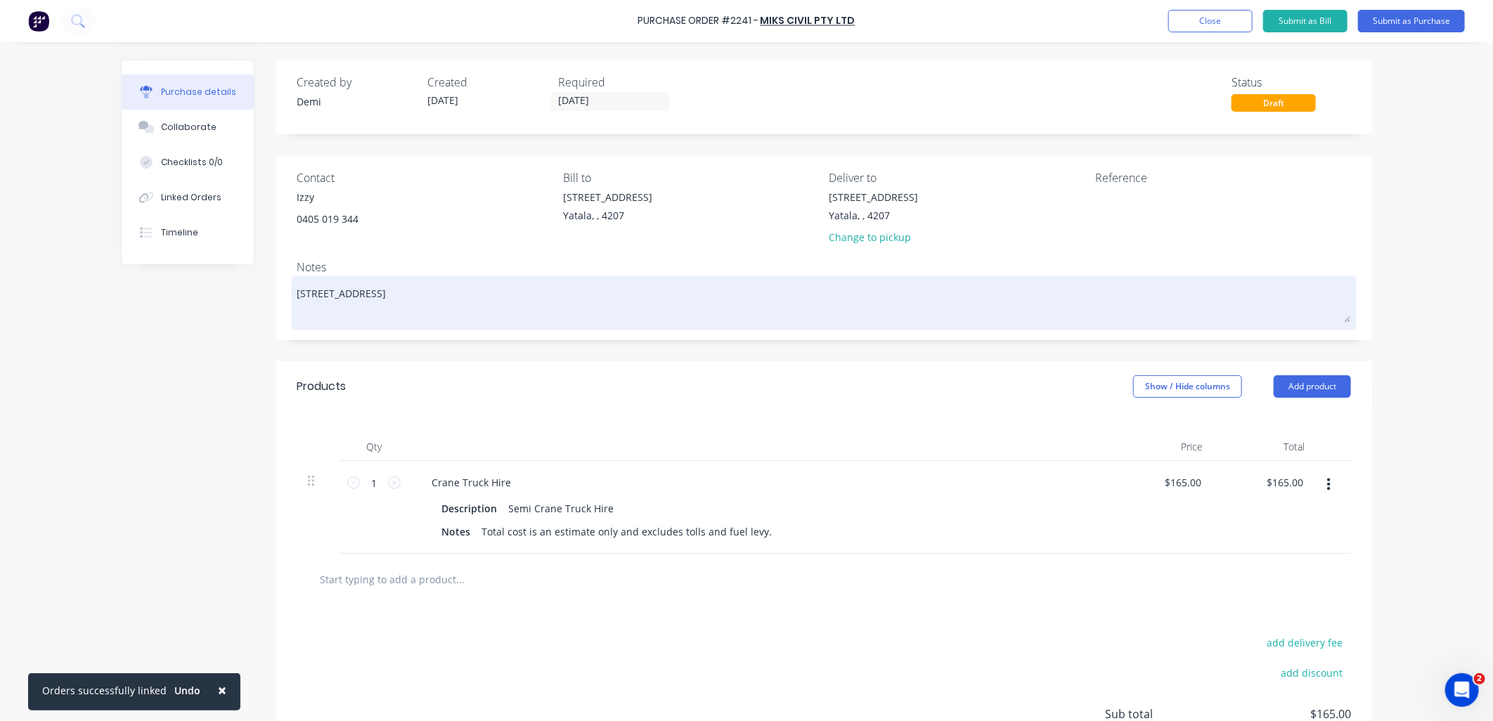
click at [297, 309] on div "[STREET_ADDRESS]" at bounding box center [824, 302] width 1054 height 47
click at [297, 309] on textarea "[STREET_ADDRESS]" at bounding box center [824, 301] width 1054 height 44
type textarea "x"
type textarea "[STREET_ADDRESS]"
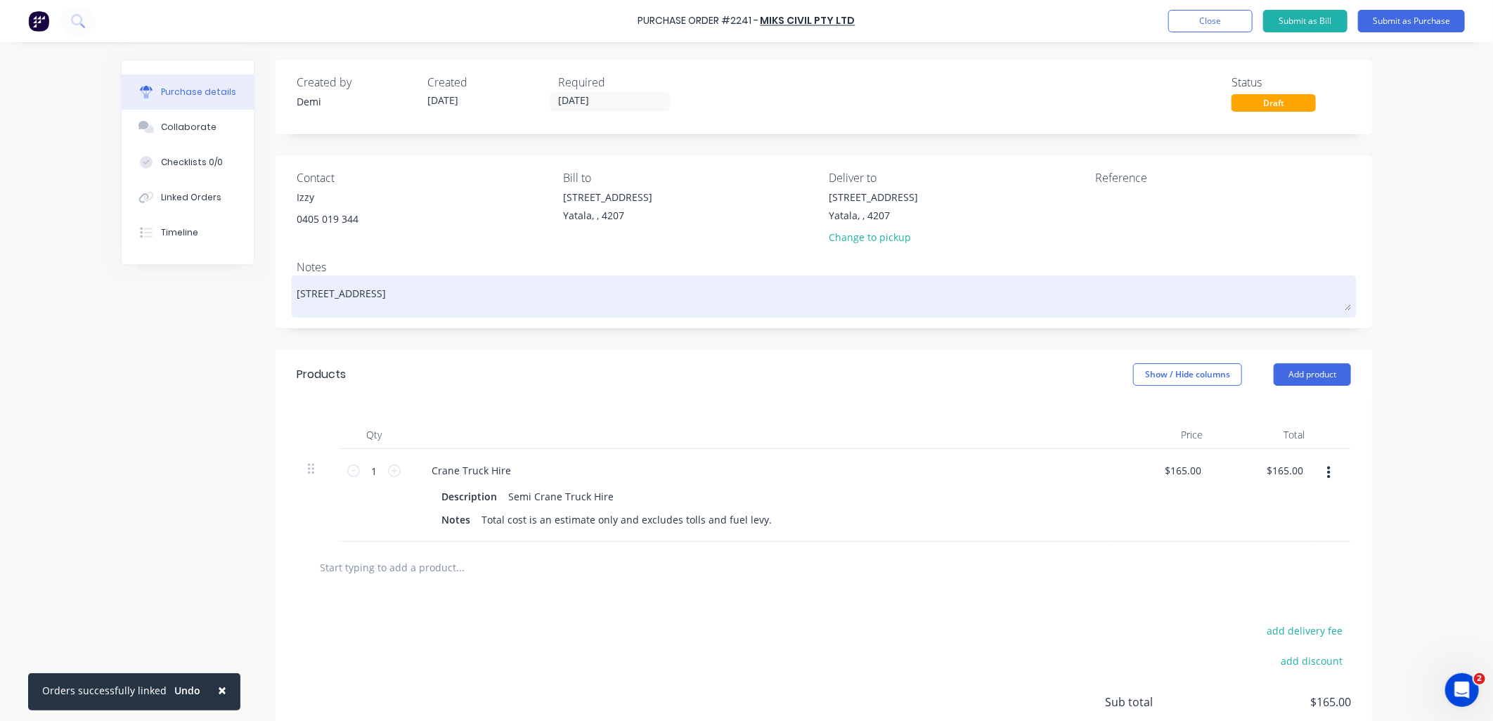
type textarea "x"
type textarea "[STREET_ADDRESS]"
type textarea "x"
type textarea "[STREET_ADDRESS]"
type textarea "x"
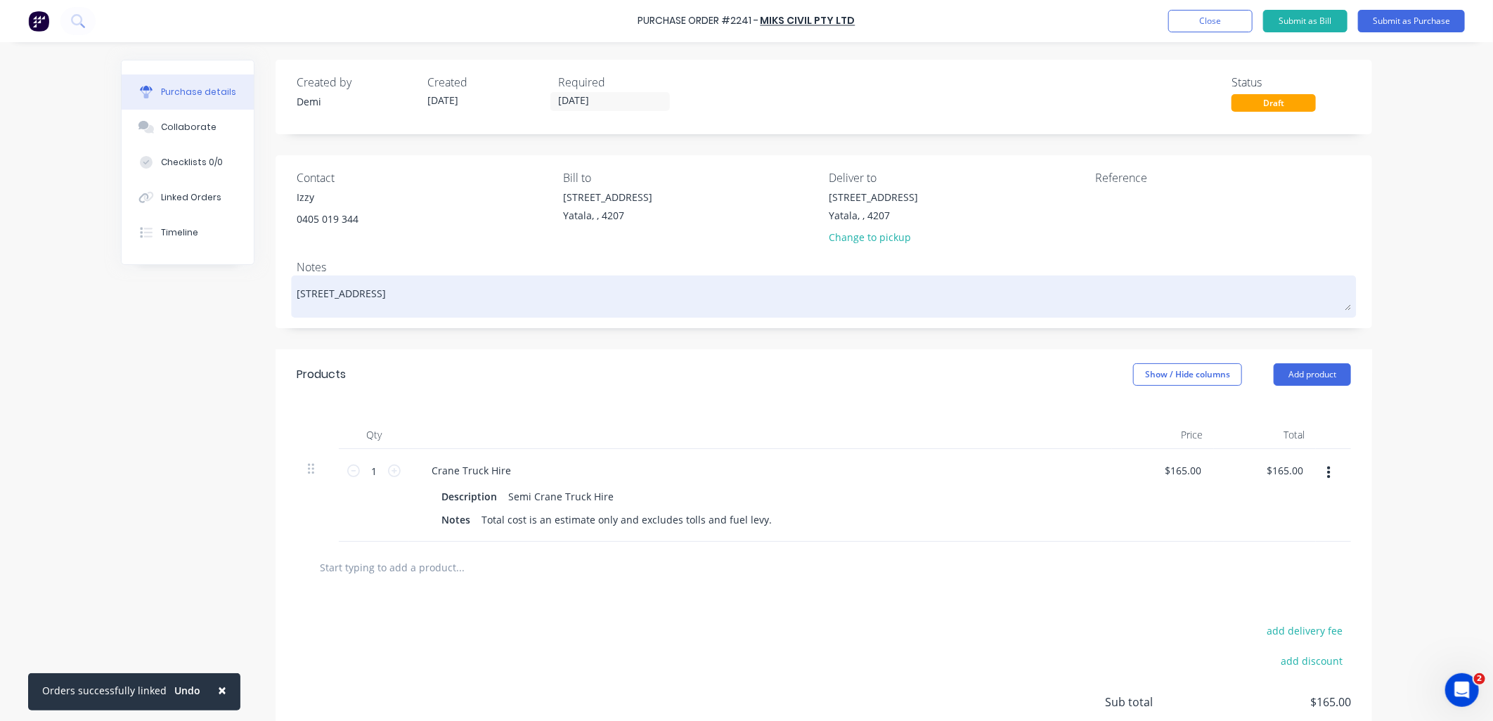
type textarea "[STREET_ADDRESS]"
type textarea "x"
type textarea "[STREET_ADDRESS]"
type textarea "x"
type textarea "[STREET_ADDRESS]"
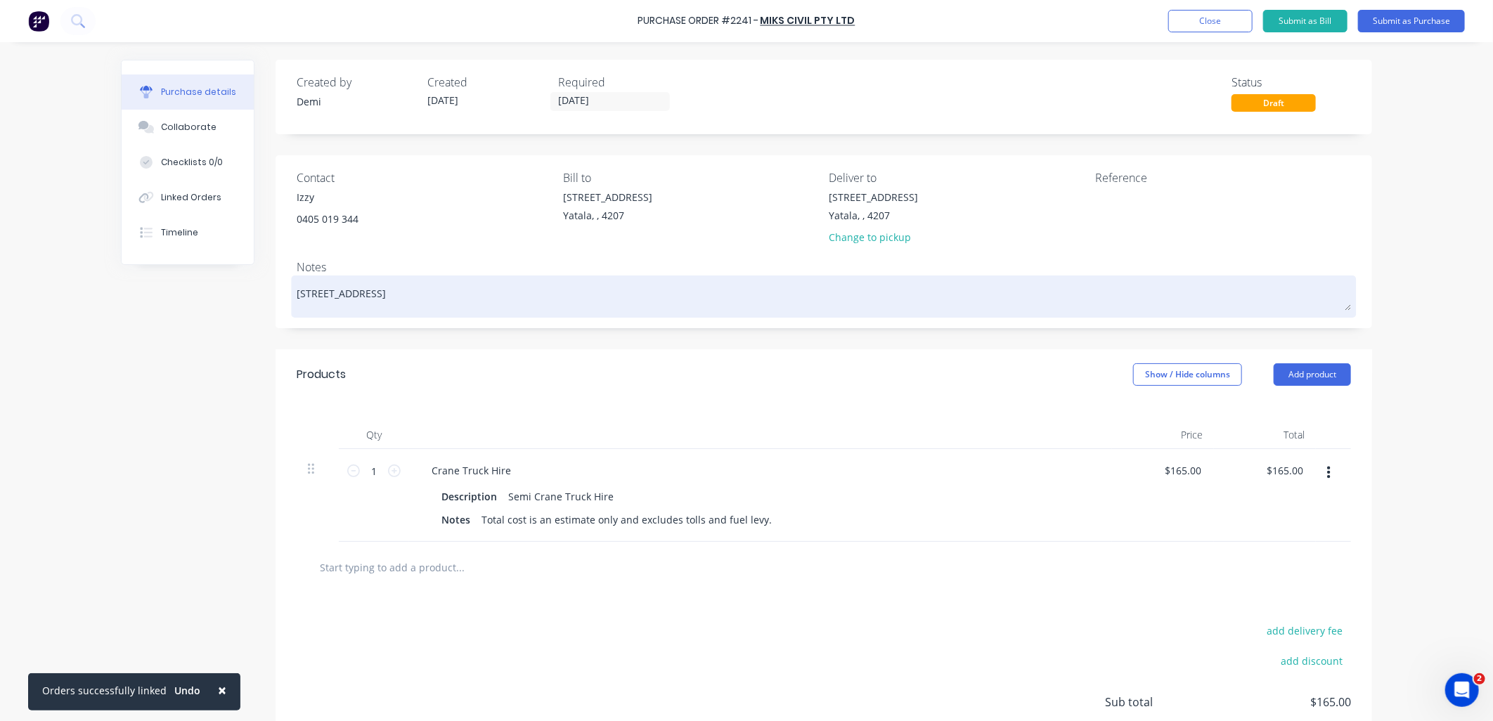
type textarea "x"
type textarea "[STREET_ADDRESS]"
click at [615, 308] on textarea "[STREET_ADDRESS]" at bounding box center [824, 295] width 1054 height 32
type textarea "x"
type textarea "[STREET_ADDRESS]"
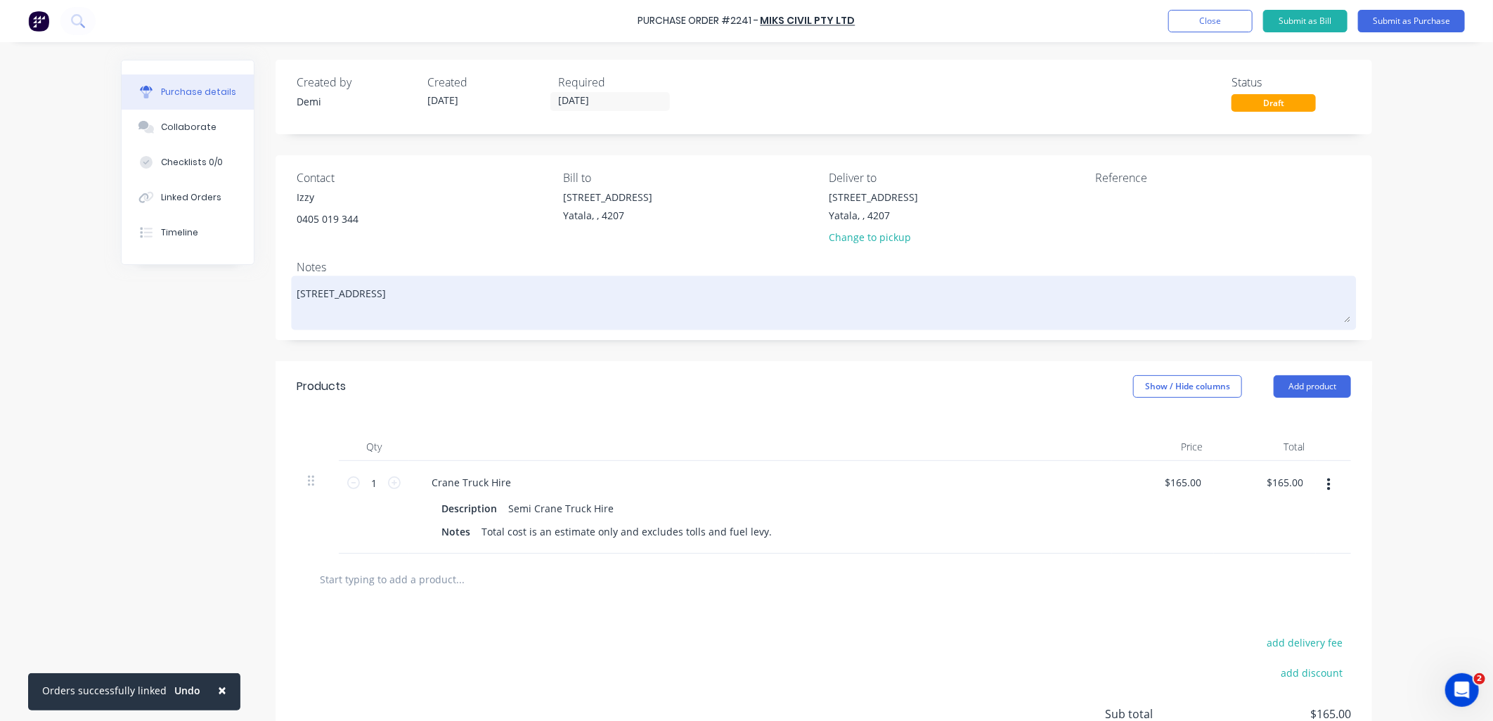
type textarea "x"
type textarea "[STREET_ADDRESS]"
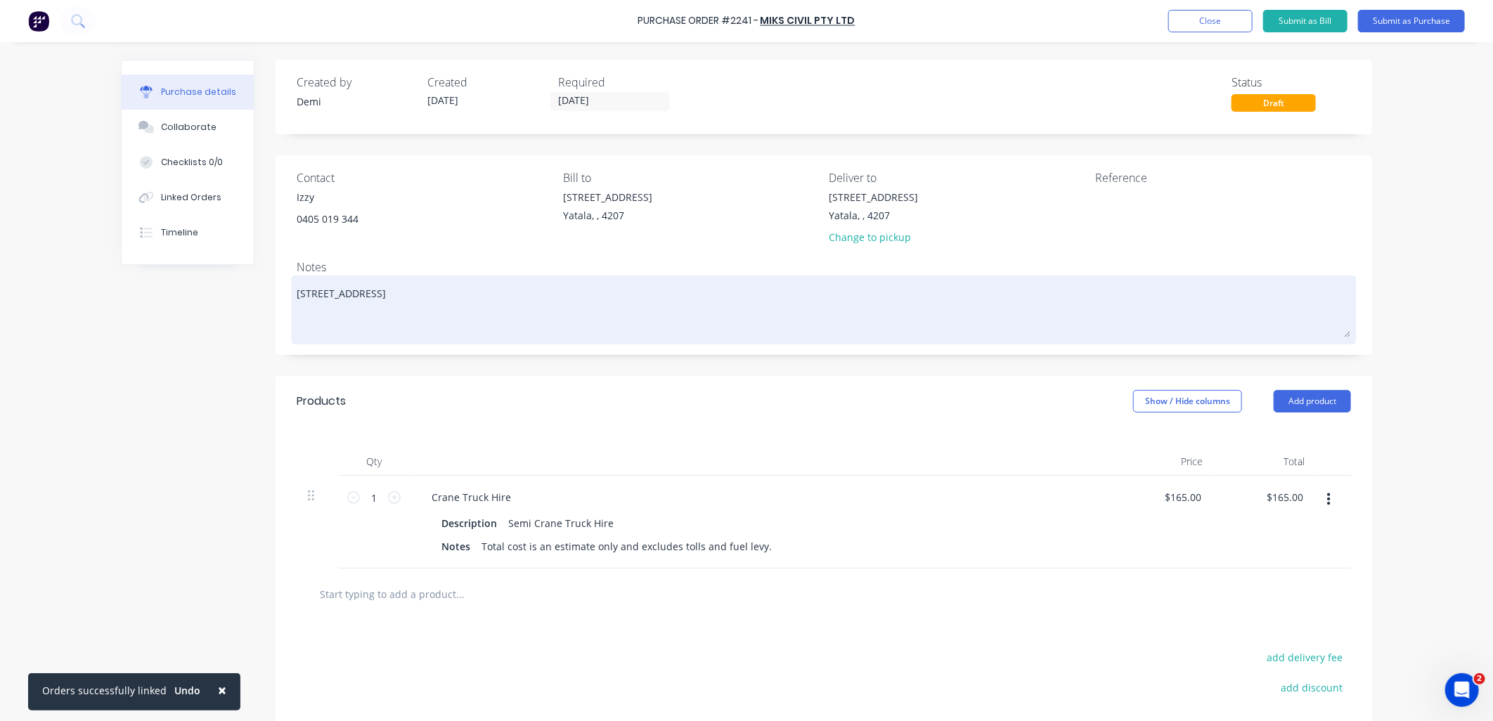
type textarea "x"
type textarea "[STREET_ADDRESS]"
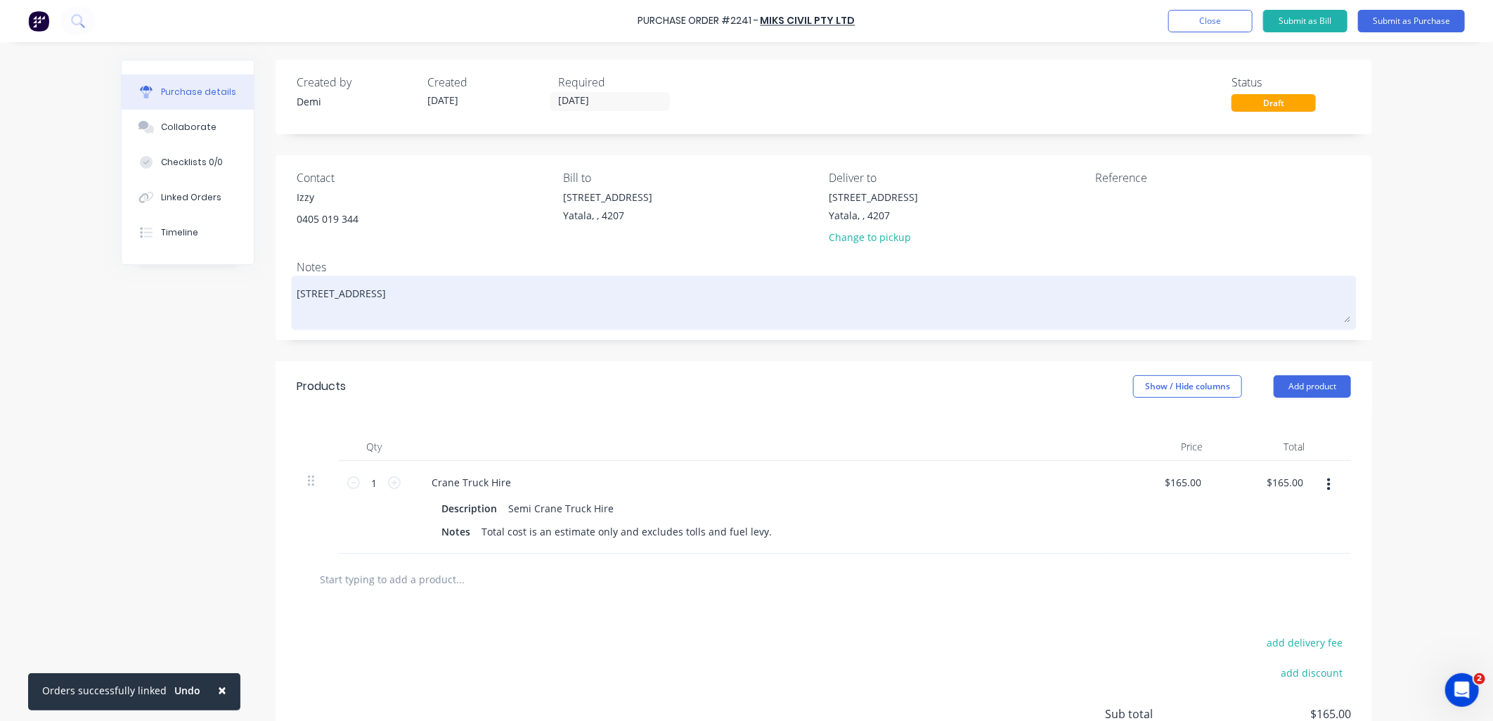
type textarea "x"
type textarea "[STREET_ADDRESS] P"
type textarea "x"
type textarea "[STREET_ADDRESS]"
type textarea "x"
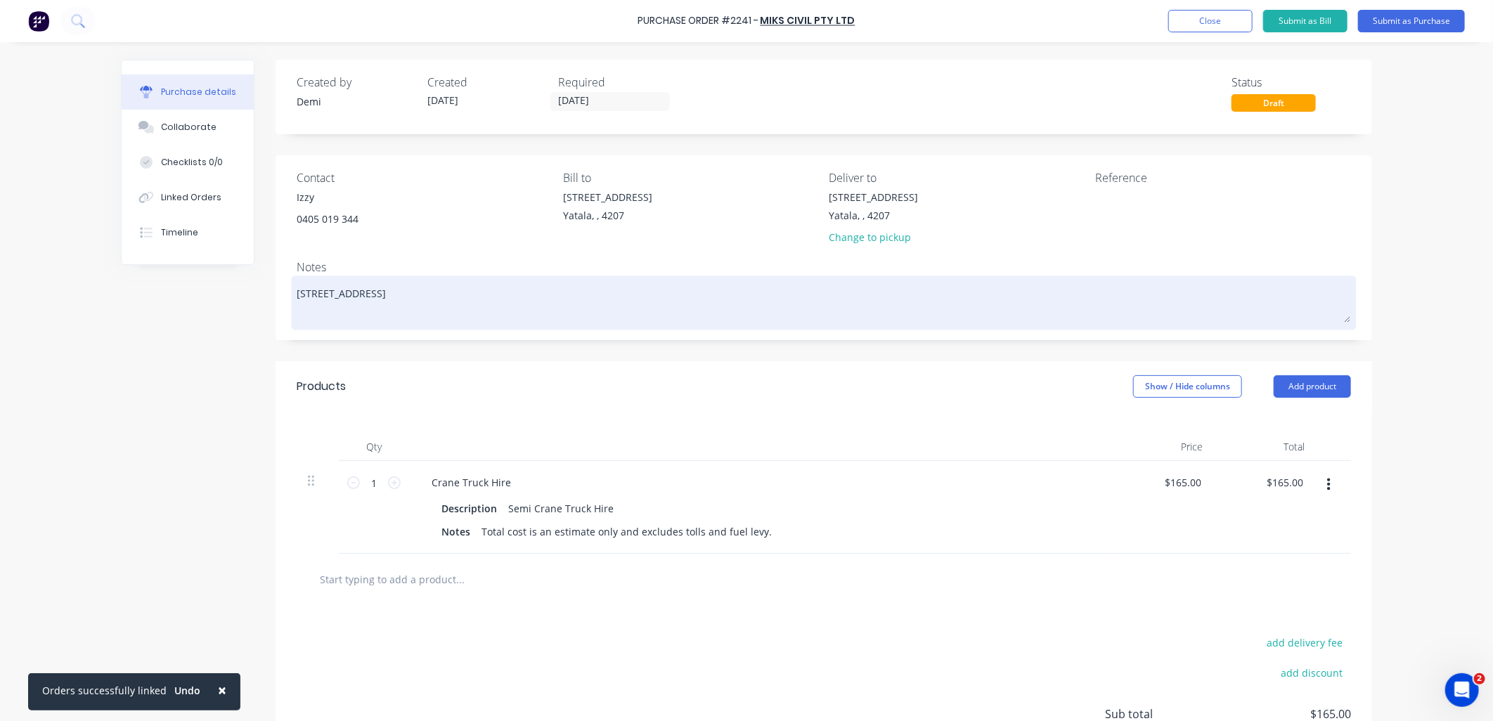
type textarea "[STREET_ADDRESS]"
type textarea "x"
type textarea "[STREET_ADDRESS]"
type textarea "x"
type textarea "[STREET_ADDRESS] P"
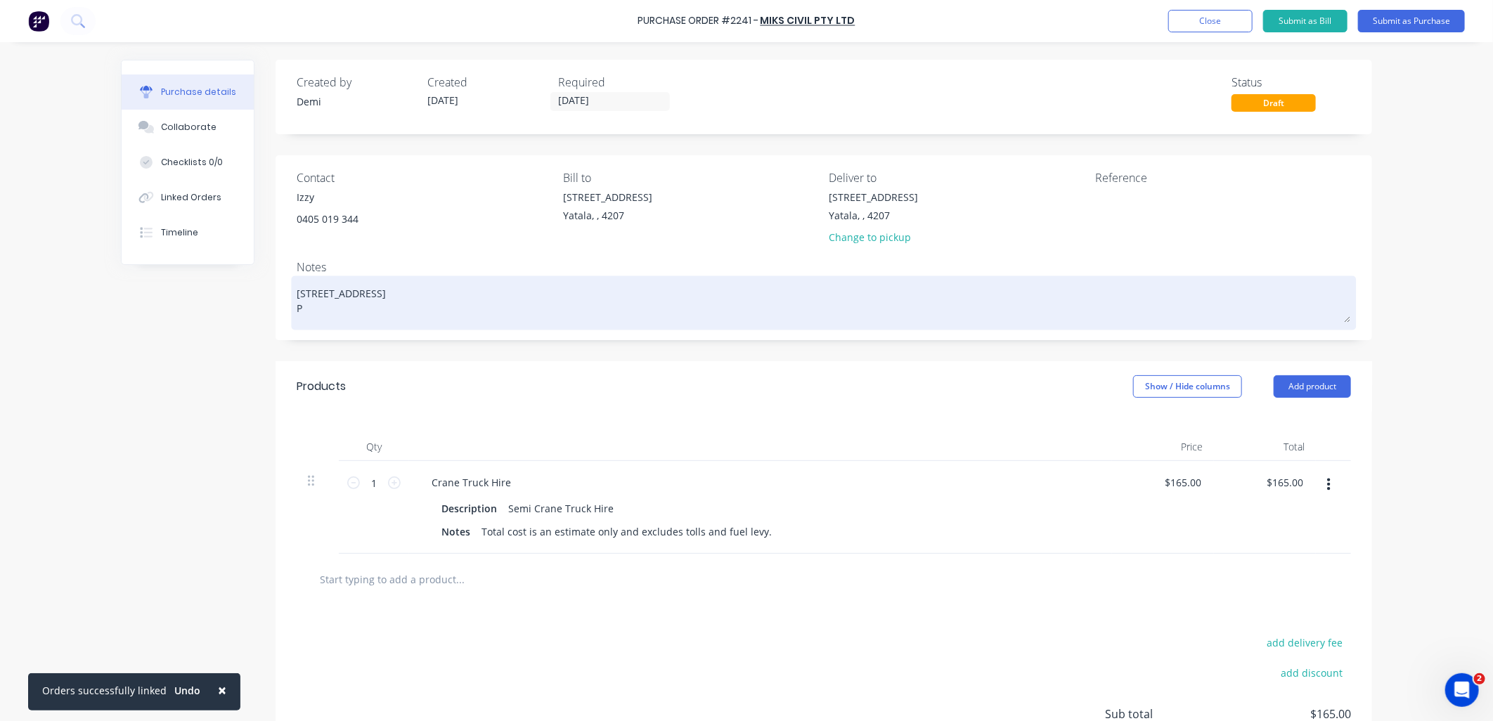
type textarea "x"
type textarea "[STREET_ADDRESS]"
type textarea "x"
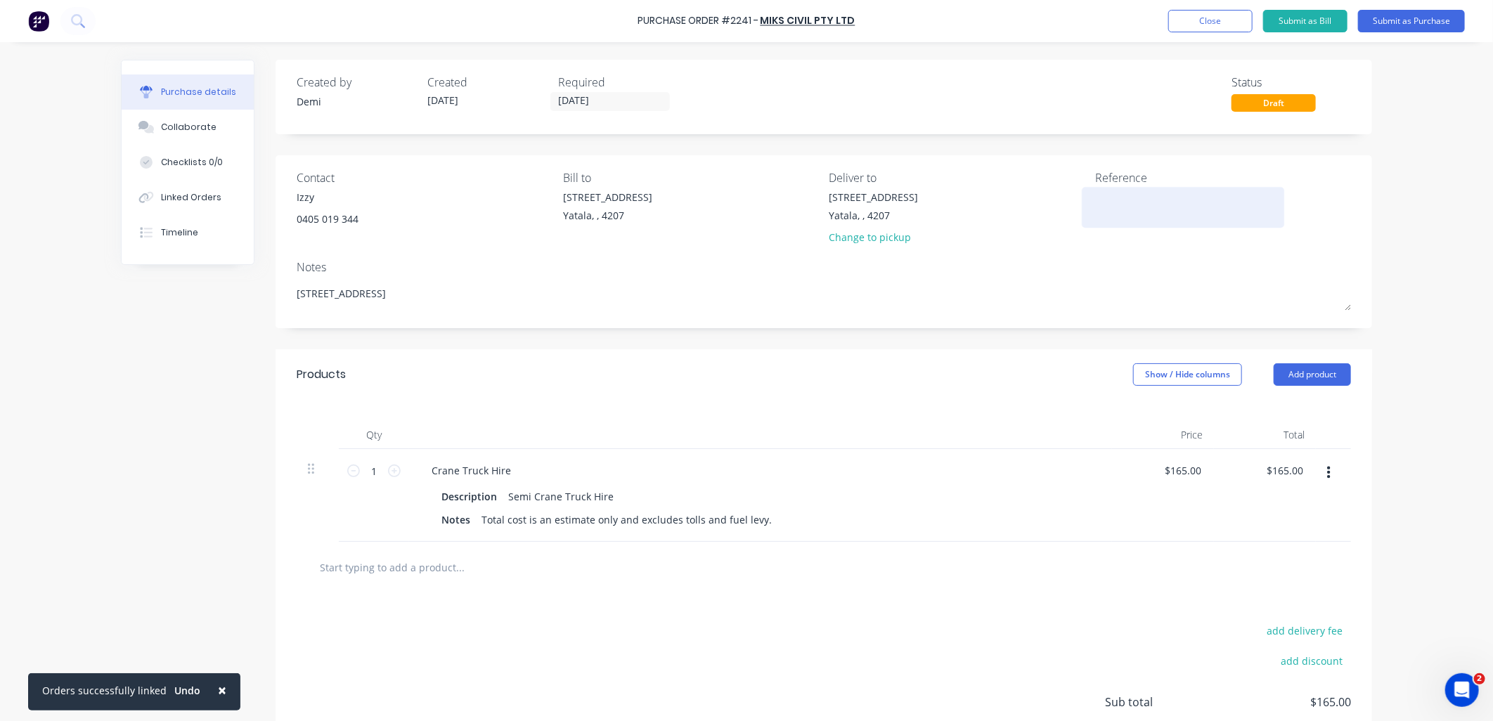
type textarea "[STREET_ADDRESS]"
type textarea "x"
type textarea "[STREET_ADDRESS]"
click at [1151, 212] on textarea at bounding box center [1183, 206] width 176 height 32
type textarea "P"
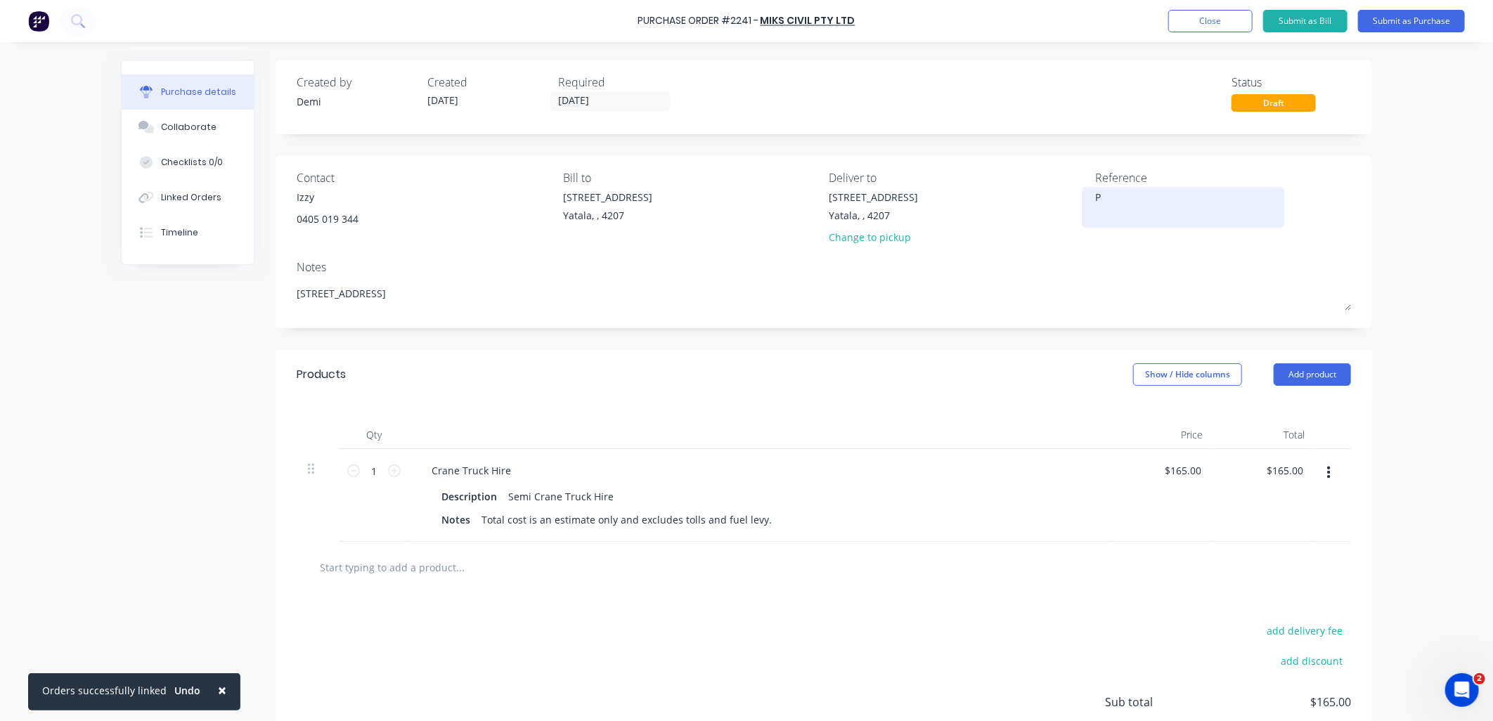
type textarea "x"
type textarea "P2241 - B)"
type textarea "x"
type textarea "P2241 - B0441 - Haydens St 0-"
type textarea "x"
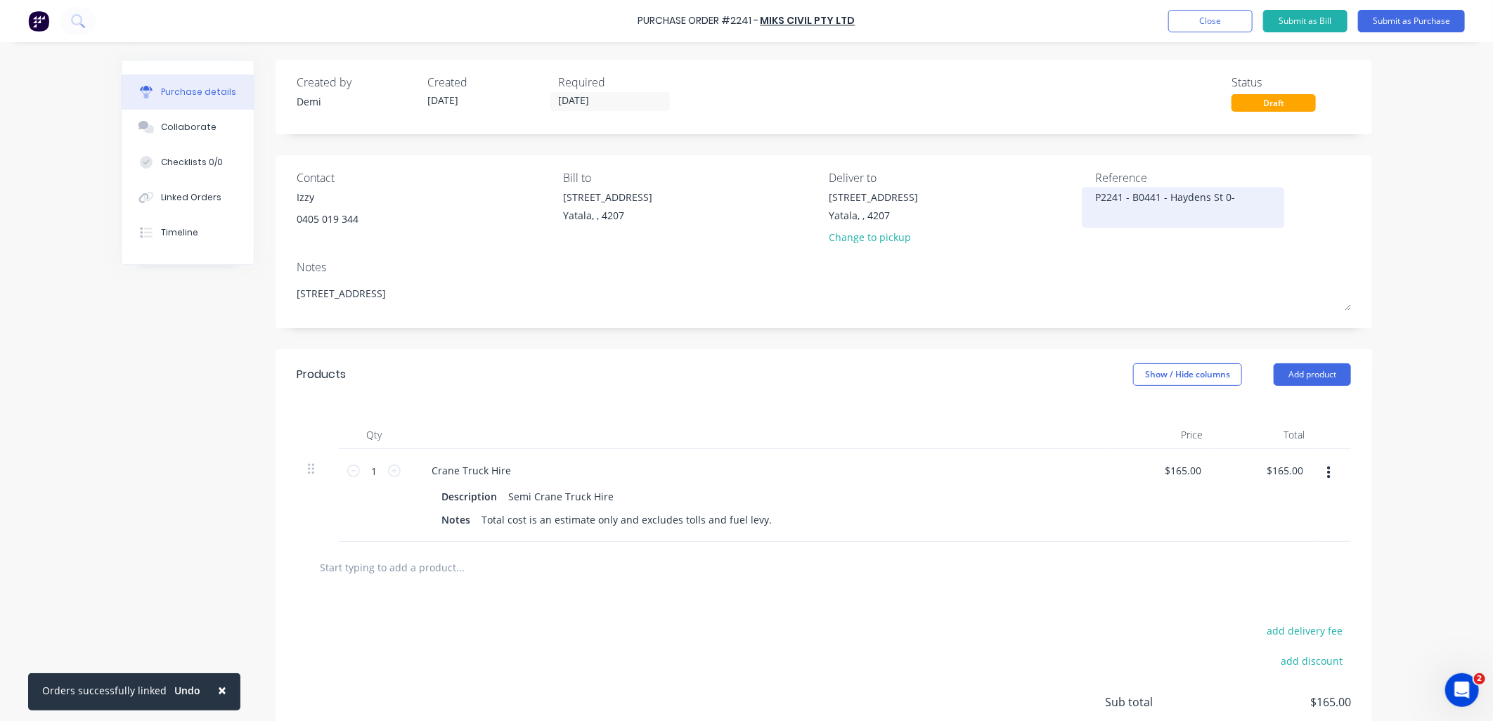
type textarea "P2241 - B0441 - Haydens St 0"
type textarea "x"
type textarea "P2241 - B0441 - Haydens St - CC 304"
type textarea "x"
type textarea "P2241 - B0441 - Haydens St - CC 304"
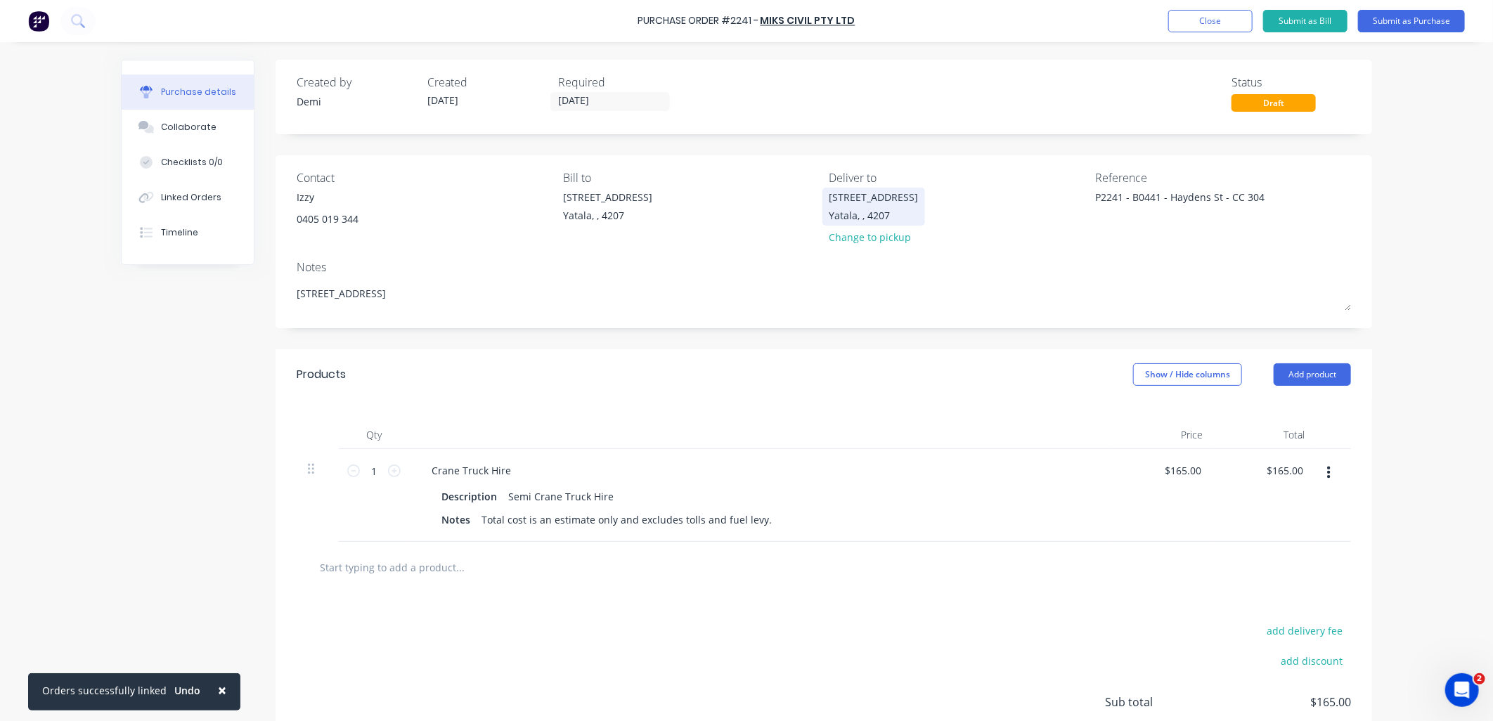
click at [853, 214] on div "Yatala, , 4207" at bounding box center [873, 215] width 89 height 15
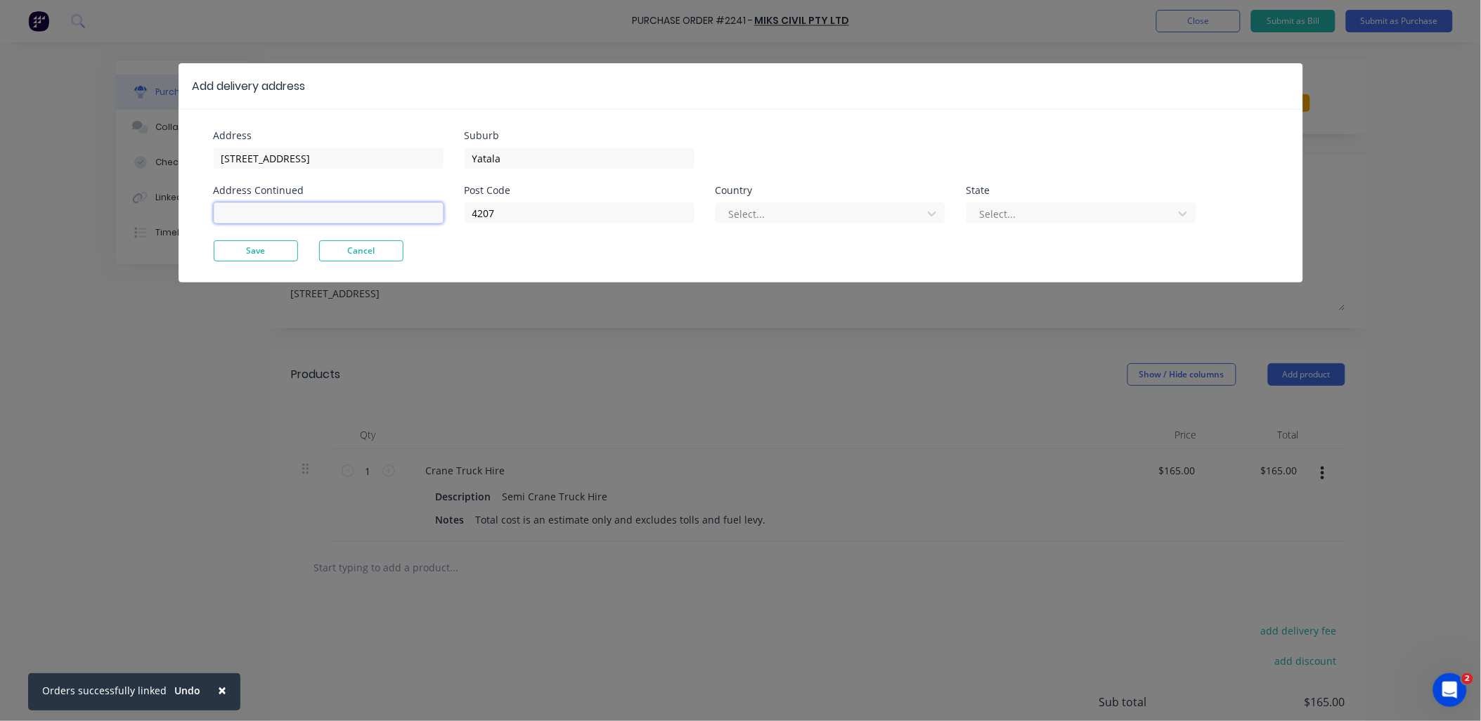
click at [384, 221] on input at bounding box center [329, 212] width 230 height 21
drag, startPoint x: 594, startPoint y: 215, endPoint x: 602, endPoint y: 215, distance: 8.4
click at [594, 215] on input "4207" at bounding box center [580, 212] width 230 height 21
click at [759, 211] on div at bounding box center [822, 214] width 188 height 18
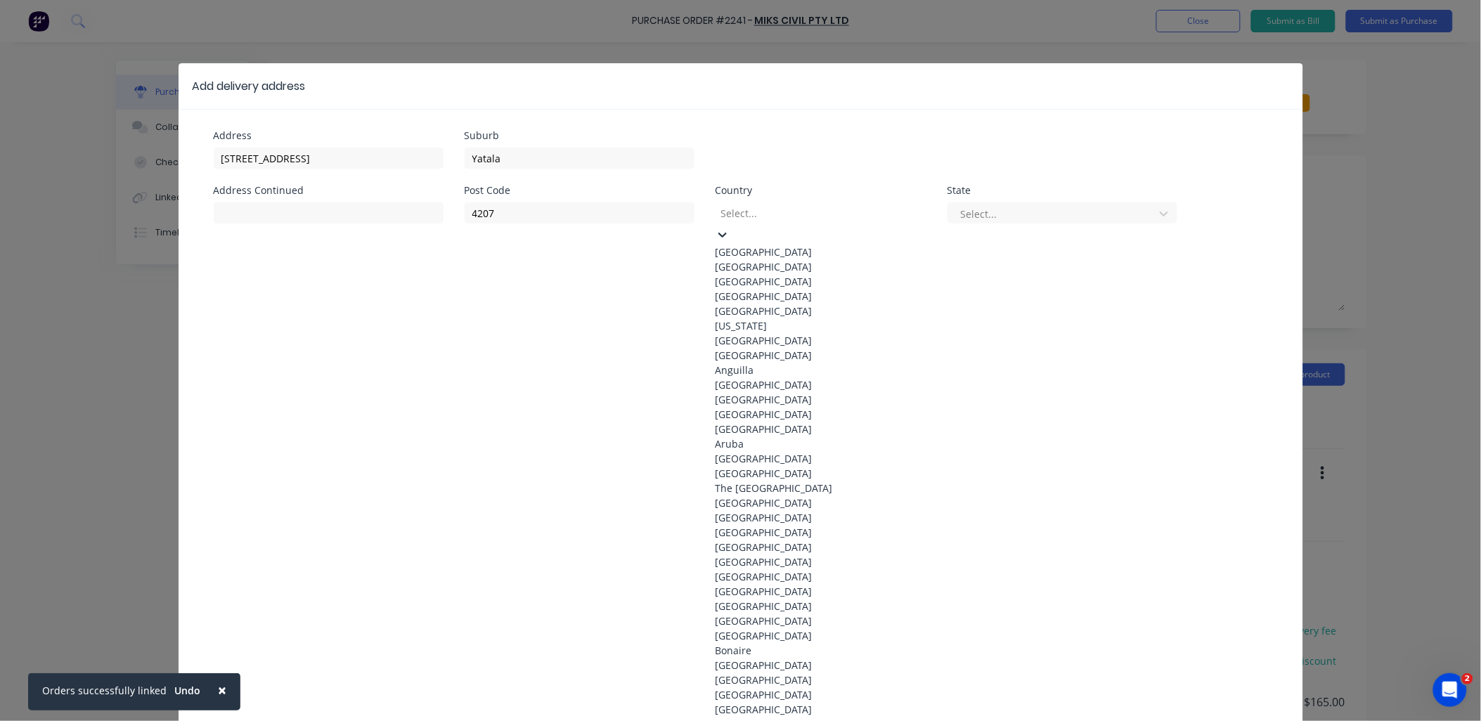
drag, startPoint x: 755, startPoint y: 244, endPoint x: 960, endPoint y: 207, distance: 208.6
click at [756, 245] on div "[GEOGRAPHIC_DATA]" at bounding box center [821, 252] width 211 height 15
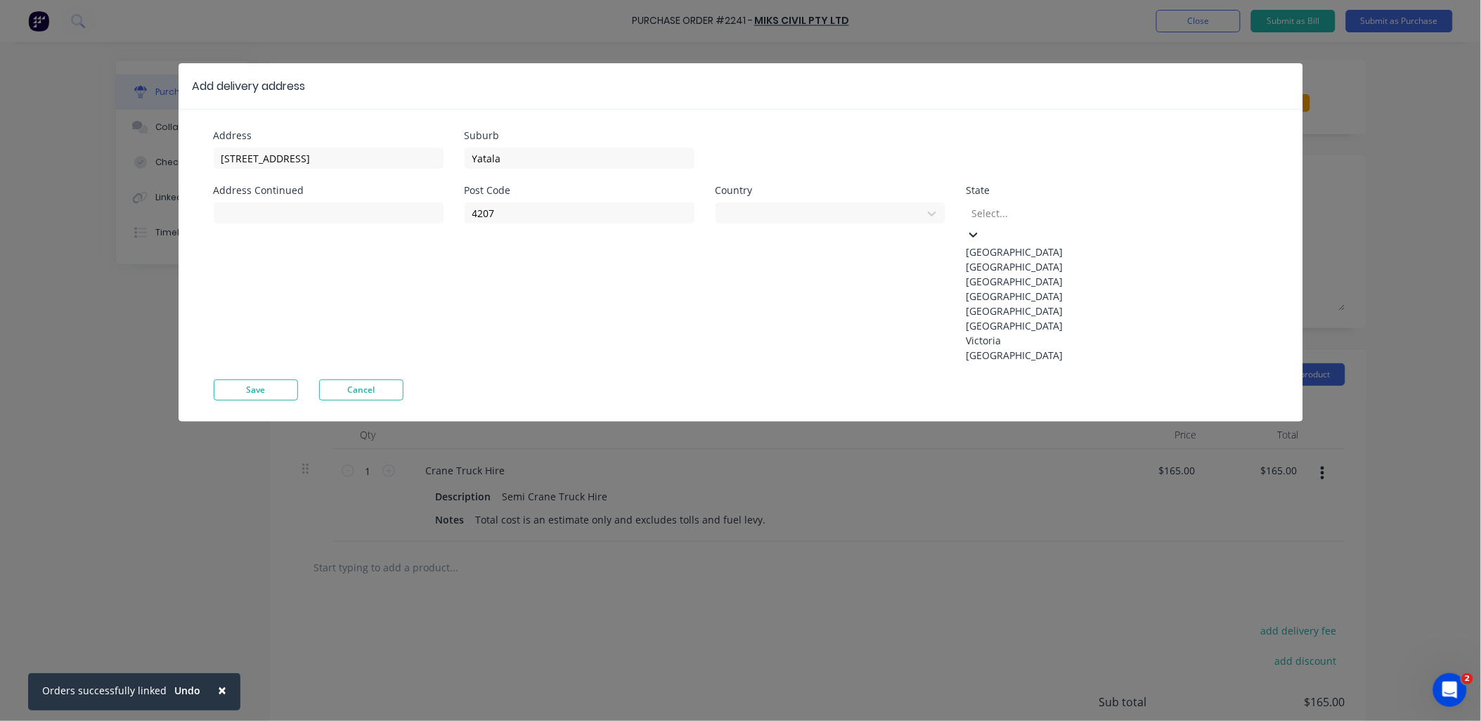
click at [1000, 209] on div at bounding box center [1072, 214] width 202 height 18
click at [1017, 304] on div "[GEOGRAPHIC_DATA]" at bounding box center [1072, 296] width 211 height 15
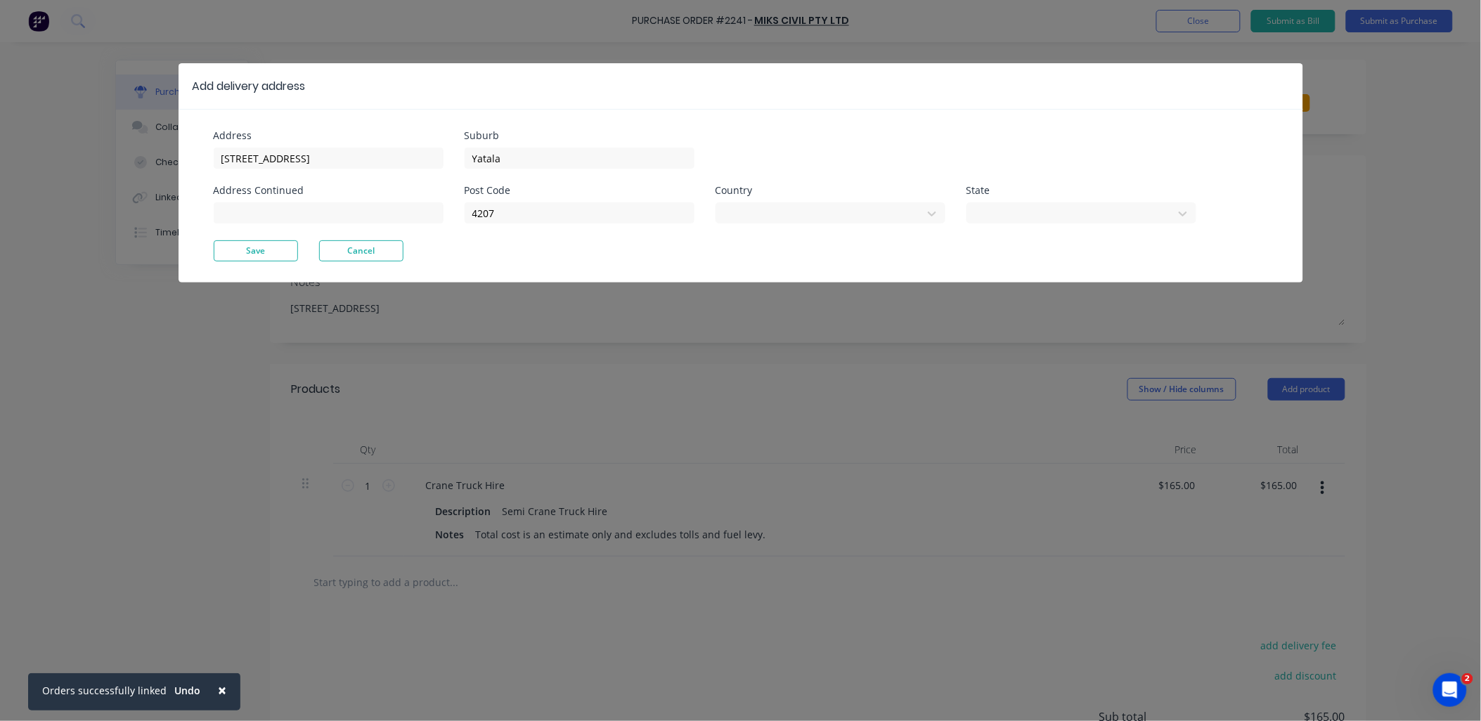
drag, startPoint x: 278, startPoint y: 251, endPoint x: 344, endPoint y: 233, distance: 69.2
click at [278, 250] on button "Save" at bounding box center [256, 250] width 84 height 21
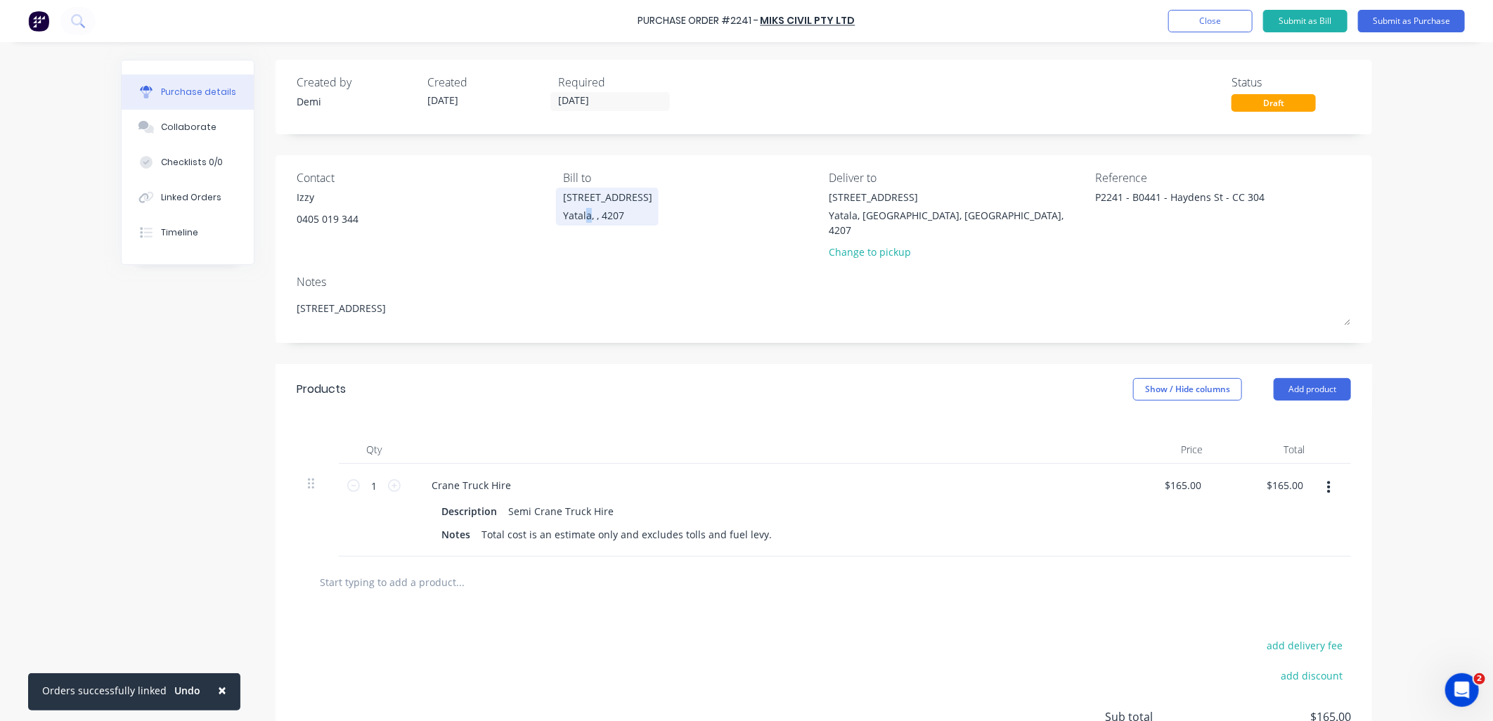
click at [581, 218] on div "Yatala, , 4207" at bounding box center [607, 215] width 89 height 15
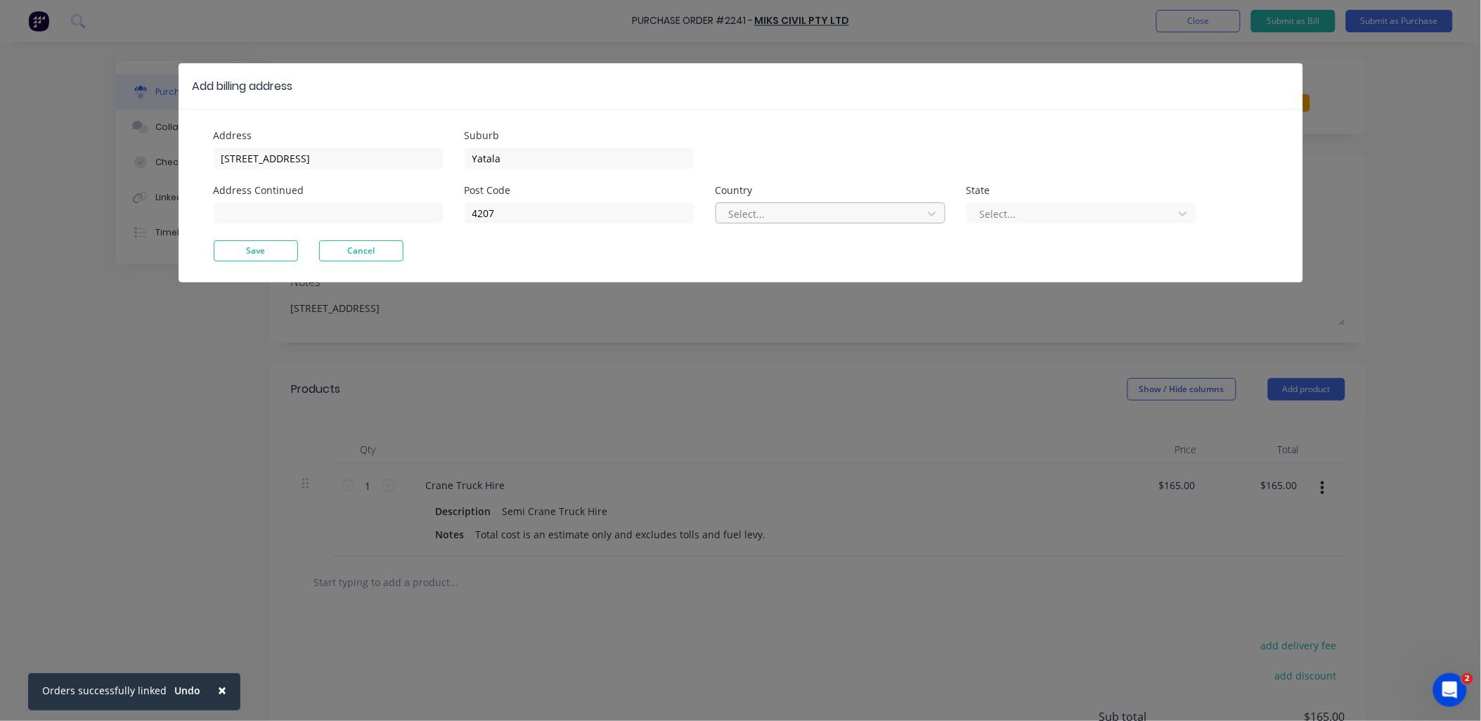
drag, startPoint x: 581, startPoint y: 218, endPoint x: 754, endPoint y: 213, distance: 173.0
click at [754, 213] on div at bounding box center [822, 214] width 188 height 18
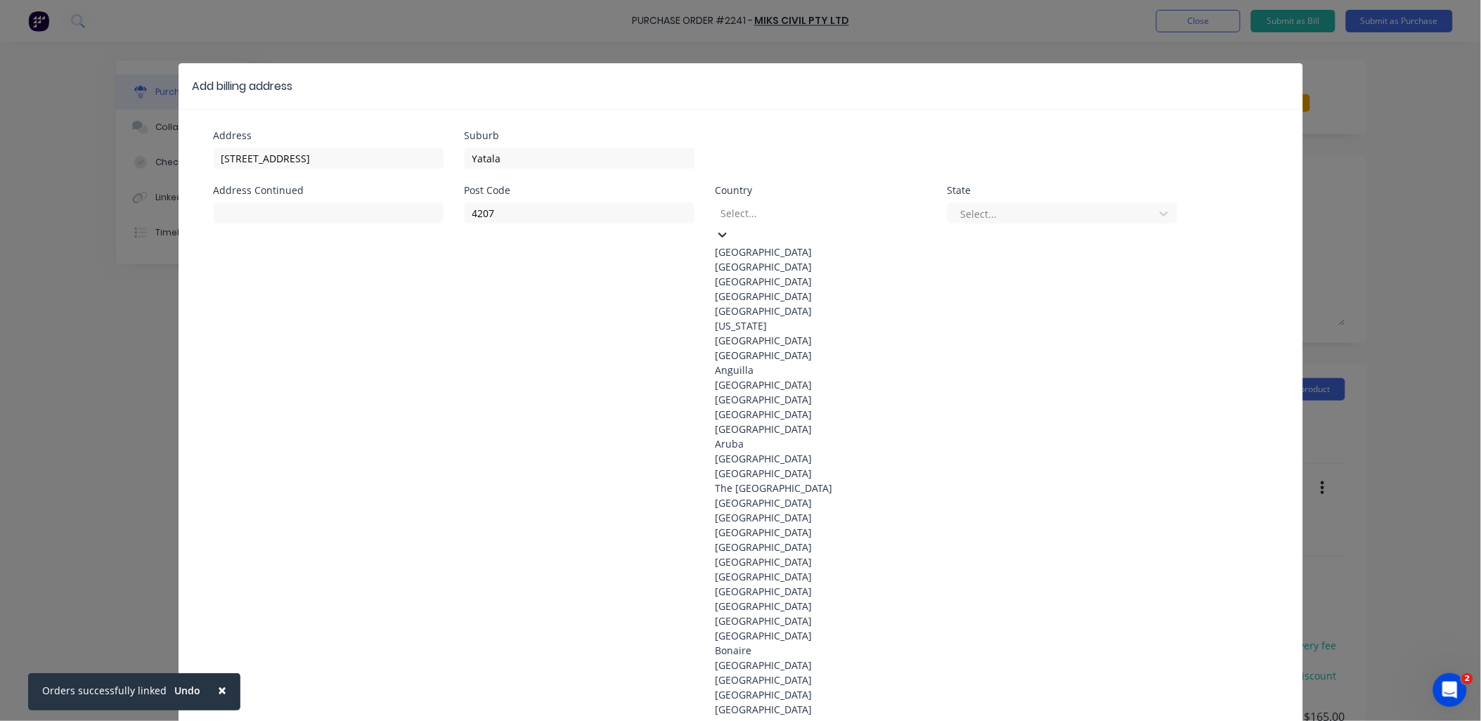
click at [754, 254] on div "[GEOGRAPHIC_DATA]" at bounding box center [821, 252] width 211 height 15
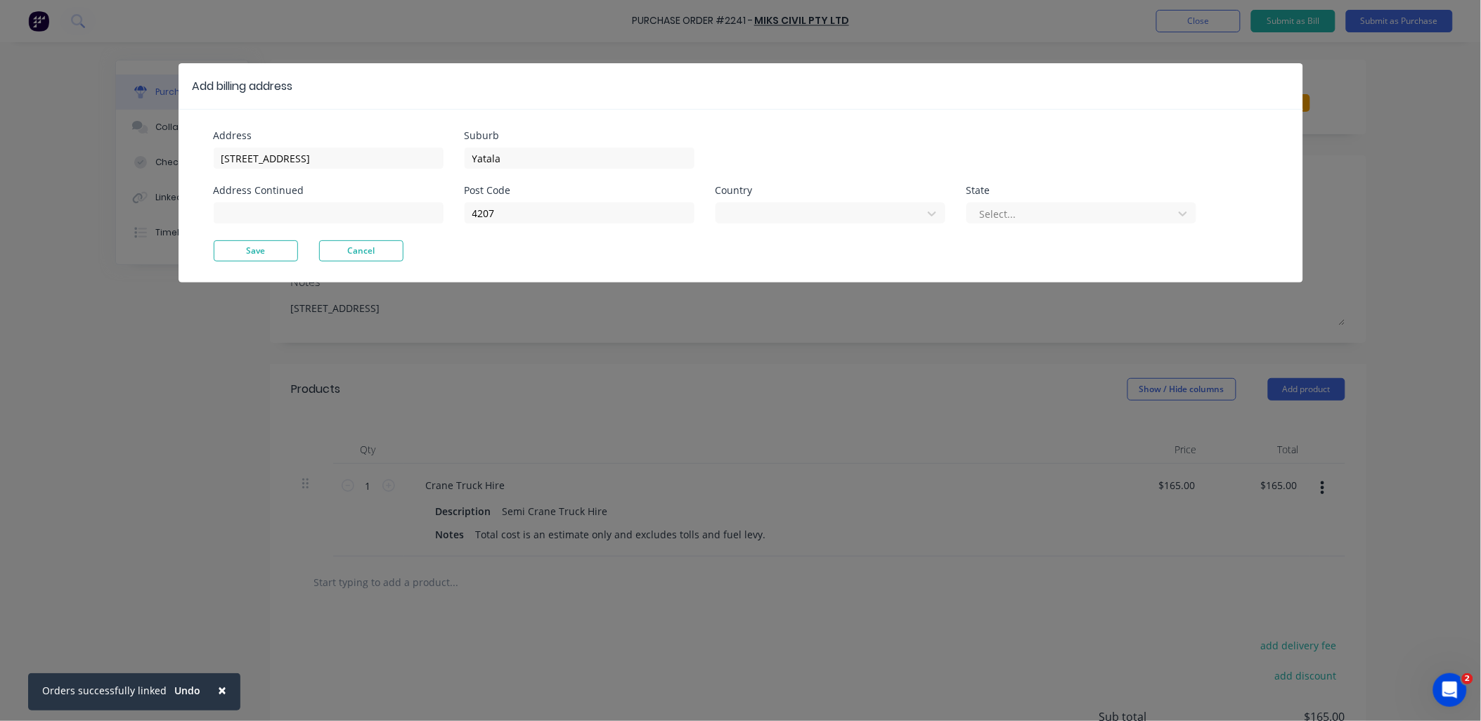
click at [977, 221] on div "Select..." at bounding box center [1072, 213] width 196 height 21
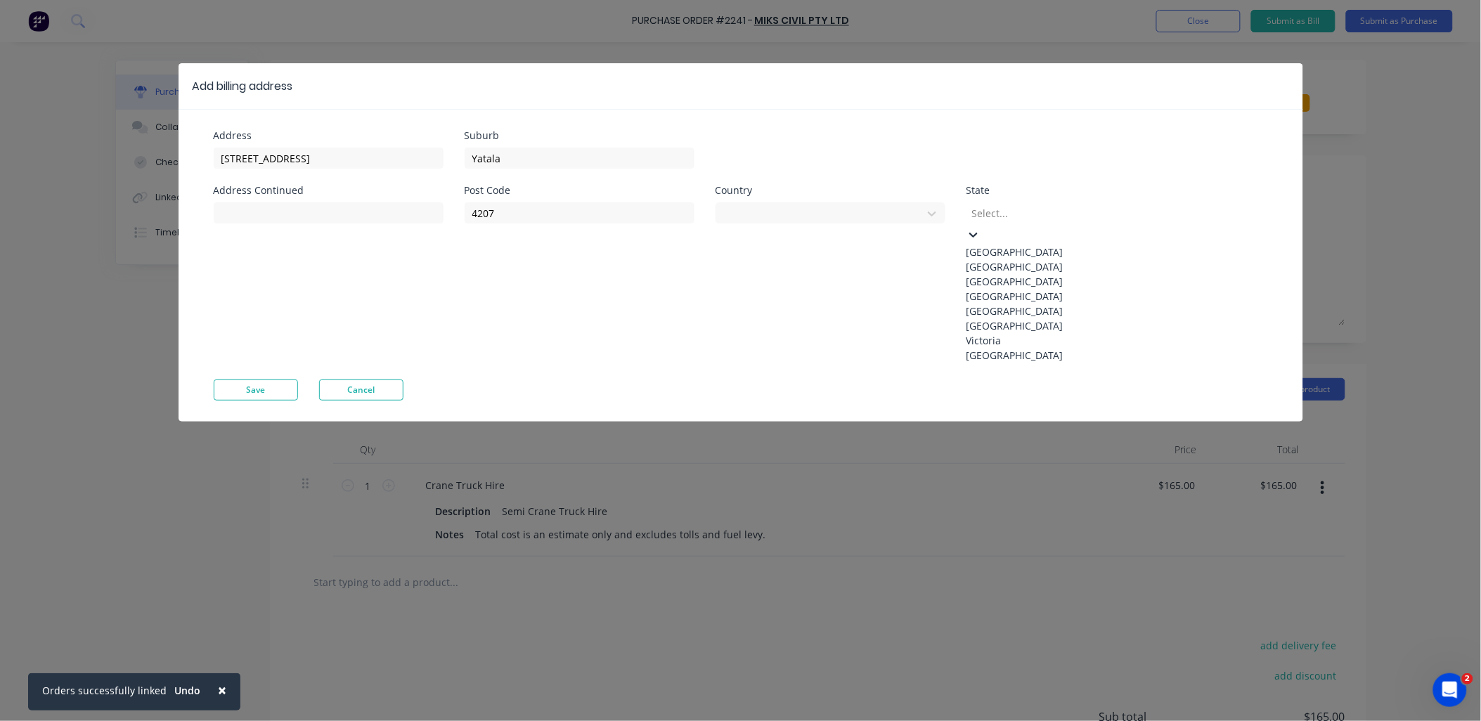
click at [988, 304] on div "[GEOGRAPHIC_DATA]" at bounding box center [1072, 296] width 211 height 15
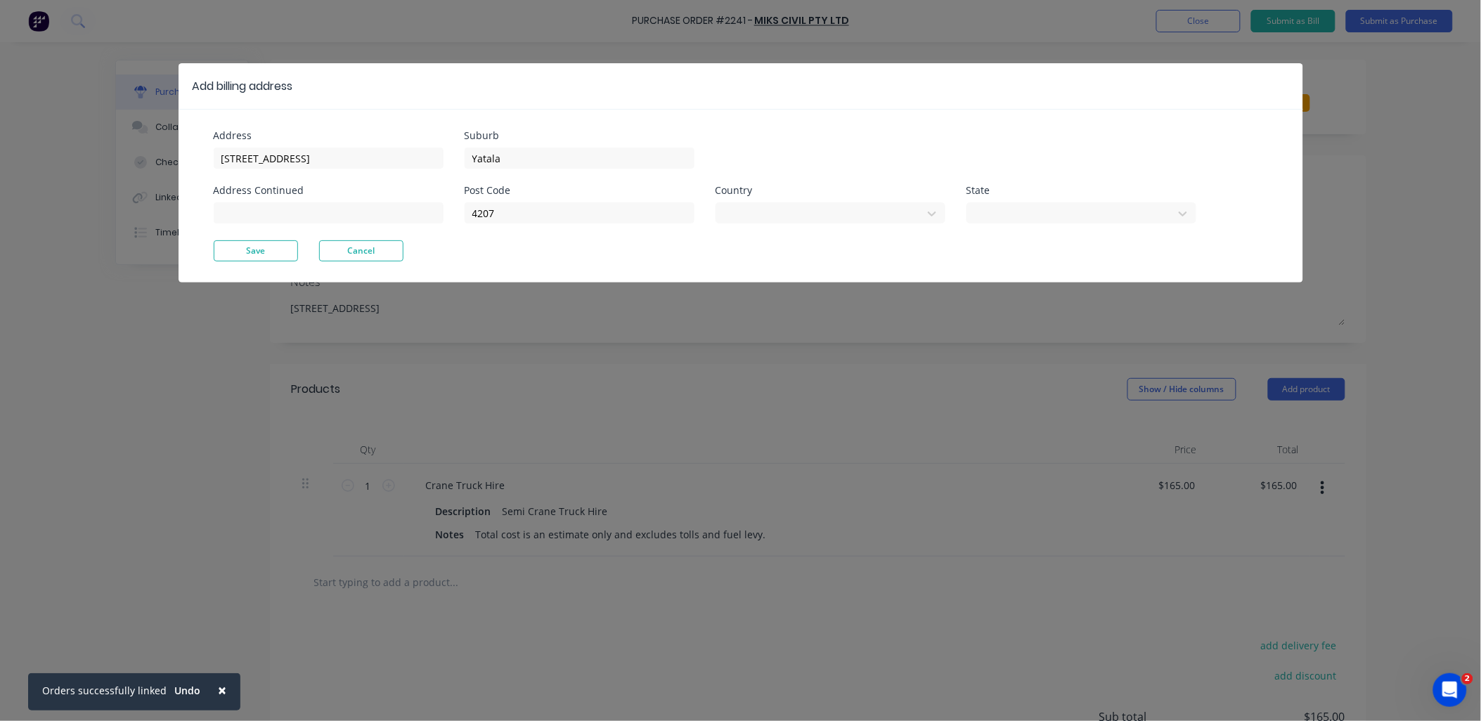
drag, startPoint x: 258, startPoint y: 261, endPoint x: 282, endPoint y: 266, distance: 24.4
click at [259, 261] on button "Save" at bounding box center [256, 250] width 84 height 21
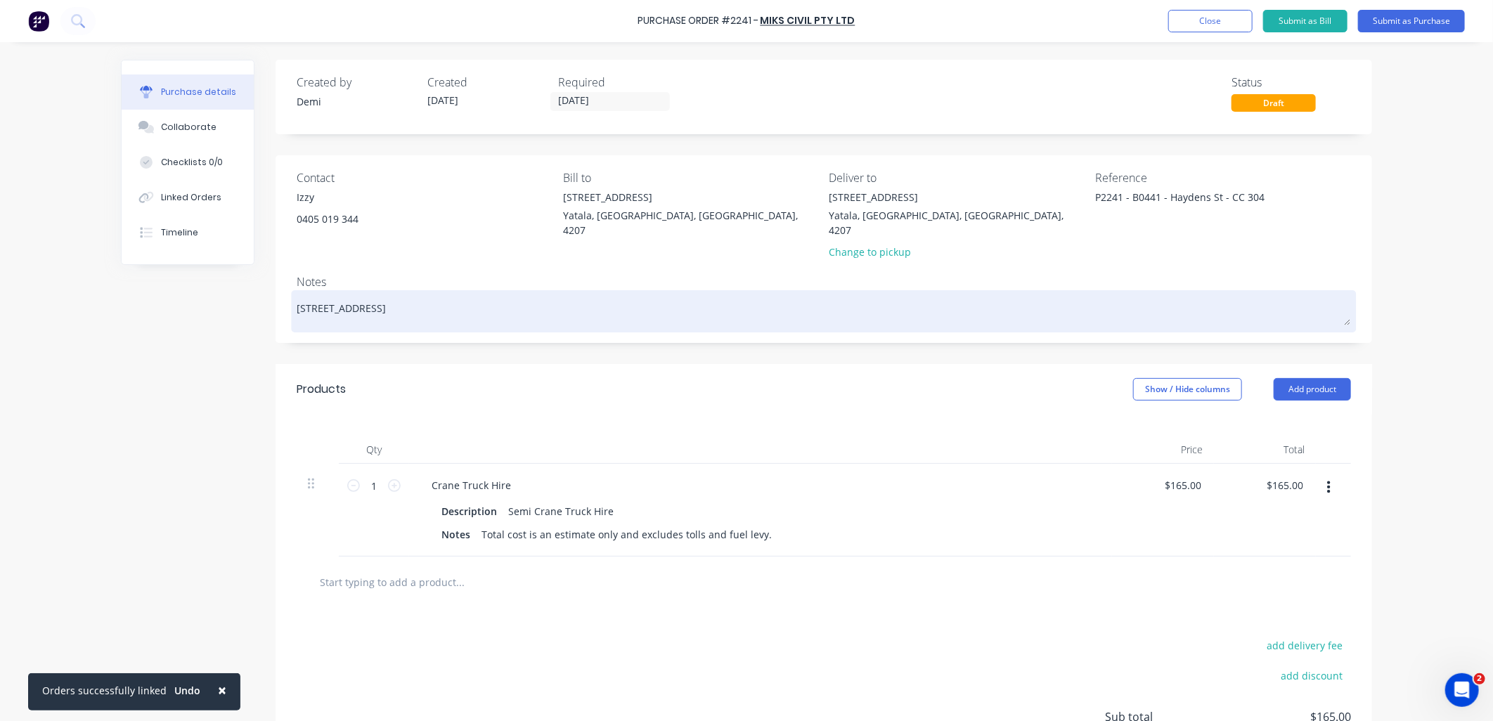
click at [672, 297] on textarea "[STREET_ADDRESS]" at bounding box center [824, 310] width 1054 height 32
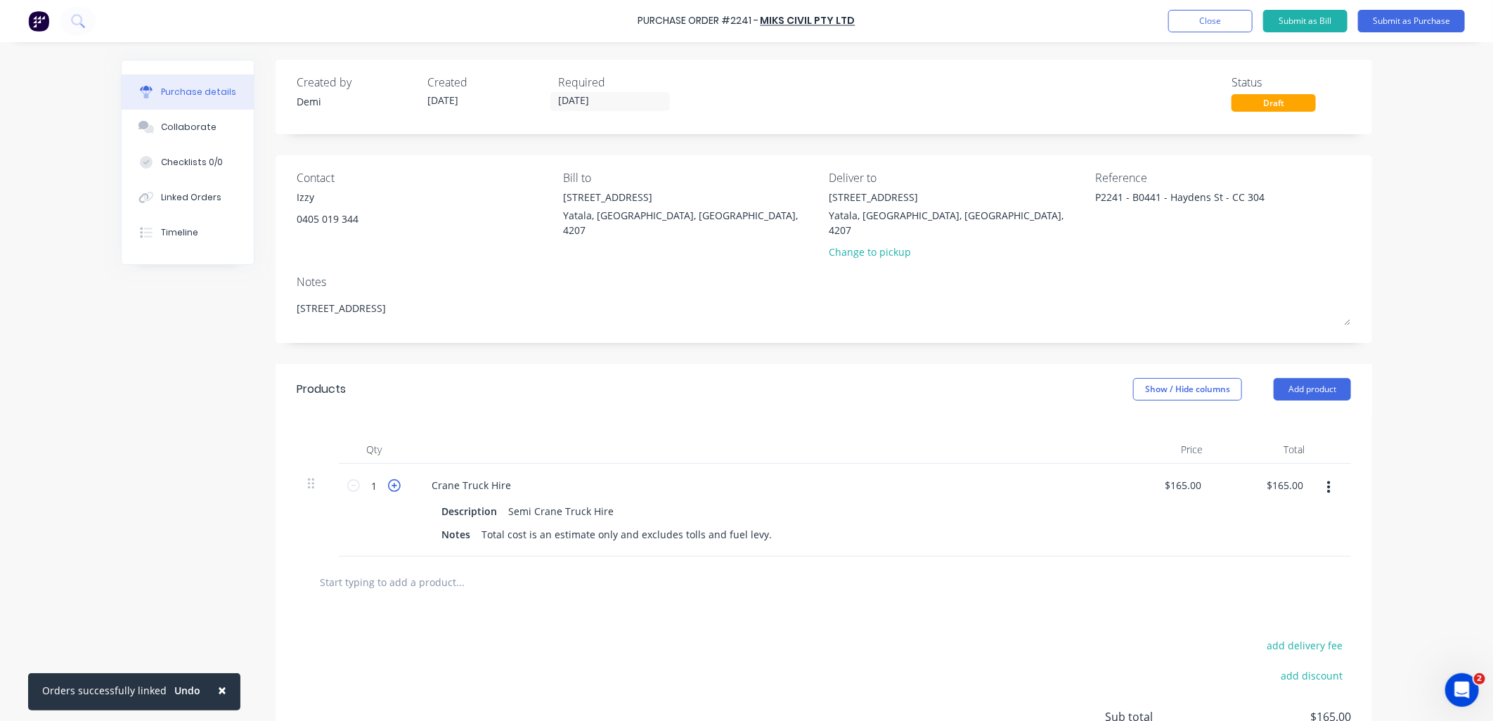
click at [391, 479] on icon at bounding box center [394, 485] width 13 height 13
type textarea "x"
type input "2"
type input "$330.00"
click at [391, 479] on icon at bounding box center [394, 485] width 13 height 13
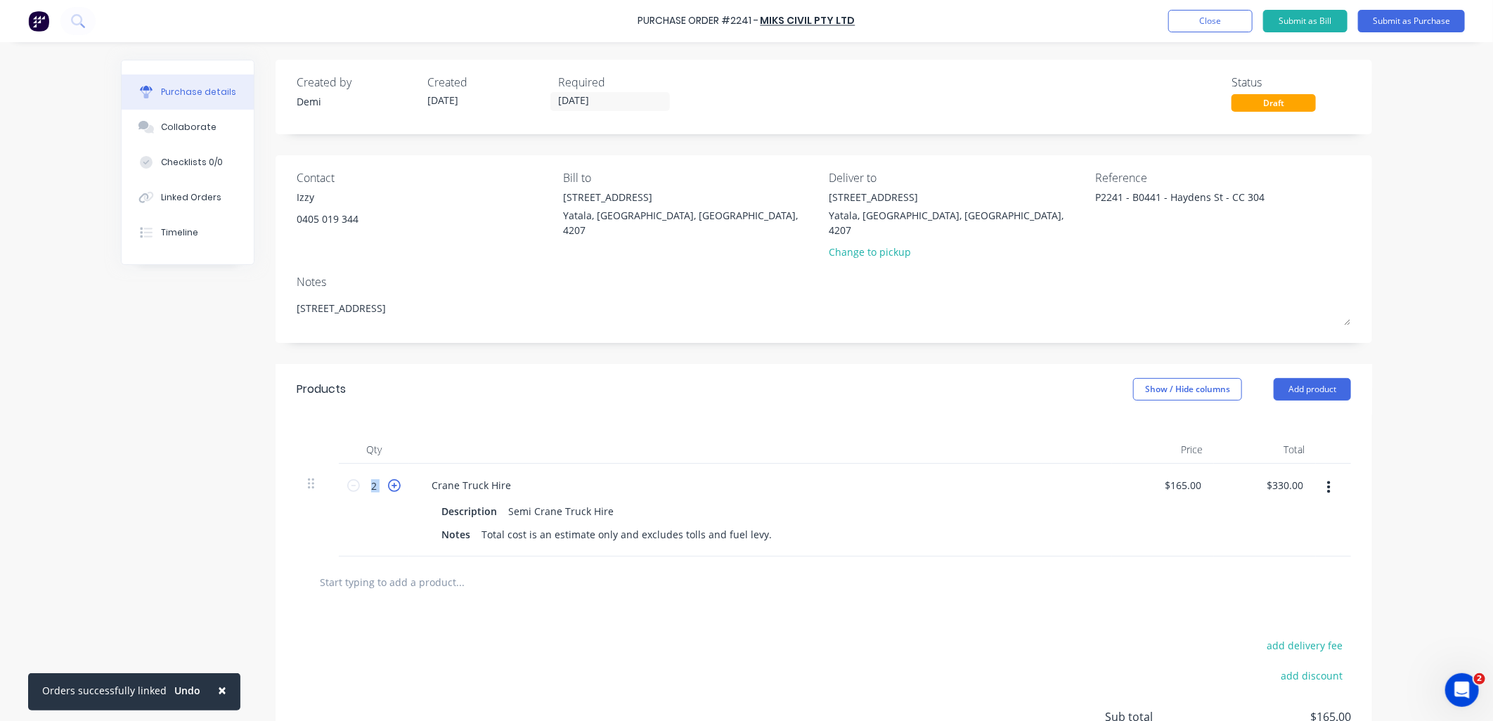
type textarea "x"
type input "3"
type input "$495.00"
click at [391, 479] on icon at bounding box center [394, 485] width 13 height 13
type textarea "x"
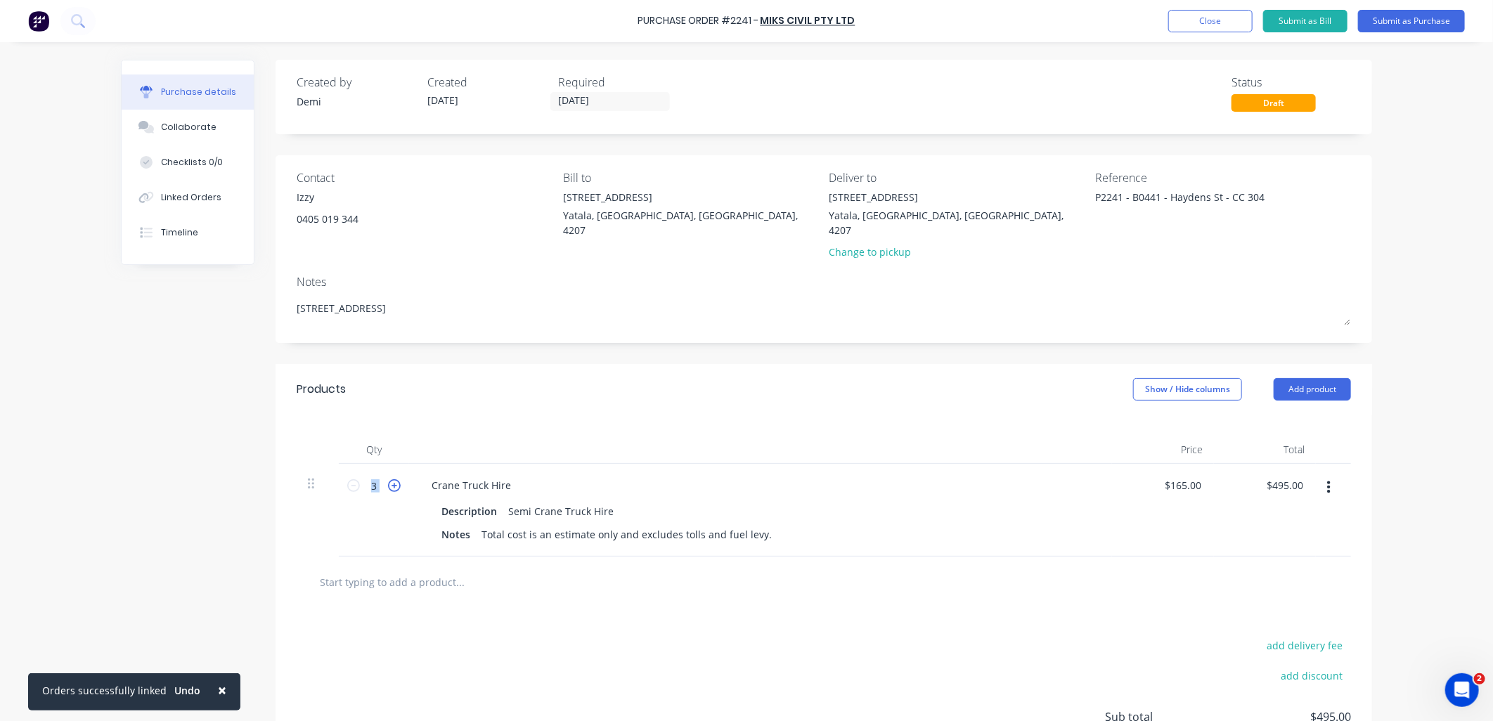
type input "4"
type input "$660.00"
drag, startPoint x: 391, startPoint y: 474, endPoint x: 767, endPoint y: 454, distance: 376.6
click at [767, 464] on div "Crane Truck Hire Description Semi Crane Truck Hire Notes Total cost is an estim…" at bounding box center [760, 510] width 703 height 93
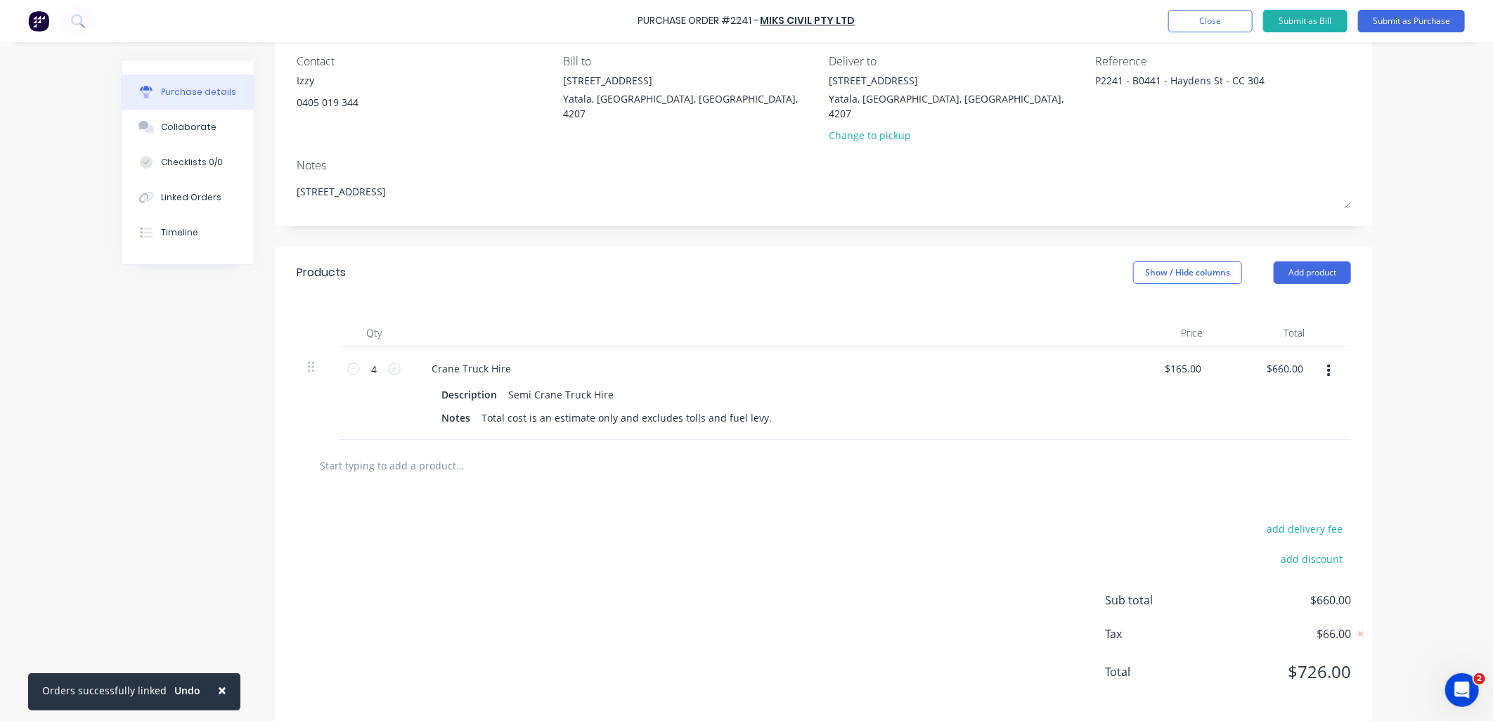
scroll to position [118, 0]
click at [1297, 548] on button "add discount" at bounding box center [1312, 557] width 78 height 18
drag, startPoint x: 1317, startPoint y: 537, endPoint x: 1334, endPoint y: 536, distance: 17.6
click at [1334, 545] on div "Discount name (Optional)" at bounding box center [1231, 555] width 240 height 21
type textarea "x"
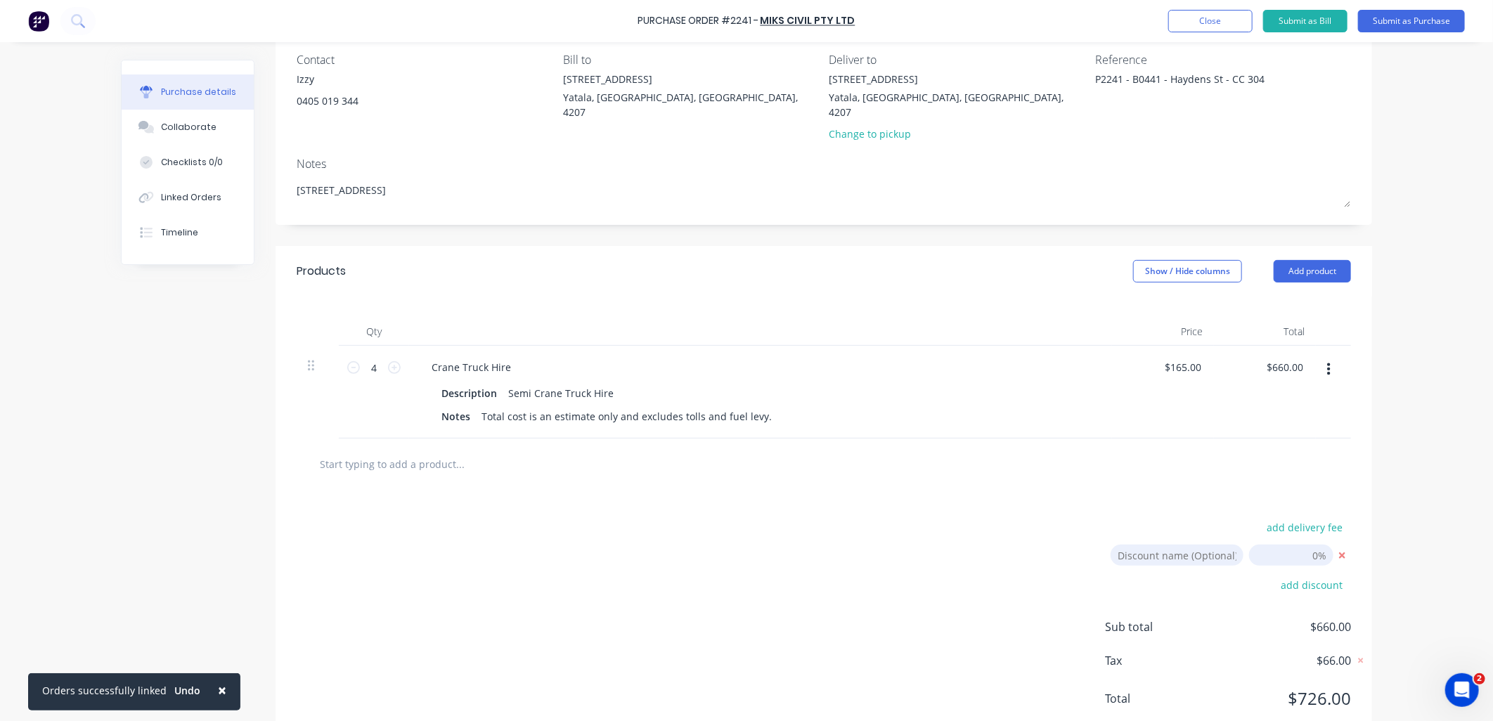
drag, startPoint x: 1318, startPoint y: 539, endPoint x: 1259, endPoint y: 538, distance: 59.1
click at [1259, 545] on input "[DATE]" at bounding box center [1291, 555] width 84 height 21
type input "25"
type textarea "x"
type input "25.00%"
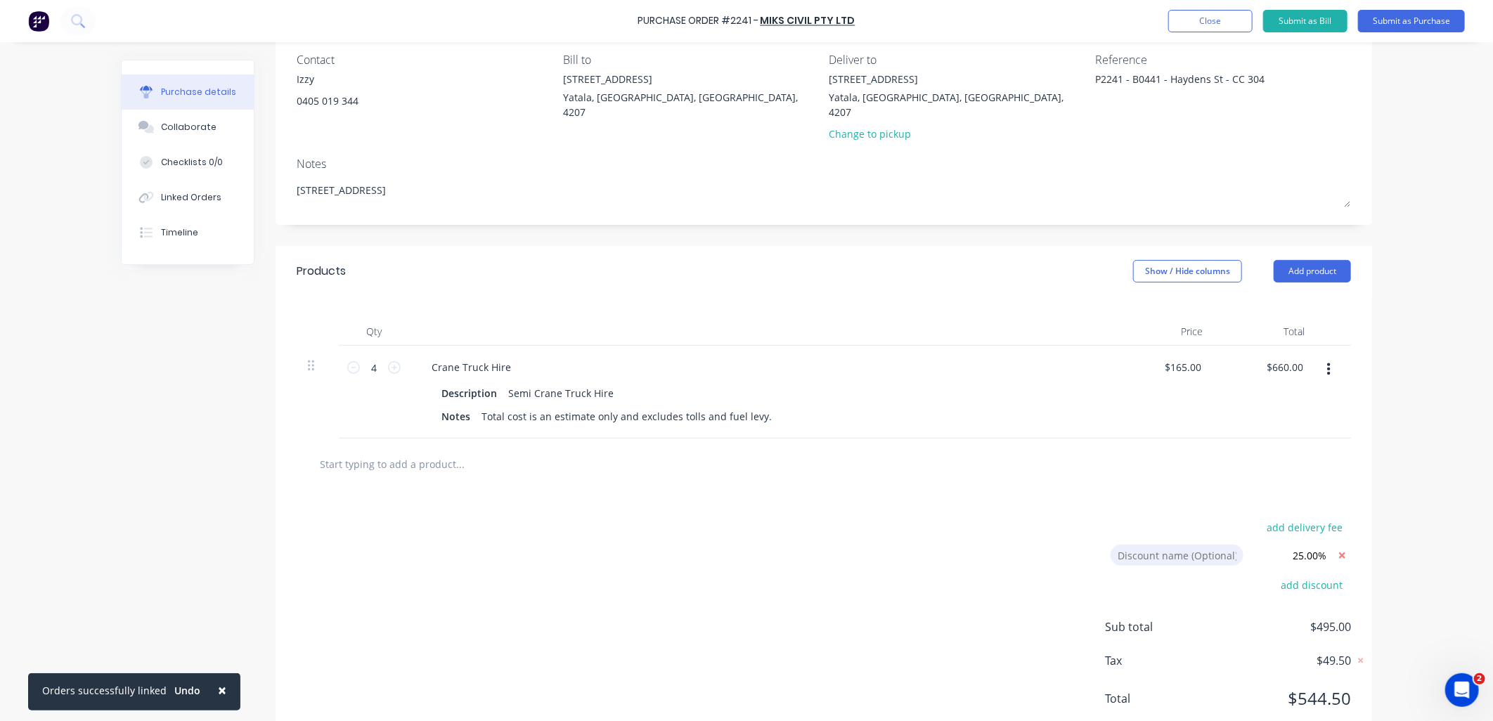
click at [1195, 545] on input at bounding box center [1177, 555] width 133 height 21
click at [1313, 357] on button "button" at bounding box center [1328, 369] width 33 height 25
click at [1142, 499] on div "add delivery fee Discount name (Optional) 25.00% add discount Sub total $495.00…" at bounding box center [824, 619] width 1097 height 259
click at [1338, 547] on icon at bounding box center [1342, 556] width 18 height 18
type textarea "x"
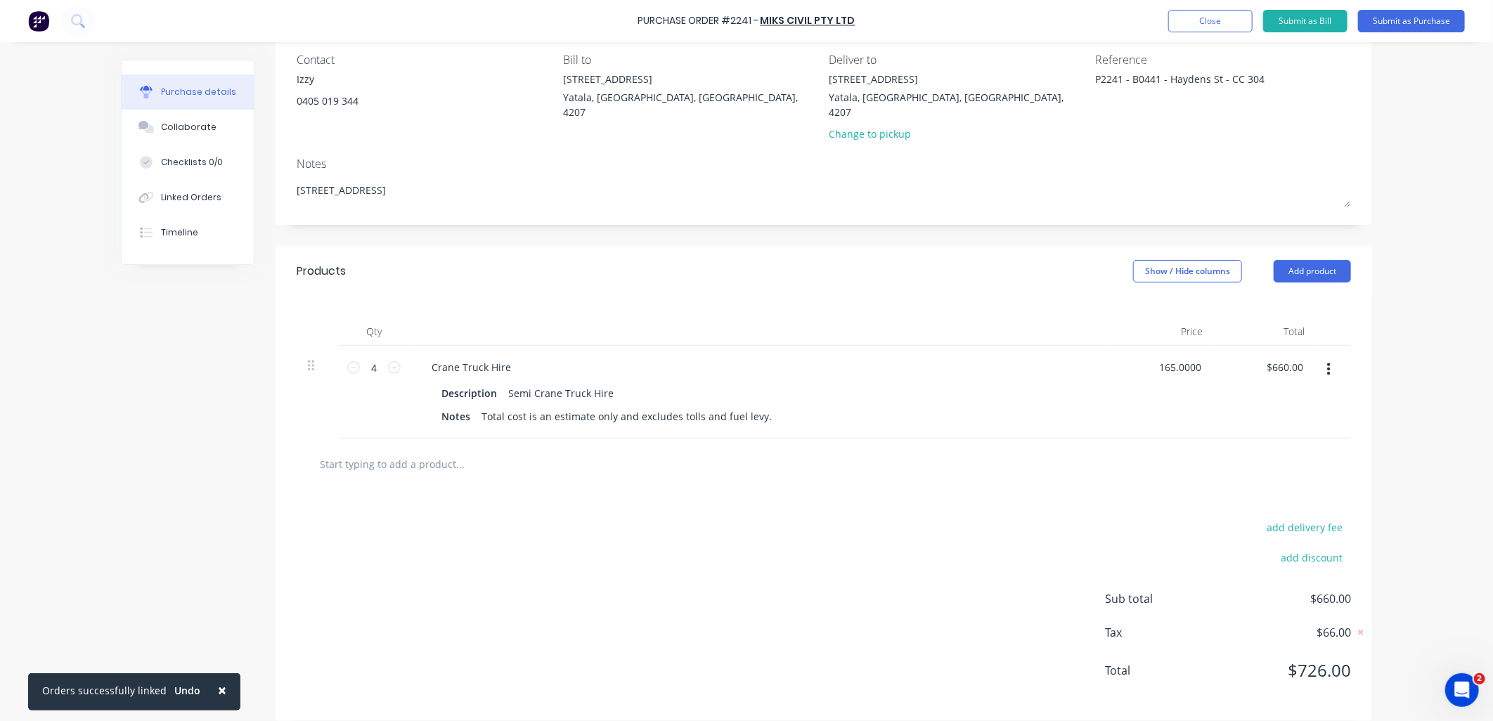
drag, startPoint x: 1193, startPoint y: 354, endPoint x: 1134, endPoint y: 349, distance: 59.3
click at [1134, 349] on div "165.0000 165.0000" at bounding box center [1163, 392] width 102 height 93
type input "120"
type textarea "x"
type input "$120.00"
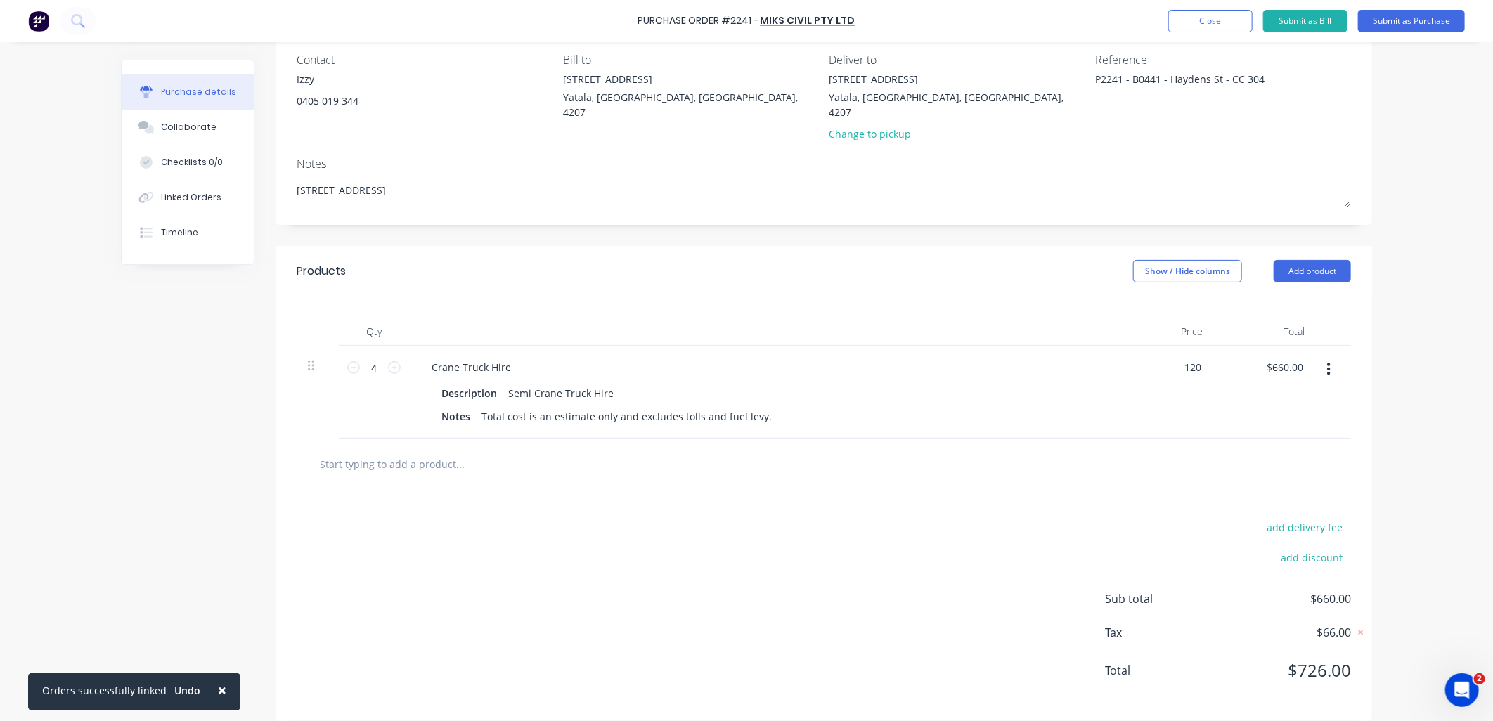
type input "$480.00"
click at [1220, 377] on div "$480.00 $660.00" at bounding box center [1265, 392] width 102 height 93
type textarea "x"
drag, startPoint x: 1193, startPoint y: 351, endPoint x: 1070, endPoint y: 351, distance: 123.0
click at [1070, 351] on div "4 4 Crane Truck Hire Description Semi Crane Truck Hire Notes Total cost is an e…" at bounding box center [824, 392] width 1054 height 93
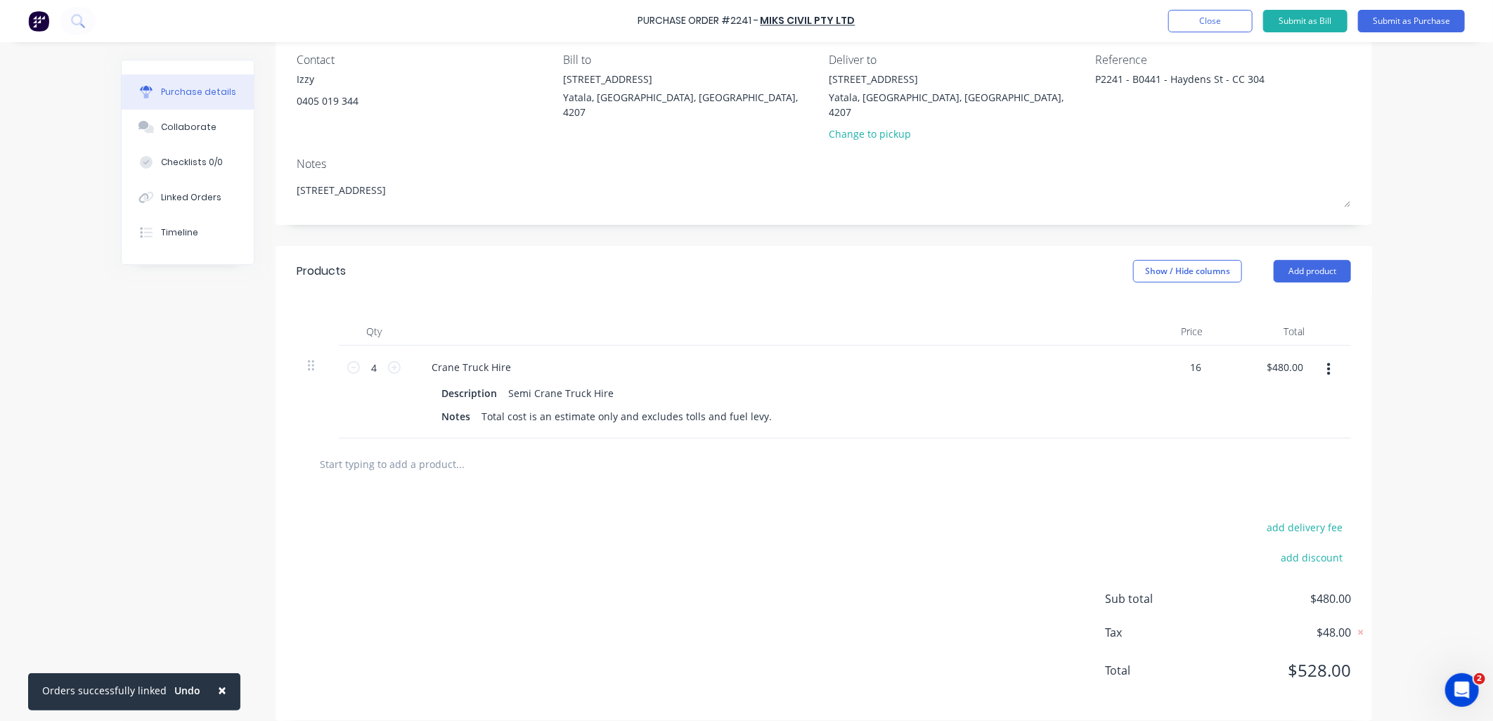
type input "165"
type textarea "x"
type input "165"
type textarea "x"
type input "$165.00"
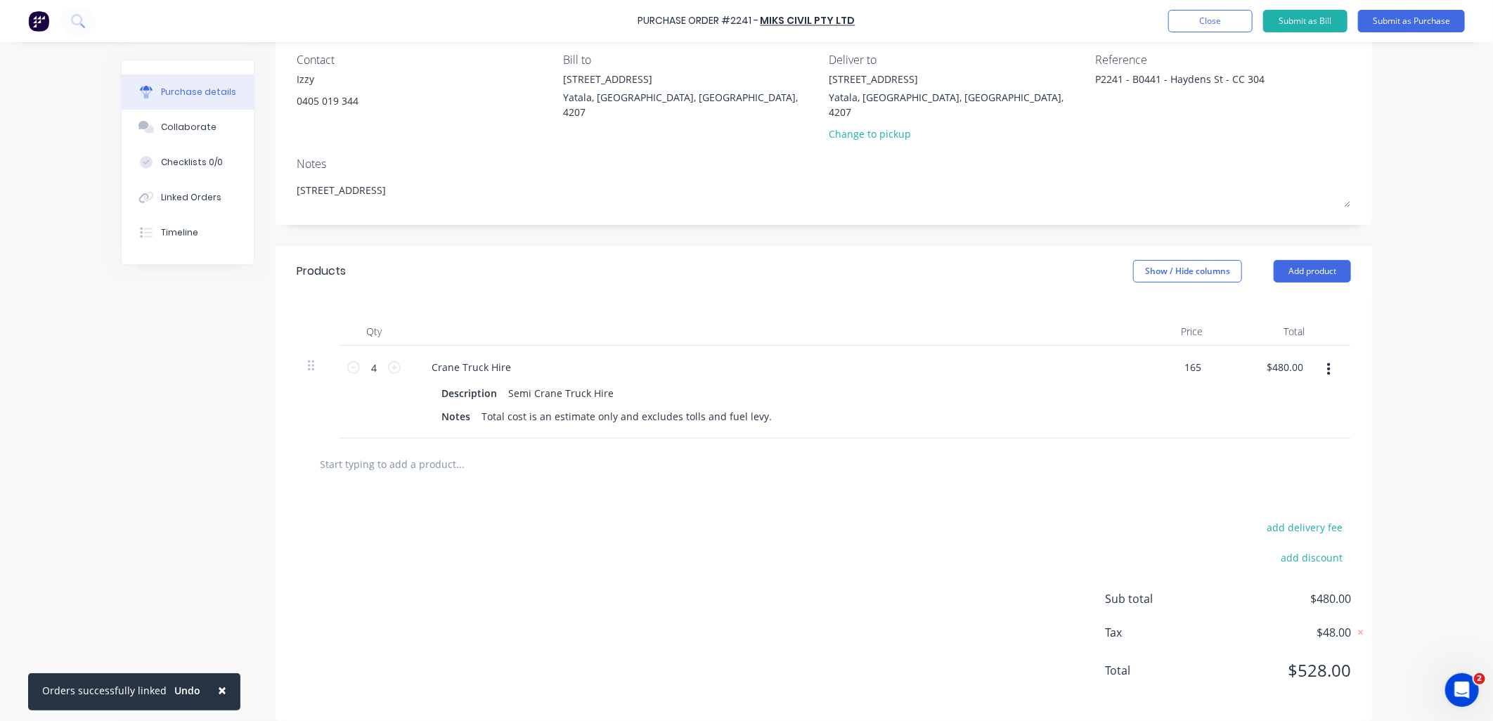
type input "$660.00"
drag, startPoint x: 1128, startPoint y: 537, endPoint x: 1144, endPoint y: 523, distance: 21.4
click at [1135, 545] on div "add discount" at bounding box center [1228, 556] width 246 height 22
click at [1323, 548] on button "add discount" at bounding box center [1312, 557] width 78 height 18
type textarea "x"
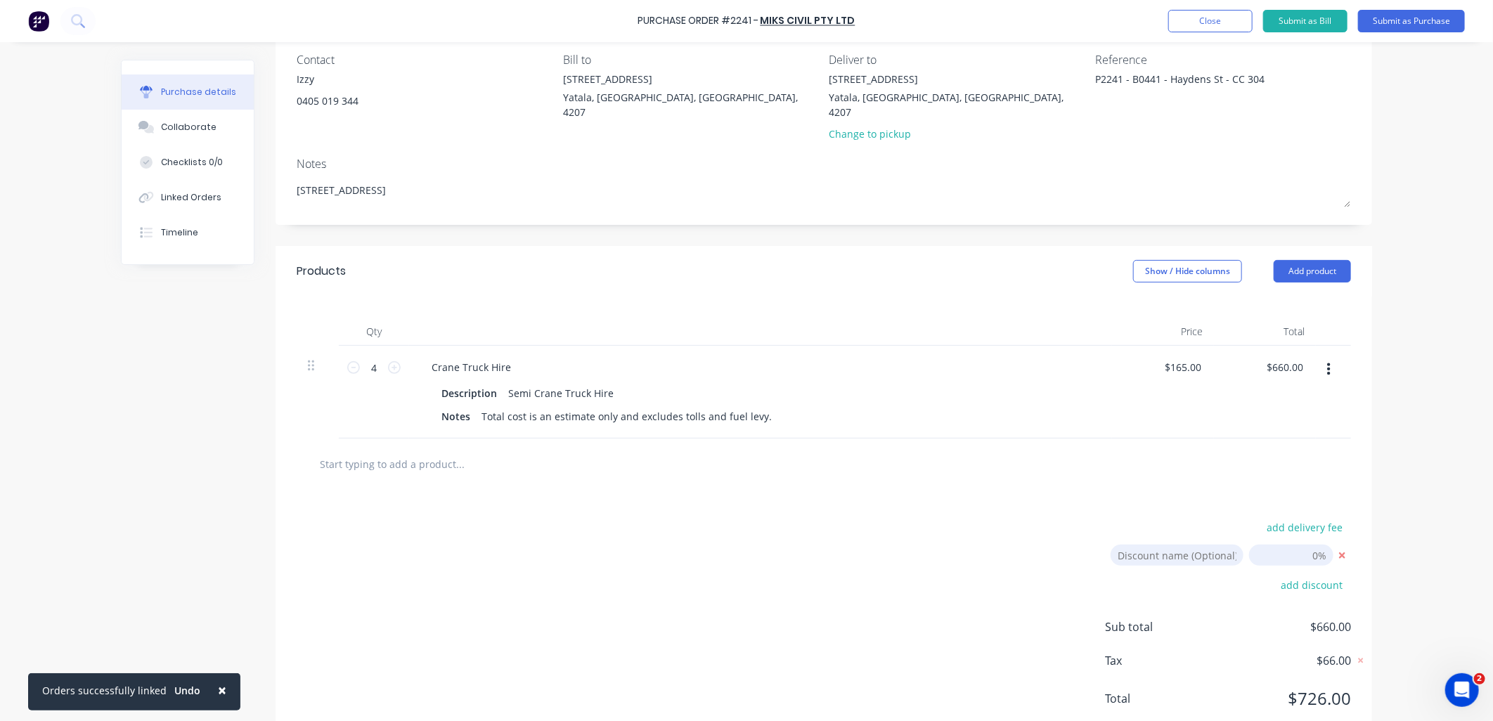
drag, startPoint x: 1305, startPoint y: 541, endPoint x: 1320, endPoint y: 542, distance: 14.8
click at [1322, 545] on input "[DATE]" at bounding box center [1291, 555] width 84 height 21
type input "25"
type textarea "x"
type input "25.00%"
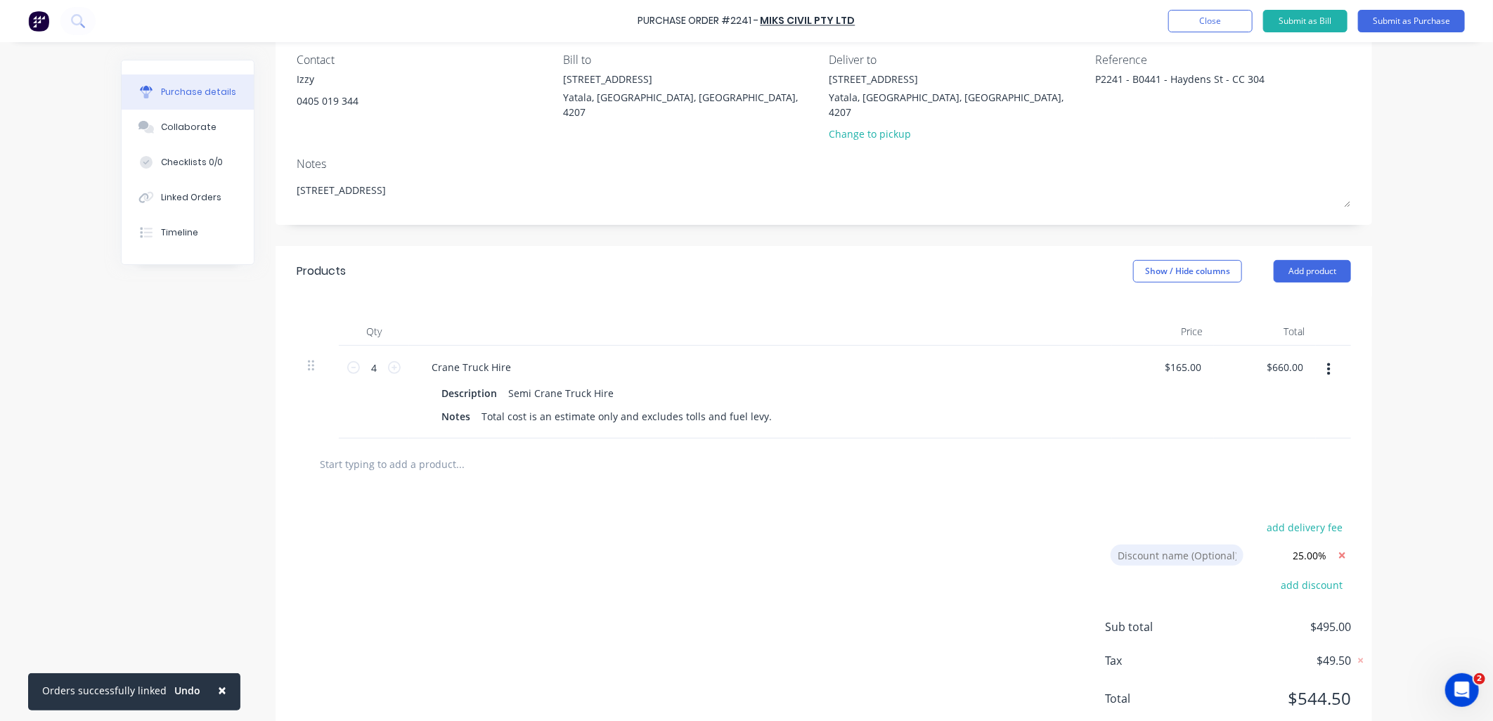
click at [1199, 545] on input at bounding box center [1177, 555] width 133 height 21
type textarea "x"
drag, startPoint x: 1288, startPoint y: 541, endPoint x: 1324, endPoint y: 541, distance: 35.1
click at [1324, 545] on input "25.00%" at bounding box center [1291, 555] width 84 height 21
type input "20"
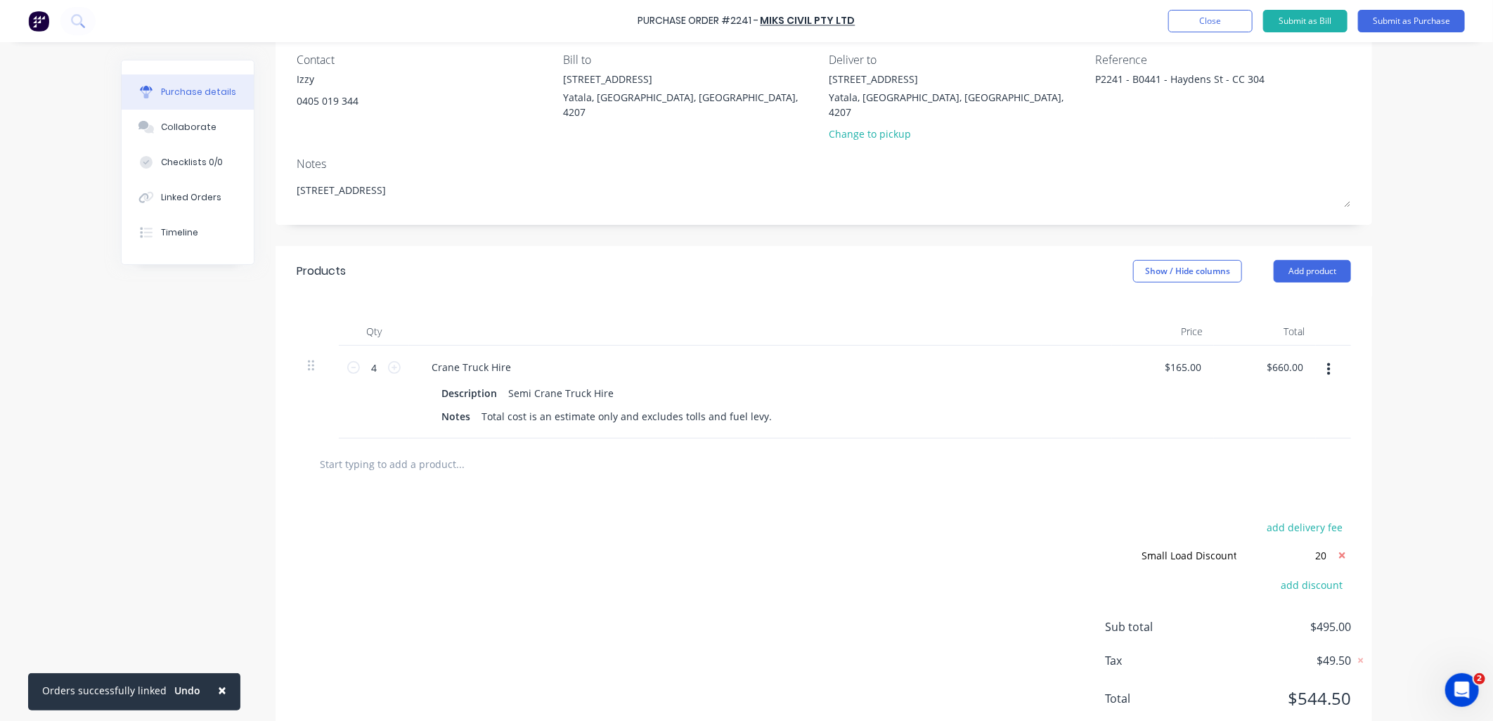
type textarea "x"
type input "20.00%"
click at [1360, 521] on div "add delivery fee Small Load Discount Small Load Discount Discount name (Optiona…" at bounding box center [824, 619] width 1097 height 259
drag, startPoint x: 1186, startPoint y: 538, endPoint x: 1090, endPoint y: 528, distance: 96.2
click at [1090, 528] on div "add delivery fee Small Load Discount Small Load Discount Discount name (Optiona…" at bounding box center [824, 619] width 1097 height 259
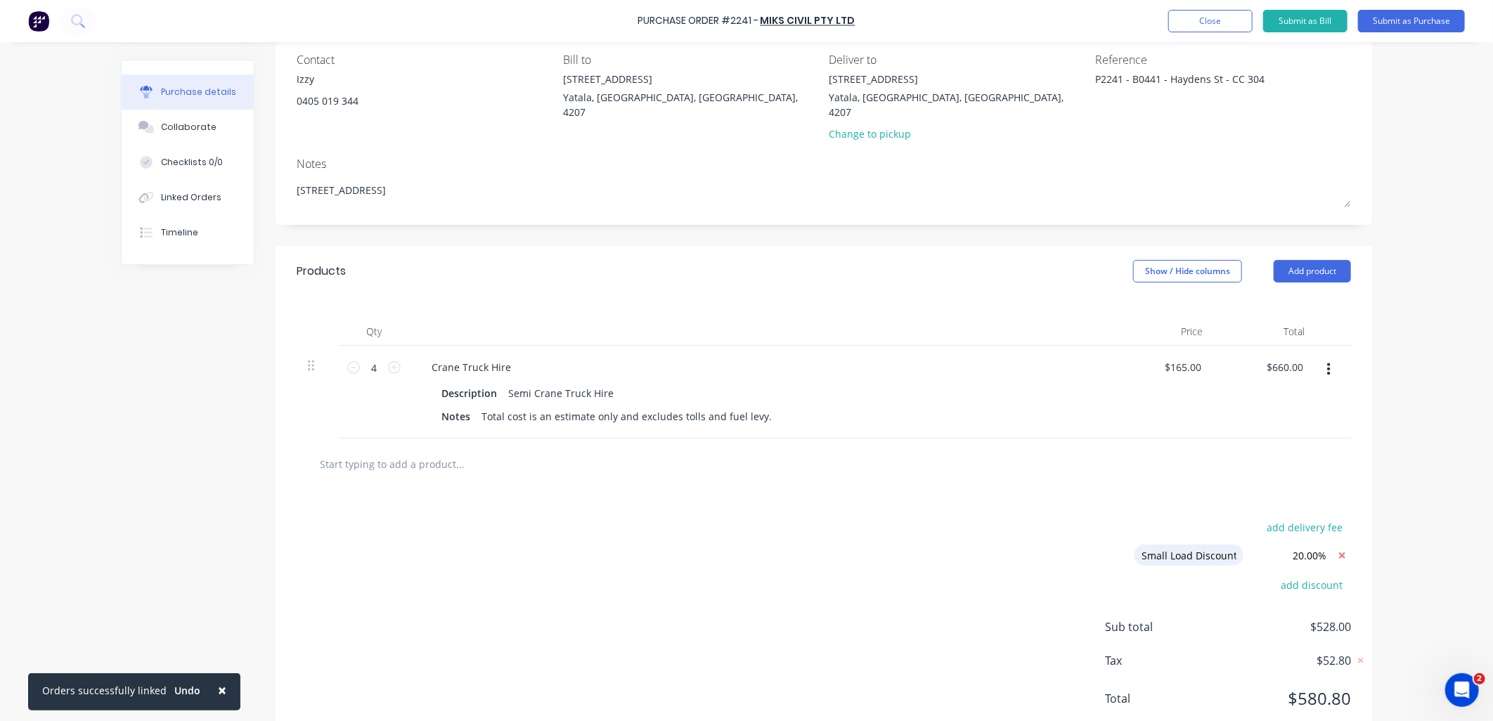
drag, startPoint x: 1227, startPoint y: 537, endPoint x: 1049, endPoint y: 536, distance: 177.1
click at [1049, 536] on div "add delivery fee Small Load Discount Small Load Discount Discount name (Optiona…" at bounding box center [824, 619] width 1097 height 259
click at [1101, 545] on input "nder-Length Discount (<9m)t" at bounding box center [1170, 555] width 147 height 21
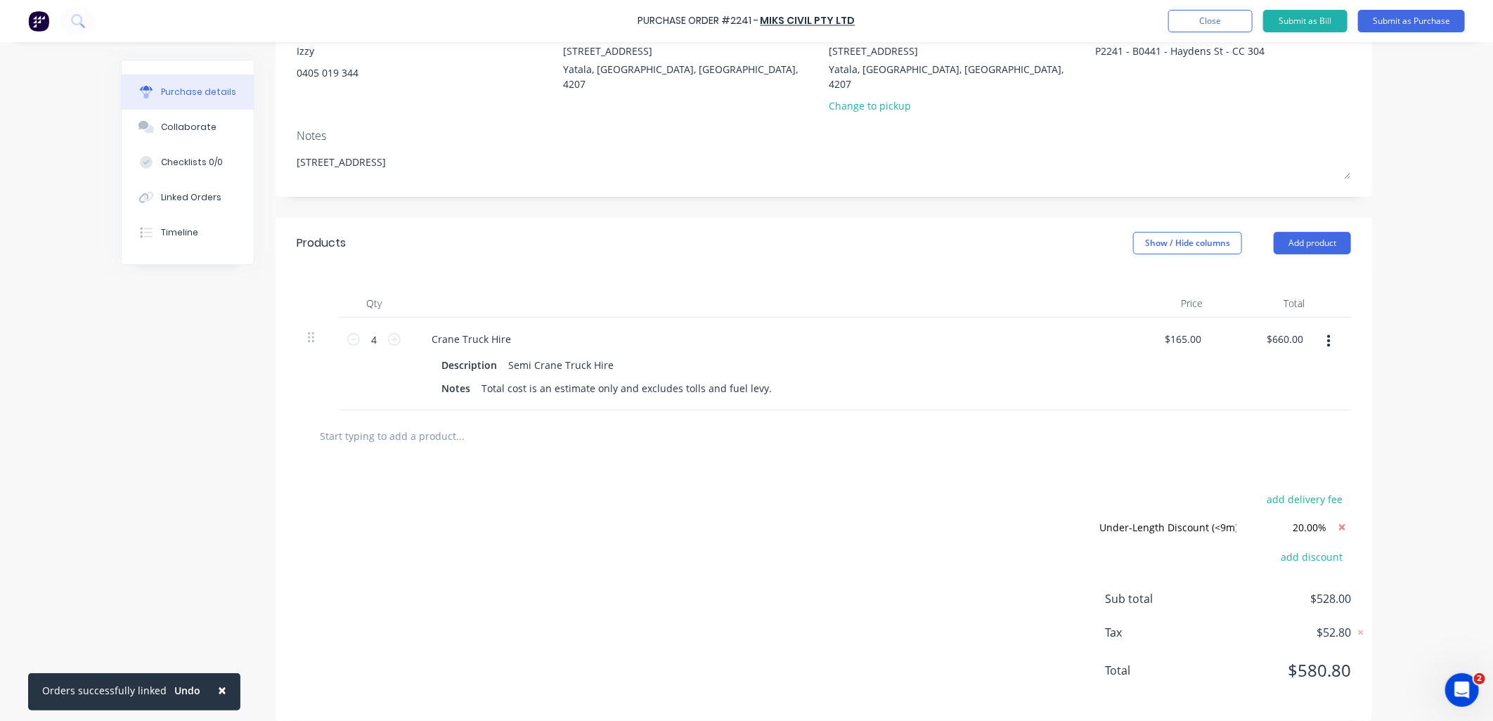
scroll to position [68, 0]
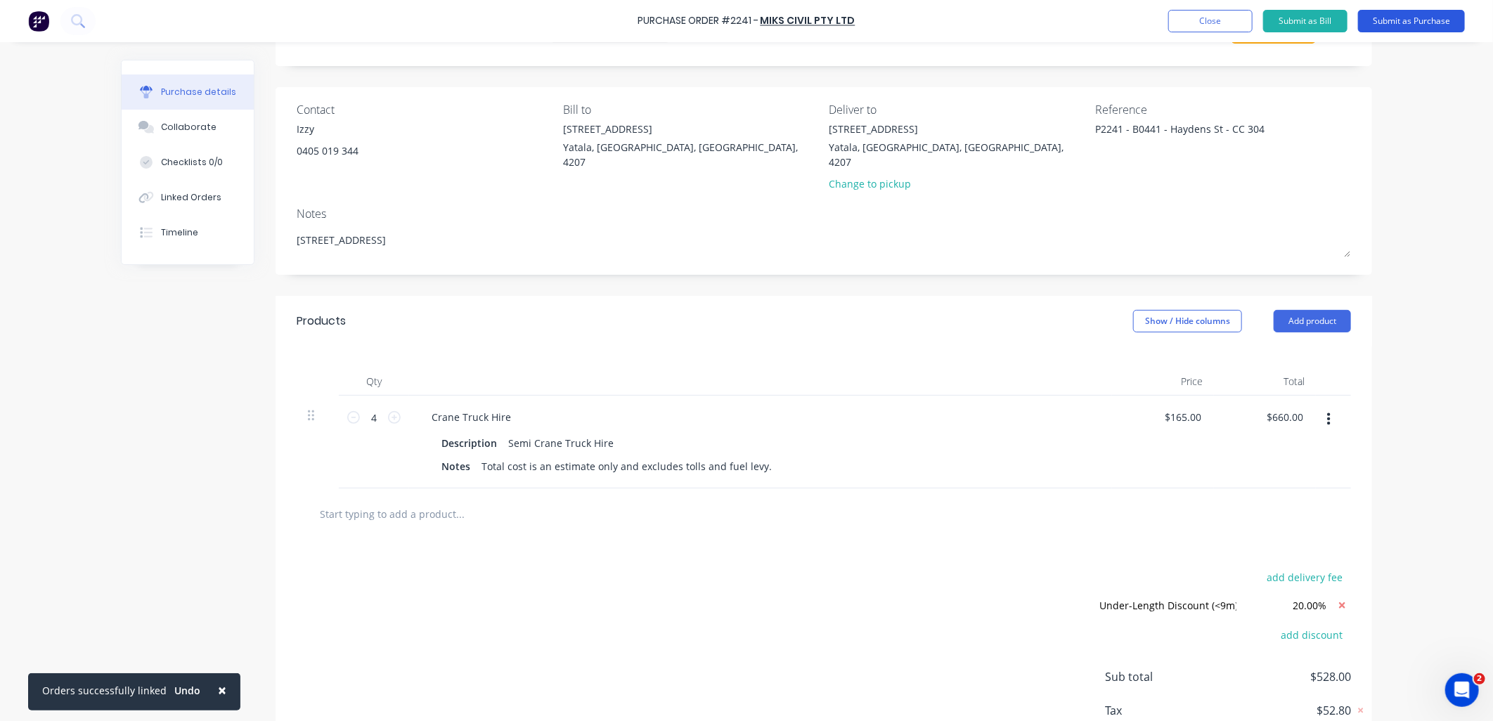
click at [1383, 21] on button "Submit as Purchase" at bounding box center [1411, 21] width 107 height 22
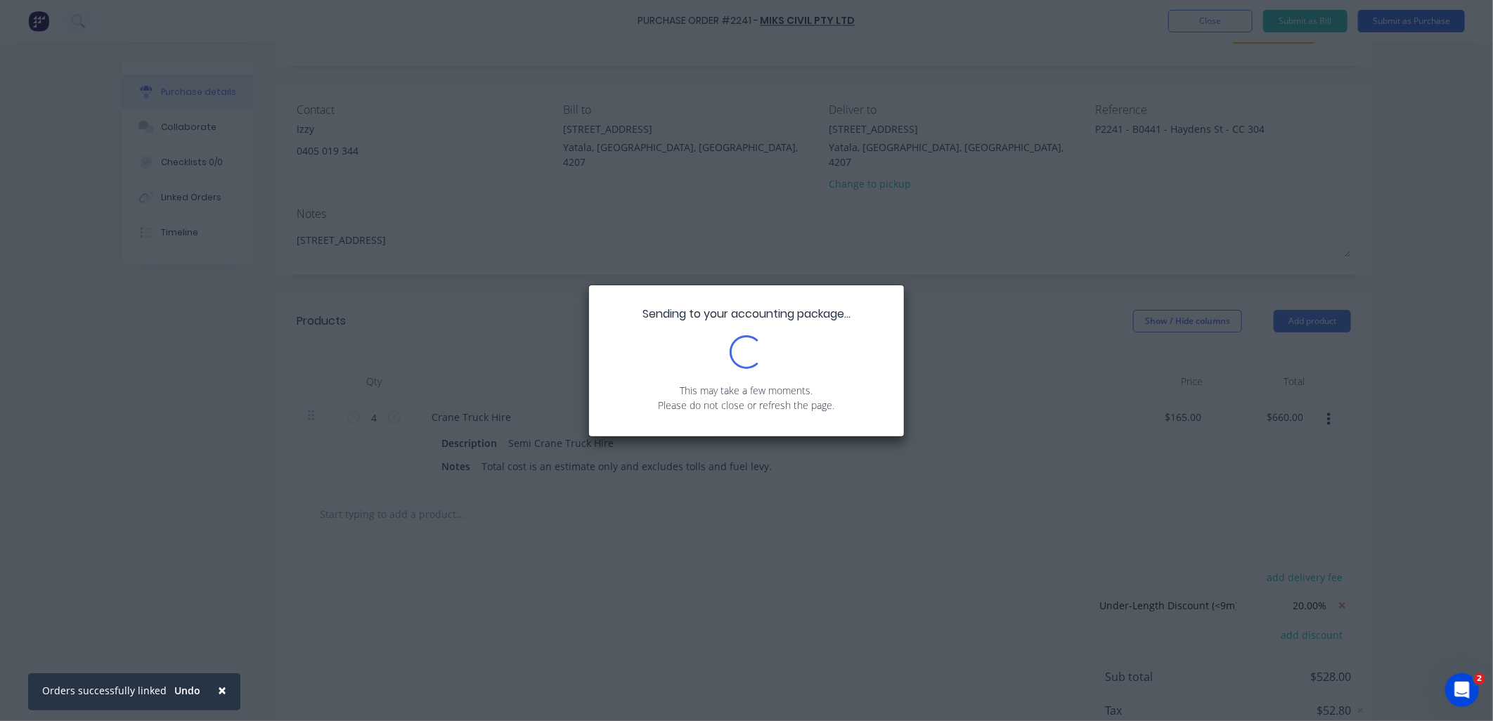
scroll to position [0, 0]
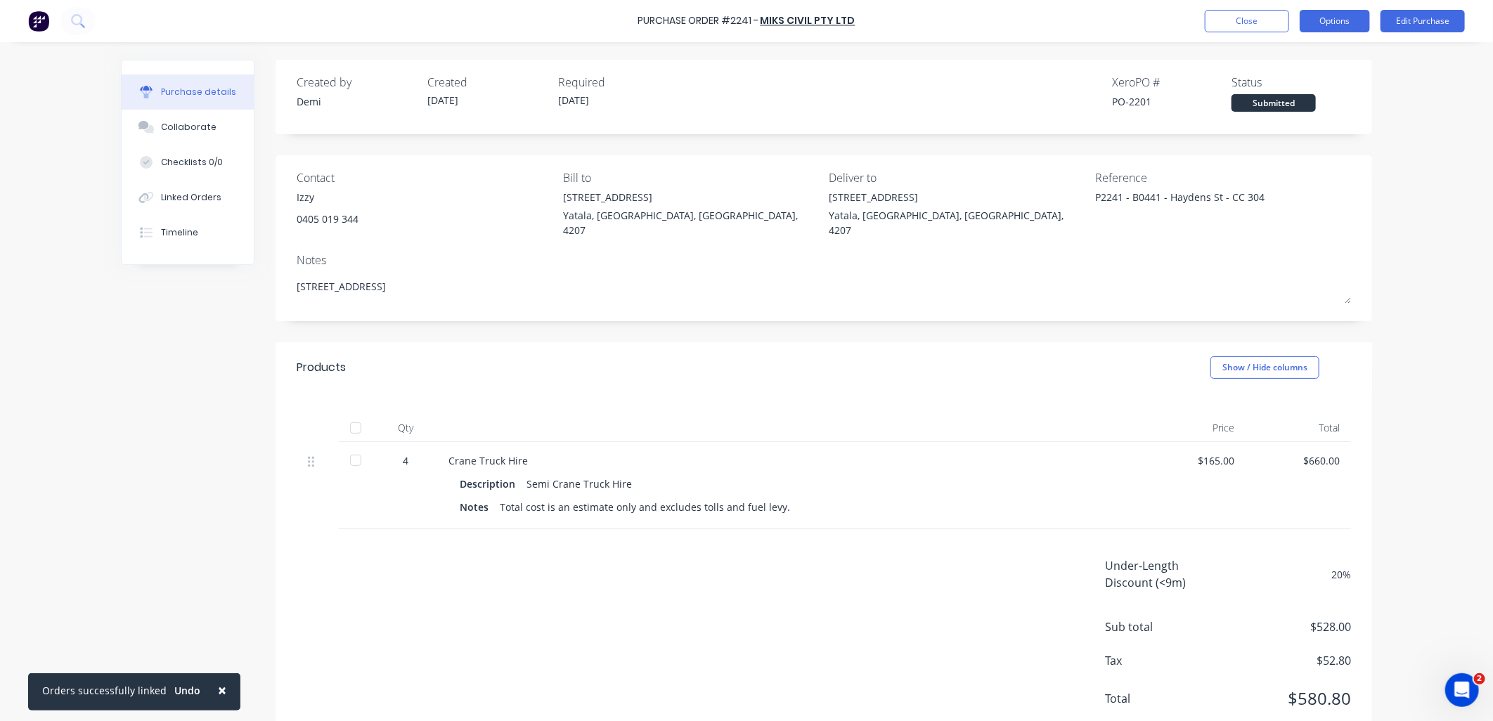
click at [1322, 12] on button "Options" at bounding box center [1335, 21] width 70 height 22
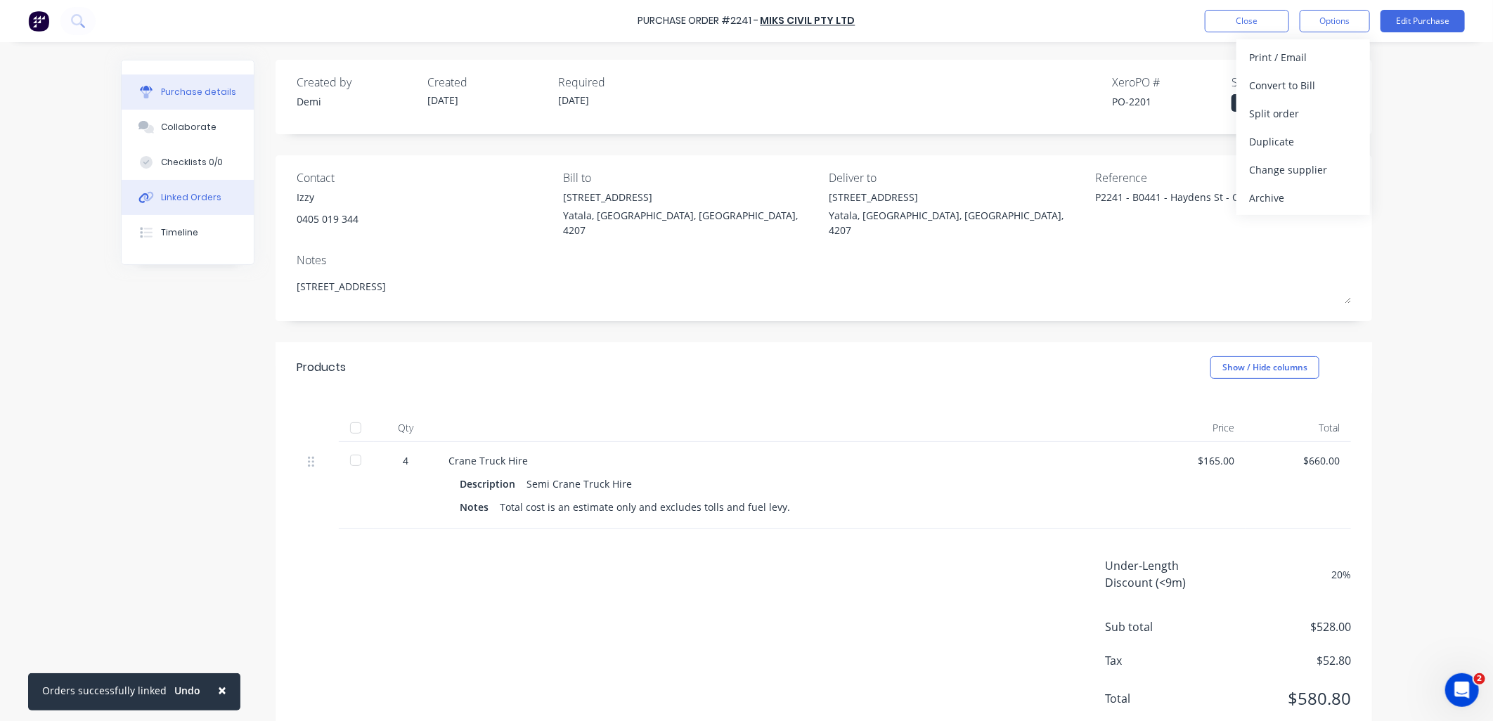
click at [202, 193] on div "Linked Orders" at bounding box center [191, 197] width 60 height 13
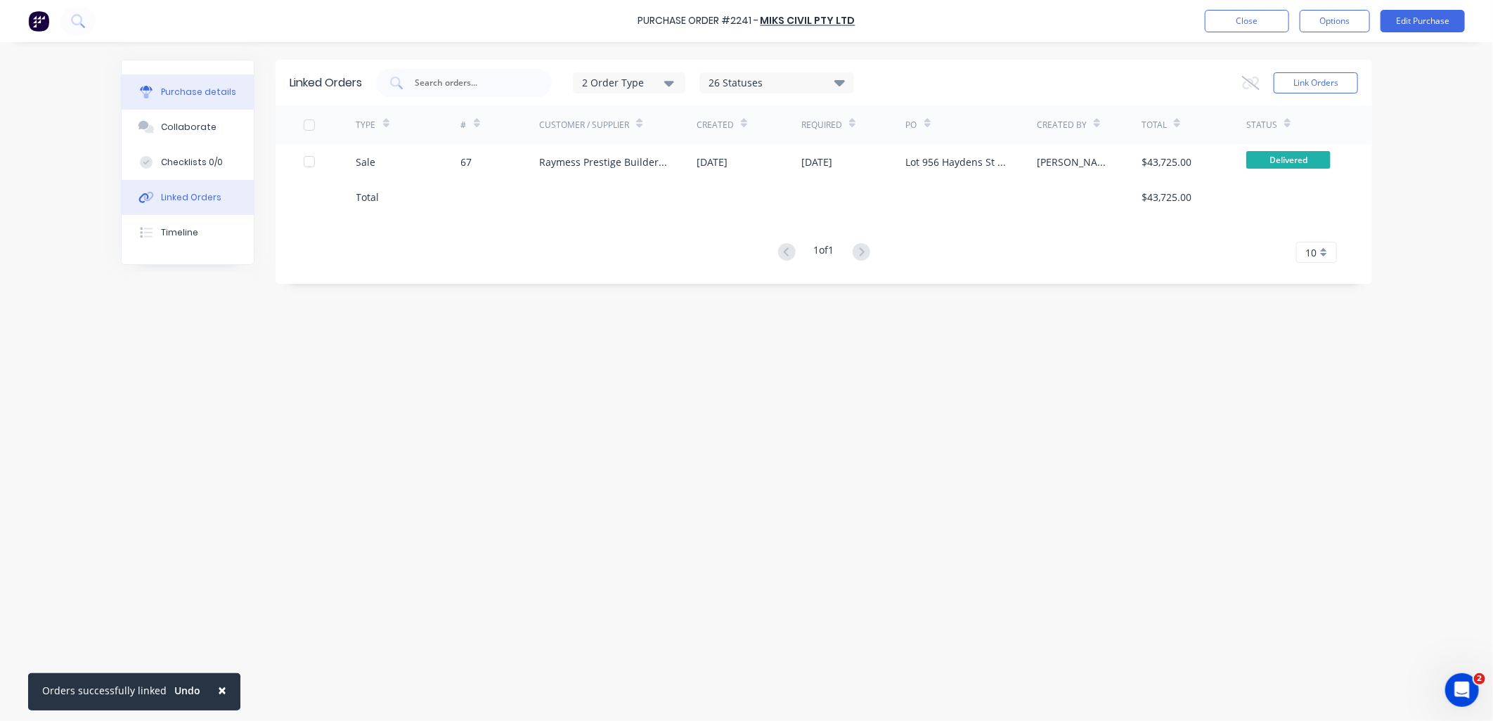
click at [208, 102] on button "Purchase details" at bounding box center [188, 92] width 132 height 35
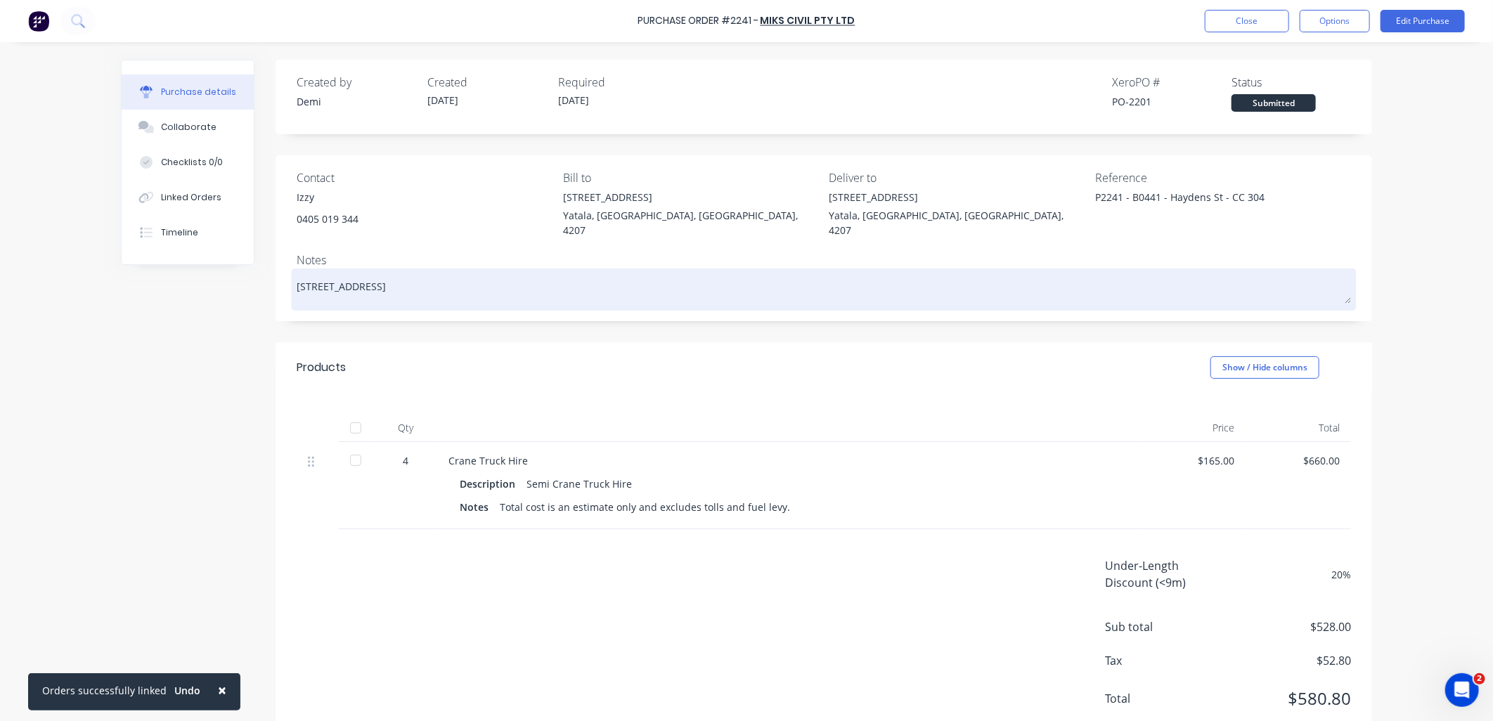
click at [469, 272] on div "956 Haydens Street, Yarrabilba, Queensland, Australia, 4207" at bounding box center [824, 289] width 1054 height 35
click at [590, 272] on textarea "956 Haydens Street, Yarrabilba, Queensland, Australia, 4207" at bounding box center [824, 288] width 1054 height 32
click at [602, 272] on textarea "956 Haydens Street, Yarrabilba, Queensland, Australia, 4207" at bounding box center [824, 288] width 1054 height 32
type textarea "x"
type textarea "956 Haydens Street, Yarrabilba, Queensland, Australia, 4207"
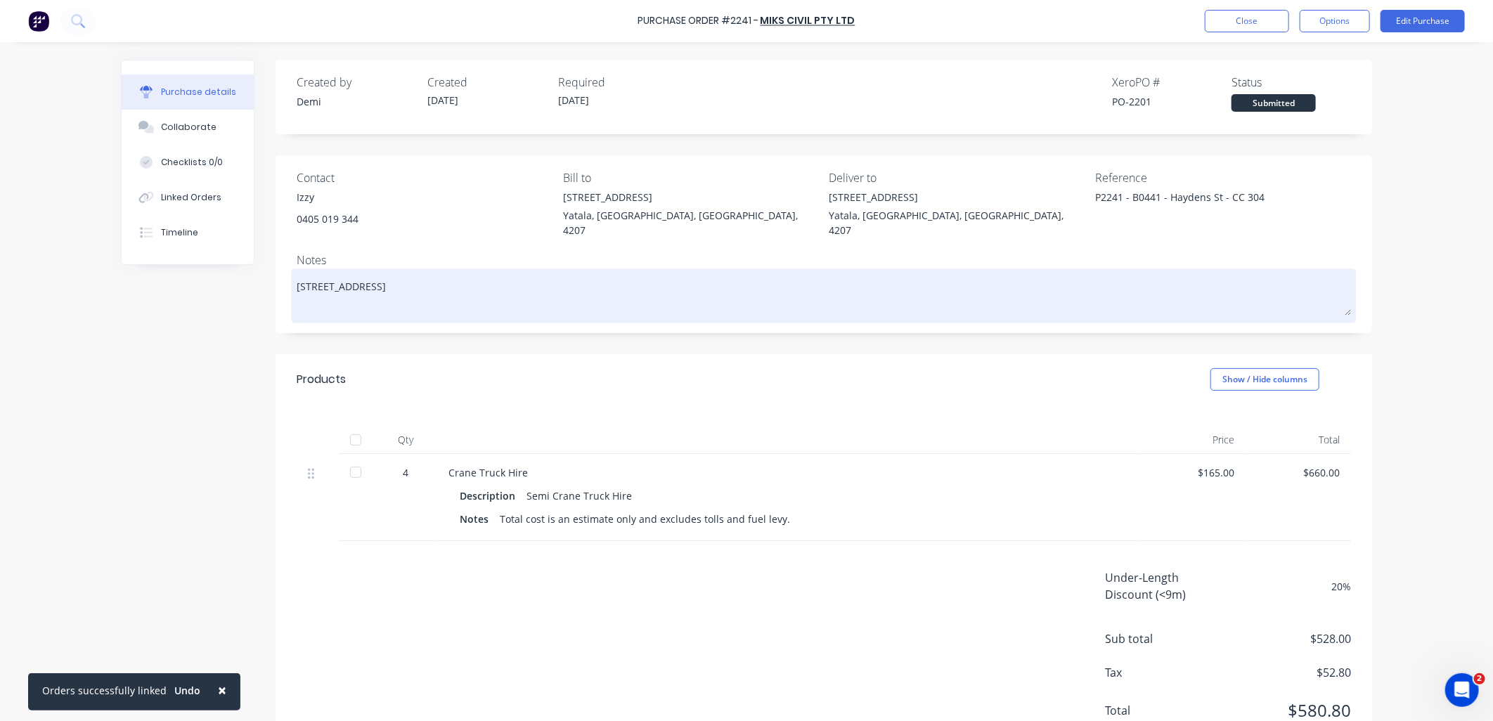
type textarea "x"
type textarea "956 Haydens Street, Yarrabilba, Queensland, Australia, 4207 S"
type textarea "x"
type textarea "956 Haydens Street, Yarrabilba, Queensland, Australia, 4207 St"
type textarea "x"
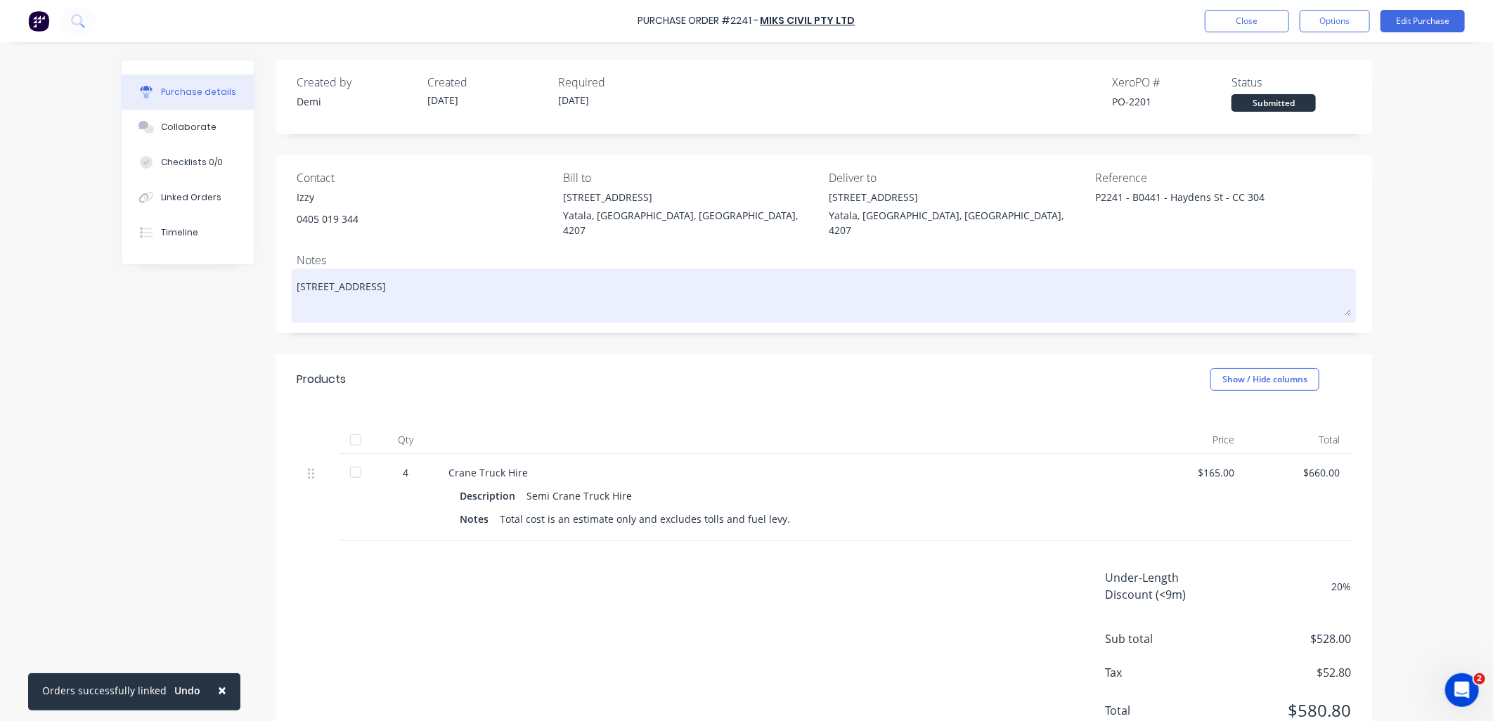
type textarea "956 Haydens Street, Yarrabilba, Queensland, Australia, 4207 Stu"
type textarea "x"
type textarea "956 Haydens Street, Yarrabilba, Queensland, Australia, 4207 Stur"
type textarea "x"
type textarea "956 Haydens Street, Yarrabilba, Queensland, Australia, 4207 Sturc"
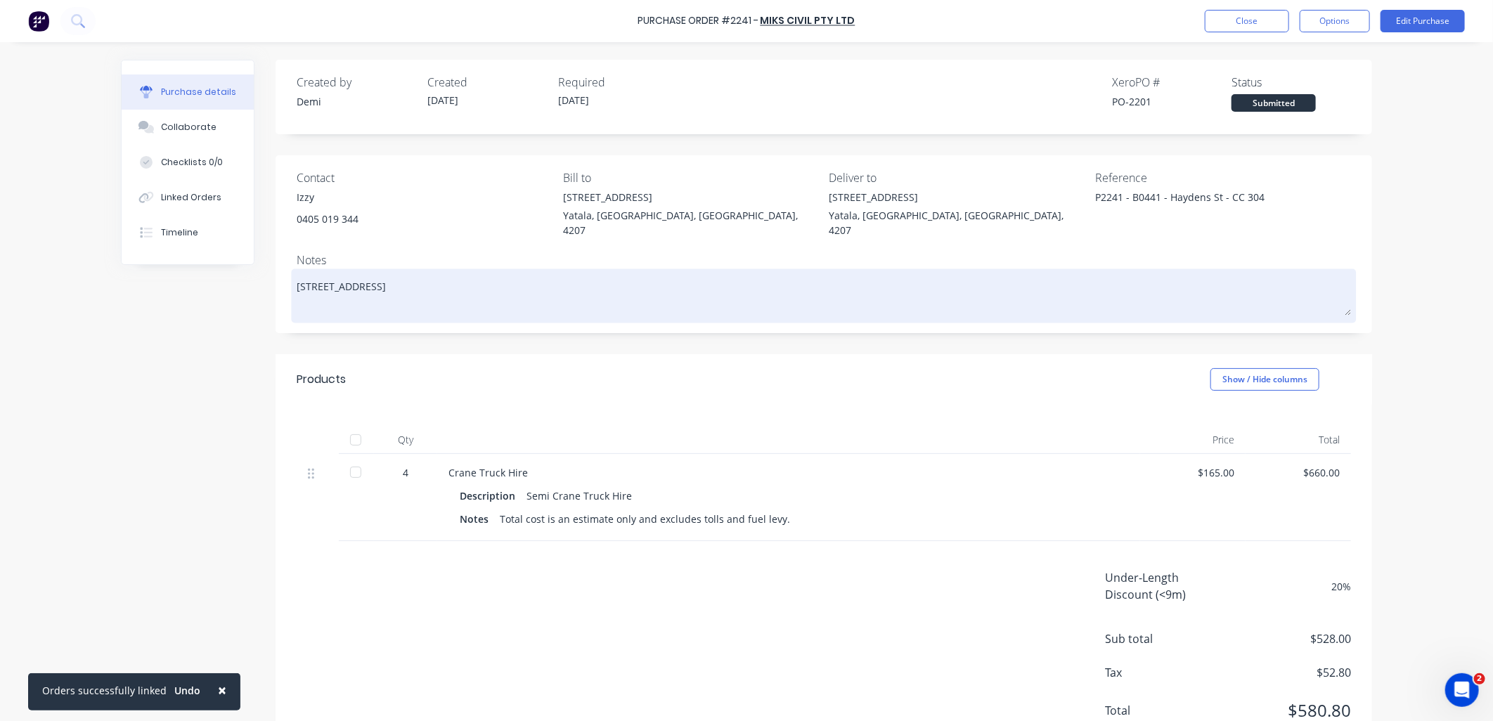
type textarea "x"
type textarea "956 Haydens Street, Yarrabilba, Queensland, Australia, 4207 Sturct"
type textarea "x"
type textarea "956 Haydens Street, Yarrabilba, Queensland, Australia, 4207 Sturctu"
type textarea "x"
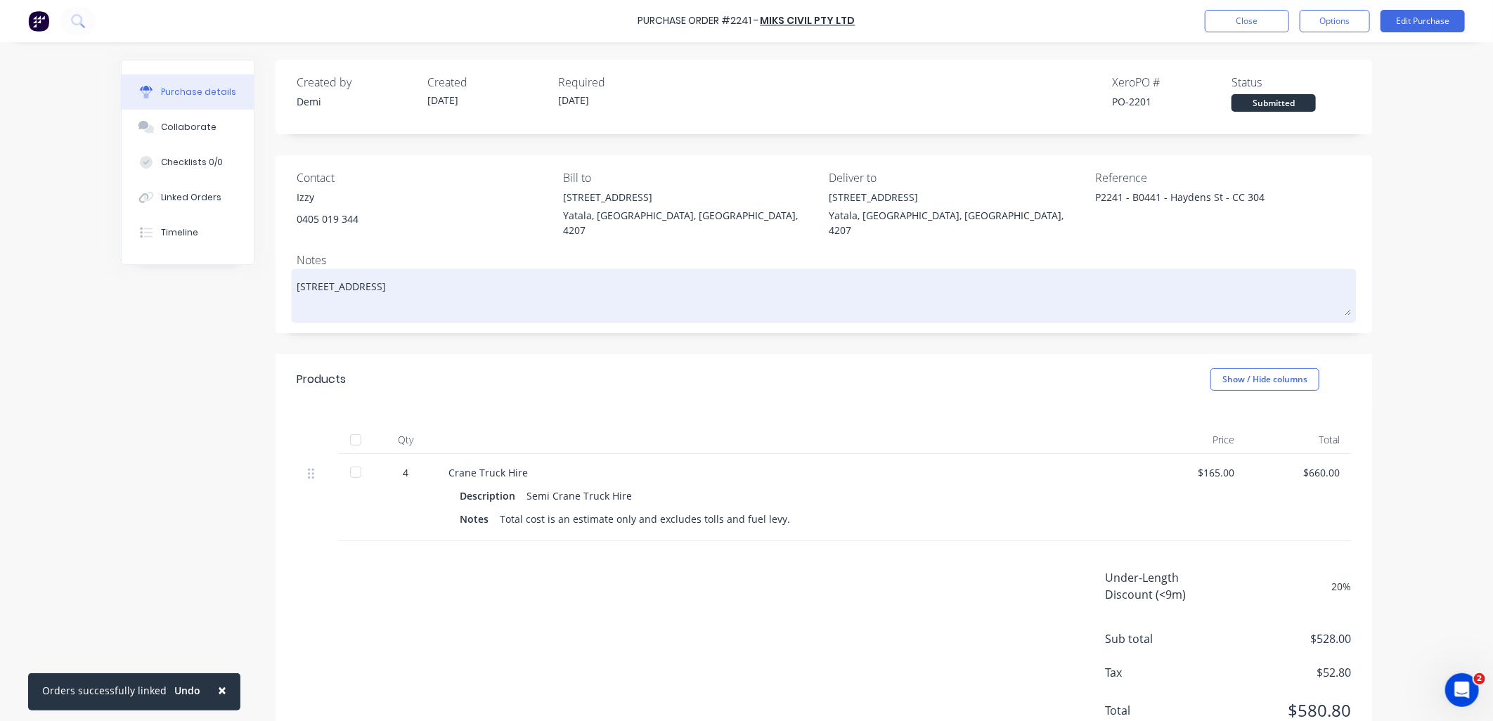
type textarea "956 Haydens Street, Yarrabilba, Queensland, Australia, 4207 Sturctur"
type textarea "x"
type textarea "956 Haydens Street, Yarrabilba, Queensland, Australia, 4207 Sturctura"
type textarea "x"
type textarea "956 Haydens Street, Yarrabilba, Queensland, Australia, 4207 Sturctural"
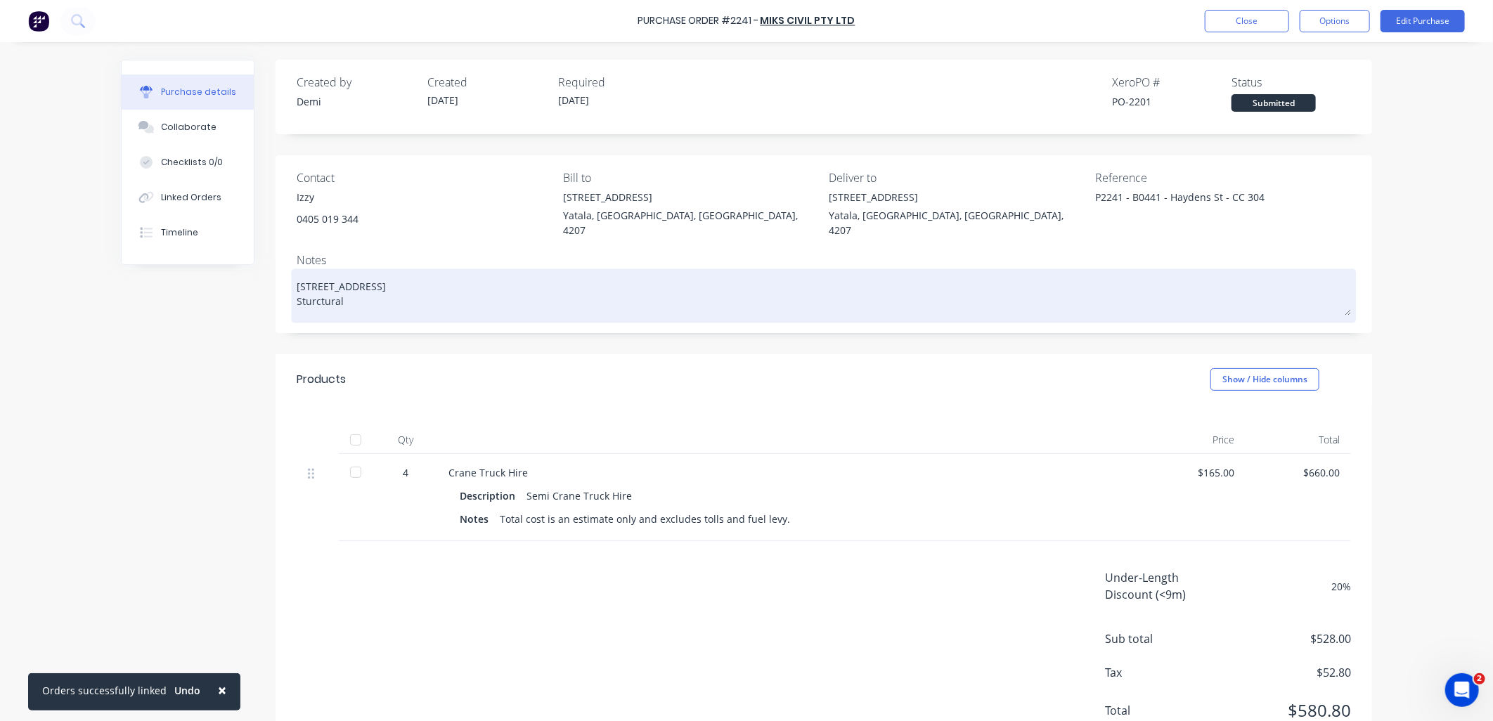
type textarea "x"
type textarea "956 Haydens Street, Yarrabilba, Queensland, Australia, 4207 Sturctural"
type textarea "x"
type textarea "956 Haydens Street, Yarrabilba, Queensland, Australia, 4207 Sturctural S"
type textarea "x"
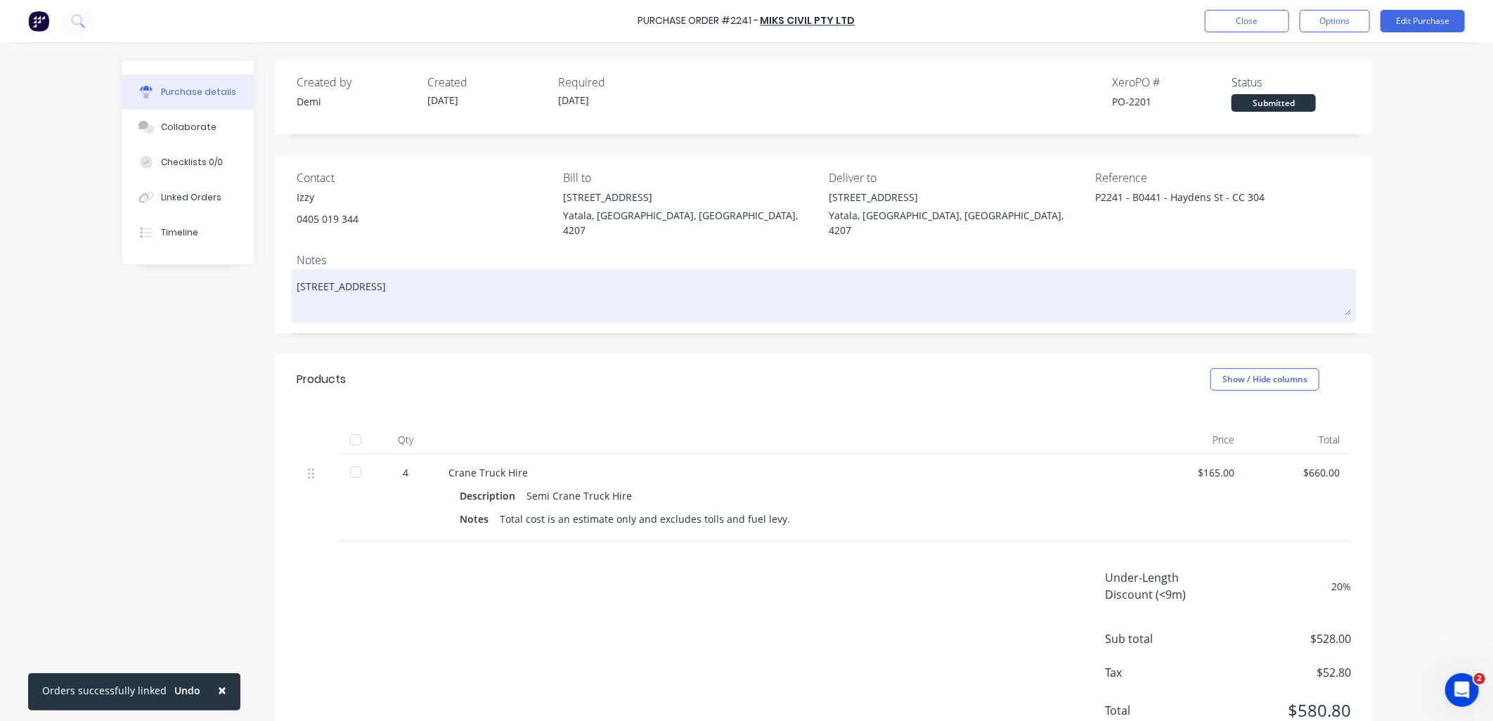
type textarea "956 Haydens Street, Yarrabilba, Queensland, Australia, 4207 Sturctural"
type textarea "x"
type textarea "956 Haydens Street, Yarrabilba, Queensland, Australia, 4207 Sturctural"
type textarea "x"
type textarea "956 Haydens Street, Yarrabilba, Queensland, Australia, 4207 Sturctura"
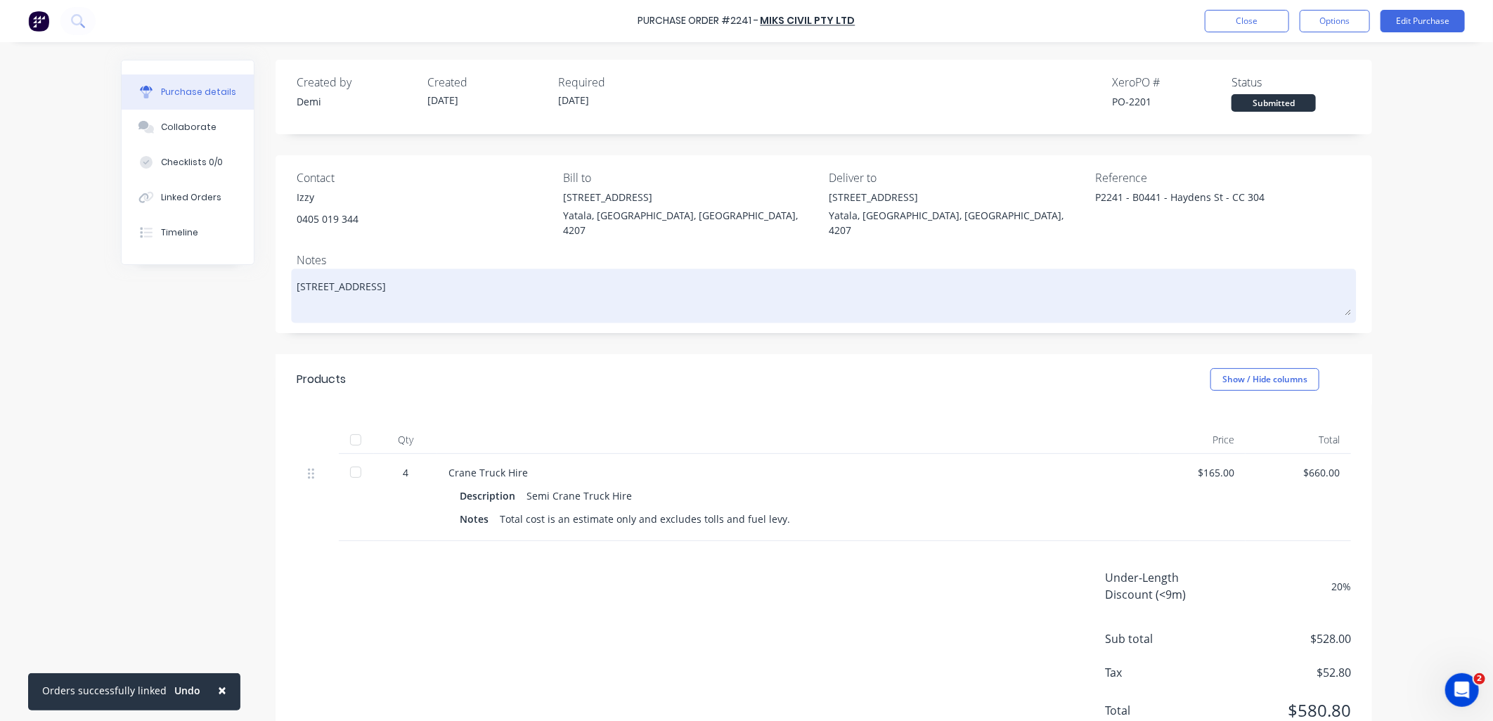
type textarea "x"
type textarea "956 Haydens Street, Yarrabilba, Queensland, Australia, 4207 Sturctur"
type textarea "x"
type textarea "956 Haydens Street, Yarrabilba, Queensland, Australia, 4207 Sturctu"
type textarea "x"
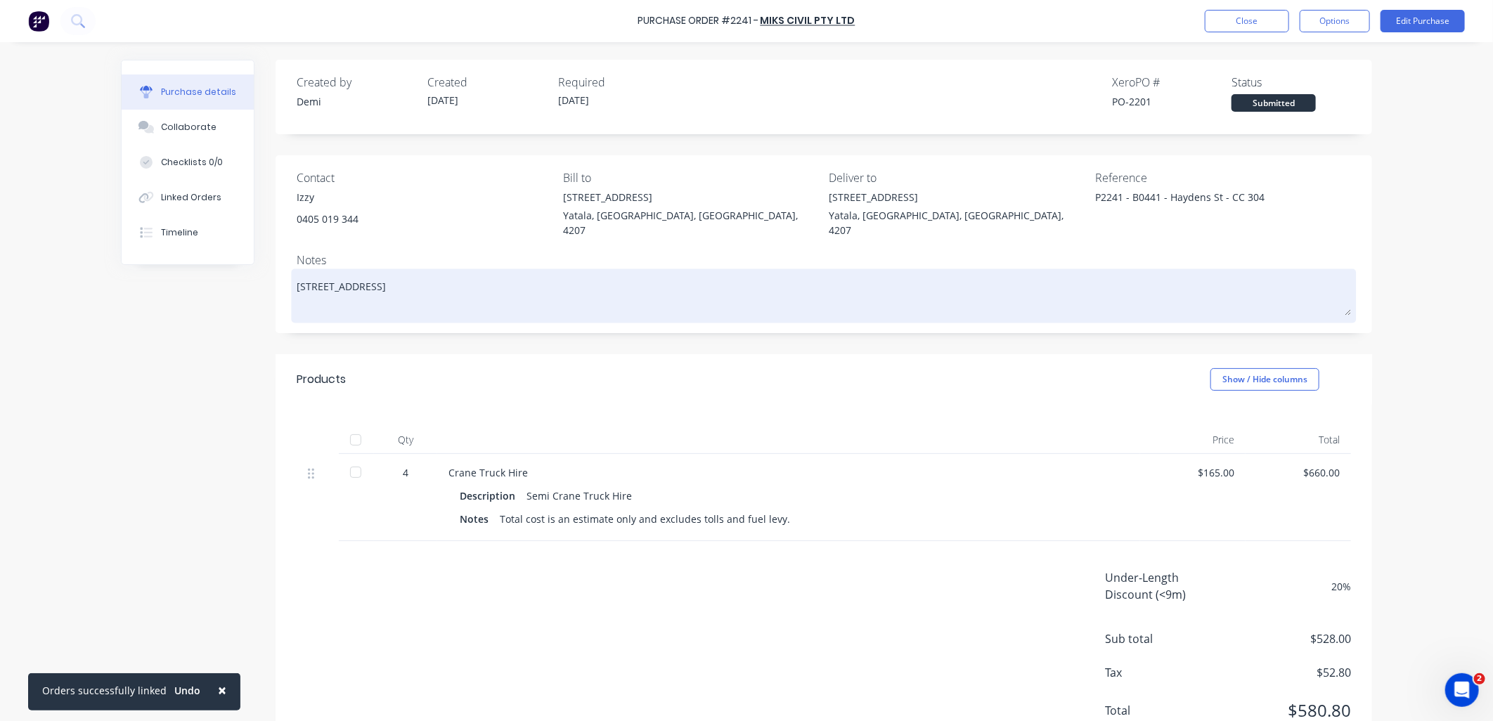
type textarea "956 Haydens Street, Yarrabilba, Queensland, Australia, 4207 Sturct"
type textarea "x"
type textarea "956 Haydens Street, Yarrabilba, Queensland, Australia, 4207 Sturc"
type textarea "x"
type textarea "956 Haydens Street, Yarrabilba, Queensland, Australia, 4207 Stur"
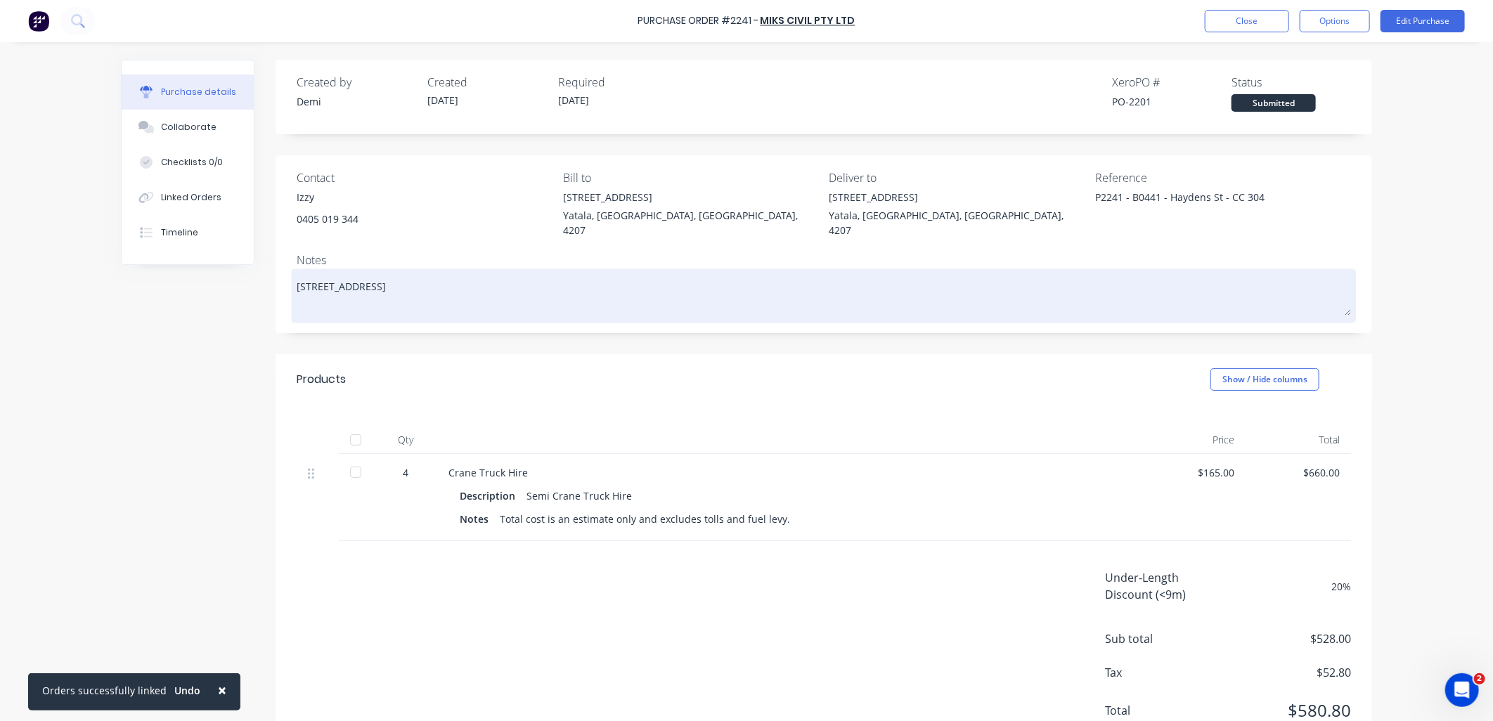
type textarea "x"
type textarea "956 Haydens Street, Yarrabilba, Queensland, Australia, 4207 Stu"
type textarea "x"
type textarea "956 Haydens Street, Yarrabilba, Queensland, Australia, 4207 St"
type textarea "x"
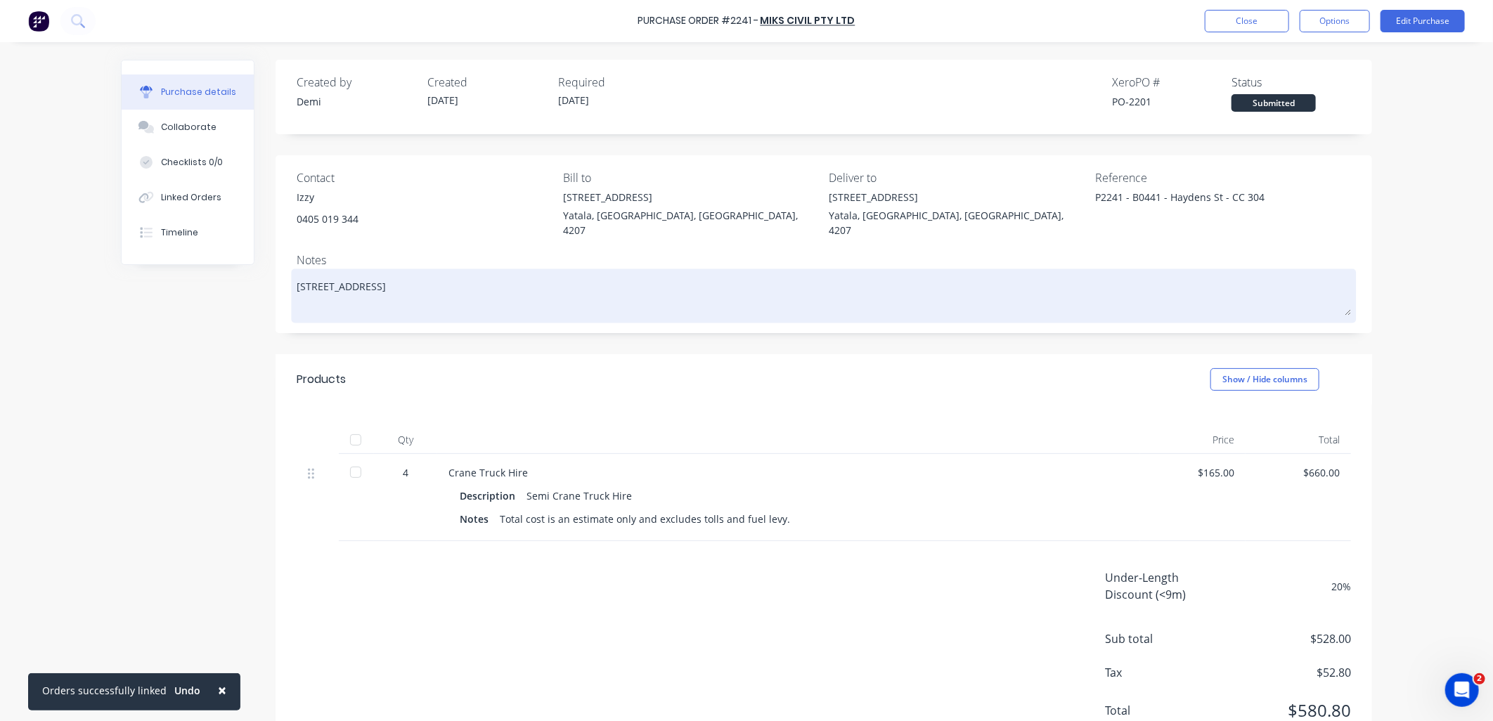
type textarea "956 Haydens Street, Yarrabilba, Queensland, Australia, 4207 S"
type textarea "x"
type textarea "956 Haydens Street, Yarrabilba, Queensland, Australia, 4207"
type textarea "x"
type textarea "956 Haydens Street, Yarrabilba, Queensland, Australia, 4207 S"
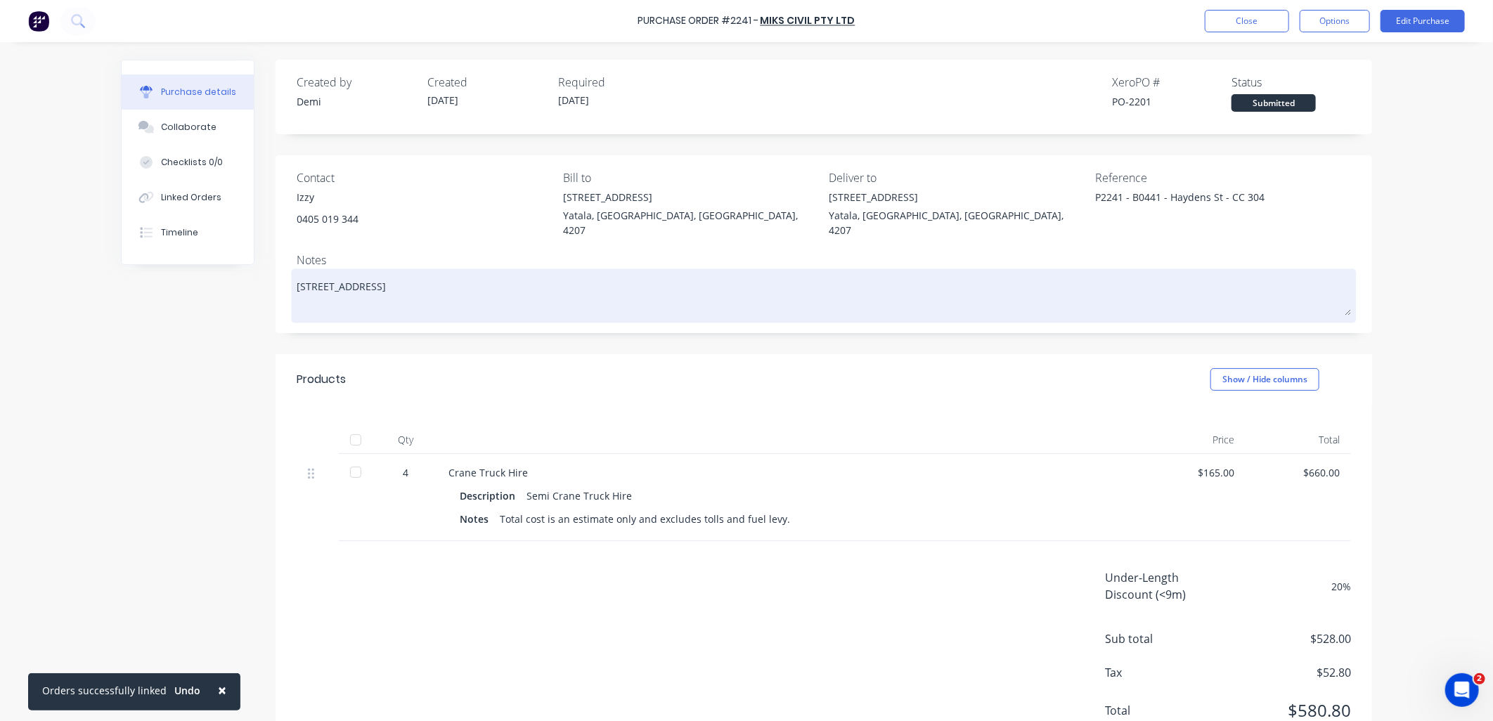
type textarea "x"
type textarea "956 Haydens Street, Yarrabilba, Queensland, Australia, 4207 St"
type textarea "x"
type textarea "956 Haydens Street, Yarrabilba, Queensland, Australia, 4207 Stu"
type textarea "x"
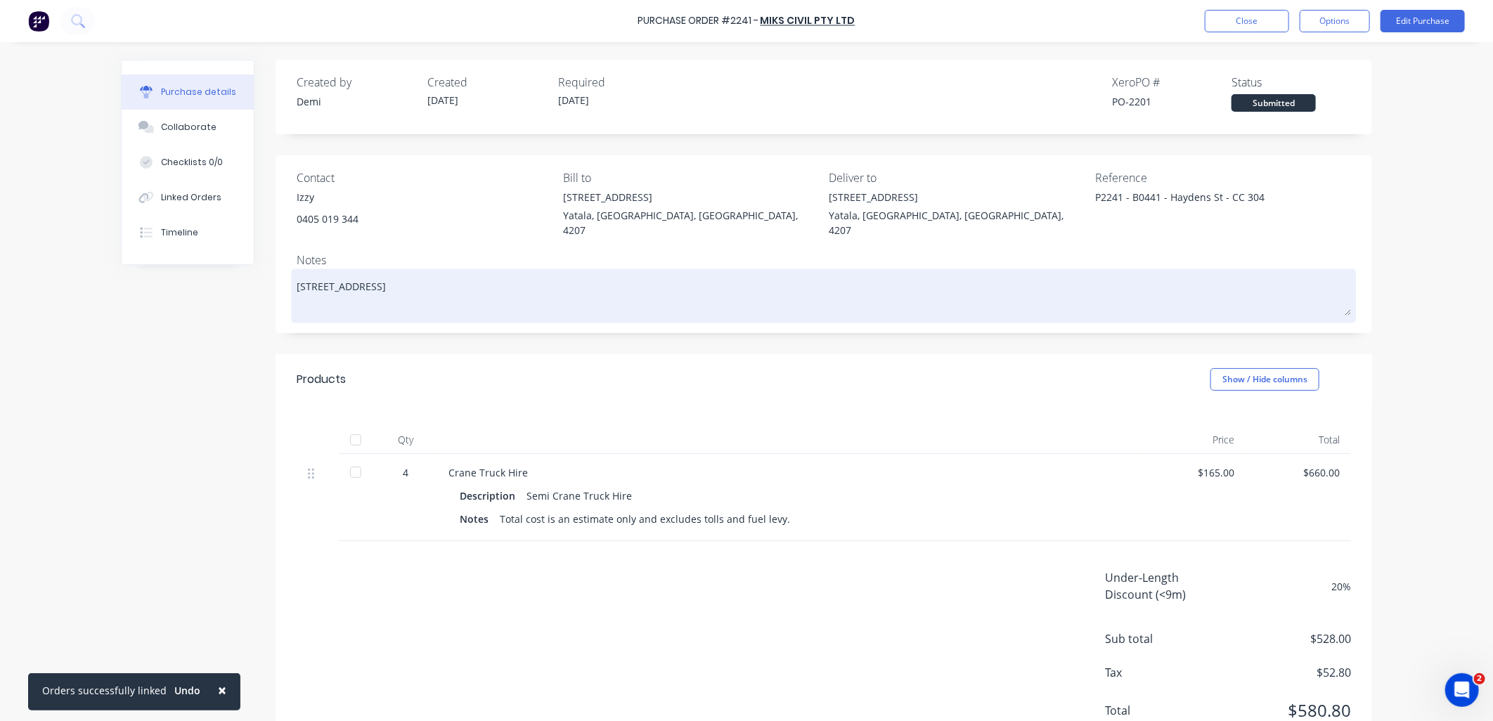
type textarea "956 Haydens Street, Yarrabilba, Queensland, Australia, 4207 Stur"
type textarea "x"
type textarea "956 Haydens Street, Yarrabilba, Queensland, Australia, 4207 Stu"
type textarea "x"
type textarea "956 Haydens Street, Yarrabilba, Queensland, Australia, 4207 St"
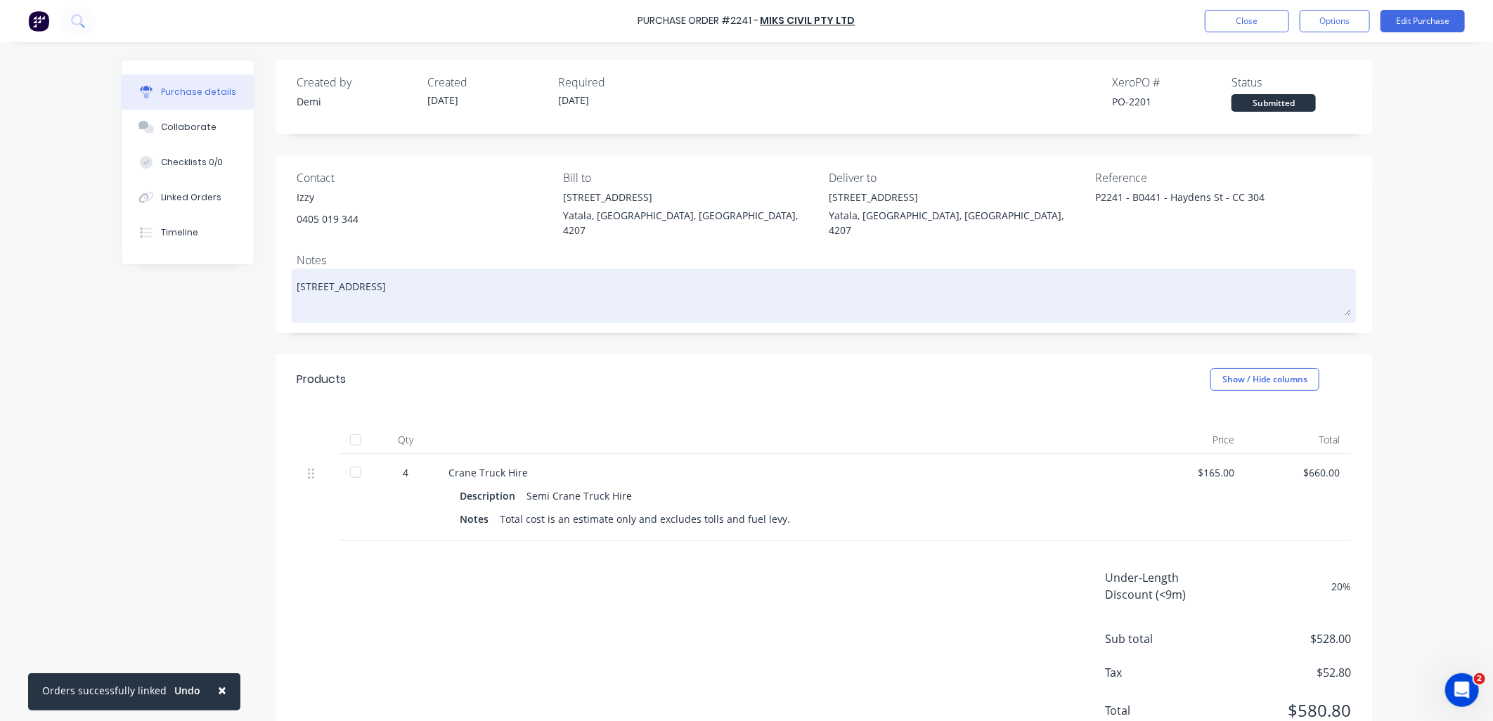
type textarea "x"
type textarea "956 Haydens Street, Yarrabilba, Queensland, Australia, 4207 Str"
type textarea "x"
type textarea "956 Haydens Street, Yarrabilba, Queensland, Australia, 4207 Stru"
type textarea "x"
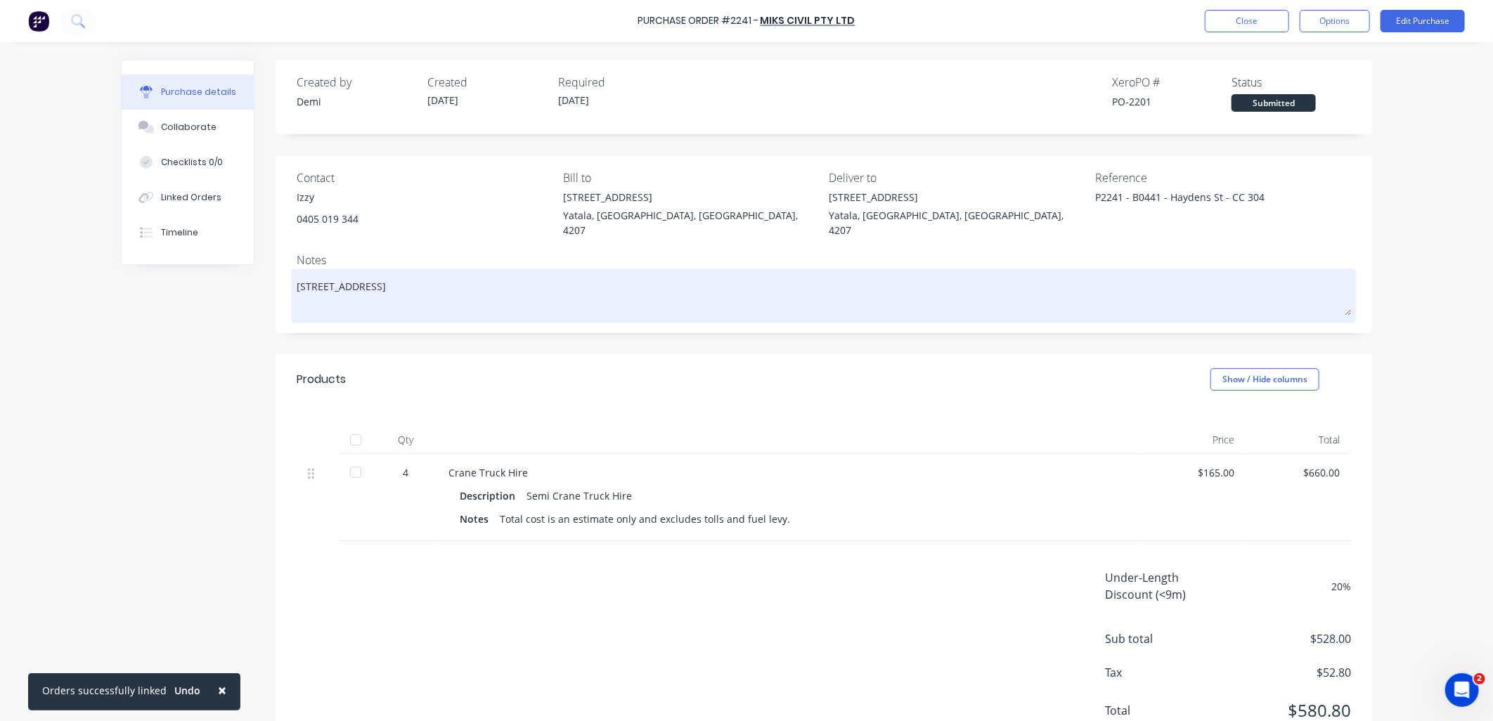
type textarea "956 Haydens Street, Yarrabilba, Queensland, Australia, 4207 Struc"
type textarea "x"
type textarea "956 Haydens Street, Yarrabilba, Queensland, Australia, 4207 Struct"
type textarea "x"
type textarea "956 Haydens Street, Yarrabilba, Queensland, Australia, 4207 Structu"
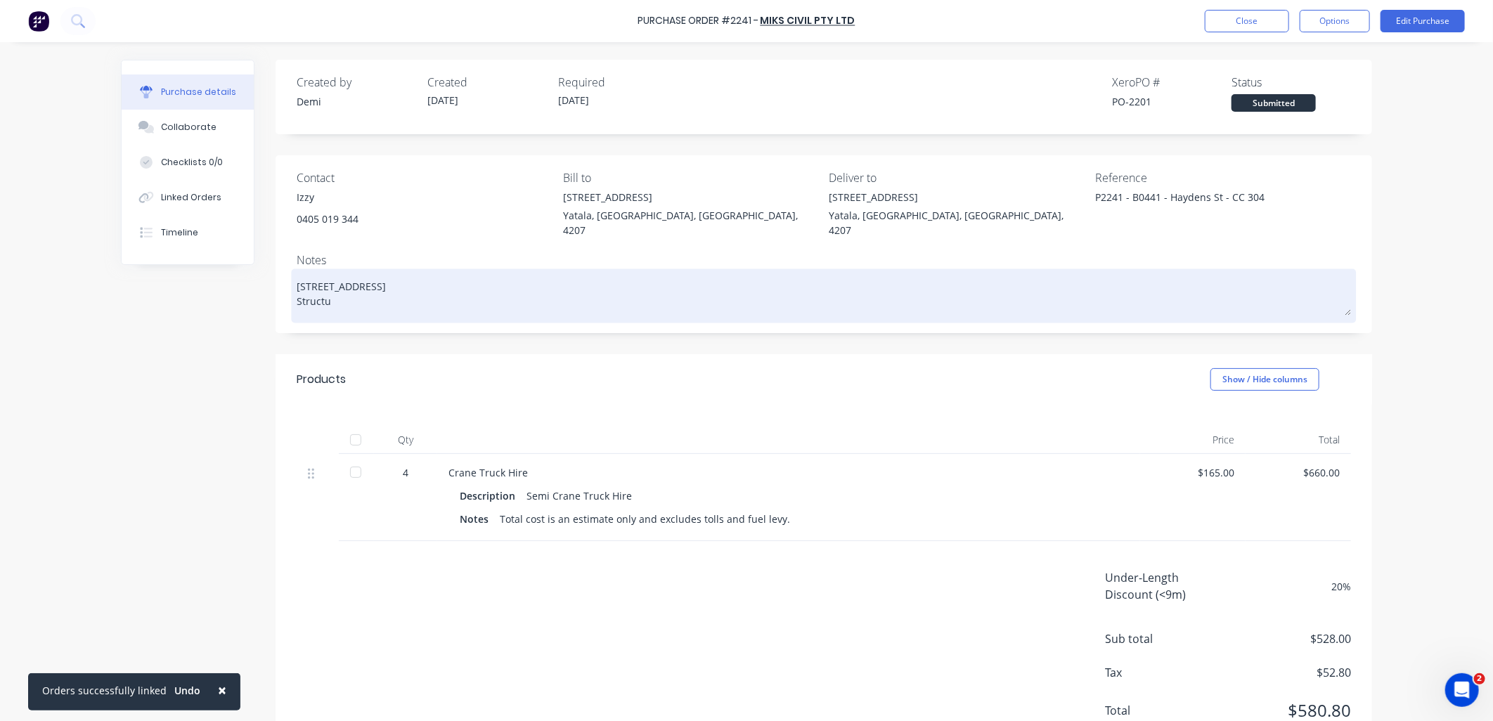
type textarea "x"
type textarea "956 Haydens Street, Yarrabilba, Queensland, Australia, 4207 Structur"
type textarea "x"
type textarea "956 Haydens Street, Yarrabilba, Queensland, Australia, 4207 Structura"
type textarea "x"
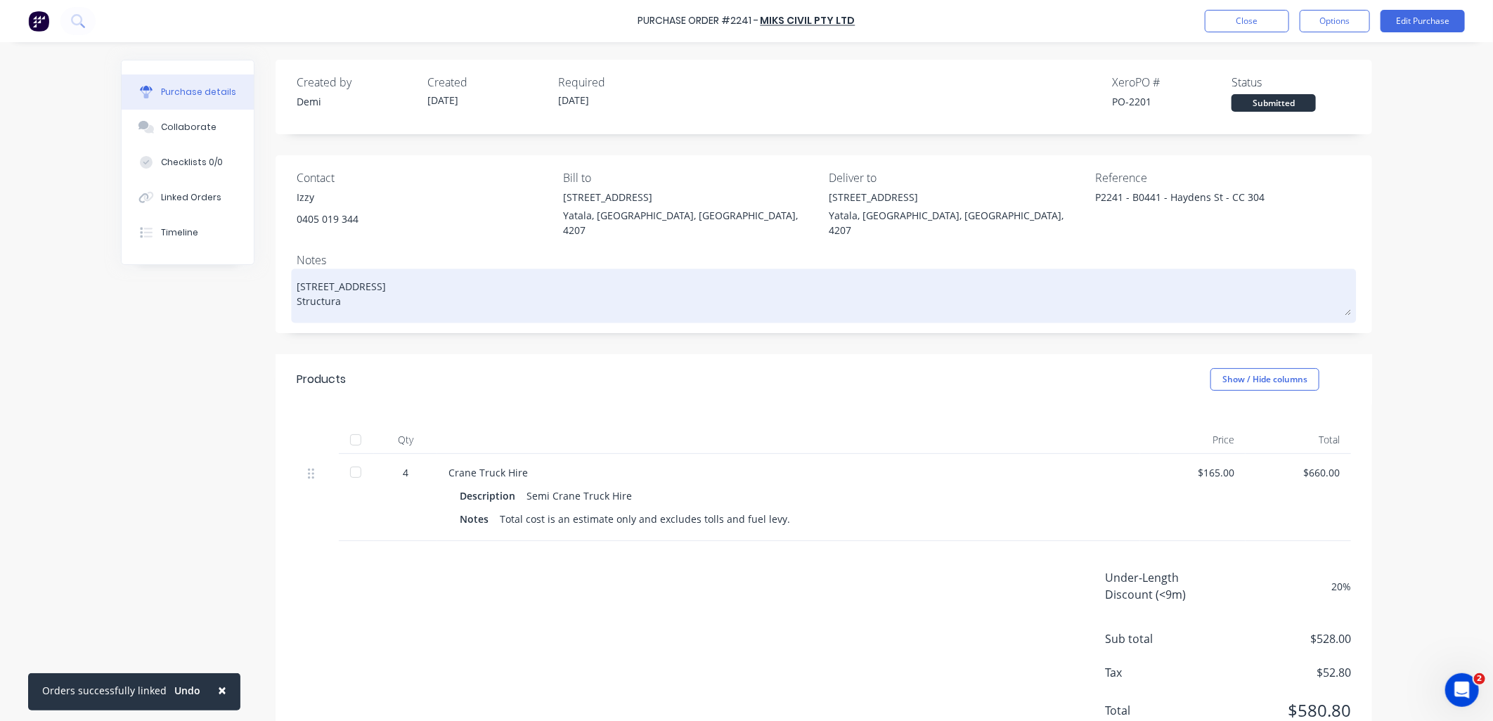
type textarea "956 Haydens Street, Yarrabilba, Queensland, Australia, 4207 Structural"
type textarea "x"
type textarea "956 Haydens Street, Yarrabilba, Queensland, Australia, 4207 Structural"
type textarea "x"
type textarea "956 Haydens Street, Yarrabilba, Queensland, Australia, 4207 Structural S"
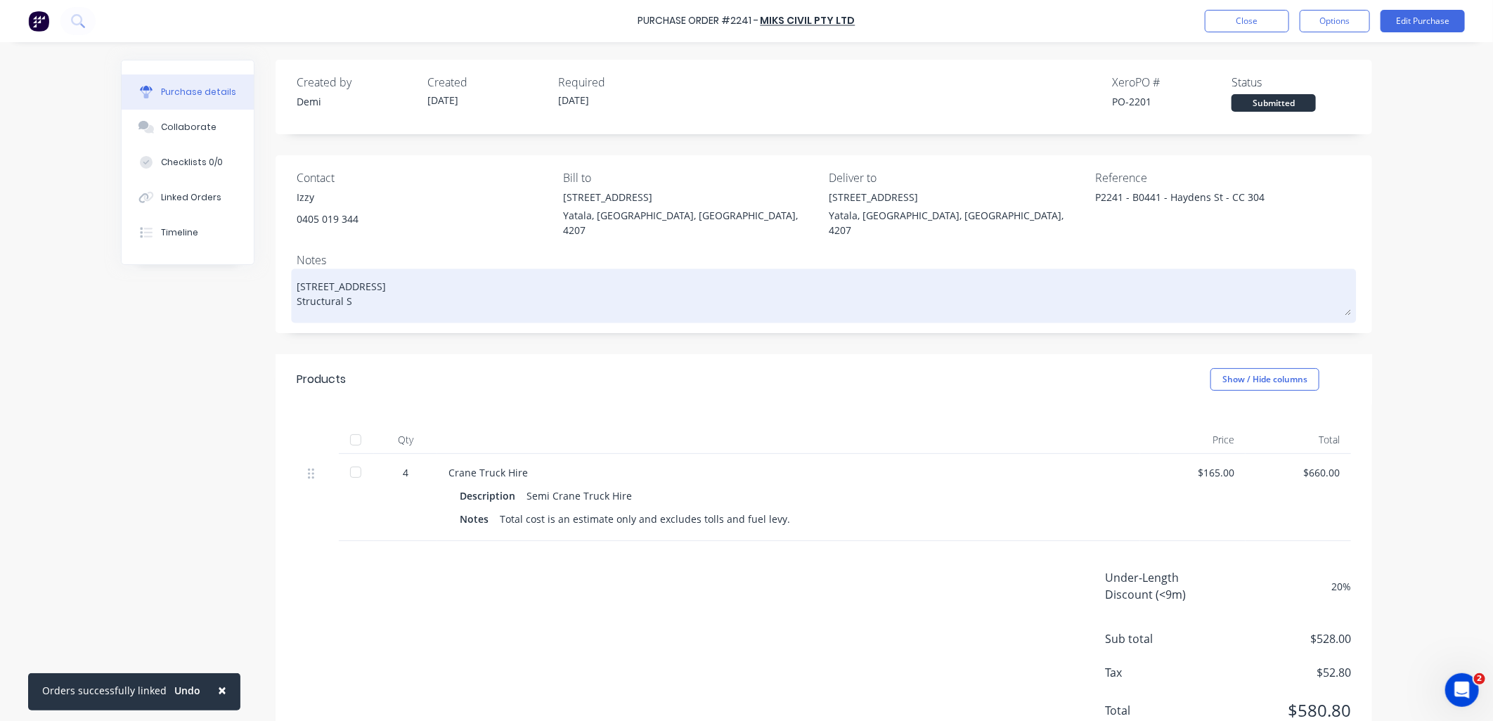
type textarea "x"
type textarea "956 Haydens Street, Yarrabilba, Queensland, Australia, 4207 Structural St"
type textarea "x"
type textarea "956 Haydens Street, Yarrabilba, Queensland, Australia, 4207 Structural Ste"
type textarea "x"
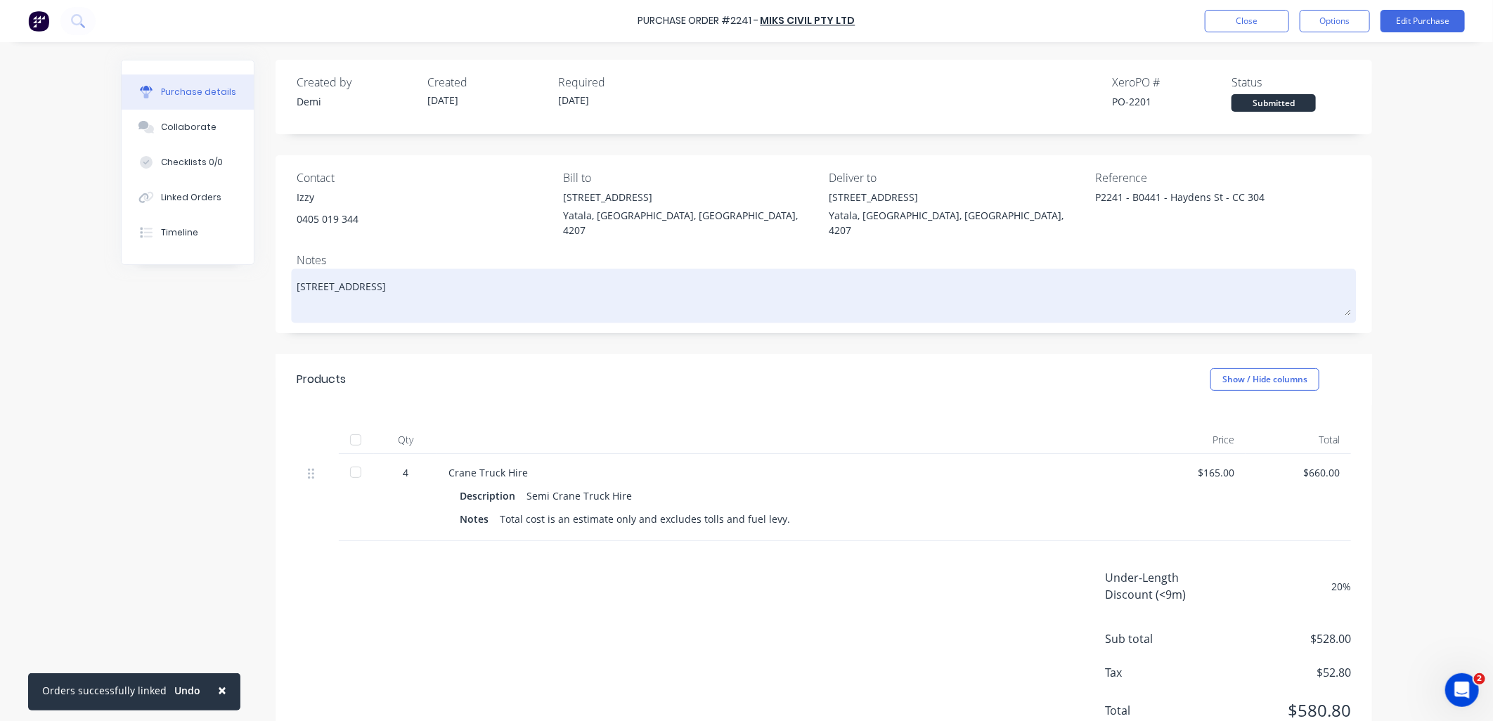
type textarea "956 Haydens Street, Yarrabilba, Queensland, Australia, 4207 Structural Stee"
type textarea "x"
type textarea "956 Haydens Street, Yarrabilba, Queensland, Australia, 4207 Structural Steel"
type textarea "x"
type textarea "956 Haydens Street, Yarrabilba, Queensland, Australia, 4207 Structural Steel"
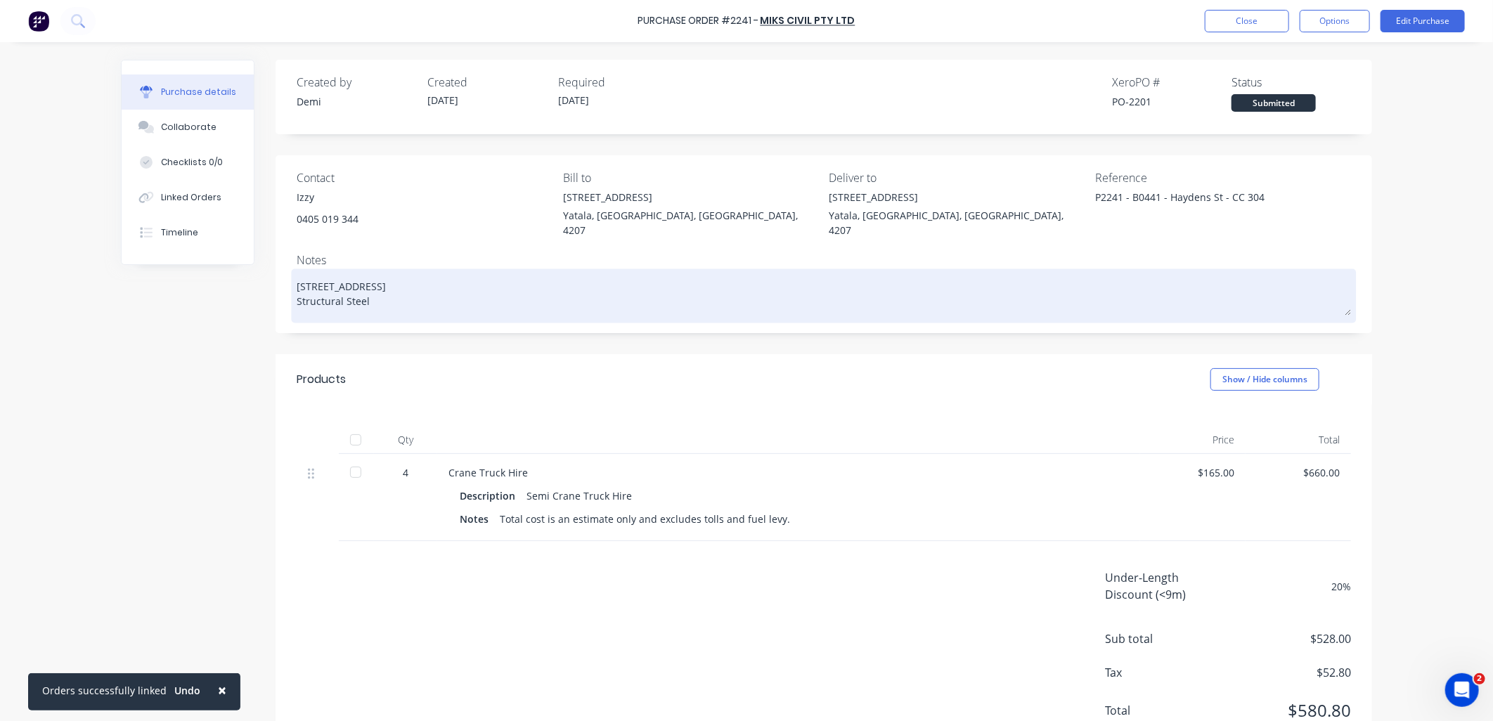
type textarea "x"
type textarea "956 Haydens Street, Yarrabilba, Queensland, Australia, 4207 Structural Steel D"
type textarea "x"
type textarea "956 Haydens Street, Yarrabilba, Queensland, Australia, 4207 Structural Steel Del"
type textarea "x"
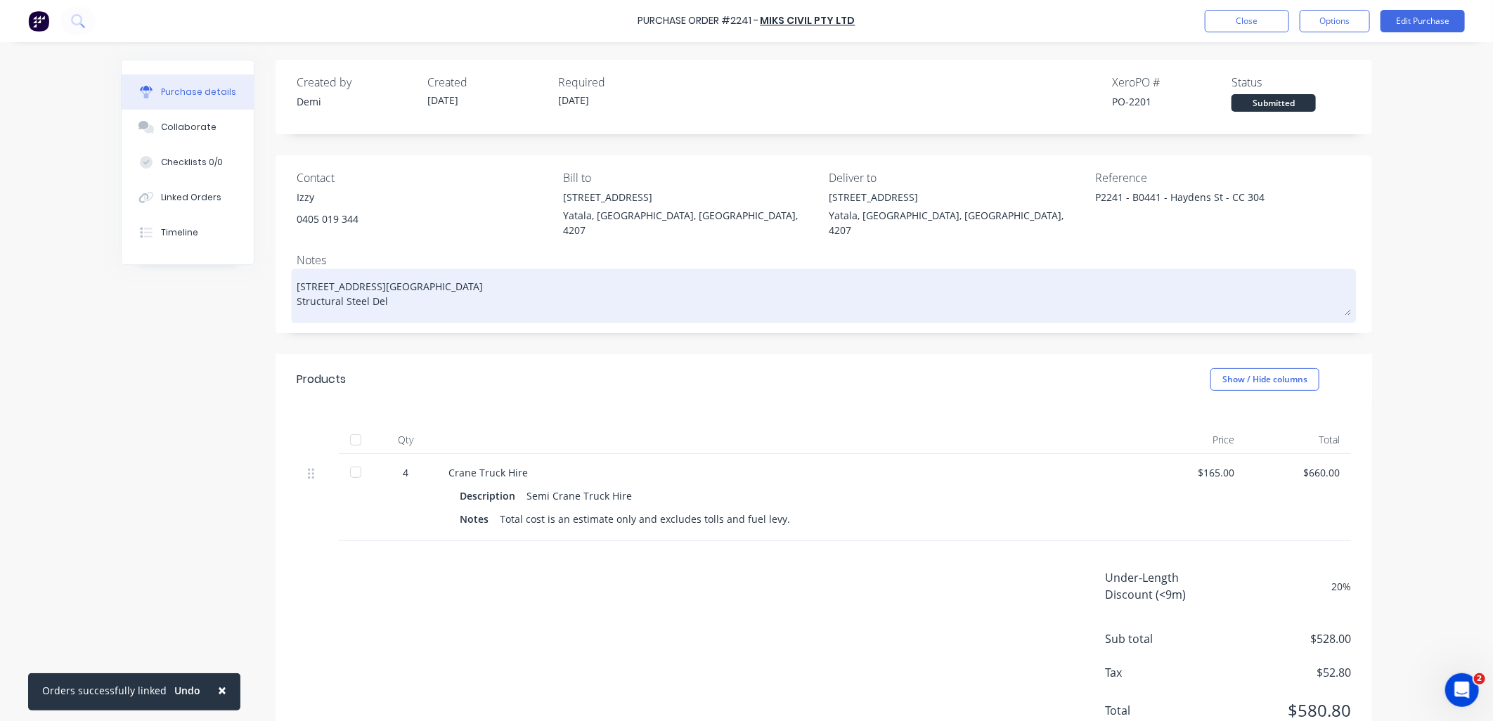
type textarea "956 Haydens Street, Yarrabilba, Queensland, Australia, 4207 Structural Steel De…"
type textarea "x"
type textarea "956 Haydens Street, Yarrabilba, Queensland, Australia, 4207 Structural Steel De…"
type textarea "x"
type textarea "956 Haydens Street, Yarrabilba, Queensland, Australia, 4207 Structural Steel De…"
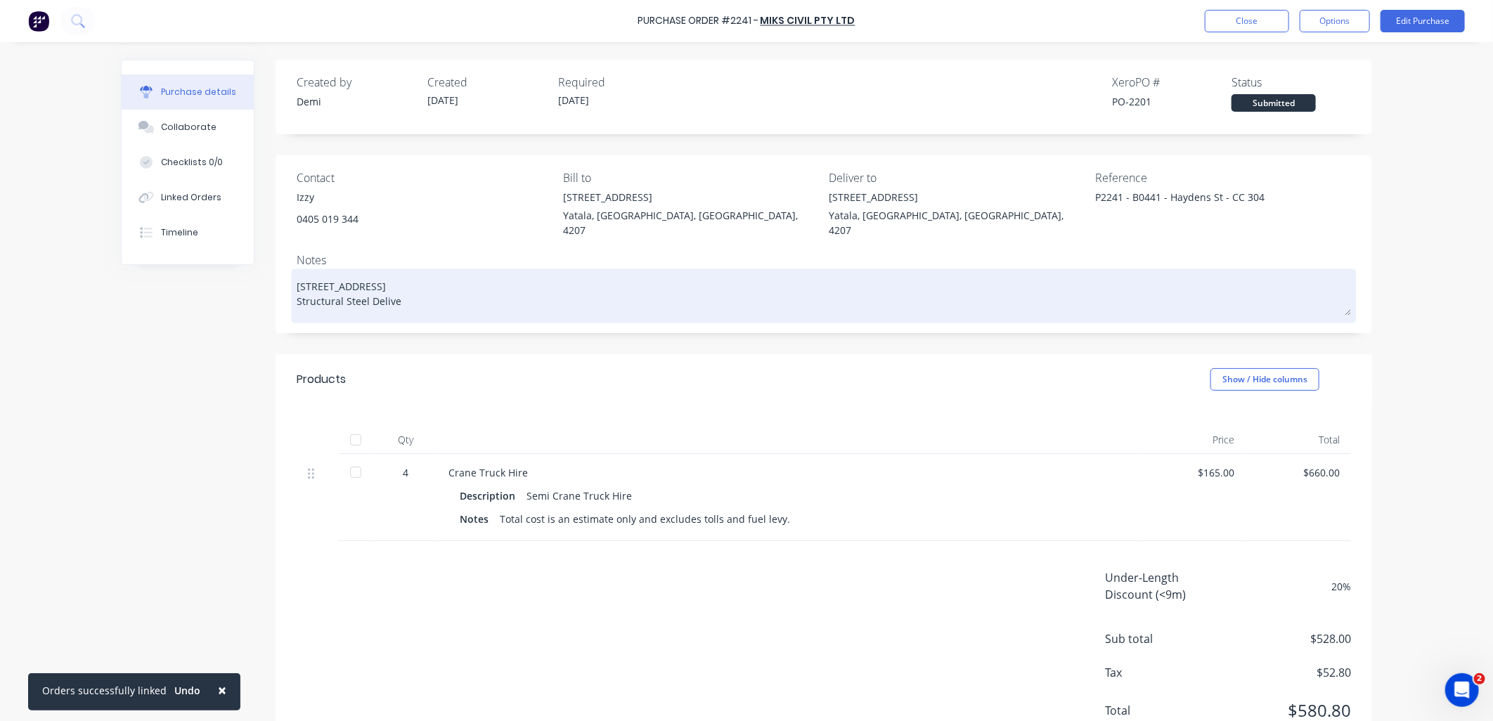
type textarea "x"
type textarea "956 Haydens Street, Yarrabilba, Queensland, Australia, 4207 Structural Steel De…"
type textarea "x"
type textarea "956 Haydens Street, Yarrabilba, Queensland, Australia, 4207 Structural Steel De…"
type textarea "x"
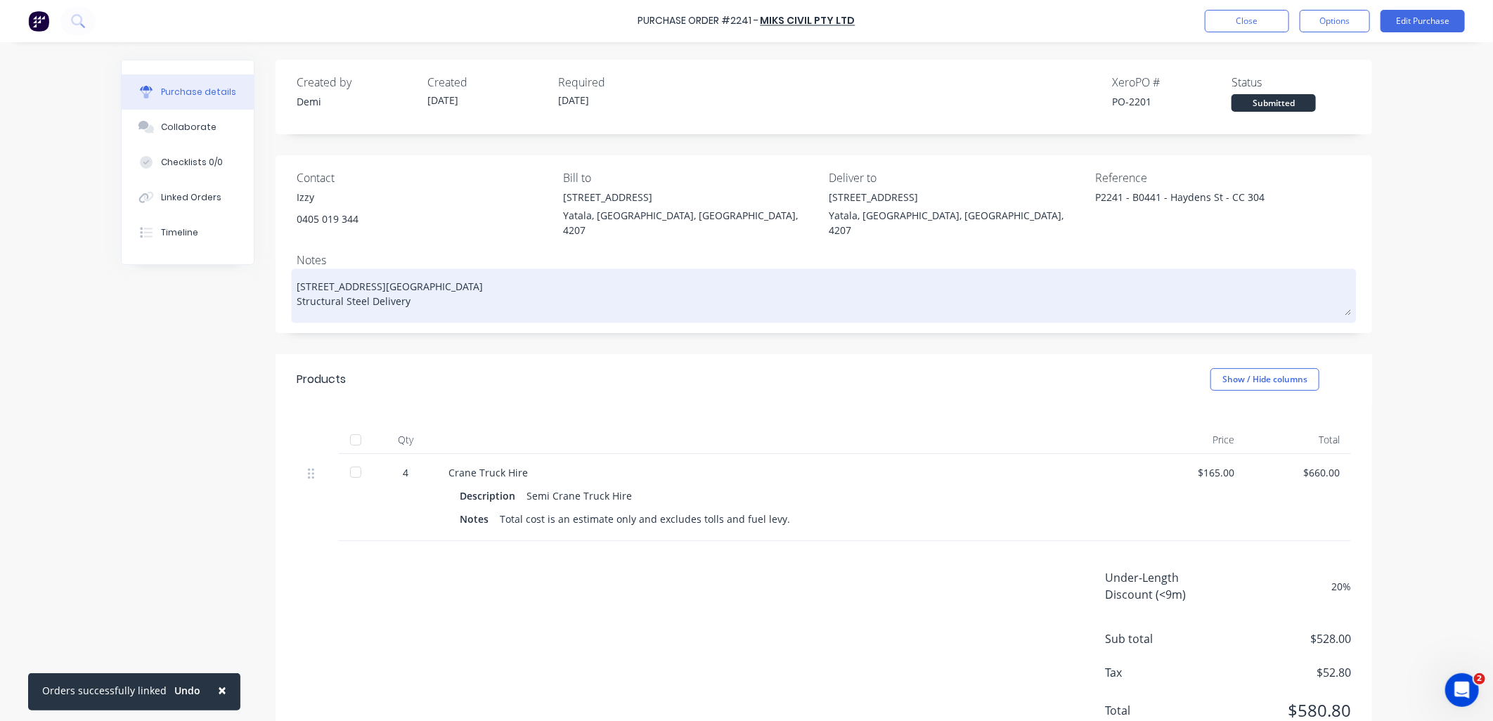
type textarea "956 Haydens Street, Yarrabilba, Queensland, Australia, 4207 Structural Steel De…"
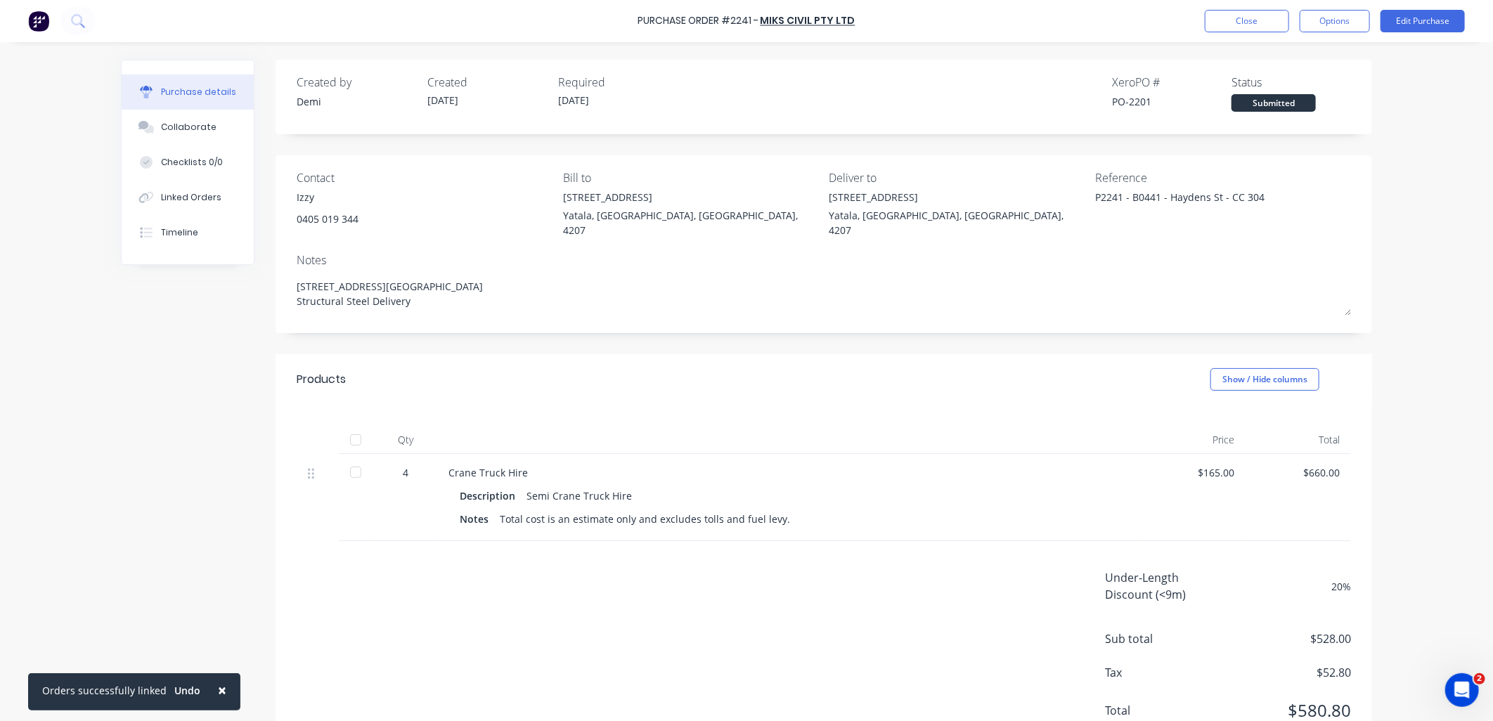
type textarea "x"
type textarea "956 Haydens Street, Yarrabilba, Queensland, Australia, 4207 Structural Steel De…"
type textarea "x"
type textarea "956 Haydens Street, Yarrabilba, Queensland, Australia, 4207 Structural Steel De…"
click at [1362, 17] on button "Options" at bounding box center [1335, 21] width 70 height 22
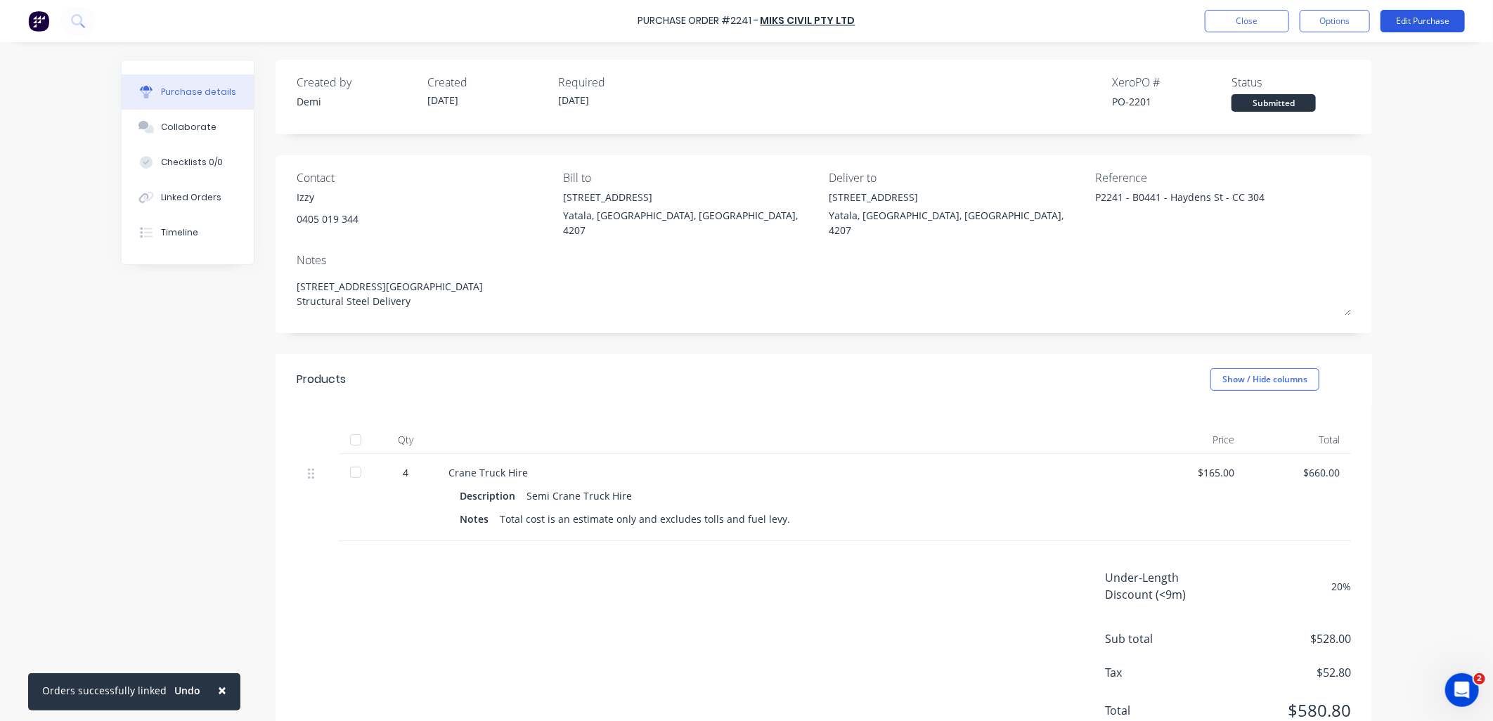
click at [1386, 18] on button "Edit Purchase" at bounding box center [1423, 21] width 84 height 22
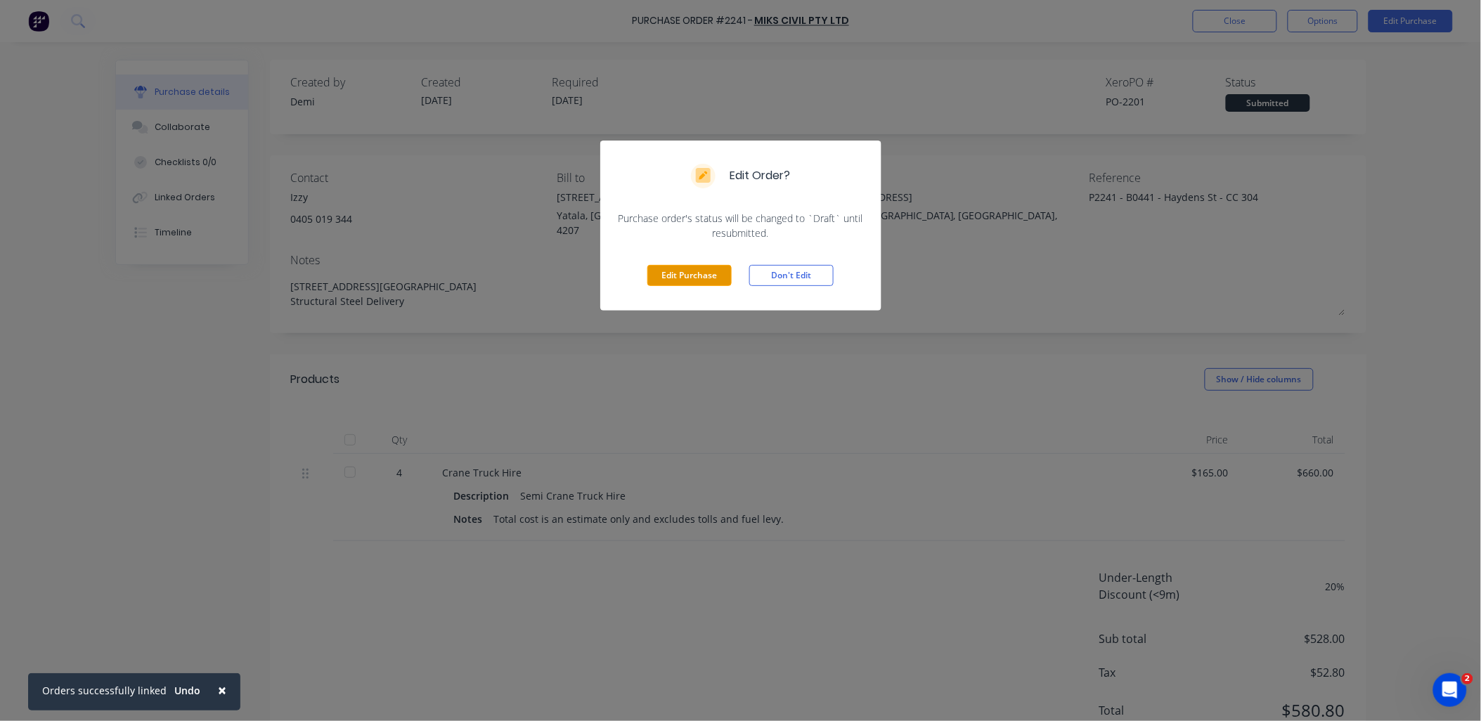
click at [689, 274] on button "Edit Purchase" at bounding box center [689, 275] width 84 height 21
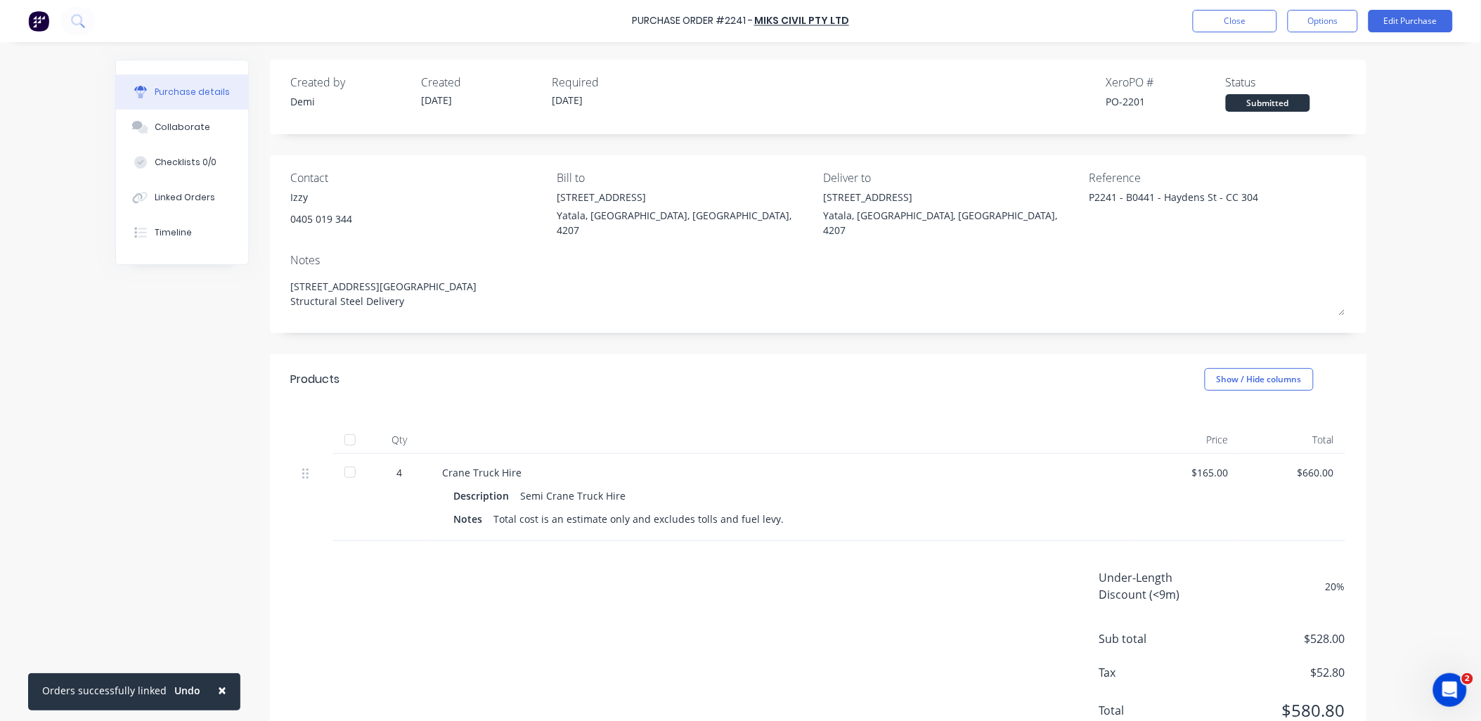
type textarea "x"
type textarea "956 Haydens Street, Yarrabilba, Queensland, Australia, 4207"
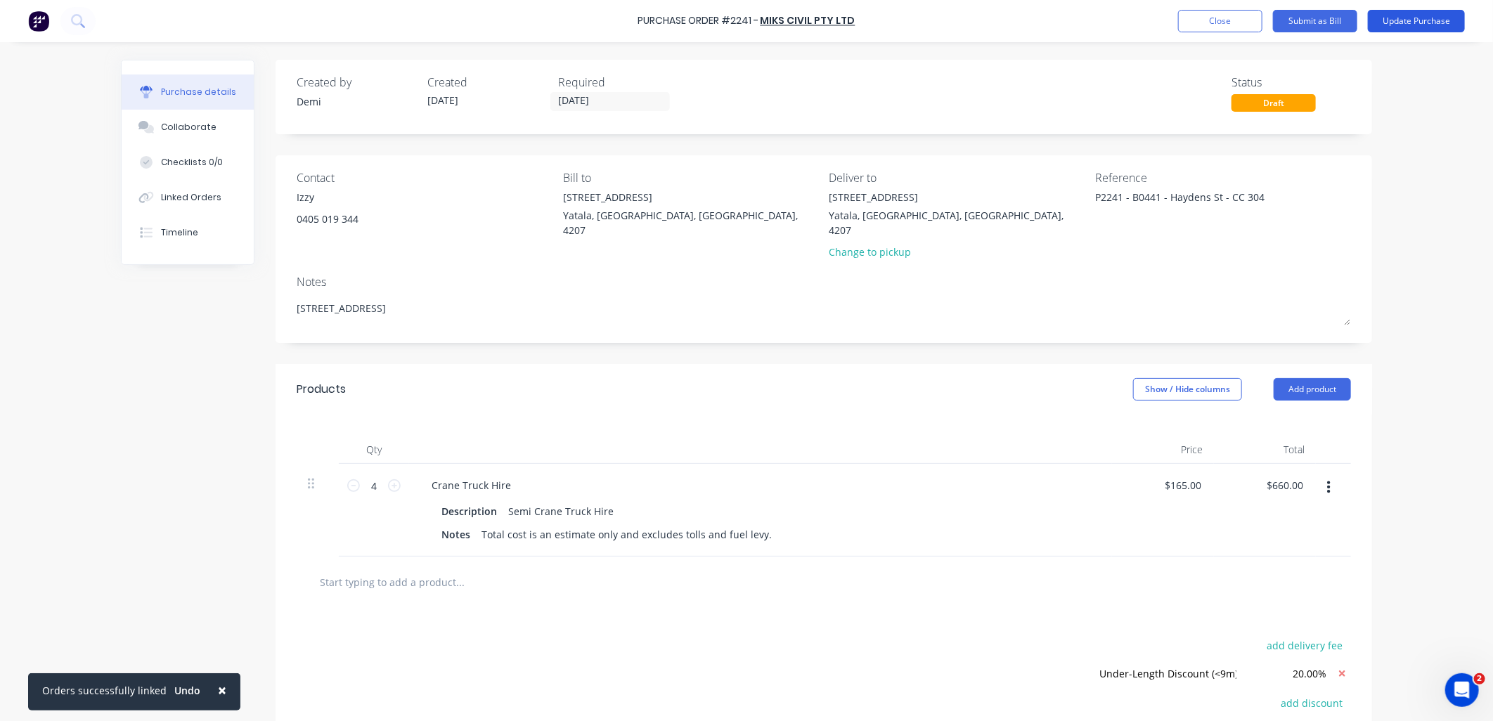
click at [1407, 22] on button "Update Purchase" at bounding box center [1416, 21] width 97 height 22
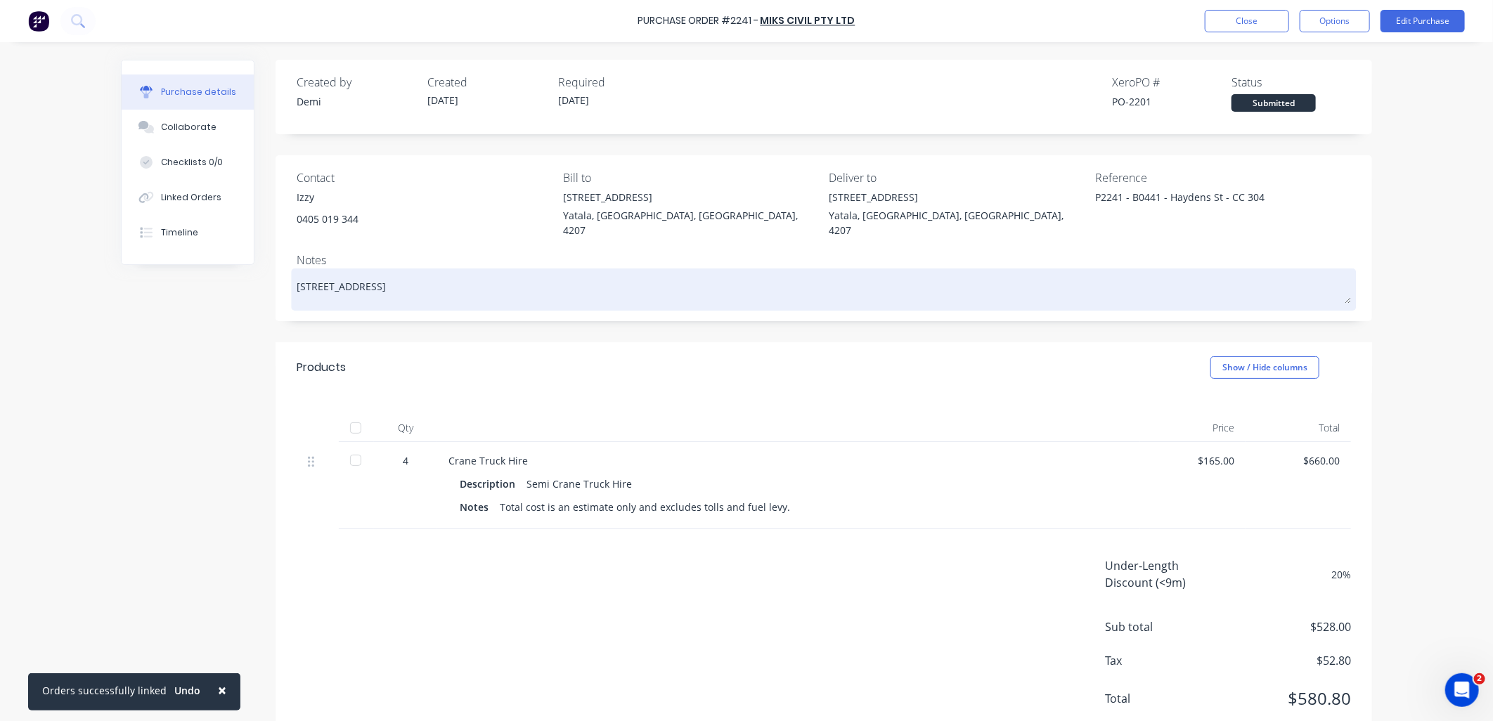
click at [461, 283] on textarea "956 Haydens Street, Yarrabilba, Queensland, Australia, 4207" at bounding box center [824, 288] width 1054 height 32
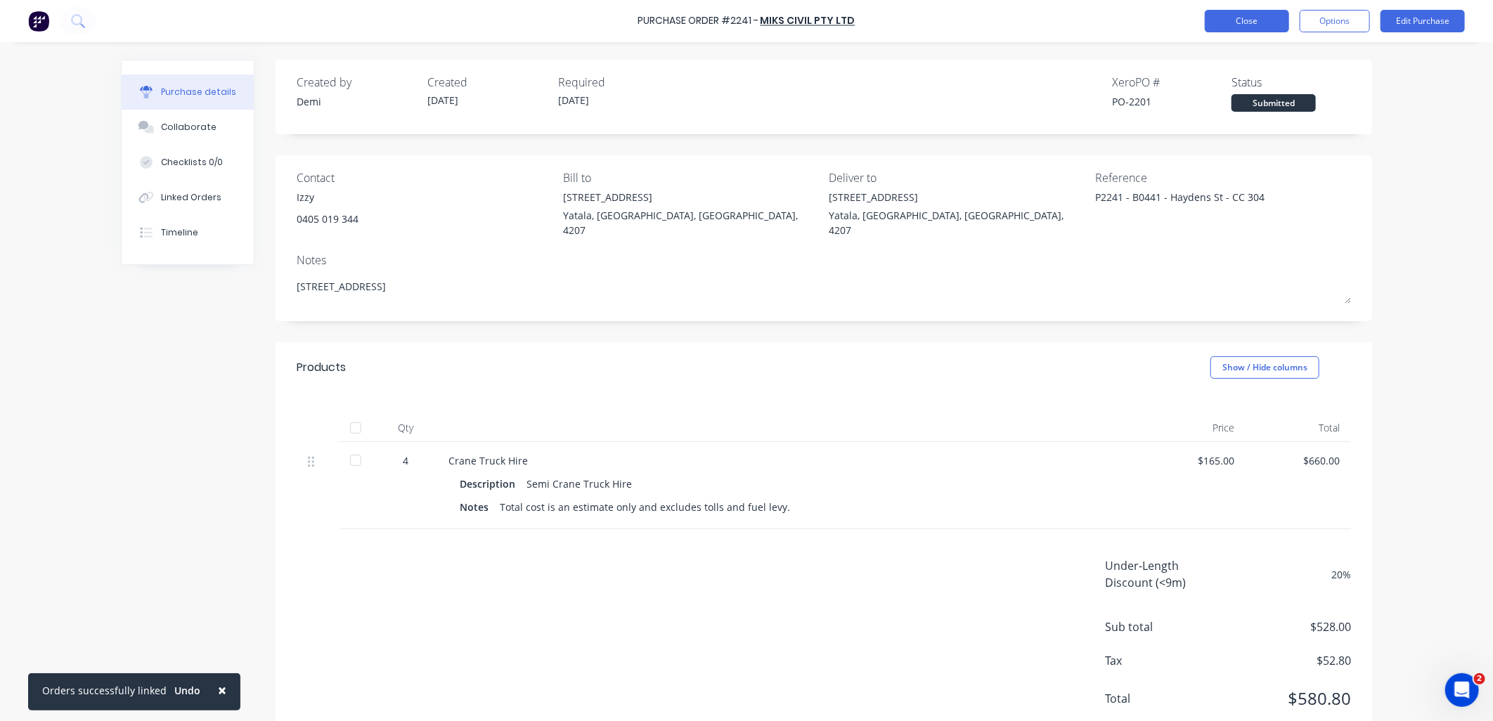
click at [1221, 28] on button "Close" at bounding box center [1247, 21] width 84 height 22
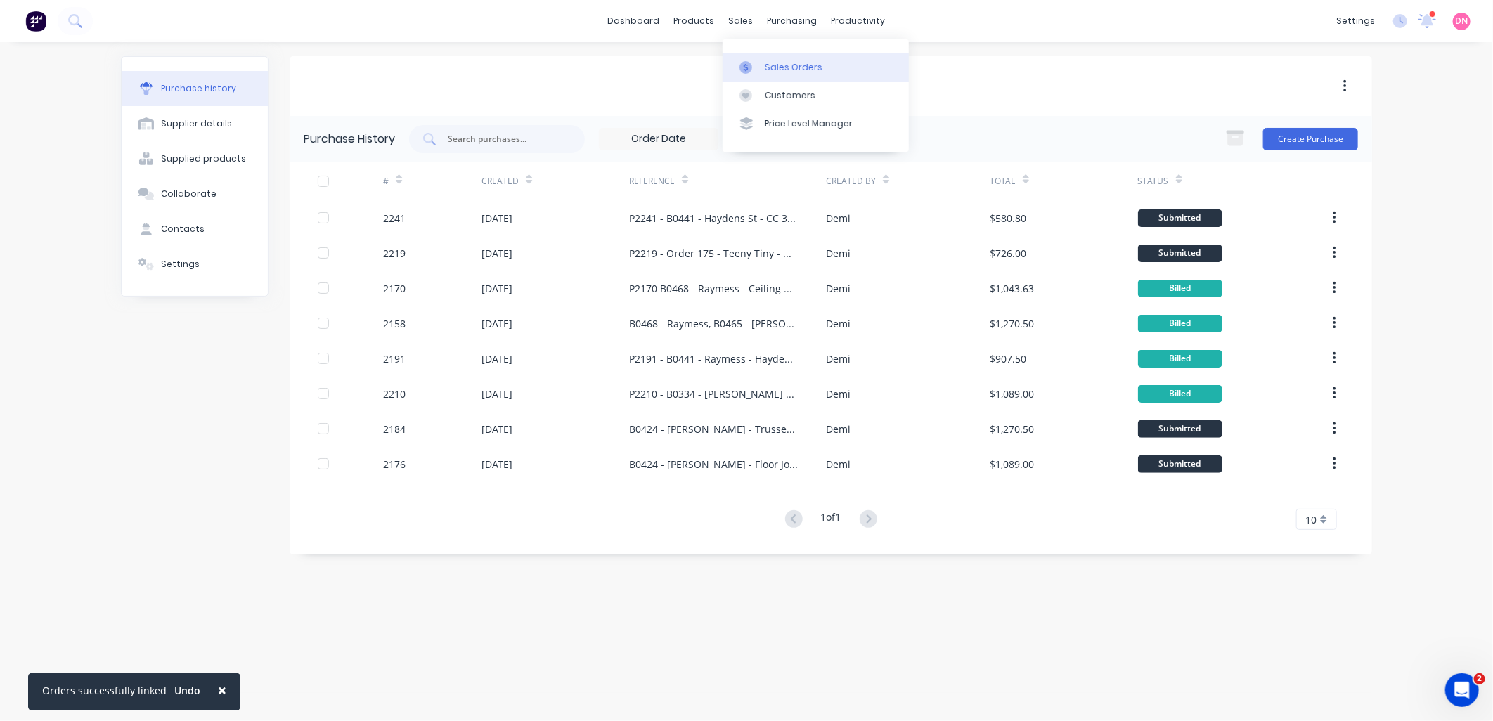
click at [757, 67] on div at bounding box center [749, 67] width 21 height 13
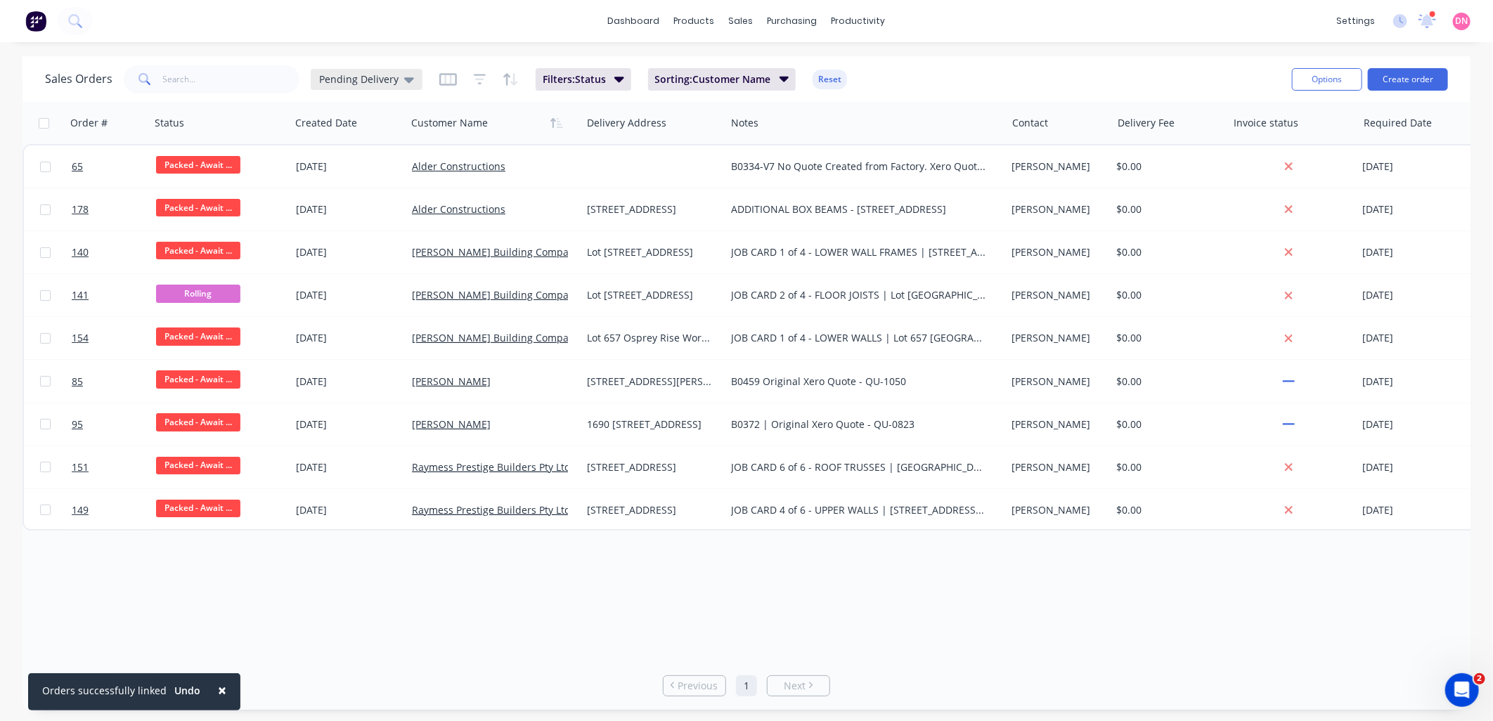
click at [404, 77] on icon at bounding box center [409, 80] width 10 height 6
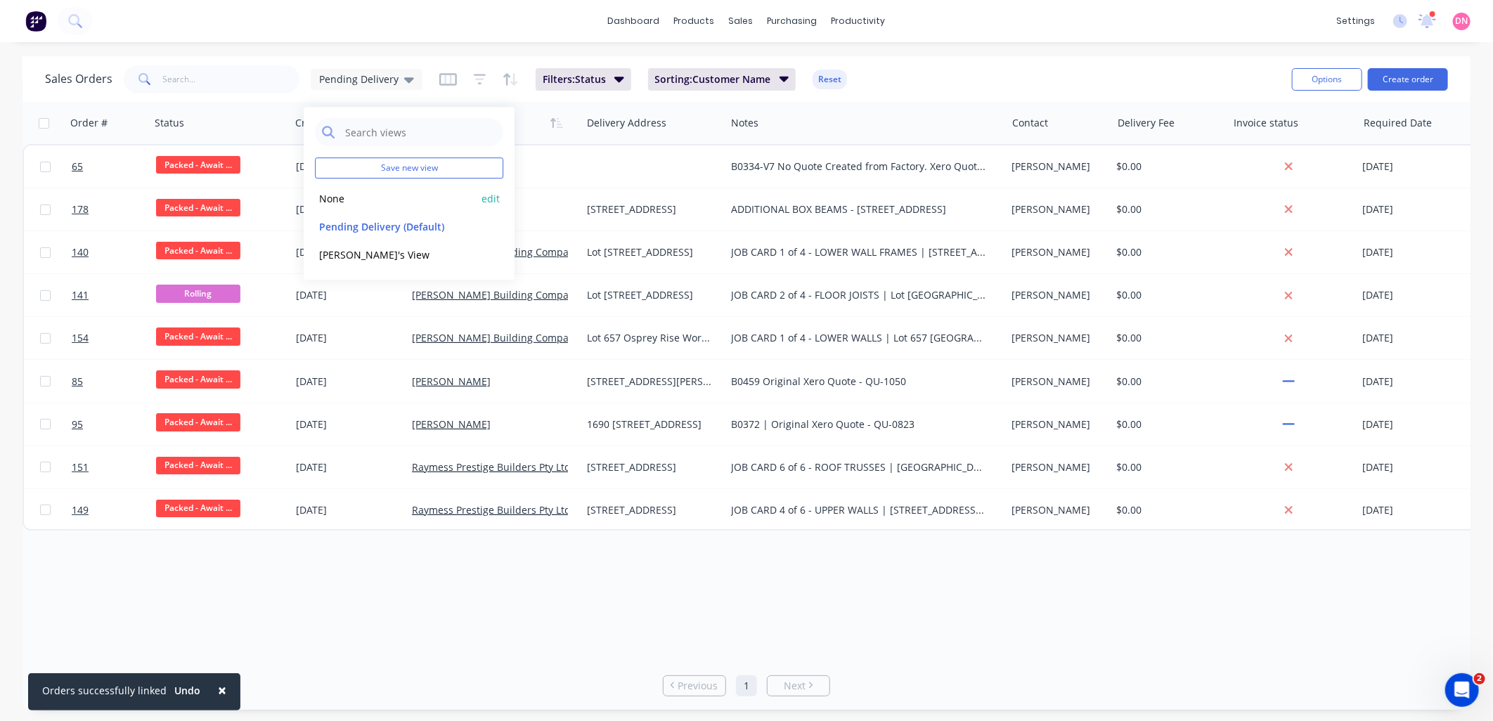
click at [360, 205] on button "None" at bounding box center [395, 198] width 160 height 16
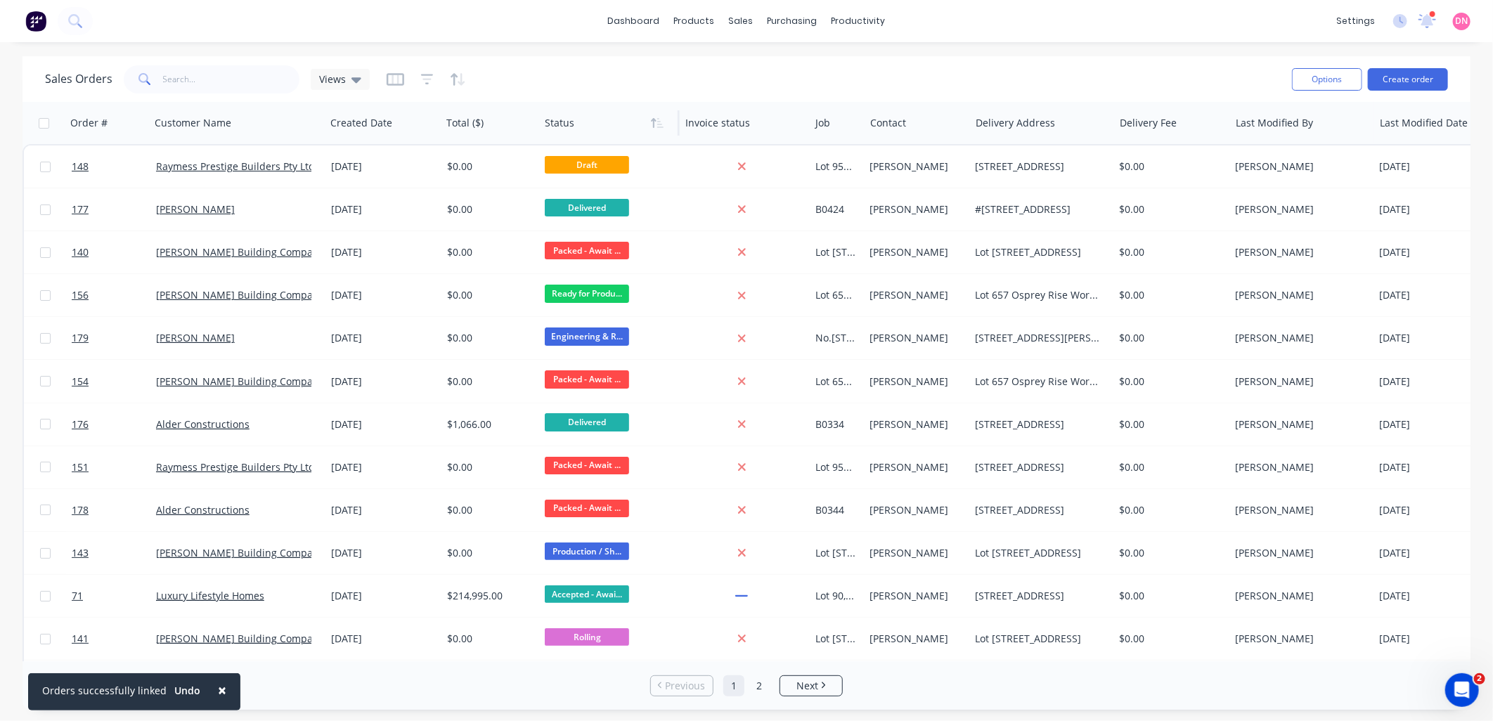
click at [571, 120] on div at bounding box center [606, 123] width 123 height 28
click at [790, 54] on link "Purchase Orders" at bounding box center [851, 67] width 186 height 28
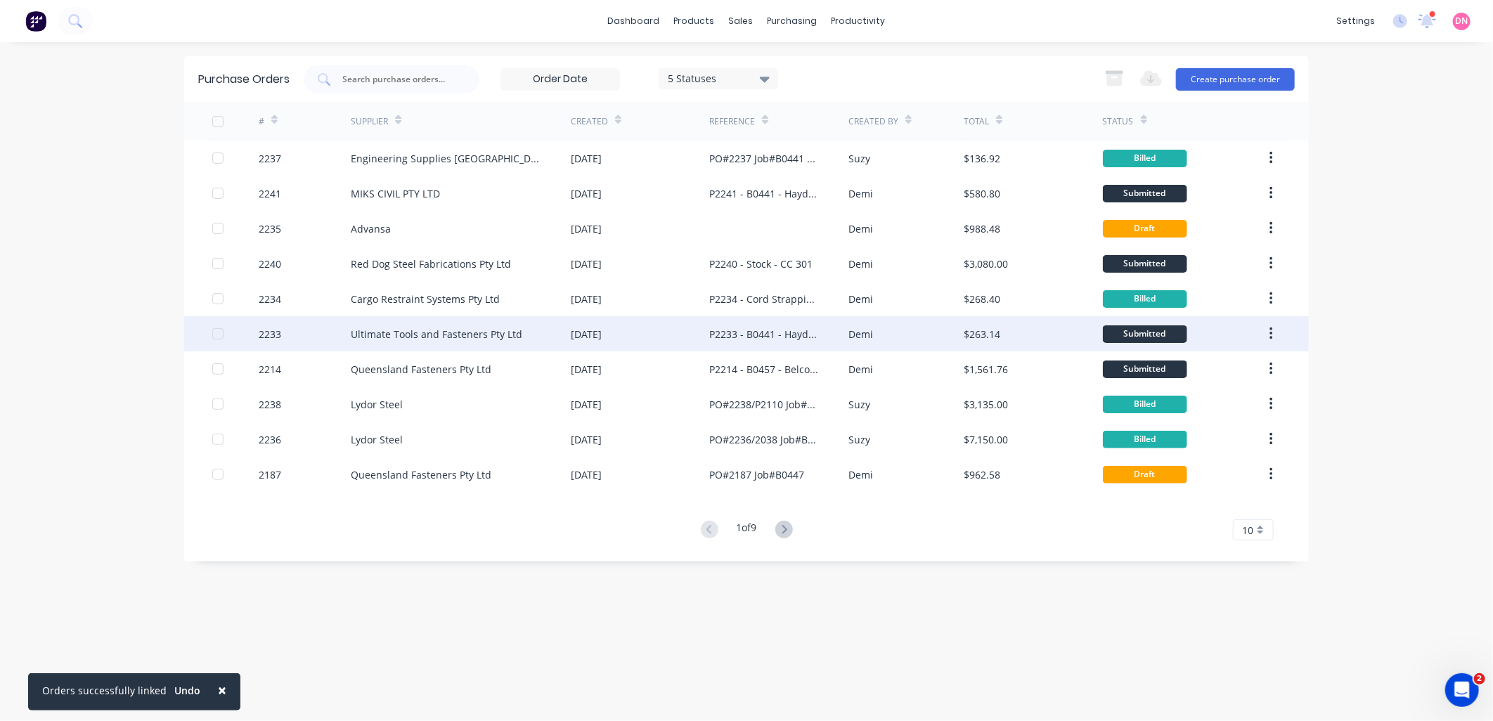
click at [503, 326] on div "Ultimate Tools and Fasteners Pty Ltd" at bounding box center [461, 333] width 220 height 35
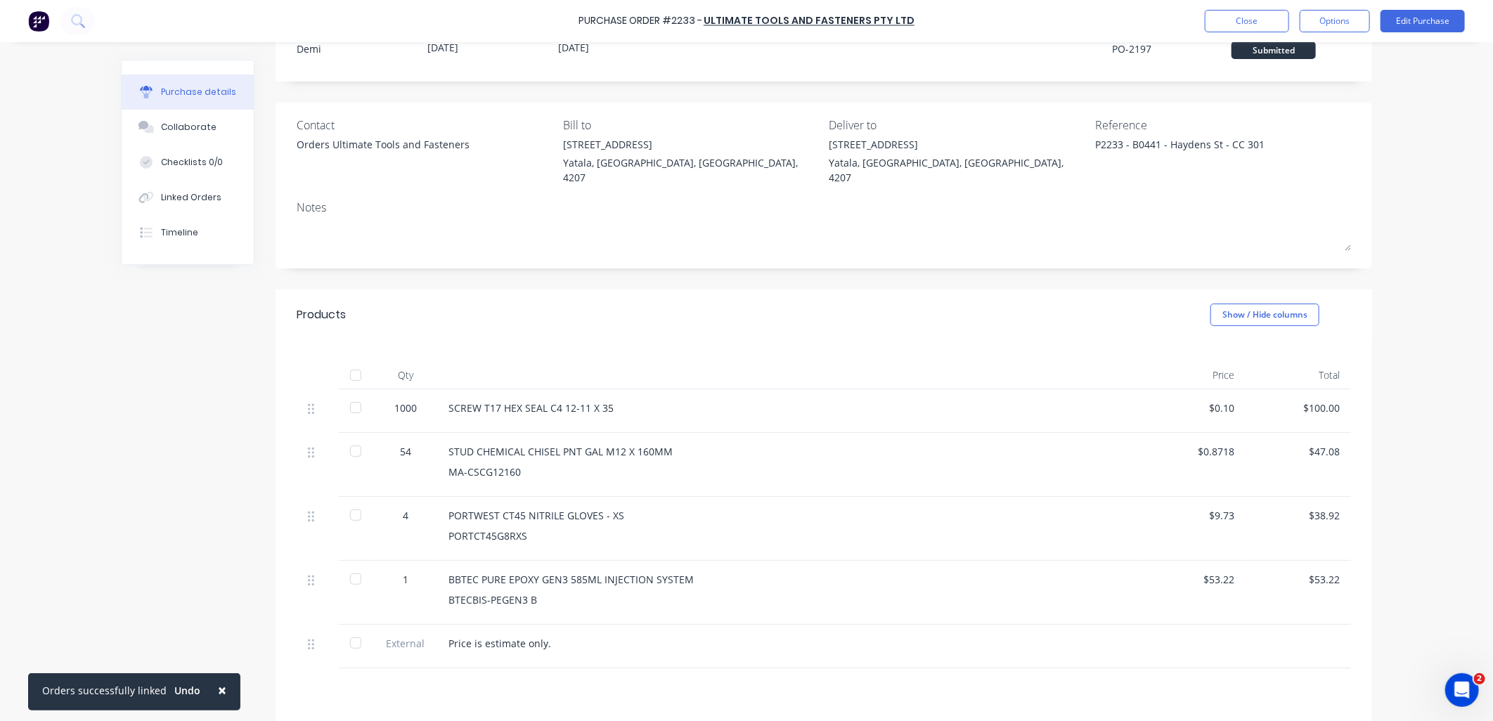
scroll to position [156, 0]
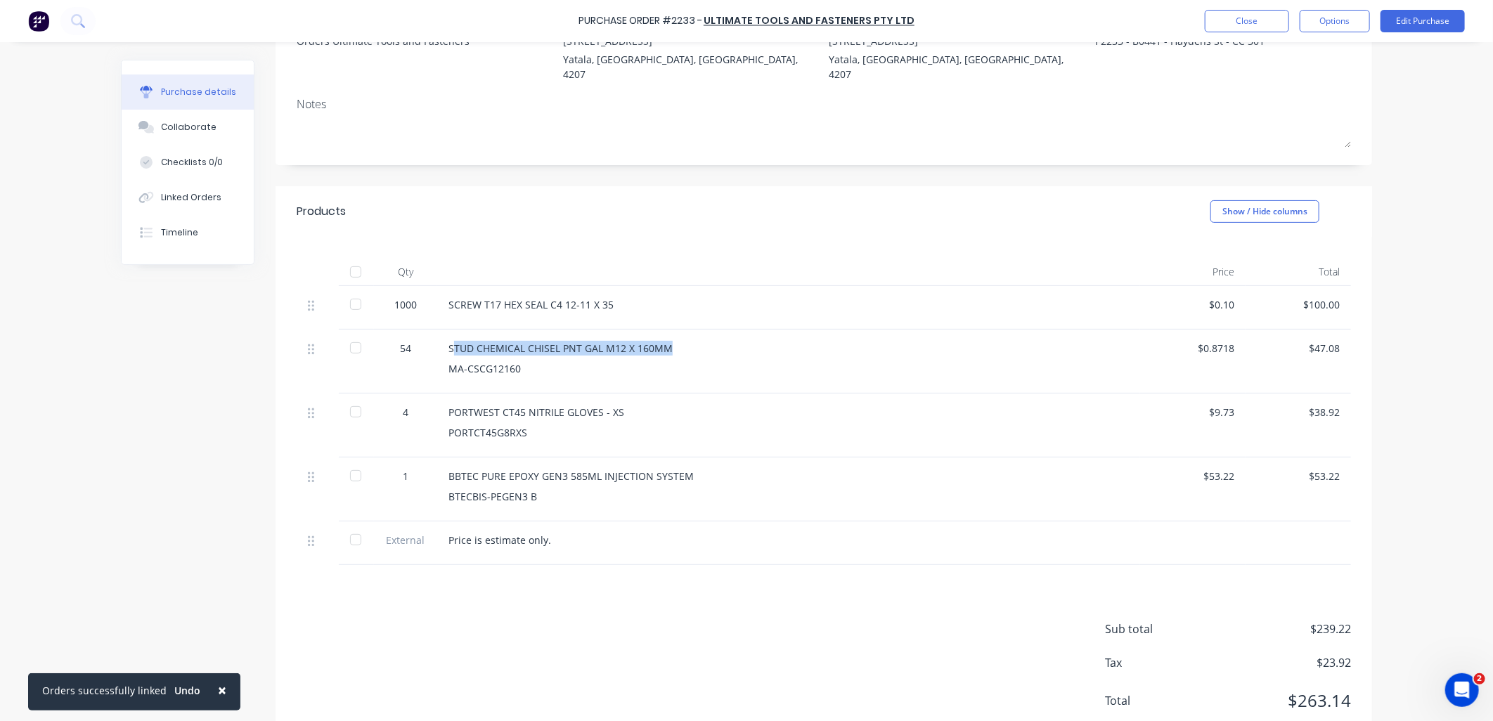
drag, startPoint x: 446, startPoint y: 330, endPoint x: 668, endPoint y: 324, distance: 222.2
click at [668, 330] on div "STUD CHEMICAL CHISEL PNT GAL M12 X 160MM MA-CSCG12160" at bounding box center [788, 362] width 703 height 64
click at [671, 341] on div "STUD CHEMICAL CHISEL PNT GAL M12 X 160MM" at bounding box center [788, 348] width 680 height 15
drag, startPoint x: 672, startPoint y: 331, endPoint x: 440, endPoint y: 334, distance: 232.0
click at [440, 334] on div "STUD CHEMICAL CHISEL PNT GAL M12 X 160MM MA-CSCG12160" at bounding box center [788, 362] width 703 height 64
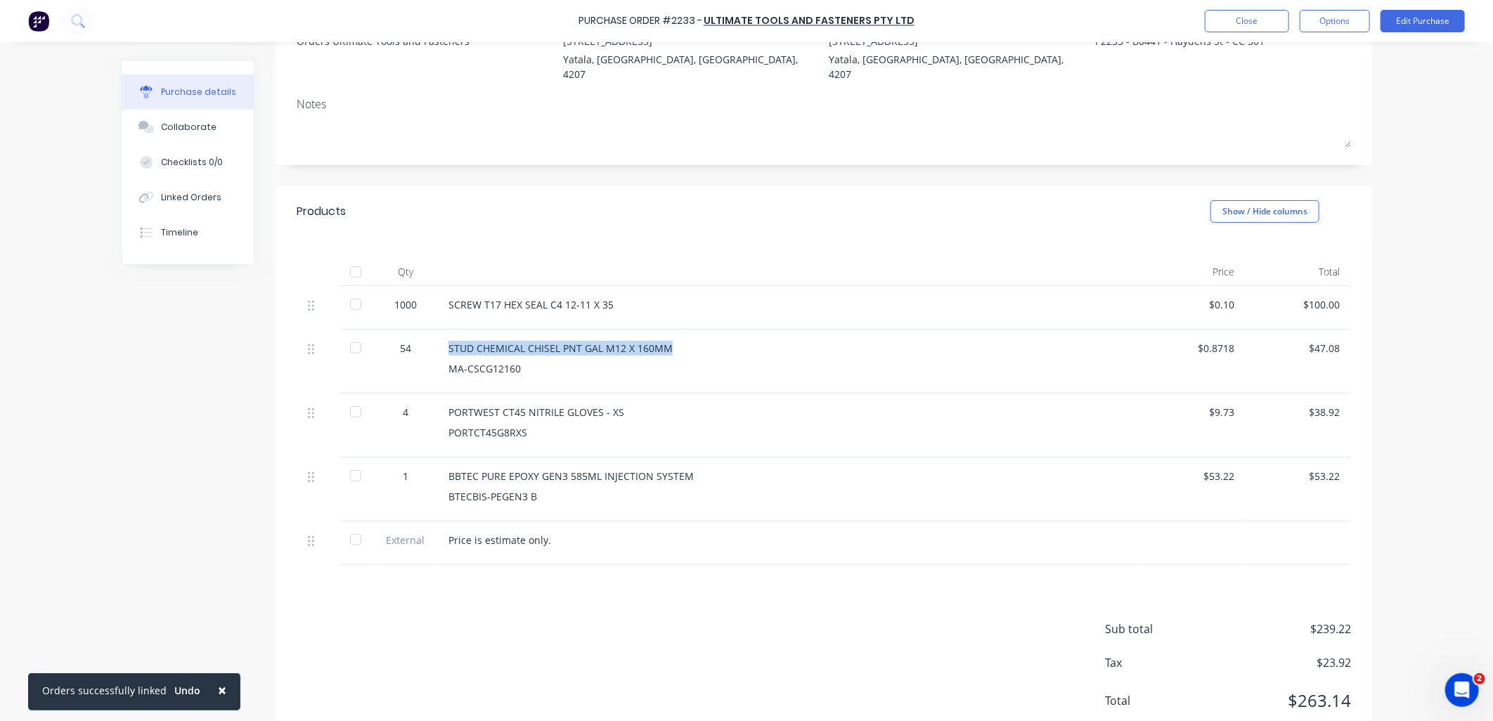
drag, startPoint x: 440, startPoint y: 334, endPoint x: 475, endPoint y: 330, distance: 35.3
copy div "STUD CHEMICAL CHISEL PNT GAL M12 X 160MM"
click at [602, 458] on div "BBTEC PURE EPOXY GEN3 585ML INJECTION SYSTEM BTECBIS-PEGEN3 B" at bounding box center [788, 490] width 703 height 64
drag, startPoint x: 690, startPoint y: 457, endPoint x: 441, endPoint y: 465, distance: 249.0
click at [441, 465] on div "BBTEC PURE EPOXY GEN3 585ML INJECTION SYSTEM BTECBIS-PEGEN3 B" at bounding box center [788, 490] width 703 height 64
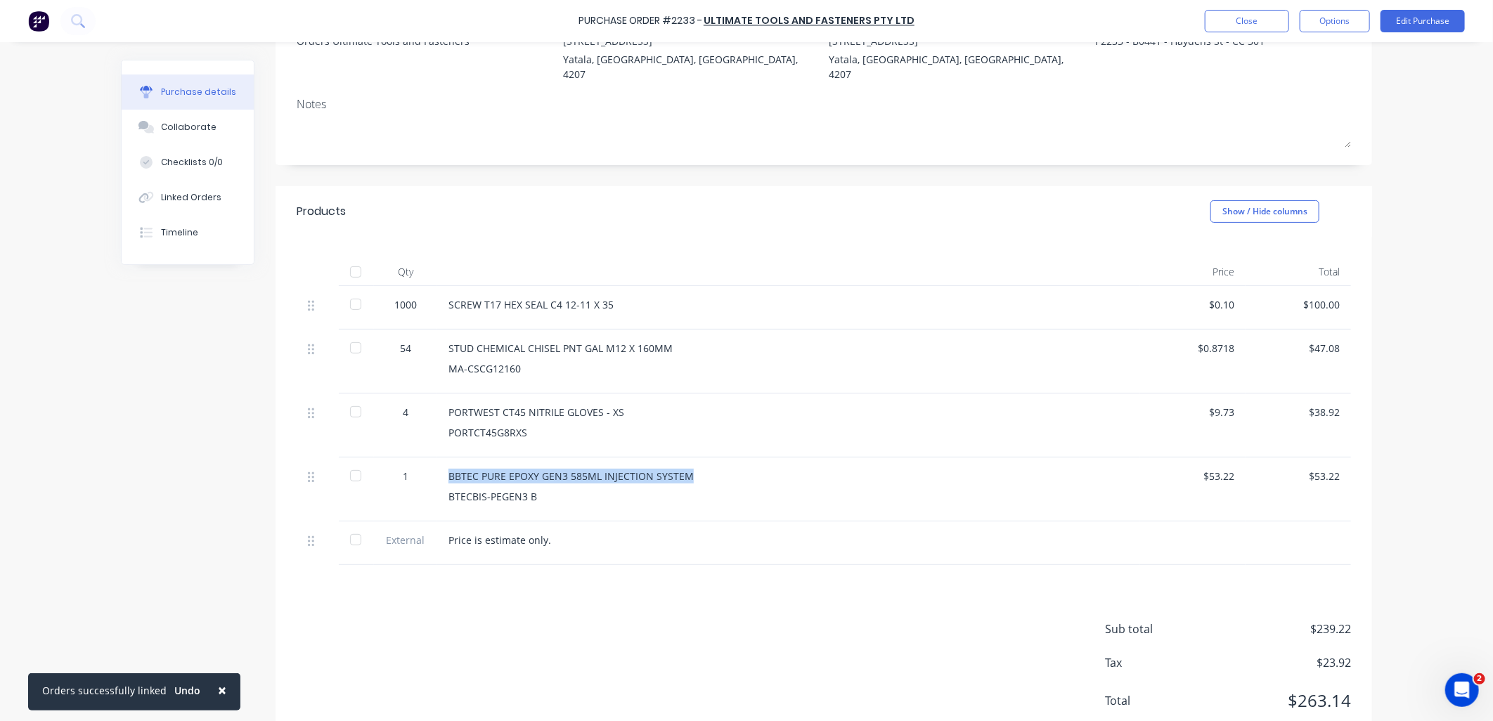
drag, startPoint x: 441, startPoint y: 465, endPoint x: 465, endPoint y: 458, distance: 24.7
copy div "BBTEC PURE EPOXY GEN3 585ML INJECTION SYSTEM"
drag, startPoint x: 622, startPoint y: 291, endPoint x: 441, endPoint y: 292, distance: 181.4
click at [441, 292] on div "SCREW T17 HEX SEAL C4 12-11 X 35" at bounding box center [788, 308] width 703 height 44
copy div "SCREW T17 HEX SEAL C4 12-11 X 35"
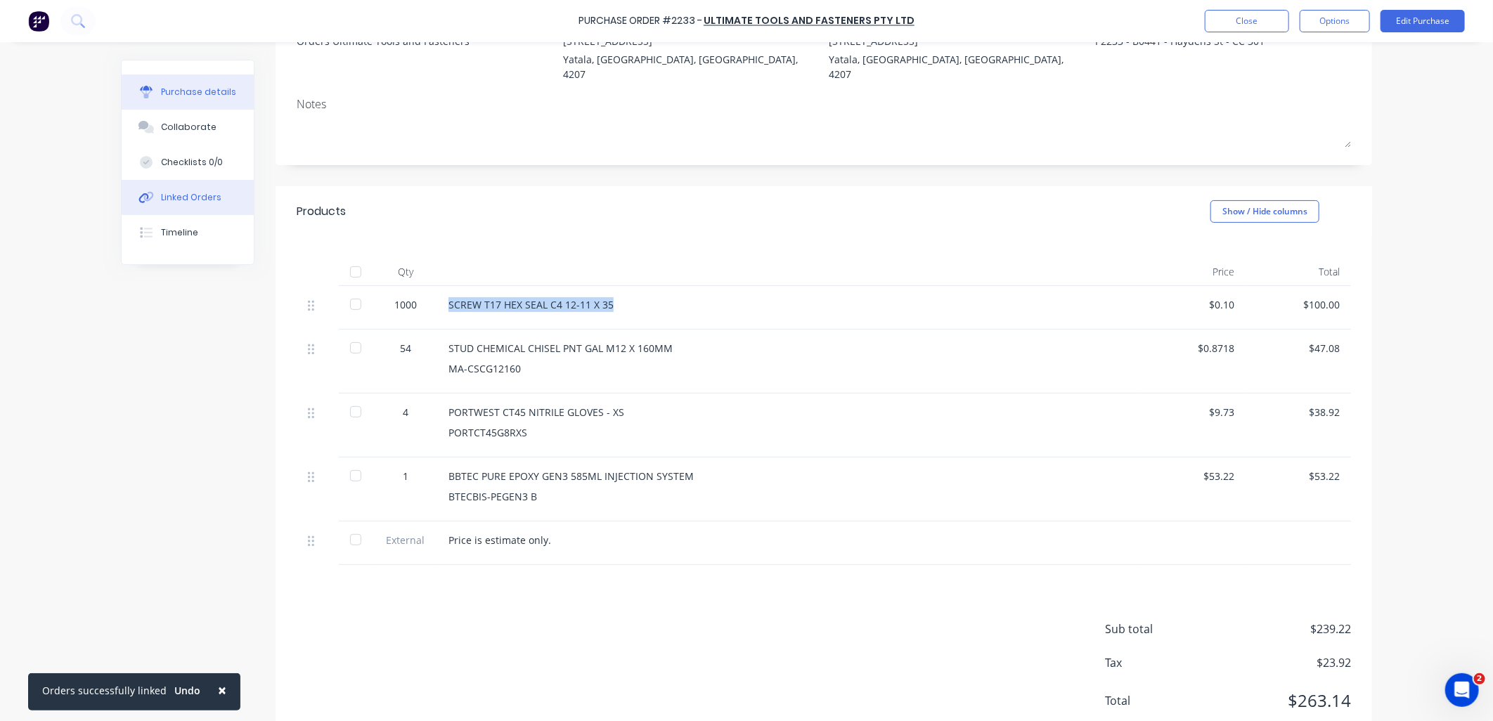
click at [179, 192] on div "Linked Orders" at bounding box center [191, 197] width 60 height 13
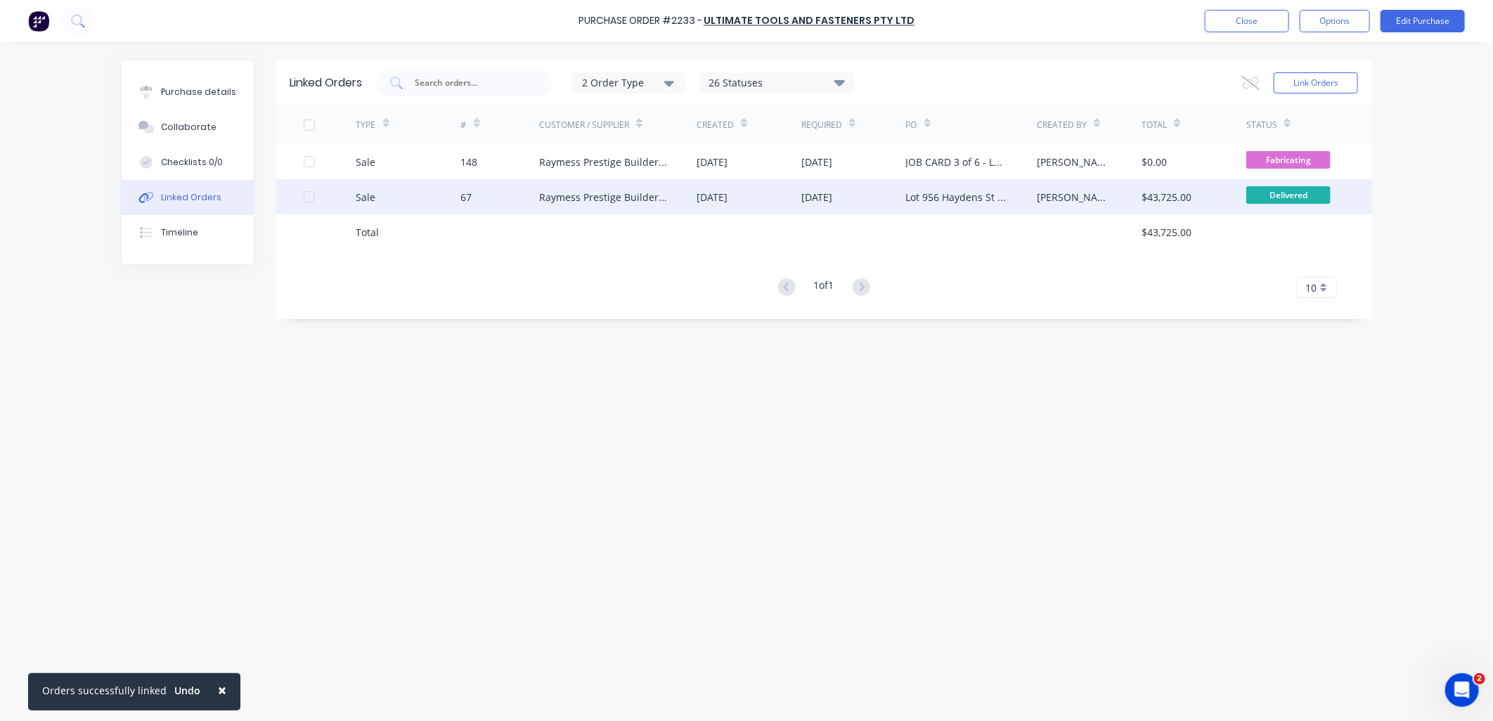
click at [631, 191] on div "Raymess Prestige Builders Pty Ltd" at bounding box center [603, 197] width 129 height 15
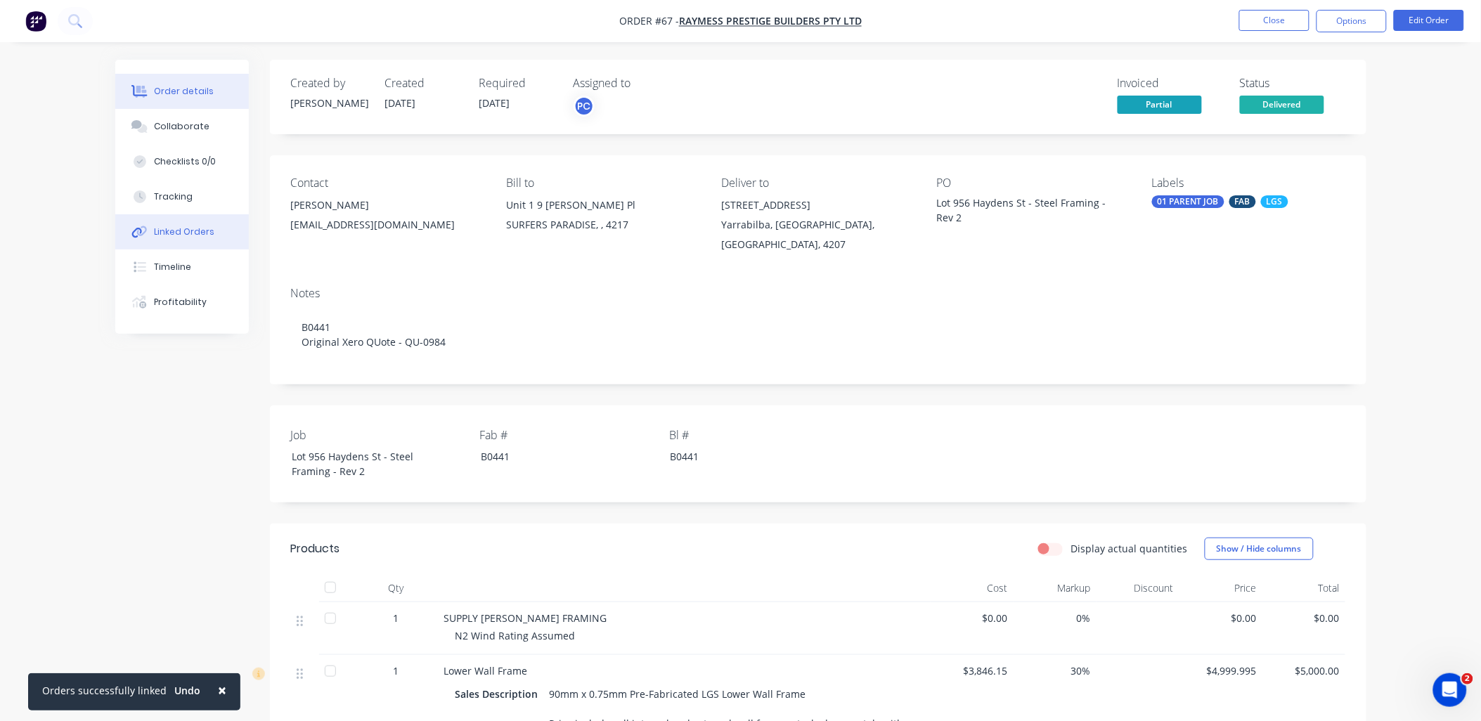
click at [227, 238] on button "Linked Orders" at bounding box center [182, 231] width 134 height 35
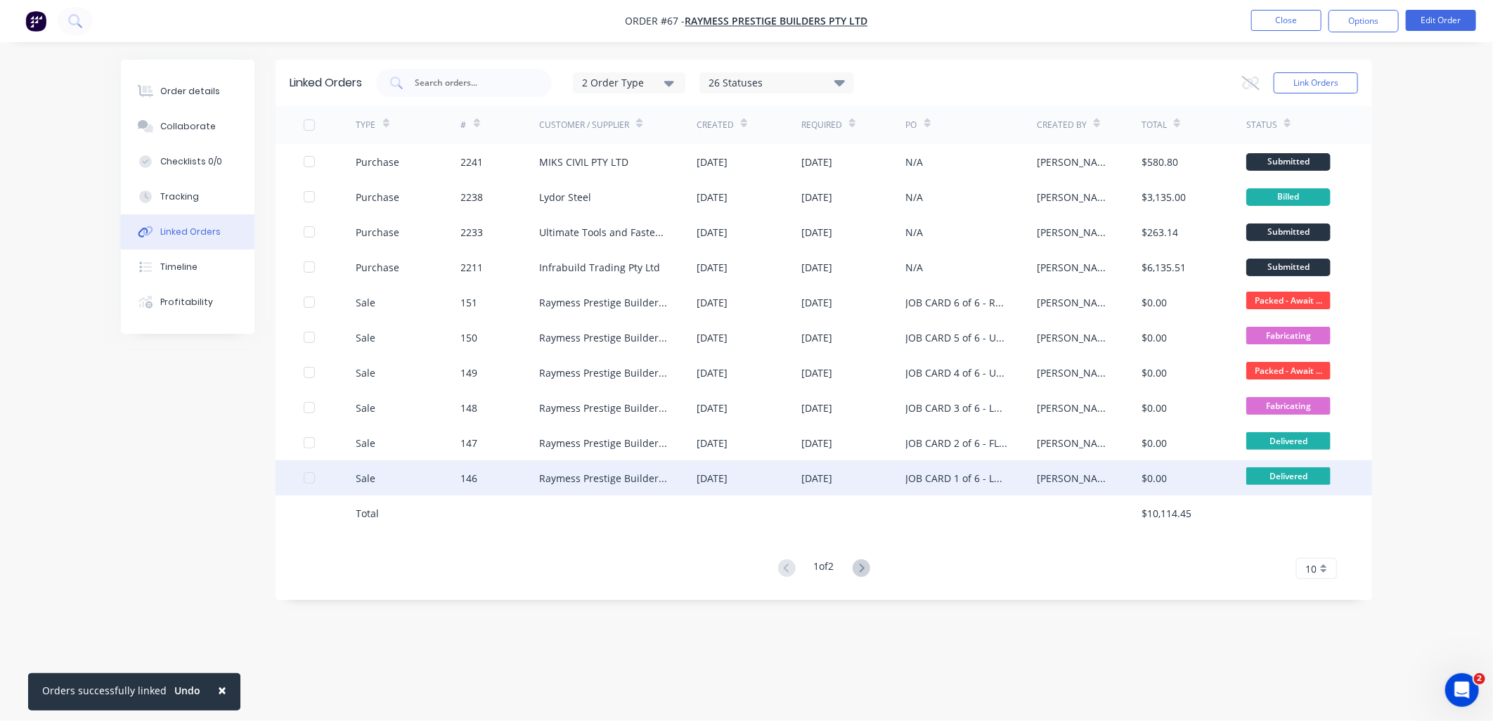
click at [608, 474] on div "Raymess Prestige Builders Pty Ltd" at bounding box center [603, 478] width 129 height 15
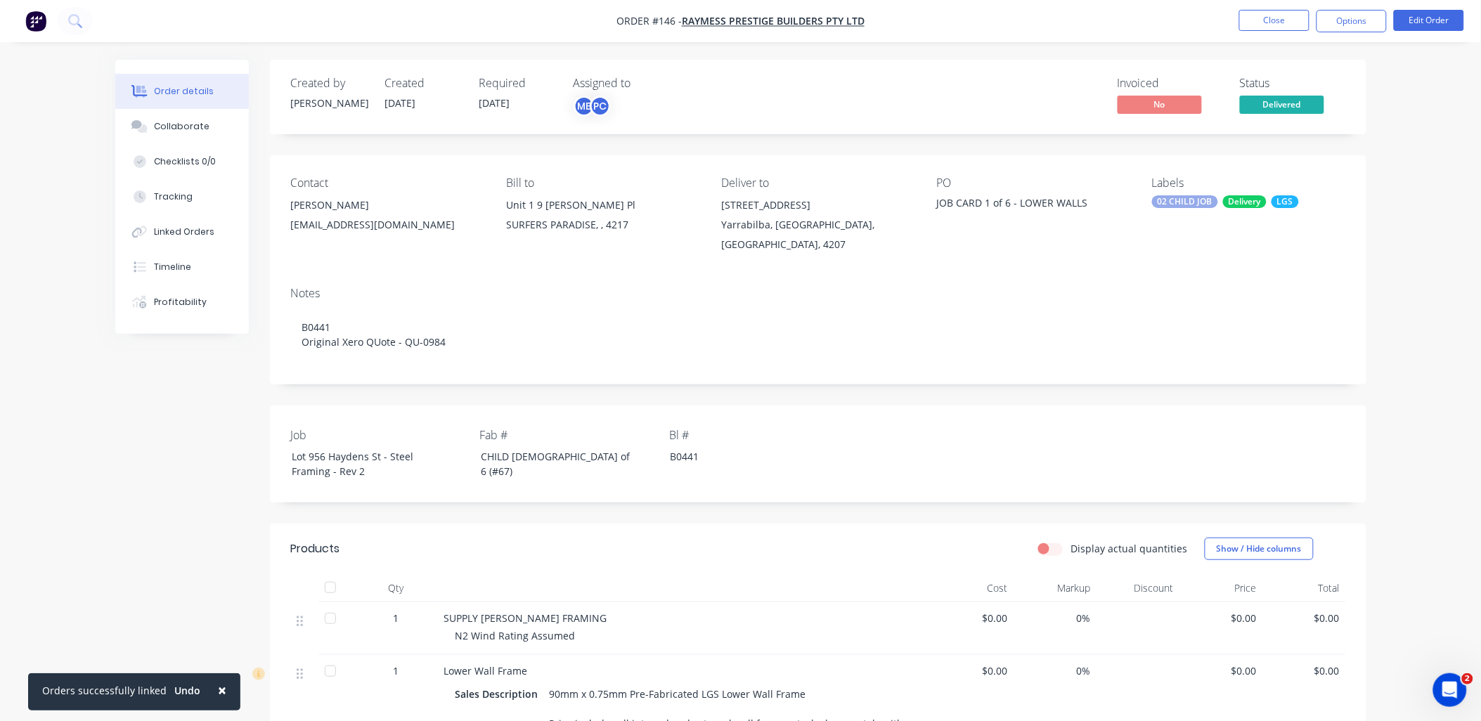
click at [771, 205] on div "[STREET_ADDRESS]" at bounding box center [817, 205] width 193 height 20
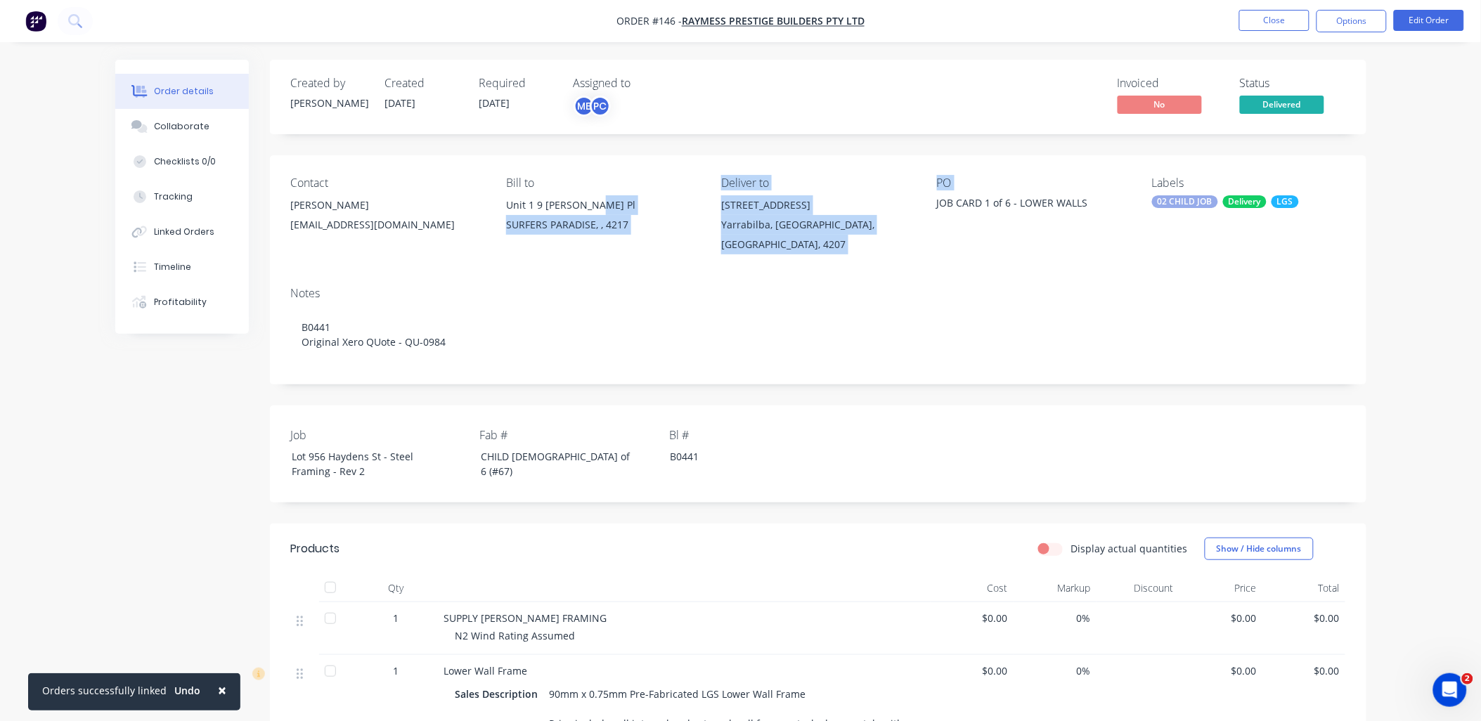
drag, startPoint x: 716, startPoint y: 205, endPoint x: 926, endPoint y: 243, distance: 213.7
click at [926, 243] on div "Contact Ramiz Kapur raymessprestige@gmail.com Bill to Unit 1 9 Esther Pl SURFER…" at bounding box center [818, 215] width 1097 height 120
click at [848, 240] on div "956 Haydens Street Yarrabilba, Queensland, Australia, 4207" at bounding box center [817, 224] width 193 height 59
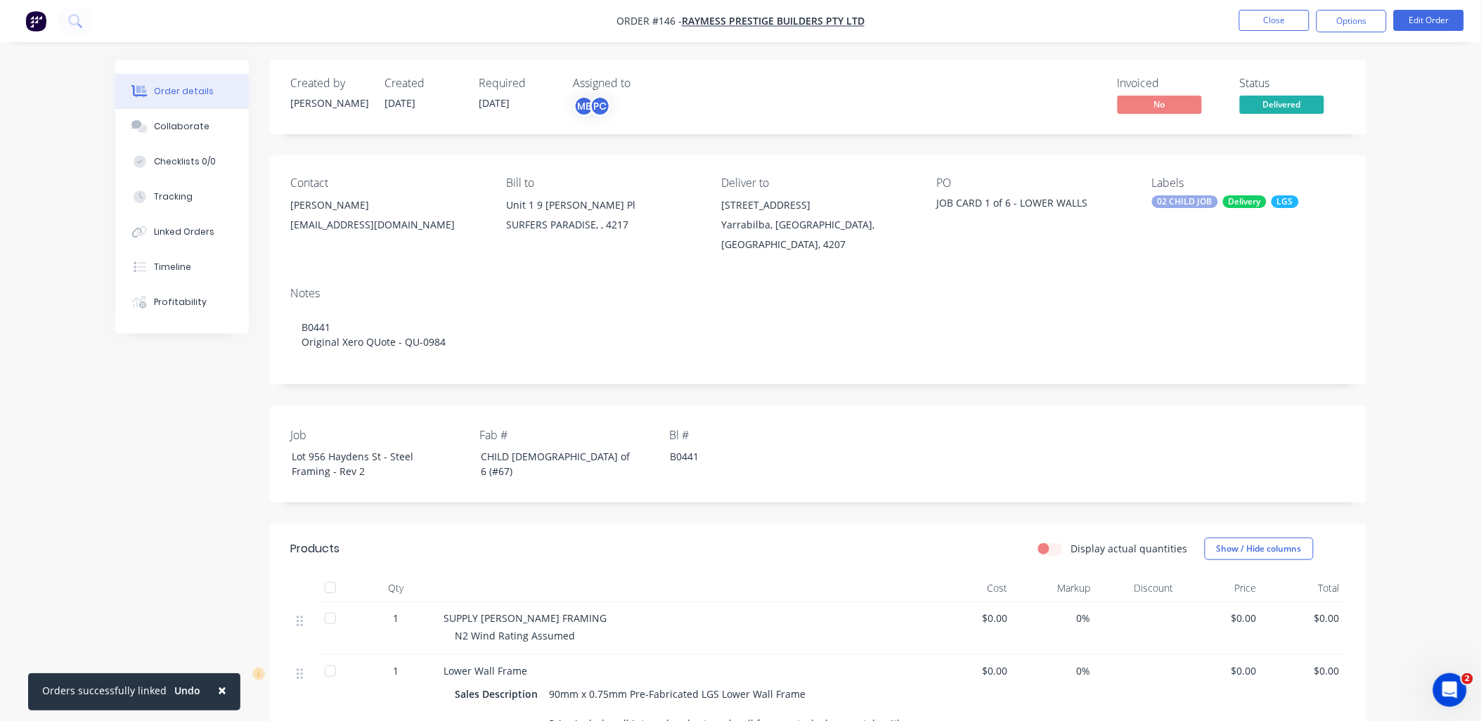
drag, startPoint x: 916, startPoint y: 262, endPoint x: 924, endPoint y: 245, distance: 19.2
click at [917, 276] on div "Notes B0441 Original Xero QUote - QU-0984" at bounding box center [818, 330] width 1097 height 109
drag, startPoint x: 903, startPoint y: 225, endPoint x: 720, endPoint y: 207, distance: 183.6
click at [720, 207] on div "Contact Ramiz Kapur raymessprestige@gmail.com Bill to Unit 1 9 Esther Pl SURFER…" at bounding box center [818, 215] width 1097 height 120
copy div "956 Haydens Street Yarrabilba, Queensland, Australia, 4207"
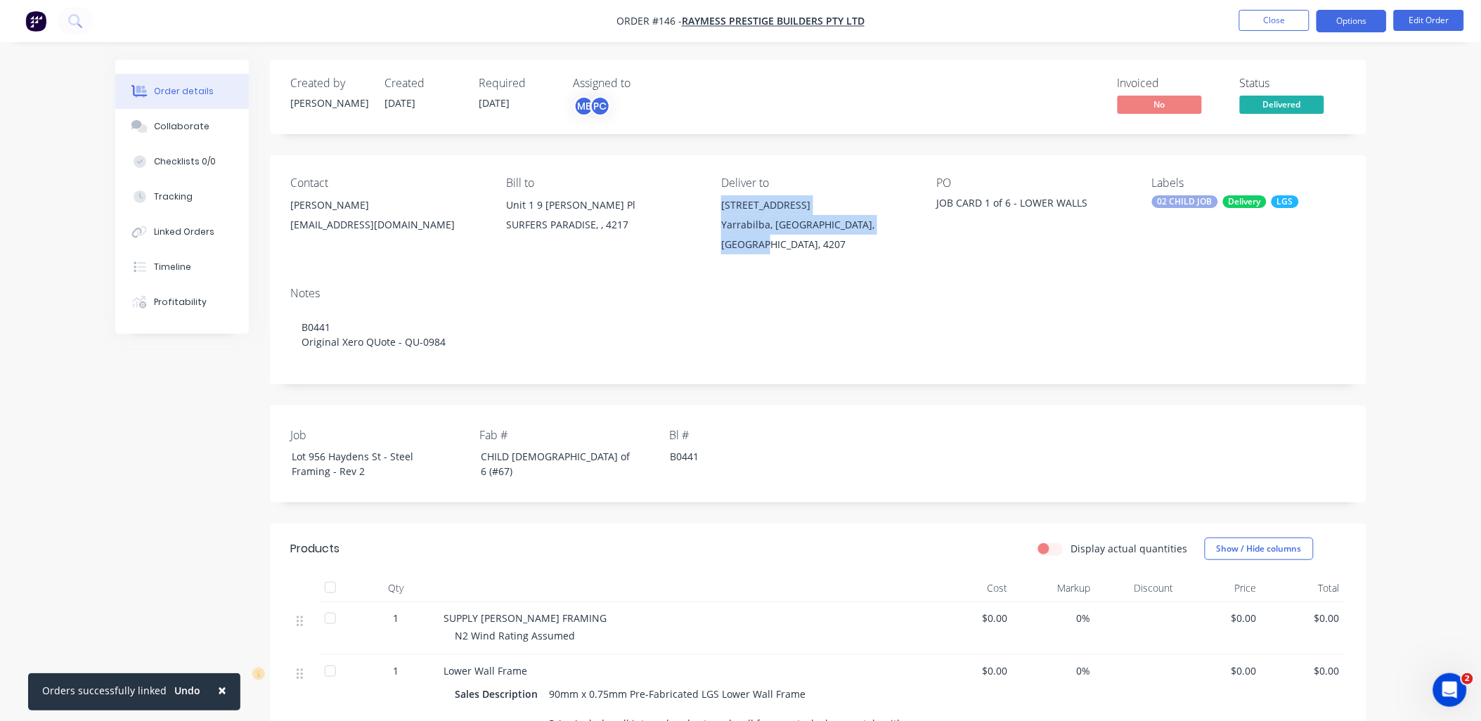
click at [1350, 10] on button "Options" at bounding box center [1352, 21] width 70 height 22
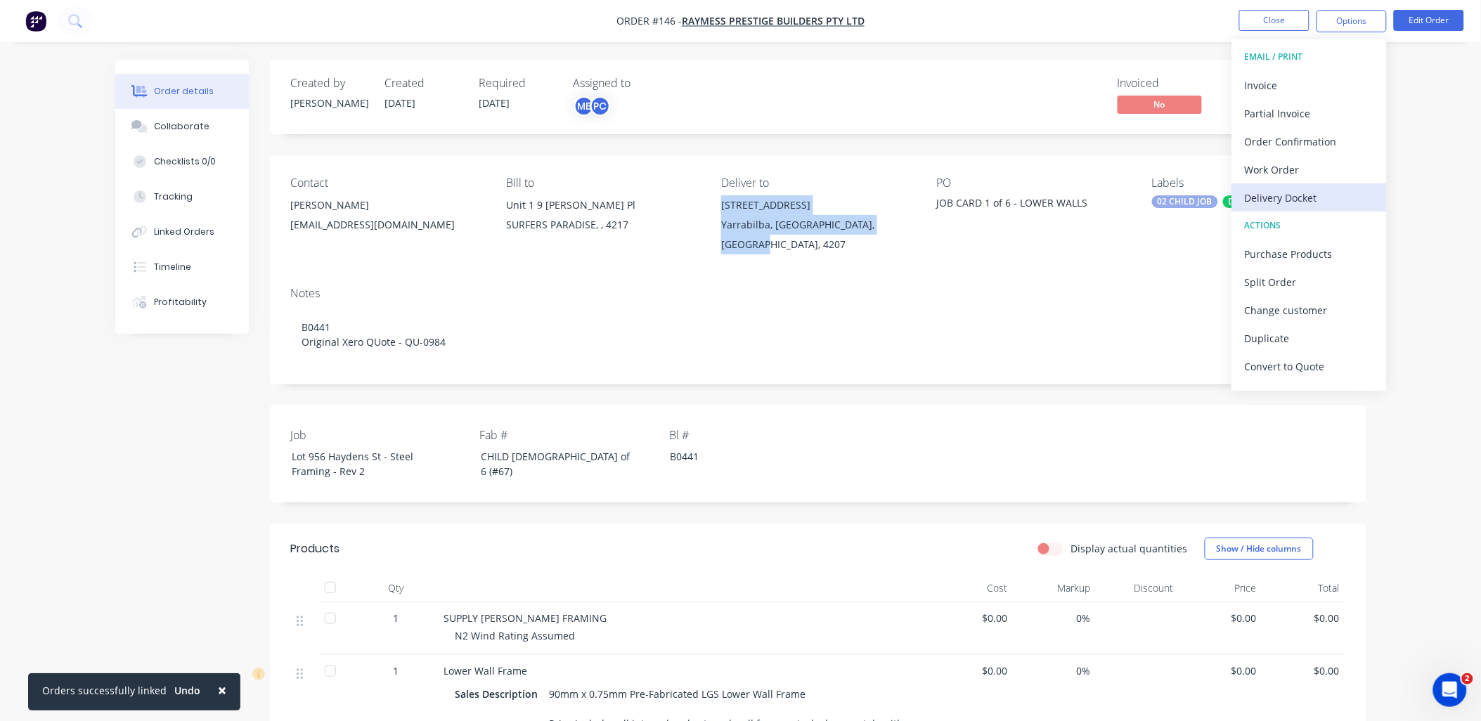
click at [1324, 192] on div "Delivery Docket" at bounding box center [1309, 198] width 129 height 20
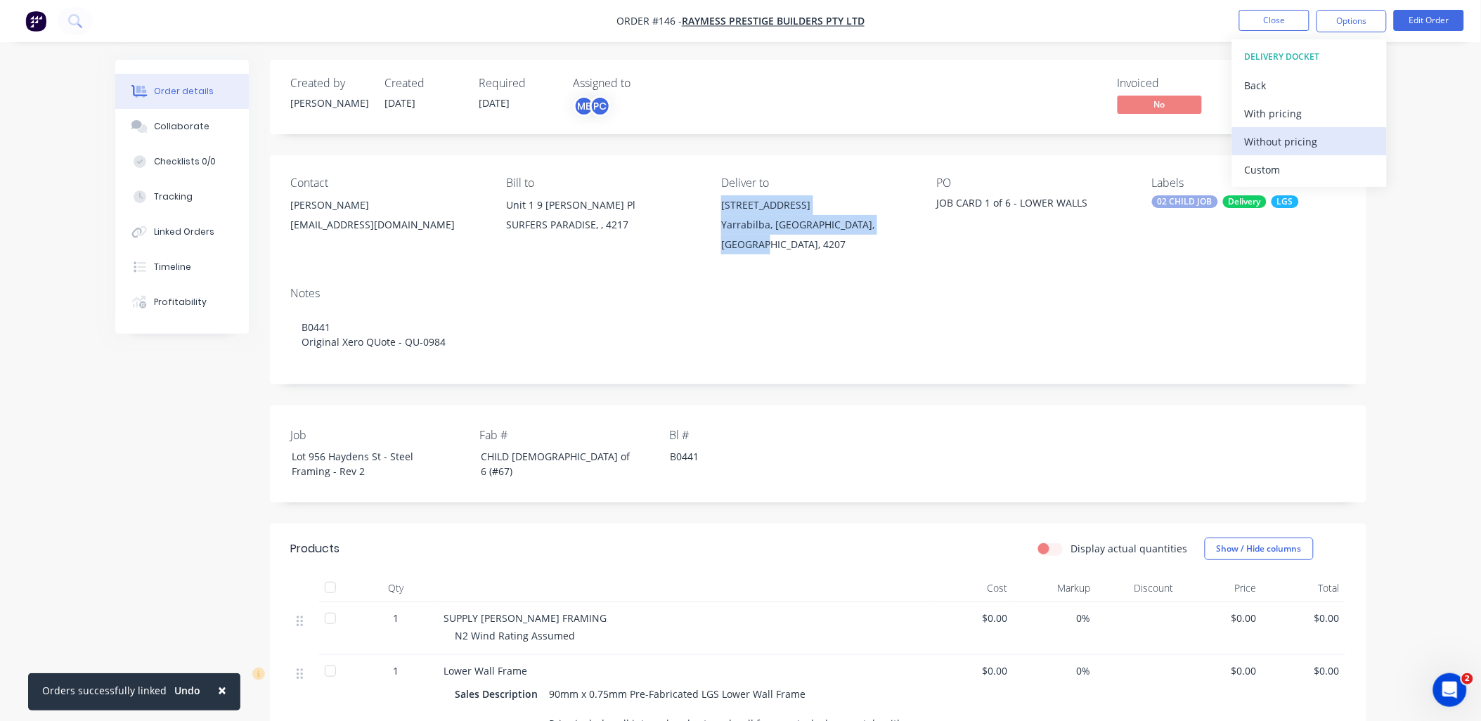
click at [1319, 134] on div "Without pricing" at bounding box center [1309, 141] width 129 height 20
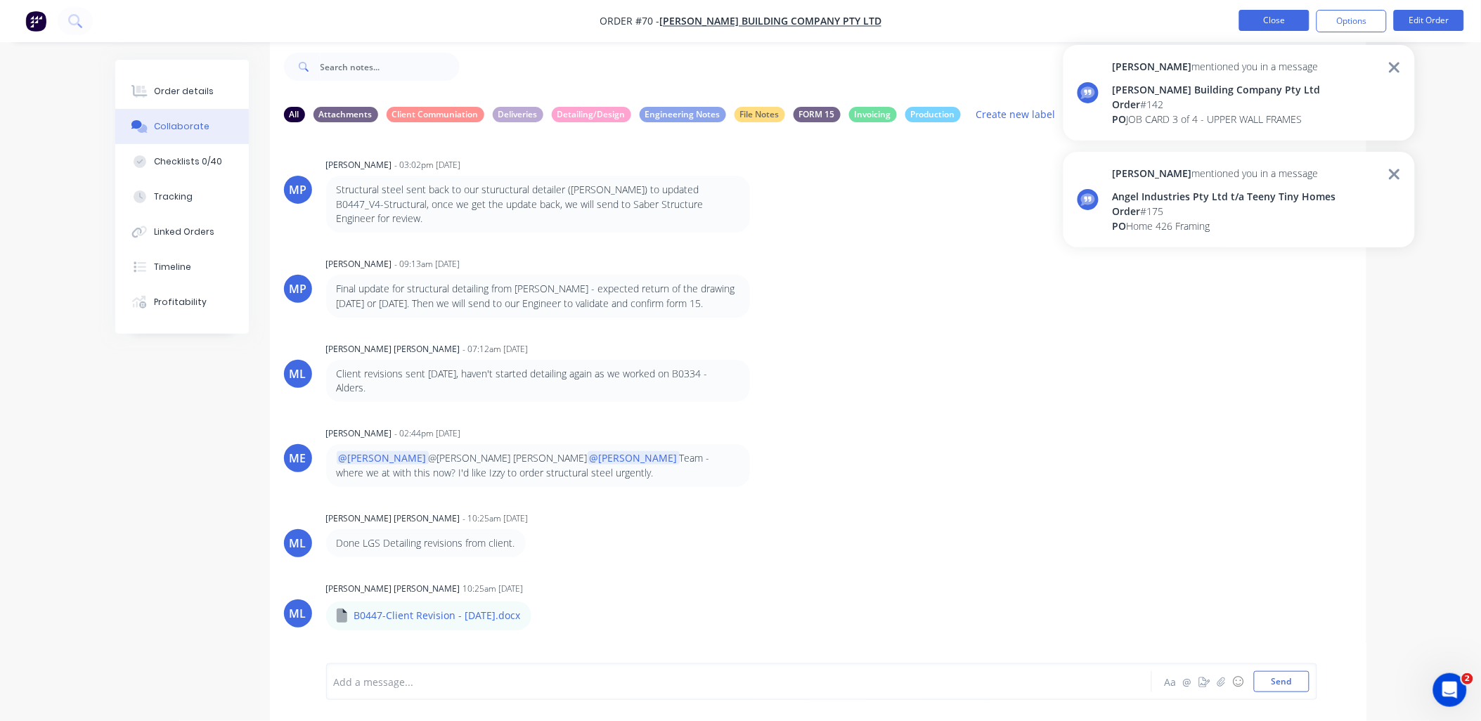
scroll to position [692, 0]
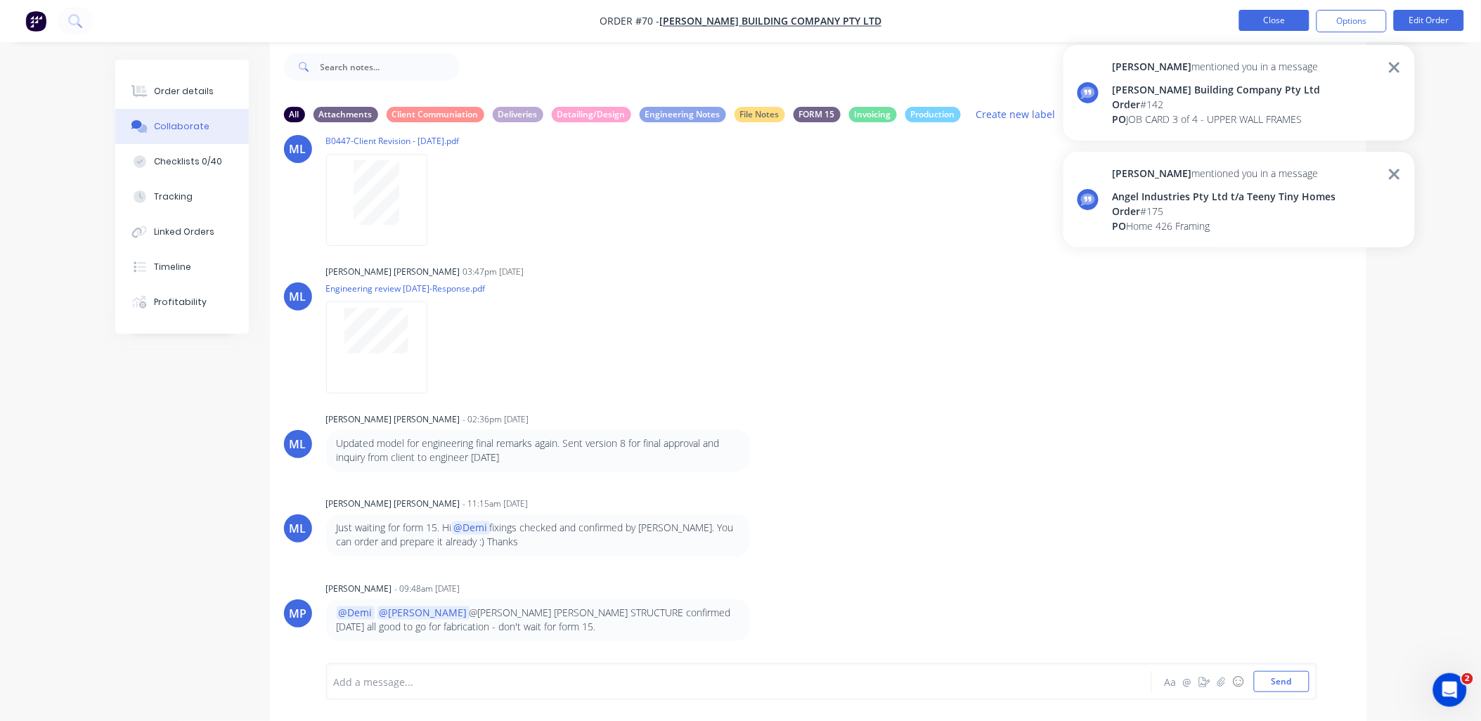
click at [1287, 14] on button "Close" at bounding box center [1274, 20] width 70 height 21
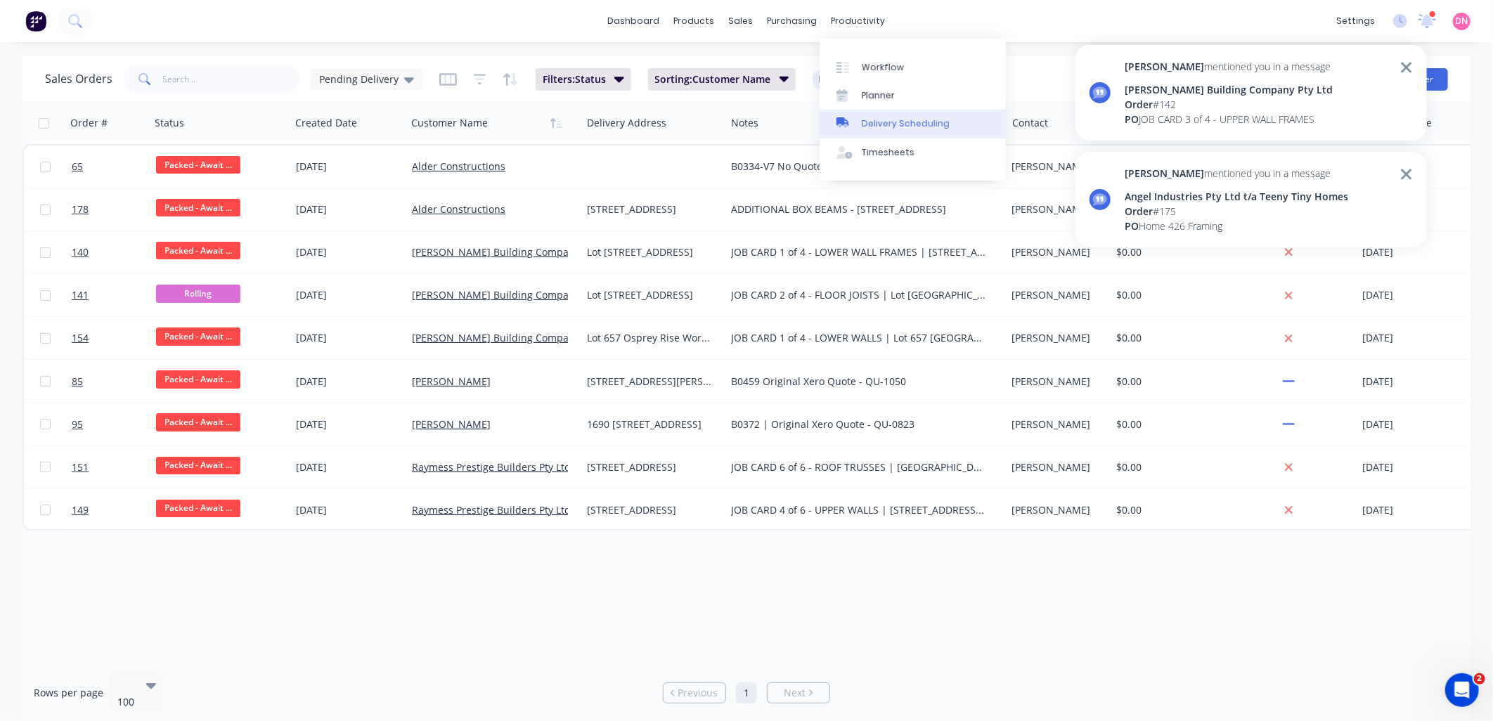
click at [866, 116] on link "Delivery Scheduling" at bounding box center [913, 124] width 186 height 28
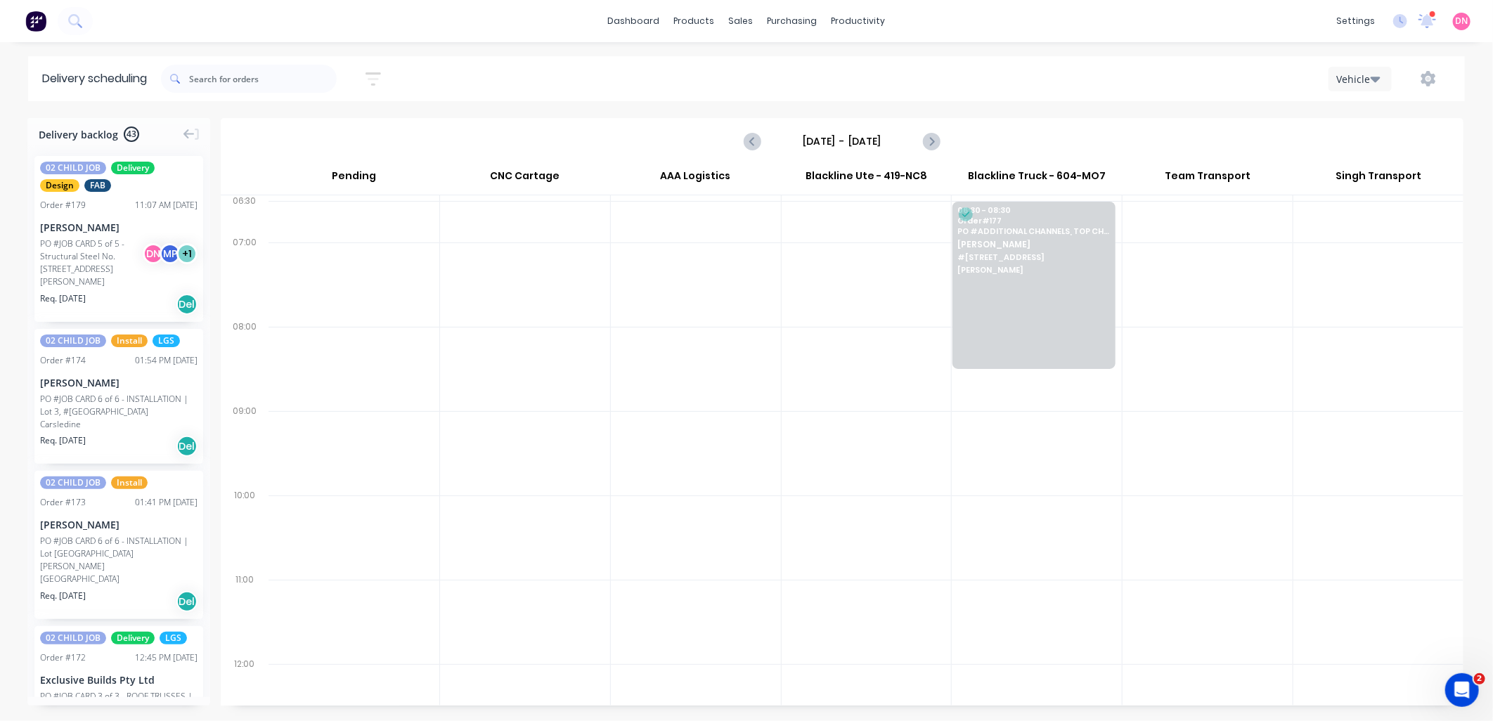
click at [1367, 85] on div "Vehicle" at bounding box center [1356, 79] width 41 height 15
click at [1365, 146] on div "Vehicle" at bounding box center [1398, 144] width 139 height 28
click at [1382, 72] on button "Vehicle" at bounding box center [1360, 79] width 63 height 25
click at [1372, 117] on div "Week" at bounding box center [1398, 116] width 139 height 28
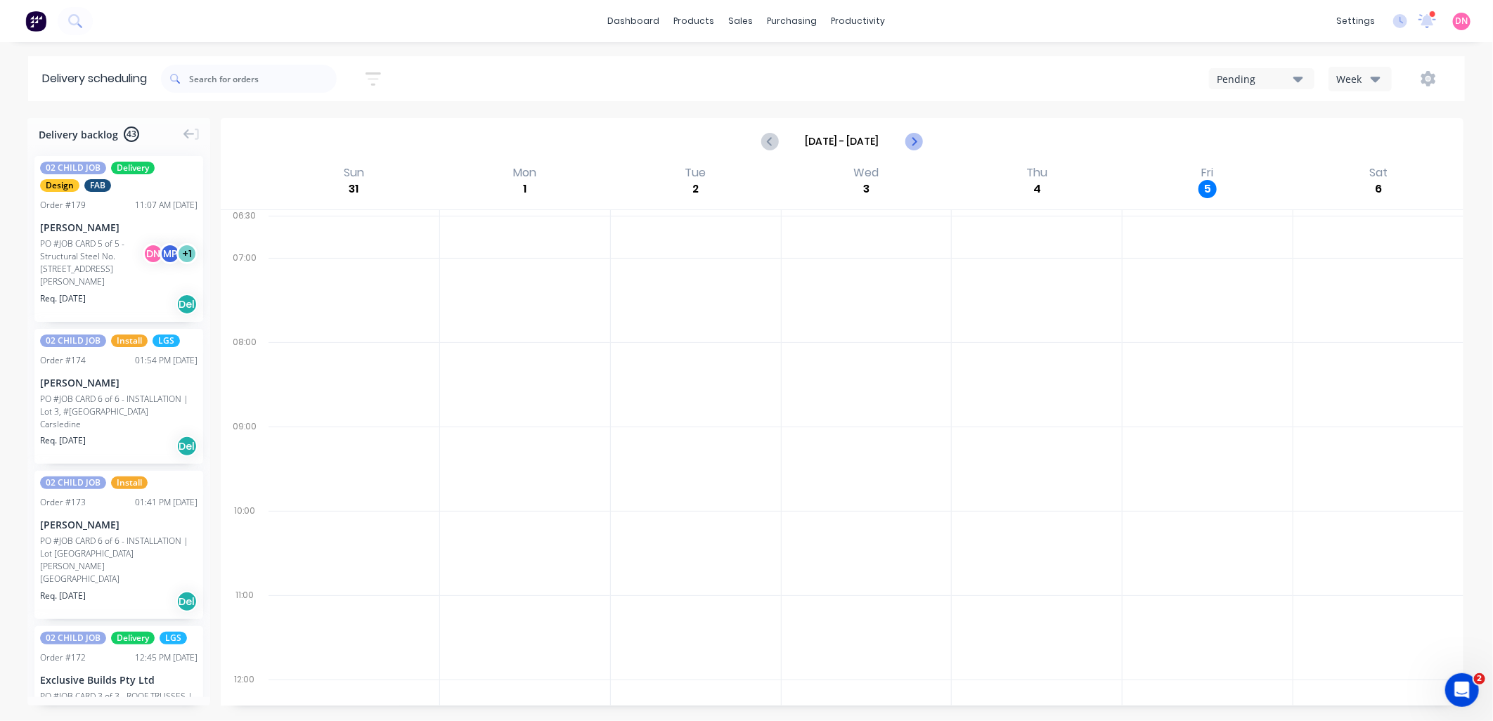
click at [919, 131] on button "Next page" at bounding box center [913, 141] width 28 height 28
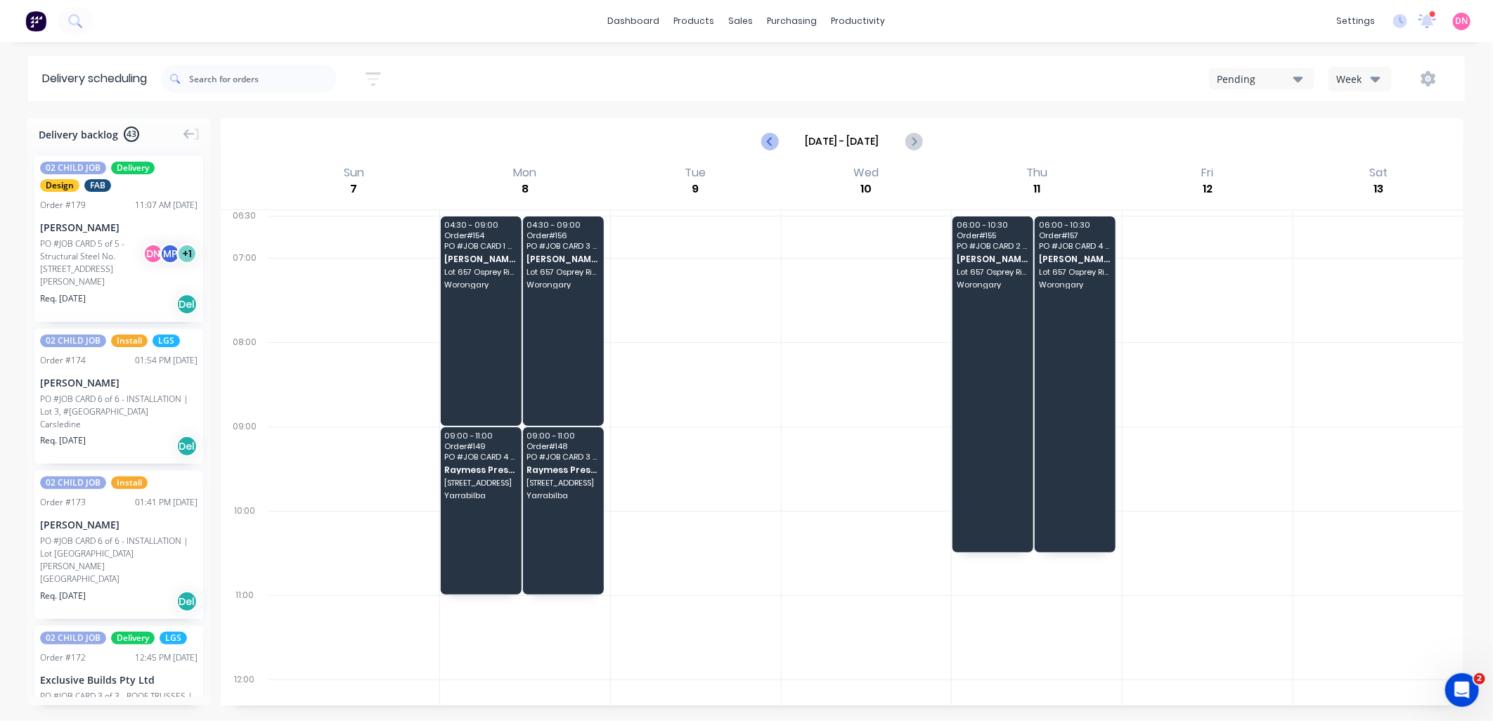
click at [784, 138] on button "Previous page" at bounding box center [770, 141] width 28 height 28
type input "[DATE] - [DATE]"
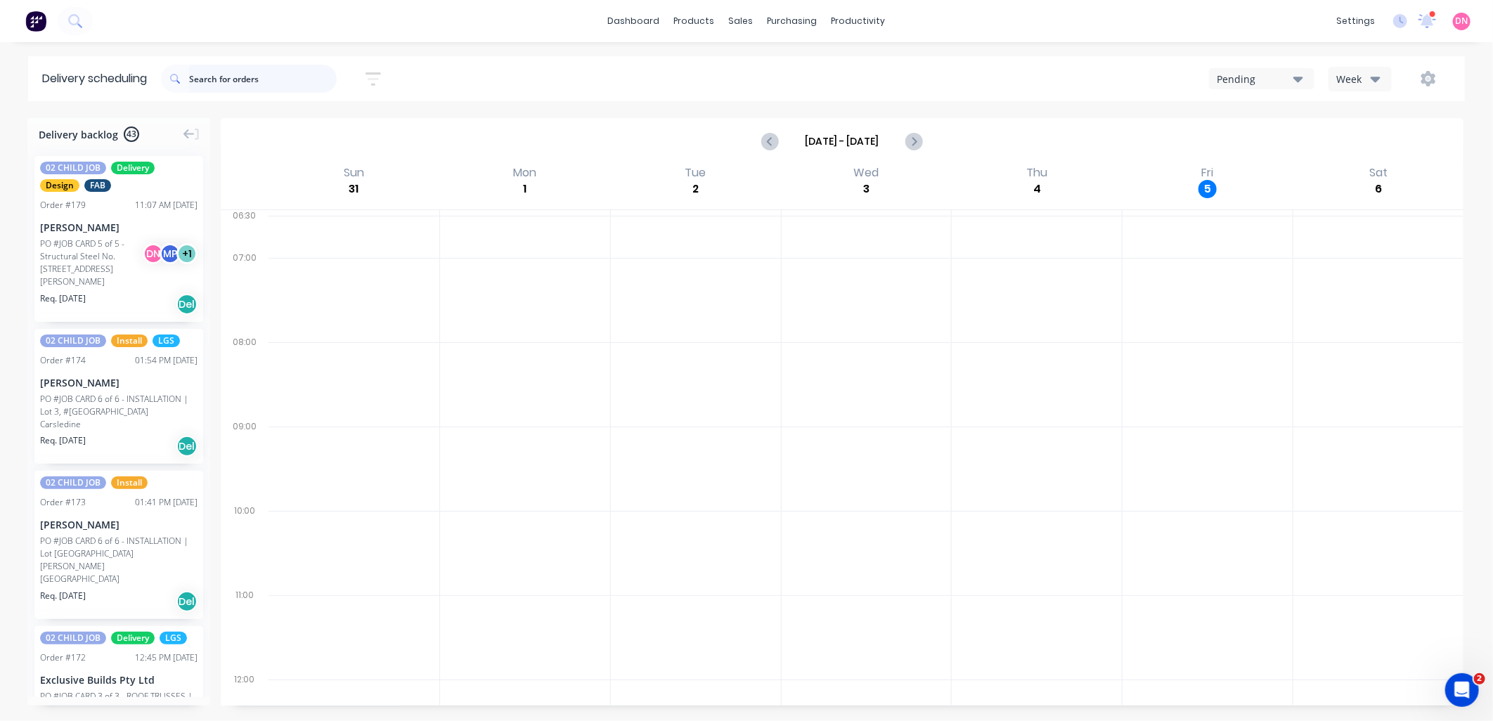
click at [226, 79] on input "text" at bounding box center [263, 79] width 148 height 28
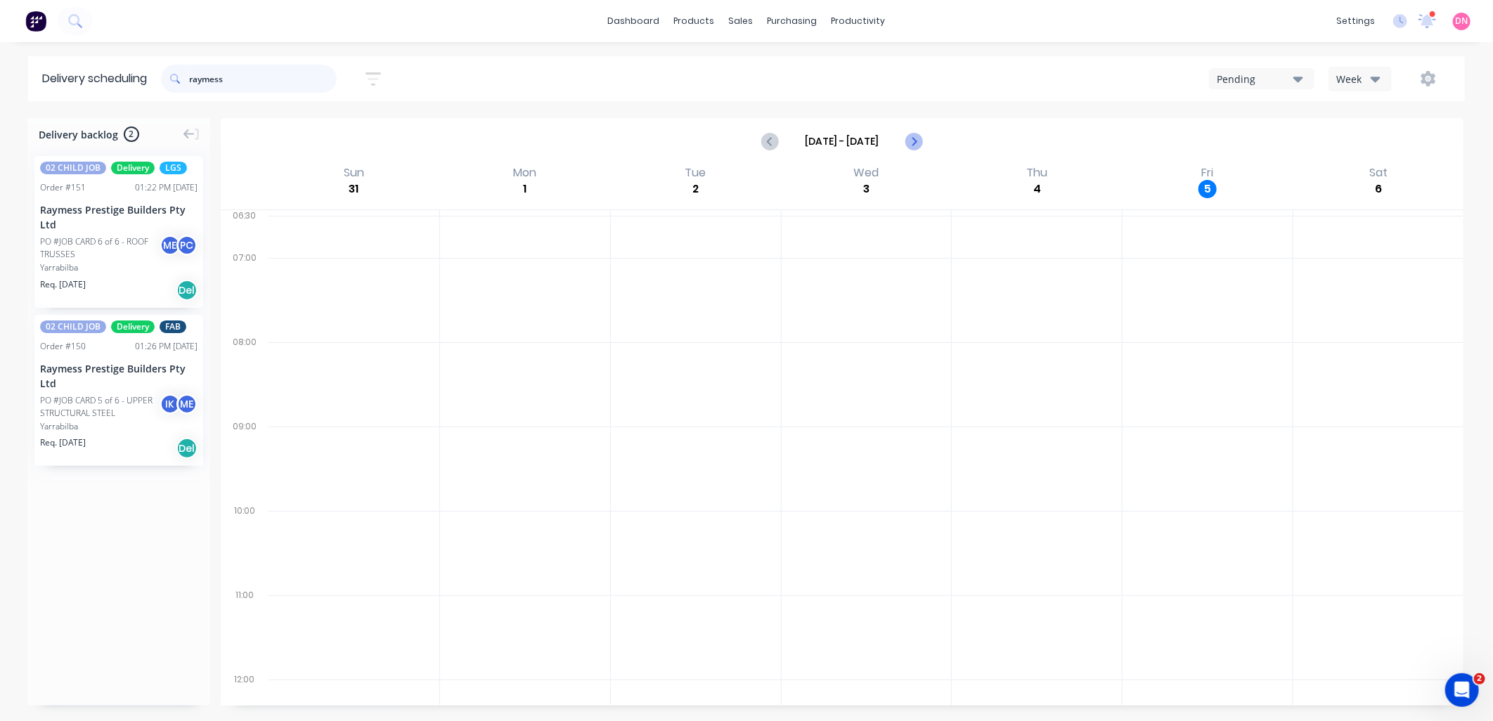
type input "raymess"
click at [909, 144] on icon "Next page" at bounding box center [913, 141] width 17 height 17
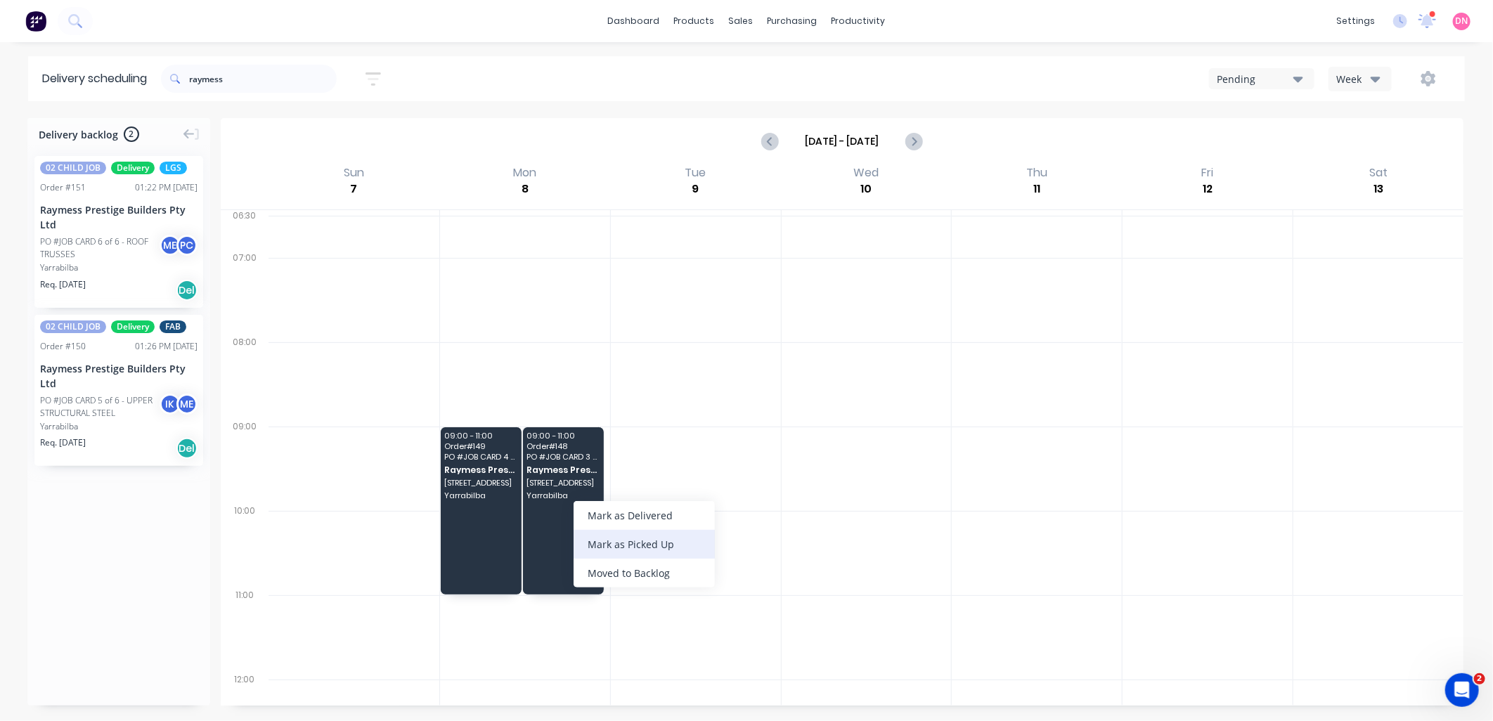
click at [592, 553] on div "Mark as Picked Up" at bounding box center [644, 544] width 141 height 29
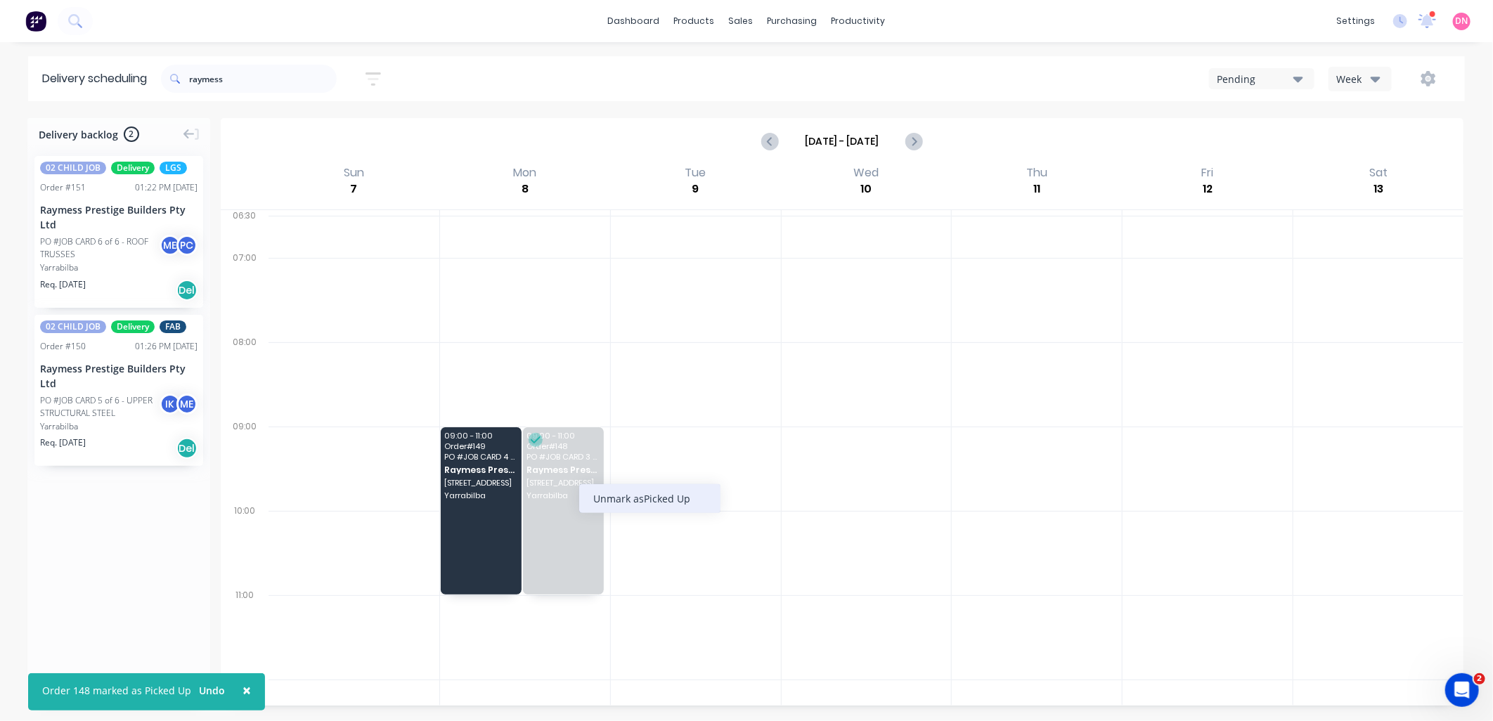
click at [669, 502] on div "Unmark as Picked Up" at bounding box center [649, 498] width 141 height 29
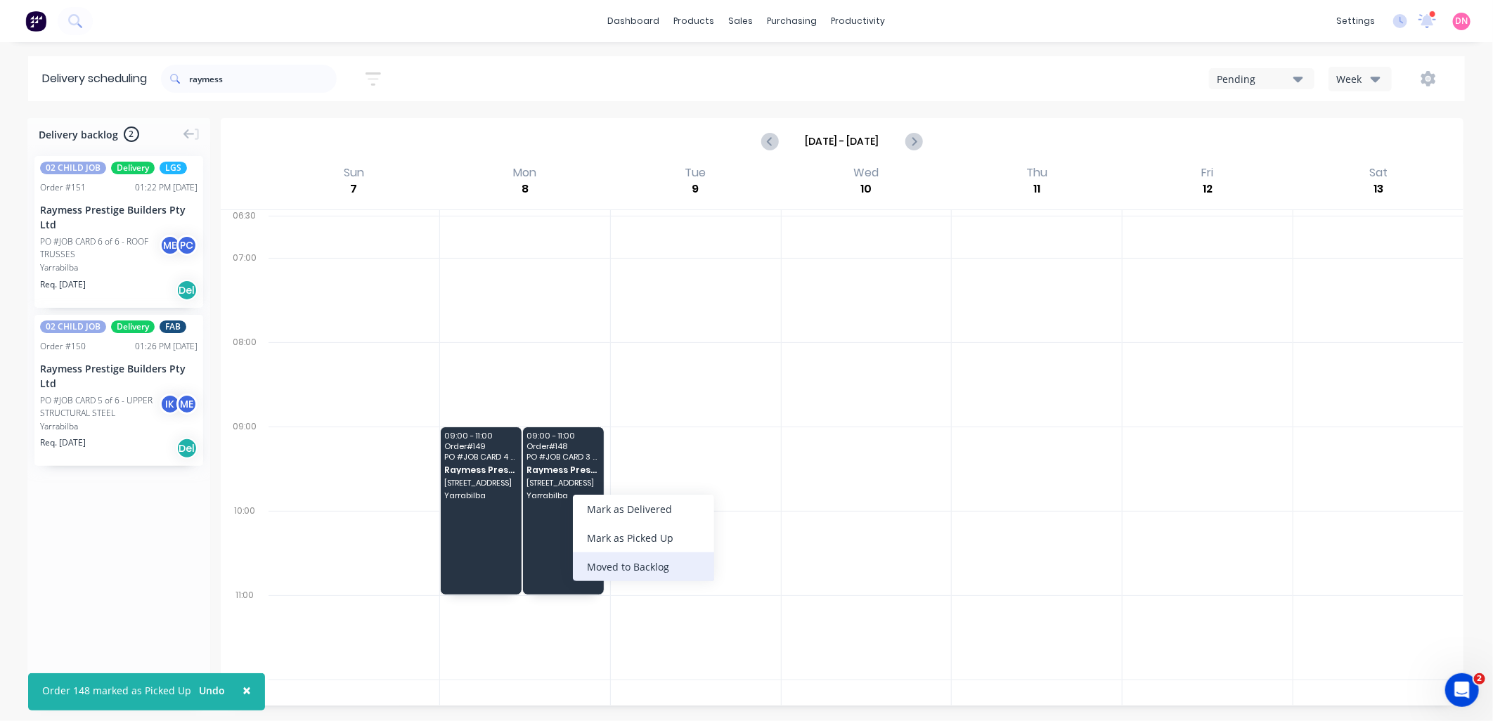
click at [621, 565] on div "Moved to Backlog" at bounding box center [643, 567] width 141 height 29
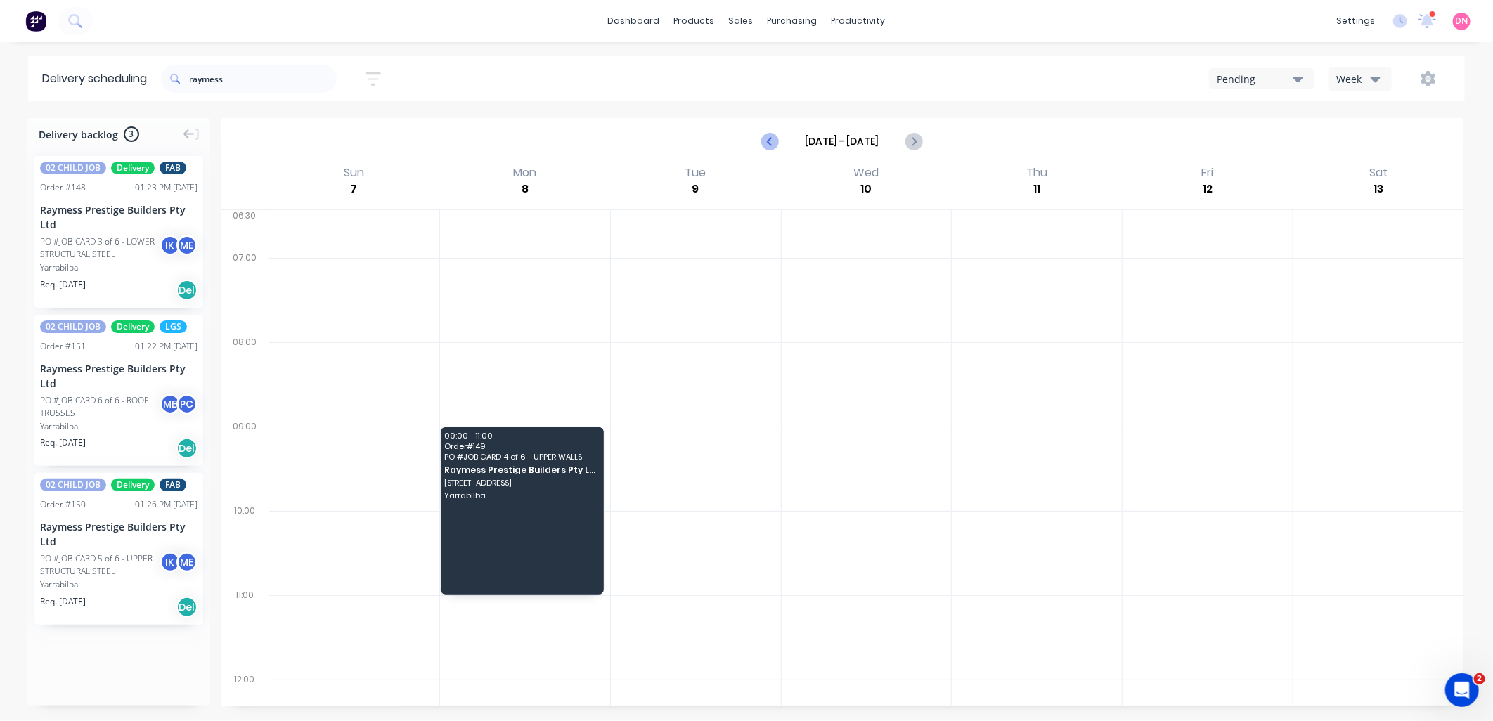
click at [759, 135] on button "Previous page" at bounding box center [770, 141] width 28 height 28
type input "[DATE] - [DATE]"
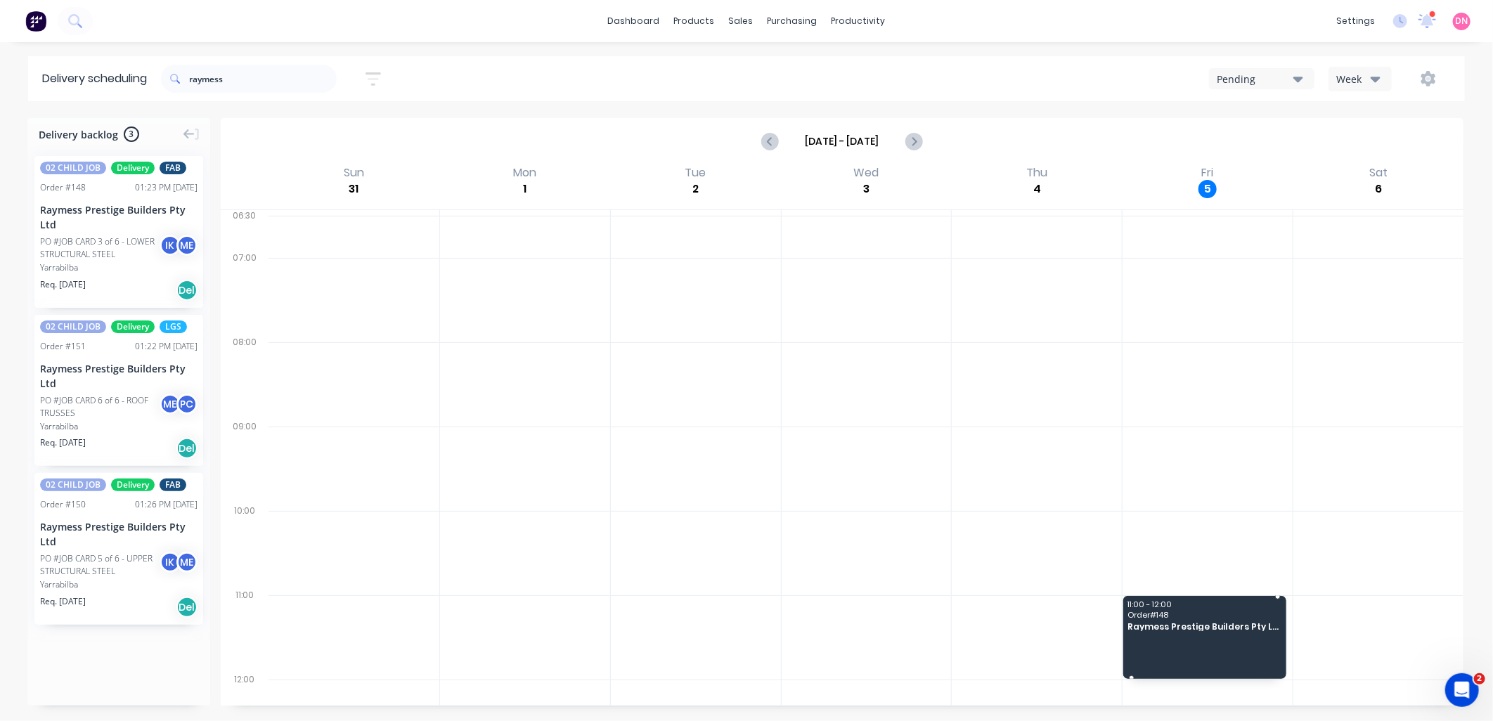
drag, startPoint x: 103, startPoint y: 264, endPoint x: 1170, endPoint y: 636, distance: 1130.2
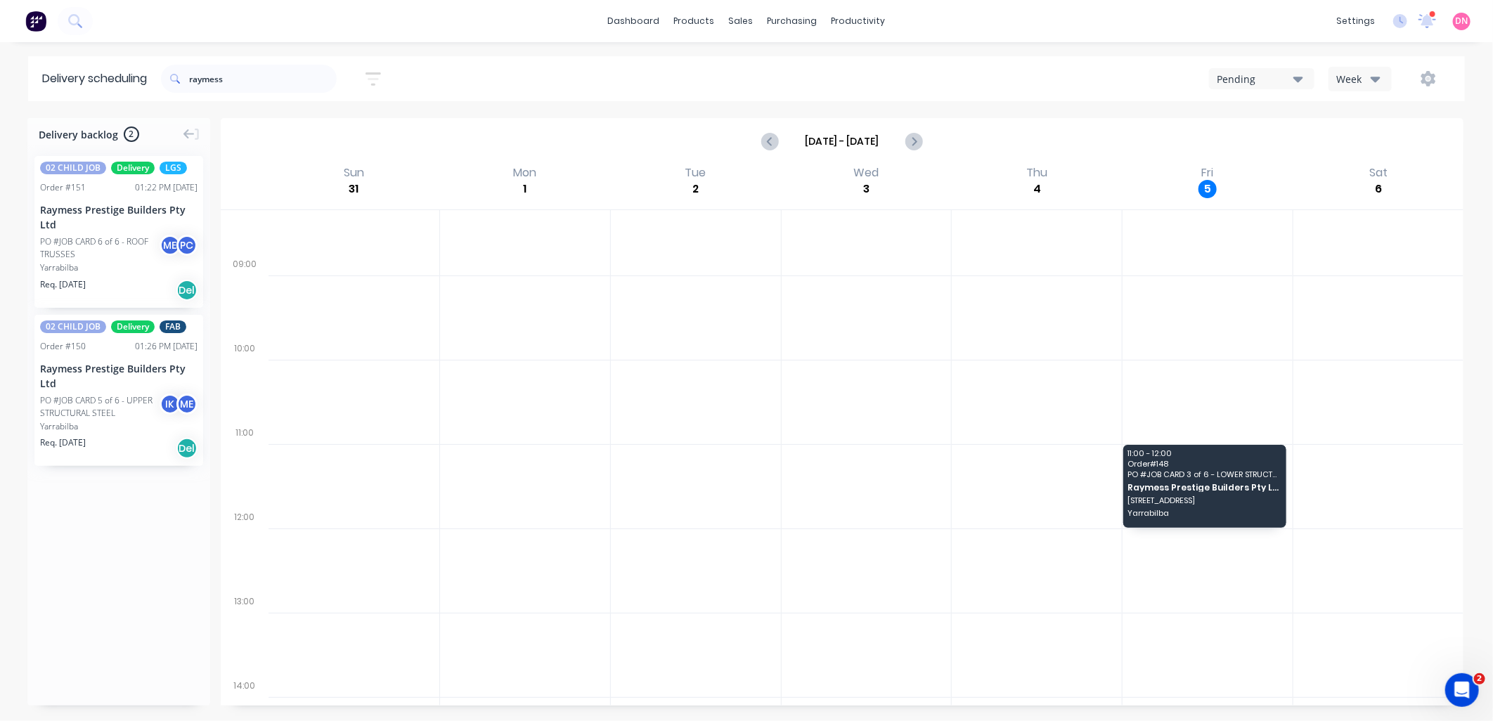
scroll to position [190, 0]
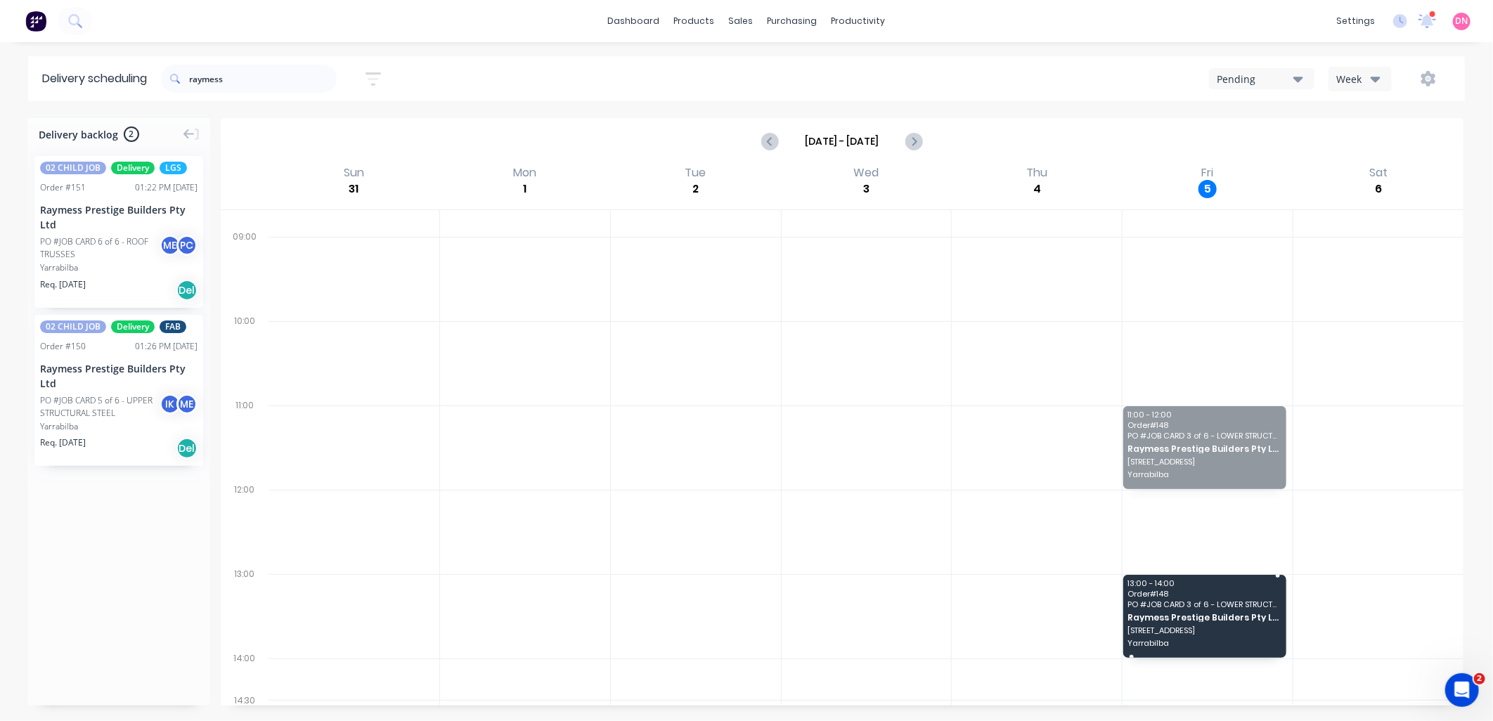
drag, startPoint x: 1203, startPoint y: 458, endPoint x: 1191, endPoint y: 626, distance: 167.7
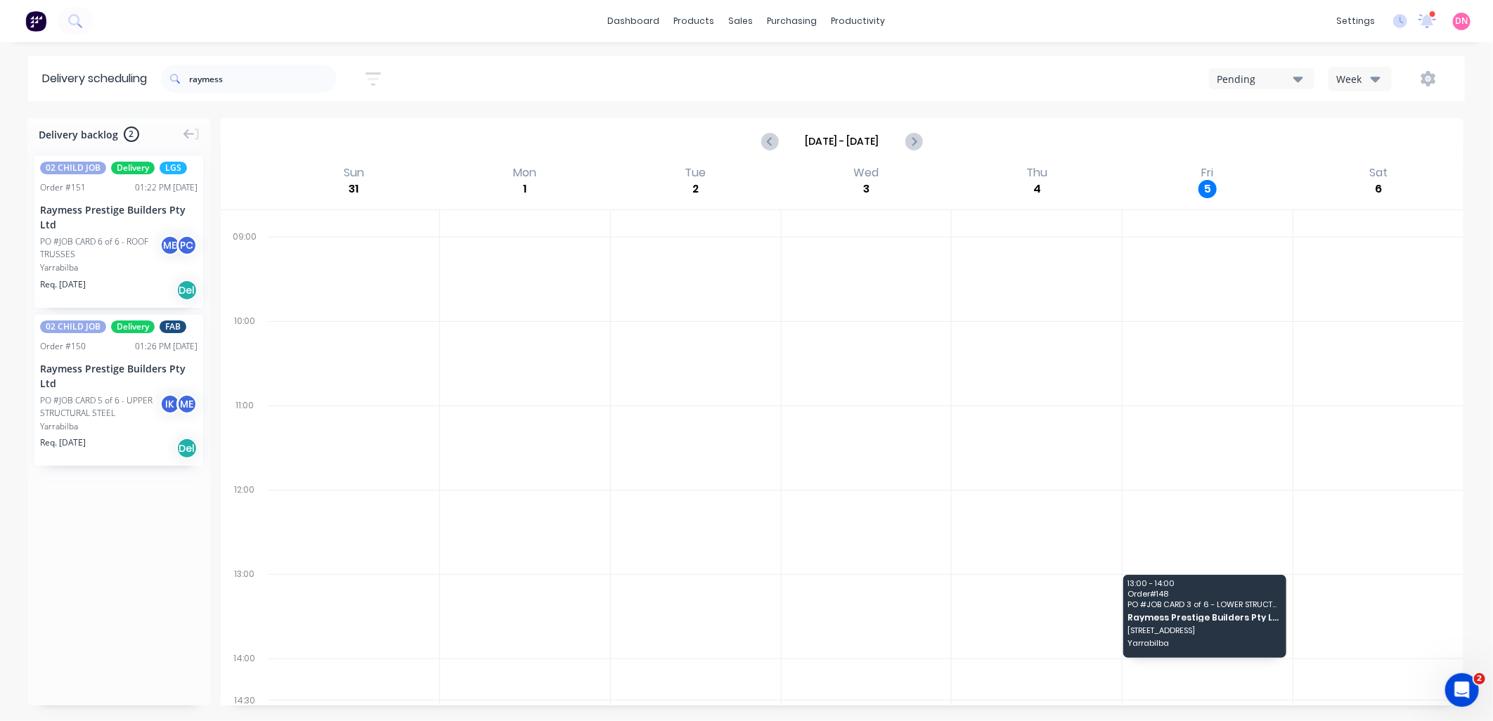
click at [1366, 72] on div "Week" at bounding box center [1356, 79] width 41 height 15
click at [1393, 137] on div "Vehicle" at bounding box center [1398, 144] width 139 height 28
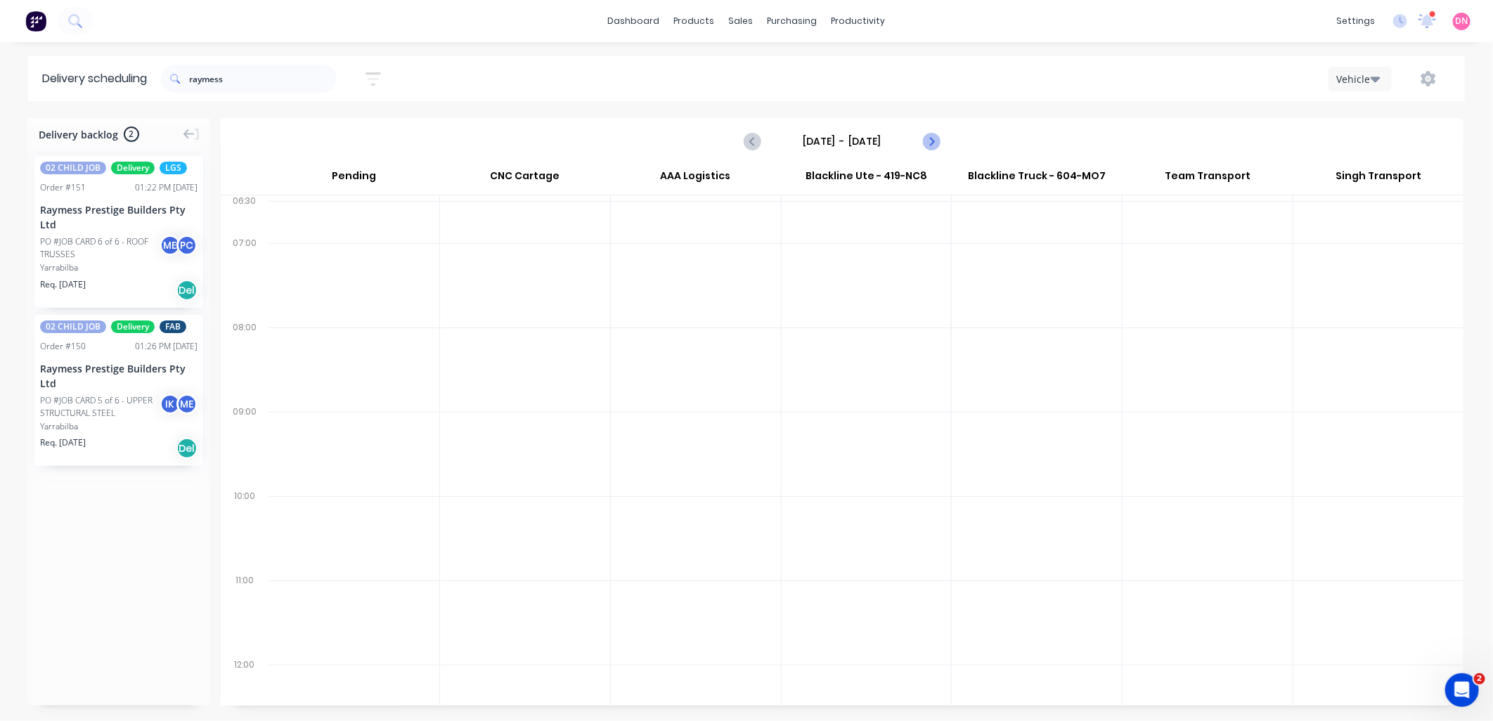
click at [936, 142] on icon "Next page" at bounding box center [930, 141] width 17 height 17
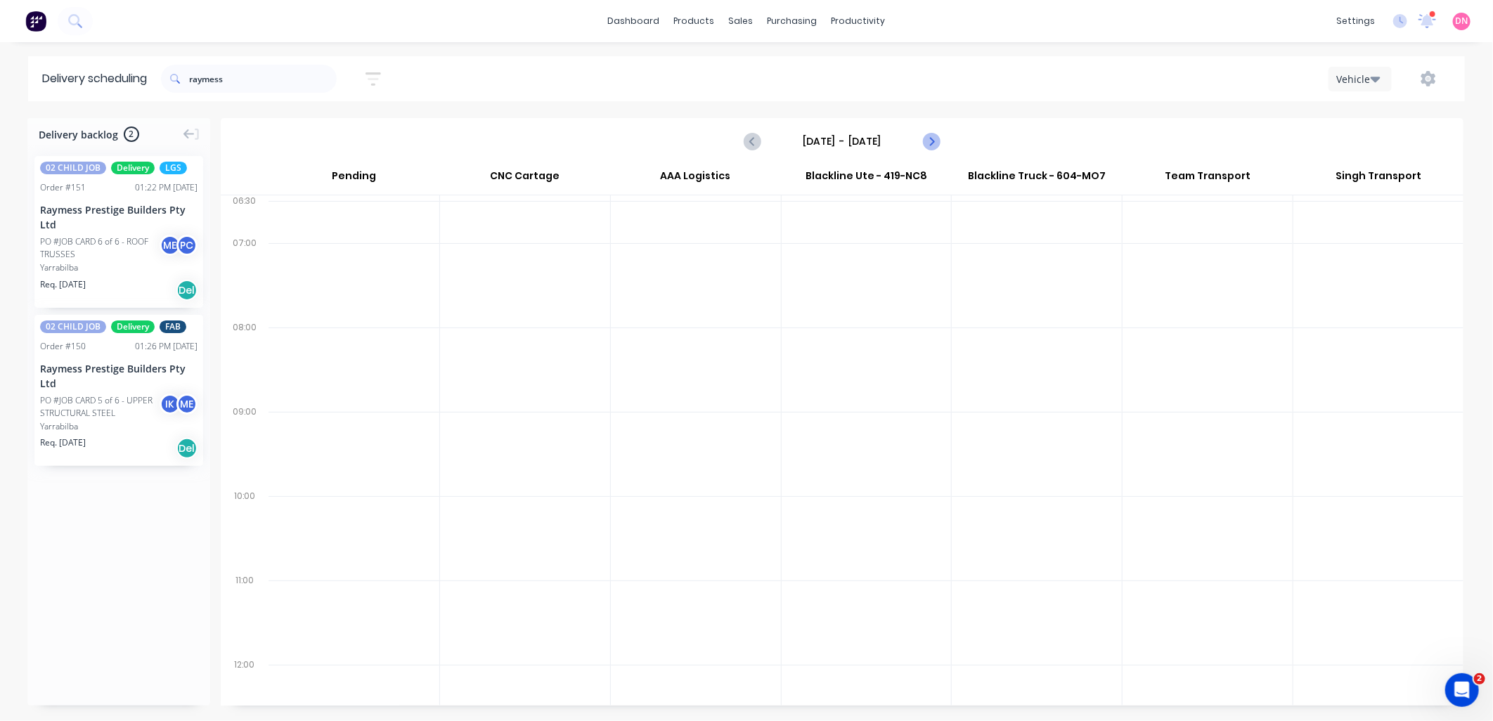
type input "[DATE] - [DATE]"
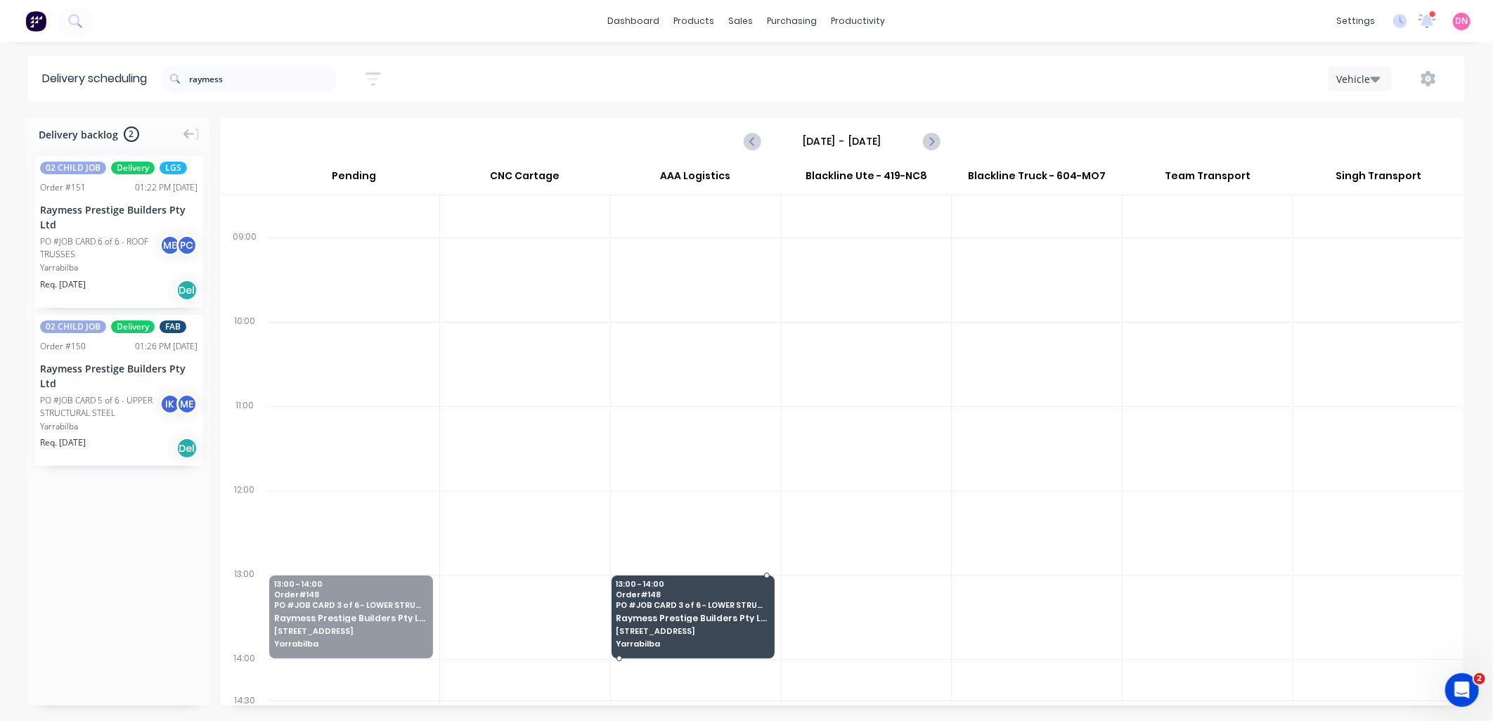
drag, startPoint x: 321, startPoint y: 597, endPoint x: 718, endPoint y: 599, distance: 397.2
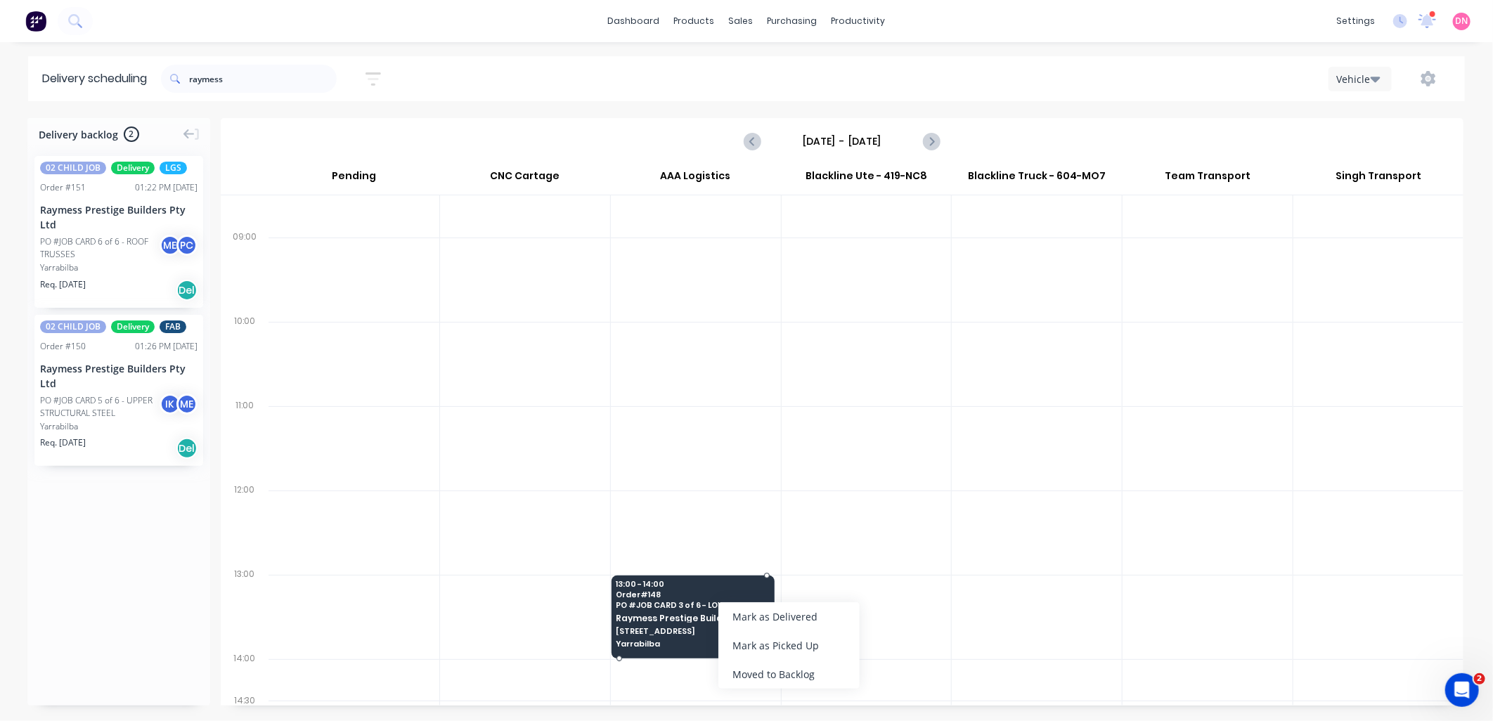
click at [664, 612] on div "13:00 - 14:00 Order # 148 PO # JOB CARD 3 of 6 - LOWER STRUCTURAL STEEL Raymess…" at bounding box center [693, 615] width 162 height 79
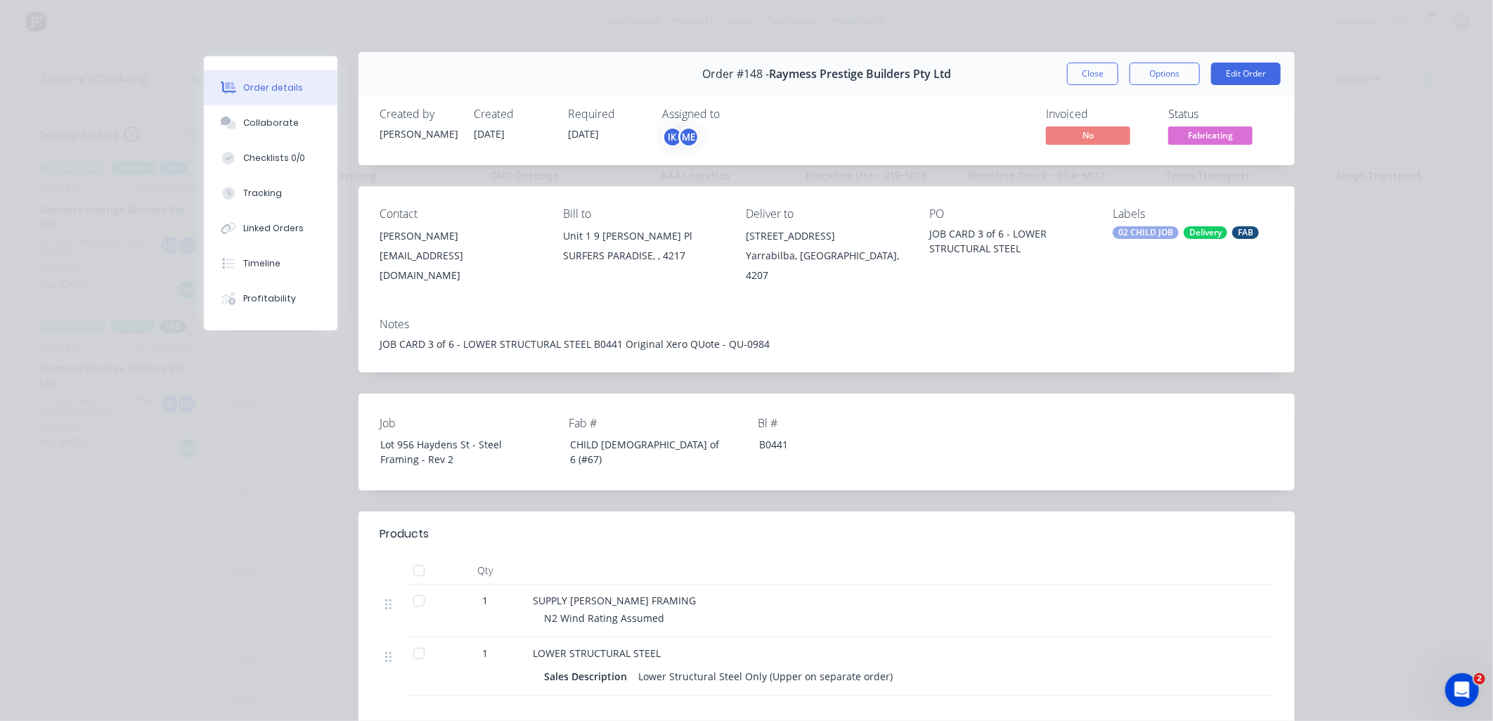
scroll to position [0, 0]
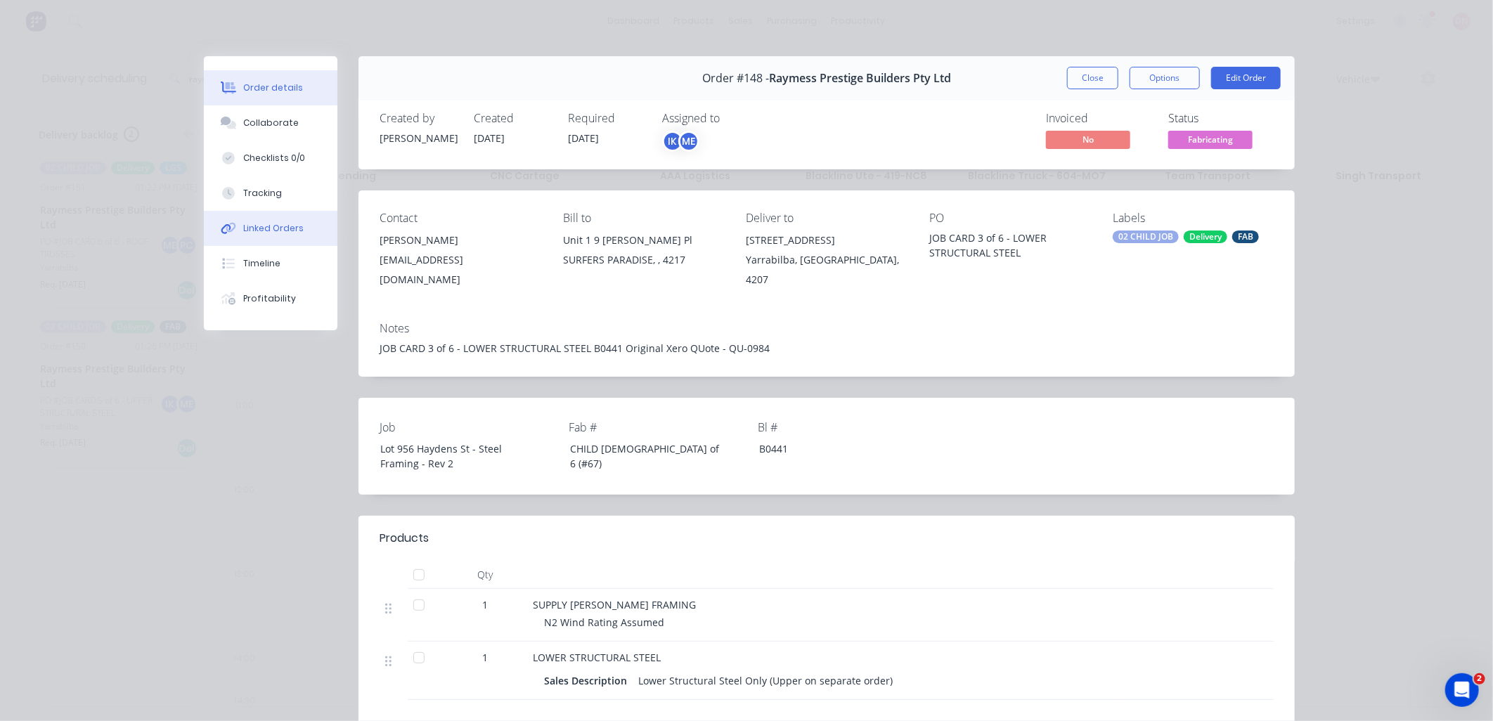
click at [243, 226] on div "Linked Orders" at bounding box center [273, 228] width 60 height 13
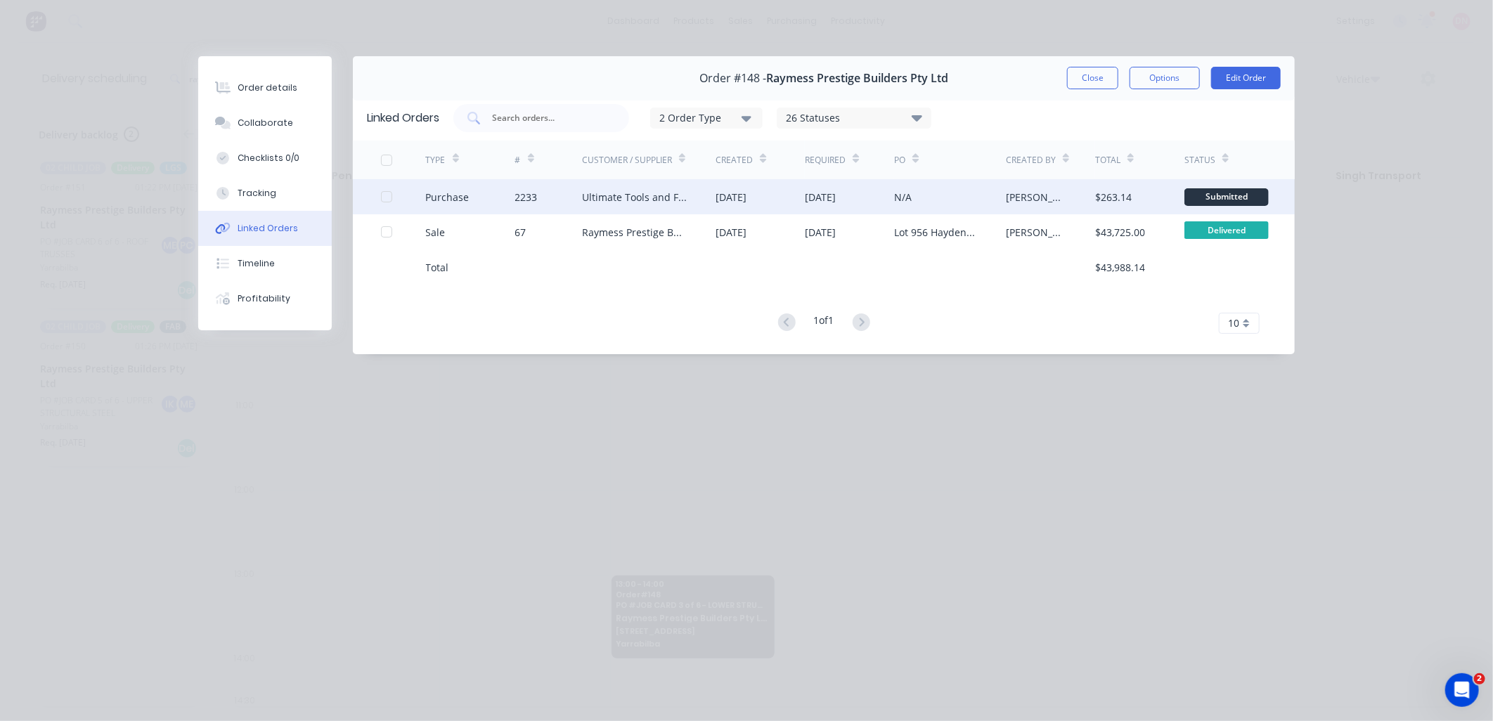
click at [696, 205] on div "Ultimate Tools and Fasteners Pty Ltd" at bounding box center [649, 196] width 134 height 35
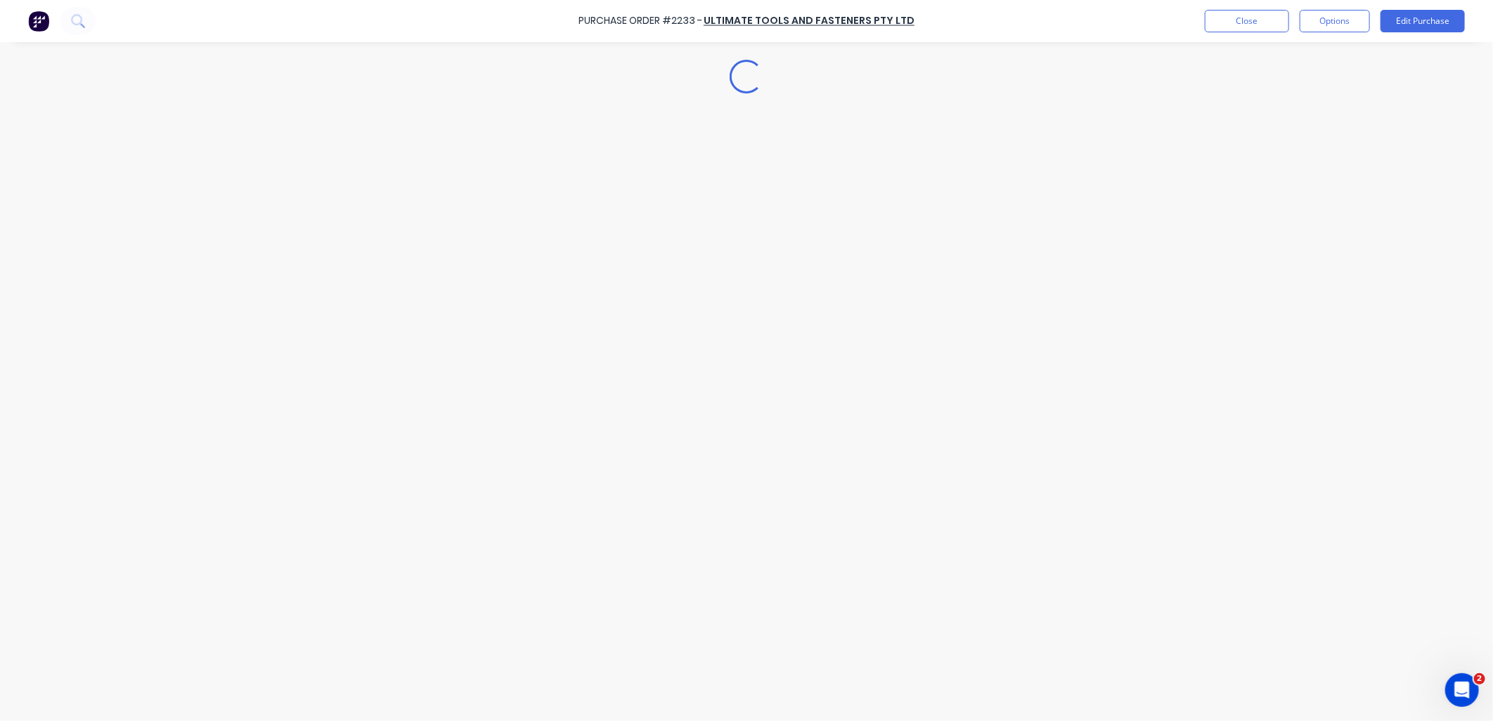
type textarea "x"
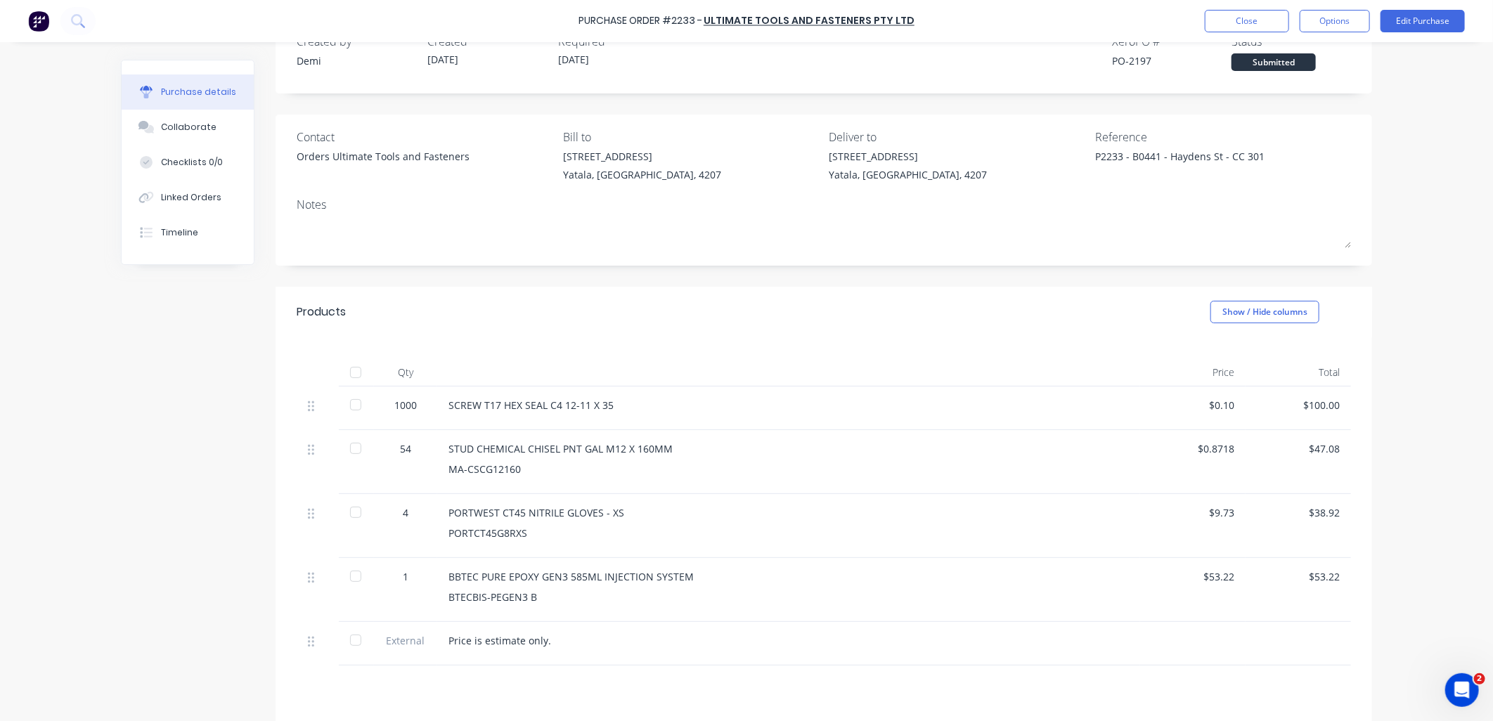
scroll to position [78, 0]
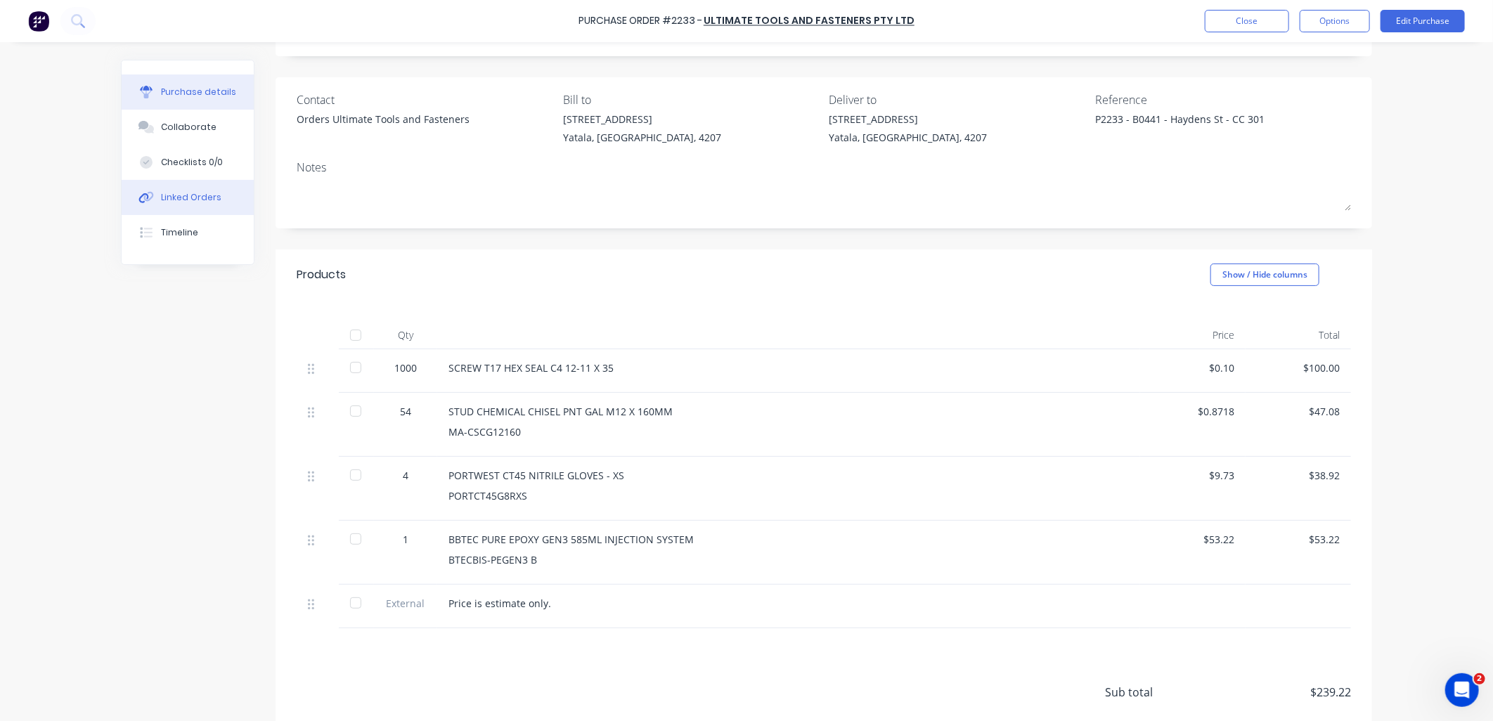
click at [204, 205] on button "Linked Orders" at bounding box center [188, 197] width 132 height 35
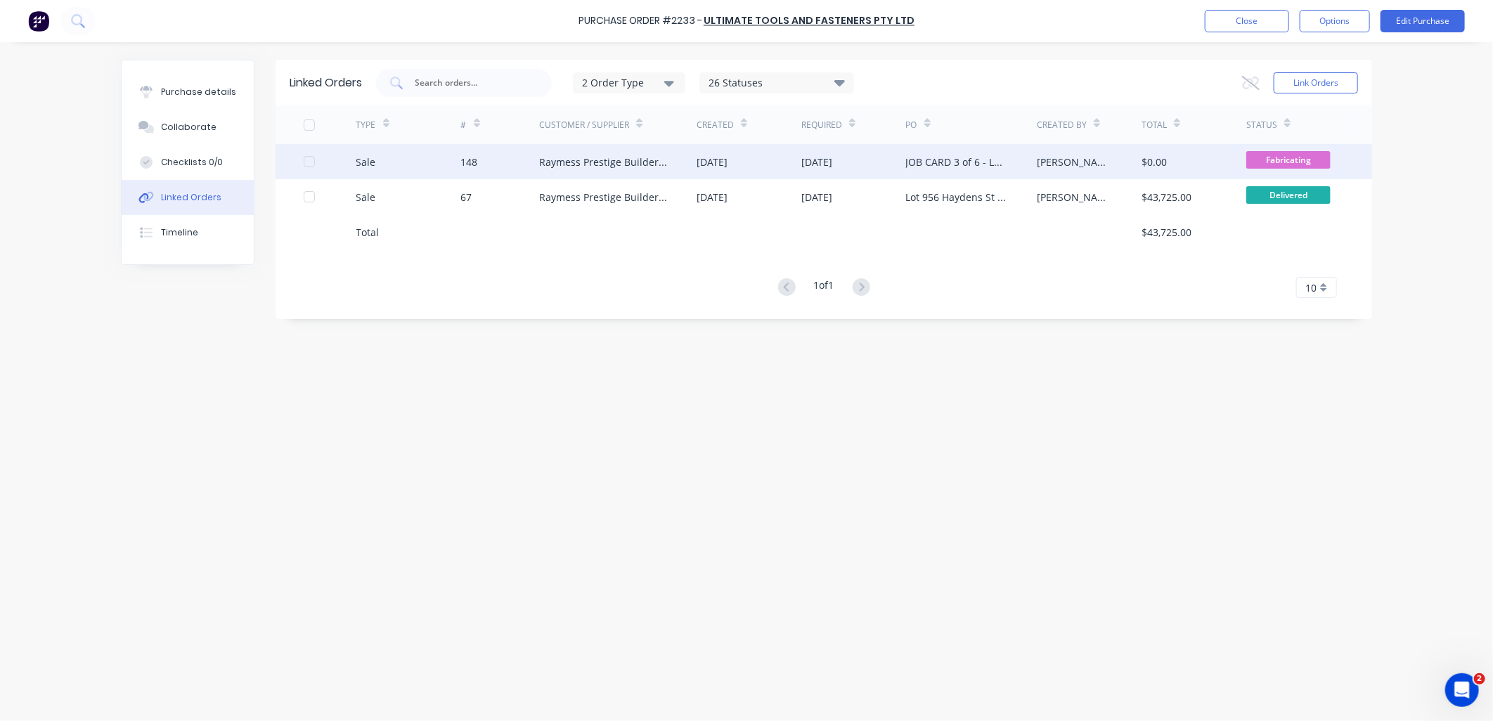
click at [480, 176] on div "148" at bounding box center [500, 161] width 79 height 35
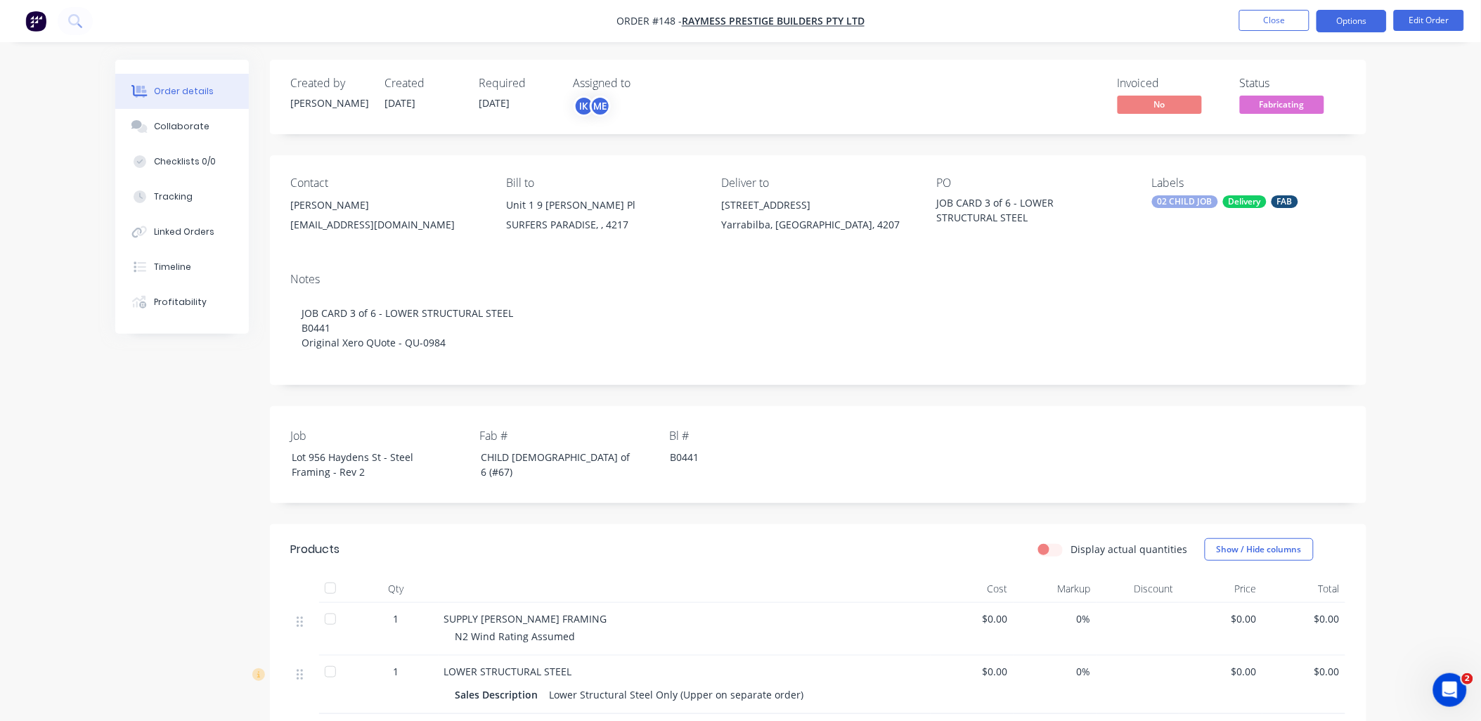
click at [1327, 20] on button "Options" at bounding box center [1352, 21] width 70 height 22
click at [1406, 25] on button "Edit Order" at bounding box center [1429, 20] width 70 height 21
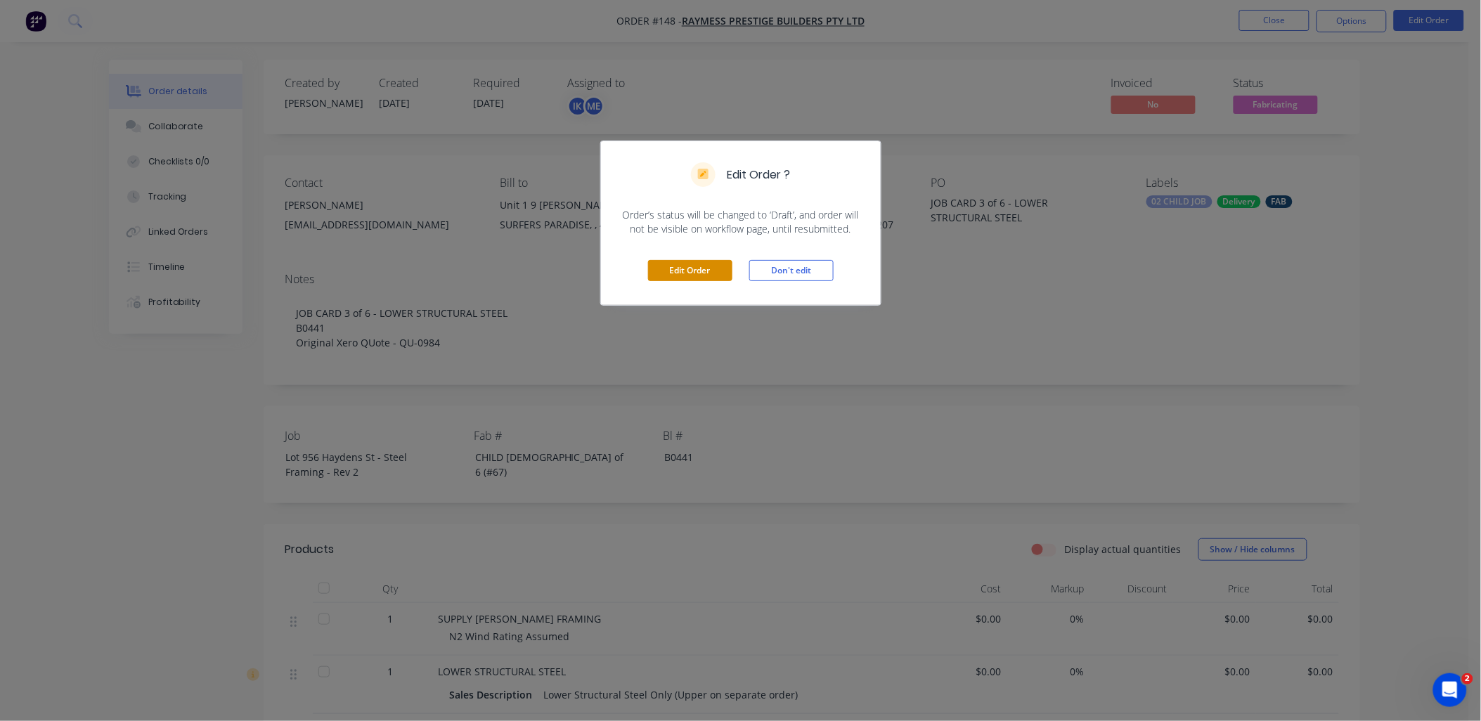
click at [715, 262] on button "Edit Order" at bounding box center [690, 270] width 84 height 21
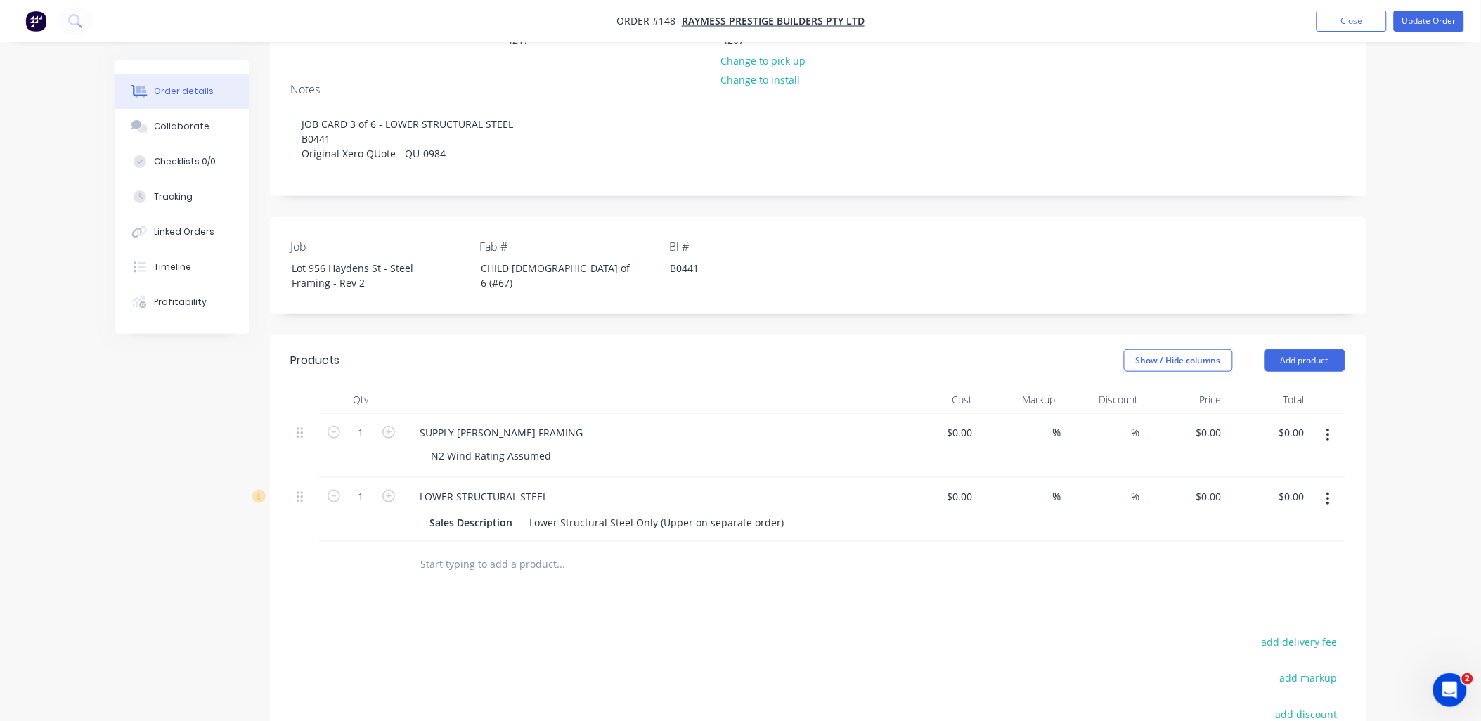
scroll to position [234, 0]
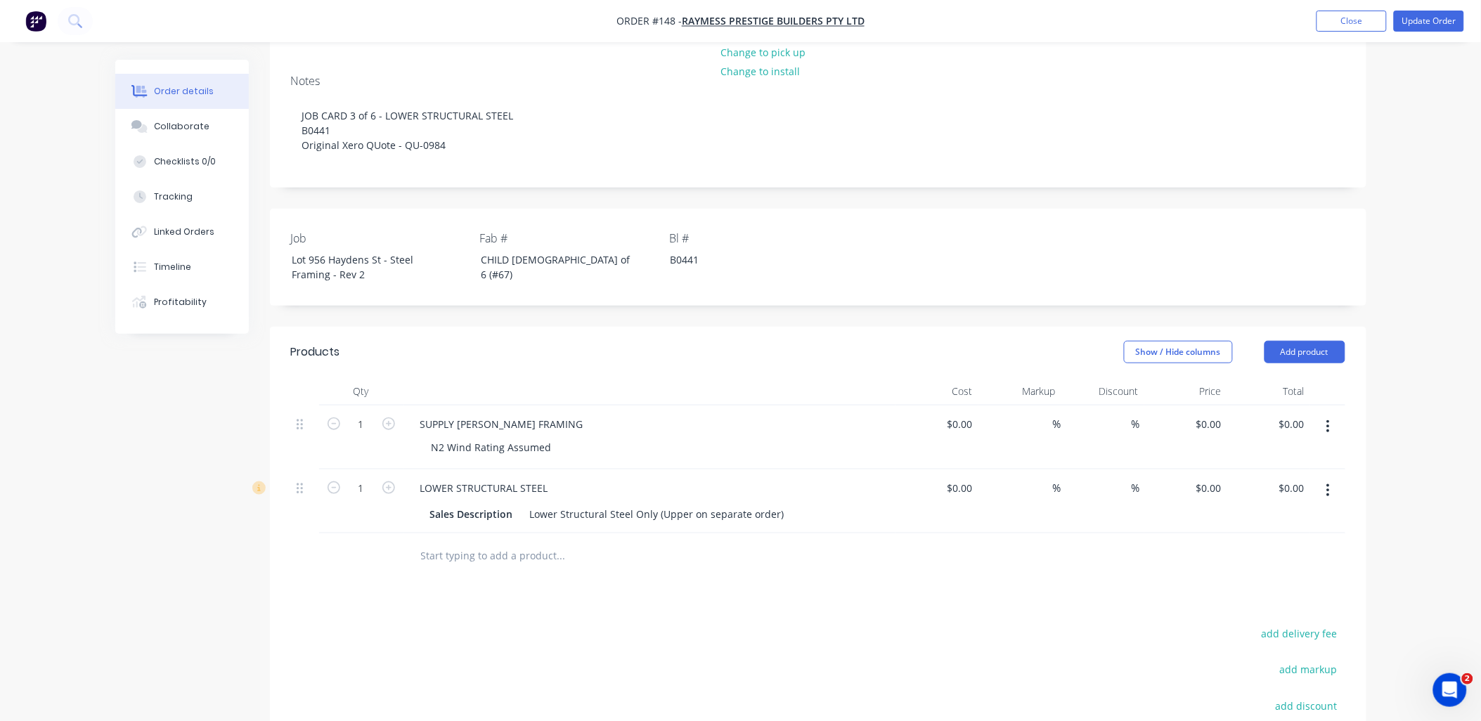
click at [484, 554] on input "text" at bounding box center [560, 556] width 281 height 28
click at [1280, 341] on button "Add product" at bounding box center [1305, 352] width 81 height 22
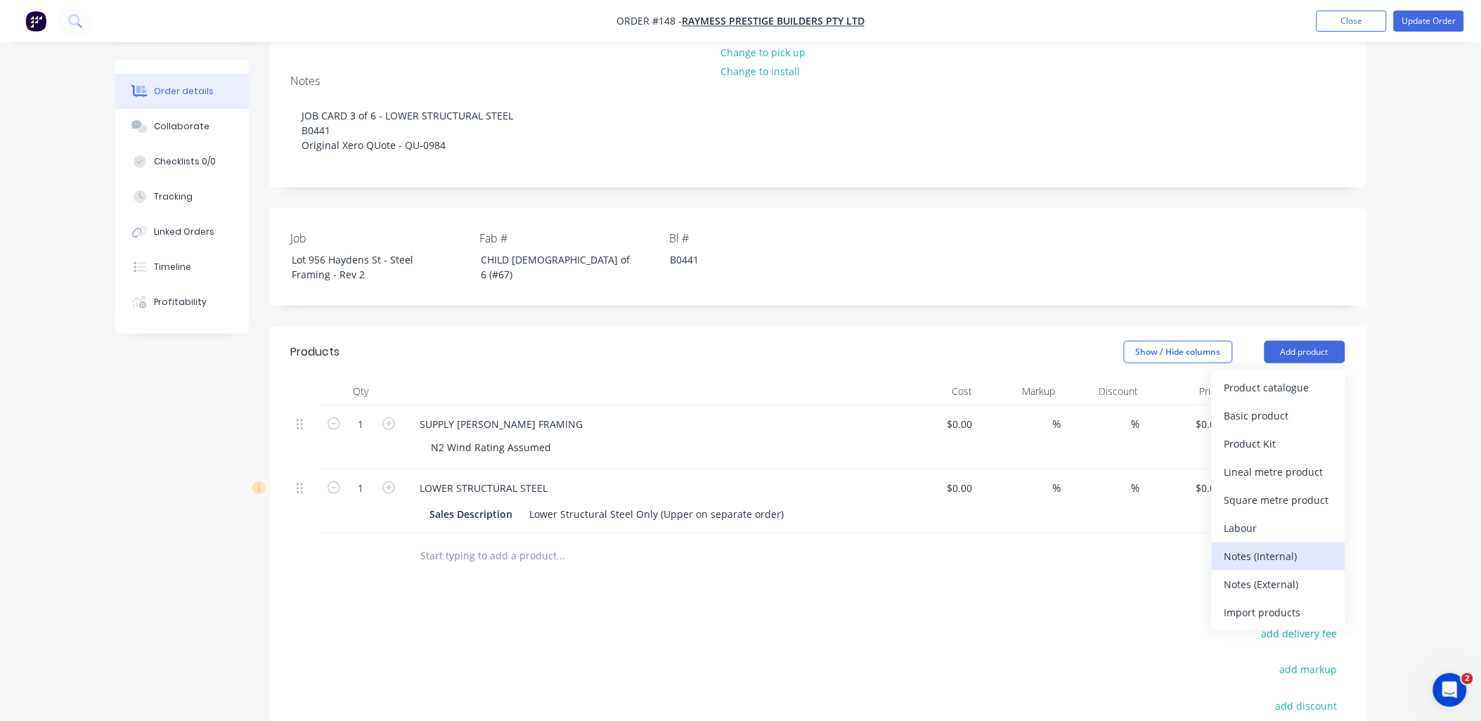
click at [1300, 546] on div "Notes (Internal)" at bounding box center [1279, 556] width 108 height 20
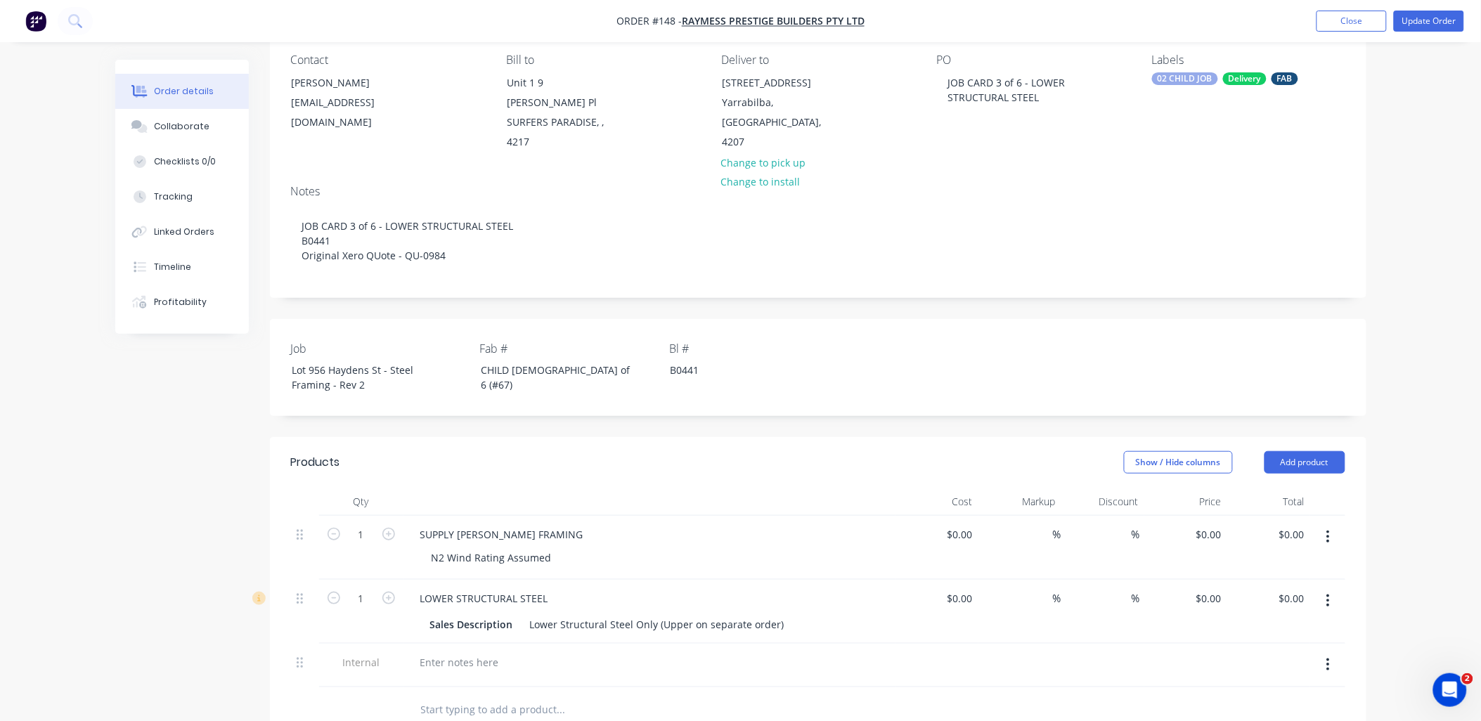
scroll to position [390, 0]
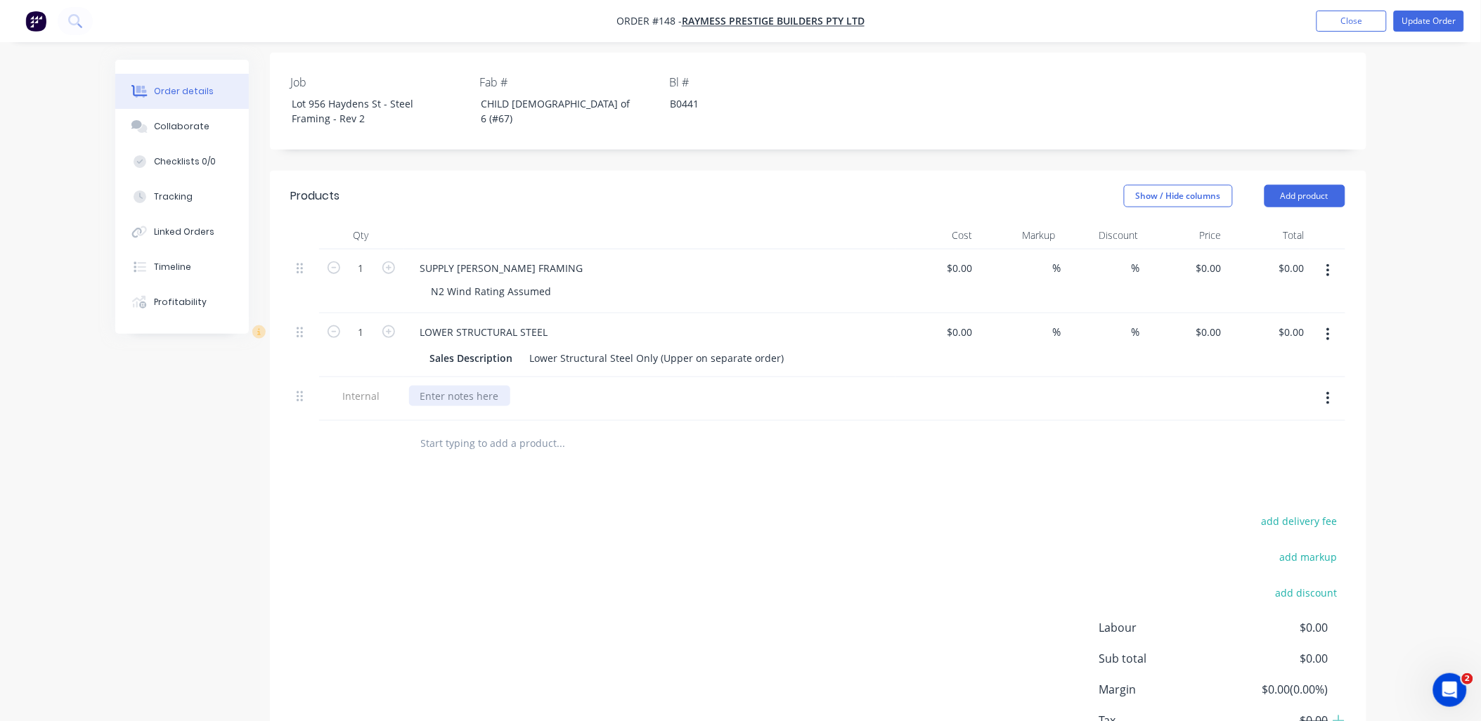
click at [487, 386] on div at bounding box center [459, 396] width 101 height 20
paste div
click at [640, 387] on div "STUD CHEMICAL CHISEL PNT GAL M12 X 160MM" at bounding box center [532, 396] width 247 height 20
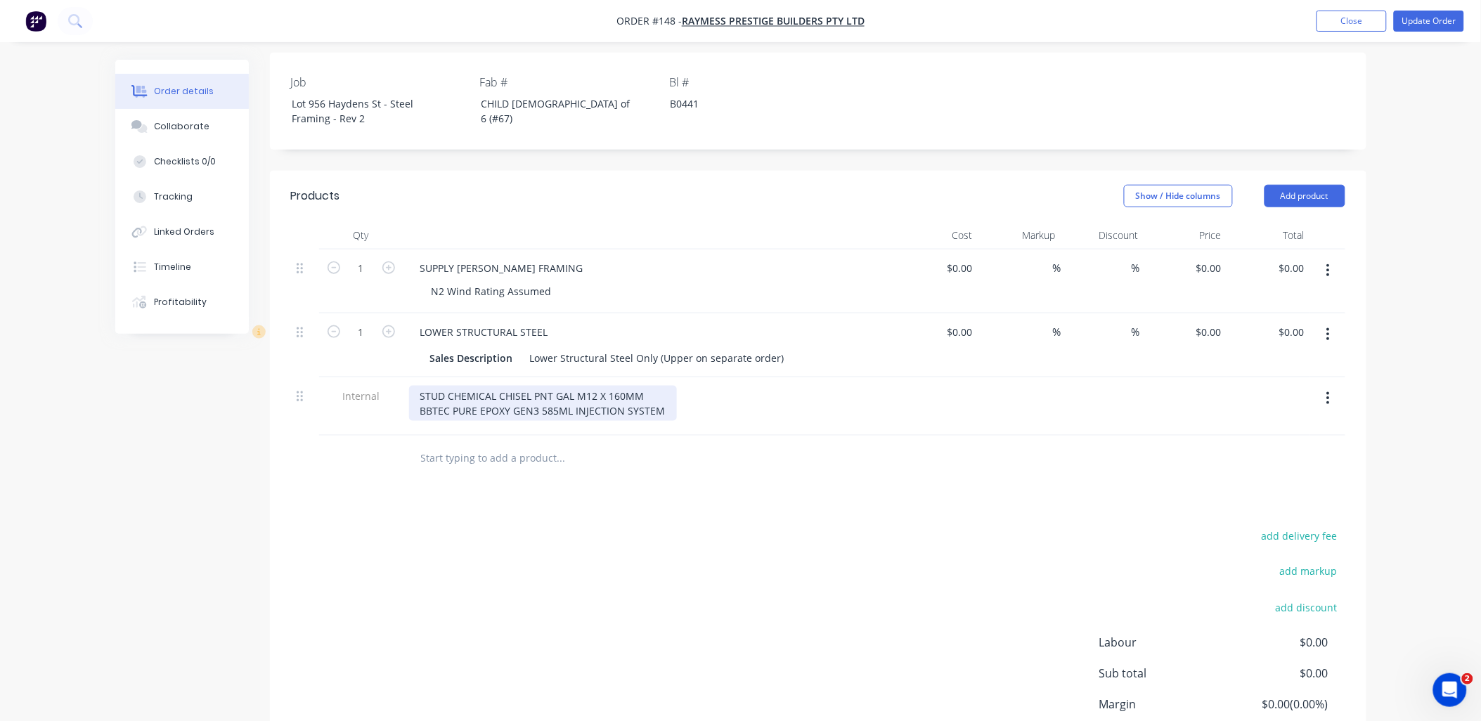
click at [664, 403] on div "STUD CHEMICAL CHISEL PNT GAL M12 X 160MM BBTEC PURE EPOXY GEN3 585ML INJECTION …" at bounding box center [543, 403] width 268 height 35
click at [616, 413] on div "STUD CHEMICAL CHISEL PNT GAL M12 X 160MM BBTEC PURE EPOXY GEN3 585ML INJECTION …" at bounding box center [543, 411] width 268 height 50
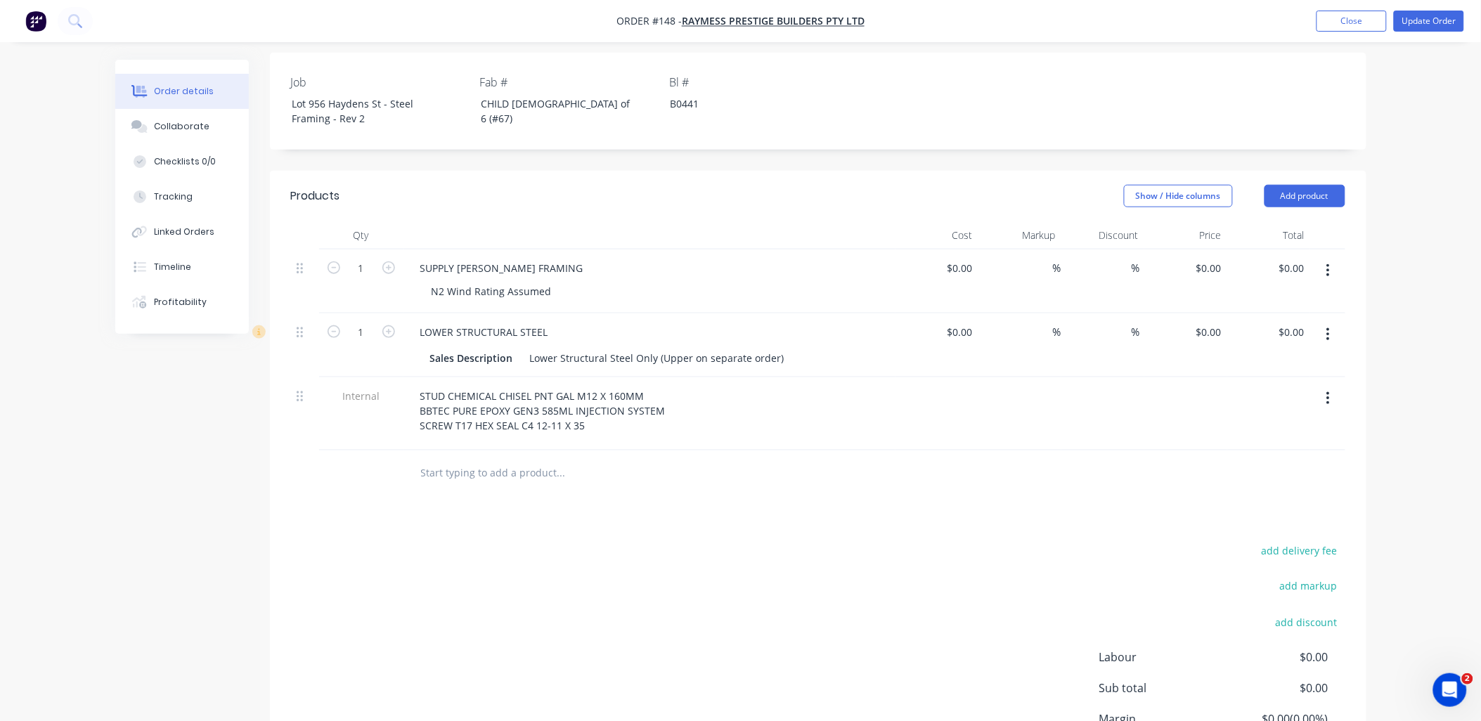
click at [687, 466] on input "text" at bounding box center [560, 473] width 281 height 28
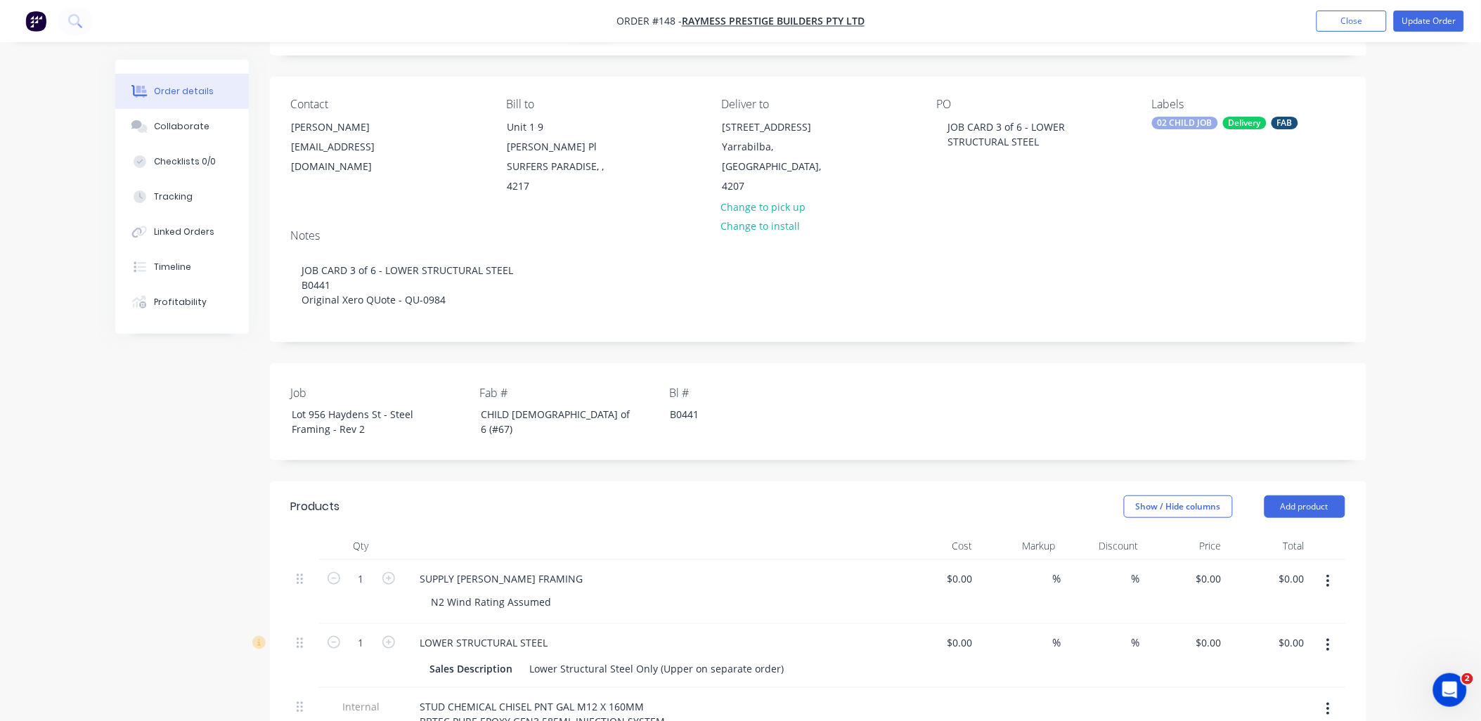
scroll to position [78, 0]
click at [358, 153] on div "raymessprestige@gmail.com" at bounding box center [350, 157] width 117 height 39
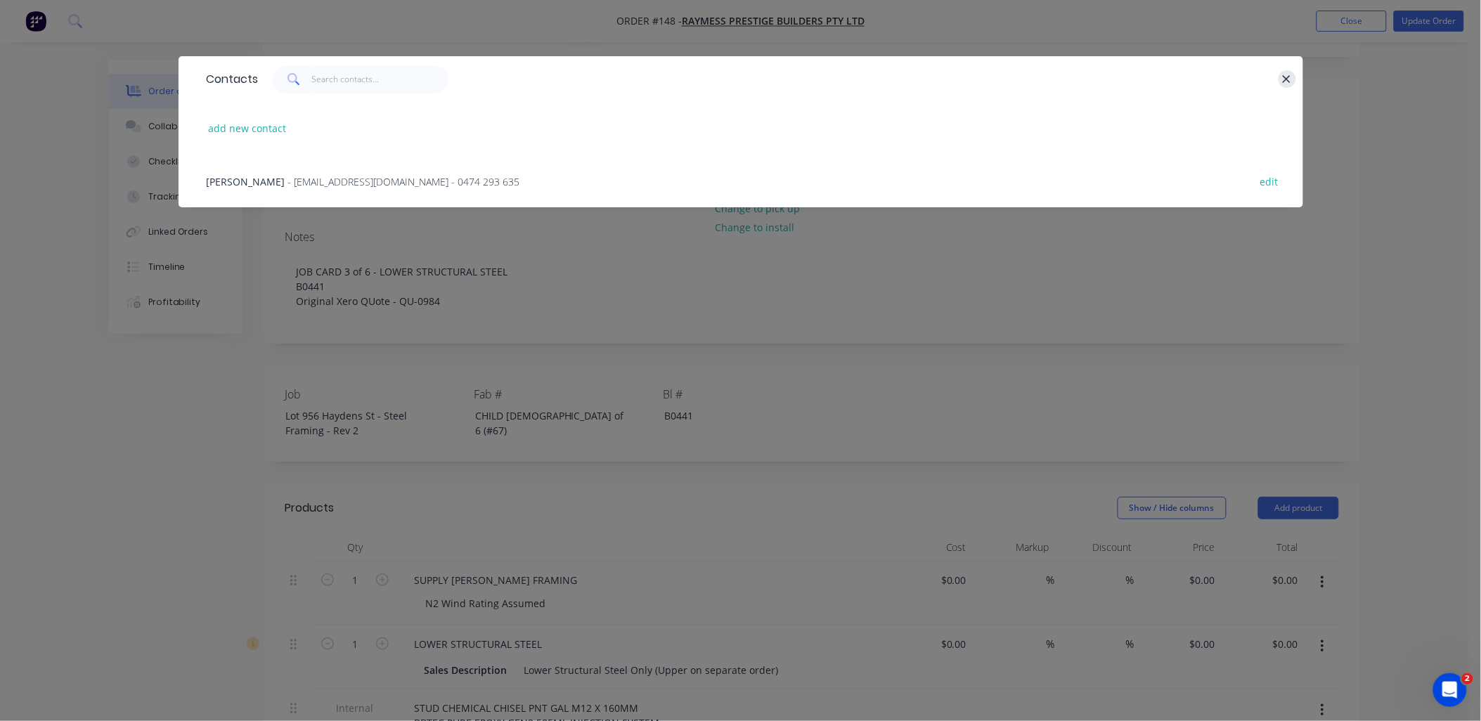
click at [1284, 81] on icon "button" at bounding box center [1286, 79] width 9 height 13
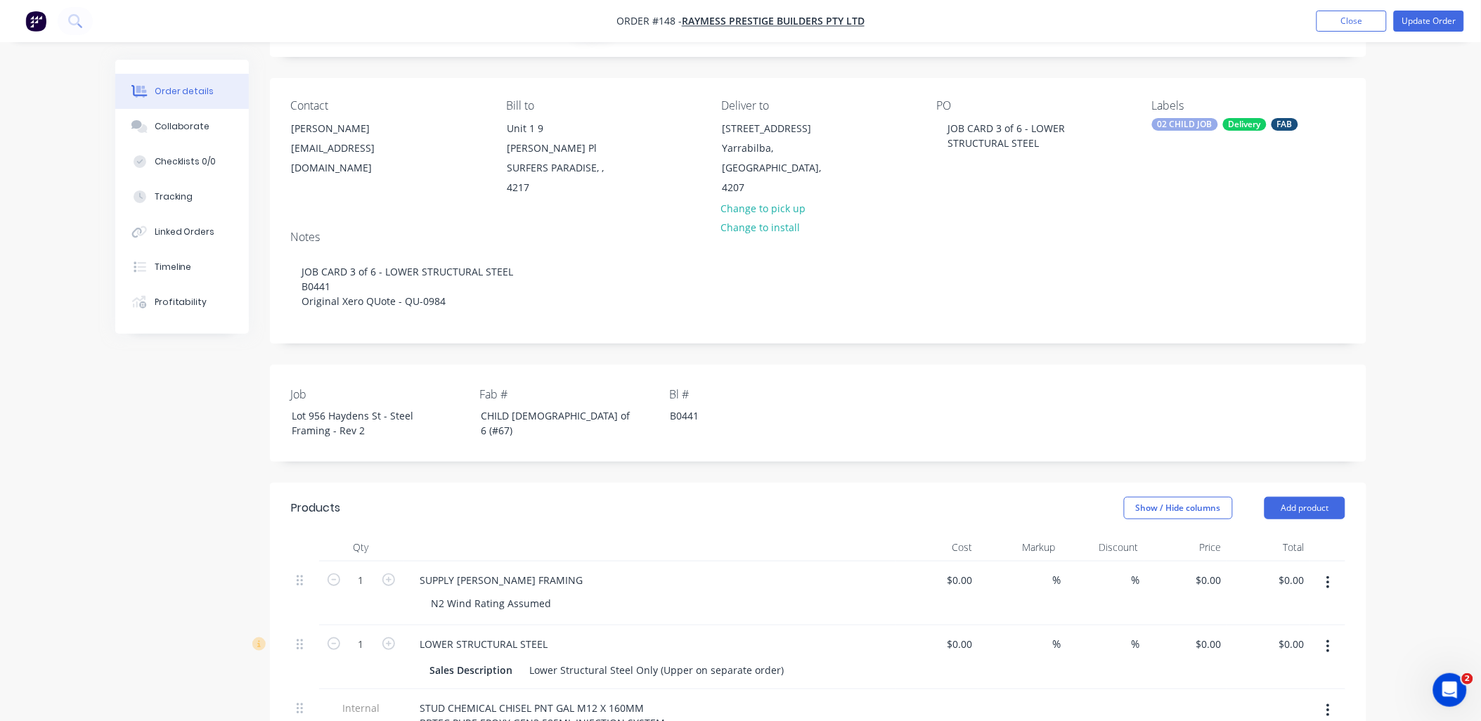
click at [1415, 7] on nav "Order #148 - Raymess Prestige Builders Pty Ltd Add product Close Update Order" at bounding box center [740, 21] width 1481 height 42
click at [1415, 11] on button "Update Order" at bounding box center [1429, 21] width 70 height 21
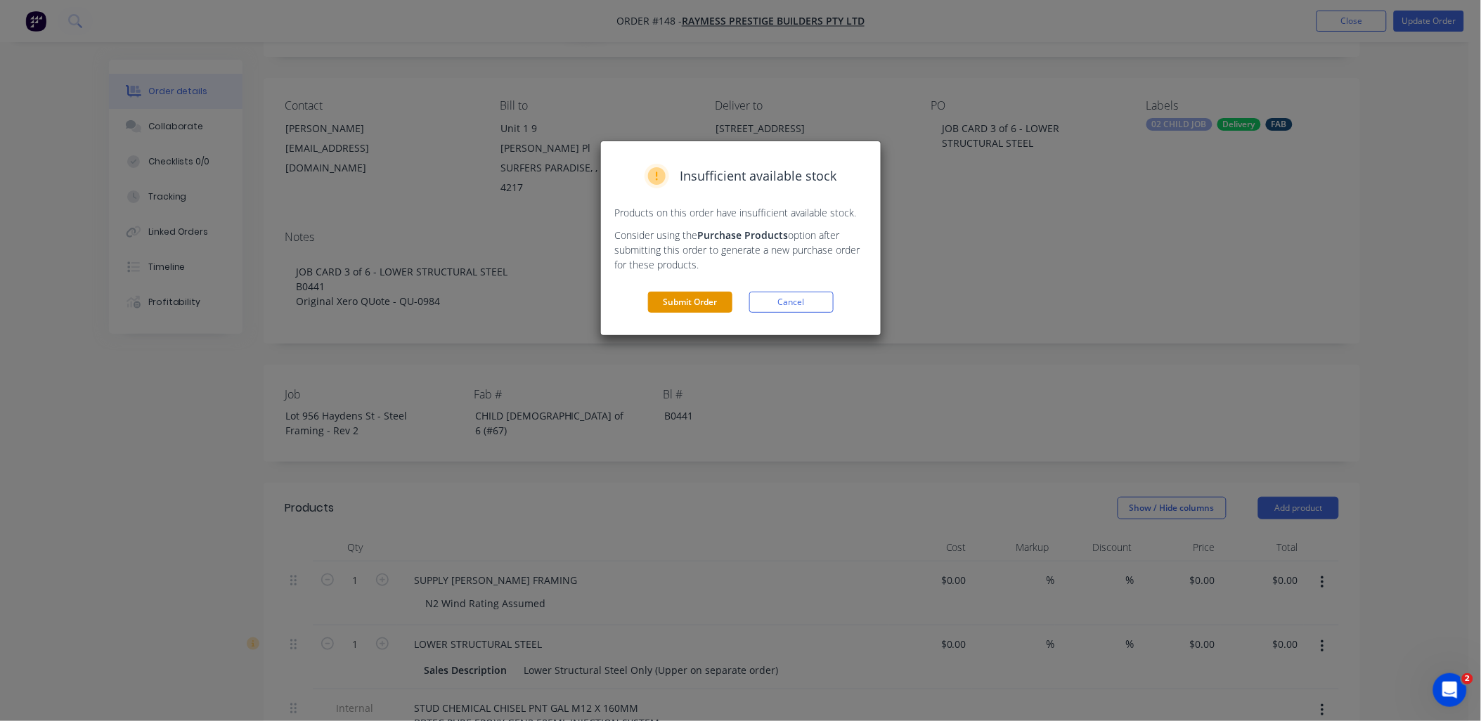
click at [715, 311] on button "Submit Order" at bounding box center [690, 302] width 84 height 21
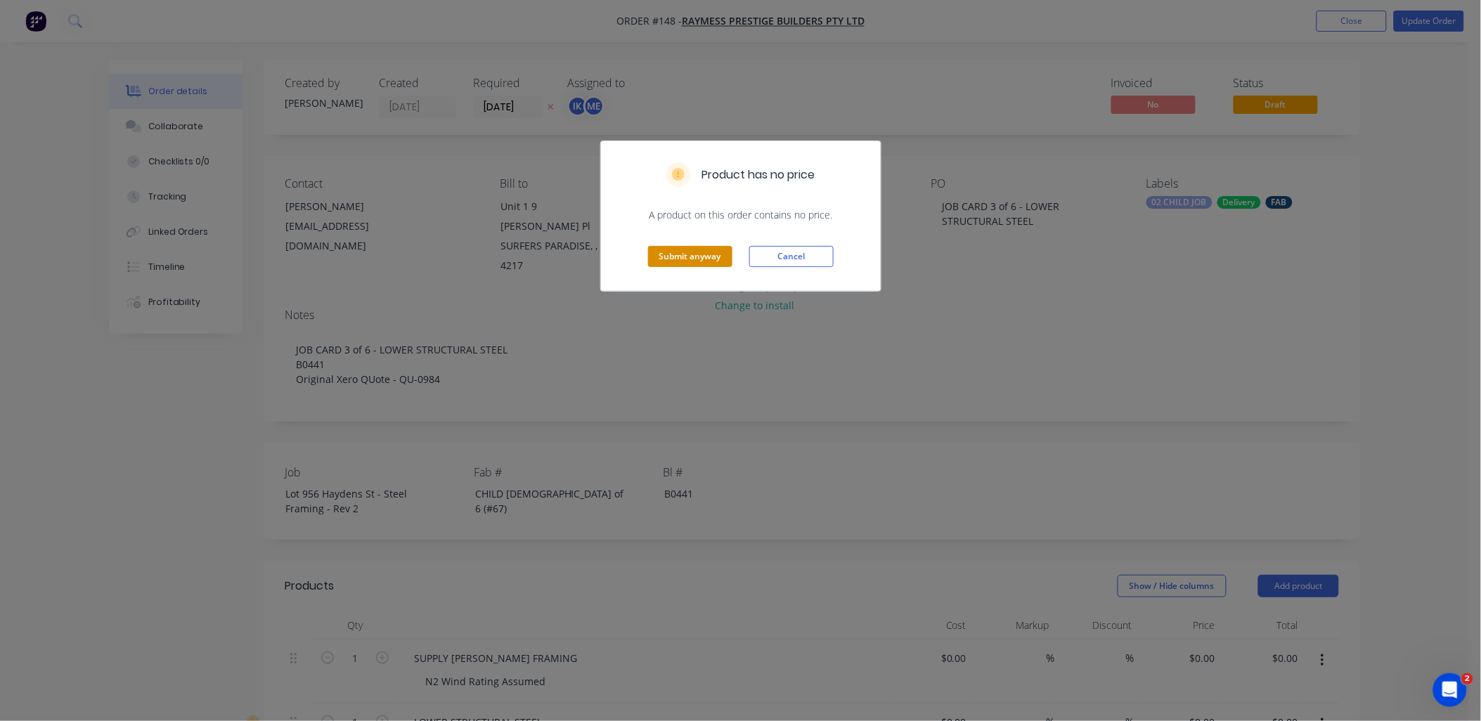
click at [716, 260] on button "Submit anyway" at bounding box center [690, 256] width 84 height 21
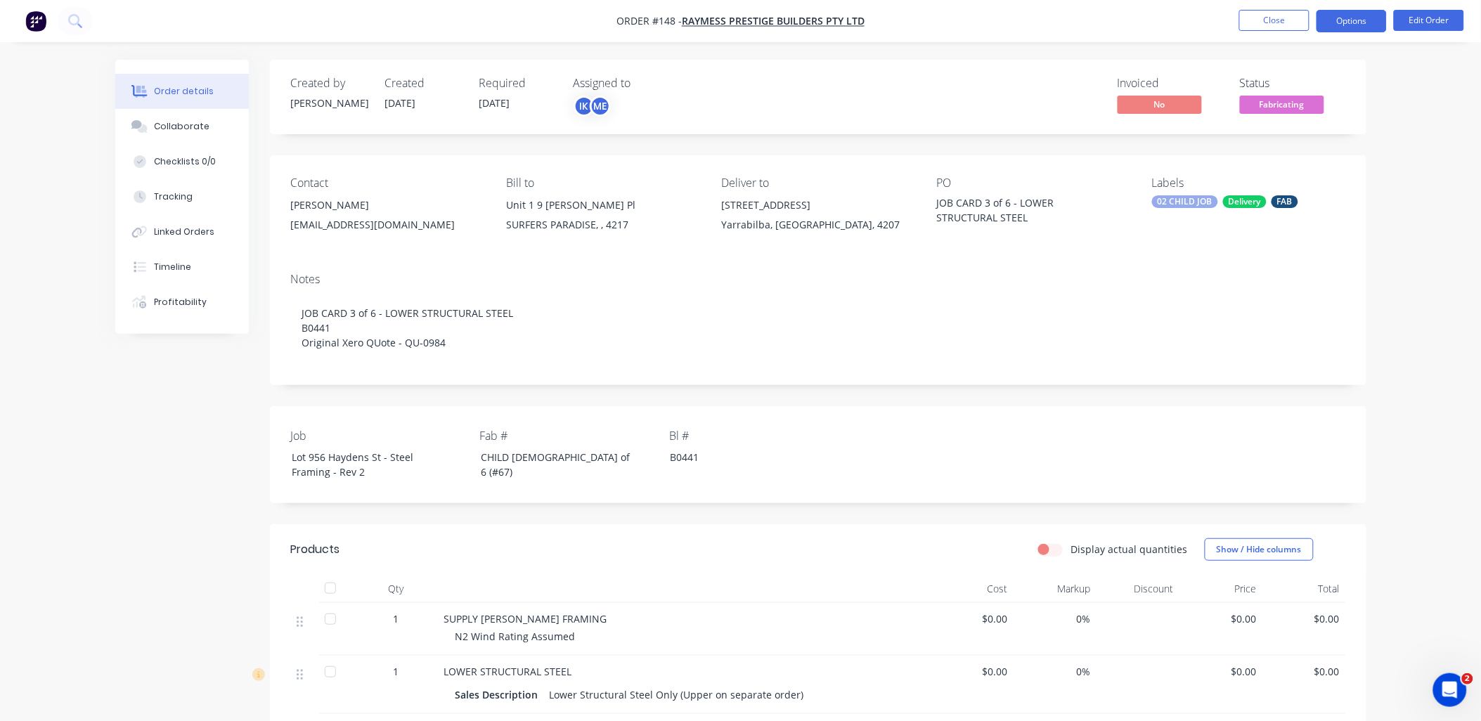
click at [1376, 15] on button "Options" at bounding box center [1352, 21] width 70 height 22
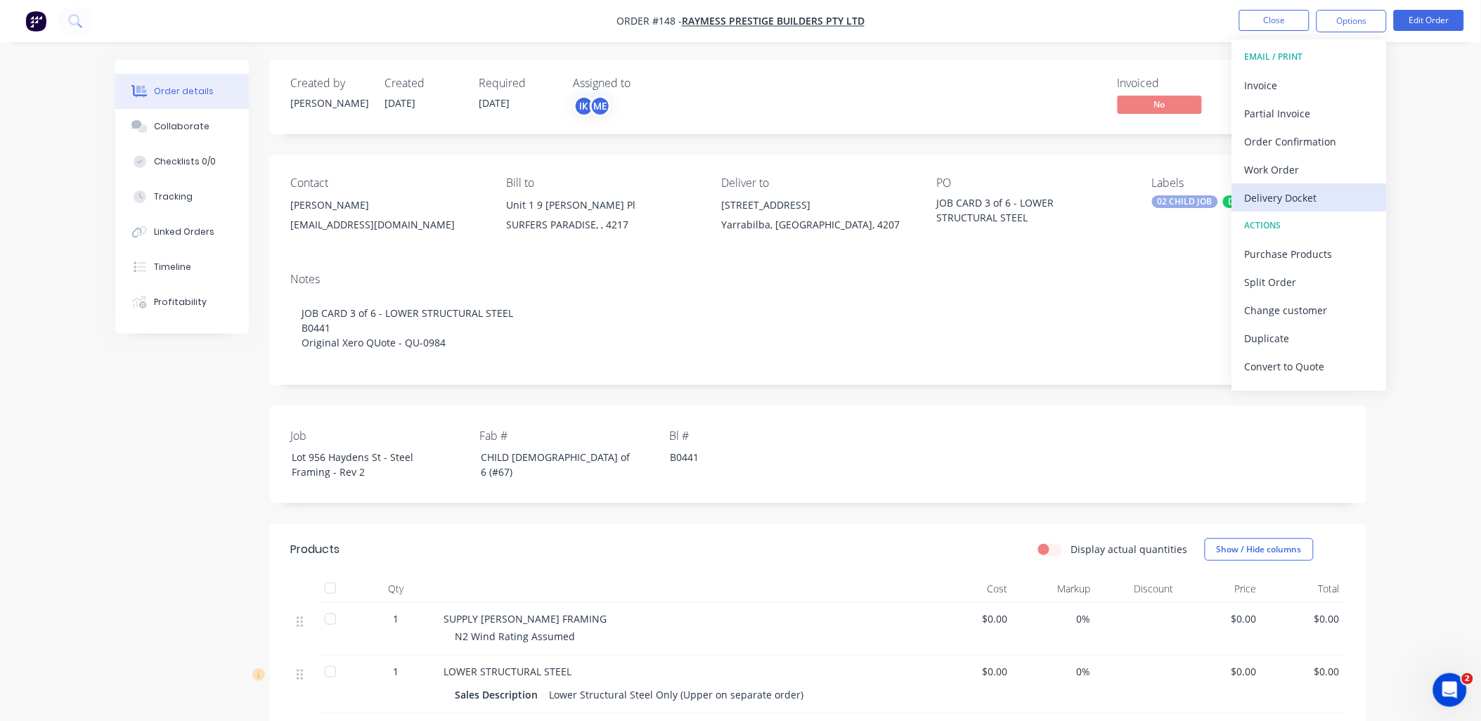
click at [1290, 195] on div "Delivery Docket" at bounding box center [1309, 198] width 129 height 20
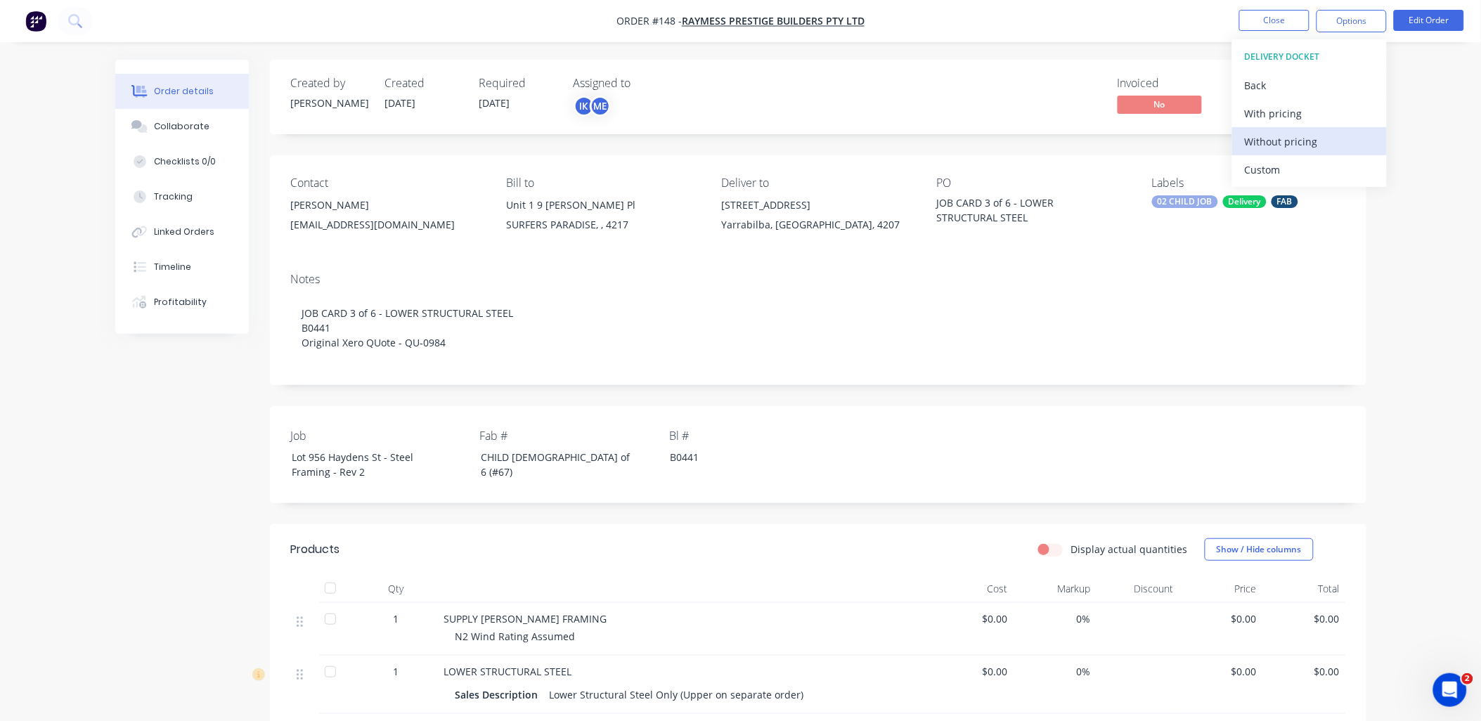
click at [1316, 150] on div "Without pricing" at bounding box center [1309, 141] width 129 height 20
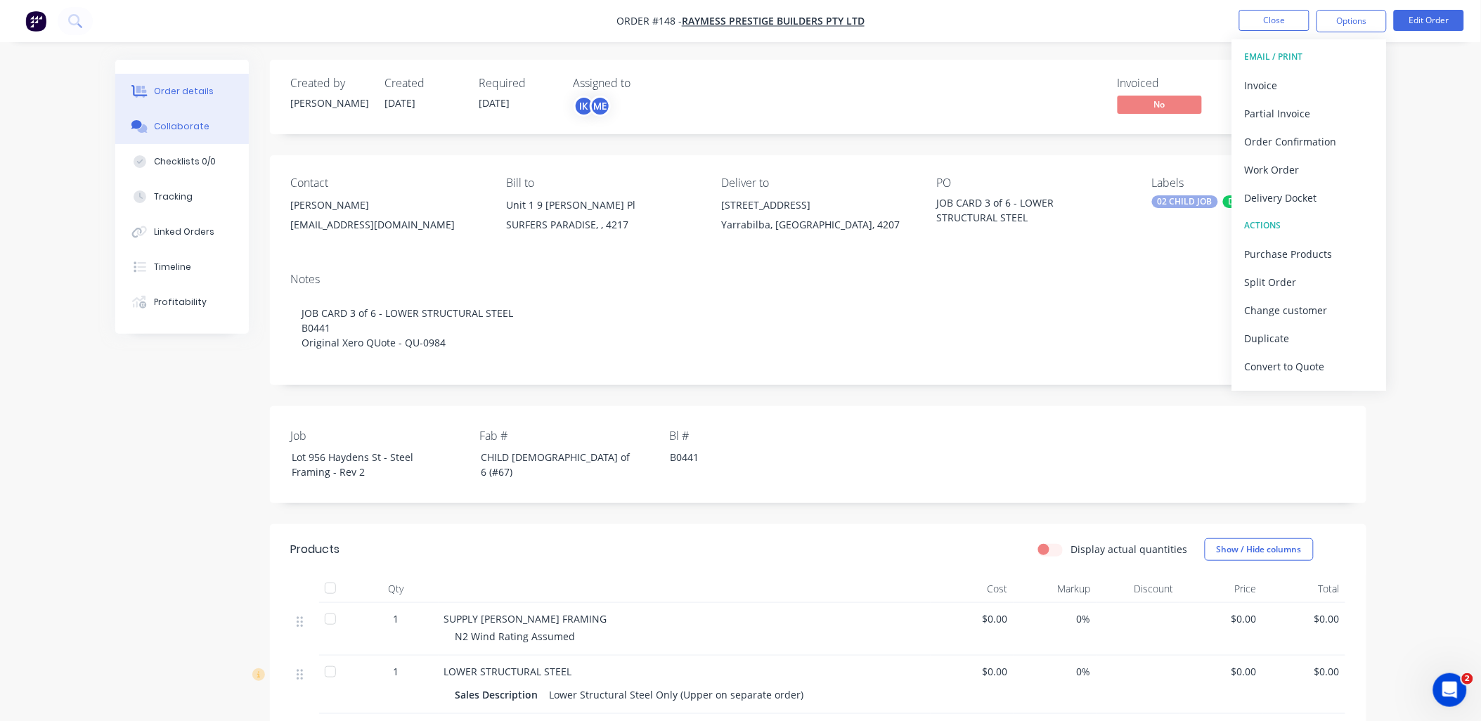
click at [201, 137] on button "Collaborate" at bounding box center [182, 126] width 134 height 35
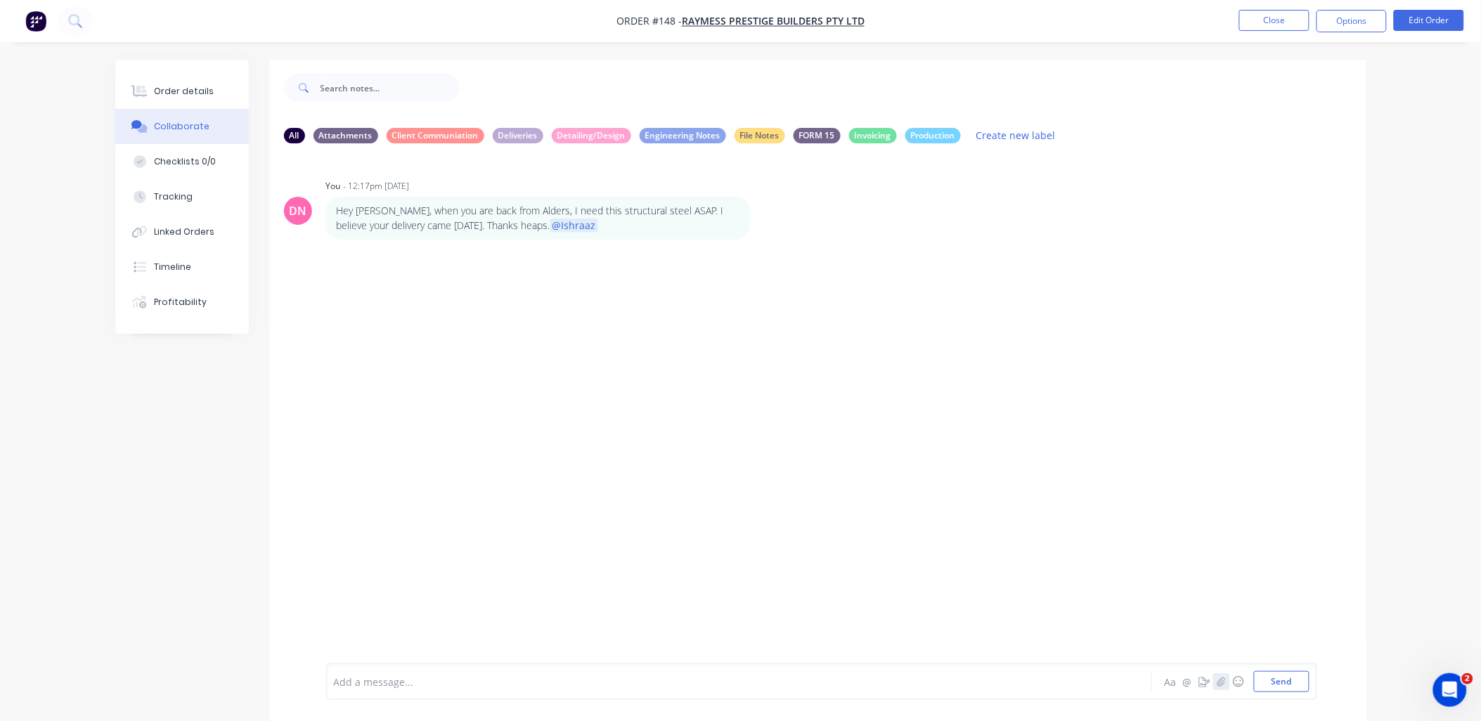
click at [1217, 682] on icon "button" at bounding box center [1221, 682] width 8 height 10
click at [1274, 685] on button "Send" at bounding box center [1282, 681] width 56 height 21
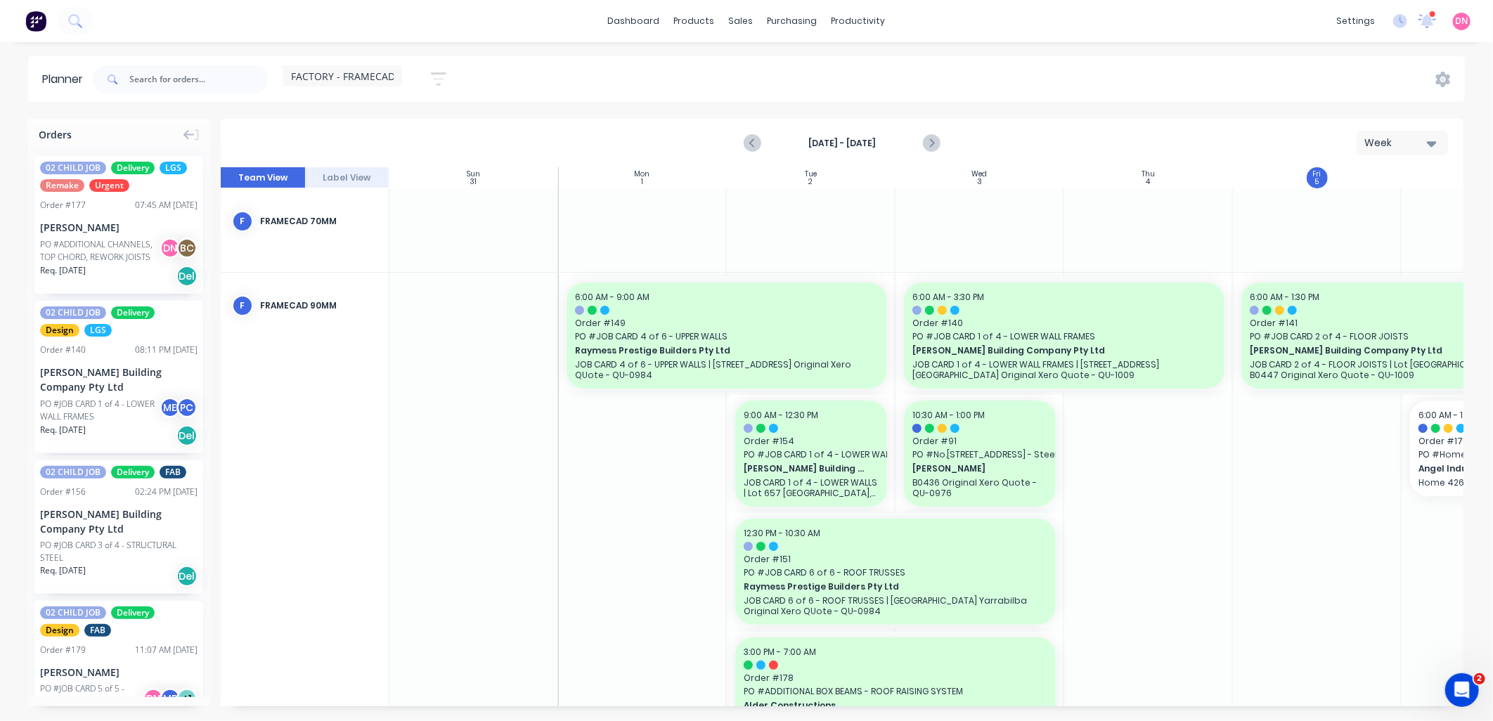
scroll to position [0, 111]
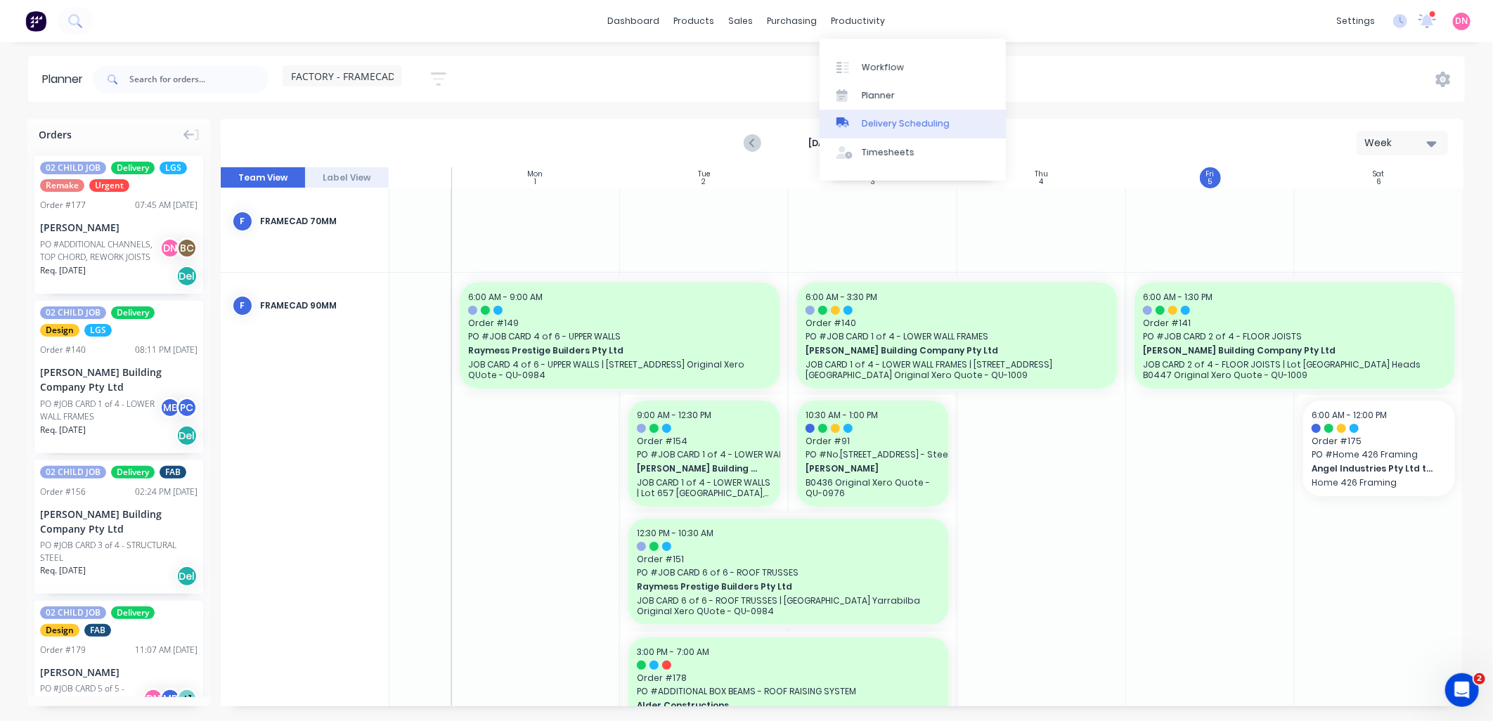
click at [859, 124] on link "Delivery Scheduling" at bounding box center [913, 124] width 186 height 28
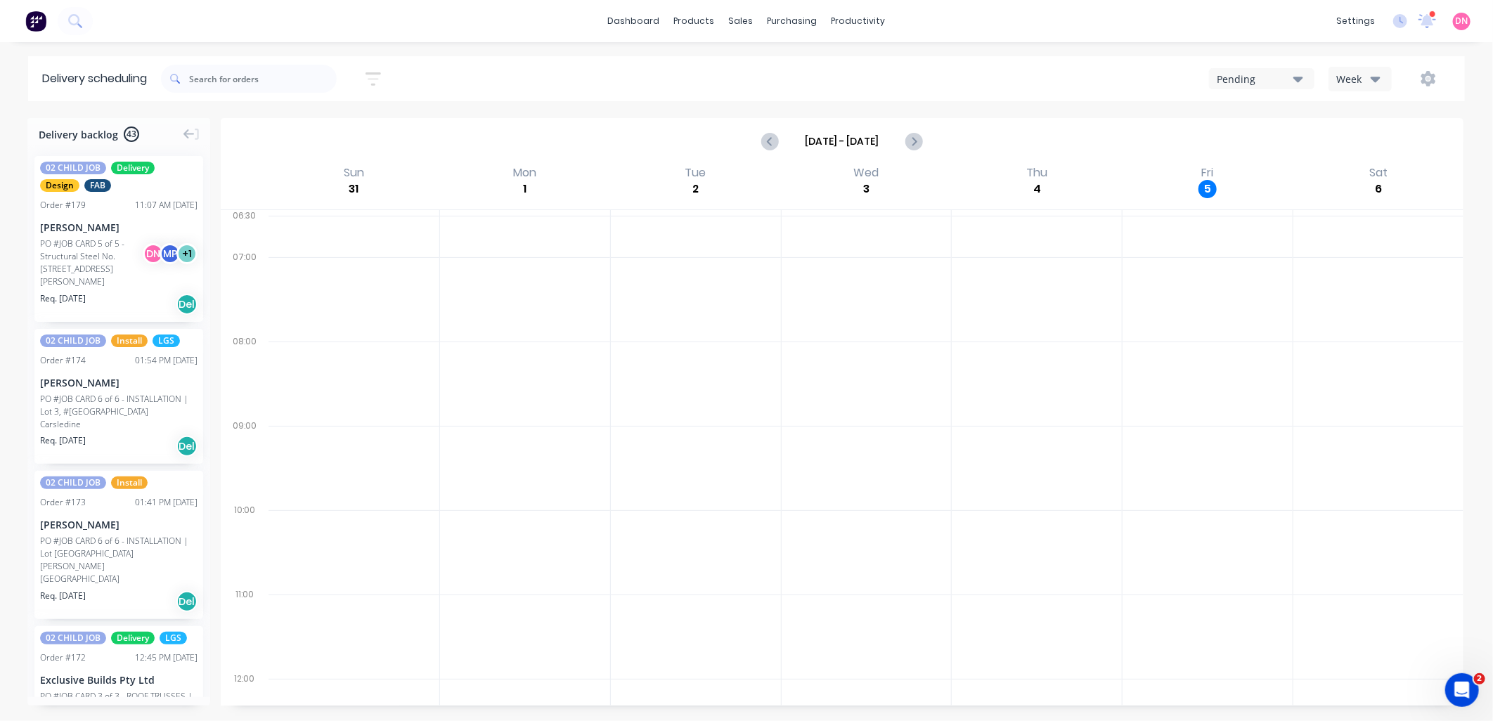
click at [1357, 74] on div "Week" at bounding box center [1356, 79] width 41 height 15
click at [1364, 143] on div "Vehicle" at bounding box center [1398, 144] width 139 height 28
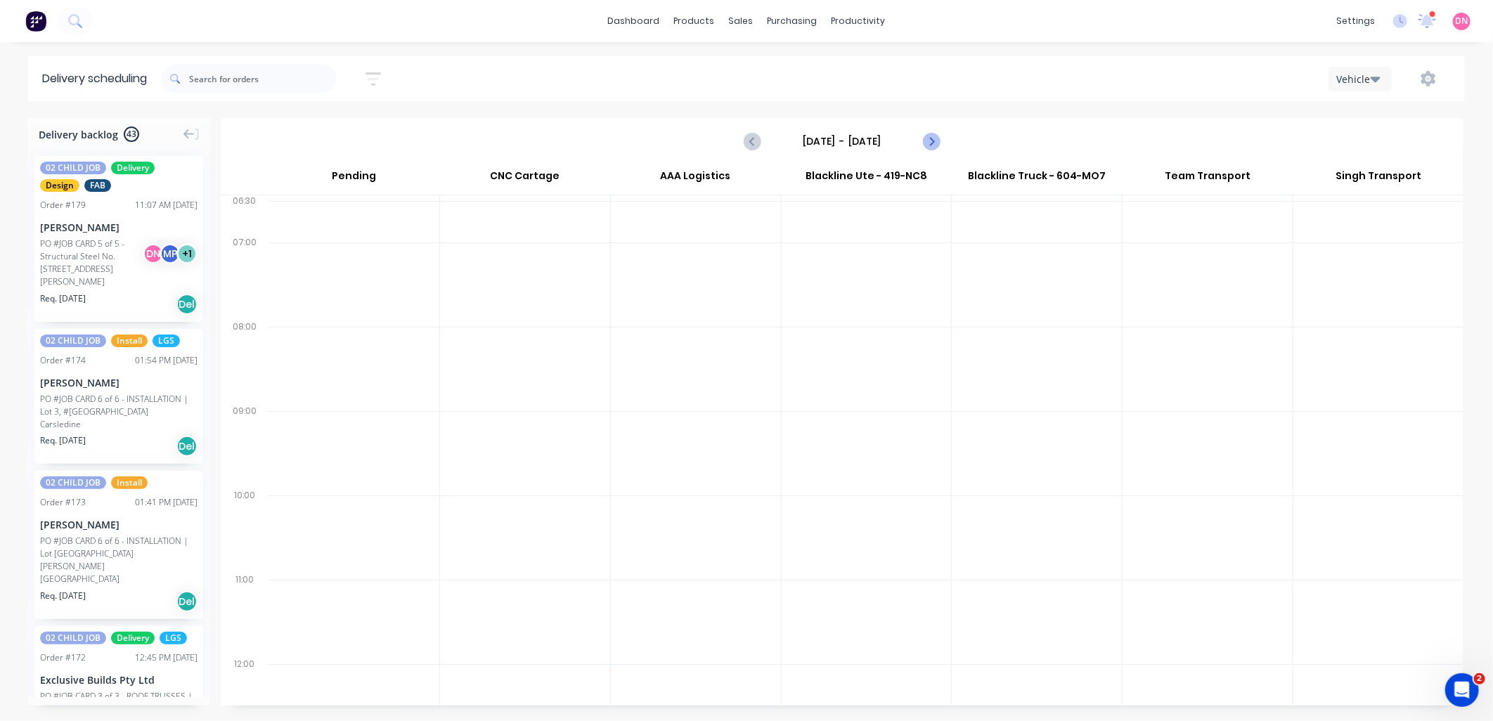
click at [938, 138] on icon "Next page" at bounding box center [930, 141] width 17 height 17
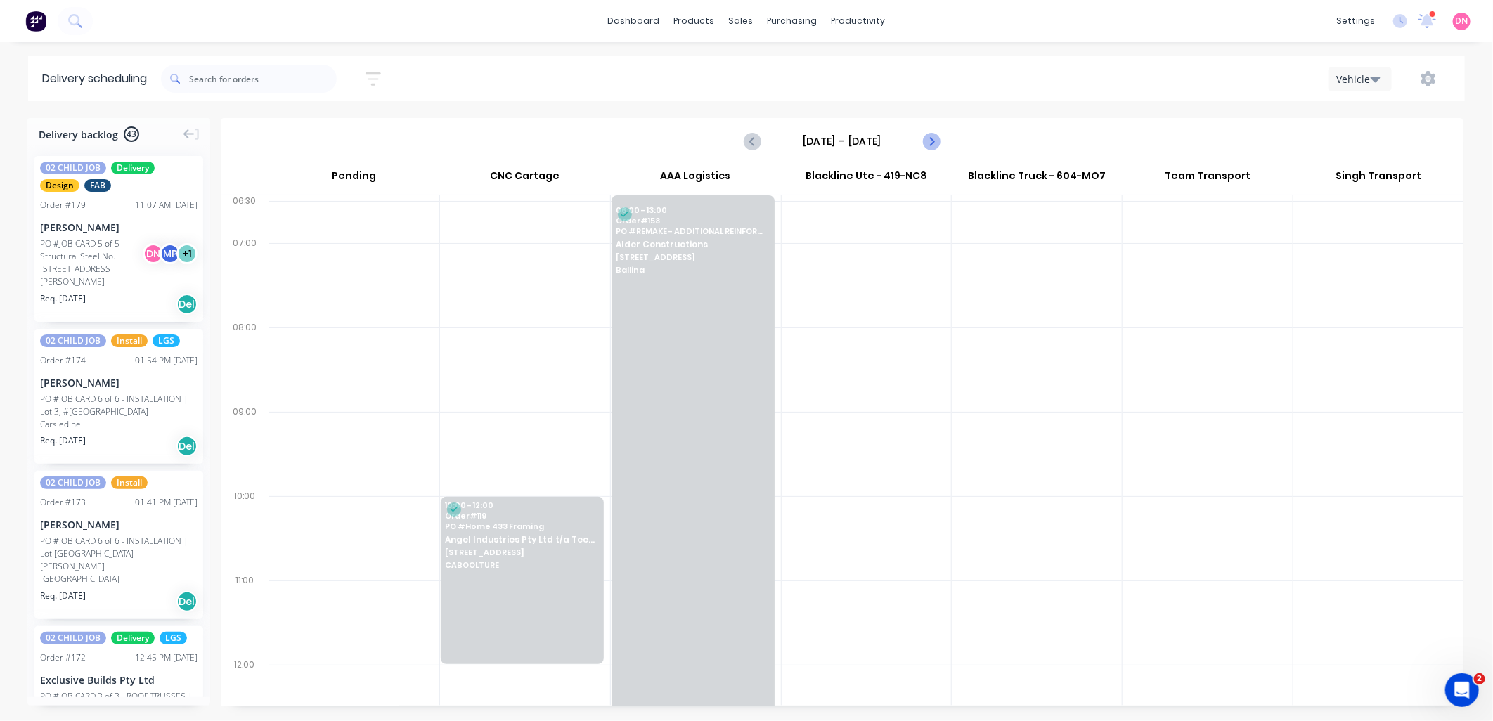
click at [938, 138] on icon "Next page" at bounding box center [930, 141] width 17 height 17
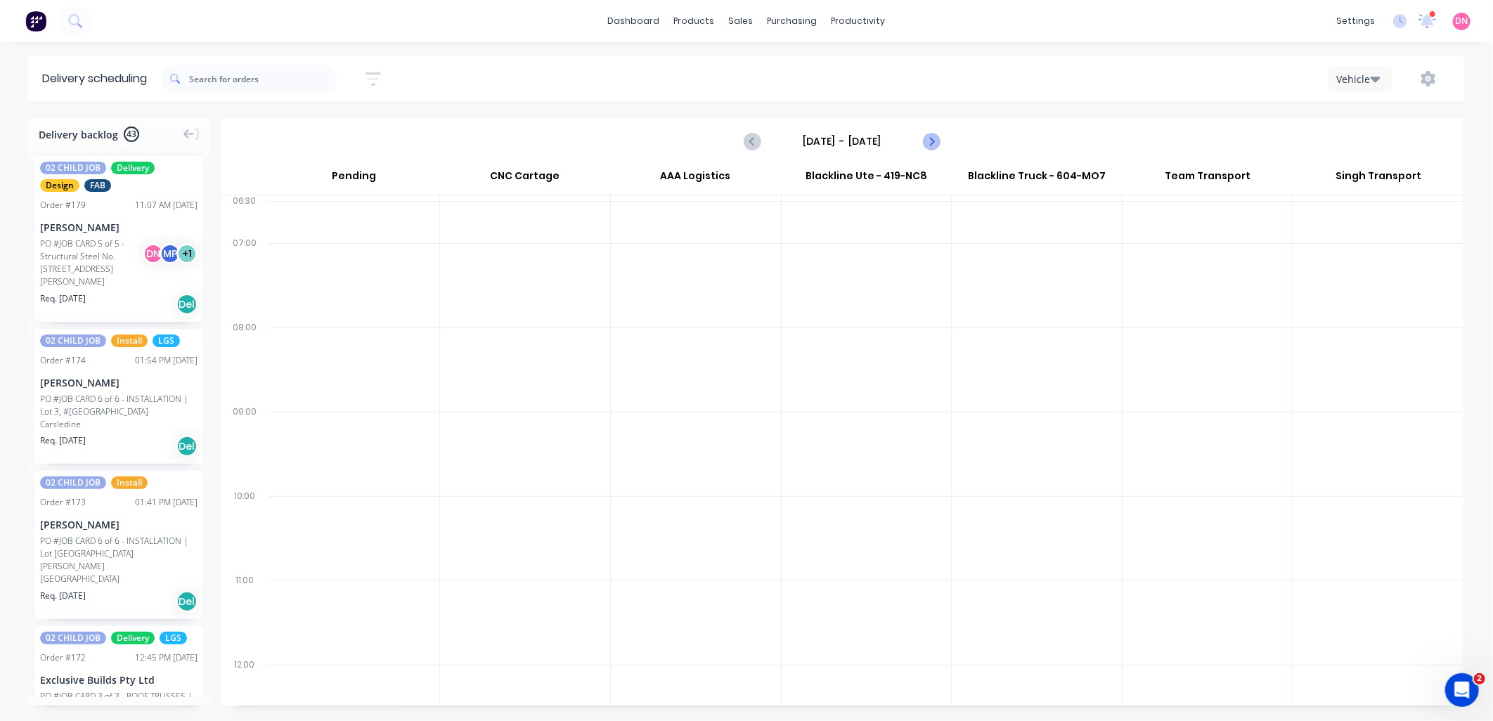
click at [938, 138] on icon "Next page" at bounding box center [930, 141] width 17 height 17
type input "[DATE] - [DATE]"
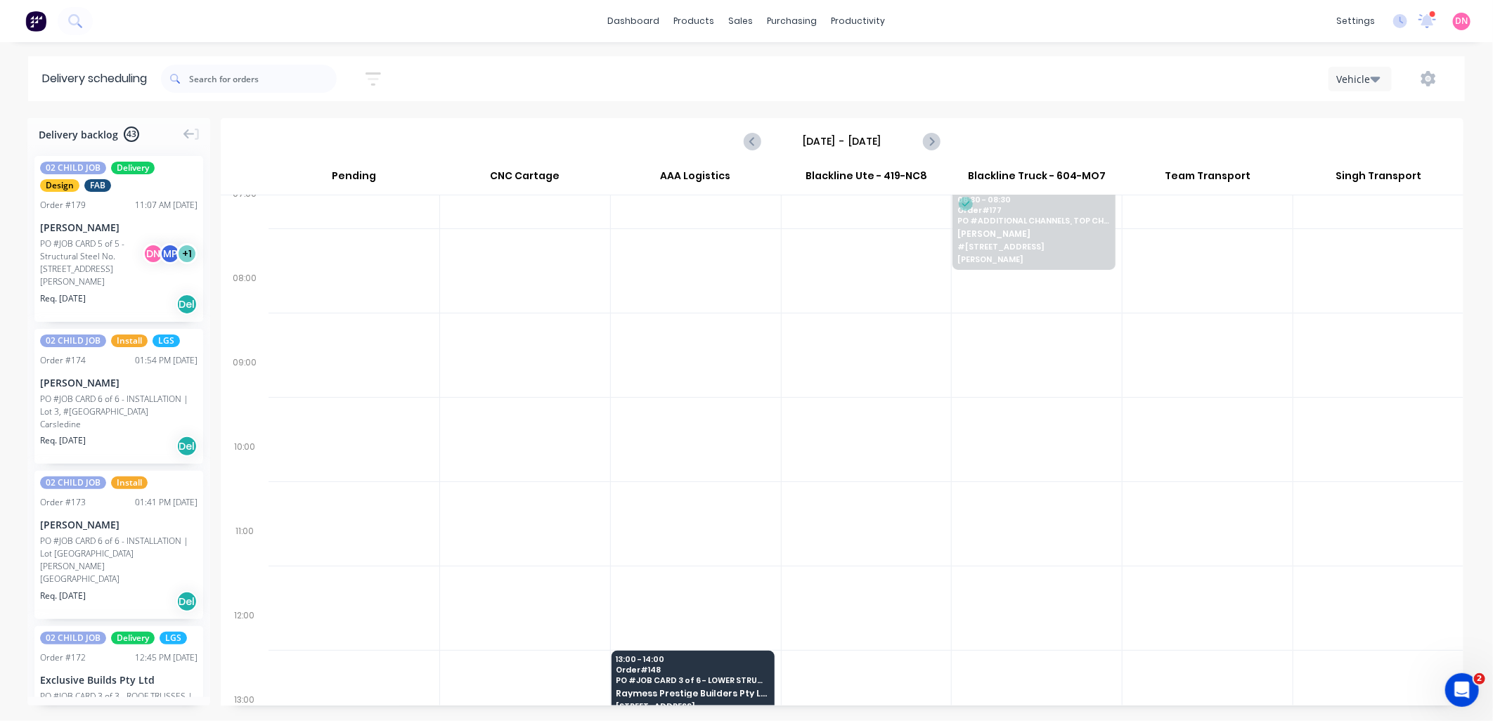
scroll to position [174, 0]
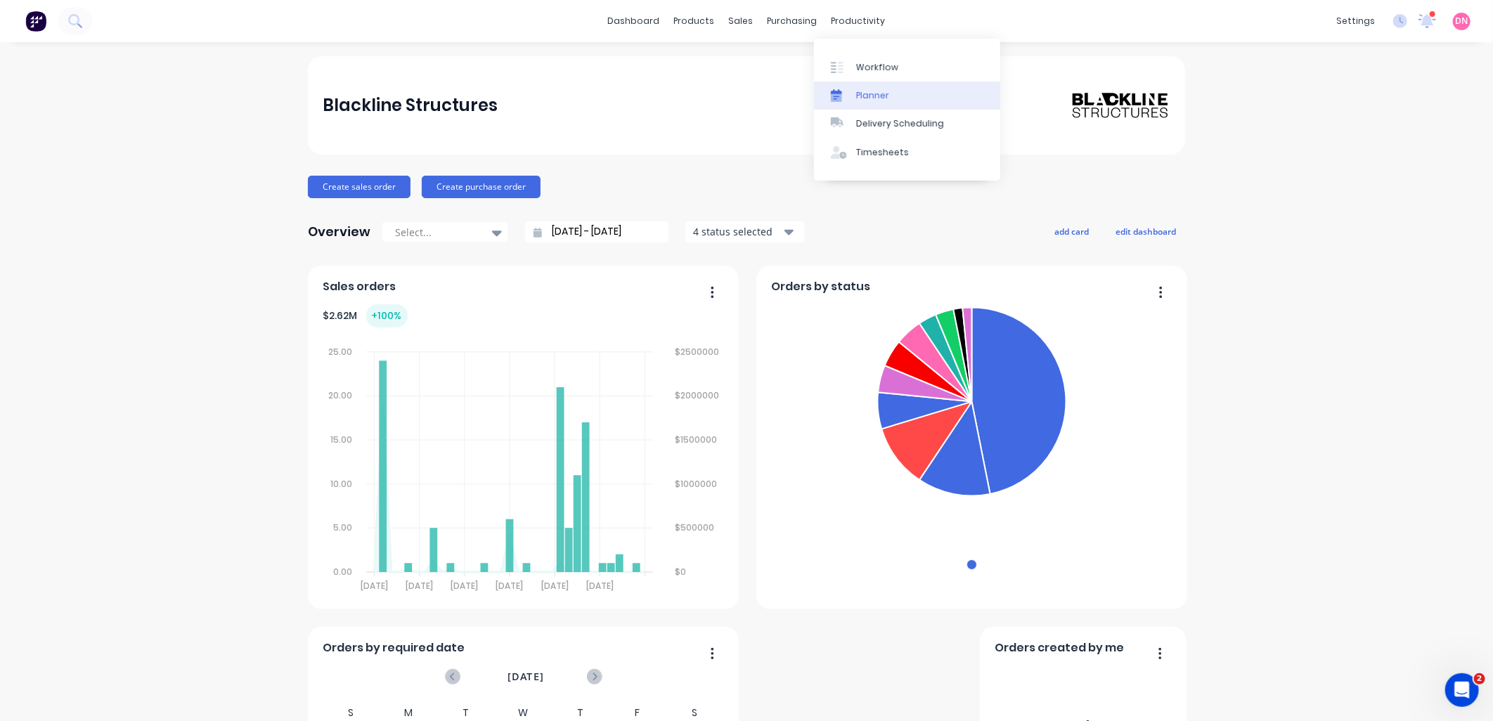
click at [848, 88] on link "Planner" at bounding box center [907, 96] width 186 height 28
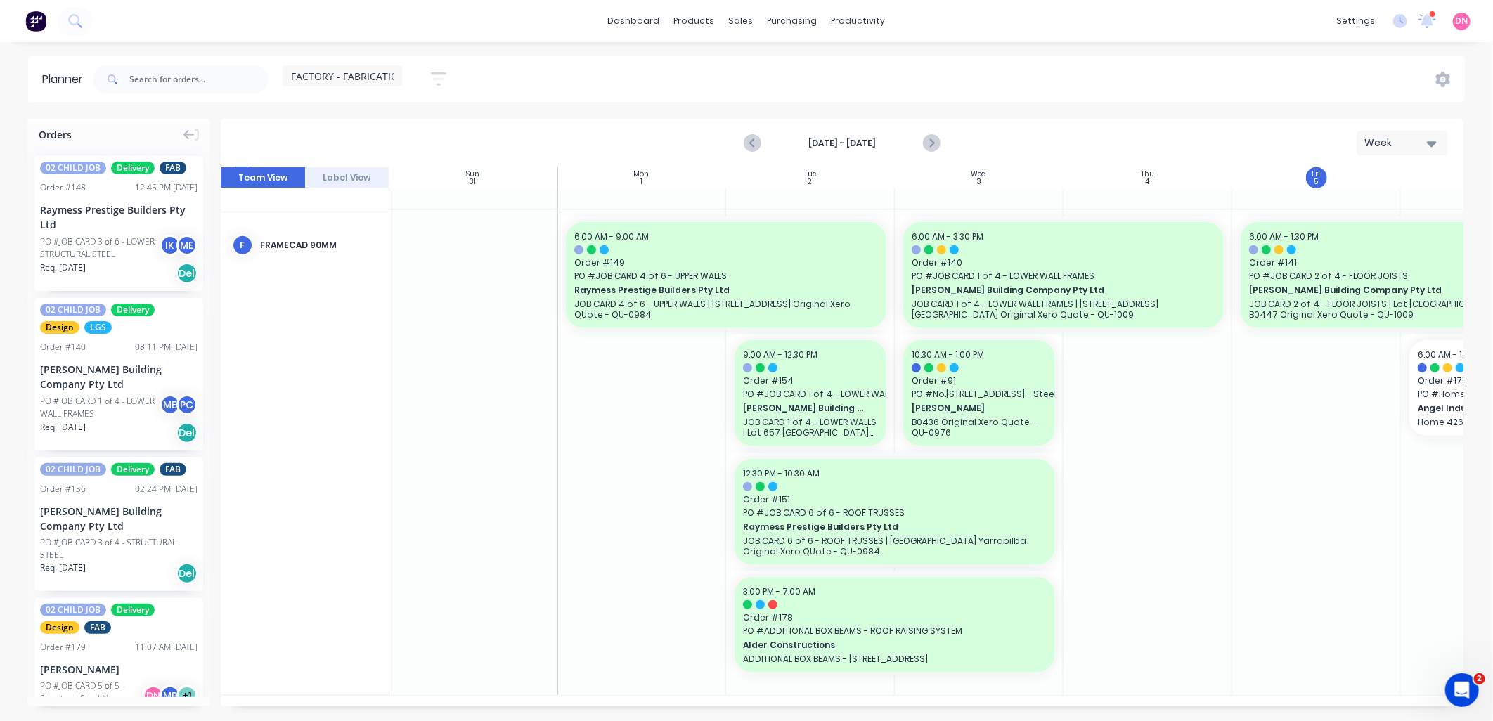
scroll to position [526, 111]
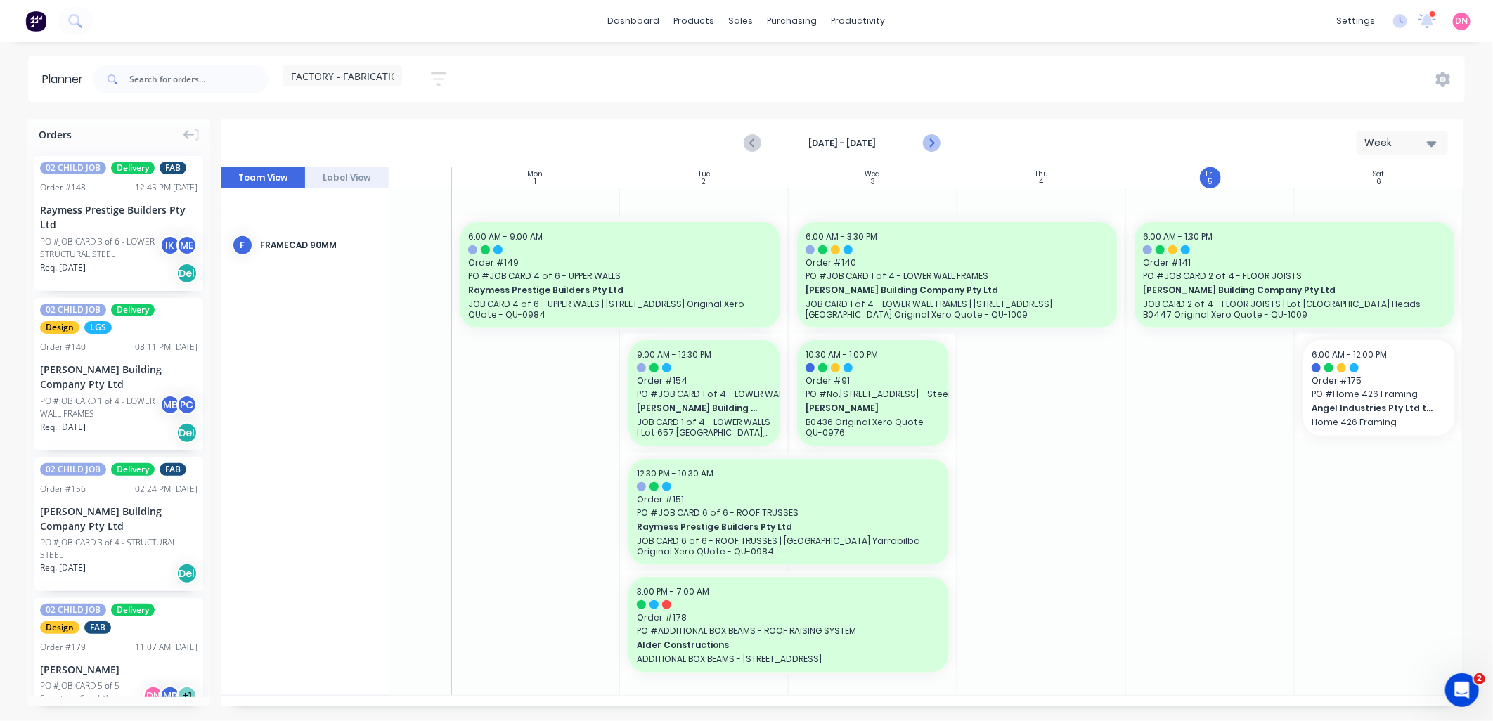
click at [929, 141] on icon "Next page" at bounding box center [930, 143] width 17 height 17
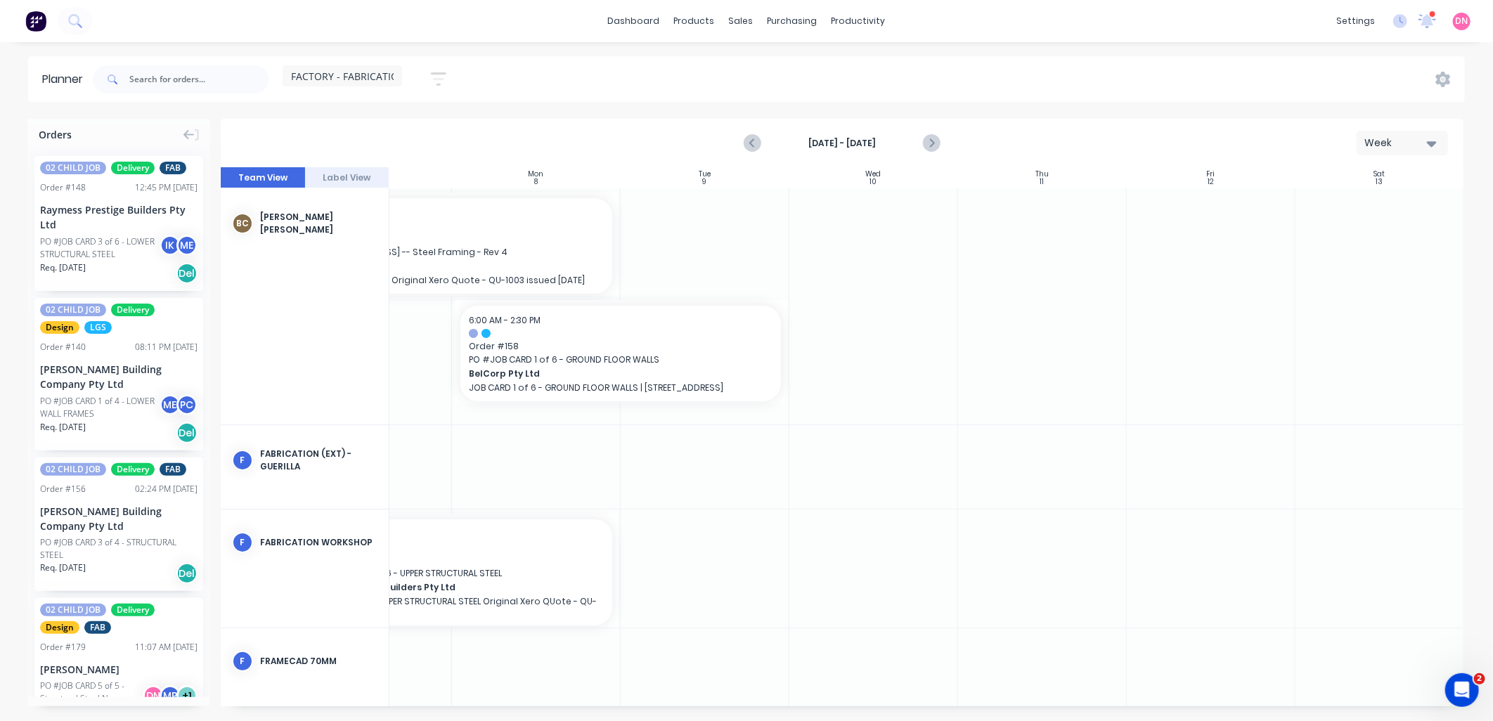
scroll to position [0, 0]
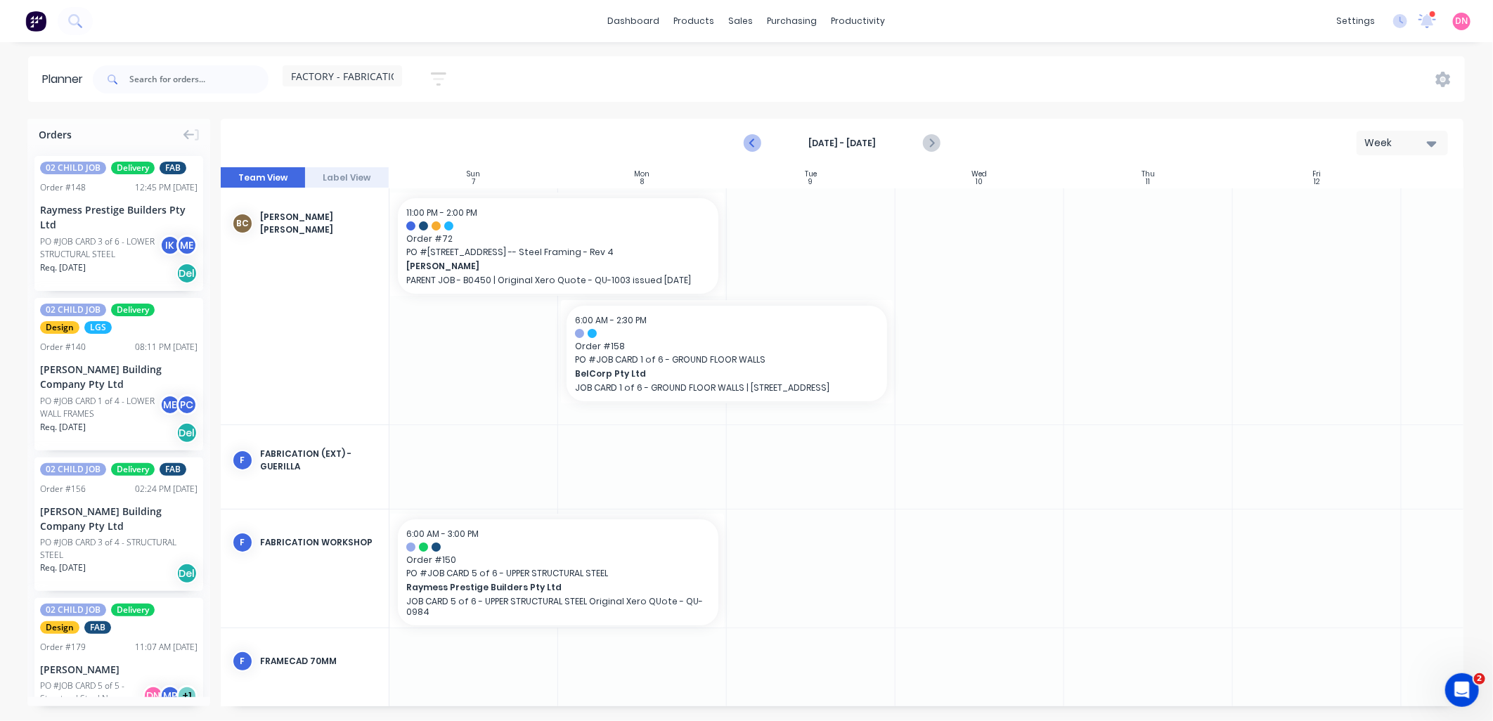
click at [746, 143] on icon "Previous page" at bounding box center [752, 143] width 17 height 17
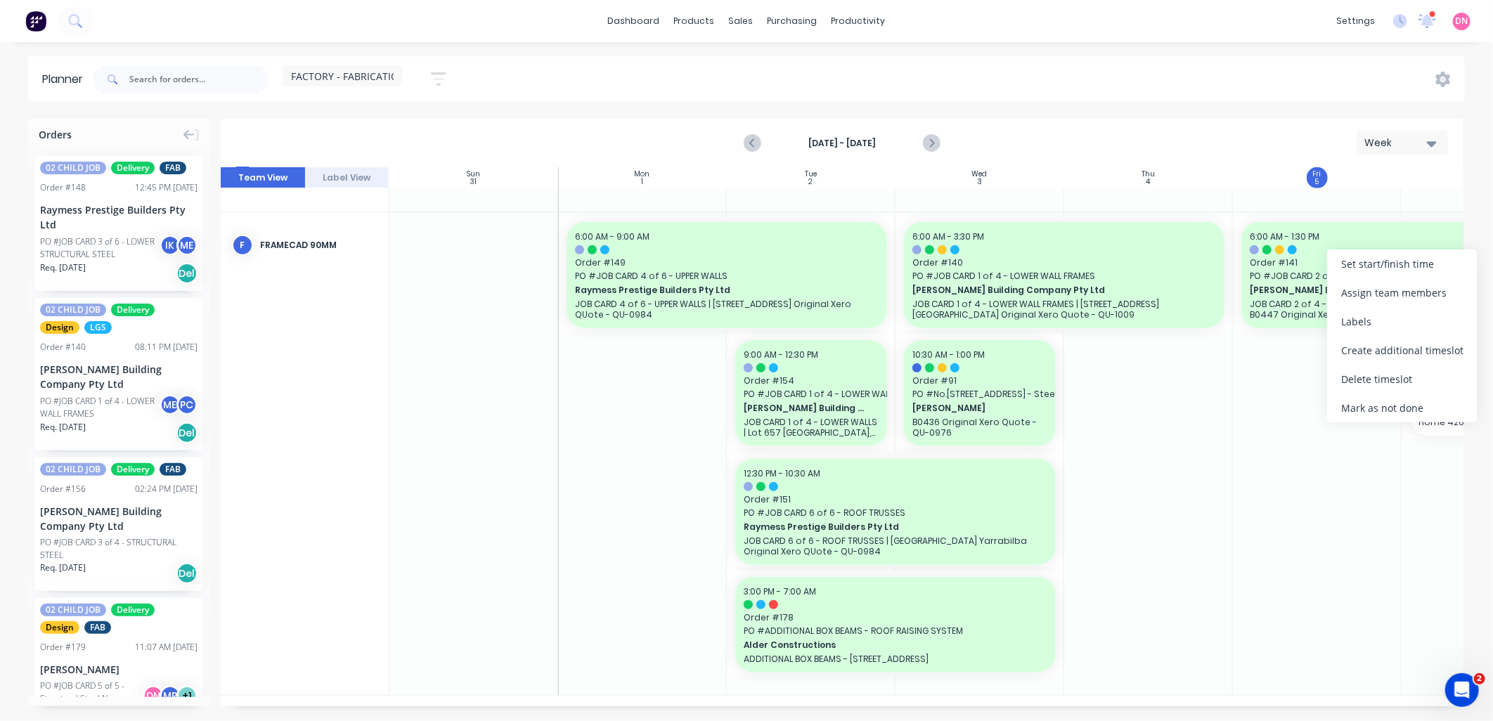
scroll to position [516, 0]
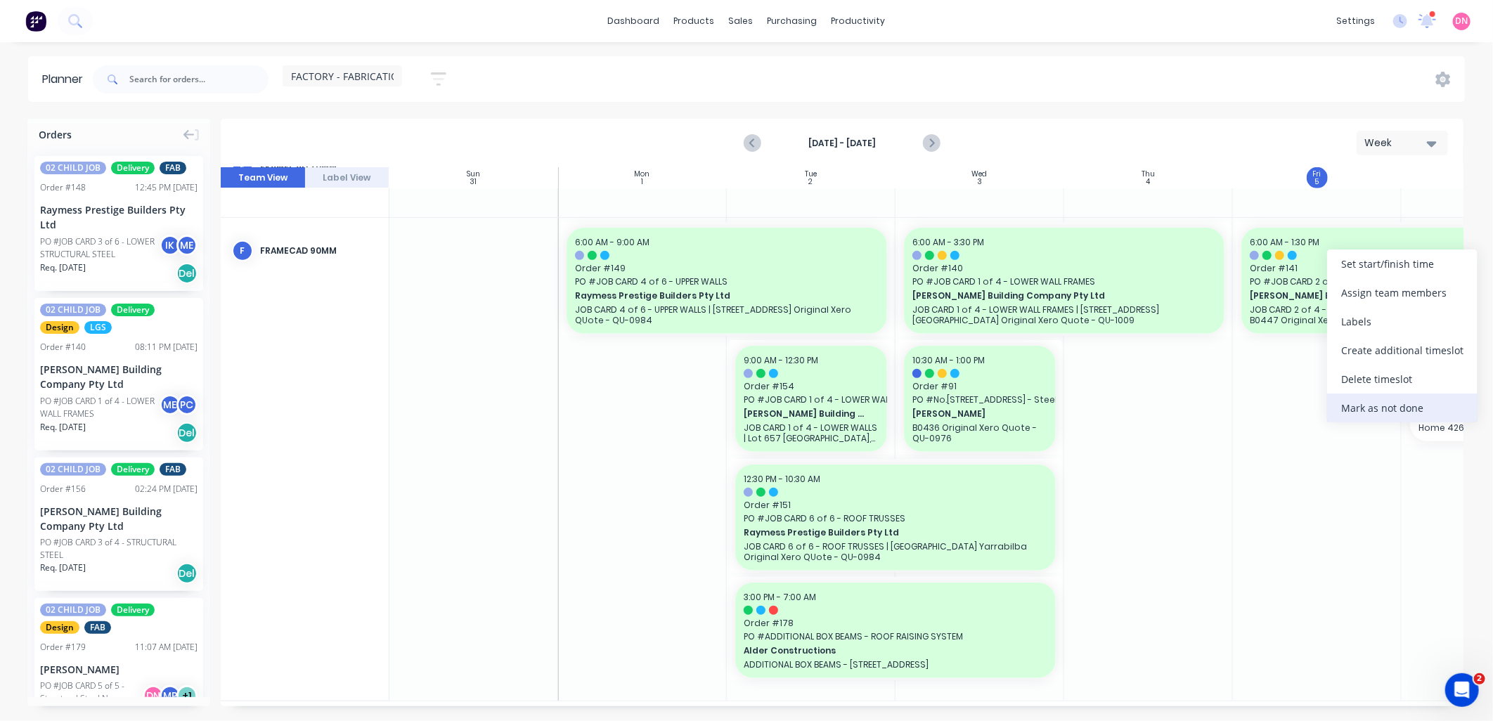
click at [1365, 404] on div "Mark as not done" at bounding box center [1402, 408] width 150 height 29
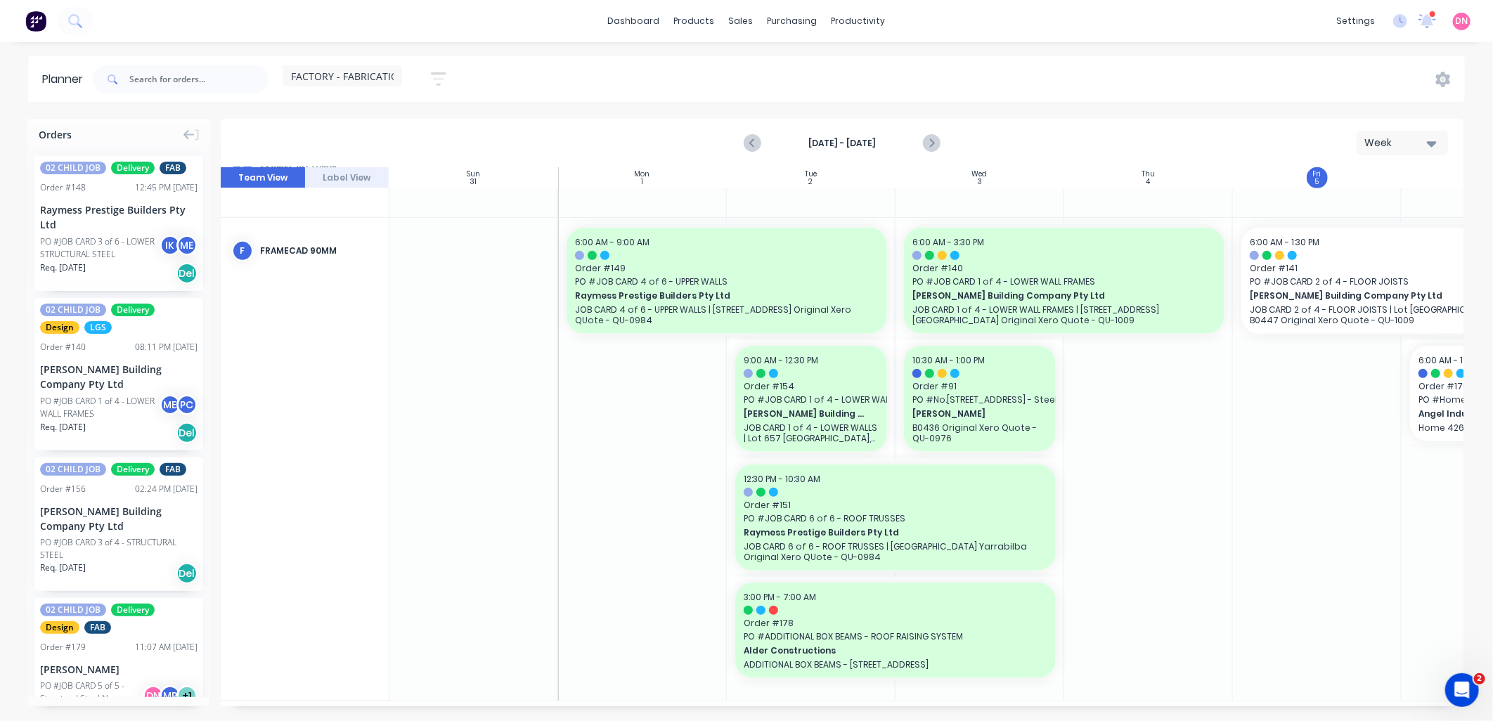
drag, startPoint x: 1237, startPoint y: 708, endPoint x: 1364, endPoint y: 697, distance: 127.0
click at [1364, 697] on div "Orders 02 CHILD JOB Delivery FAB Order # 148 12:45 PM [DATE] Raymess Prestige B…" at bounding box center [746, 420] width 1493 height 602
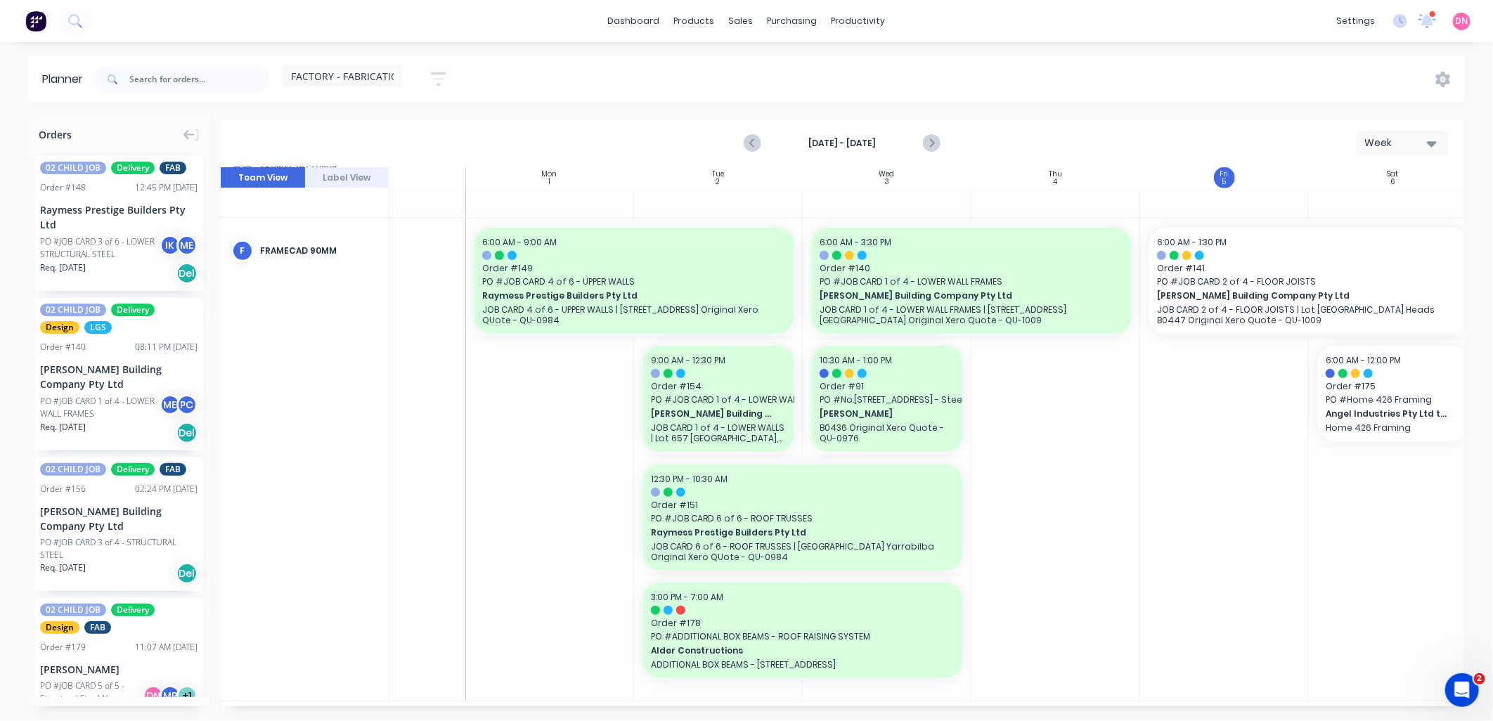
scroll to position [516, 98]
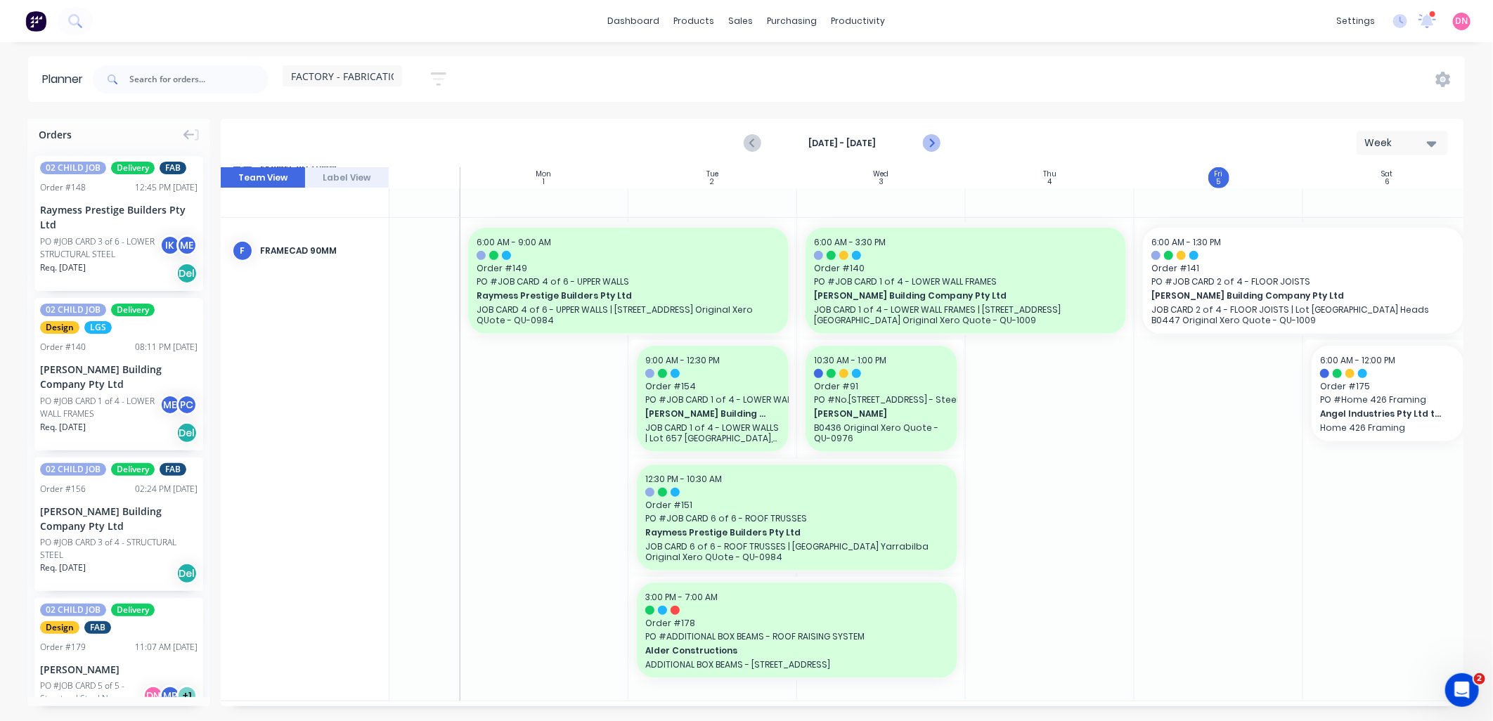
click at [924, 142] on icon "Next page" at bounding box center [930, 143] width 17 height 17
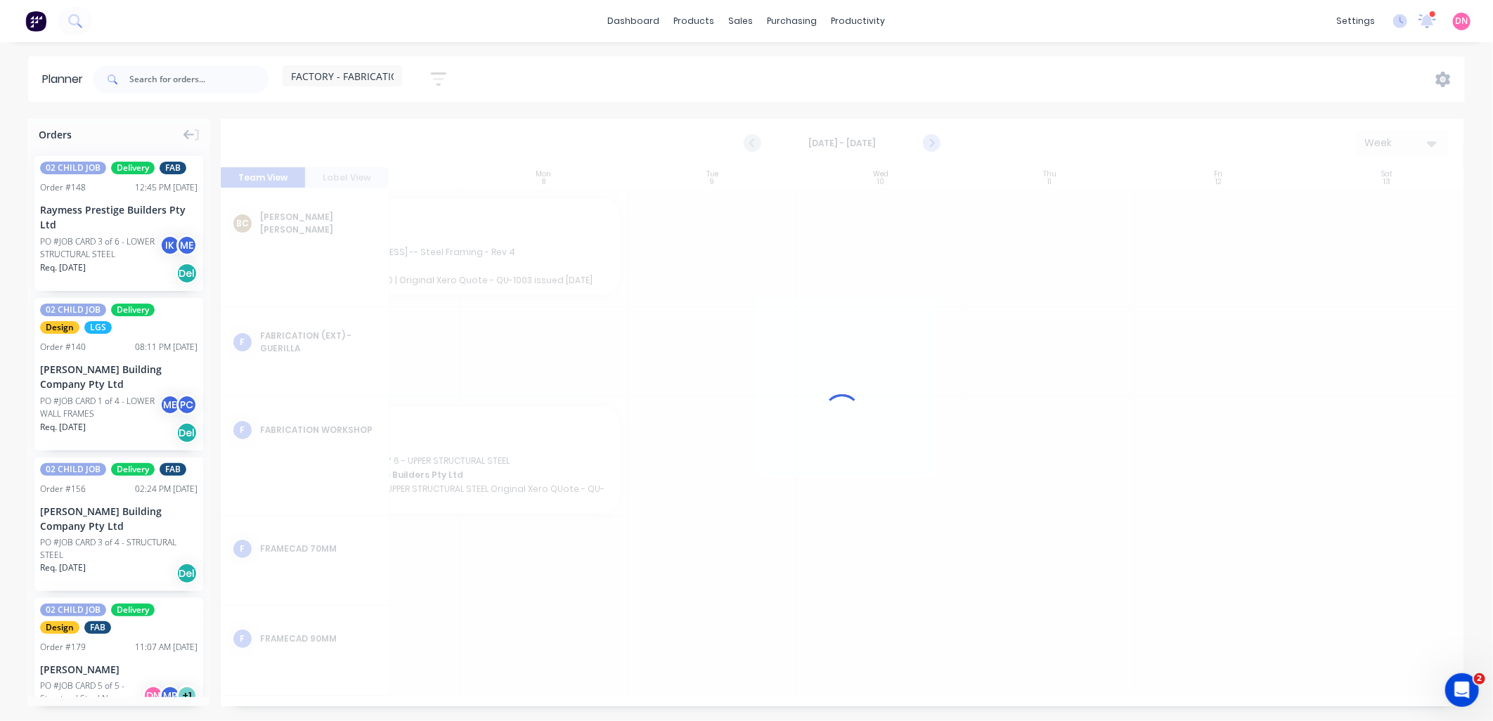
scroll to position [0, 98]
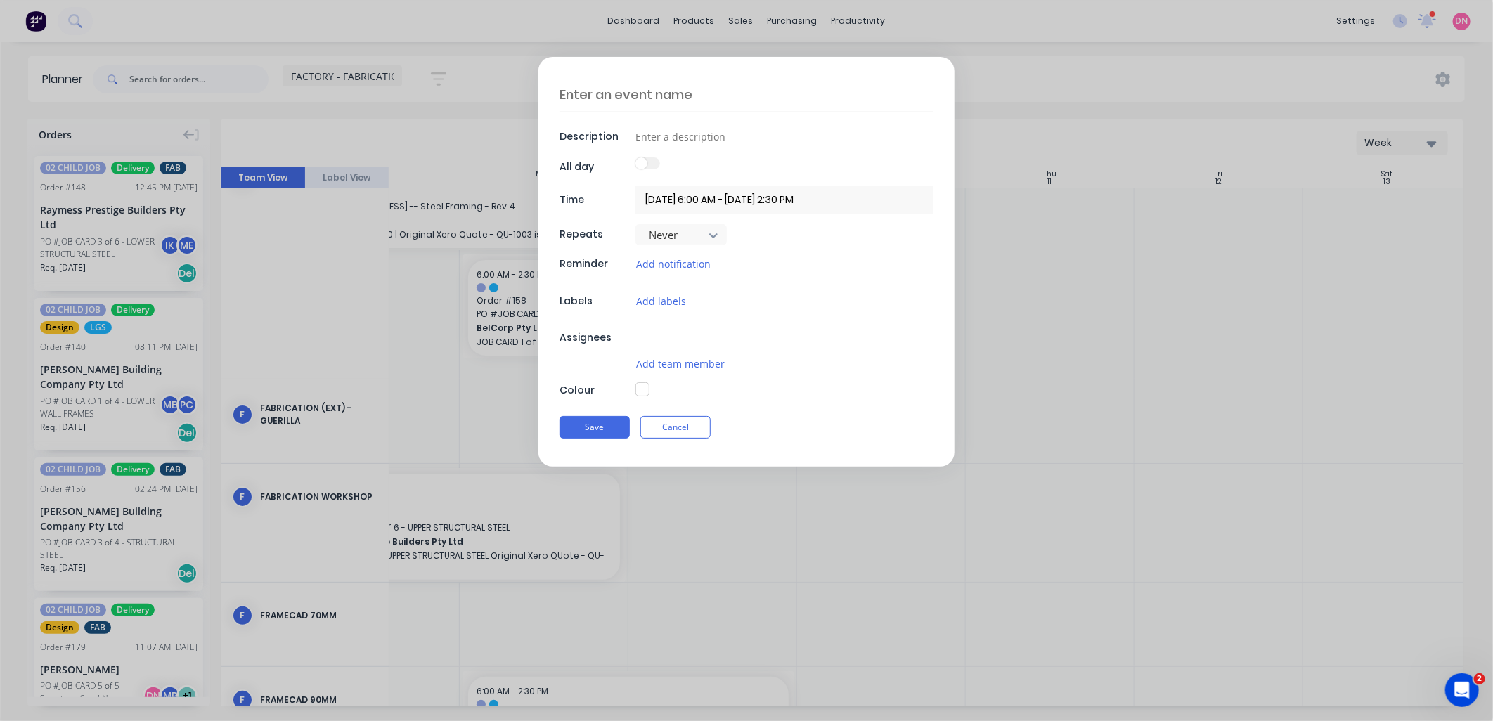
type textarea "x"
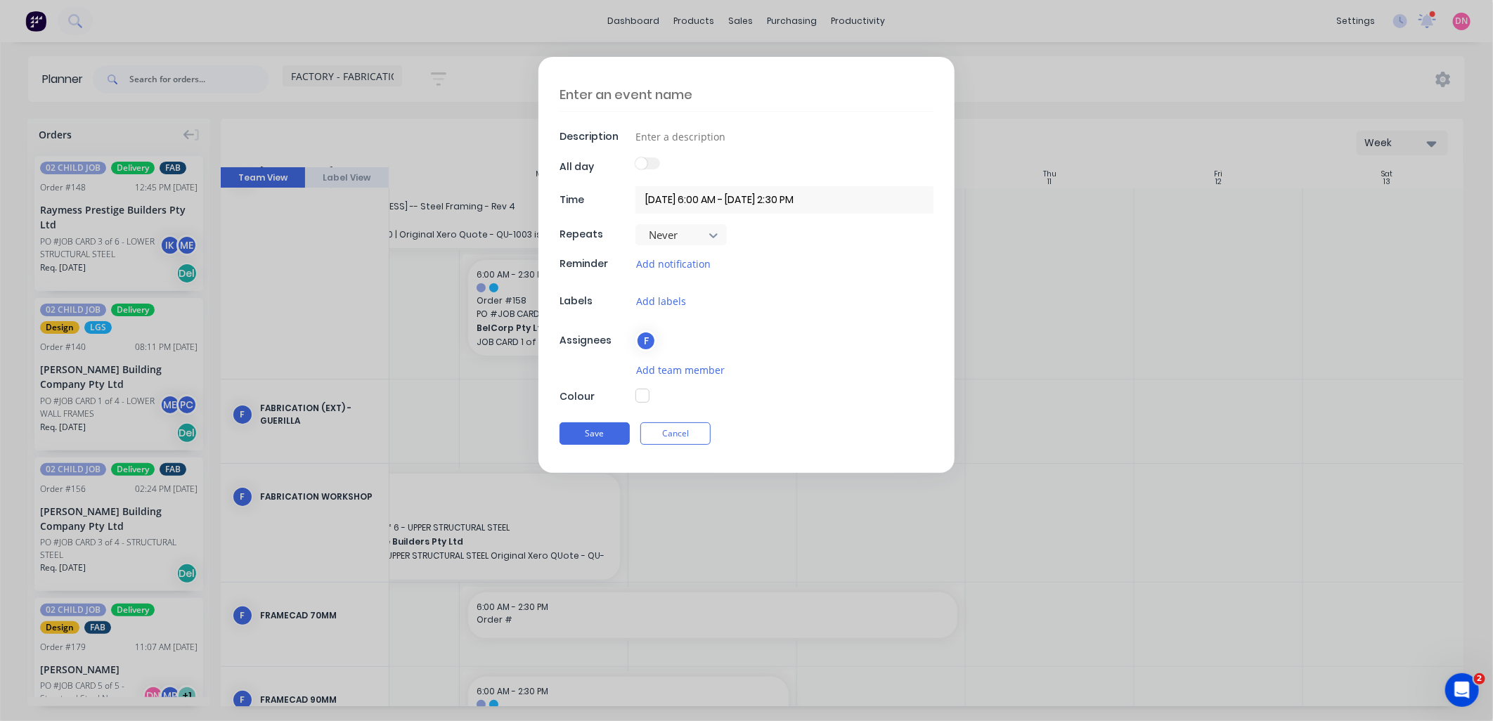
scroll to position [58, 98]
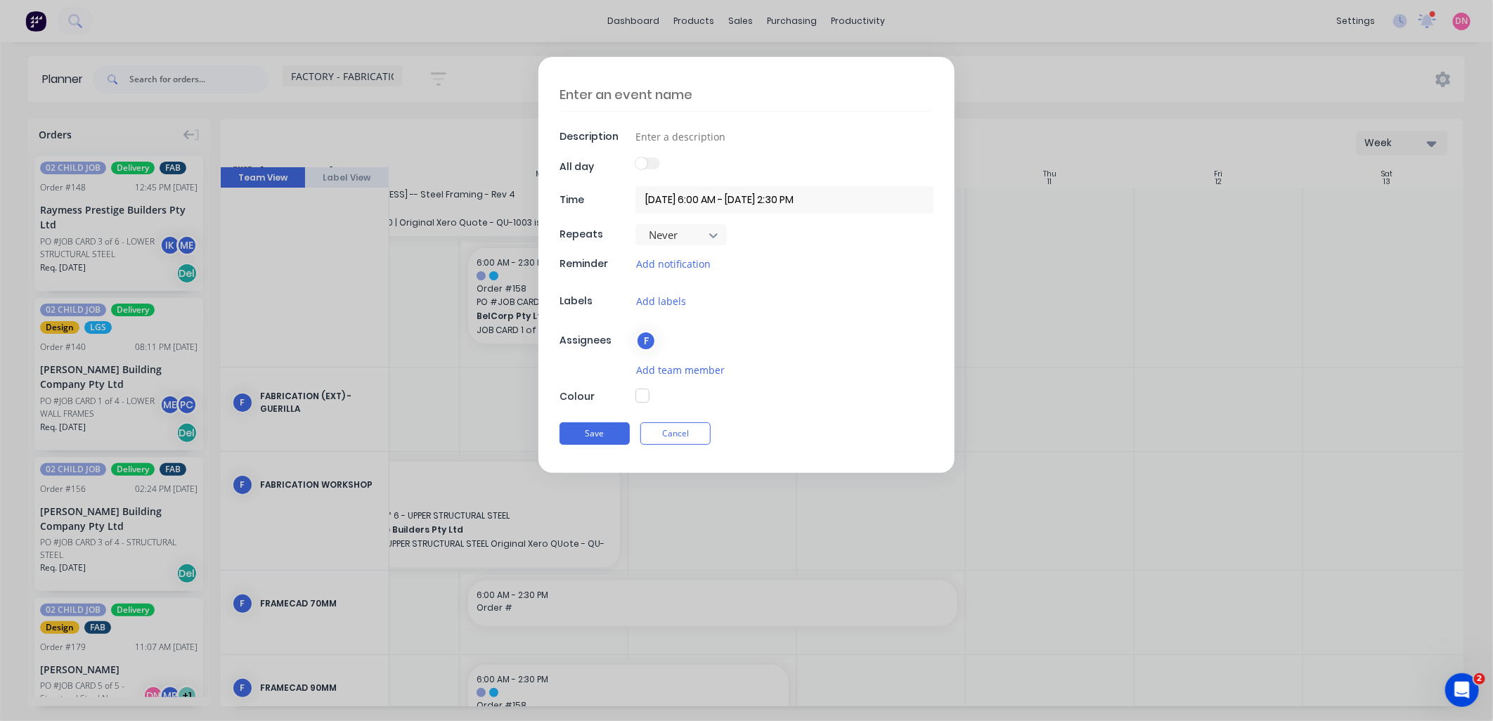
drag, startPoint x: 841, startPoint y: 540, endPoint x: 784, endPoint y: 552, distance: 57.5
click at [783, 554] on div "Description All day Time [DATE] 6:00 AM - [DATE] 2:30 PM Repeats Never Reminder…" at bounding box center [746, 360] width 1493 height 721
click at [689, 429] on button "Cancel" at bounding box center [675, 433] width 70 height 22
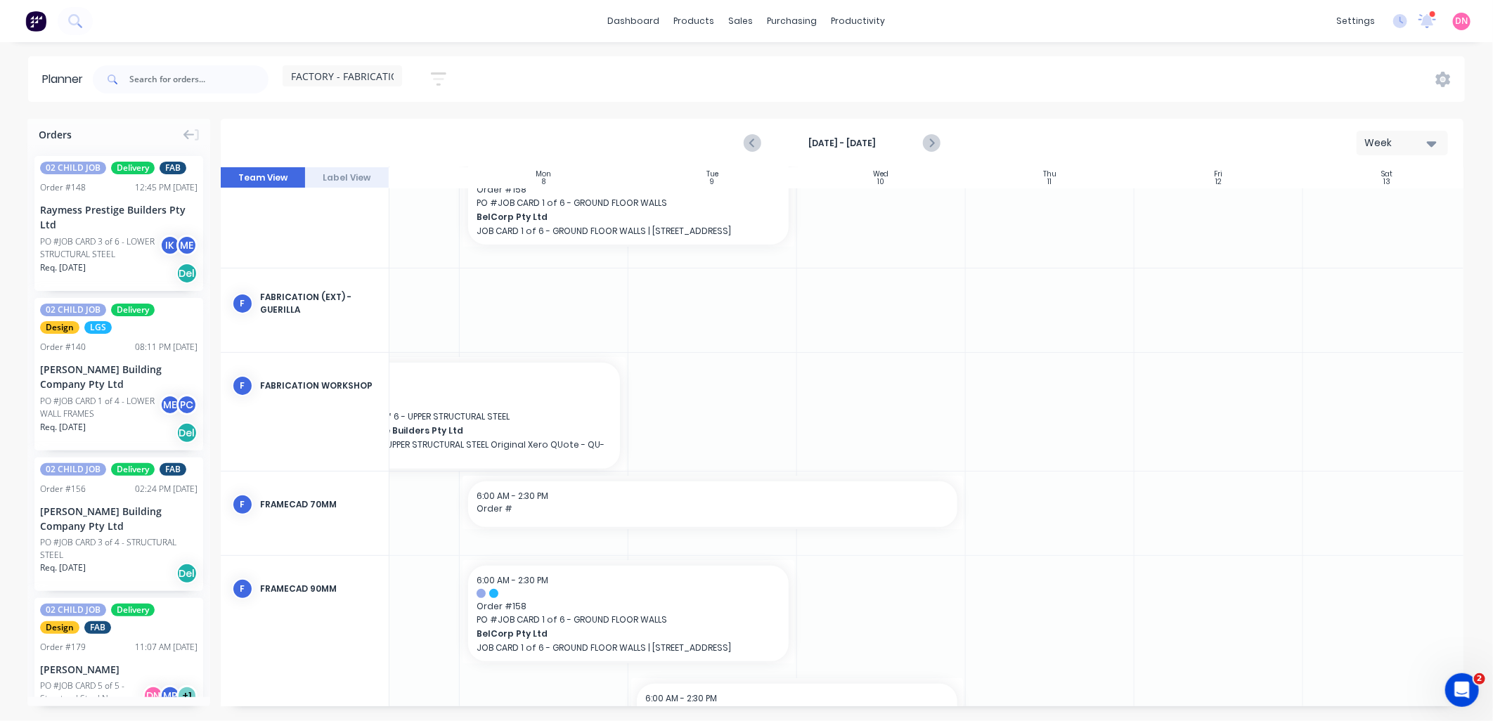
scroll to position [258, 98]
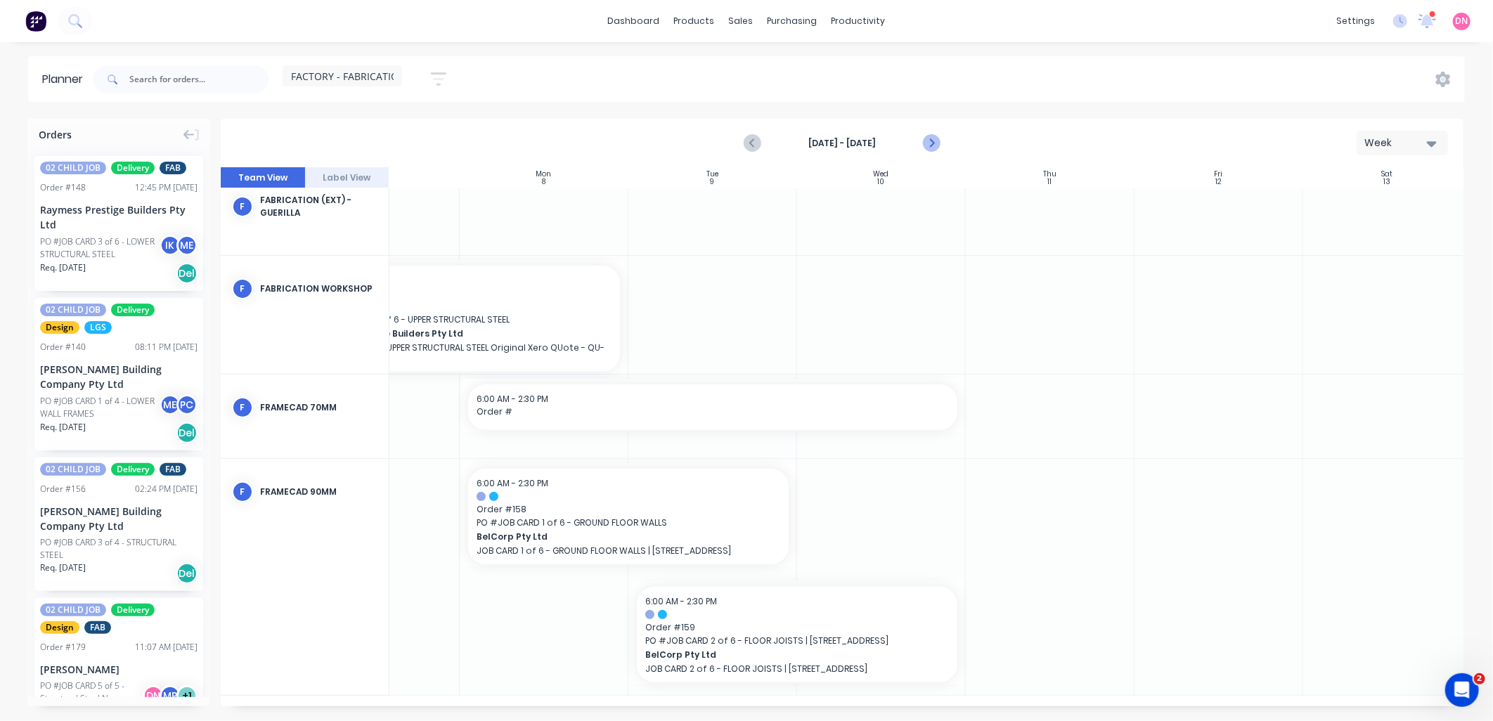
click at [928, 141] on icon "Next page" at bounding box center [930, 143] width 17 height 17
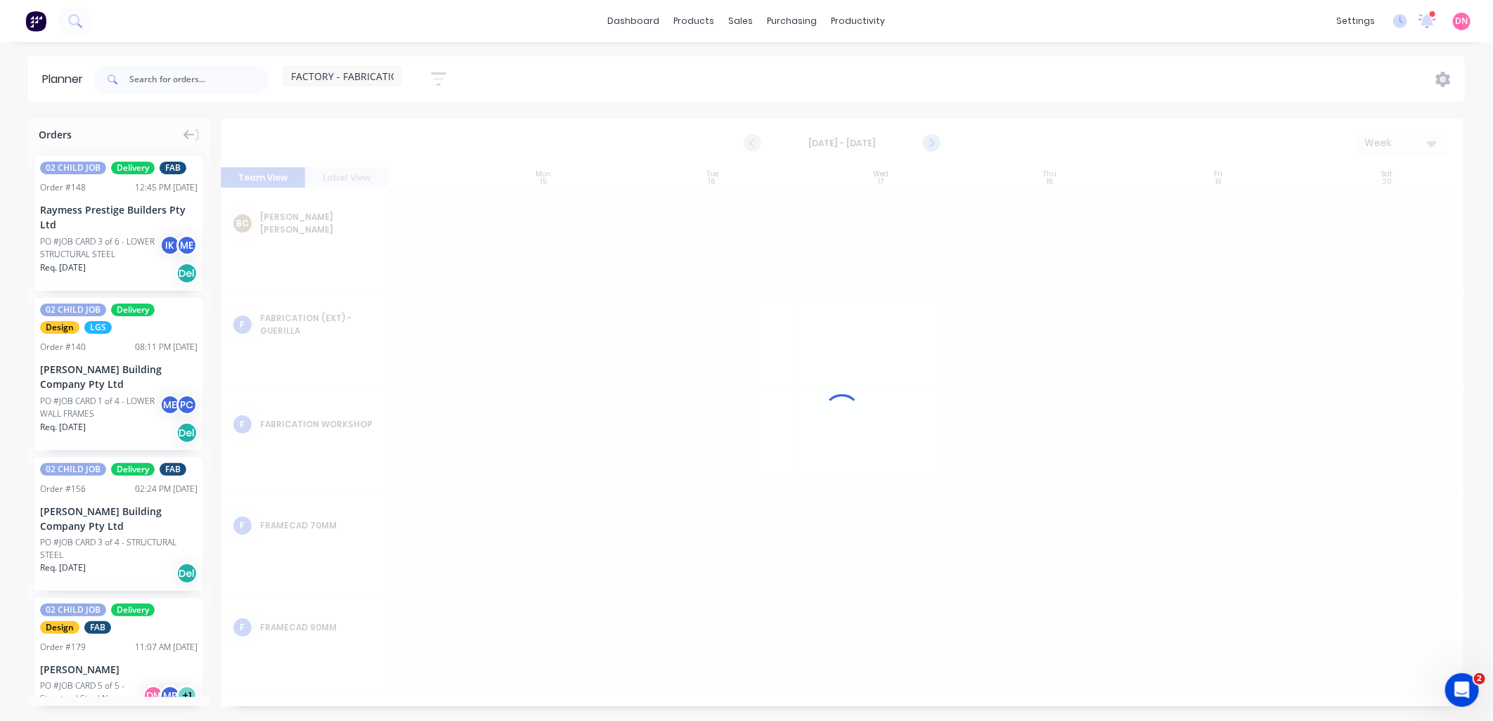
scroll to position [0, 98]
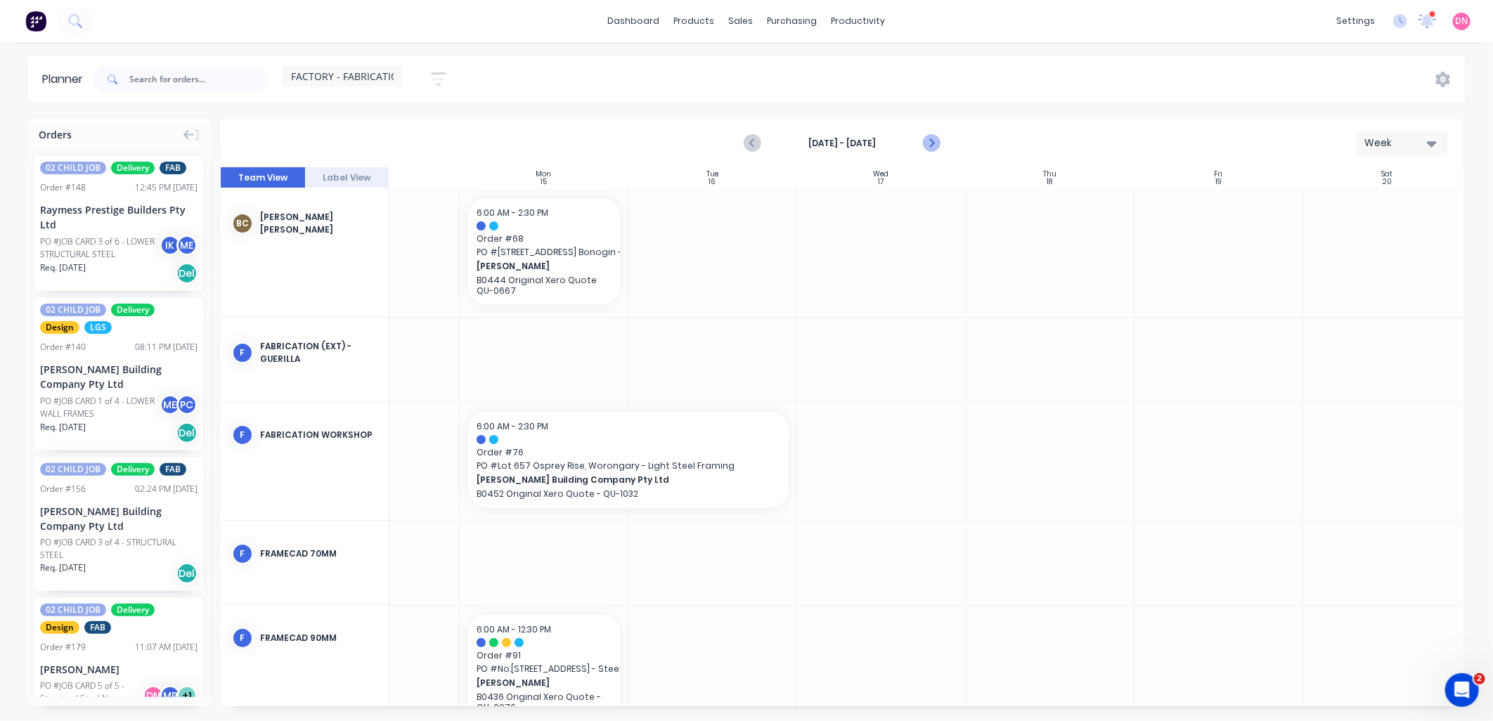
click at [928, 141] on icon "Next page" at bounding box center [930, 143] width 17 height 17
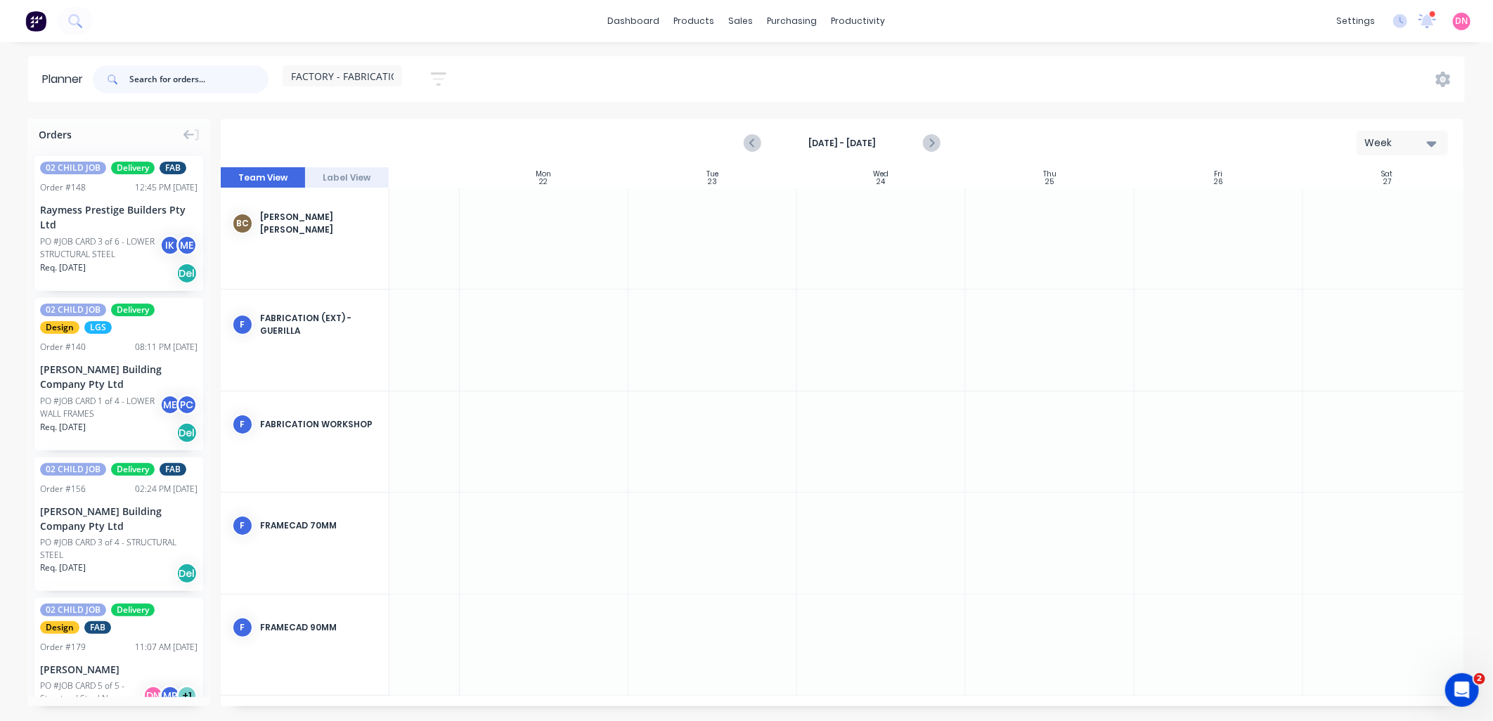
click at [160, 84] on input "text" at bounding box center [198, 79] width 139 height 28
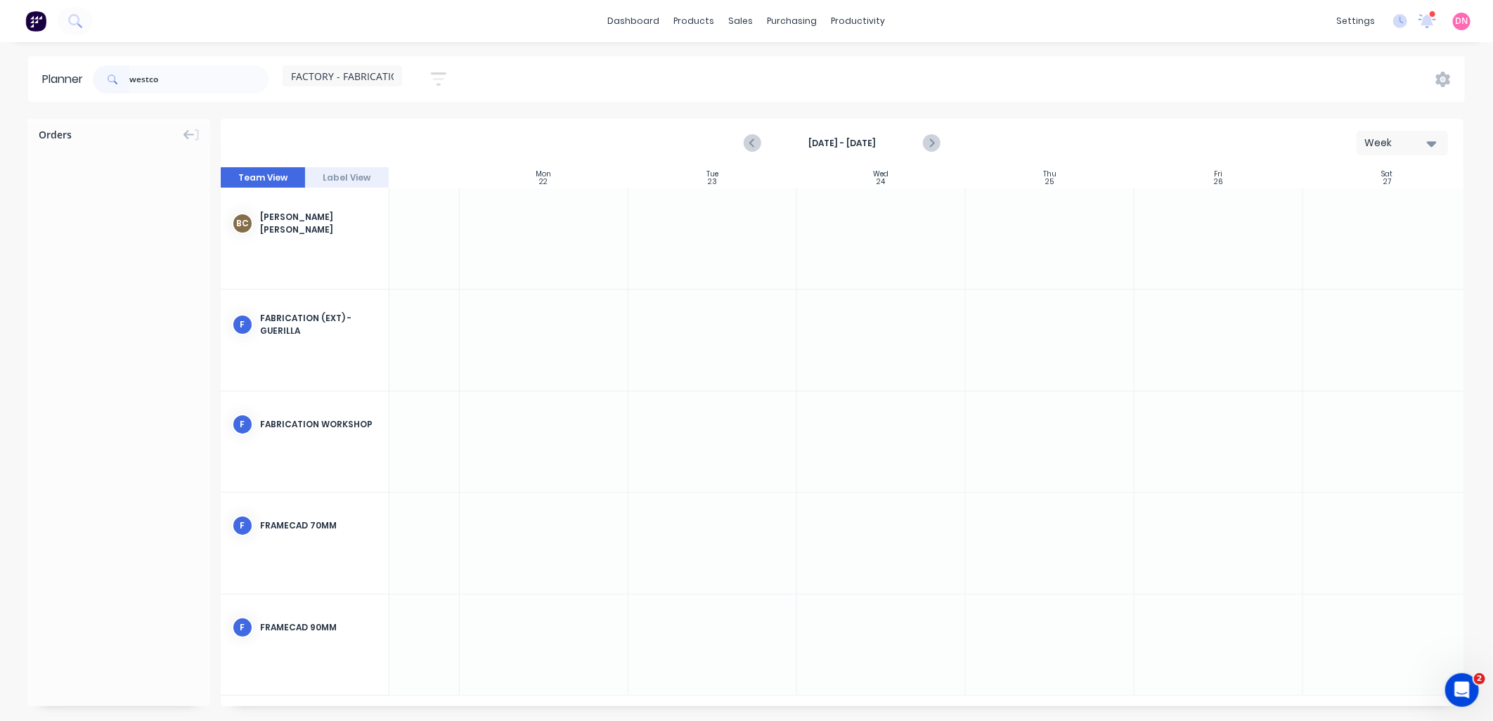
click at [440, 75] on icon "button" at bounding box center [438, 79] width 15 height 18
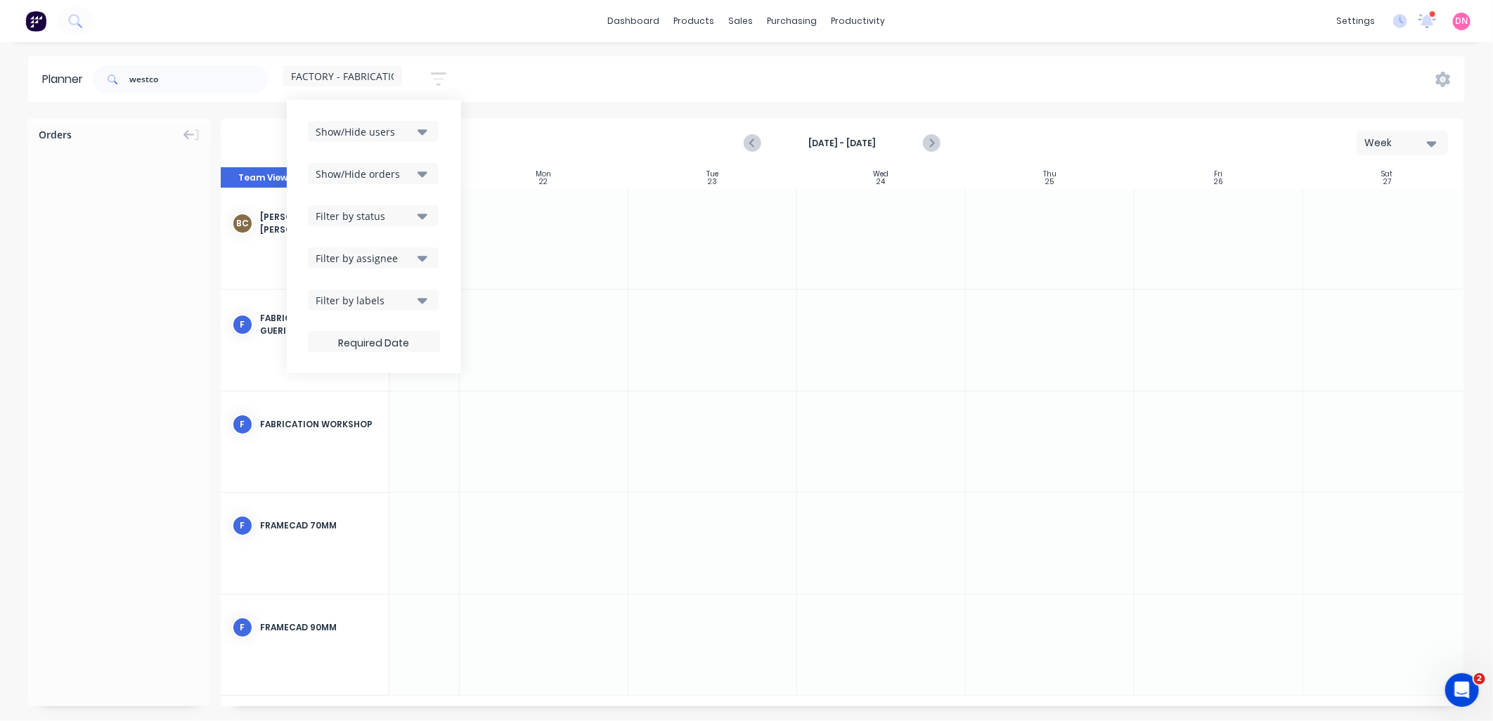
click at [427, 131] on icon "button" at bounding box center [423, 132] width 10 height 6
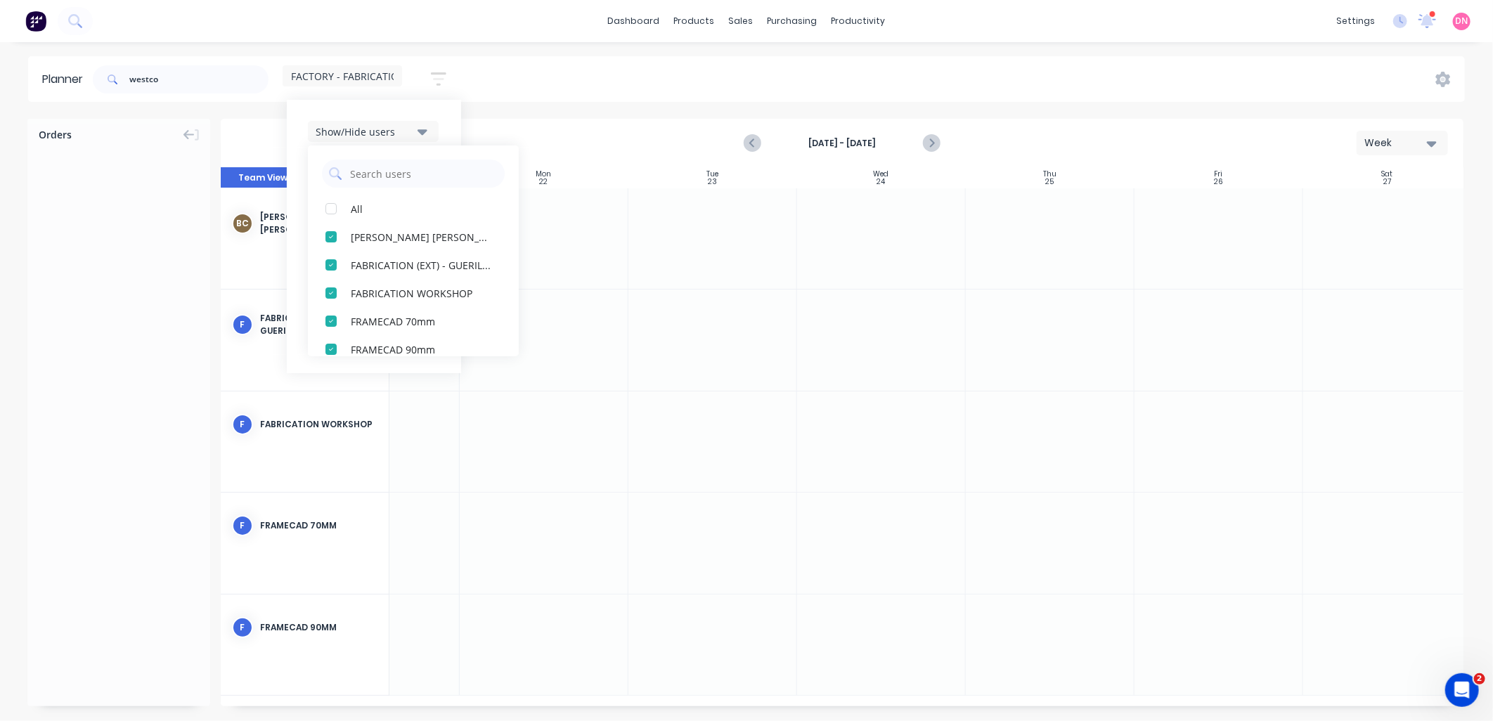
click at [427, 131] on icon "button" at bounding box center [423, 132] width 10 height 6
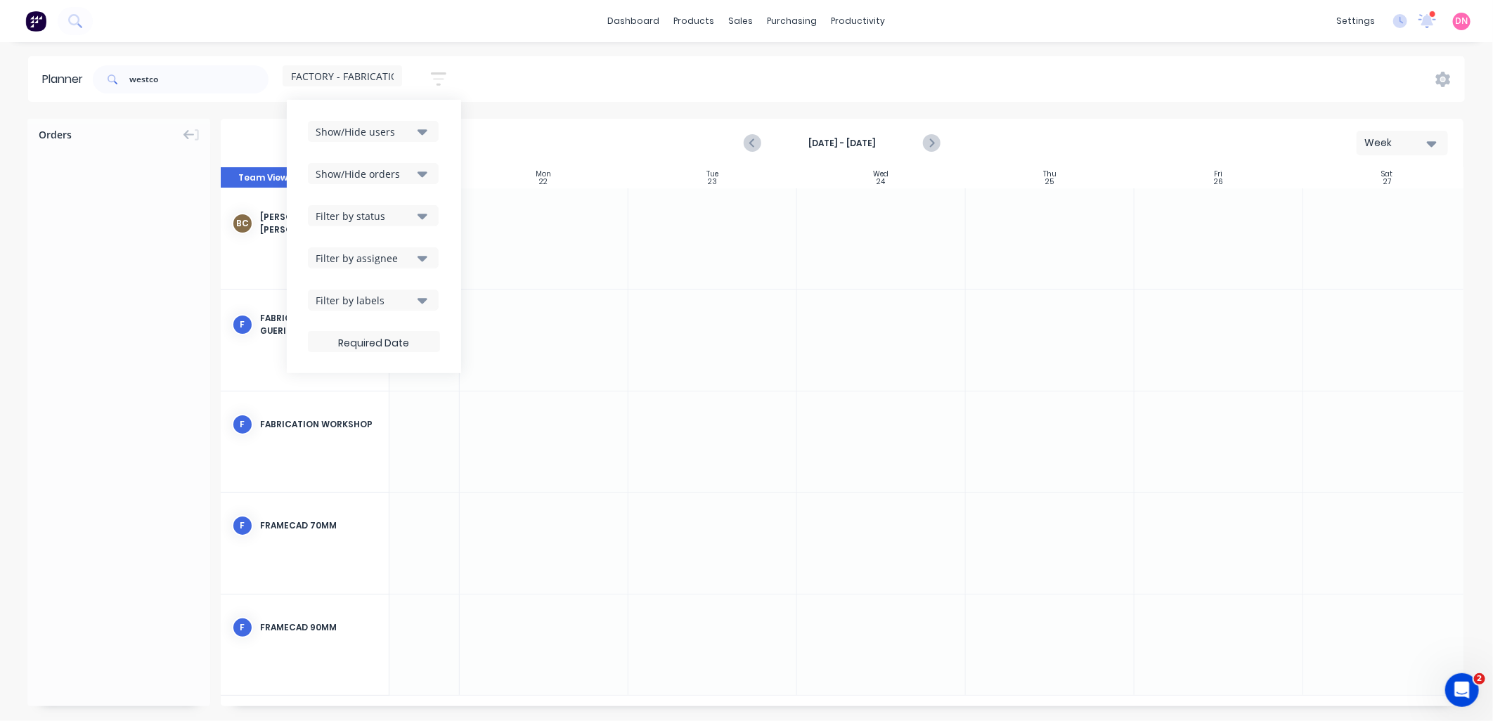
click at [427, 299] on icon "button" at bounding box center [423, 301] width 10 height 6
click at [403, 336] on label at bounding box center [374, 341] width 132 height 21
click at [403, 336] on input at bounding box center [374, 343] width 131 height 27
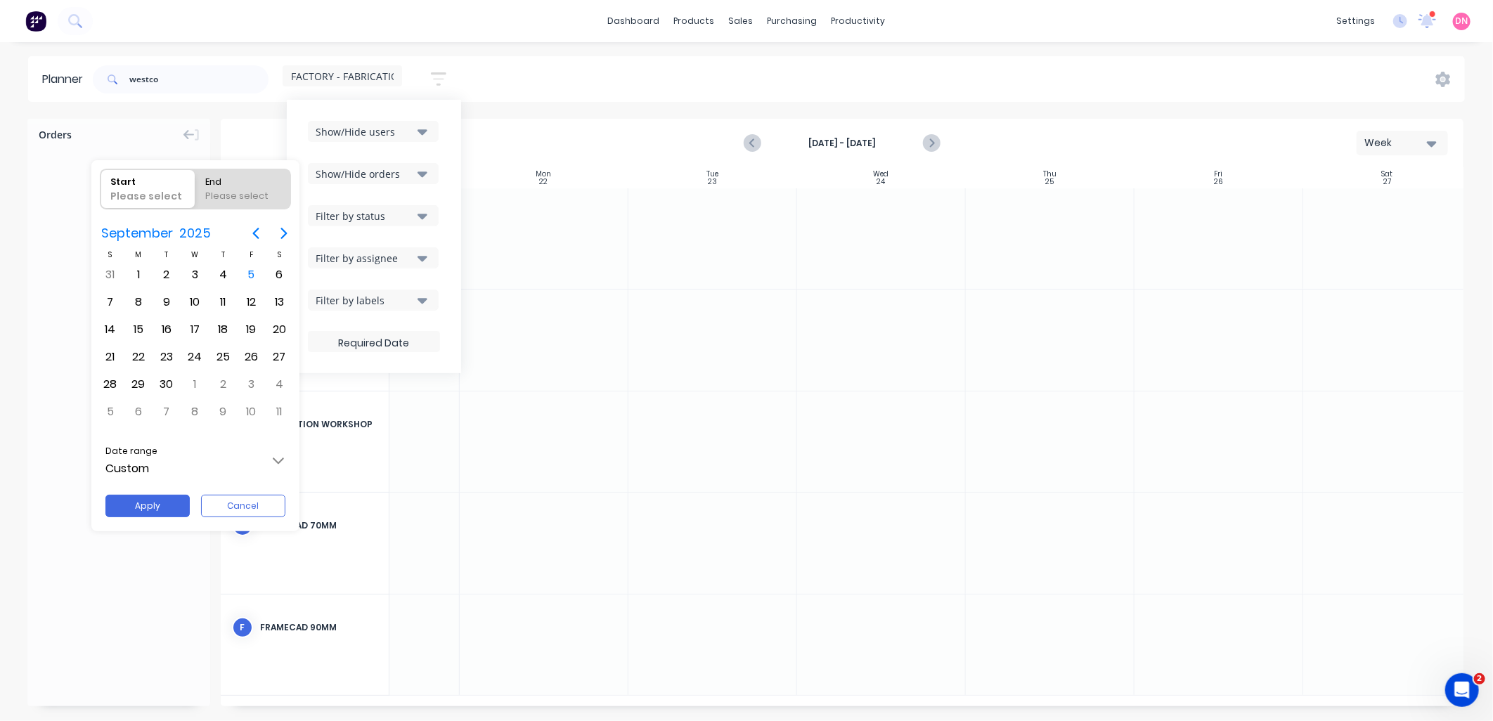
click at [279, 460] on input "Custom" at bounding box center [195, 460] width 204 height 39
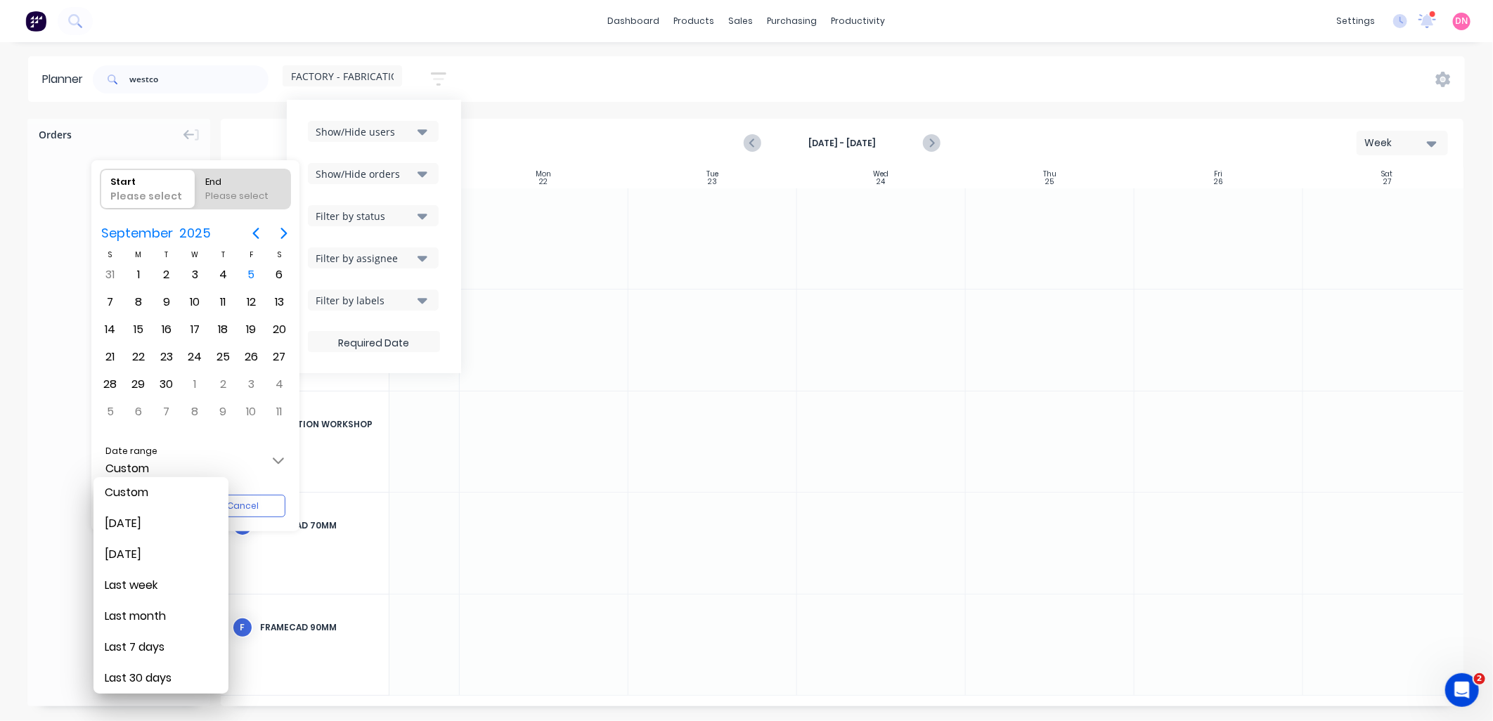
click at [262, 465] on div at bounding box center [747, 361] width 1718 height 946
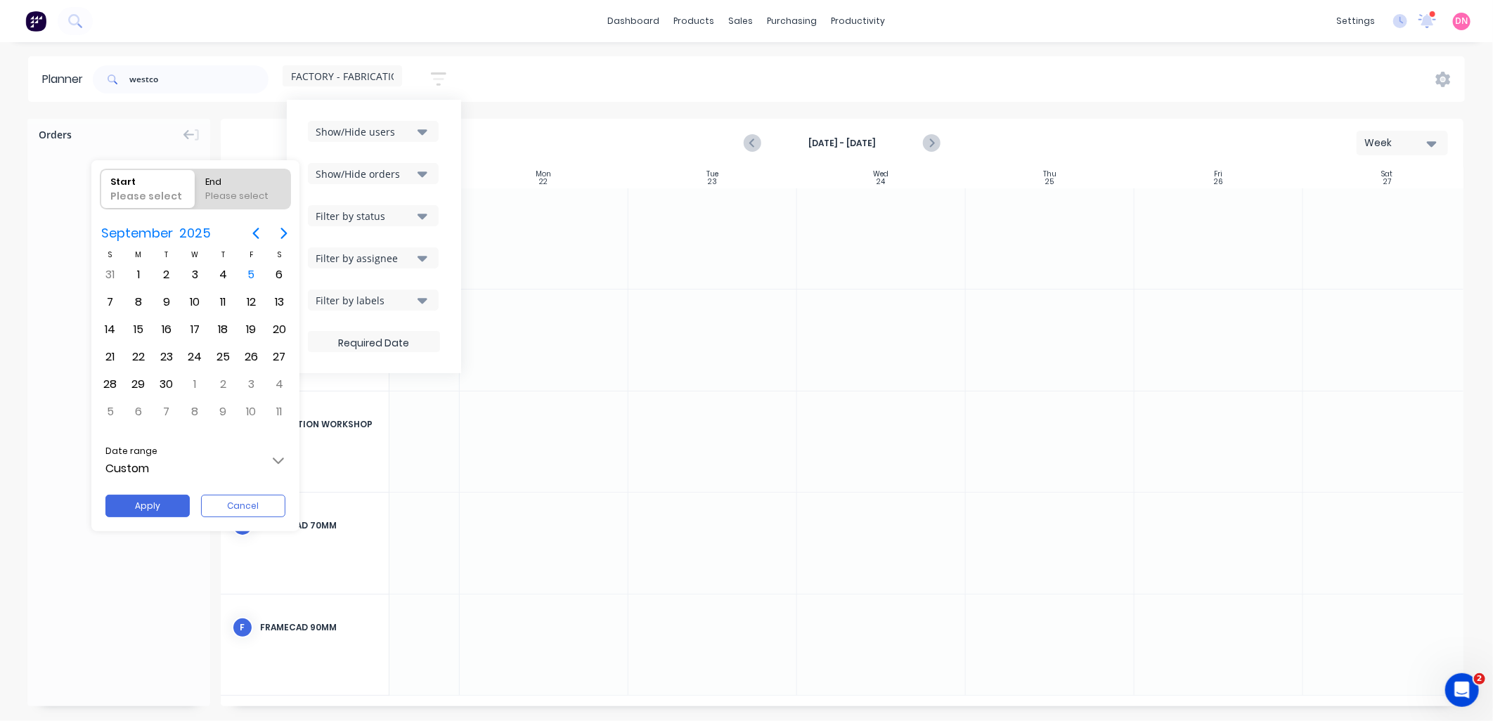
click at [397, 302] on div at bounding box center [747, 361] width 1718 height 946
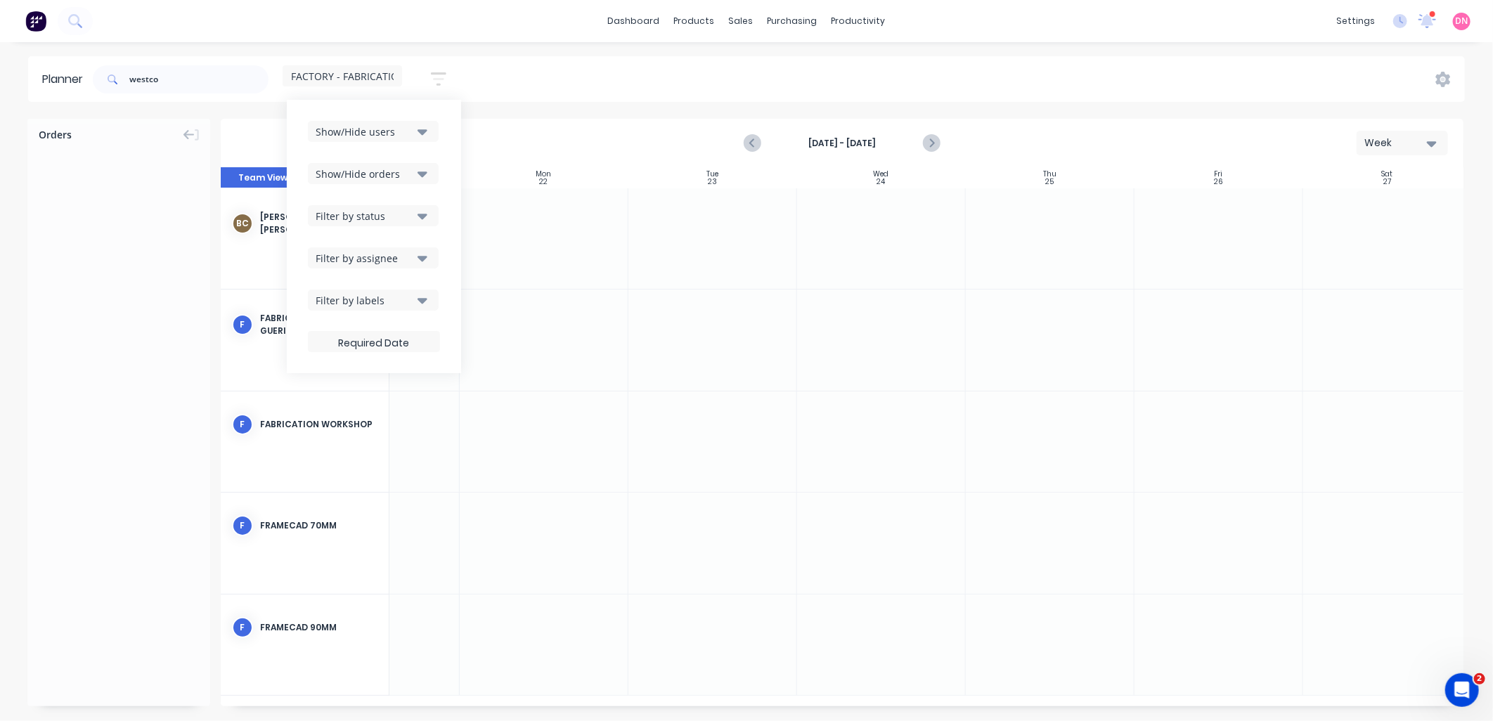
click at [398, 305] on div "Filter by labels" at bounding box center [365, 300] width 98 height 15
click at [399, 305] on div "Filter by labels" at bounding box center [365, 300] width 98 height 15
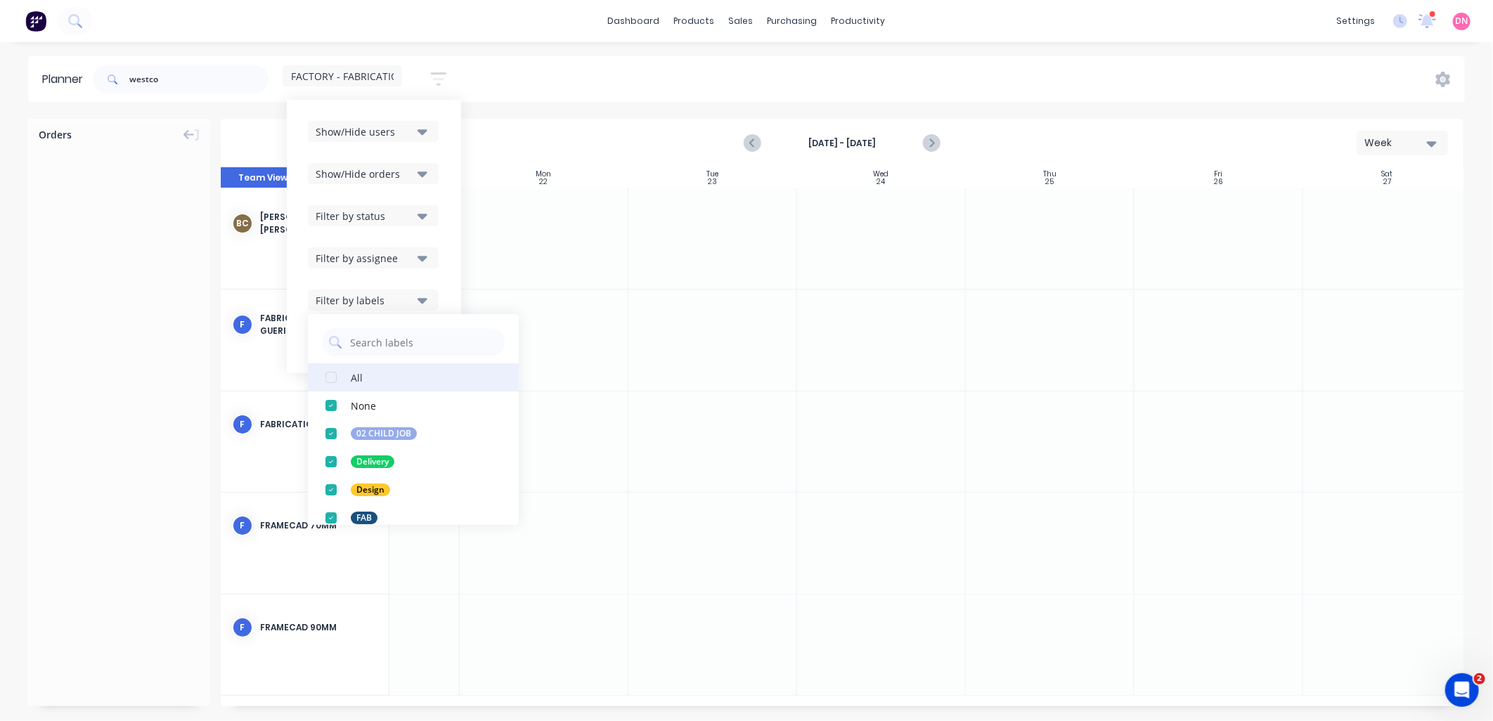
click at [336, 384] on div "button" at bounding box center [331, 377] width 28 height 28
click at [432, 276] on div "Show/Hide users Show/Hide orders Filter by status Filter by assignee Filter by …" at bounding box center [374, 236] width 132 height 231
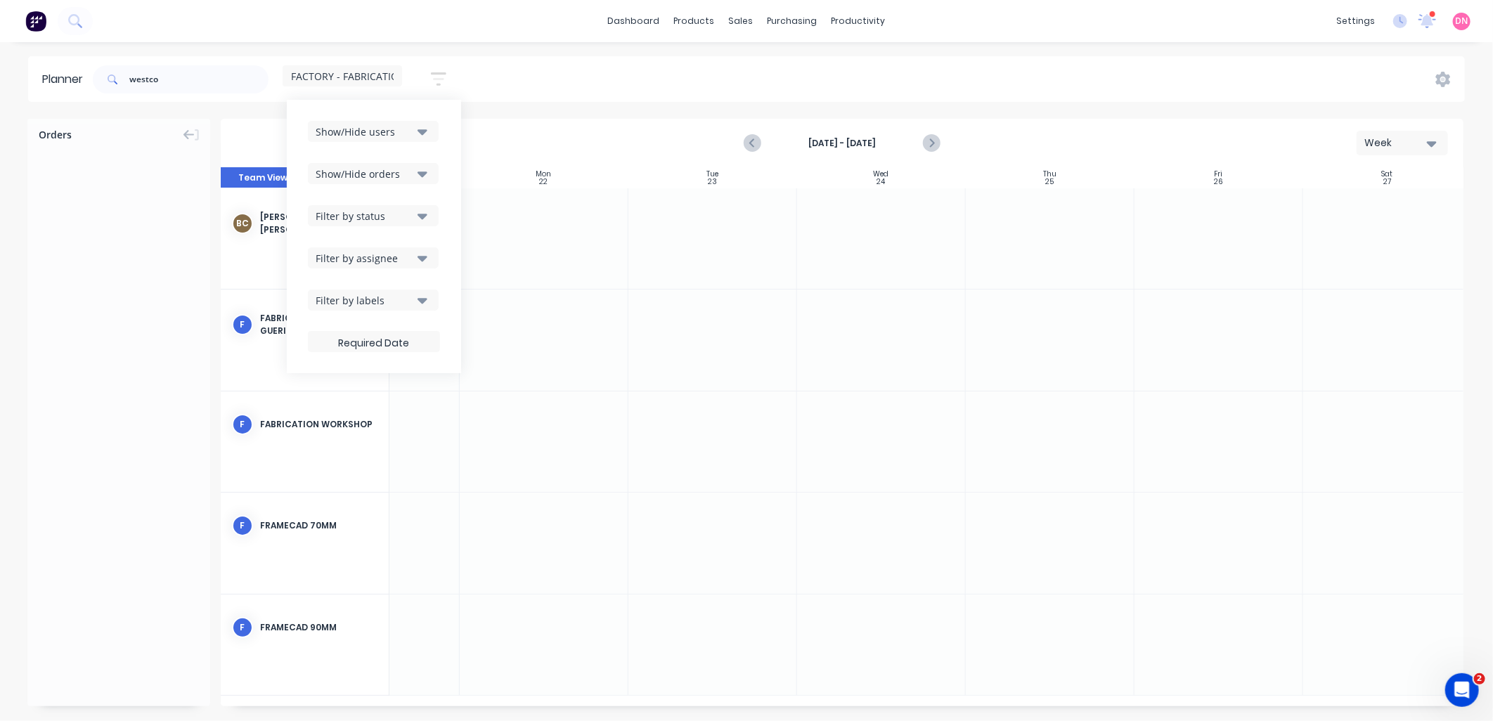
click at [418, 224] on button "Filter by status" at bounding box center [373, 215] width 131 height 21
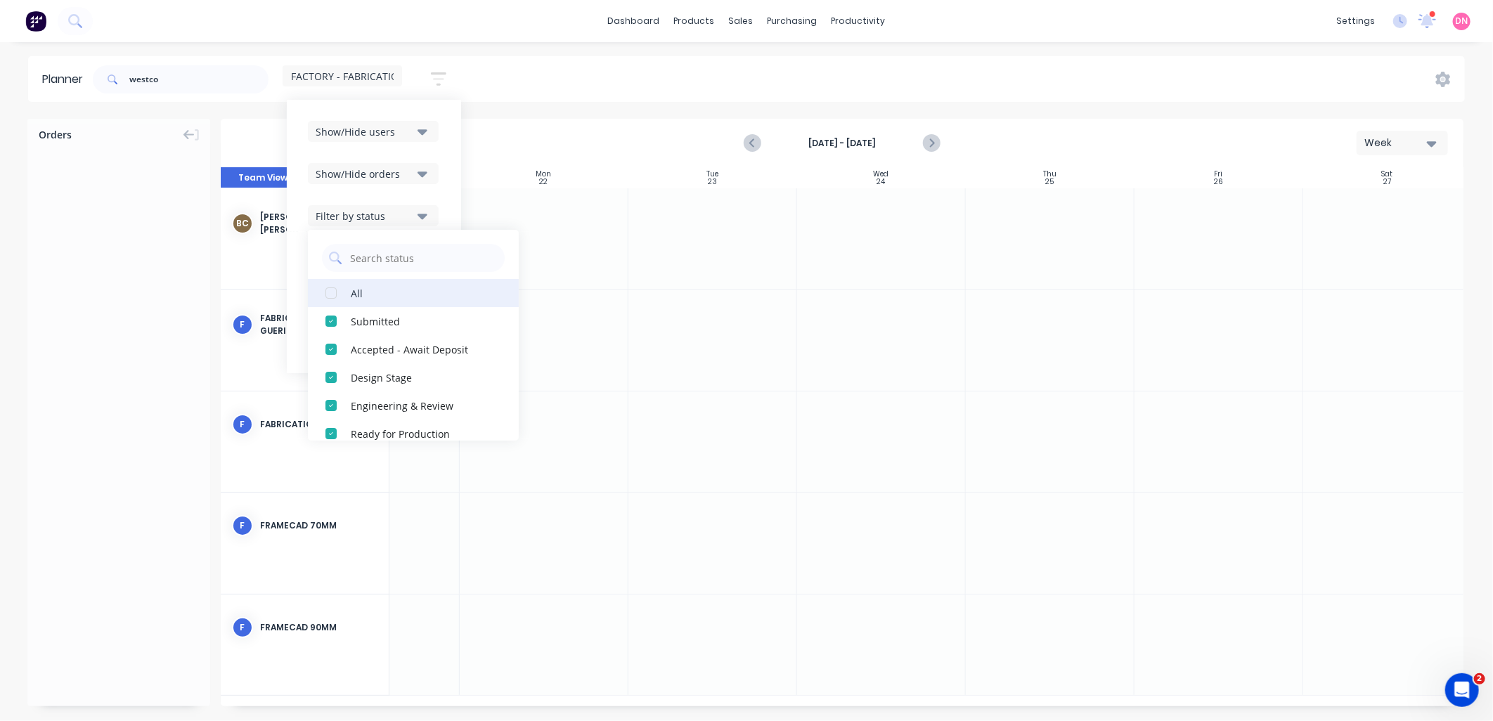
click at [332, 297] on div "button" at bounding box center [331, 293] width 28 height 28
click at [461, 200] on div "Show/Hide users Show/Hide orders Filter by status All Draft Quote Archived Deli…" at bounding box center [374, 236] width 174 height 273
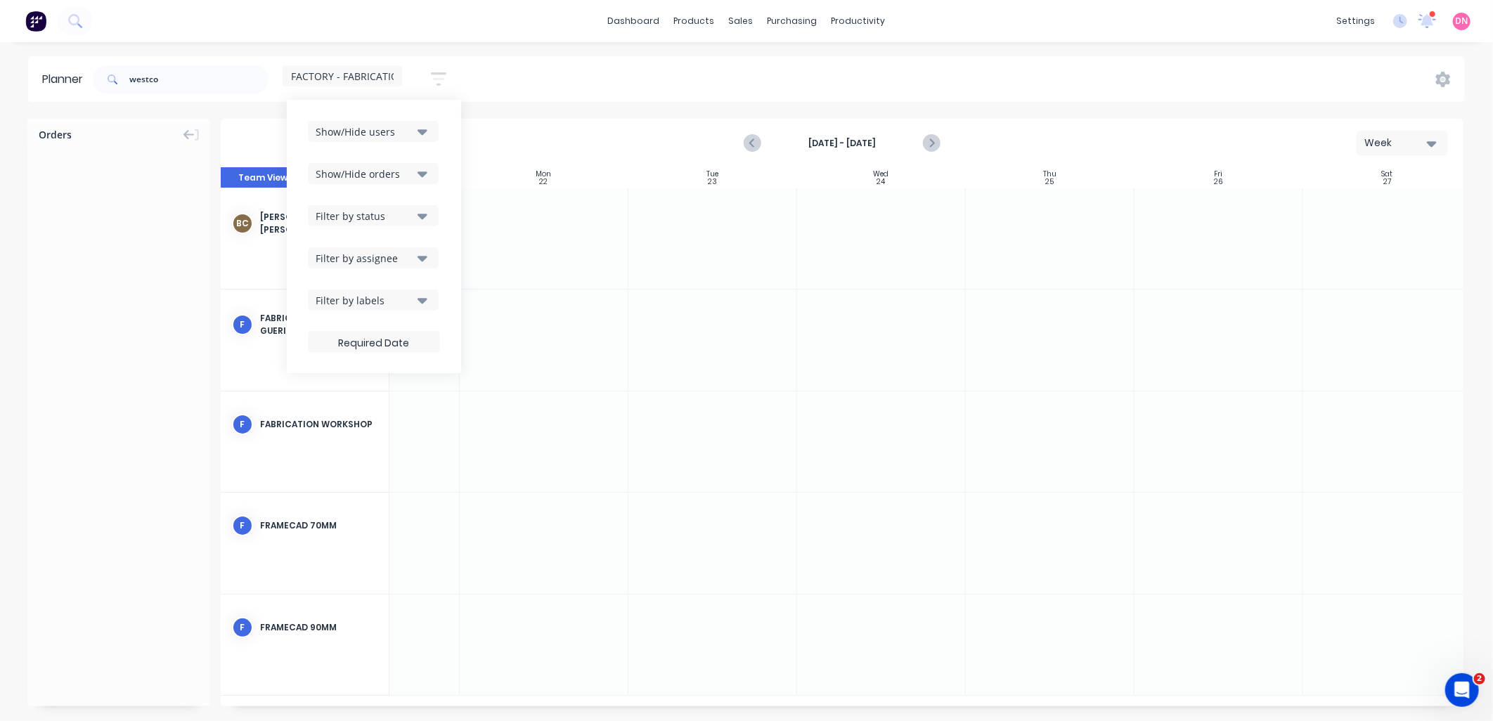
click at [401, 169] on div "Show/Hide orders" at bounding box center [365, 174] width 98 height 15
click at [403, 115] on div "Show/Hide users Show/Hide orders Filter by status Filter by assignee Filter by …" at bounding box center [374, 236] width 174 height 273
click at [403, 130] on div "Show/Hide users" at bounding box center [365, 131] width 98 height 15
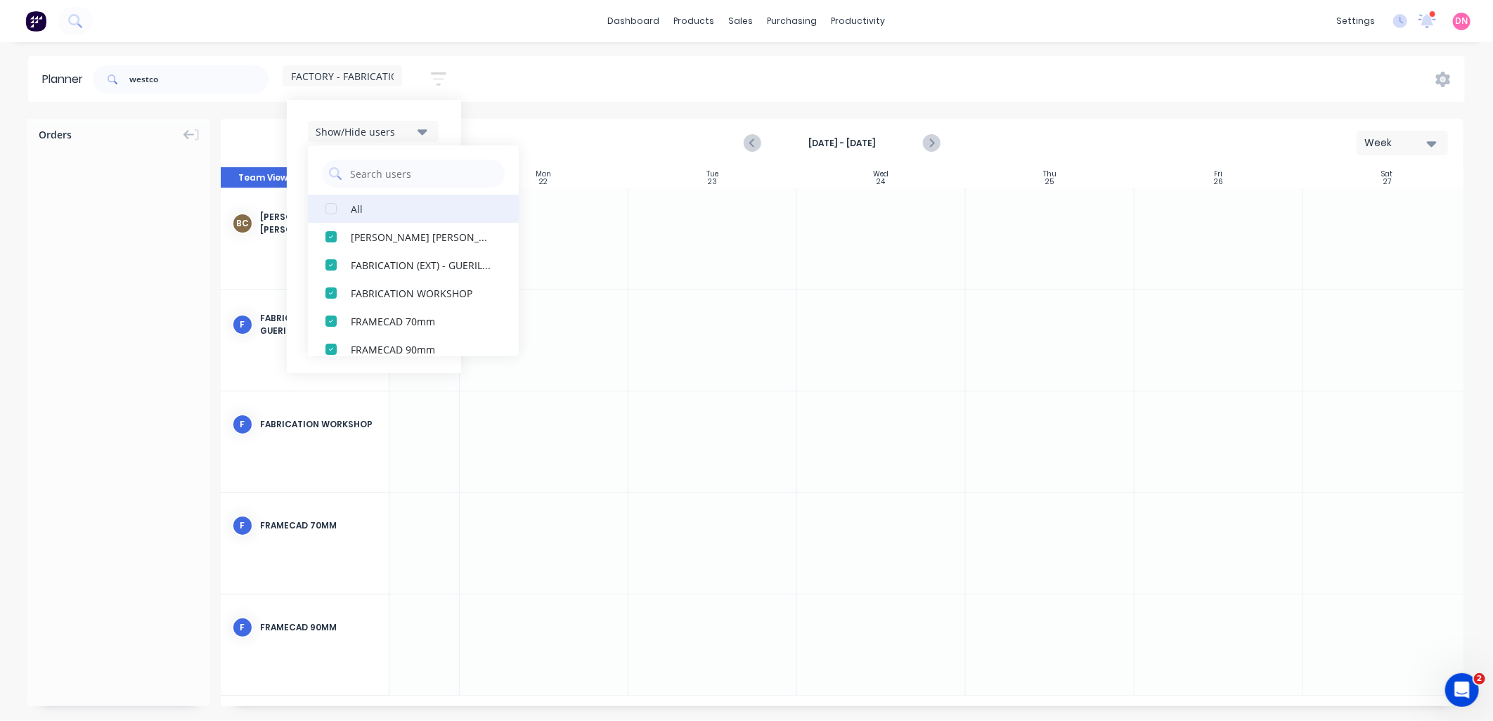
click at [340, 200] on div "button" at bounding box center [331, 209] width 28 height 28
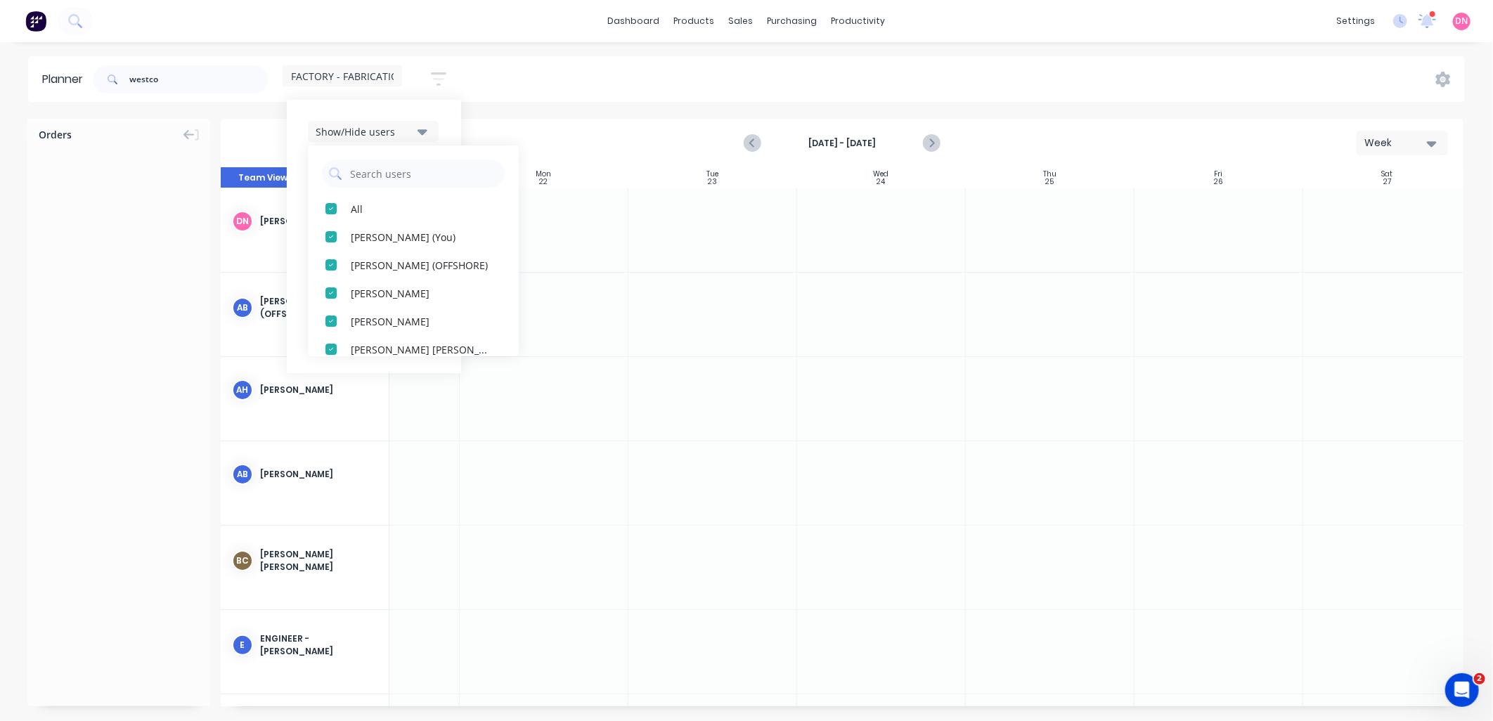
click at [484, 108] on div "Planner westco FACTORY - FABRICATION Save new view None edit FACTORY - FABRICAT…" at bounding box center [746, 388] width 1493 height 664
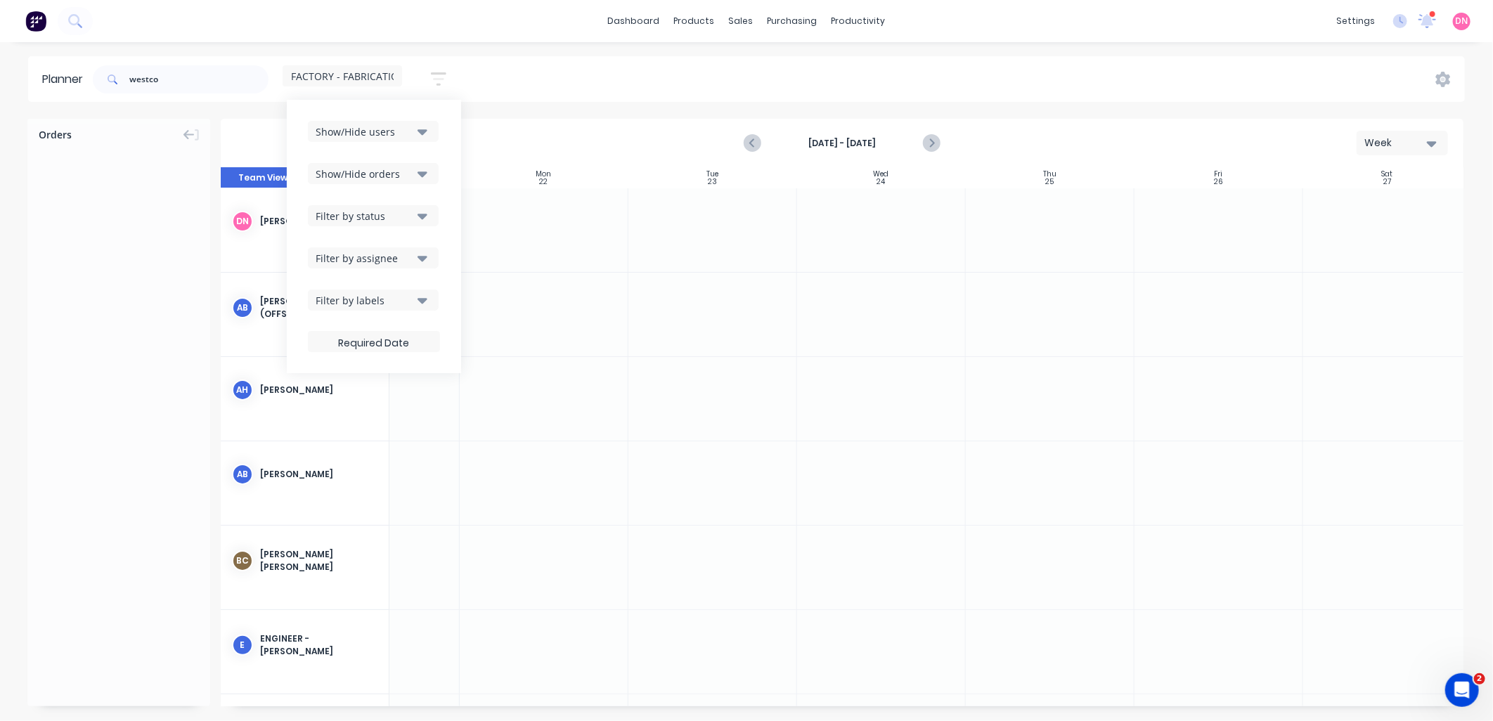
click at [209, 155] on div at bounding box center [118, 197] width 183 height 105
click at [183, 75] on input "westco" at bounding box center [198, 79] width 139 height 28
click at [183, 76] on input "westco" at bounding box center [198, 79] width 139 height 28
type input "[PERSON_NAME]"
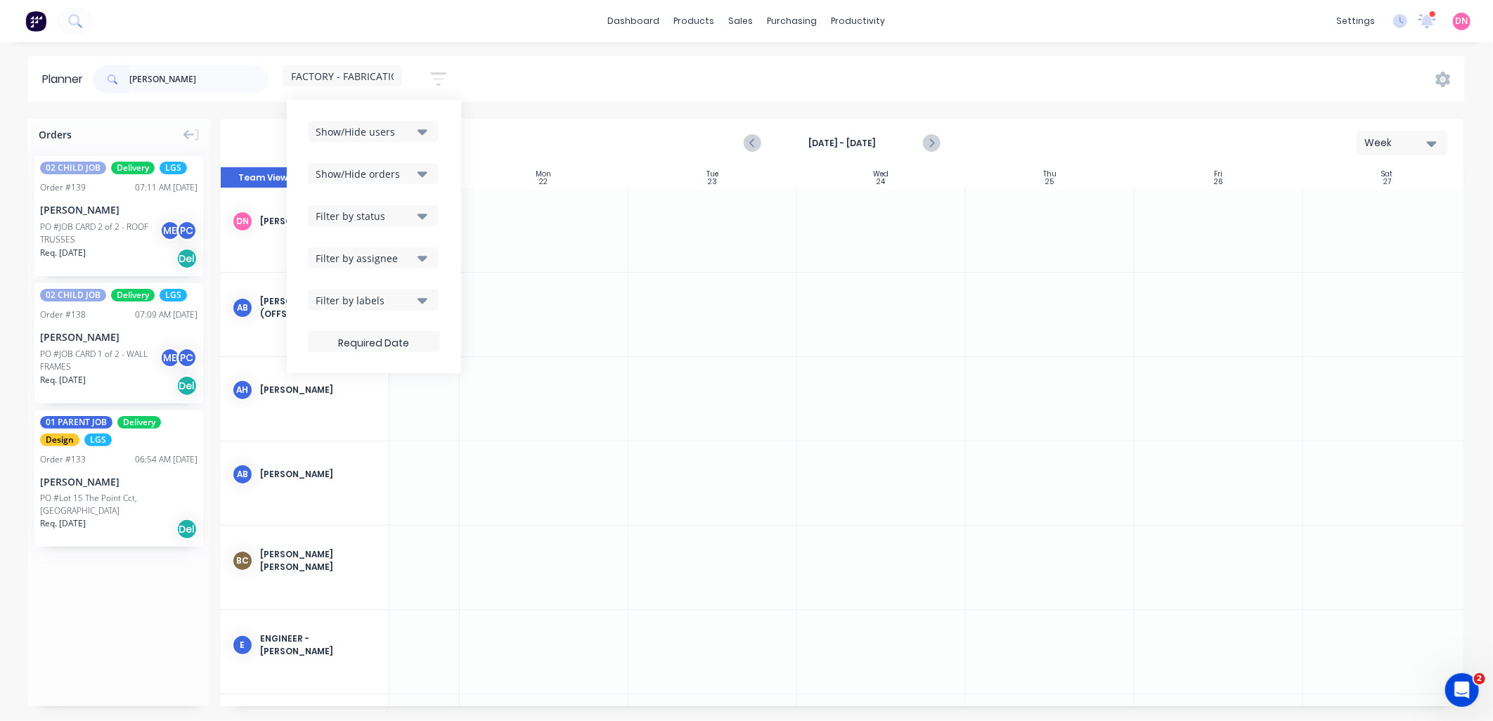
click at [635, 131] on div "[DATE] - [DATE] Week" at bounding box center [842, 143] width 1240 height 46
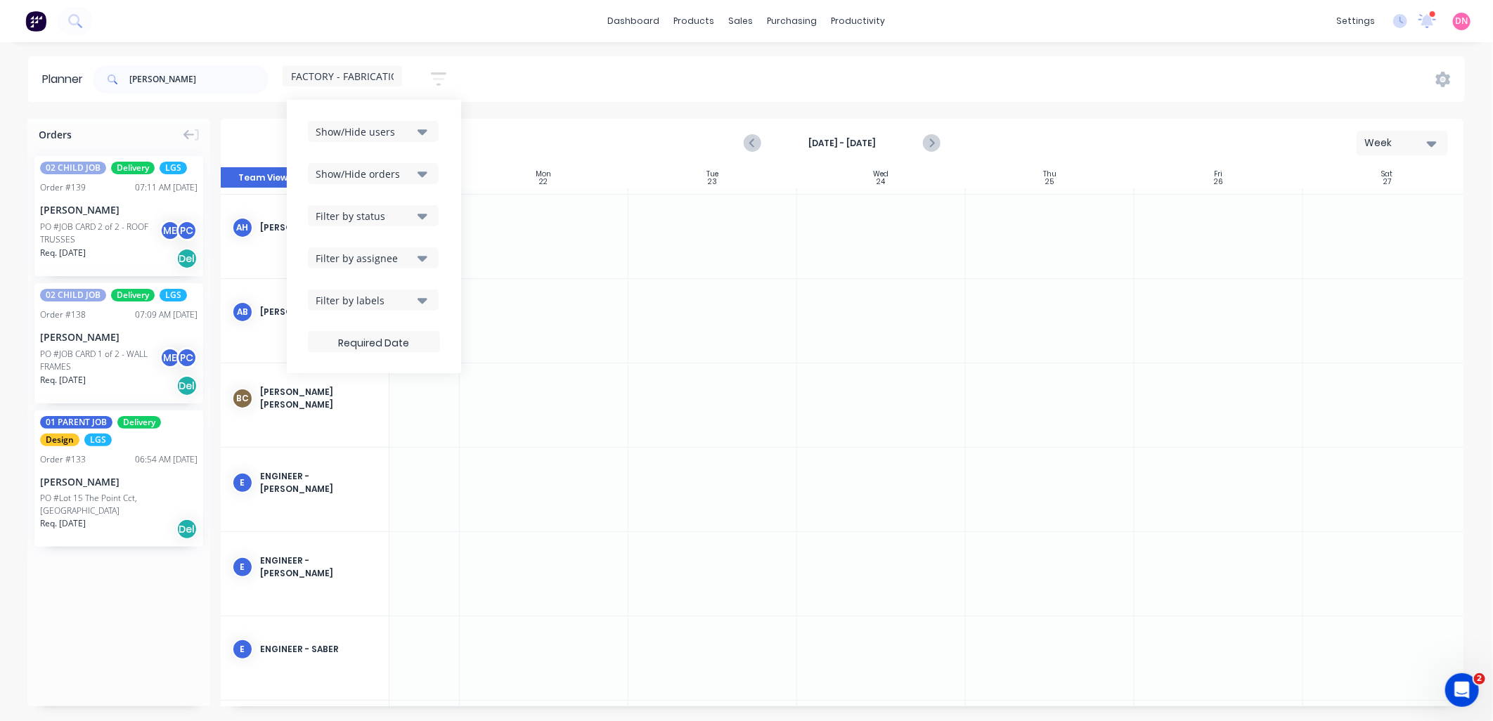
scroll to position [156, 98]
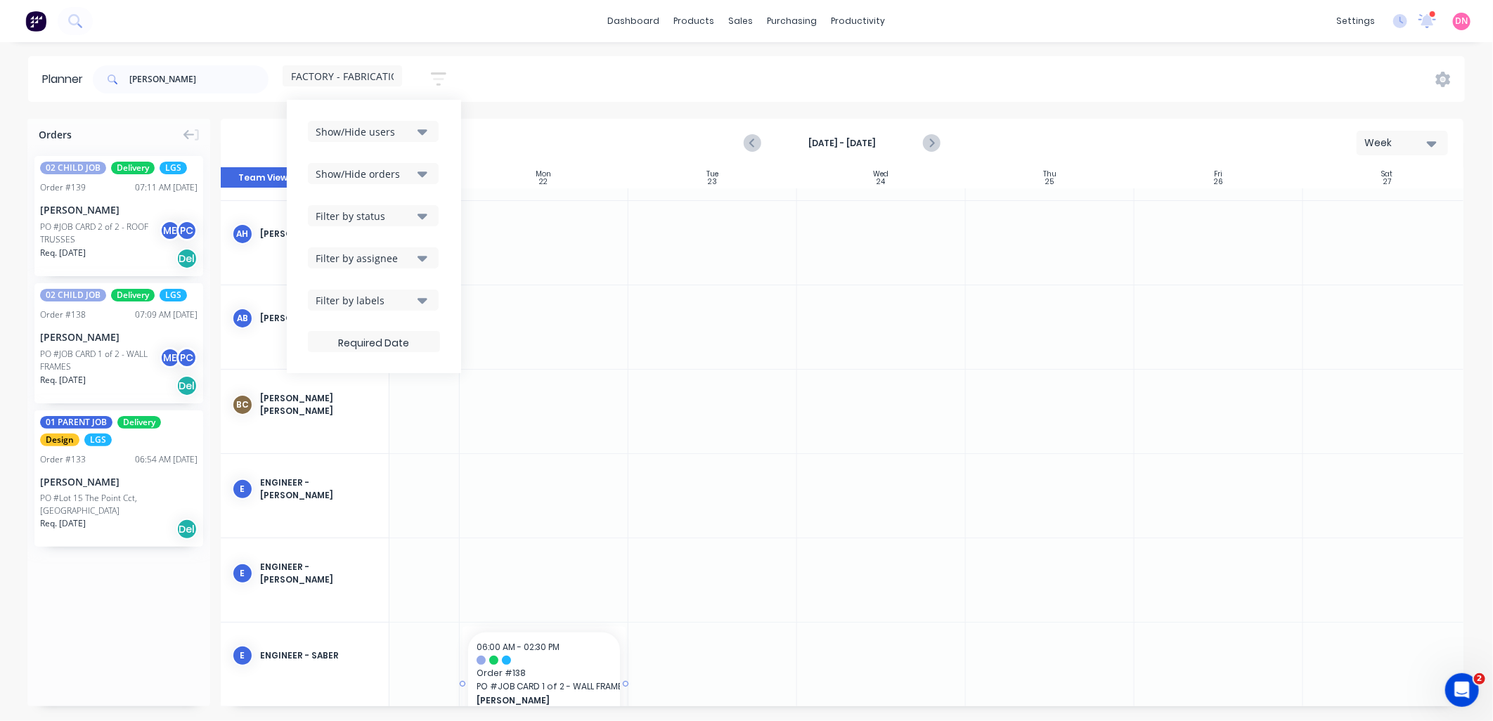
drag, startPoint x: 128, startPoint y: 325, endPoint x: 559, endPoint y: 652, distance: 540.4
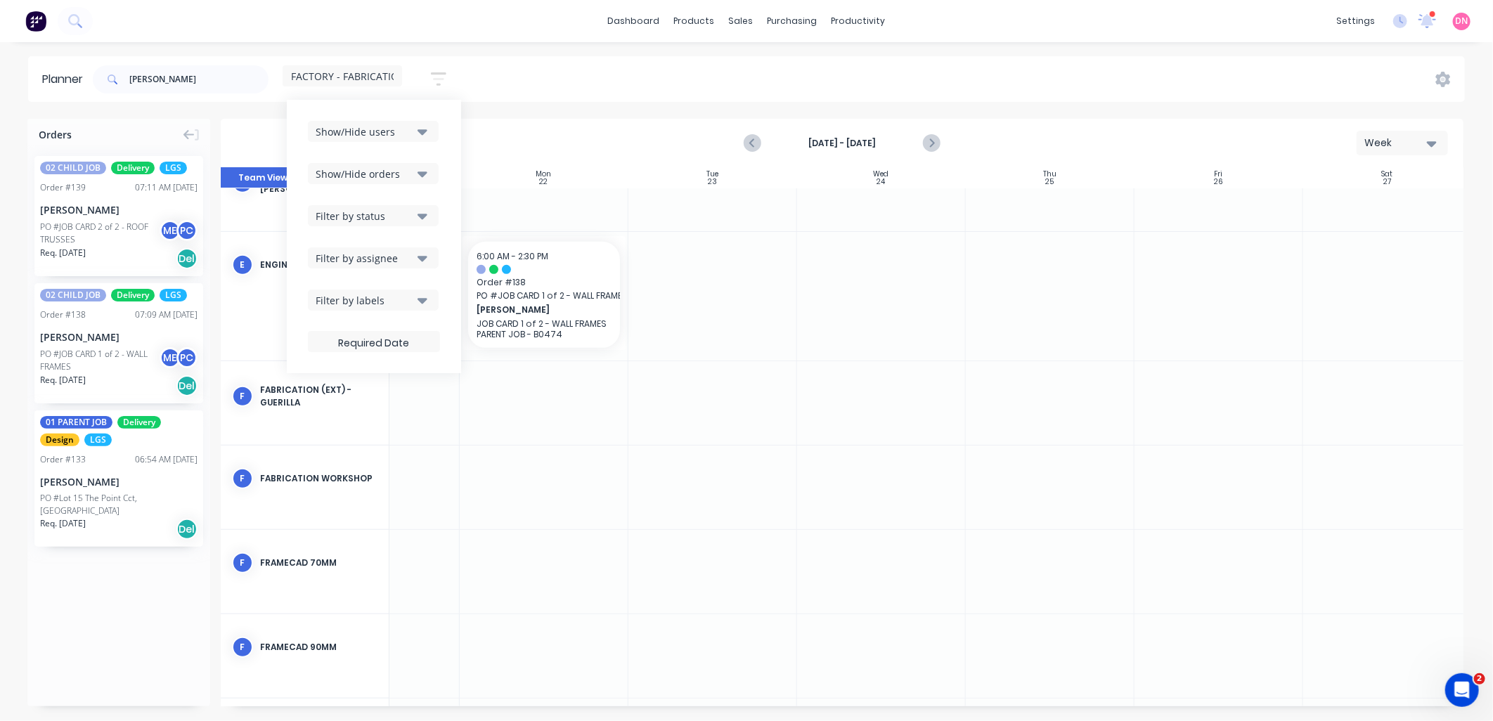
scroll to position [546, 98]
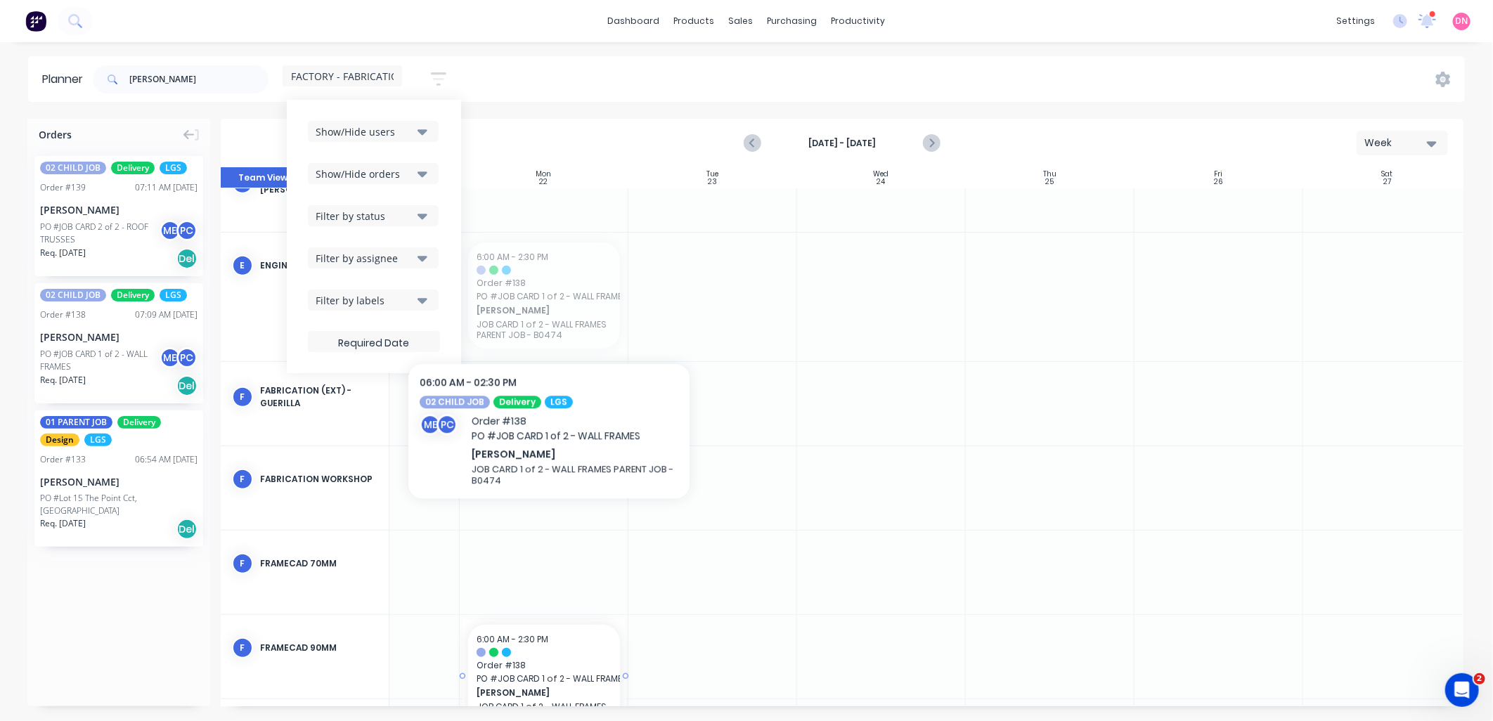
drag, startPoint x: 546, startPoint y: 351, endPoint x: 562, endPoint y: 637, distance: 285.9
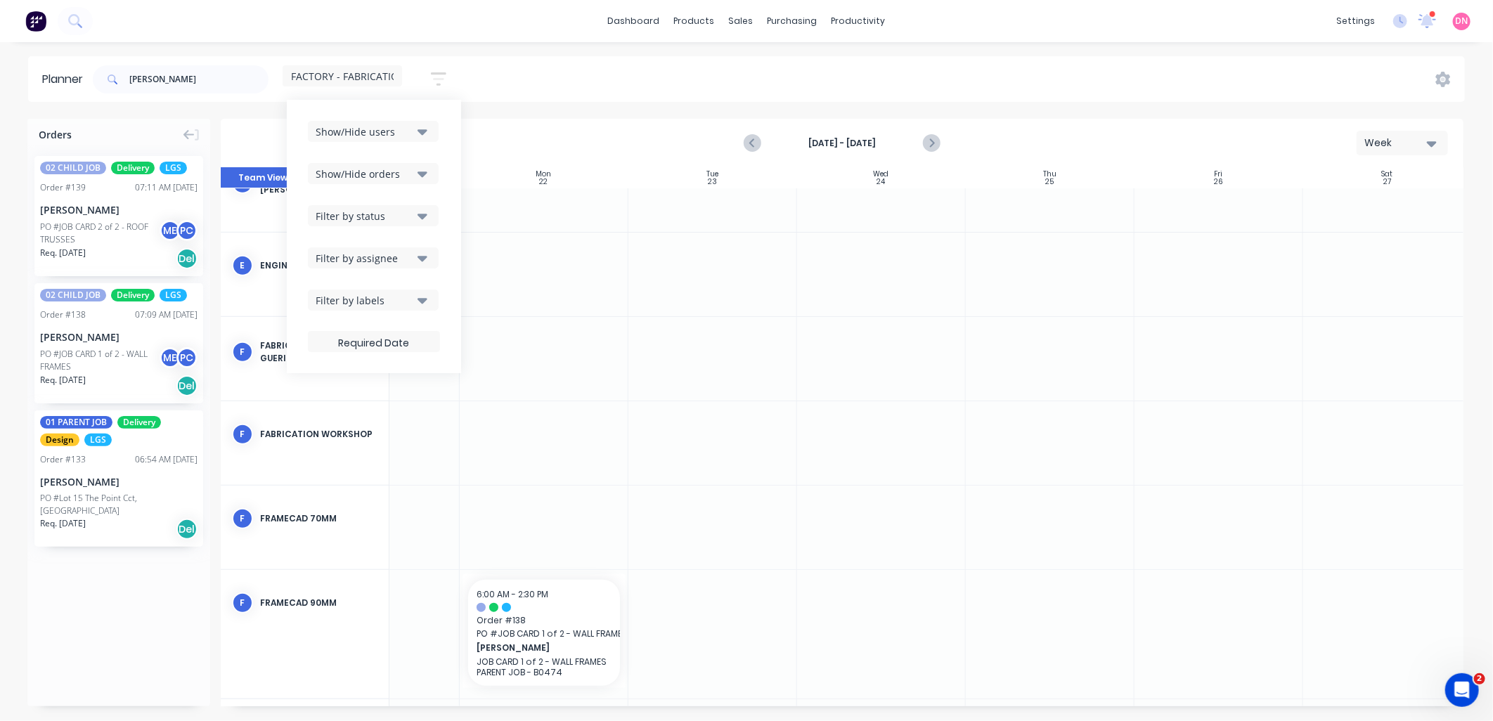
scroll to position [781, 98]
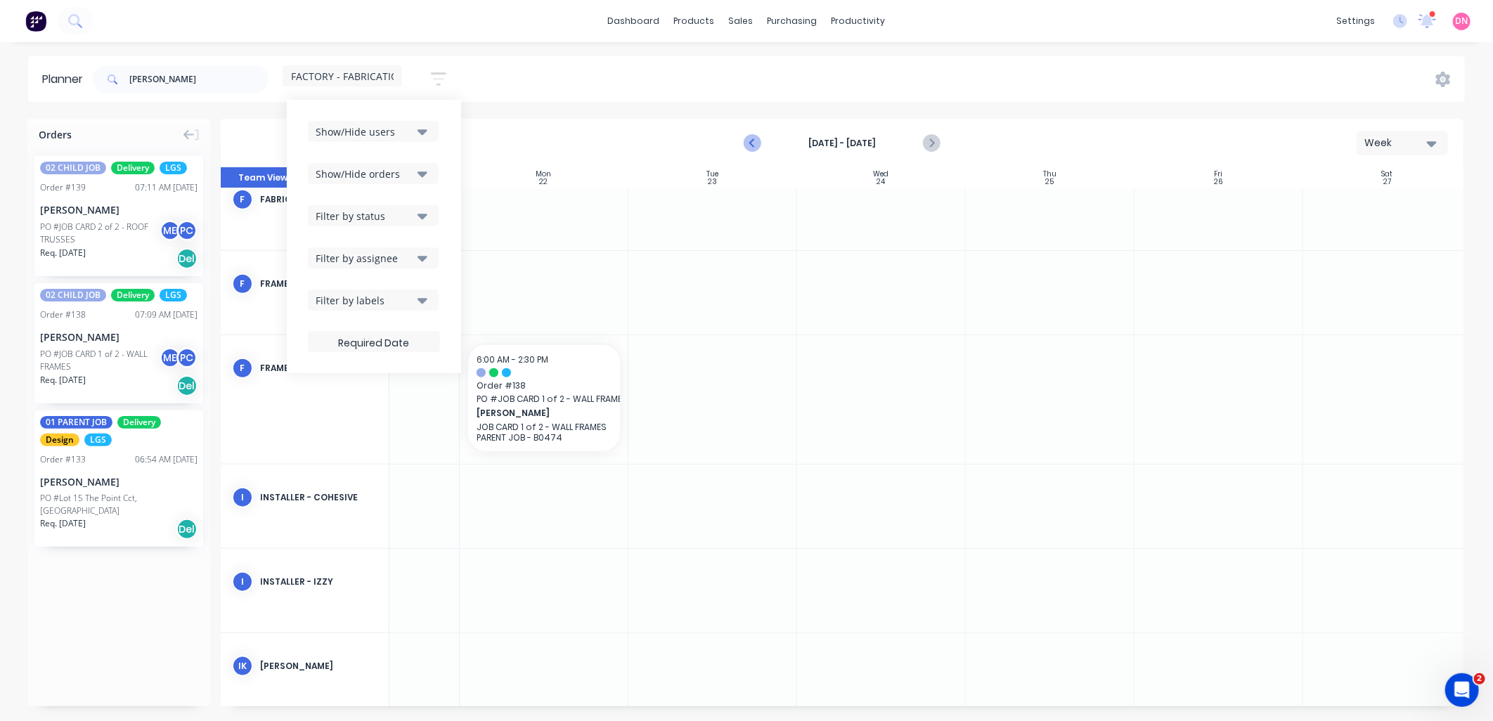
click at [759, 146] on icon "Previous page" at bounding box center [752, 143] width 17 height 17
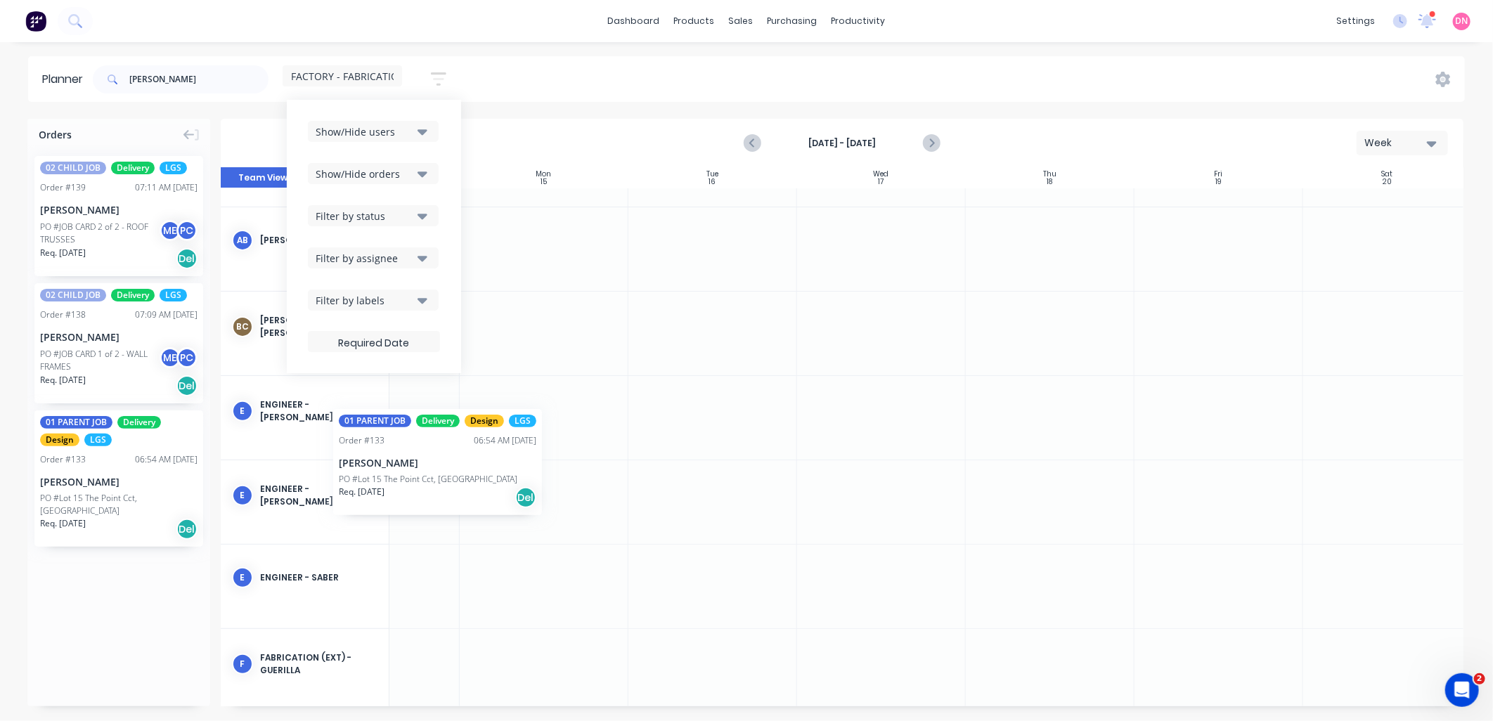
scroll to position [234, 95]
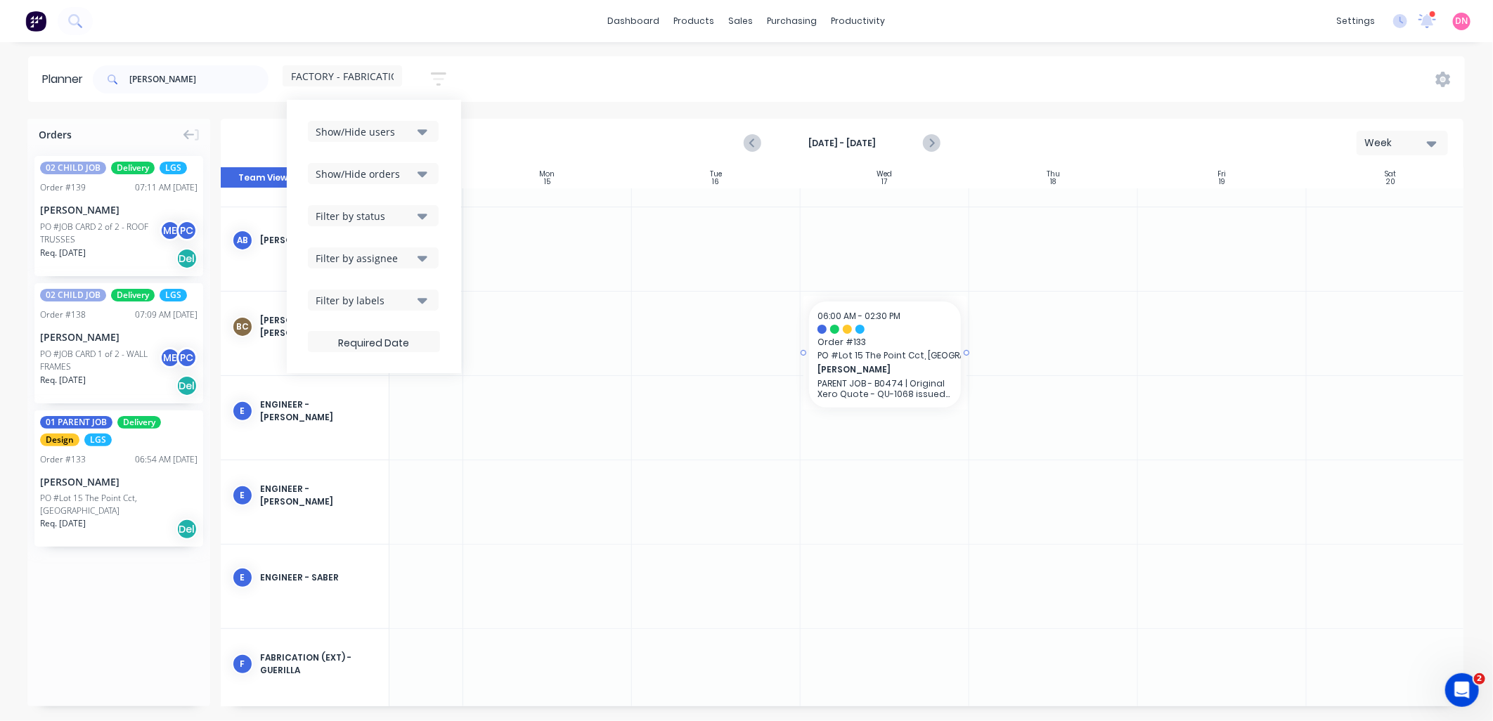
drag, startPoint x: 92, startPoint y: 448, endPoint x: 889, endPoint y: 297, distance: 810.6
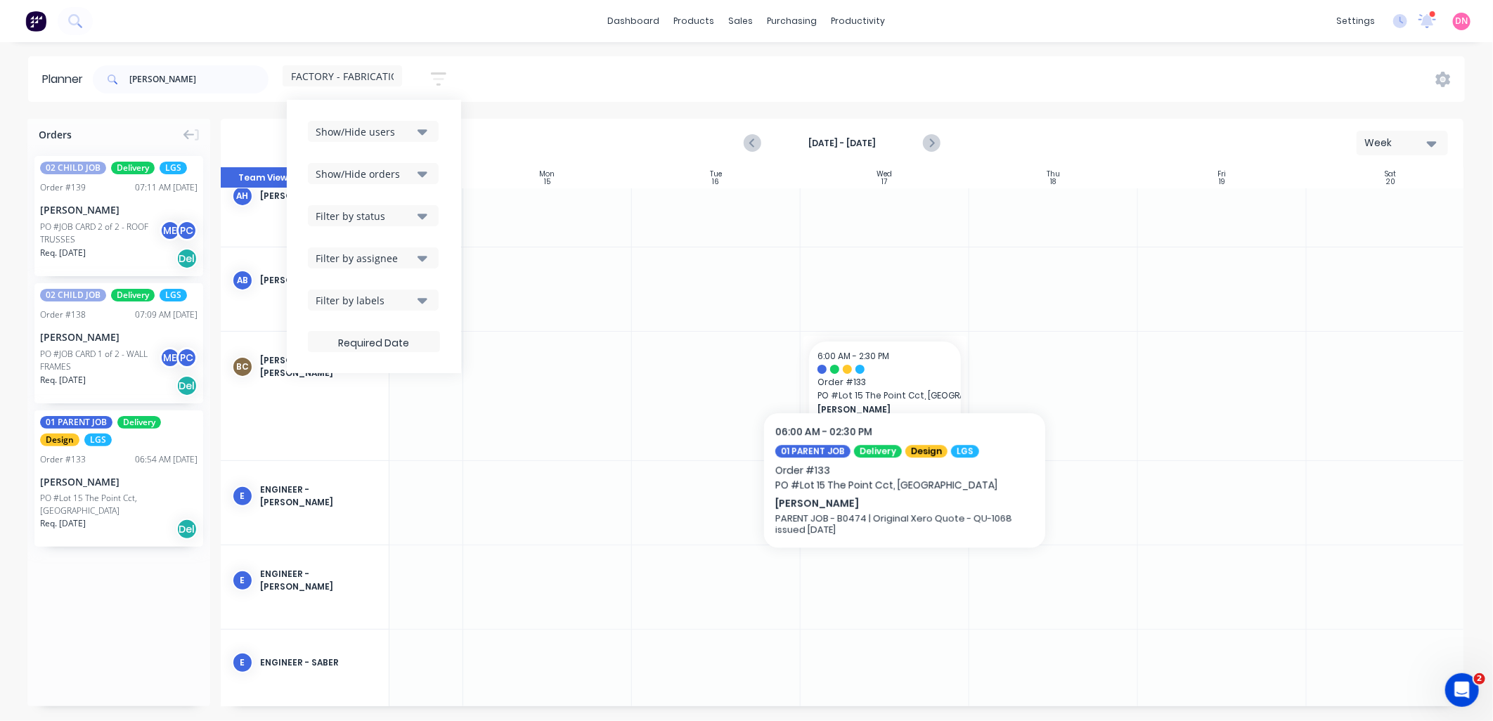
scroll to position [156, 95]
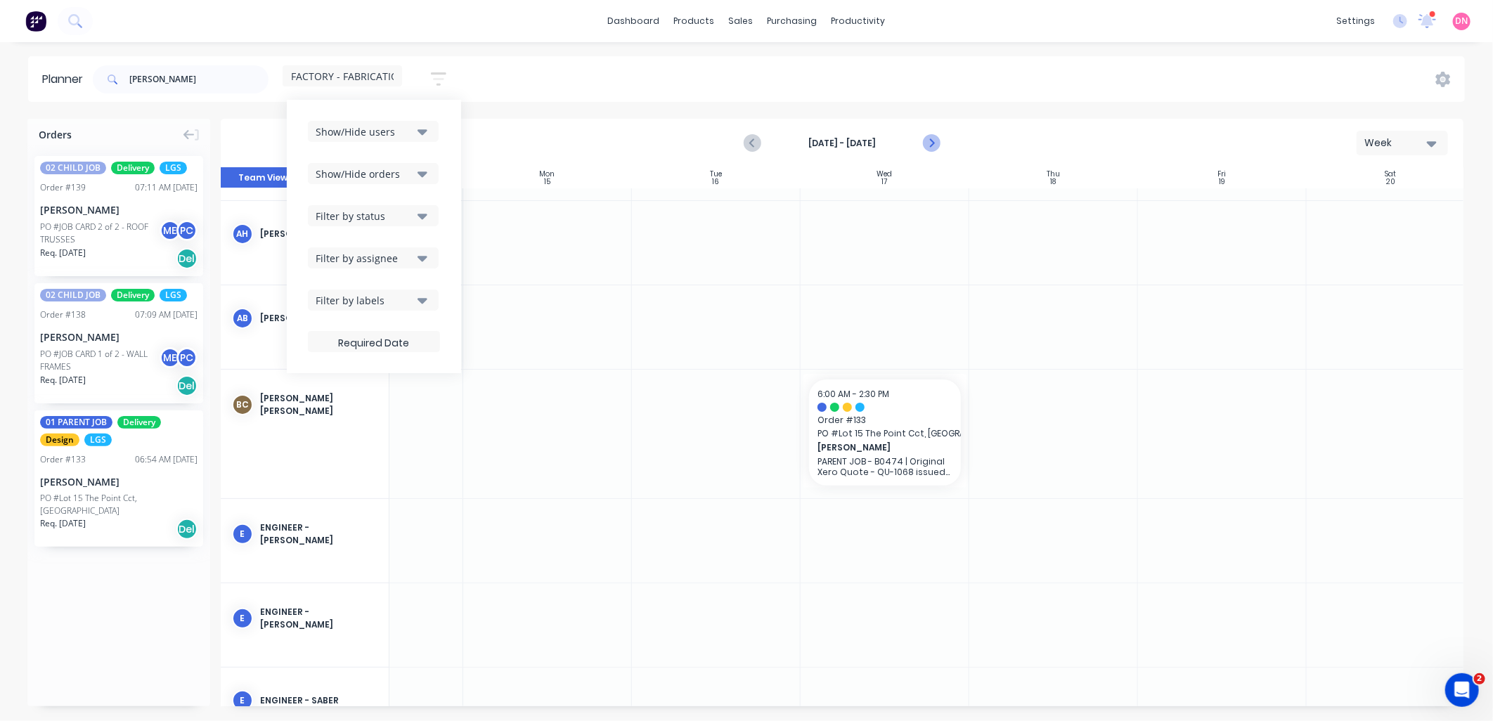
click at [938, 148] on icon "Next page" at bounding box center [930, 143] width 17 height 17
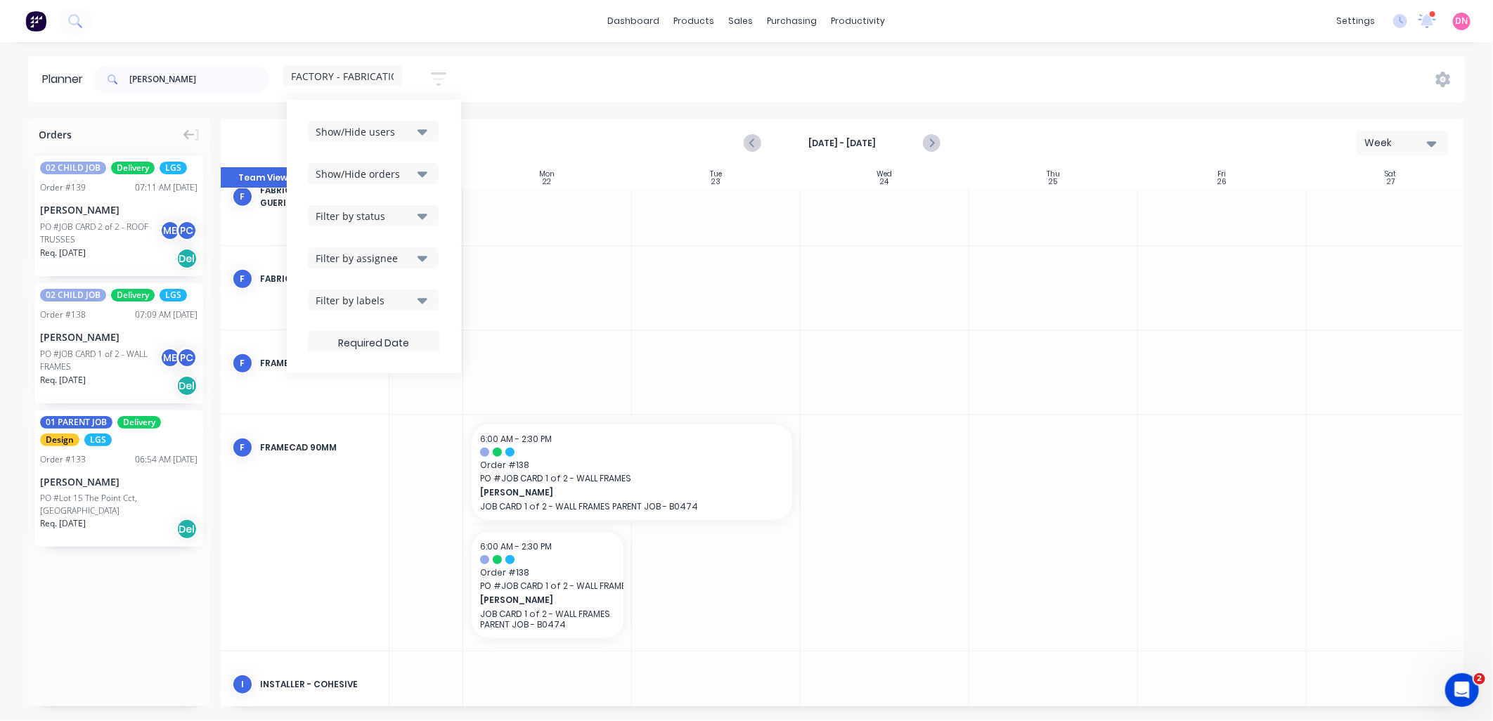
scroll to position [703, 95]
click at [665, 656] on div "Delete timeslot" at bounding box center [638, 650] width 150 height 29
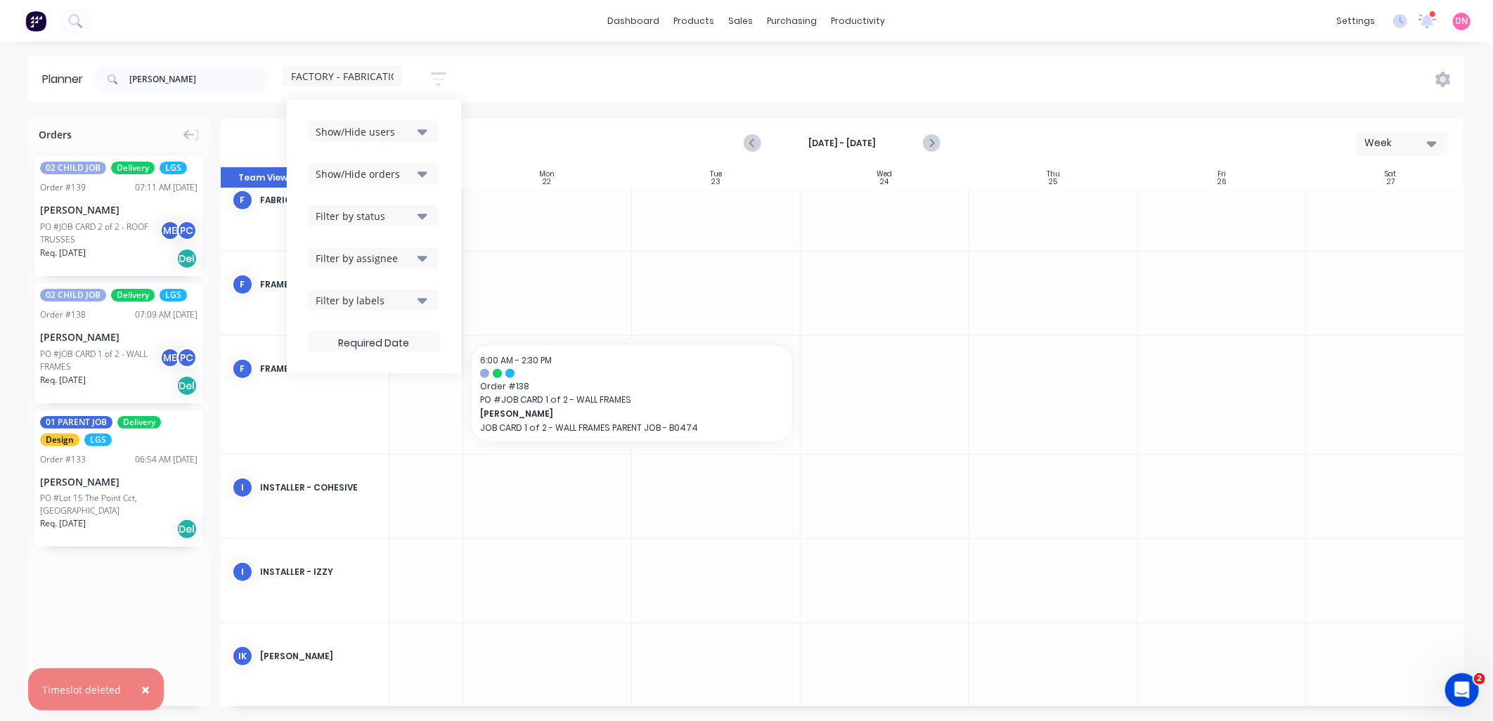
scroll to position [781, 95]
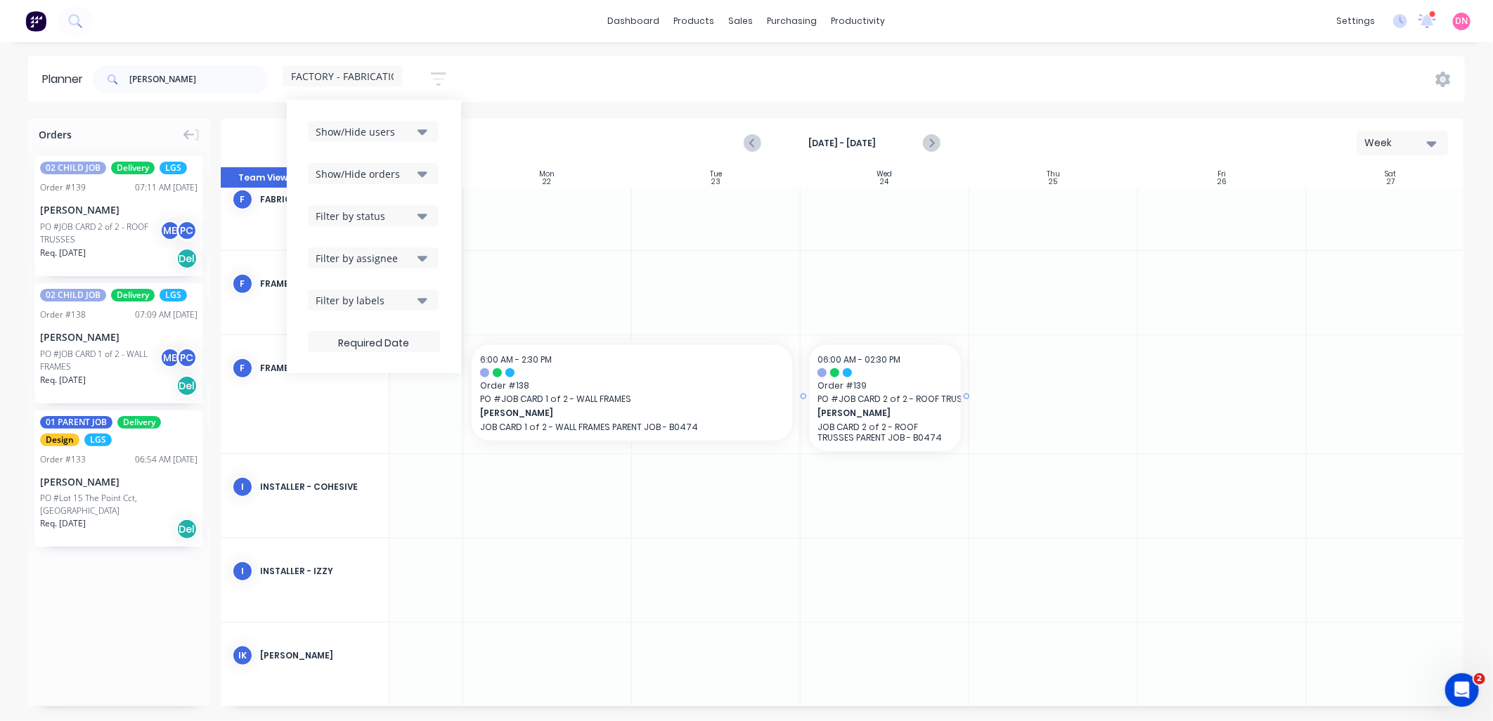
drag, startPoint x: 127, startPoint y: 223, endPoint x: 922, endPoint y: 427, distance: 820.2
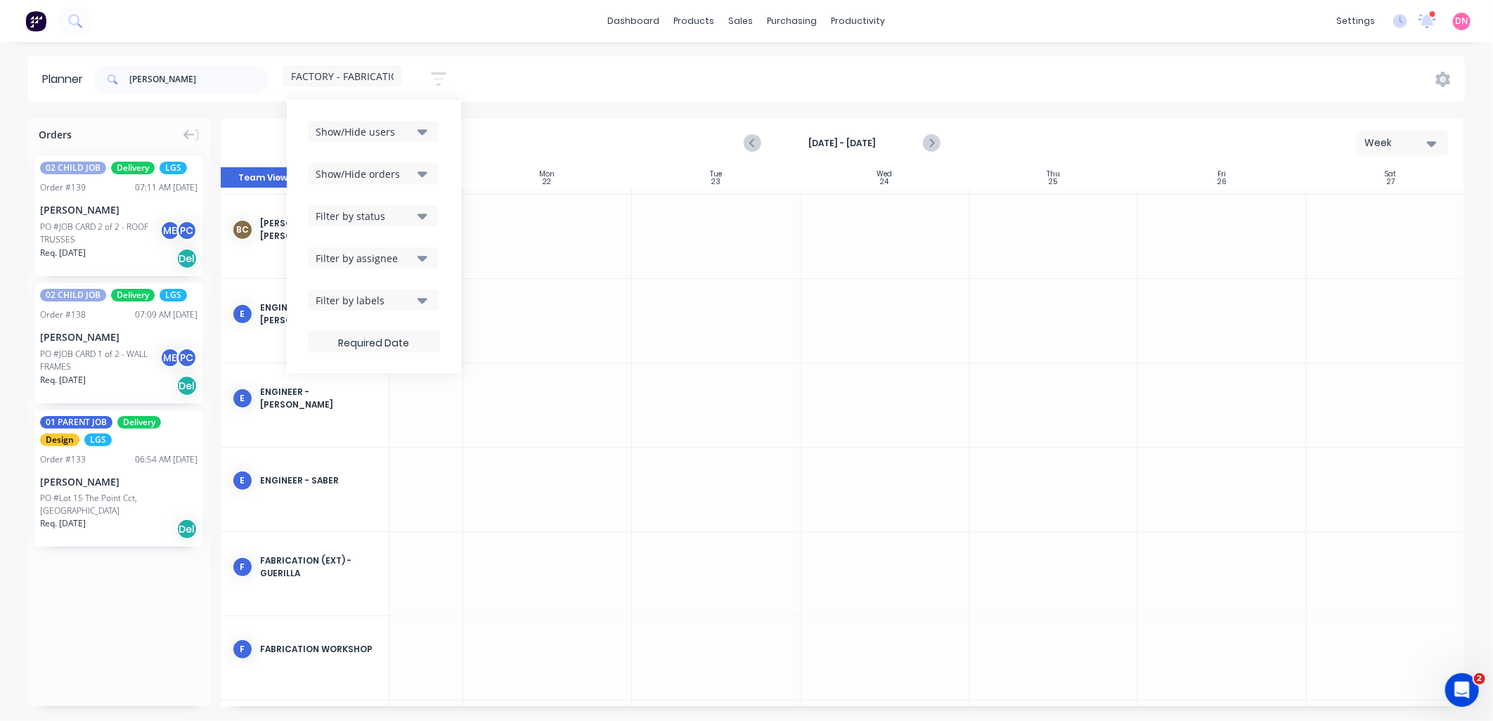
scroll to position [156, 95]
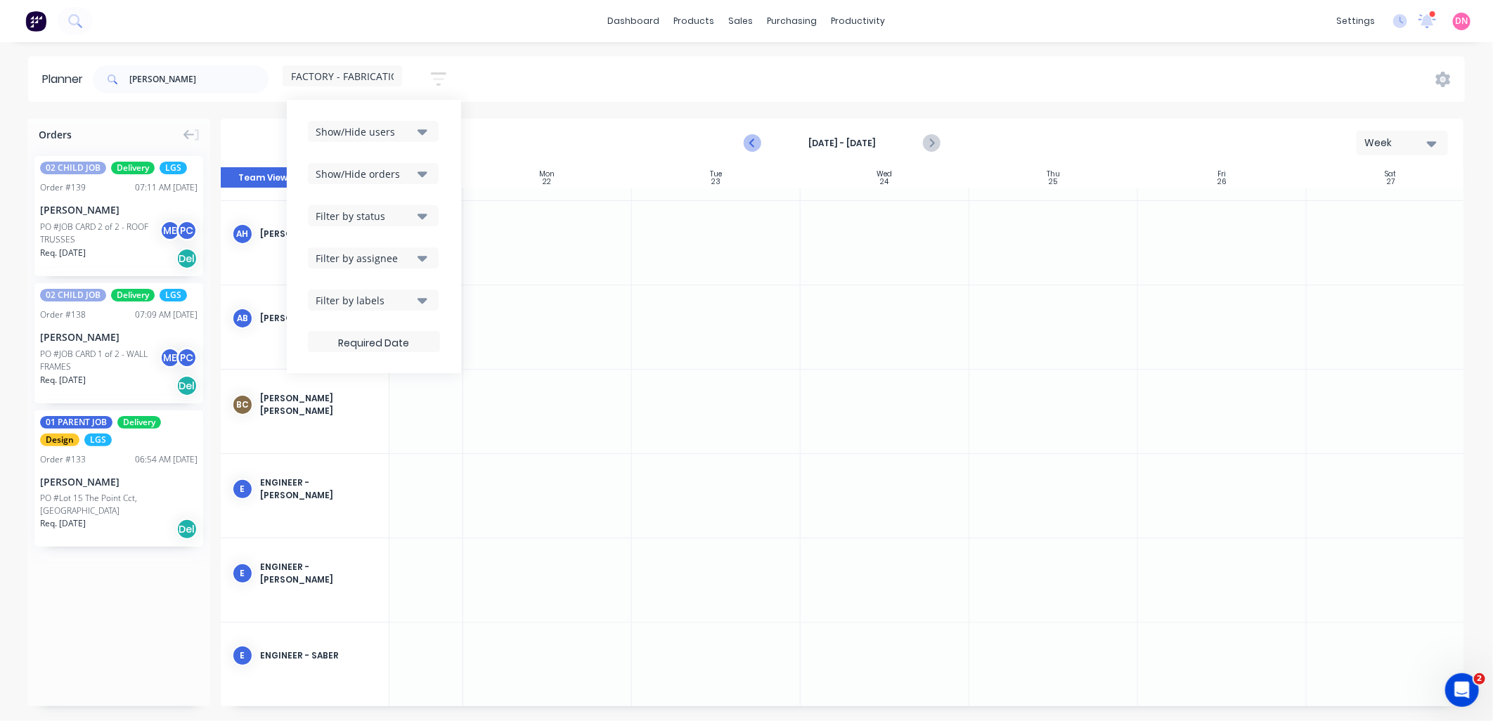
click at [742, 138] on button "Previous page" at bounding box center [753, 143] width 28 height 28
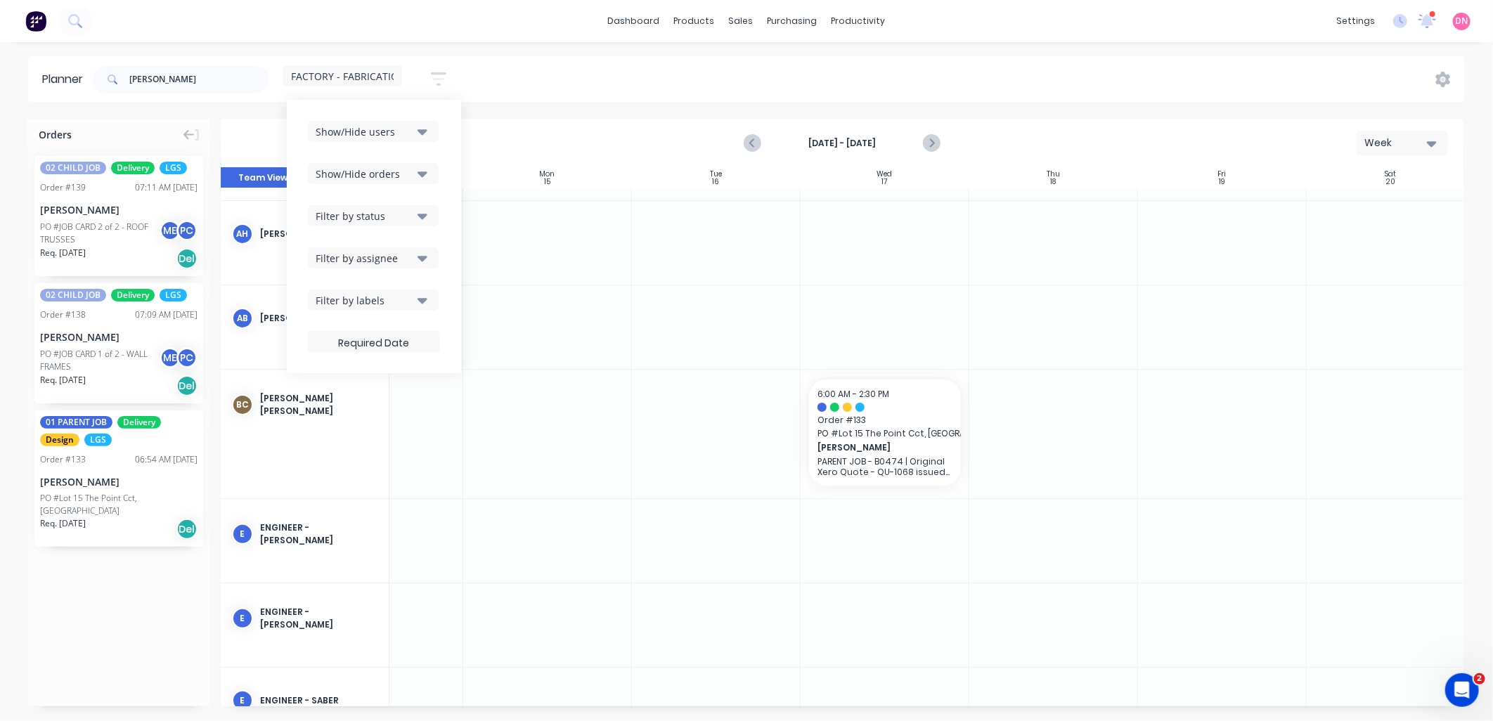
drag, startPoint x: 742, startPoint y: 138, endPoint x: 687, endPoint y: 130, distance: 54.8
click at [679, 131] on div "[DATE] - [DATE] Week" at bounding box center [842, 143] width 1240 height 46
